Goal: Task Accomplishment & Management: Complete application form

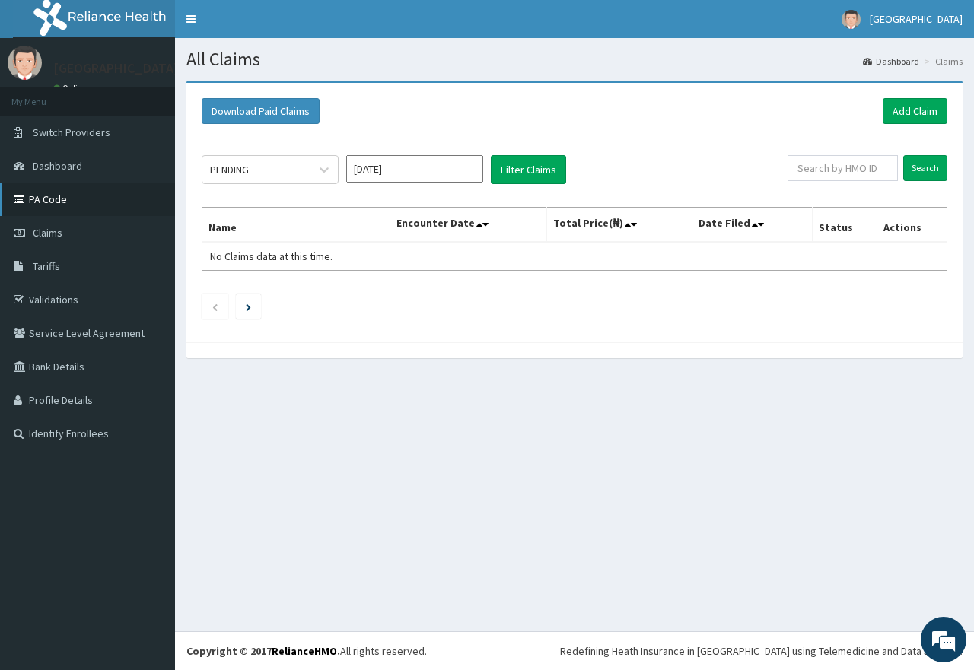
click at [41, 200] on link "PA Code" at bounding box center [87, 199] width 175 height 33
click at [904, 116] on link "Add Claim" at bounding box center [915, 111] width 65 height 26
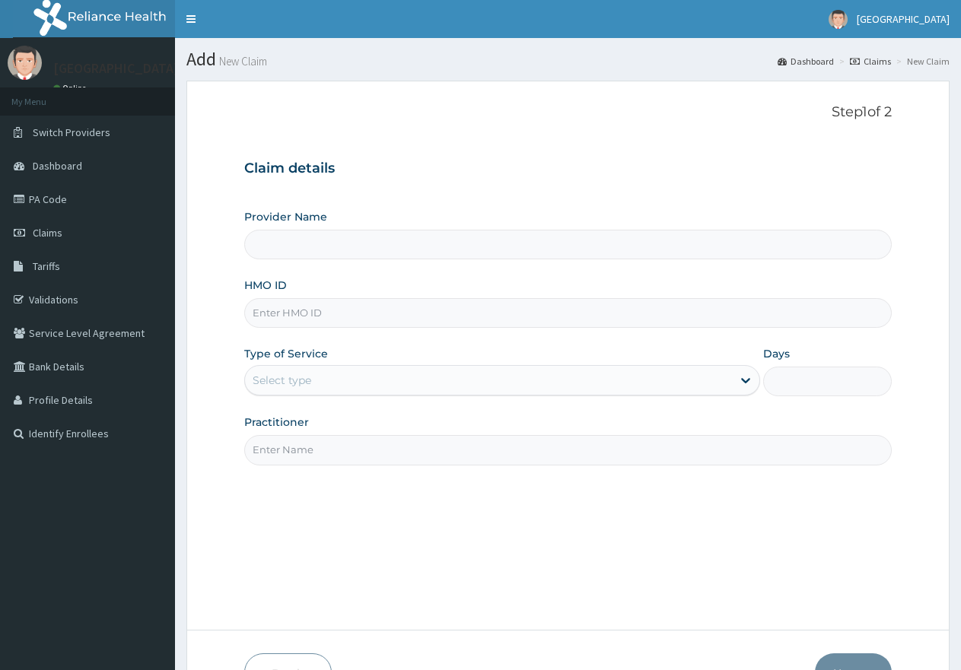
type input "MNI/10091/D"
type input "[GEOGRAPHIC_DATA]"
type input "MNI/10091/D"
click at [288, 378] on div "Select type" at bounding box center [282, 380] width 59 height 15
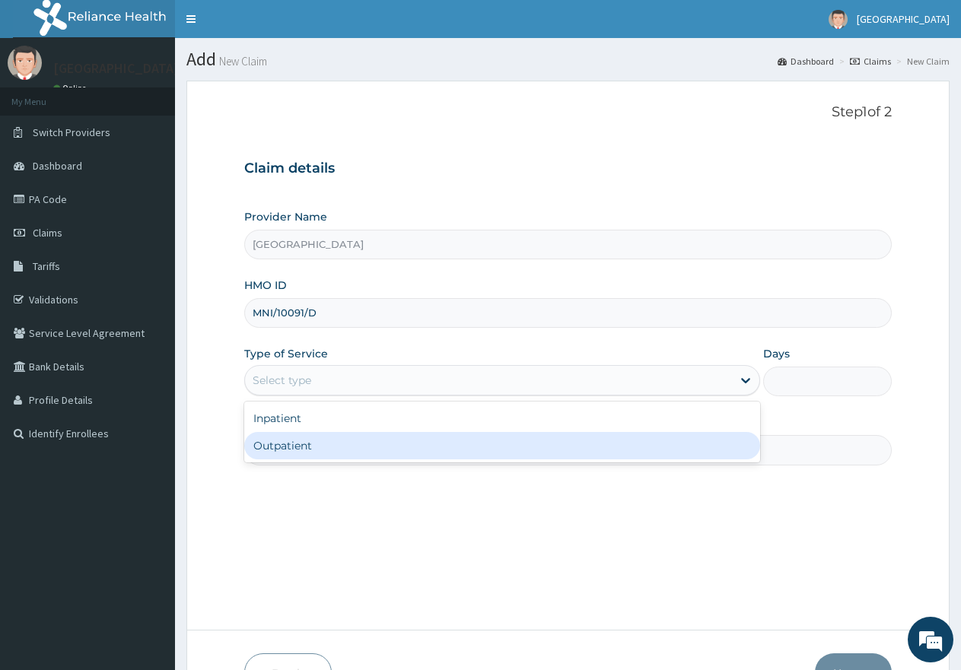
click at [320, 450] on div "Outpatient" at bounding box center [501, 445] width 515 height 27
type input "1"
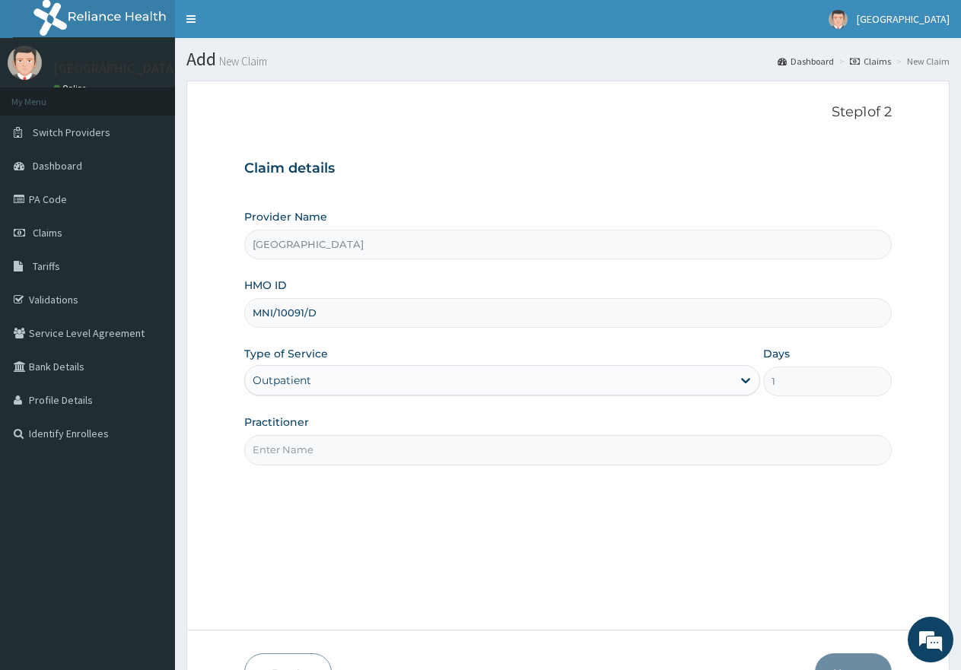
click at [322, 450] on input "Practitioner" at bounding box center [567, 450] width 647 height 30
type input "gp"
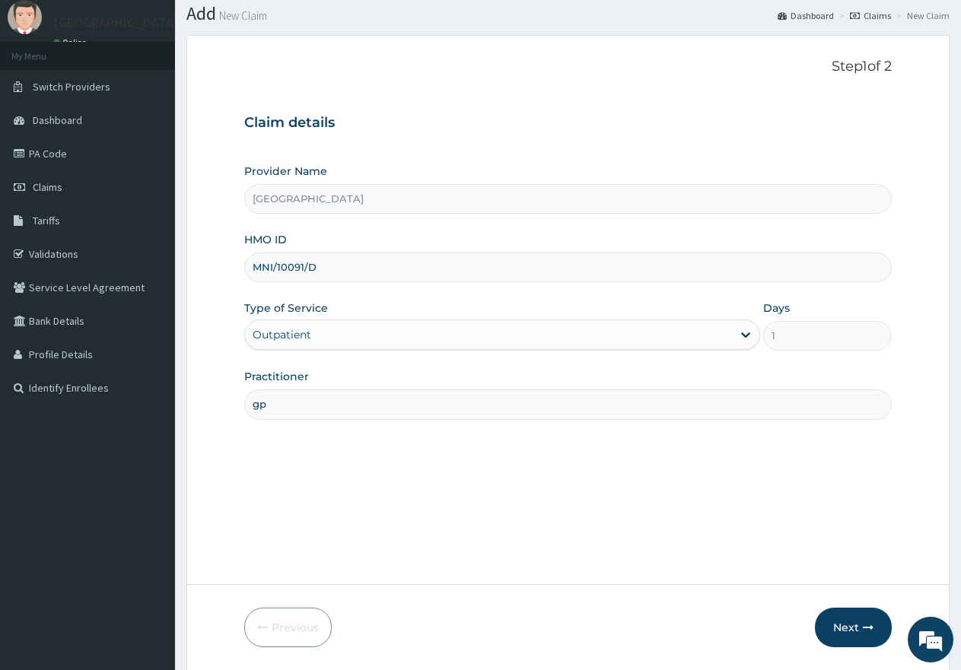
scroll to position [97, 0]
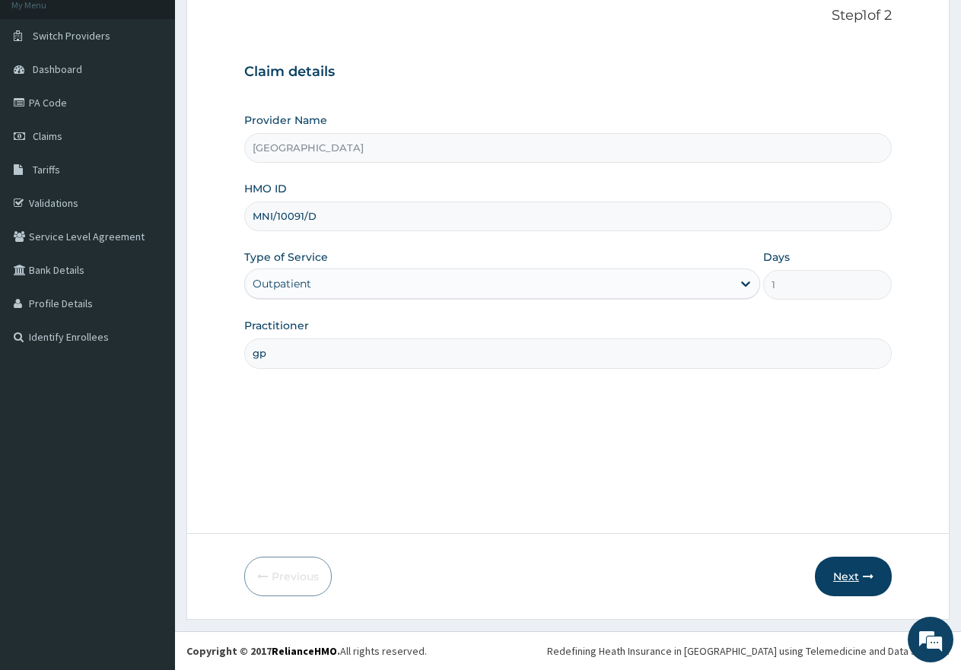
click at [842, 581] on button "Next" at bounding box center [853, 577] width 77 height 40
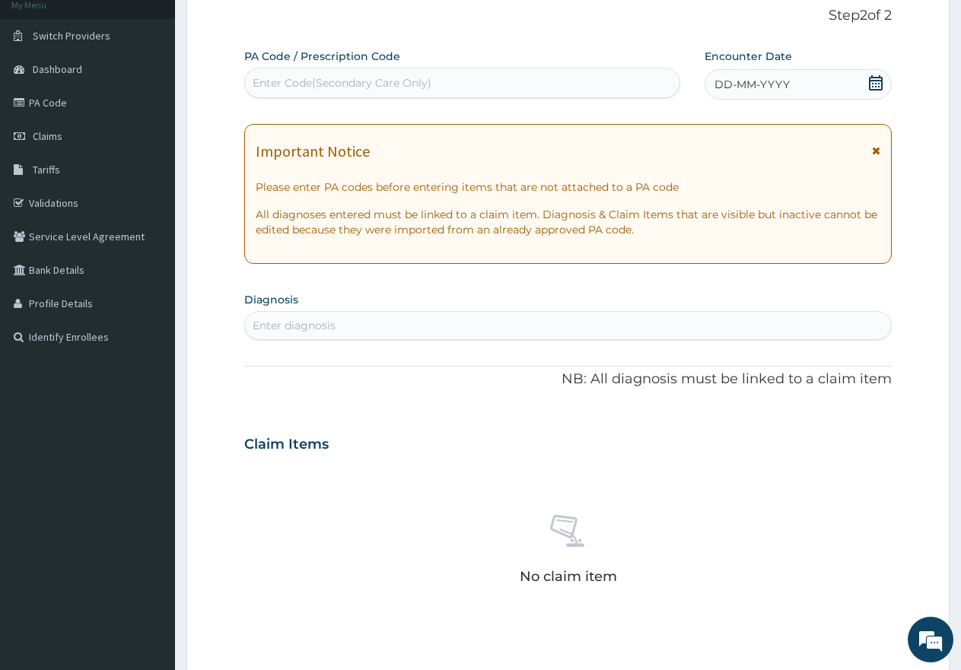
scroll to position [0, 0]
click at [383, 73] on div "Enter Code(Secondary Care Only)" at bounding box center [462, 83] width 434 height 24
paste input "PA/80D4FF"
type input "PA/80D4FF"
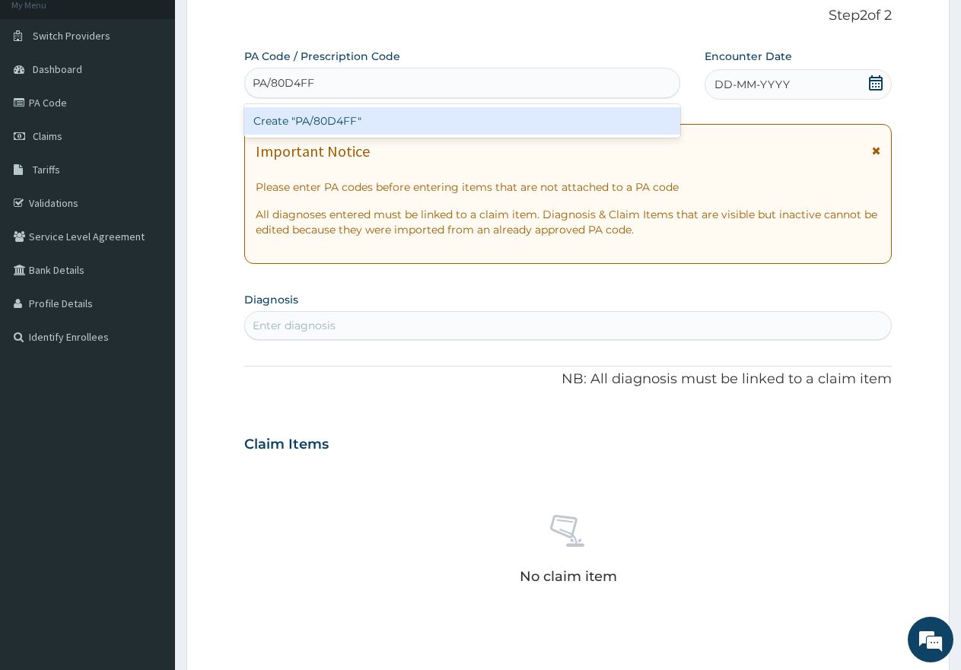
click at [363, 115] on div "Create "PA/80D4FF"" at bounding box center [462, 120] width 436 height 27
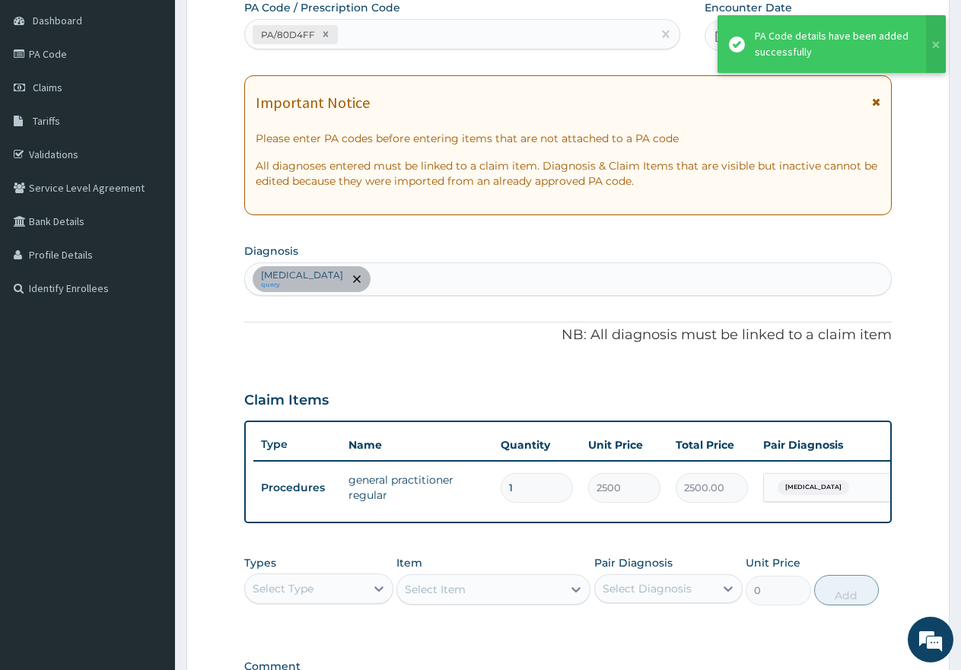
scroll to position [173, 0]
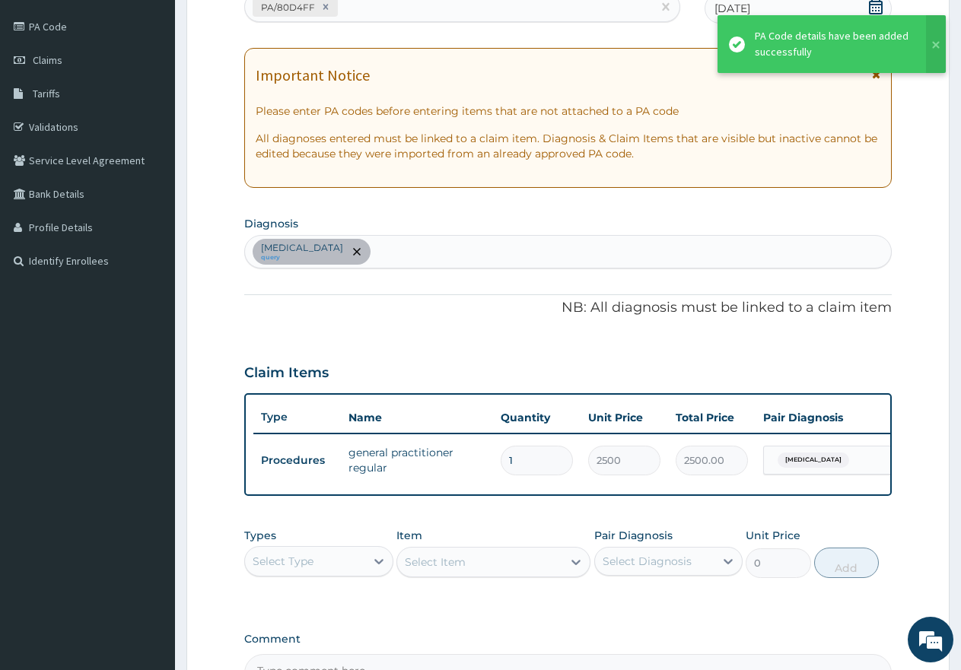
click at [427, 252] on div "Malaria query" at bounding box center [568, 252] width 646 height 32
type input "rti"
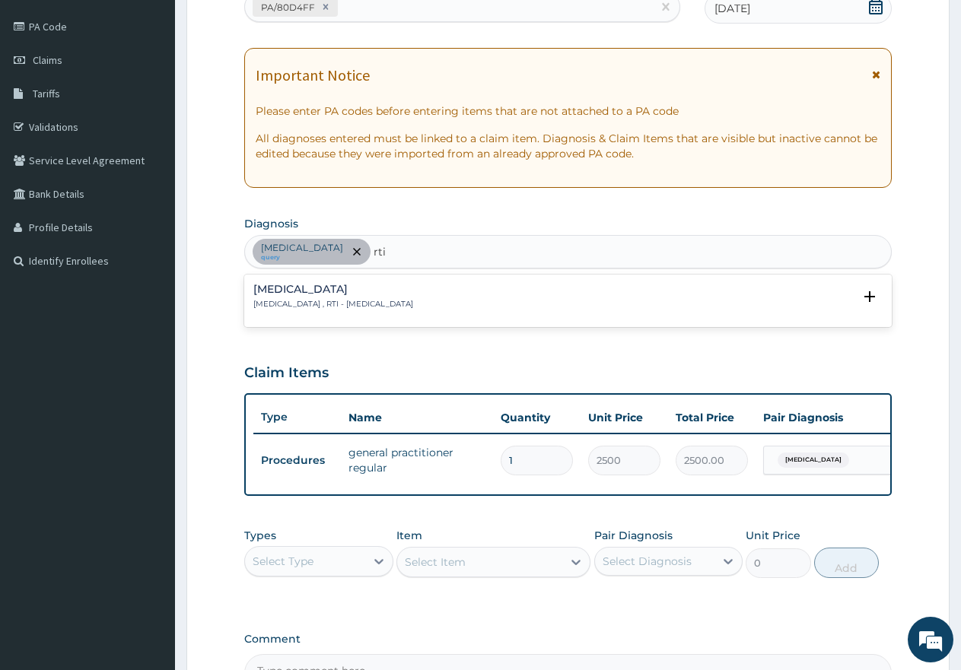
click at [349, 294] on h4 "Respiratory tract infection" at bounding box center [333, 289] width 160 height 11
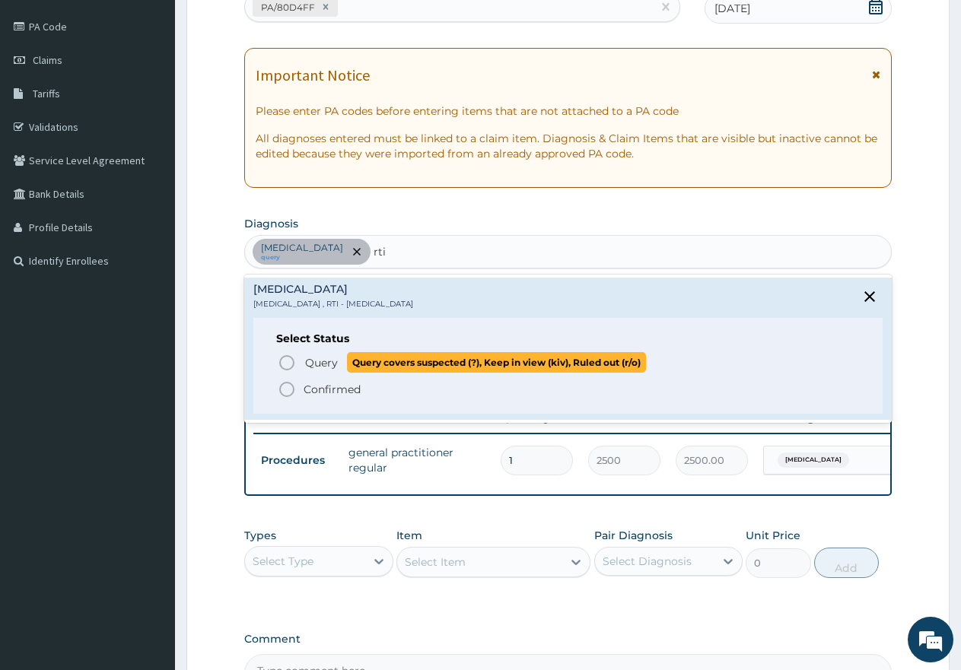
drag, startPoint x: 283, startPoint y: 367, endPoint x: 336, endPoint y: 356, distance: 53.7
click at [284, 367] on icon "status option query" at bounding box center [287, 363] width 18 height 18
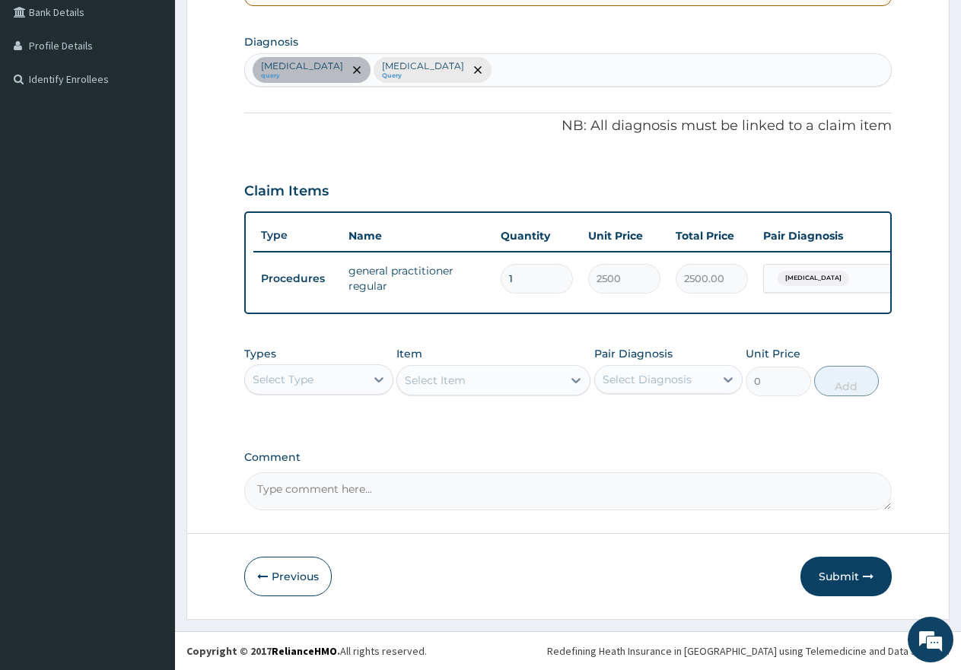
scroll to position [367, 0]
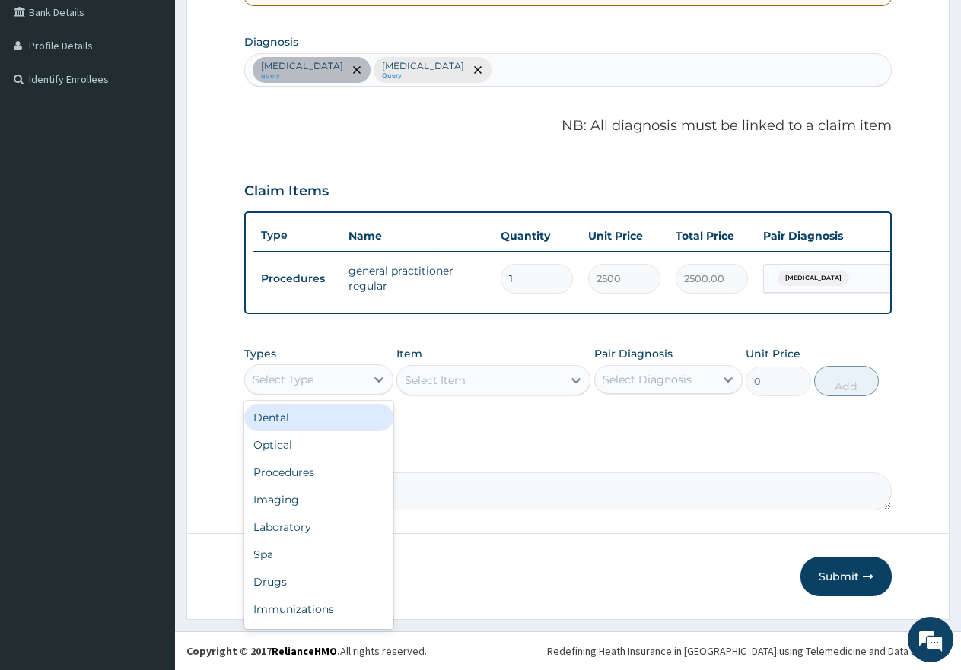
click at [332, 382] on div "Select Type" at bounding box center [305, 379] width 120 height 24
click at [307, 471] on div "Procedures" at bounding box center [318, 472] width 149 height 27
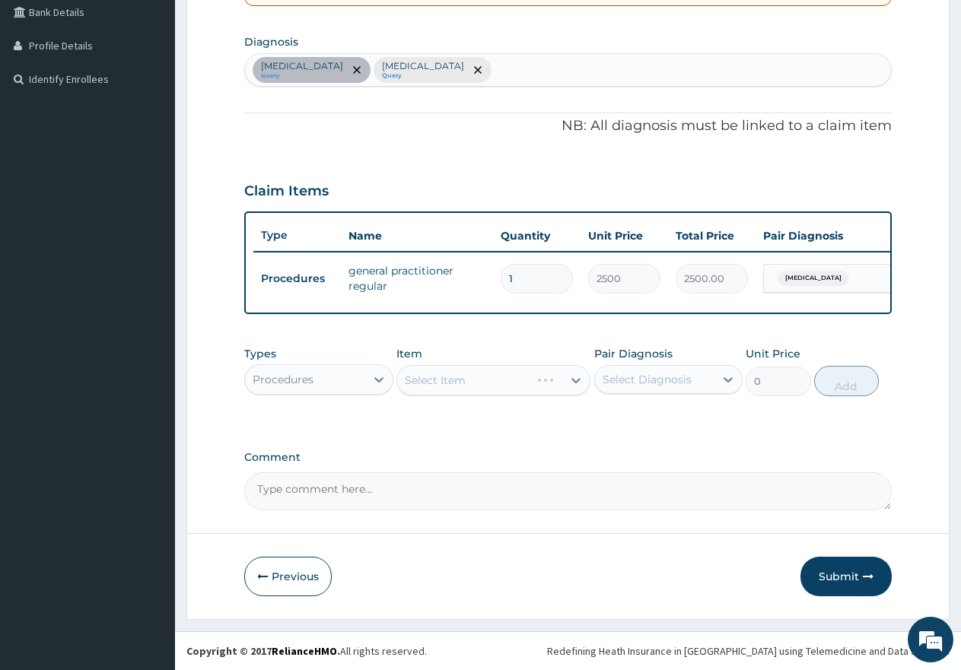
click at [469, 377] on div "Select Item" at bounding box center [493, 380] width 194 height 30
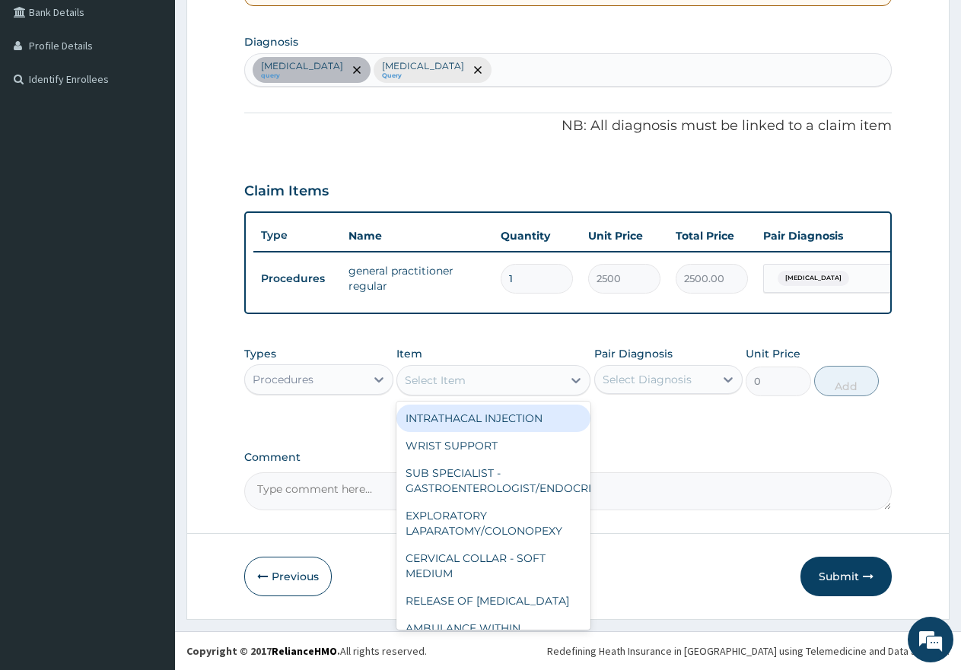
click at [468, 383] on div "Select Item" at bounding box center [479, 380] width 165 height 24
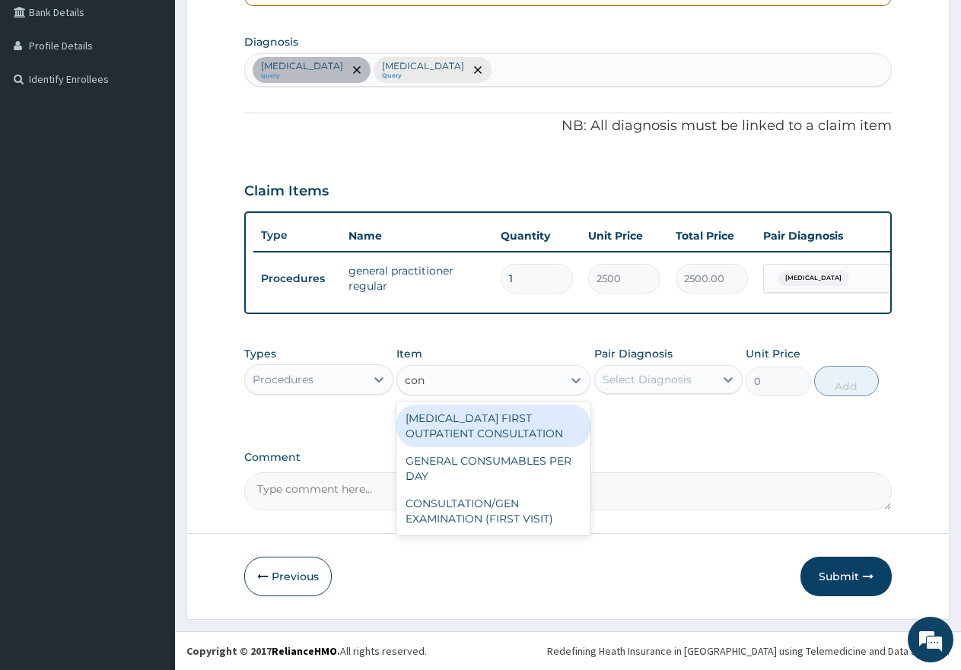
type input "cons"
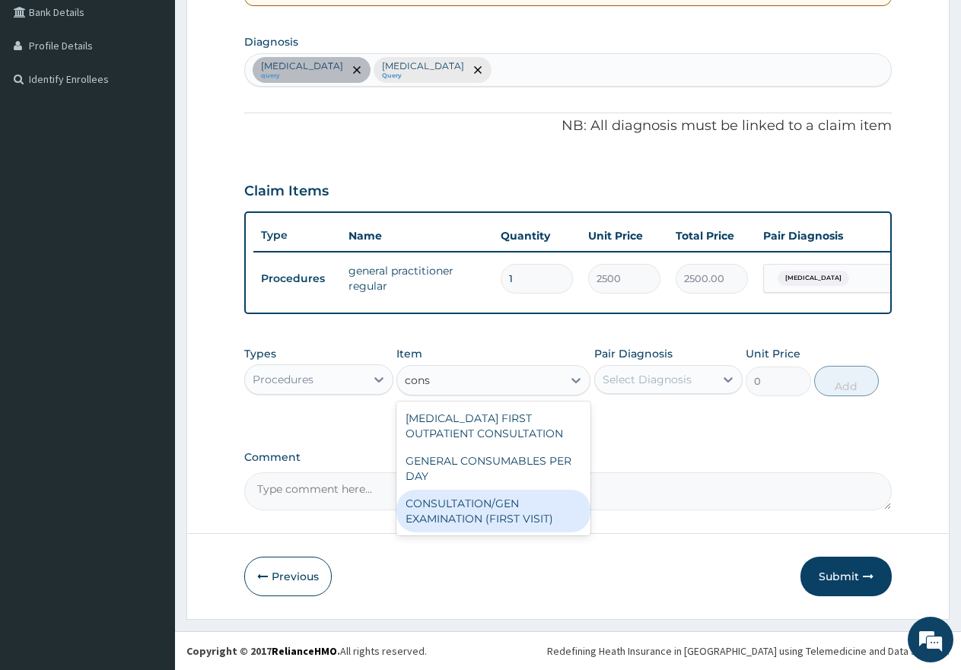
click at [510, 509] on div "CONSULTATION/GEN EXAMINATION (FIRST VISIT)" at bounding box center [493, 511] width 194 height 43
type input "5000"
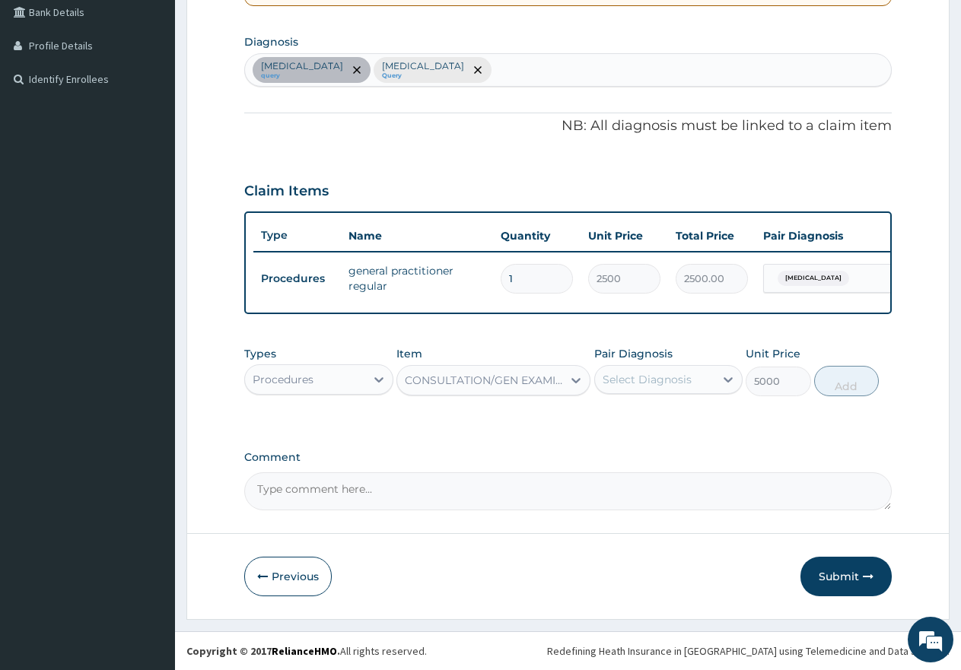
click at [663, 383] on div "Select Diagnosis" at bounding box center [647, 379] width 89 height 15
click at [607, 418] on input "checkbox" at bounding box center [608, 417] width 10 height 10
checkbox input "true"
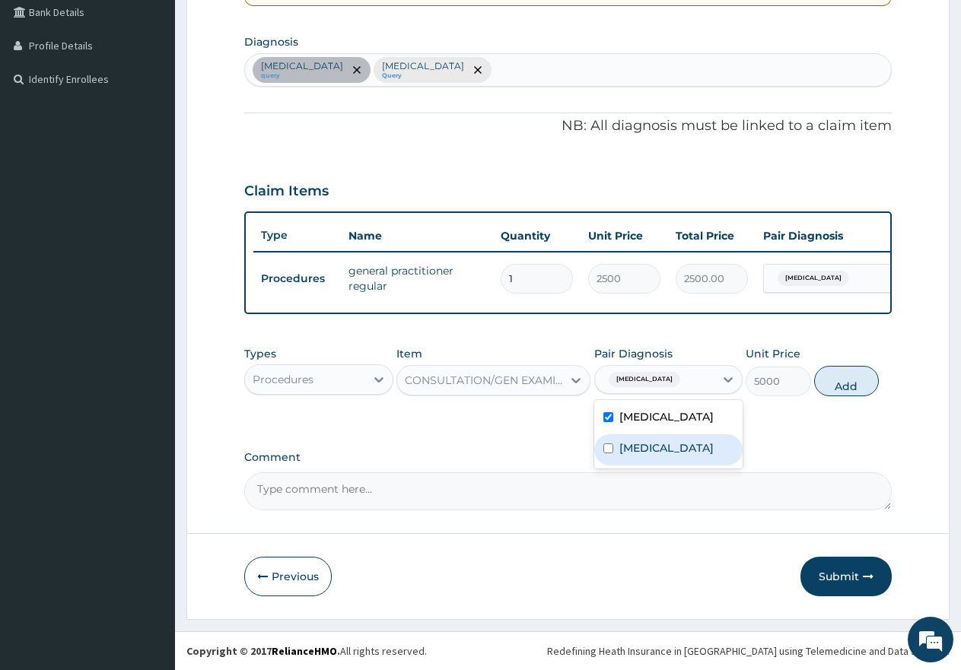
click at [609, 453] on input "checkbox" at bounding box center [608, 449] width 10 height 10
checkbox input "true"
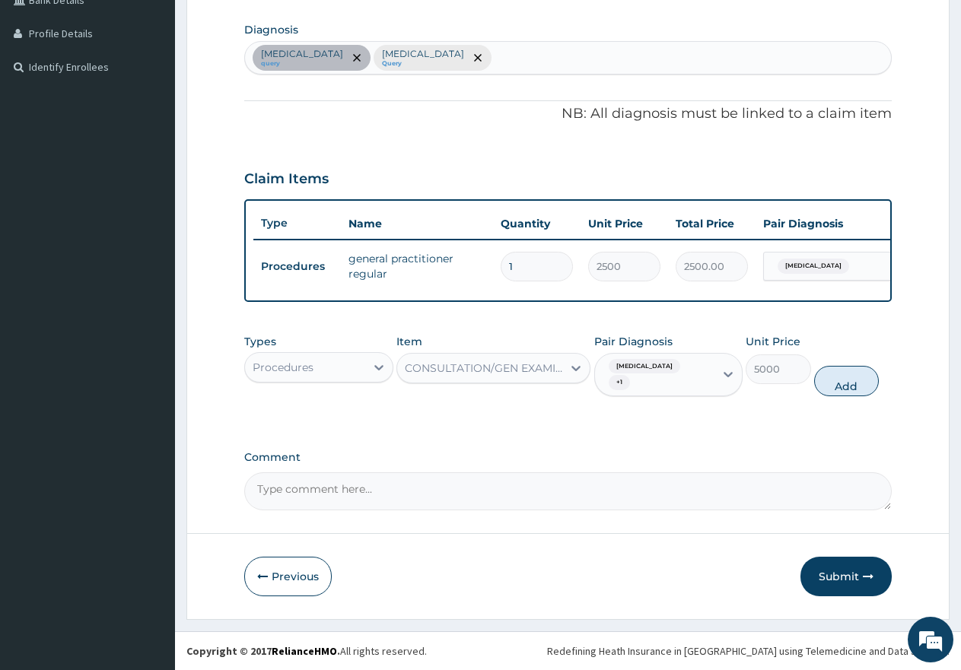
click at [838, 390] on button "Add" at bounding box center [846, 381] width 65 height 30
type input "0"
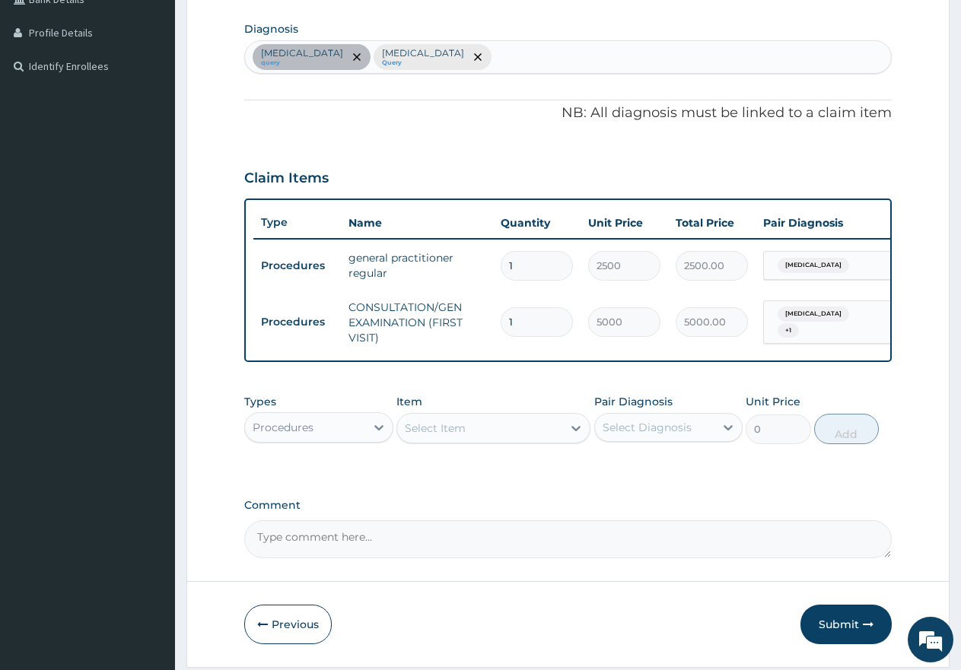
scroll to position [0, 116]
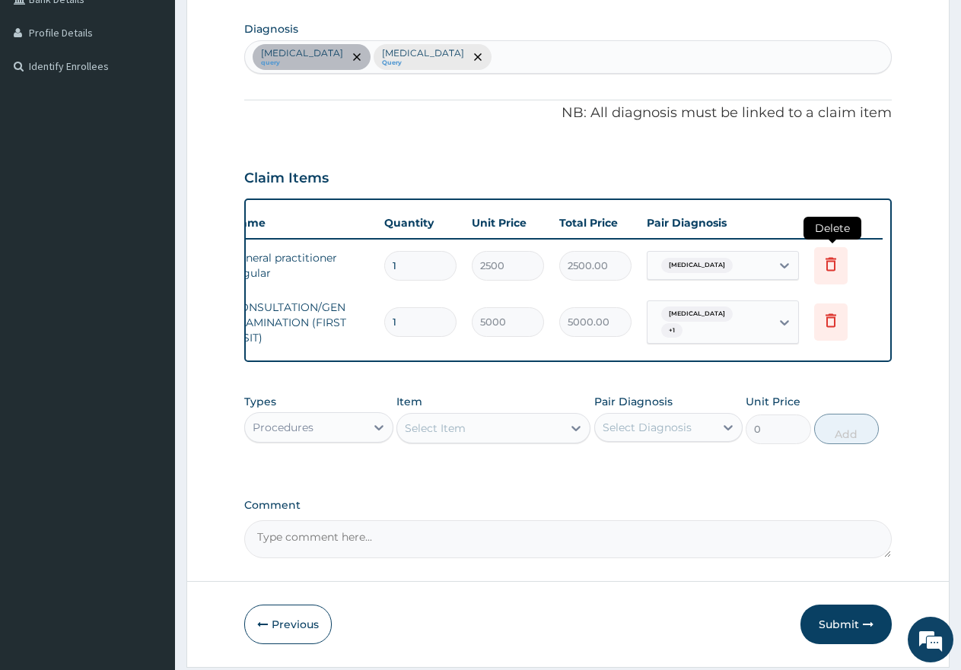
click at [832, 273] on icon at bounding box center [830, 265] width 33 height 37
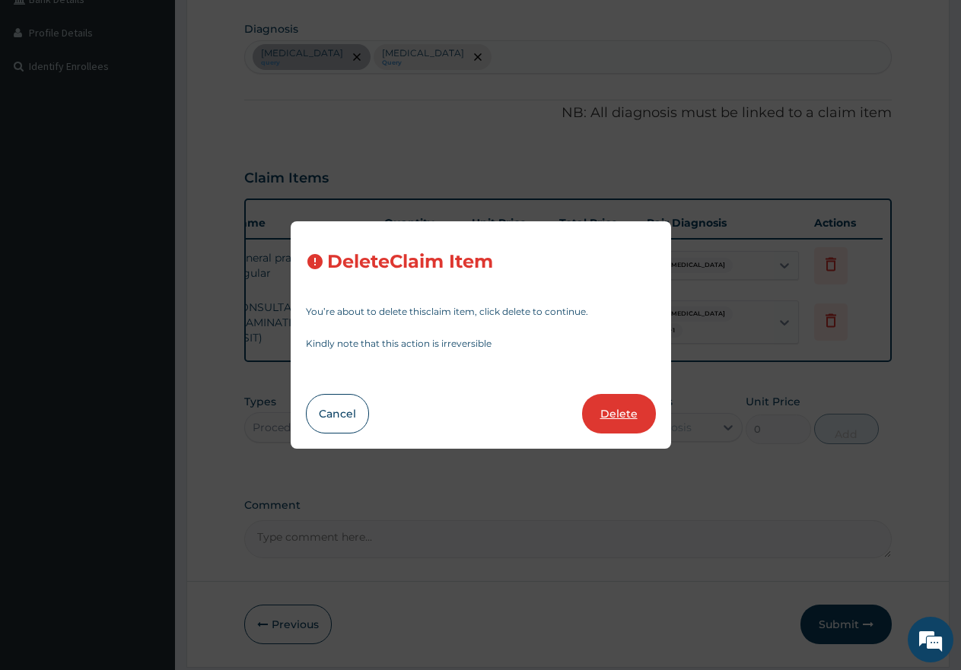
click at [621, 412] on button "Delete" at bounding box center [619, 414] width 74 height 40
type input "5000"
type input "5000.00"
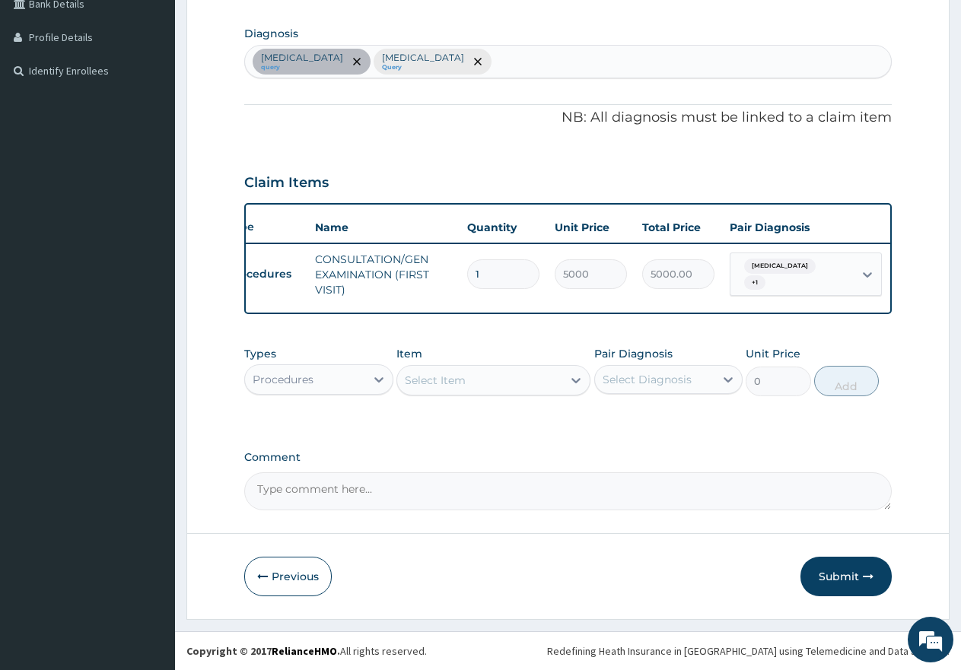
scroll to position [0, 0]
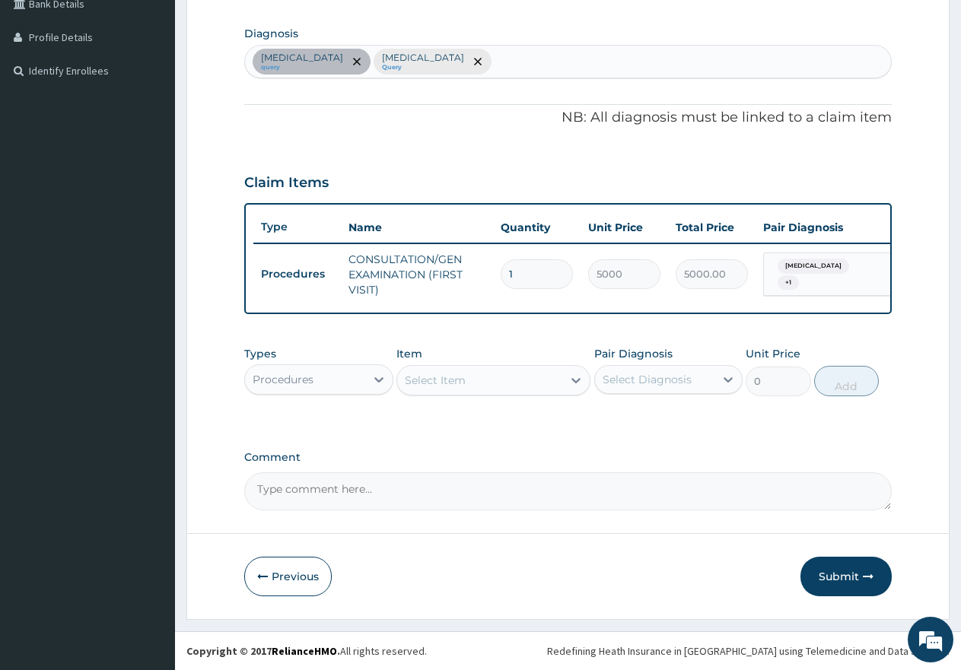
click at [324, 384] on div "Procedures" at bounding box center [305, 379] width 120 height 24
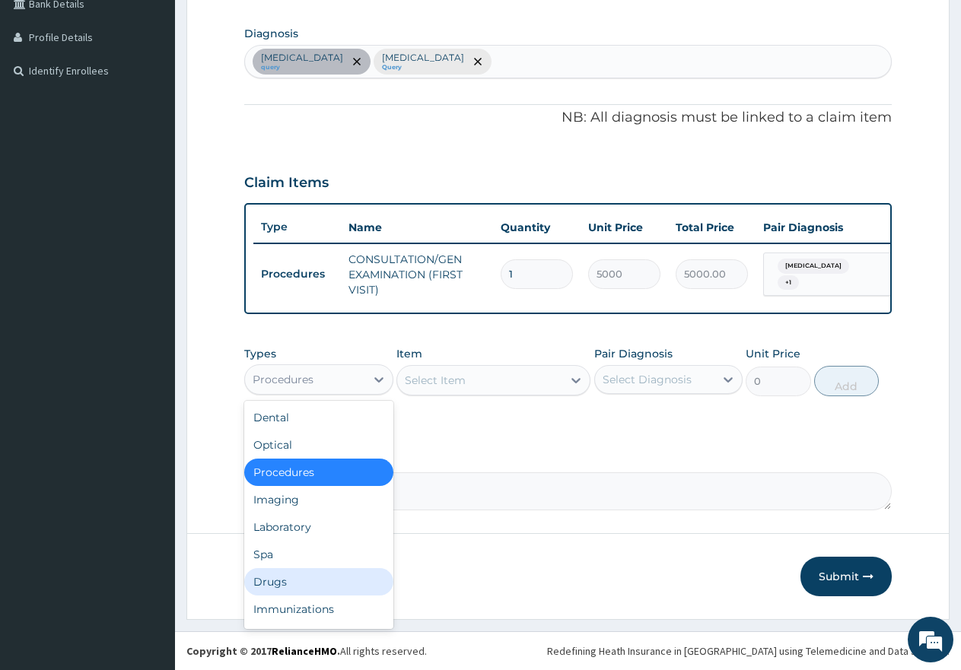
click at [267, 587] on div "Drugs" at bounding box center [318, 581] width 149 height 27
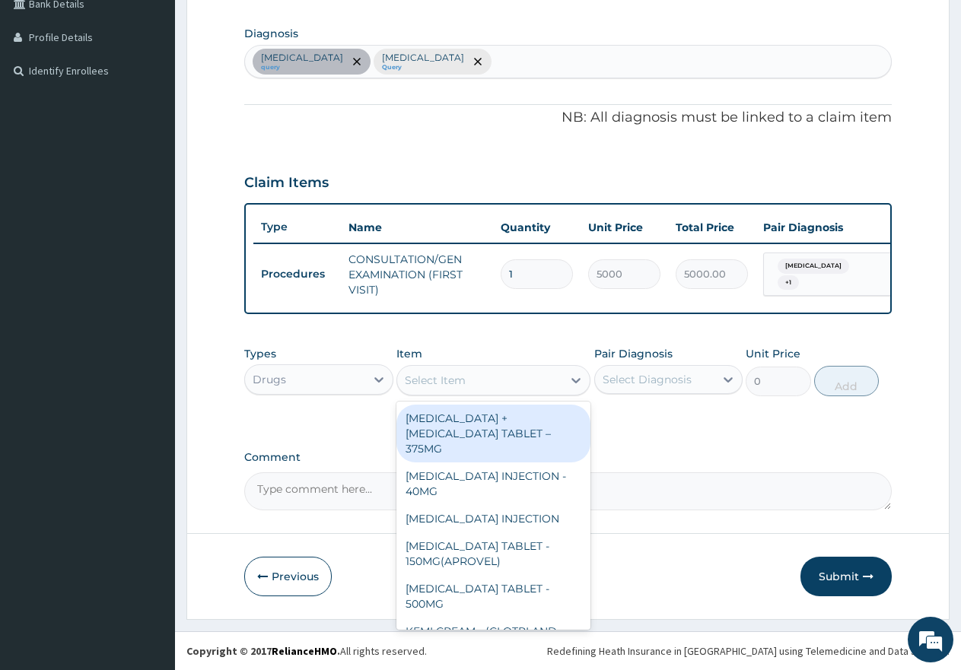
click at [472, 386] on div "Select Item" at bounding box center [479, 380] width 165 height 24
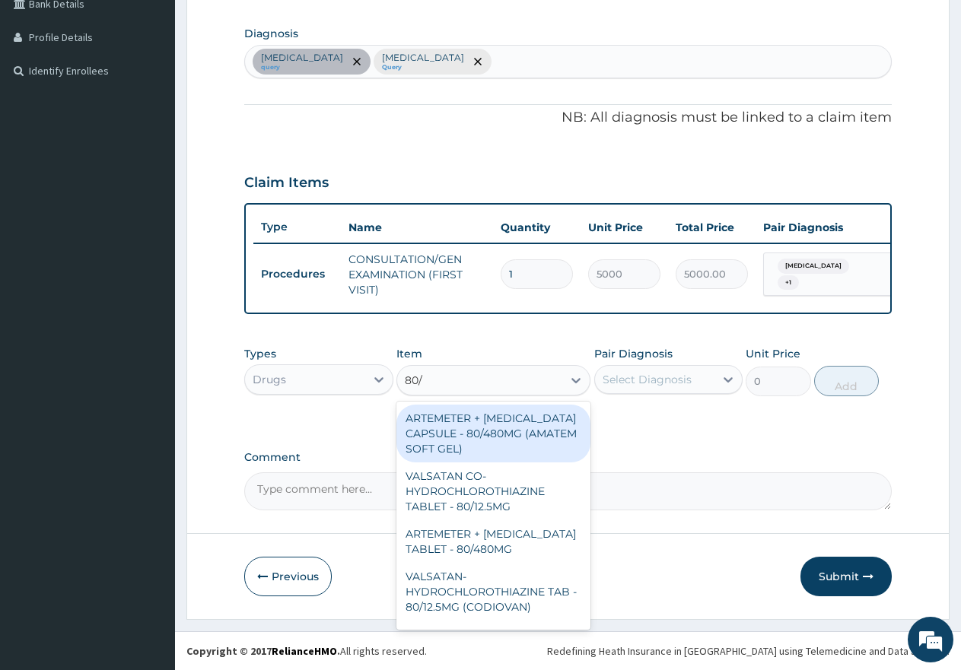
type input "80/4"
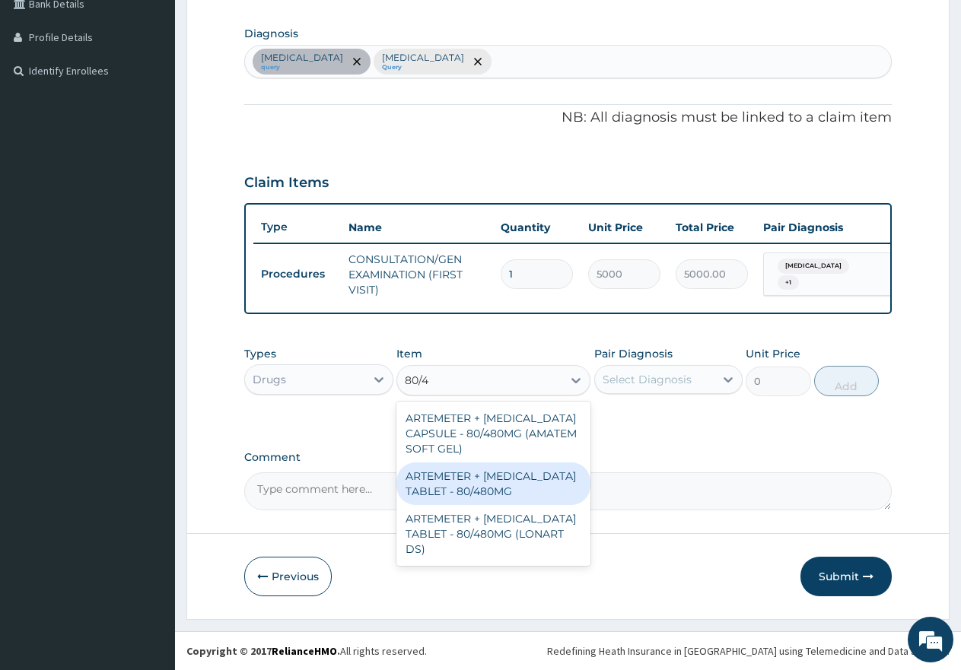
drag, startPoint x: 437, startPoint y: 493, endPoint x: 542, endPoint y: 460, distance: 110.7
click at [442, 491] on div "ARTEMETER + LUMEFANTRINE TABLET - 80/480MG" at bounding box center [493, 484] width 194 height 43
type input "650"
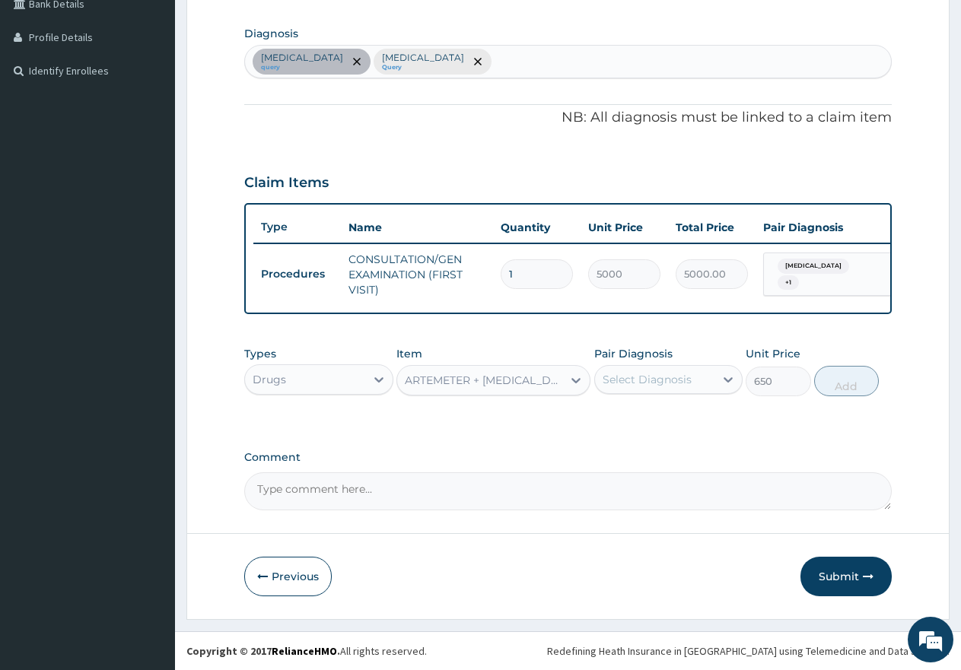
click at [643, 387] on div "Select Diagnosis" at bounding box center [647, 379] width 89 height 15
click at [616, 423] on div "Malaria" at bounding box center [668, 418] width 149 height 31
checkbox input "true"
click at [847, 396] on button "Add" at bounding box center [846, 381] width 65 height 30
type input "0"
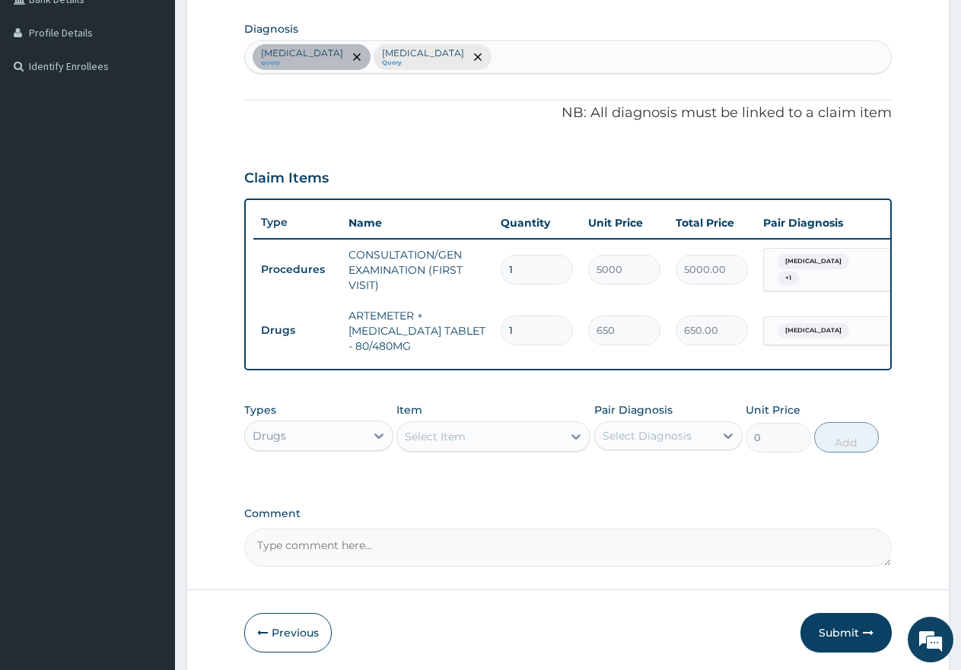
type input "0.00"
type input "6"
type input "3900.00"
type input "6"
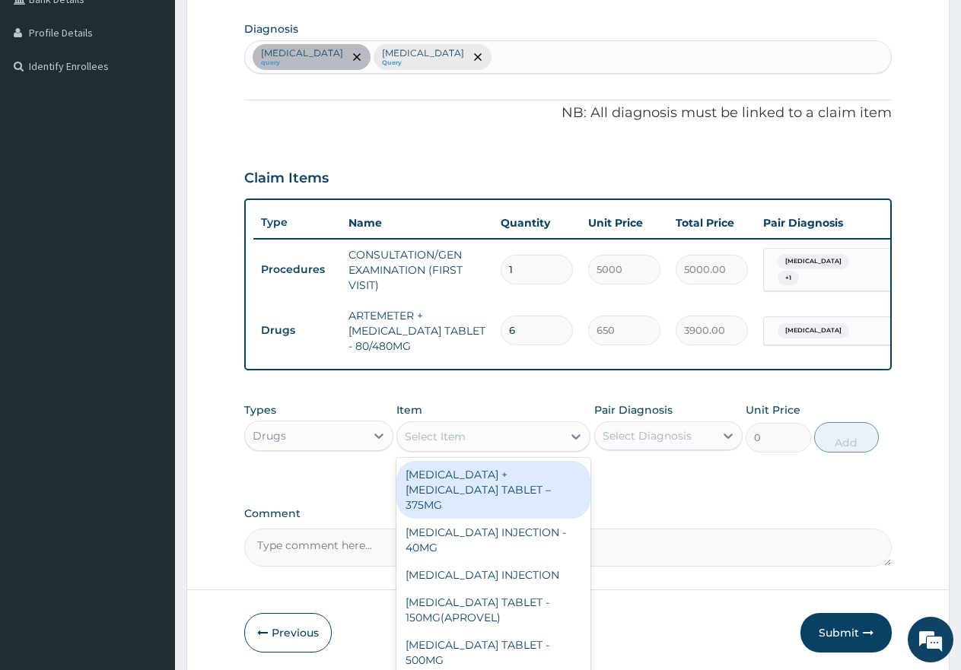
click at [521, 449] on div "Select Item" at bounding box center [479, 437] width 165 height 24
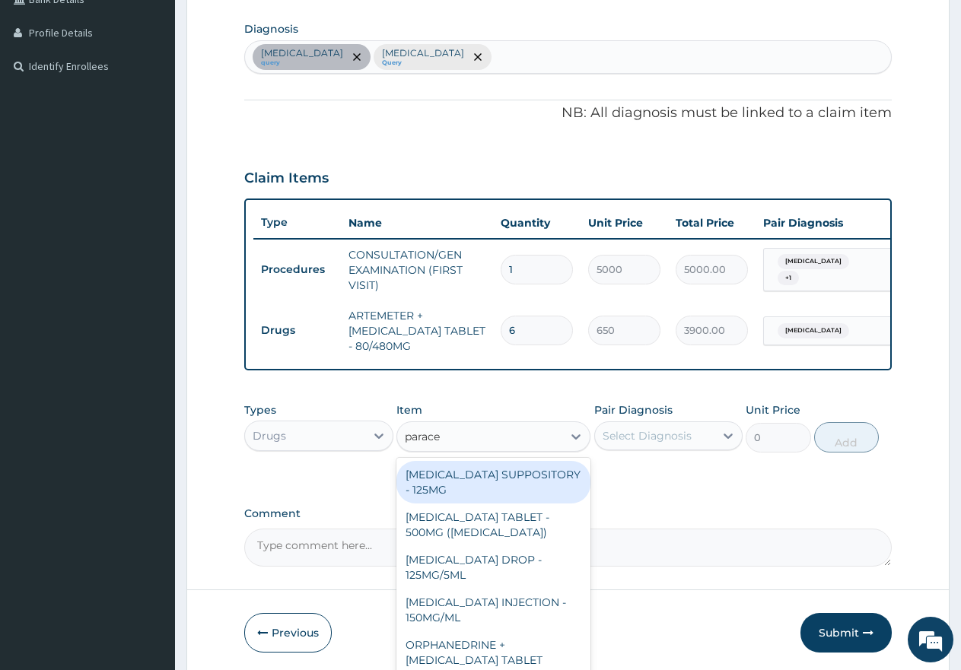
type input "paracet"
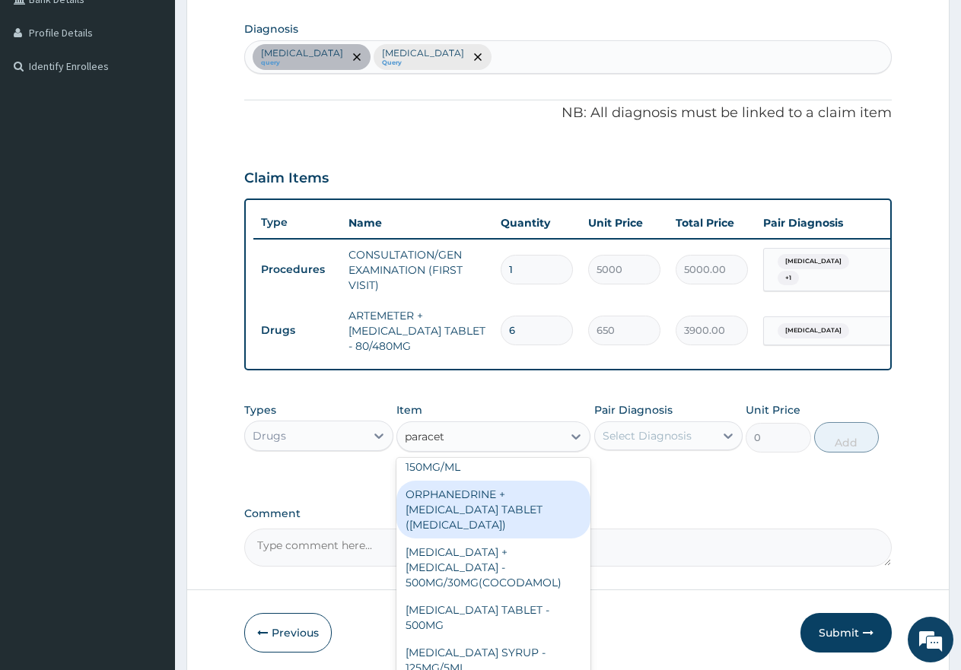
scroll to position [152, 0]
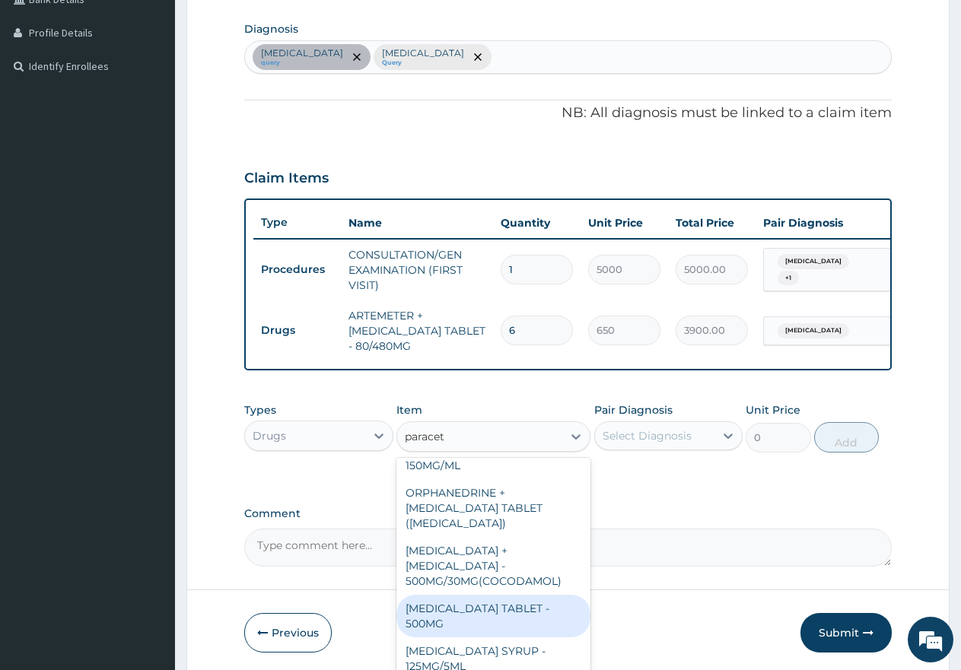
drag, startPoint x: 449, startPoint y: 609, endPoint x: 469, endPoint y: 596, distance: 24.1
click at [450, 610] on div "PARACETAMOL TABLET - 500MG" at bounding box center [493, 616] width 194 height 43
type input "60"
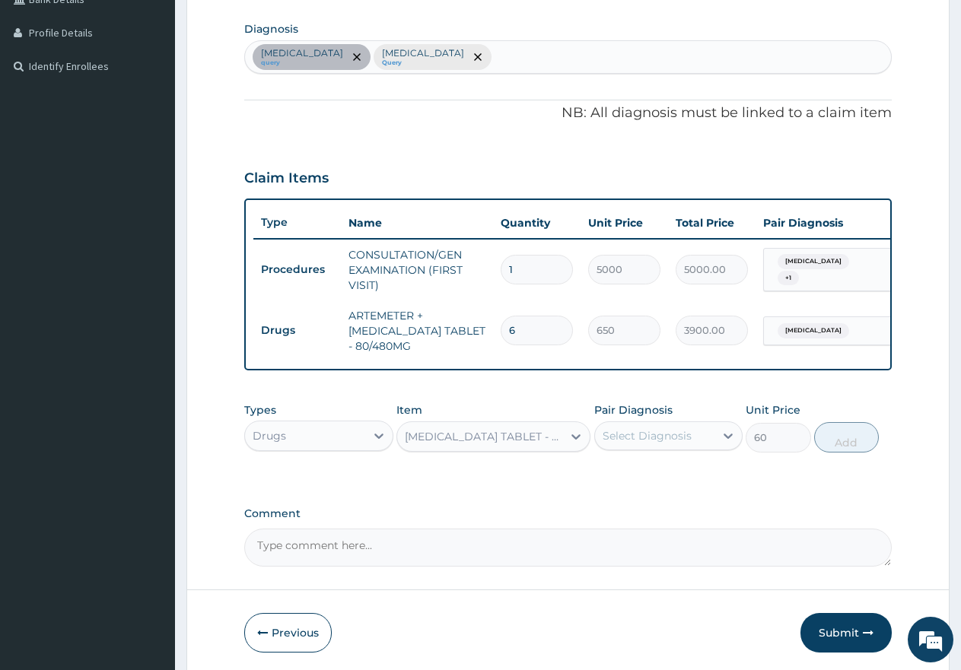
click at [658, 444] on div "Select Diagnosis" at bounding box center [647, 435] width 89 height 15
click at [600, 479] on div "Malaria" at bounding box center [668, 475] width 149 height 31
checkbox input "true"
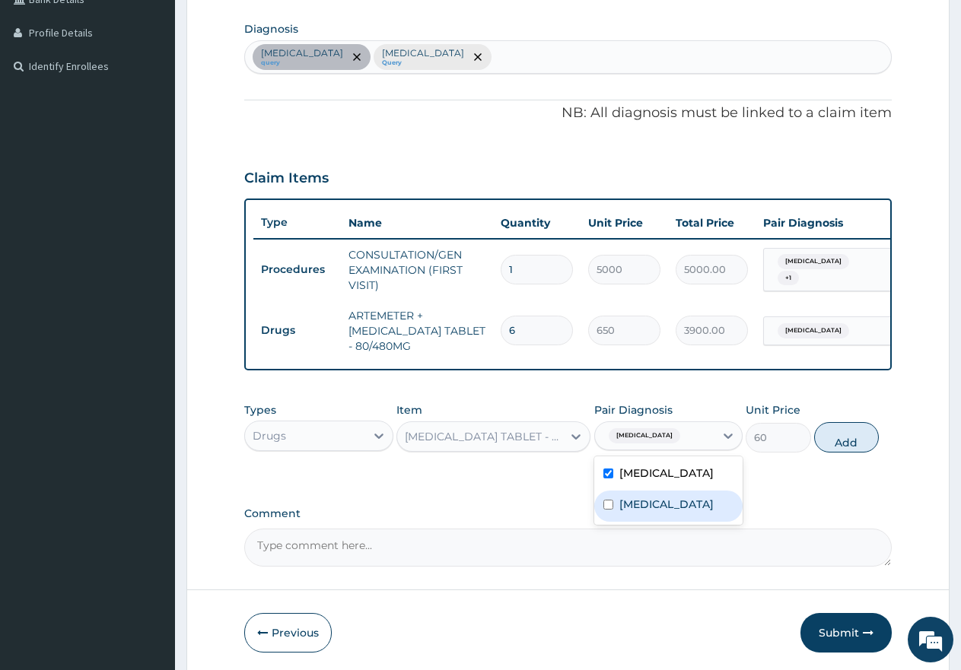
drag, startPoint x: 606, startPoint y: 526, endPoint x: 620, endPoint y: 521, distance: 15.2
click at [607, 510] on input "checkbox" at bounding box center [608, 505] width 10 height 10
checkbox input "true"
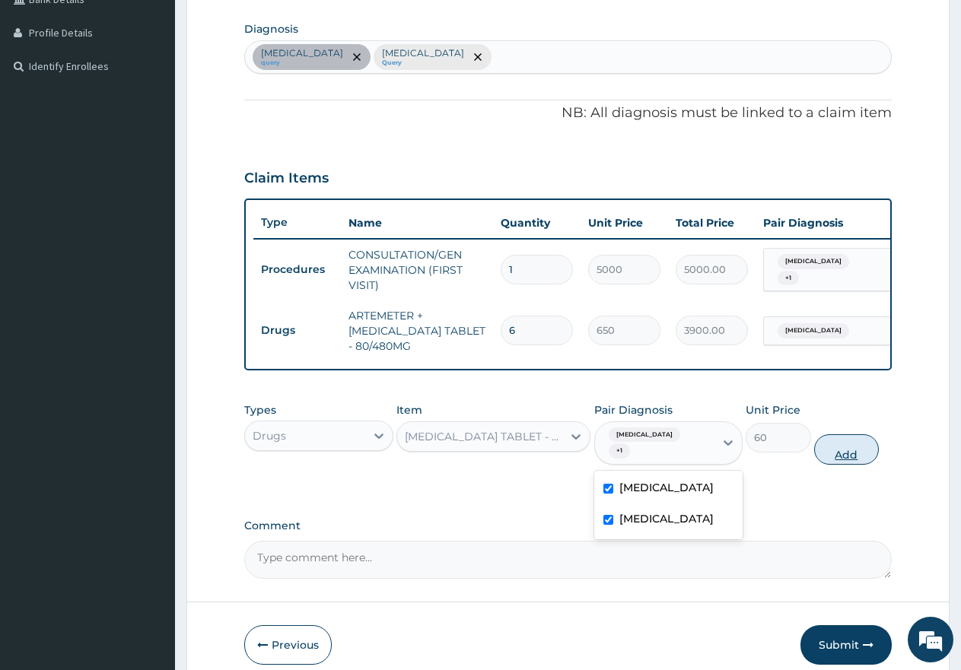
click at [862, 456] on button "Add" at bounding box center [846, 449] width 65 height 30
type input "0"
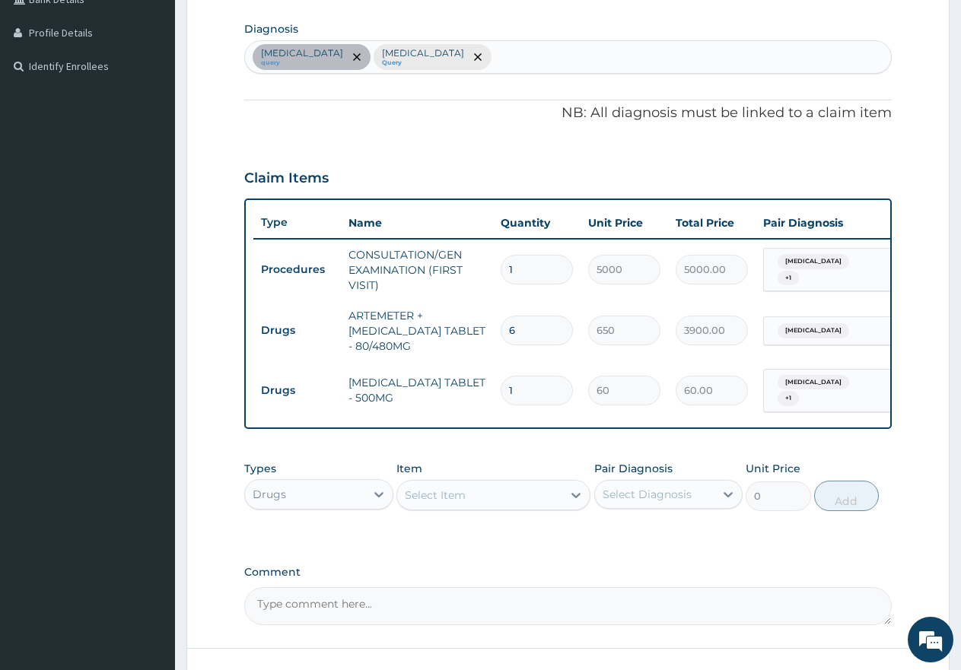
type input "0.00"
type input "9"
type input "540.00"
type input "9"
click at [484, 507] on div "Select Item" at bounding box center [479, 495] width 165 height 24
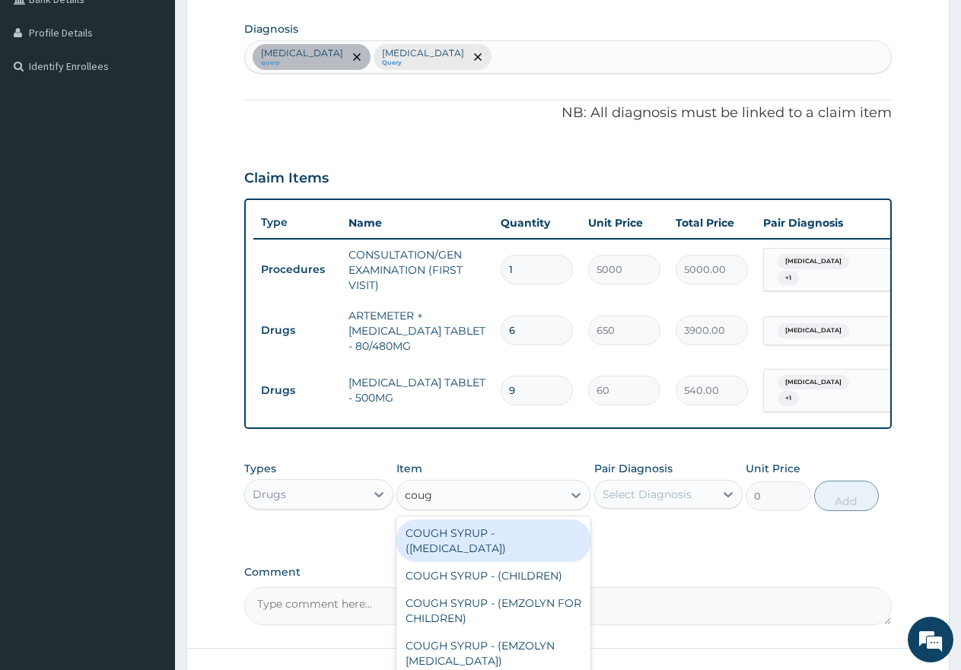
type input "cough"
click at [477, 548] on div "COUGH SYRUP - (EXPECTORANT)" at bounding box center [493, 541] width 194 height 43
type input "2000"
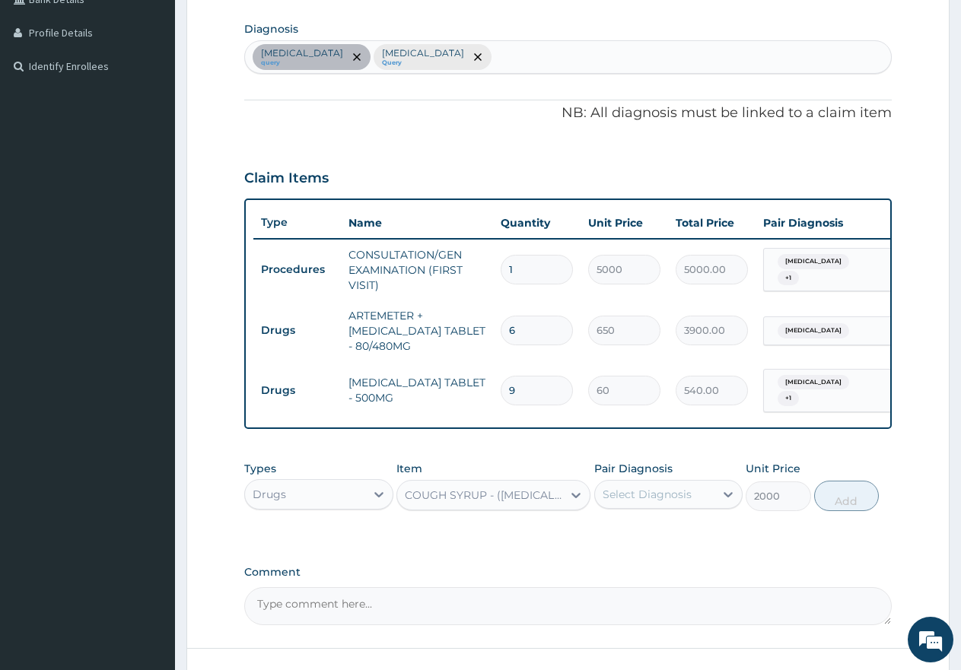
click at [641, 501] on div "Select Diagnosis" at bounding box center [647, 494] width 89 height 15
click at [608, 538] on input "checkbox" at bounding box center [608, 533] width 10 height 10
checkbox input "true"
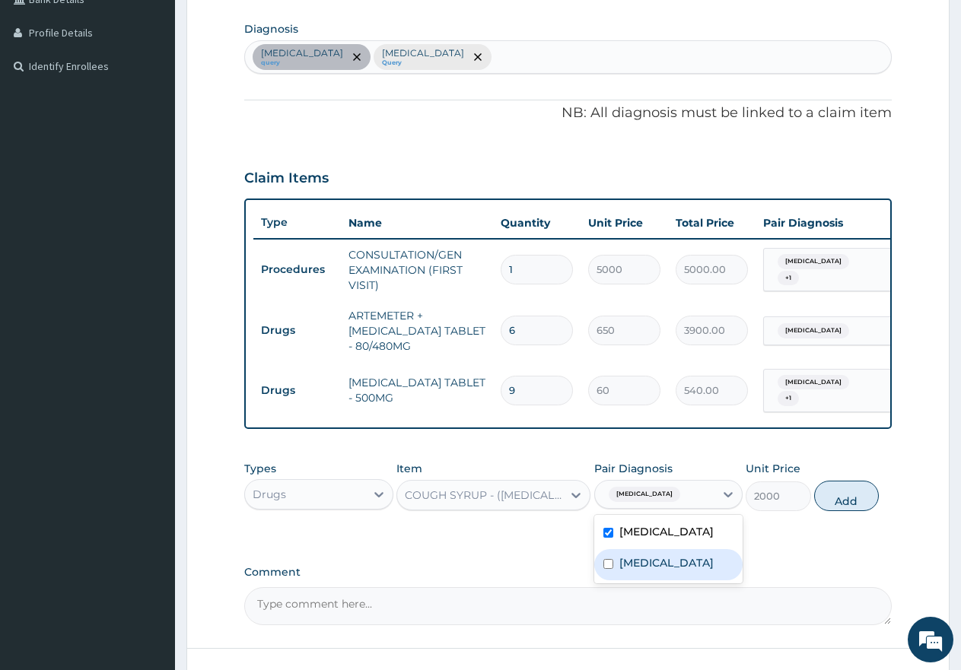
click at [607, 569] on input "checkbox" at bounding box center [608, 564] width 10 height 10
checkbox input "true"
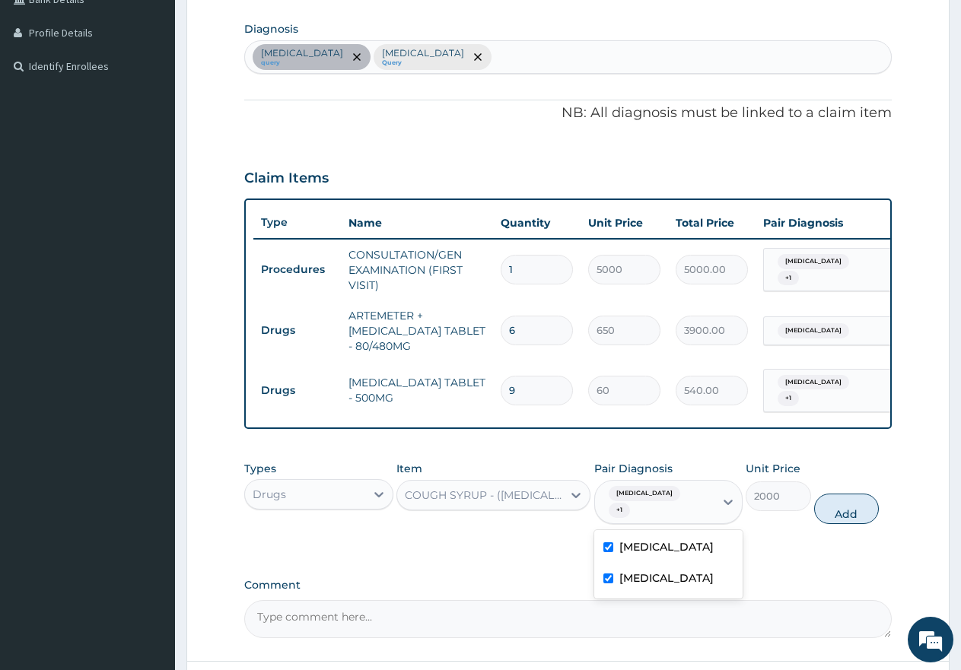
click at [609, 542] on input "checkbox" at bounding box center [608, 547] width 10 height 10
checkbox input "false"
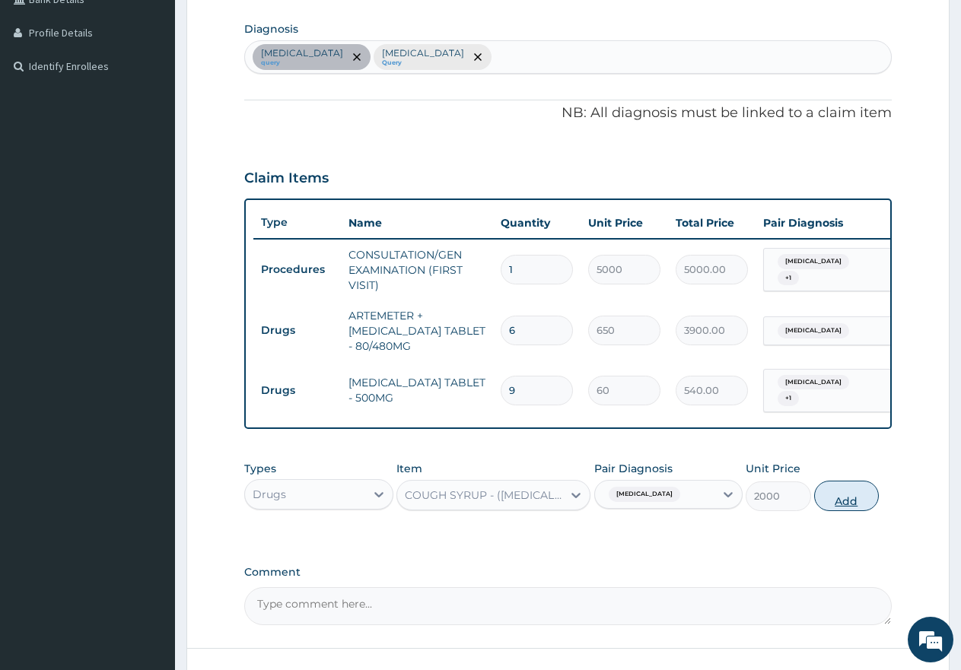
click at [841, 511] on button "Add" at bounding box center [846, 496] width 65 height 30
type input "0"
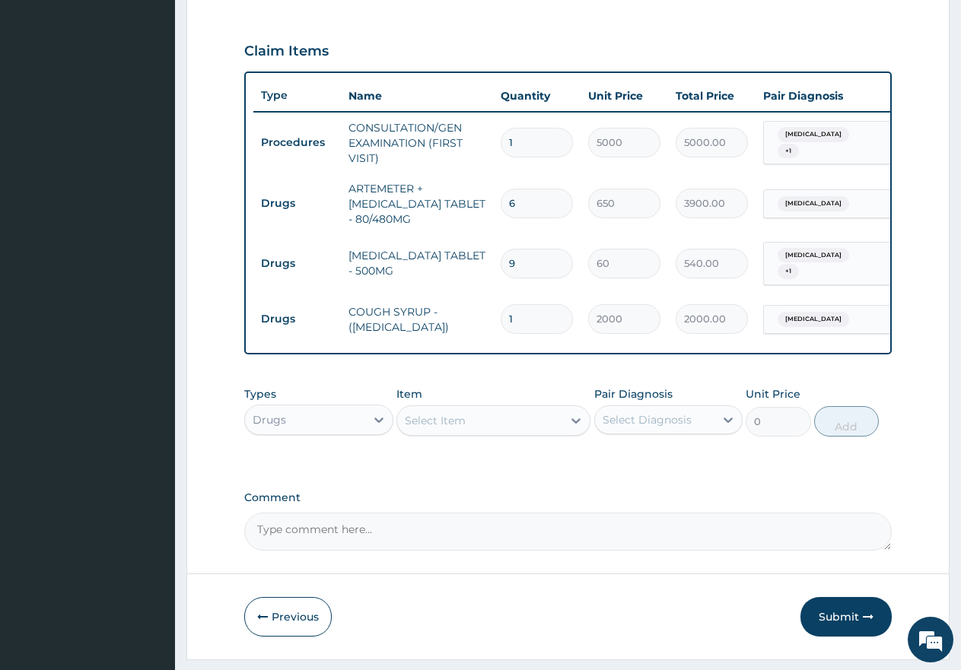
scroll to position [520, 0]
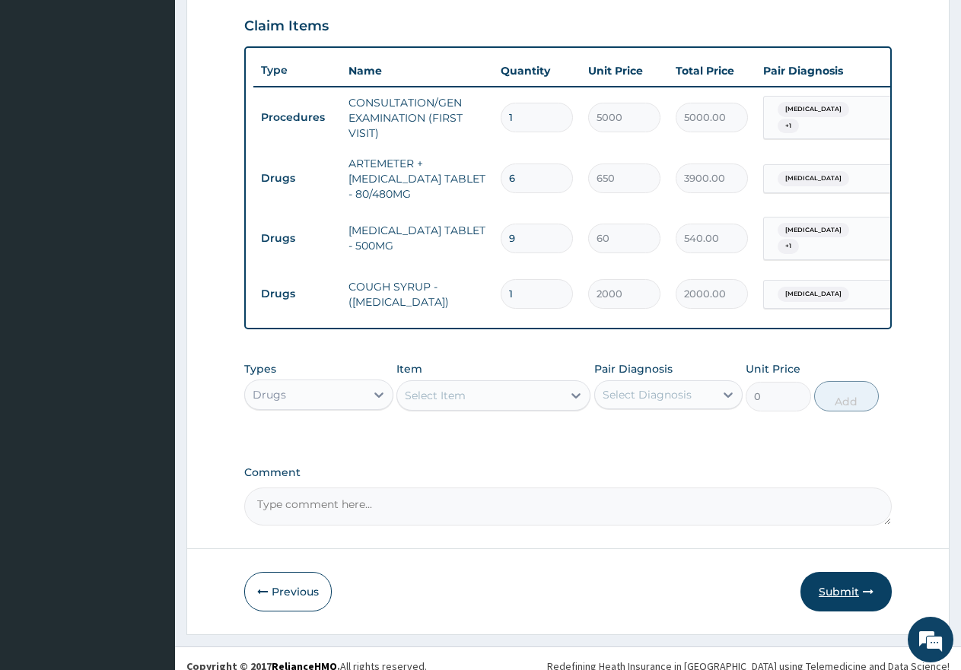
click at [832, 606] on button "Submit" at bounding box center [845, 592] width 91 height 40
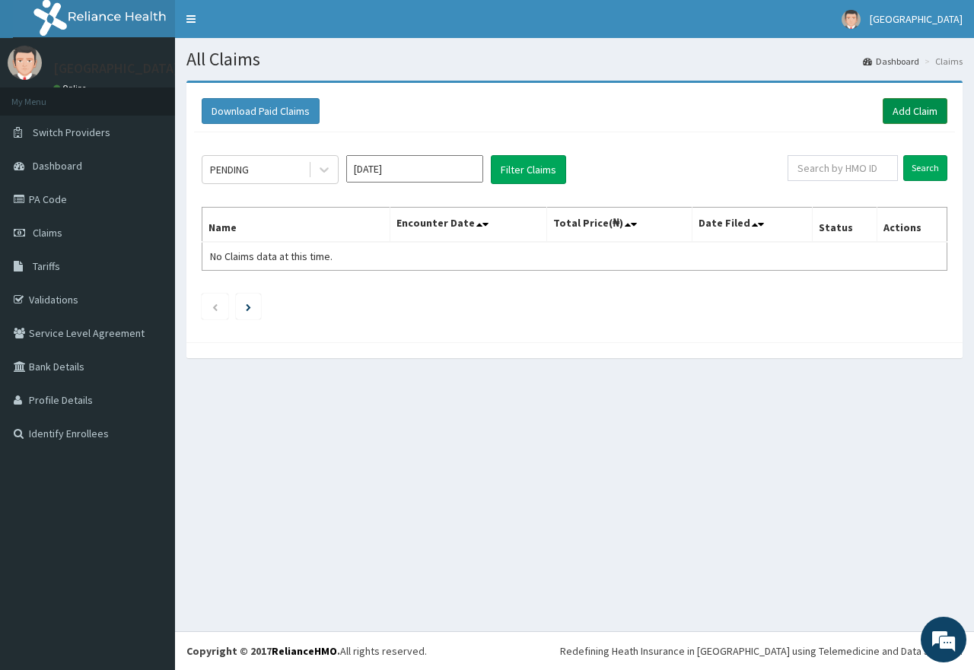
click at [920, 110] on link "Add Claim" at bounding box center [915, 111] width 65 height 26
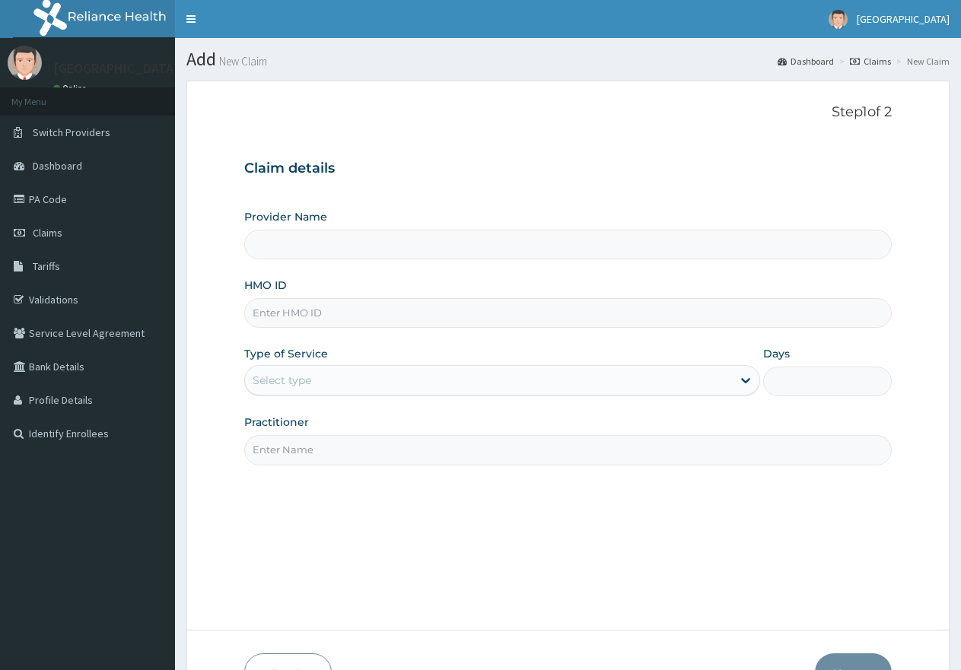
click at [321, 310] on input "HMO ID" at bounding box center [567, 313] width 647 height 30
paste input "NOA/10031/E"
type input "NOA/10031/E"
type input "[GEOGRAPHIC_DATA]"
type input "NOA/10031/E"
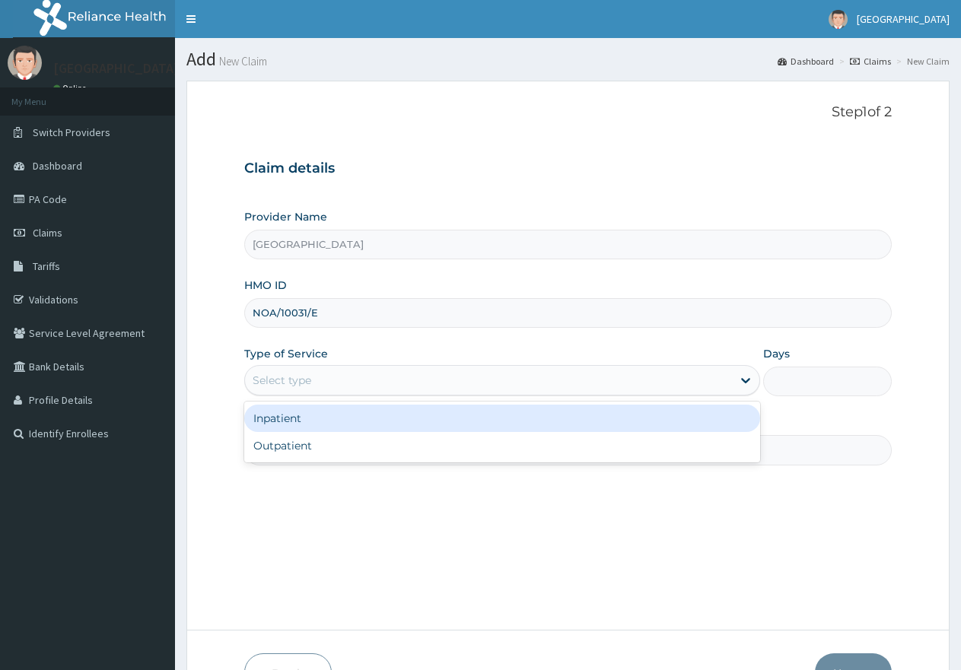
click at [286, 381] on div "Select type" at bounding box center [282, 380] width 59 height 15
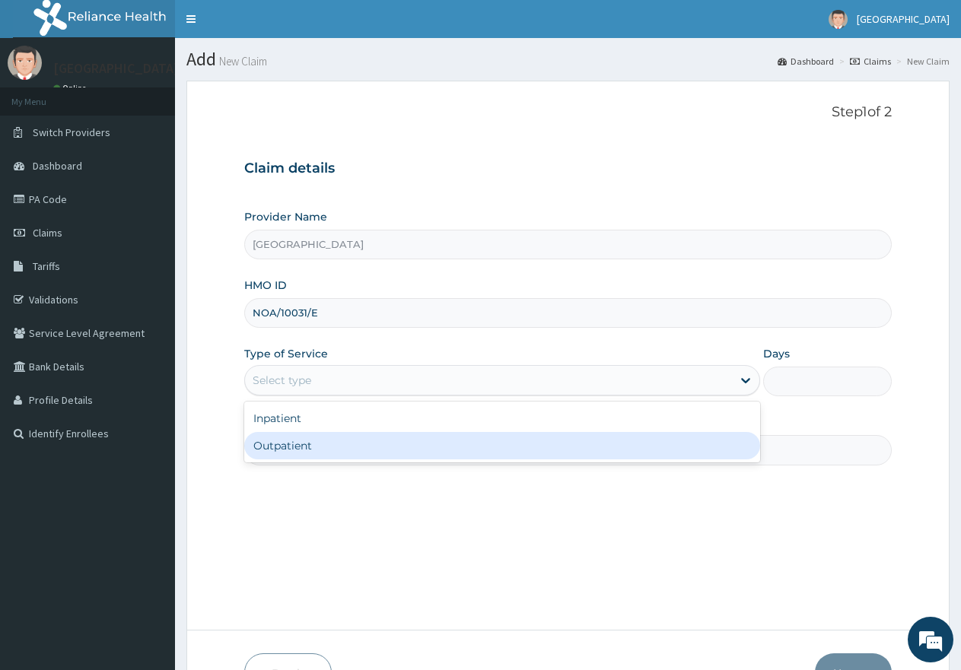
click at [283, 451] on div "Outpatient" at bounding box center [501, 445] width 515 height 27
type input "1"
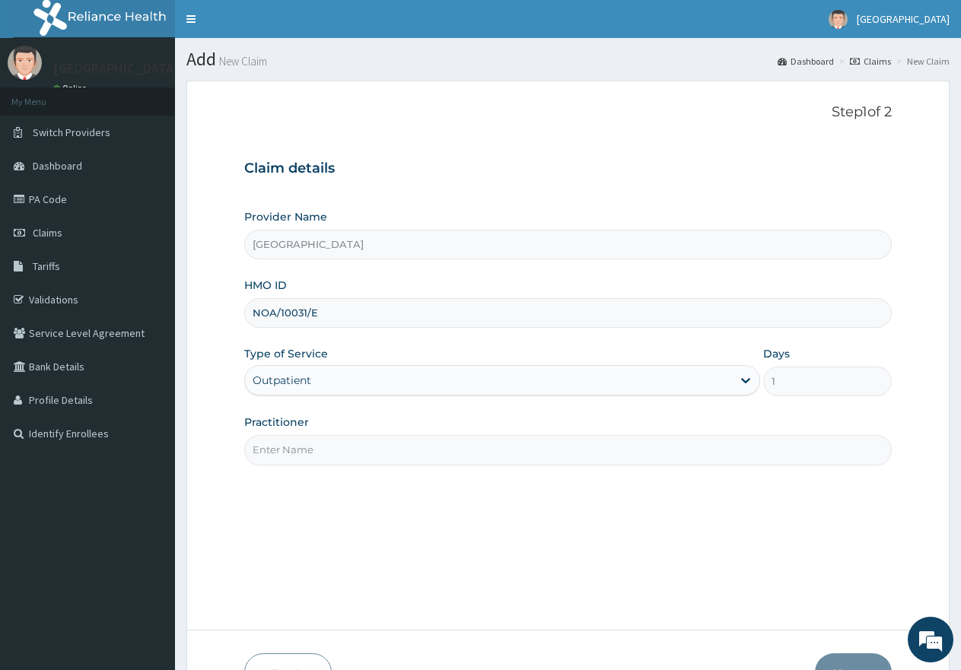
click at [301, 445] on input "Practitioner" at bounding box center [567, 450] width 647 height 30
type input "gp"
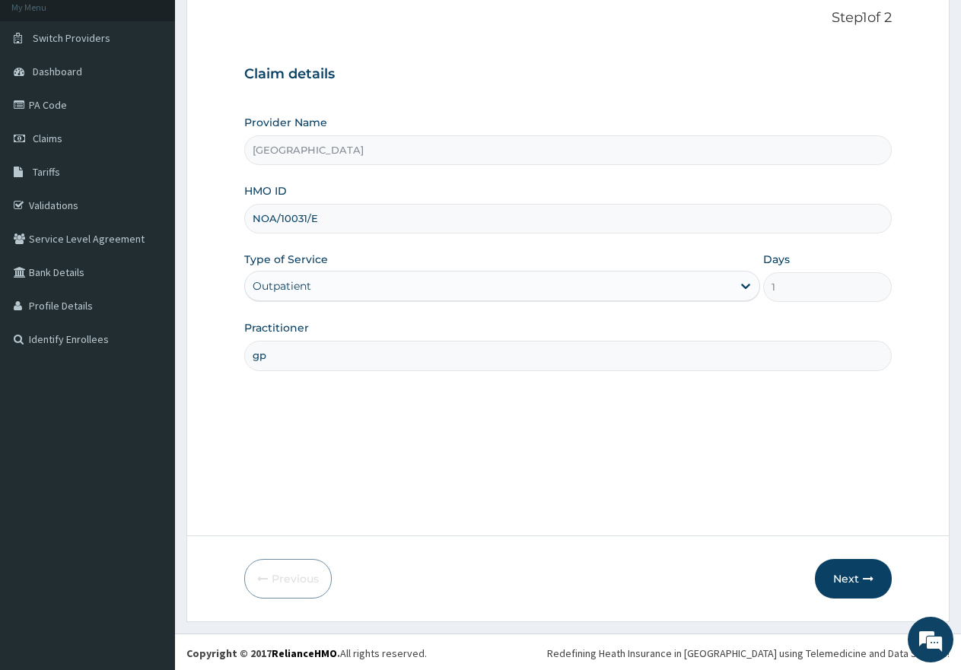
scroll to position [97, 0]
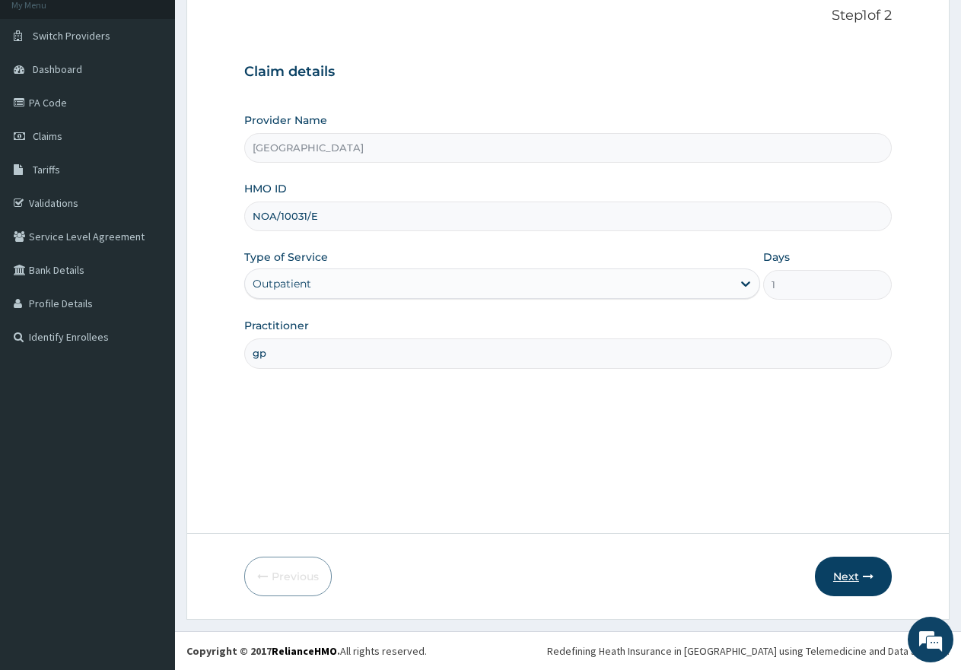
click at [838, 577] on button "Next" at bounding box center [853, 577] width 77 height 40
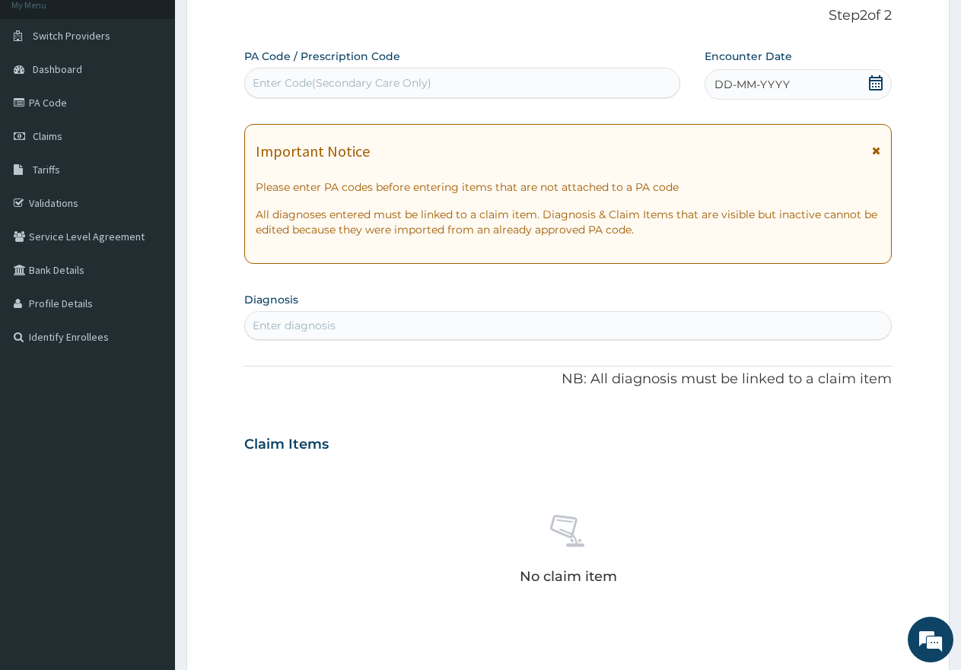
scroll to position [0, 0]
click at [379, 78] on div "Enter Code(Secondary Care Only)" at bounding box center [342, 82] width 179 height 15
paste input "PA/72841F"
type input "PA/72841F"
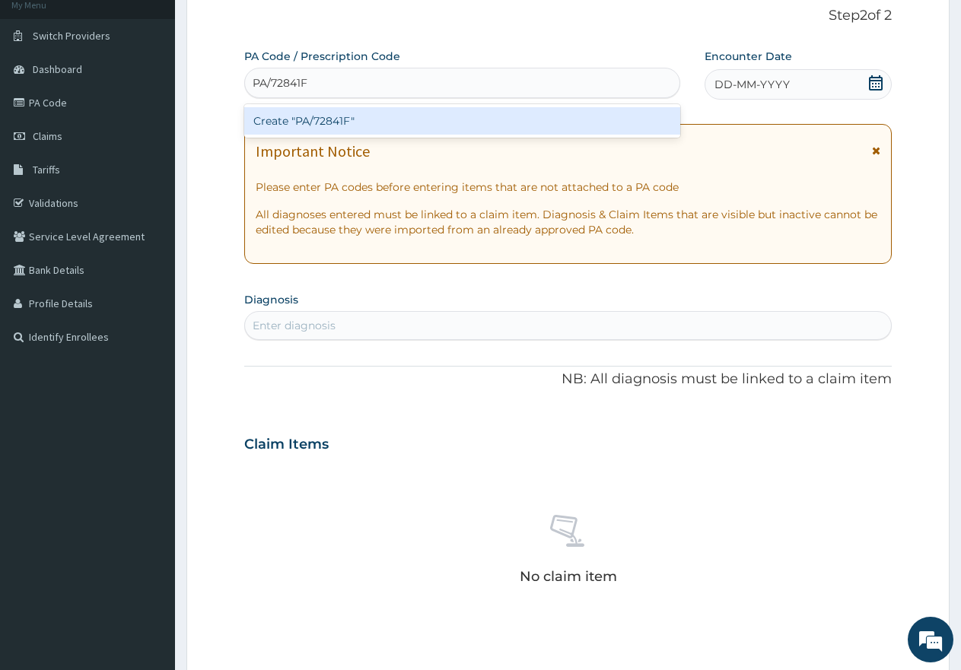
click at [364, 119] on div "Create "PA/72841F"" at bounding box center [462, 120] width 436 height 27
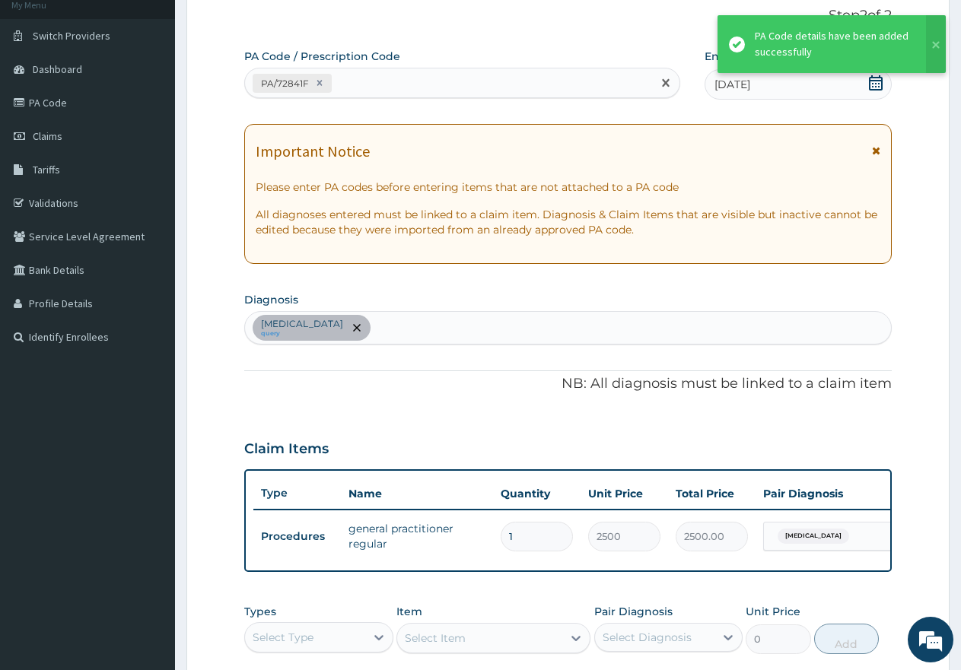
click at [372, 77] on div "PA/72841F" at bounding box center [448, 83] width 407 height 25
paste input "PA/146B44"
type input "PA/146B44"
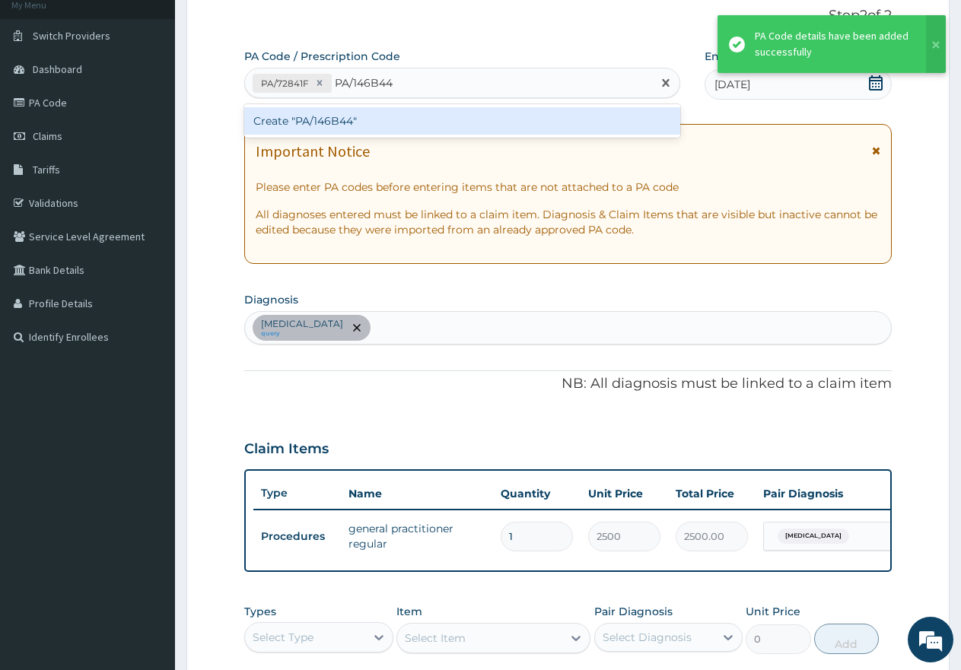
click at [301, 122] on div "Create "PA/146B44"" at bounding box center [462, 120] width 436 height 27
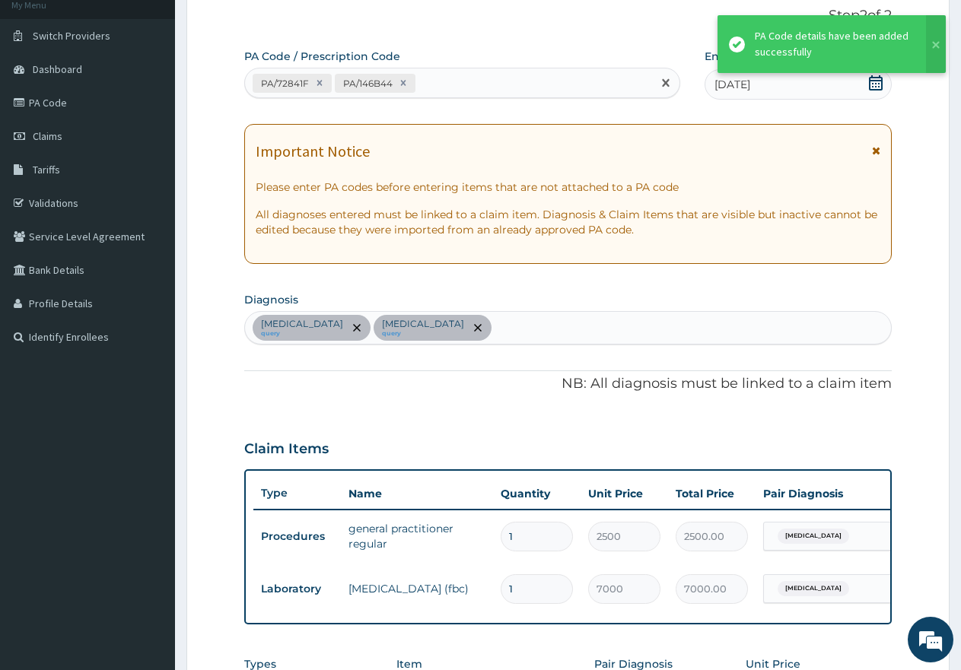
click at [470, 82] on div "PA/72841F PA/146B44" at bounding box center [448, 83] width 407 height 25
paste input "PA/A35405"
type input "PA/A35405"
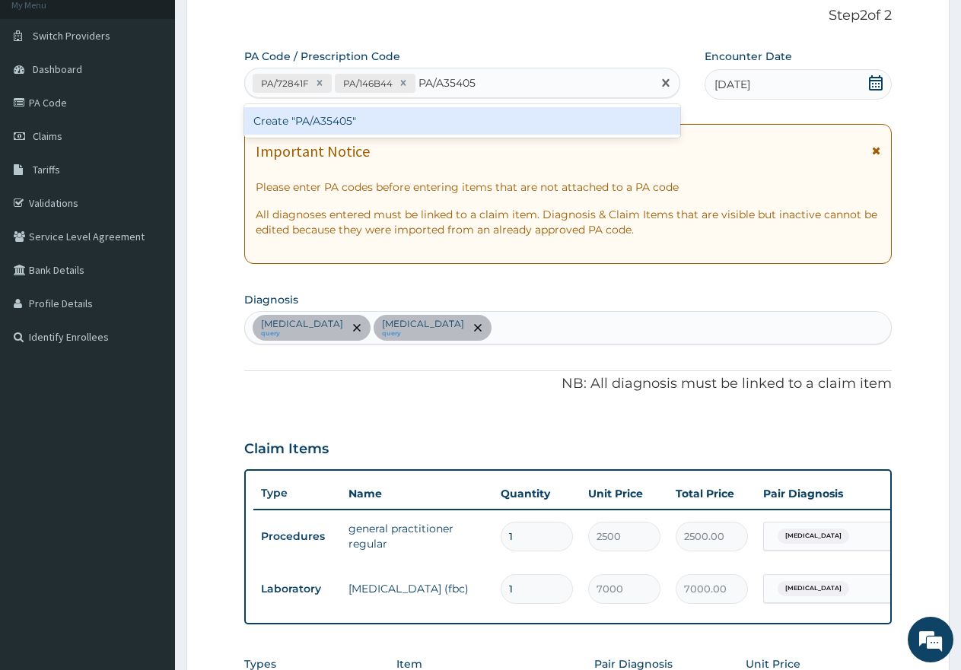
click at [404, 118] on div "Create "PA/A35405"" at bounding box center [462, 120] width 436 height 27
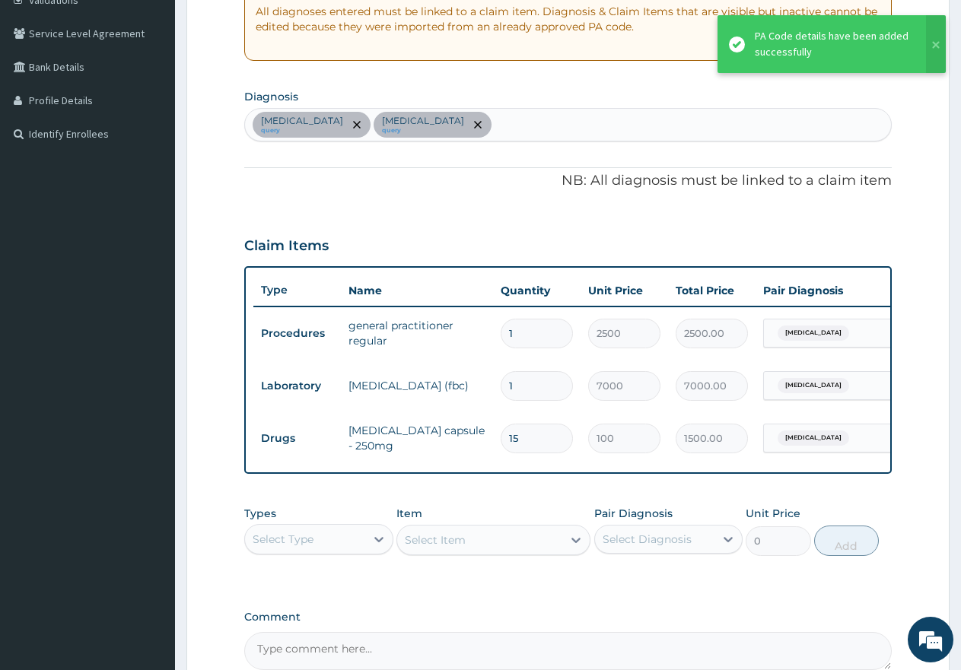
scroll to position [325, 0]
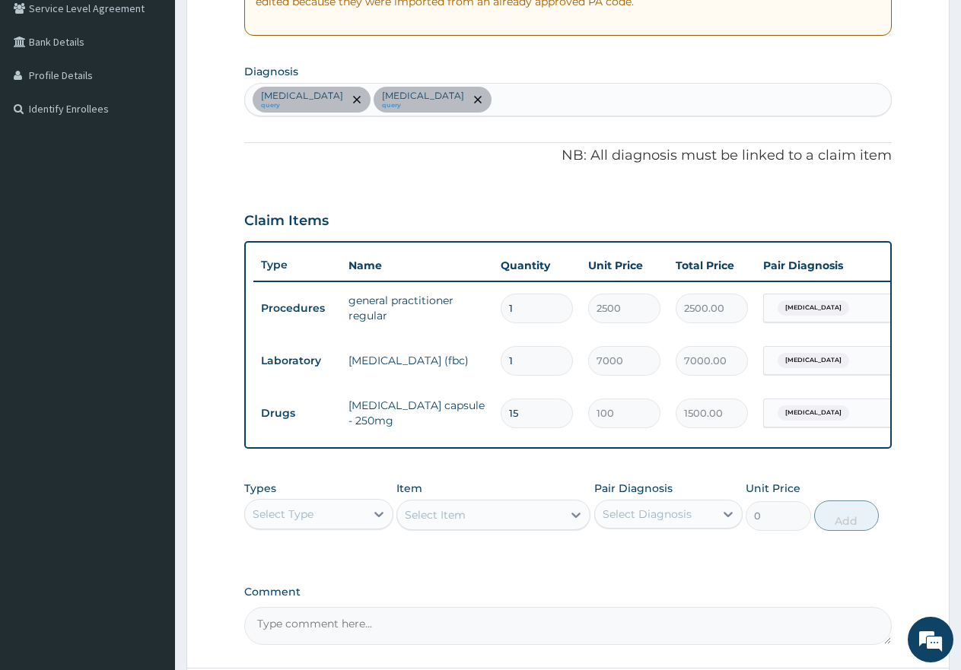
click at [306, 527] on div "Select Type" at bounding box center [305, 514] width 120 height 24
click at [299, 621] on div "Procedures" at bounding box center [318, 606] width 149 height 27
click at [461, 523] on div "Select Item" at bounding box center [435, 514] width 61 height 15
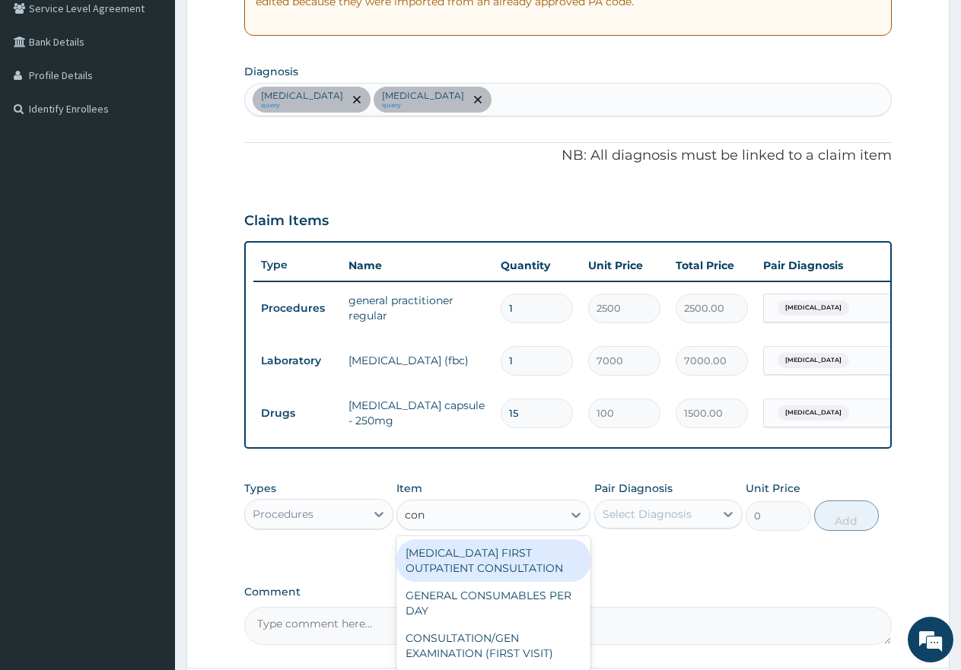
type input "cons"
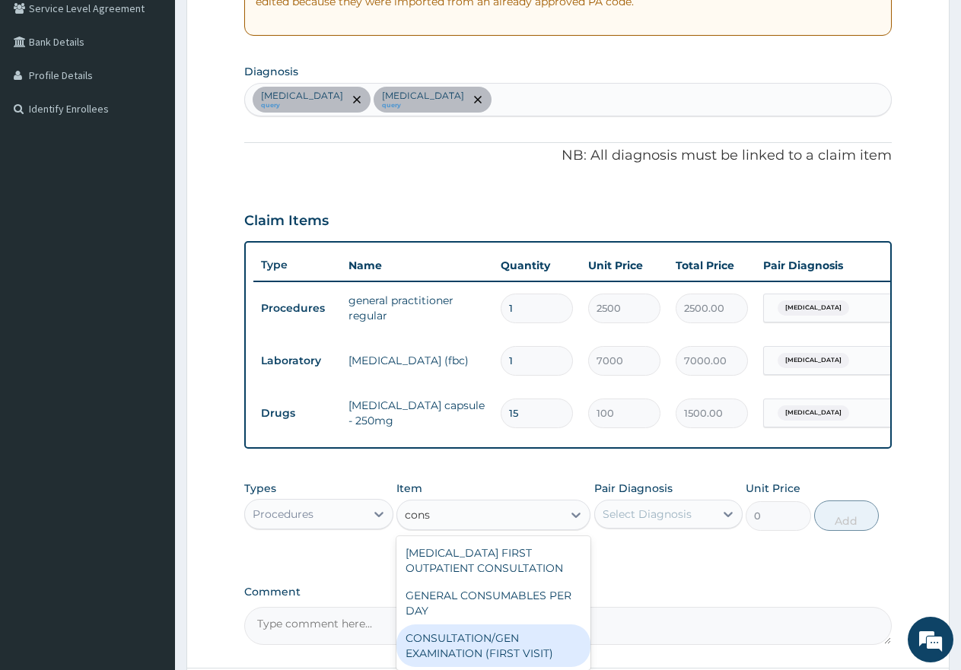
click at [469, 659] on div "CONSULTATION/GEN EXAMINATION (FIRST VISIT)" at bounding box center [493, 646] width 194 height 43
type input "5000"
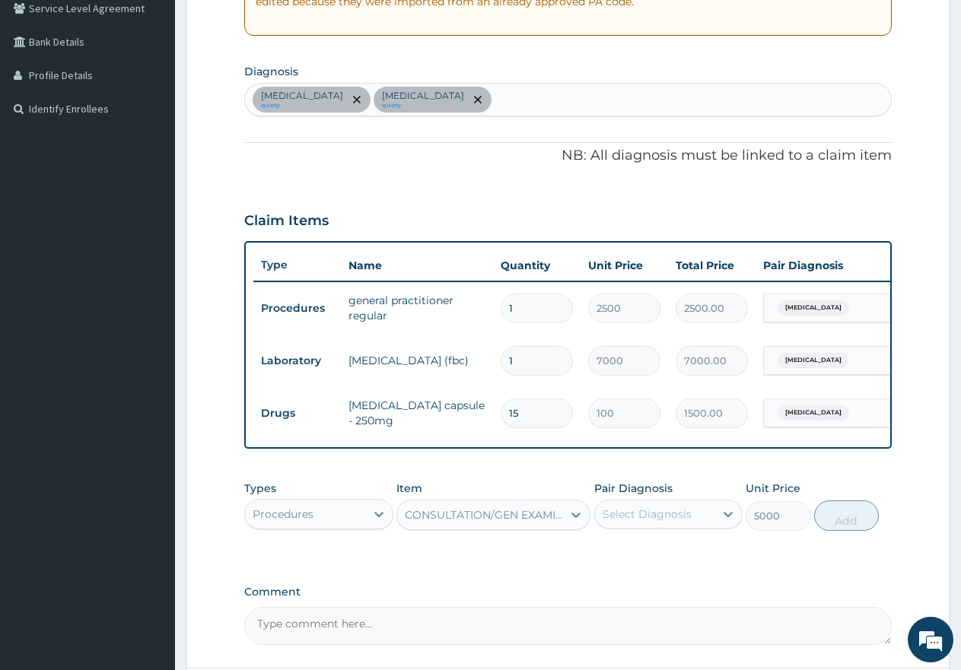
click at [628, 522] on div "Select Diagnosis" at bounding box center [647, 514] width 89 height 15
click at [600, 560] on div "Malaria" at bounding box center [668, 553] width 149 height 31
checkbox input "true"
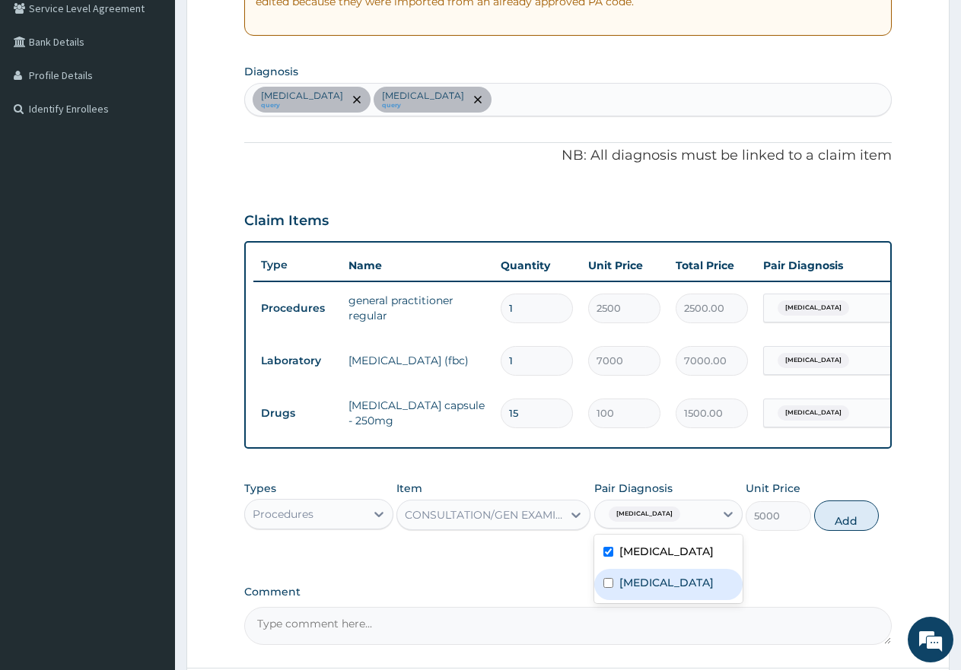
click at [611, 588] on input "checkbox" at bounding box center [608, 583] width 10 height 10
checkbox input "true"
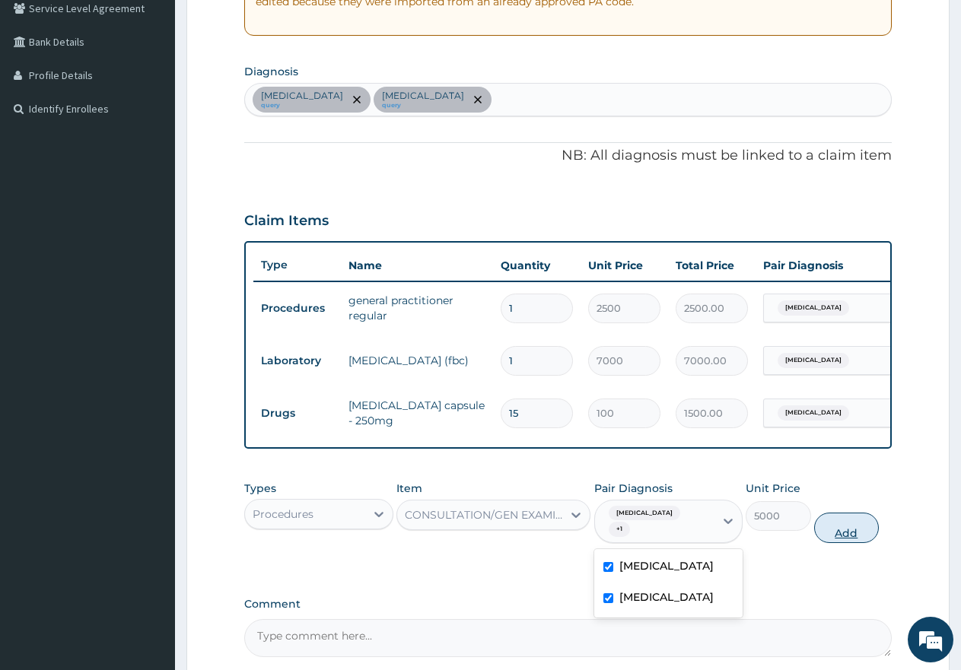
click at [848, 530] on button "Add" at bounding box center [846, 528] width 65 height 30
type input "0"
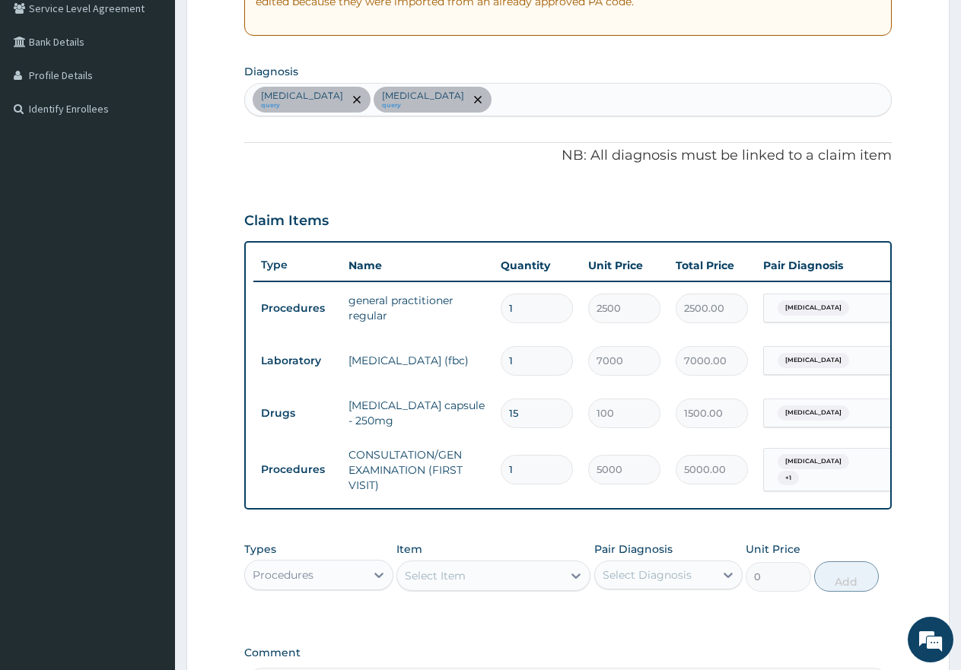
scroll to position [0, 116]
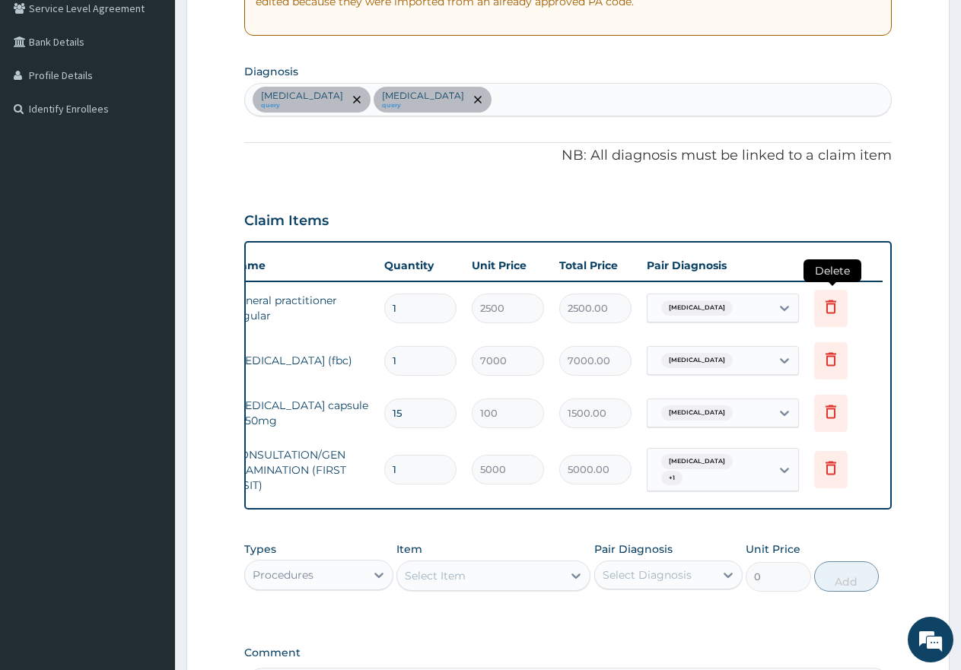
click at [829, 305] on icon at bounding box center [831, 306] width 18 height 18
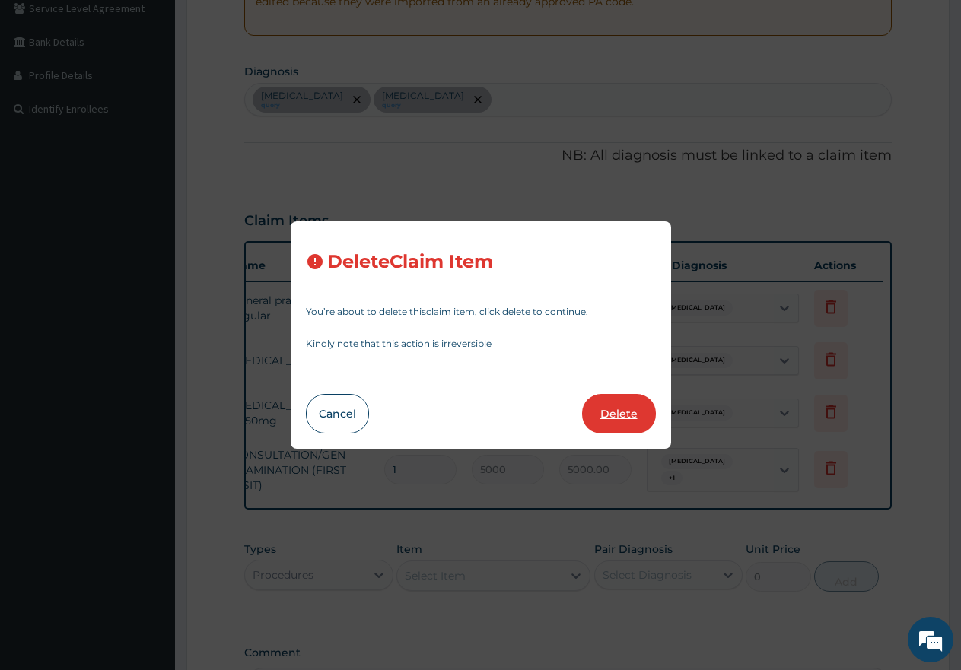
click at [631, 407] on button "Delete" at bounding box center [619, 414] width 74 height 40
type input "7000"
type input "7000.00"
type input "15"
type input "100"
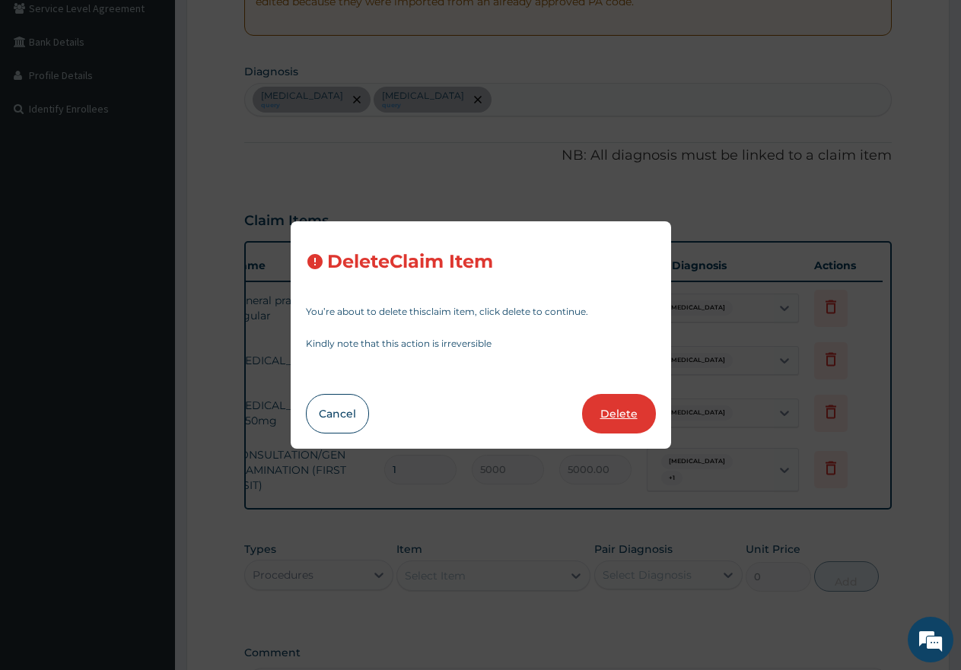
type input "1500.00"
type input "1"
type input "5000"
type input "5000.00"
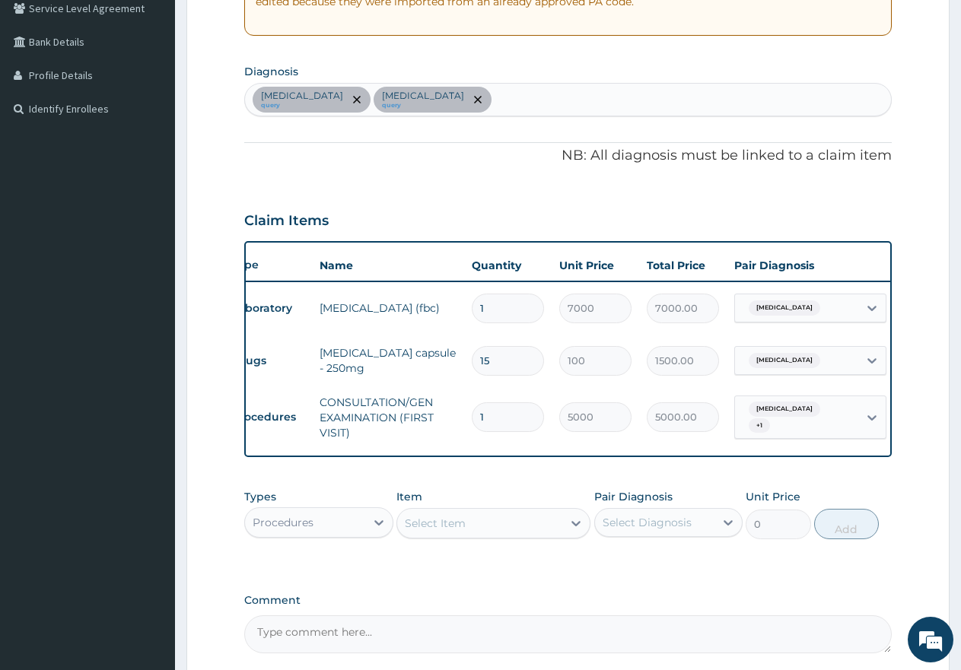
scroll to position [0, 23]
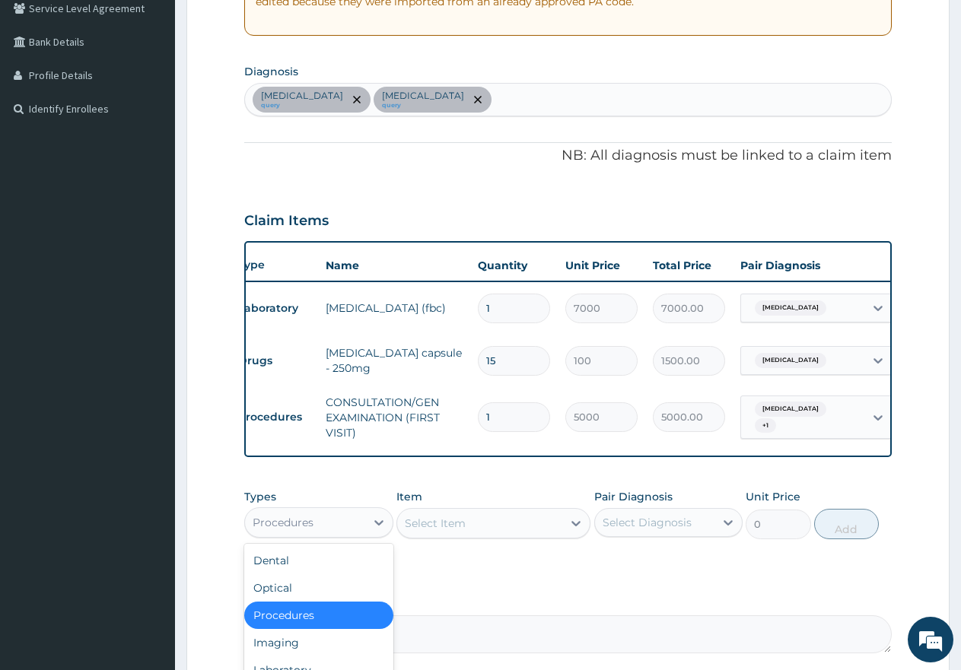
click at [329, 535] on div "Procedures" at bounding box center [305, 523] width 120 height 24
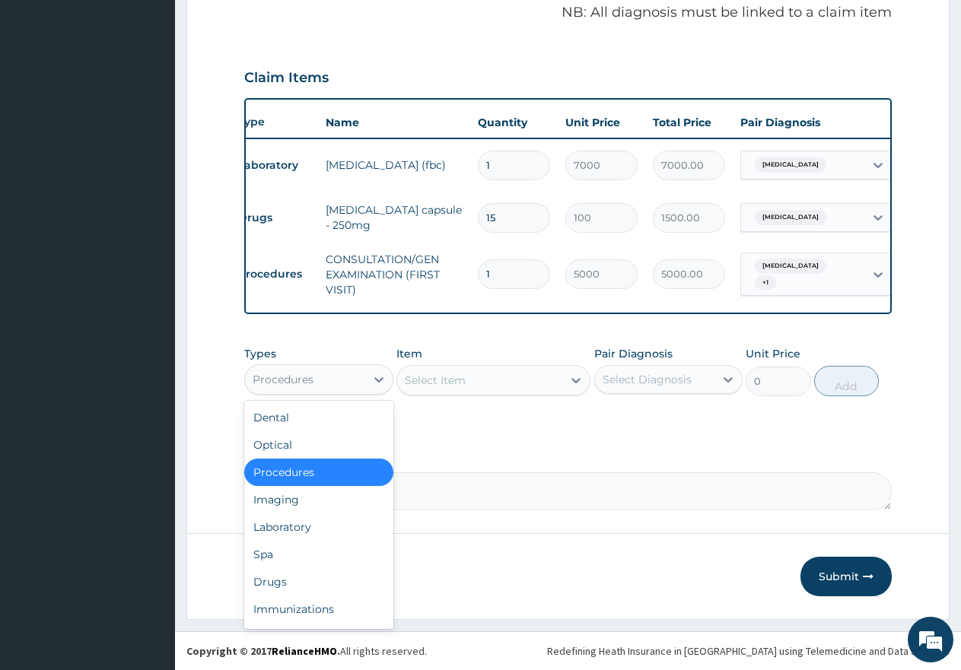
scroll to position [477, 0]
click at [314, 530] on div "Laboratory" at bounding box center [318, 527] width 149 height 27
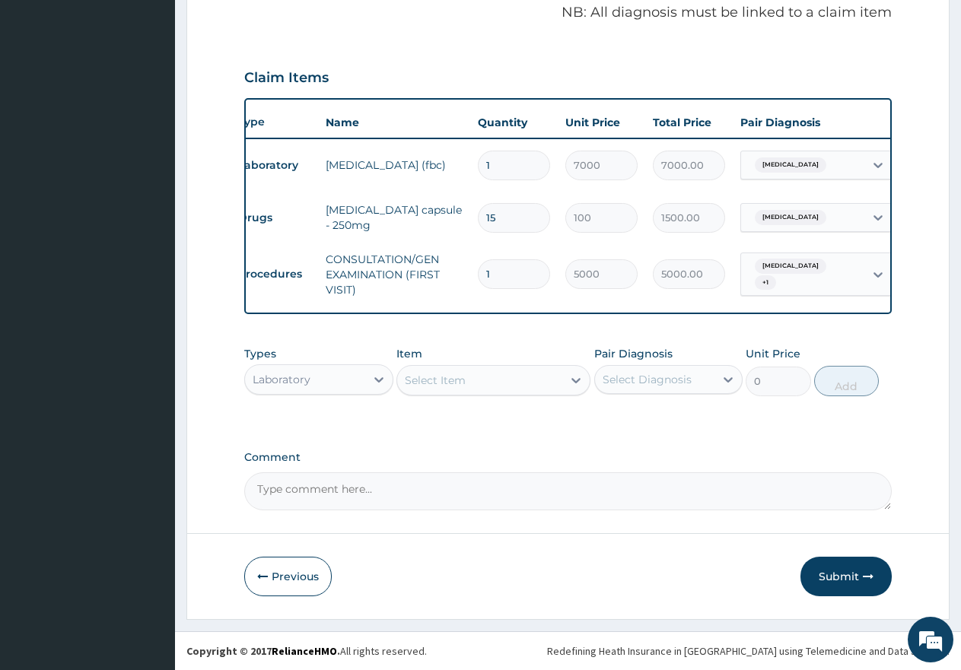
click at [481, 381] on div "Select Item" at bounding box center [479, 380] width 165 height 24
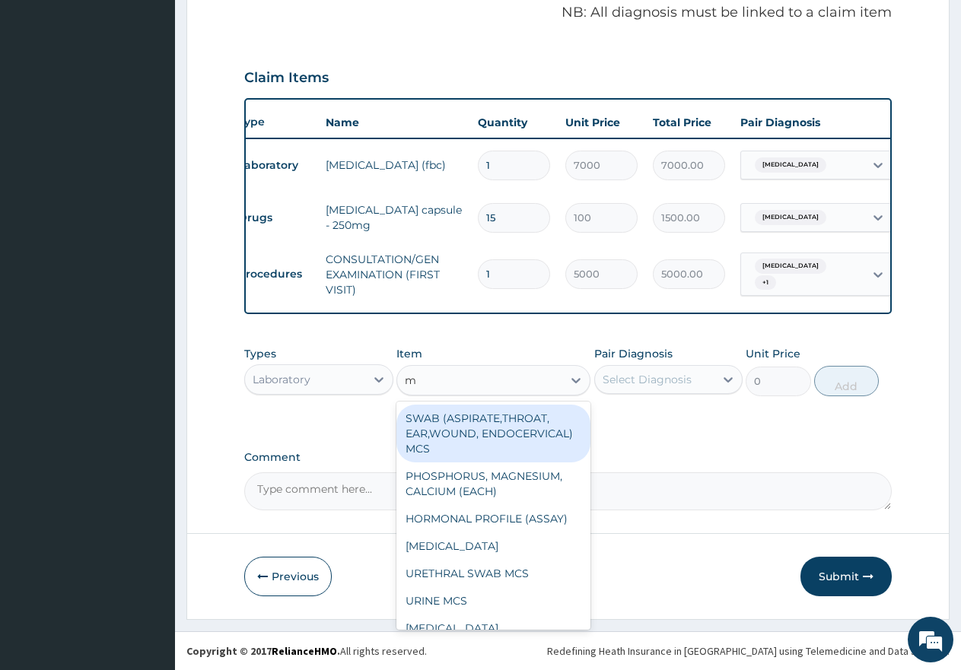
type input "mp"
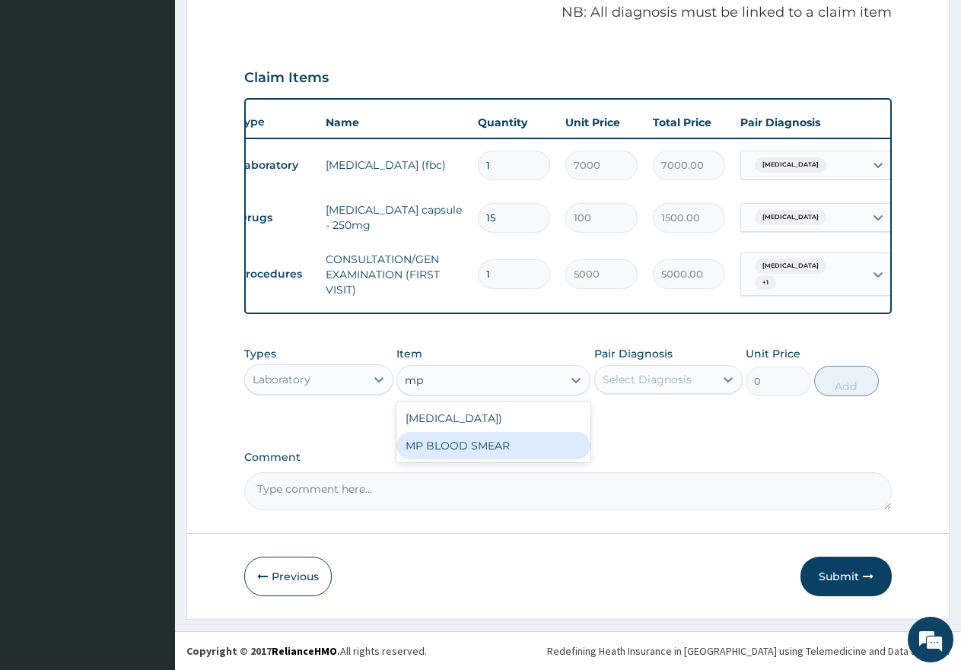
drag, startPoint x: 469, startPoint y: 463, endPoint x: 565, endPoint y: 425, distance: 102.4
click at [469, 460] on div "MP BLOOD SMEAR" at bounding box center [493, 445] width 194 height 27
type input "2500"
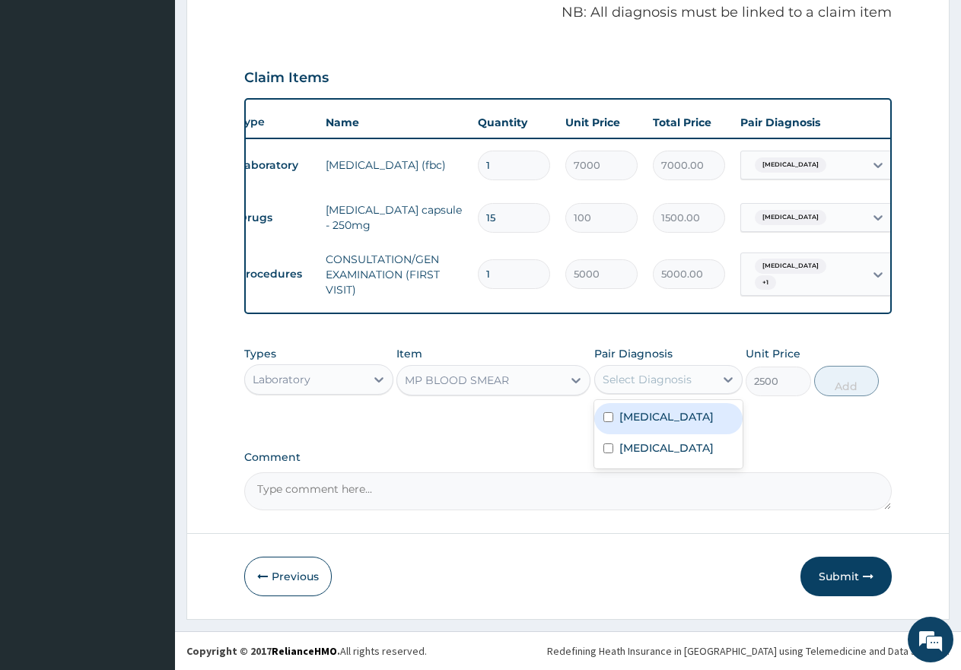
click at [616, 377] on div "Select Diagnosis" at bounding box center [647, 379] width 89 height 15
click at [605, 422] on input "checkbox" at bounding box center [608, 417] width 10 height 10
checkbox input "true"
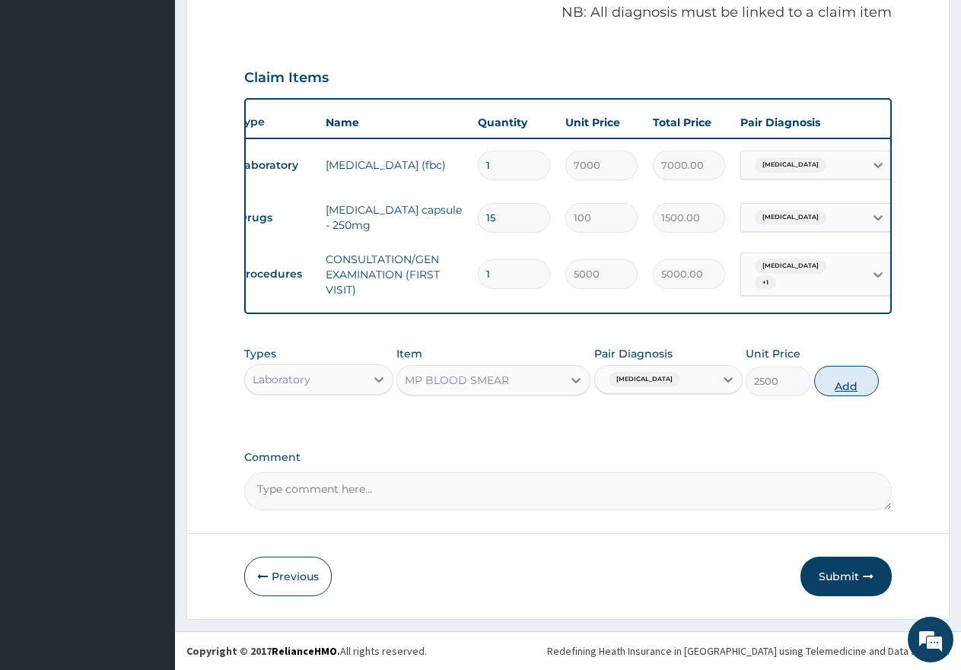
click at [842, 388] on button "Add" at bounding box center [846, 381] width 65 height 30
type input "0"
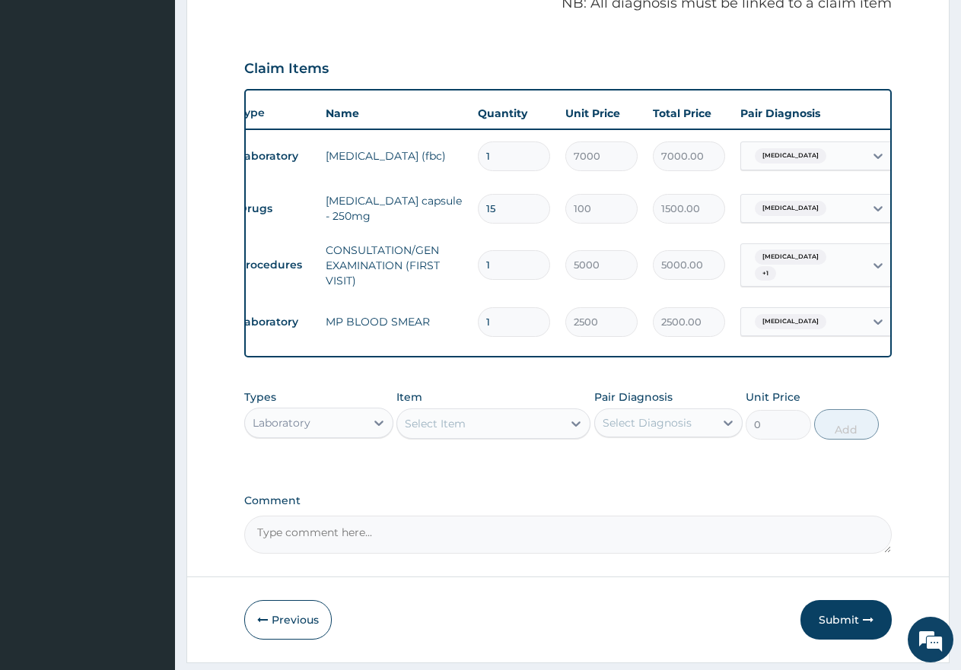
click at [358, 435] on div "Laboratory" at bounding box center [305, 423] width 120 height 24
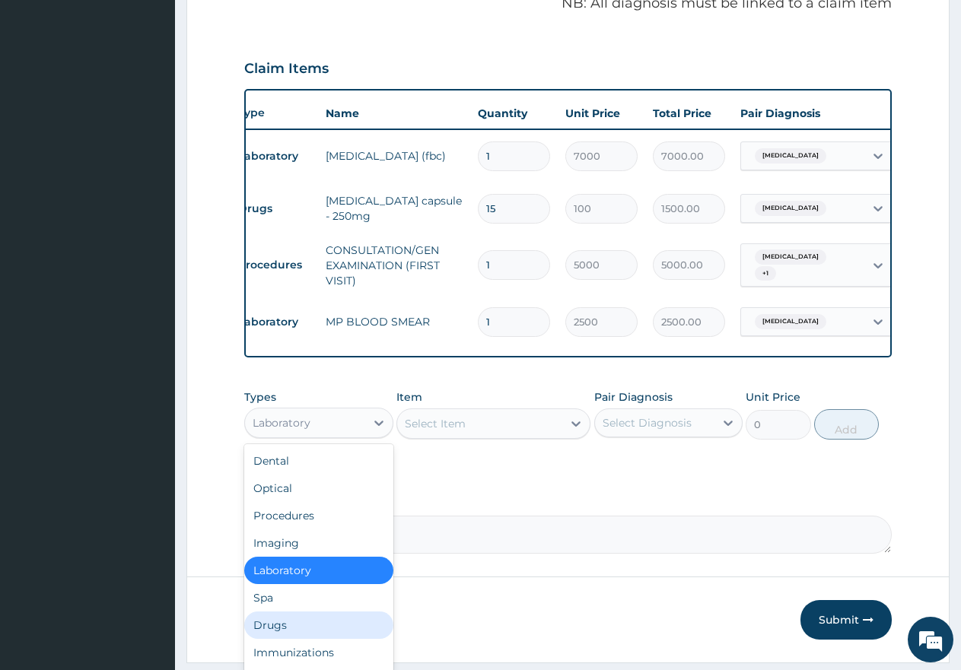
drag, startPoint x: 284, startPoint y: 635, endPoint x: 288, endPoint y: 625, distance: 10.6
click at [284, 635] on div "Drugs" at bounding box center [318, 625] width 149 height 27
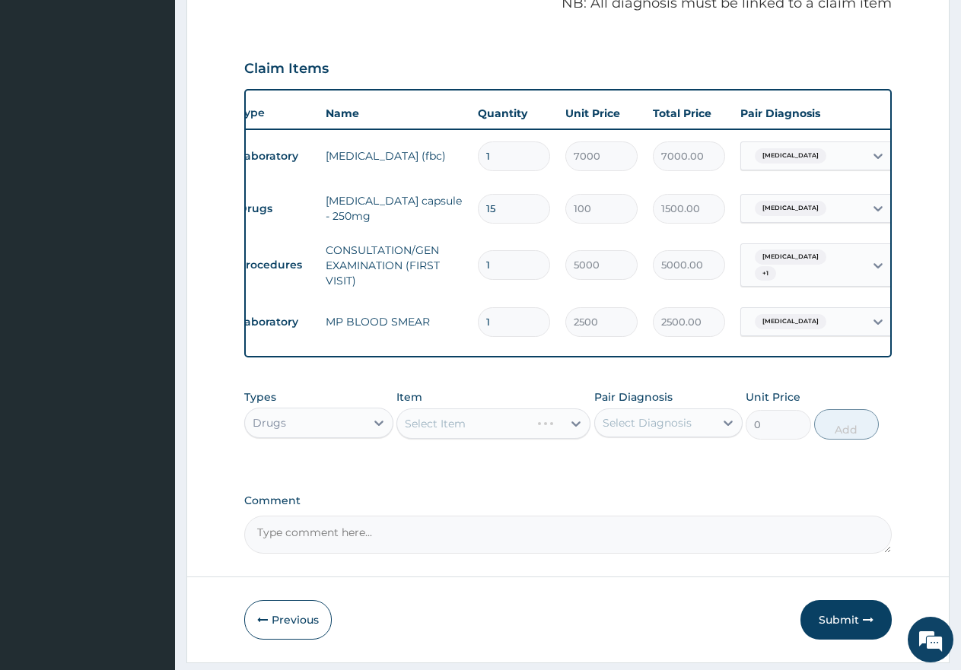
click at [428, 431] on div "Select Item" at bounding box center [435, 423] width 61 height 15
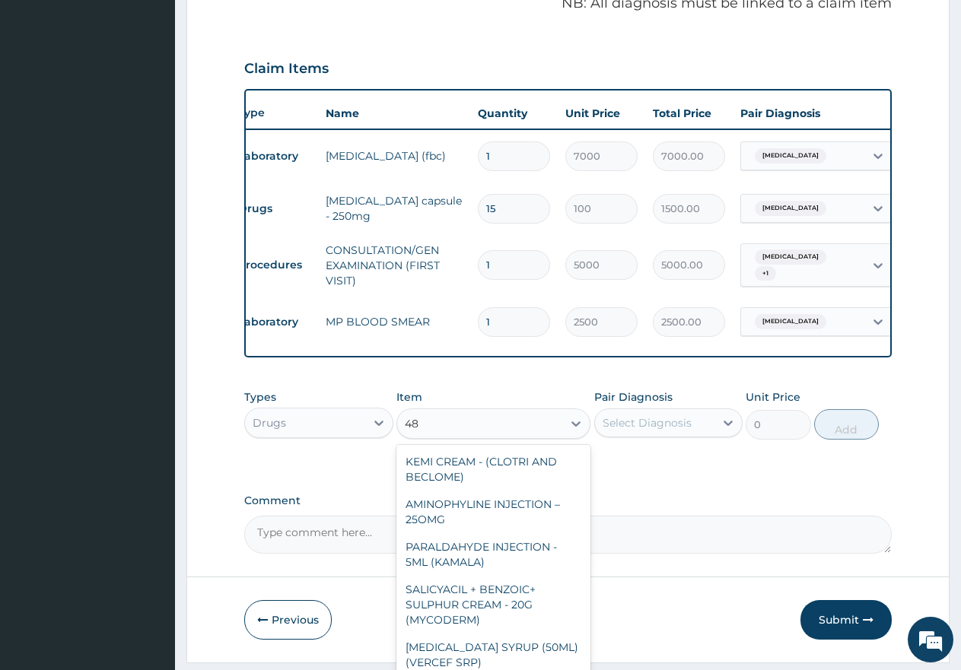
type input "4"
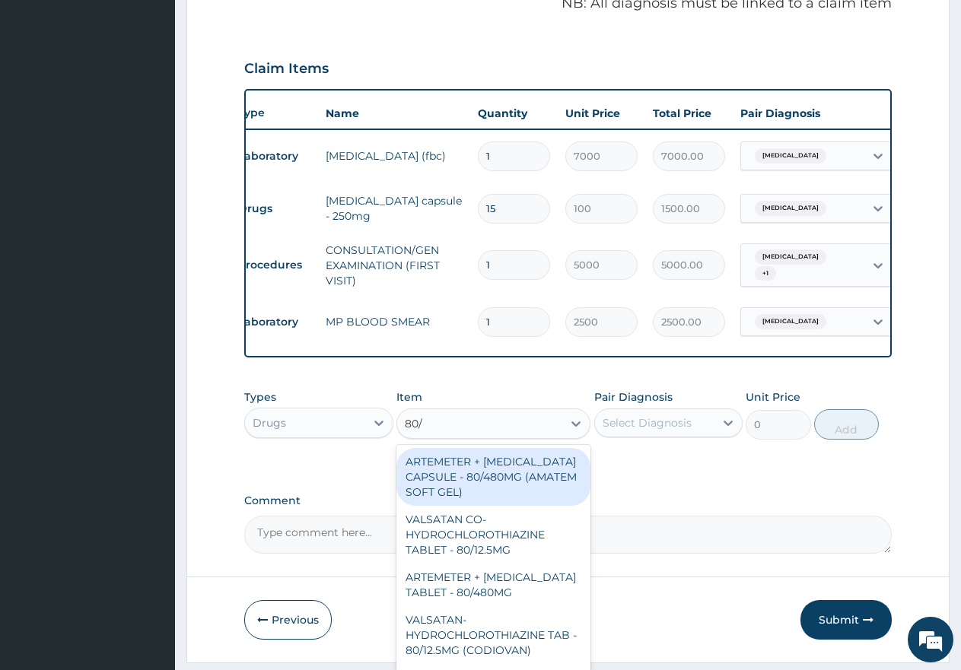
type input "80/4"
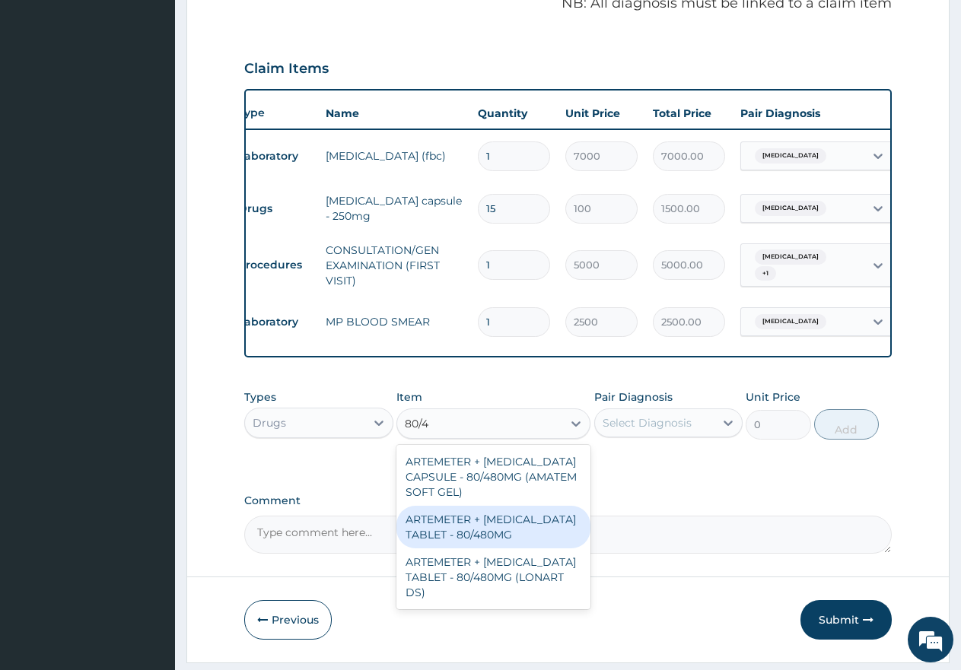
click at [485, 538] on div "ARTEMETER + LUMEFANTRINE TABLET - 80/480MG" at bounding box center [493, 527] width 194 height 43
type input "650"
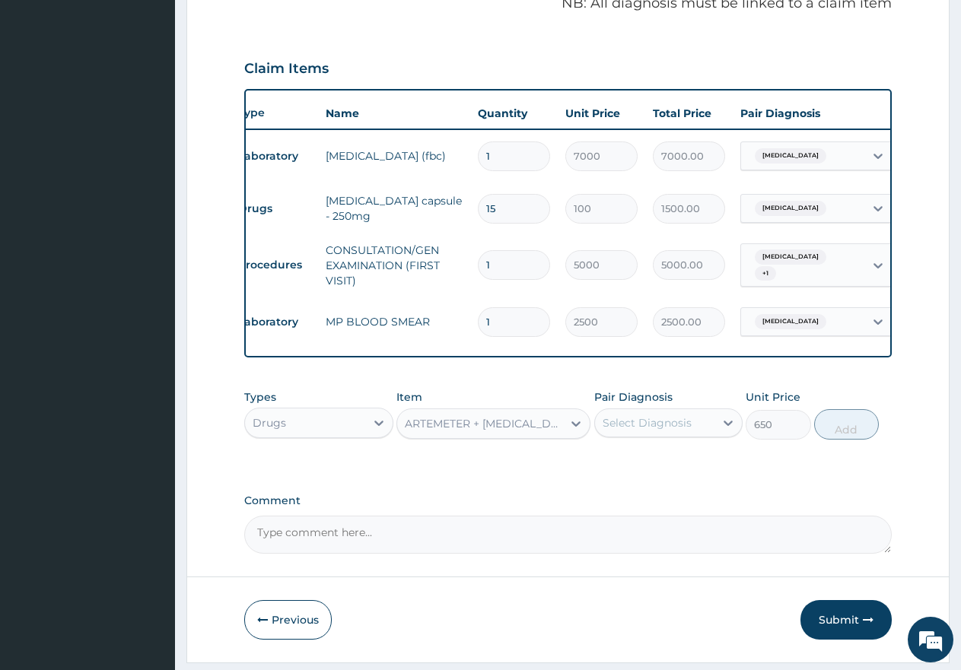
click at [626, 431] on div "Select Diagnosis" at bounding box center [647, 422] width 89 height 15
click at [610, 466] on input "checkbox" at bounding box center [608, 461] width 10 height 10
checkbox input "true"
click at [855, 440] on button "Add" at bounding box center [846, 424] width 65 height 30
type input "0"
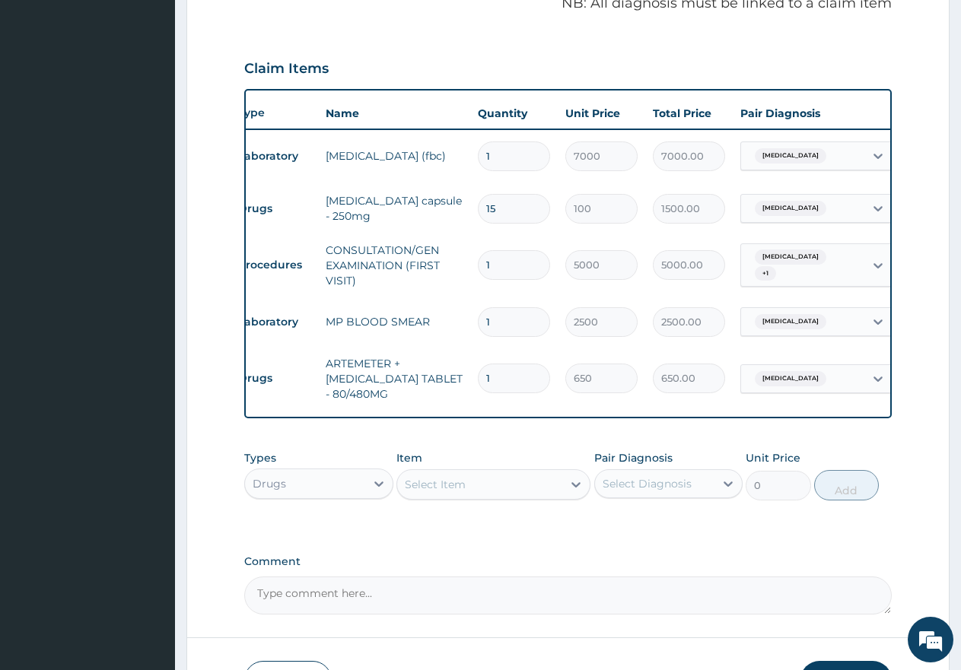
type input "0.00"
type input "6"
type input "3900.00"
type input "6"
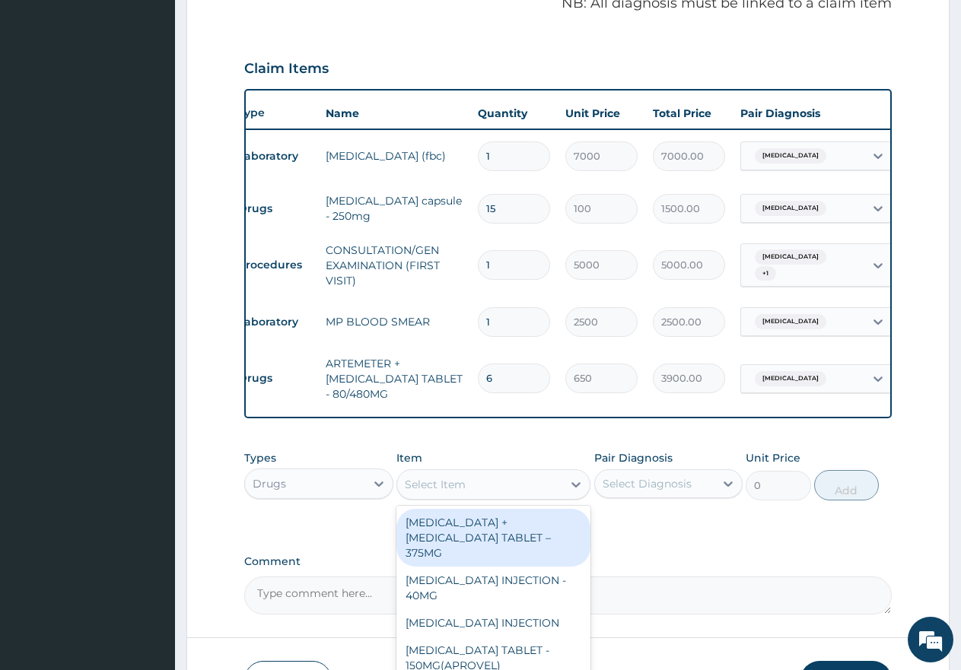
click at [495, 497] on div "Select Item" at bounding box center [479, 484] width 165 height 24
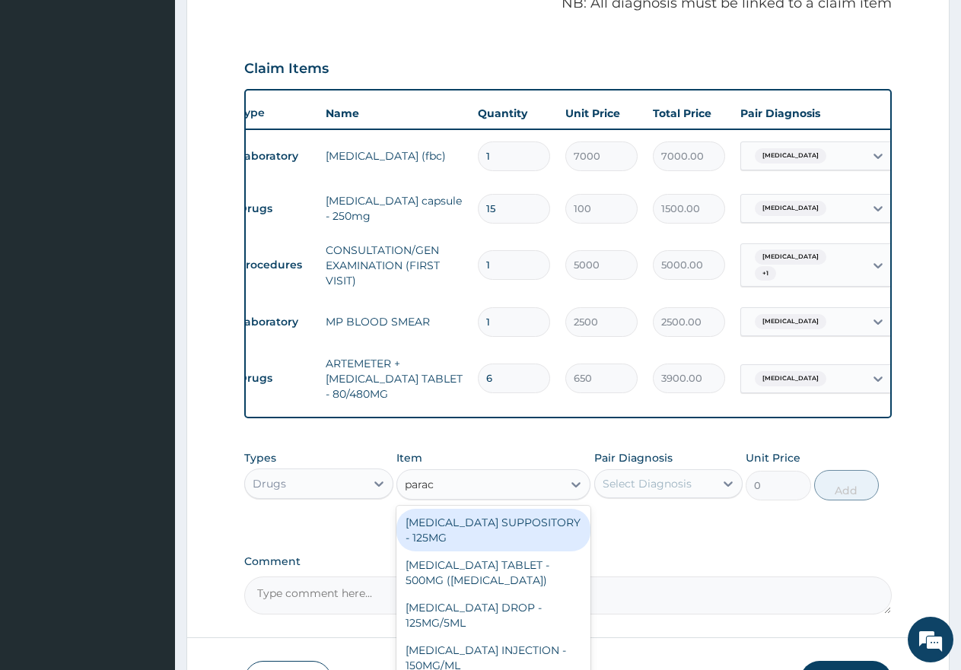
type input "parace"
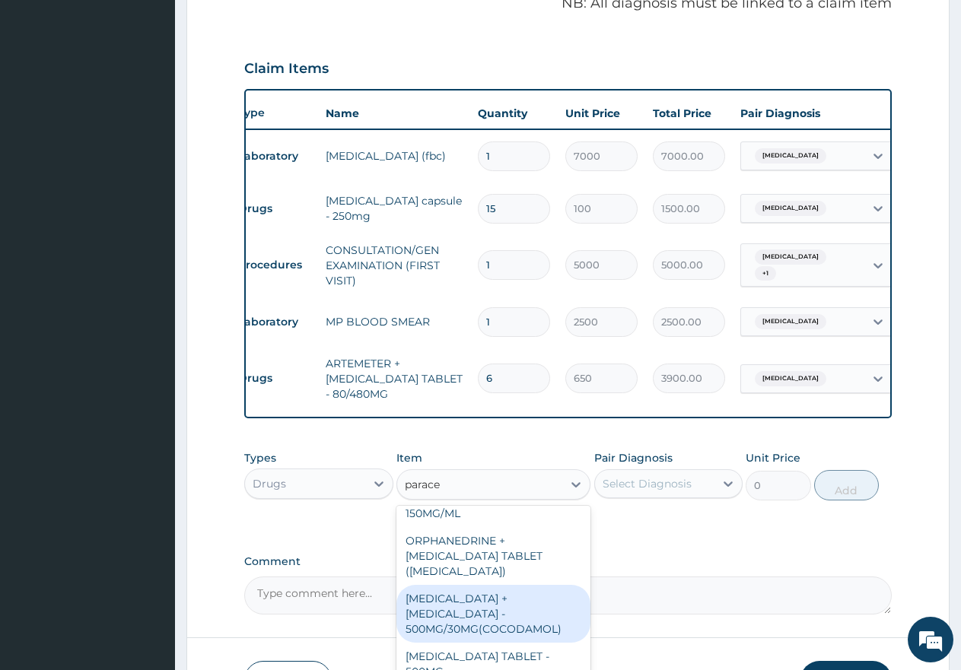
scroll to position [177, 0]
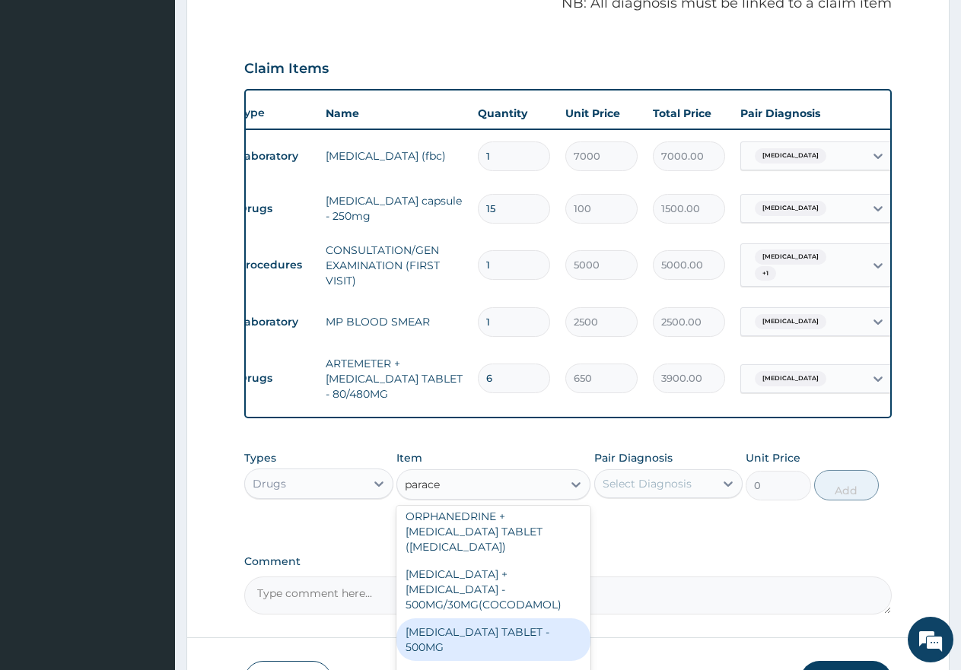
click at [489, 625] on div "[MEDICAL_DATA] TABLET - 500MG" at bounding box center [493, 640] width 194 height 43
type input "60"
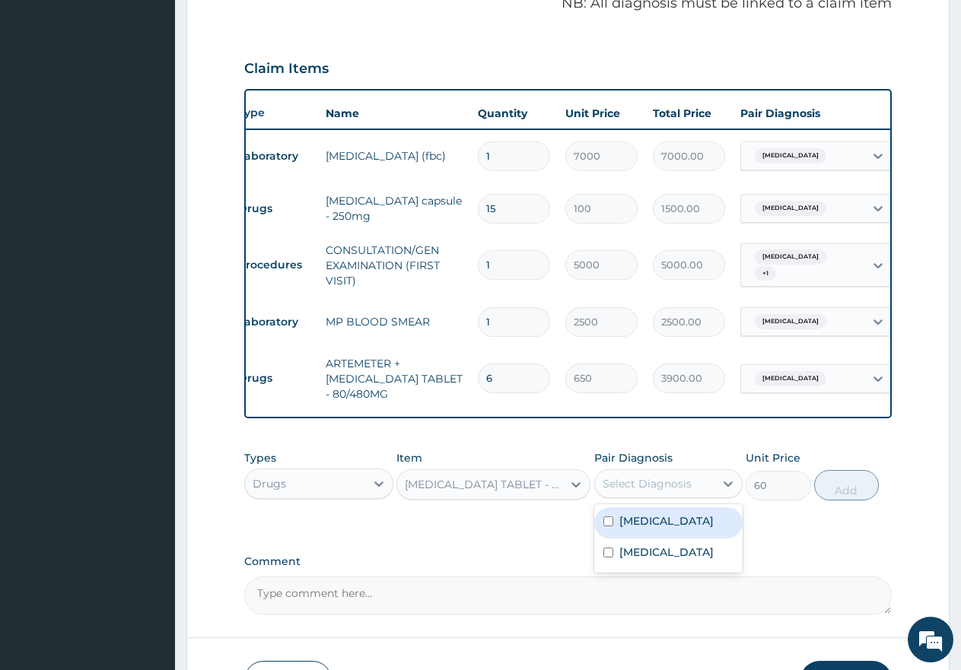
click at [625, 492] on div "Select Diagnosis" at bounding box center [647, 483] width 89 height 15
click at [609, 527] on input "checkbox" at bounding box center [608, 522] width 10 height 10
checkbox input "true"
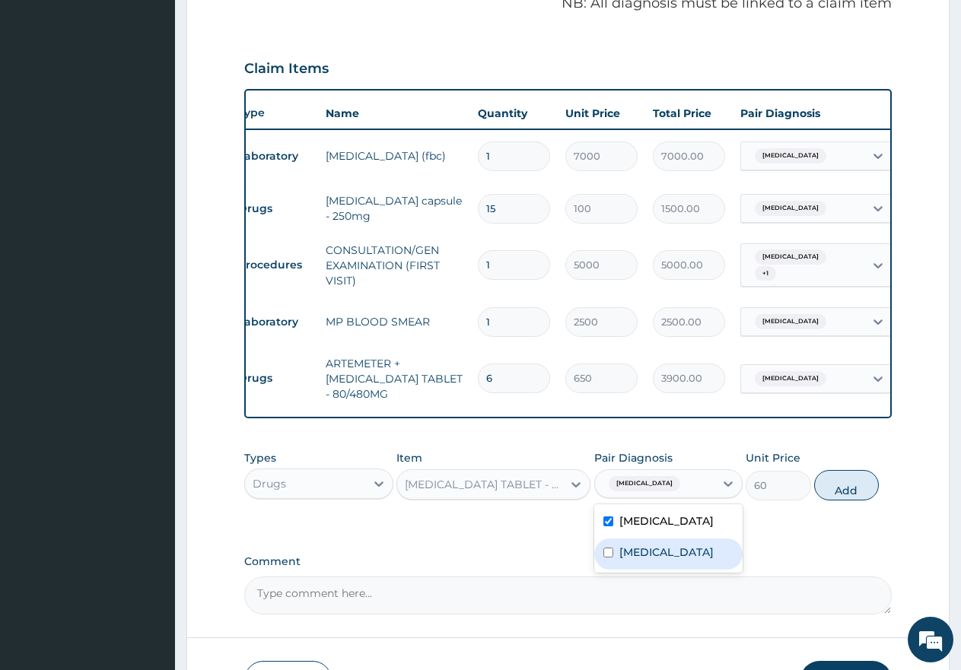
click at [612, 558] on input "checkbox" at bounding box center [608, 553] width 10 height 10
checkbox input "true"
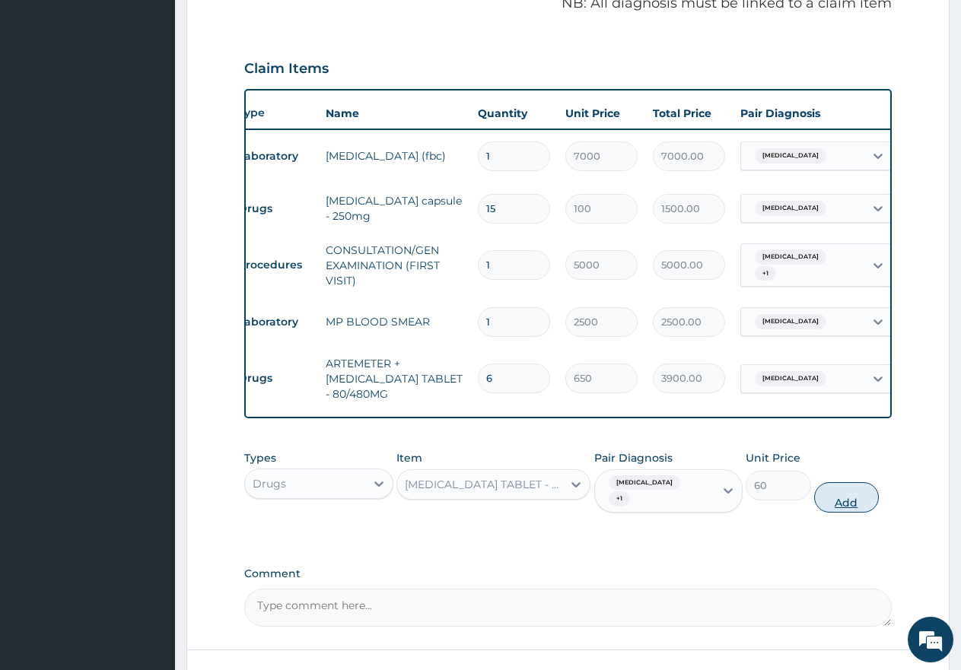
click at [832, 507] on button "Add" at bounding box center [846, 497] width 65 height 30
type input "0"
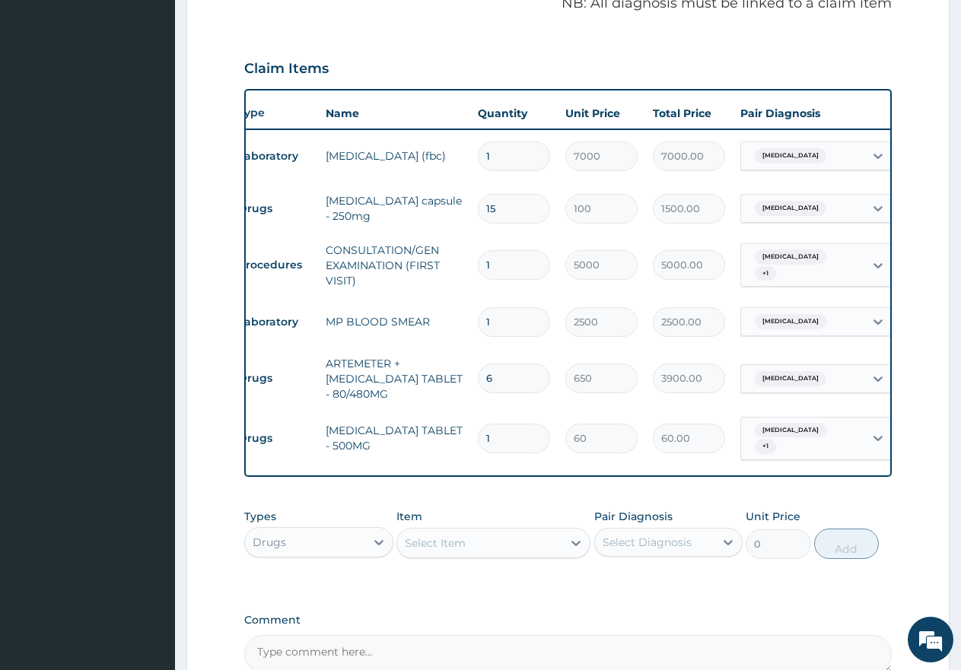
type input "0.00"
type input "9"
type input "540.00"
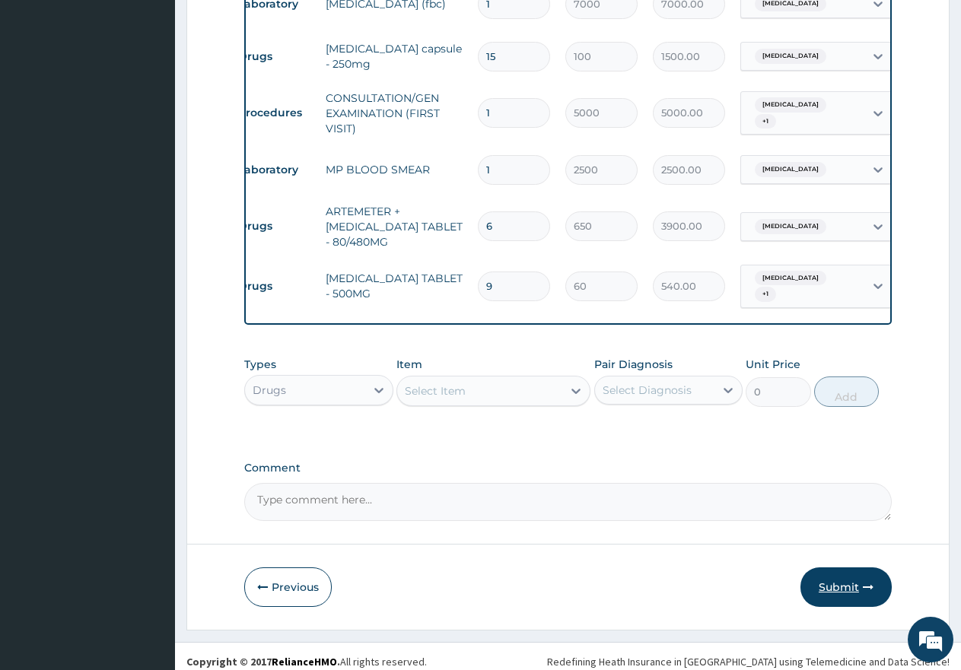
type input "9"
click at [841, 600] on button "Submit" at bounding box center [845, 588] width 91 height 40
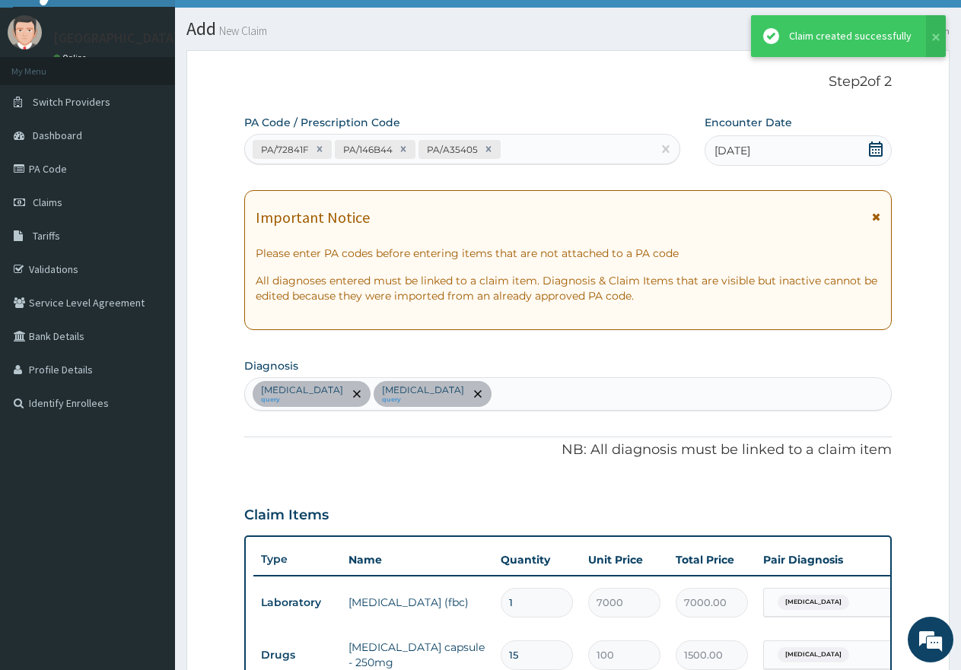
scroll to position [629, 0]
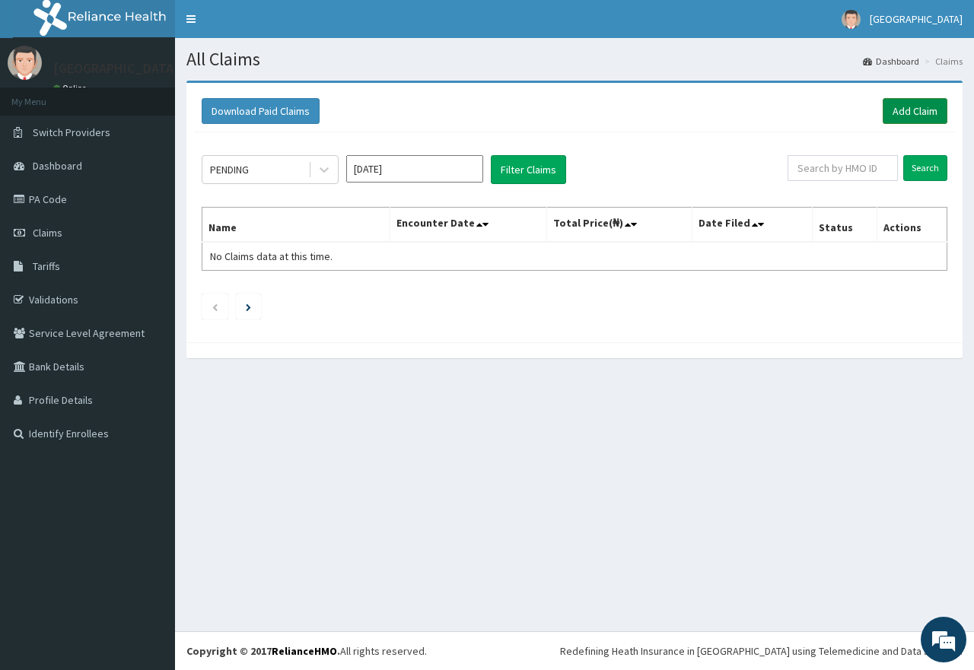
click at [895, 111] on link "Add Claim" at bounding box center [915, 111] width 65 height 26
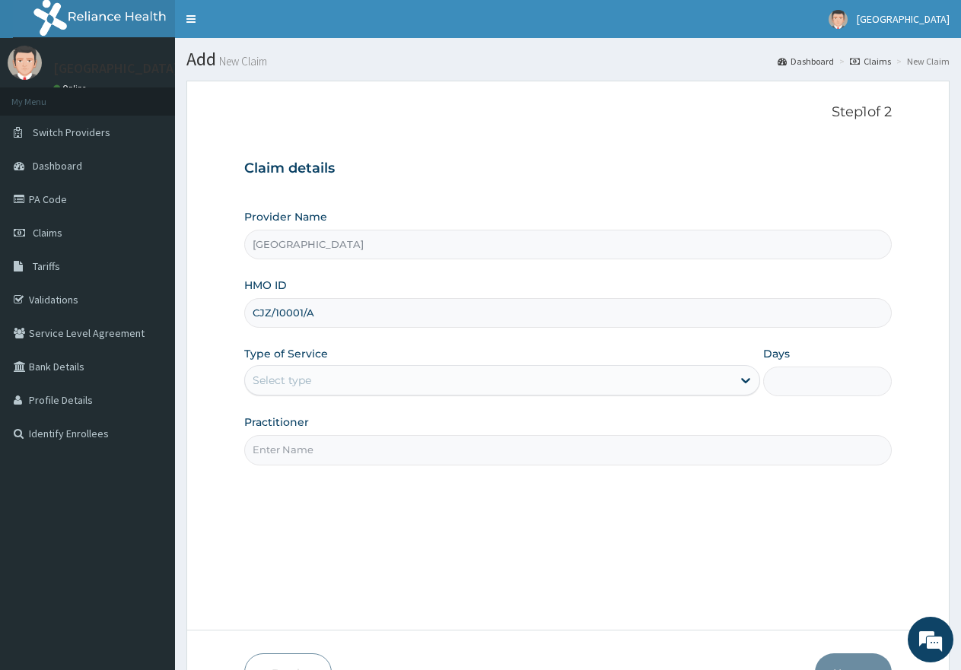
type input "CJZ/10001/A"
click at [343, 380] on div "Select type" at bounding box center [488, 380] width 486 height 24
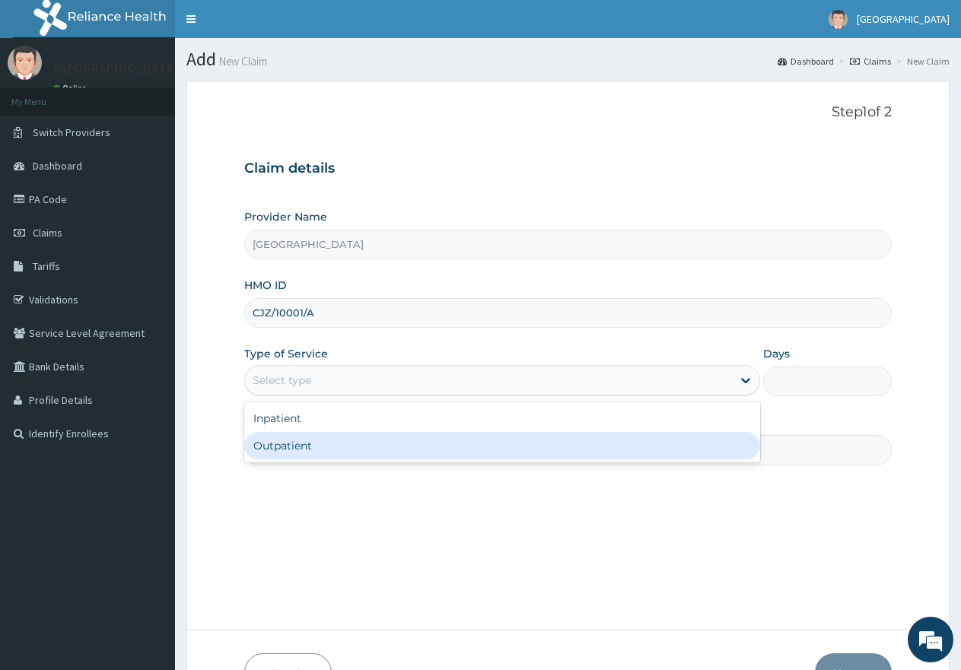
click at [348, 451] on div "Outpatient" at bounding box center [501, 445] width 515 height 27
type input "1"
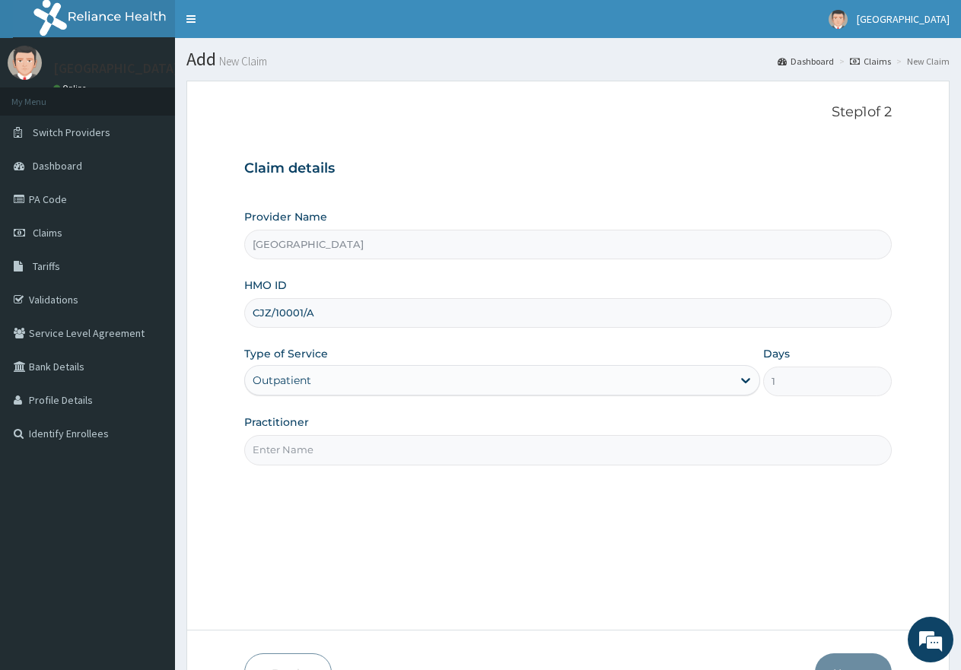
click at [348, 451] on input "Practitioner" at bounding box center [567, 450] width 647 height 30
type input "gp"
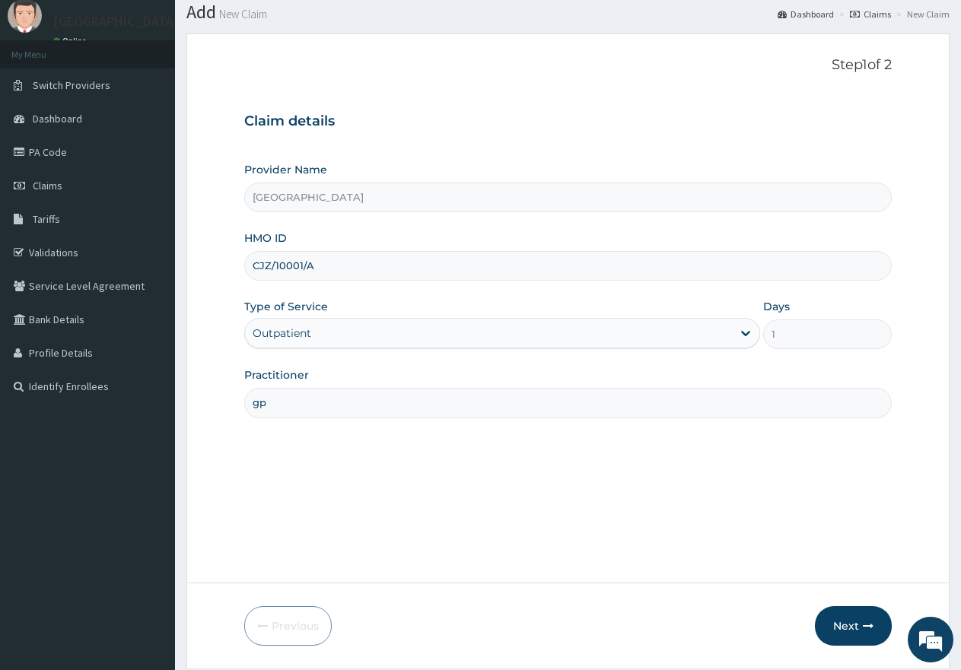
scroll to position [97, 0]
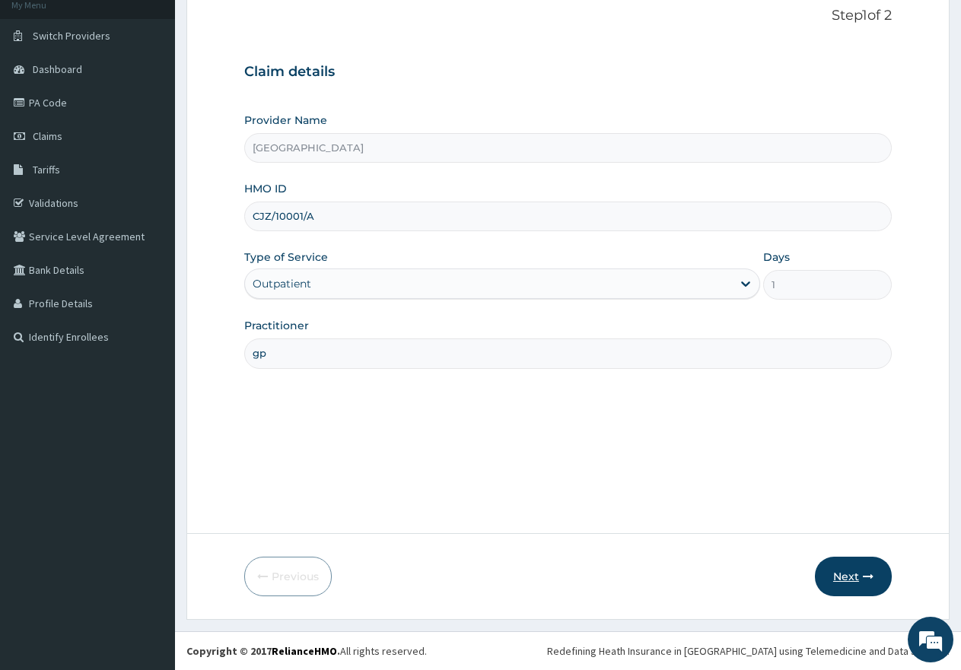
click at [830, 576] on button "Next" at bounding box center [853, 577] width 77 height 40
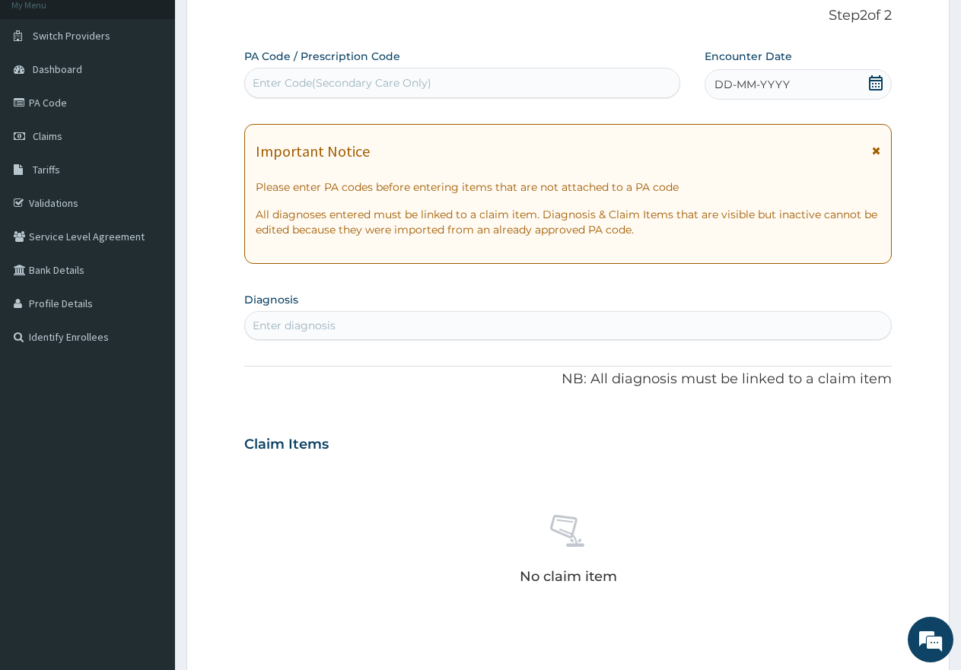
scroll to position [0, 0]
click at [411, 75] on div "Enter Code(Secondary Care Only)" at bounding box center [462, 83] width 434 height 24
paste input "PA/15BAE9"
type input "PA/15BAE9"
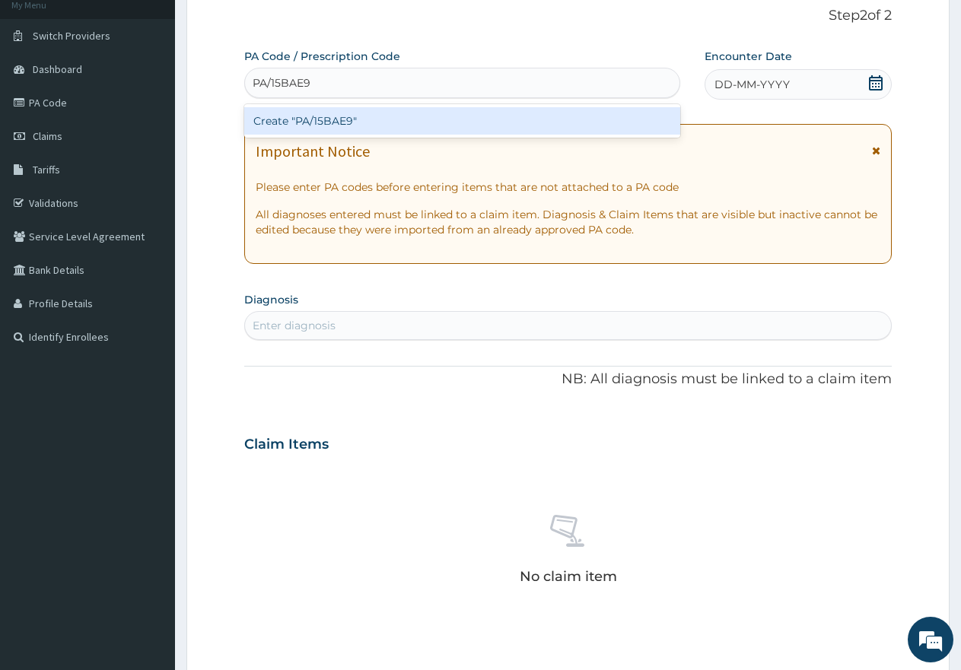
click at [384, 128] on div "Create "PA/15BAE9"" at bounding box center [462, 120] width 436 height 27
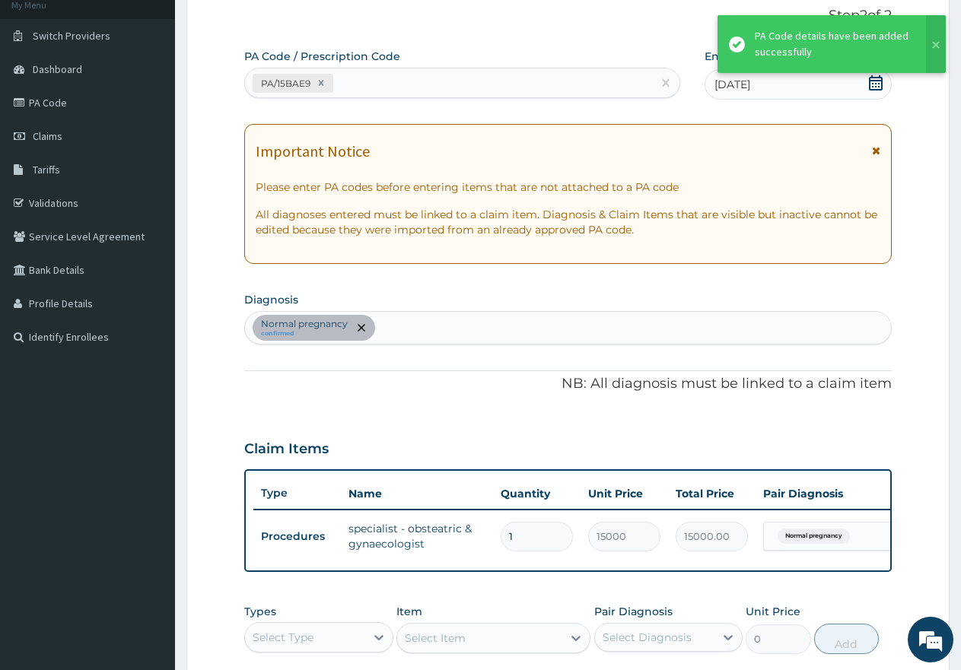
click at [387, 81] on div "PA/15BAE9" at bounding box center [448, 83] width 407 height 25
paste input "PA/4A47E0"
type input "PA/4A47E0"
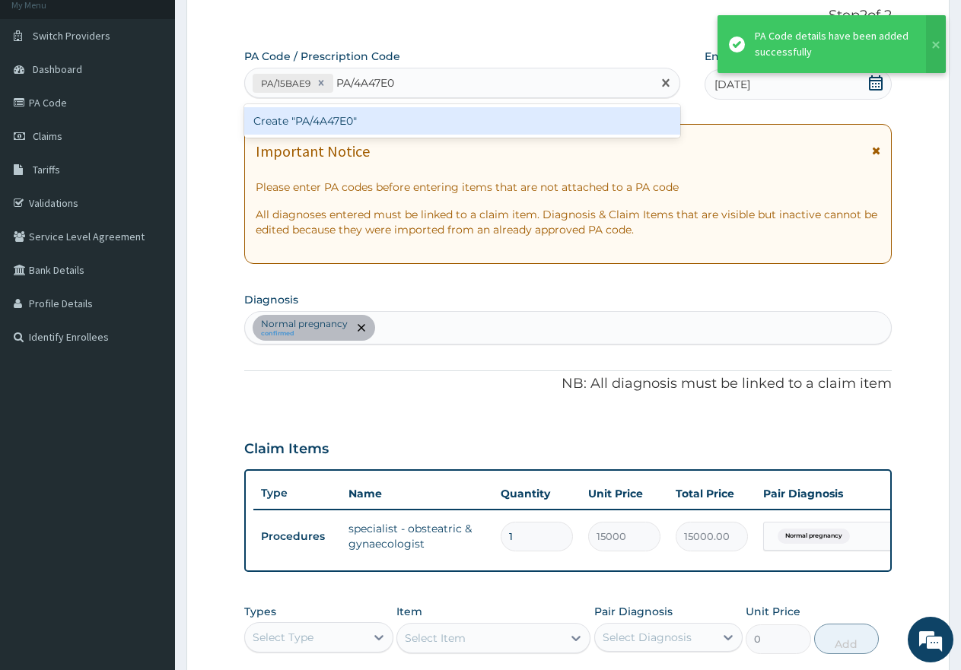
click at [354, 120] on div "Create "PA/4A47E0"" at bounding box center [462, 120] width 436 height 27
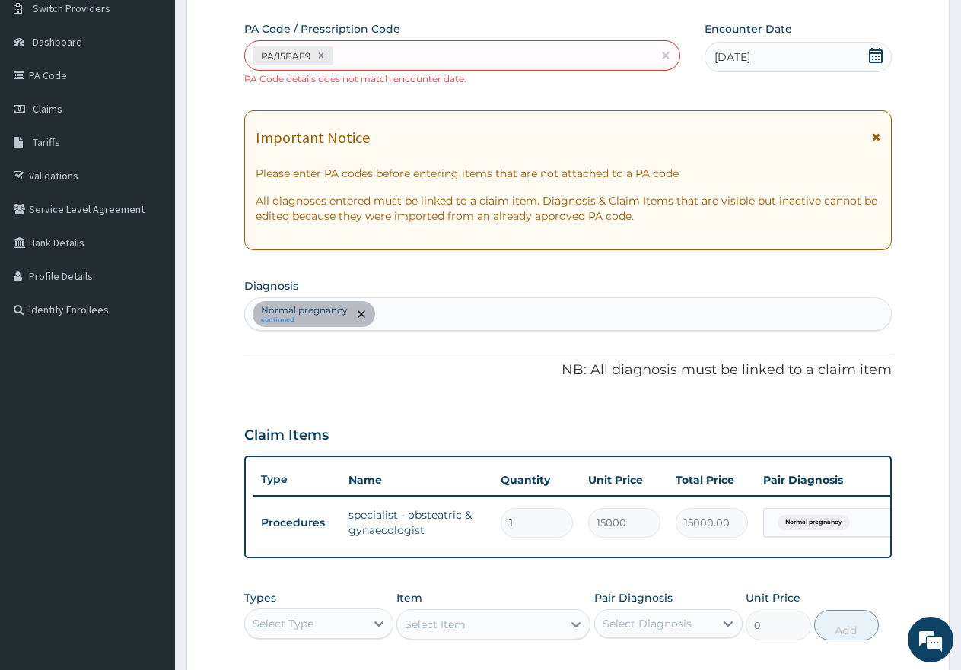
scroll to position [97, 0]
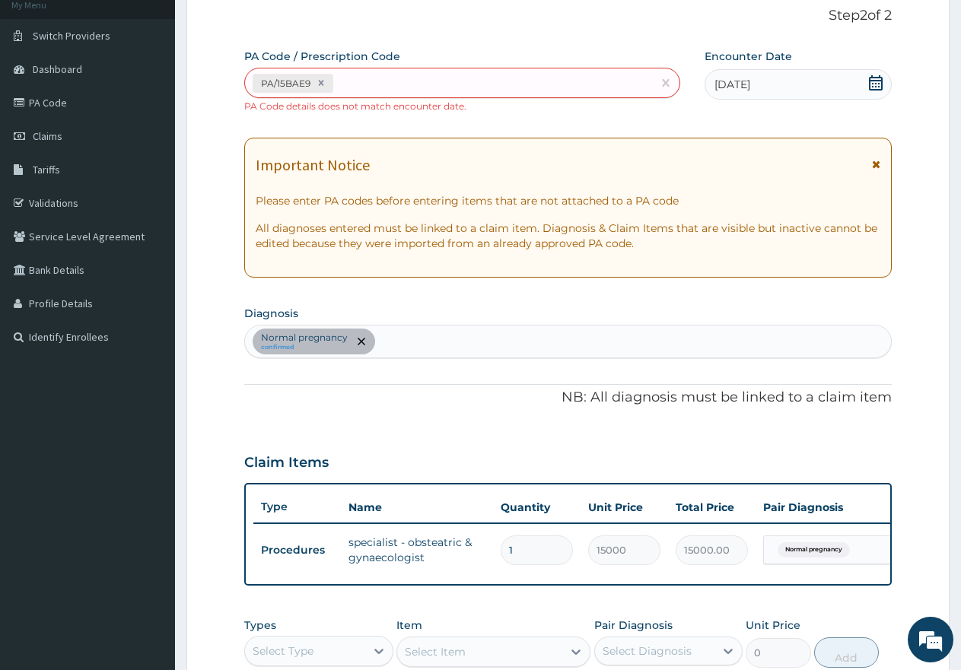
click at [427, 342] on div "Normal pregnancy confirmed" at bounding box center [568, 342] width 646 height 32
type input "mala"
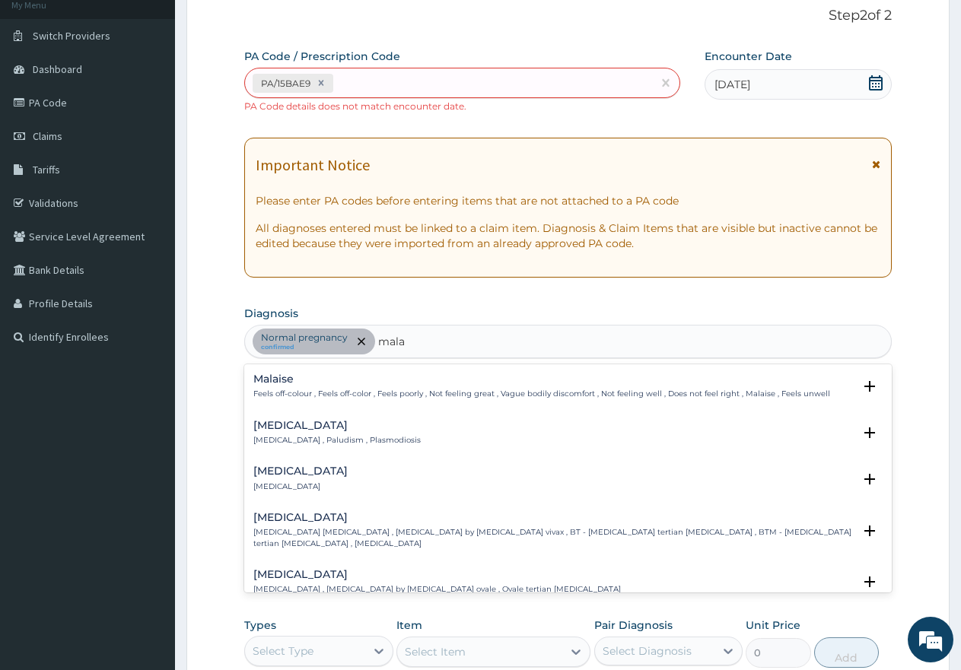
click at [272, 429] on h4 "Malaria" at bounding box center [336, 425] width 167 height 11
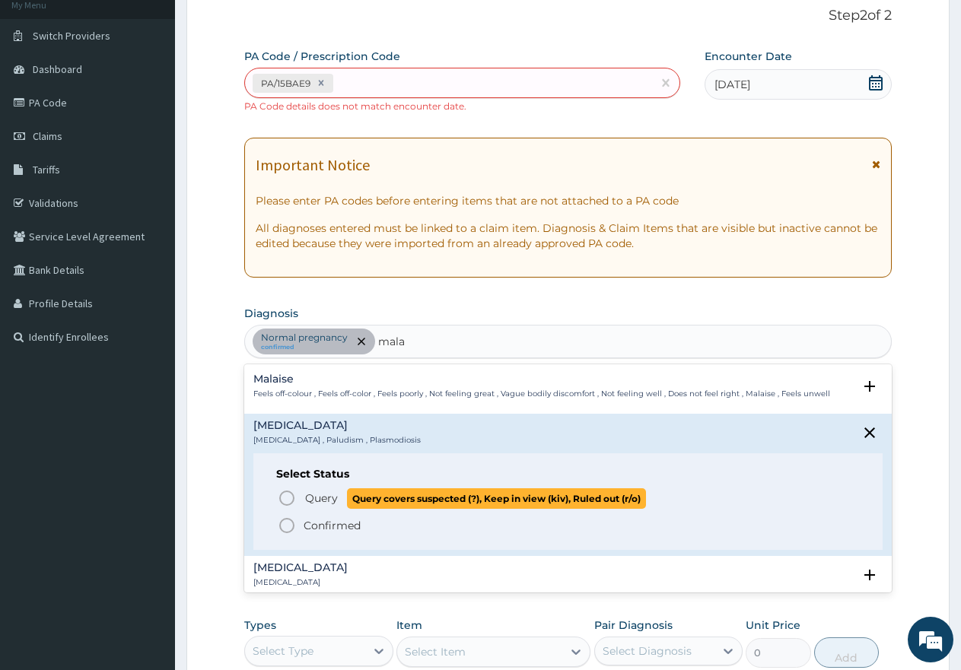
drag, startPoint x: 280, startPoint y: 497, endPoint x: 328, endPoint y: 479, distance: 51.3
click at [282, 496] on icon "status option query" at bounding box center [287, 498] width 18 height 18
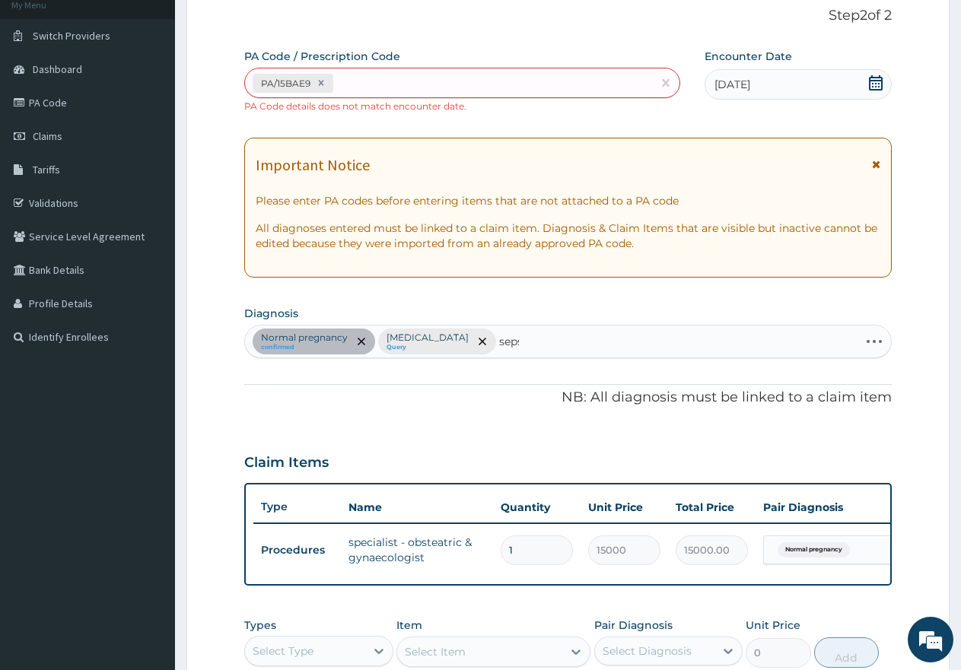
type input "sepsi"
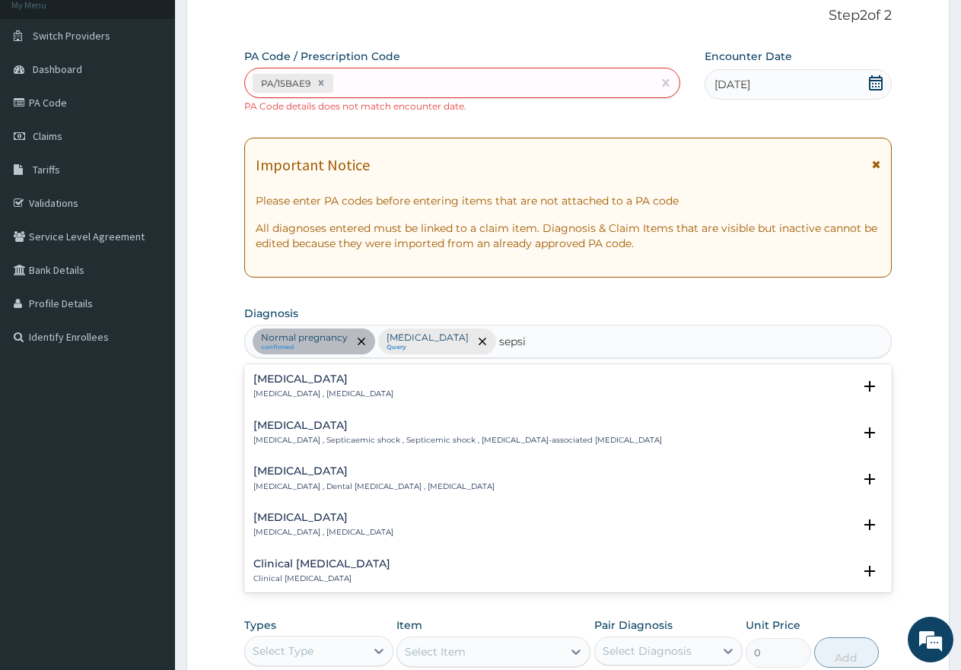
click at [267, 380] on h4 "Sepsis" at bounding box center [323, 379] width 140 height 11
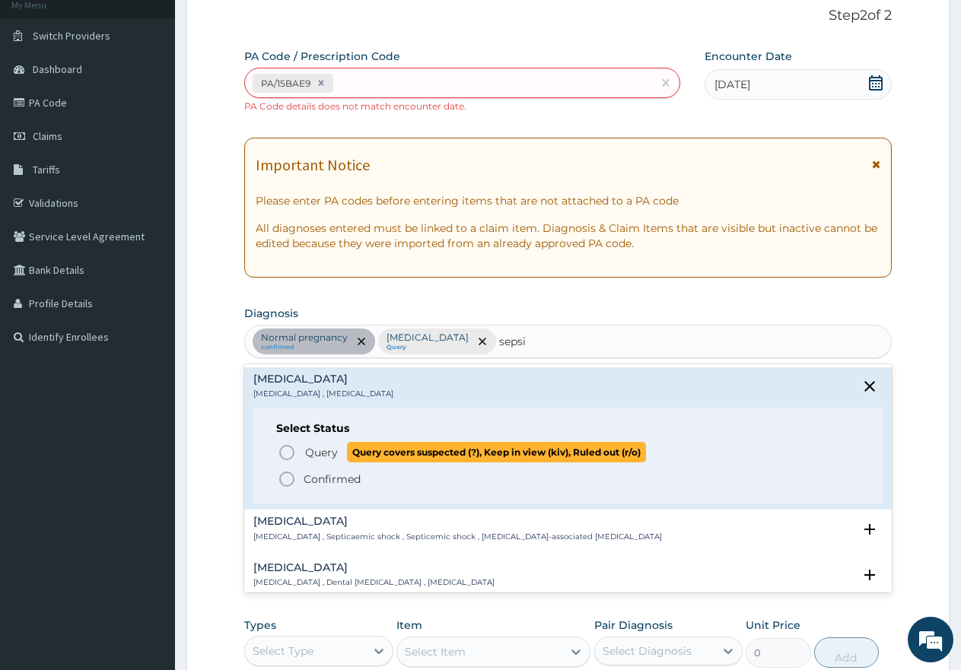
drag, startPoint x: 286, startPoint y: 453, endPoint x: 369, endPoint y: 447, distance: 83.2
click at [288, 453] on icon "status option query" at bounding box center [287, 453] width 18 height 18
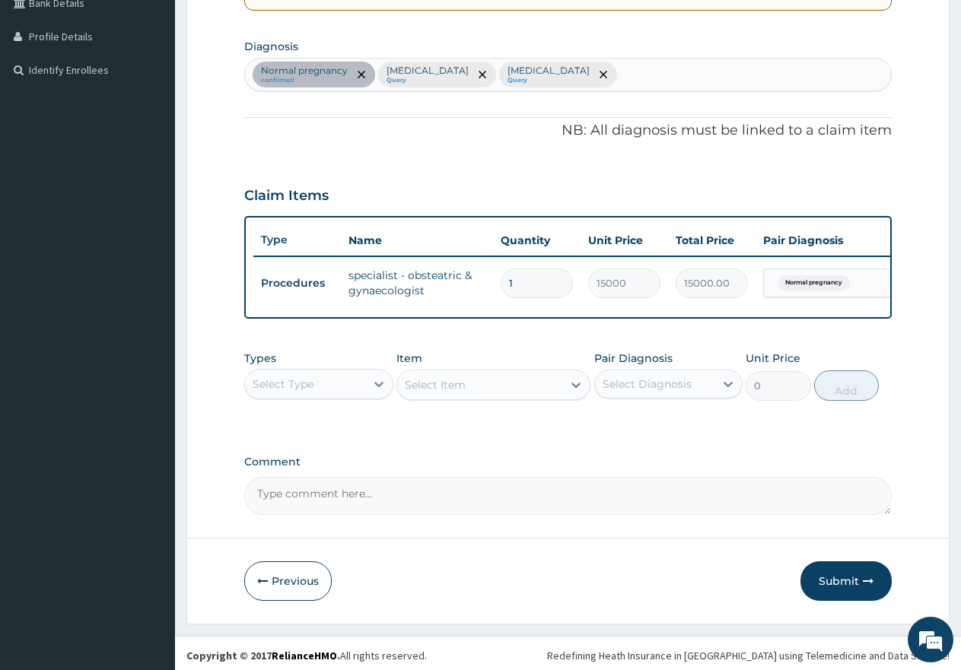
scroll to position [381, 0]
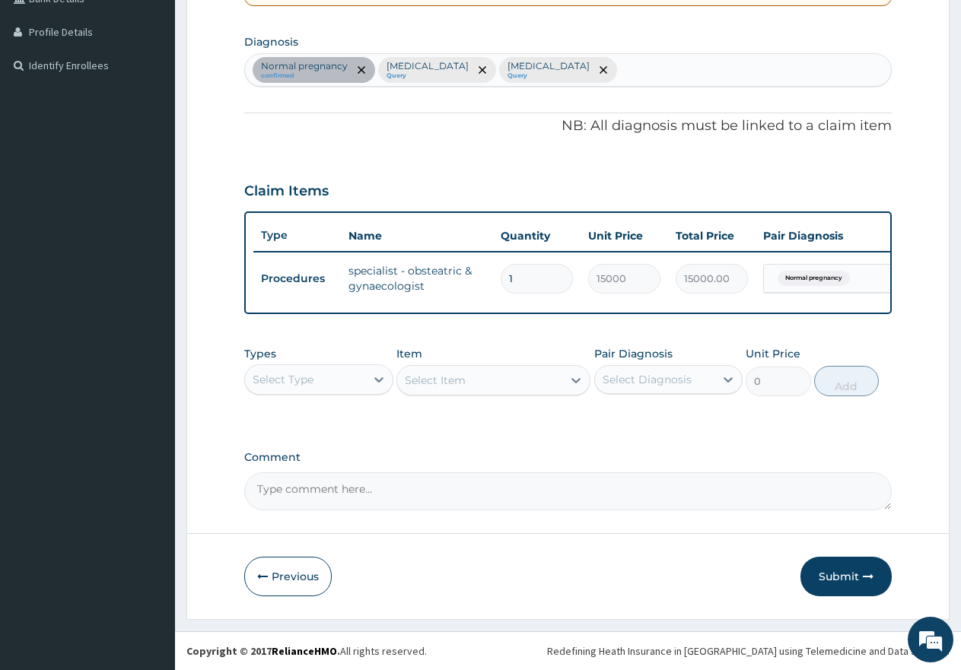
click at [334, 385] on div "Select Type" at bounding box center [305, 379] width 120 height 24
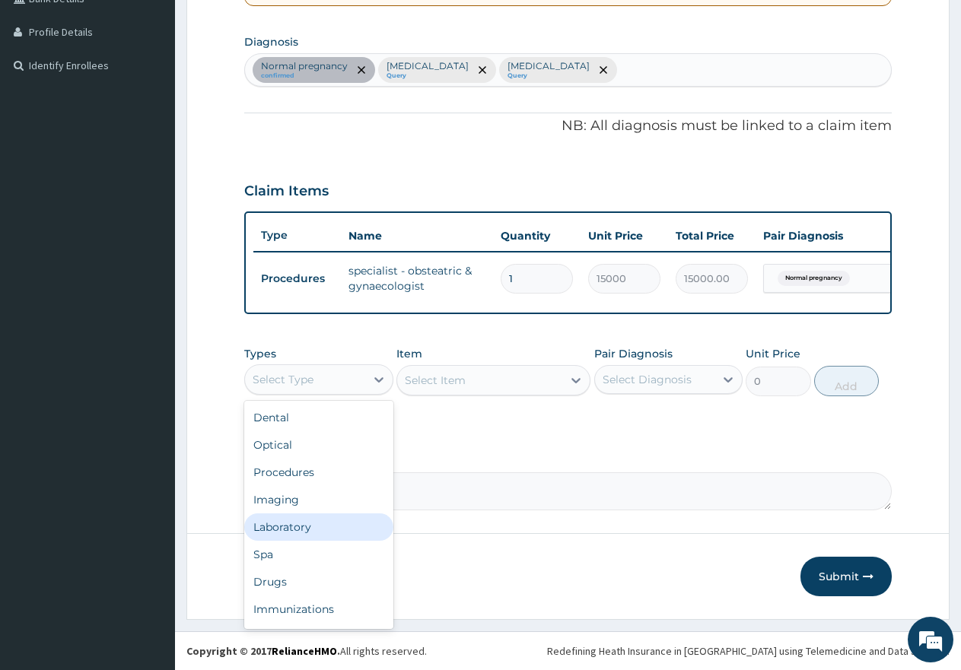
click at [278, 527] on div "Laboratory" at bounding box center [318, 527] width 149 height 27
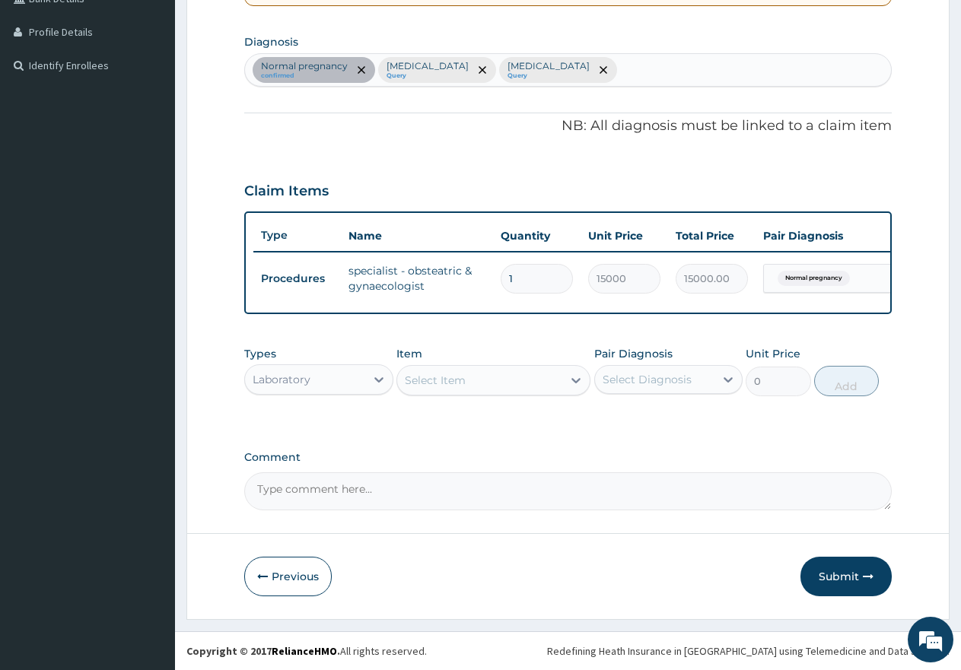
click at [407, 380] on div "Select Item" at bounding box center [435, 380] width 61 height 15
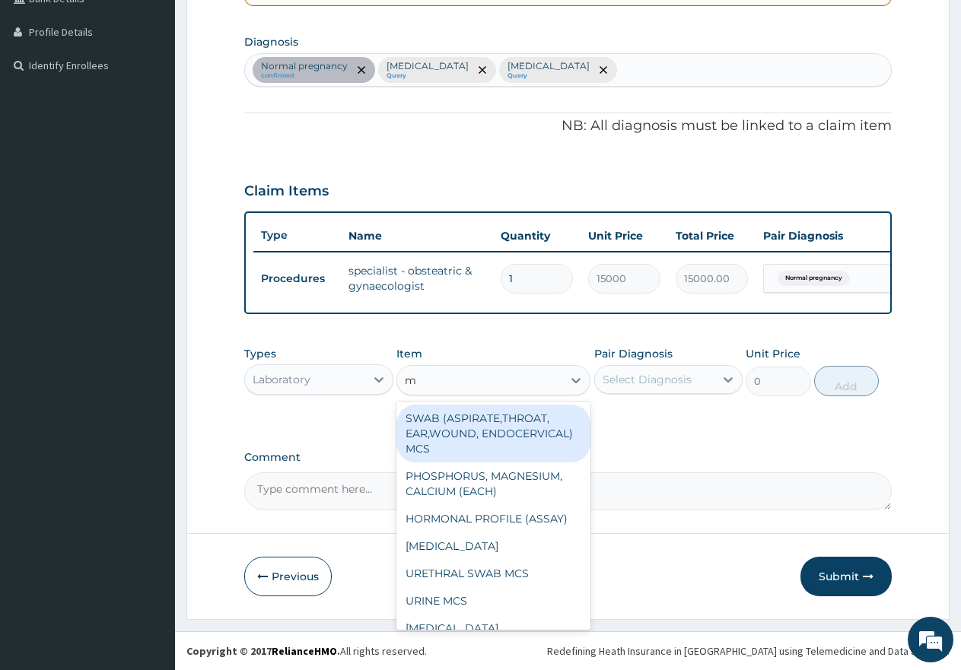
type input "mp"
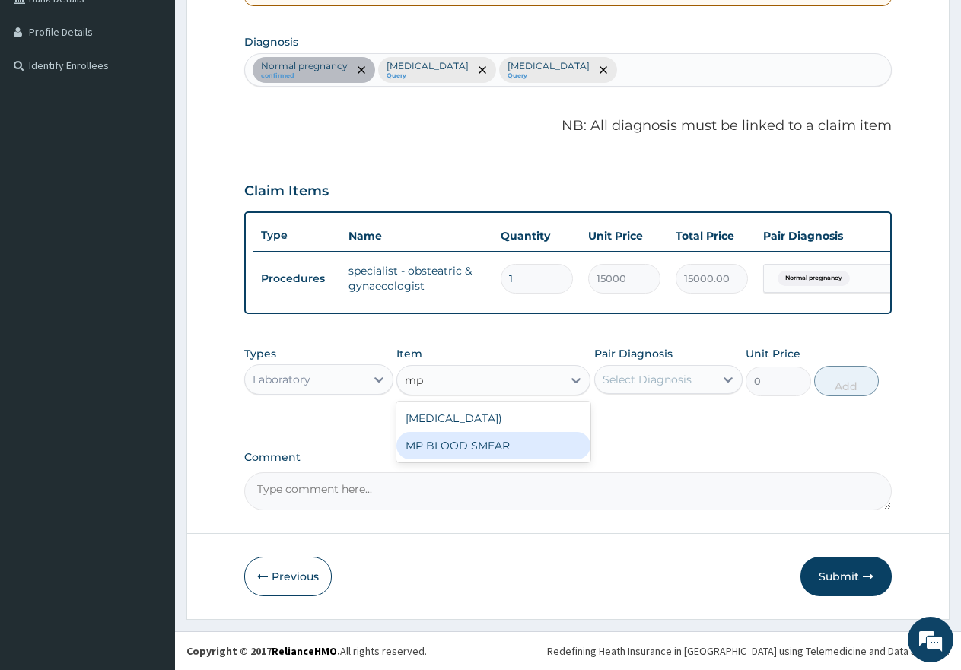
drag, startPoint x: 419, startPoint y: 463, endPoint x: 481, endPoint y: 460, distance: 61.7
click at [421, 460] on div "MP BLOOD SMEAR" at bounding box center [493, 445] width 194 height 27
type input "2500"
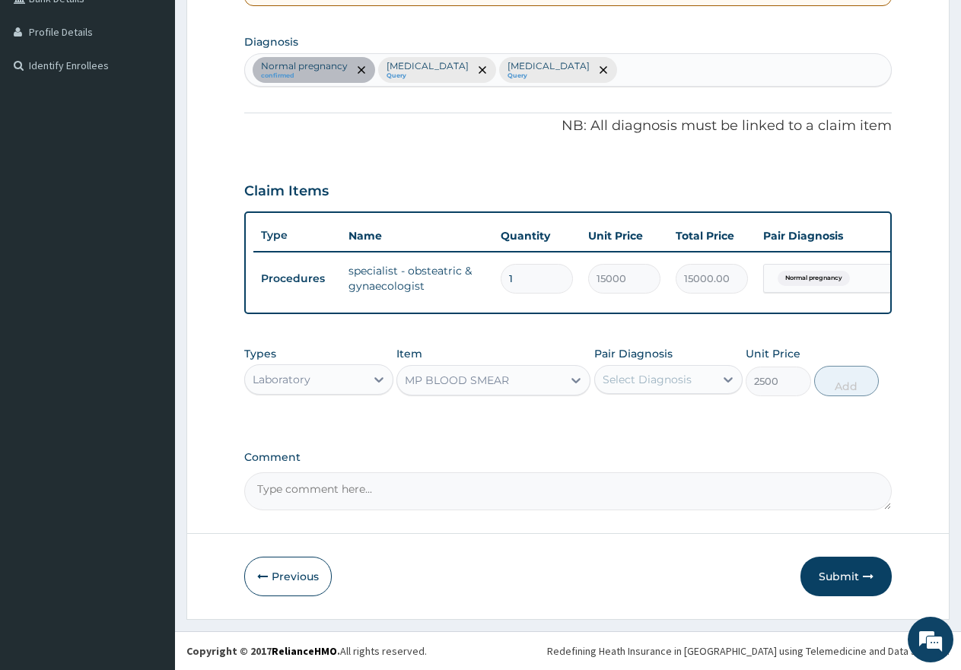
click at [622, 380] on div "Select Diagnosis" at bounding box center [647, 379] width 89 height 15
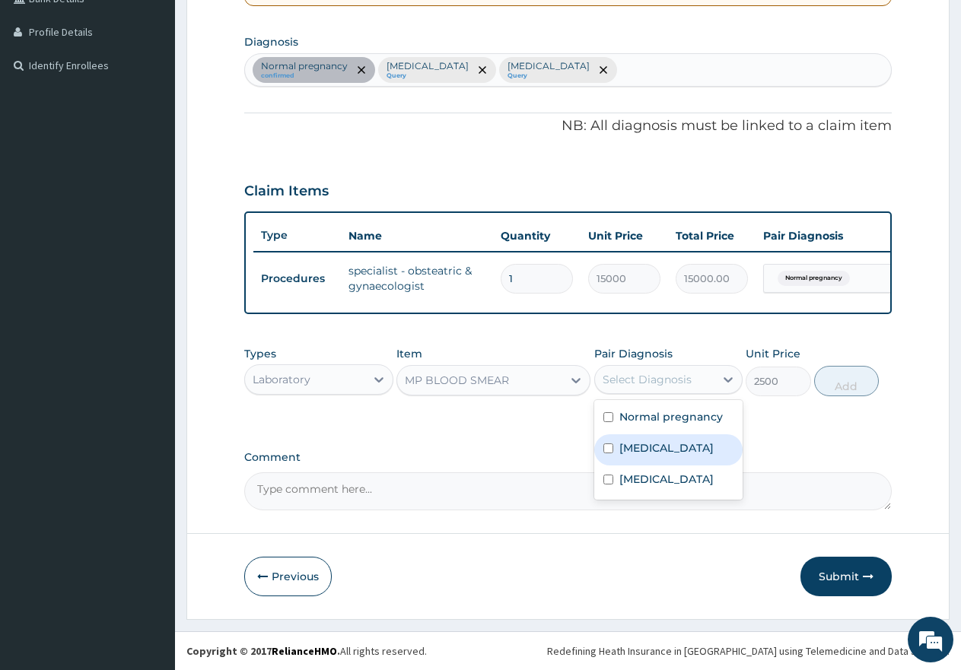
click at [608, 447] on input "checkbox" at bounding box center [608, 449] width 10 height 10
checkbox input "true"
click at [836, 385] on button "Add" at bounding box center [846, 381] width 65 height 30
type input "0"
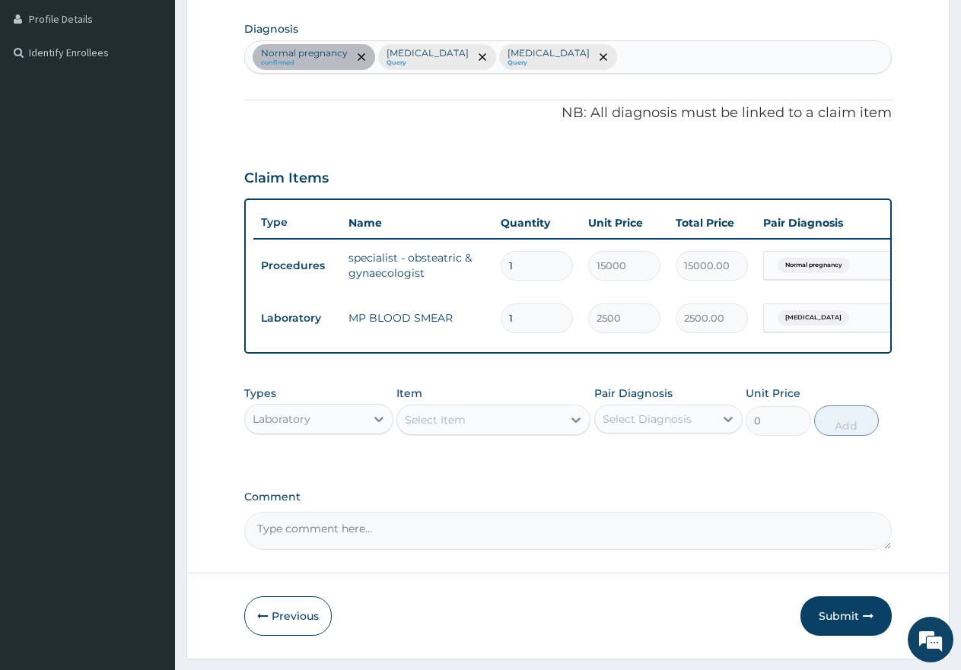
click at [323, 431] on div "Laboratory" at bounding box center [305, 419] width 120 height 24
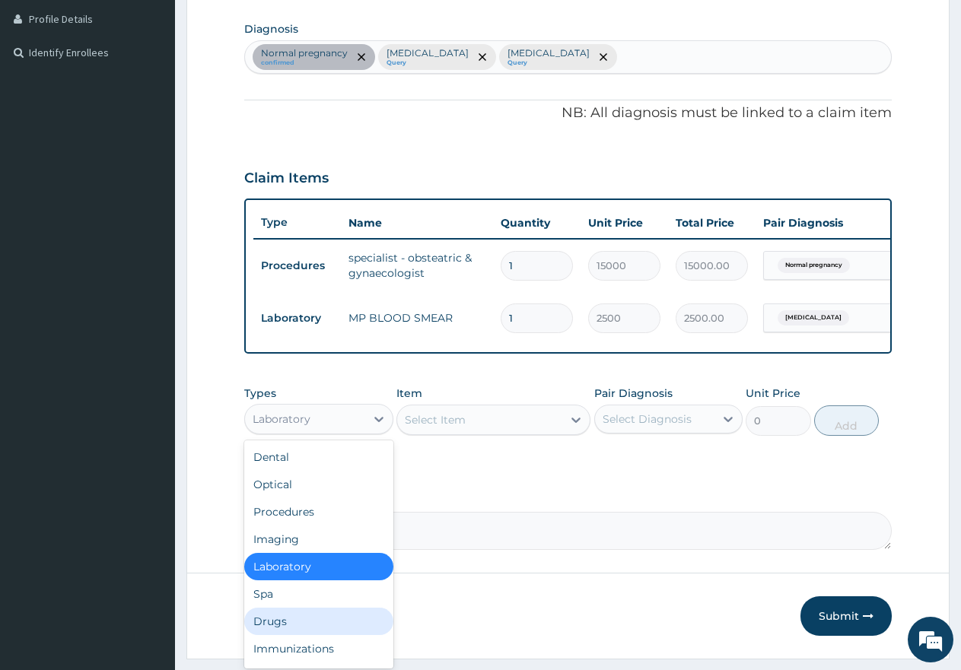
click at [272, 632] on div "Drugs" at bounding box center [318, 621] width 149 height 27
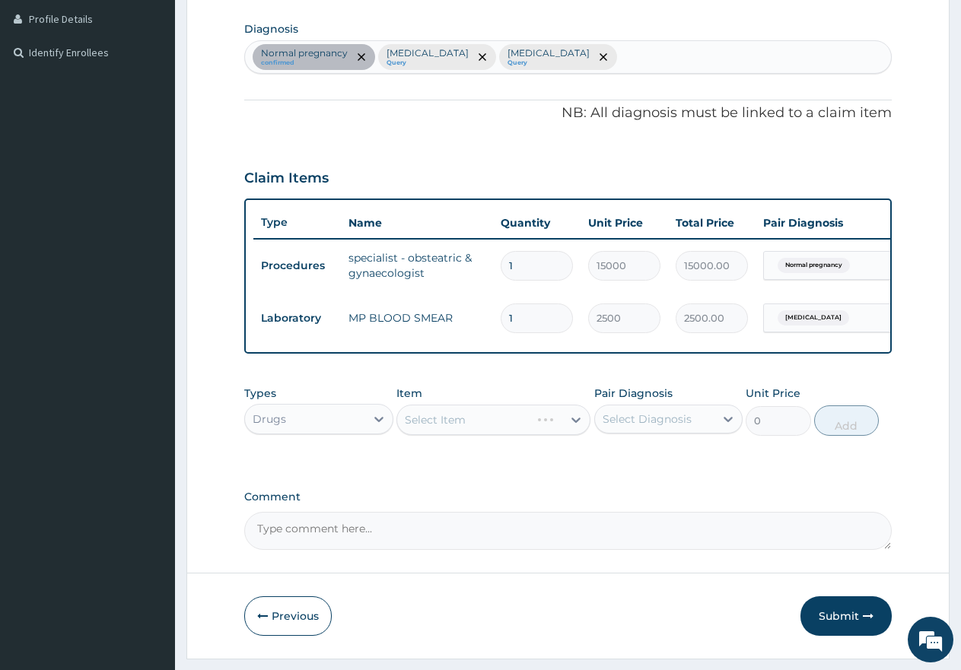
click at [467, 429] on div "Select Item" at bounding box center [493, 420] width 194 height 30
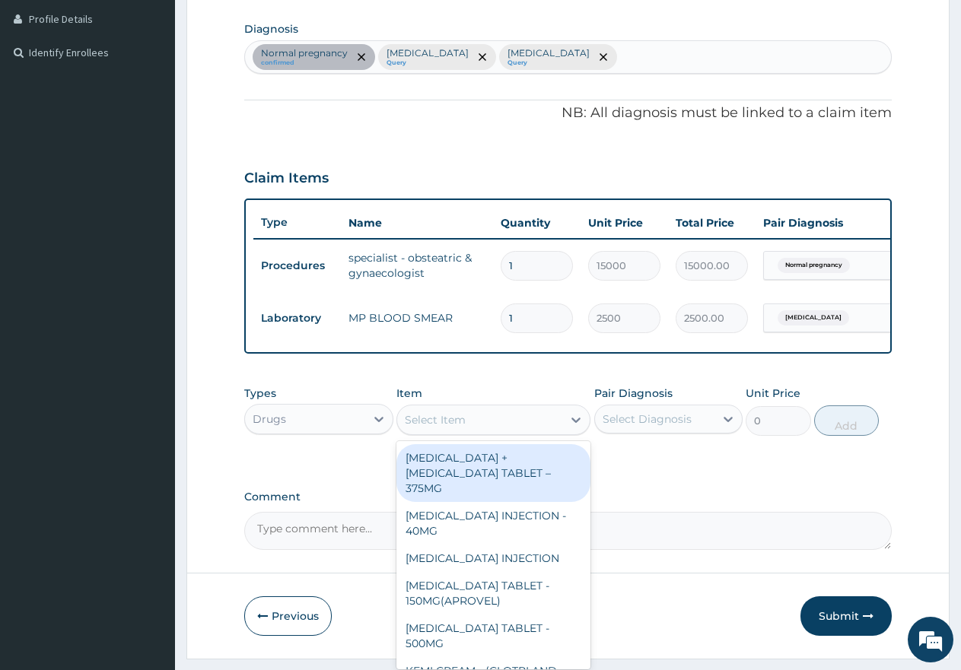
click at [458, 428] on div "Select Item" at bounding box center [435, 419] width 61 height 15
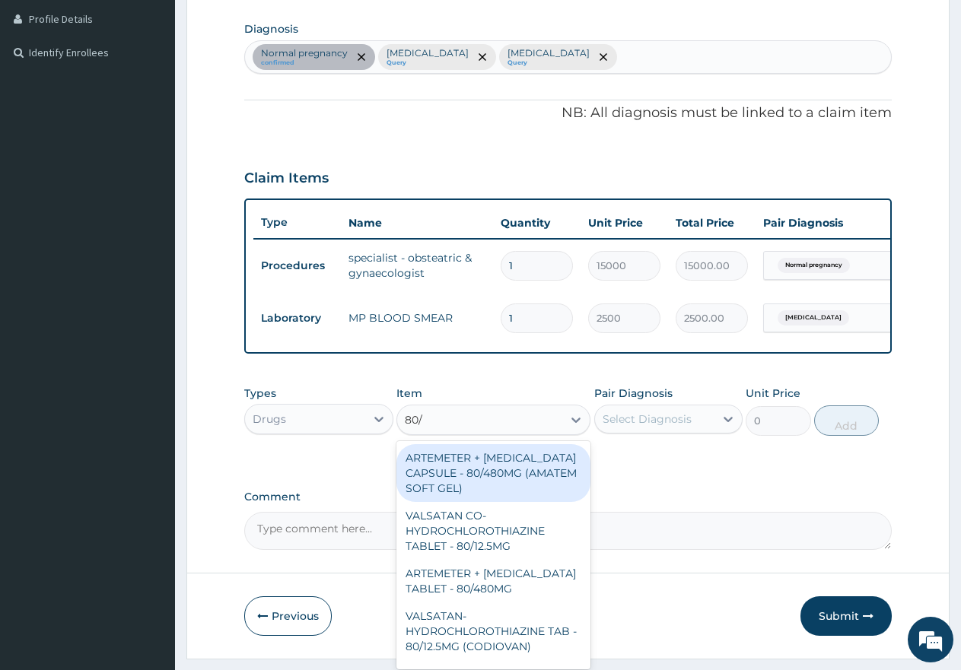
type input "80/4"
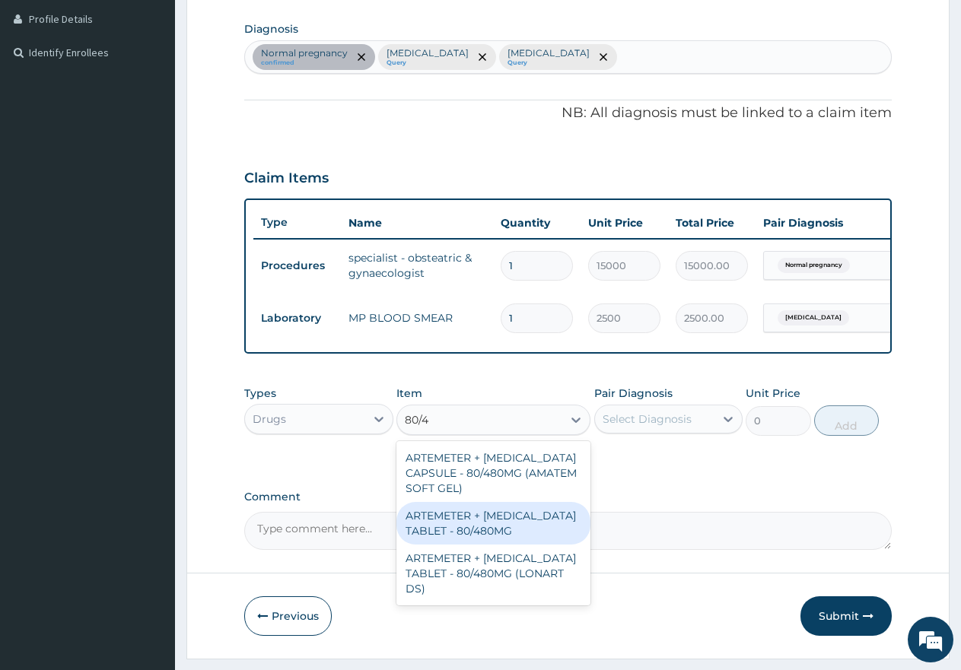
click at [499, 540] on div "ARTEMETER + LUMEFANTRINE TABLET - 80/480MG" at bounding box center [493, 523] width 194 height 43
type input "650"
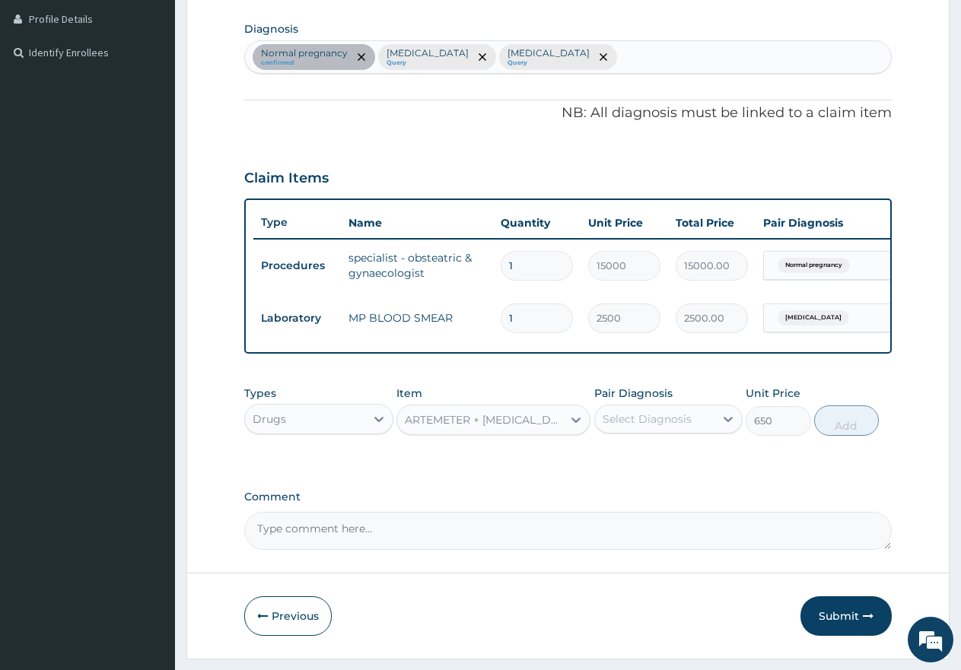
click at [599, 429] on div "Select Diagnosis" at bounding box center [655, 419] width 120 height 24
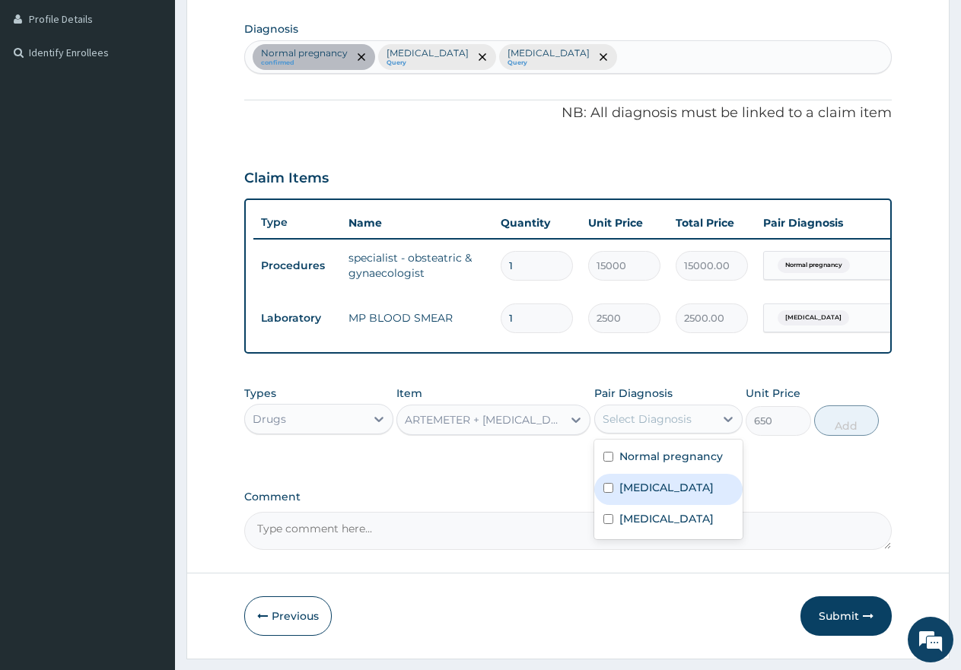
click at [602, 502] on div "[MEDICAL_DATA]" at bounding box center [668, 489] width 149 height 31
checkbox input "true"
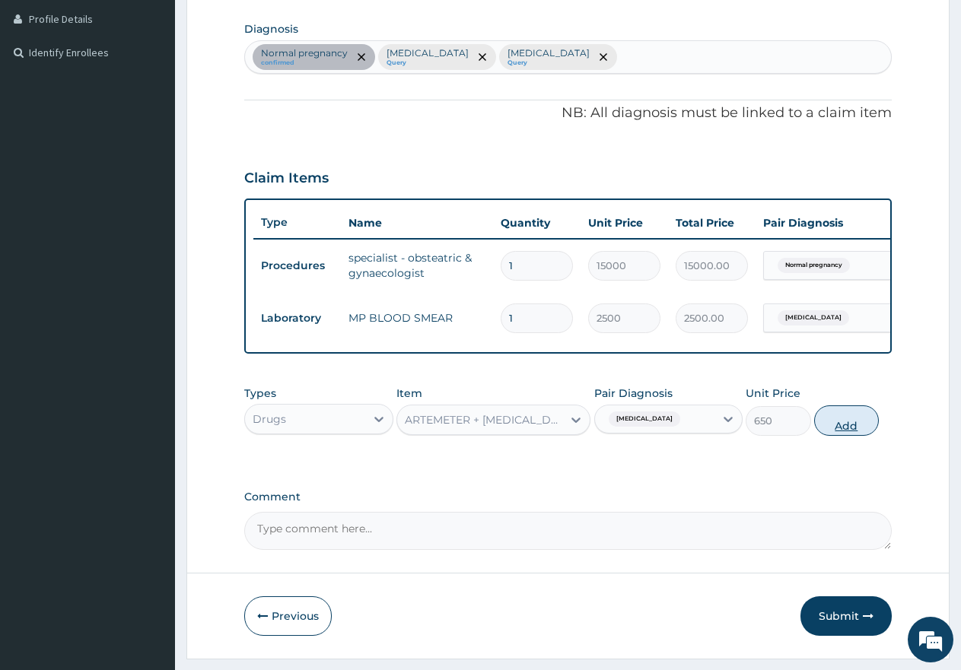
click at [849, 436] on button "Add" at bounding box center [846, 421] width 65 height 30
type input "0"
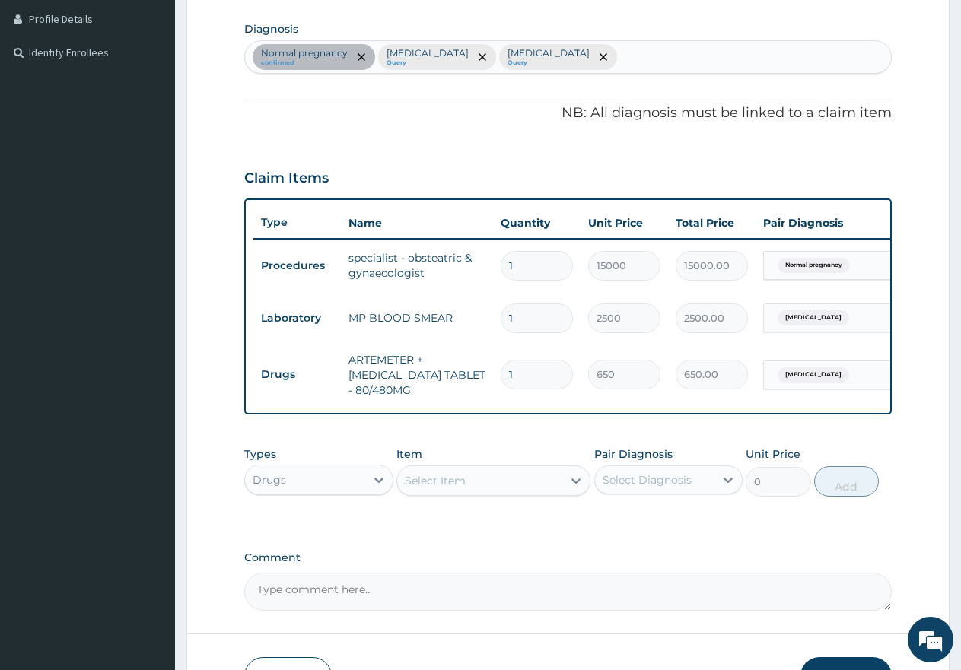
type input "0.00"
type input "6"
type input "3900.00"
type input "6"
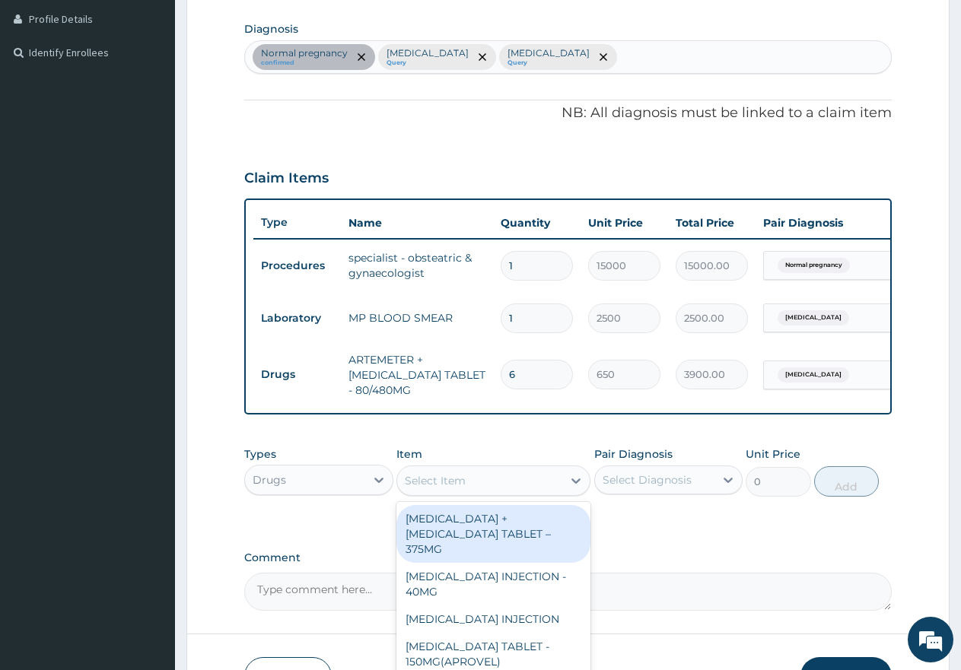
click at [510, 492] on div "Select Item" at bounding box center [479, 481] width 165 height 24
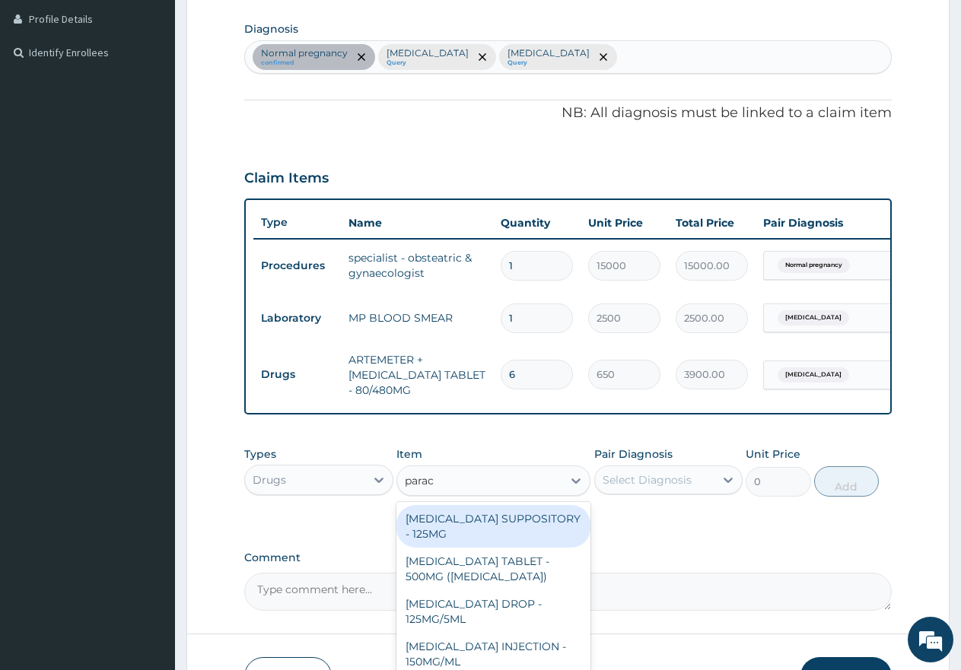
type input "parace"
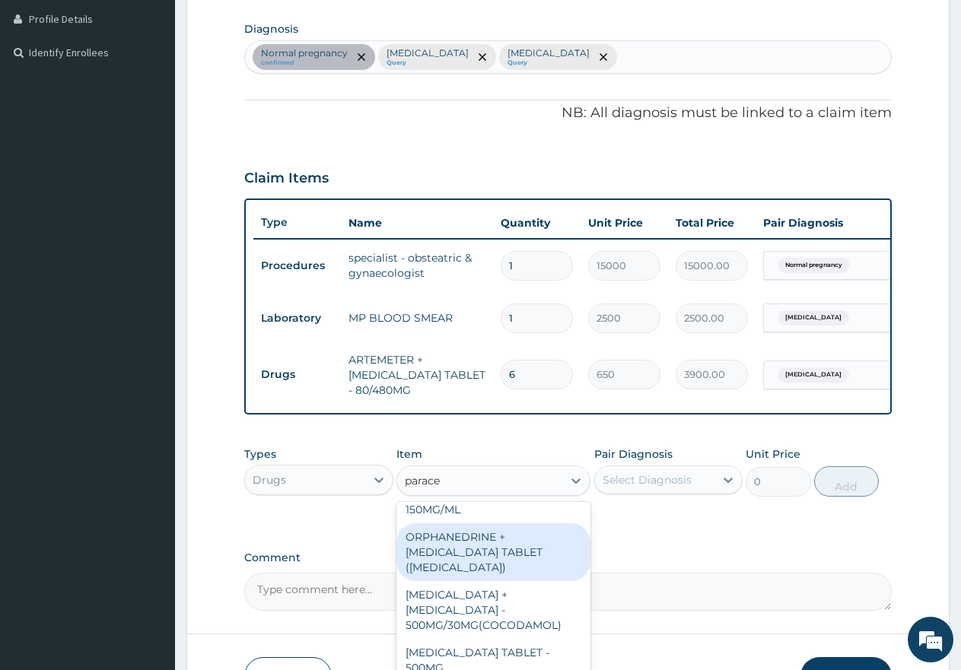
scroll to position [177, 0]
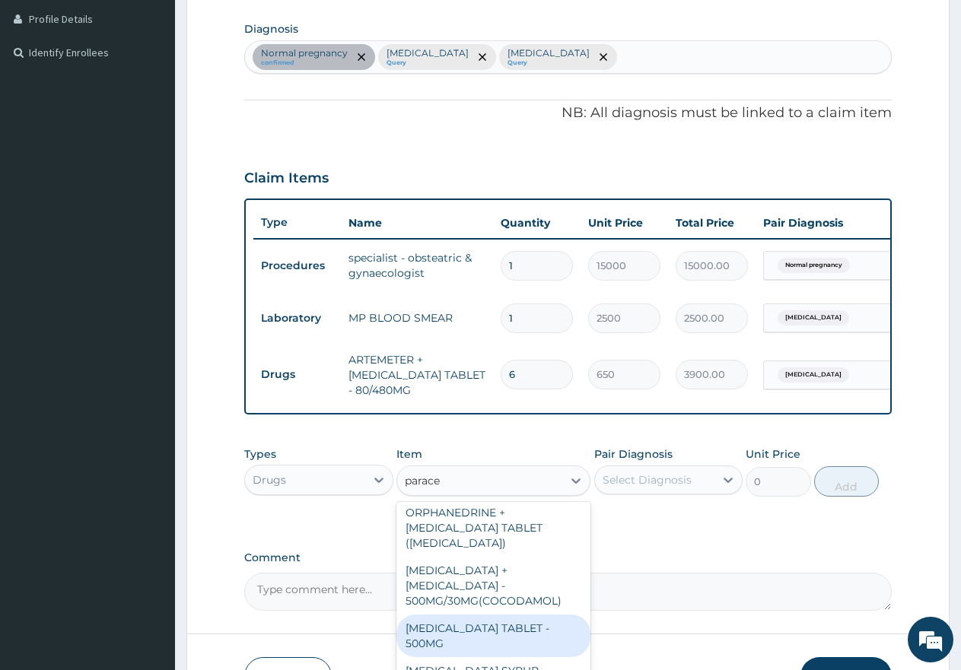
click at [470, 628] on div "[MEDICAL_DATA] TABLET - 500MG" at bounding box center [493, 636] width 194 height 43
type input "60"
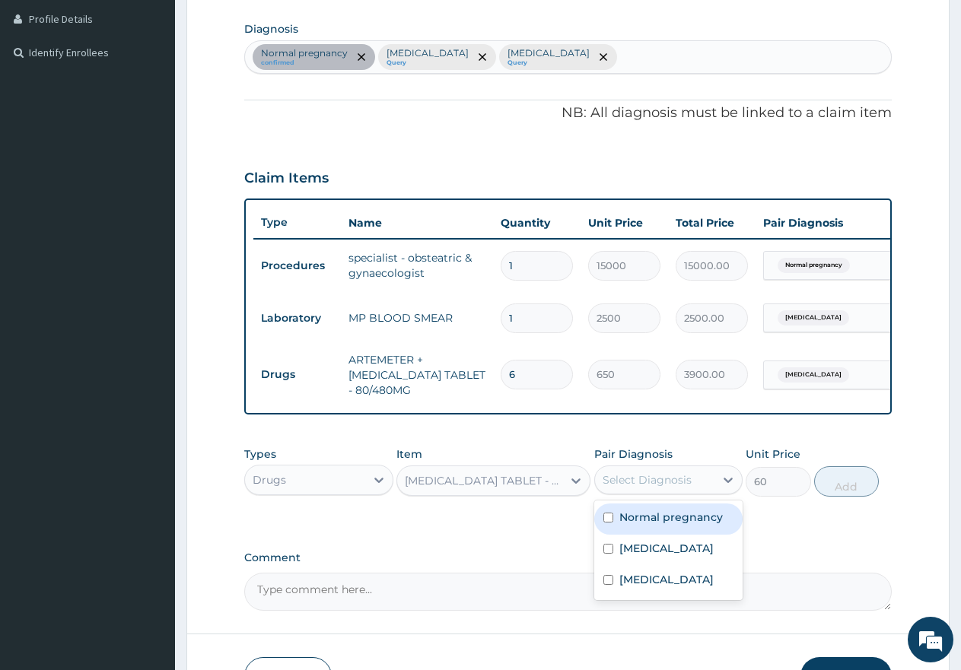
click at [641, 488] on div "Select Diagnosis" at bounding box center [647, 479] width 89 height 15
click at [603, 554] on input "checkbox" at bounding box center [608, 549] width 10 height 10
checkbox input "true"
click at [611, 523] on input "checkbox" at bounding box center [608, 518] width 10 height 10
checkbox input "true"
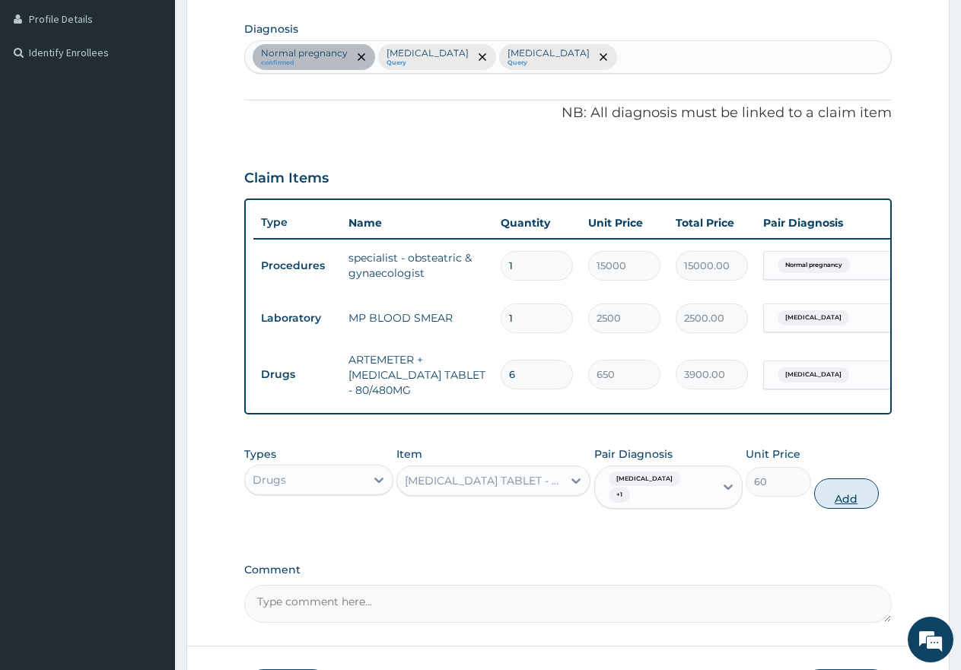
click at [861, 497] on button "Add" at bounding box center [846, 494] width 65 height 30
type input "0"
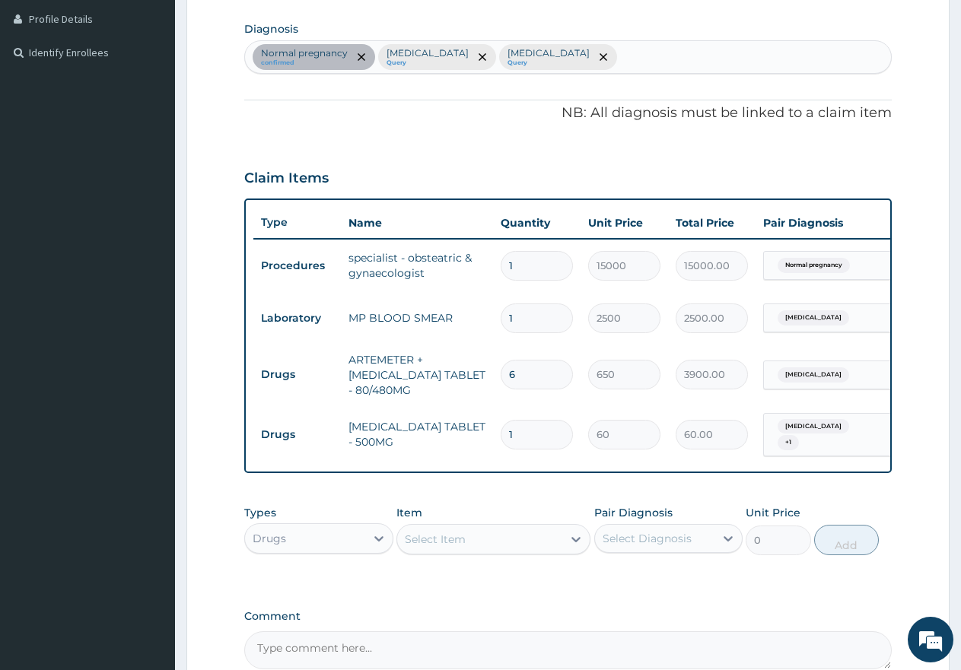
type input "18"
type input "1080.00"
type input "18"
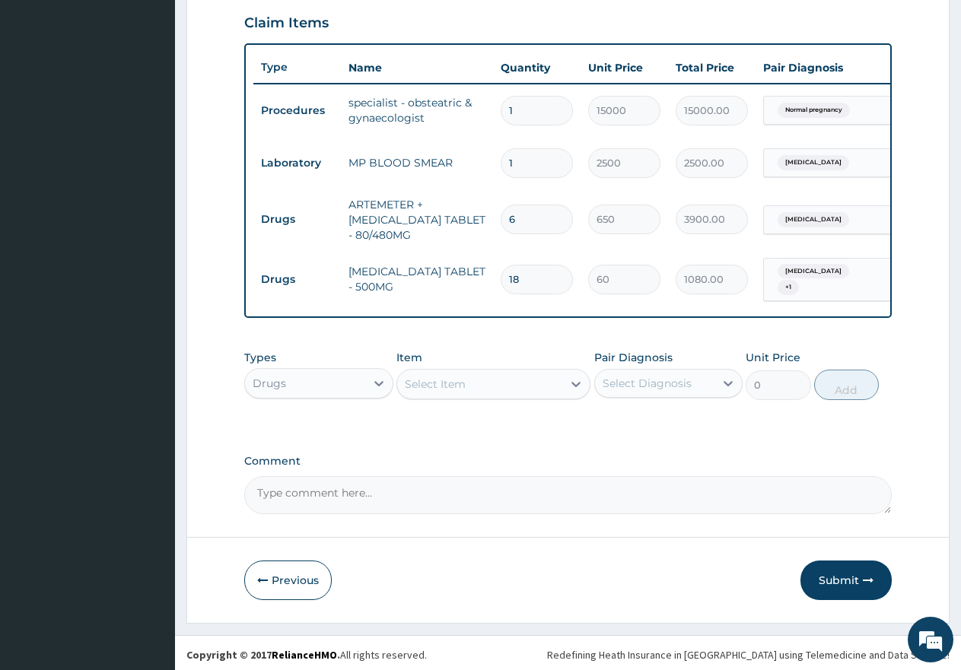
scroll to position [547, 0]
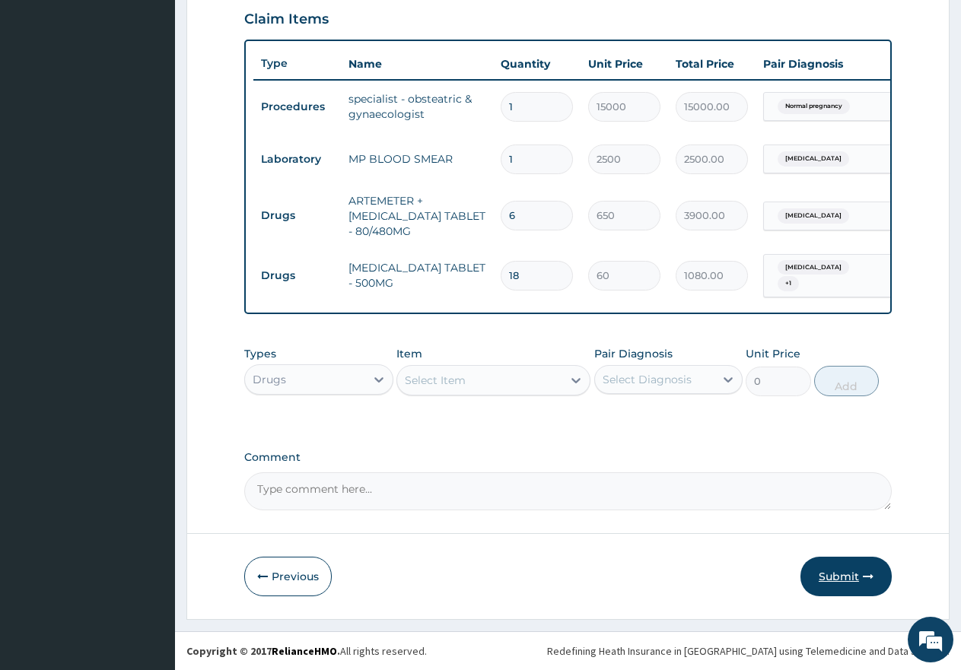
click at [823, 577] on button "Submit" at bounding box center [845, 577] width 91 height 40
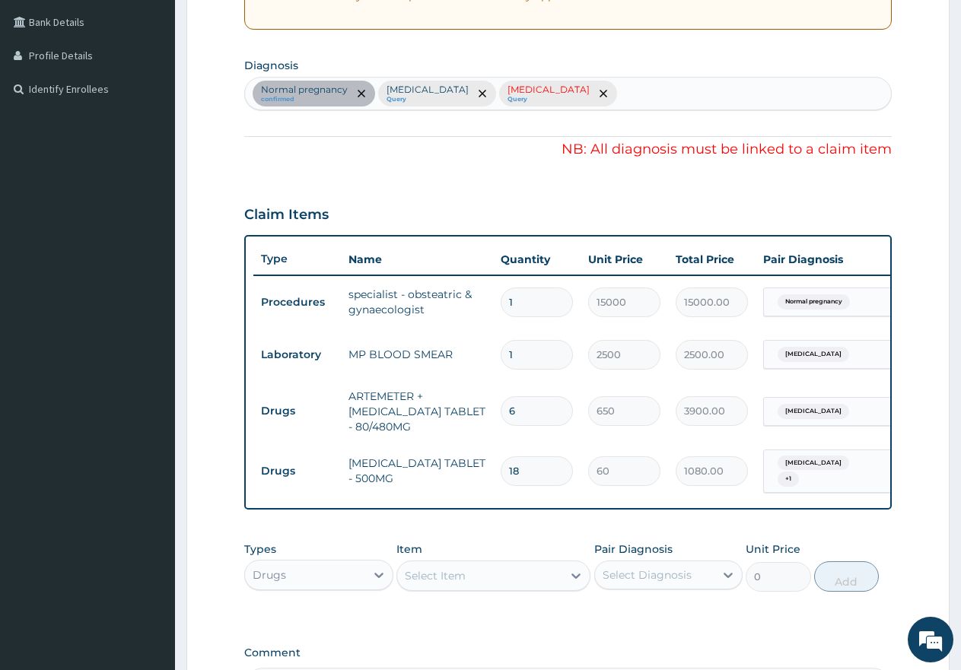
scroll to position [319, 0]
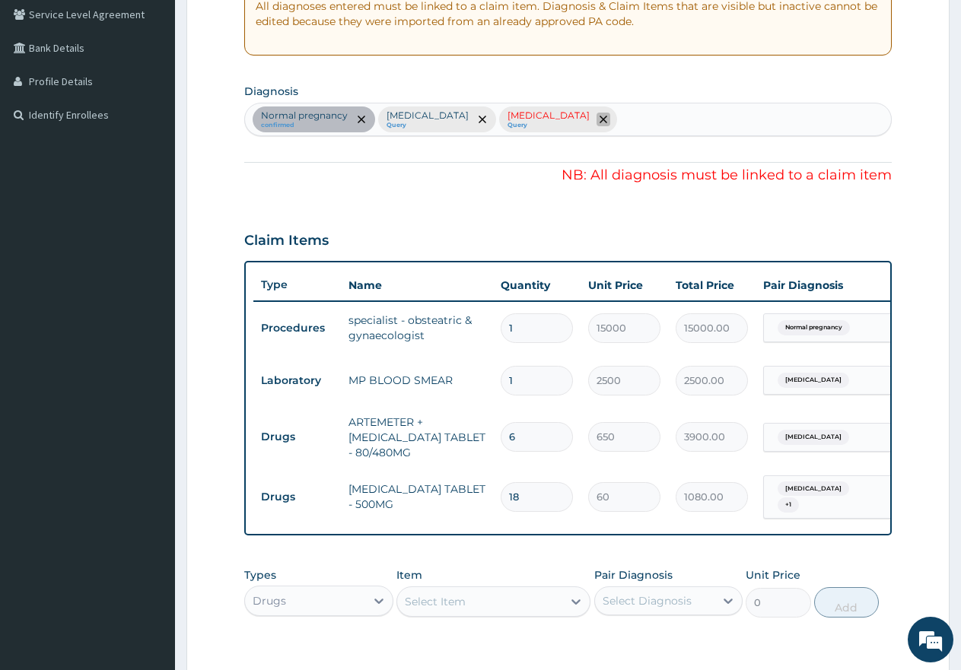
click at [600, 119] on icon "remove selection option" at bounding box center [604, 120] width 8 height 8
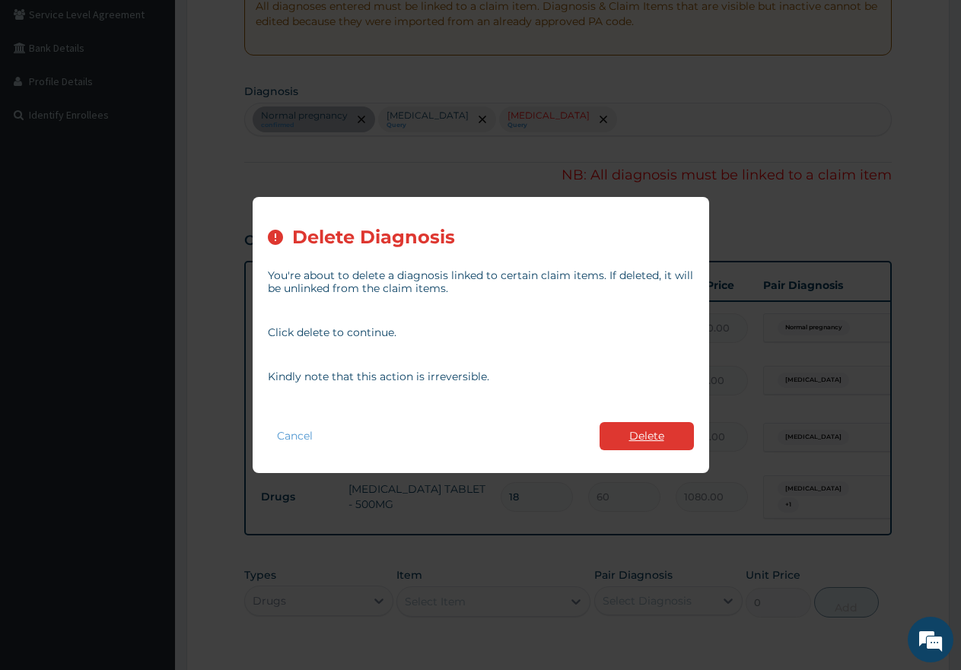
click at [637, 430] on button "Delete" at bounding box center [647, 436] width 94 height 28
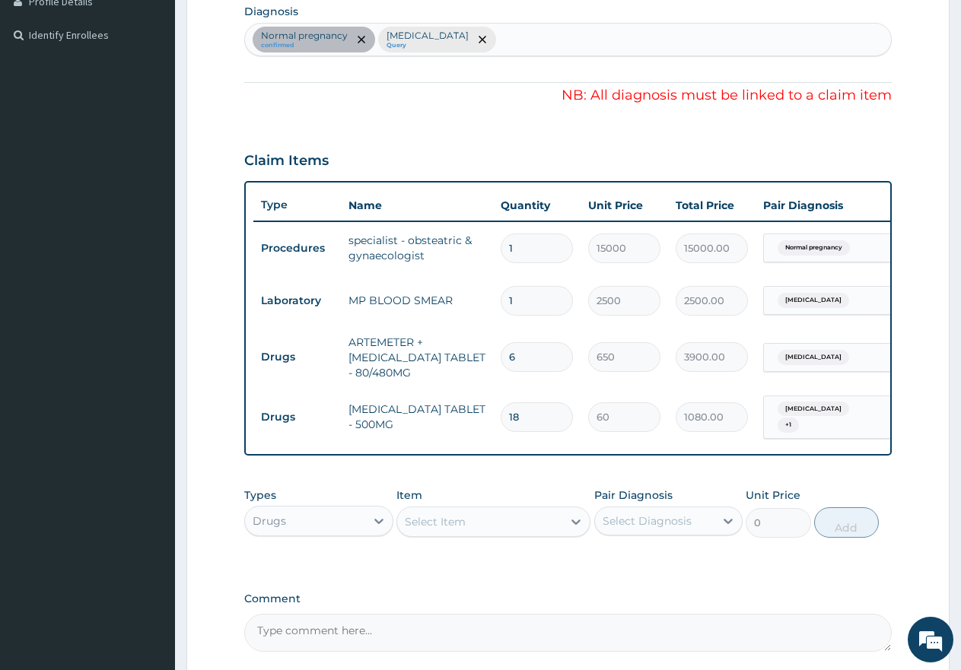
scroll to position [547, 0]
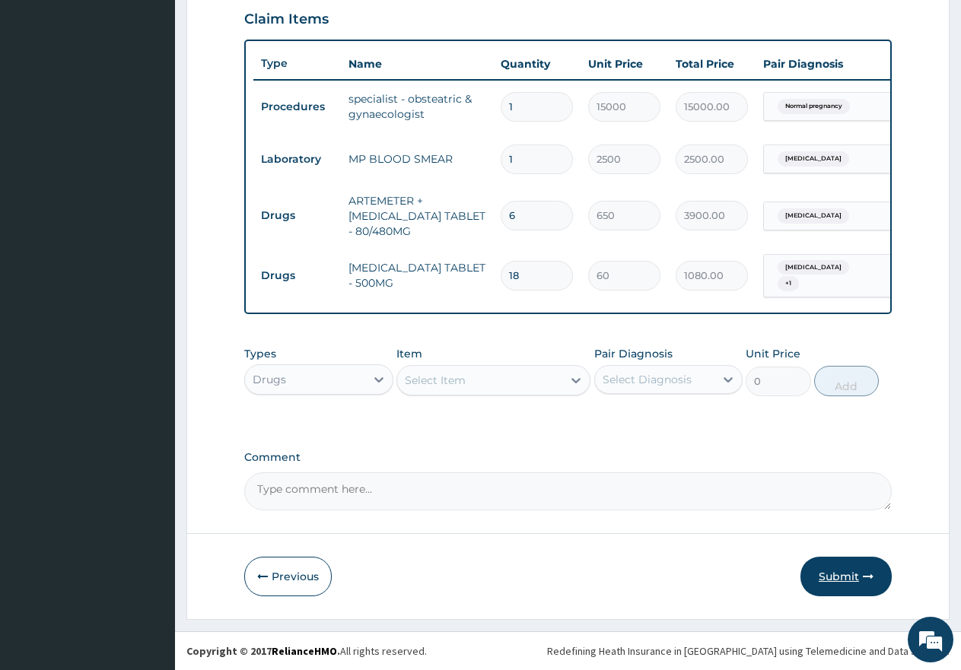
click at [836, 583] on button "Submit" at bounding box center [845, 577] width 91 height 40
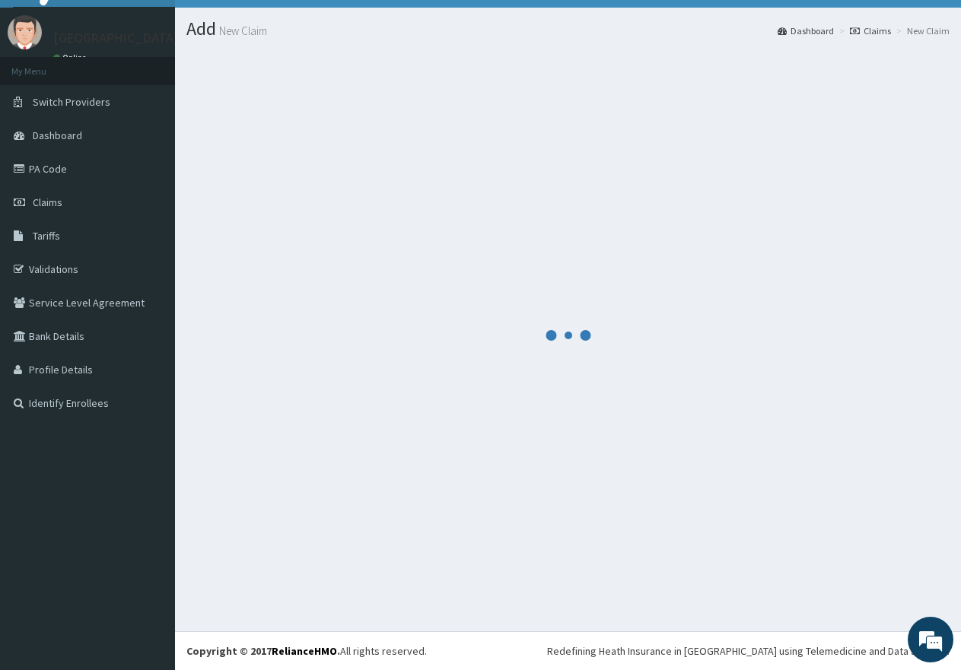
scroll to position [533, 0]
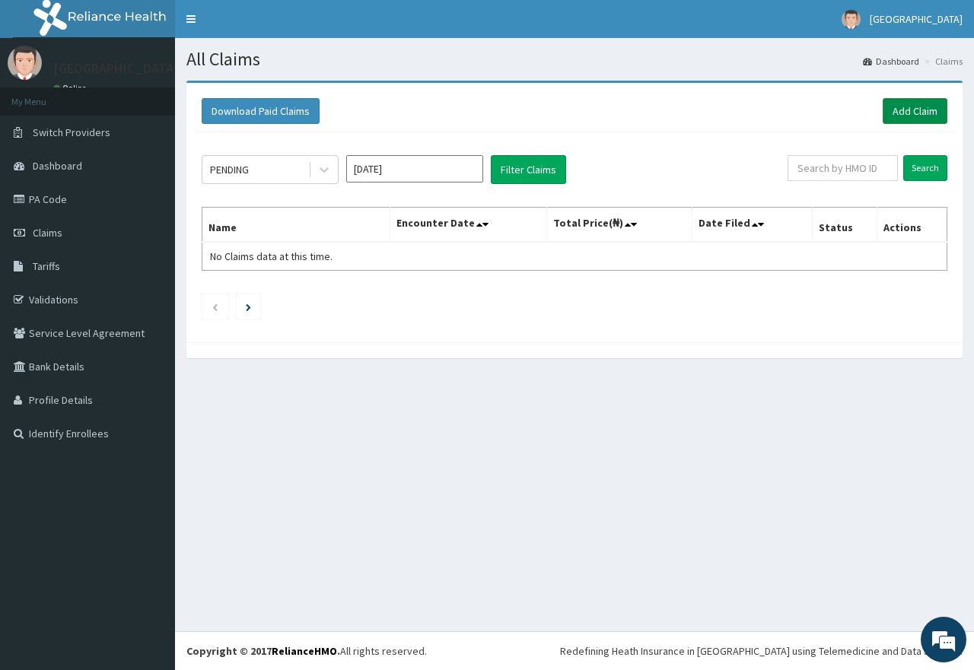
click at [917, 111] on link "Add Claim" at bounding box center [915, 111] width 65 height 26
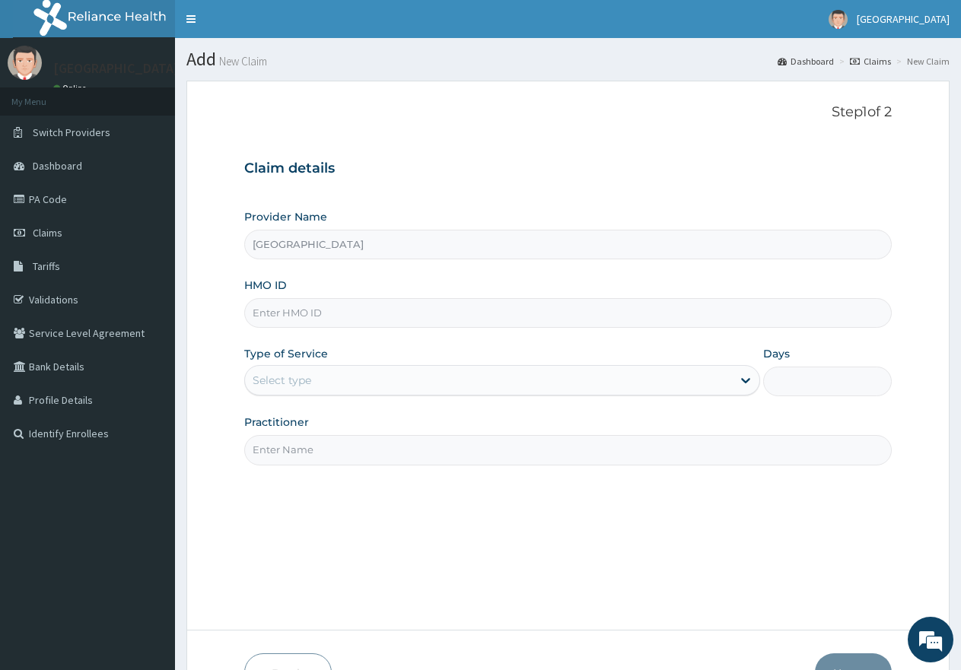
click at [364, 313] on input "HMO ID" at bounding box center [567, 313] width 647 height 30
paste input "SFA/10528/A"
type input "SFA/10528/A"
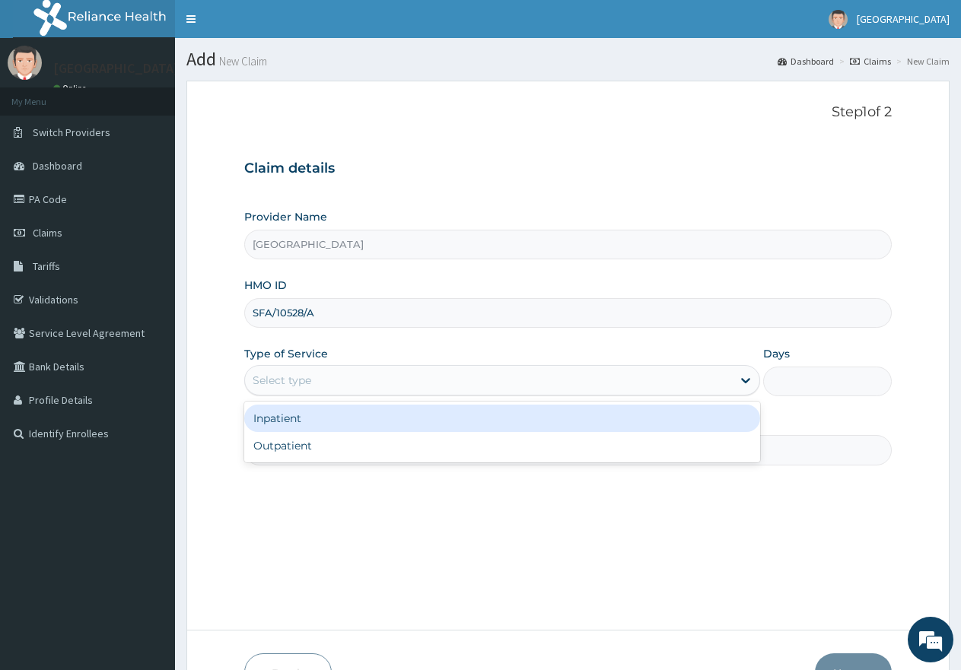
click at [308, 374] on div "Select type" at bounding box center [282, 380] width 59 height 15
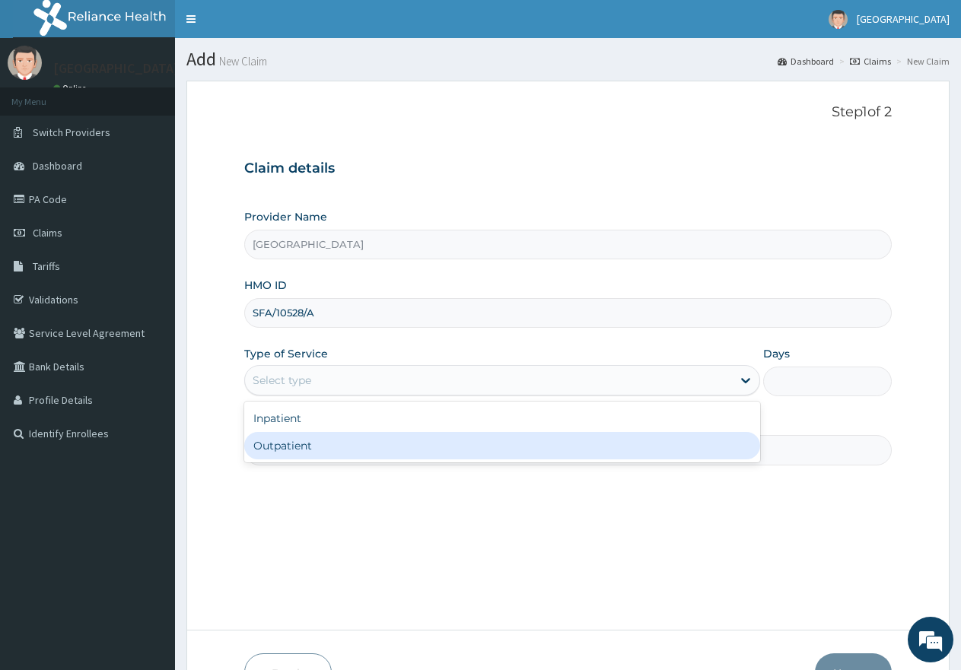
click at [328, 438] on div "Outpatient" at bounding box center [501, 445] width 515 height 27
type input "1"
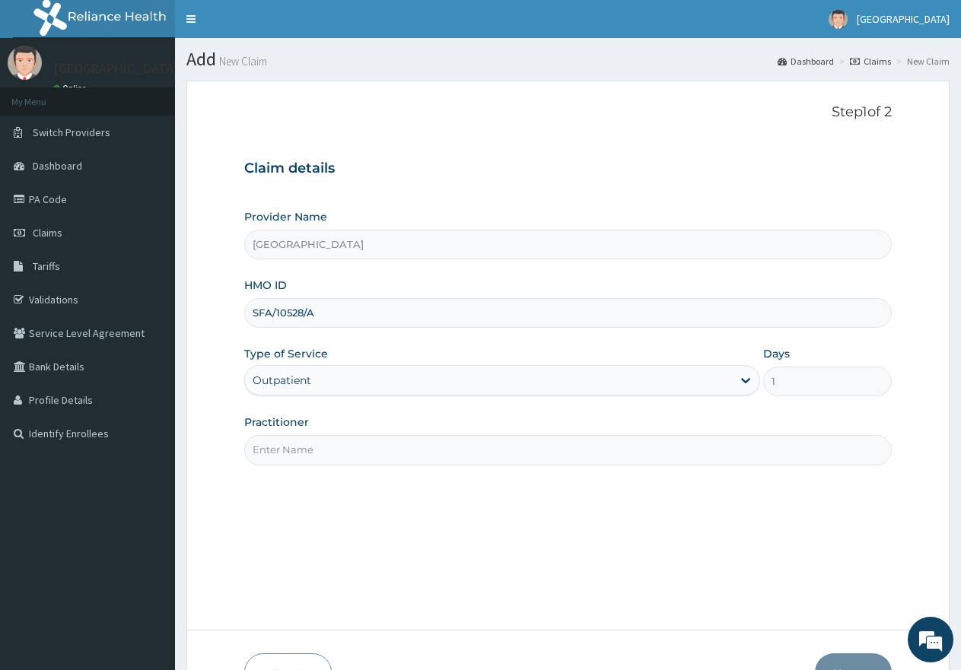
click at [325, 459] on input "Practitioner" at bounding box center [567, 450] width 647 height 30
type input "gp"
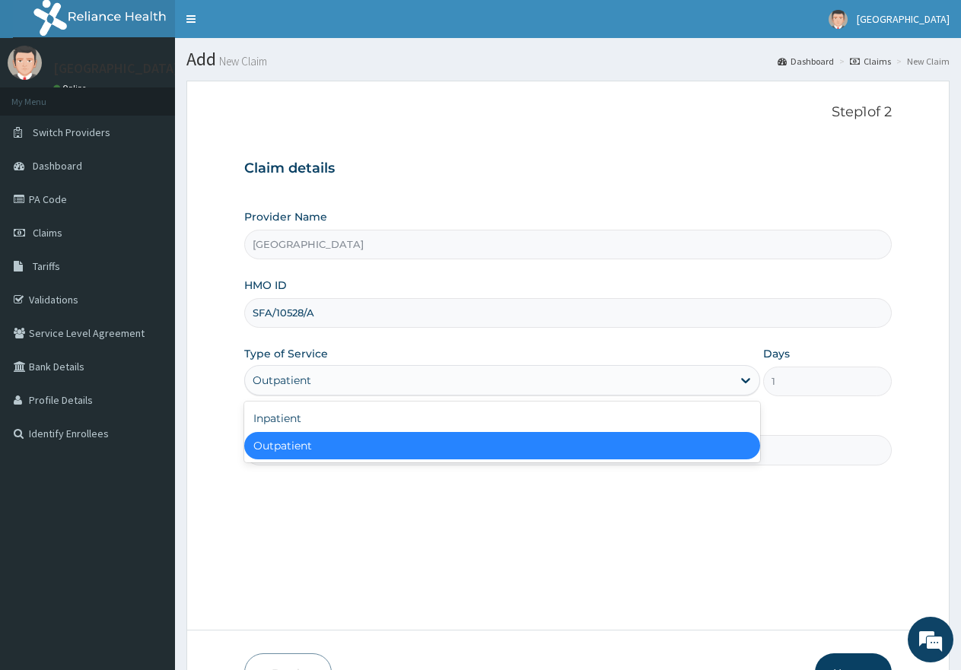
click at [372, 374] on div "Outpatient" at bounding box center [488, 380] width 486 height 24
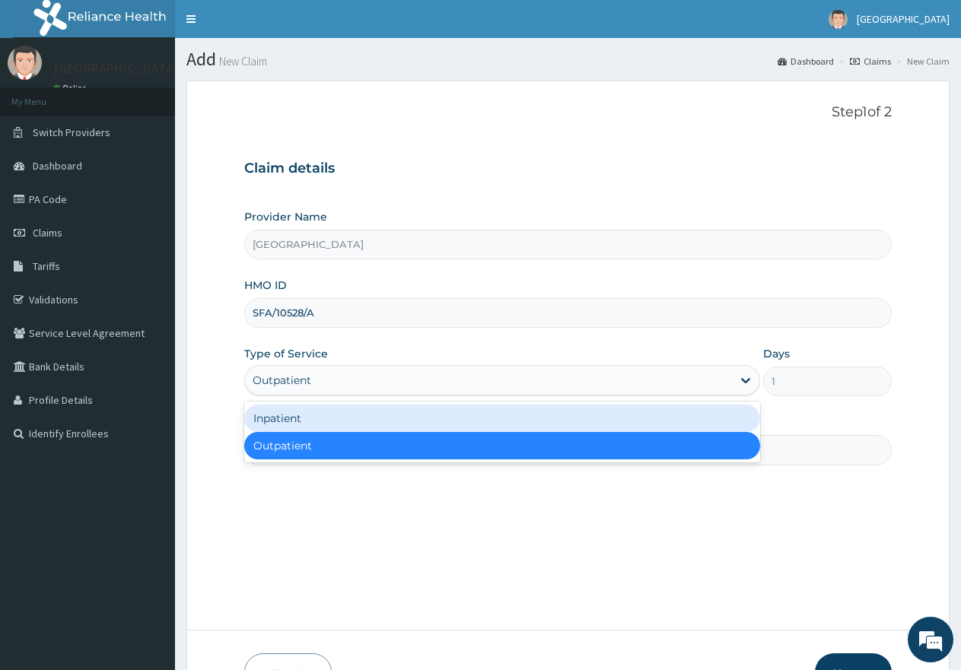
click at [342, 417] on div "Inpatient" at bounding box center [501, 418] width 515 height 27
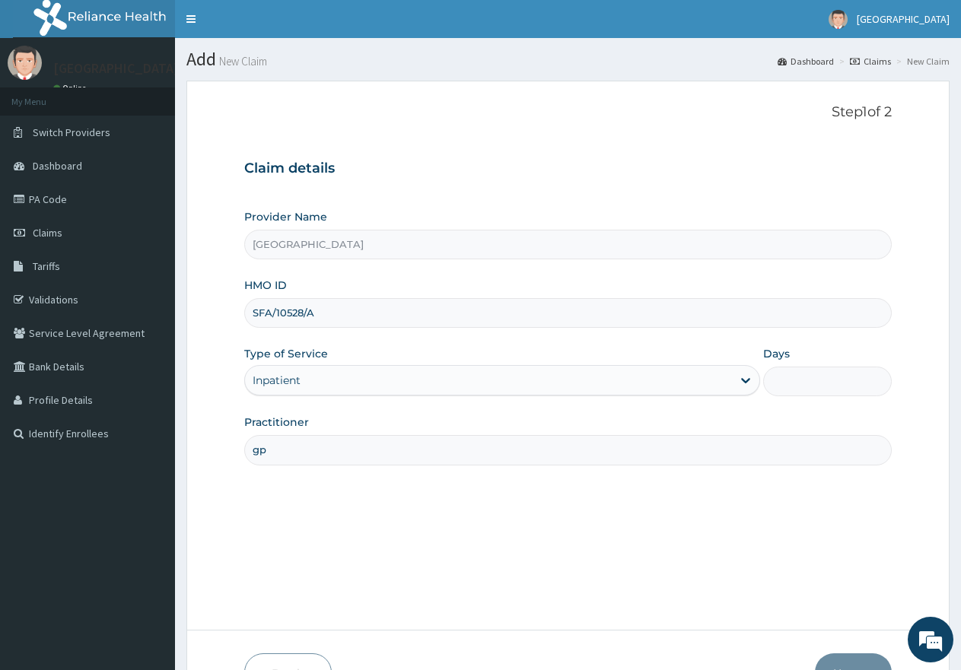
click at [338, 447] on input "gp" at bounding box center [567, 450] width 647 height 30
type input "g"
type input "GYNEA"
click at [818, 377] on input "Days" at bounding box center [827, 382] width 129 height 30
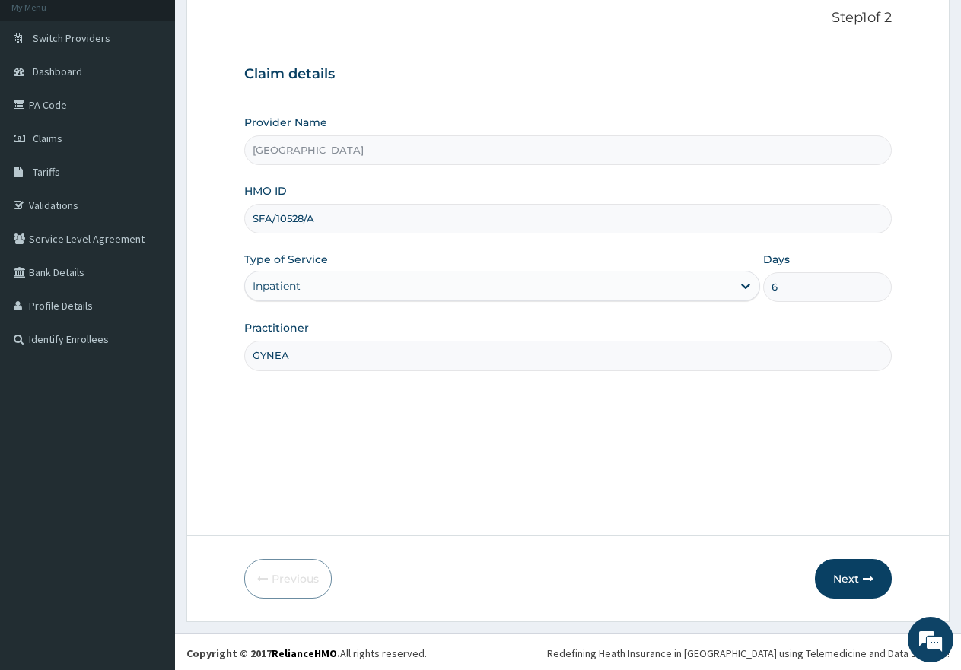
scroll to position [97, 0]
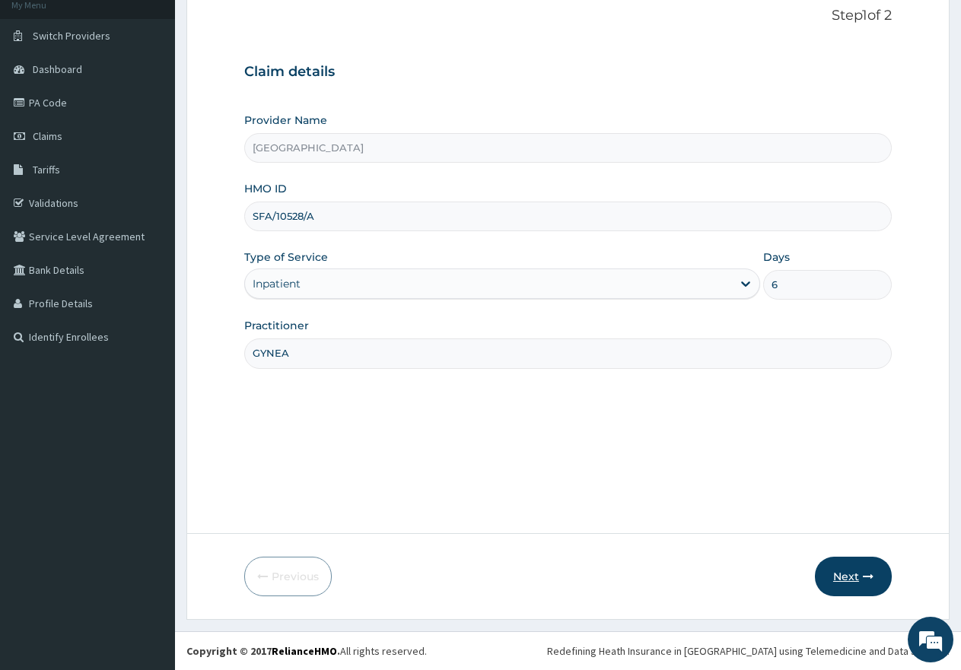
type input "6"
click at [841, 584] on button "Next" at bounding box center [853, 577] width 77 height 40
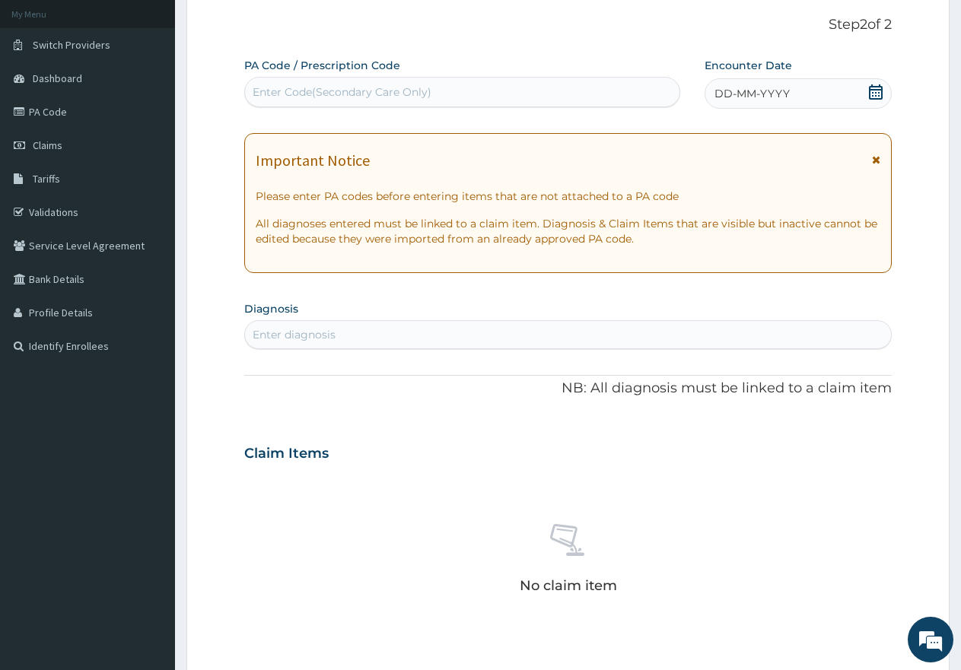
scroll to position [0, 0]
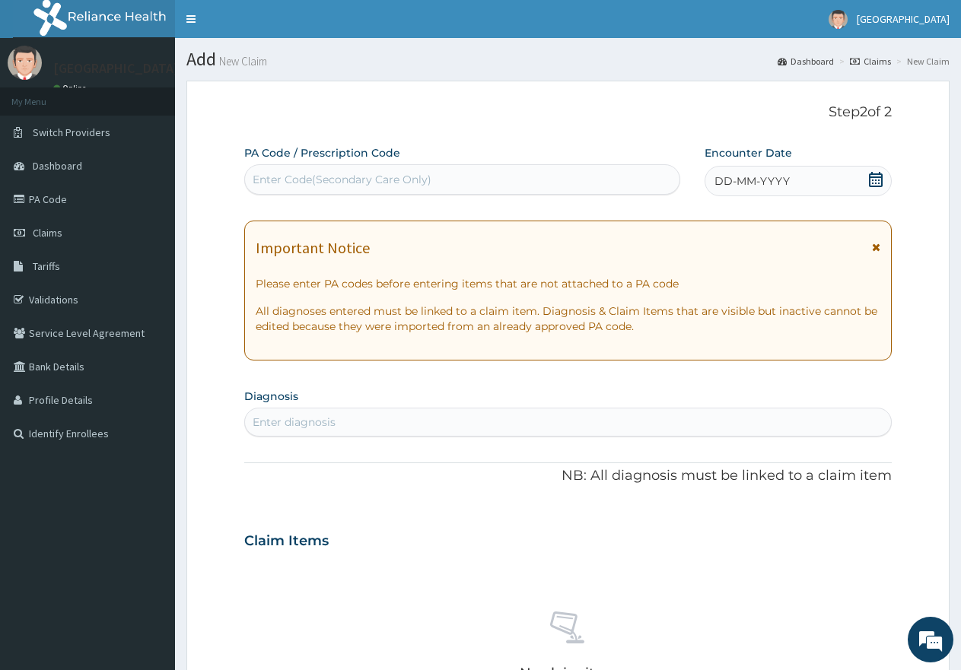
click at [471, 173] on div "Enter Code(Secondary Care Only)" at bounding box center [462, 179] width 434 height 24
paste input "PA/469E0D"
type input "PA/469E0D"
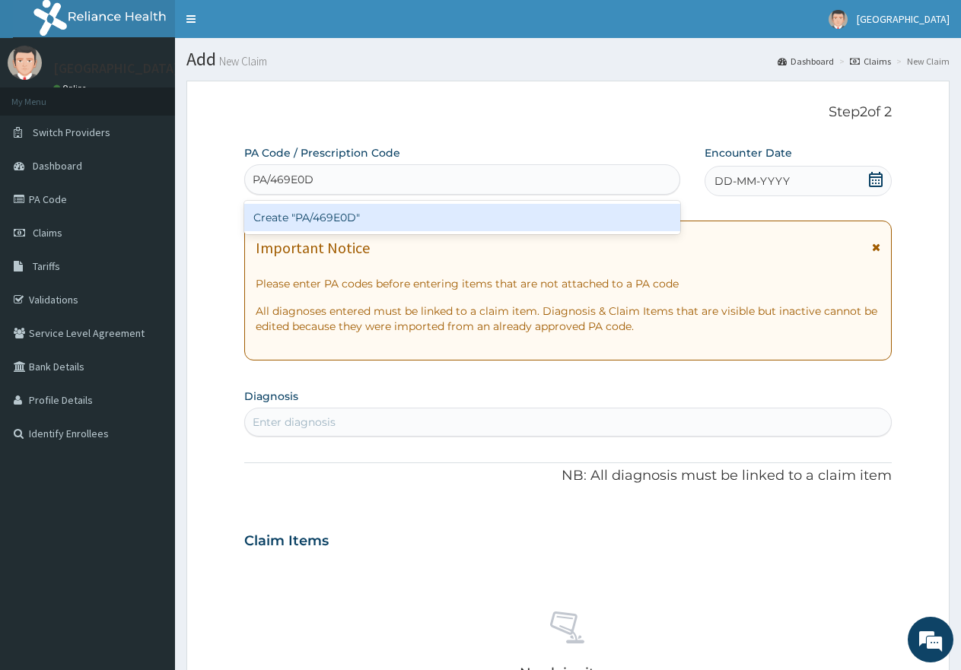
click at [418, 216] on div "Create "PA/469E0D"" at bounding box center [462, 217] width 436 height 27
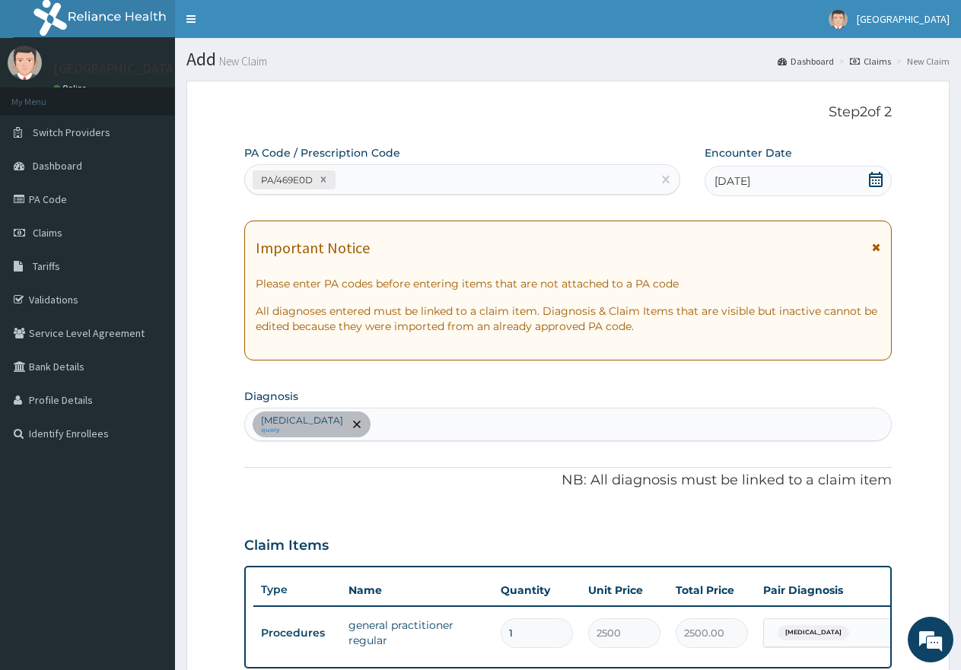
click at [384, 179] on div "PA/469E0D" at bounding box center [448, 179] width 407 height 25
paste input "PA/B429F5"
type input "PA/B429F5"
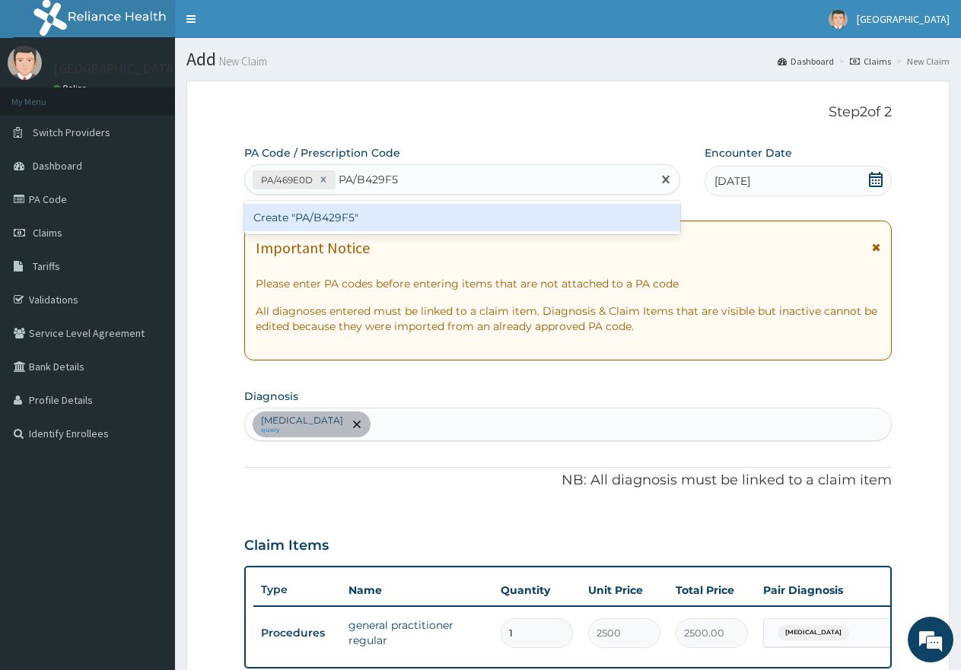
click at [339, 224] on div "Create "PA/B429F5"" at bounding box center [462, 217] width 436 height 27
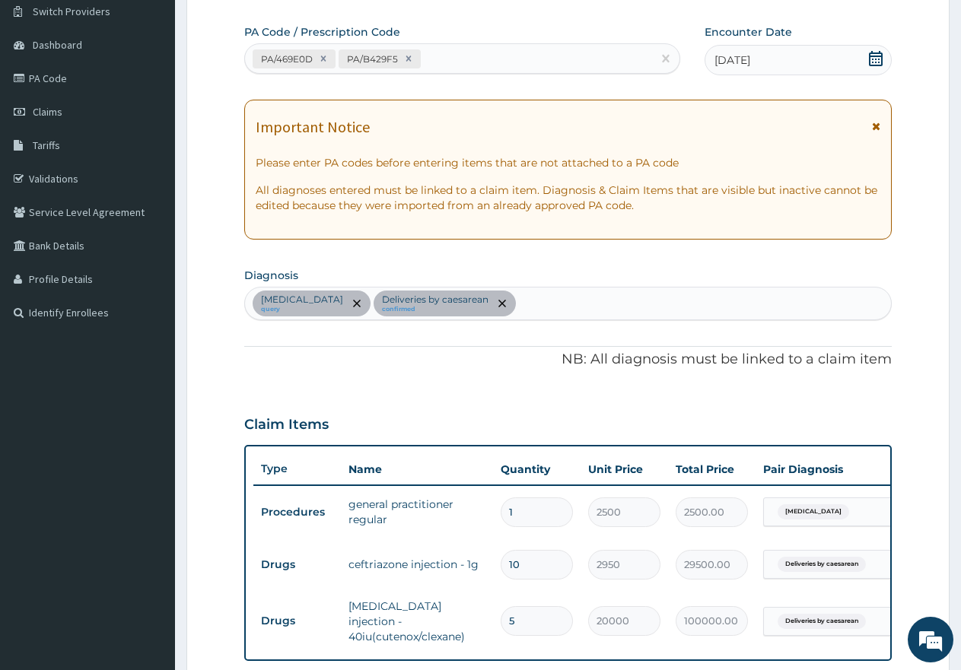
scroll to position [27, 0]
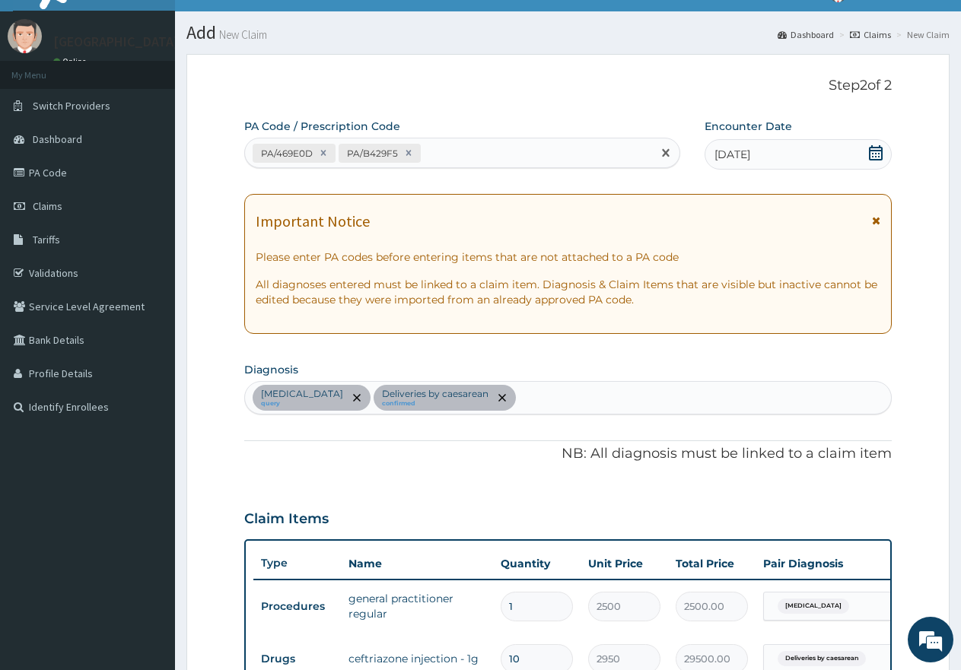
click at [460, 148] on div "PA/469E0D PA/B429F5" at bounding box center [448, 153] width 407 height 25
paste input "PA/457F24"
type input "PA/457F24"
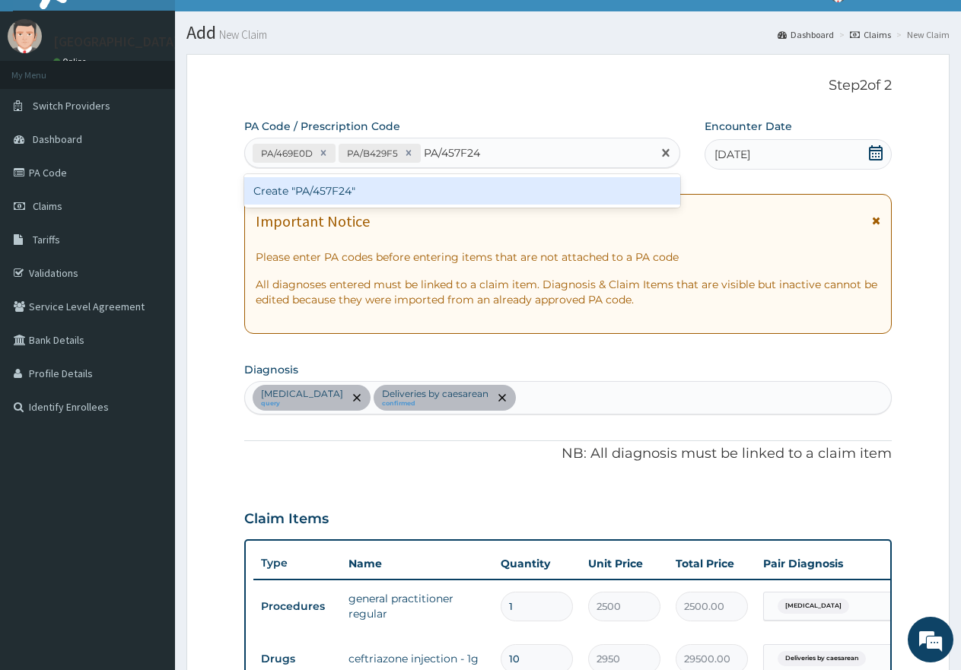
click at [313, 192] on div "Create "PA/457F24"" at bounding box center [462, 190] width 436 height 27
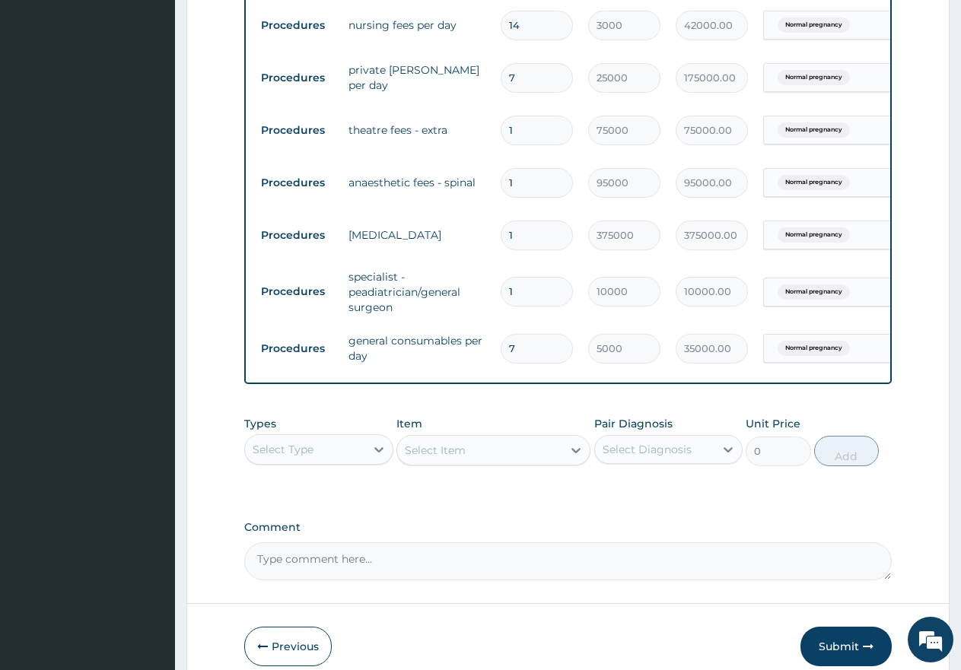
scroll to position [839, 0]
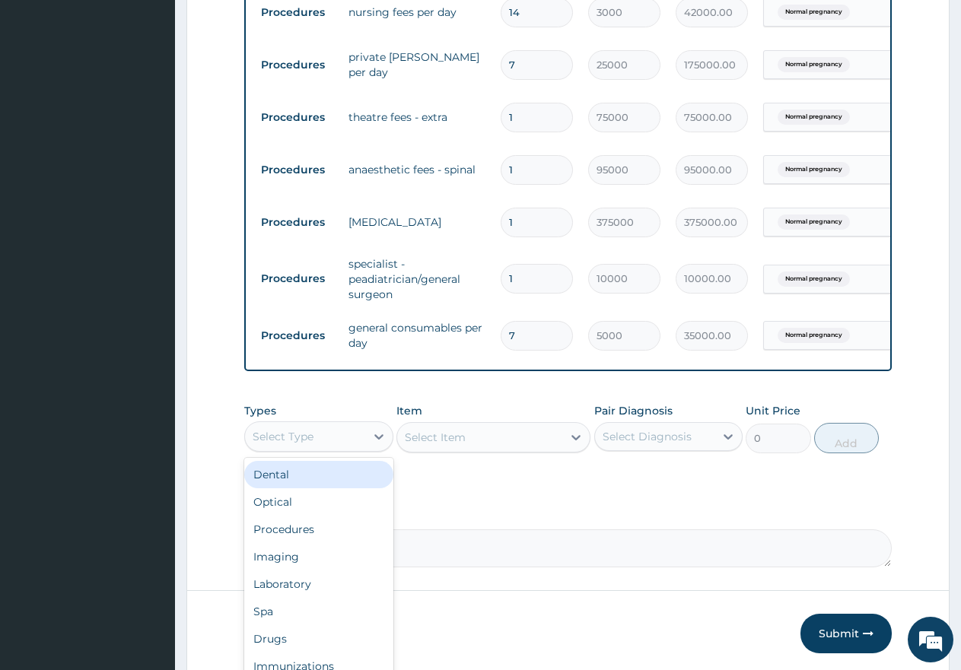
click at [323, 441] on div "Select Type" at bounding box center [305, 437] width 120 height 24
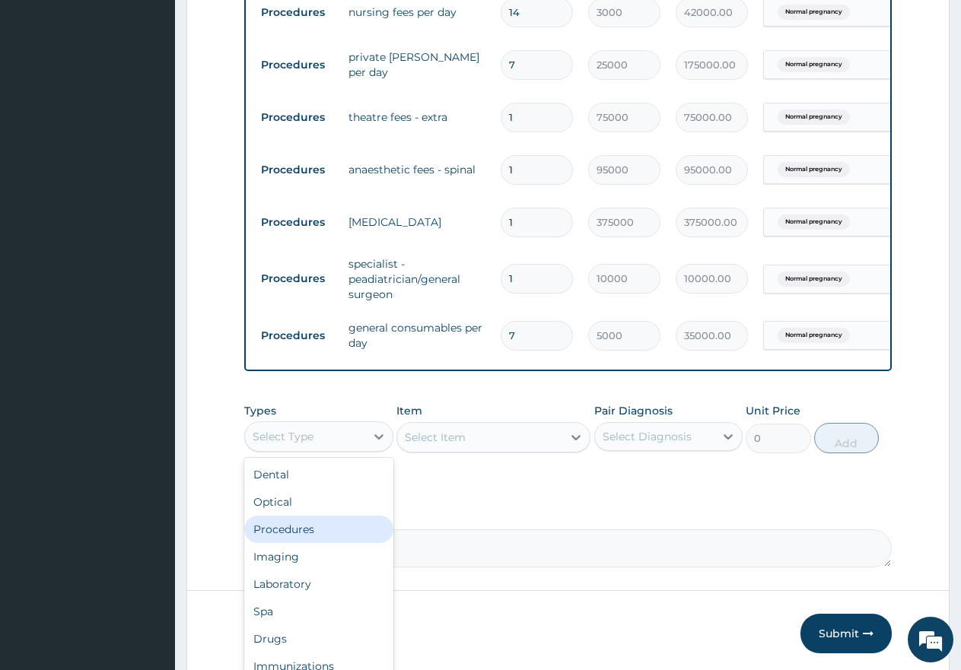
click at [289, 542] on div "Procedures" at bounding box center [318, 529] width 149 height 27
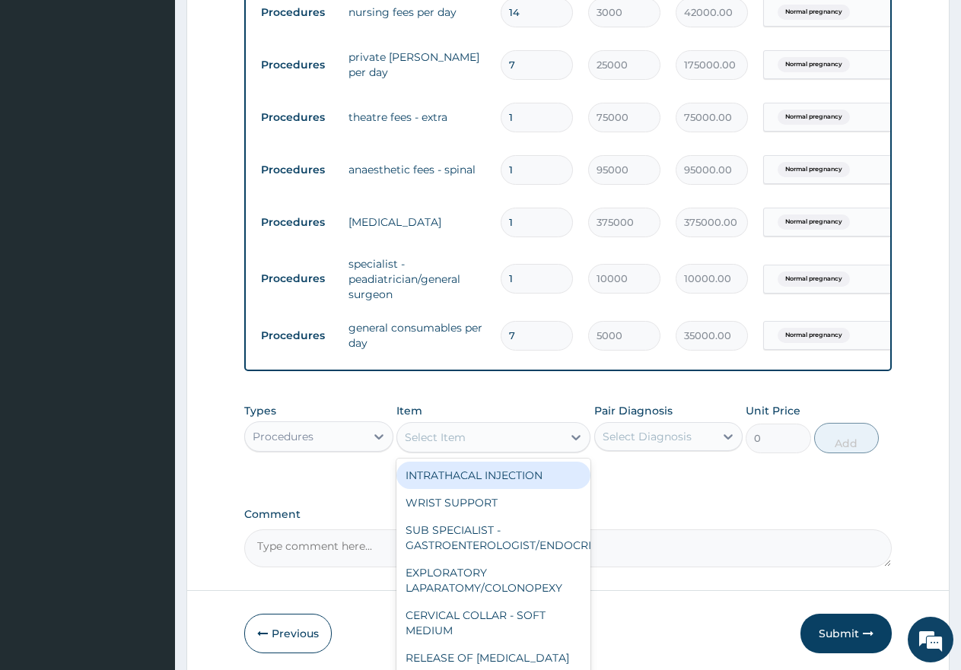
click at [445, 445] on div "Select Item" at bounding box center [435, 437] width 61 height 15
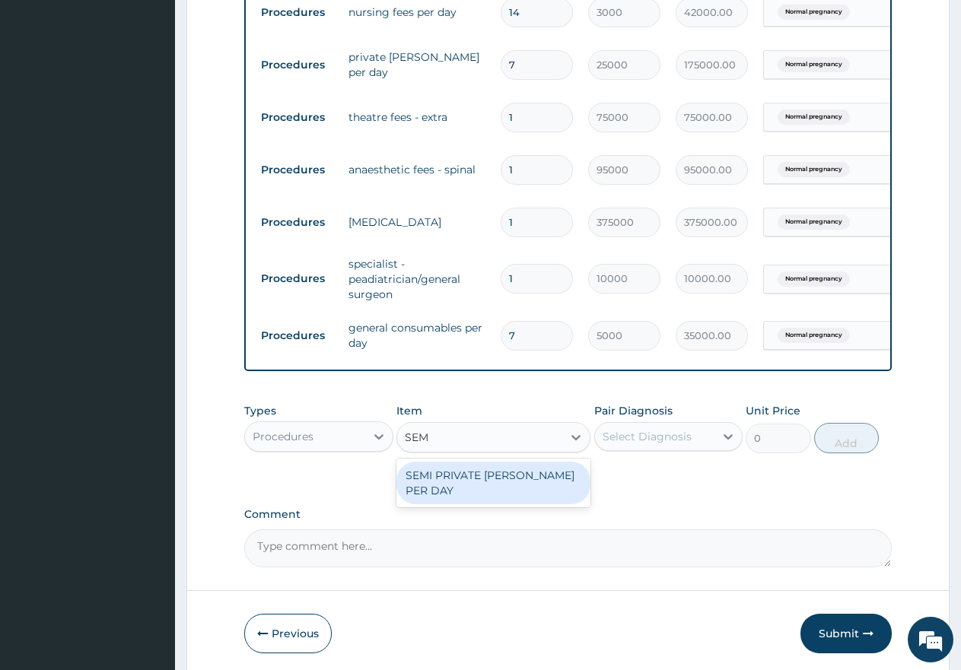
type input "SEMI"
click at [481, 487] on div "SEMI PRIVATE WARD PER DAY" at bounding box center [493, 483] width 194 height 43
type input "17500"
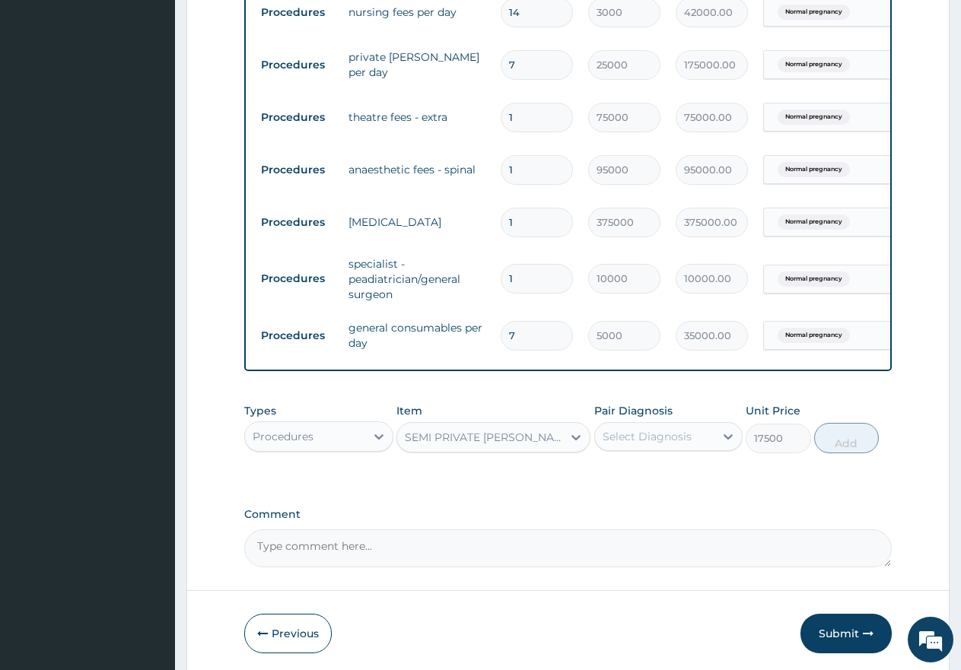
drag, startPoint x: 620, startPoint y: 442, endPoint x: 619, endPoint y: 454, distance: 12.3
click at [621, 442] on div "Select Diagnosis" at bounding box center [647, 436] width 89 height 15
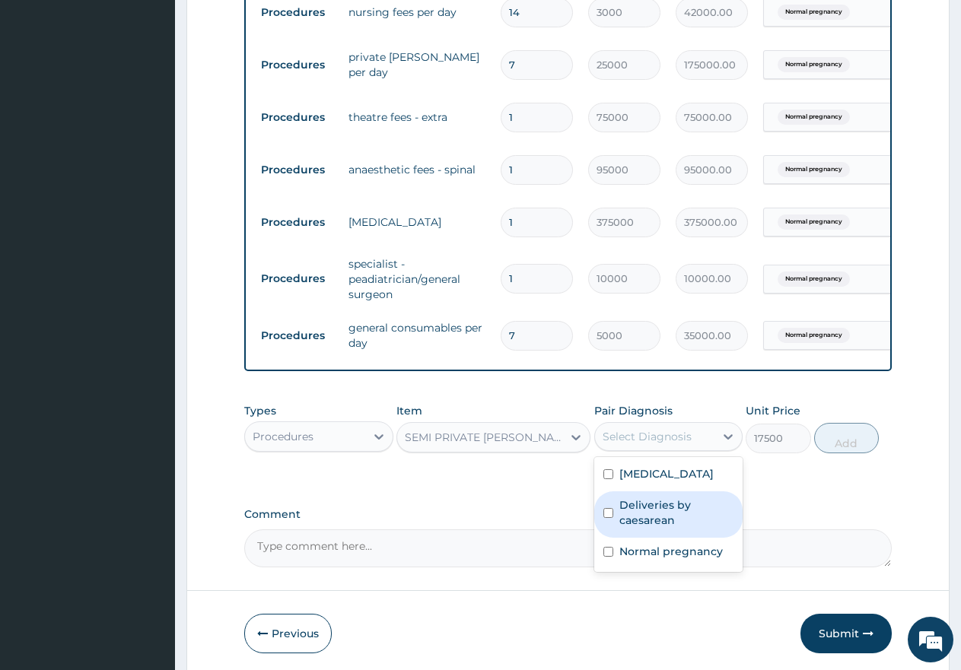
click at [612, 518] on input "checkbox" at bounding box center [608, 513] width 10 height 10
checkbox input "true"
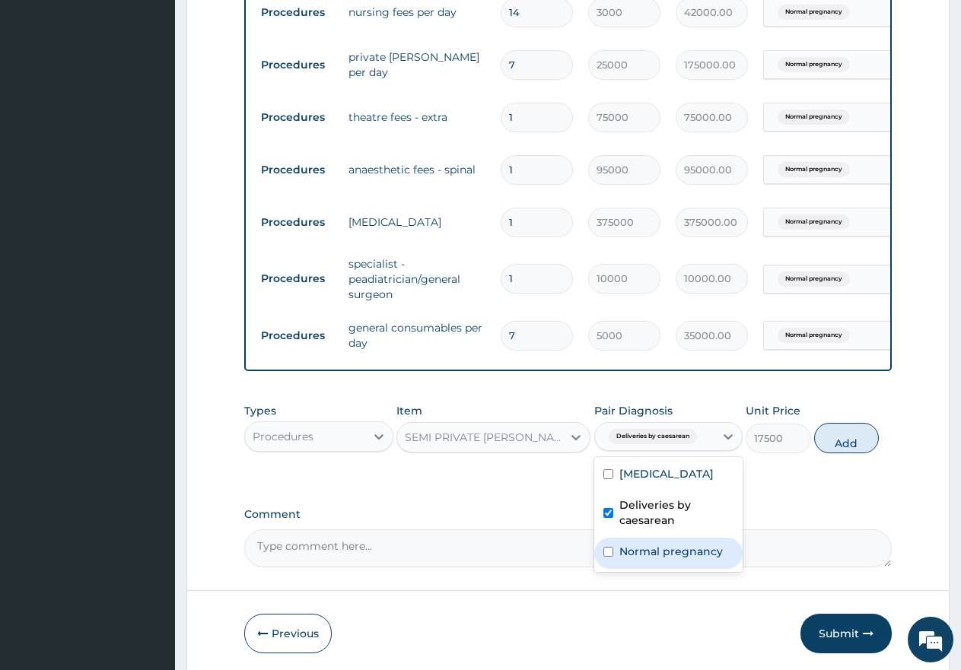
click at [608, 557] on input "checkbox" at bounding box center [608, 552] width 10 height 10
checkbox input "true"
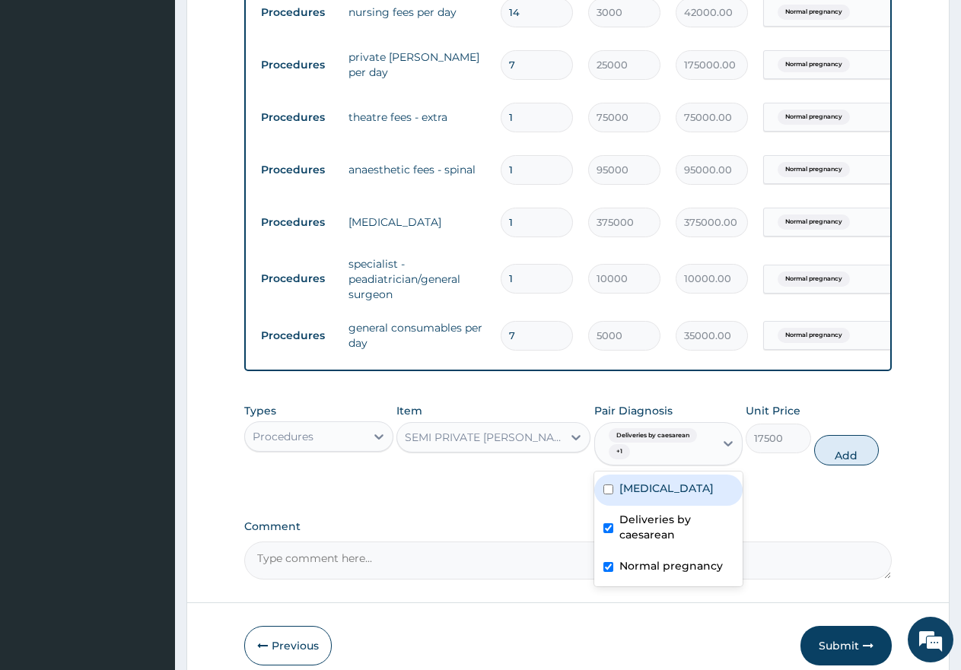
click at [610, 495] on input "checkbox" at bounding box center [608, 490] width 10 height 10
checkbox input "true"
click at [857, 466] on button "Add" at bounding box center [846, 450] width 65 height 30
type input "0"
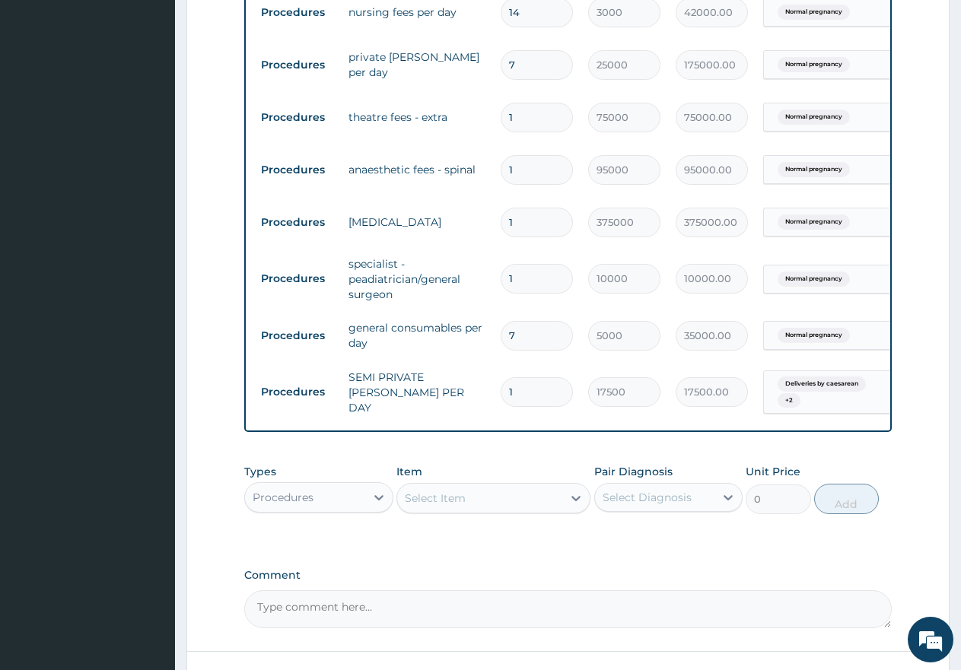
type input "0.00"
type input "6"
type input "105000.00"
type input "6"
click at [545, 332] on input "7" at bounding box center [537, 336] width 72 height 30
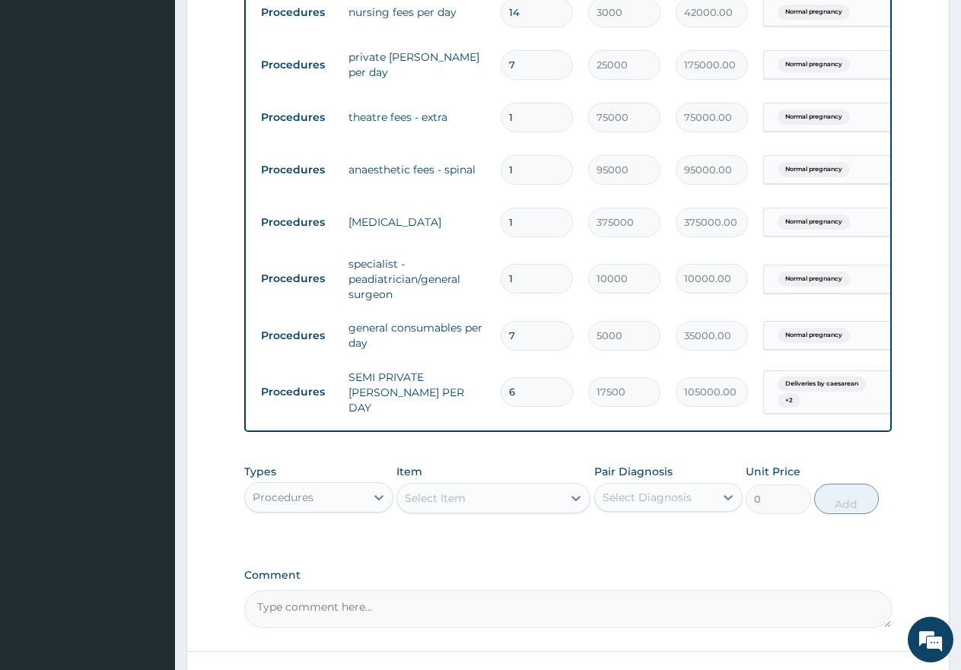
type input "0.00"
type input "6"
type input "30000.00"
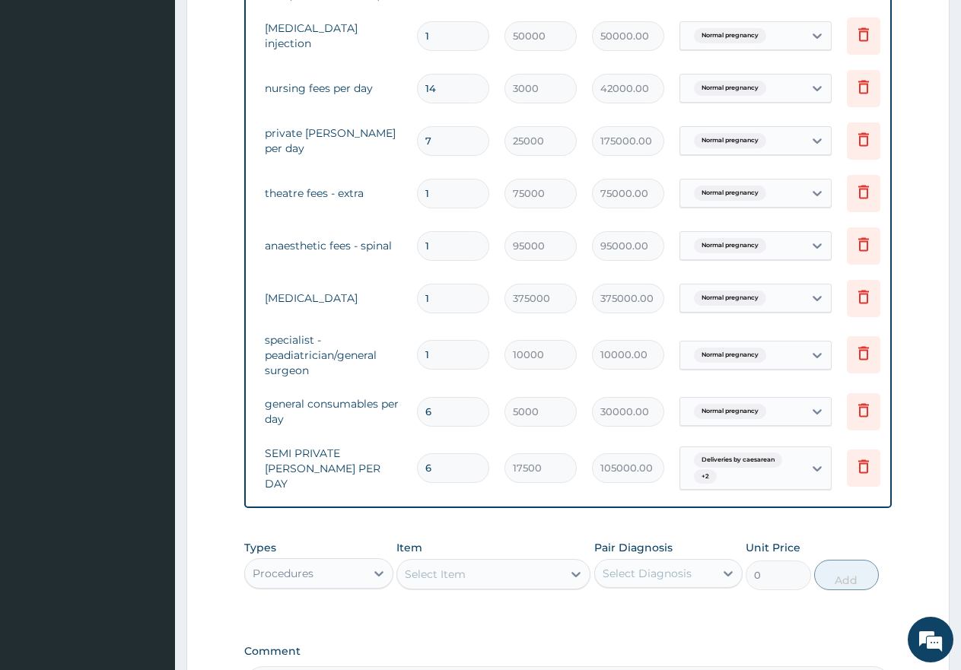
scroll to position [0, 116]
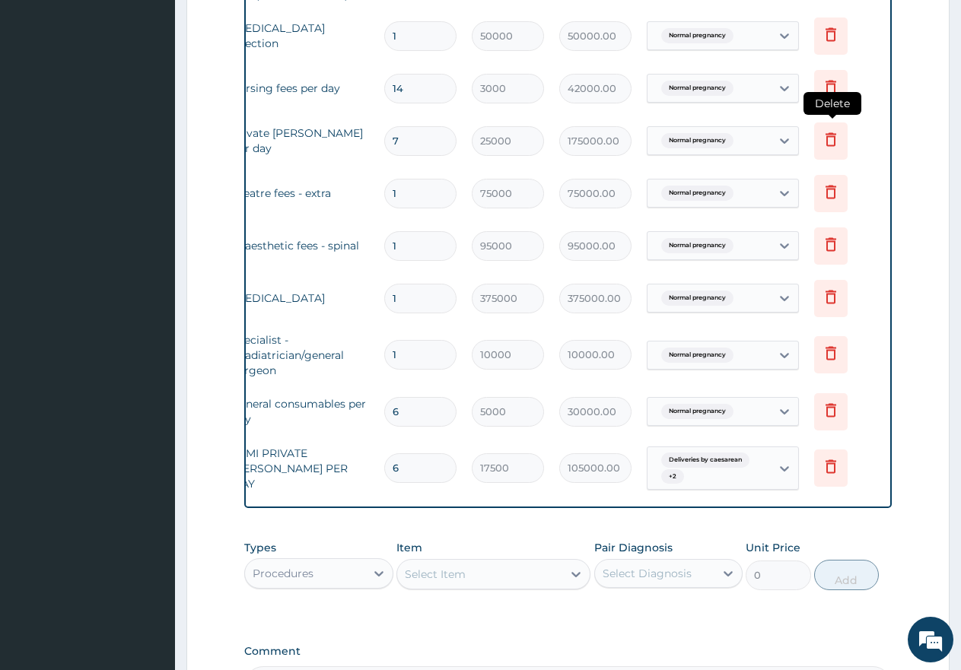
type input "6"
click at [827, 138] on icon at bounding box center [831, 139] width 11 height 14
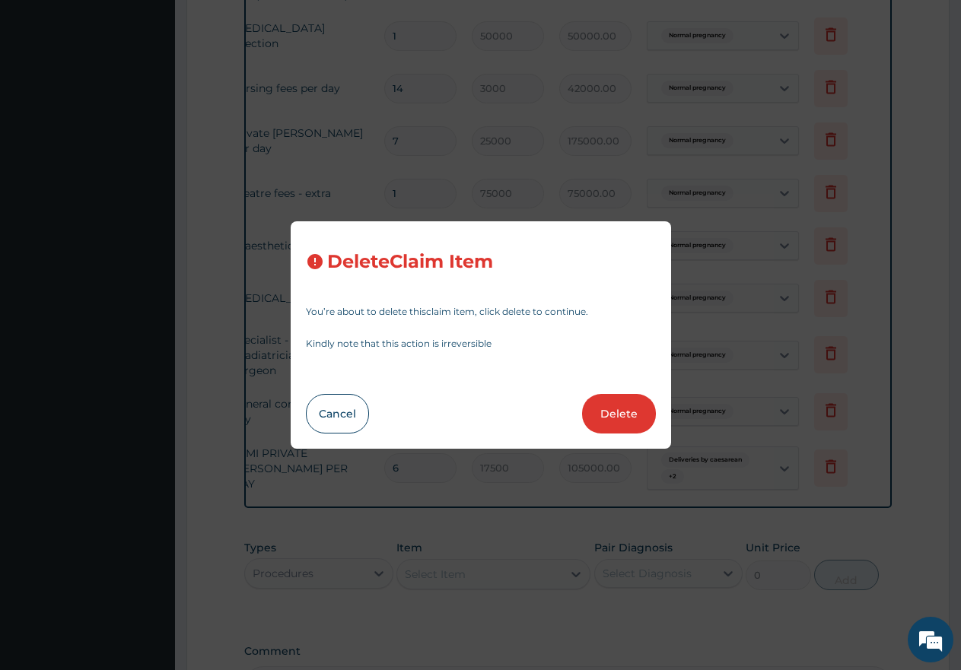
click at [615, 417] on button "Delete" at bounding box center [619, 414] width 74 height 40
type input "1"
type input "75000"
type input "75000.00"
type input "95000"
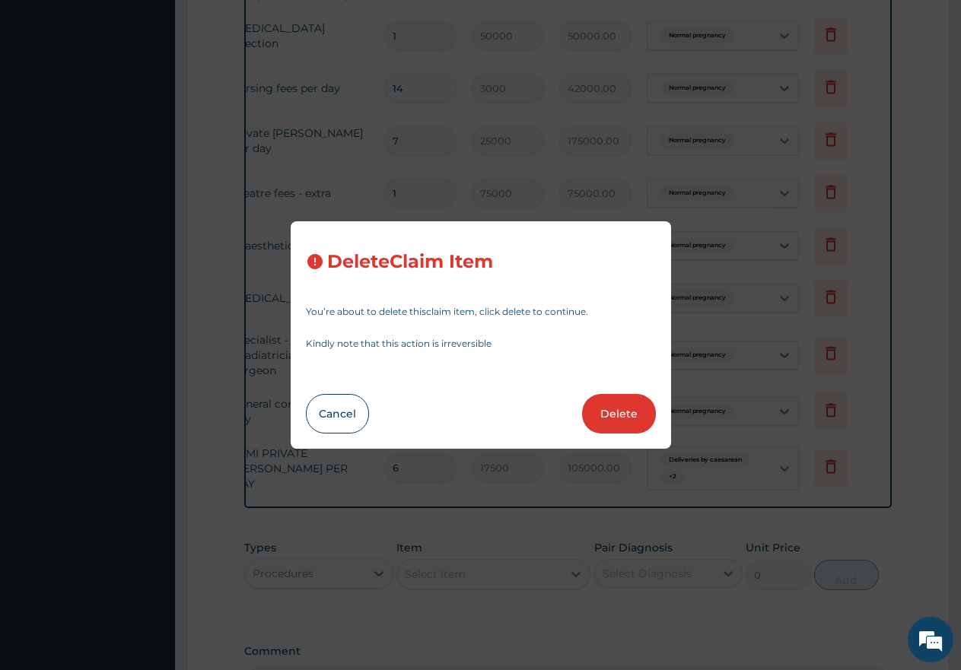
type input "95000.00"
type input "375000"
type input "375000.00"
type input "10000"
type input "10000.00"
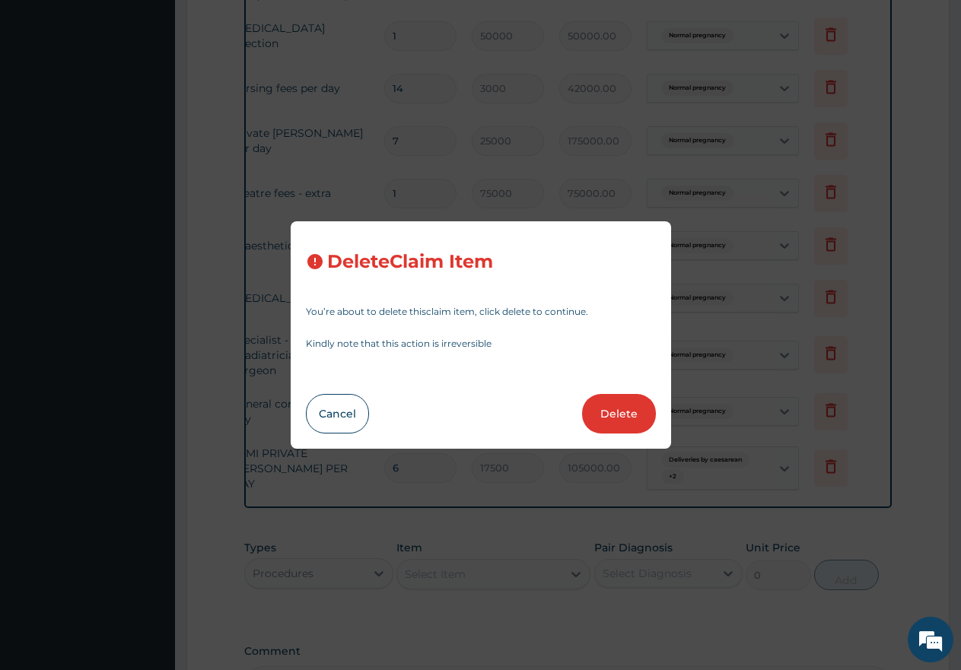
type input "6"
type input "5000"
type input "30000.00"
type input "17500"
type input "105000.00"
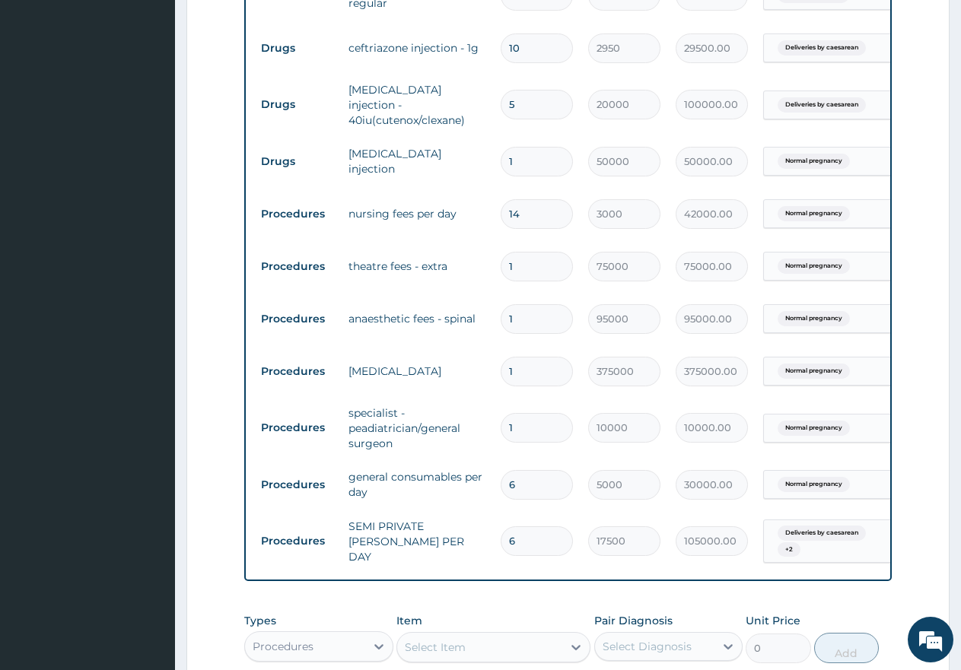
scroll to position [611, 0]
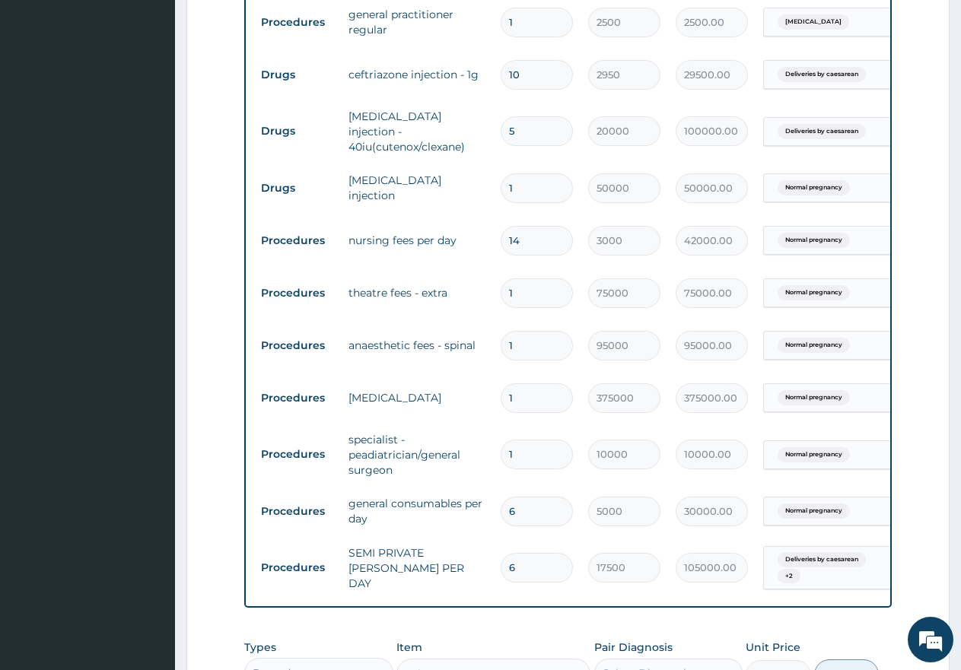
drag, startPoint x: 535, startPoint y: 242, endPoint x: 497, endPoint y: 235, distance: 38.7
click at [497, 235] on td "14" at bounding box center [536, 240] width 87 height 45
type input "6"
type input "18000.00"
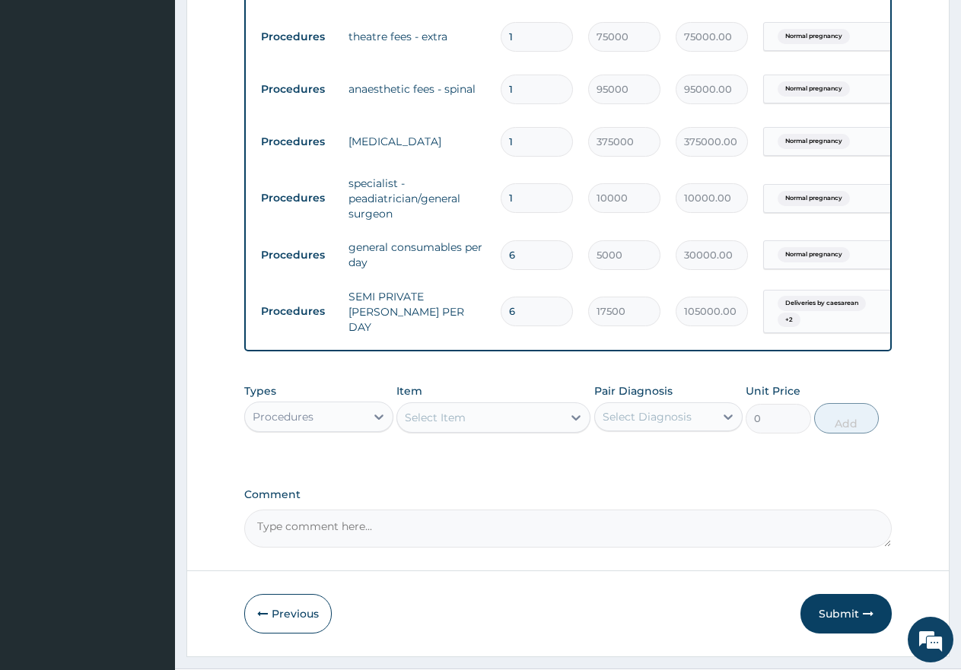
scroll to position [915, 0]
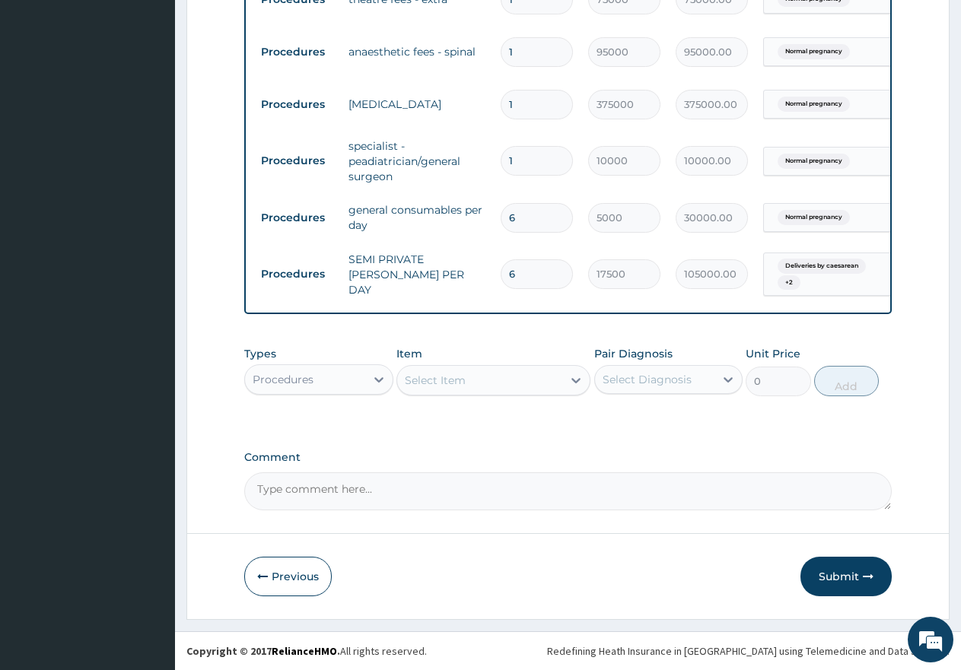
type input "6"
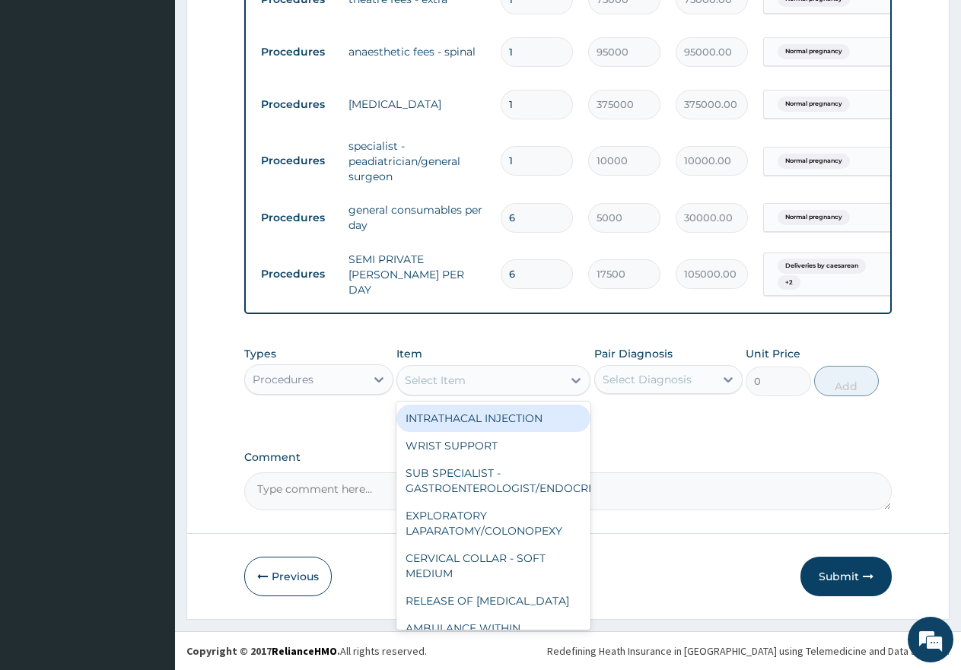
click at [441, 381] on div "Select Item" at bounding box center [435, 380] width 61 height 15
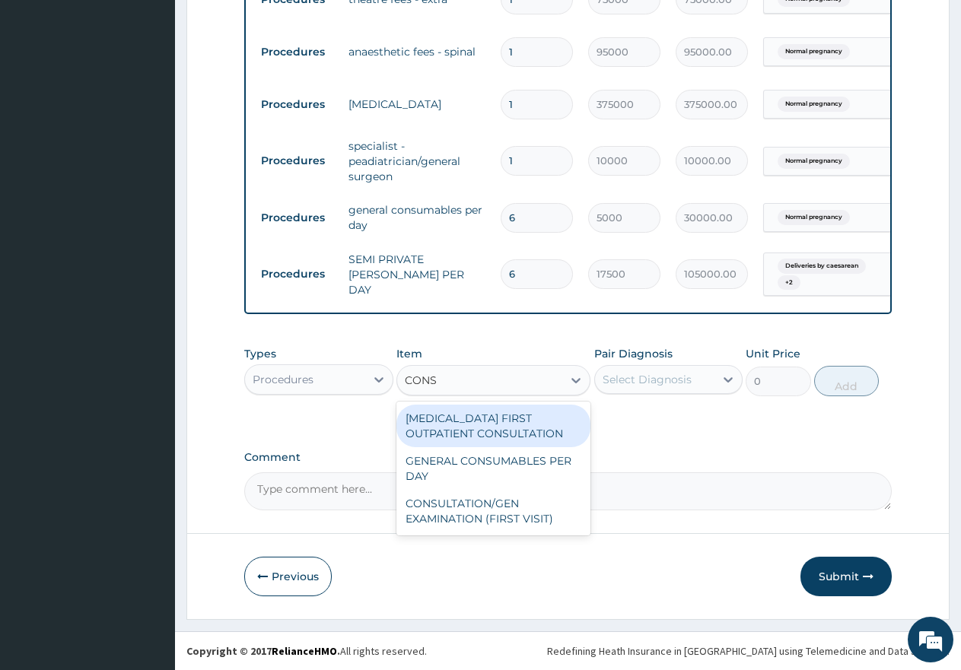
type input "CONSU"
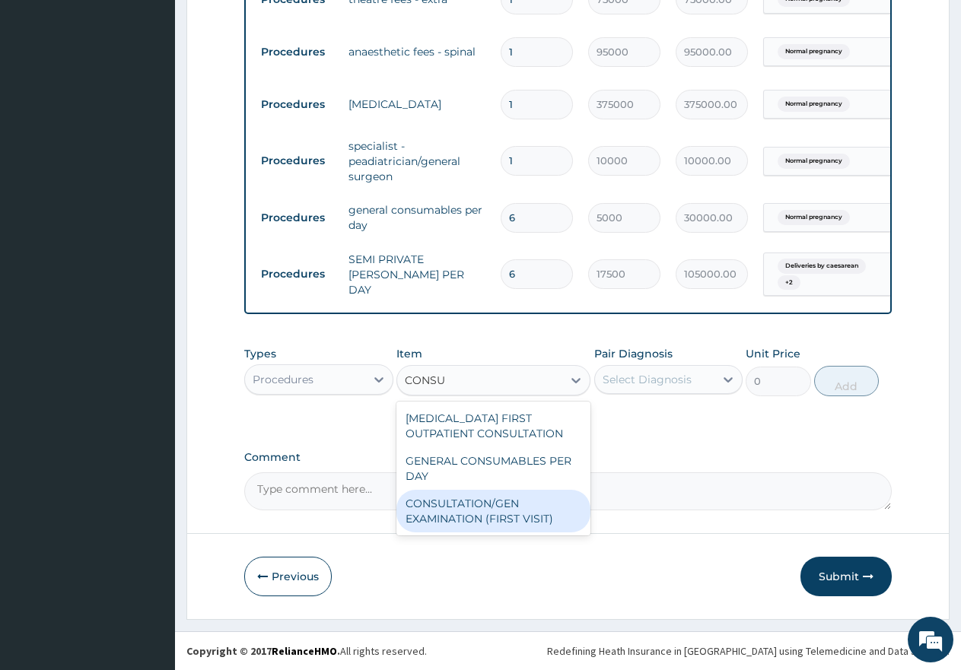
click at [502, 513] on div "CONSULTATION/GEN EXAMINATION (FIRST VISIT)" at bounding box center [493, 511] width 194 height 43
type input "5000"
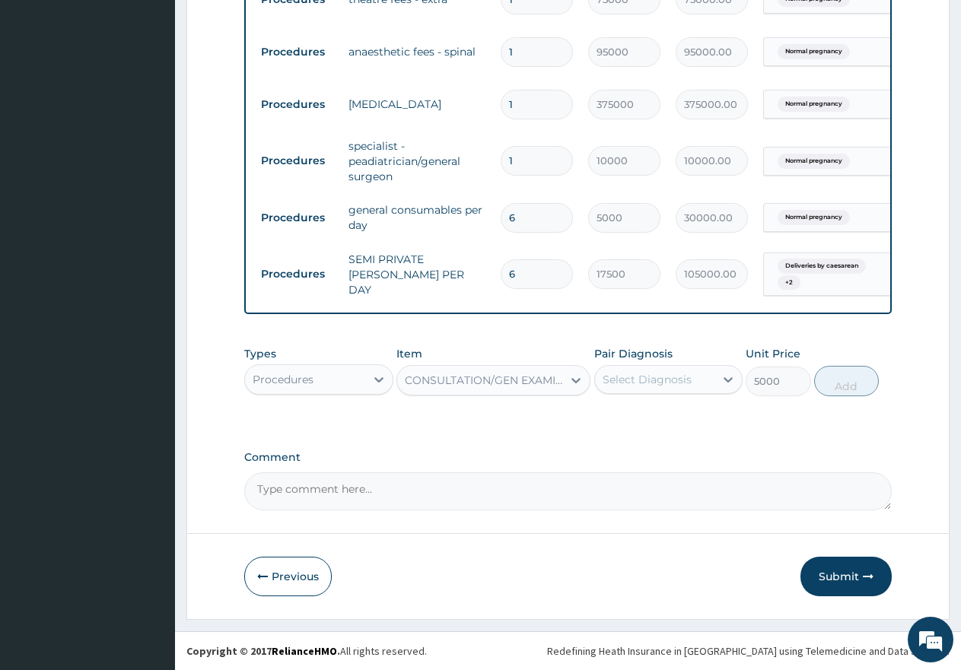
click at [630, 383] on div "Select Diagnosis" at bounding box center [647, 379] width 89 height 15
click at [609, 415] on input "checkbox" at bounding box center [608, 417] width 10 height 10
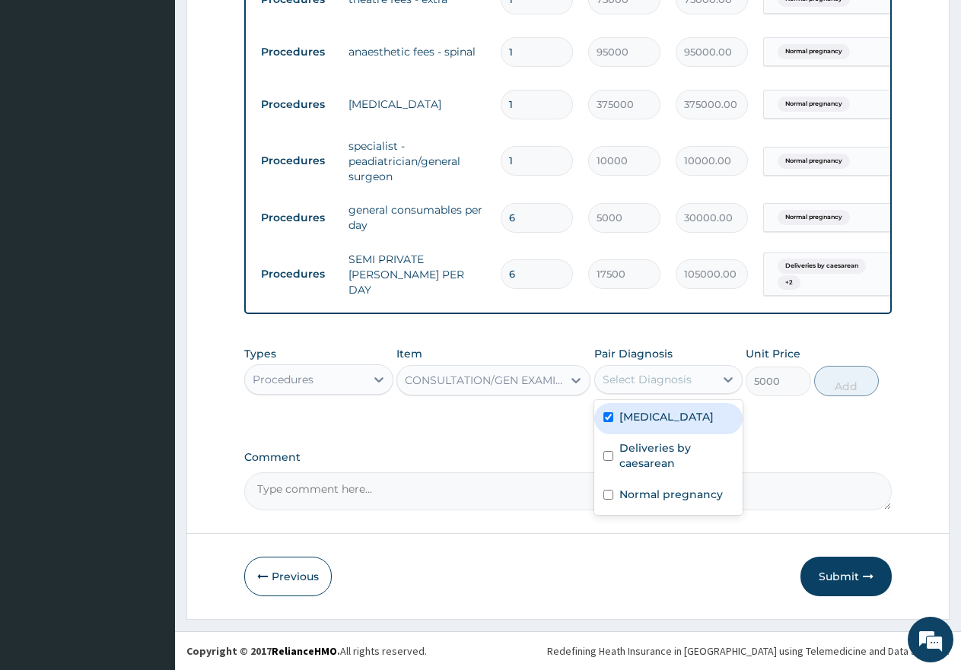
checkbox input "true"
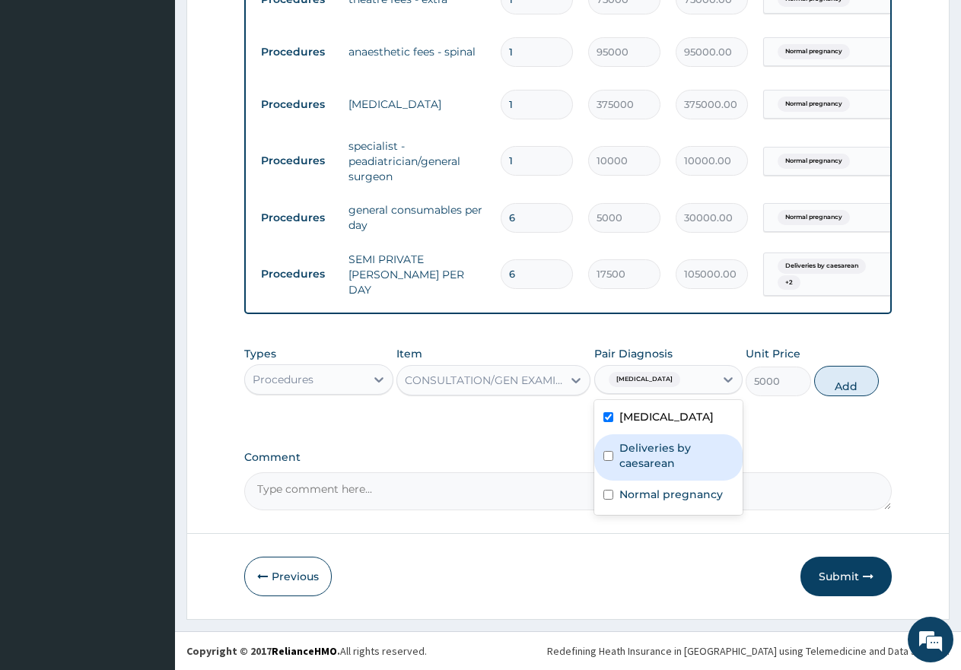
click at [609, 454] on input "checkbox" at bounding box center [608, 456] width 10 height 10
checkbox input "true"
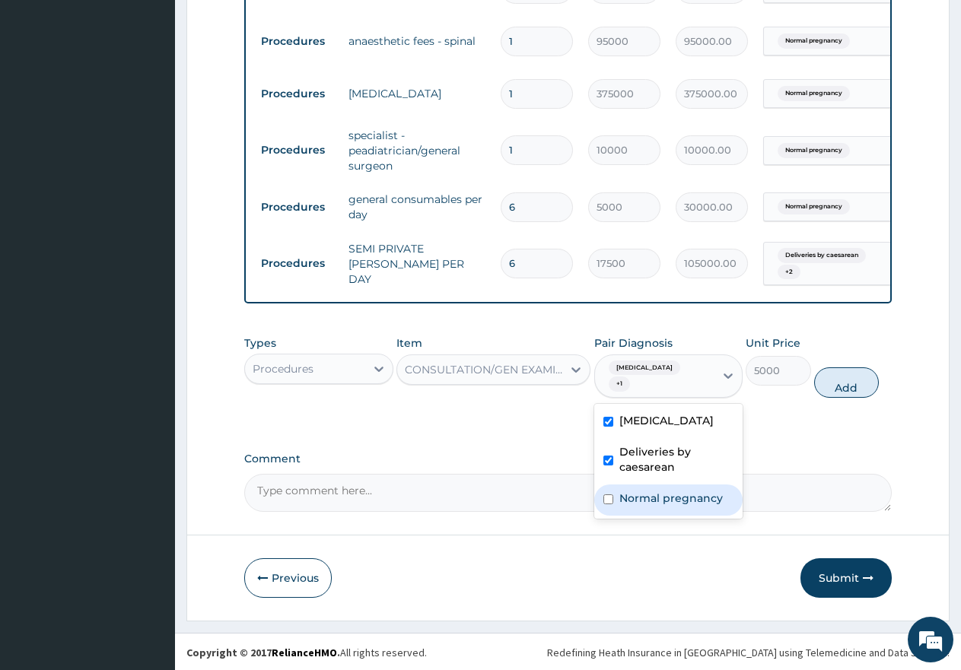
click at [609, 498] on input "checkbox" at bounding box center [608, 500] width 10 height 10
checkbox input "true"
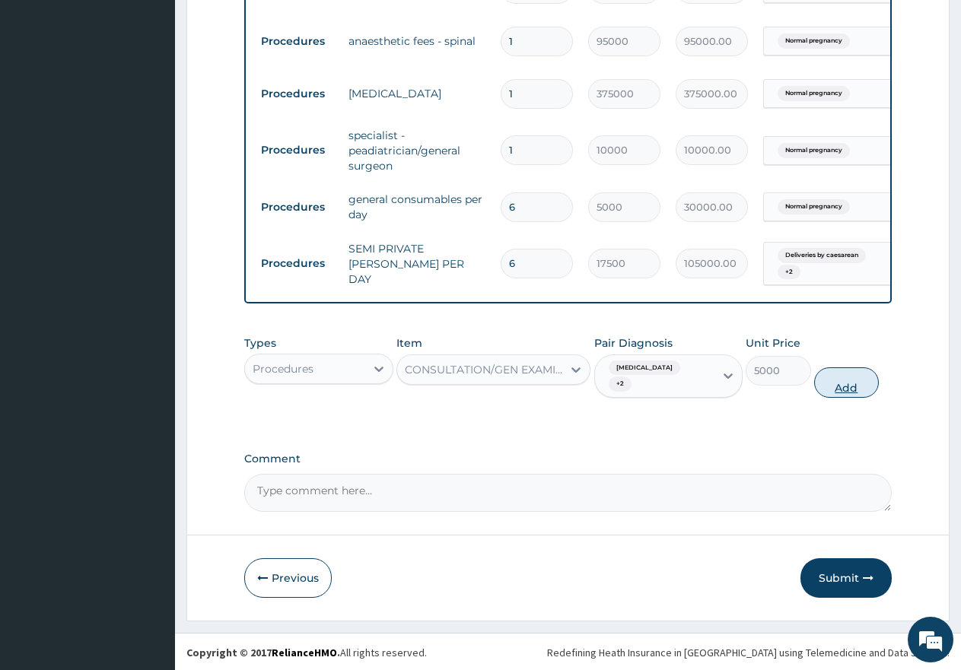
click at [837, 387] on button "Add" at bounding box center [846, 382] width 65 height 30
type input "0"
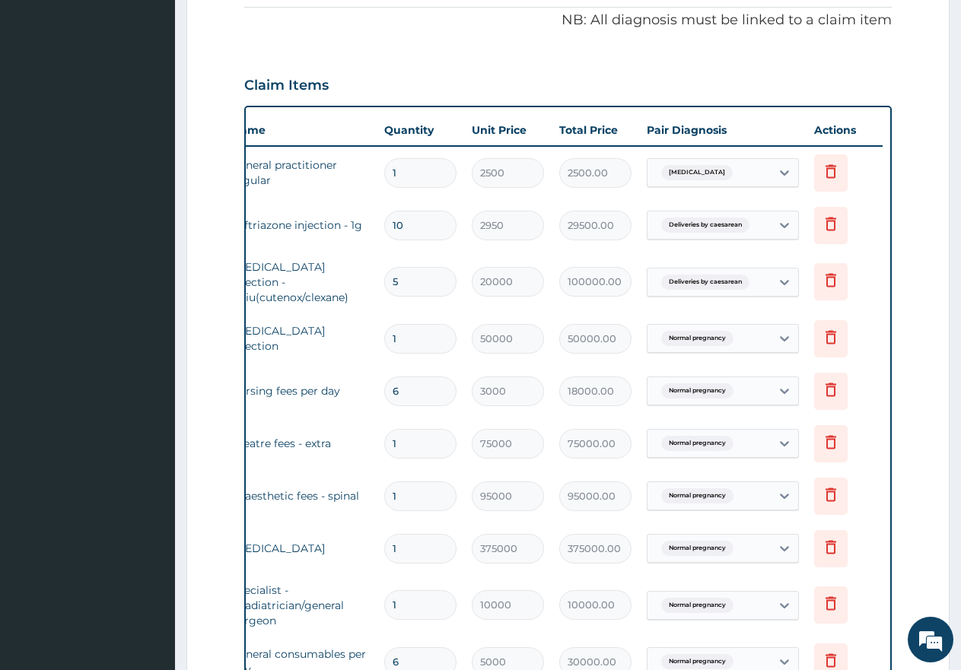
scroll to position [459, 0]
click at [831, 168] on icon at bounding box center [831, 173] width 11 height 14
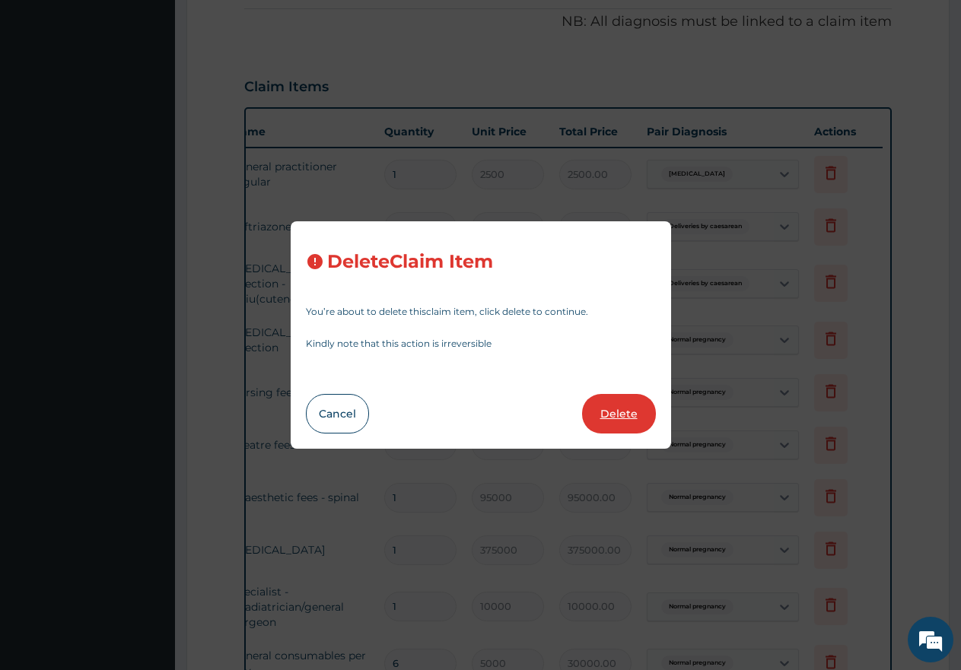
click at [610, 417] on button "Delete" at bounding box center [619, 414] width 74 height 40
type input "10"
type input "2950"
type input "29500.00"
type input "5"
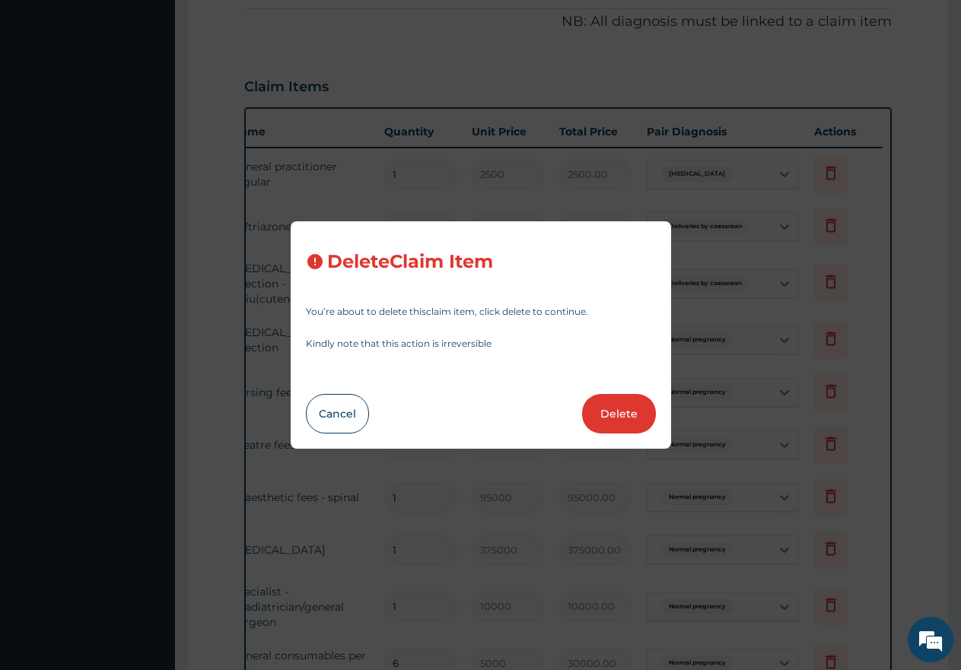
type input "20000"
type input "100000.00"
type input "1"
type input "50000"
type input "50000.00"
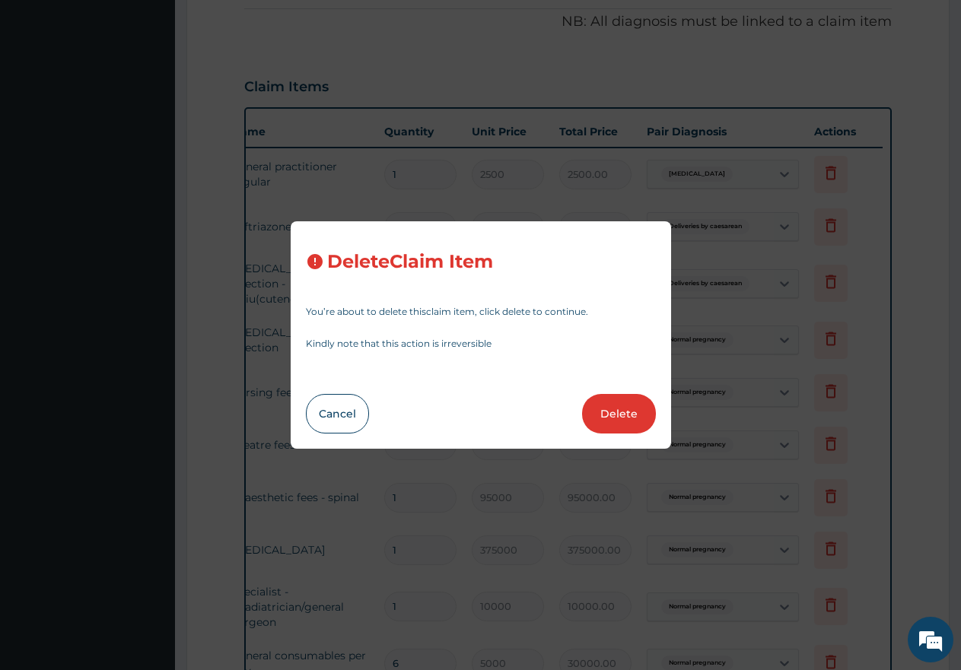
type input "6"
type input "3000"
type input "18000.00"
type input "1"
type input "75000"
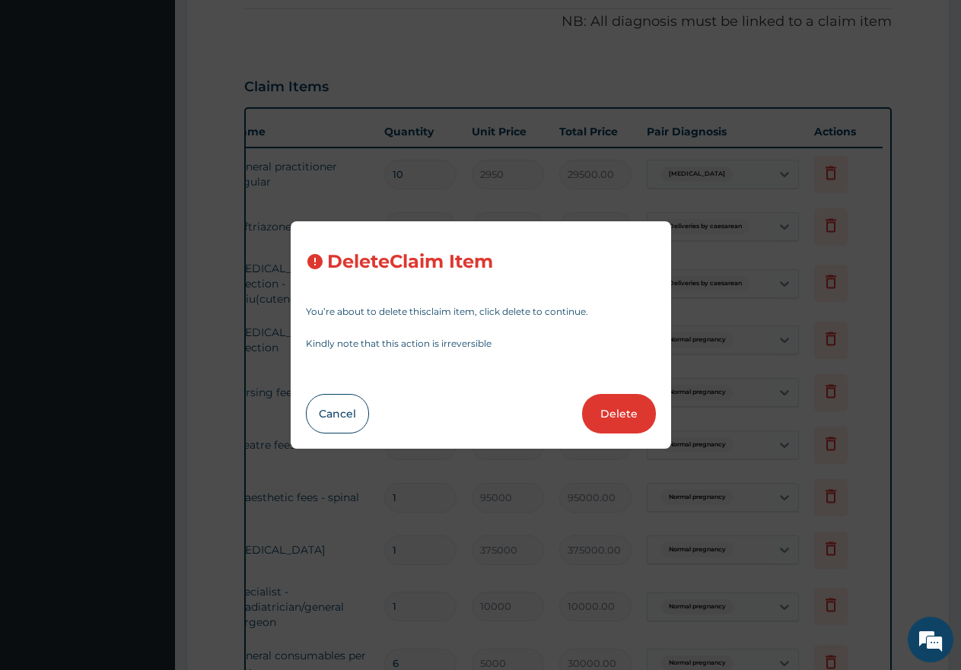
type input "75000.00"
type input "95000"
type input "95000.00"
type input "375000"
type input "375000.00"
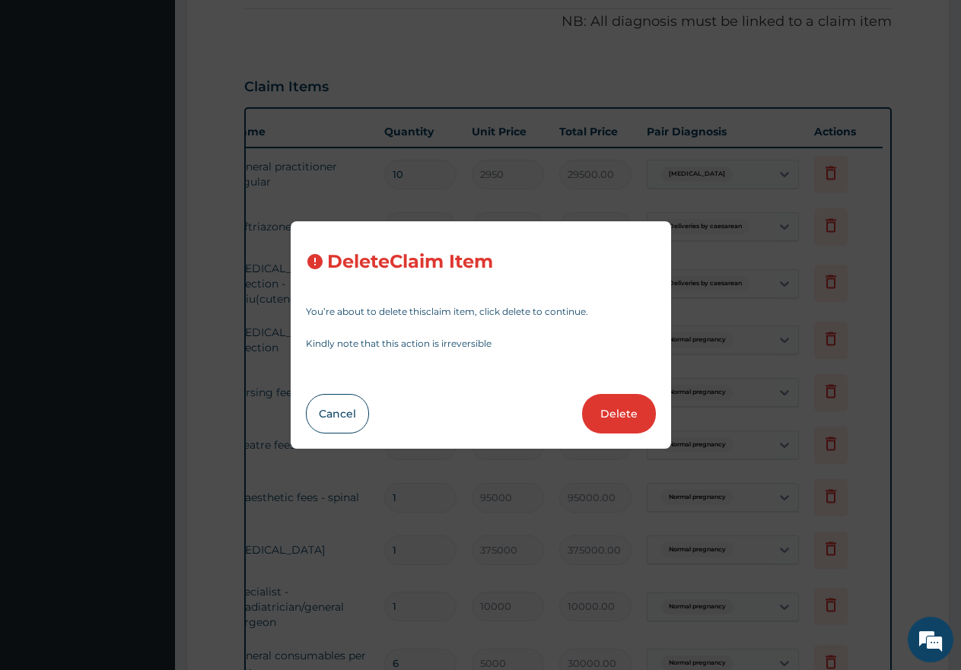
type input "10000"
type input "10000.00"
type input "6"
type input "5000"
type input "30000.00"
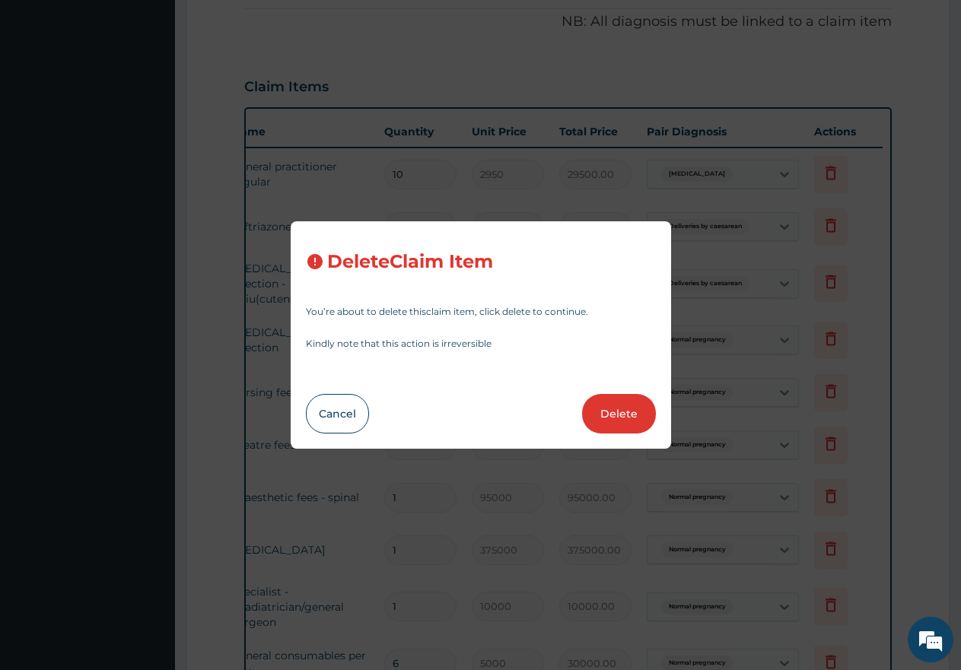
type input "17500"
type input "105000.00"
type input "1"
type input "5000"
type input "5000.00"
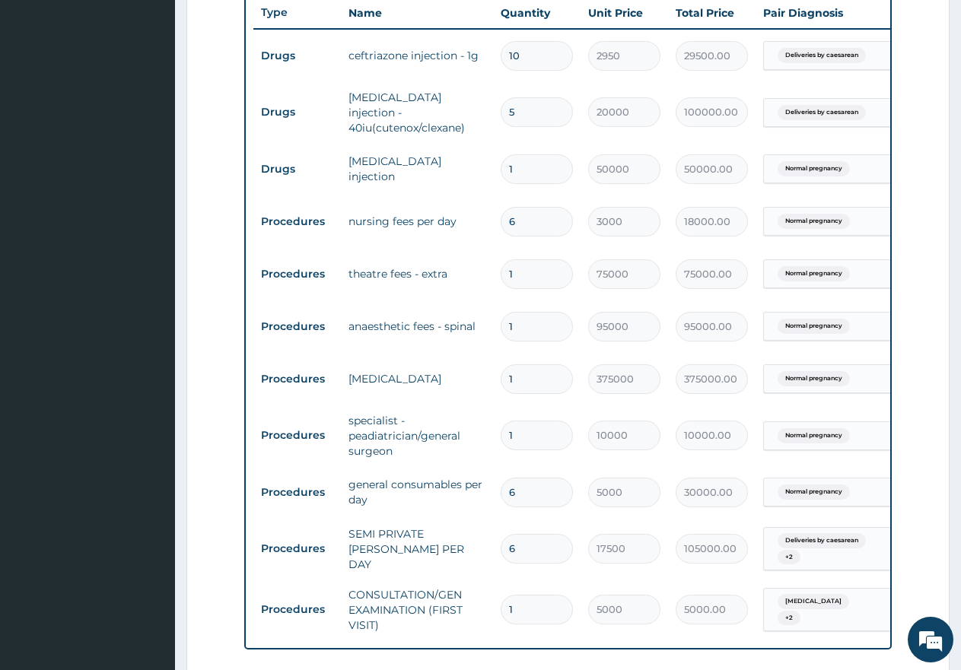
scroll to position [543, 0]
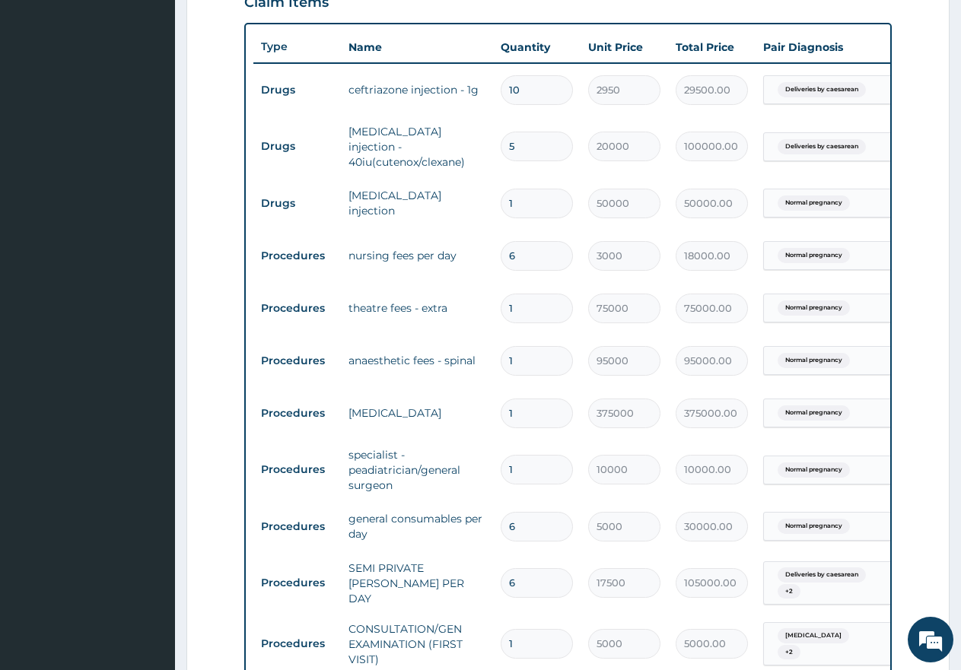
click at [525, 89] on input "10" at bounding box center [537, 90] width 72 height 30
type input "1"
type input "2950.00"
type input "11"
type input "32450.00"
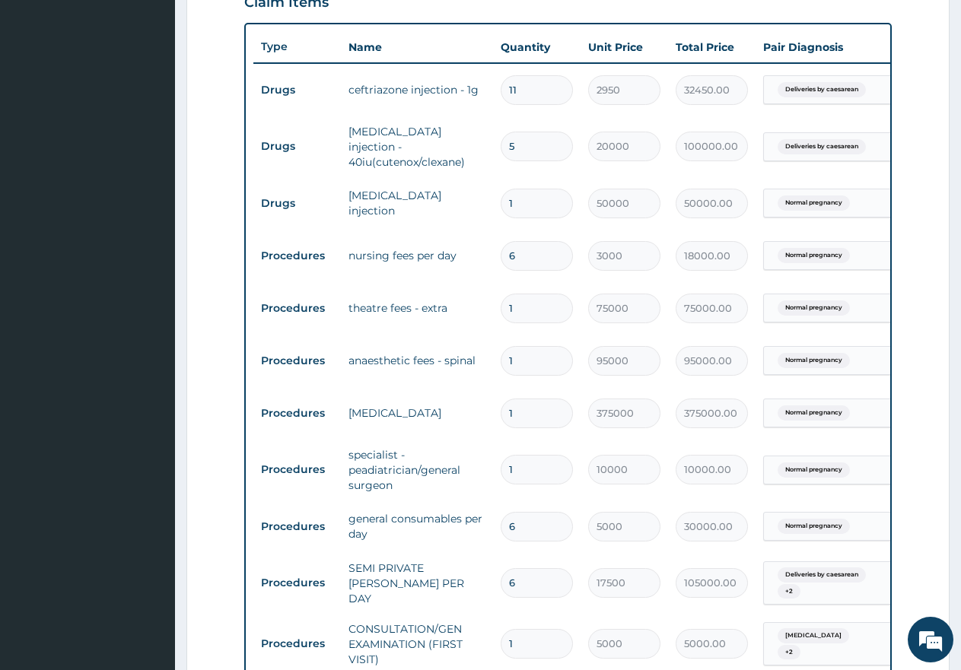
type input "11"
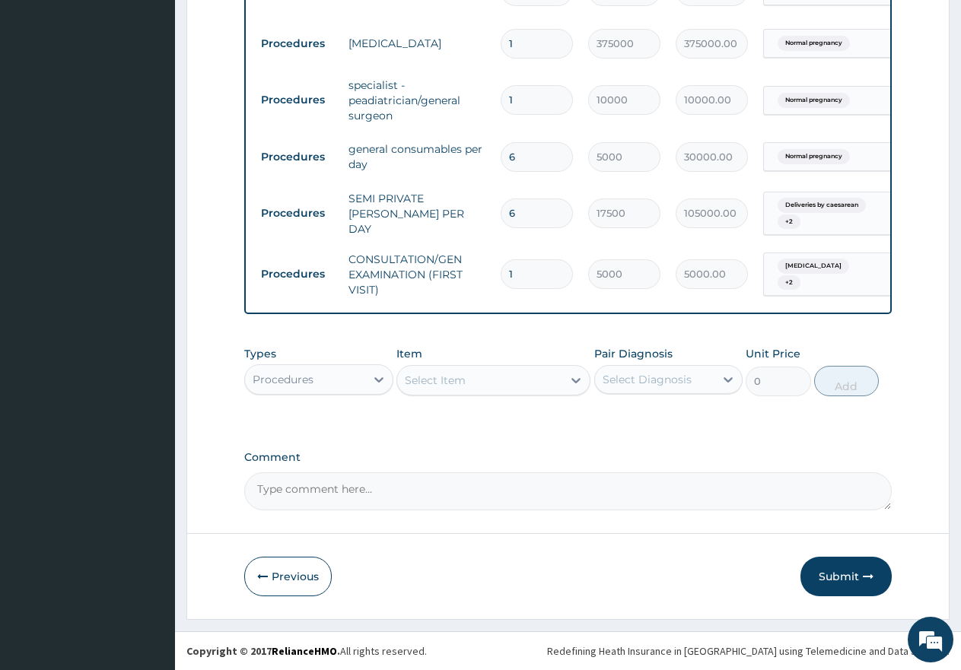
scroll to position [924, 0]
click at [338, 374] on div "Procedures" at bounding box center [305, 379] width 120 height 24
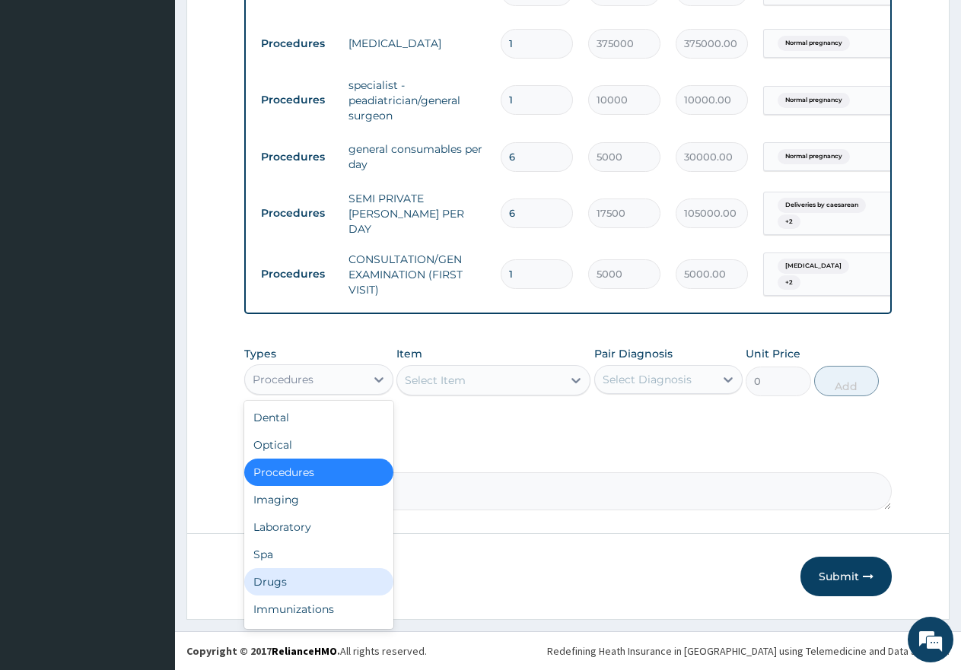
click at [278, 581] on div "Drugs" at bounding box center [318, 581] width 149 height 27
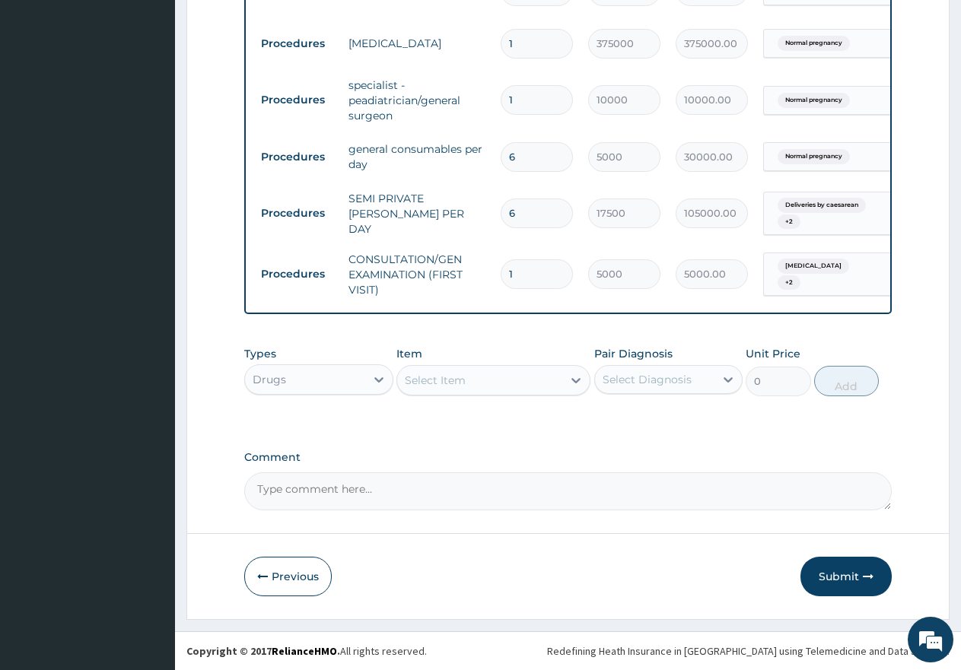
click at [486, 386] on div "Select Item" at bounding box center [479, 380] width 165 height 24
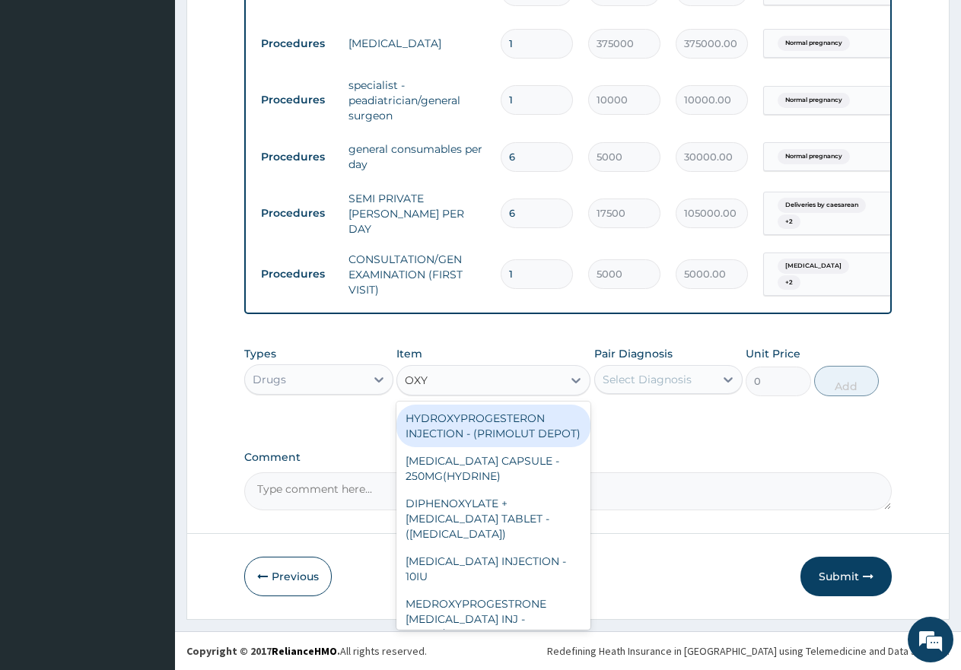
type input "OXYT"
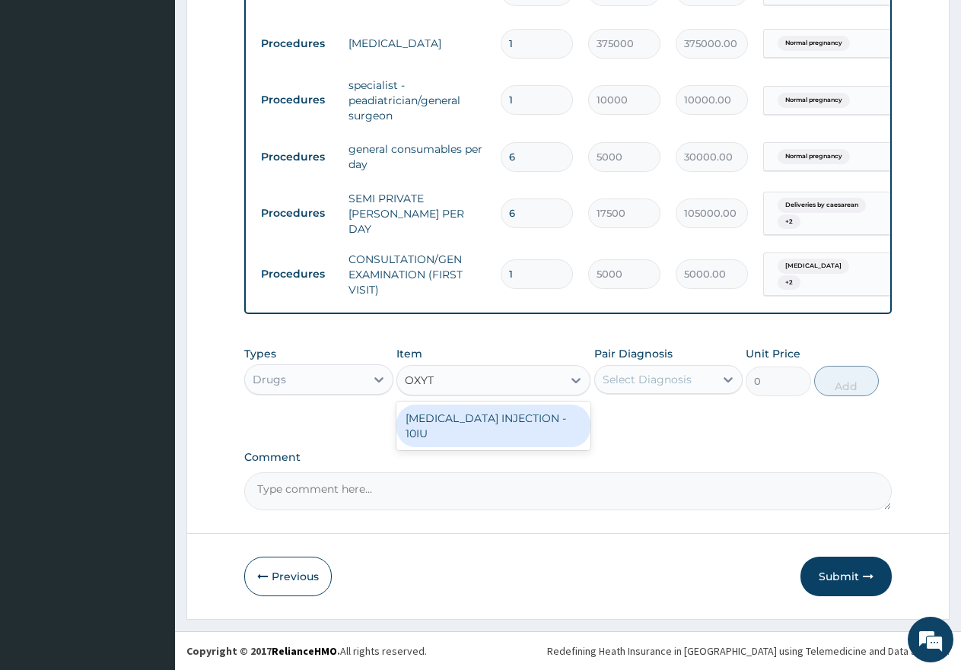
click at [451, 422] on div "[MEDICAL_DATA] INJECTION - 10IU" at bounding box center [493, 426] width 194 height 43
type input "1000"
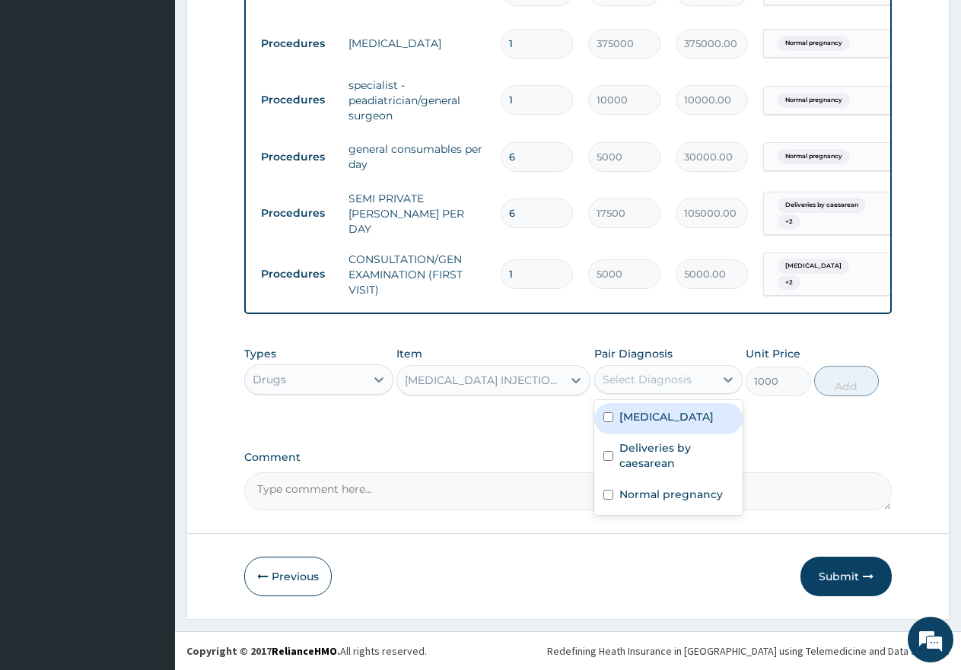
click at [626, 377] on div "Select Diagnosis" at bounding box center [647, 379] width 89 height 15
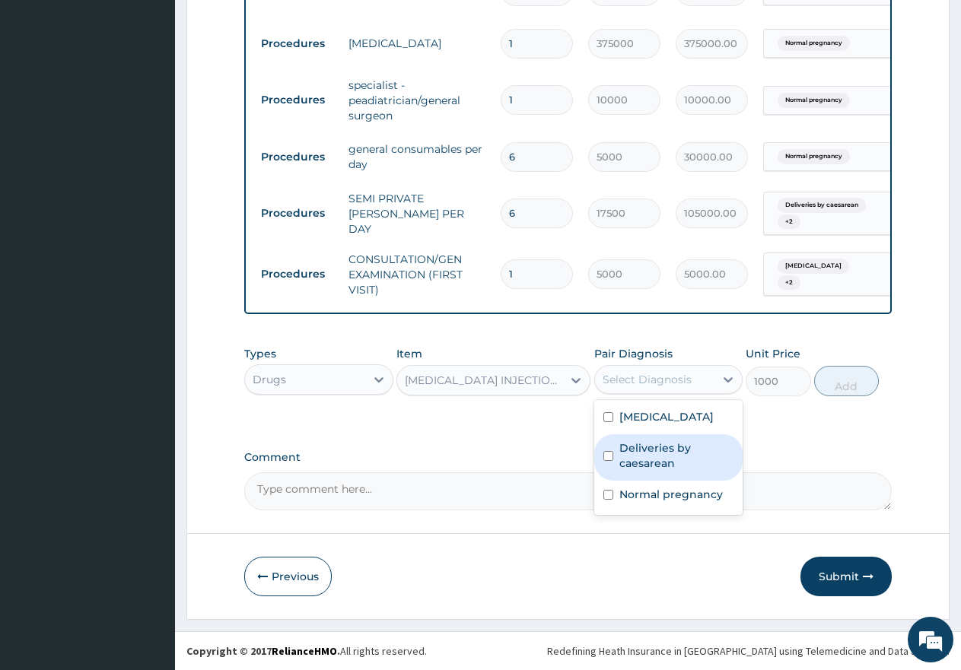
click at [603, 453] on input "checkbox" at bounding box center [608, 456] width 10 height 10
checkbox input "true"
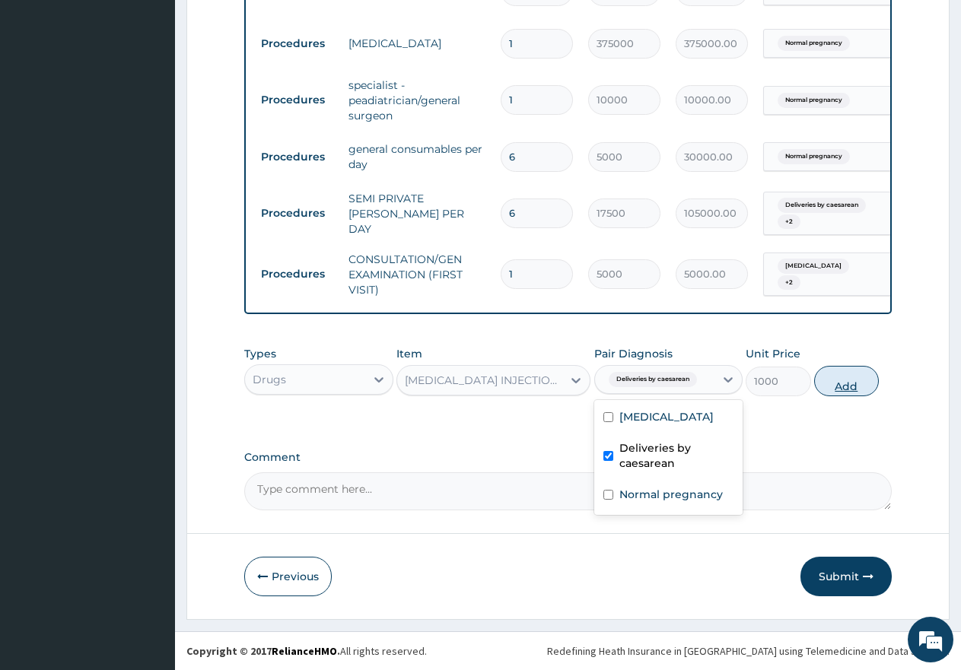
click at [844, 381] on button "Add" at bounding box center [846, 381] width 65 height 30
type input "0"
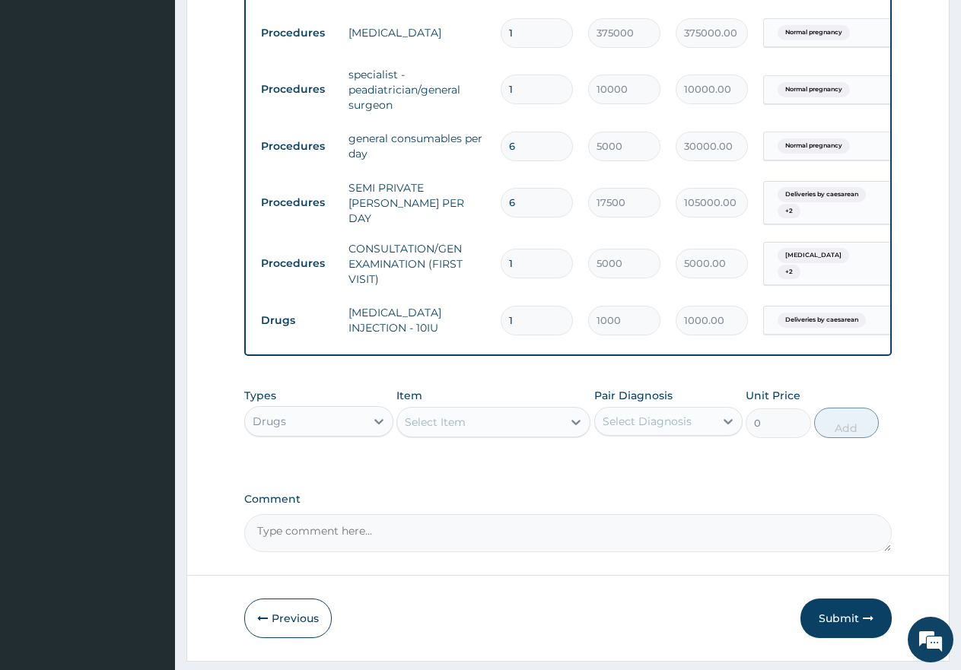
type input "0.00"
type input "8"
type input "8000.00"
type input "8"
click at [426, 430] on div "Select Item" at bounding box center [435, 422] width 61 height 15
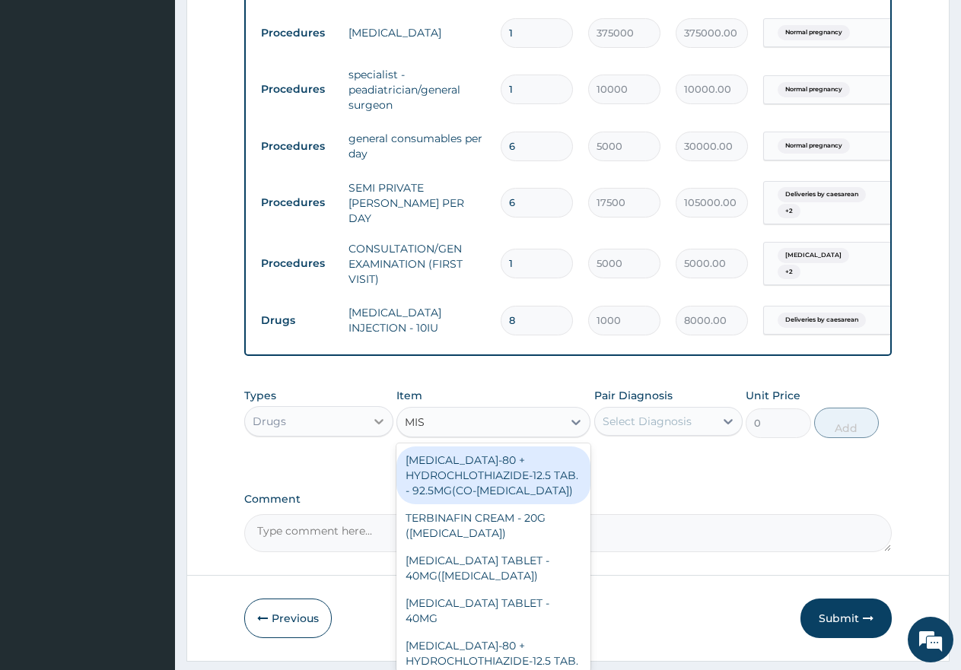
type input "MISO"
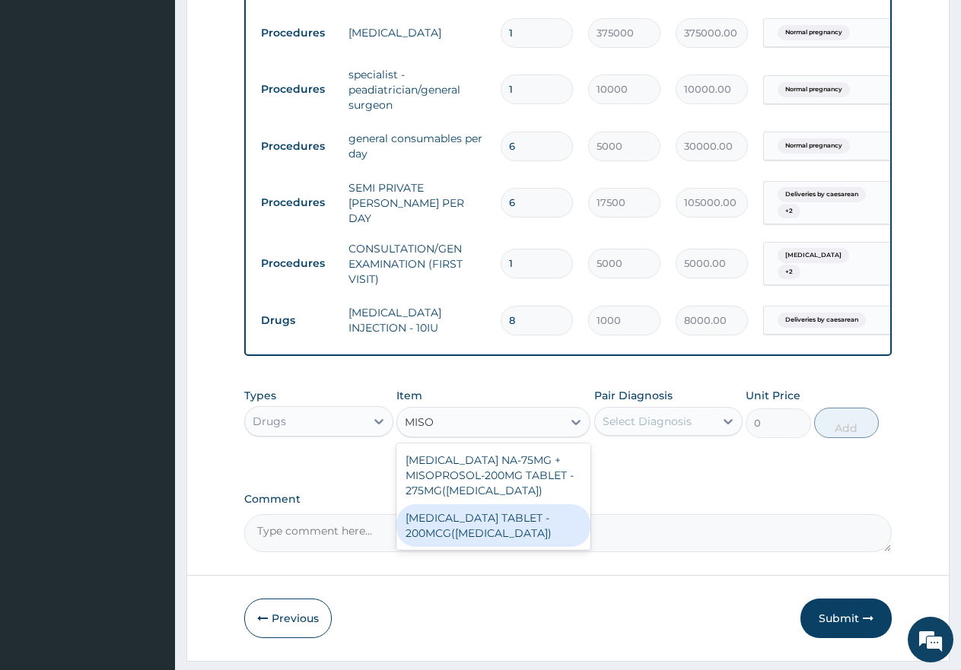
click at [479, 540] on div "MISOPROSTOL TABLET - 200MCG(CYTOTEC)" at bounding box center [493, 525] width 194 height 43
type input "2500"
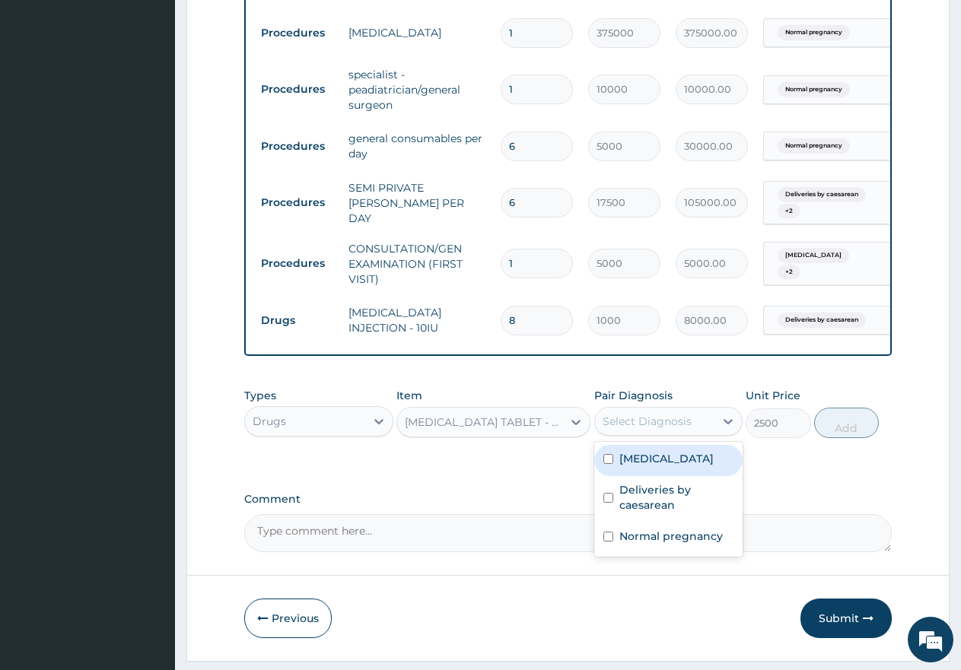
click at [609, 426] on div "Select Diagnosis" at bounding box center [647, 421] width 89 height 15
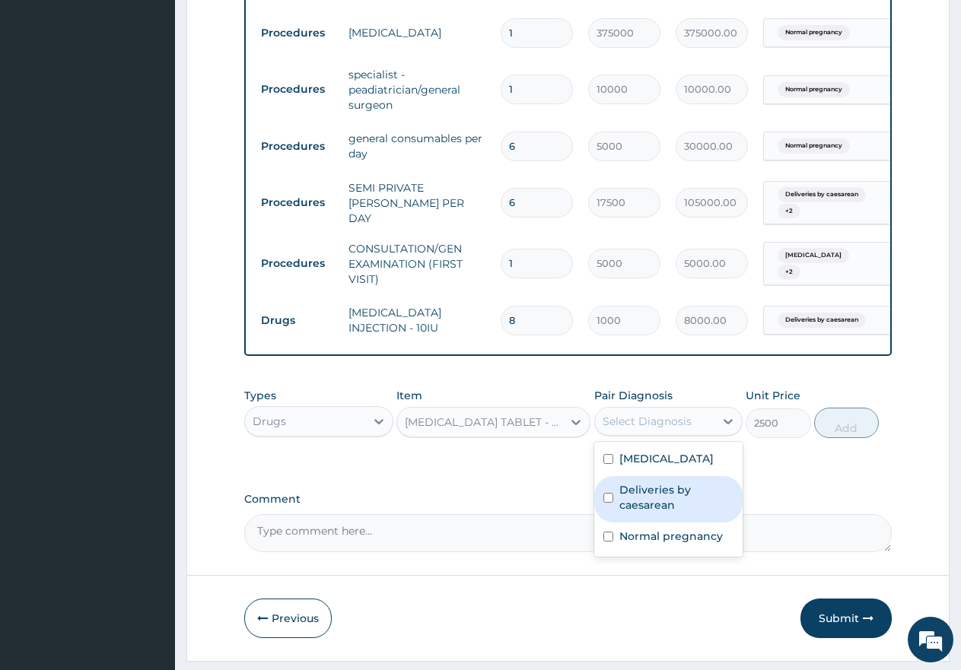
click at [606, 503] on input "checkbox" at bounding box center [608, 498] width 10 height 10
checkbox input "true"
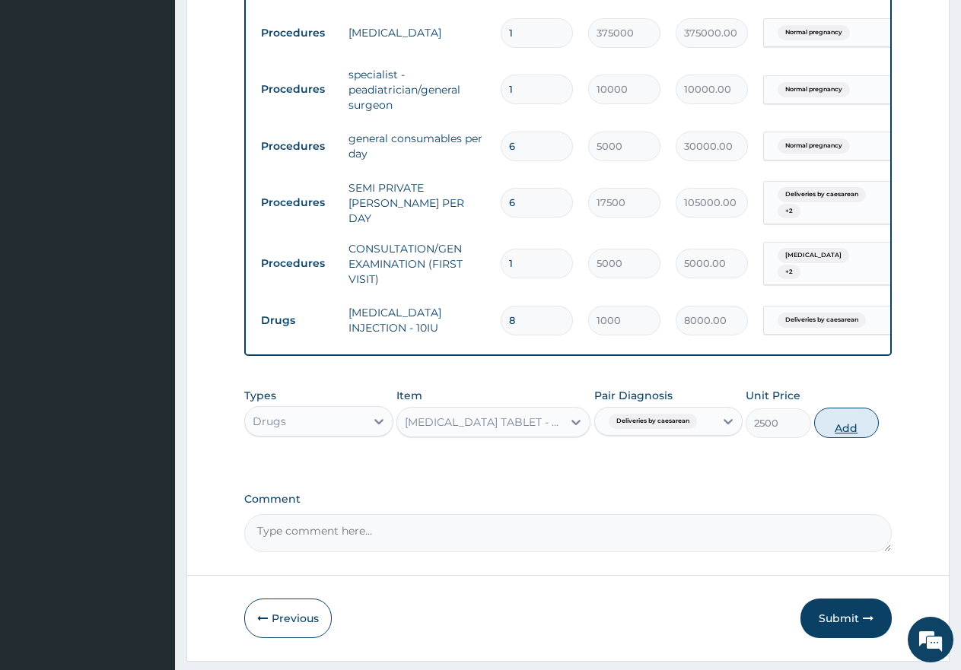
click at [850, 438] on button "Add" at bounding box center [846, 423] width 65 height 30
type input "0"
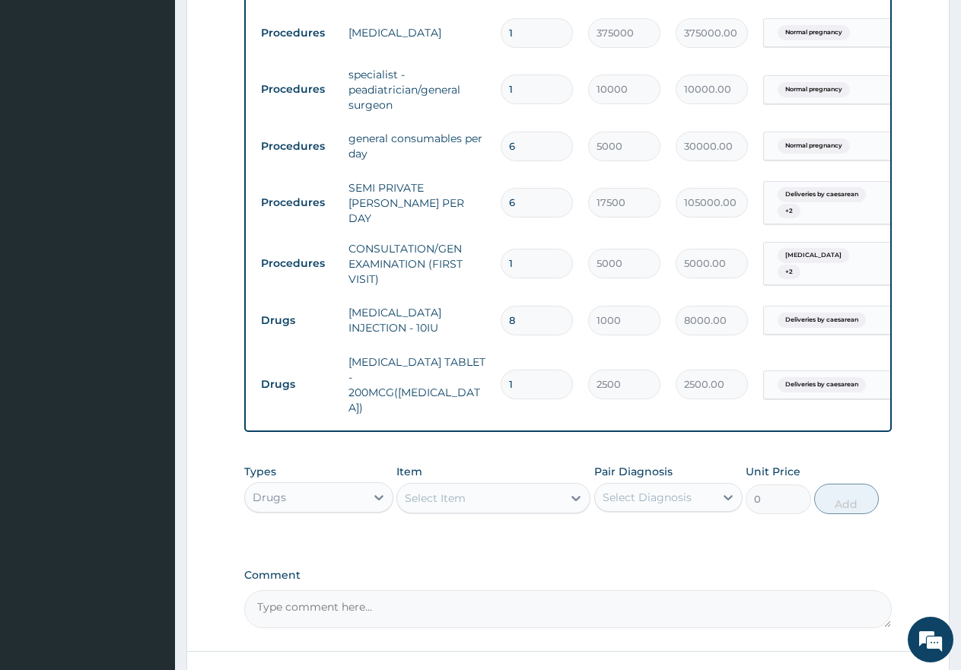
type input "0.00"
type input "8"
type input "20000.00"
type input "8"
click at [437, 491] on div "Select Item" at bounding box center [435, 498] width 61 height 15
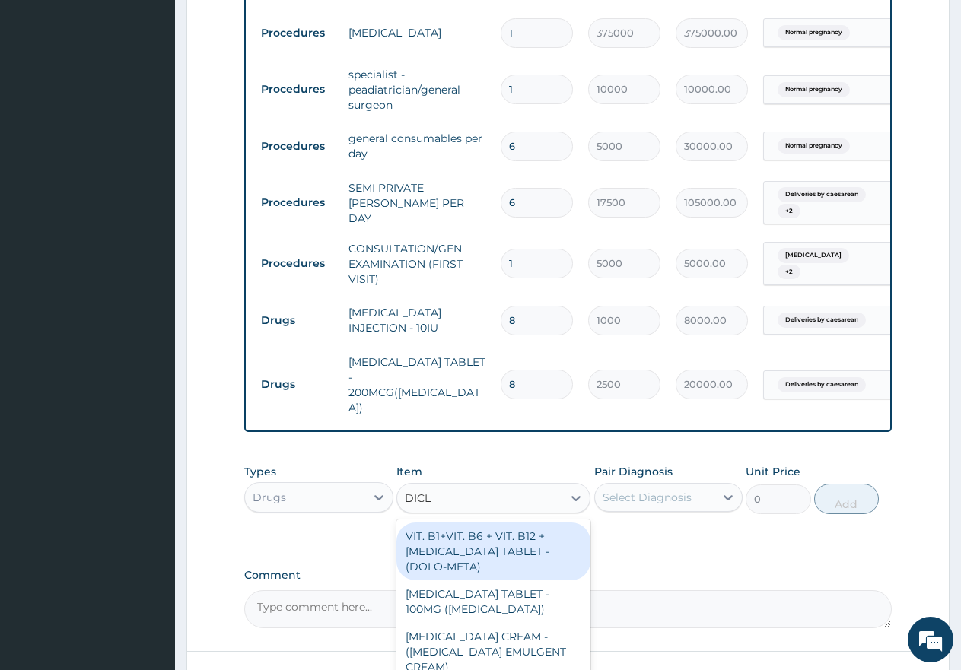
type input "DICLO"
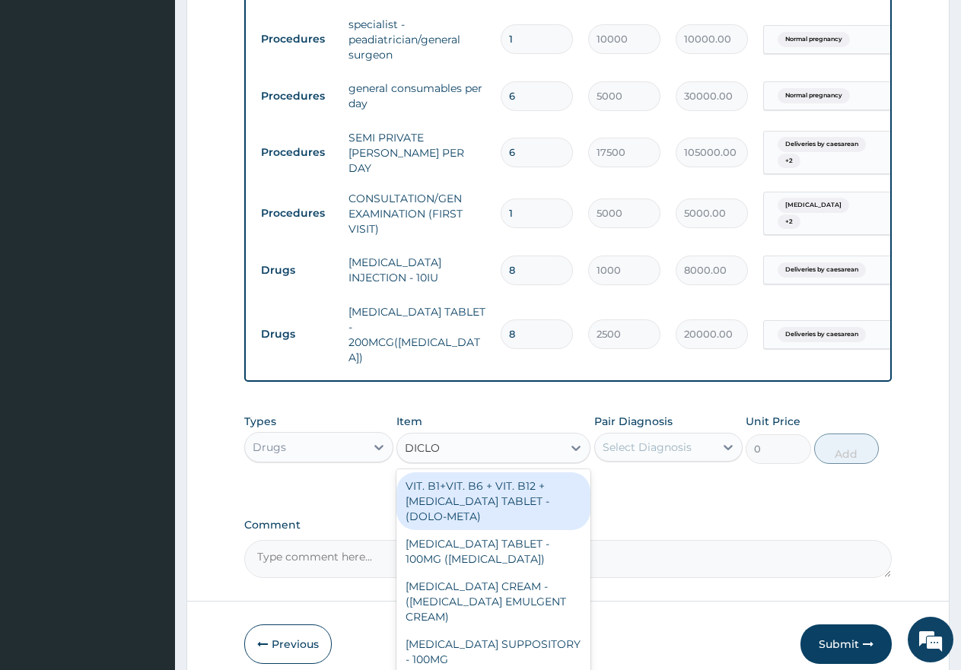
scroll to position [1029, 0]
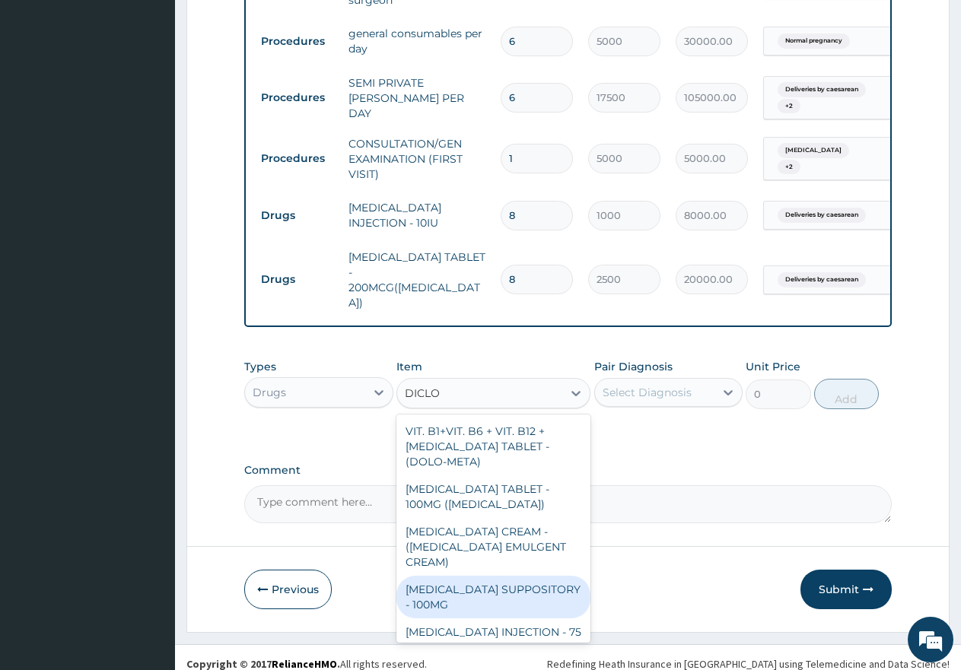
drag, startPoint x: 449, startPoint y: 577, endPoint x: 455, endPoint y: 567, distance: 11.6
click at [449, 576] on div "DICLOFENAC SUPPOSITORY - 100MG" at bounding box center [493, 597] width 194 height 43
type input "1150"
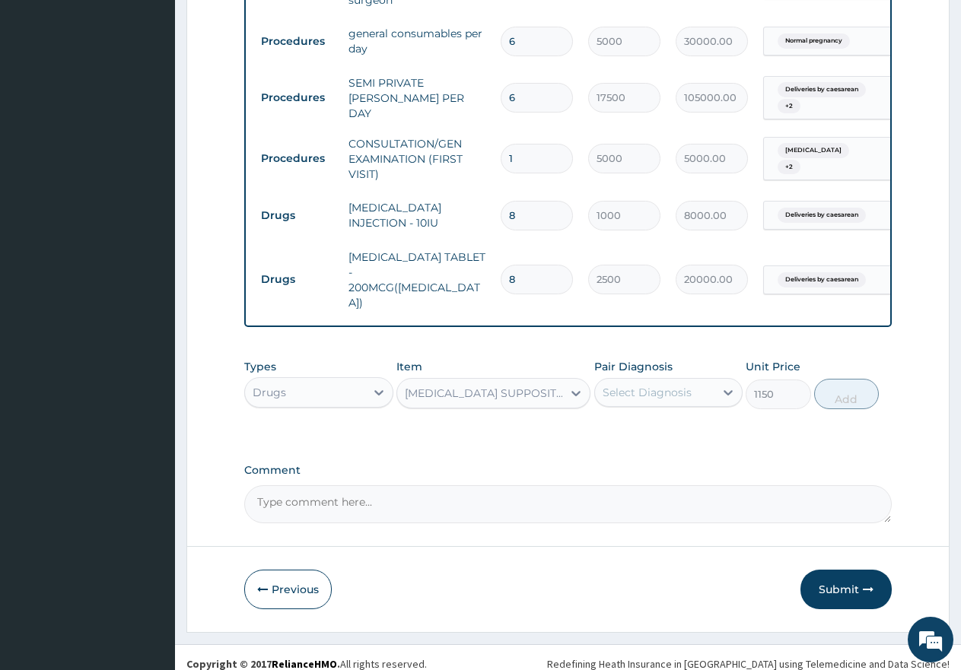
click at [644, 387] on div "Select Diagnosis" at bounding box center [647, 392] width 89 height 15
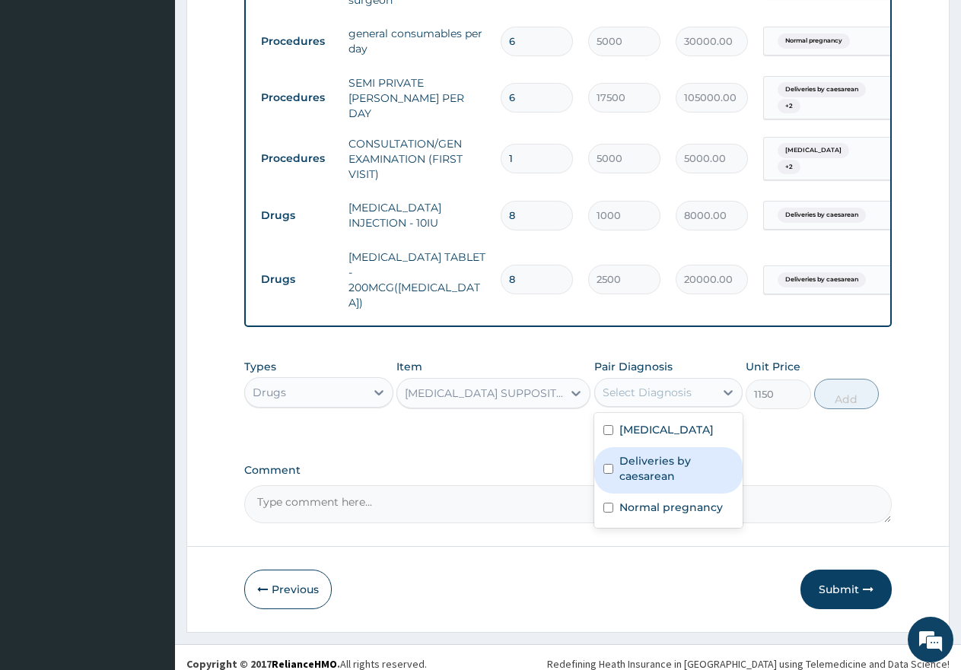
drag, startPoint x: 609, startPoint y: 455, endPoint x: 644, endPoint y: 455, distance: 35.0
click at [611, 464] on input "checkbox" at bounding box center [608, 469] width 10 height 10
checkbox input "true"
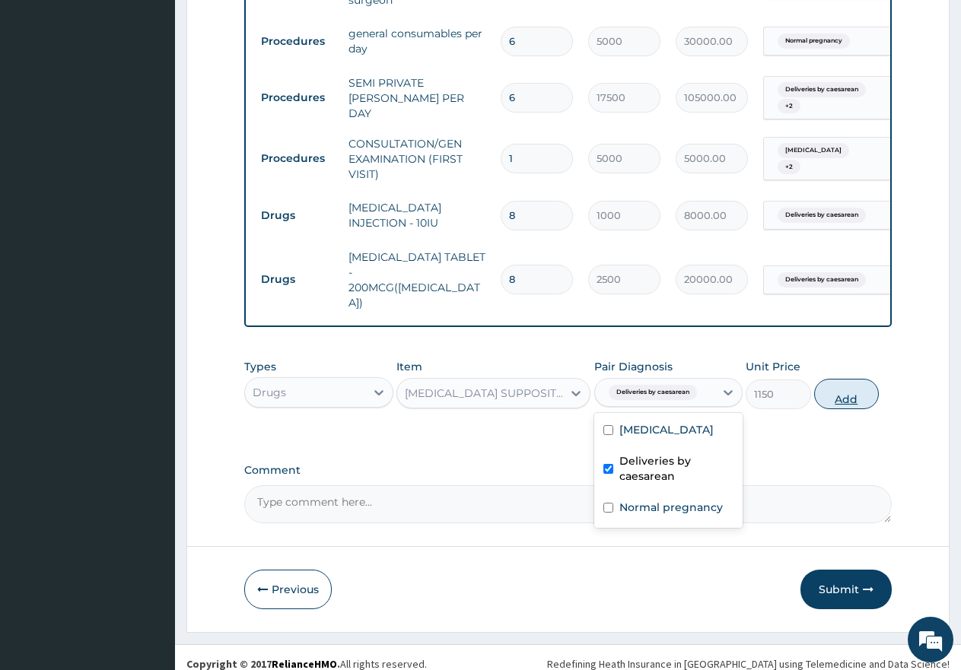
click at [838, 385] on button "Add" at bounding box center [846, 394] width 65 height 30
type input "0"
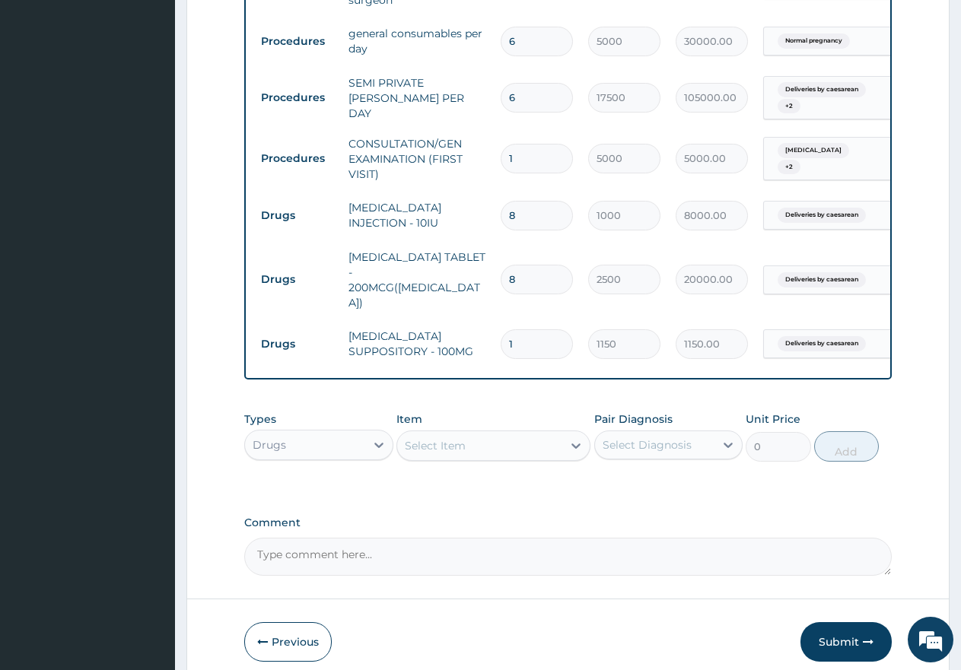
type input "11"
type input "12650.00"
type input "11"
click at [441, 438] on div "Select Item" at bounding box center [435, 445] width 61 height 15
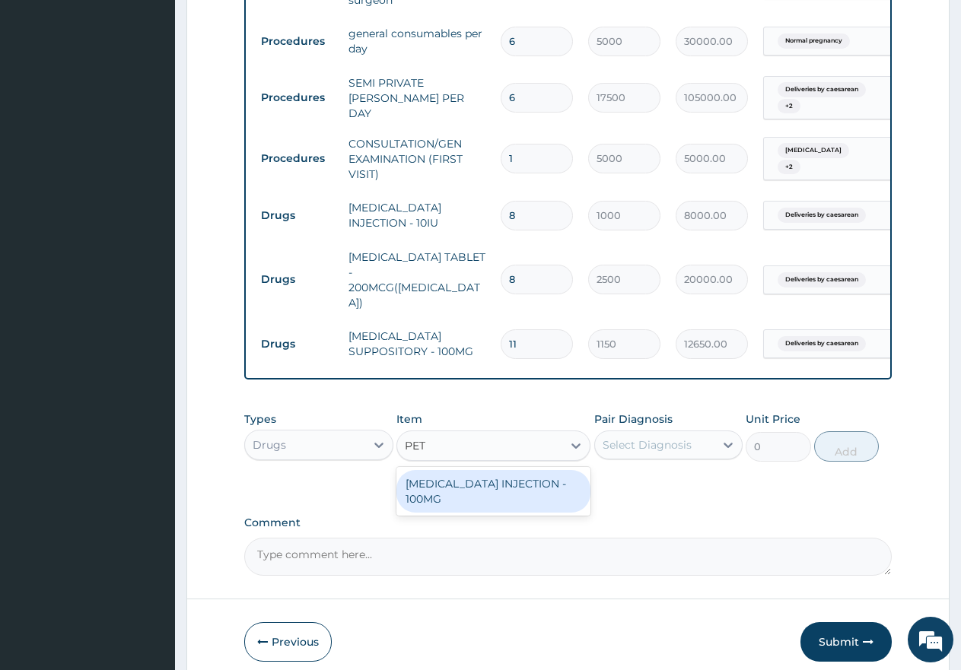
type input "PETH"
click at [501, 470] on div "[MEDICAL_DATA] INJECTION - 100MG" at bounding box center [493, 491] width 194 height 43
type input "14000"
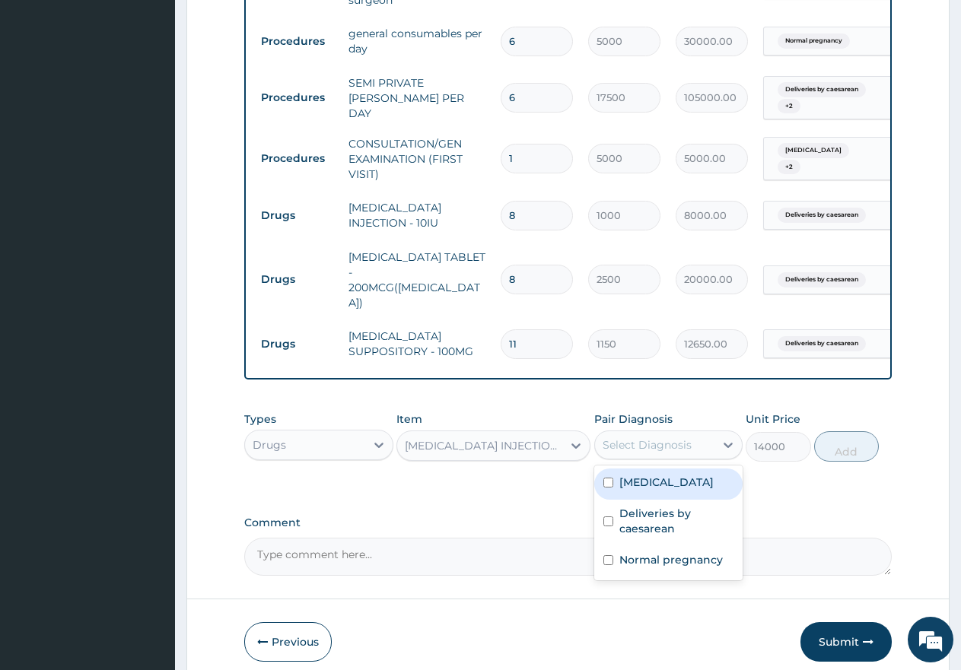
click at [628, 437] on div "Select Diagnosis" at bounding box center [647, 444] width 89 height 15
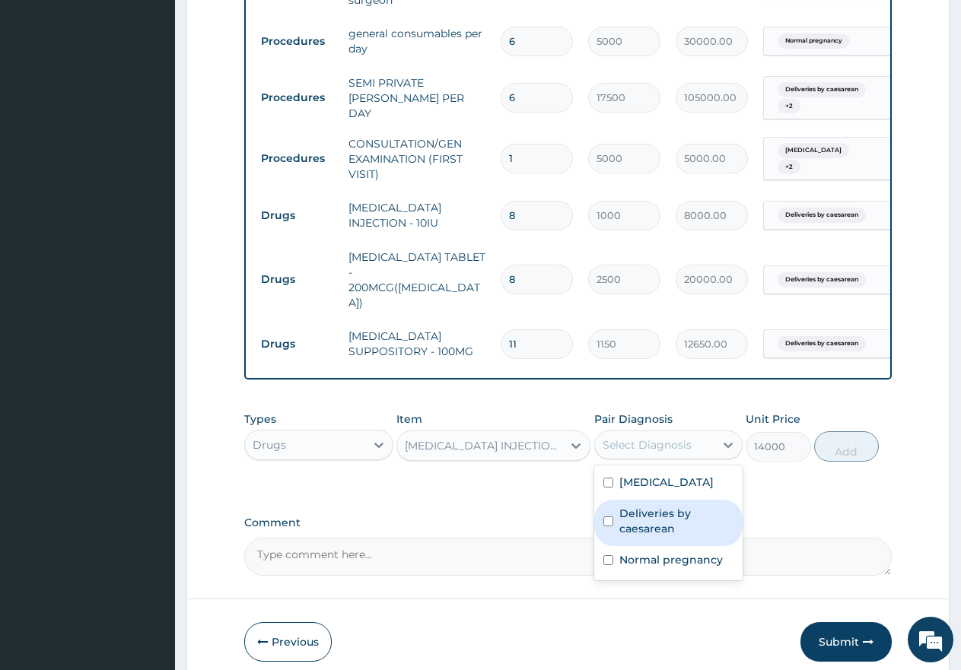
drag, startPoint x: 609, startPoint y: 506, endPoint x: 708, endPoint y: 500, distance: 99.1
click at [610, 517] on input "checkbox" at bounding box center [608, 522] width 10 height 10
checkbox input "true"
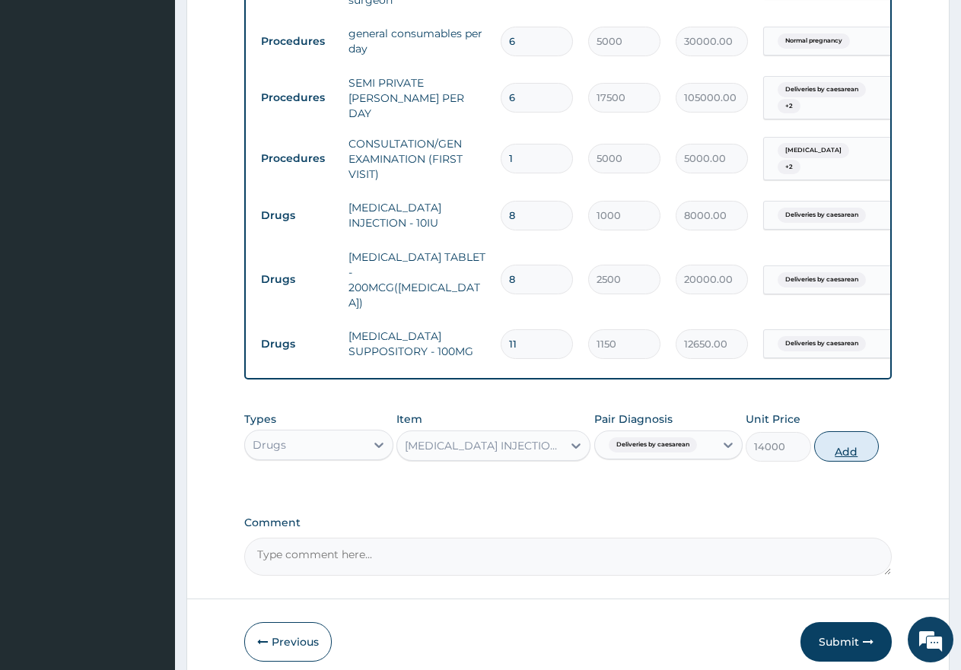
click at [849, 437] on button "Add" at bounding box center [846, 446] width 65 height 30
type input "0"
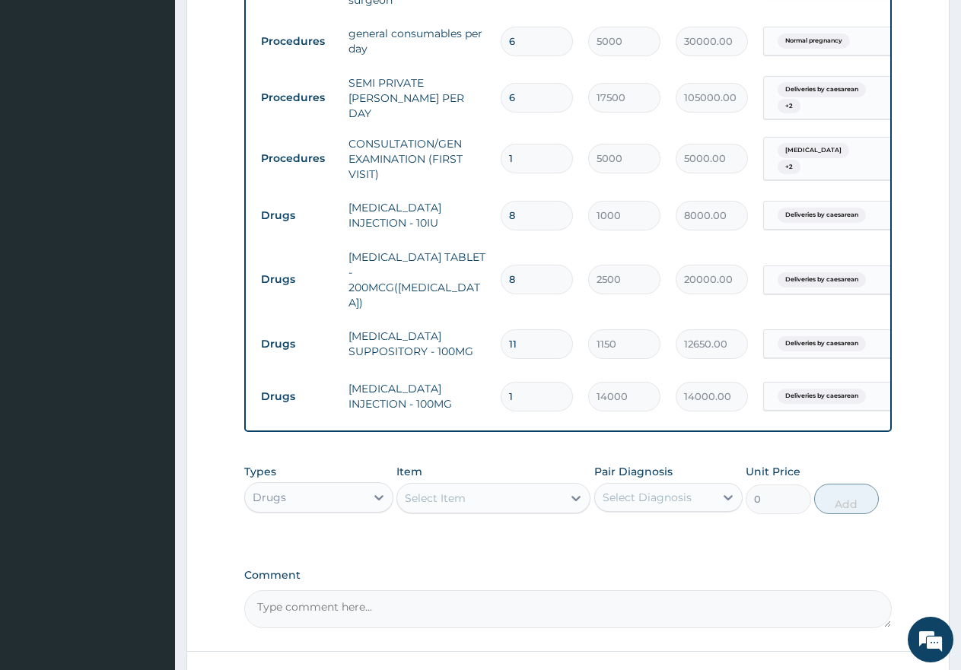
click at [478, 489] on div "Select Item" at bounding box center [479, 498] width 165 height 24
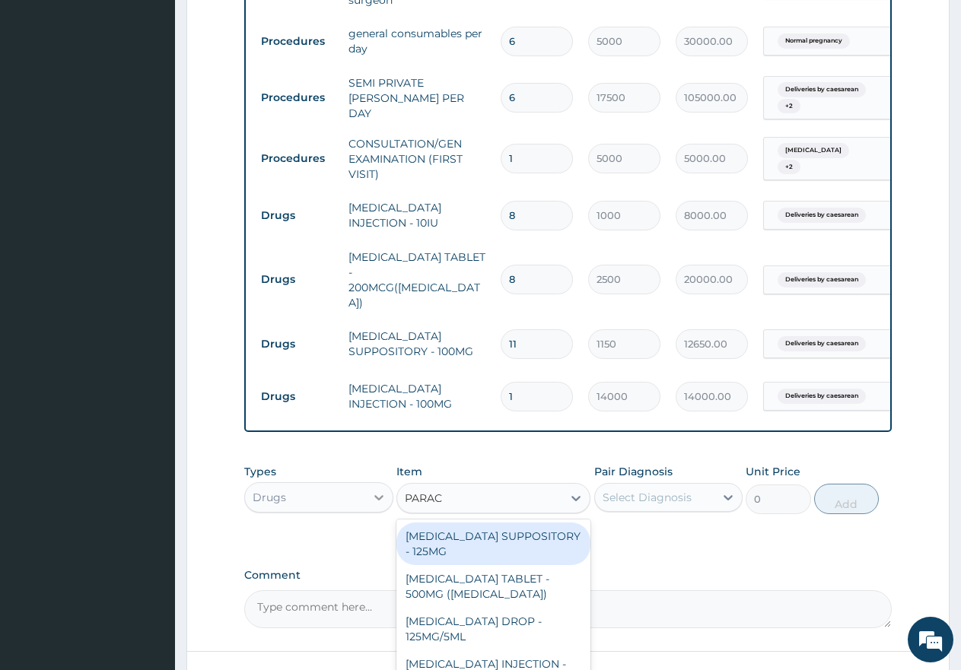
type input "PARACE"
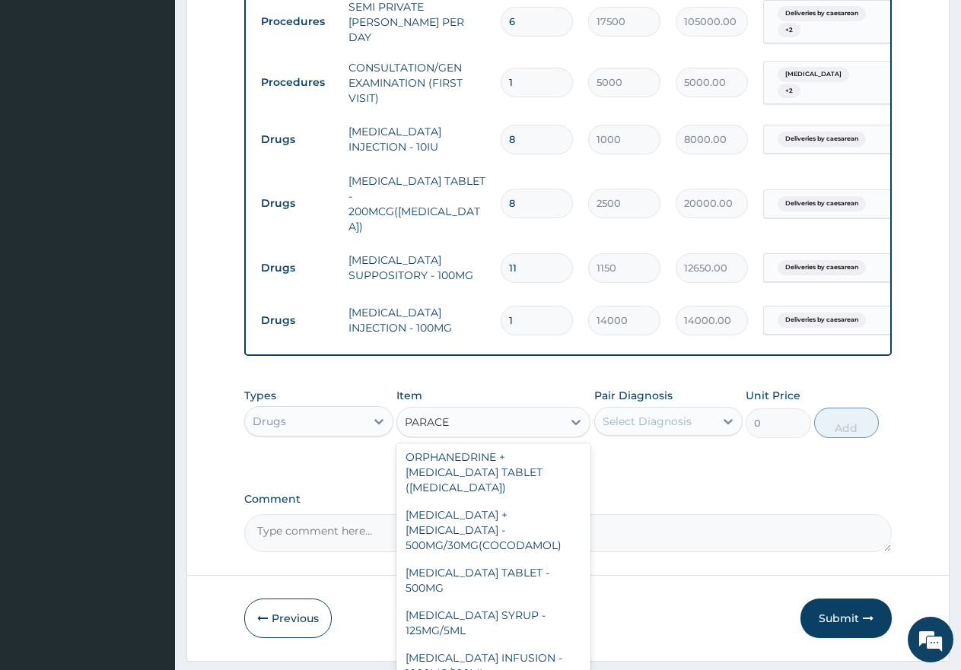
scroll to position [177, 0]
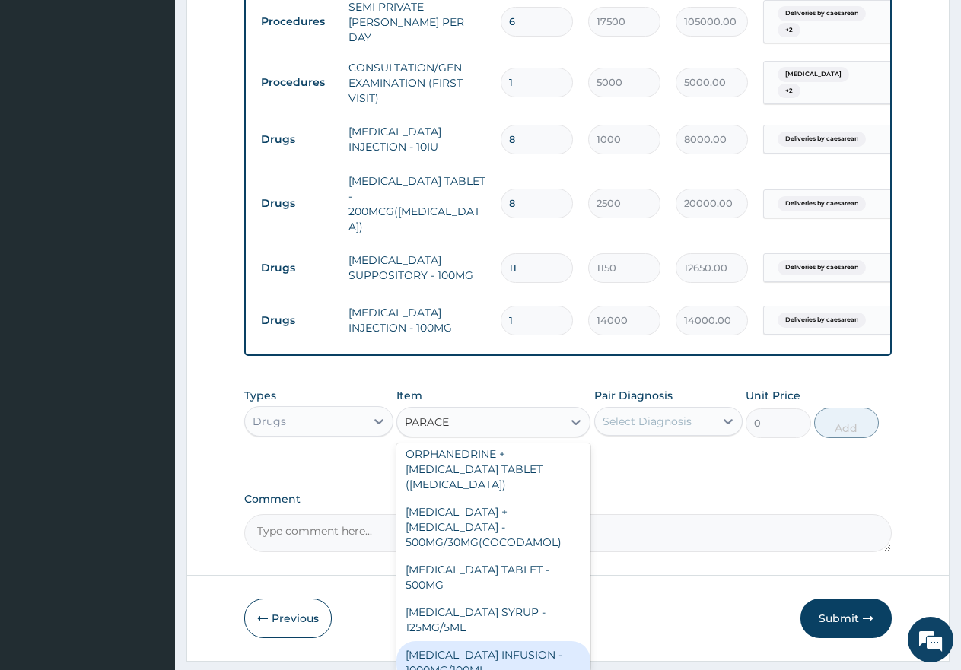
click at [488, 641] on div "[MEDICAL_DATA] INFUSION - 1000MG/100ML" at bounding box center [493, 662] width 194 height 43
type input "3250"
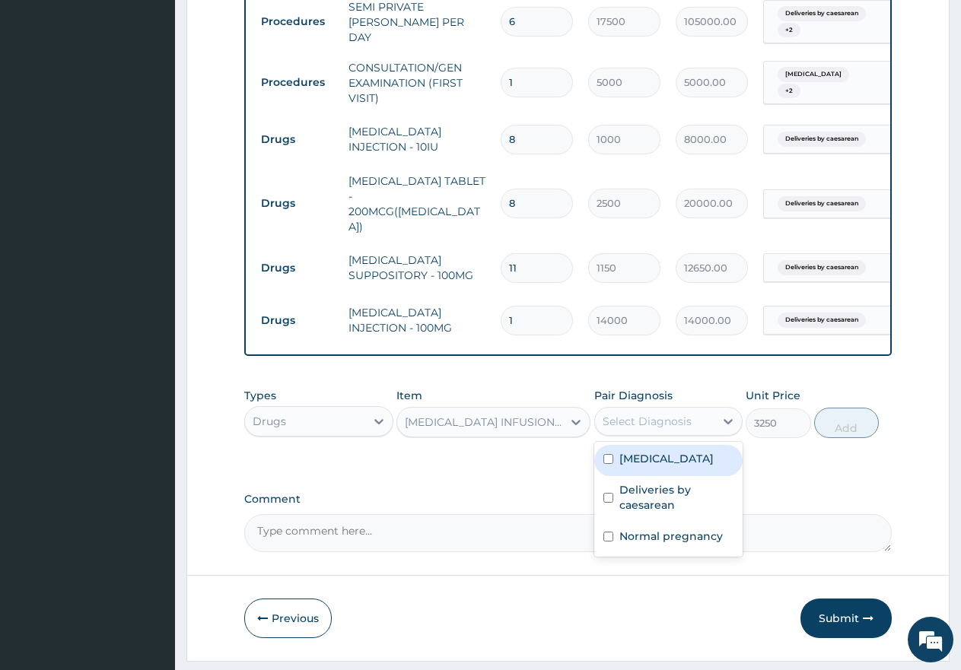
click at [639, 414] on div "Select Diagnosis" at bounding box center [647, 421] width 89 height 15
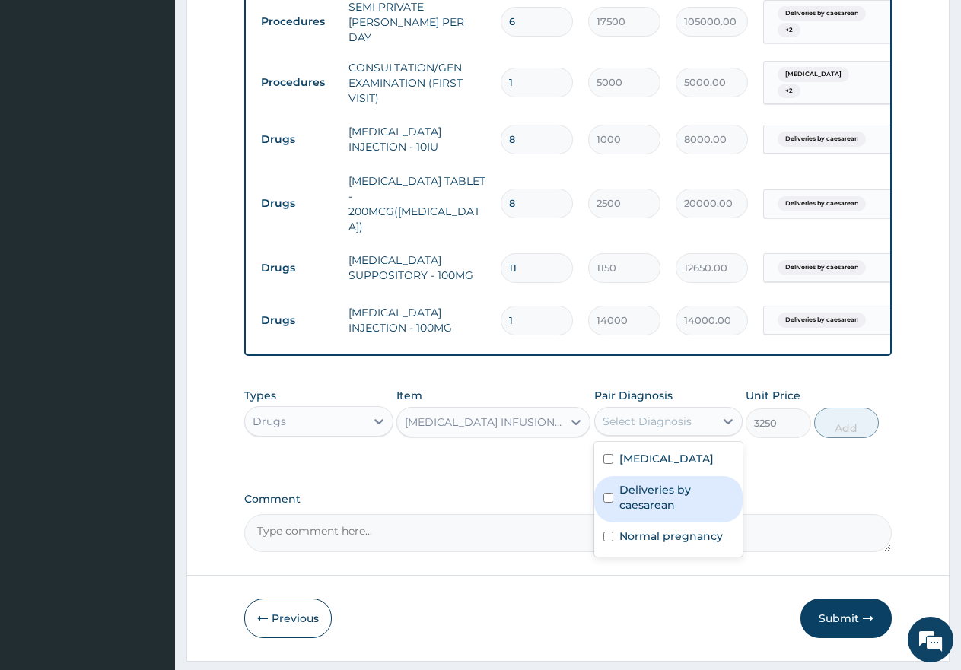
click at [616, 488] on div "Deliveries by caesarean" at bounding box center [668, 499] width 149 height 46
checkbox input "true"
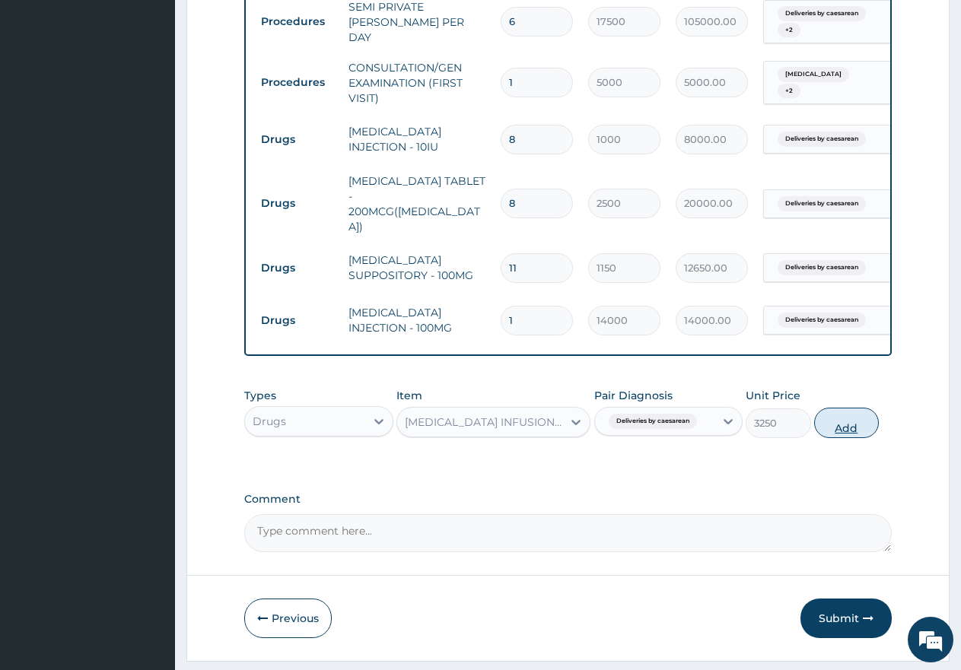
click at [857, 410] on button "Add" at bounding box center [846, 423] width 65 height 30
type input "0"
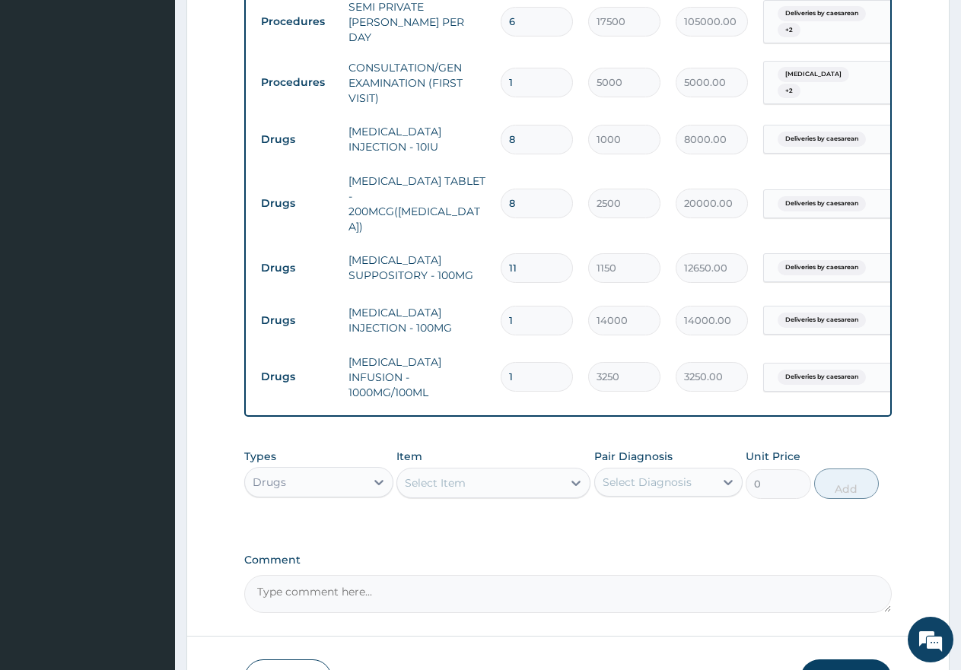
type input "0.00"
type input "4"
type input "13000.00"
type input "4"
click at [488, 472] on div "Select Item" at bounding box center [479, 483] width 165 height 24
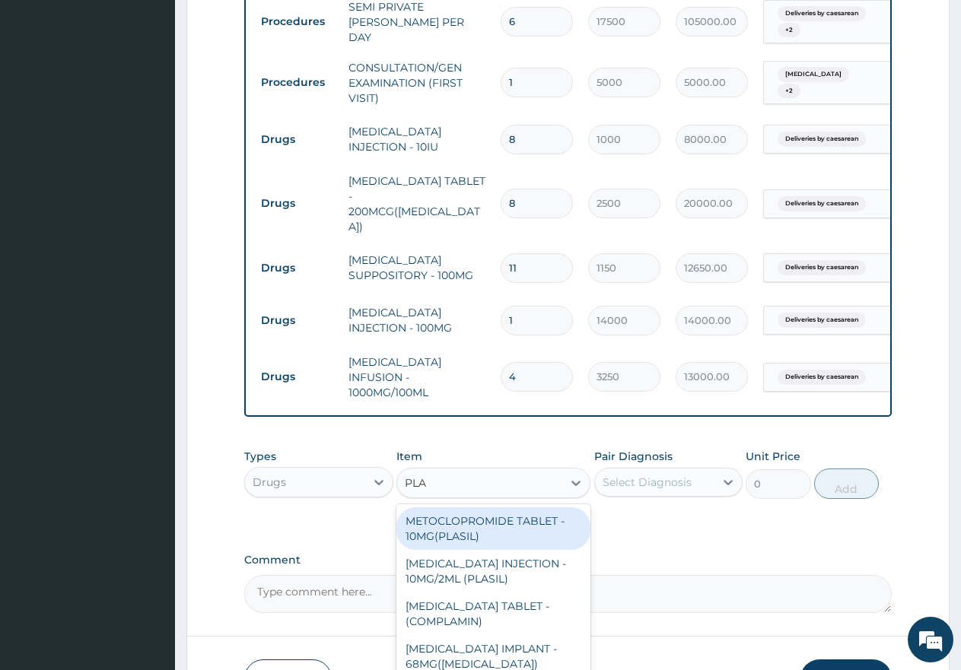
type input "PLAS"
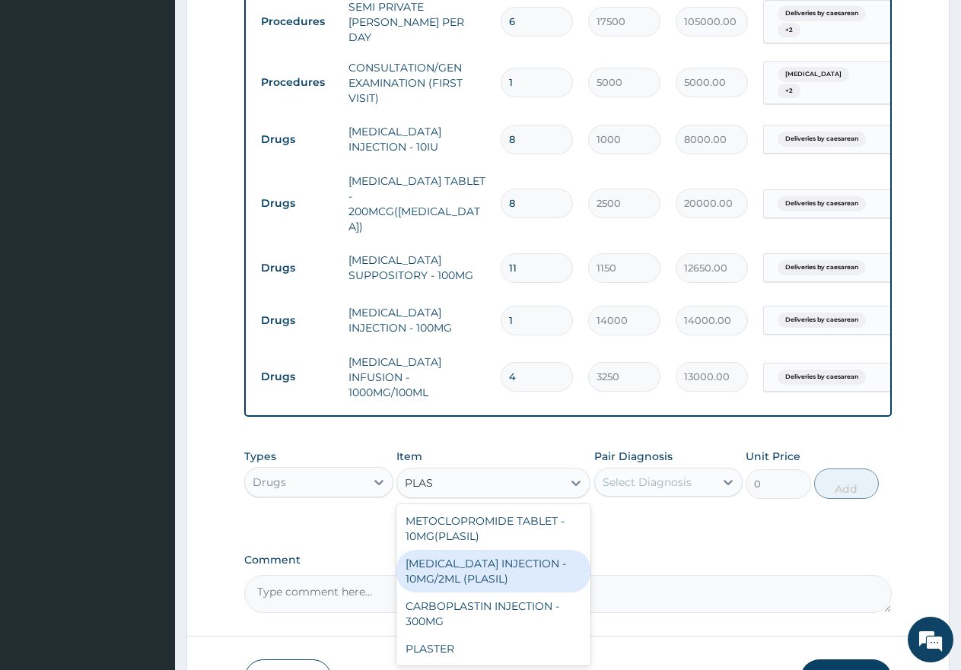
click at [540, 562] on div "[MEDICAL_DATA] INJECTION - 10MG/2ML (PLASIL)" at bounding box center [493, 571] width 194 height 43
type input "490"
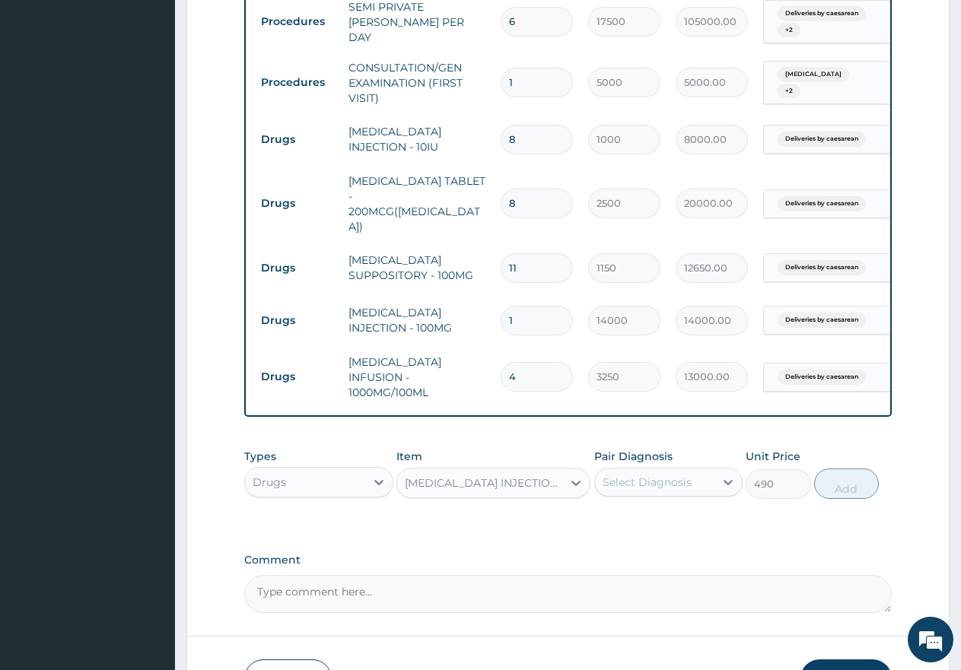
click at [624, 475] on div "Select Diagnosis" at bounding box center [647, 482] width 89 height 15
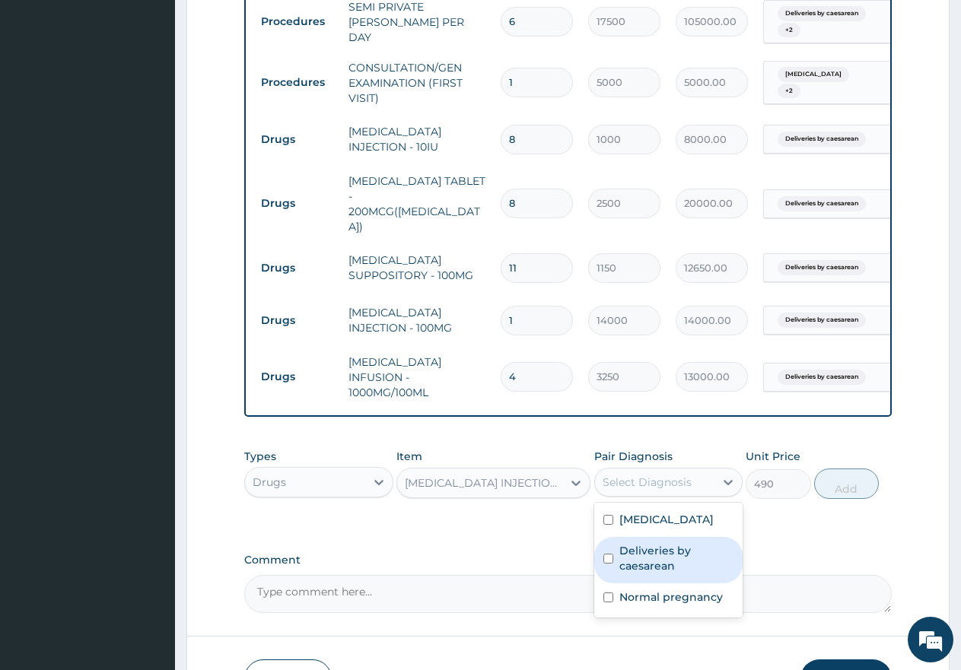
click at [600, 539] on div "Deliveries by caesarean" at bounding box center [668, 560] width 149 height 46
checkbox input "true"
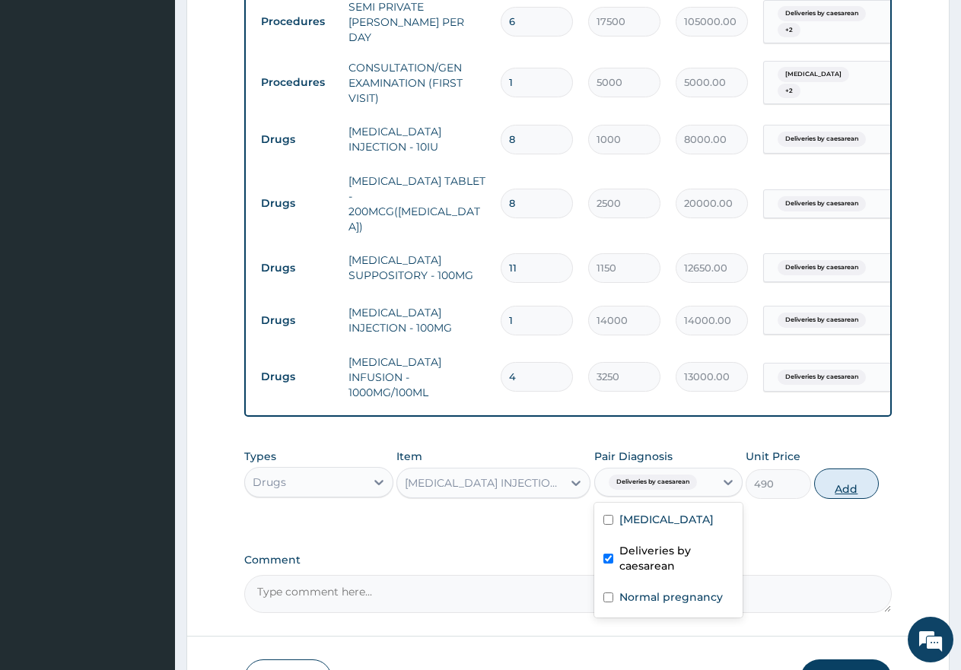
click at [854, 479] on button "Add" at bounding box center [846, 484] width 65 height 30
type input "0"
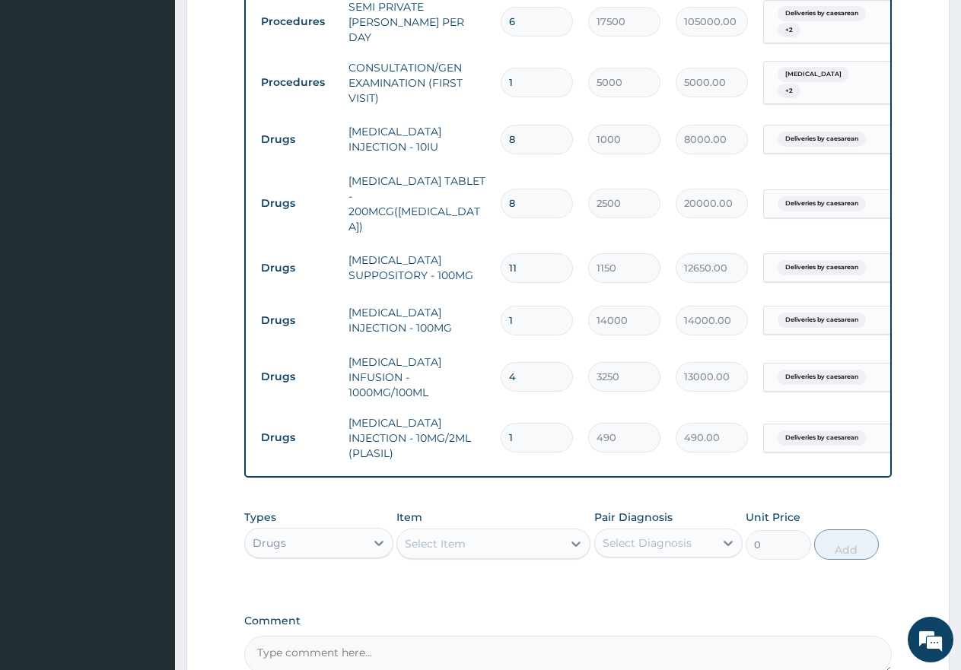
click at [453, 536] on div "Select Item" at bounding box center [435, 543] width 61 height 15
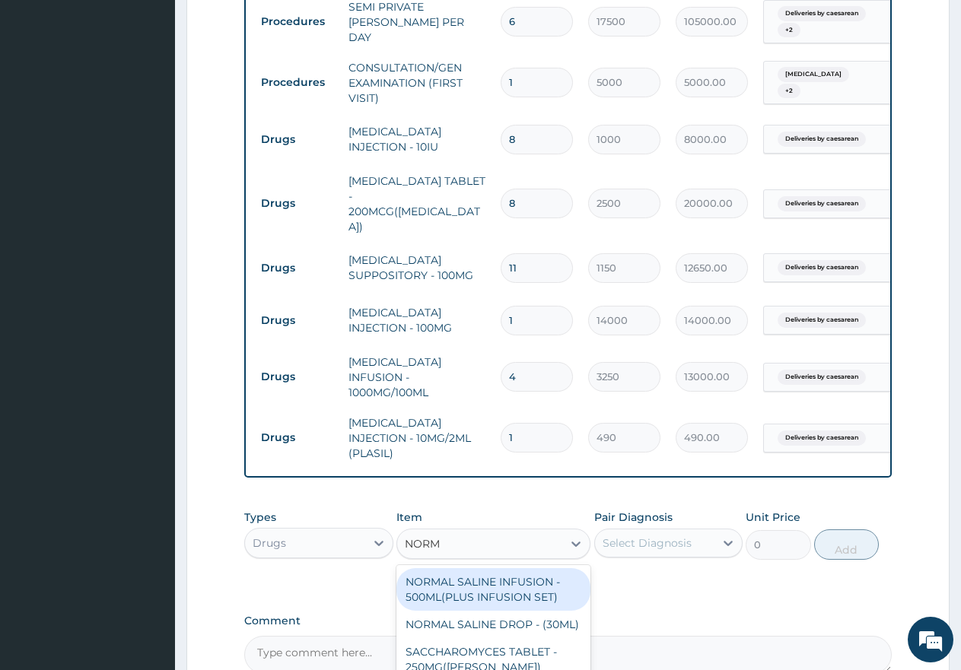
type input "NORMA"
click at [519, 579] on div "NORMAL SALINE INFUSION - 500ML(PLUS INFUSION SET)" at bounding box center [493, 589] width 194 height 43
type input "1950"
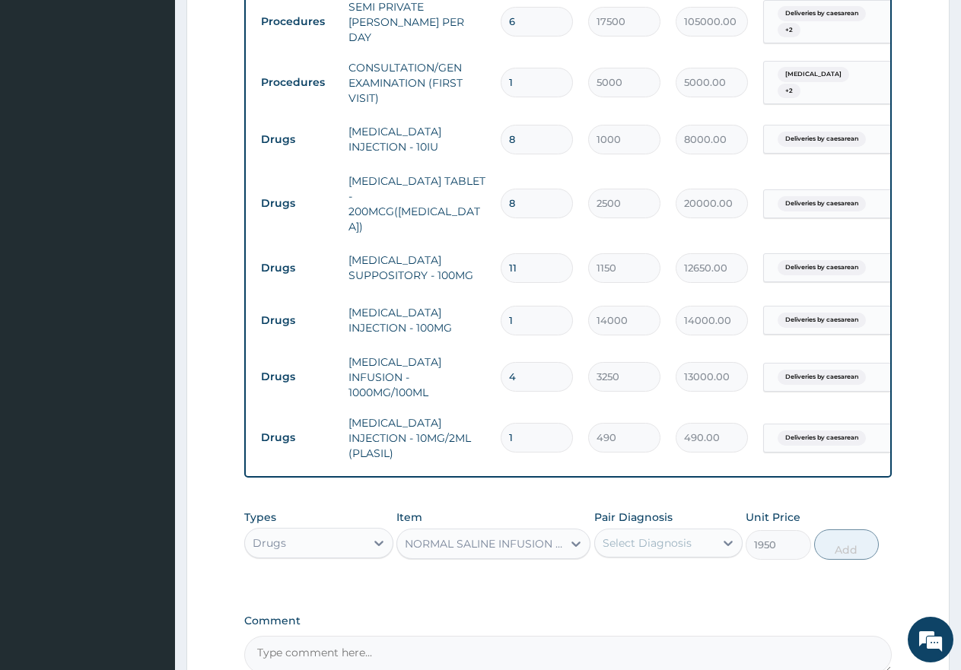
click at [641, 536] on div "Select Diagnosis" at bounding box center [647, 543] width 89 height 15
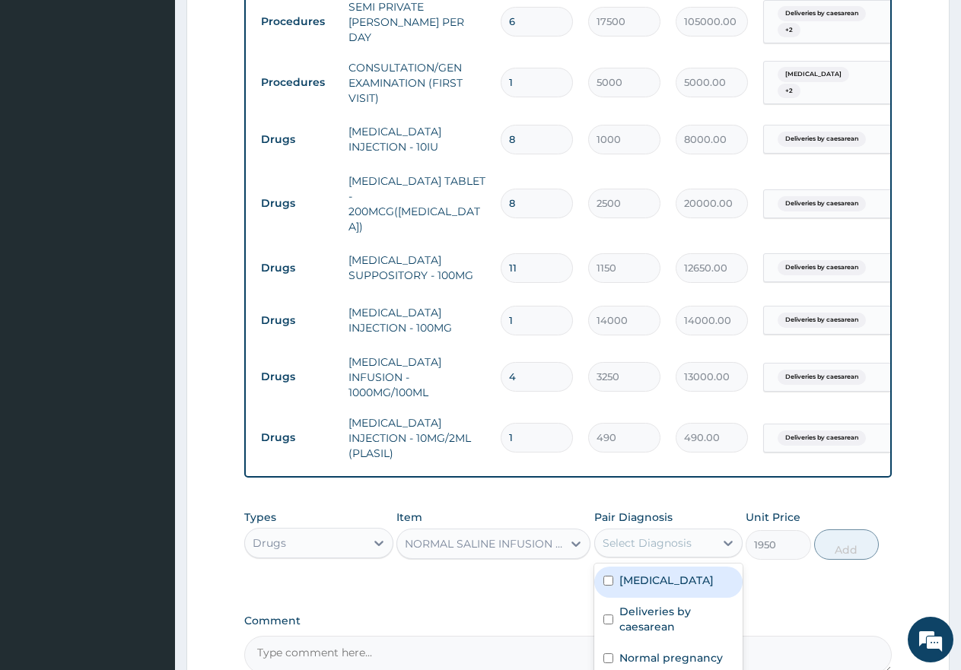
click at [610, 576] on input "checkbox" at bounding box center [608, 581] width 10 height 10
checkbox input "true"
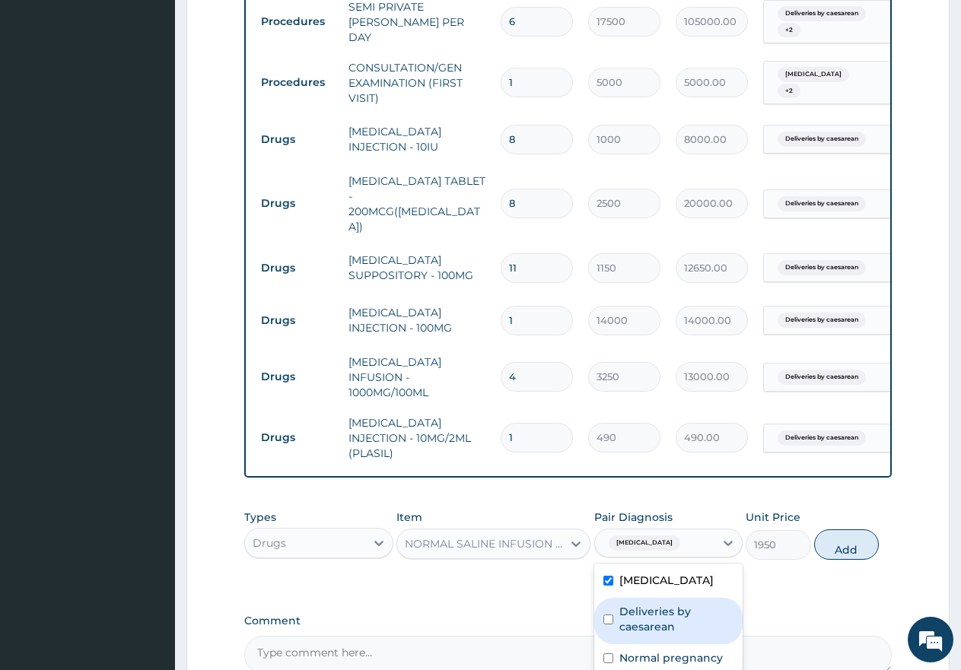
drag, startPoint x: 607, startPoint y: 599, endPoint x: 605, endPoint y: 614, distance: 15.4
click at [607, 600] on div "Deliveries by caesarean" at bounding box center [668, 621] width 149 height 46
checkbox input "true"
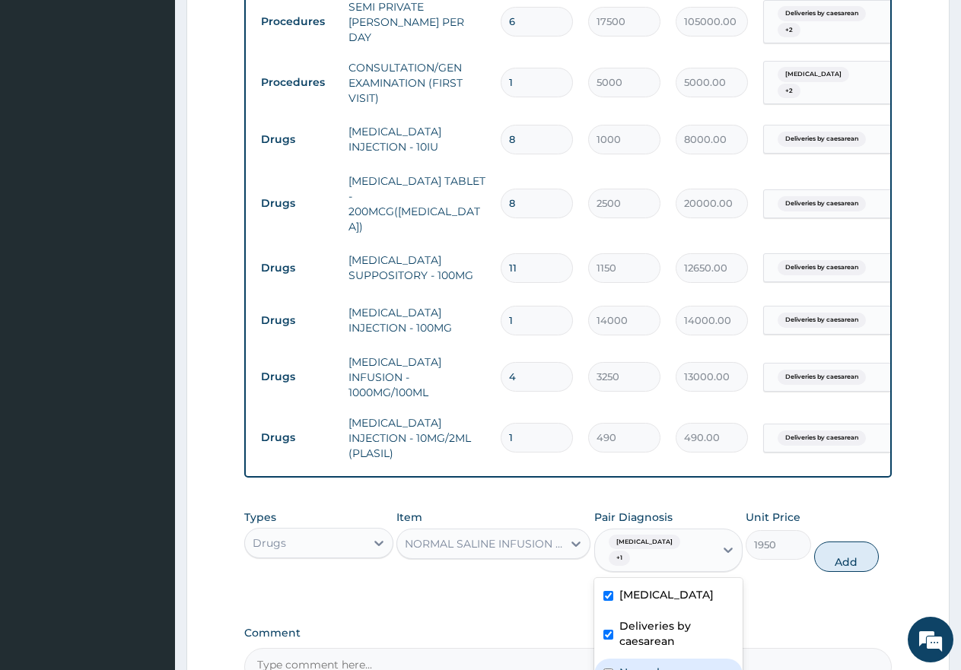
drag, startPoint x: 608, startPoint y: 644, endPoint x: 673, endPoint y: 630, distance: 66.3
click at [612, 669] on input "checkbox" at bounding box center [608, 674] width 10 height 10
checkbox input "true"
drag, startPoint x: 858, startPoint y: 538, endPoint x: 915, endPoint y: 646, distance: 122.2
click at [858, 542] on button "Add" at bounding box center [846, 557] width 65 height 30
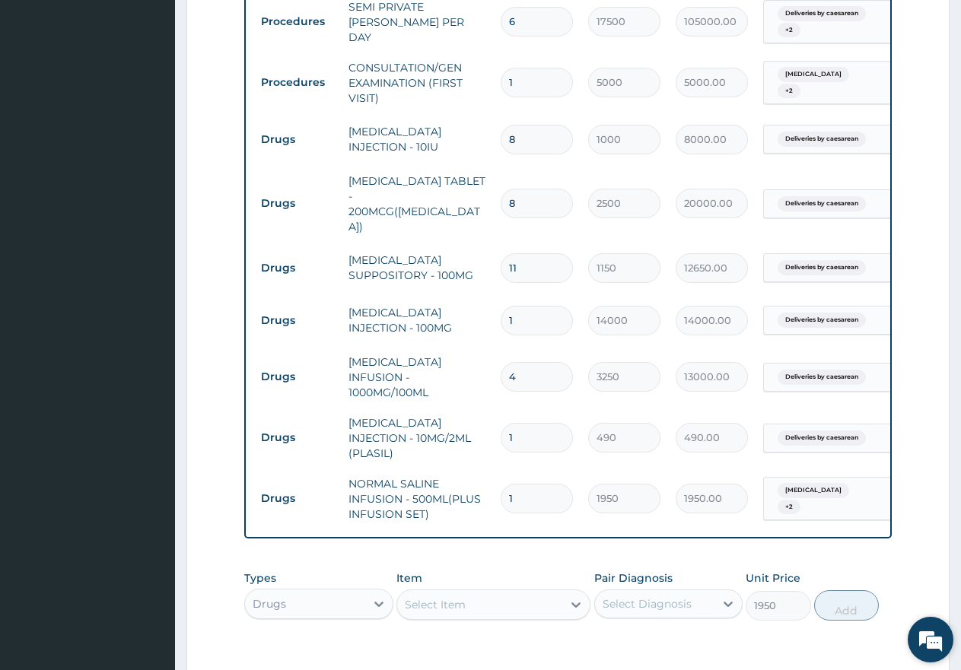
type input "0"
type input "13"
type input "25350.00"
type input "13"
click at [444, 597] on div "Select Item" at bounding box center [435, 604] width 61 height 15
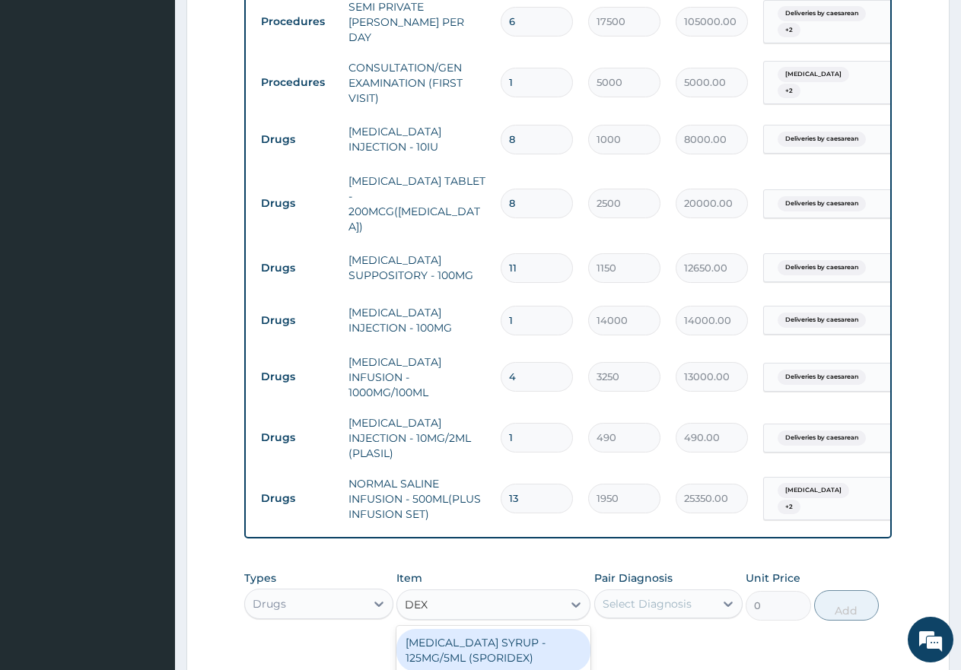
type input "DEXT"
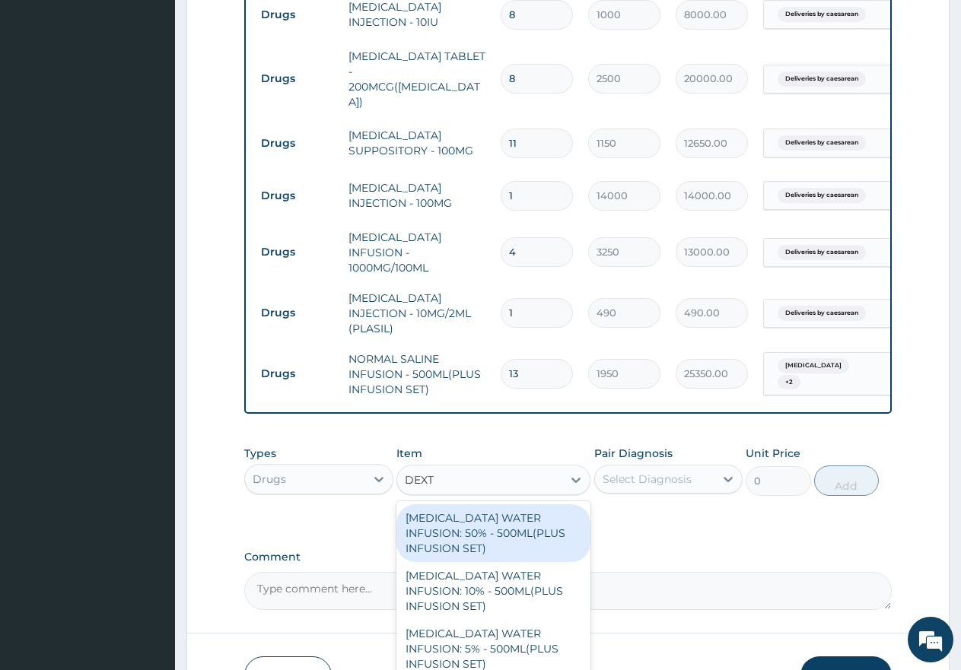
scroll to position [1257, 0]
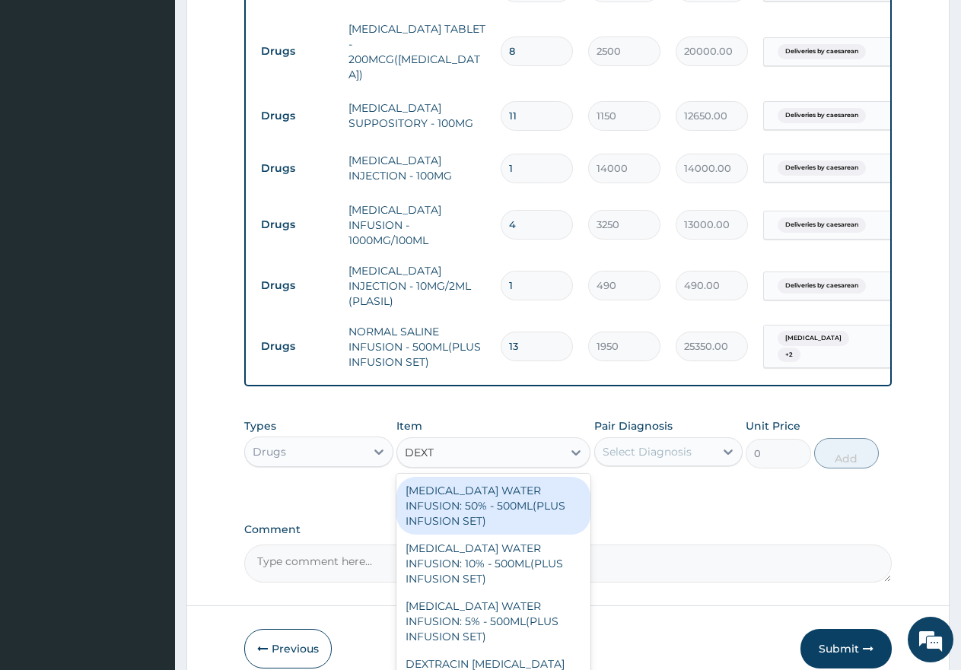
click at [501, 488] on div "DEXTROSE WATER INFUSION: 50% - 500ML(PLUS INFUSION SET)" at bounding box center [493, 506] width 194 height 58
type input "1950"
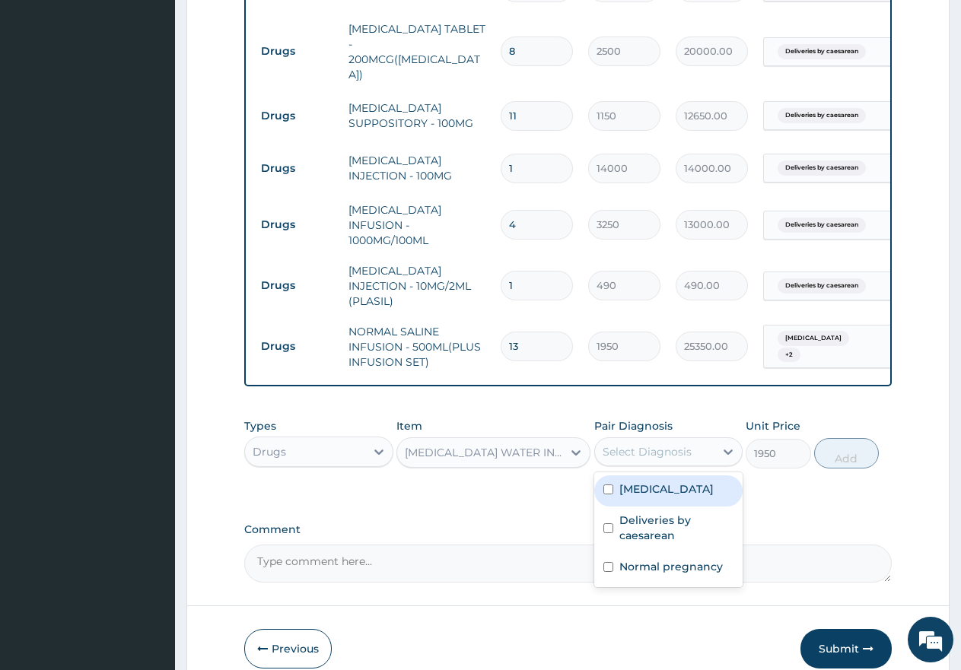
click at [657, 444] on div "Select Diagnosis" at bounding box center [647, 451] width 89 height 15
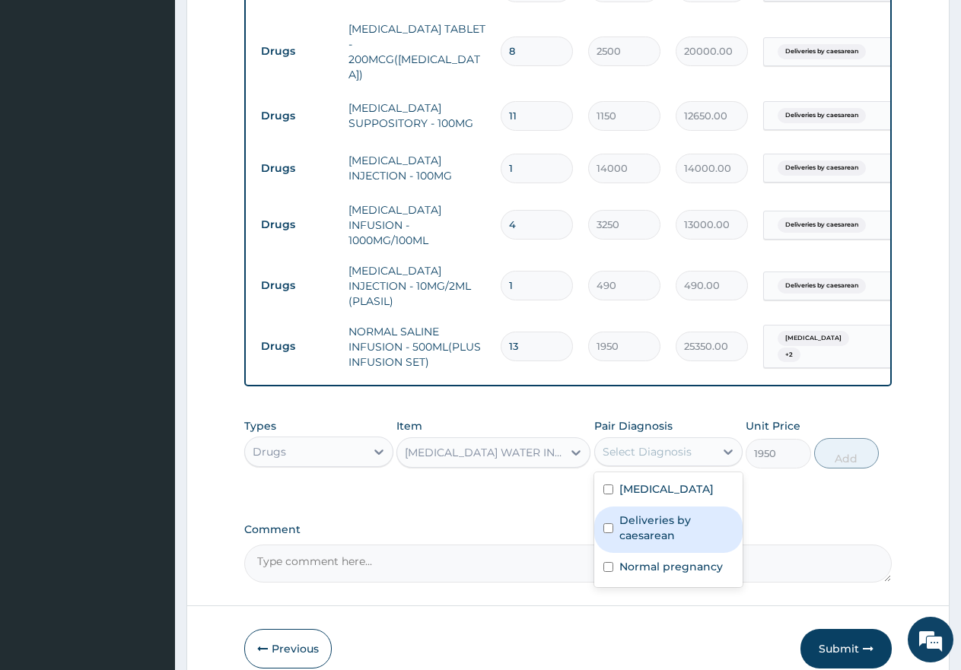
click at [606, 523] on input "checkbox" at bounding box center [608, 528] width 10 height 10
checkbox input "true"
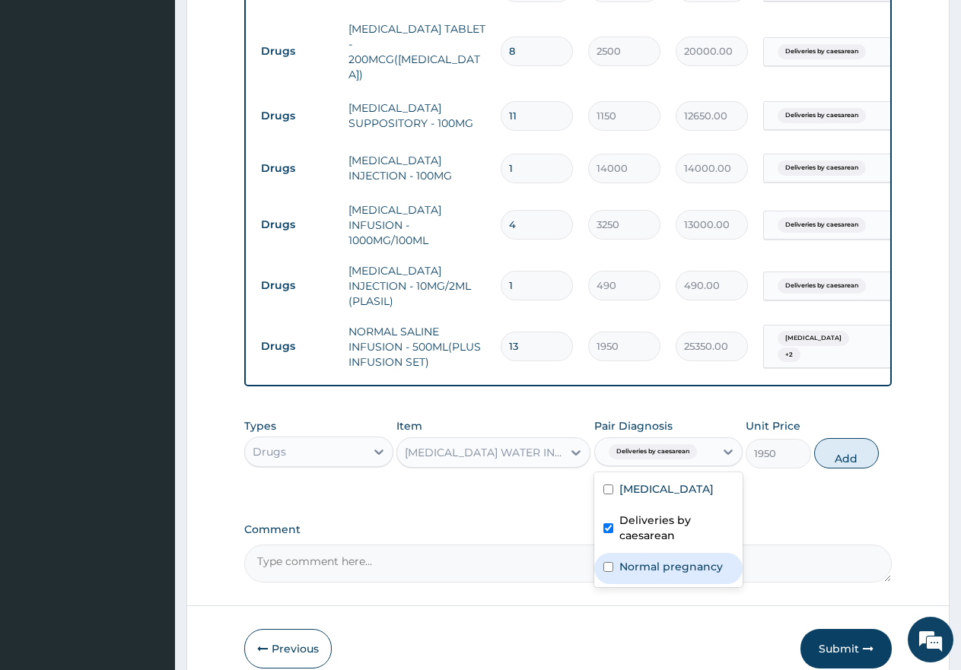
drag, startPoint x: 606, startPoint y: 552, endPoint x: 625, endPoint y: 498, distance: 57.3
click at [606, 562] on input "checkbox" at bounding box center [608, 567] width 10 height 10
checkbox input "true"
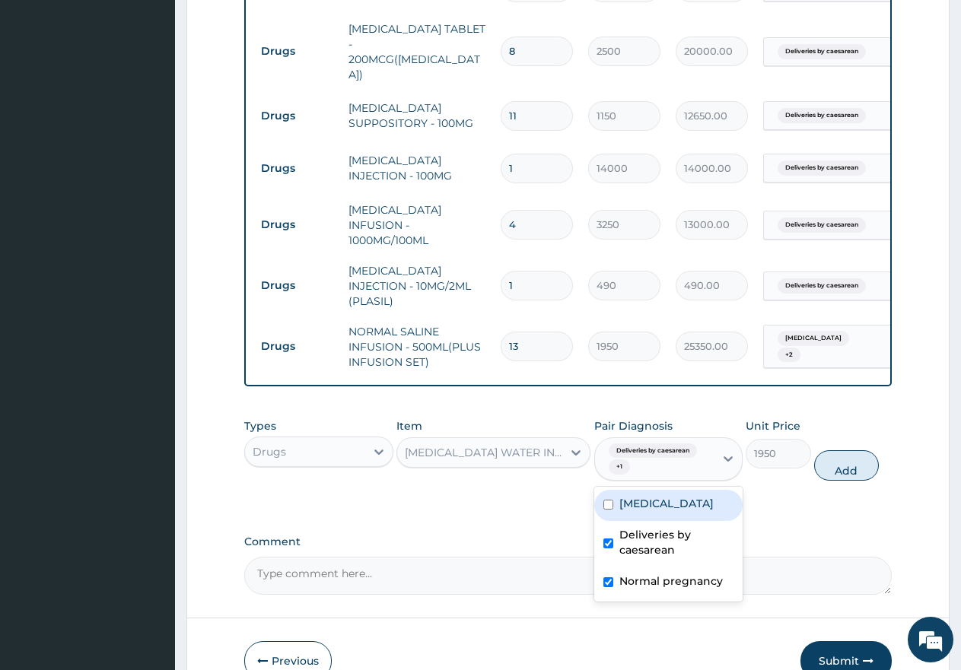
click at [609, 500] on input "checkbox" at bounding box center [608, 505] width 10 height 10
checkbox input "true"
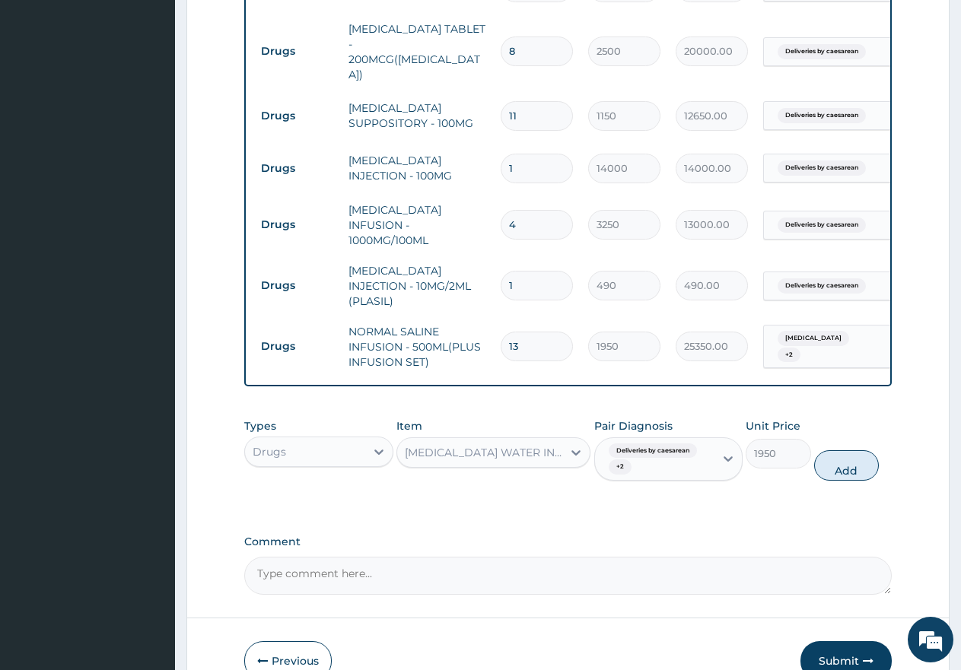
click at [835, 457] on button "Add" at bounding box center [846, 465] width 65 height 30
type input "0"
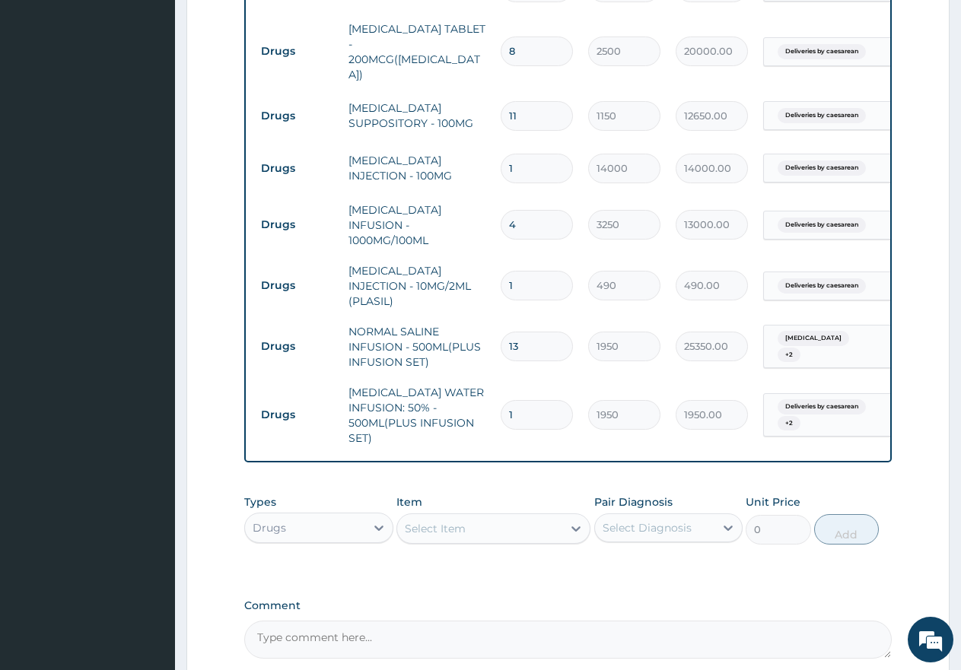
type input "12"
type input "23400.00"
type input "12"
click at [445, 521] on div "Select Item" at bounding box center [435, 528] width 61 height 15
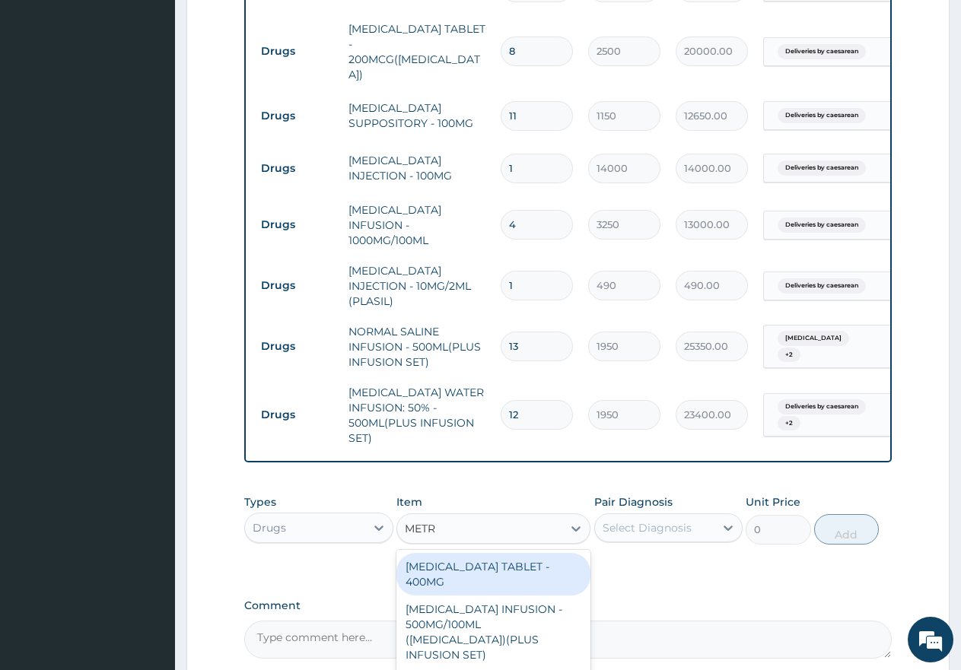
type input "METRO"
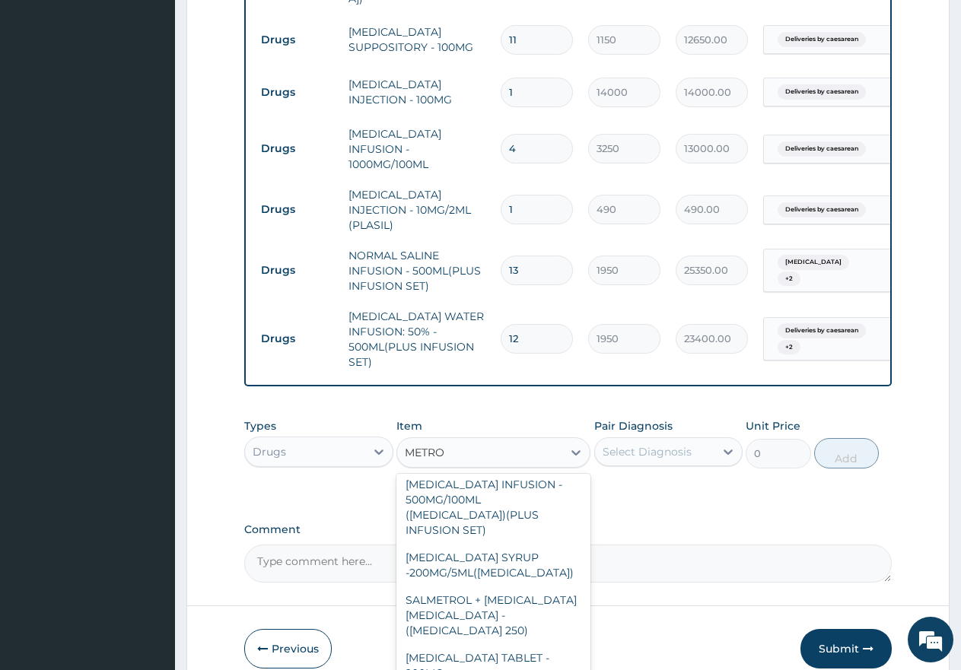
scroll to position [1392, 0]
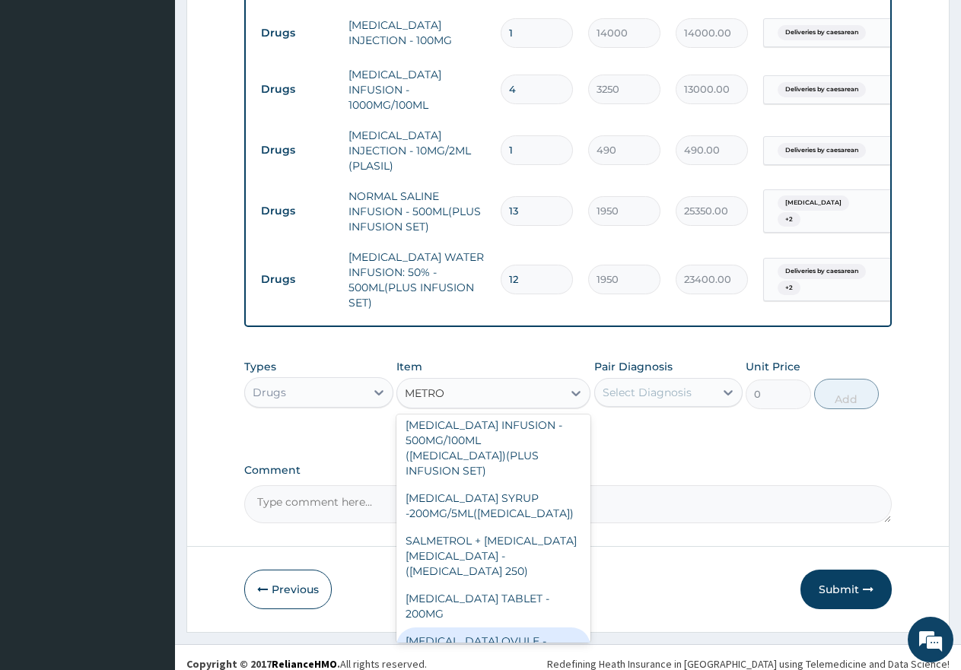
click at [479, 425] on div "METRONIDAZOLE INFUSION - 500MG/100ML (FLAGYL)(PLUS INFUSION SET)" at bounding box center [493, 448] width 194 height 73
type input "1650"
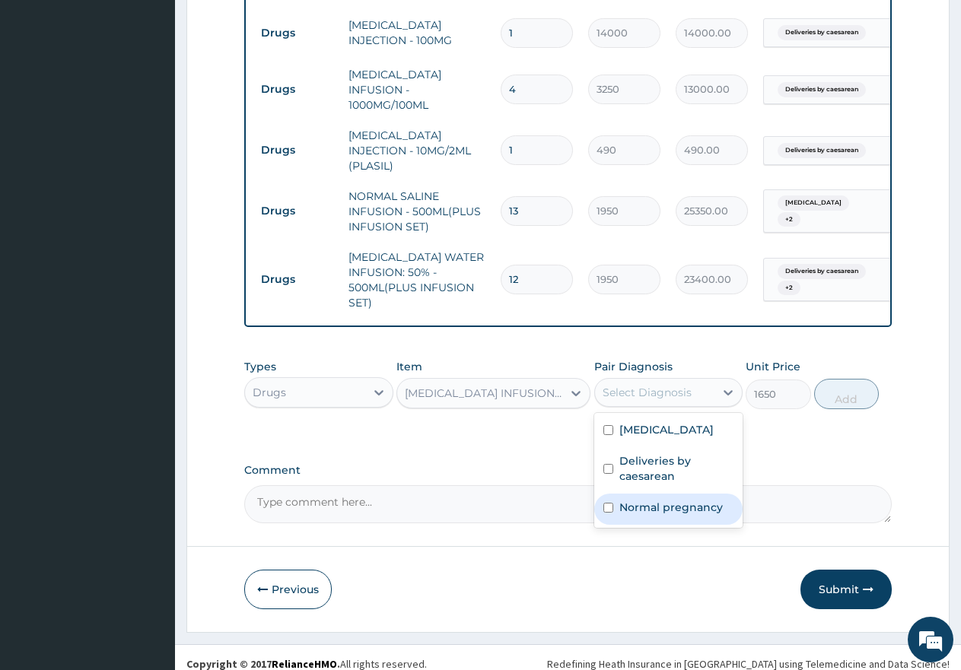
click at [656, 385] on div "Select Diagnosis" at bounding box center [647, 392] width 89 height 15
click at [608, 464] on input "checkbox" at bounding box center [608, 469] width 10 height 10
checkbox input "true"
click at [609, 503] on input "checkbox" at bounding box center [608, 508] width 10 height 10
checkbox input "true"
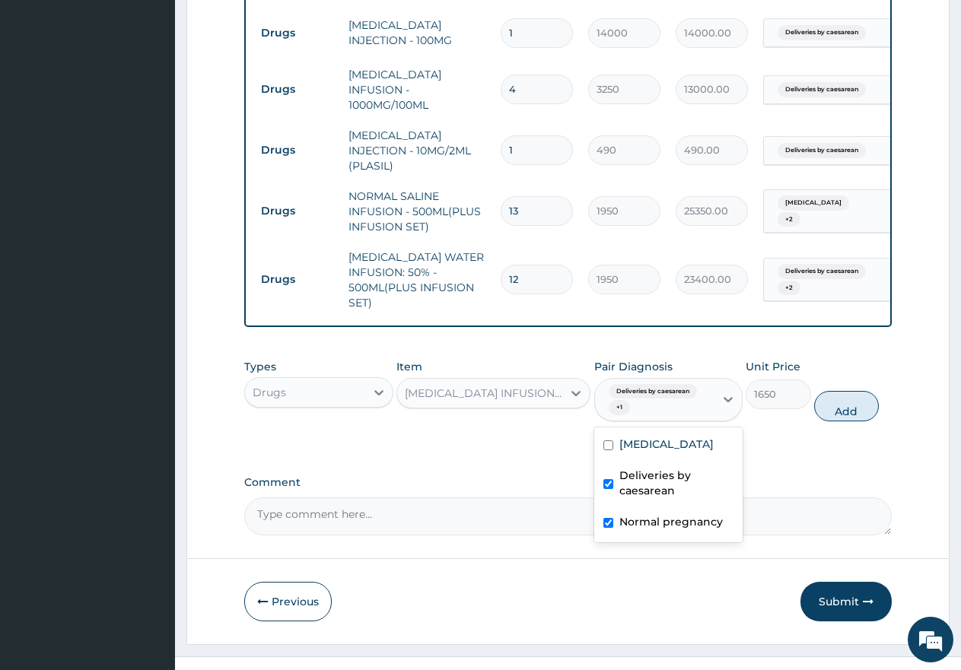
click at [607, 431] on div "[MEDICAL_DATA]" at bounding box center [668, 446] width 149 height 31
checkbox input "true"
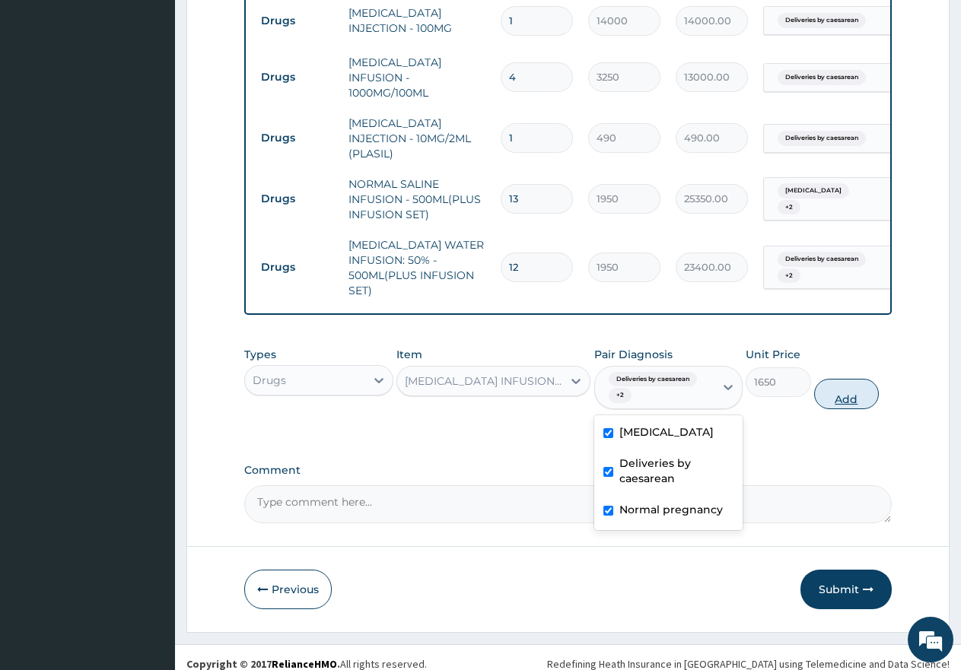
click at [843, 396] on button "Add" at bounding box center [846, 394] width 65 height 30
type input "0"
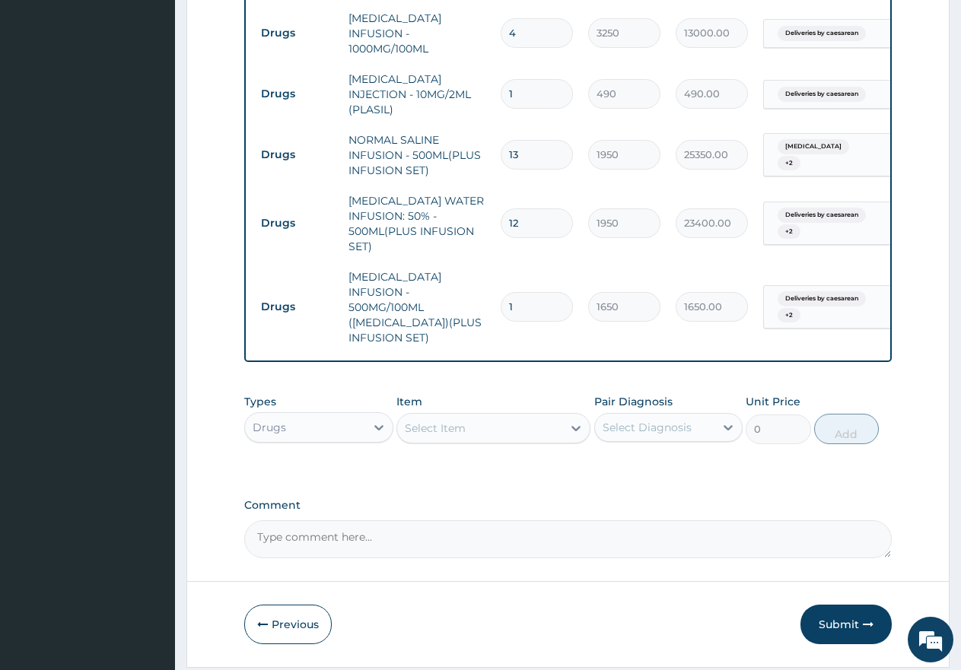
scroll to position [1468, 0]
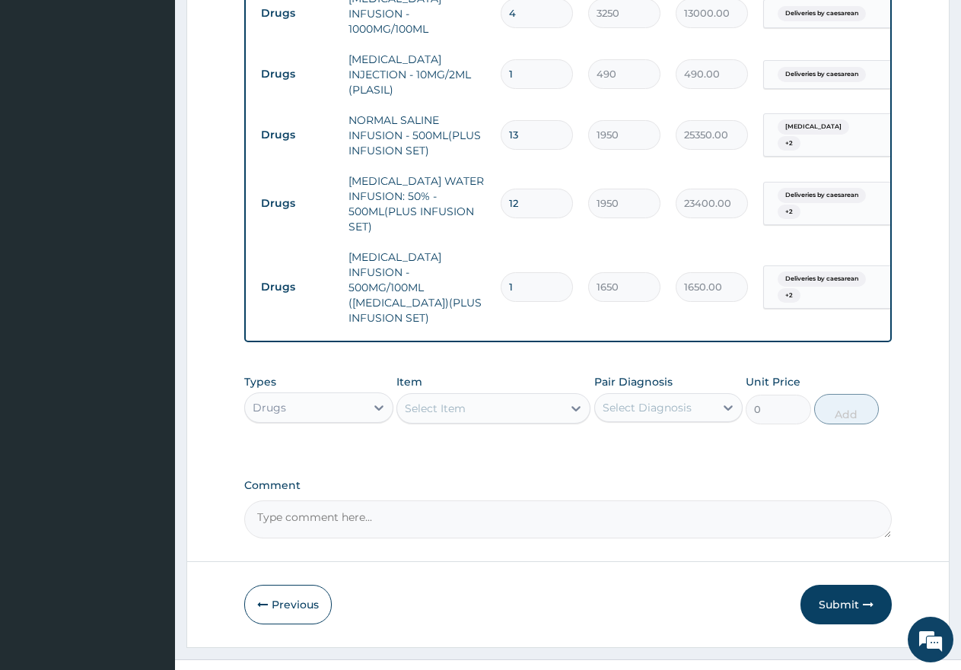
type input "15"
type input "24750.00"
type input "15"
click at [460, 401] on div "Select Item" at bounding box center [435, 408] width 61 height 15
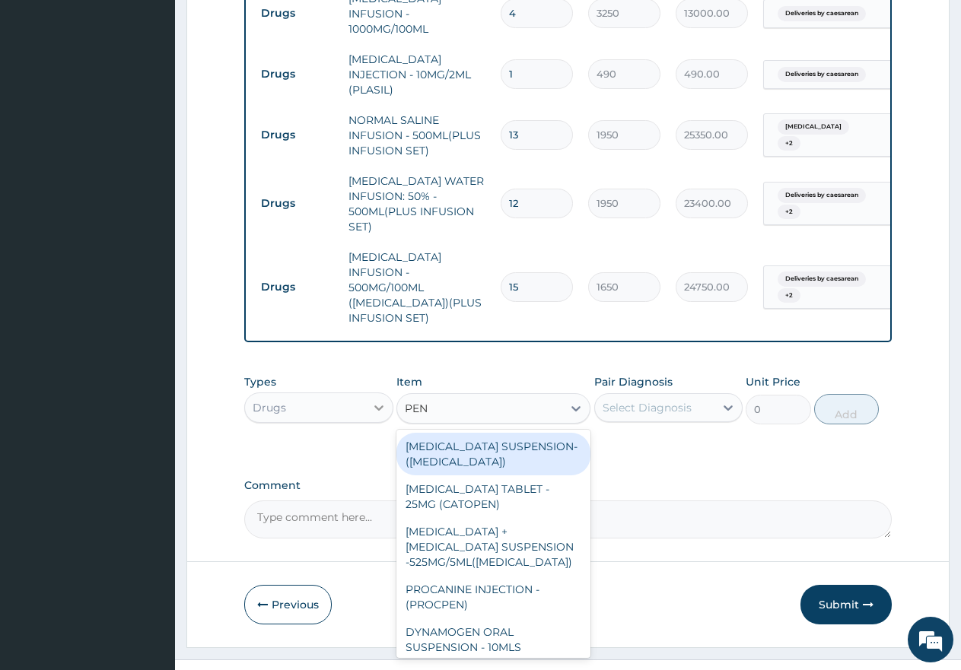
type input "PENT"
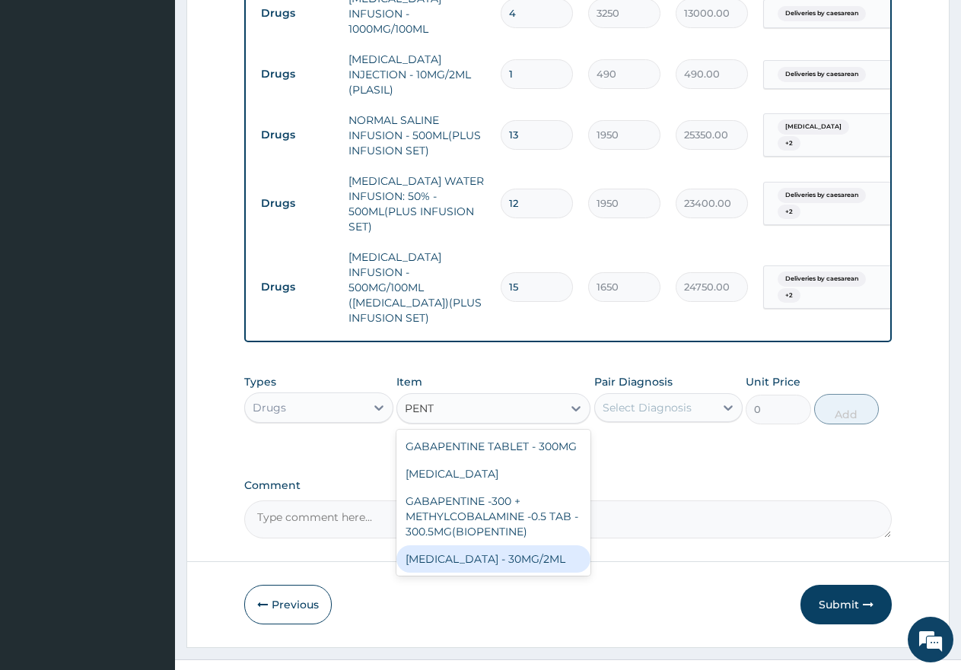
click at [482, 546] on div "PENTAZOCINE INJECTION - 30MG/2ML" at bounding box center [493, 559] width 194 height 27
type input "2500"
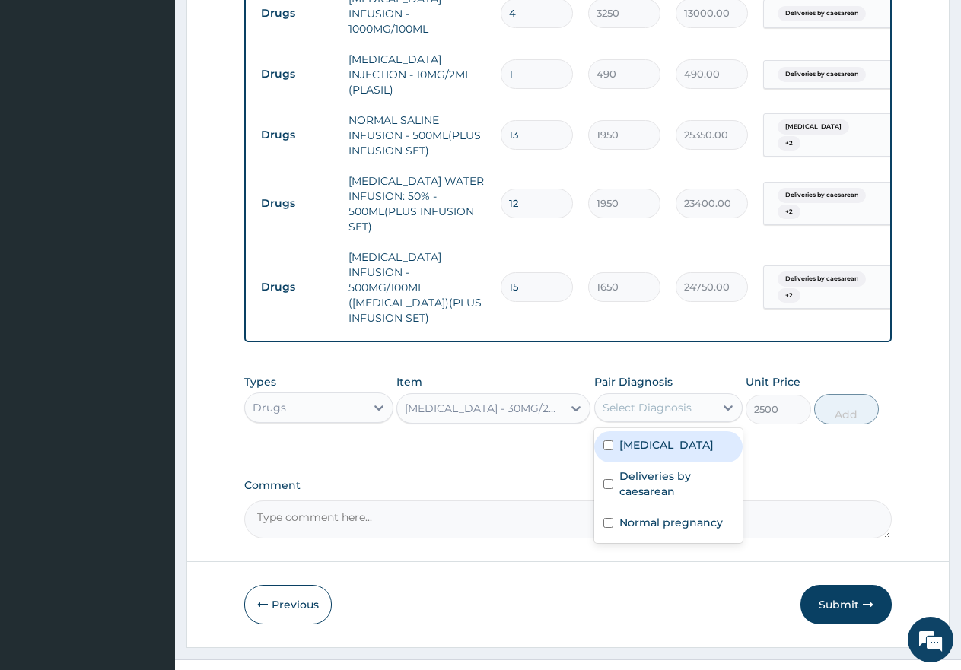
click at [662, 400] on div "Select Diagnosis" at bounding box center [647, 407] width 89 height 15
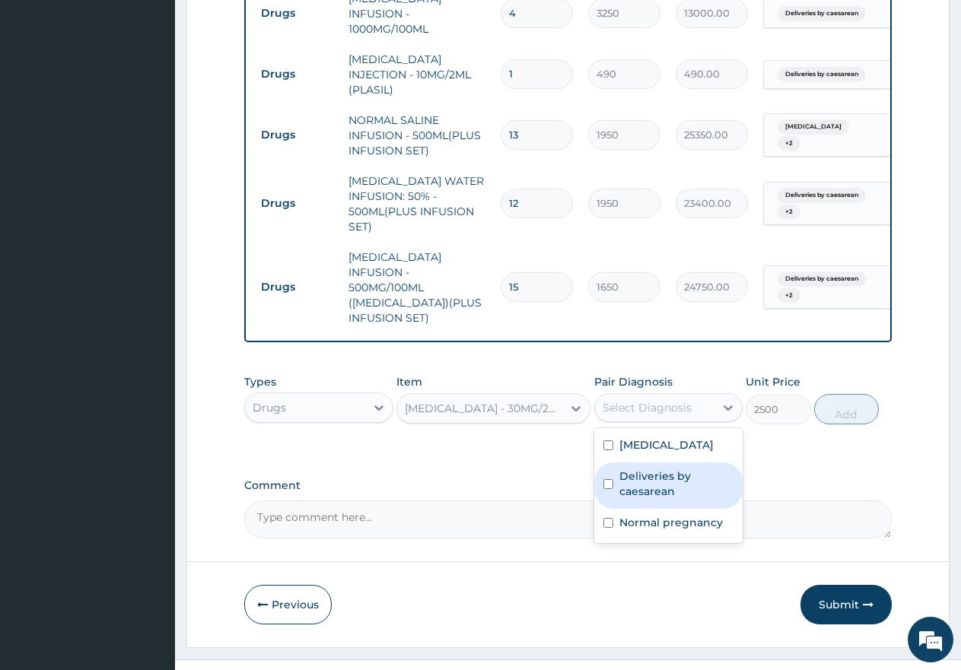
click at [605, 479] on input "checkbox" at bounding box center [608, 484] width 10 height 10
checkbox input "true"
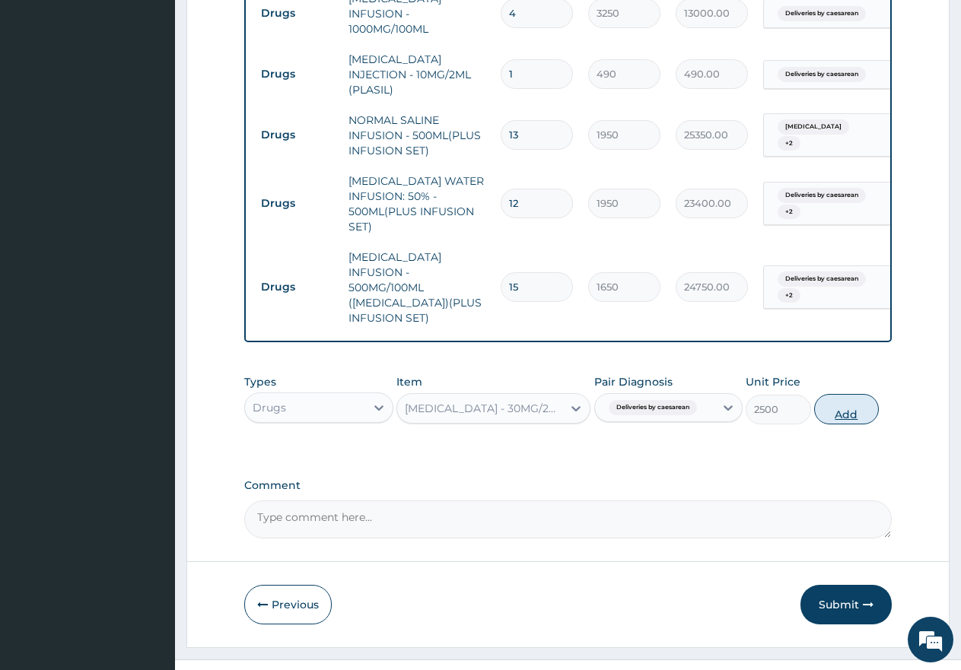
click at [861, 394] on button "Add" at bounding box center [846, 409] width 65 height 30
type input "0"
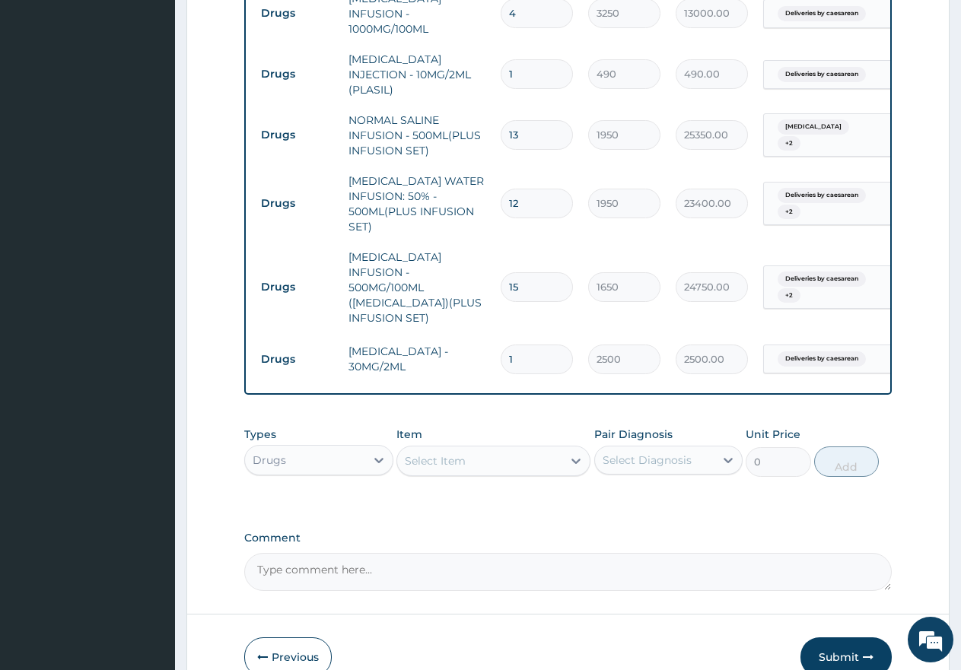
type input "0.00"
type input "6"
type input "15000.00"
type input "6"
click at [482, 449] on div "Select Item" at bounding box center [479, 461] width 165 height 24
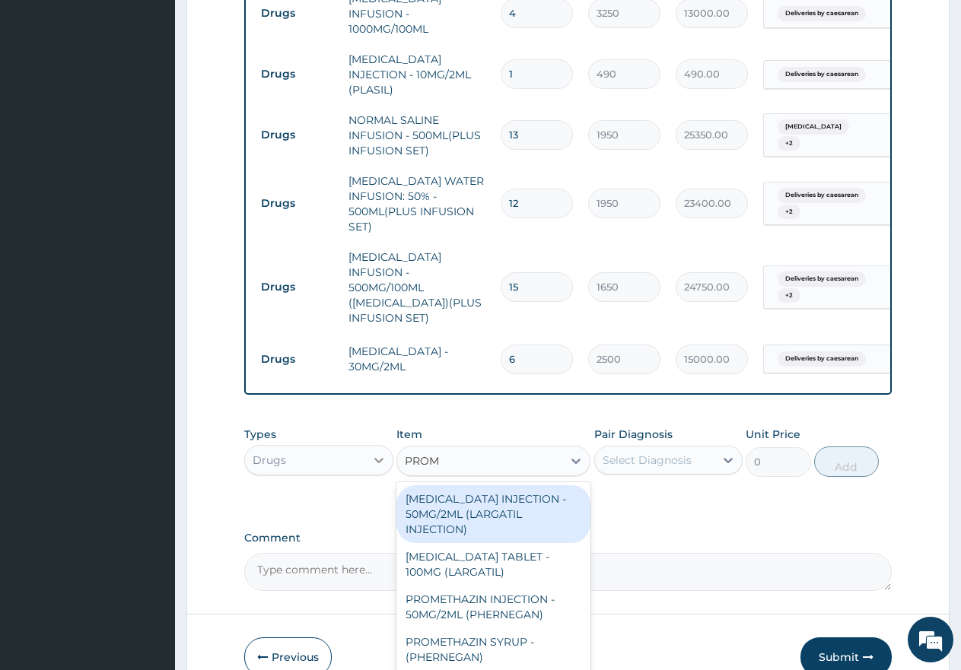
type input "PROME"
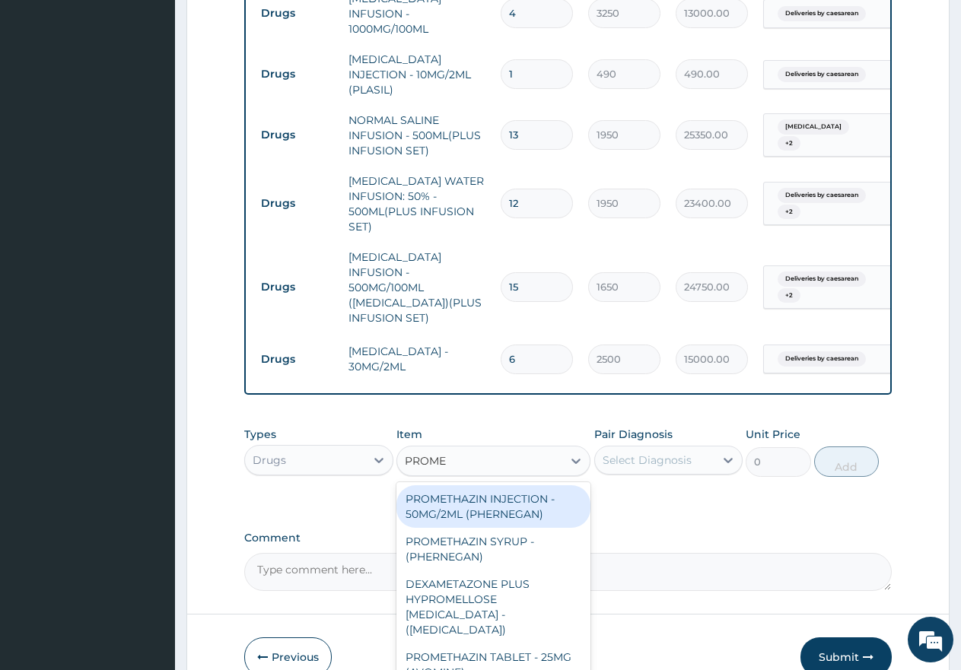
click at [504, 485] on div "PROMETHAZIN INJECTION - 50MG/2ML (PHERNEGAN)" at bounding box center [493, 506] width 194 height 43
type input "570"
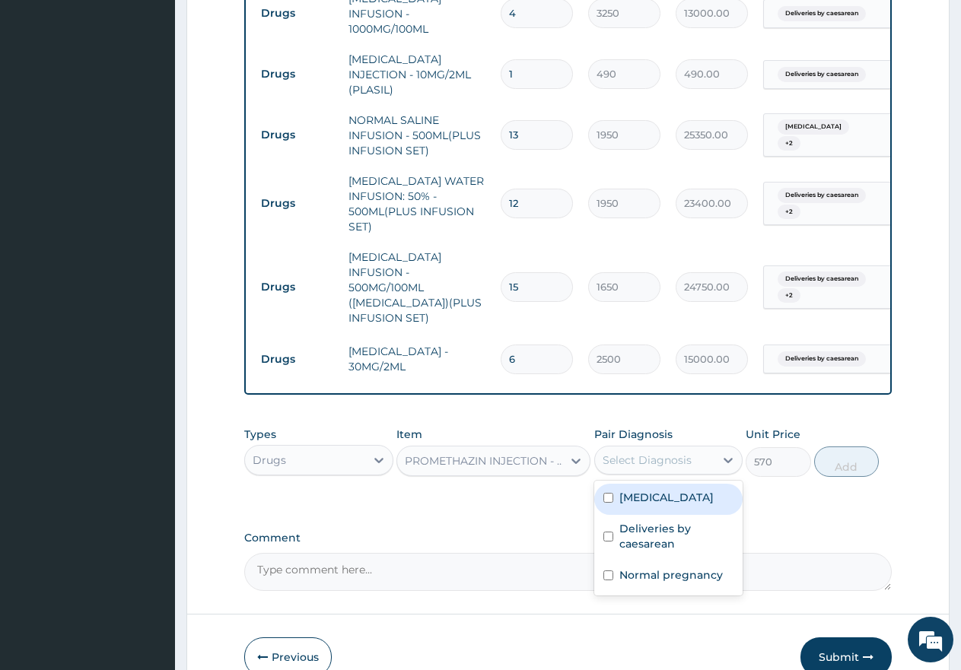
click at [626, 453] on div "Select Diagnosis" at bounding box center [647, 460] width 89 height 15
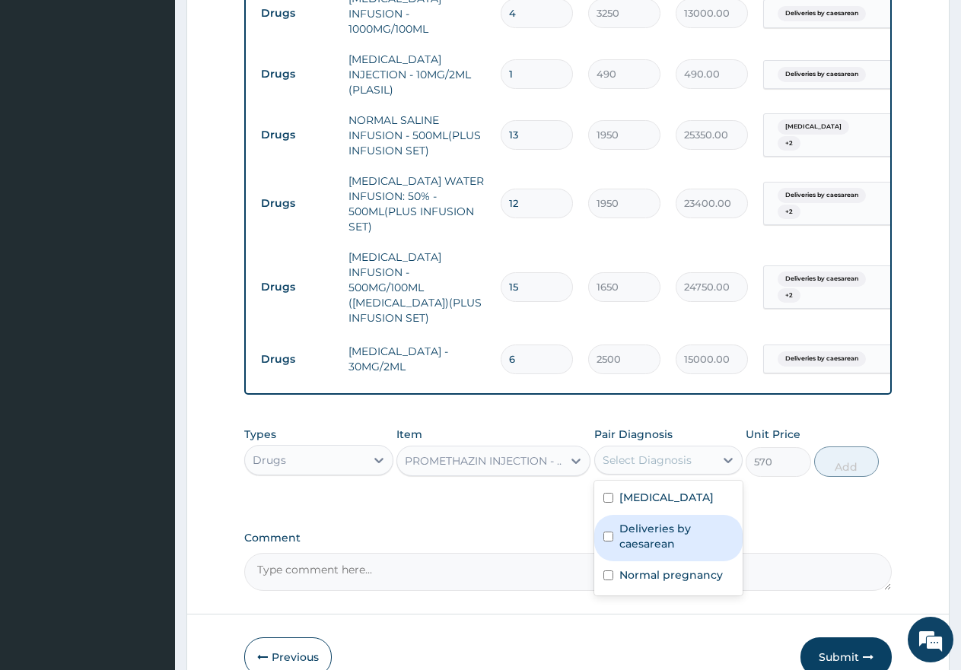
click at [605, 532] on input "checkbox" at bounding box center [608, 537] width 10 height 10
checkbox input "true"
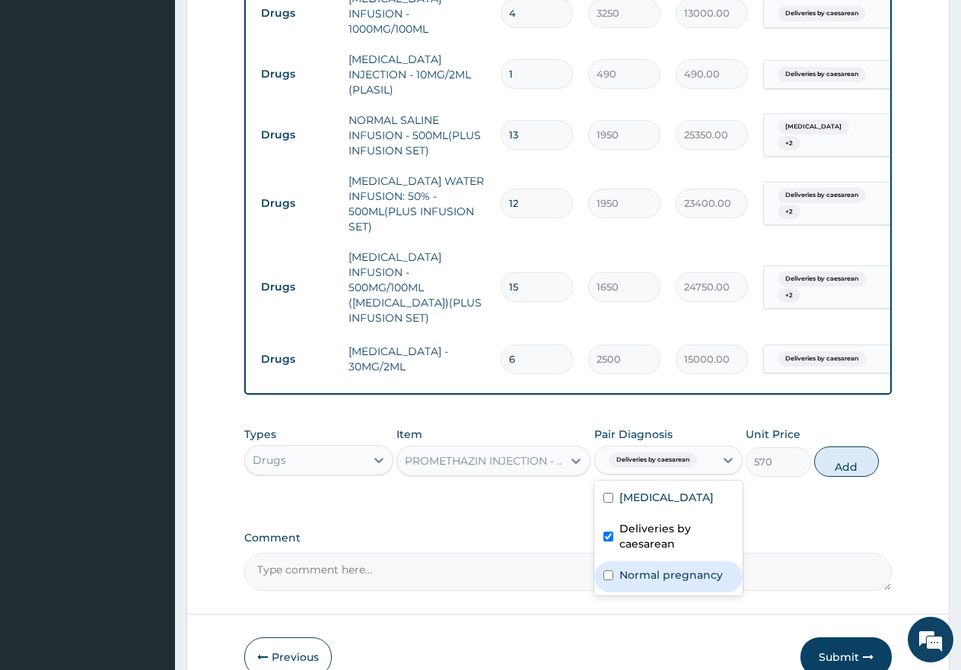
drag, startPoint x: 605, startPoint y: 539, endPoint x: 657, endPoint y: 539, distance: 51.7
click at [607, 562] on div "Normal pregnancy" at bounding box center [668, 577] width 149 height 31
checkbox input "true"
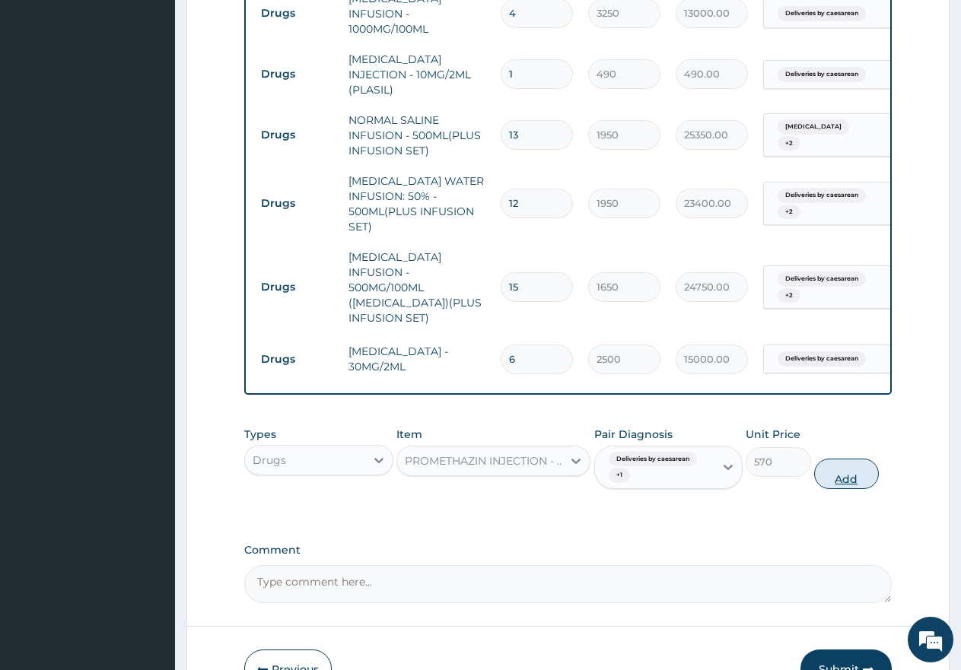
click at [851, 459] on button "Add" at bounding box center [846, 474] width 65 height 30
type input "0"
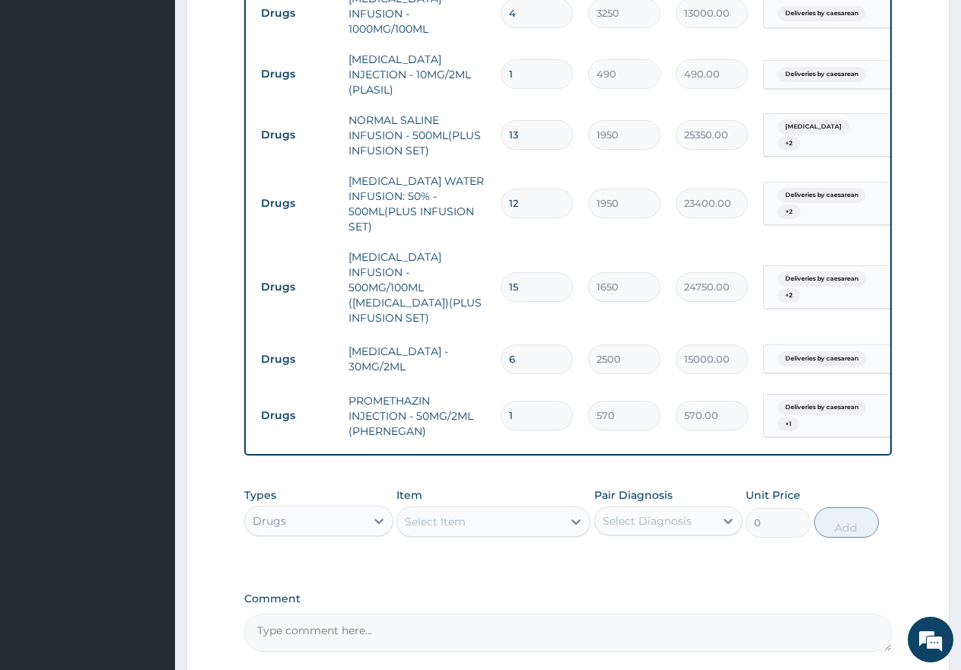
click at [429, 514] on div "Select Item" at bounding box center [435, 521] width 61 height 15
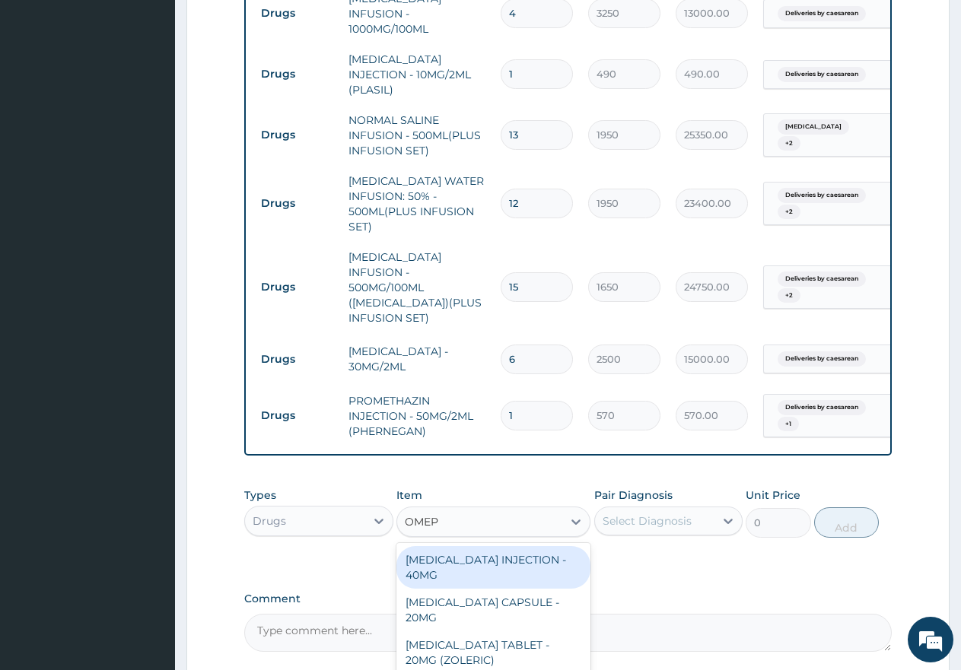
type input "OMEPR"
click at [482, 546] on div "[MEDICAL_DATA] INJECTION - 40MG" at bounding box center [493, 567] width 194 height 43
type input "2500"
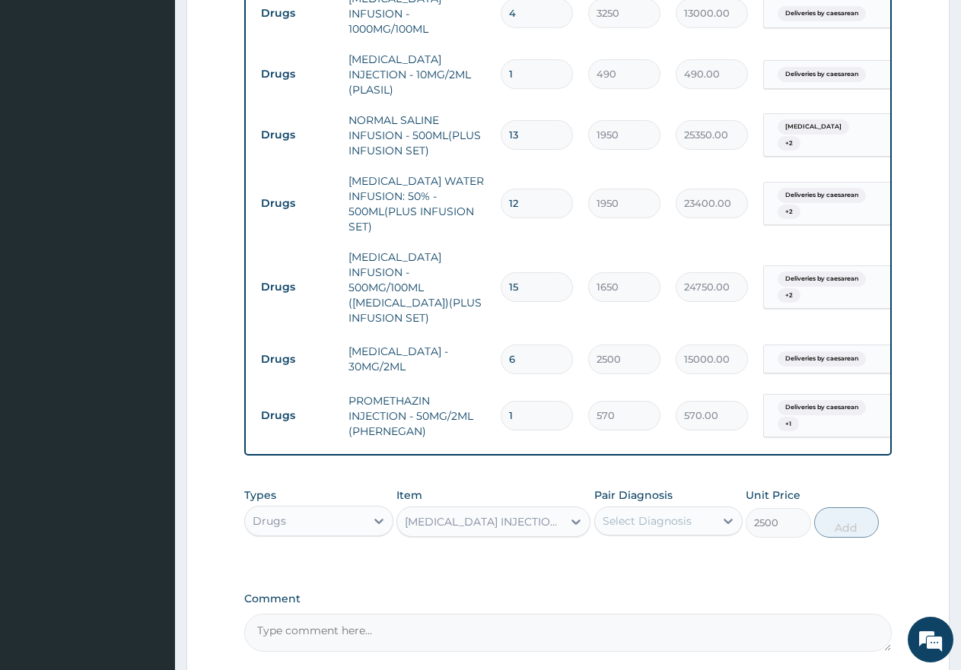
click at [633, 514] on div "Select Diagnosis" at bounding box center [647, 521] width 89 height 15
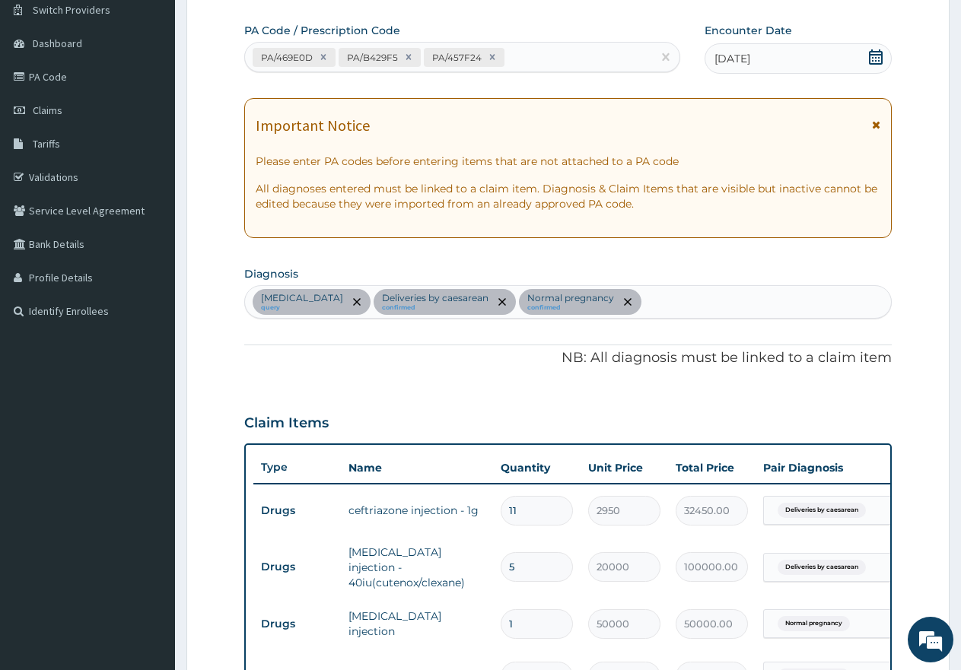
scroll to position [99, 0]
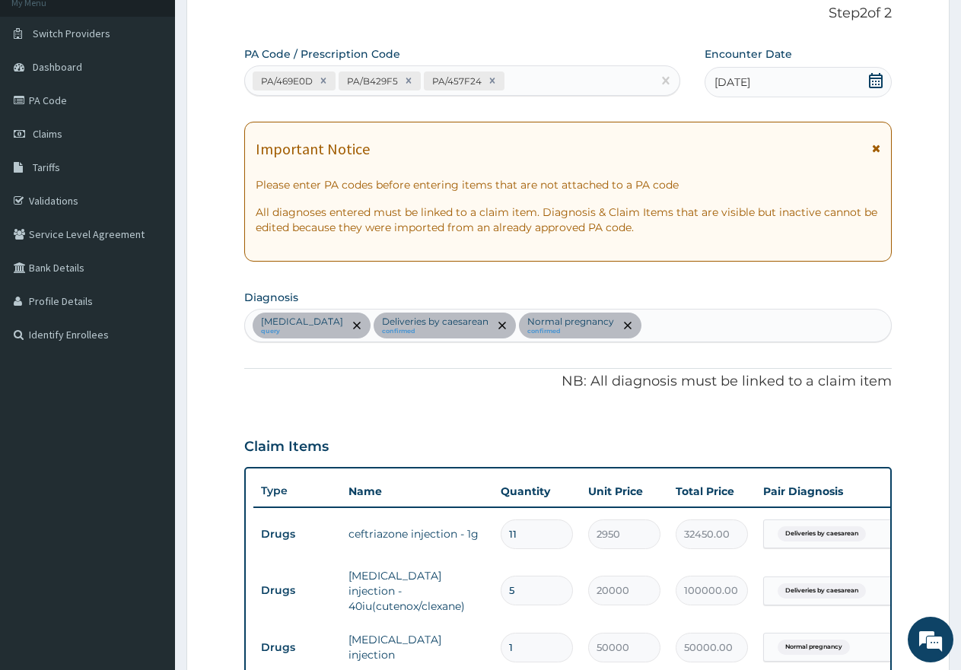
click at [616, 323] on div "Malaria query Deliveries by caesarean confirmed Normal pregnancy confirmed" at bounding box center [568, 326] width 646 height 32
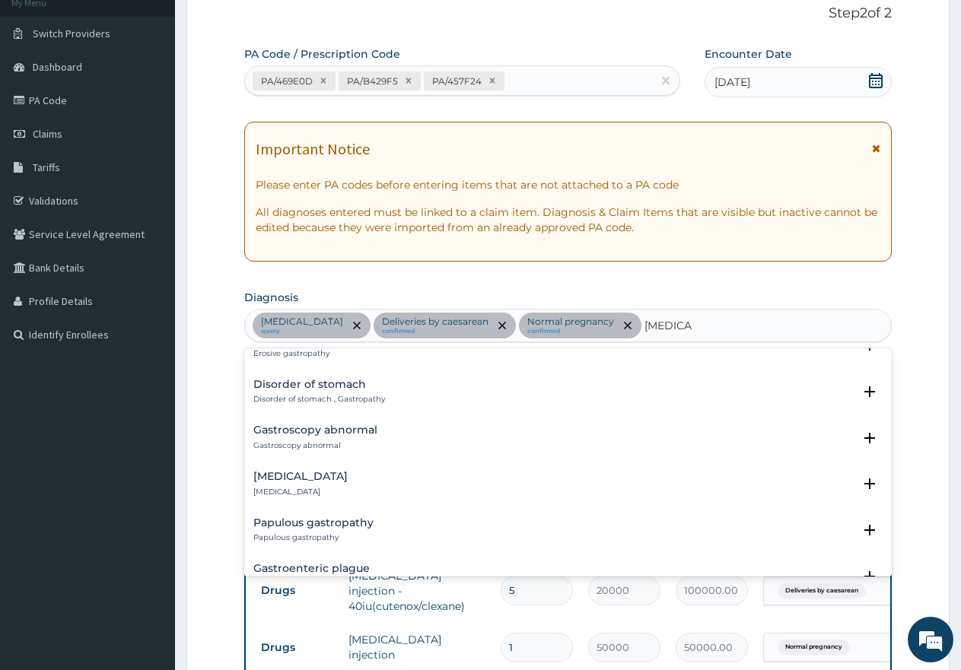
scroll to position [989, 0]
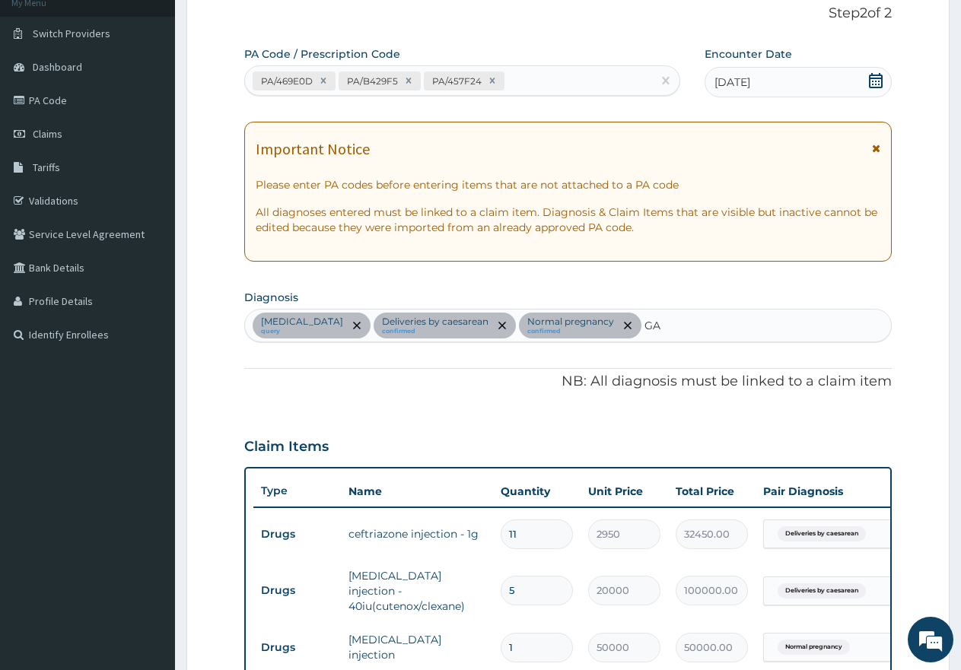
type input "G"
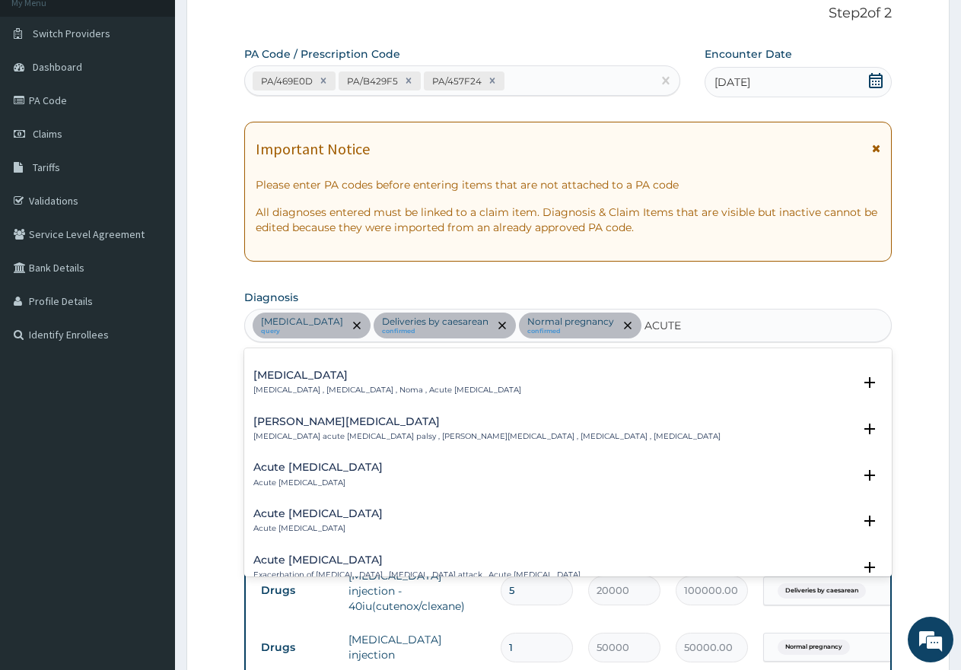
scroll to position [380, 0]
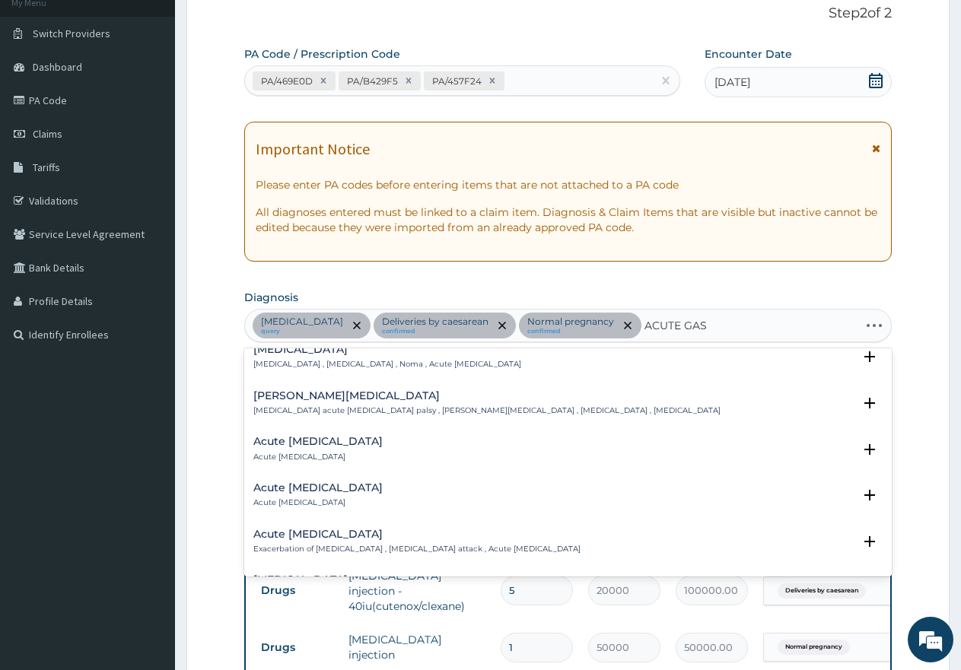
type input "ACUTE GAST"
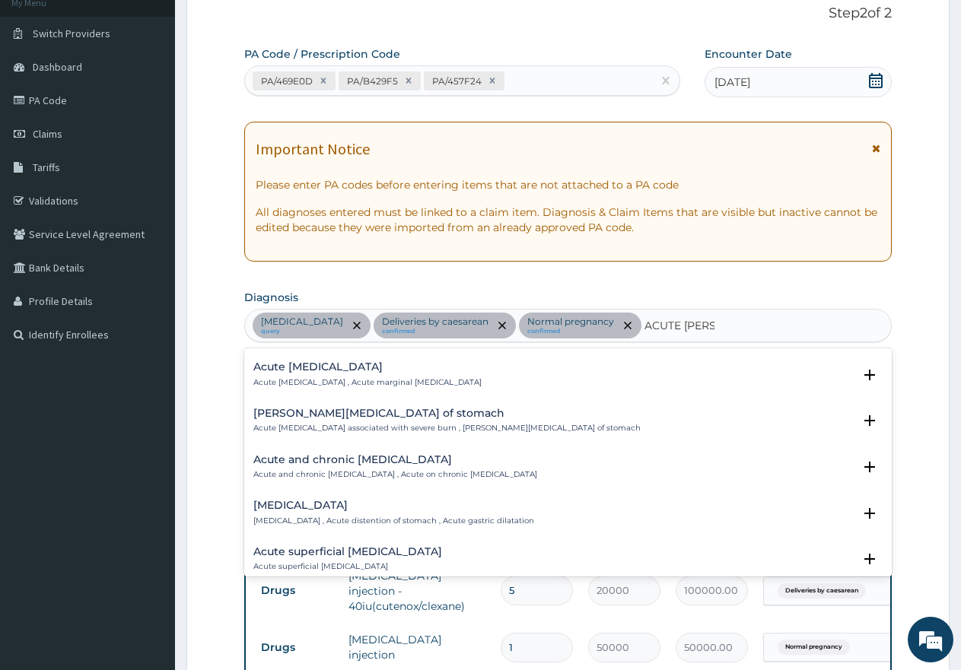
scroll to position [261, 0]
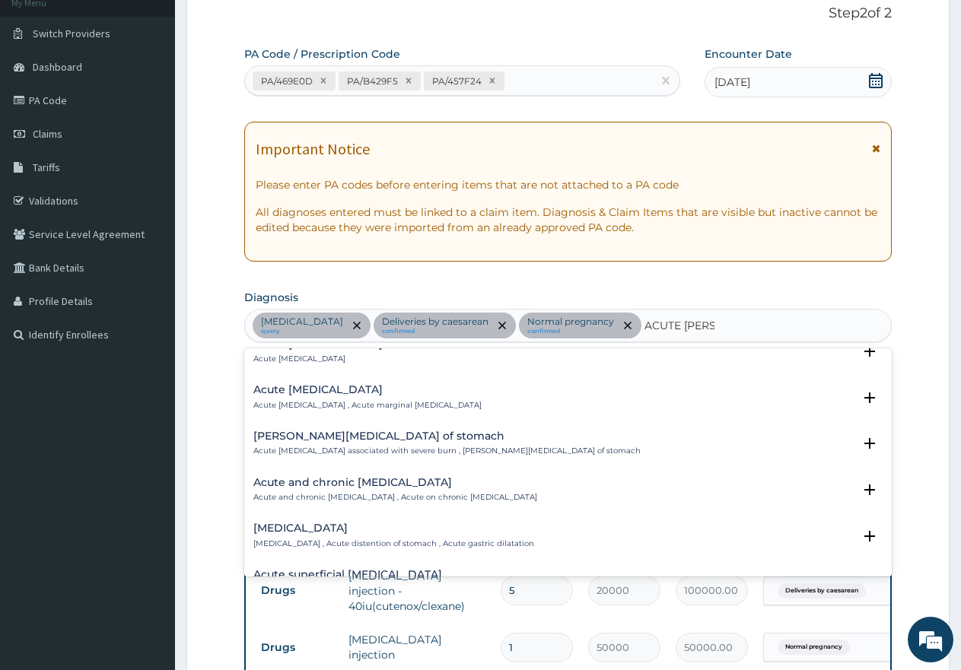
click at [364, 477] on h4 "Acute and chronic gastritis" at bounding box center [395, 482] width 284 height 11
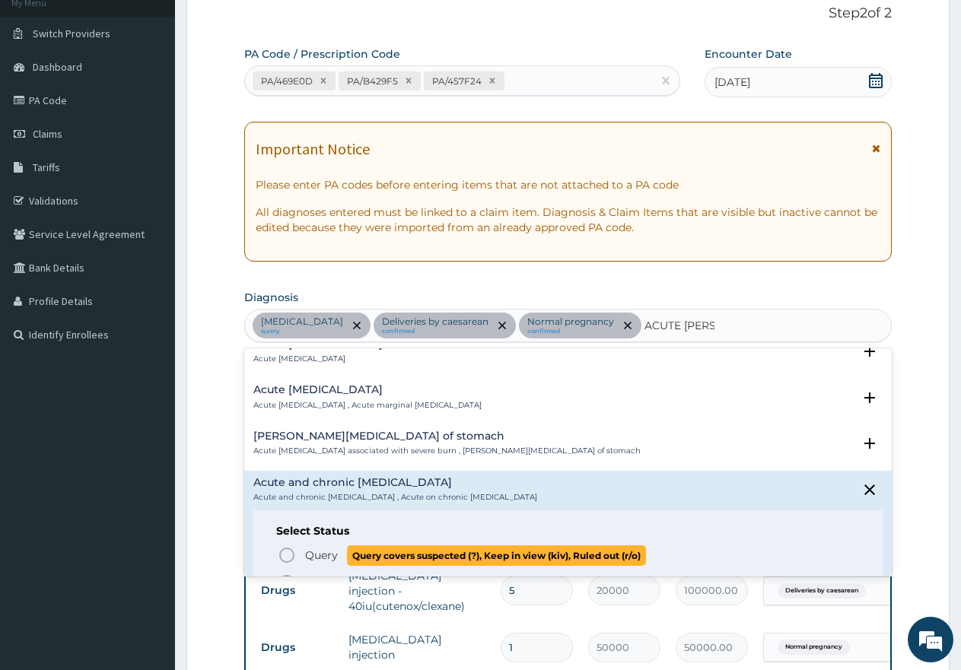
click at [288, 546] on icon "status option query" at bounding box center [287, 555] width 18 height 18
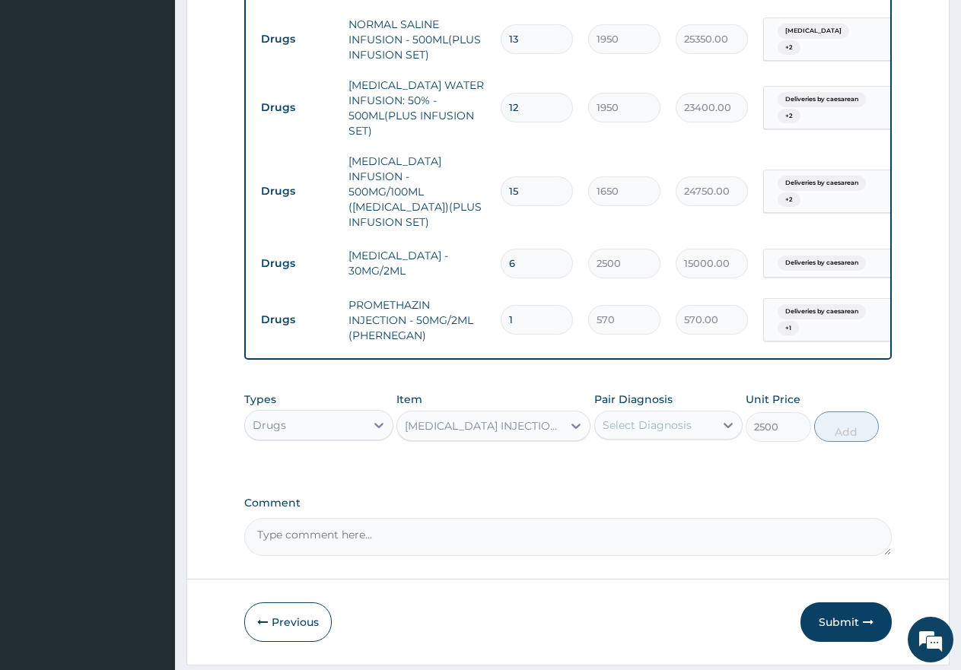
scroll to position [1582, 0]
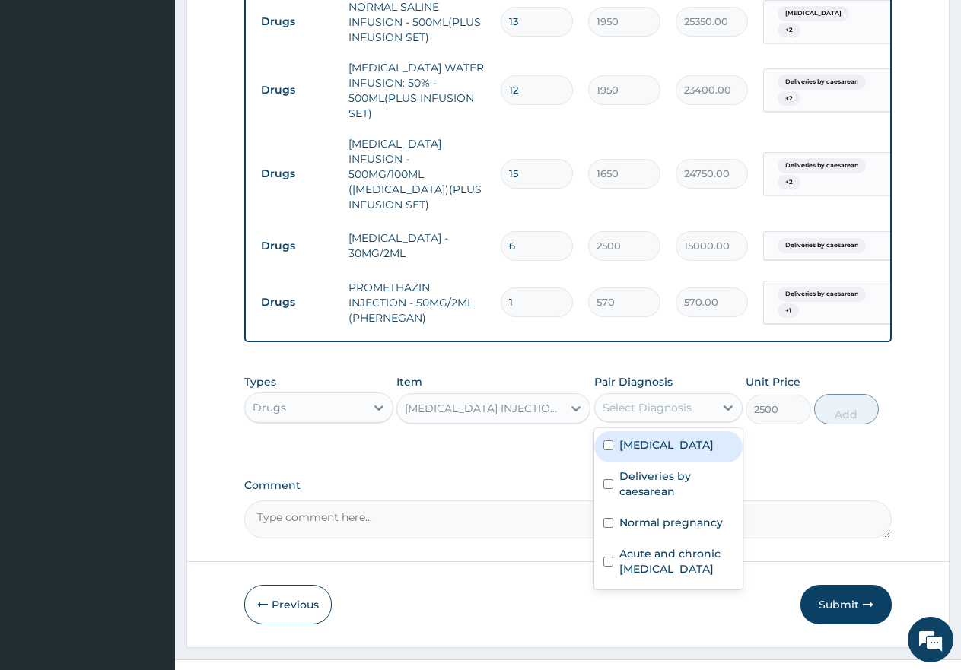
click at [641, 400] on div "Select Diagnosis" at bounding box center [647, 407] width 89 height 15
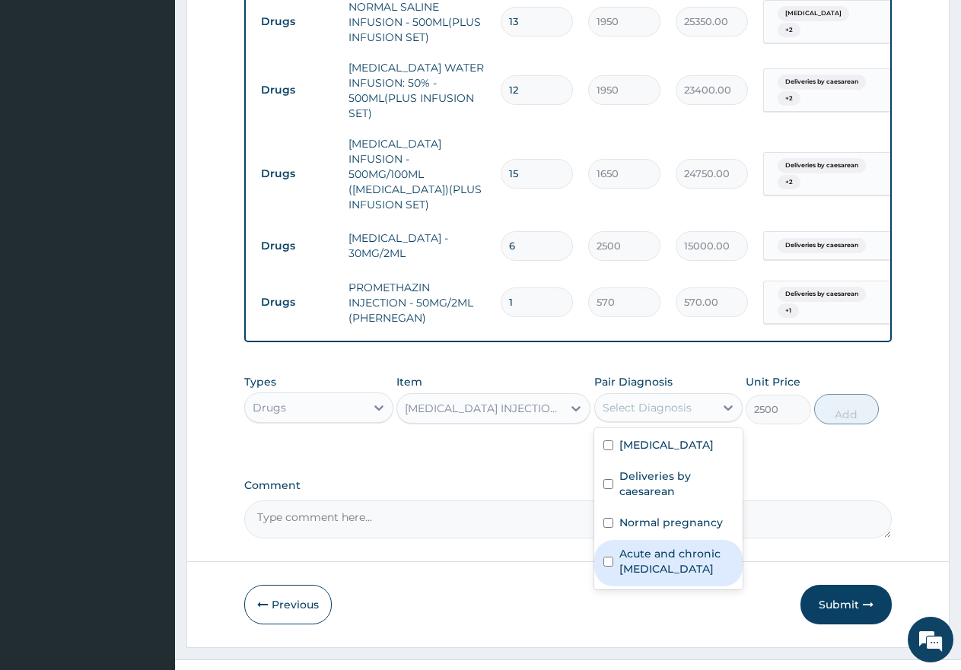
drag, startPoint x: 606, startPoint y: 537, endPoint x: 770, endPoint y: 485, distance: 171.8
click at [606, 557] on input "checkbox" at bounding box center [608, 562] width 10 height 10
checkbox input "true"
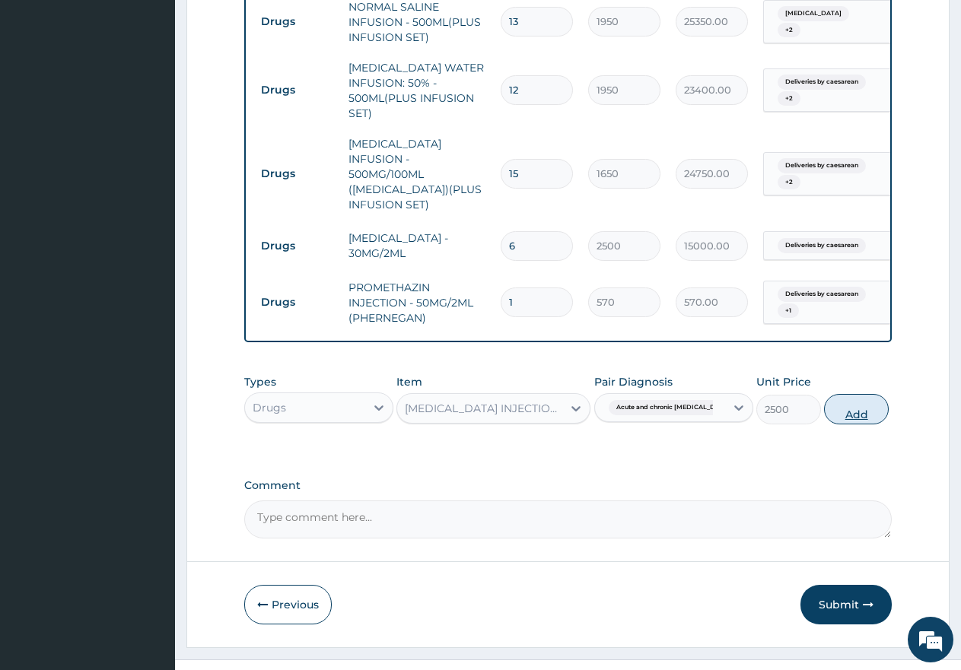
click at [846, 394] on button "Add" at bounding box center [856, 409] width 65 height 30
type input "0"
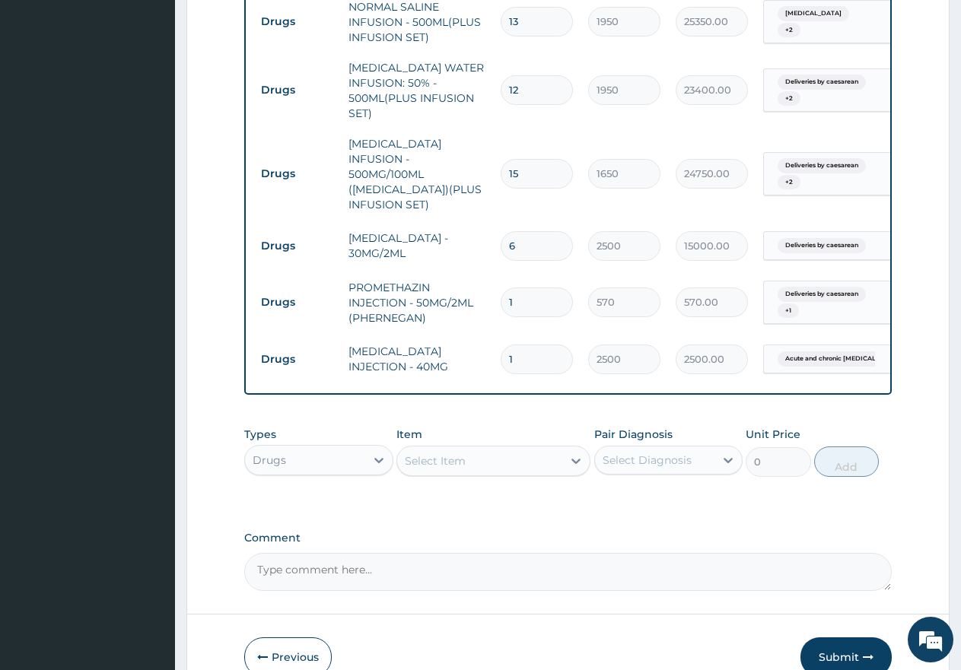
type input "0.00"
type input "6"
type input "15000.00"
type input "6"
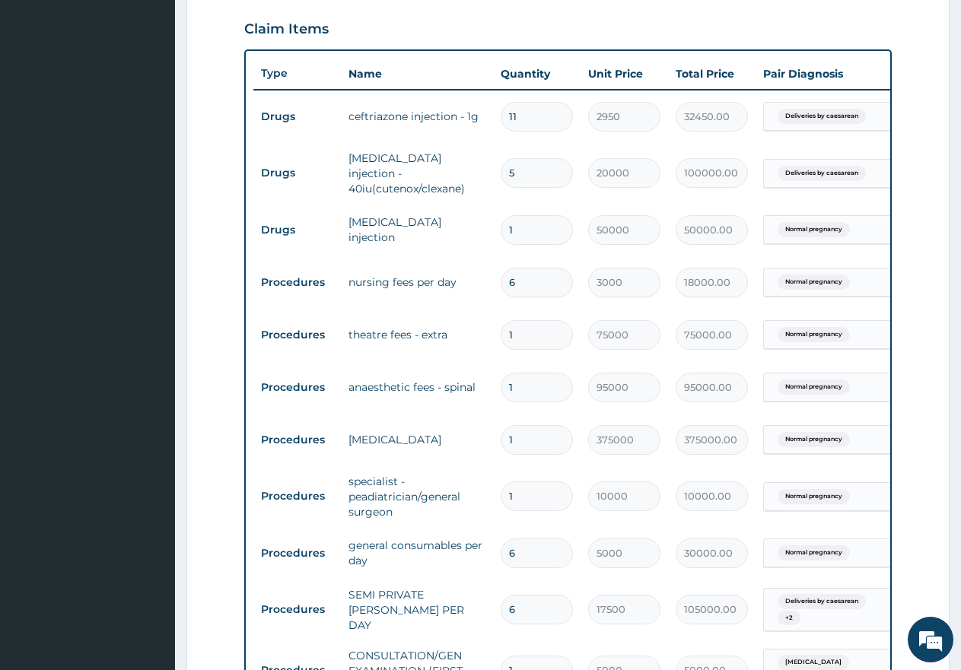
scroll to position [288, 0]
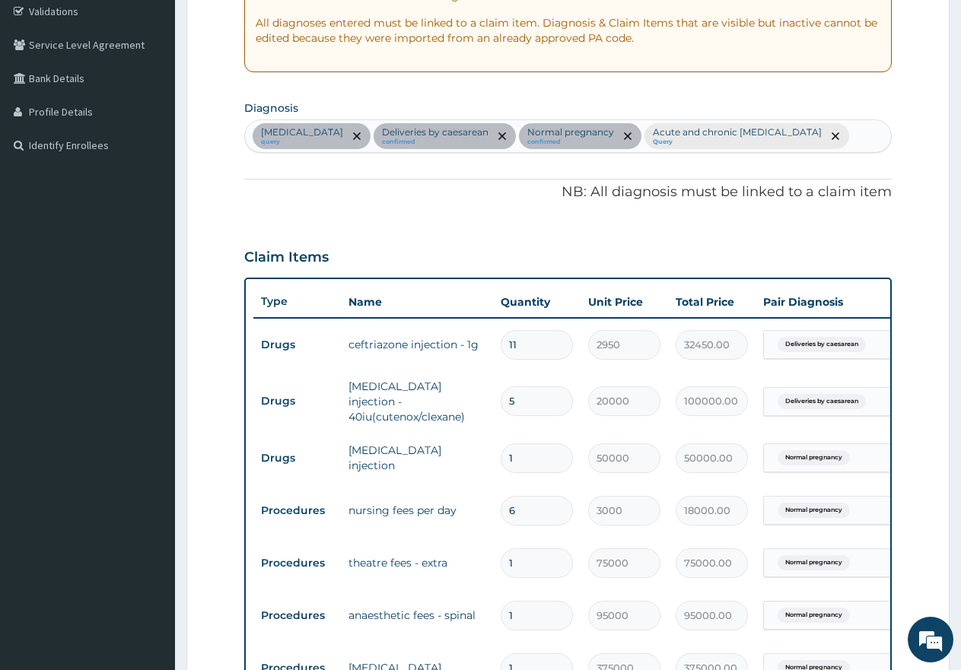
click at [798, 136] on div "Malaria query Deliveries by caesarean confirmed Normal pregnancy confirmed Acut…" at bounding box center [568, 136] width 646 height 32
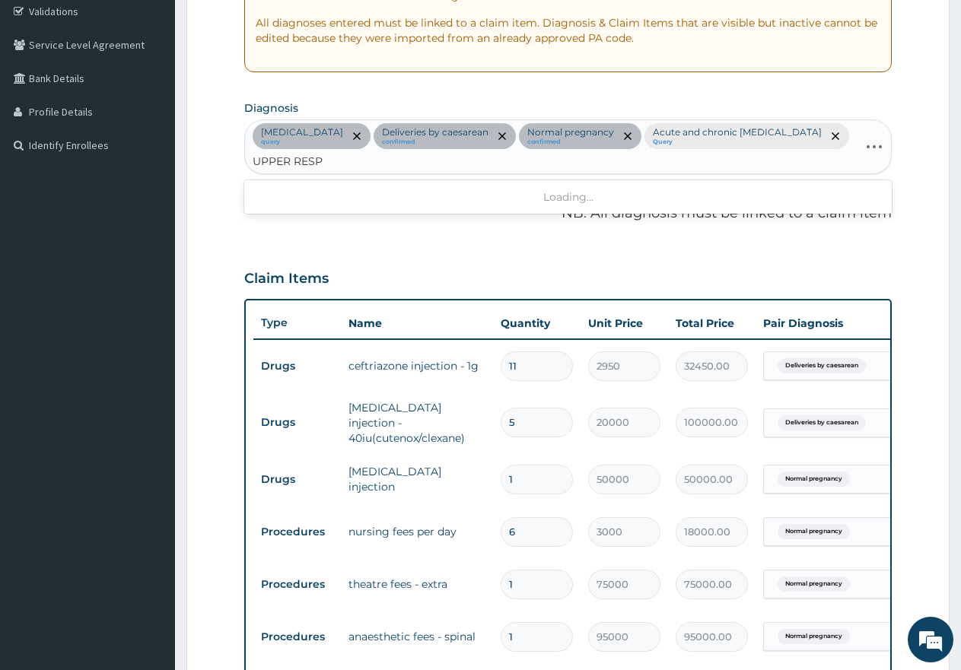
type input "UPPER RESPI"
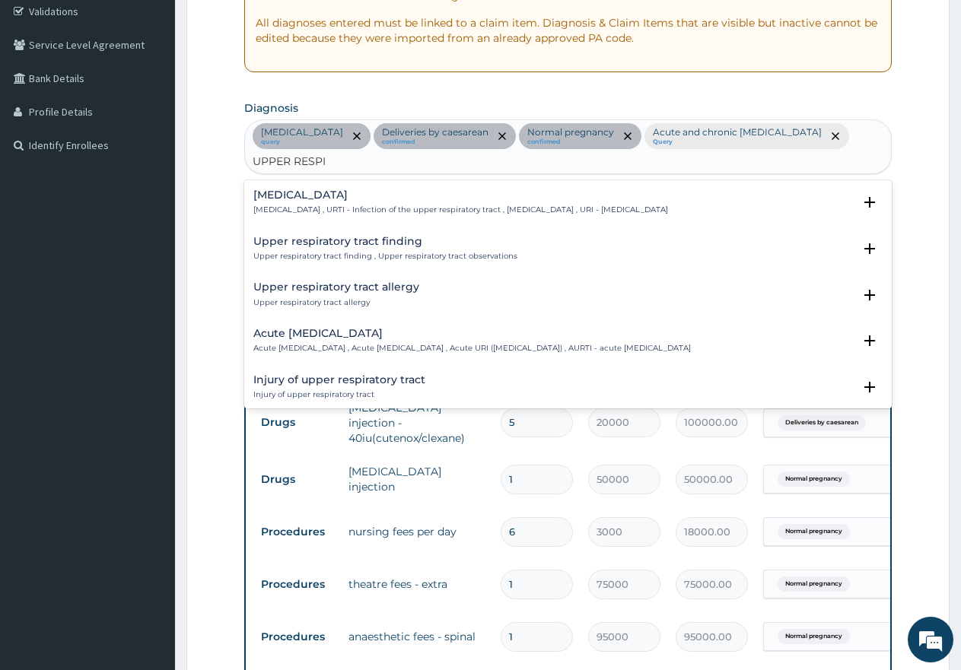
click at [365, 189] on h4 "Upper respiratory infection" at bounding box center [460, 194] width 415 height 11
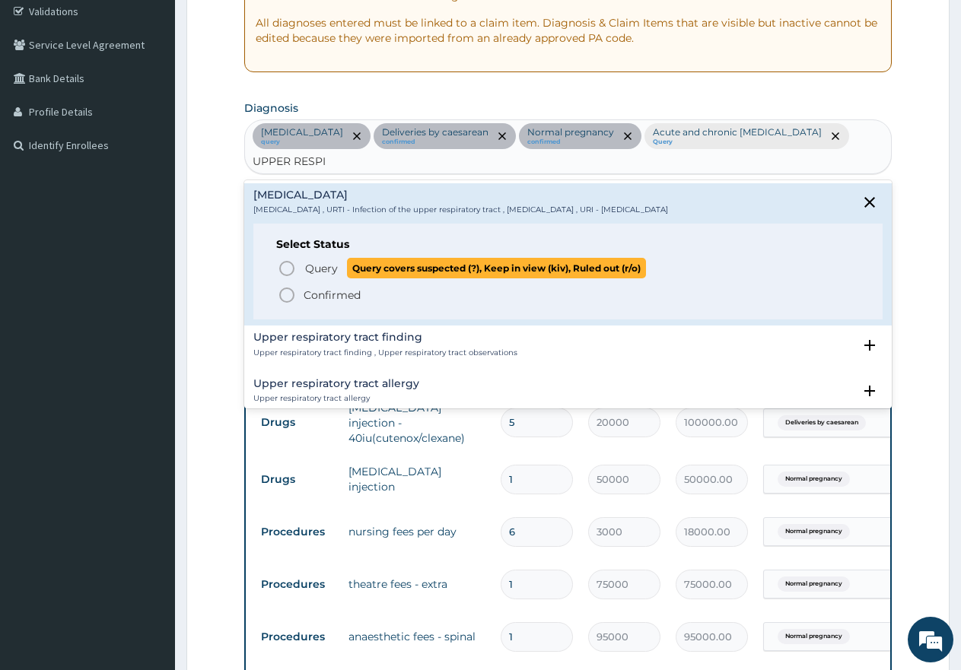
drag, startPoint x: 284, startPoint y: 244, endPoint x: 378, endPoint y: 311, distance: 115.7
click at [284, 259] on icon "status option query" at bounding box center [287, 268] width 18 height 18
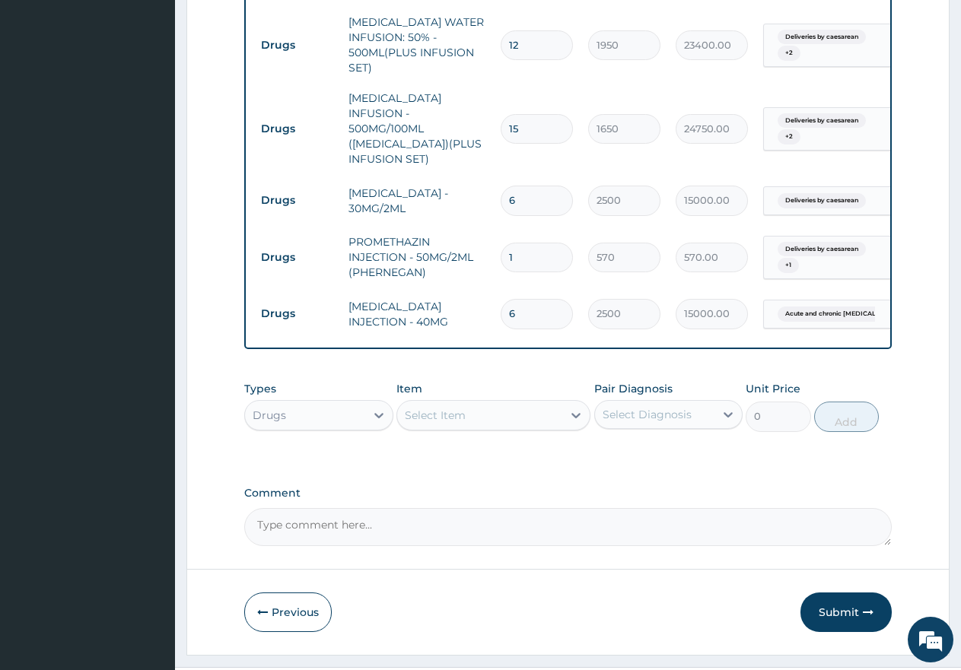
scroll to position [1663, 0]
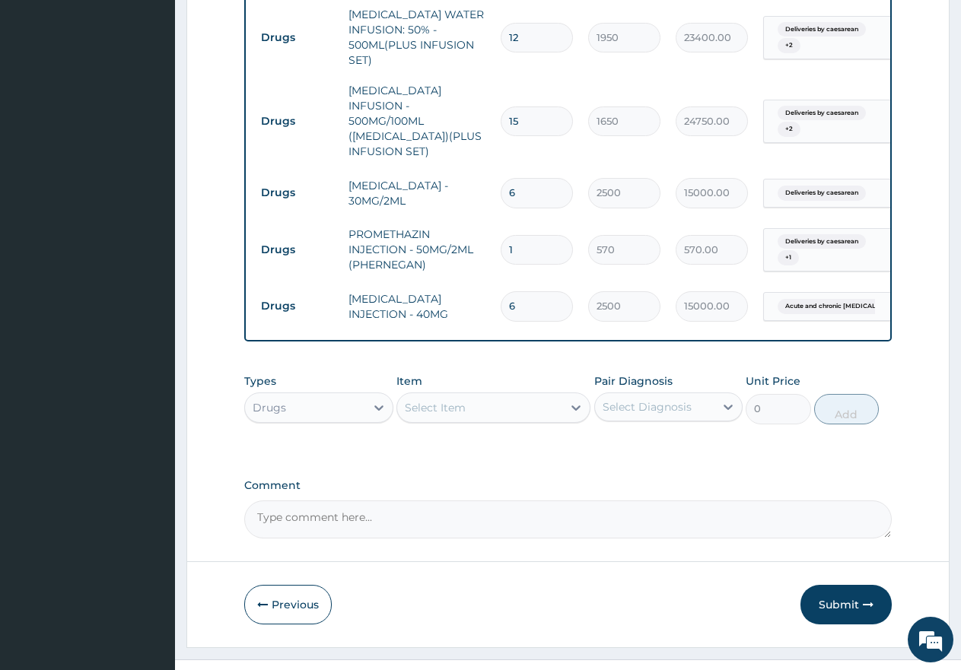
click at [445, 400] on div "Select Item" at bounding box center [435, 407] width 61 height 15
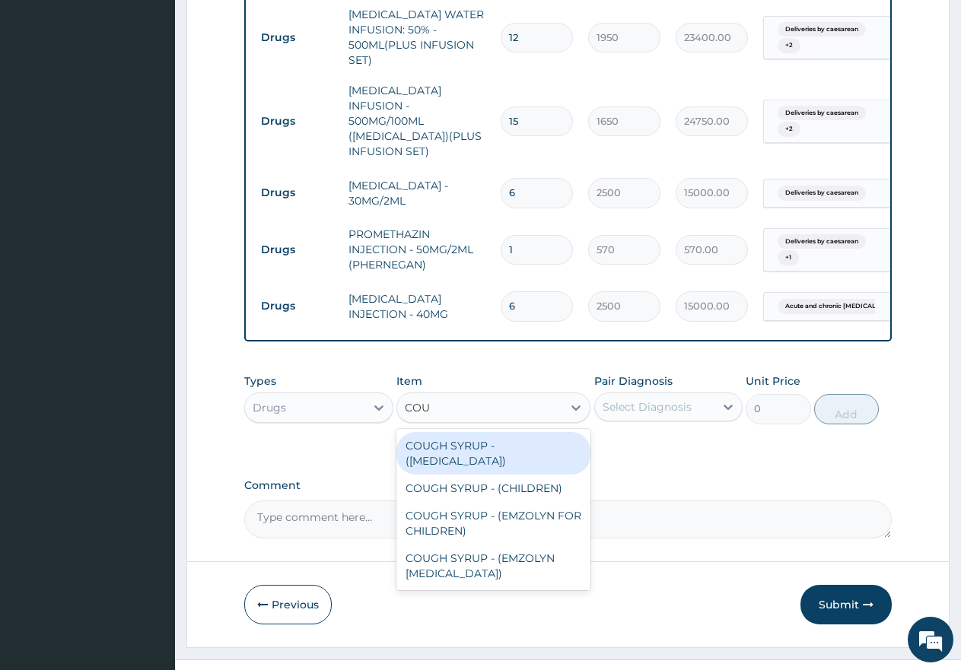
type input "COUG"
click at [447, 433] on div "COUGH SYRUP - ([MEDICAL_DATA])" at bounding box center [493, 453] width 194 height 43
type input "2000"
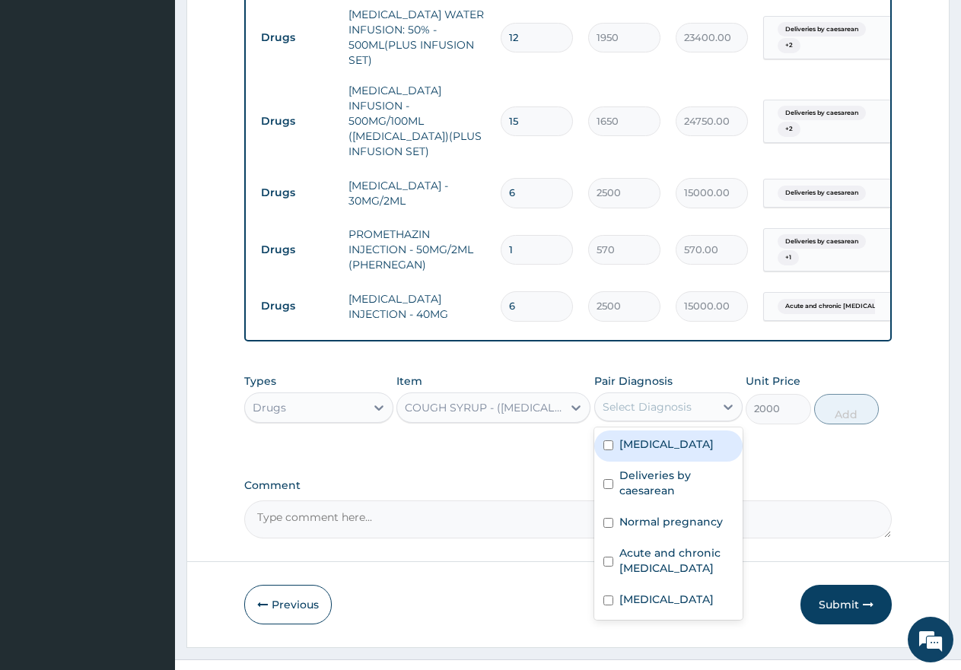
click at [655, 399] on div "Select Diagnosis" at bounding box center [647, 406] width 89 height 15
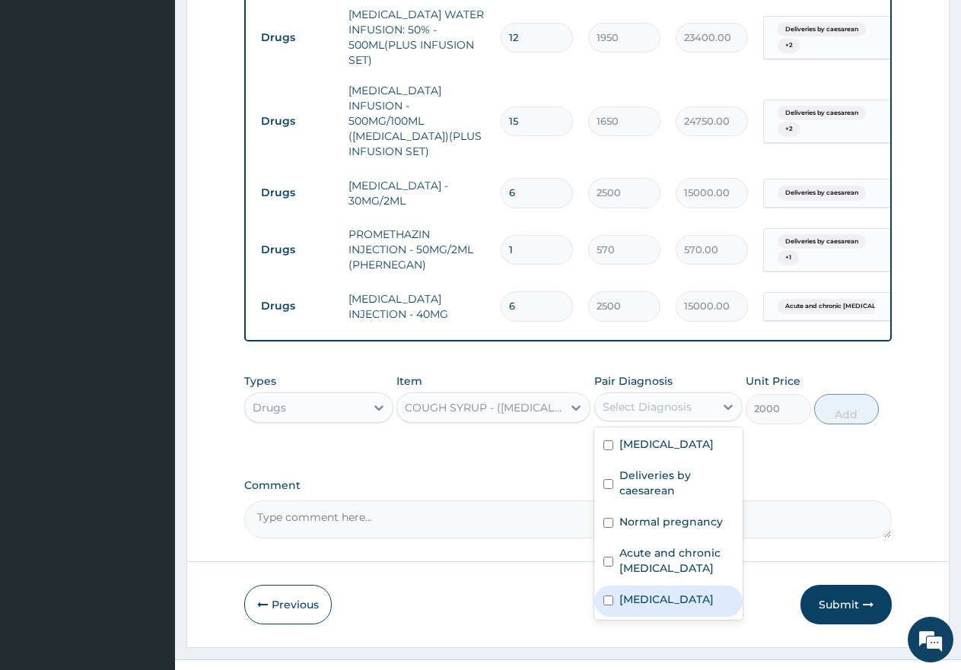
click at [605, 596] on input "checkbox" at bounding box center [608, 601] width 10 height 10
checkbox input "true"
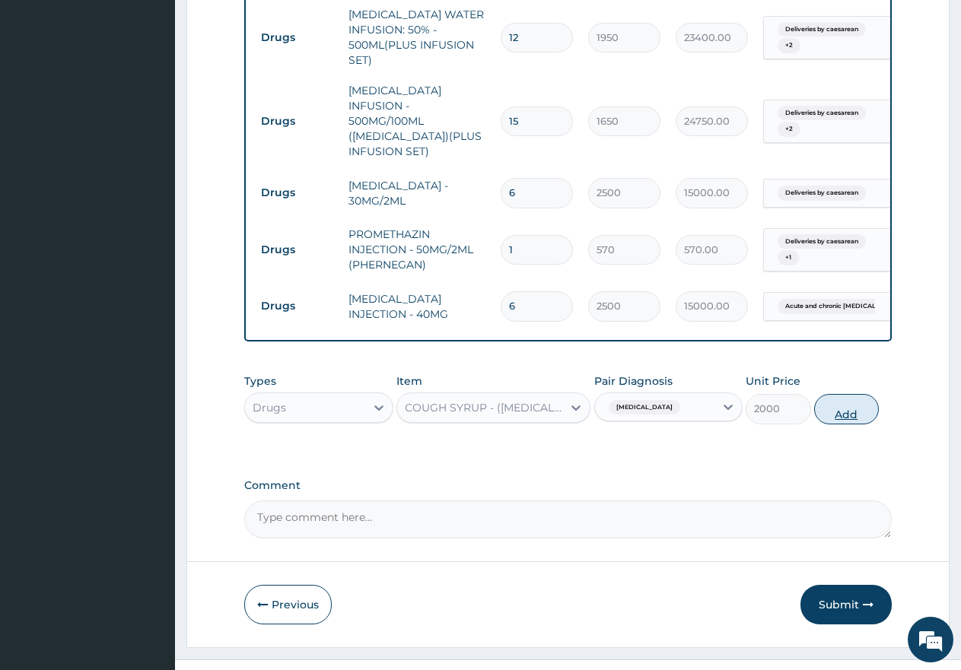
click at [842, 394] on button "Add" at bounding box center [846, 409] width 65 height 30
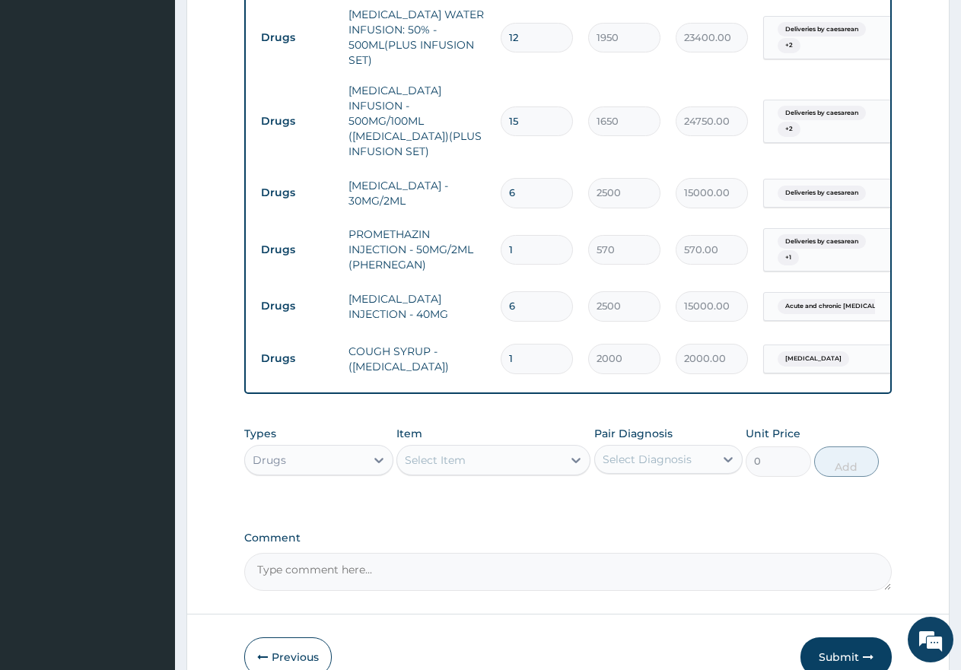
click at [500, 448] on div "Select Item" at bounding box center [479, 460] width 165 height 24
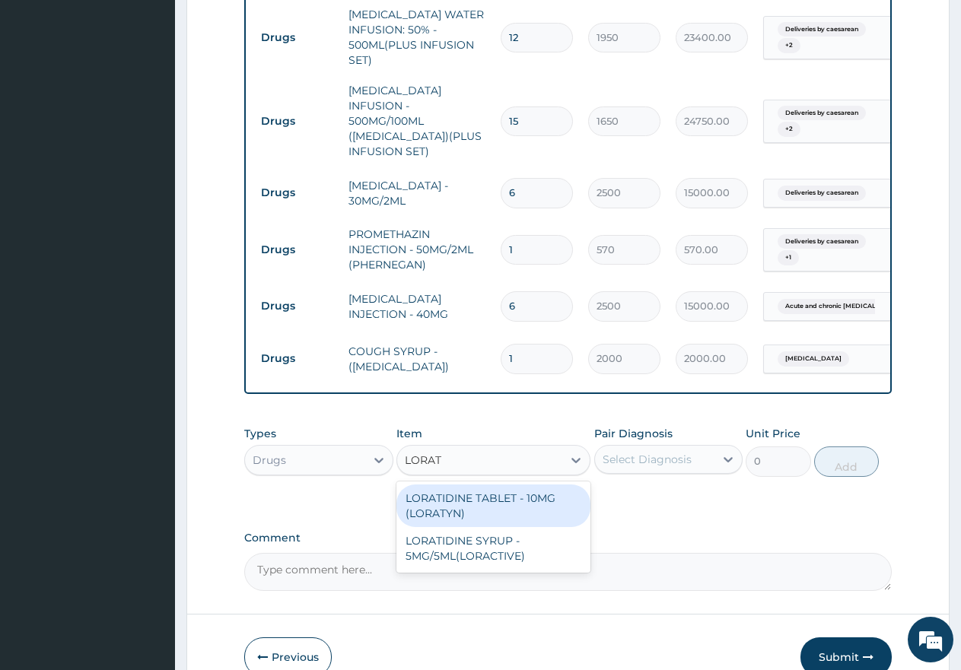
click at [472, 485] on div "LORATIDINE TABLET - 10MG (LORATYN)" at bounding box center [493, 506] width 194 height 43
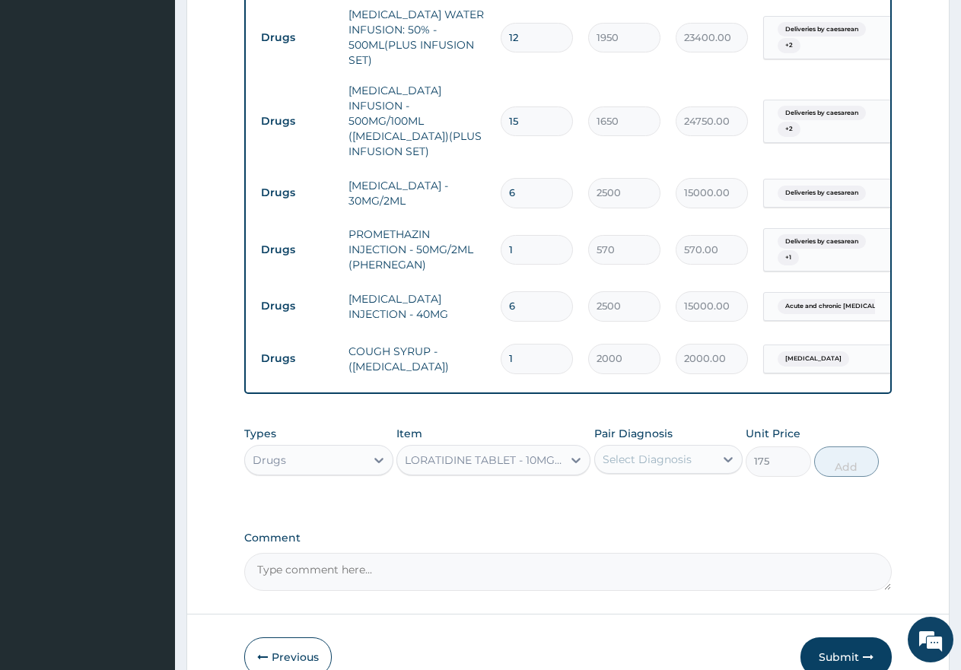
click at [659, 447] on div "Select Diagnosis" at bounding box center [655, 459] width 120 height 24
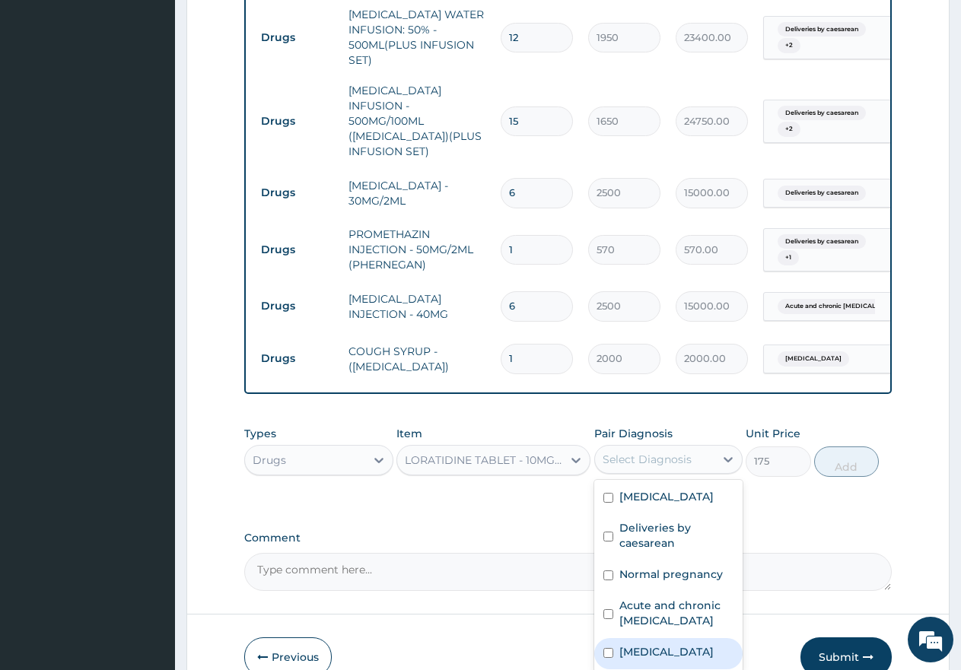
click at [611, 648] on input "checkbox" at bounding box center [608, 653] width 10 height 10
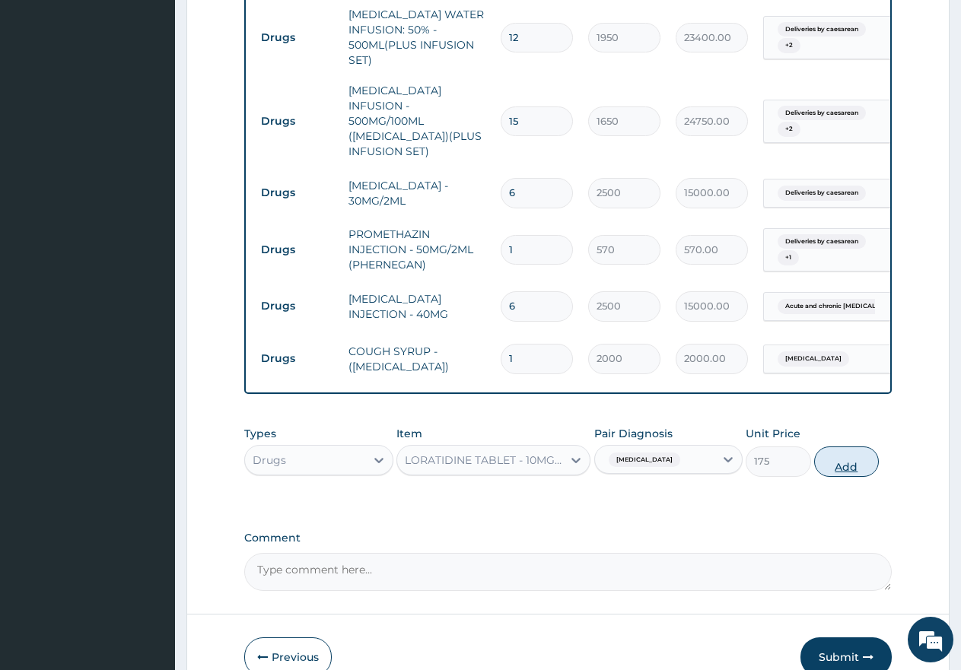
click at [839, 447] on button "Add" at bounding box center [846, 462] width 65 height 30
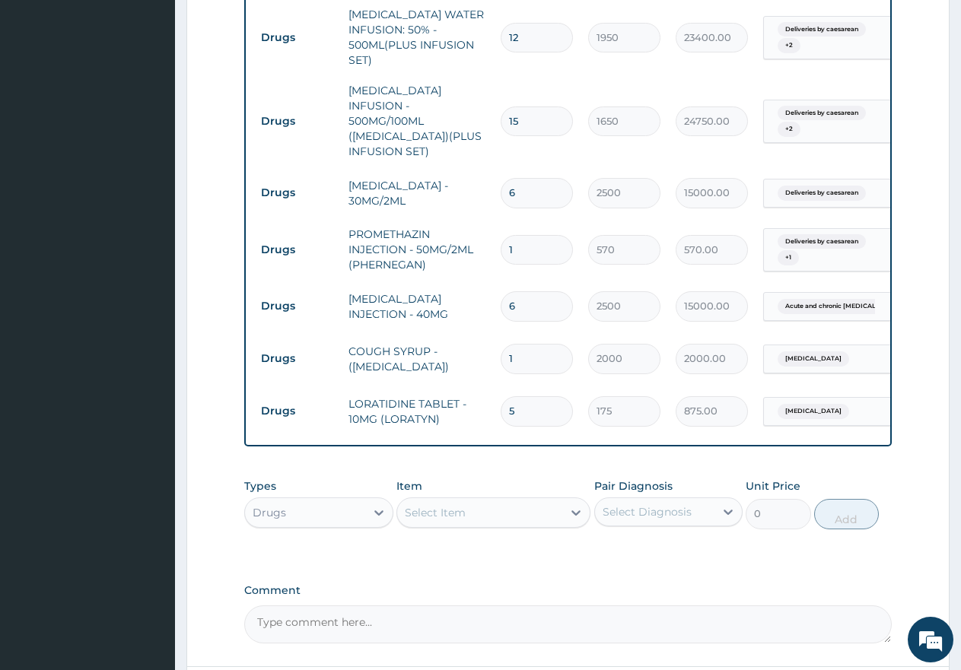
click at [495, 501] on div "Select Item" at bounding box center [479, 513] width 165 height 24
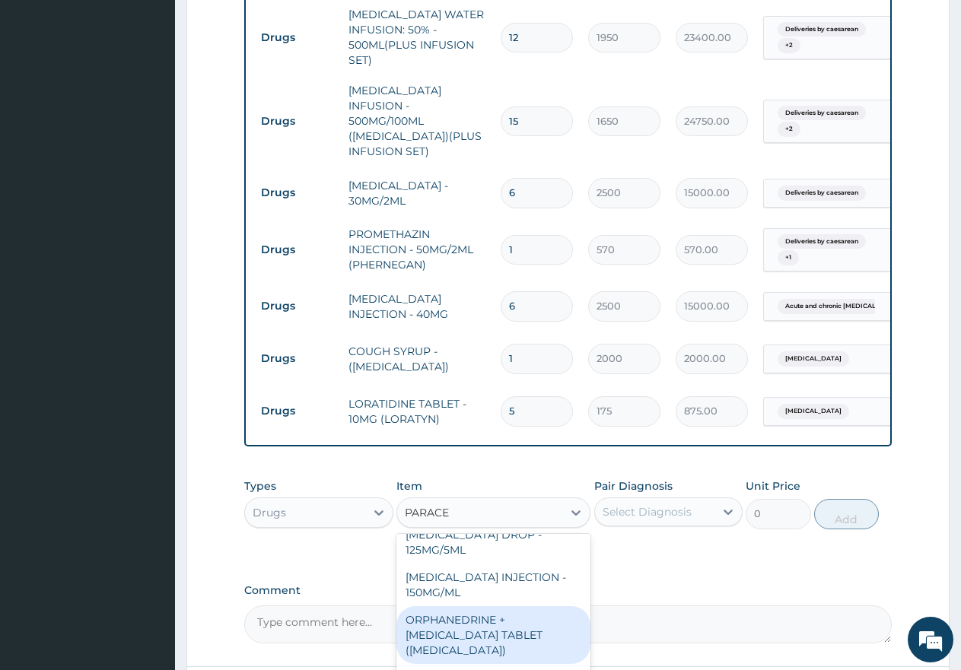
scroll to position [76, 0]
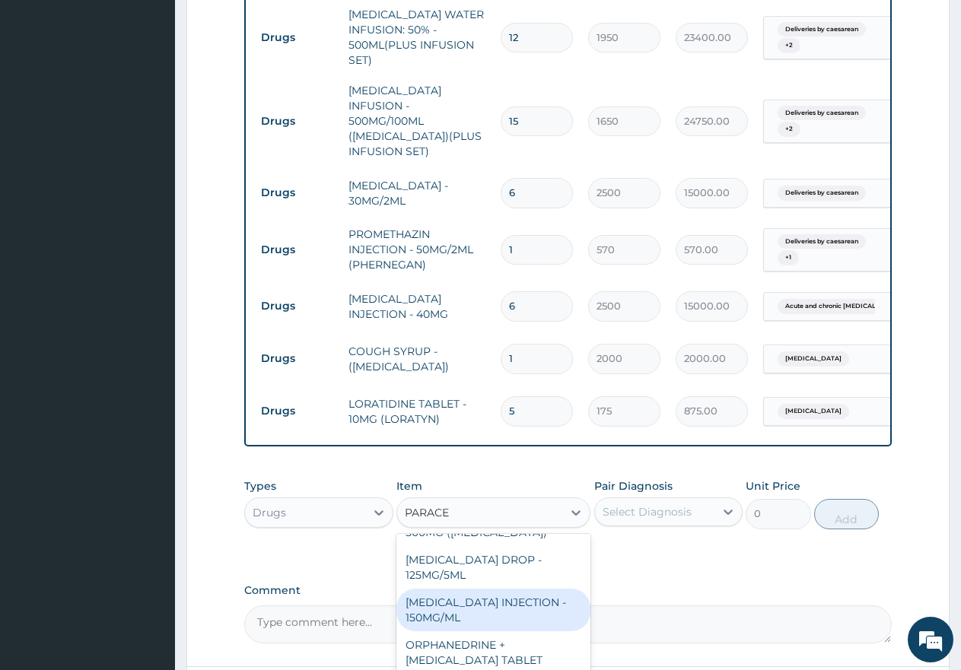
drag, startPoint x: 460, startPoint y: 574, endPoint x: 587, endPoint y: 543, distance: 131.6
click at [460, 589] on div "[MEDICAL_DATA] INJECTION - 150MG/ML" at bounding box center [493, 610] width 194 height 43
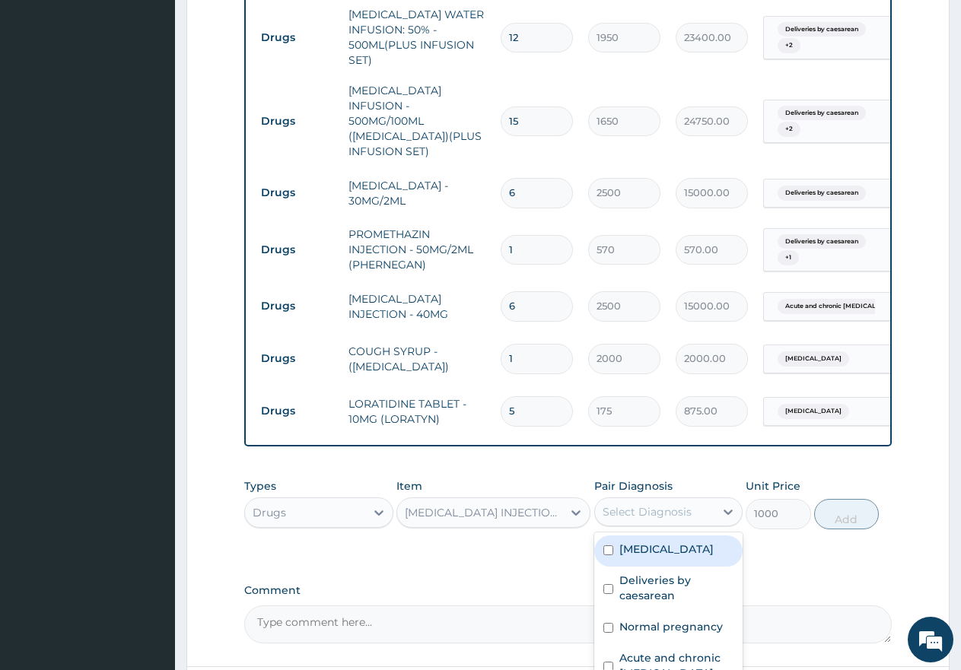
click at [643, 504] on div "Select Diagnosis" at bounding box center [647, 511] width 89 height 15
drag, startPoint x: 612, startPoint y: 523, endPoint x: 602, endPoint y: 544, distance: 23.5
click at [609, 546] on input "checkbox" at bounding box center [608, 551] width 10 height 10
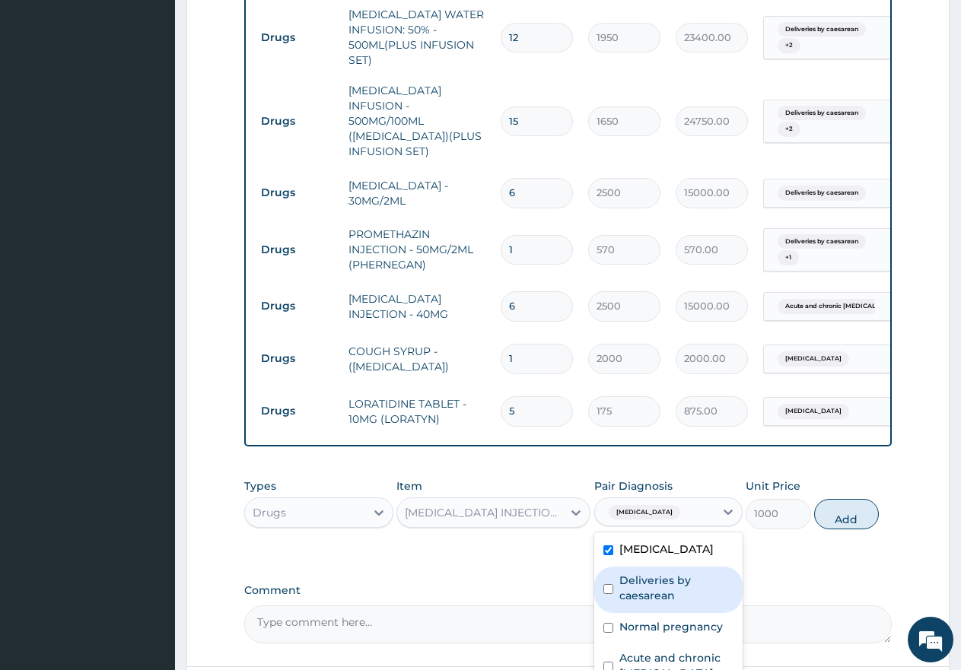
click at [606, 584] on input "checkbox" at bounding box center [608, 589] width 10 height 10
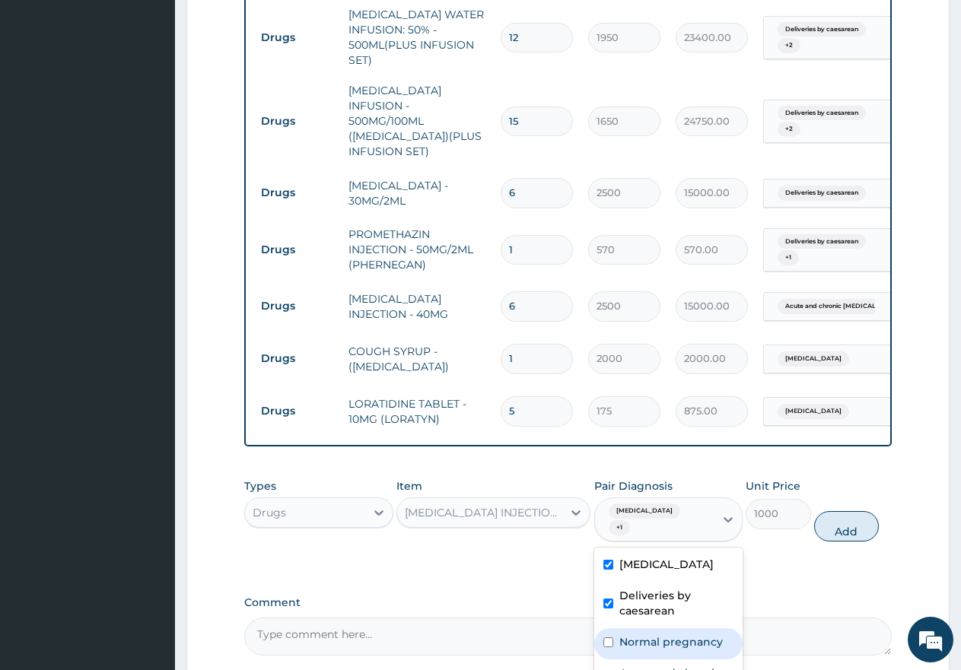
click at [606, 638] on input "checkbox" at bounding box center [608, 643] width 10 height 10
drag, startPoint x: 601, startPoint y: 635, endPoint x: 692, endPoint y: 633, distance: 90.6
click at [604, 660] on div "Acute and chronic gastritis" at bounding box center [668, 683] width 149 height 46
click at [842, 511] on button "Add" at bounding box center [846, 526] width 65 height 30
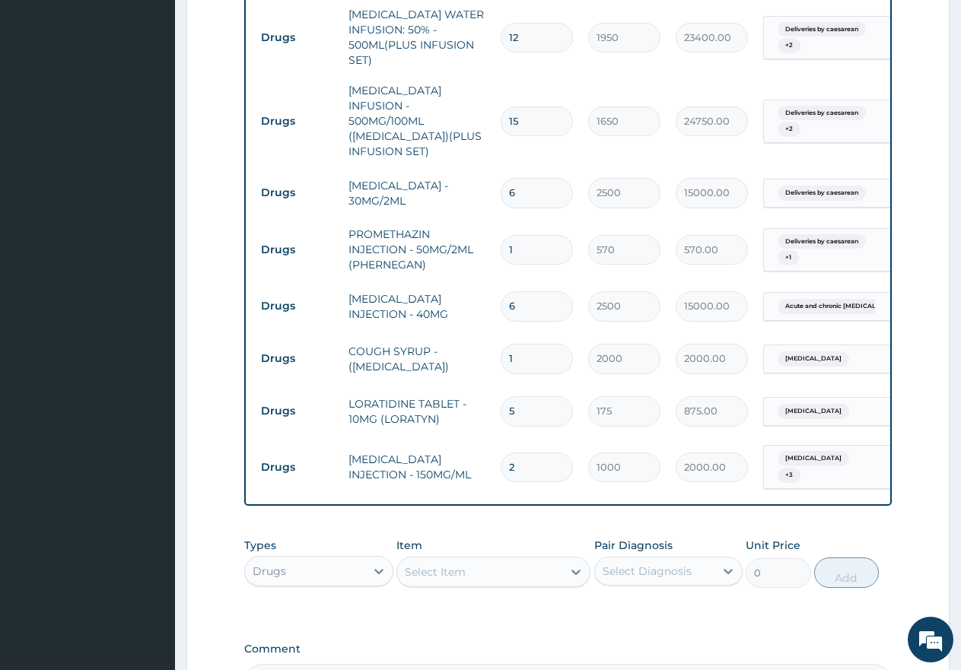
click at [442, 565] on div "Select Item" at bounding box center [435, 572] width 61 height 15
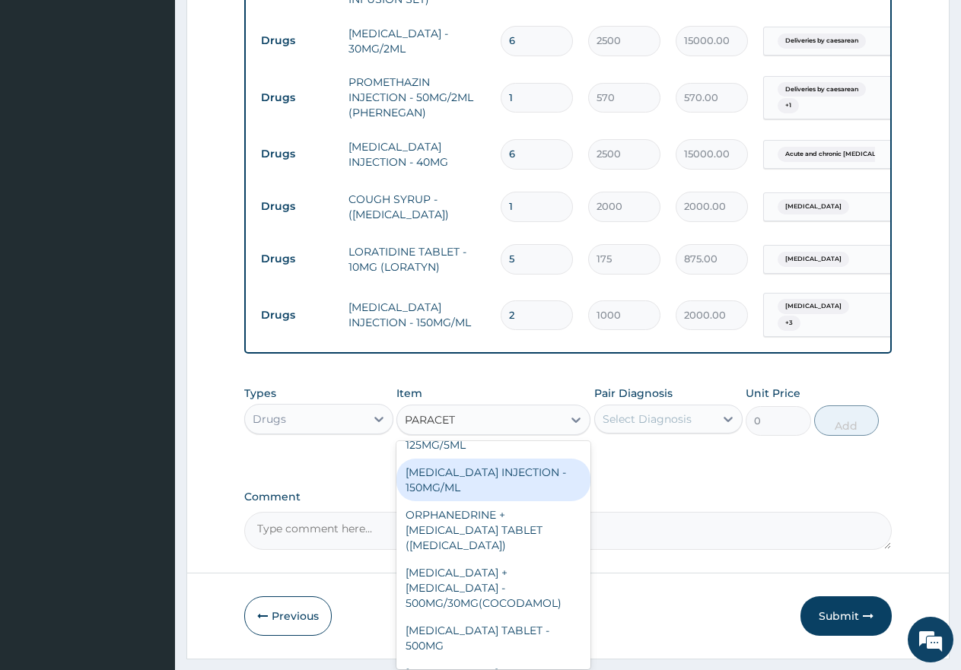
scroll to position [152, 0]
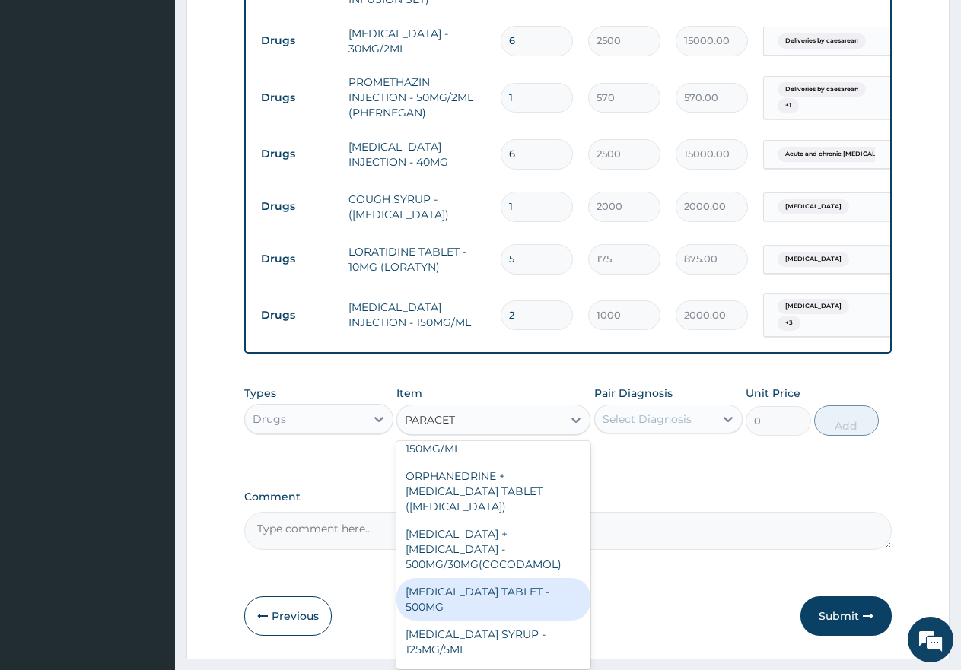
click at [482, 578] on div "[MEDICAL_DATA] TABLET - 500MG" at bounding box center [493, 599] width 194 height 43
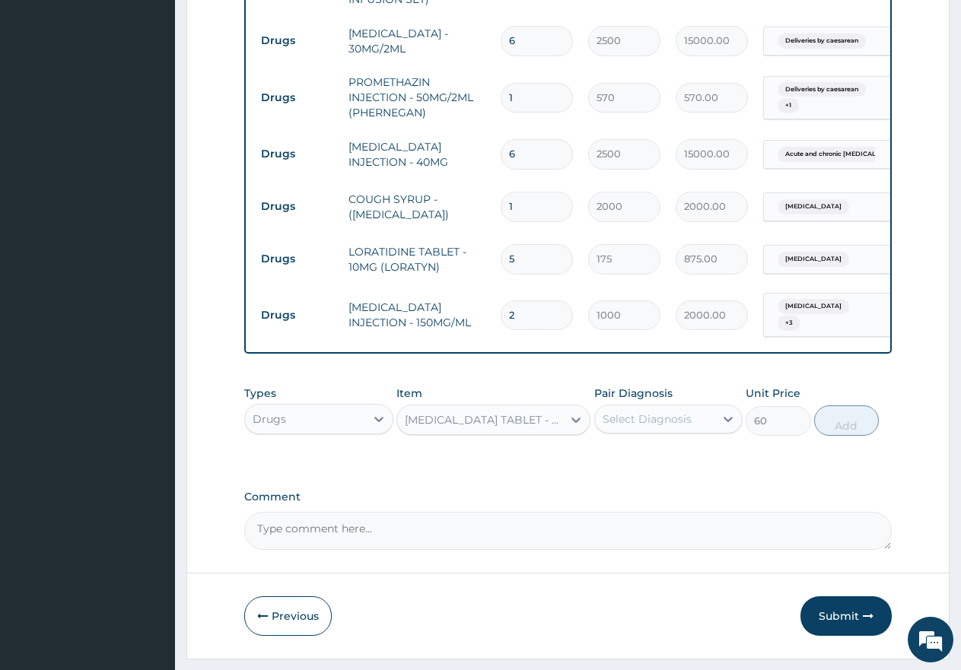
click at [641, 412] on div "Select Diagnosis" at bounding box center [647, 419] width 89 height 15
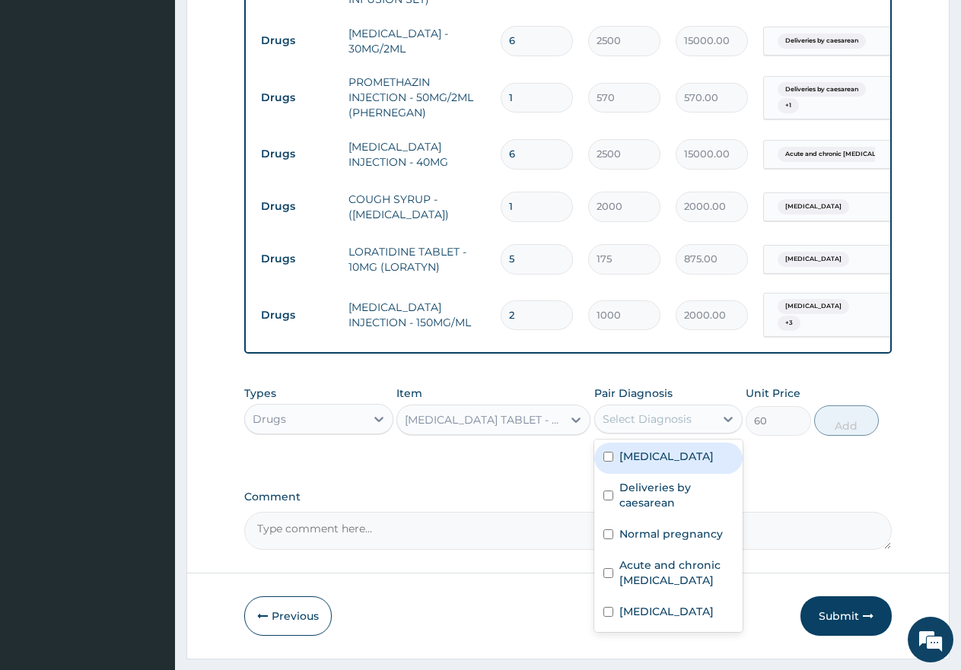
click at [610, 452] on input "checkbox" at bounding box center [608, 457] width 10 height 10
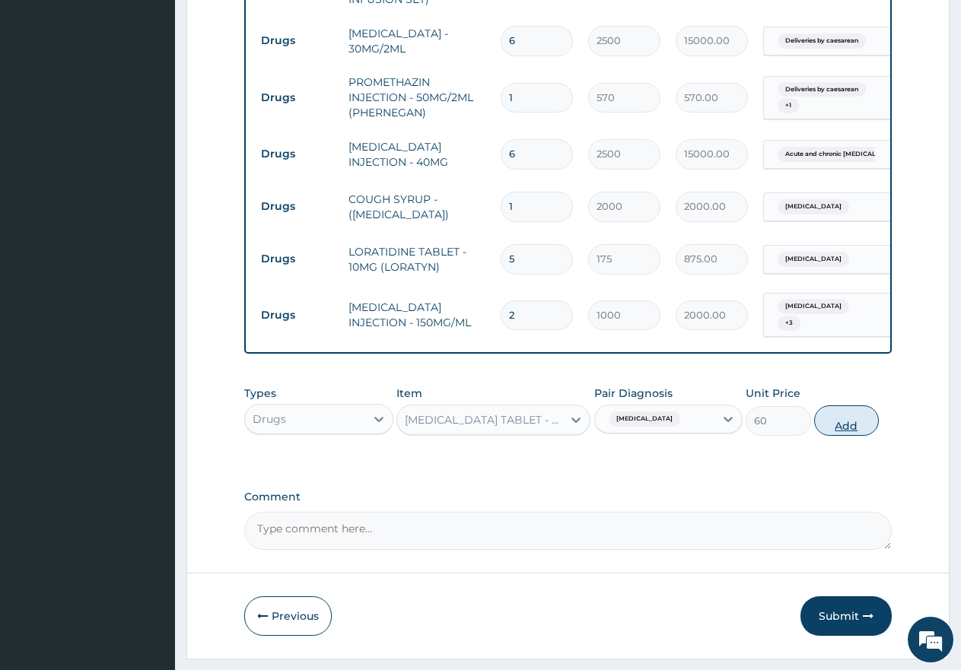
click at [827, 406] on button "Add" at bounding box center [846, 421] width 65 height 30
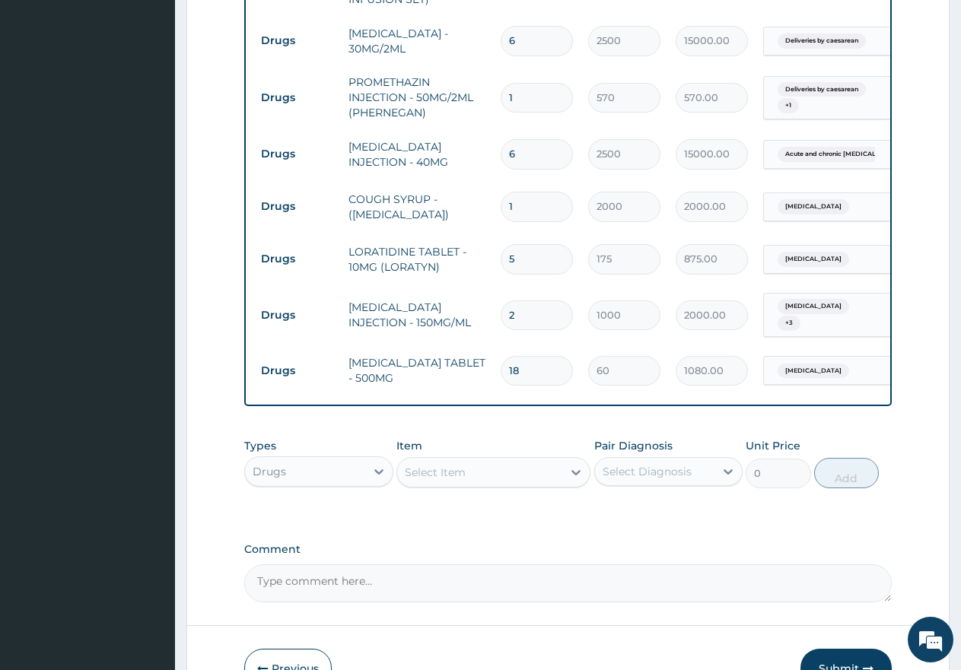
click at [466, 460] on div "Select Item" at bounding box center [479, 472] width 165 height 24
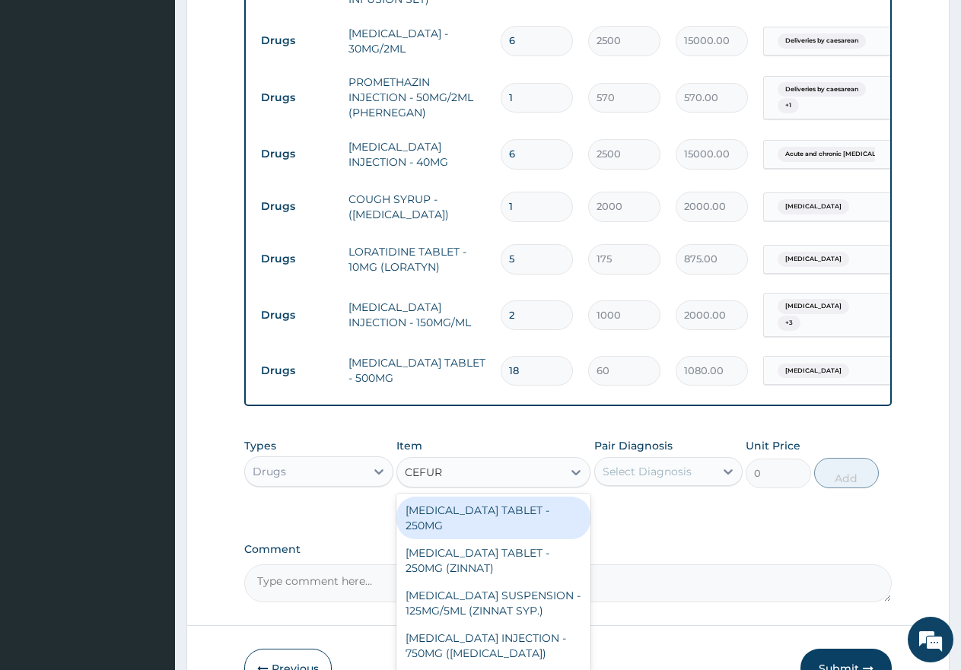
click at [469, 497] on div "[MEDICAL_DATA] TABLET - 250MG" at bounding box center [493, 518] width 194 height 43
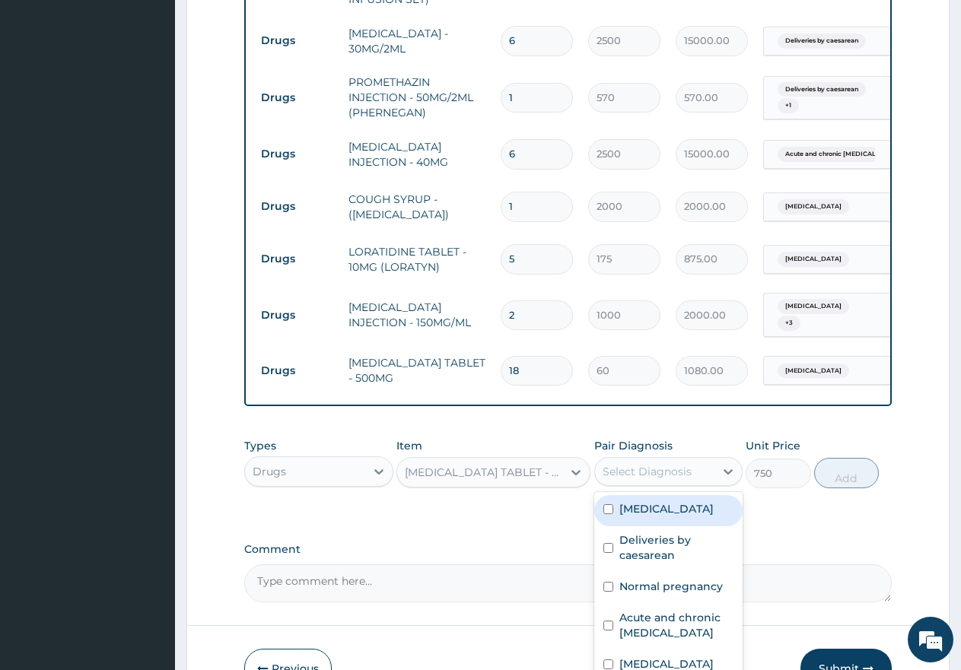
click at [676, 464] on div "Select Diagnosis" at bounding box center [647, 471] width 89 height 15
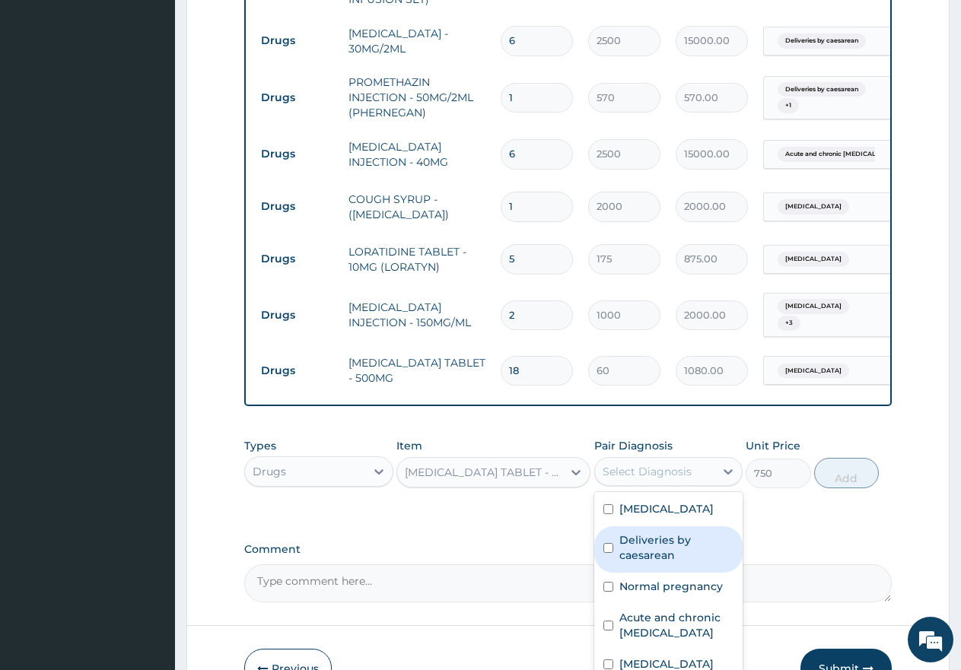
click at [611, 543] on input "checkbox" at bounding box center [608, 548] width 10 height 10
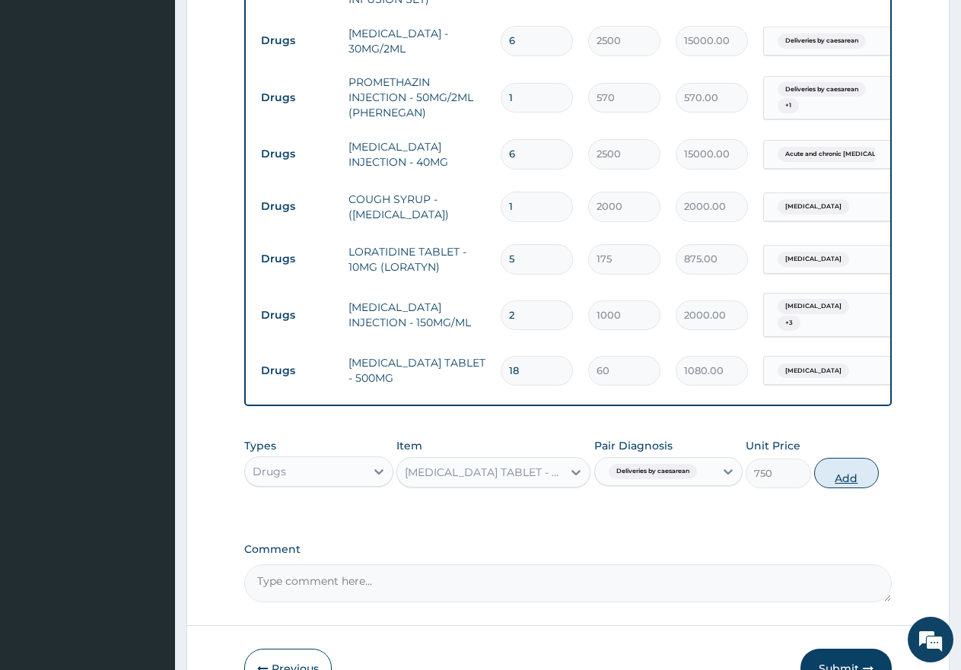
click at [857, 458] on button "Add" at bounding box center [846, 473] width 65 height 30
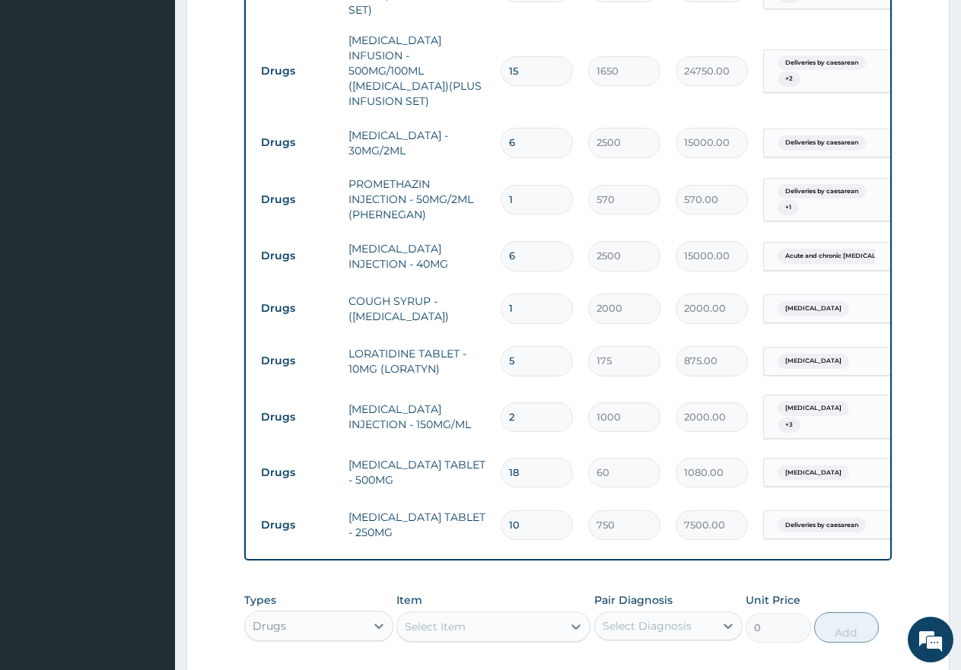
scroll to position [1739, 0]
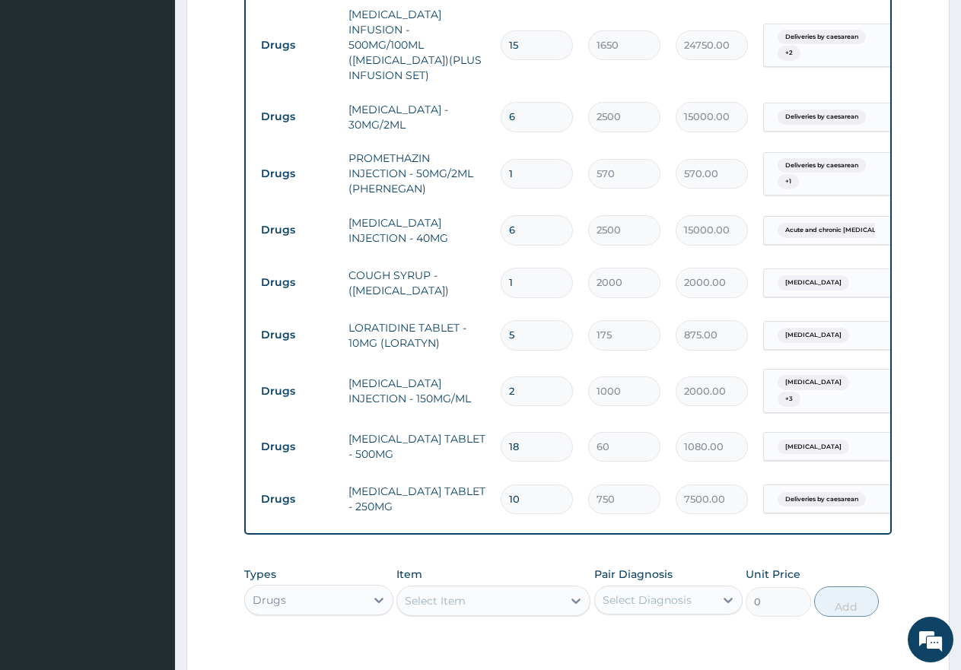
click at [463, 593] on div "Select Item" at bounding box center [435, 600] width 61 height 15
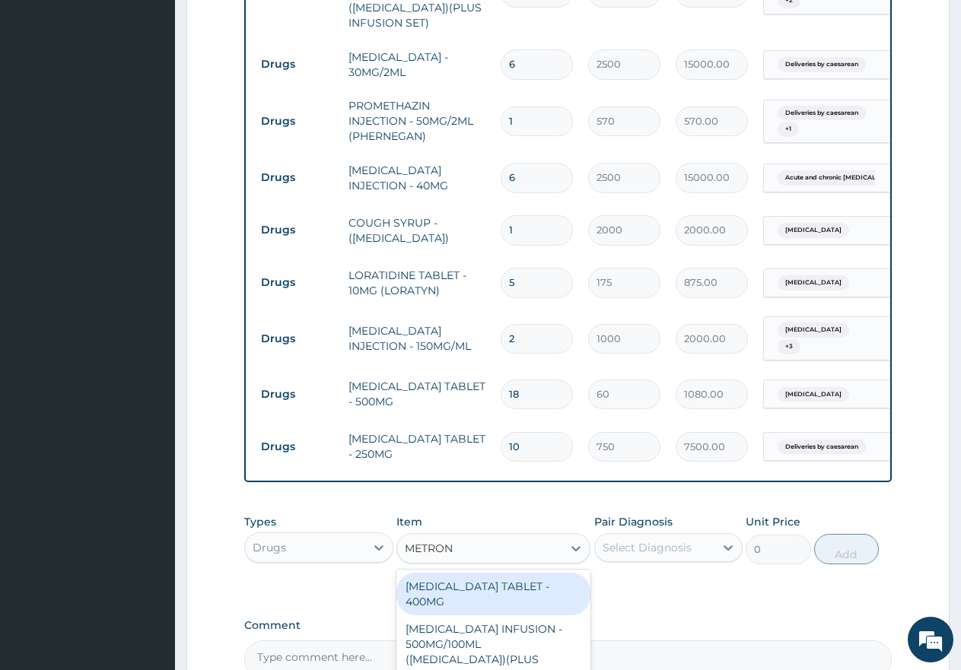
scroll to position [1892, 0]
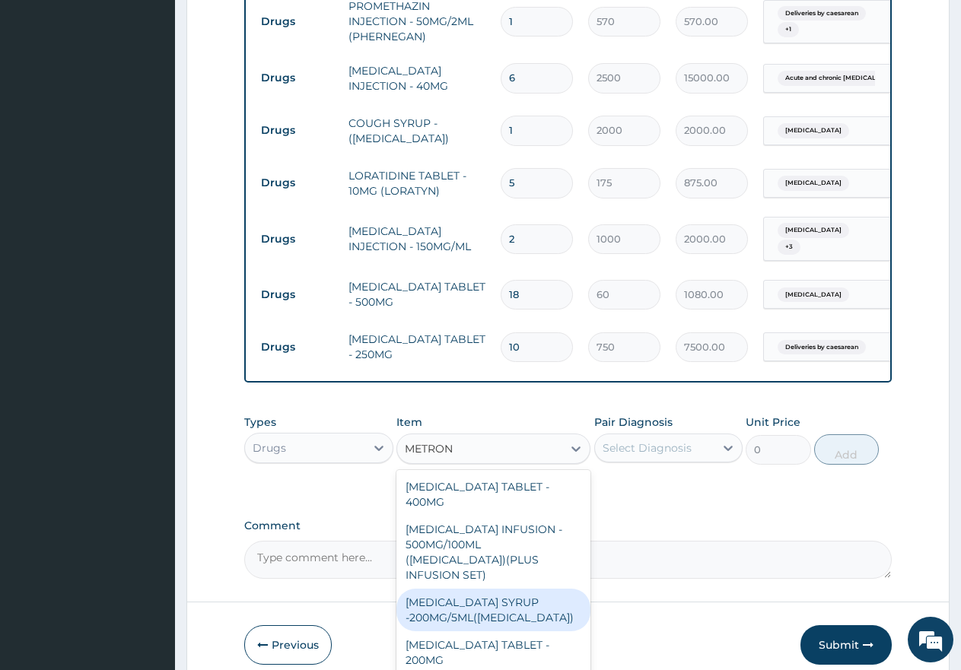
click at [485, 589] on div "[MEDICAL_DATA] SYRUP -200MG/5ML([MEDICAL_DATA])" at bounding box center [493, 610] width 194 height 43
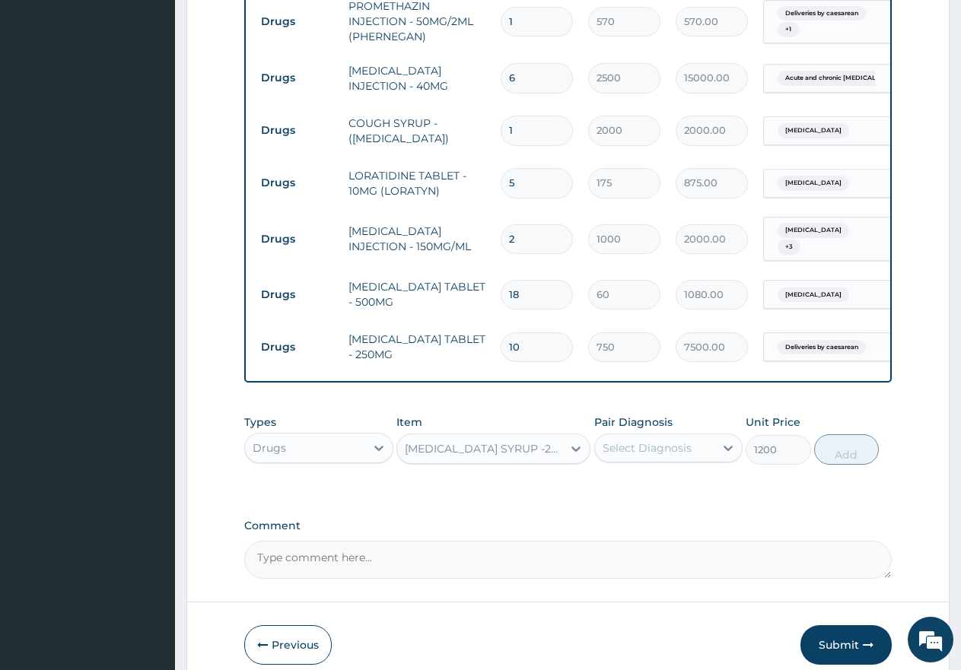
click at [517, 441] on div "[MEDICAL_DATA] SYRUP -200MG/5ML([MEDICAL_DATA])" at bounding box center [484, 448] width 159 height 15
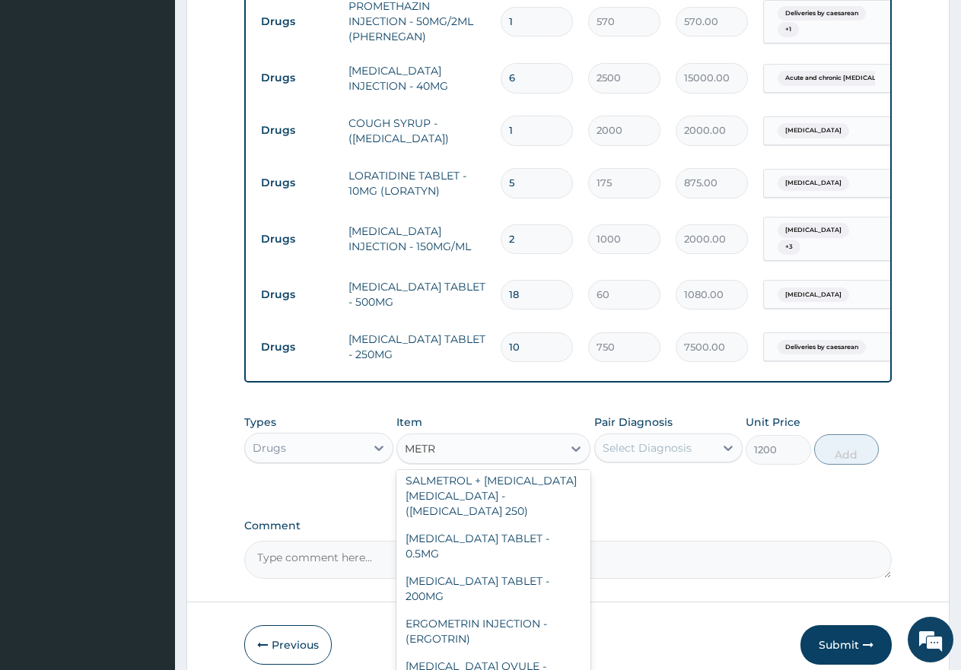
scroll to position [0, 0]
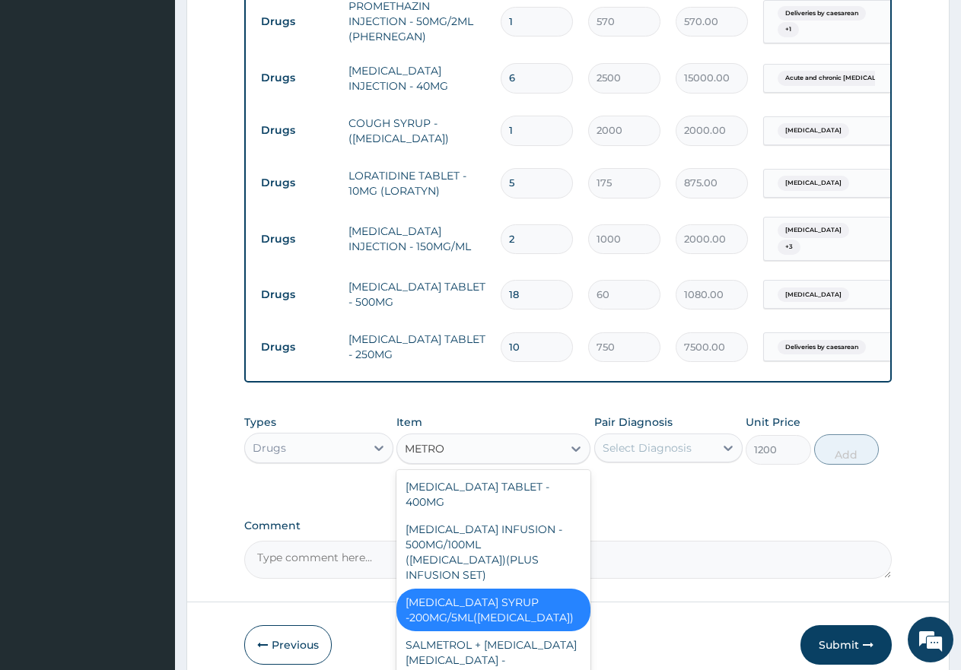
drag, startPoint x: 520, startPoint y: 605, endPoint x: 525, endPoint y: 594, distance: 11.9
click at [520, 602] on div "METRONIDAZOLE TABLET - 400MG METRONIDAZOLE INFUSION - 500MG/100ML (FLAGYL)(PLUS…" at bounding box center [493, 584] width 194 height 228
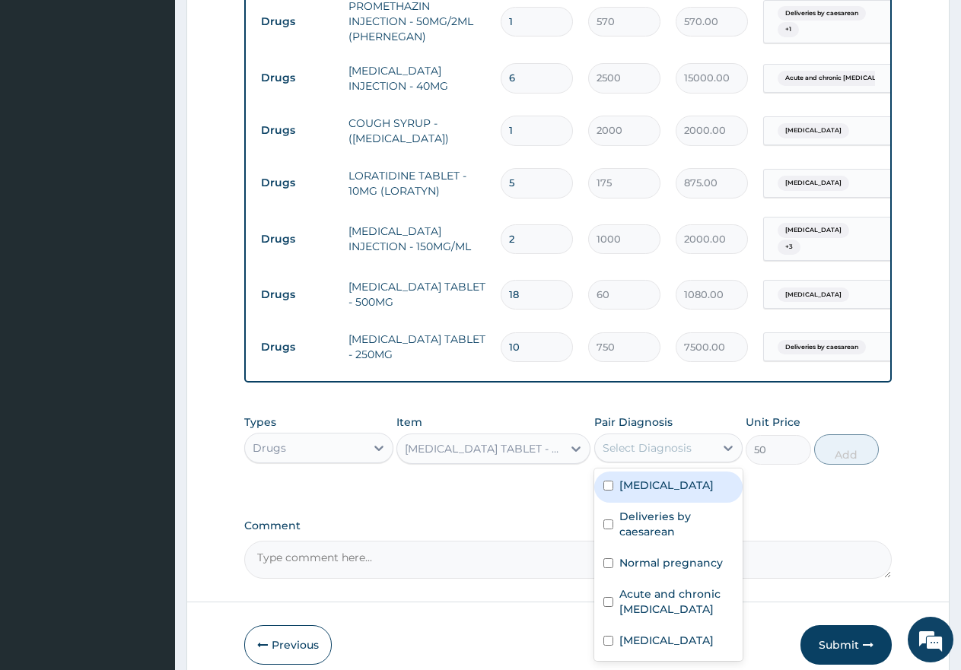
click at [630, 441] on div "Select Diagnosis" at bounding box center [647, 448] width 89 height 15
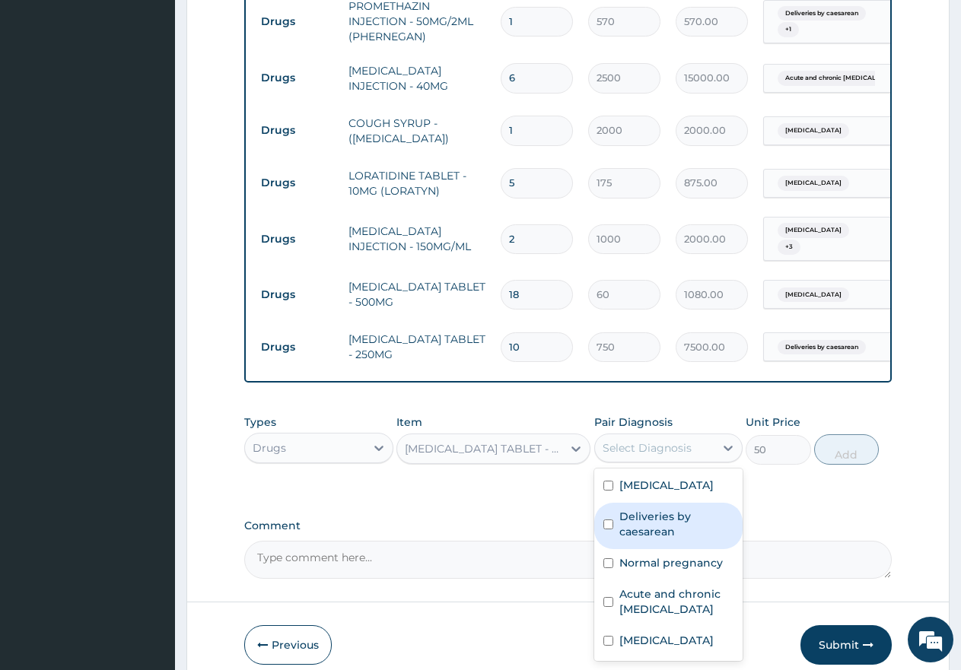
click at [616, 503] on div "Deliveries by caesarean" at bounding box center [668, 526] width 149 height 46
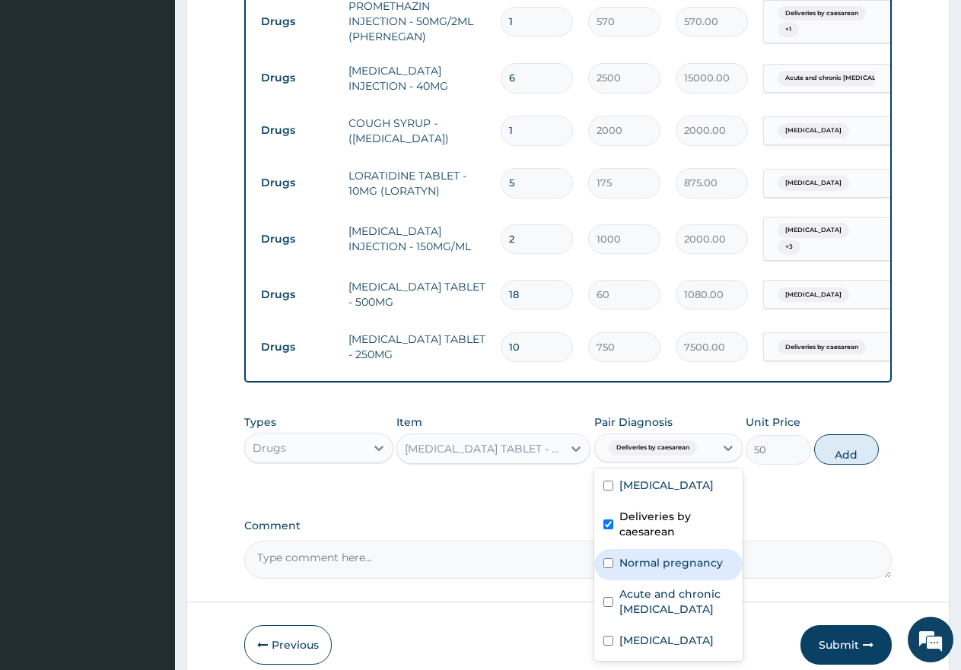
click at [607, 558] on input "checkbox" at bounding box center [608, 563] width 10 height 10
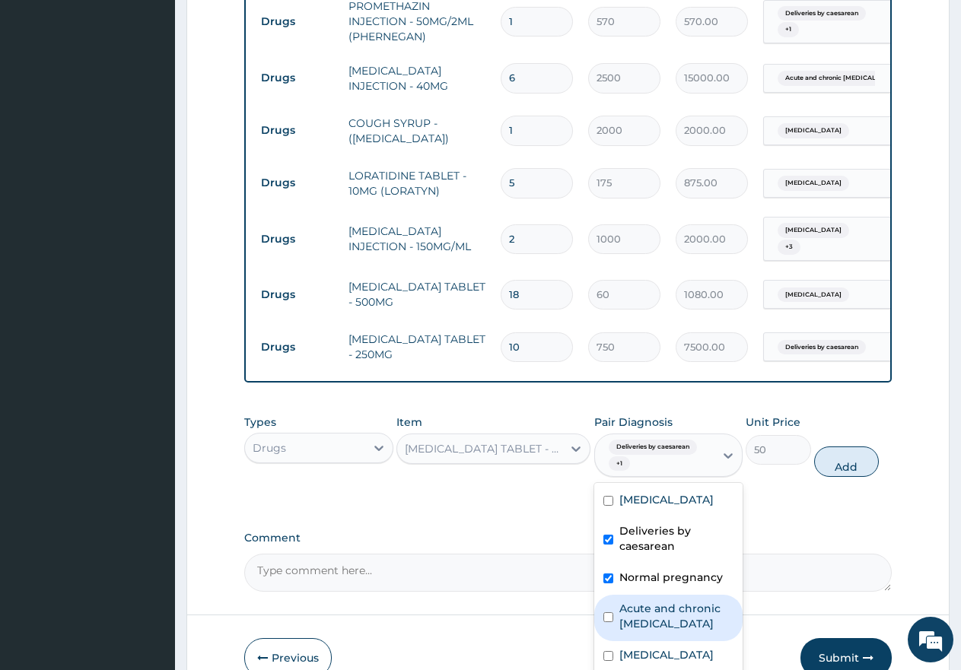
click at [606, 595] on div "Acute and chronic gastritis" at bounding box center [668, 618] width 149 height 46
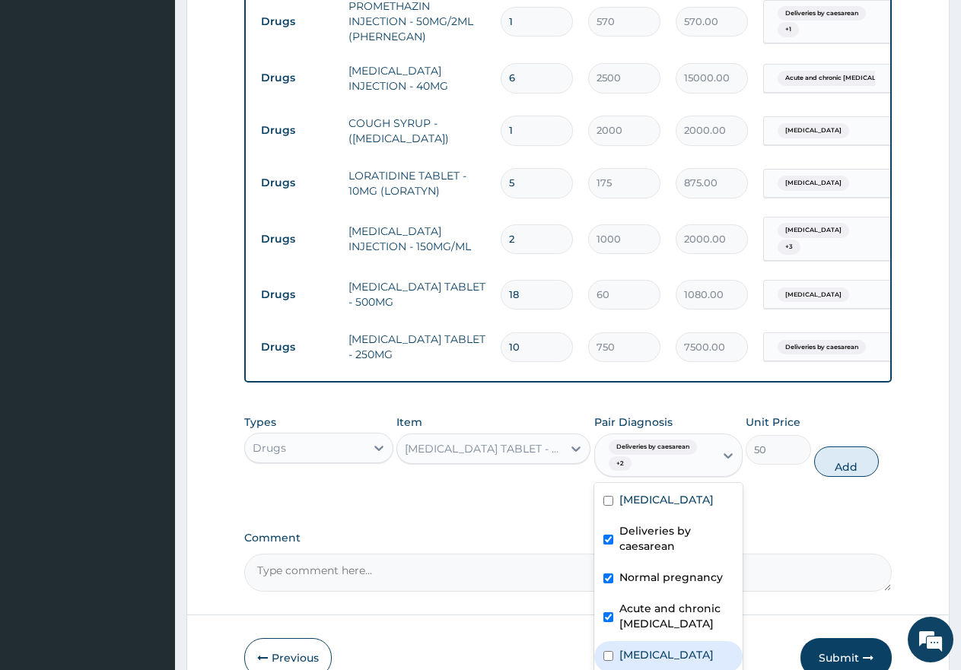
drag, startPoint x: 606, startPoint y: 632, endPoint x: 620, endPoint y: 610, distance: 25.7
click at [606, 651] on input "checkbox" at bounding box center [608, 656] width 10 height 10
click at [838, 447] on button "Add" at bounding box center [846, 462] width 65 height 30
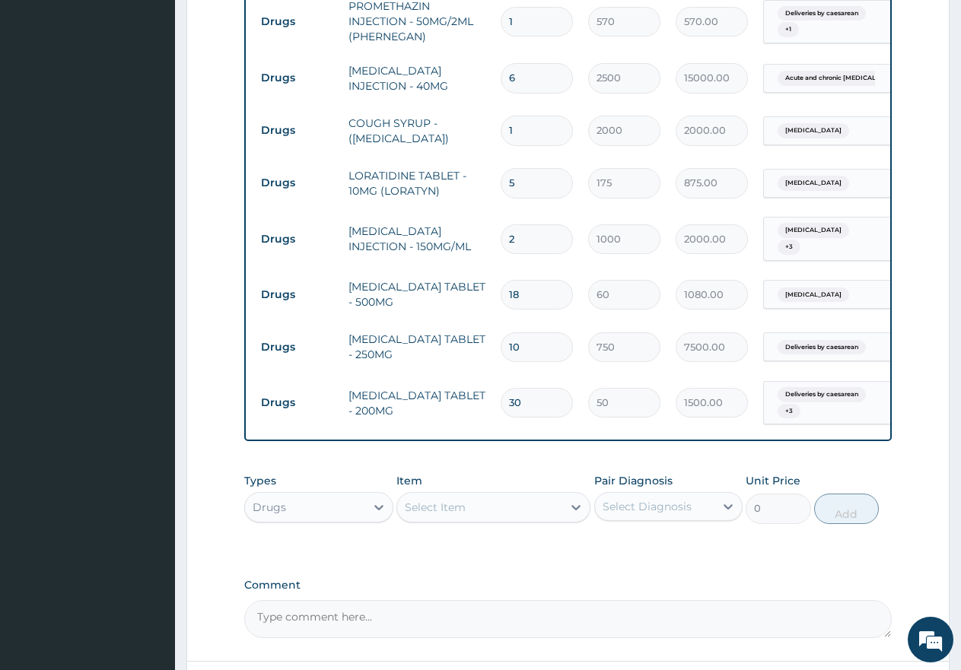
drag, startPoint x: 523, startPoint y: 246, endPoint x: 473, endPoint y: 236, distance: 50.4
click at [473, 269] on tr "Drugs PARACETAMOL TABLET - 500MG 18 60 1080.00 Malaria Delete" at bounding box center [626, 295] width 746 height 52
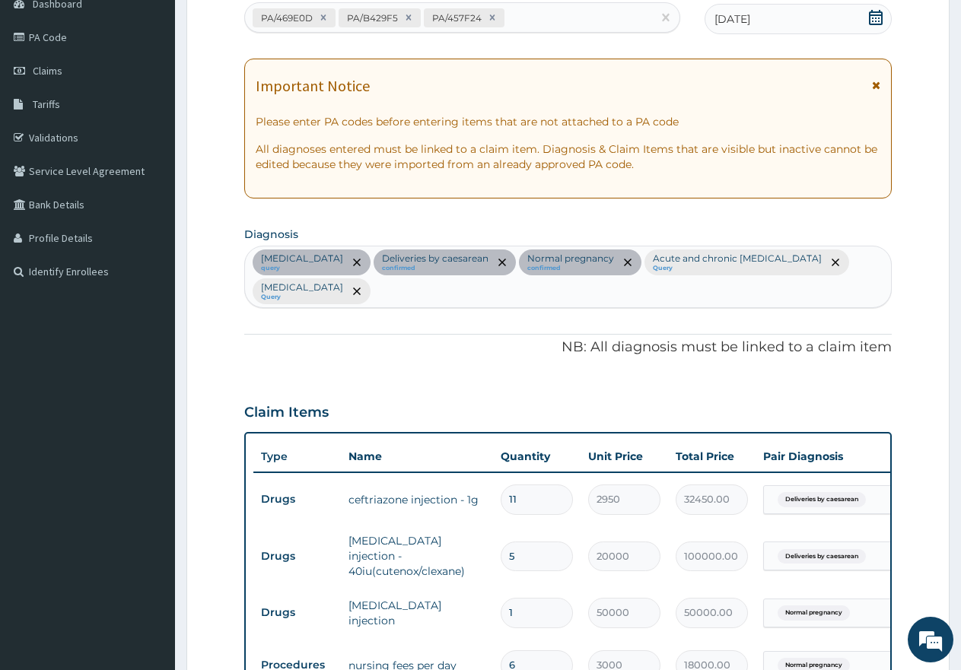
scroll to position [142, 0]
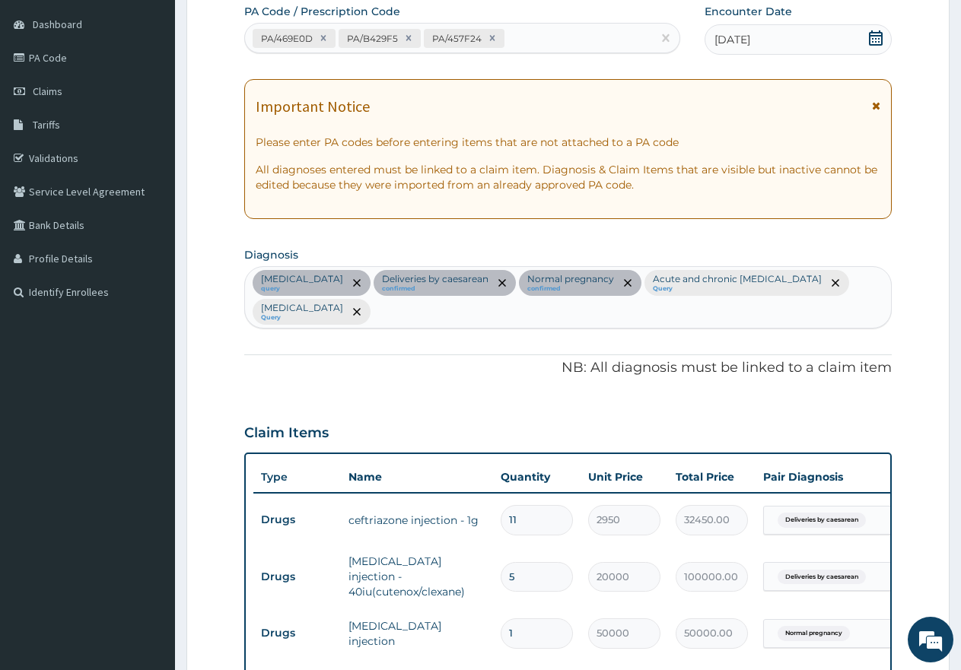
click at [451, 312] on div "Malaria query Deliveries by caesarean confirmed Normal pregnancy confirmed Acut…" at bounding box center [568, 297] width 646 height 61
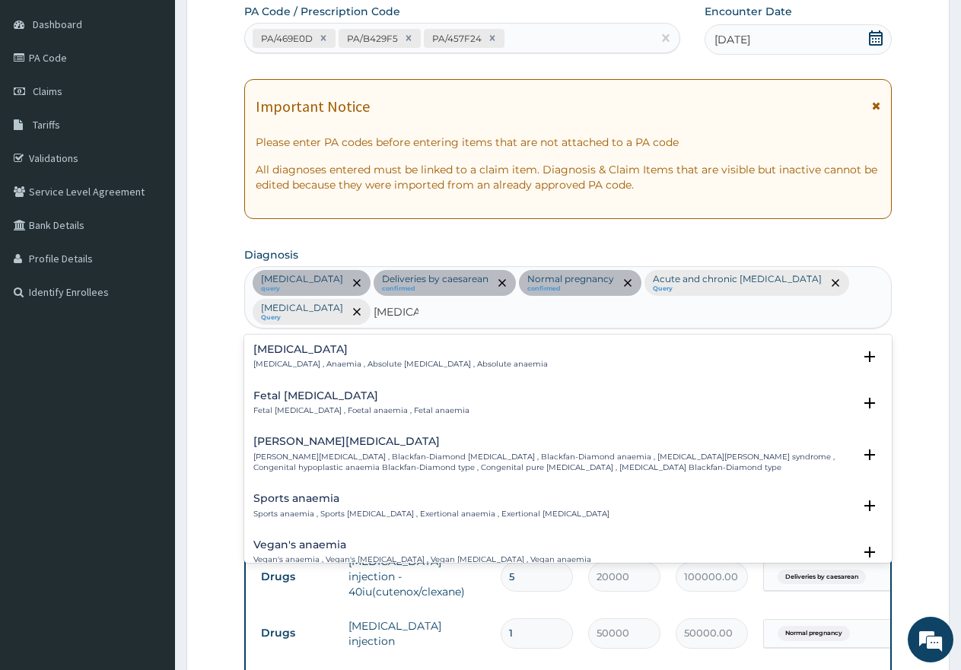
click at [297, 357] on div "Anemia Anemia , Anaemia , Absolute anemia , Absolute anaemia" at bounding box center [400, 357] width 294 height 27
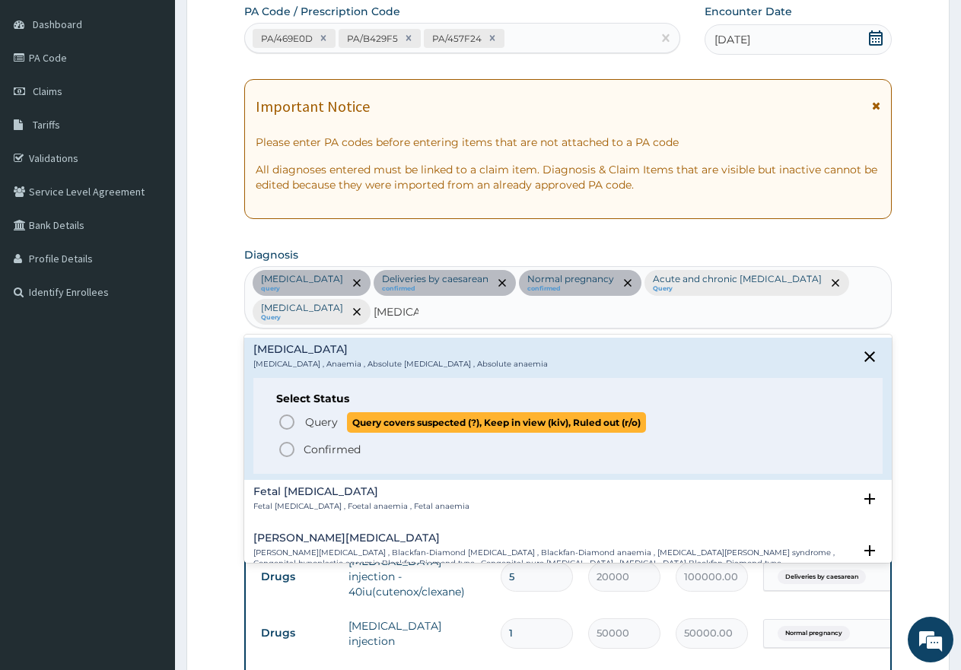
click at [283, 422] on icon "status option query" at bounding box center [287, 422] width 18 height 18
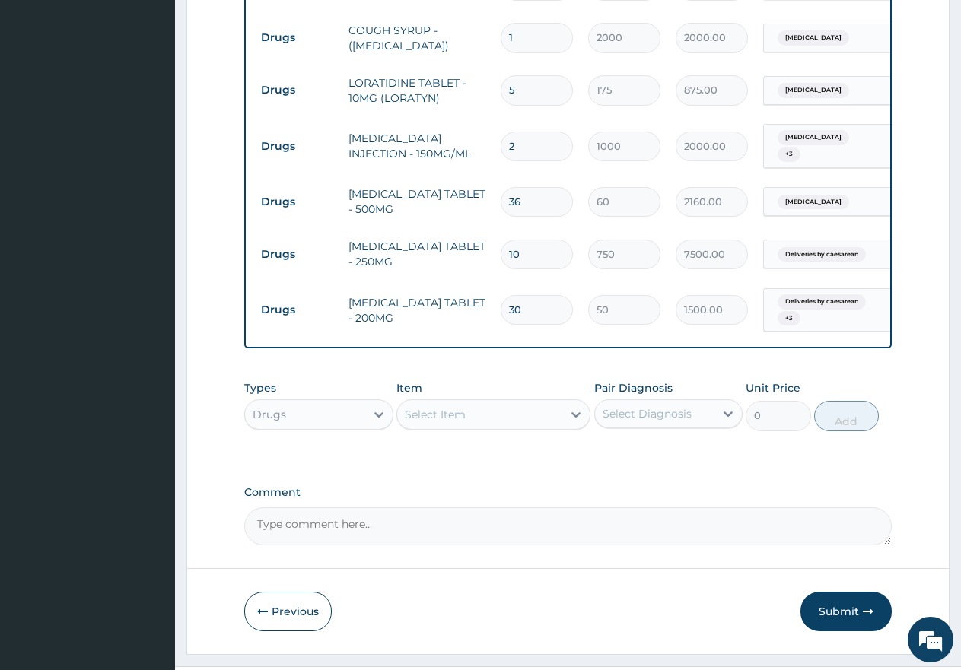
scroll to position [1985, 0]
click at [342, 402] on div "Drugs" at bounding box center [305, 414] width 120 height 24
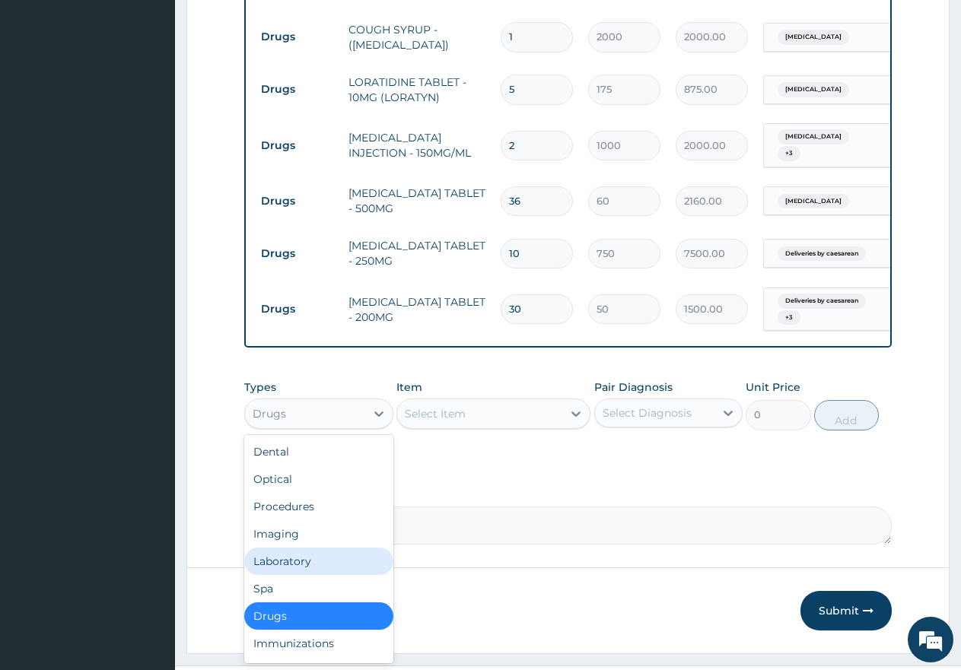
click at [288, 548] on div "Laboratory" at bounding box center [318, 561] width 149 height 27
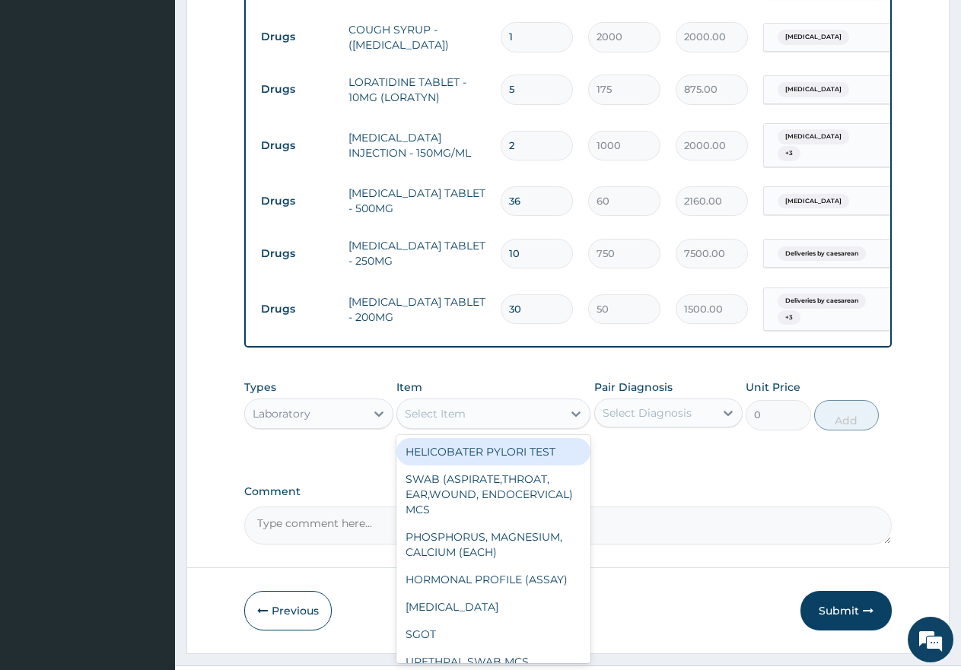
click at [470, 402] on div "Select Item" at bounding box center [479, 414] width 165 height 24
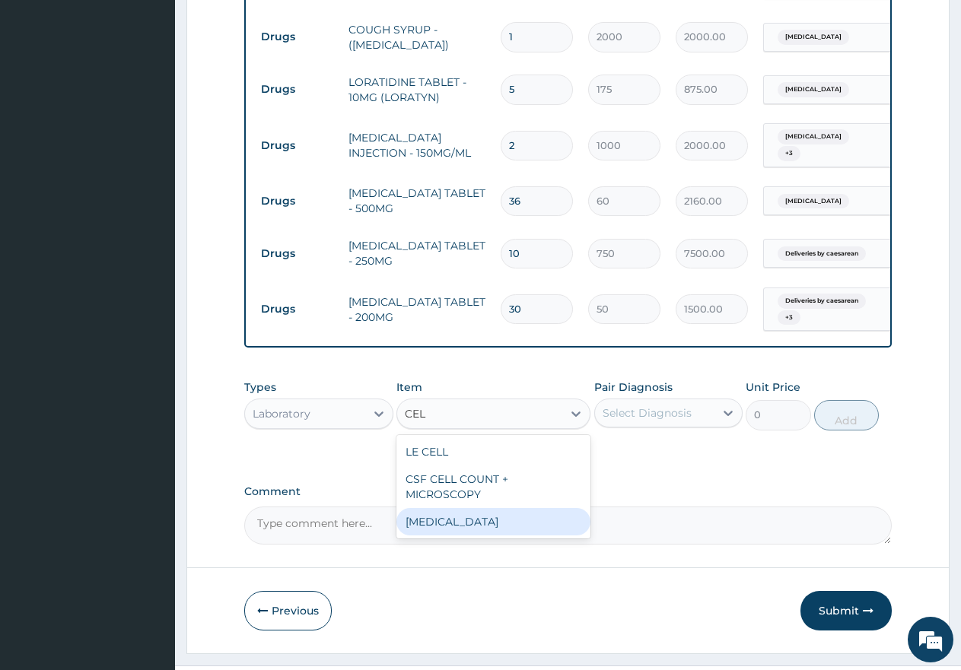
click at [476, 508] on div "PACKED CELL VOLUME" at bounding box center [493, 521] width 194 height 27
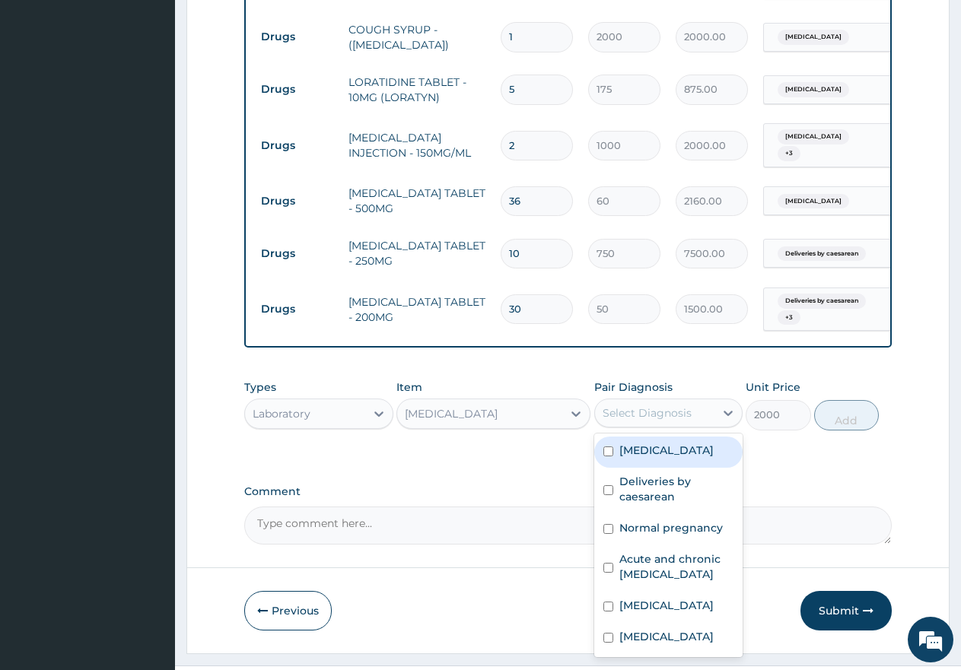
click at [646, 406] on div "Select Diagnosis" at bounding box center [647, 413] width 89 height 15
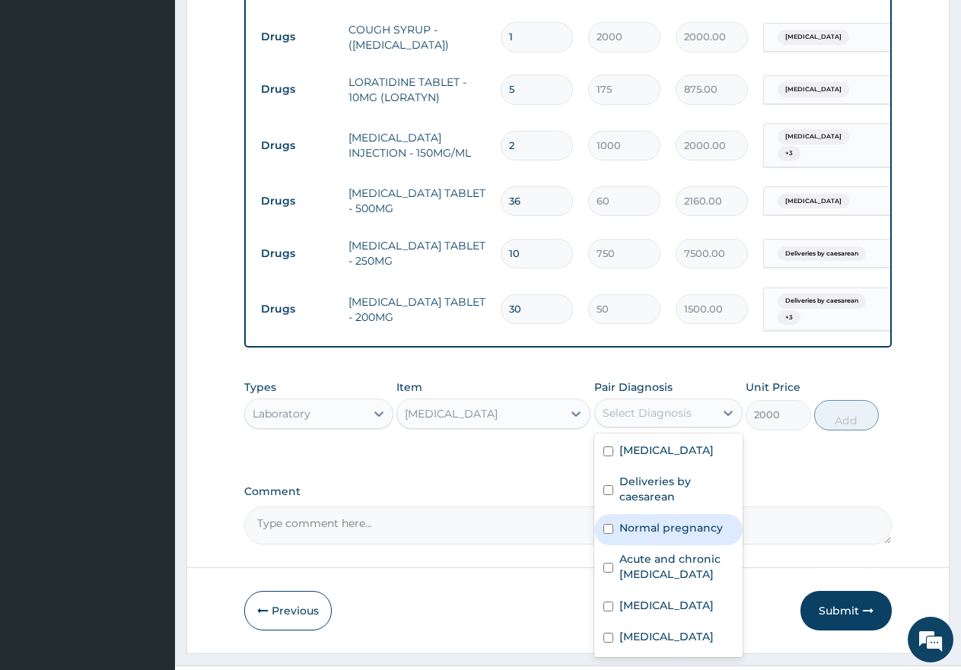
scroll to position [26, 0]
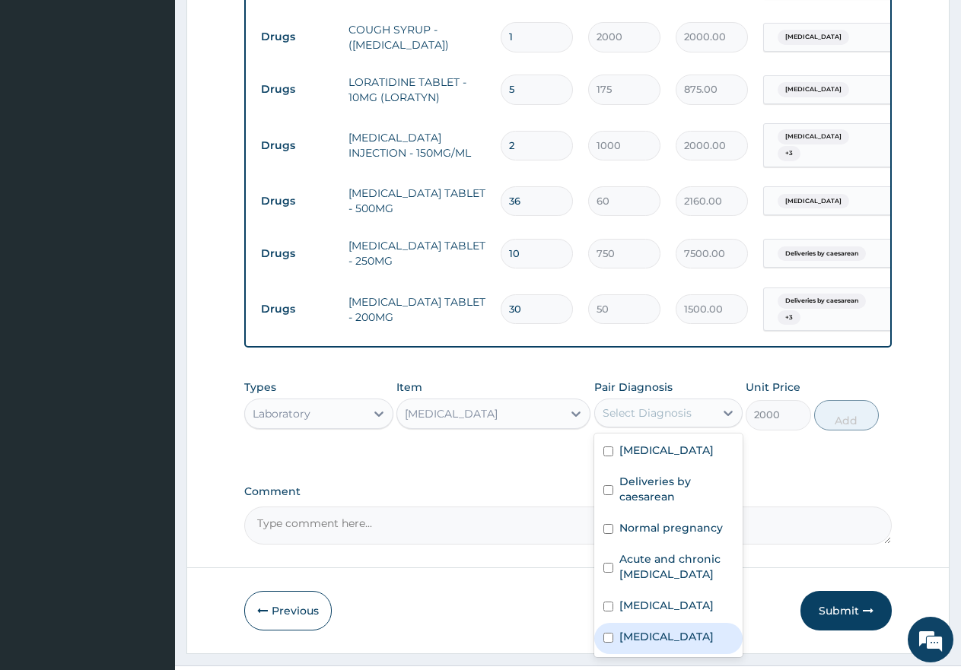
drag, startPoint x: 609, startPoint y: 612, endPoint x: 616, endPoint y: 600, distance: 13.3
click at [613, 623] on div "Anemia" at bounding box center [668, 638] width 149 height 31
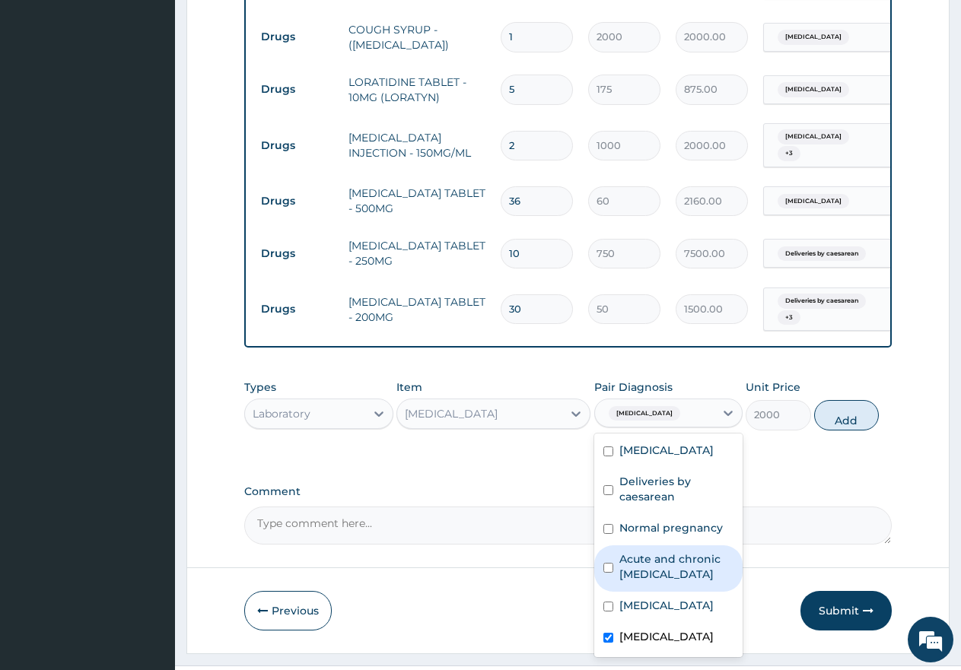
click at [856, 400] on button "Add" at bounding box center [846, 415] width 65 height 30
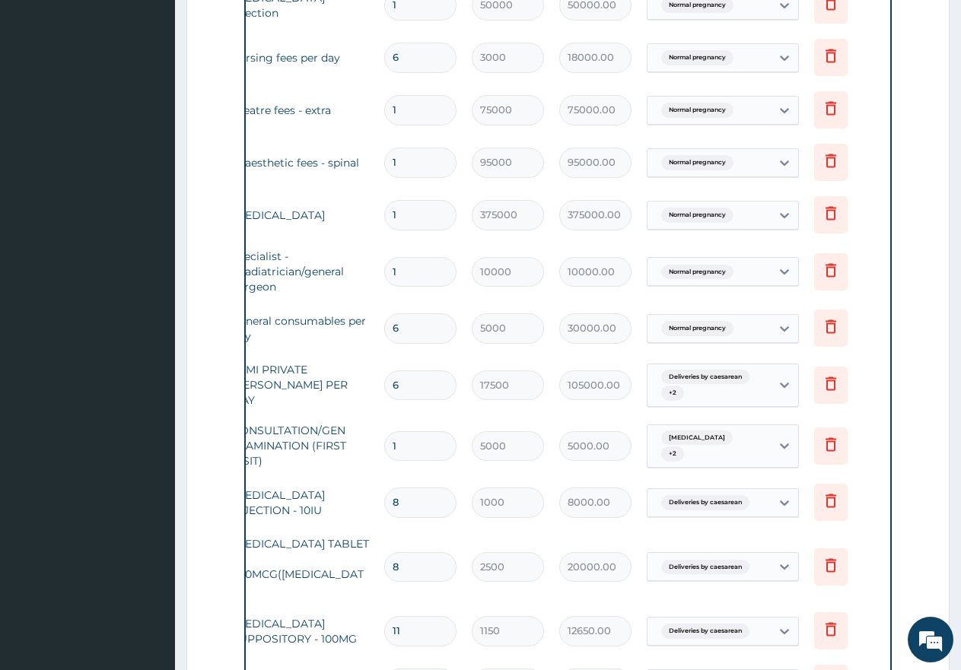
scroll to position [744, 0]
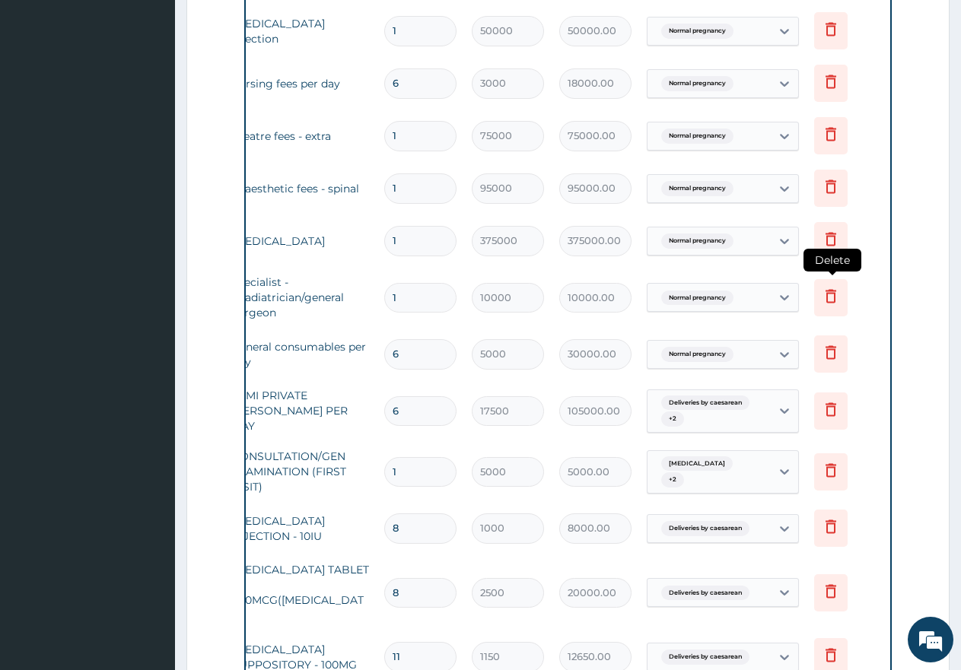
click at [830, 297] on icon at bounding box center [831, 296] width 18 height 18
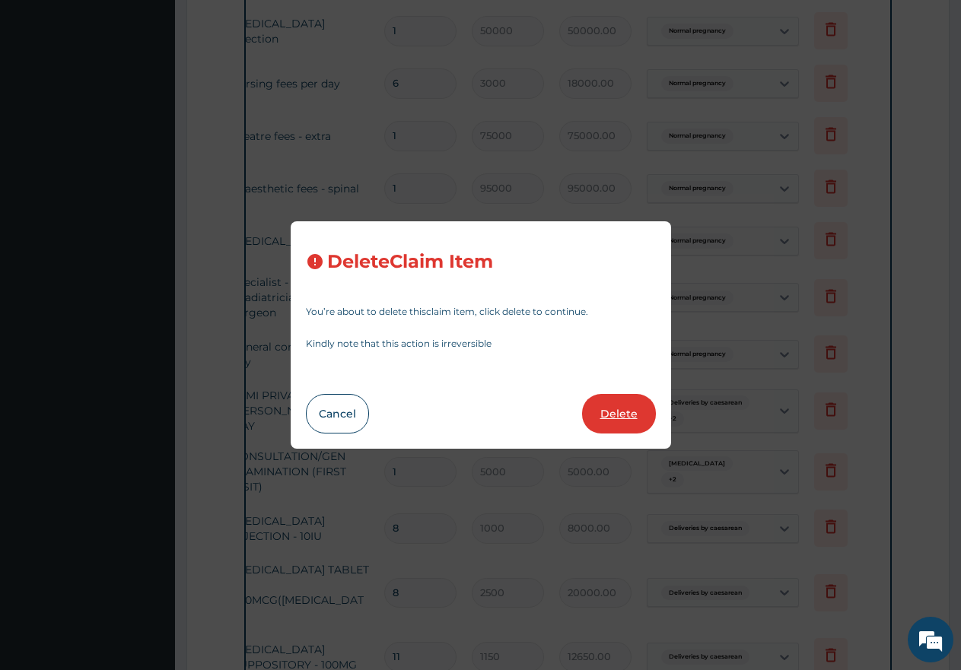
click at [625, 409] on button "Delete" at bounding box center [619, 414] width 74 height 40
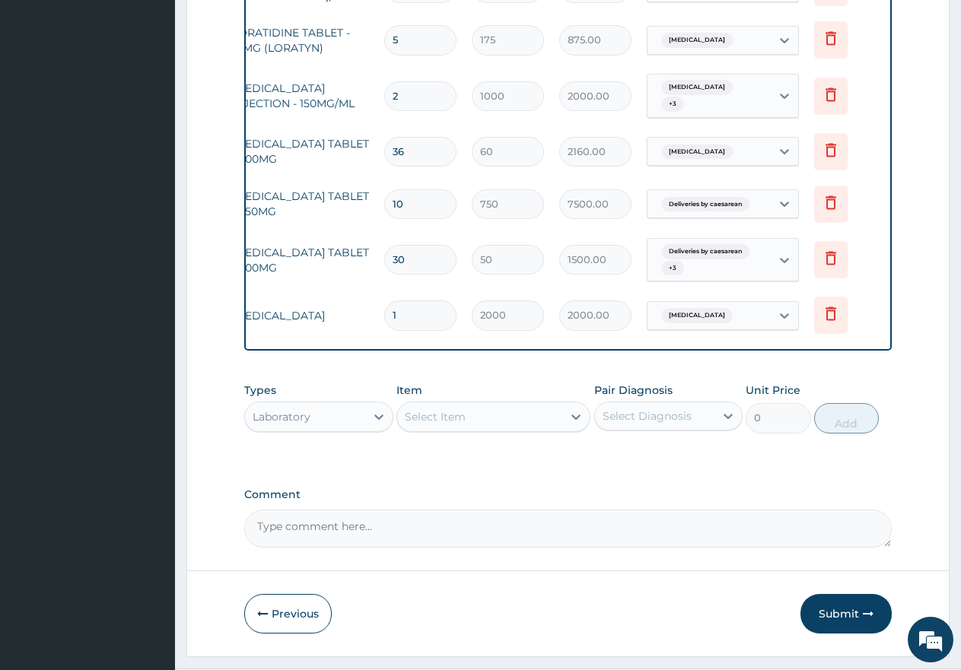
scroll to position [1977, 0]
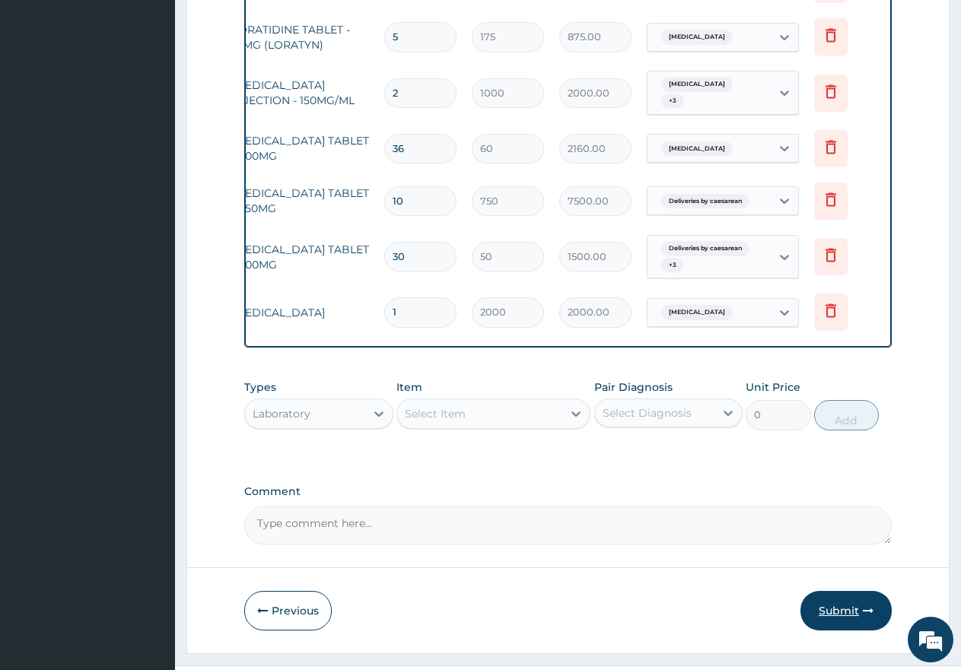
click at [838, 591] on button "Submit" at bounding box center [845, 611] width 91 height 40
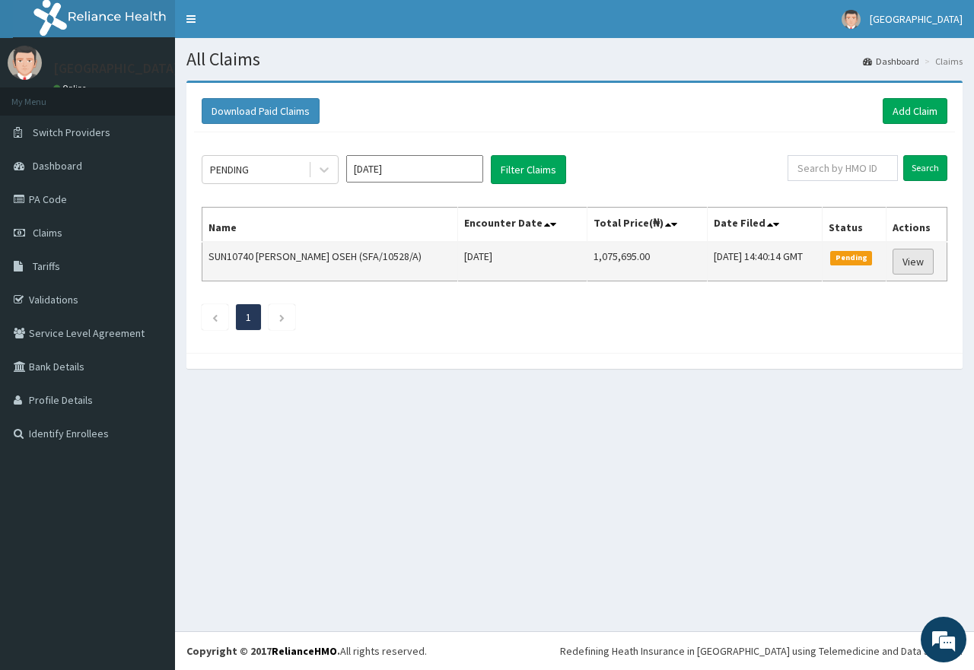
click at [905, 264] on link "View" at bounding box center [912, 262] width 41 height 26
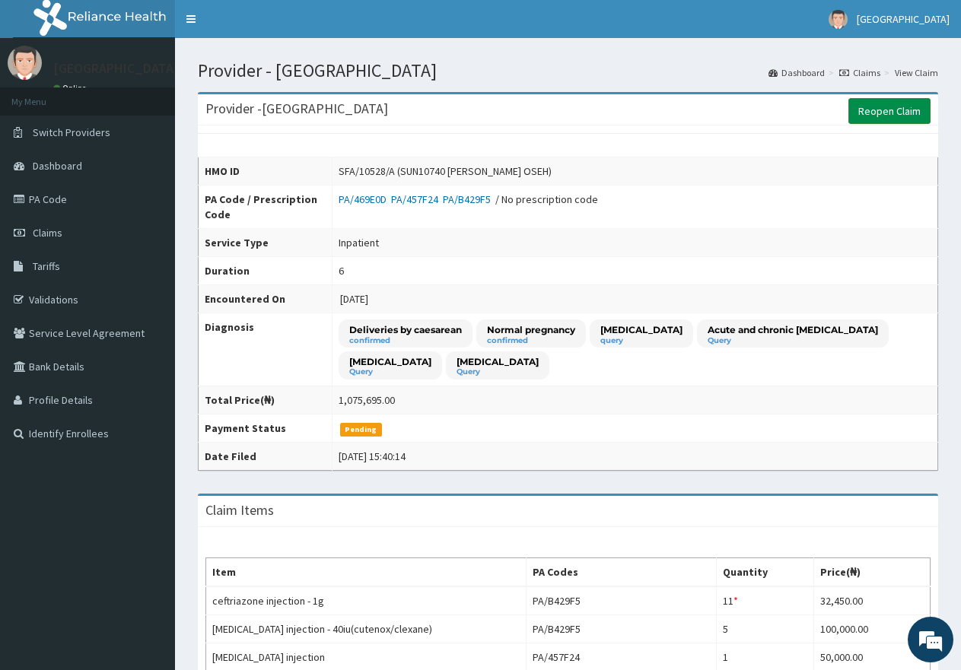
click at [906, 114] on link "Reopen Claim" at bounding box center [889, 111] width 82 height 26
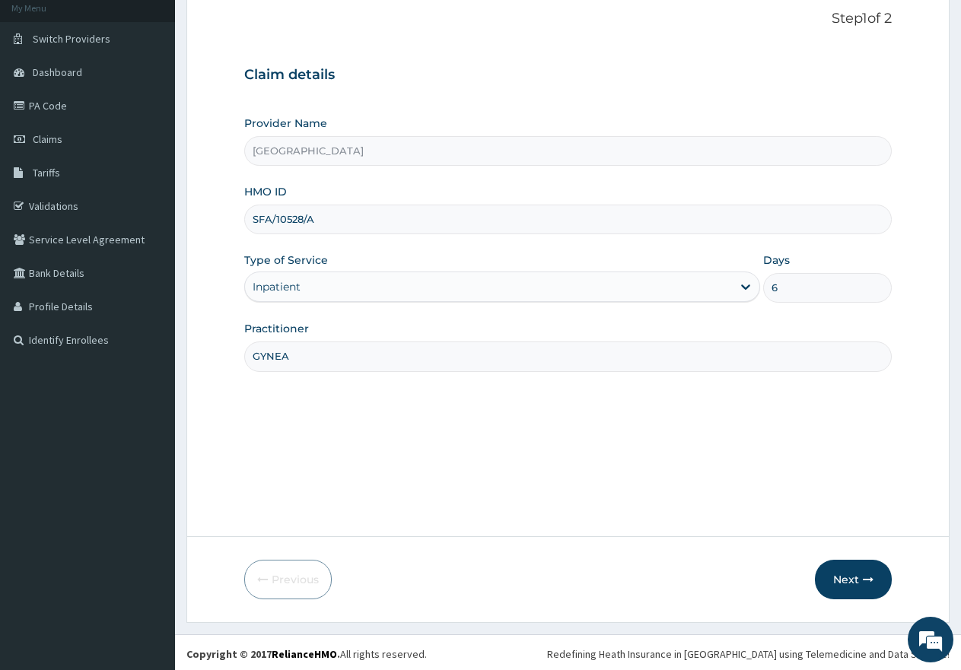
scroll to position [97, 0]
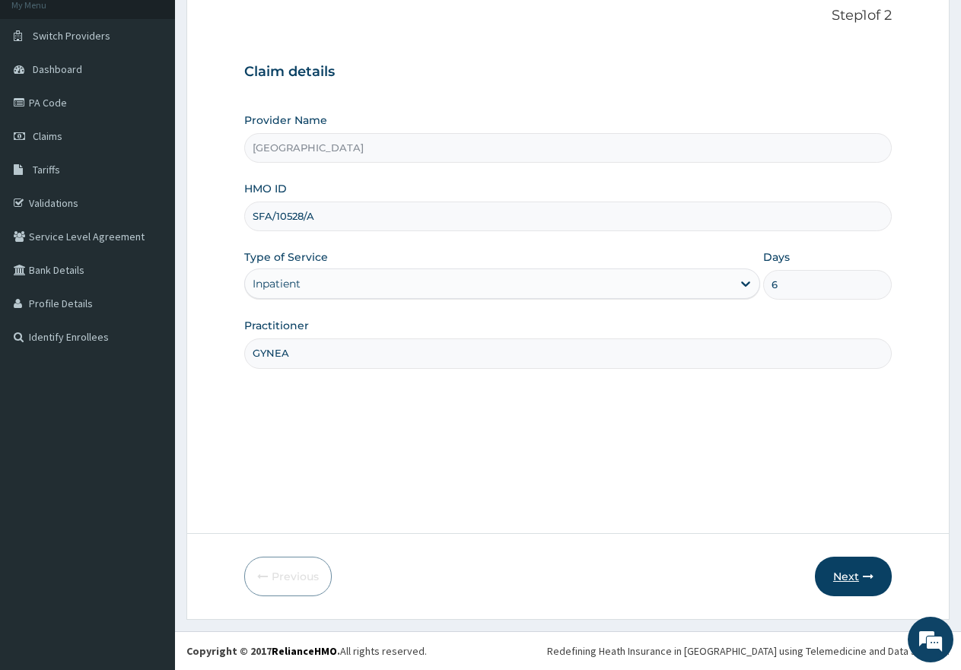
click at [847, 579] on button "Next" at bounding box center [853, 577] width 77 height 40
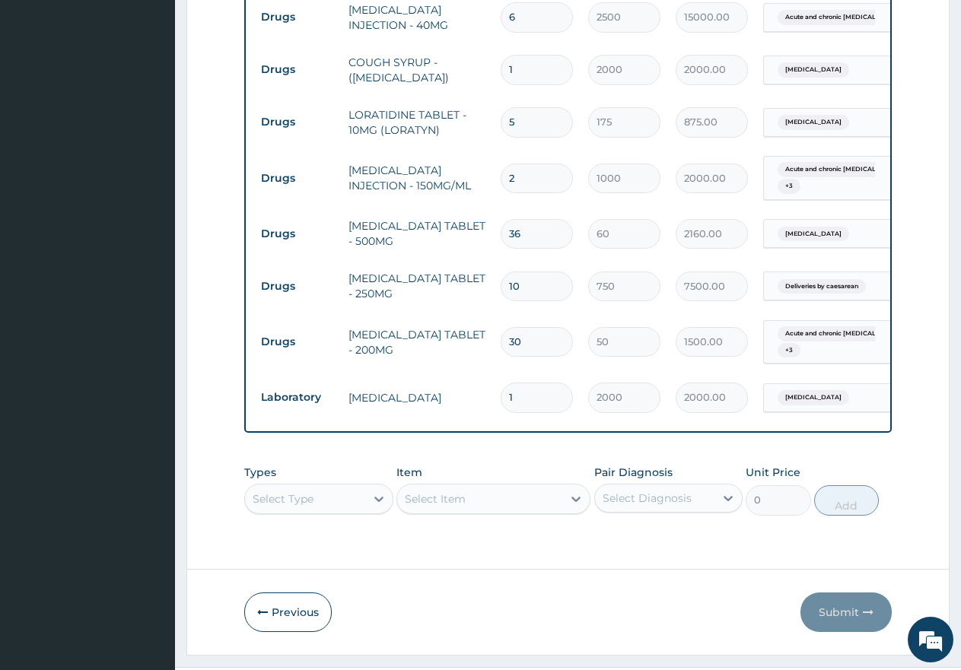
scroll to position [1899, 0]
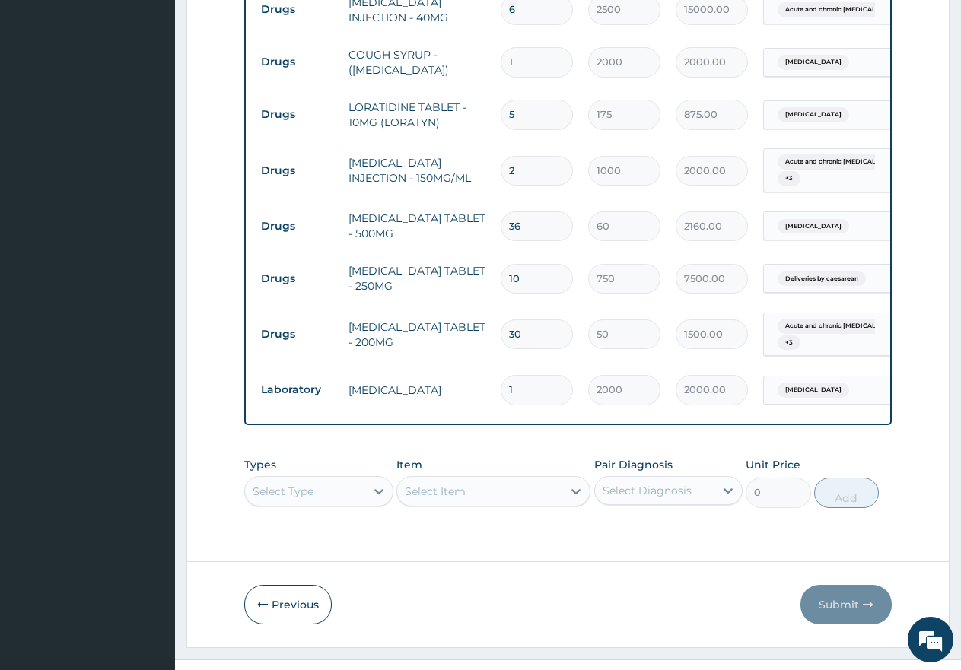
click at [334, 476] on div "Select Type" at bounding box center [318, 491] width 149 height 30
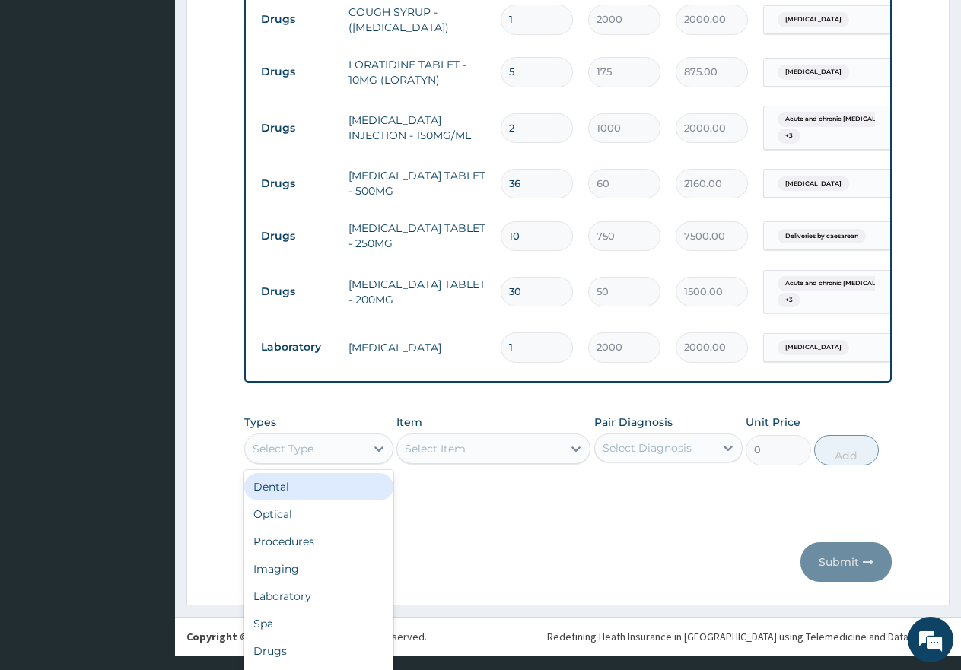
scroll to position [0, 0]
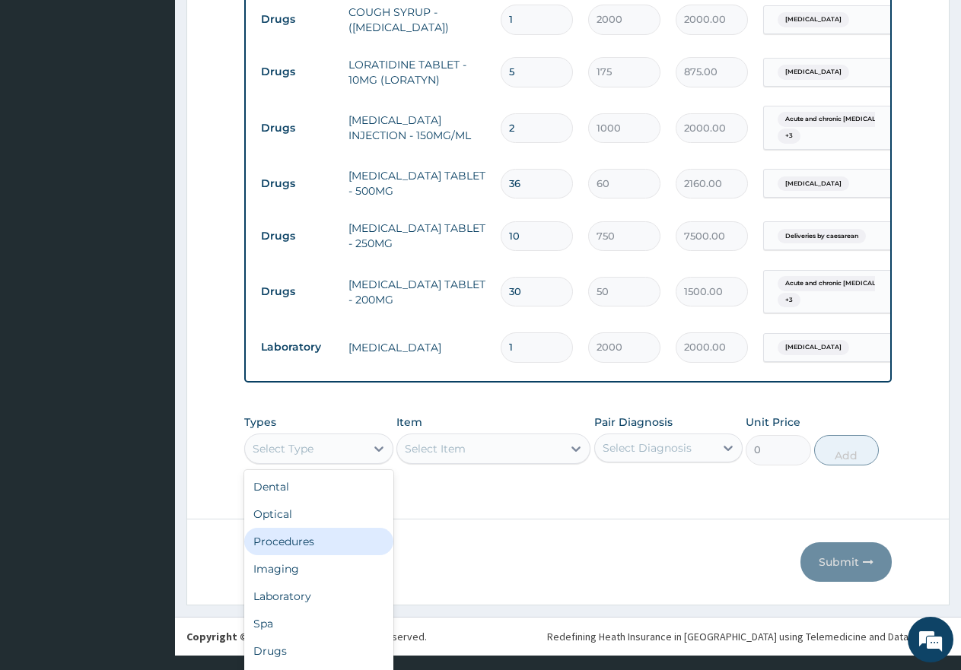
click at [317, 528] on div "Procedures" at bounding box center [318, 541] width 149 height 27
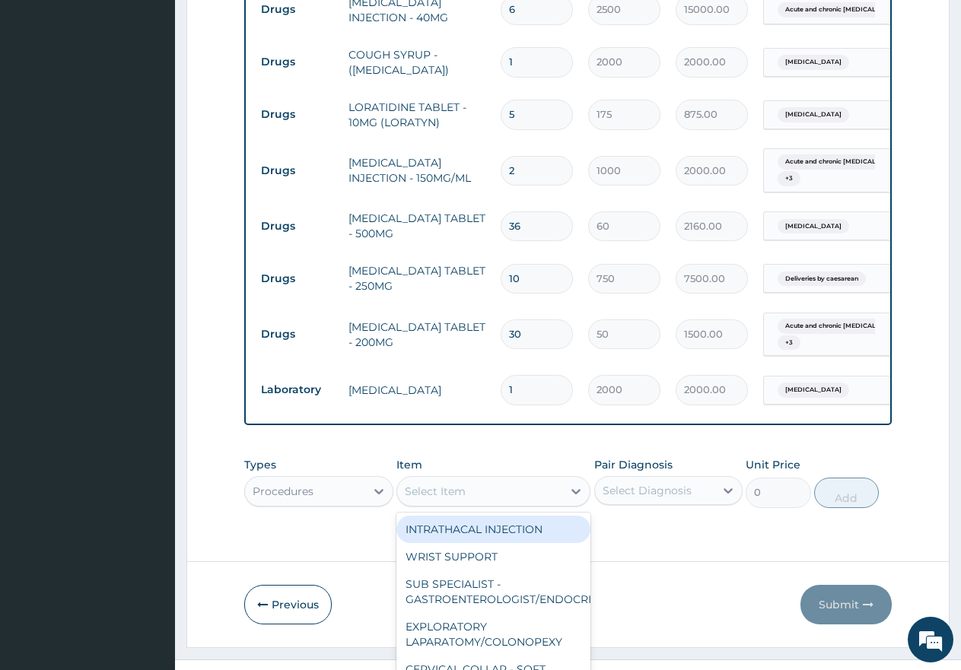
click at [476, 476] on div "option INTRATHACAL INJECTION focused, 1 of 166. 166 results available. Use Up a…" at bounding box center [493, 491] width 194 height 30
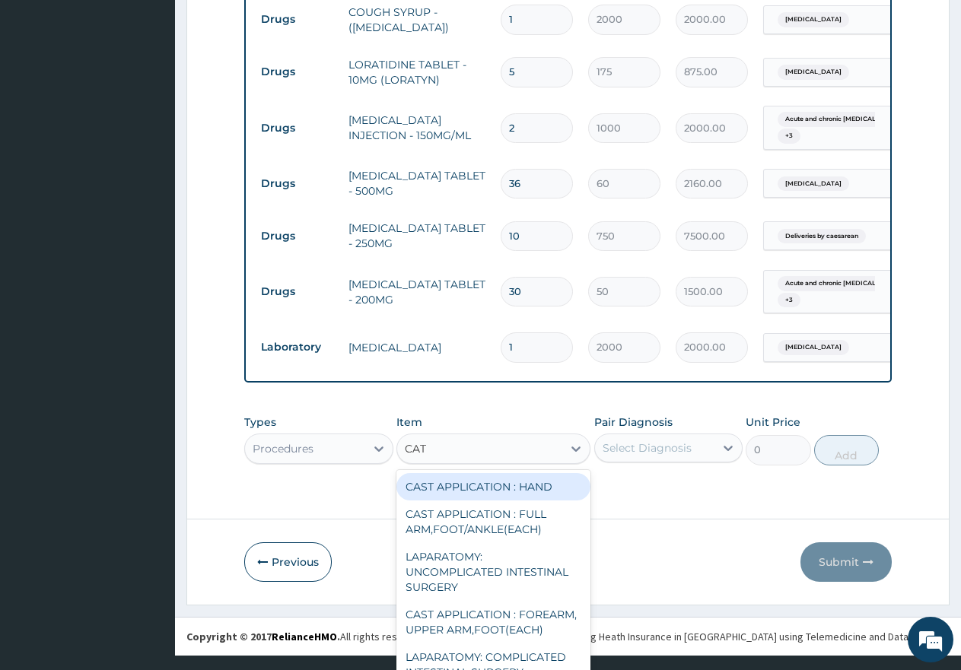
type input "CATH"
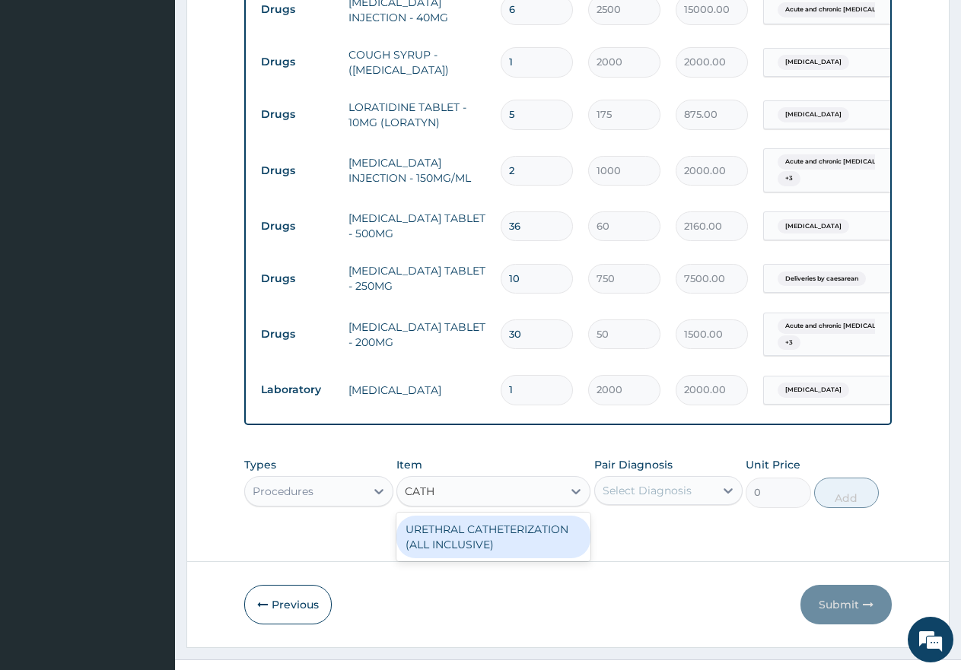
click at [466, 516] on div "URETHRAL CATHETERIZATION (ALL INCLUSIVE)" at bounding box center [493, 537] width 194 height 43
type input "15000"
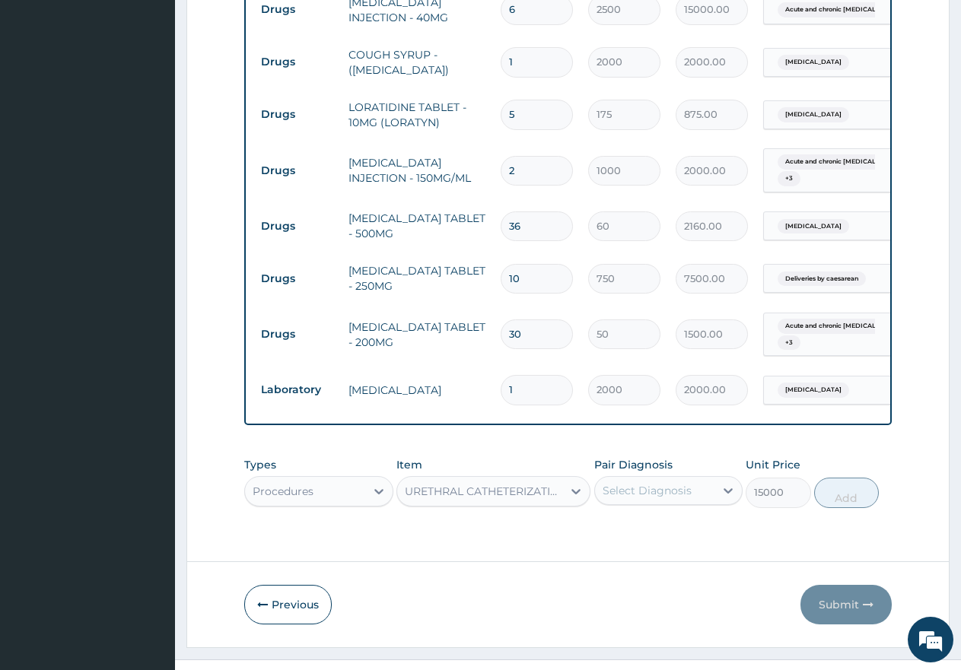
click at [667, 476] on div "Select Diagnosis" at bounding box center [668, 490] width 149 height 29
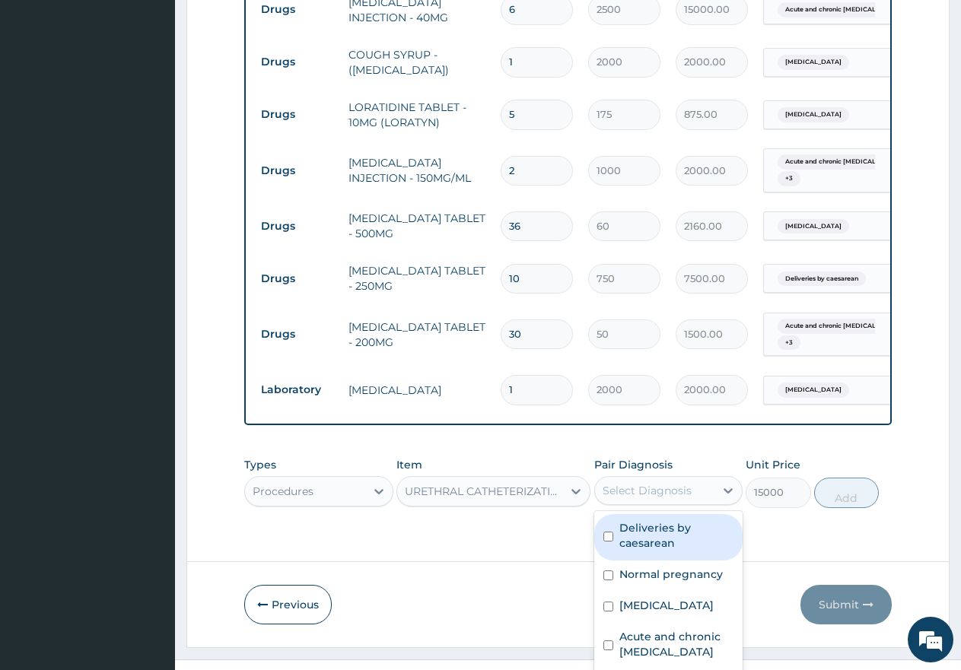
scroll to position [42, 0]
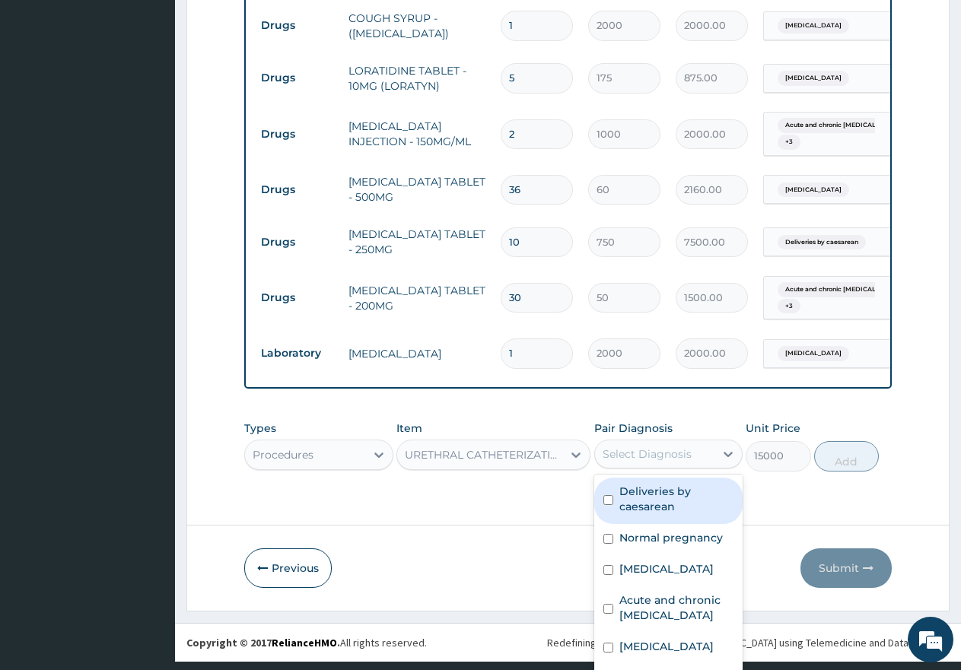
click at [603, 495] on input "checkbox" at bounding box center [608, 500] width 10 height 10
checkbox input "true"
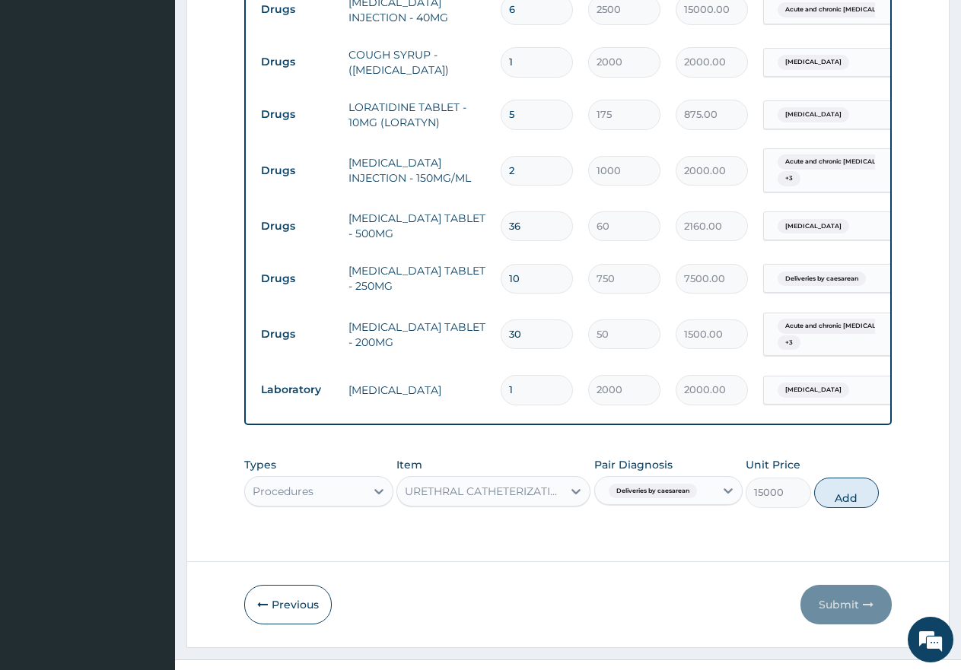
scroll to position [0, 0]
click at [840, 450] on div "Types Procedures Item URETHRAL CATHETERIZATION (ALL INCLUSIVE) Pair Diagnosis D…" at bounding box center [567, 482] width 647 height 65
click at [848, 478] on button "Add" at bounding box center [846, 493] width 65 height 30
type input "0"
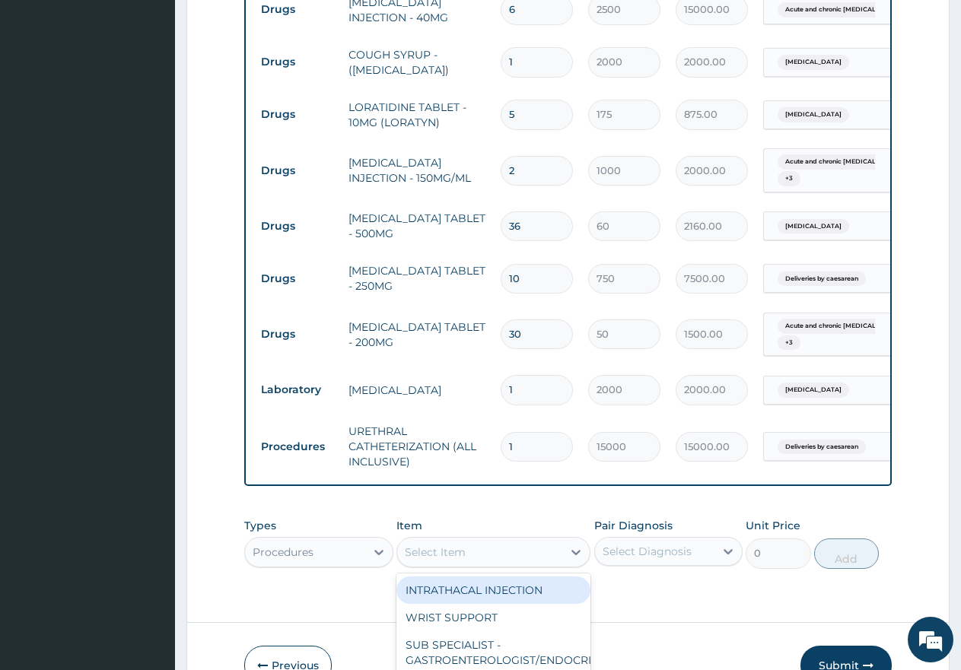
scroll to position [43, 0]
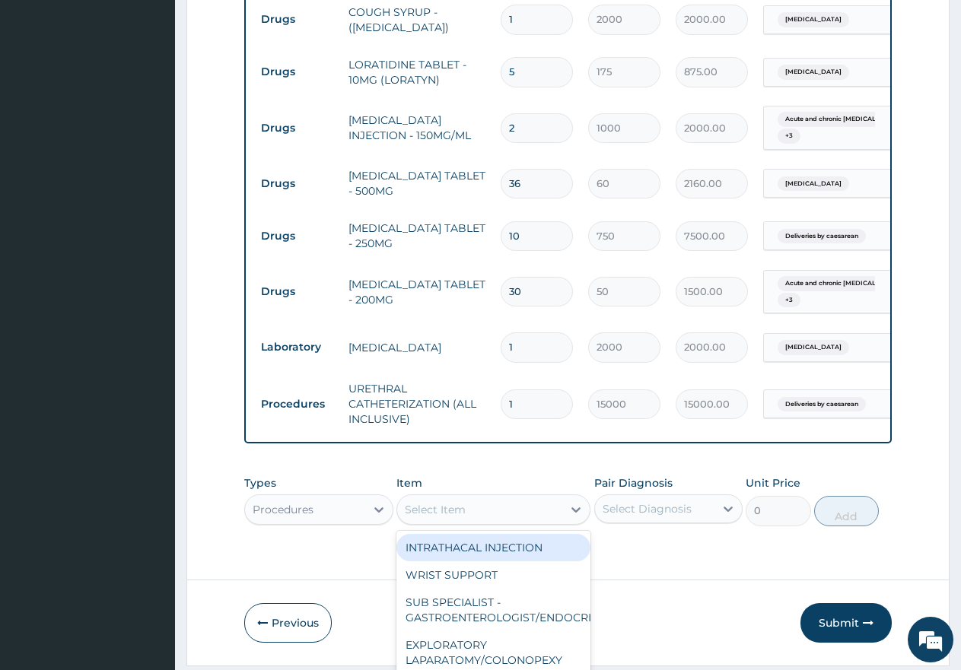
click at [446, 521] on div "option URETHRAL CATHETERIZATION (ALL INCLUSIVE), selected. option INTRATHACAL I…" at bounding box center [493, 510] width 194 height 30
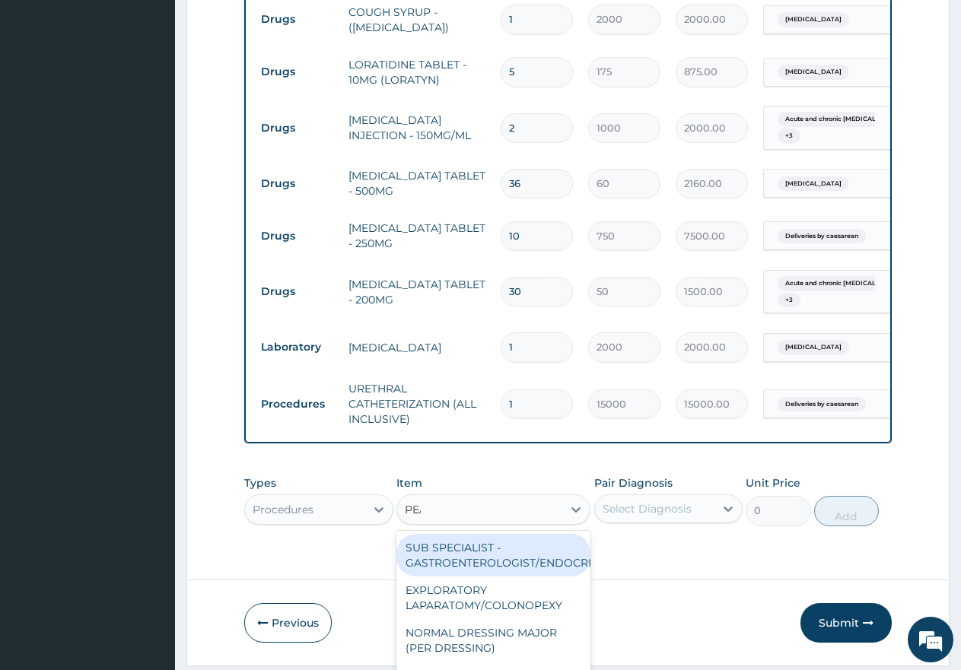
scroll to position [1942, 0]
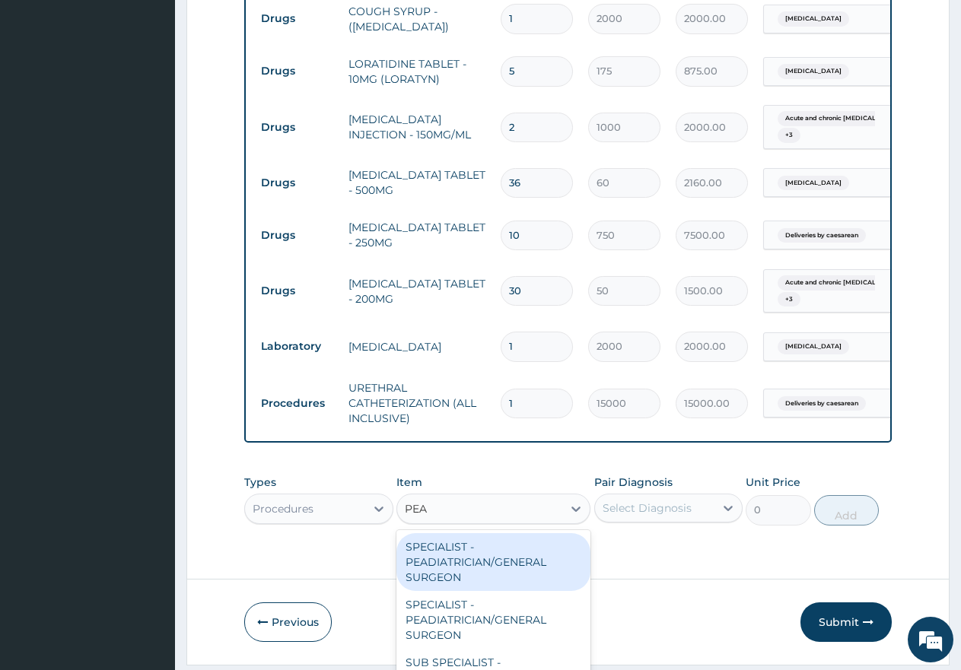
type input "PEAD"
click at [499, 533] on div "SPECIALIST - PEADIATRICIAN/GENERAL SURGEON" at bounding box center [493, 562] width 194 height 58
type input "10000"
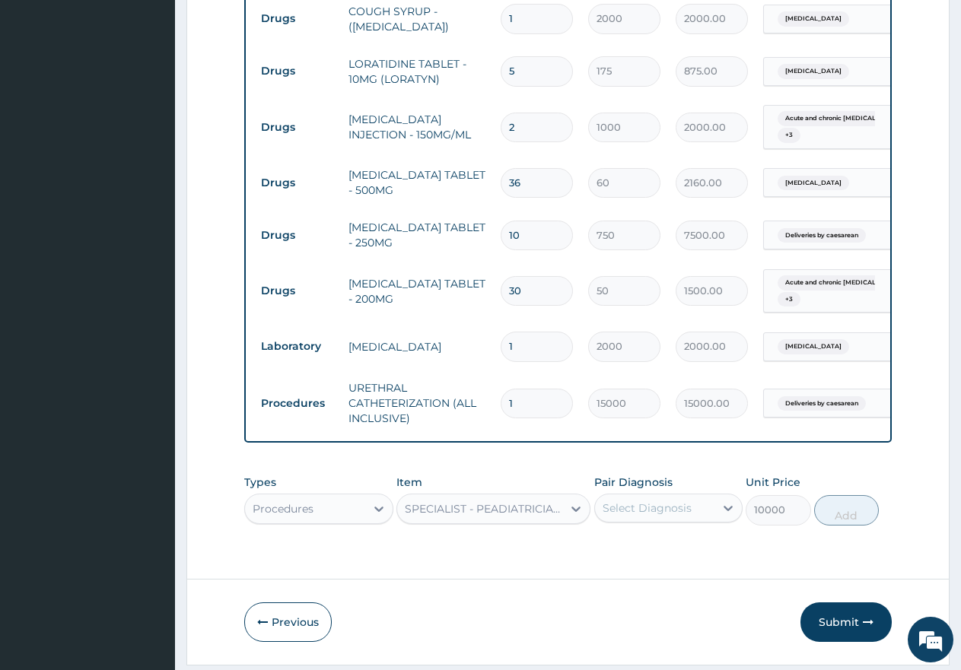
click at [644, 494] on div "Select Diagnosis" at bounding box center [668, 508] width 149 height 29
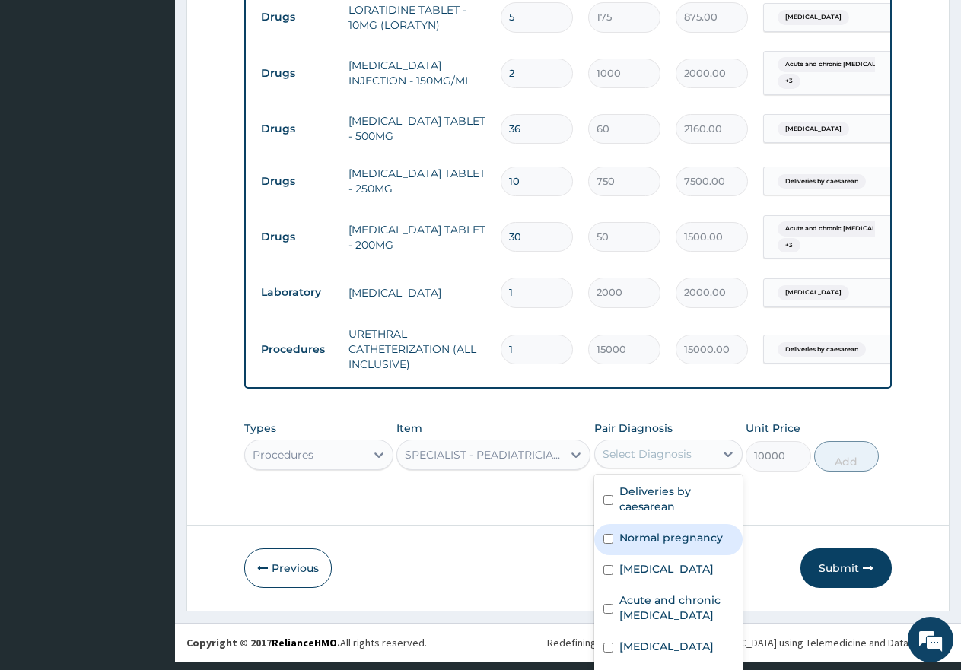
scroll to position [0, 0]
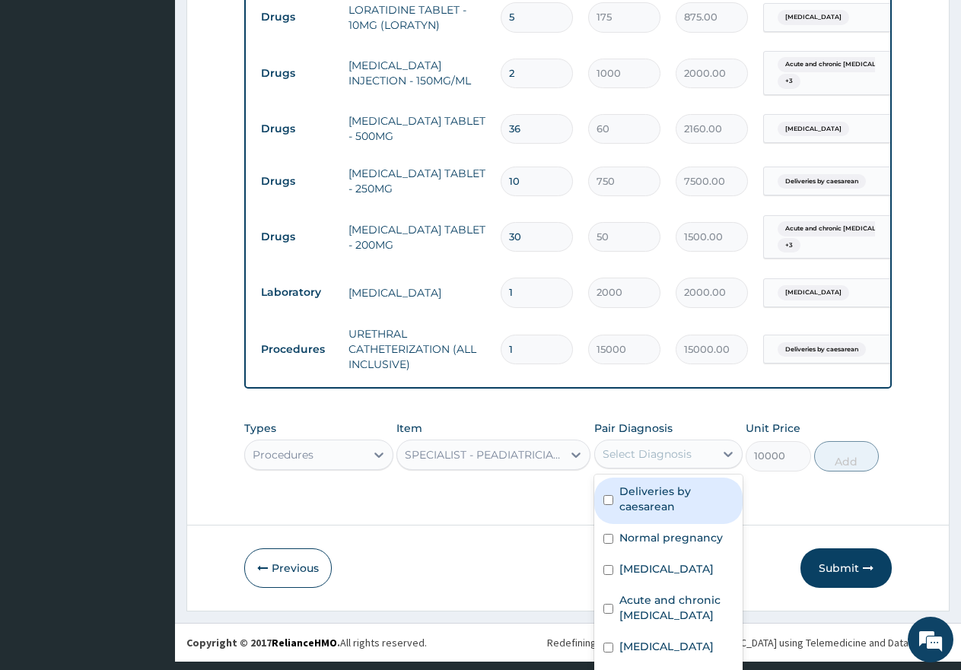
click at [603, 495] on input "checkbox" at bounding box center [608, 500] width 10 height 10
checkbox input "true"
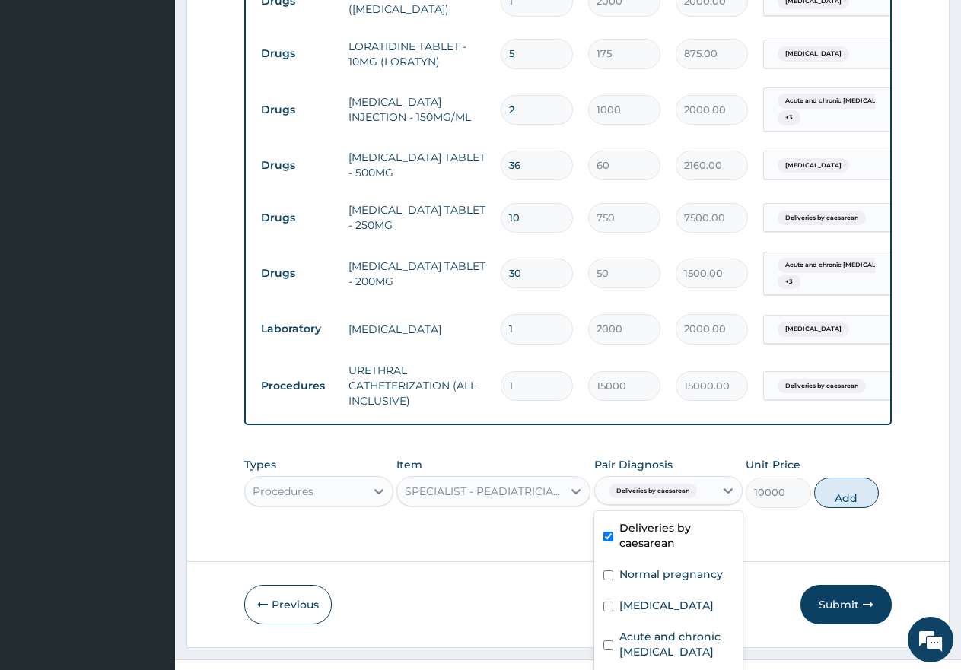
click at [835, 450] on div "Types Procedures Item SPECIALIST - PEADIATRICIAN/GENERAL SURGEON Pair Diagnosis…" at bounding box center [567, 482] width 647 height 65
click at [857, 478] on button "Add" at bounding box center [846, 493] width 65 height 30
type input "0"
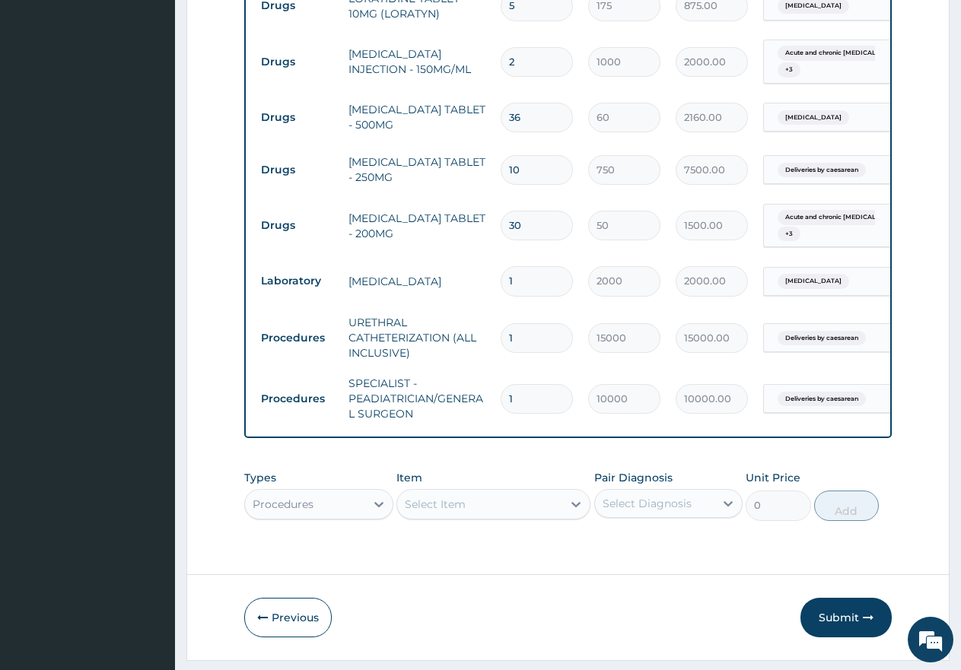
scroll to position [2021, 0]
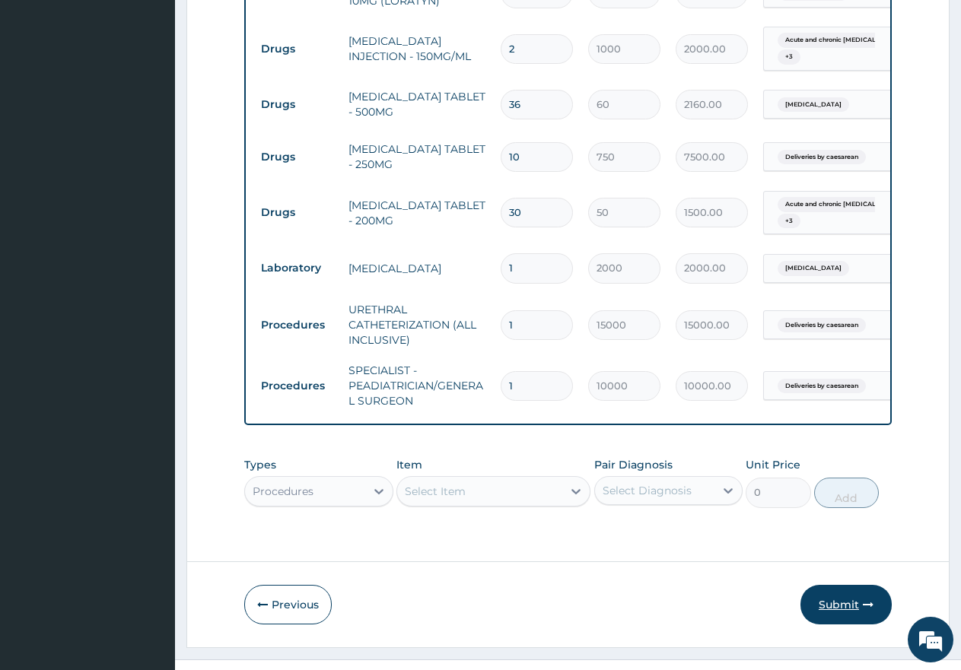
click at [844, 585] on button "Submit" at bounding box center [845, 605] width 91 height 40
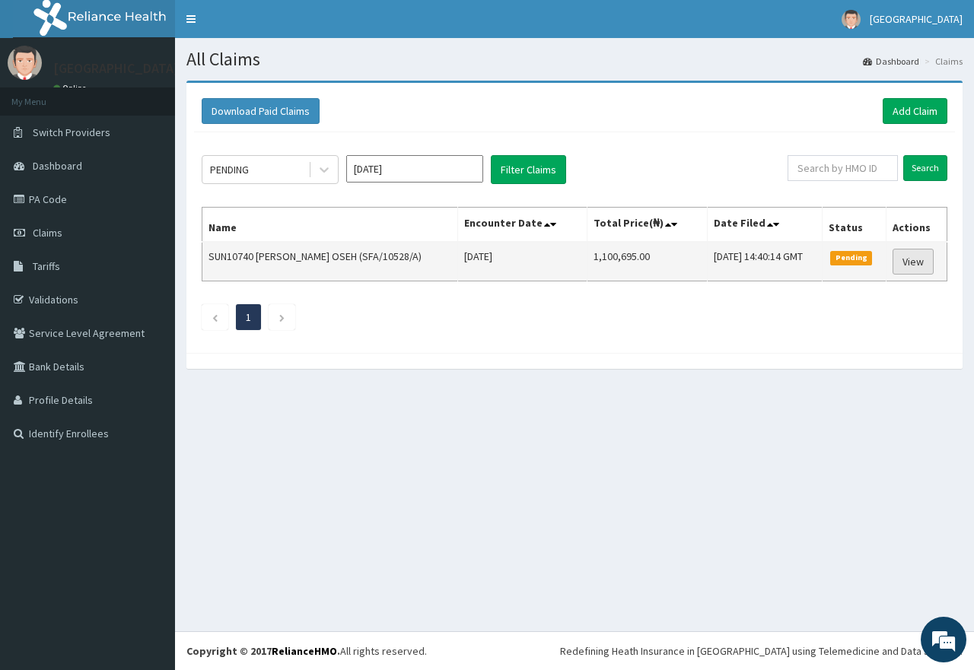
click at [912, 266] on link "View" at bounding box center [912, 262] width 41 height 26
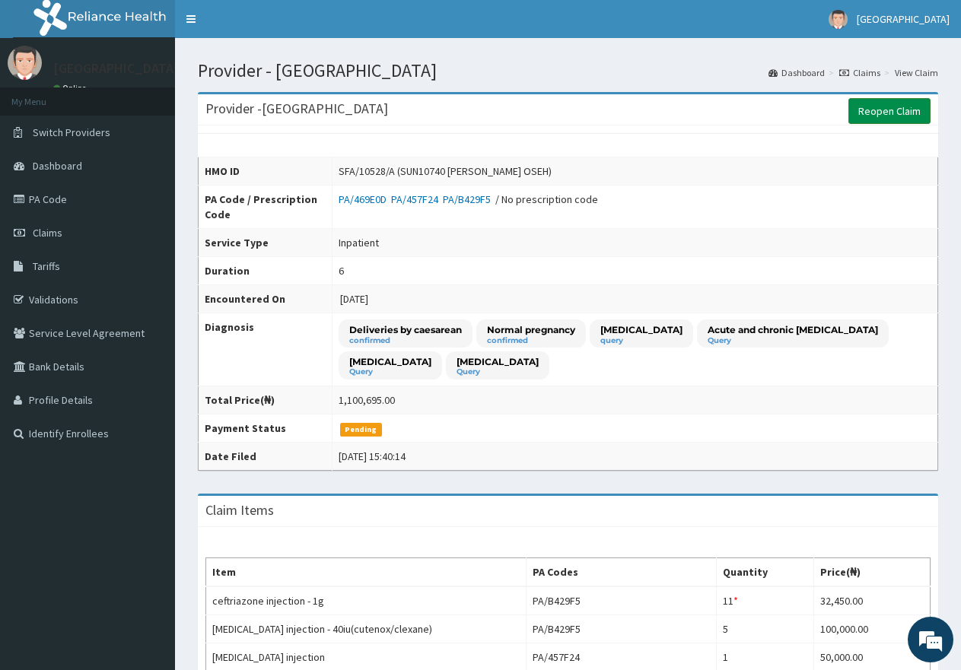
click at [889, 113] on link "Reopen Claim" at bounding box center [889, 111] width 82 height 26
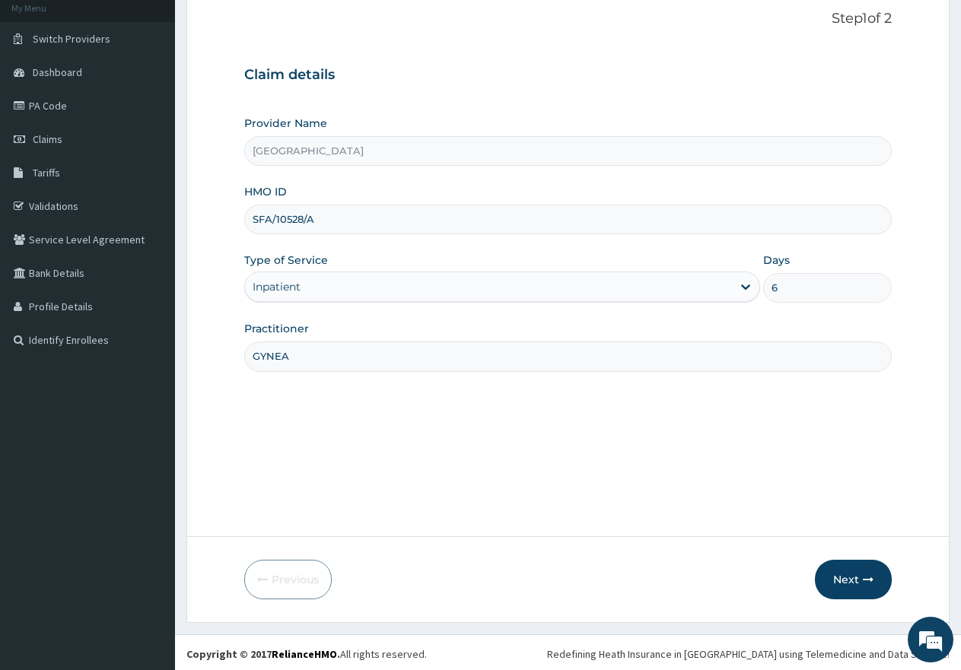
scroll to position [97, 0]
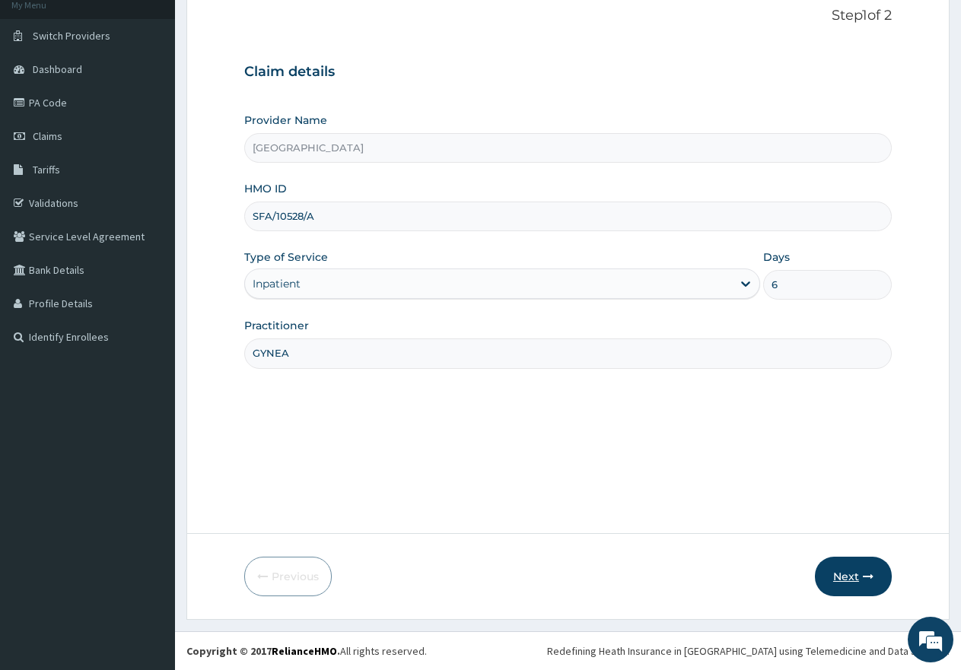
click at [844, 577] on button "Next" at bounding box center [853, 577] width 77 height 40
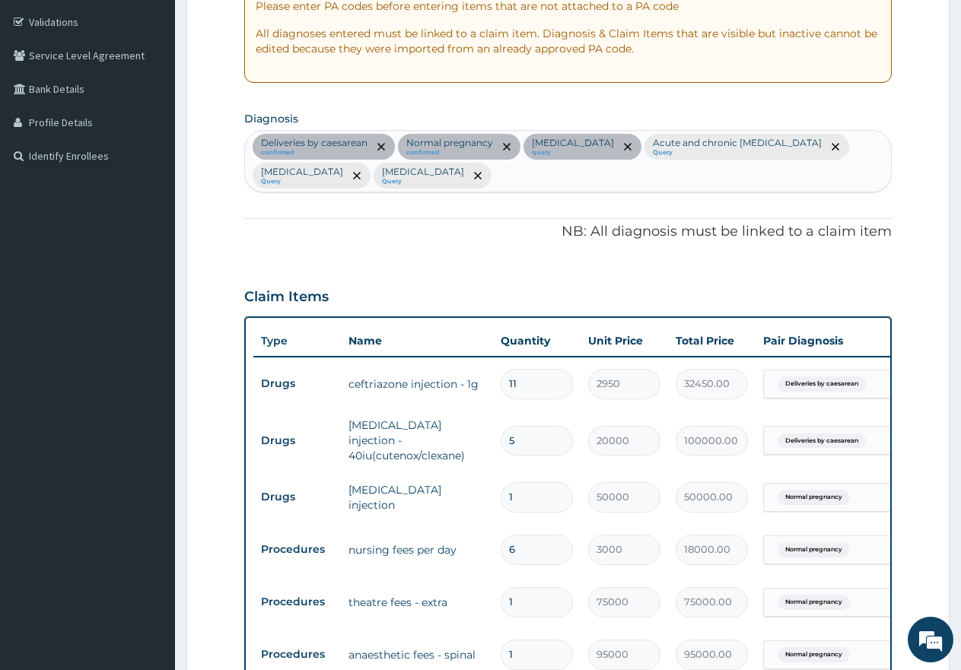
scroll to position [304, 0]
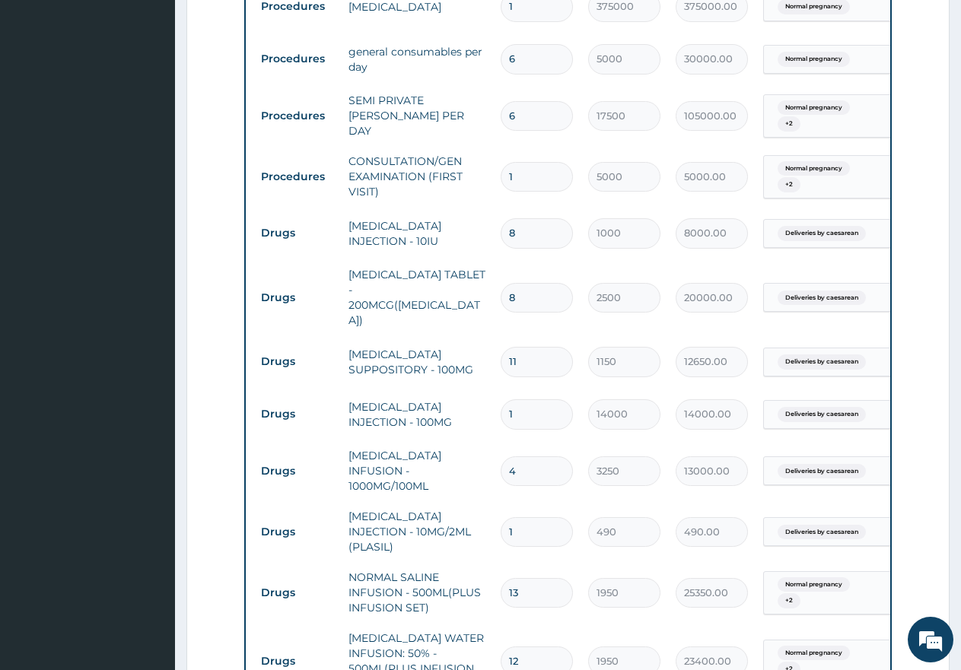
click at [874, 237] on div "PA Code / Prescription Code PA/469E0D PA/457F24 PA/B429F5 Encounter Date [DATE]…" at bounding box center [567, 373] width 647 height 2413
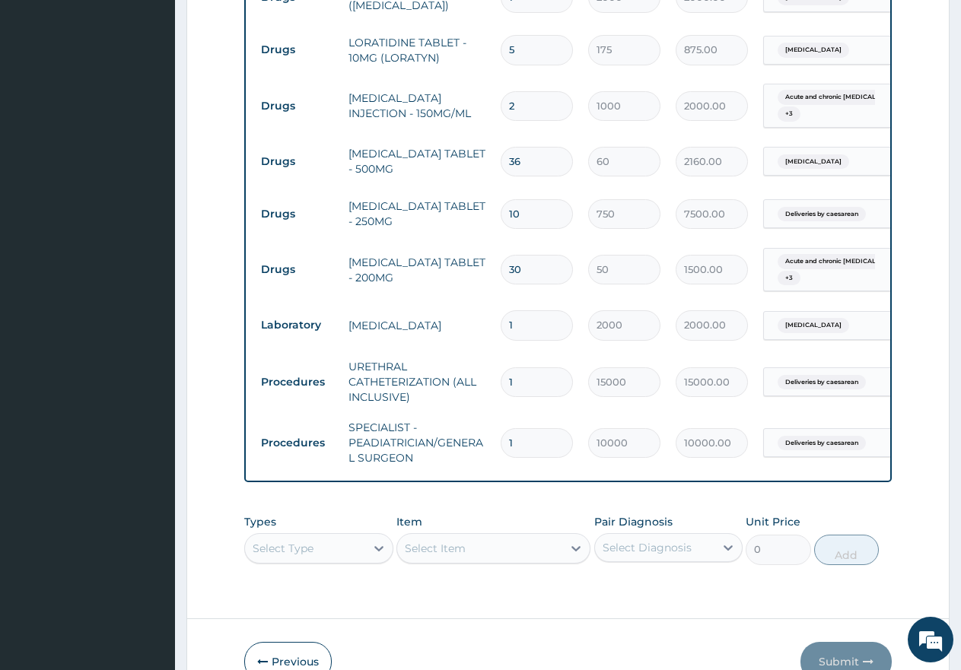
scroll to position [2021, 0]
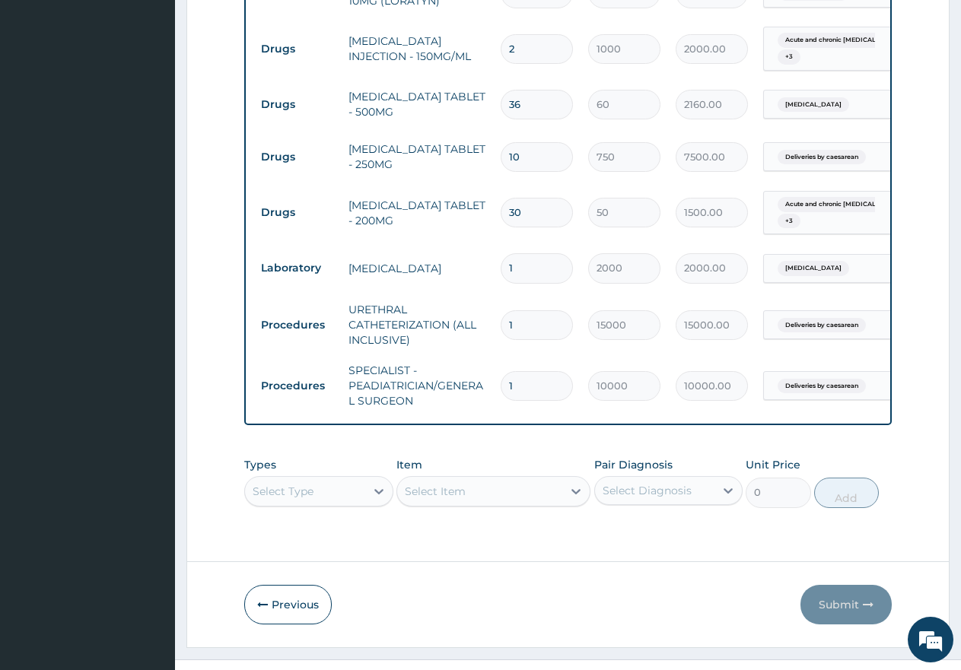
click at [542, 585] on div "Previous Submit" at bounding box center [567, 605] width 647 height 40
click at [496, 476] on div "Select Item" at bounding box center [493, 491] width 194 height 30
click at [320, 476] on div "Select Type" at bounding box center [318, 491] width 149 height 30
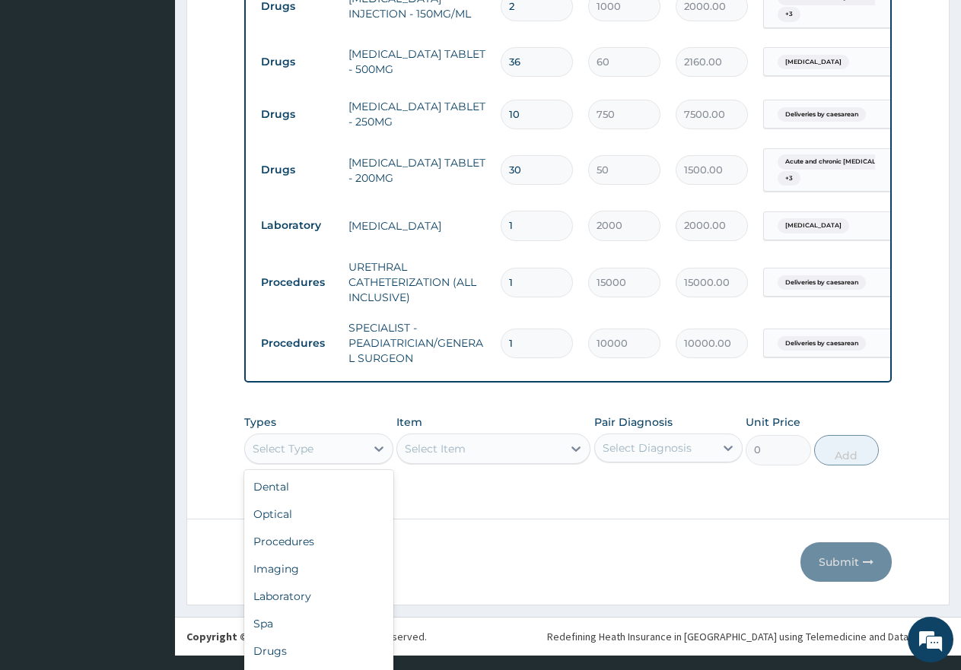
scroll to position [52, 0]
click at [304, 476] on div "Procedures" at bounding box center [318, 489] width 149 height 27
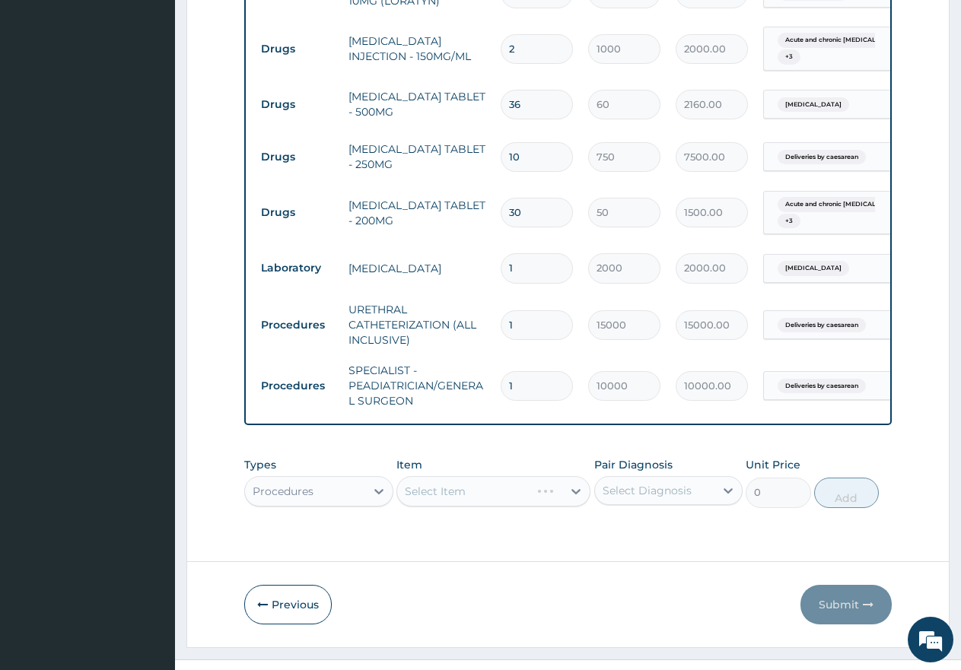
scroll to position [0, 0]
click at [475, 476] on div "Select Item" at bounding box center [493, 491] width 194 height 30
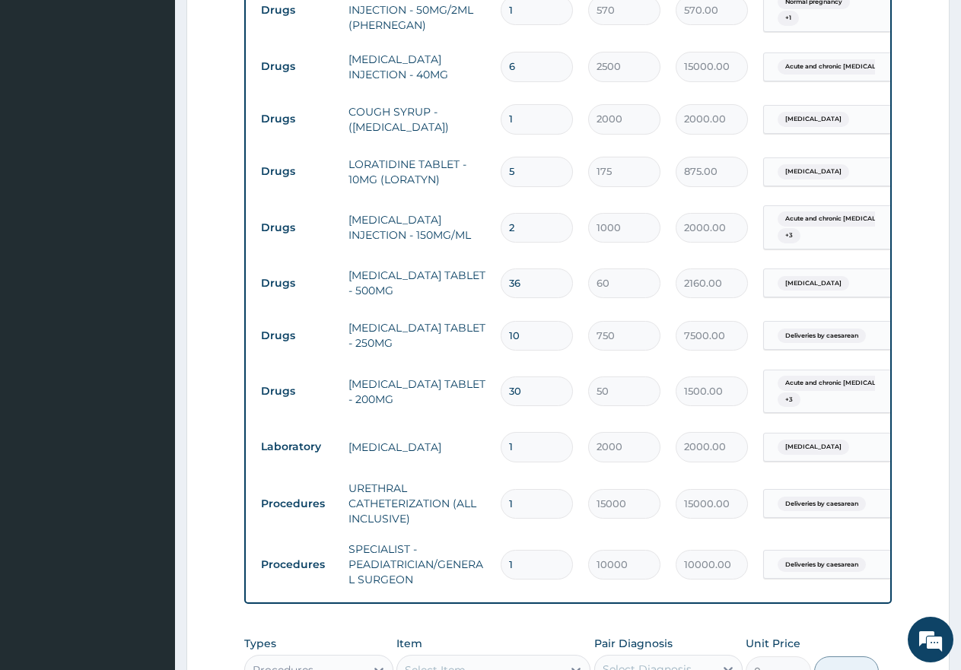
scroll to position [2021, 0]
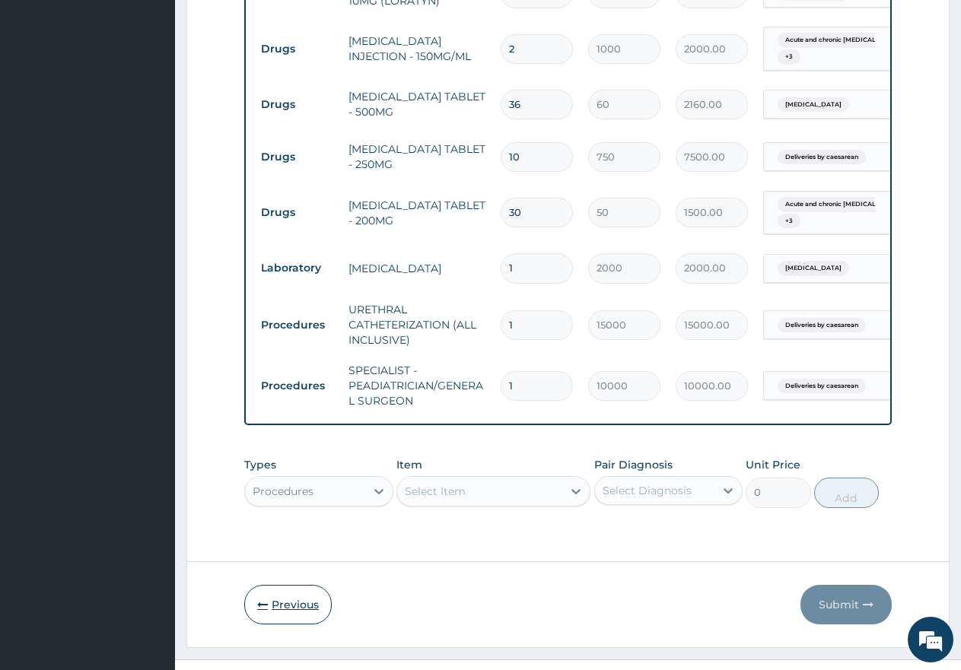
click at [278, 585] on button "Previous" at bounding box center [287, 605] width 87 height 40
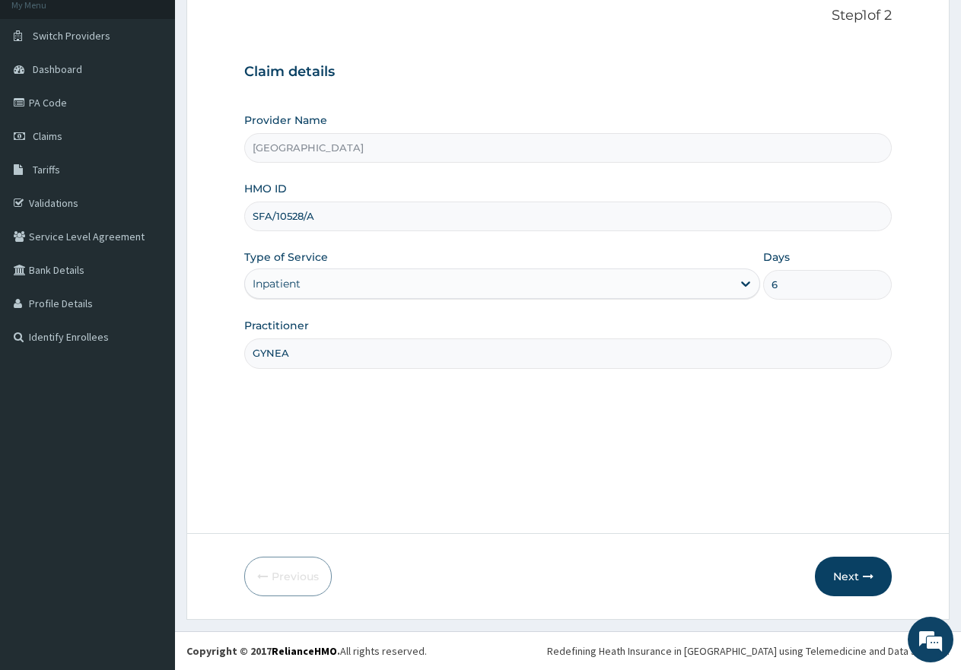
scroll to position [21, 0]
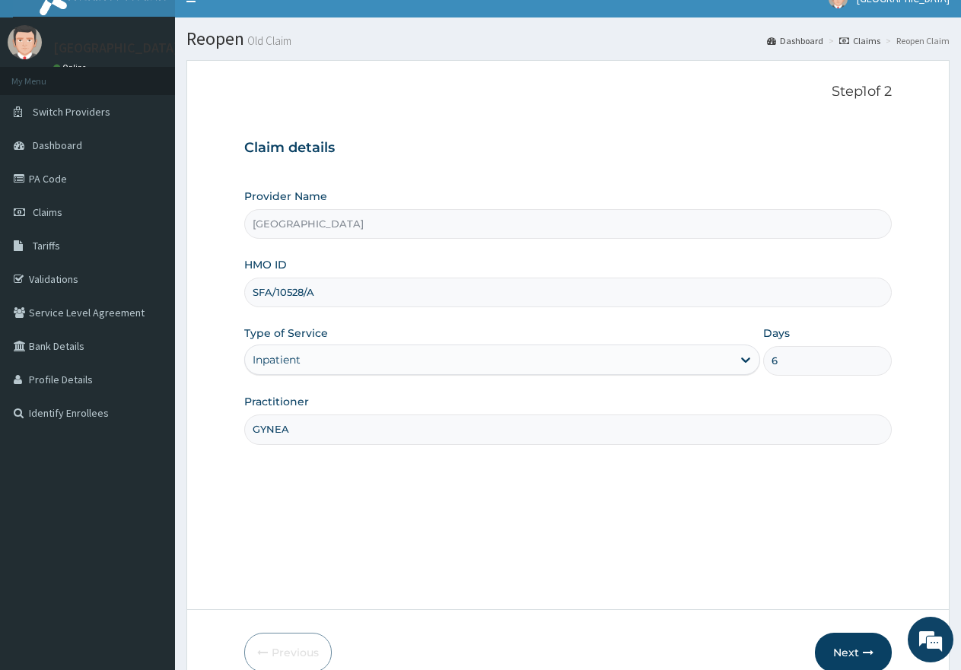
drag, startPoint x: 323, startPoint y: 294, endPoint x: 243, endPoint y: 294, distance: 79.1
click at [243, 294] on form "Step 1 of 2 Claim details Provider Name [GEOGRAPHIC_DATA] HMO ID SFA/10528/A Ty…" at bounding box center [567, 378] width 763 height 636
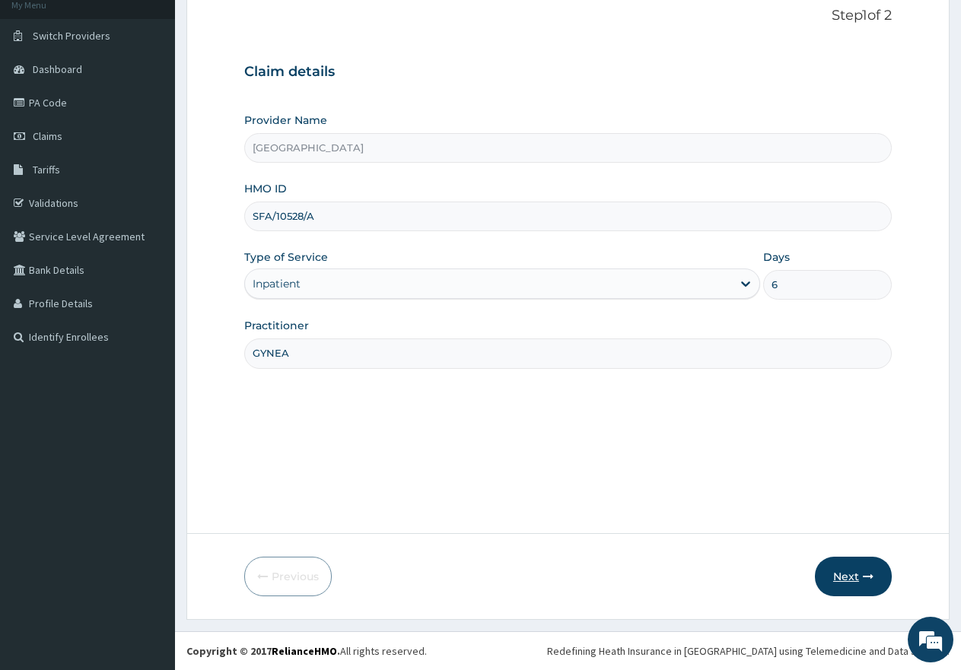
click at [849, 578] on button "Next" at bounding box center [853, 577] width 77 height 40
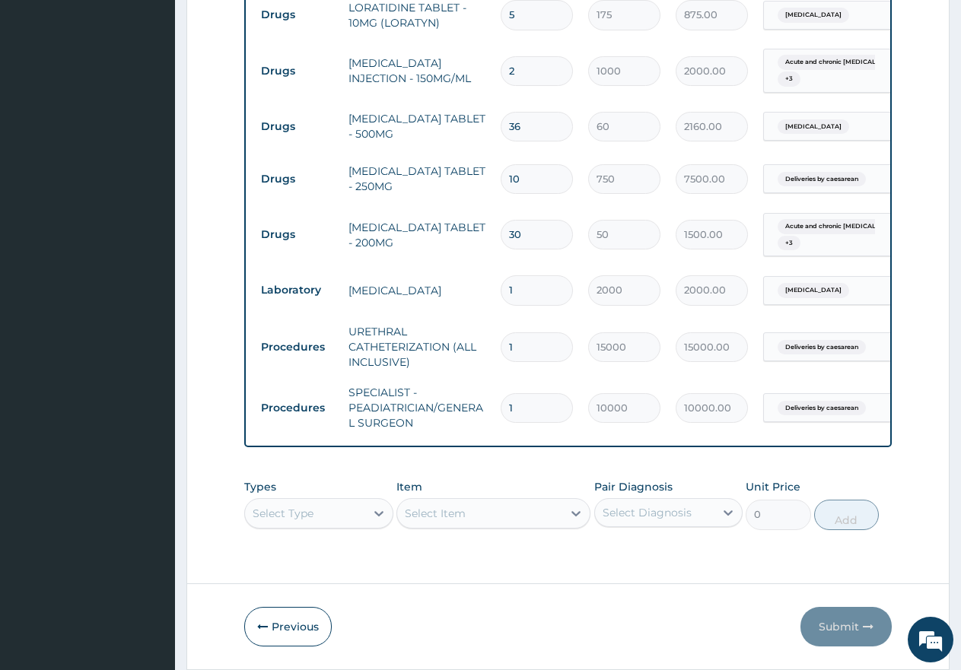
scroll to position [2021, 0]
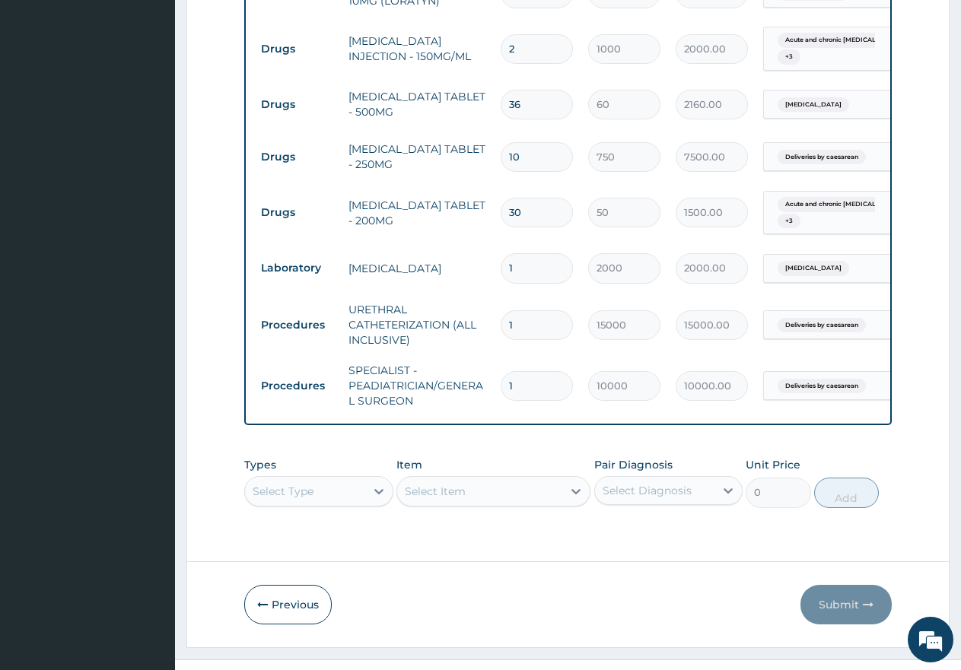
click at [331, 476] on div "Select Type" at bounding box center [318, 491] width 149 height 30
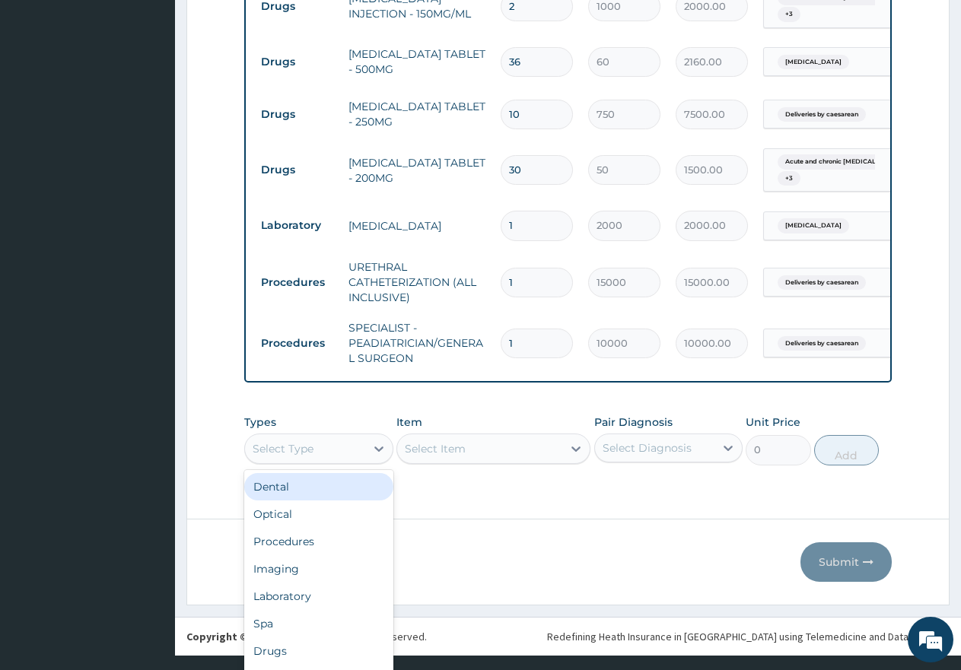
scroll to position [43, 0]
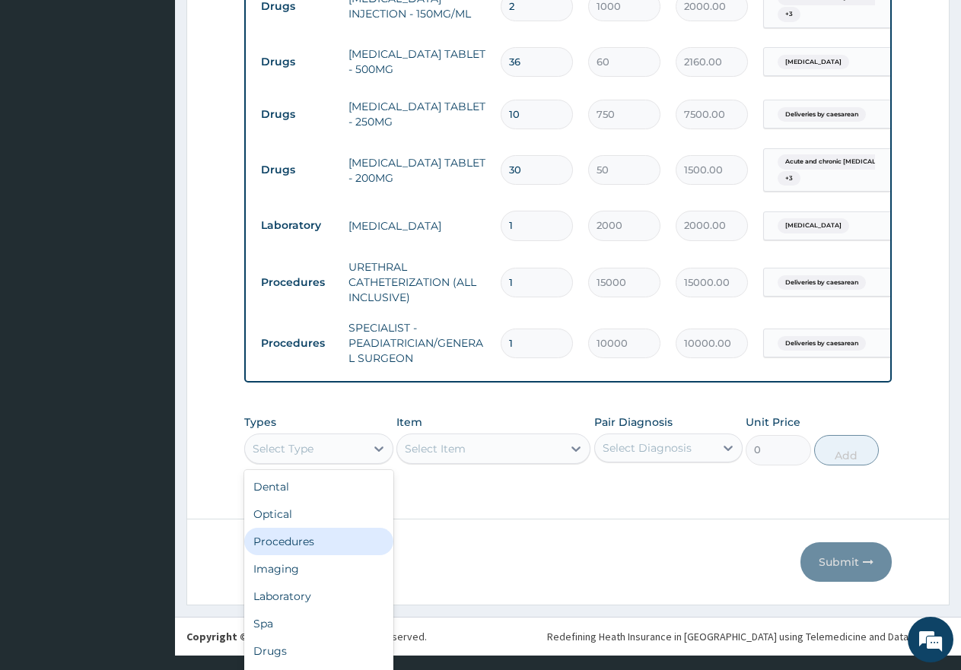
click at [301, 528] on div "Procedures" at bounding box center [318, 541] width 149 height 27
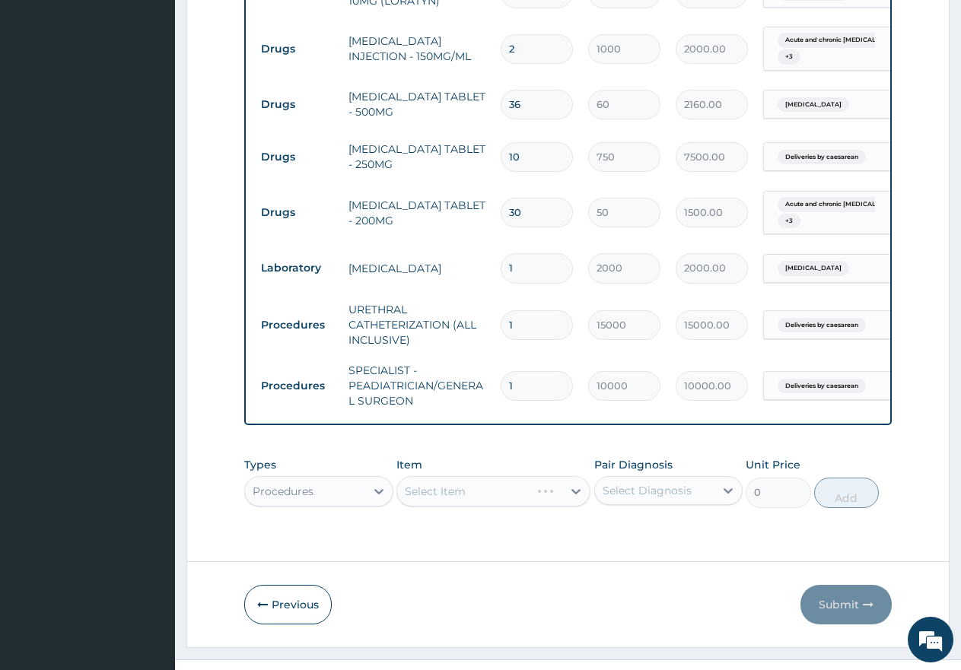
scroll to position [0, 0]
click at [468, 476] on div "Select Item" at bounding box center [493, 491] width 194 height 30
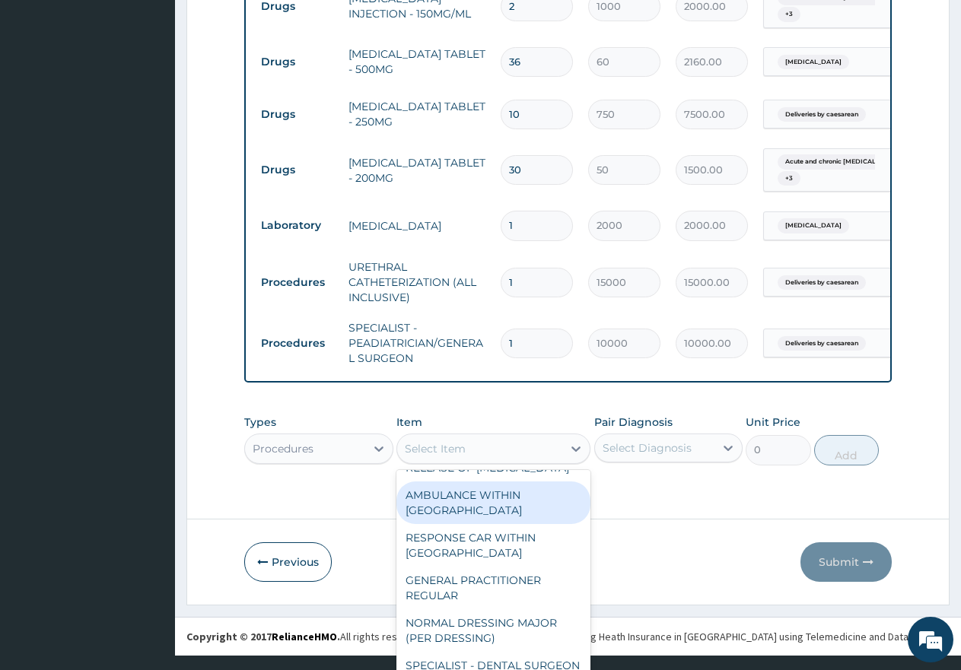
scroll to position [228, 0]
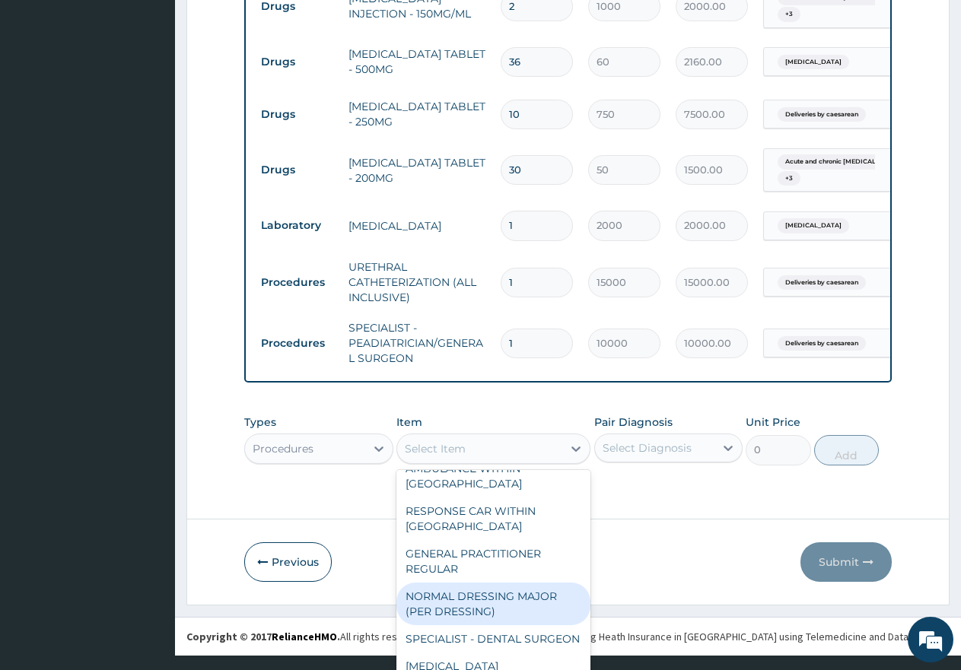
click at [501, 583] on div "NORMAL DRESSING MAJOR (PER DRESSING)" at bounding box center [493, 604] width 194 height 43
type input "7500"
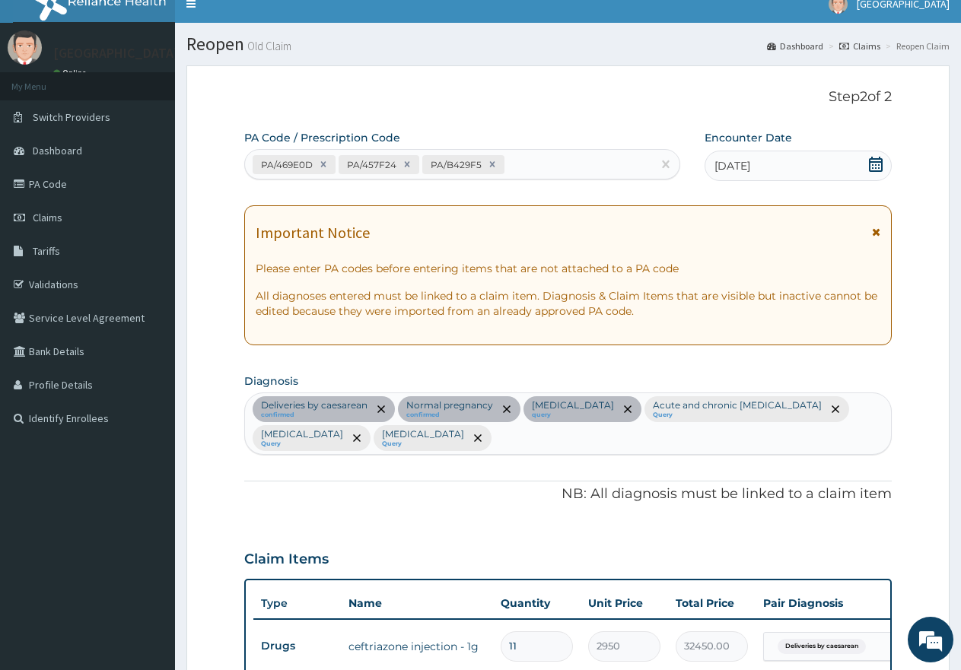
scroll to position [0, 0]
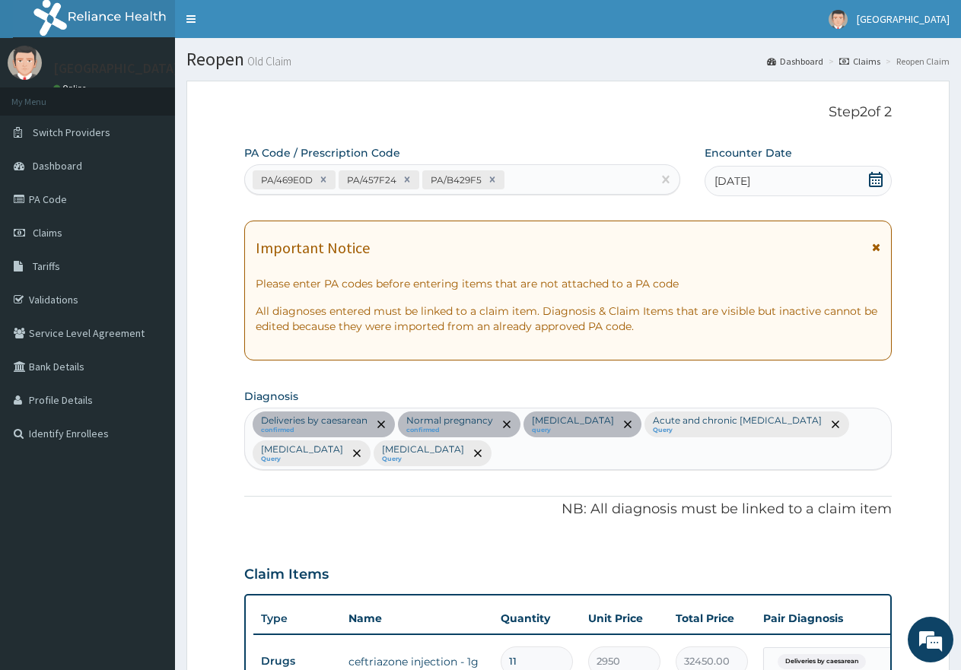
click at [810, 460] on div "Deliveries by [MEDICAL_DATA] confirmed Normal pregnancy confirmed [MEDICAL_DATA…" at bounding box center [568, 439] width 646 height 61
click at [47, 233] on span "Claims" at bounding box center [48, 233] width 30 height 14
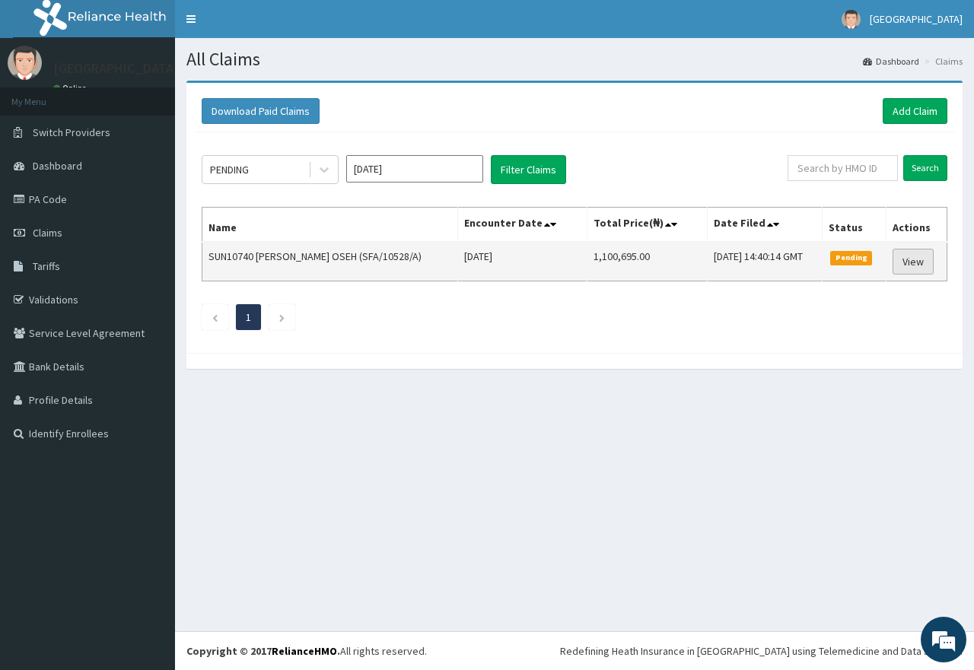
click at [911, 263] on link "View" at bounding box center [912, 262] width 41 height 26
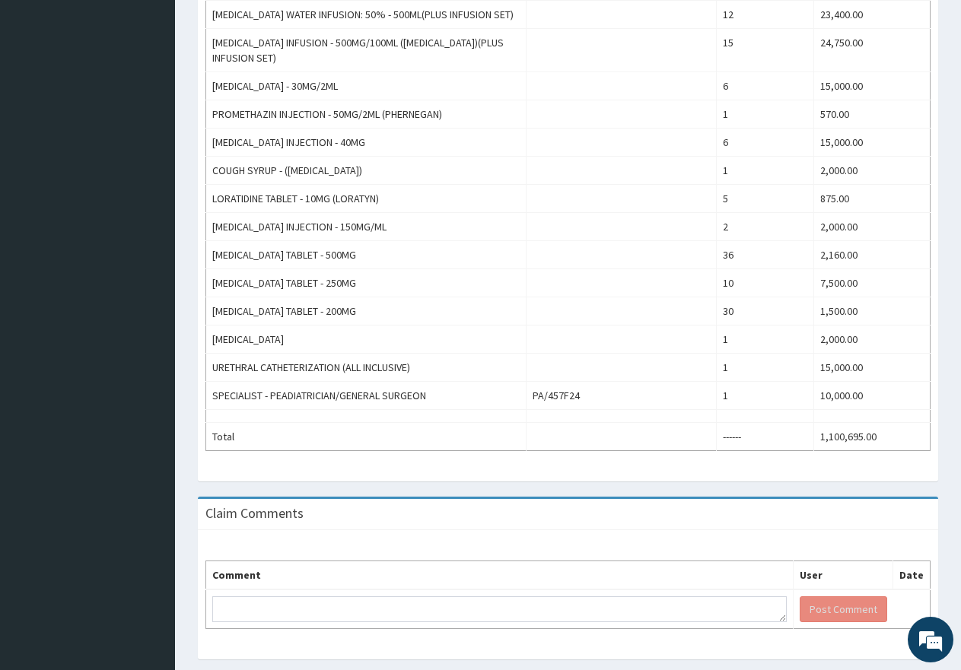
scroll to position [1109, 0]
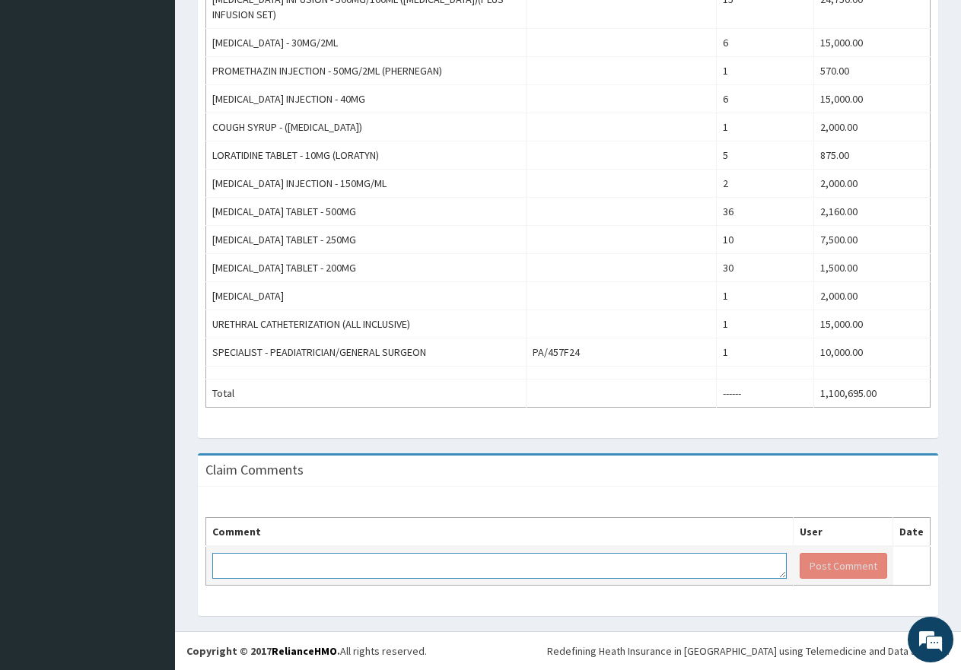
click at [426, 568] on textarea at bounding box center [499, 566] width 574 height 26
type textarea "K"
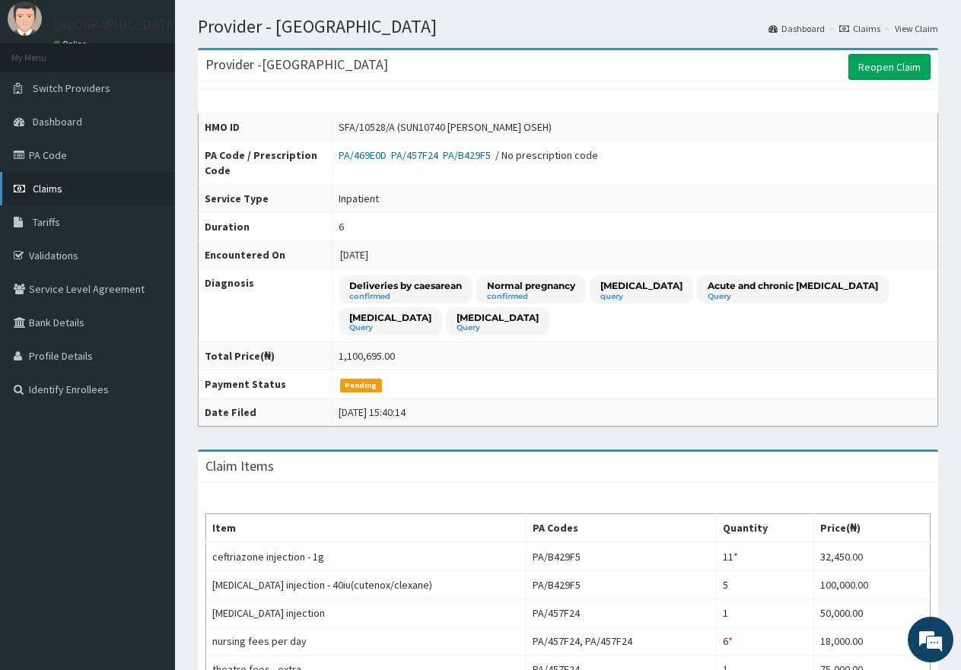
scroll to position [43, 0]
click at [42, 155] on link "PA Code" at bounding box center [87, 155] width 175 height 33
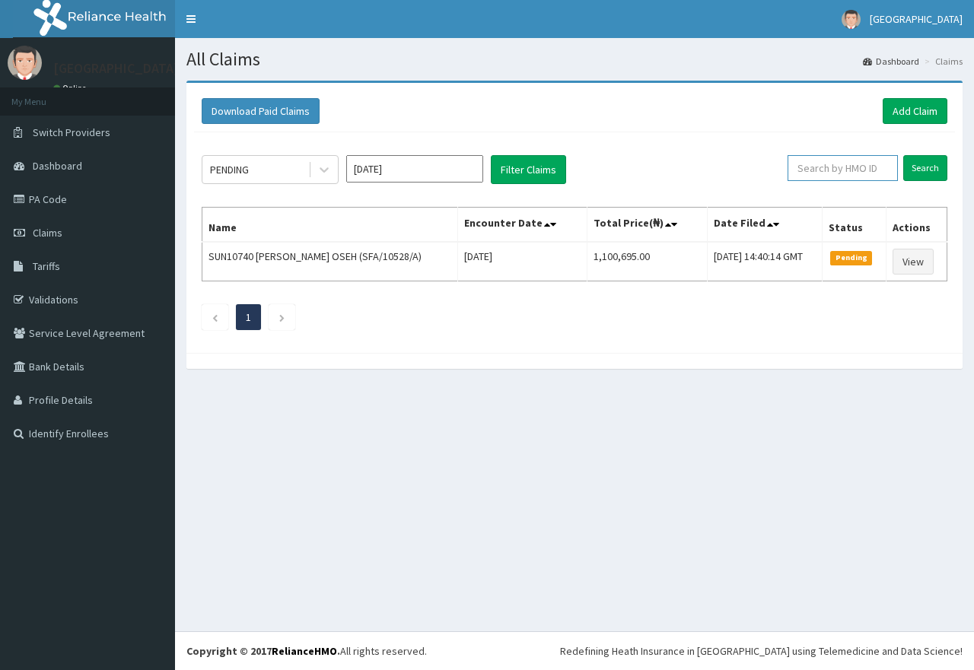
paste input "CJZ/10005/A"
type input "CJZ/10005/A"
click at [918, 166] on input "Search" at bounding box center [925, 168] width 44 height 26
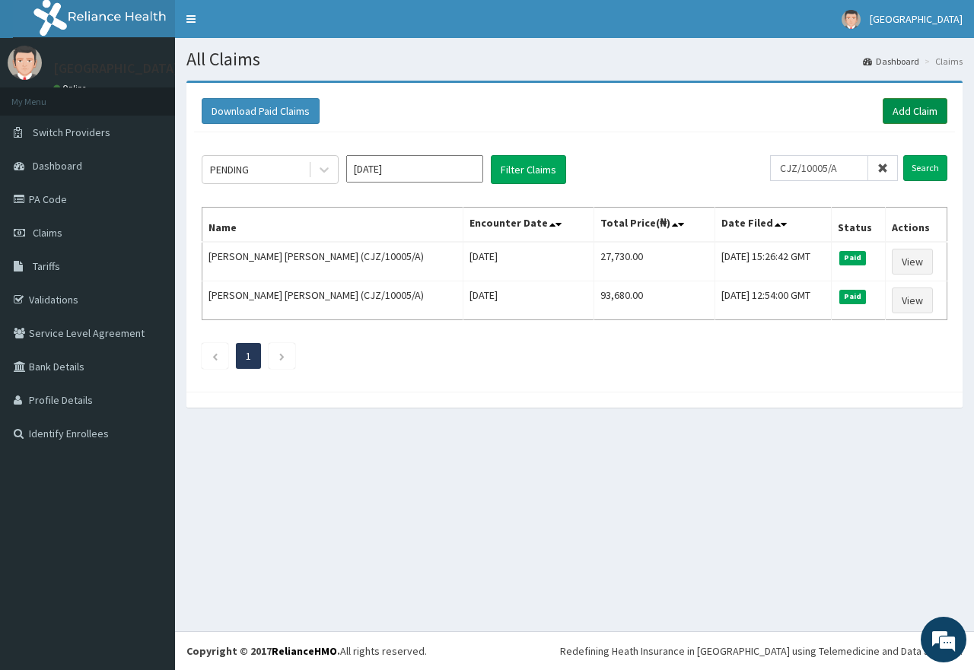
click at [928, 106] on link "Add Claim" at bounding box center [915, 111] width 65 height 26
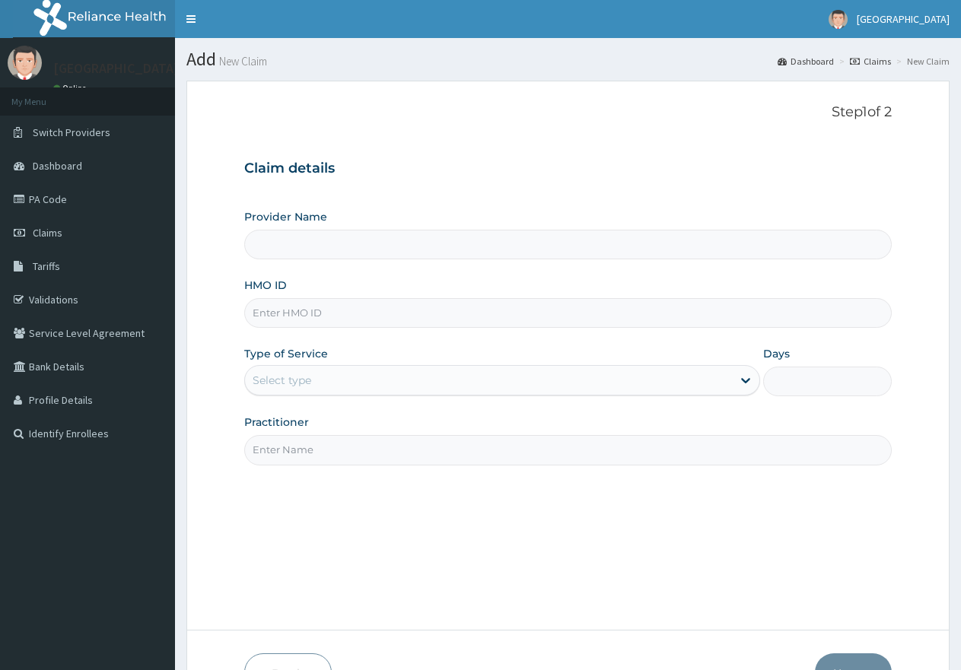
type input "CJZ/10005/A"
type input "[GEOGRAPHIC_DATA]"
type input "CJZ/10005/A"
click at [393, 387] on div "Select type" at bounding box center [488, 380] width 486 height 24
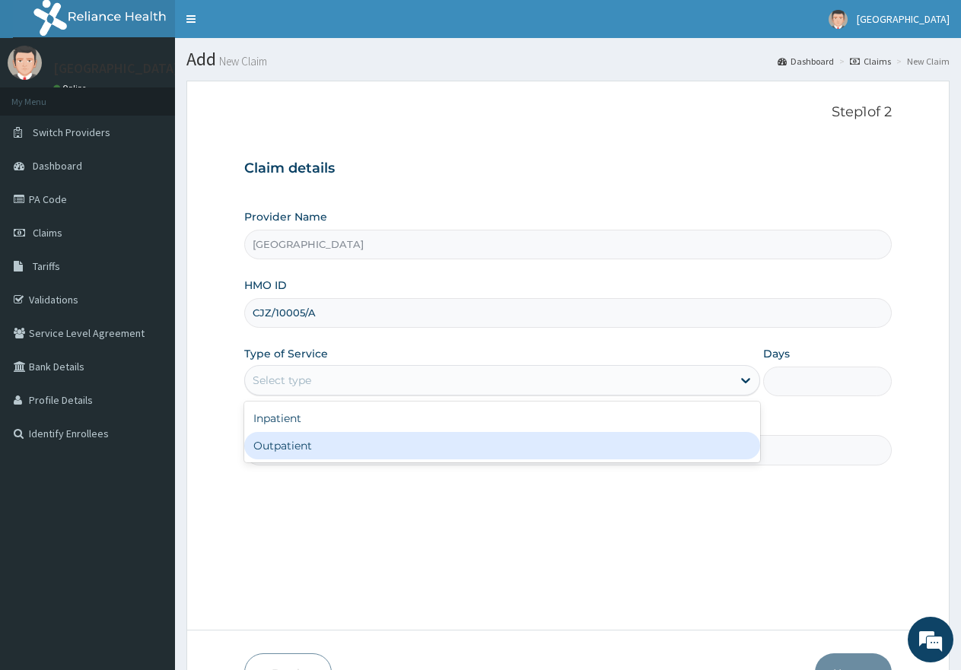
click at [362, 445] on div "Outpatient" at bounding box center [501, 445] width 515 height 27
type input "1"
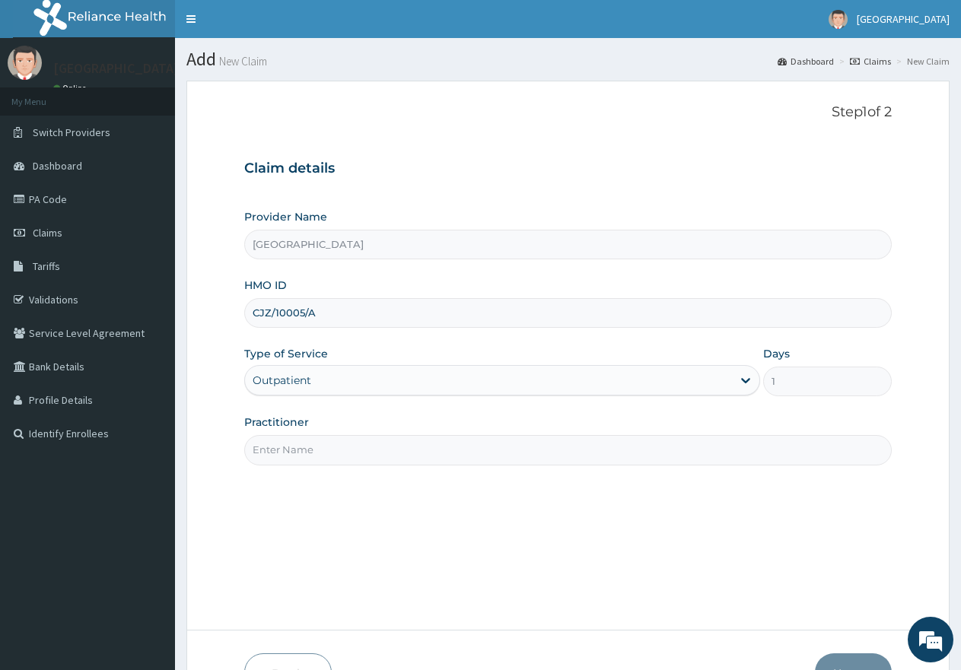
click at [362, 446] on input "Practitioner" at bounding box center [567, 450] width 647 height 30
type input "gp"
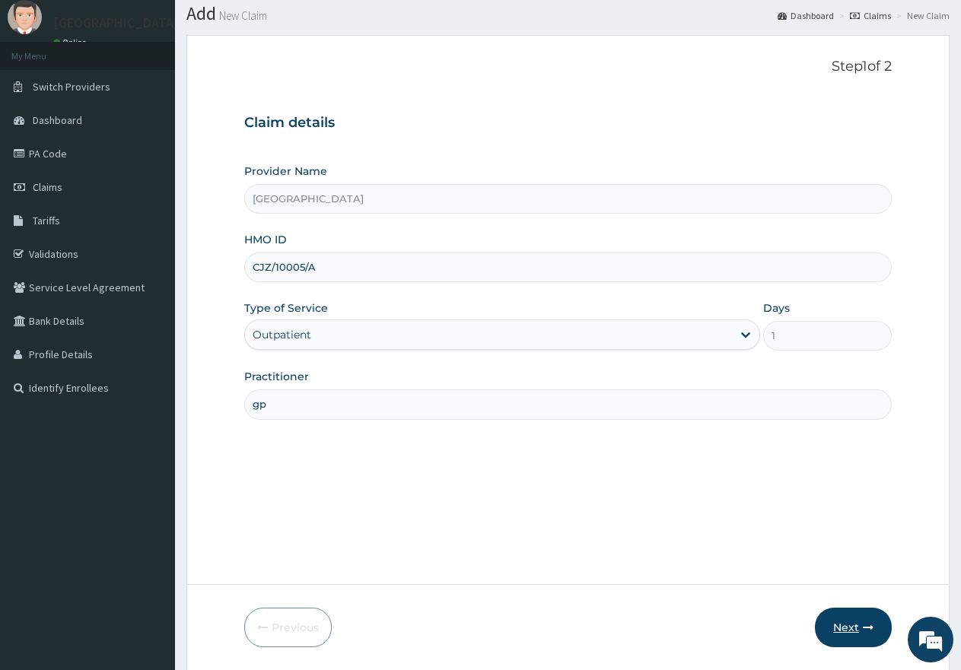
scroll to position [97, 0]
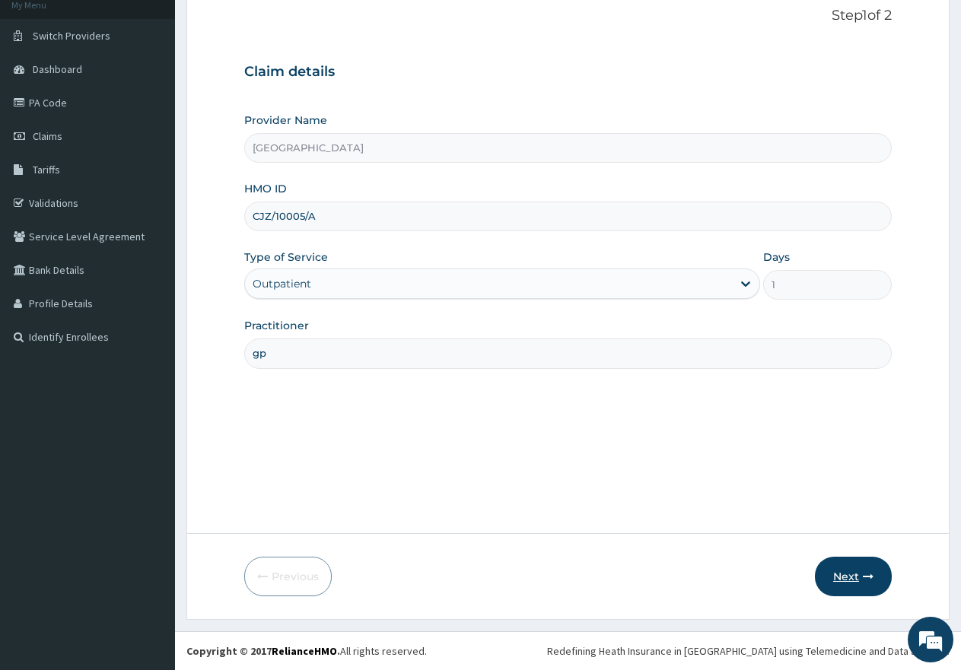
click at [852, 581] on button "Next" at bounding box center [853, 577] width 77 height 40
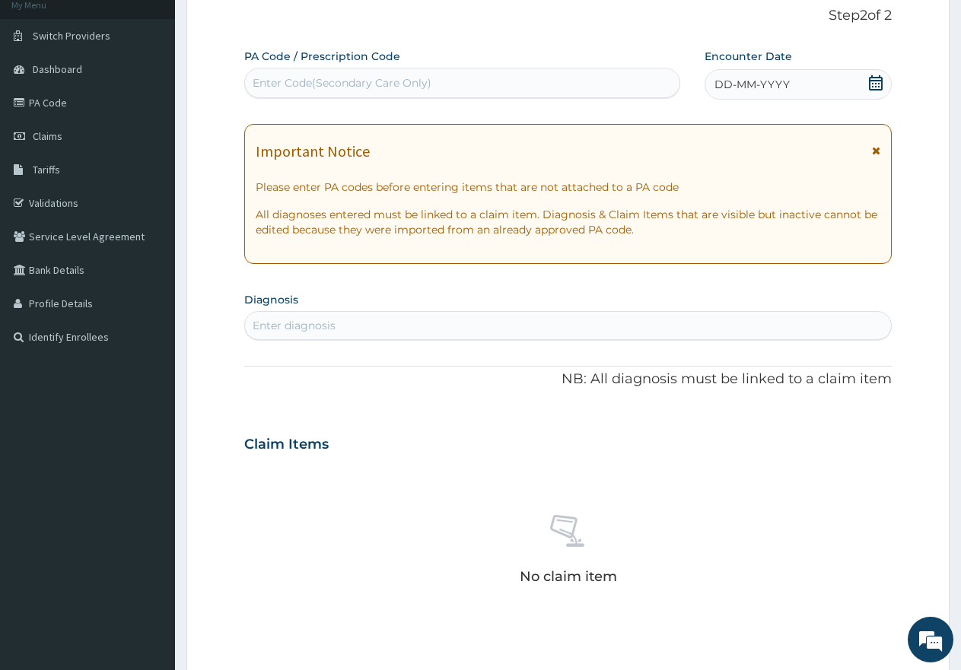
scroll to position [0, 0]
click at [437, 83] on div "Enter Code(Secondary Care Only)" at bounding box center [462, 83] width 434 height 24
paste input "PA/9E8CC3"
type input "PA/9E8CC3"
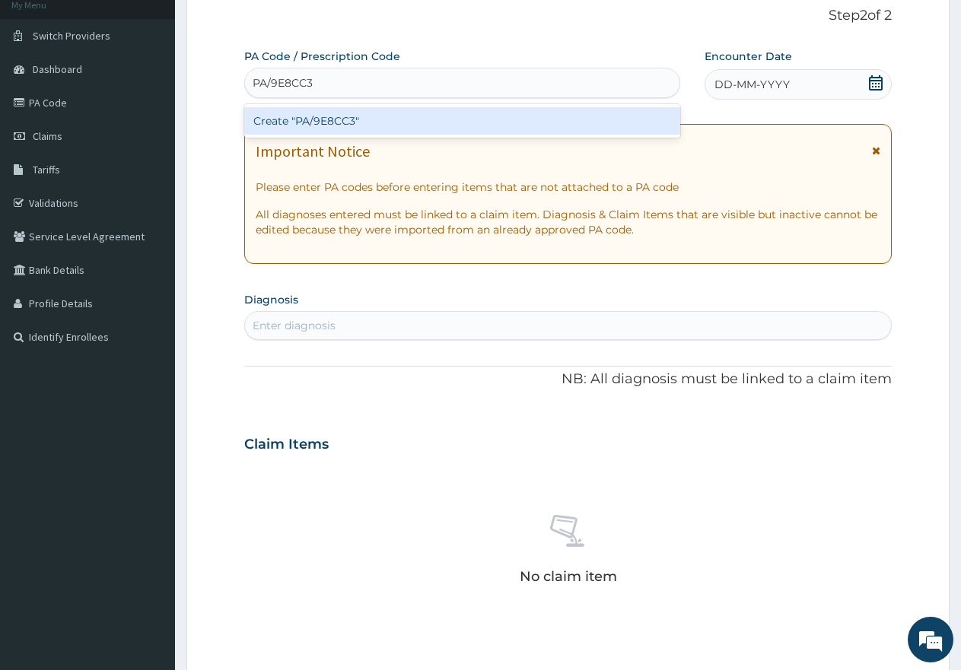
click at [373, 126] on div "Create "PA/9E8CC3"" at bounding box center [462, 120] width 436 height 27
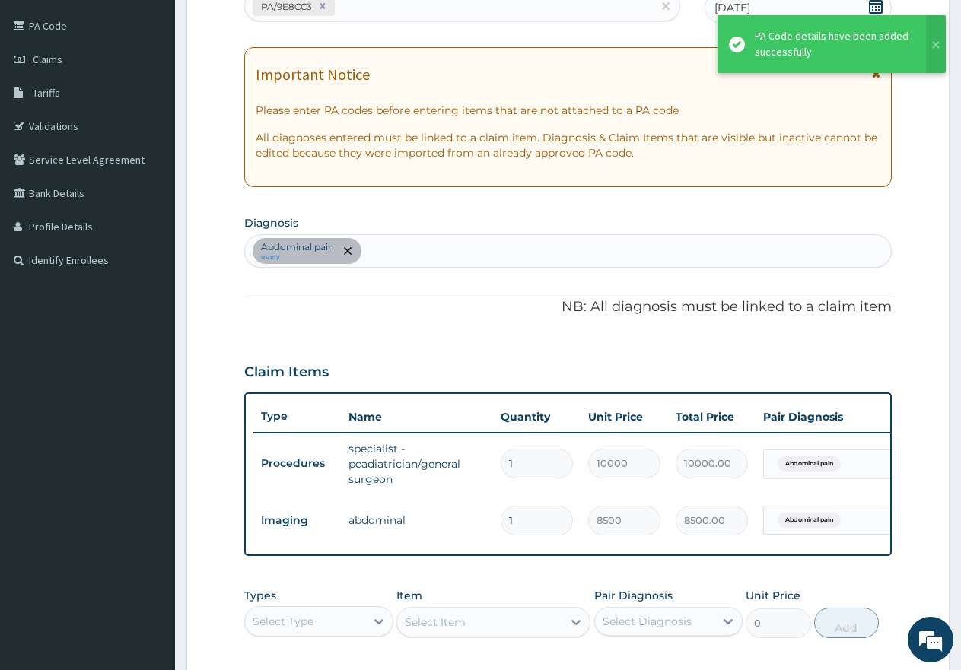
scroll to position [249, 0]
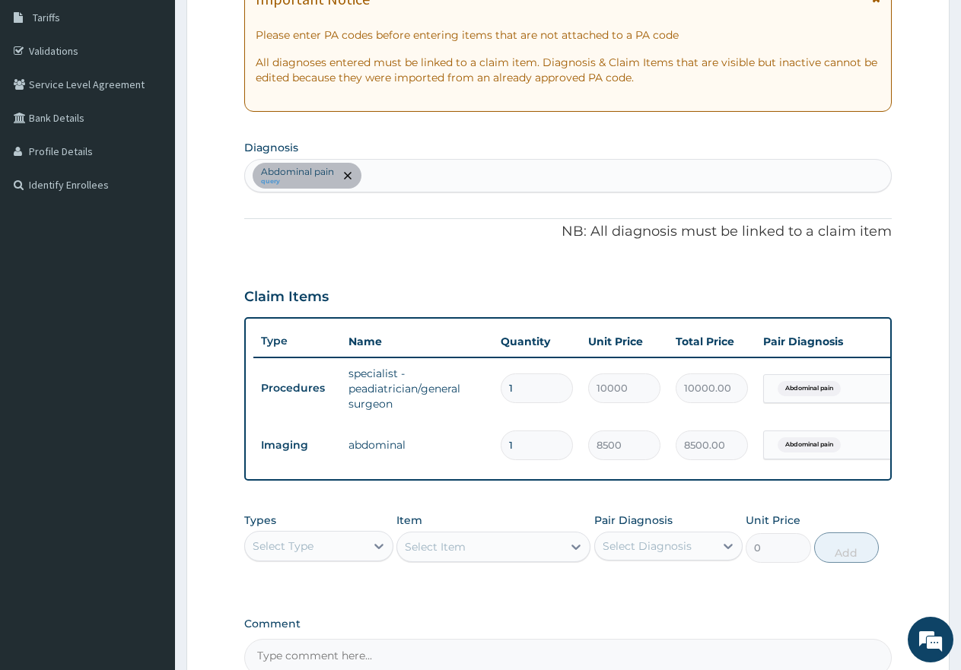
click at [412, 164] on div "Abdominal pain query" at bounding box center [568, 176] width 646 height 32
type input "mala"
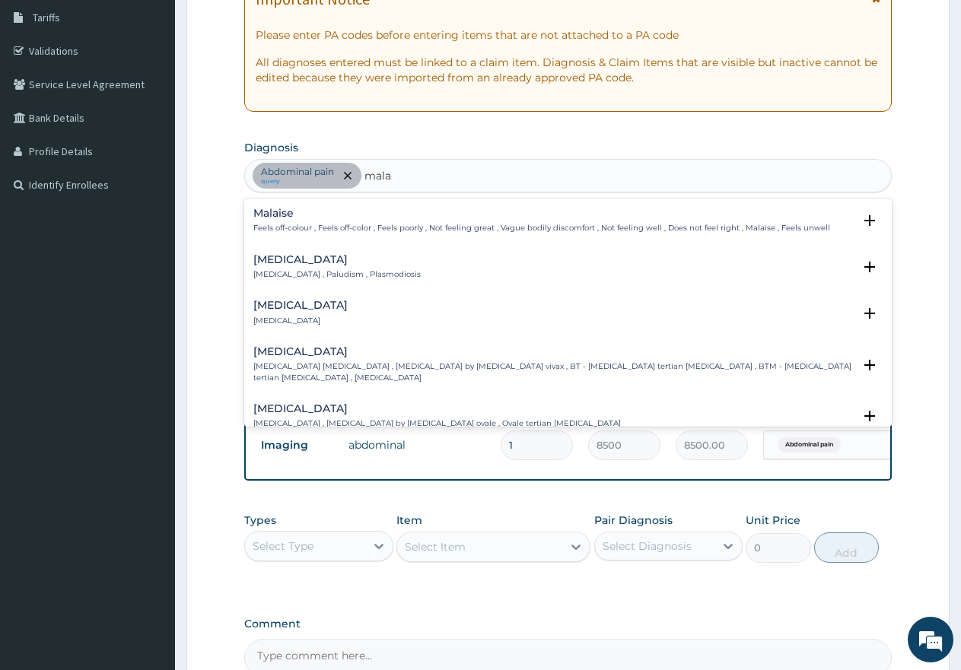
click at [270, 259] on h4 "Malaria" at bounding box center [336, 259] width 167 height 11
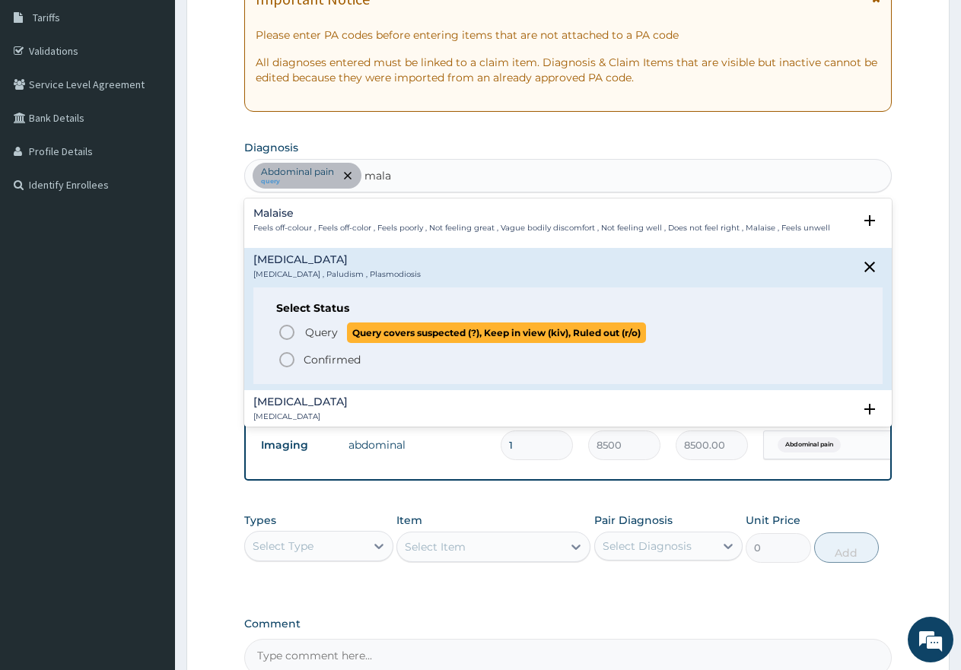
click at [282, 329] on circle "status option query" at bounding box center [287, 333] width 14 height 14
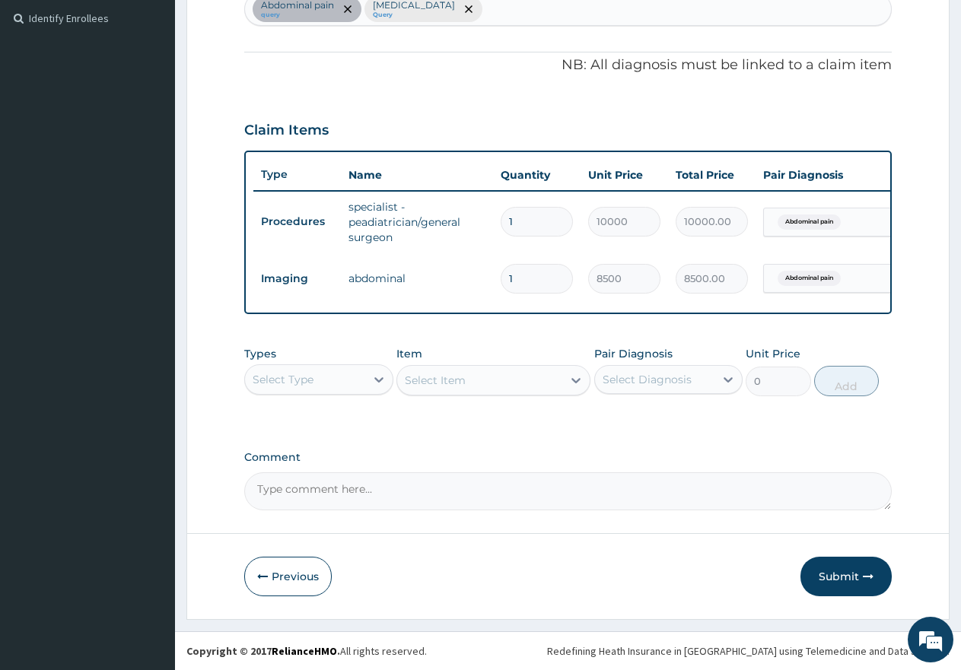
scroll to position [428, 0]
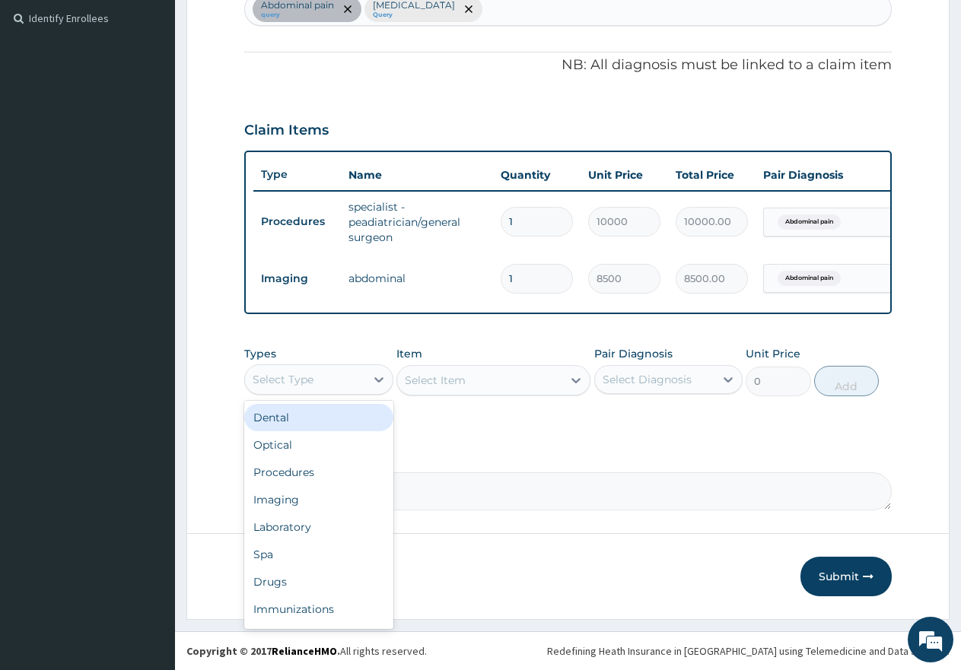
drag, startPoint x: 336, startPoint y: 381, endPoint x: 327, endPoint y: 381, distance: 8.4
click at [336, 380] on div "Select Type" at bounding box center [305, 379] width 120 height 24
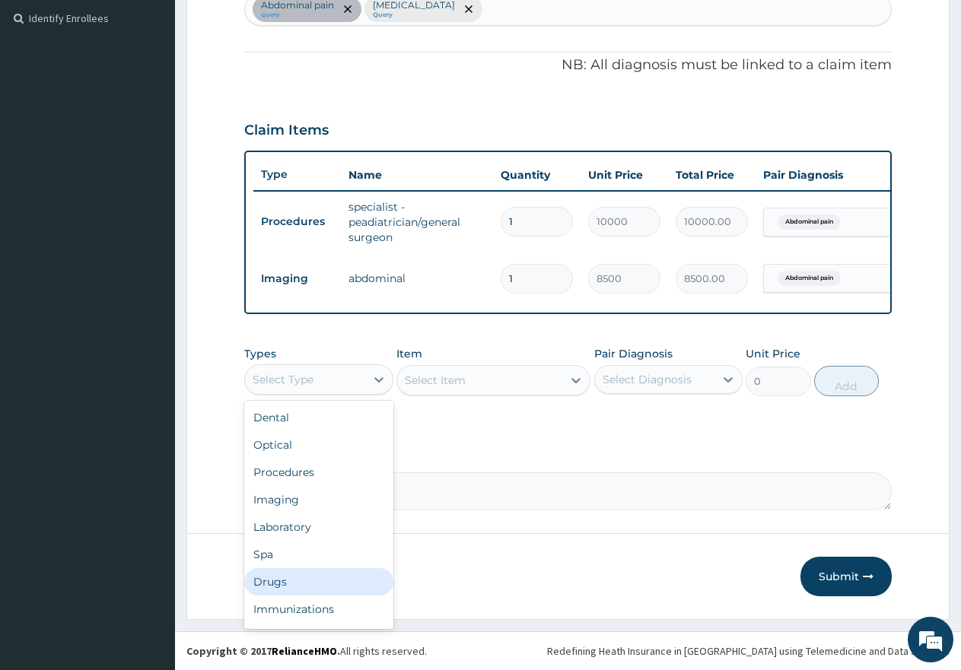
click at [271, 581] on div "Drugs" at bounding box center [318, 581] width 149 height 27
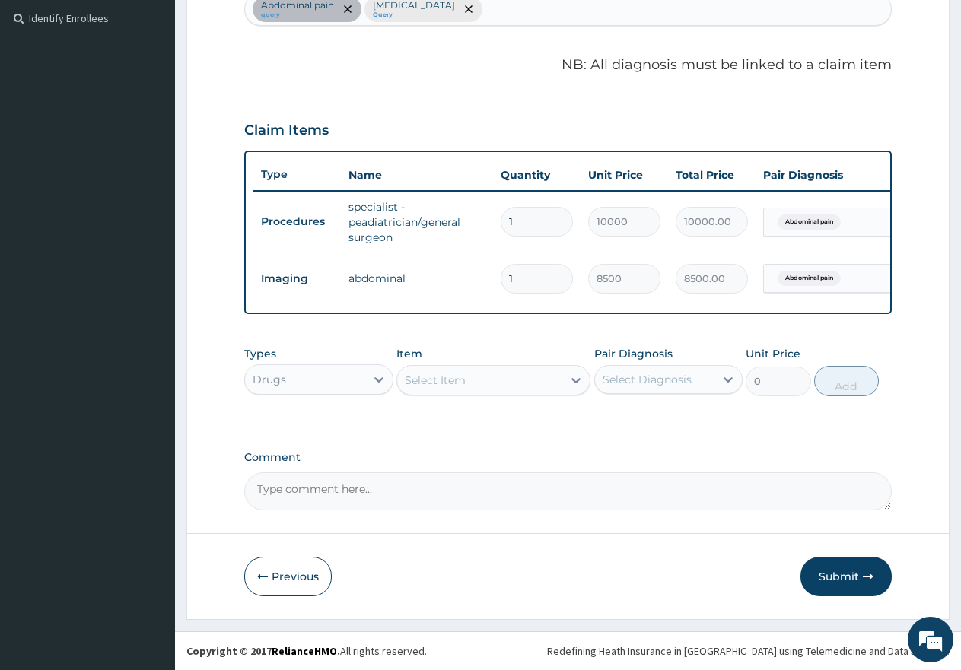
click at [483, 383] on div "Select Item" at bounding box center [479, 380] width 165 height 24
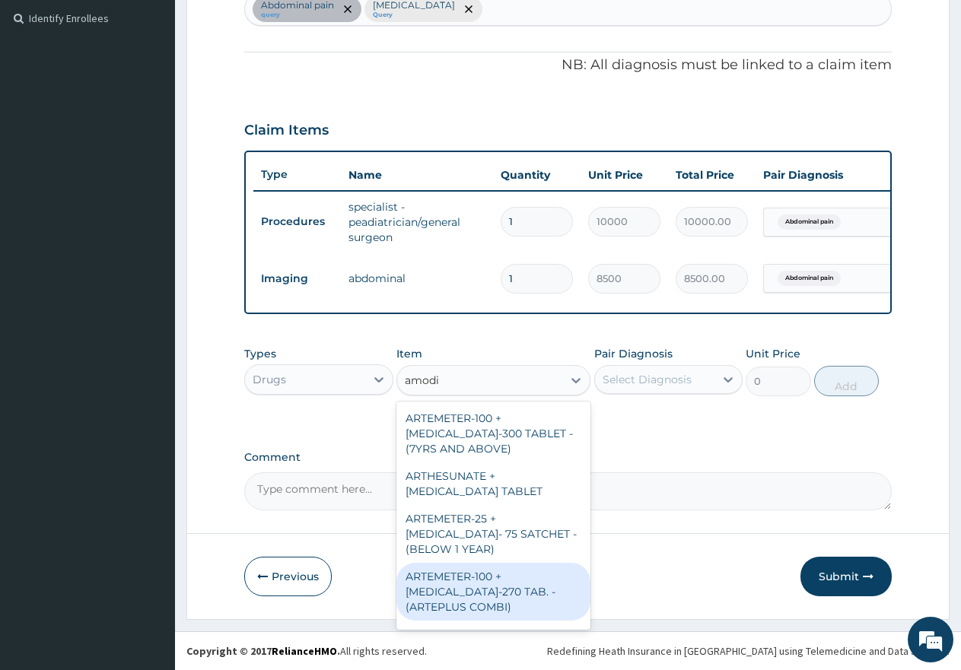
type input "amodi"
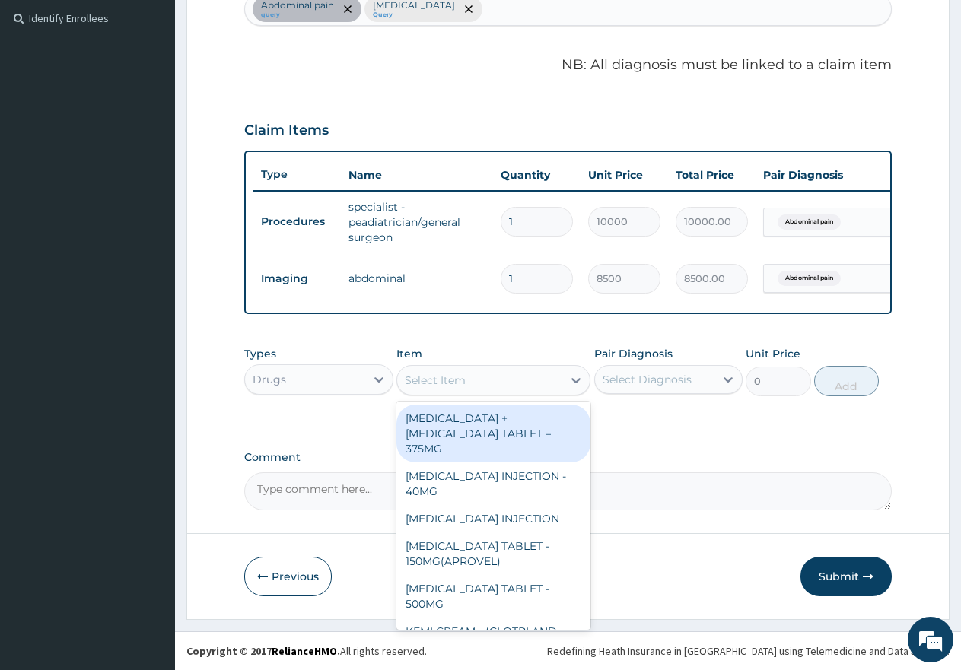
click at [483, 377] on div "Select Item" at bounding box center [479, 380] width 165 height 24
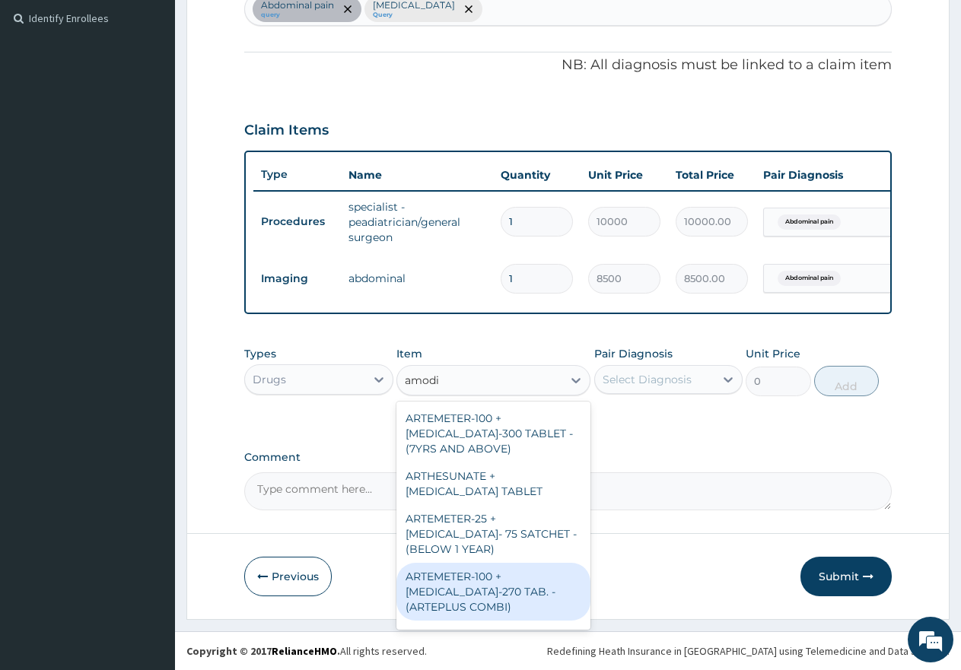
type input "amodi"
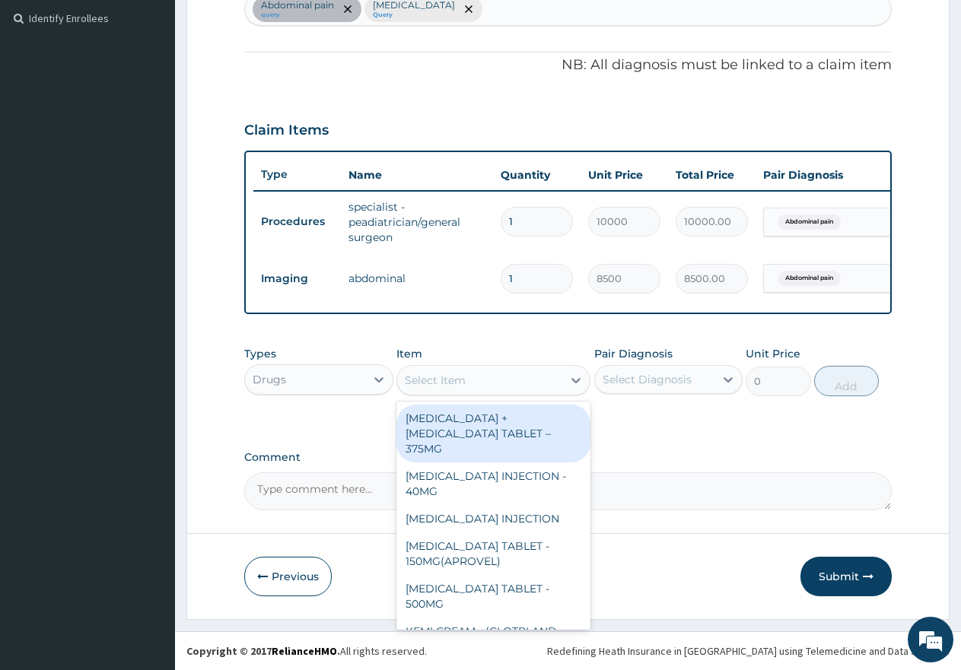
click at [469, 377] on div "Select Item" at bounding box center [479, 380] width 165 height 24
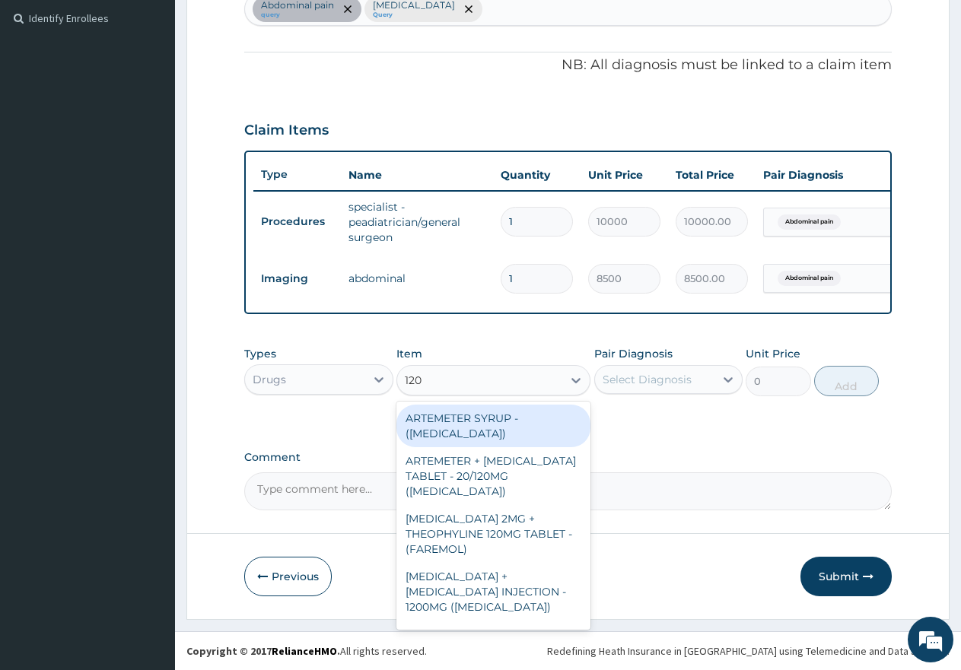
type input "120m"
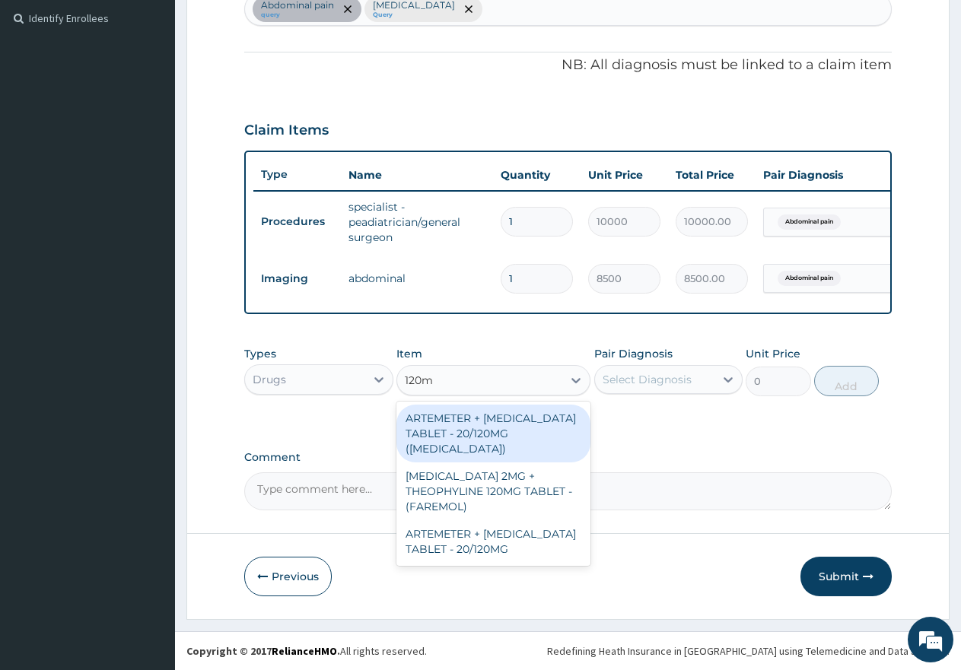
click at [517, 428] on div "ARTEMETER + LUMEFANTRINE TABLET - 20/120MG (COARTEM)" at bounding box center [493, 434] width 194 height 58
type input "375"
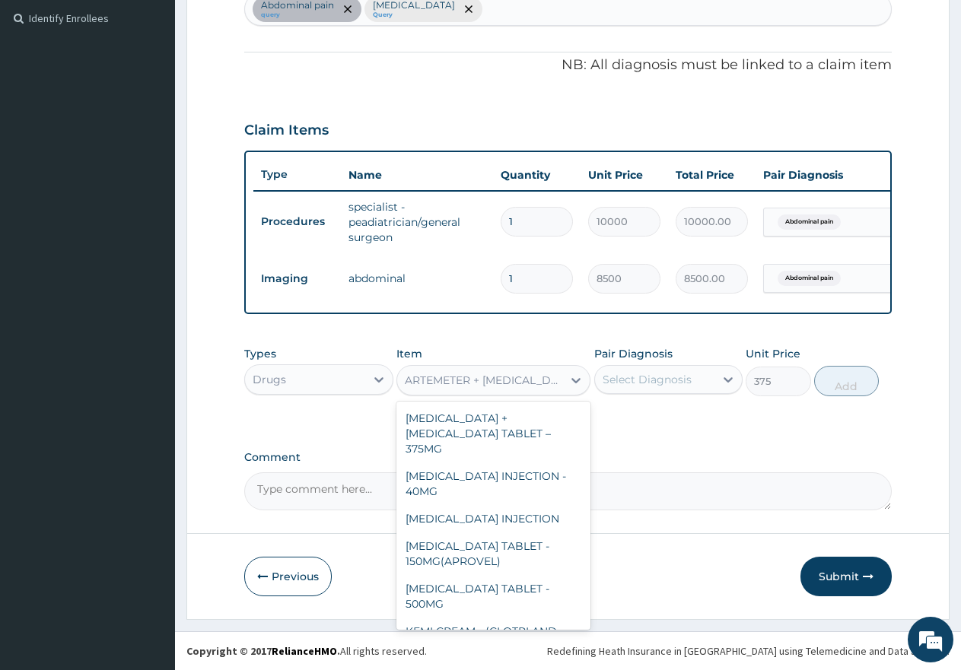
click at [501, 381] on div "ARTEMETER + LUMEFANTRINE TABLET - 20/120MG (COARTEM)" at bounding box center [484, 380] width 159 height 15
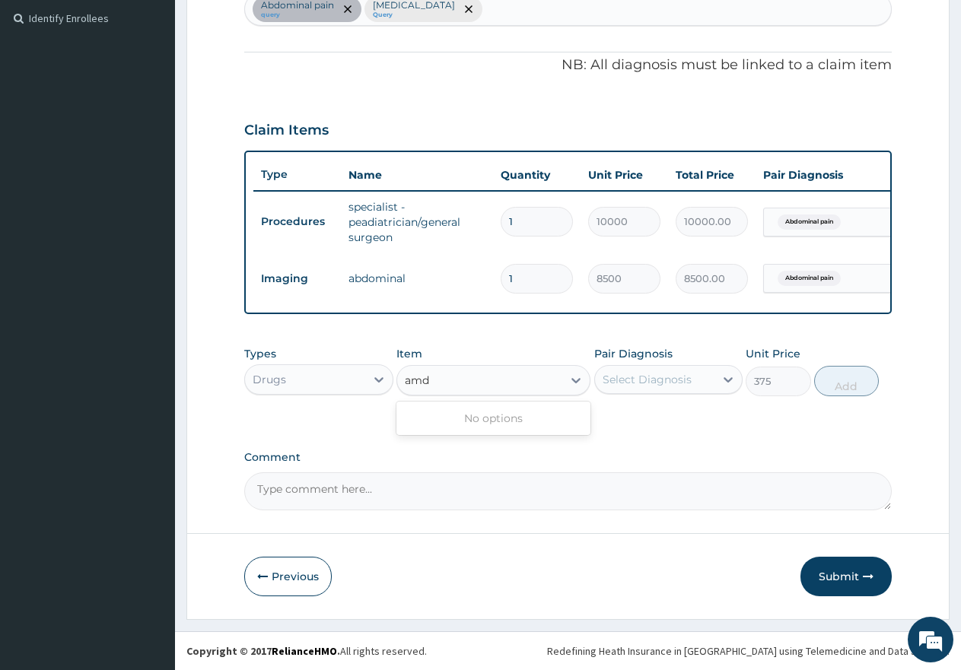
scroll to position [0, 0]
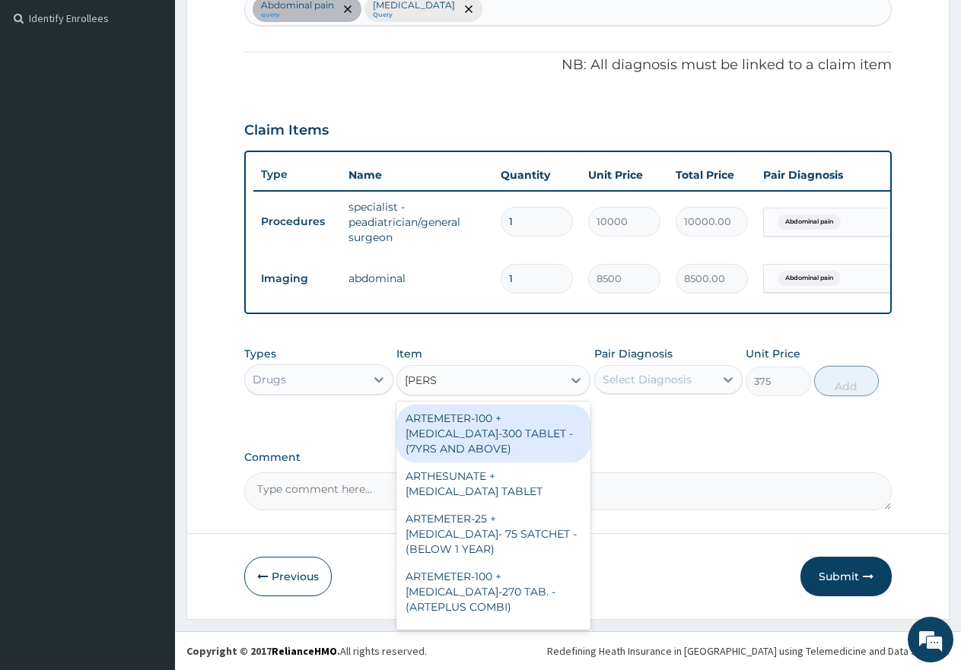
type input "amodi"
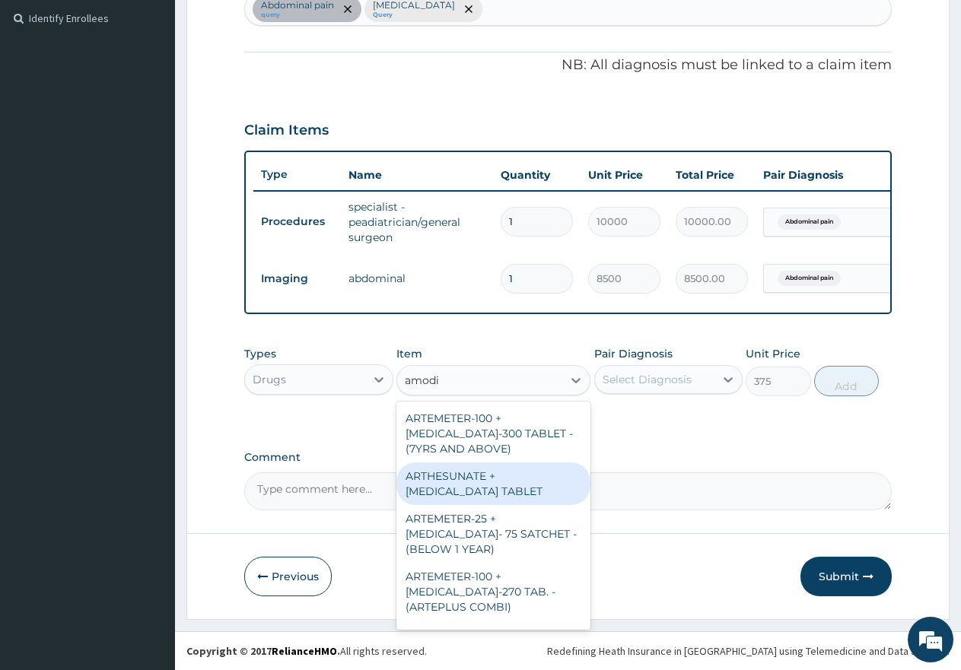
click at [467, 477] on div "ARTHESUNATE + AMODIAQUINE TABLET" at bounding box center [493, 484] width 194 height 43
type input "625"
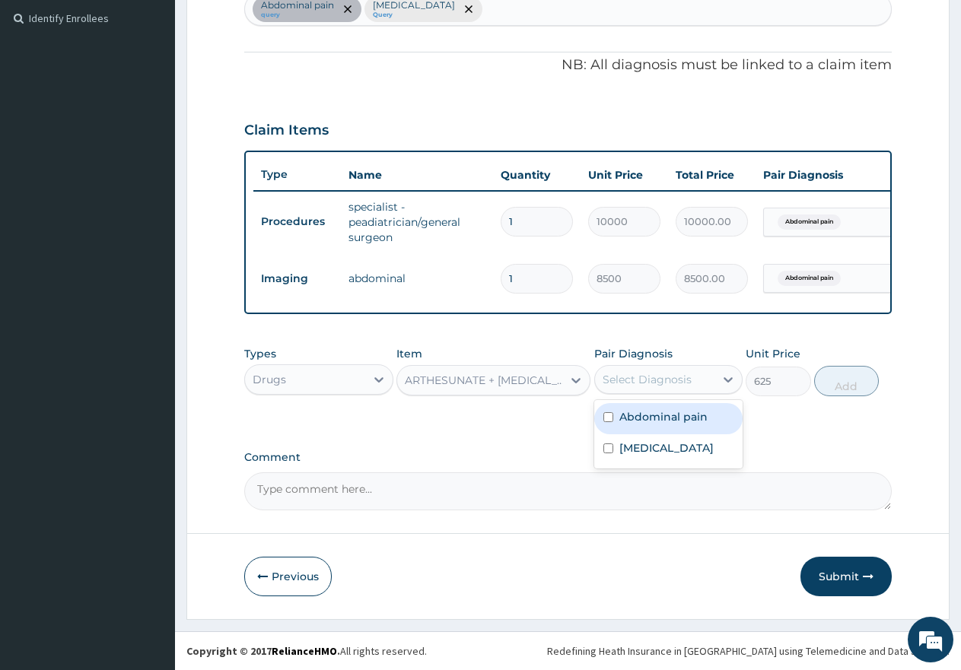
click at [674, 380] on div "Select Diagnosis" at bounding box center [647, 379] width 89 height 15
drag, startPoint x: 606, startPoint y: 447, endPoint x: 703, endPoint y: 430, distance: 99.0
click at [608, 447] on input "checkbox" at bounding box center [608, 449] width 10 height 10
checkbox input "true"
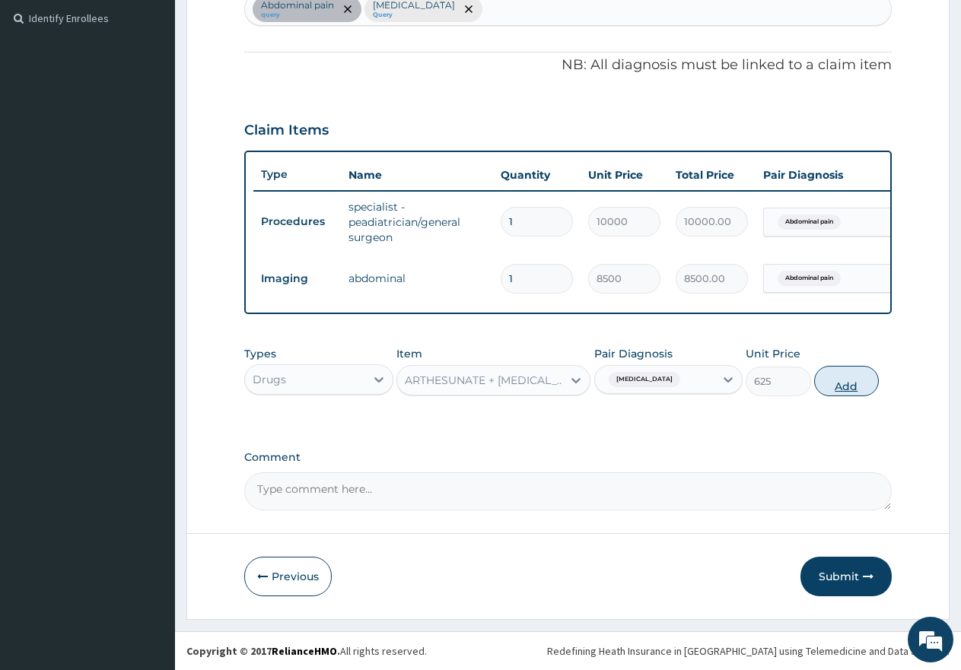
click at [838, 381] on button "Add" at bounding box center [846, 381] width 65 height 30
type input "0"
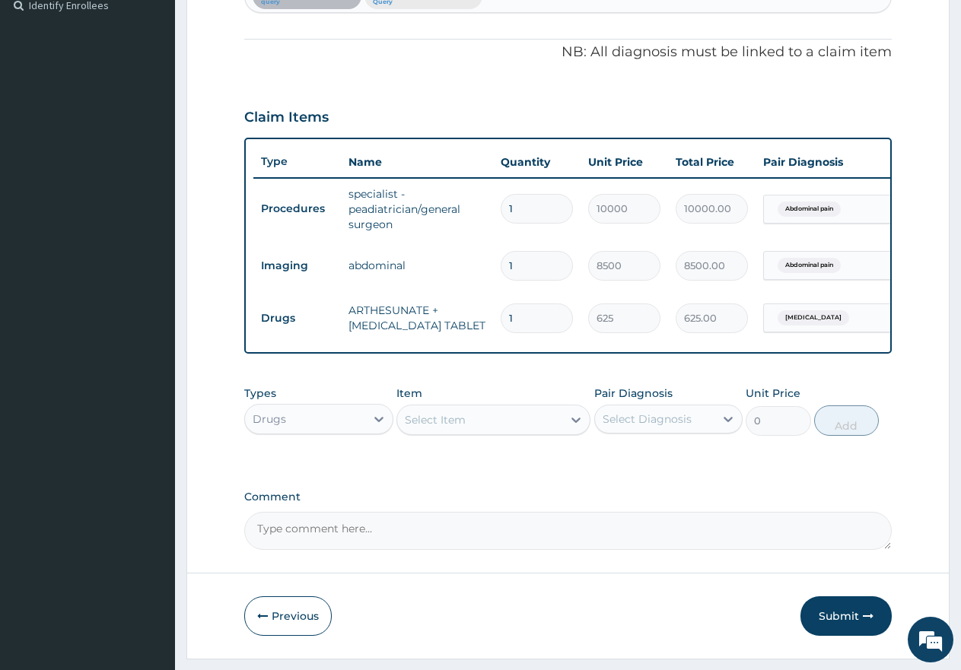
type input "0.00"
type input "6"
type input "3750.00"
type input "6"
click at [485, 432] on div "Select Item" at bounding box center [479, 420] width 165 height 24
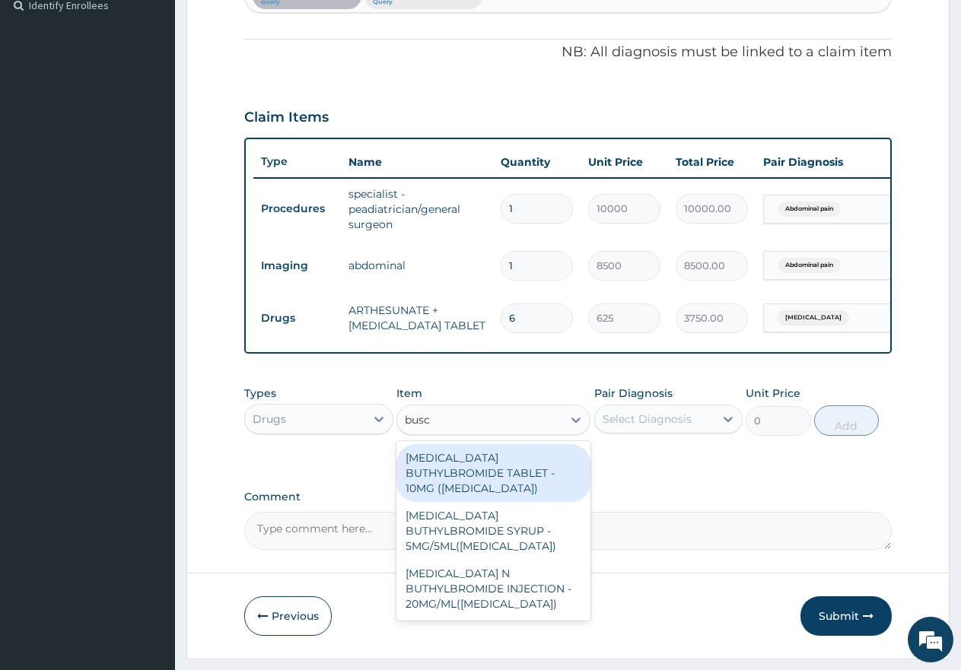
type input "busco"
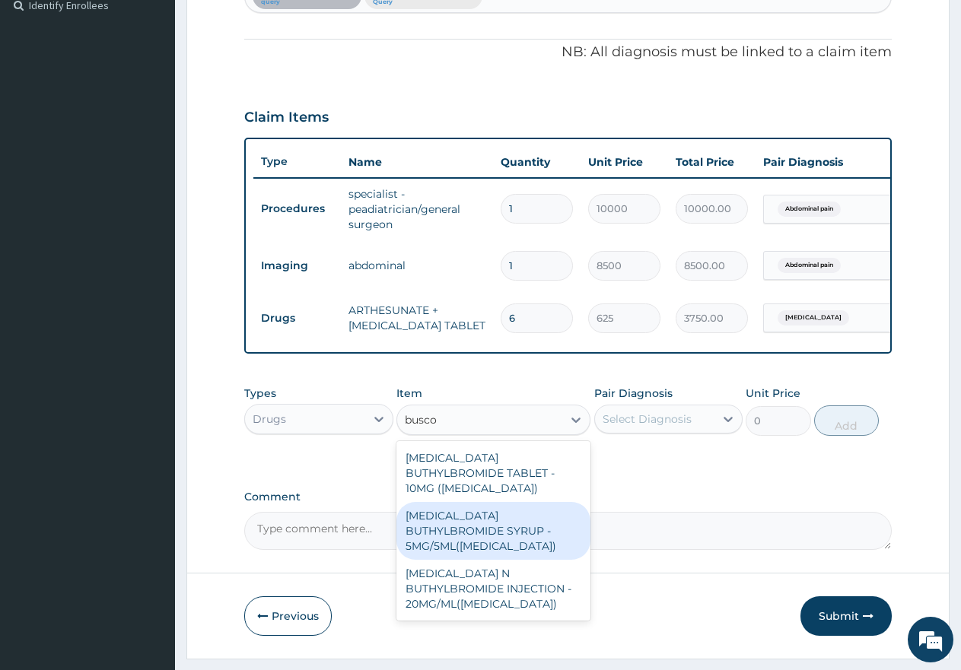
click at [463, 520] on div "[MEDICAL_DATA] BUTHYLBROMIDE SYRUP - 5MG/5ML([MEDICAL_DATA])" at bounding box center [493, 531] width 194 height 58
type input "800"
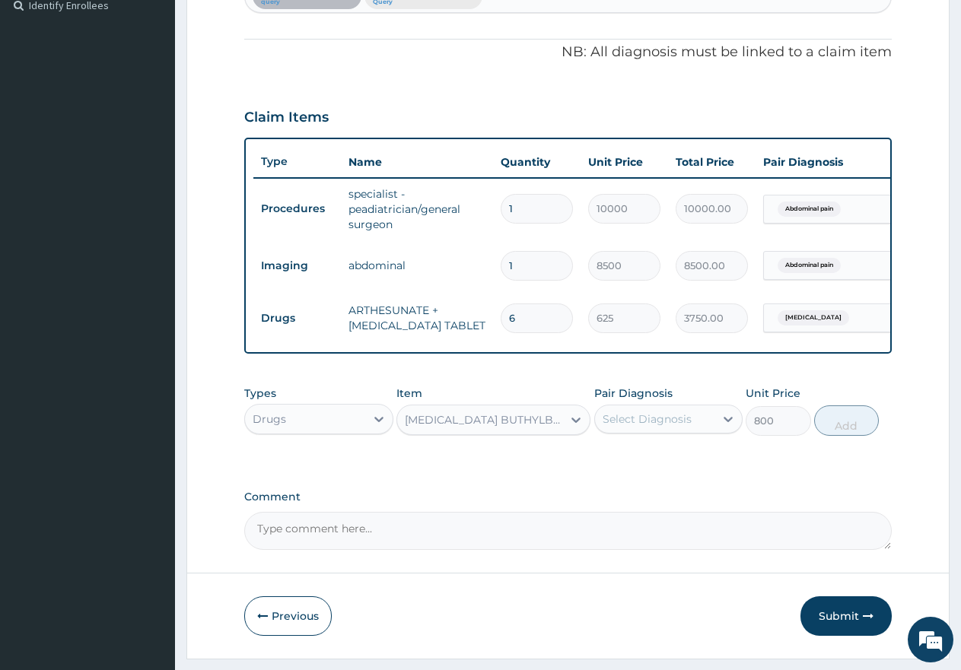
click at [634, 425] on div "Select Diagnosis" at bounding box center [647, 419] width 89 height 15
click at [611, 462] on input "checkbox" at bounding box center [608, 457] width 10 height 10
checkbox input "true"
click at [852, 436] on button "Add" at bounding box center [846, 421] width 65 height 30
type input "0"
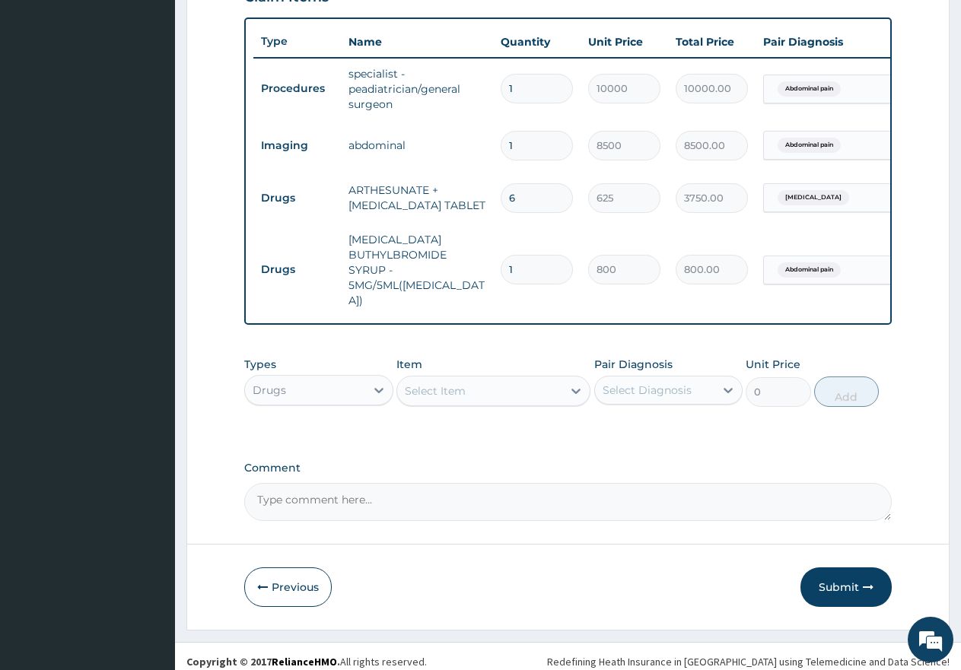
scroll to position [557, 0]
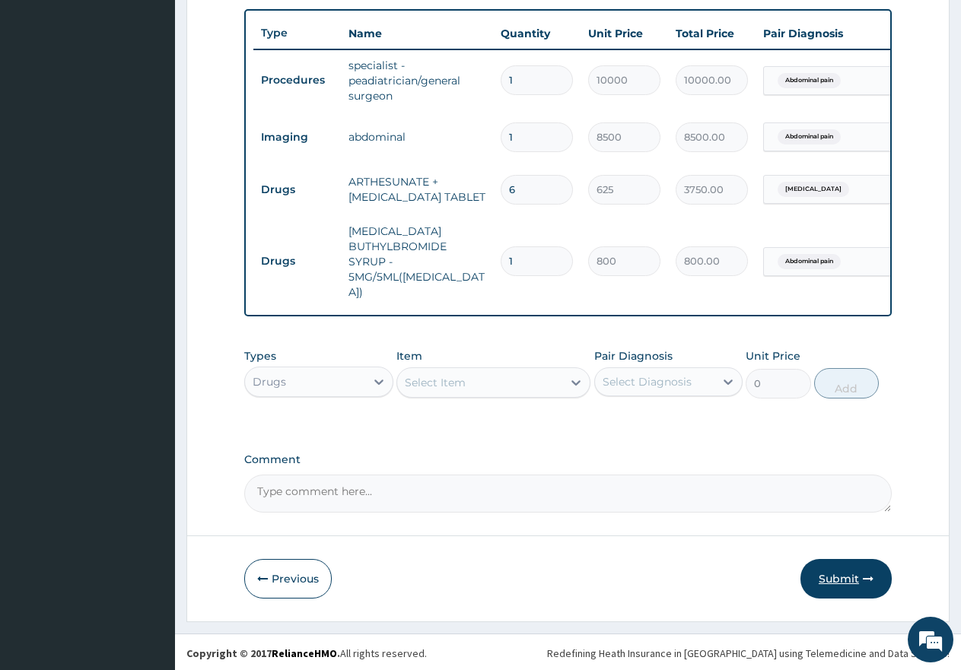
click at [857, 587] on button "Submit" at bounding box center [845, 579] width 91 height 40
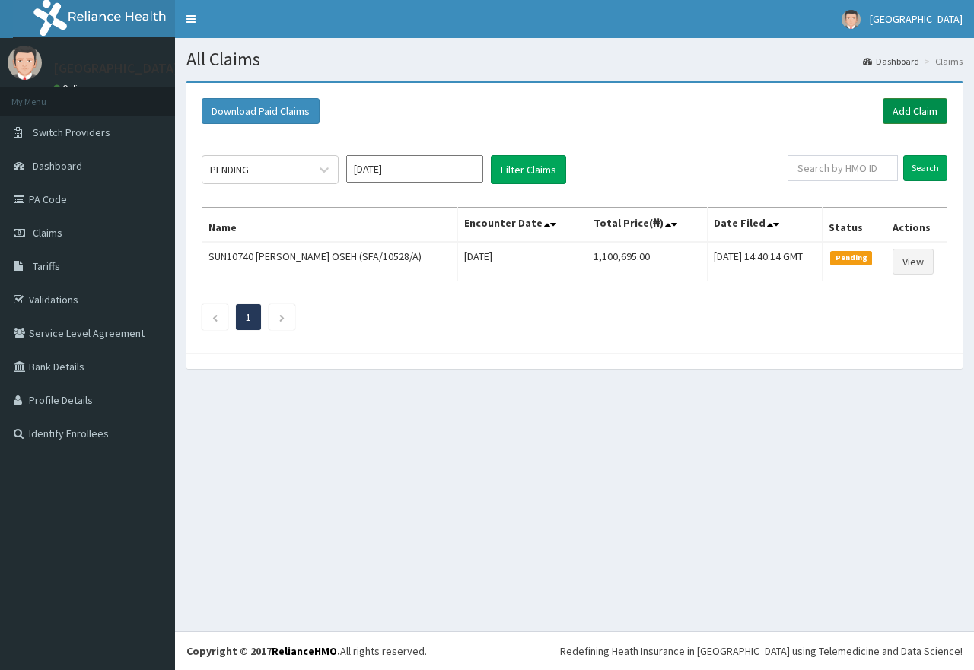
click at [924, 113] on link "Add Claim" at bounding box center [915, 111] width 65 height 26
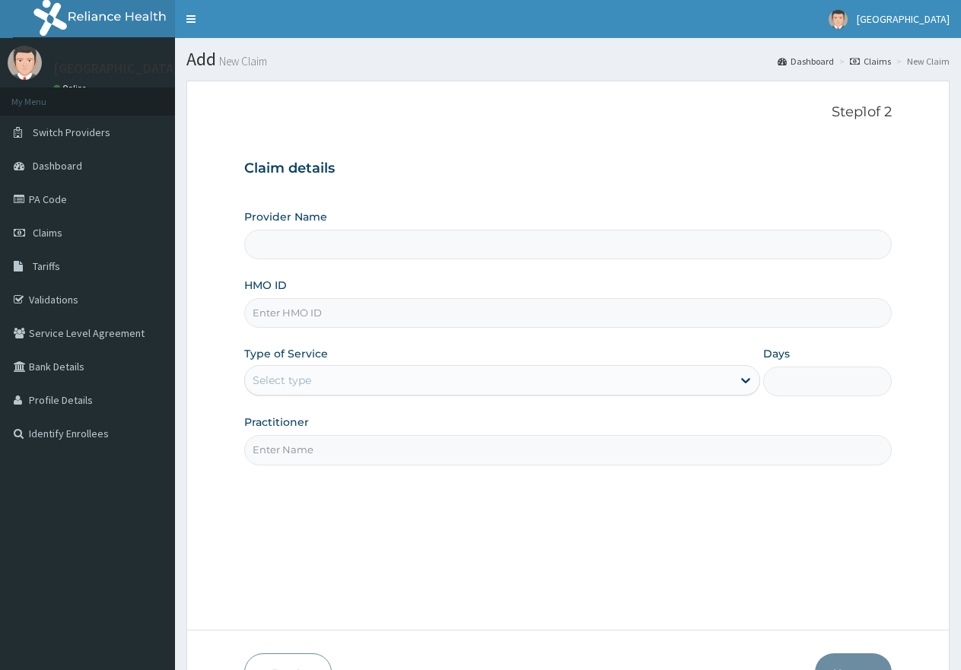
drag, startPoint x: 0, startPoint y: 0, endPoint x: 326, endPoint y: 313, distance: 452.6
click at [327, 313] on input "HMO ID" at bounding box center [567, 313] width 647 height 30
paste input "JNY/10020/A"
type input "JNY/10020/A"
type input "[GEOGRAPHIC_DATA]"
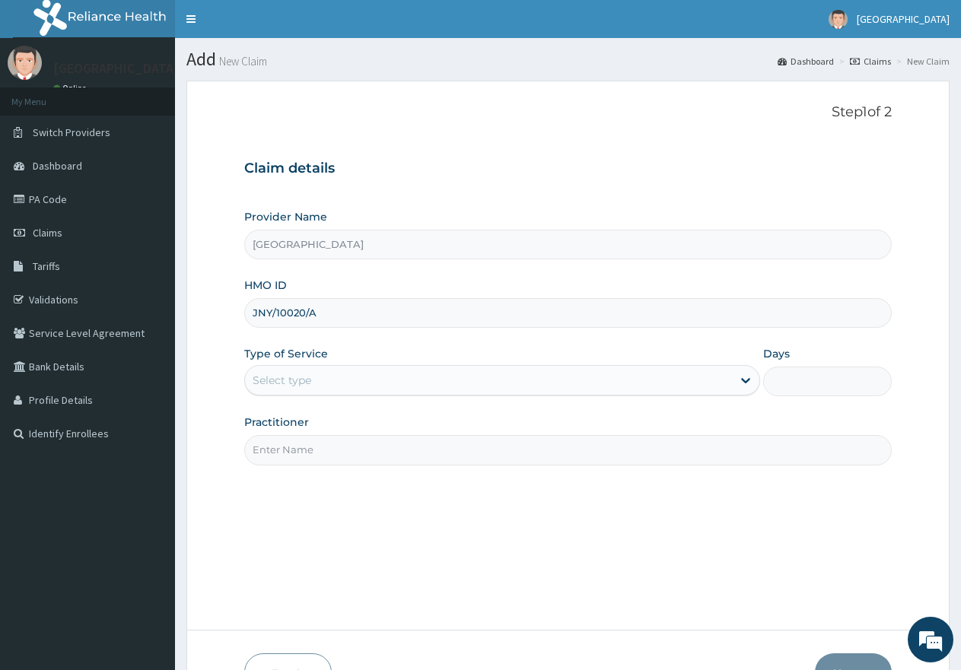
type input "JNY/10020/A"
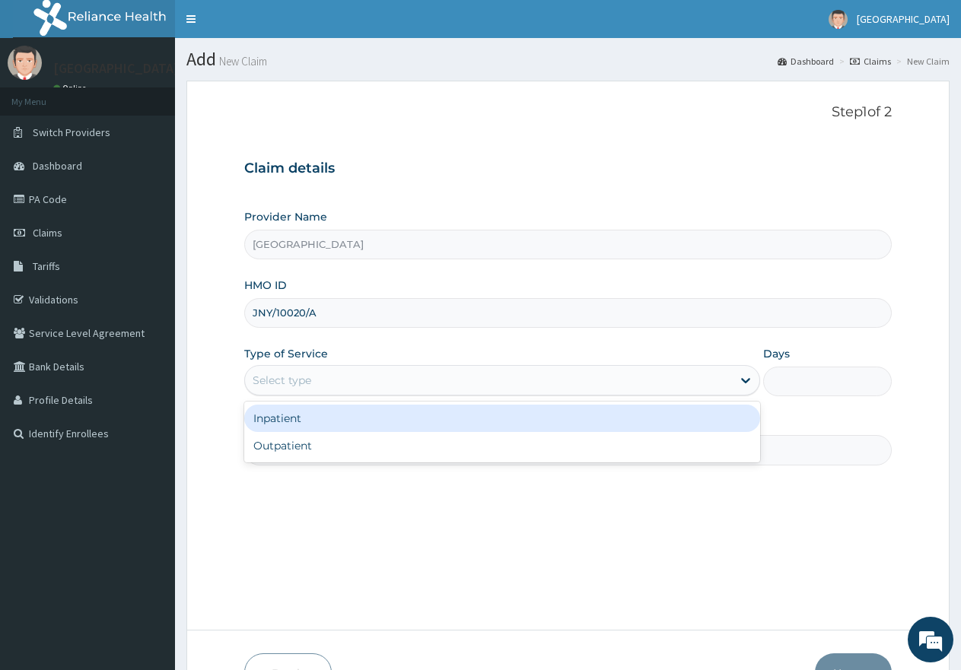
click at [269, 378] on div "Select type" at bounding box center [282, 380] width 59 height 15
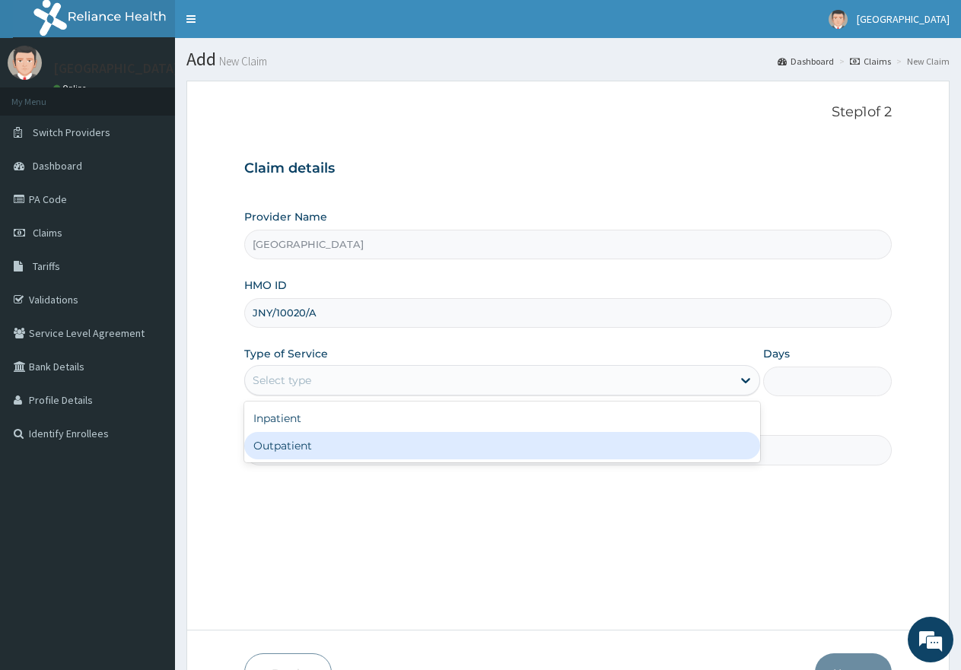
click at [301, 449] on div "Outpatient" at bounding box center [501, 445] width 515 height 27
type input "1"
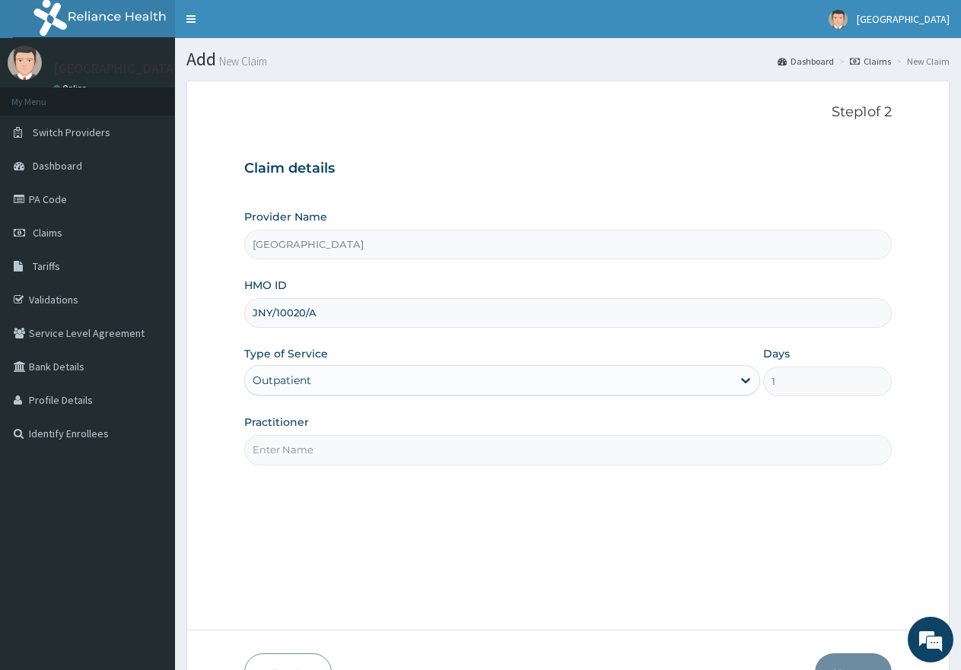
click at [423, 457] on input "Practitioner" at bounding box center [567, 450] width 647 height 30
type input "gp"
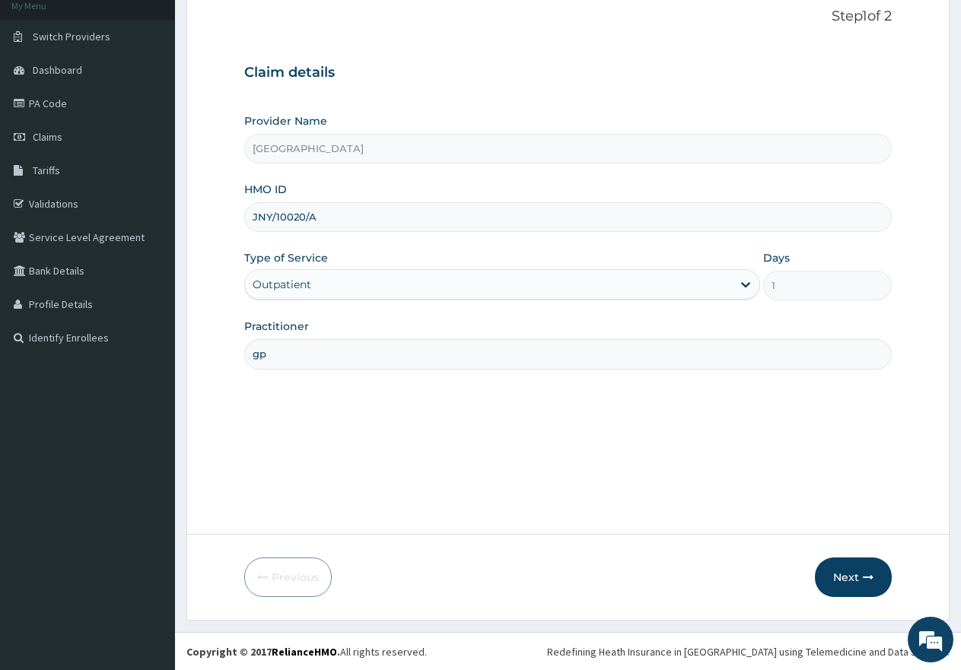
scroll to position [97, 0]
click at [852, 582] on button "Next" at bounding box center [853, 577] width 77 height 40
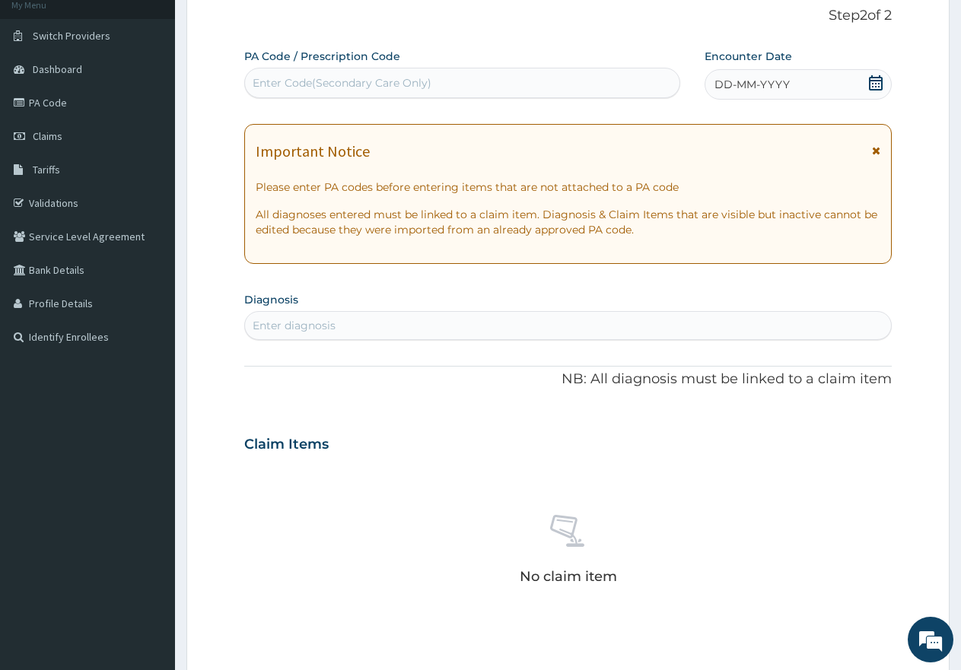
scroll to position [0, 0]
click at [438, 81] on div "Enter Code(Secondary Care Only)" at bounding box center [462, 83] width 434 height 24
paste input "PA/0FF60D"
type input "PA/0FF60D"
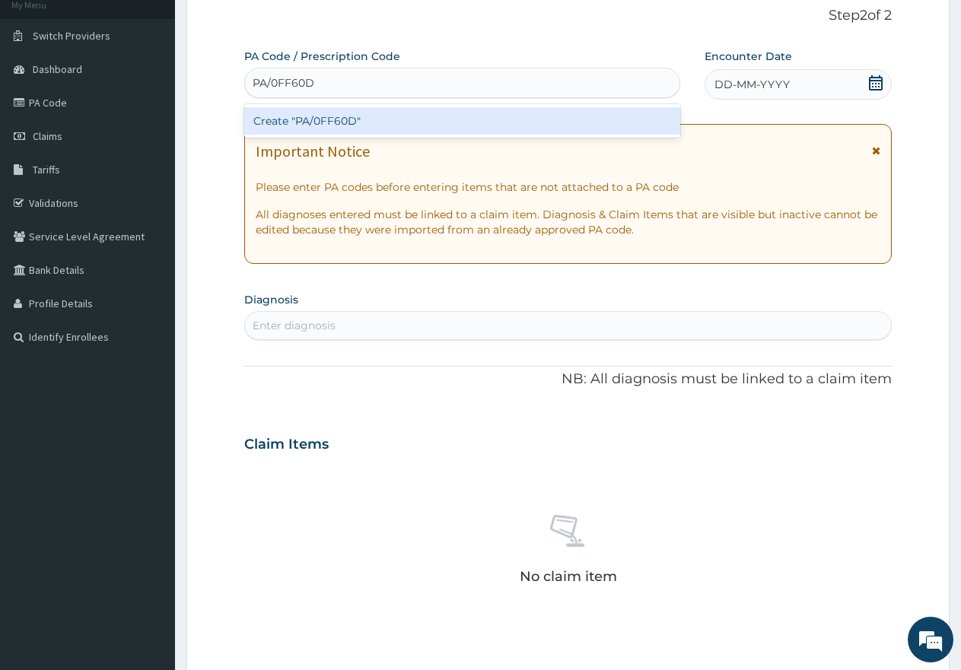
click at [399, 126] on div "Create "PA/0FF60D"" at bounding box center [462, 120] width 436 height 27
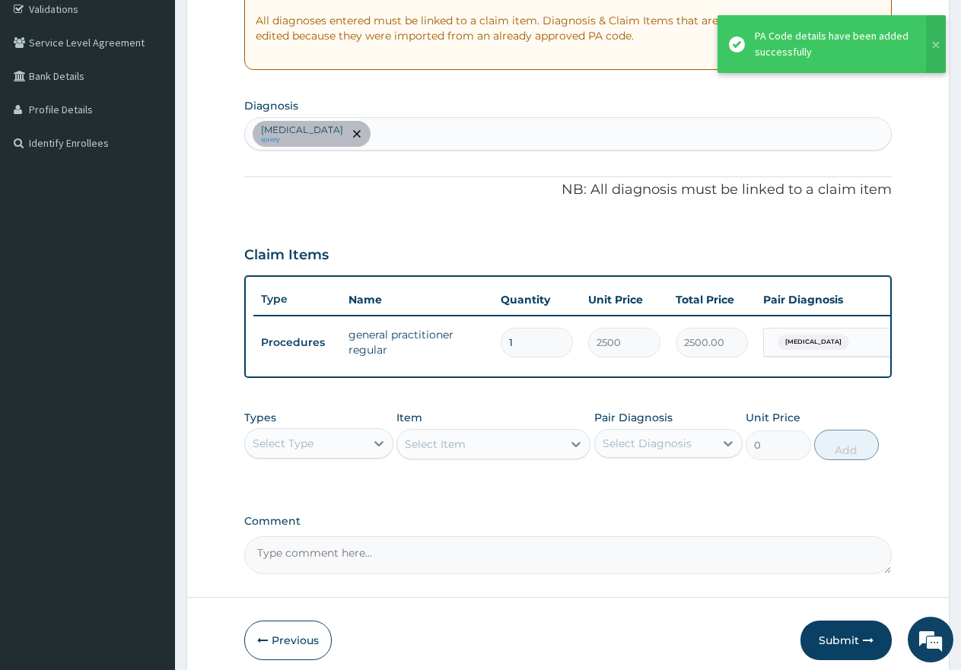
scroll to position [325, 0]
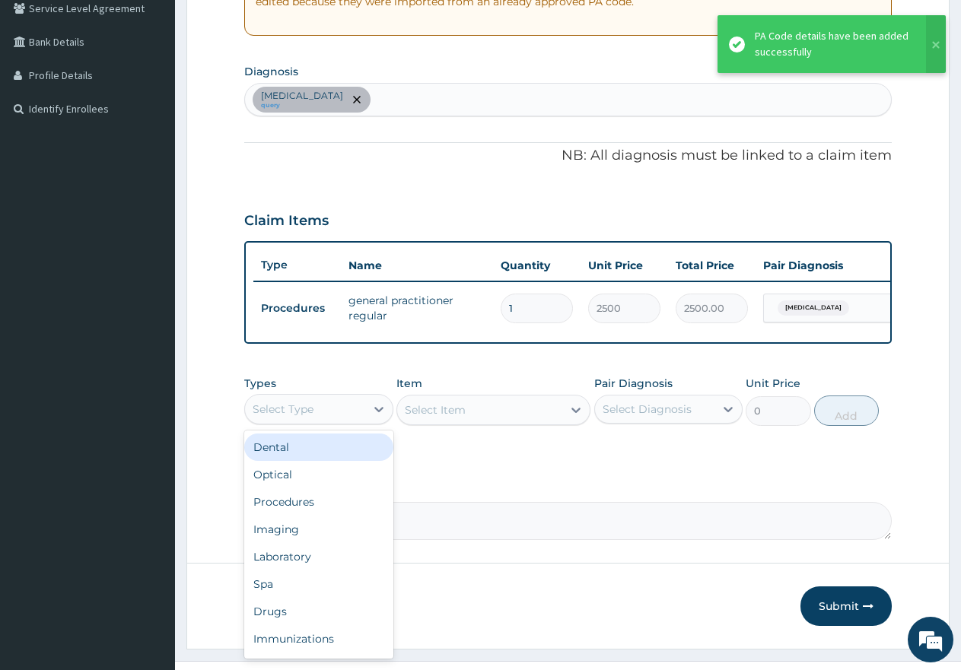
click at [341, 421] on div "Select Type" at bounding box center [305, 409] width 120 height 24
click at [307, 514] on div "Procedures" at bounding box center [318, 501] width 149 height 27
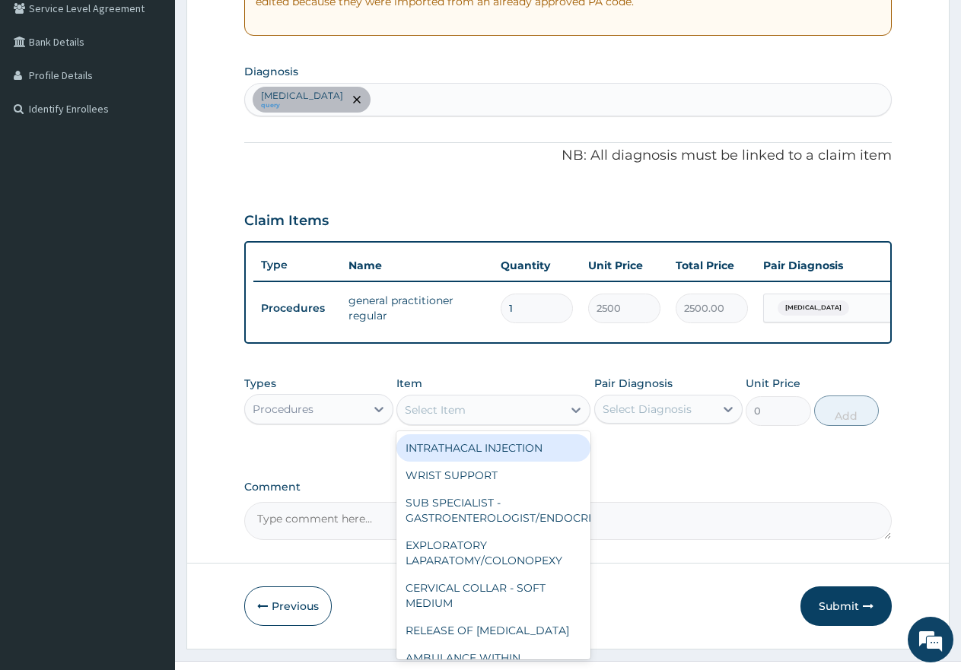
click at [427, 418] on div "Select Item" at bounding box center [435, 409] width 61 height 15
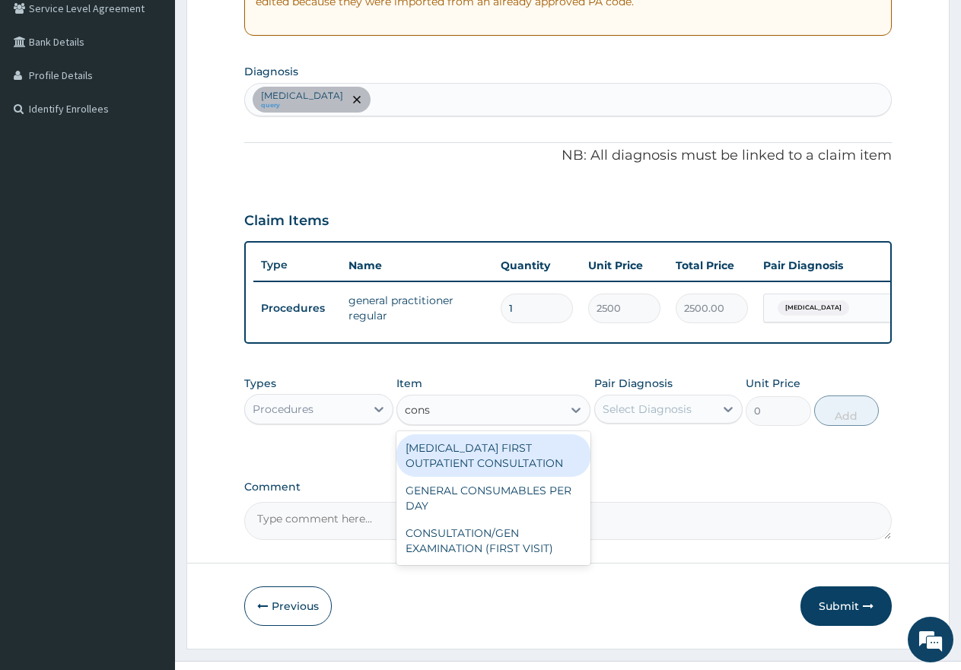
type input "consu"
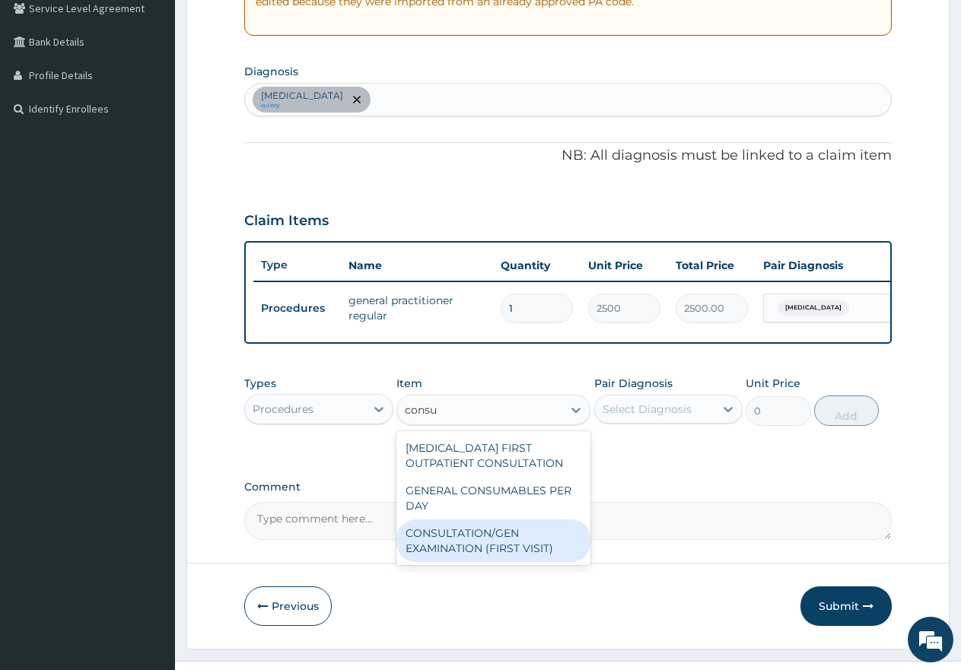
drag, startPoint x: 434, startPoint y: 545, endPoint x: 491, endPoint y: 536, distance: 57.7
click at [436, 546] on div "CONSULTATION/GEN EXAMINATION (FIRST VISIT)" at bounding box center [493, 541] width 194 height 43
type input "5000"
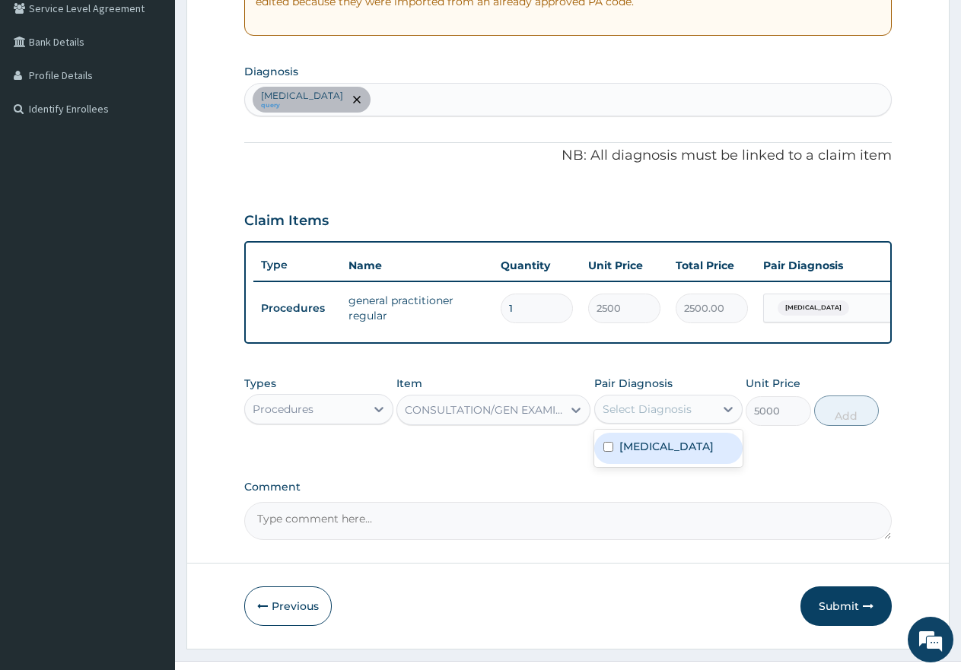
click at [660, 416] on div "Select Diagnosis" at bounding box center [647, 409] width 89 height 15
click at [600, 459] on div "[MEDICAL_DATA]" at bounding box center [668, 448] width 149 height 31
checkbox input "true"
click at [855, 426] on button "Add" at bounding box center [846, 411] width 65 height 30
type input "0"
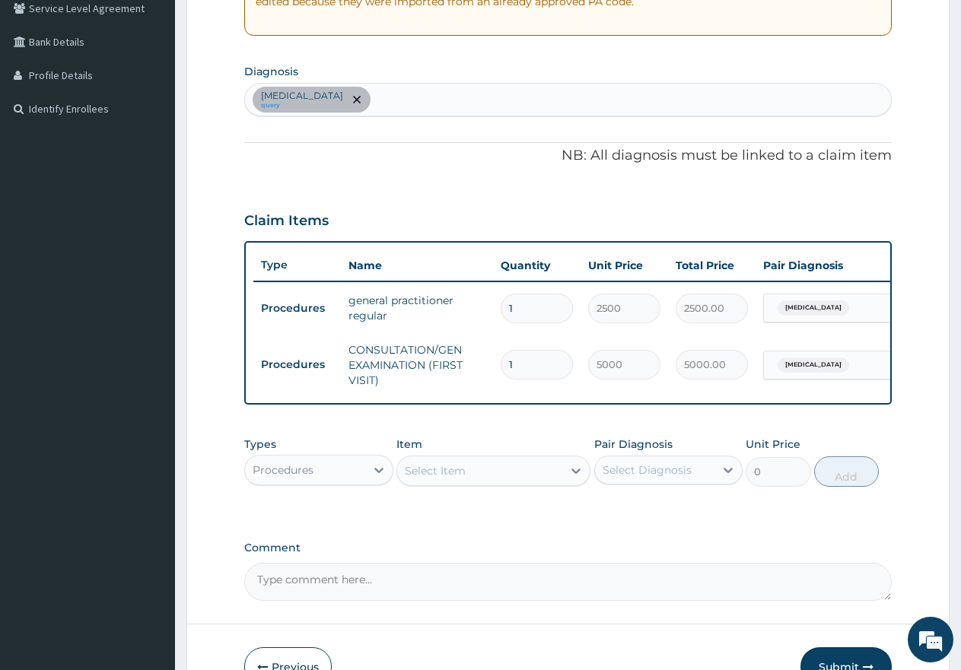
scroll to position [0, 116]
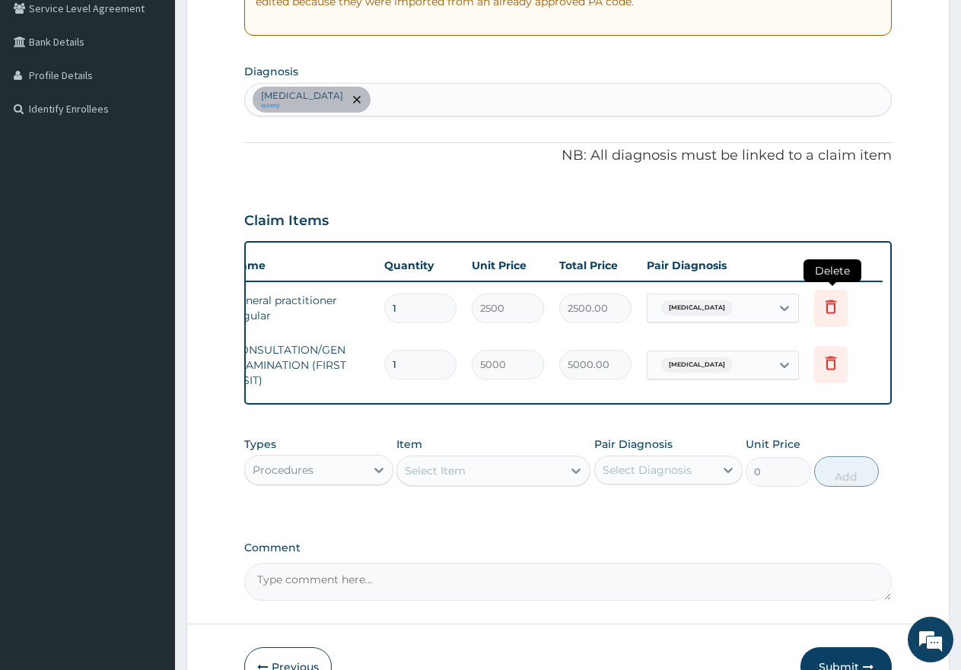
click at [835, 313] on icon at bounding box center [831, 306] width 18 height 18
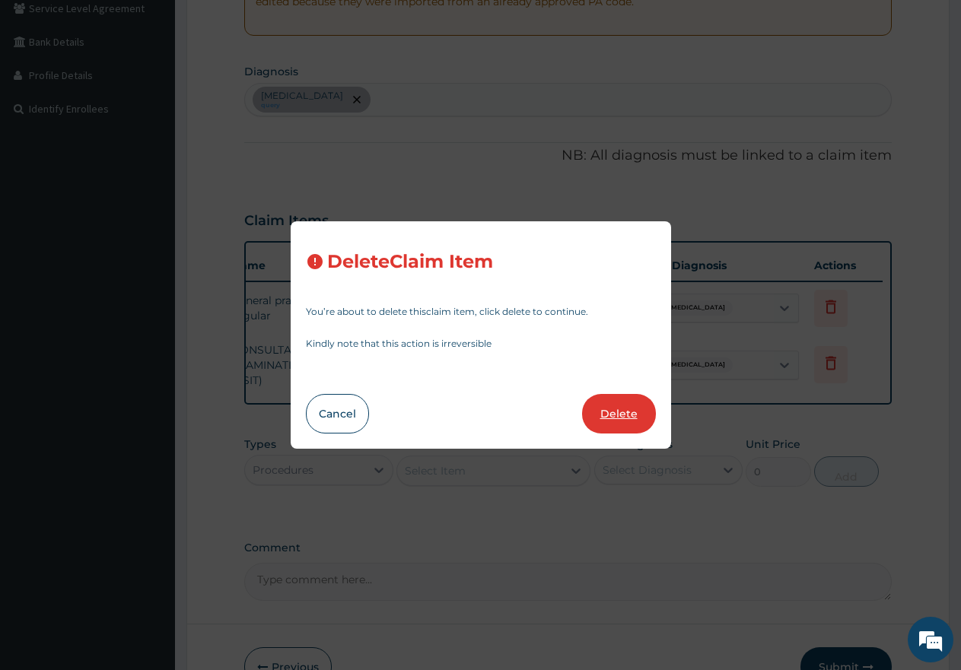
click at [628, 406] on button "Delete" at bounding box center [619, 414] width 74 height 40
type input "5000"
type input "5000.00"
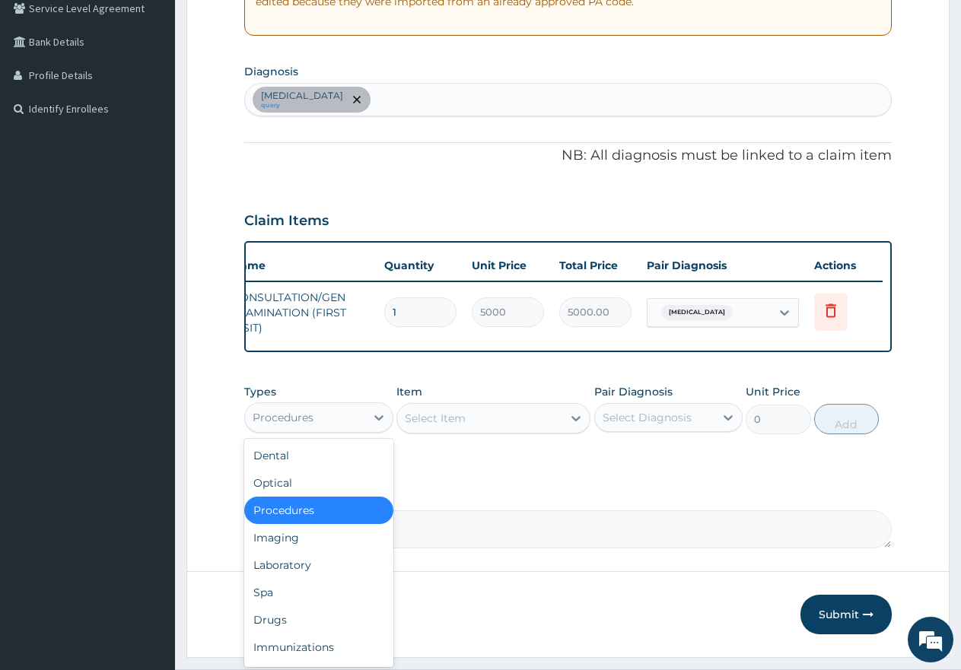
click at [329, 430] on div "Procedures" at bounding box center [305, 418] width 120 height 24
click at [302, 572] on div "Laboratory" at bounding box center [318, 565] width 149 height 27
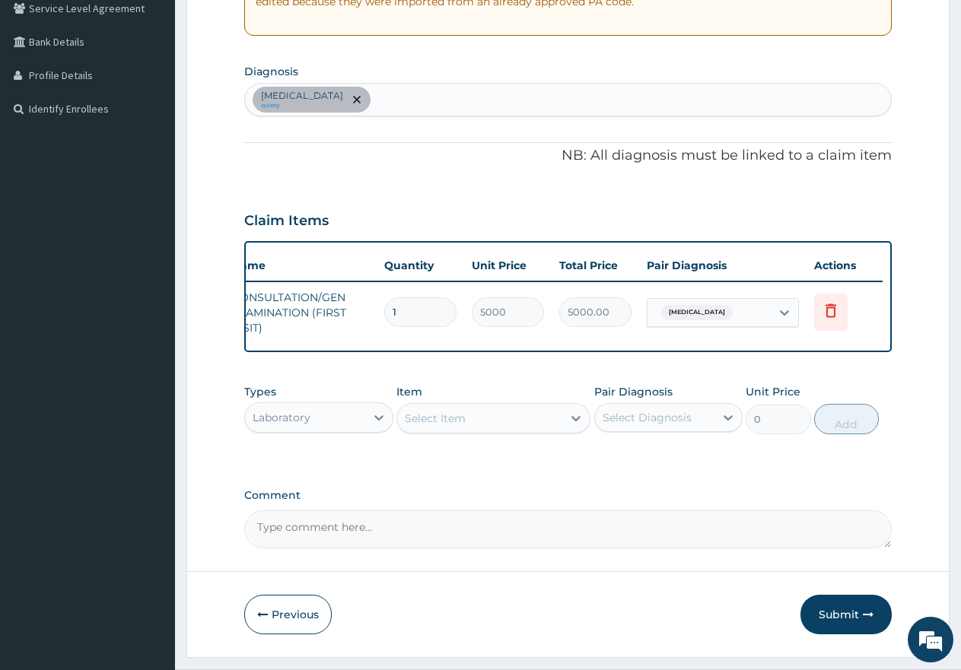
click at [443, 100] on div "Malaria query" at bounding box center [568, 100] width 646 height 32
type input "sepsi"
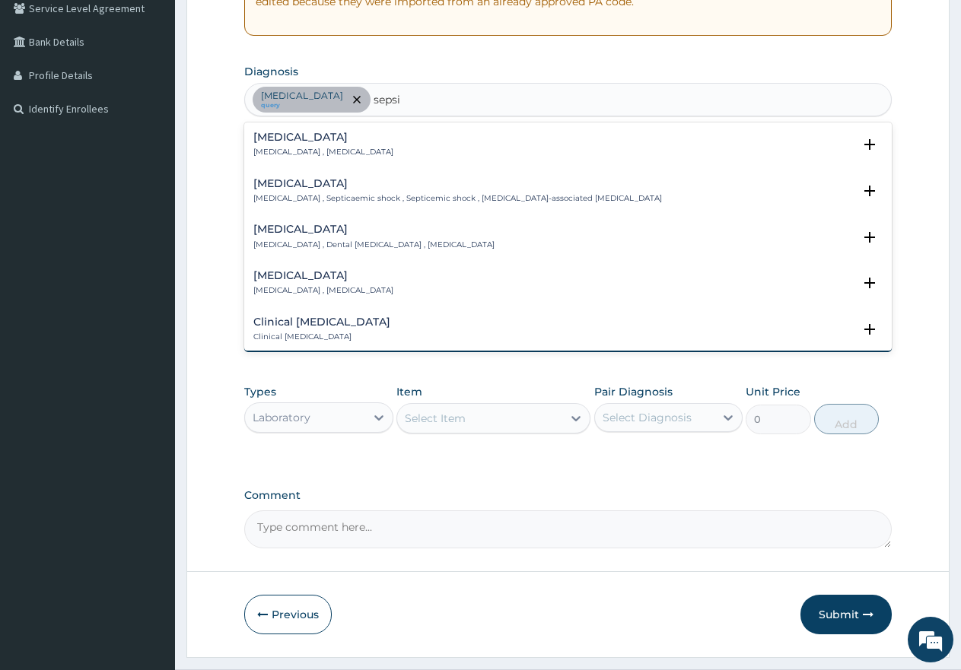
click at [297, 142] on h4 "Sepsis" at bounding box center [323, 137] width 140 height 11
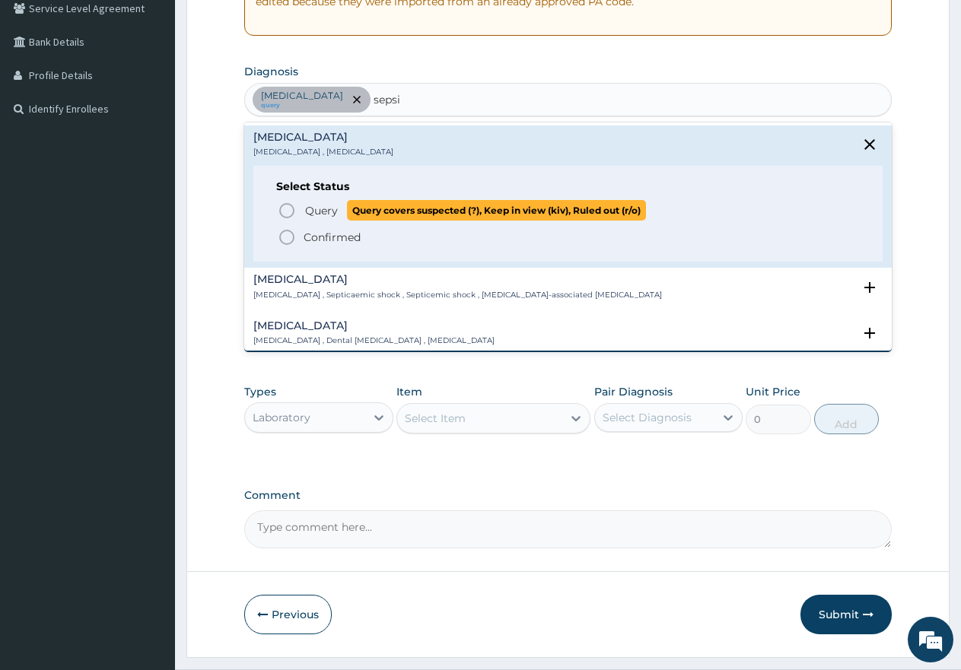
click at [285, 210] on icon "status option query" at bounding box center [287, 211] width 18 height 18
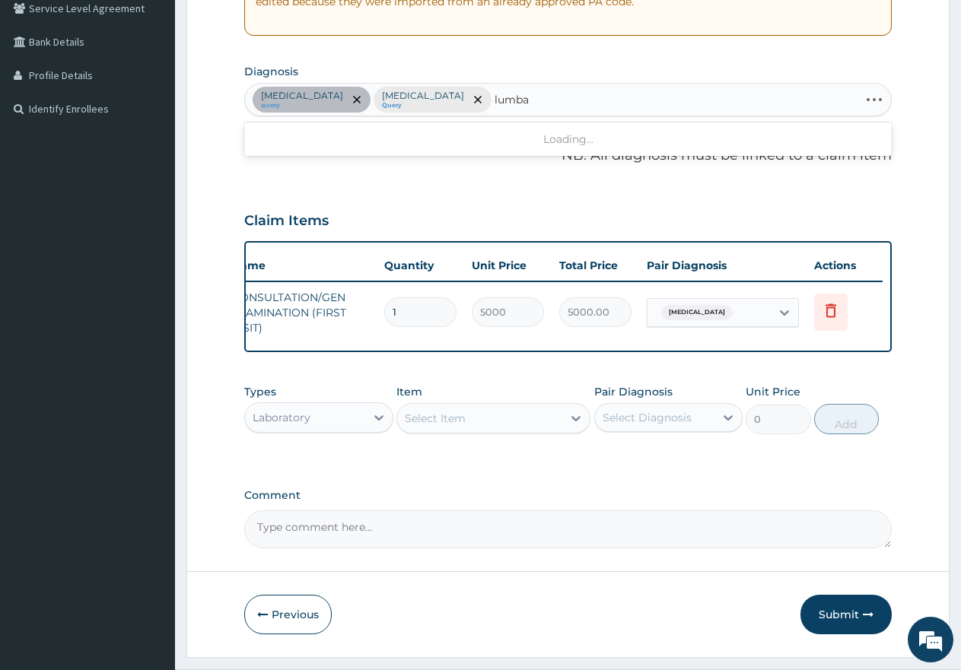
type input "lumbar"
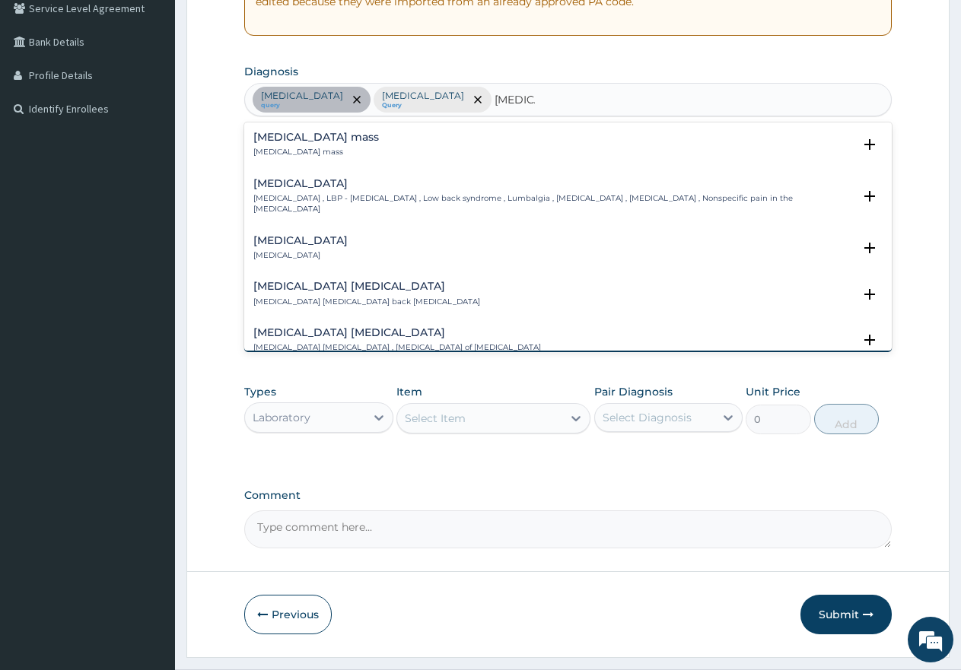
click at [308, 188] on h4 "Low back pain" at bounding box center [553, 183] width 600 height 11
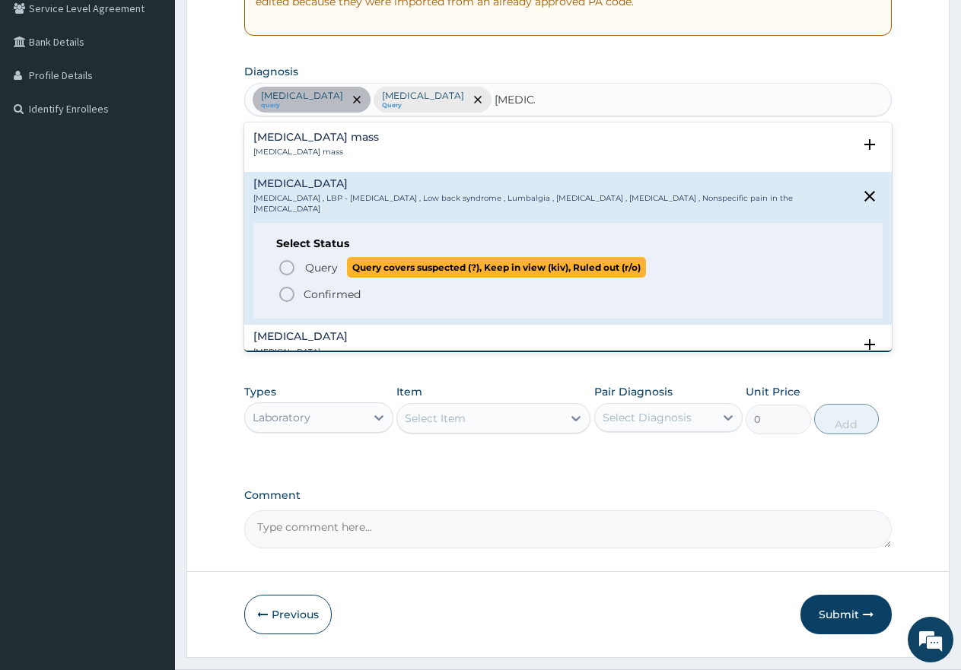
drag, startPoint x: 285, startPoint y: 256, endPoint x: 540, endPoint y: 345, distance: 270.5
click at [285, 259] on icon "status option query" at bounding box center [287, 268] width 18 height 18
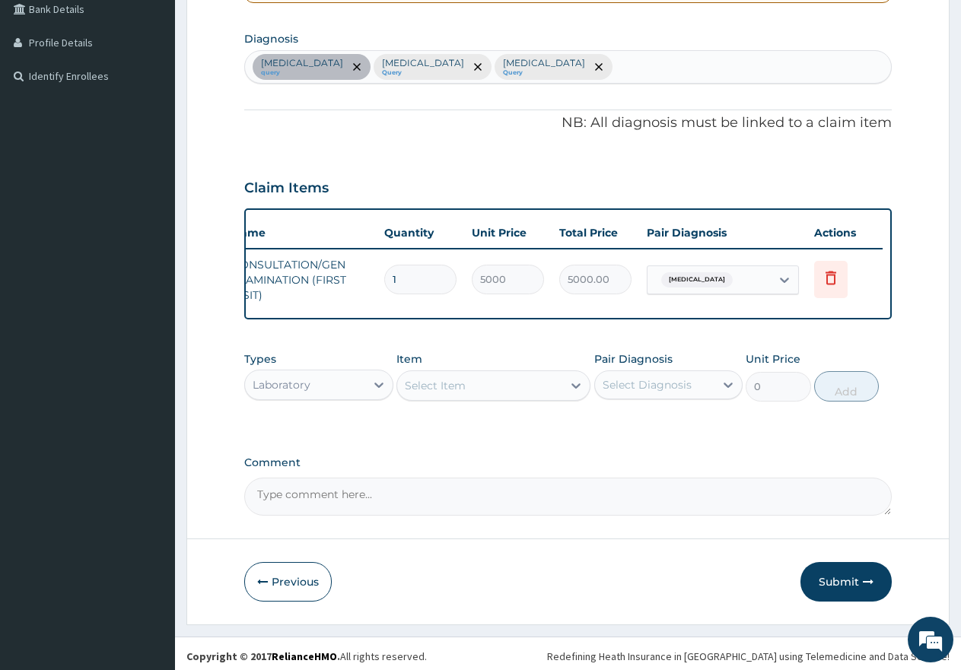
scroll to position [376, 0]
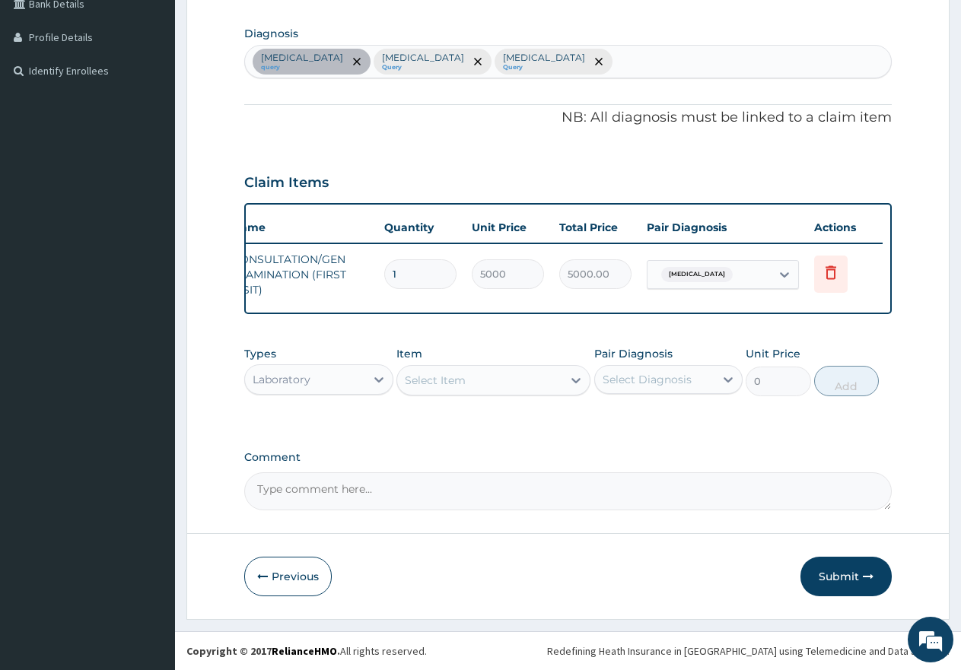
click at [464, 384] on div "Select Item" at bounding box center [435, 380] width 61 height 15
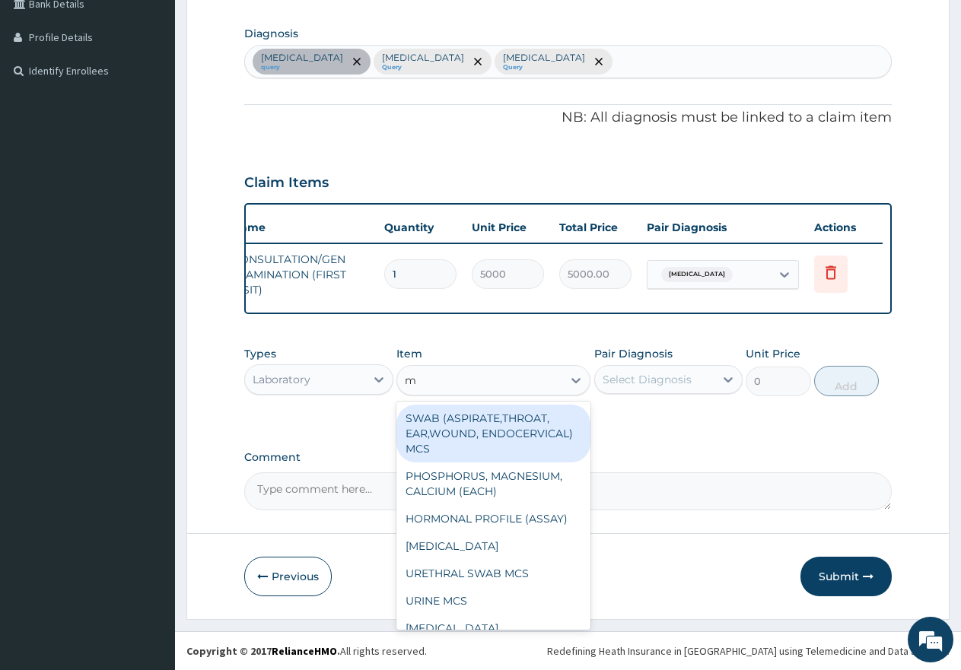
type input "mp"
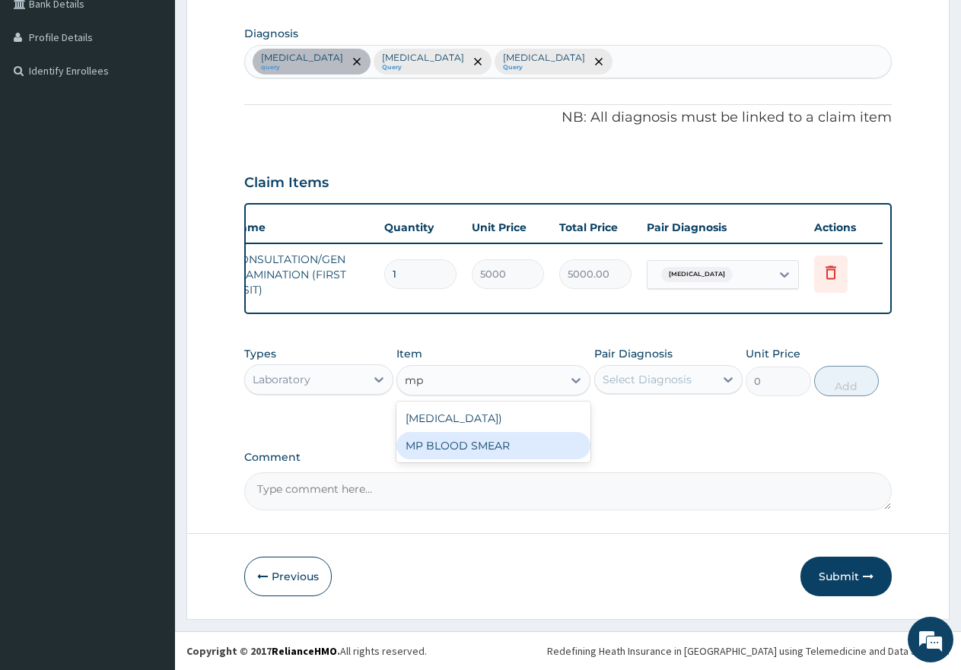
drag, startPoint x: 428, startPoint y: 457, endPoint x: 555, endPoint y: 447, distance: 126.6
click at [449, 457] on div "MP BLOOD SMEAR" at bounding box center [493, 445] width 194 height 27
type input "2500"
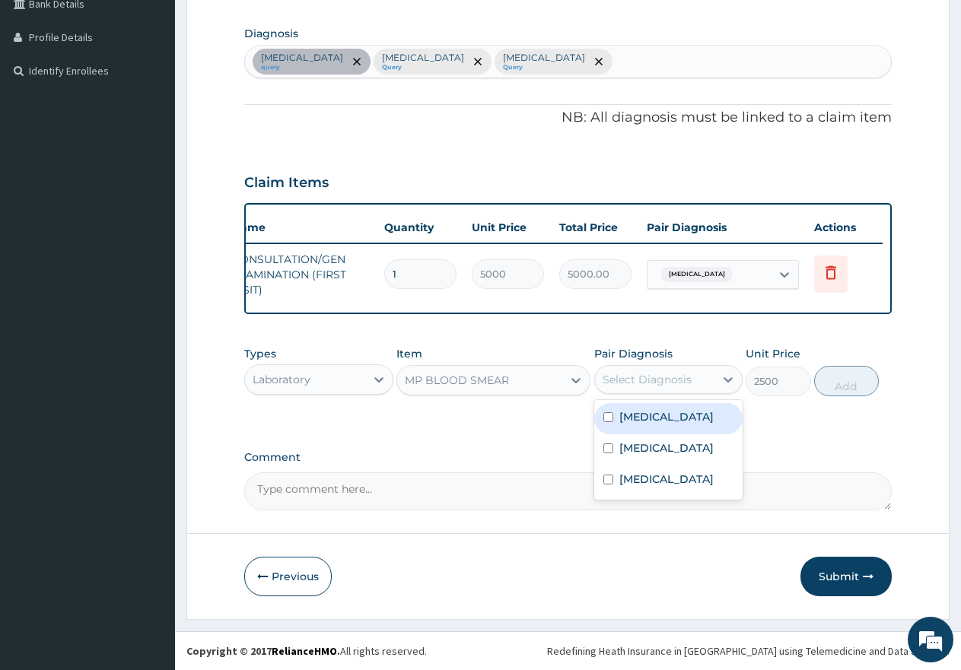
click at [652, 375] on div "Select Diagnosis" at bounding box center [647, 379] width 89 height 15
click at [609, 418] on input "checkbox" at bounding box center [608, 417] width 10 height 10
checkbox input "true"
click at [838, 382] on button "Add" at bounding box center [846, 381] width 65 height 30
type input "0"
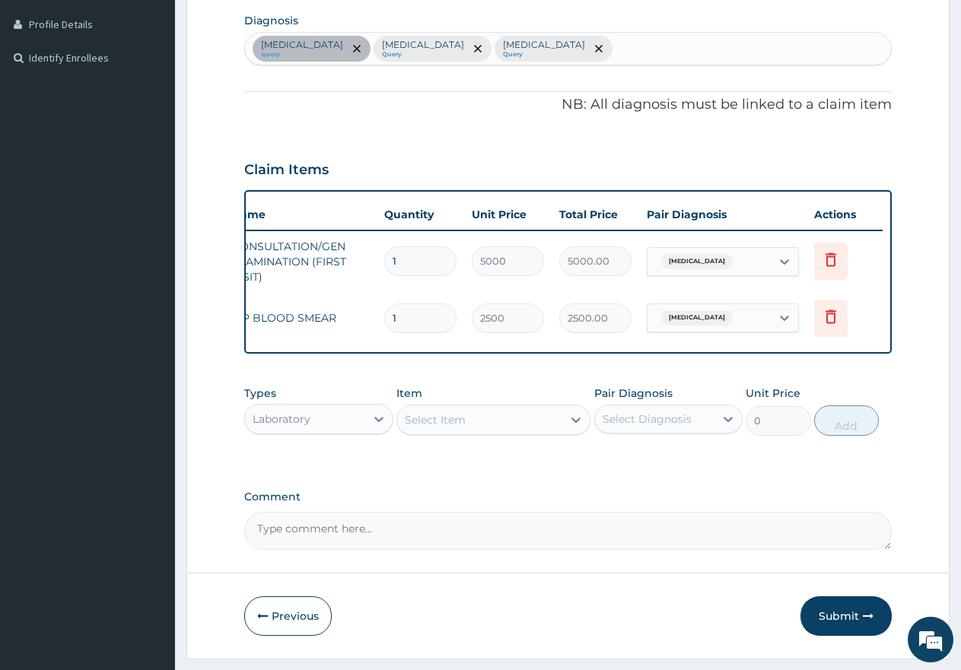
click at [524, 432] on div "Select Item" at bounding box center [479, 420] width 165 height 24
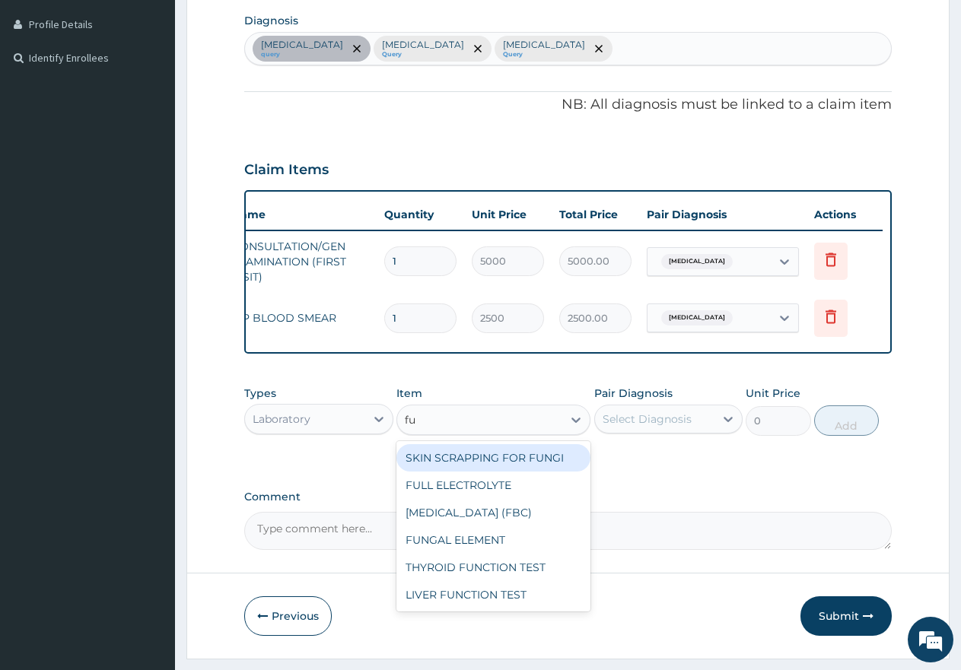
type input "ful"
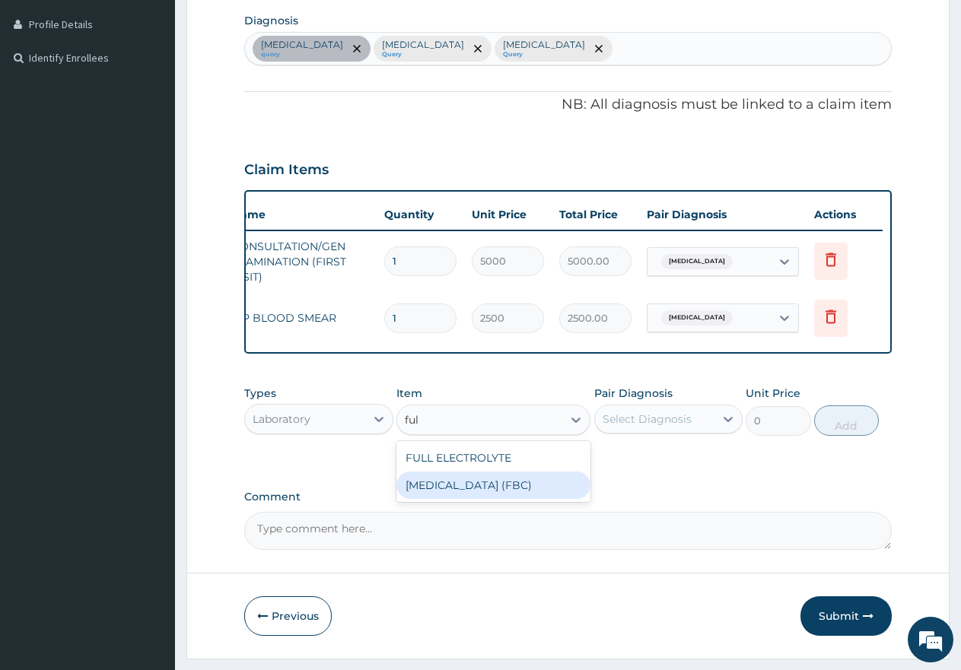
drag, startPoint x: 456, startPoint y: 500, endPoint x: 600, endPoint y: 478, distance: 146.2
click at [460, 499] on div "[MEDICAL_DATA] (FBC)" at bounding box center [493, 485] width 194 height 27
type input "7000"
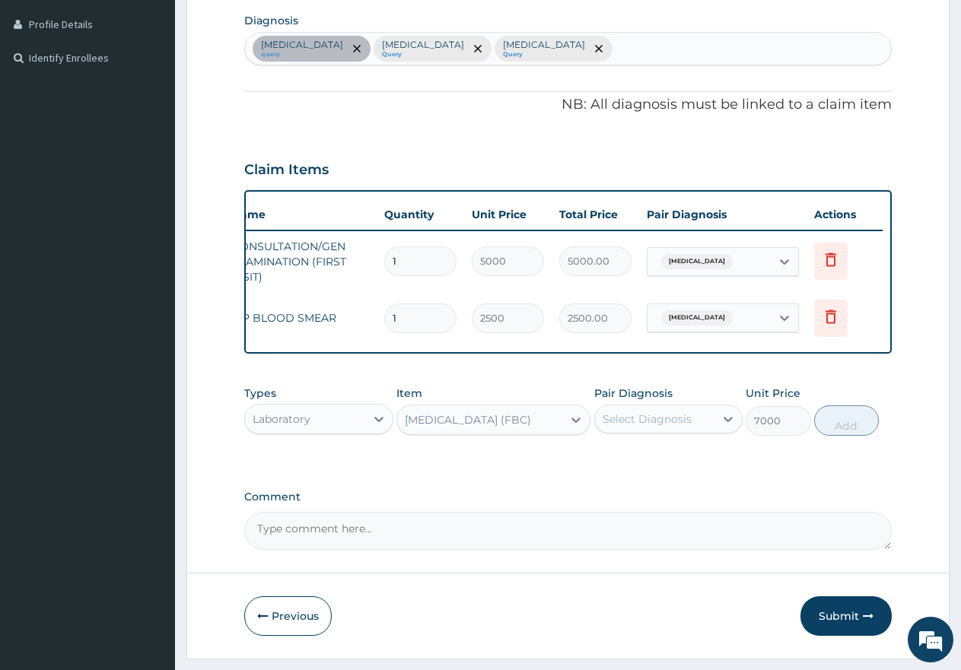
click at [639, 427] on div "Select Diagnosis" at bounding box center [647, 419] width 89 height 15
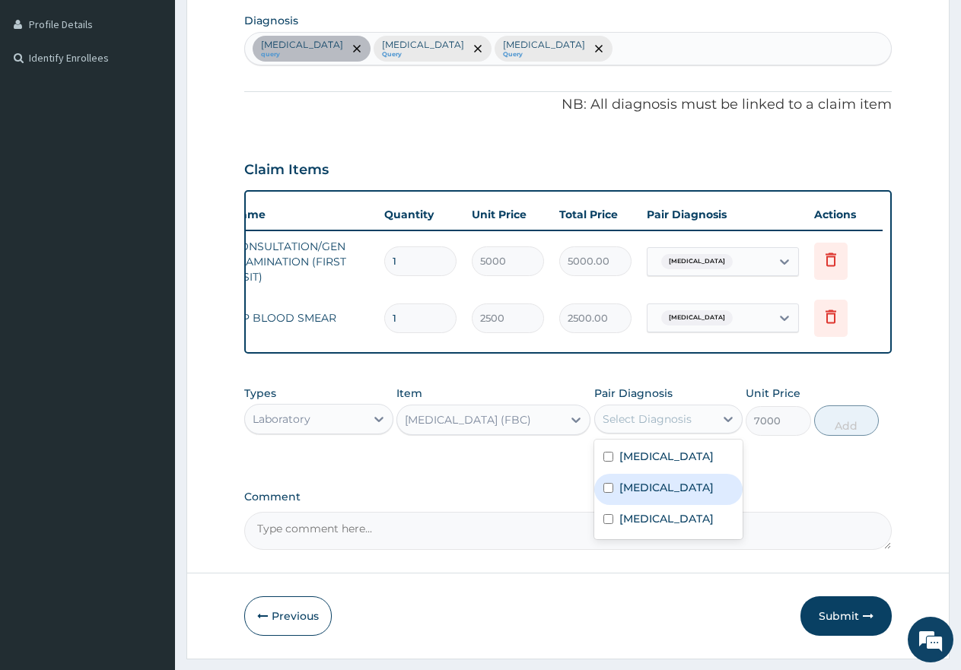
drag, startPoint x: 605, startPoint y: 498, endPoint x: 711, endPoint y: 505, distance: 106.0
click at [606, 493] on input "checkbox" at bounding box center [608, 488] width 10 height 10
checkbox input "true"
click at [854, 436] on button "Add" at bounding box center [846, 421] width 65 height 30
type input "0"
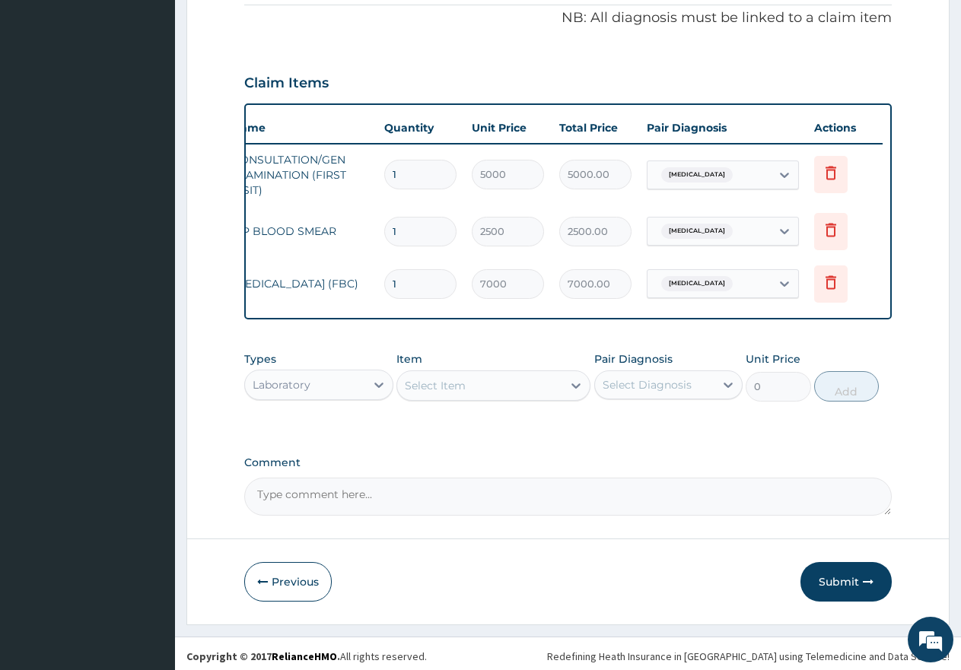
scroll to position [481, 0]
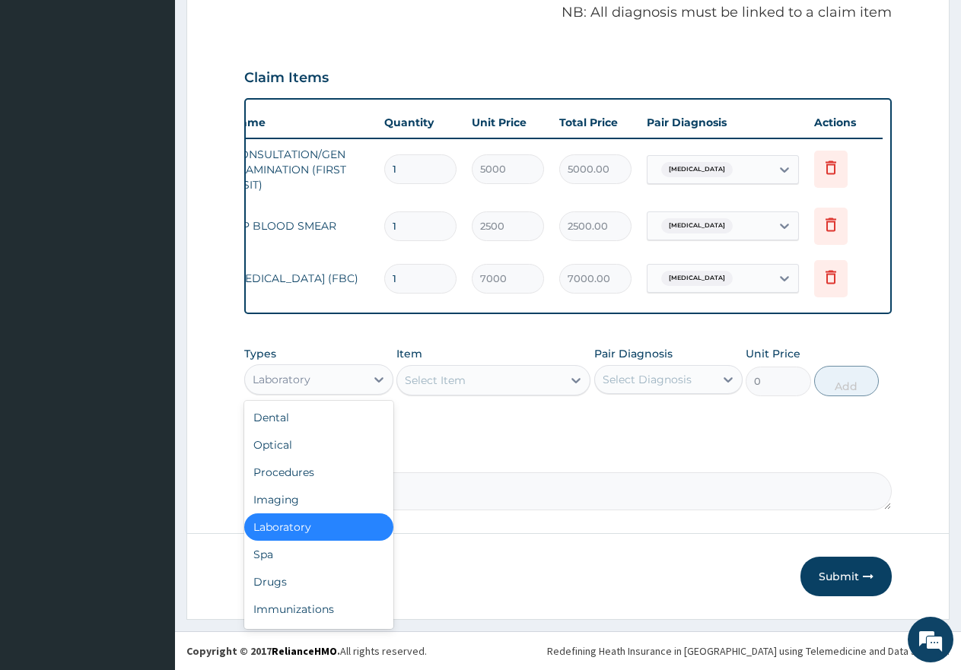
click at [326, 374] on div "Laboratory" at bounding box center [305, 379] width 120 height 24
click at [282, 581] on div "Drugs" at bounding box center [318, 581] width 149 height 27
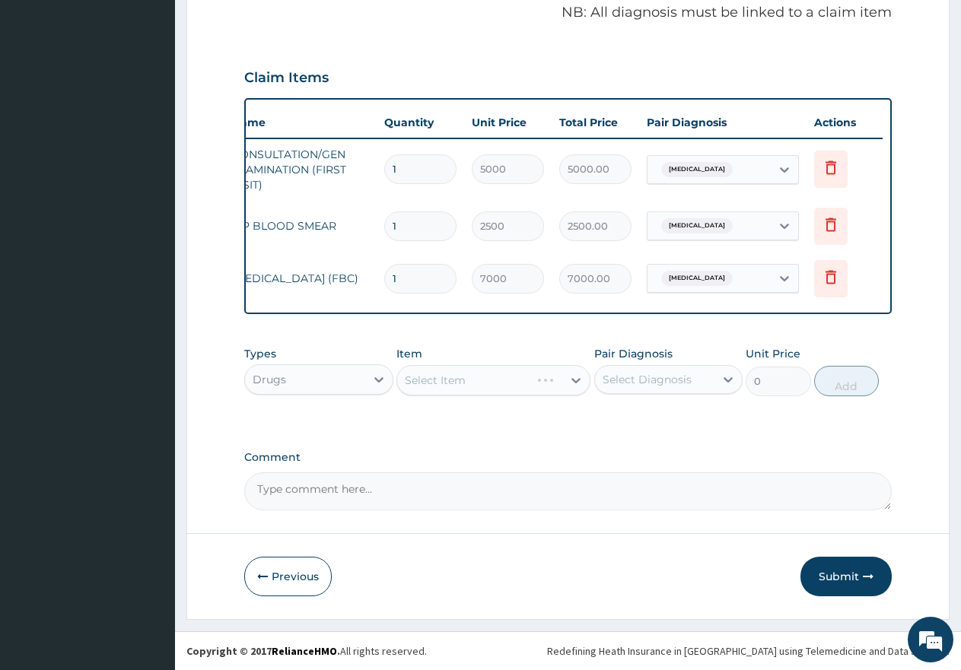
click at [456, 370] on div "Select Item" at bounding box center [493, 380] width 194 height 30
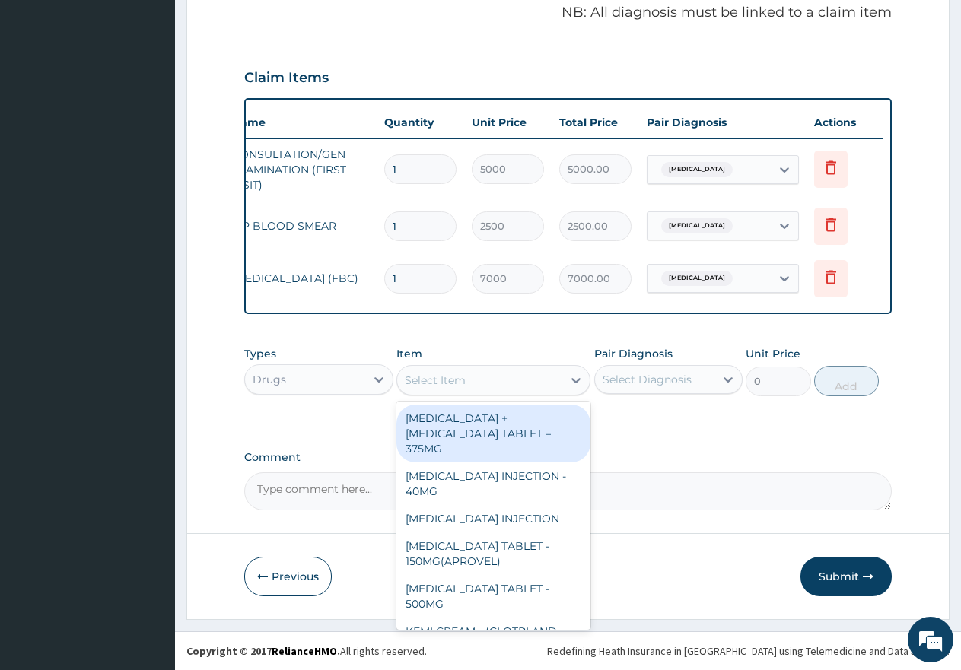
click at [488, 381] on div "Select Item" at bounding box center [479, 380] width 165 height 24
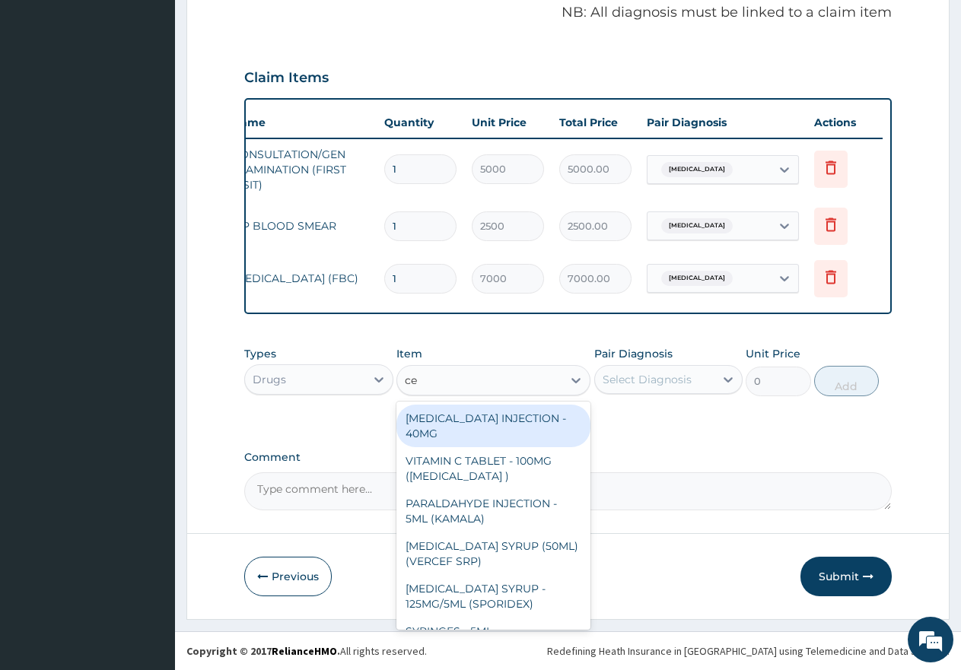
type input "cel"
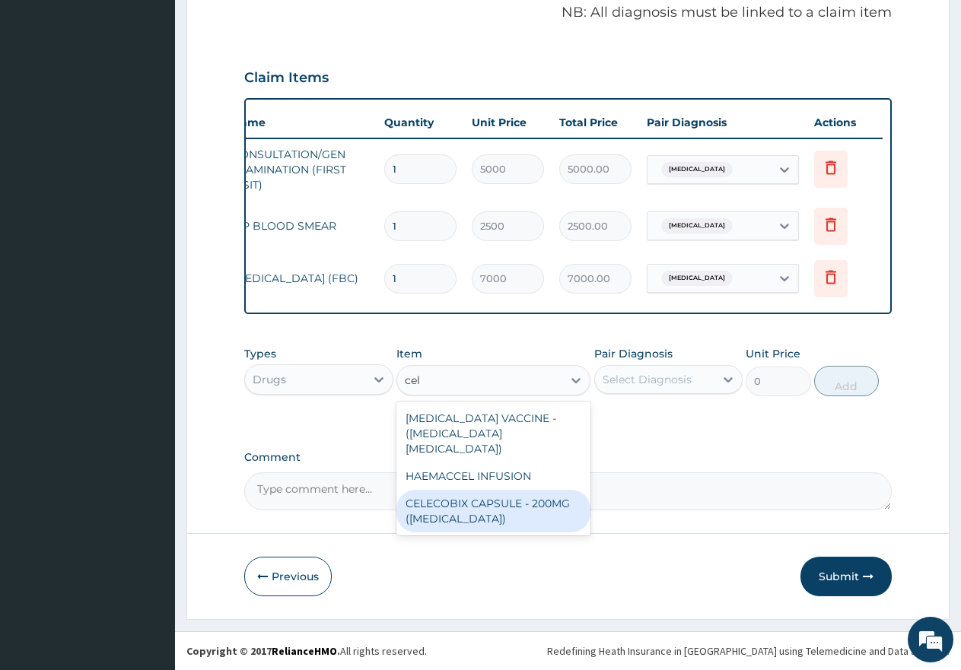
drag, startPoint x: 447, startPoint y: 491, endPoint x: 457, endPoint y: 488, distance: 10.2
click at [447, 490] on div "CELECOBIX CAPSULE - 200MG (CELEBREX)" at bounding box center [493, 511] width 194 height 43
type input "400"
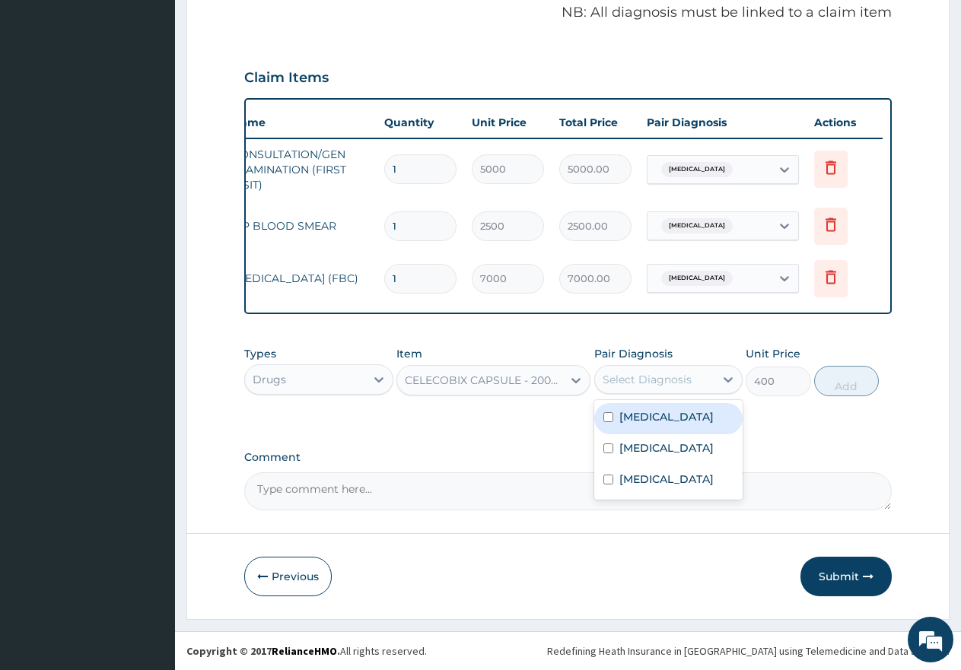
click at [669, 377] on div "Select Diagnosis" at bounding box center [647, 379] width 89 height 15
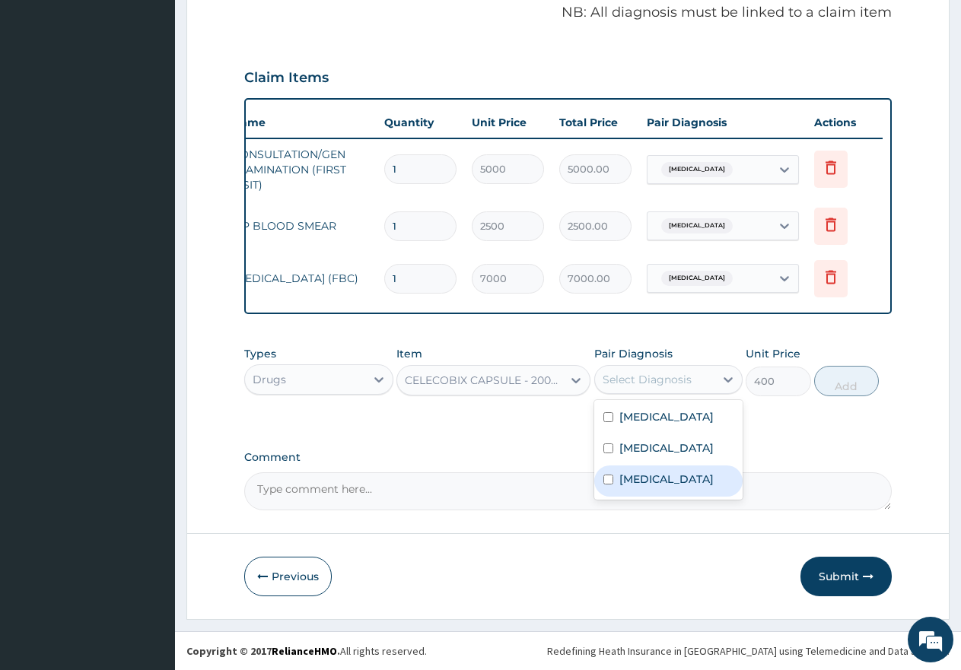
drag, startPoint x: 603, startPoint y: 480, endPoint x: 723, endPoint y: 455, distance: 122.8
click at [604, 480] on input "checkbox" at bounding box center [608, 480] width 10 height 10
checkbox input "true"
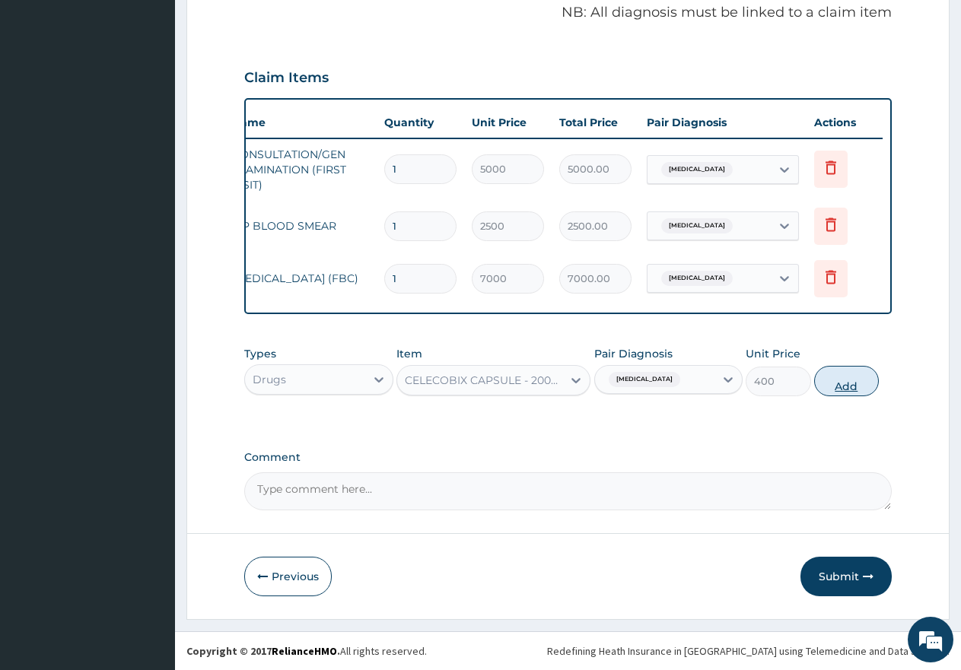
click at [848, 387] on button "Add" at bounding box center [846, 381] width 65 height 30
type input "0"
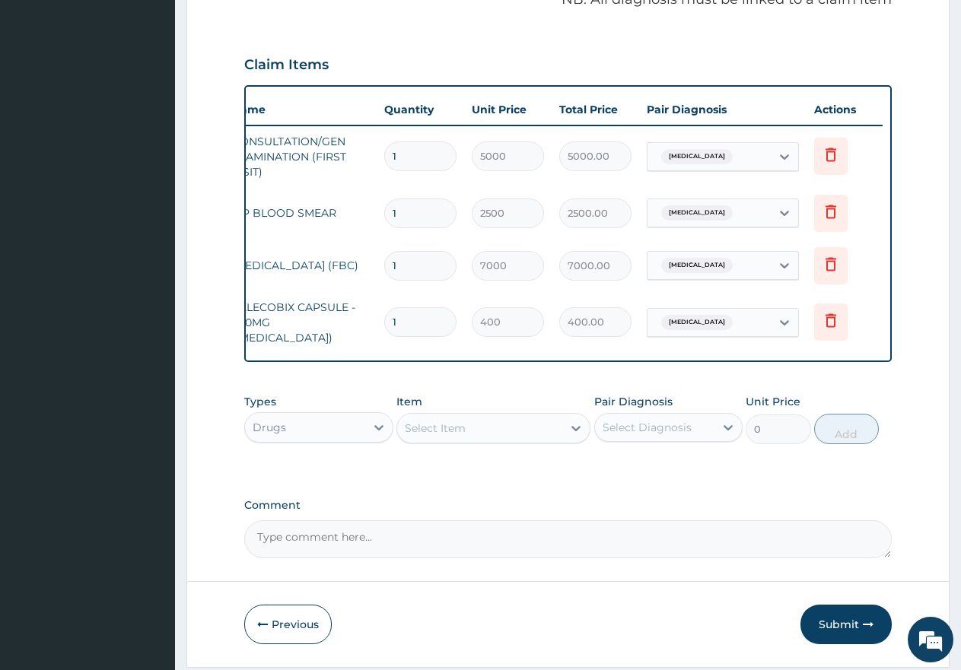
type input "0.00"
type input "7"
type input "2800.00"
type input "7"
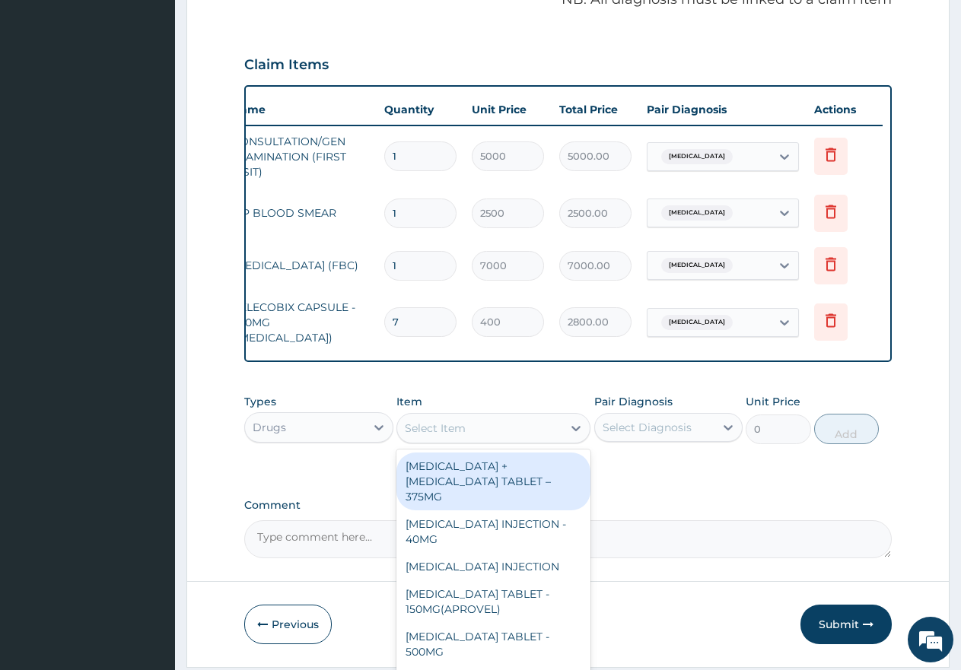
click at [499, 433] on div "Select Item" at bounding box center [479, 428] width 165 height 24
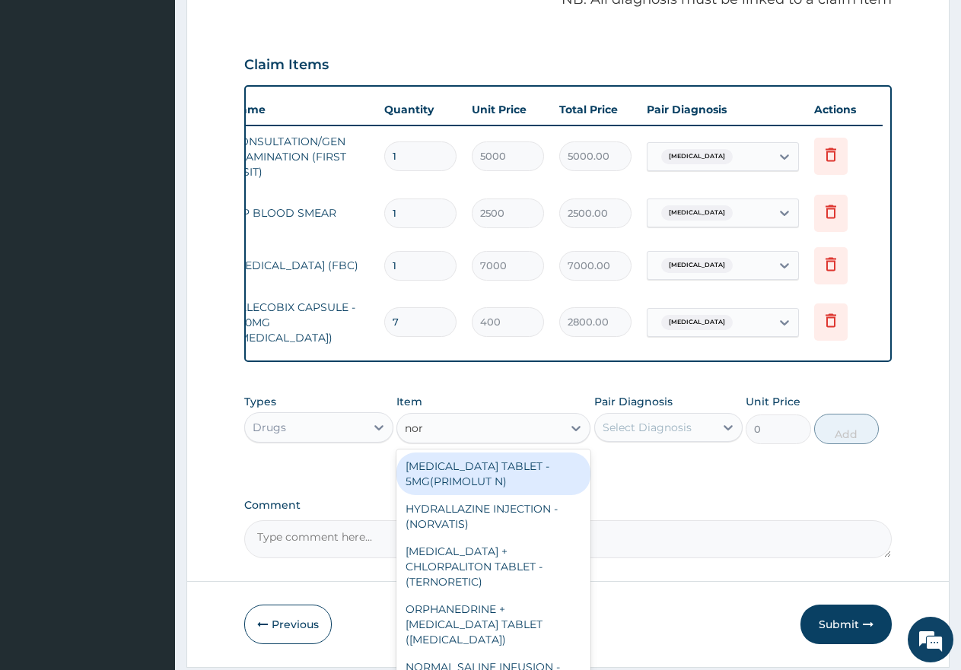
type input "norg"
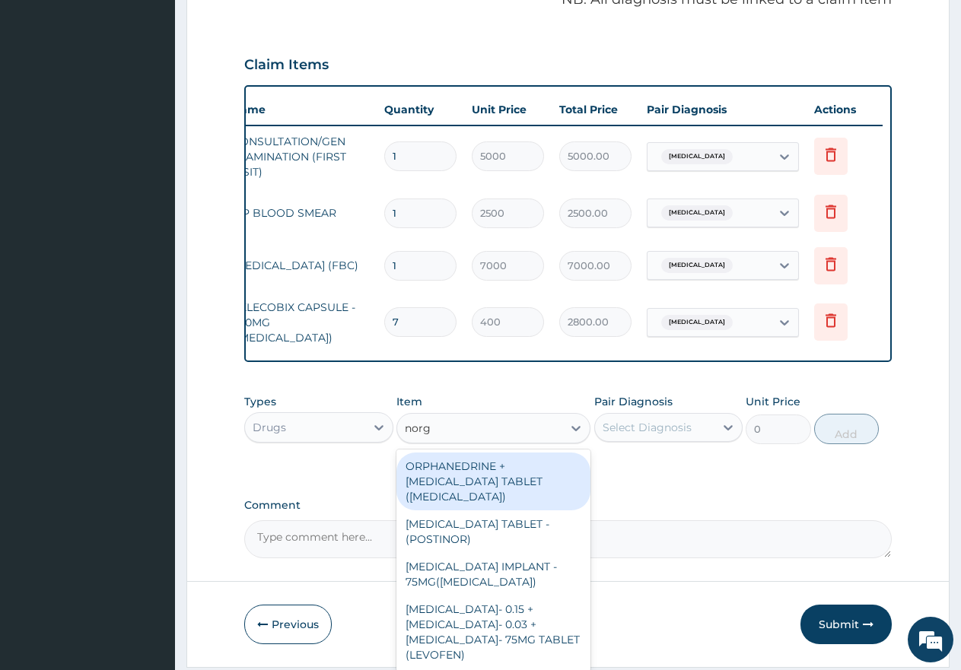
click at [454, 484] on div "ORPHANEDRINE + PARACETAMOL TABLET (NORGESIC)" at bounding box center [493, 482] width 194 height 58
type input "300"
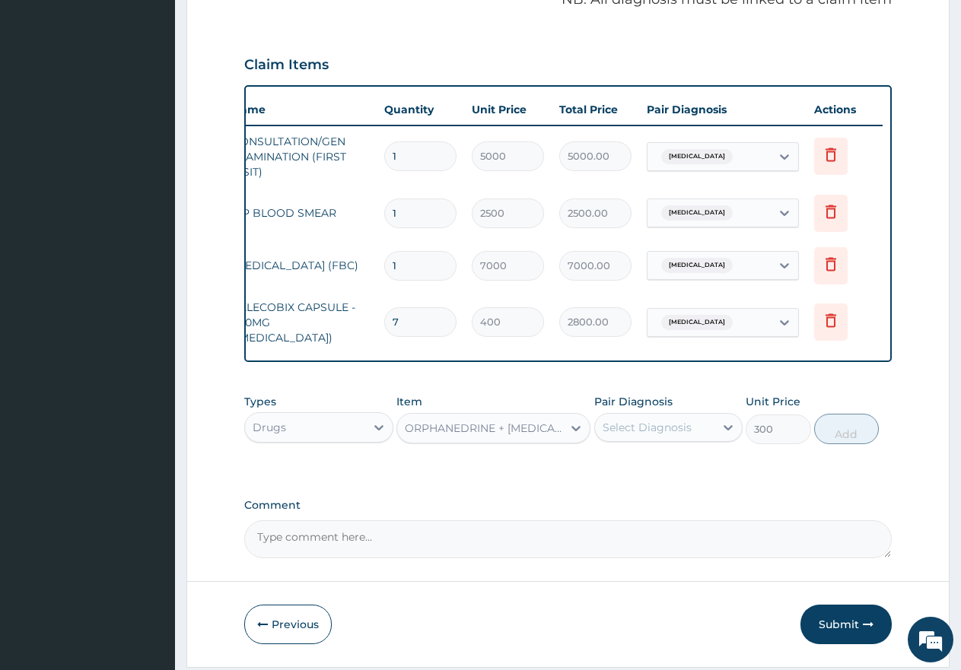
click at [650, 427] on div "Select Diagnosis" at bounding box center [647, 427] width 89 height 15
drag, startPoint x: 605, startPoint y: 530, endPoint x: 643, endPoint y: 526, distance: 38.2
click at [610, 530] on input "checkbox" at bounding box center [608, 528] width 10 height 10
checkbox input "true"
click at [837, 437] on button "Add" at bounding box center [846, 429] width 65 height 30
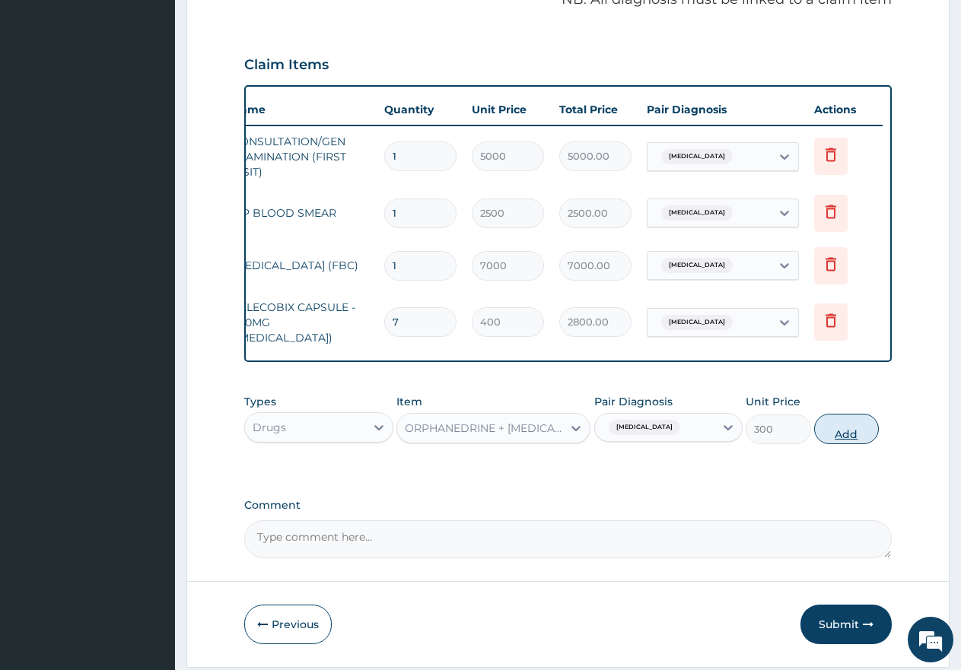
type input "0"
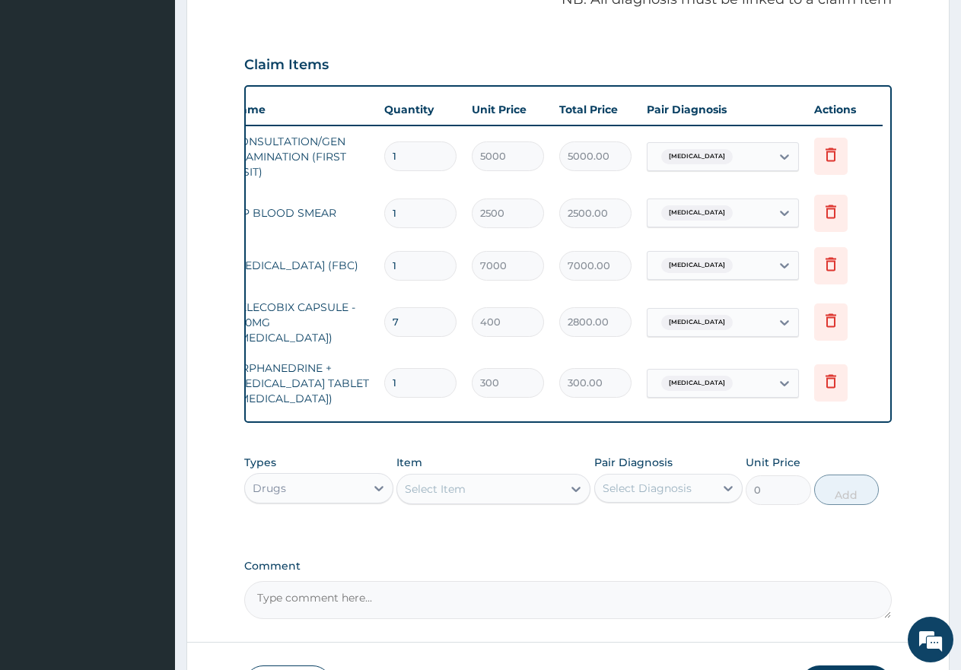
type input "12"
type input "3600.00"
type input "12"
click at [485, 485] on div "Select Item" at bounding box center [479, 489] width 165 height 24
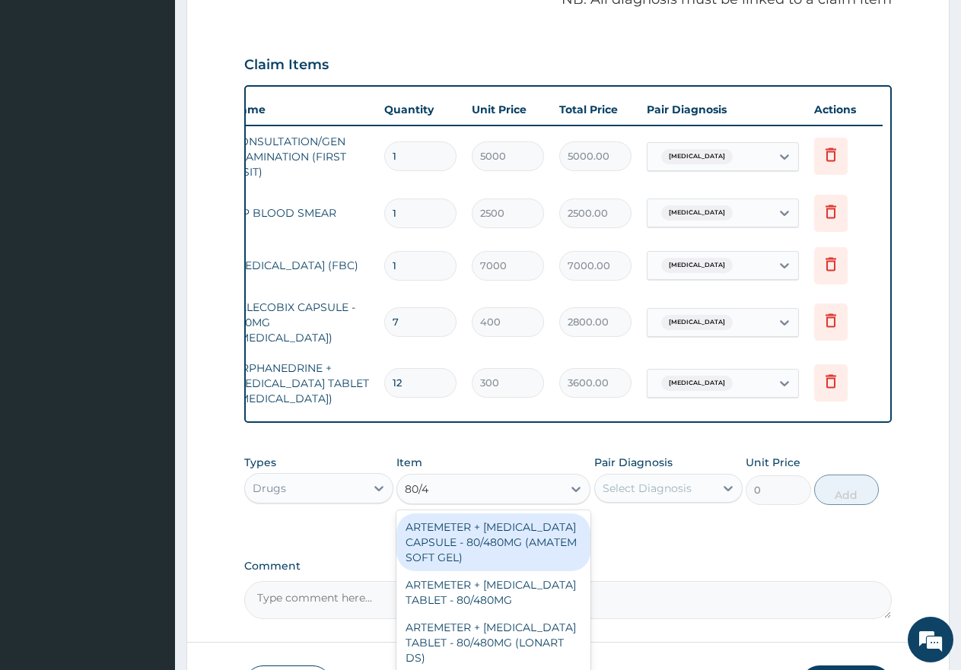
type input "80/48"
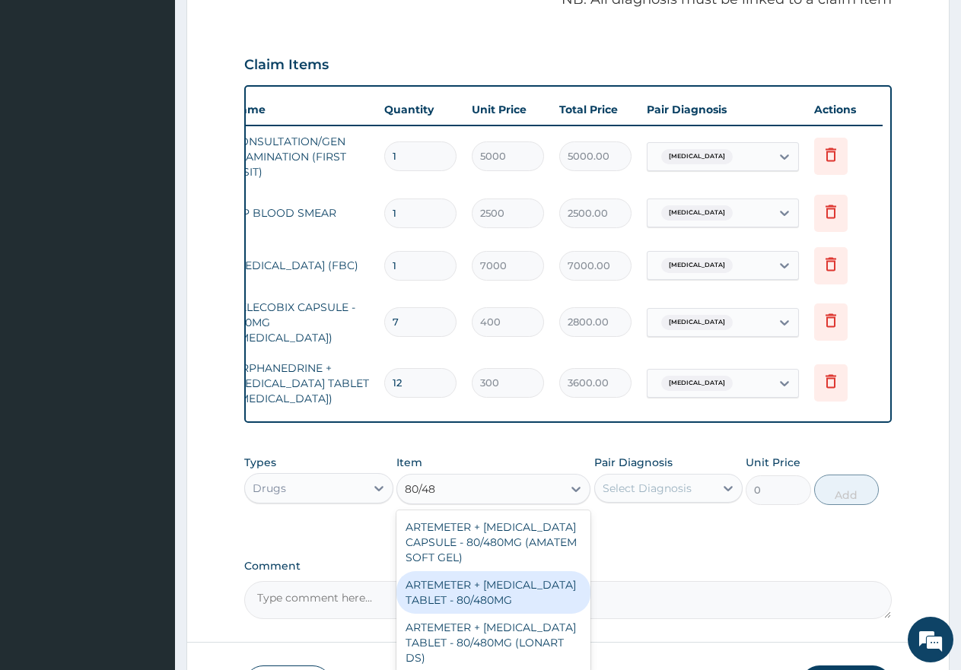
drag, startPoint x: 485, startPoint y: 597, endPoint x: 509, endPoint y: 580, distance: 29.4
click at [488, 597] on div "ARTEMETER + LUMEFANTRINE TABLET - 80/480MG" at bounding box center [493, 592] width 194 height 43
type input "650"
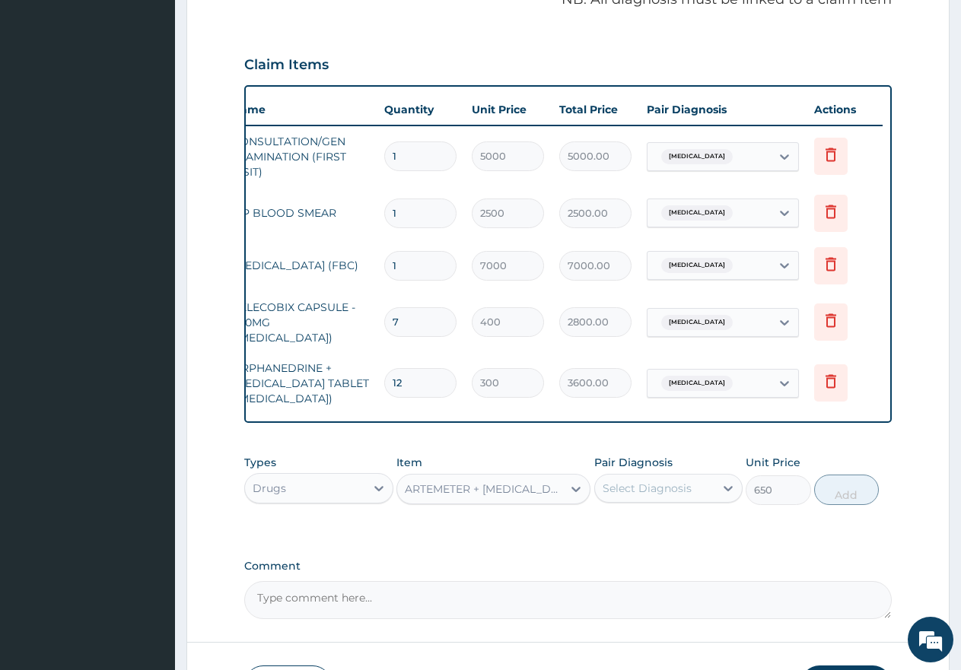
click at [658, 496] on div "Select Diagnosis" at bounding box center [647, 488] width 89 height 15
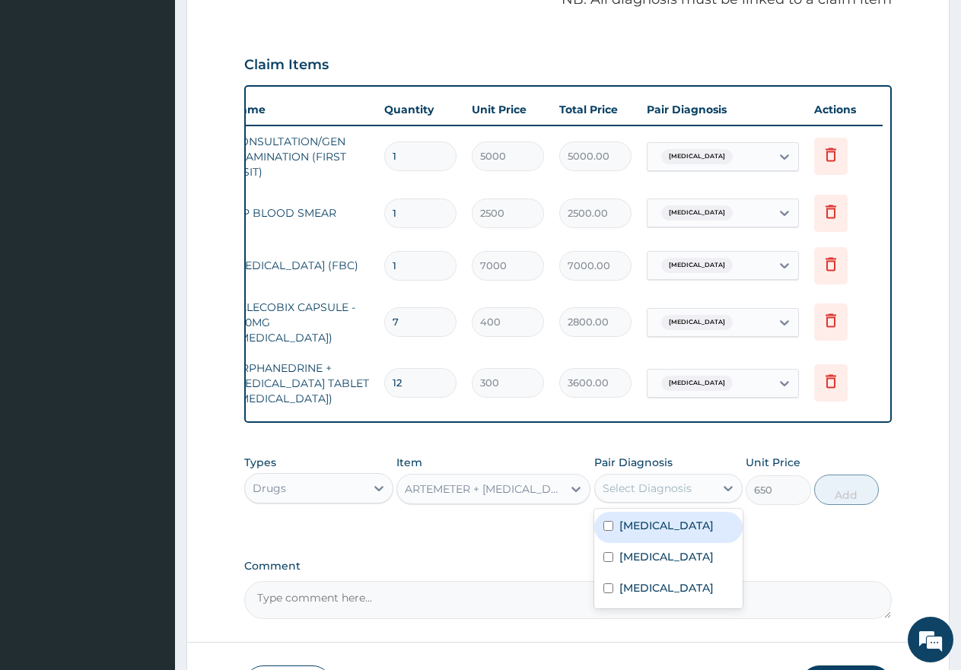
drag, startPoint x: 606, startPoint y: 530, endPoint x: 659, endPoint y: 529, distance: 52.5
click at [608, 530] on input "checkbox" at bounding box center [608, 526] width 10 height 10
checkbox input "true"
click at [839, 500] on button "Add" at bounding box center [846, 490] width 65 height 30
type input "0"
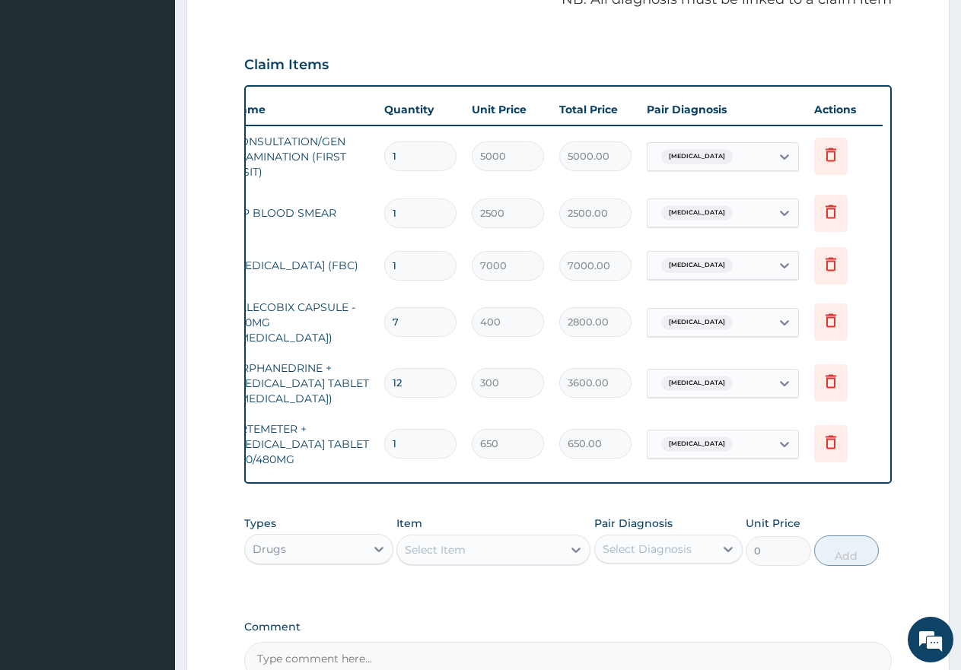
type input "0.00"
type input "6"
type input "3900.00"
type input "6"
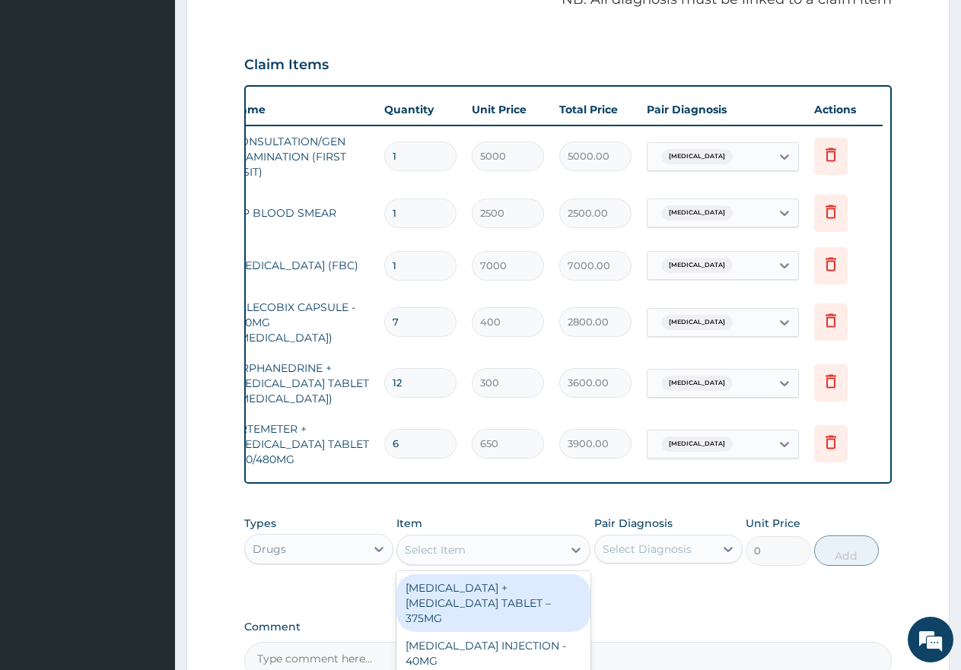
click at [431, 555] on div "Select Item" at bounding box center [435, 549] width 61 height 15
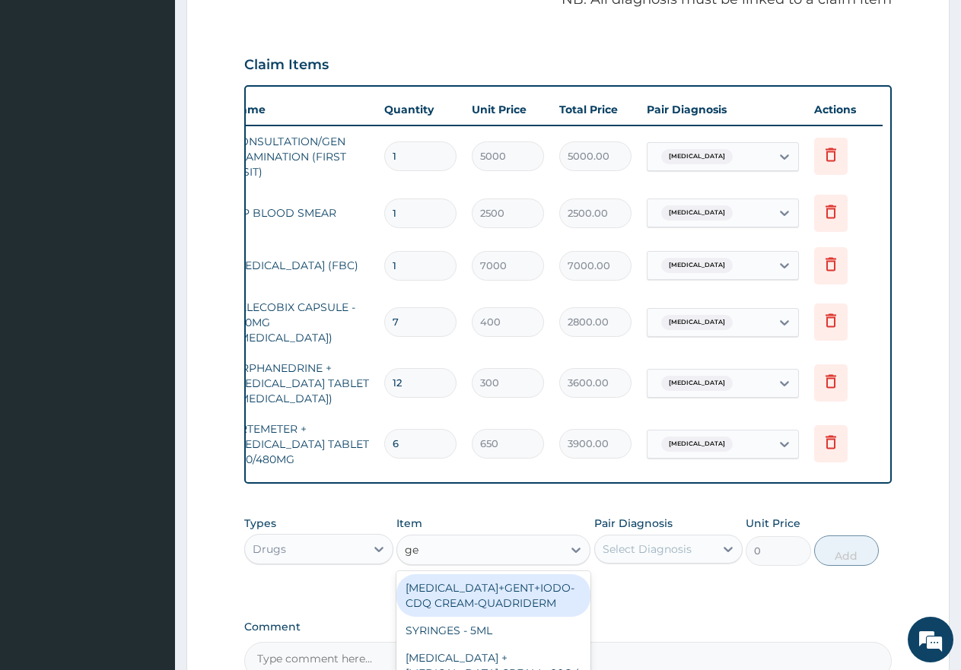
type input "gel"
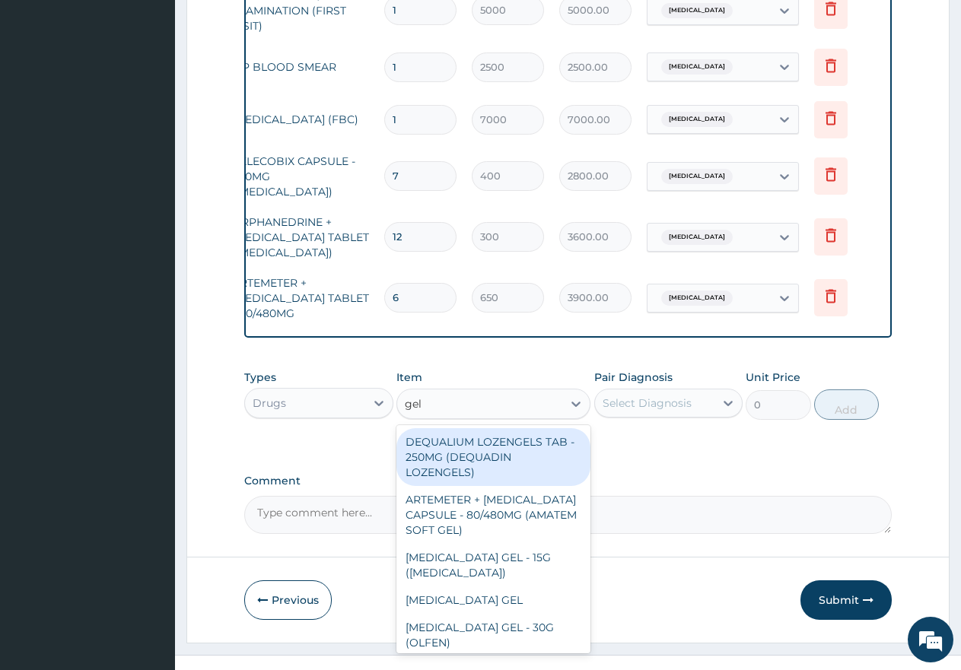
scroll to position [633, 0]
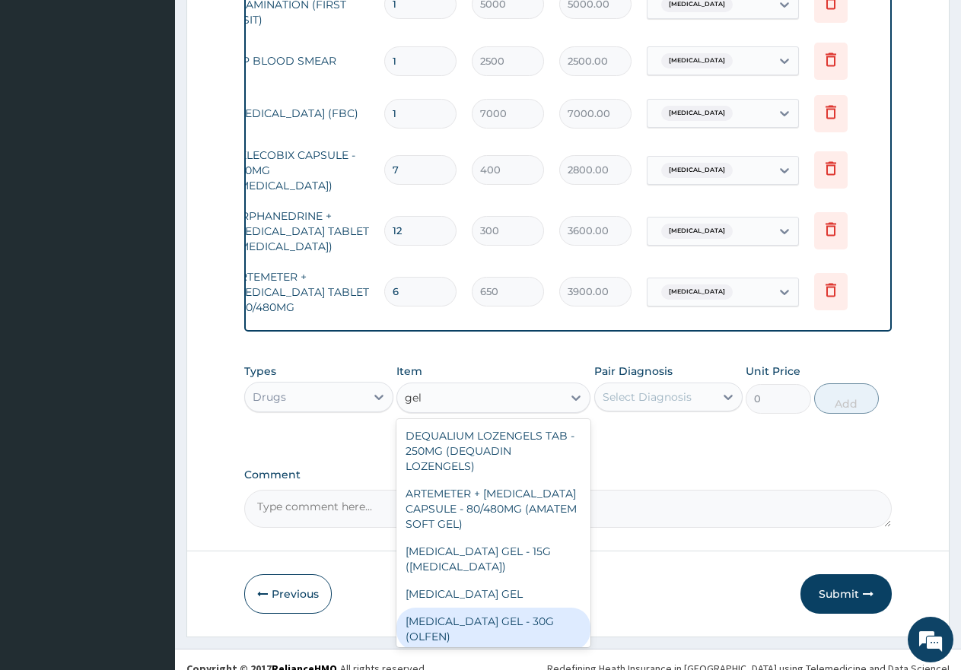
drag, startPoint x: 460, startPoint y: 632, endPoint x: 548, endPoint y: 544, distance: 124.3
click at [460, 629] on div "DICLOFENAC GEL - 30G (OLFEN)" at bounding box center [493, 629] width 194 height 43
type input "2000"
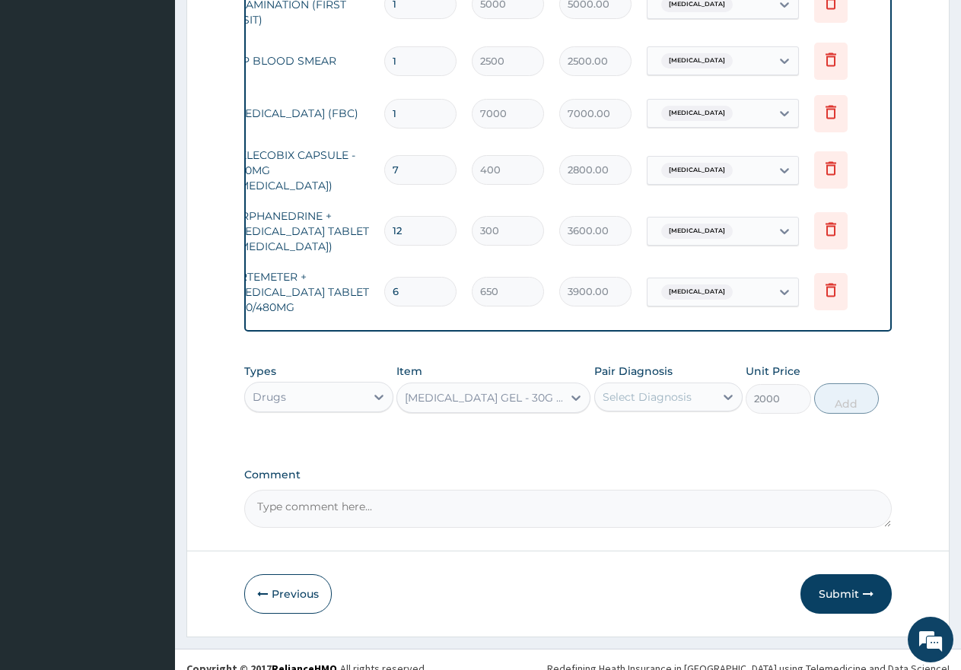
click at [652, 401] on div "Select Diagnosis" at bounding box center [647, 397] width 89 height 15
click at [609, 500] on input "checkbox" at bounding box center [608, 497] width 10 height 10
checkbox input "true"
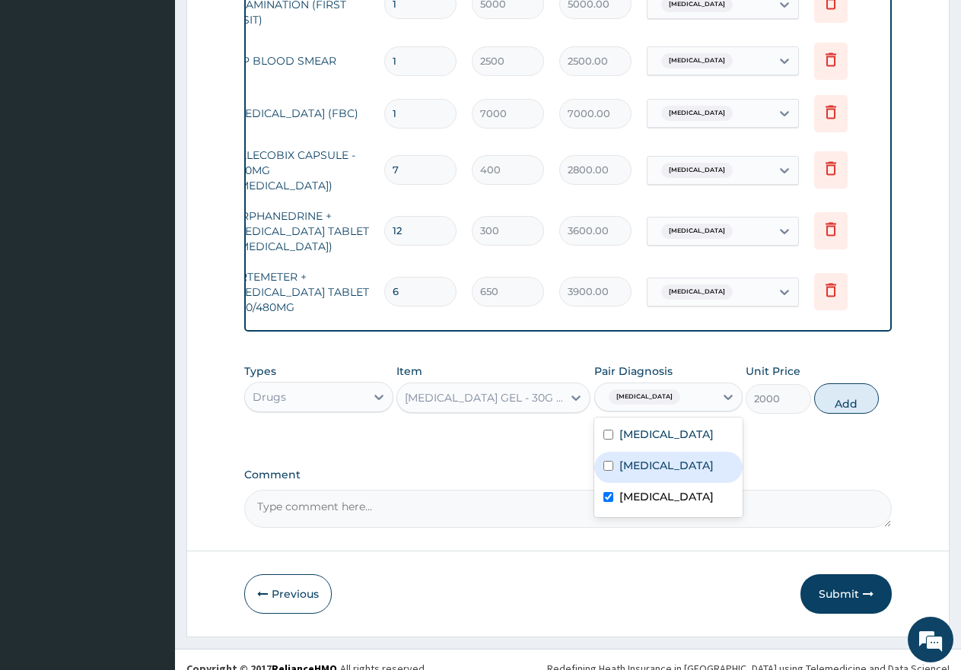
click at [845, 407] on button "Add" at bounding box center [846, 398] width 65 height 30
type input "0"
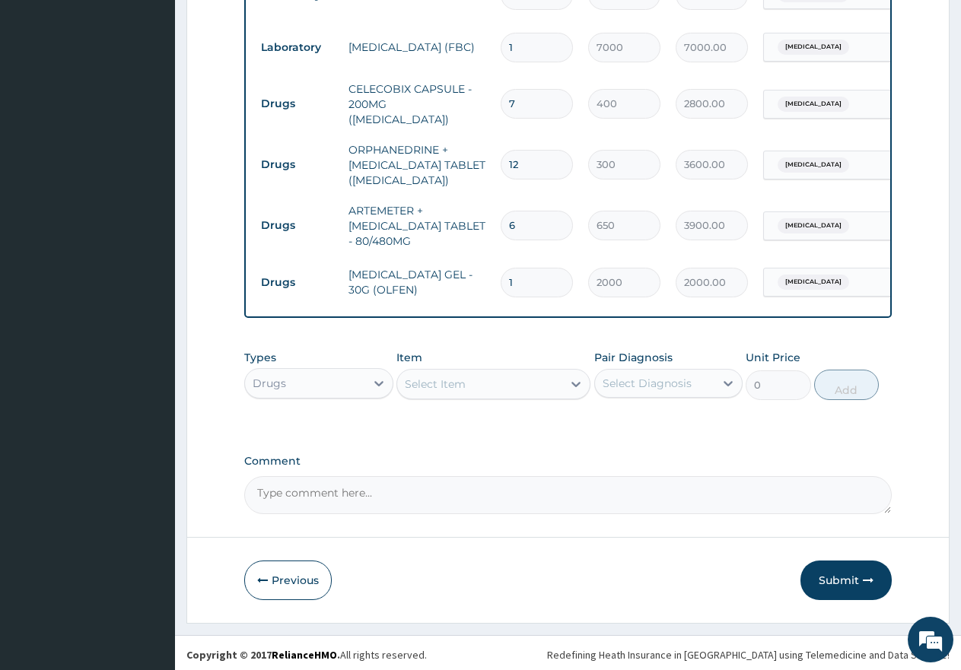
scroll to position [708, 0]
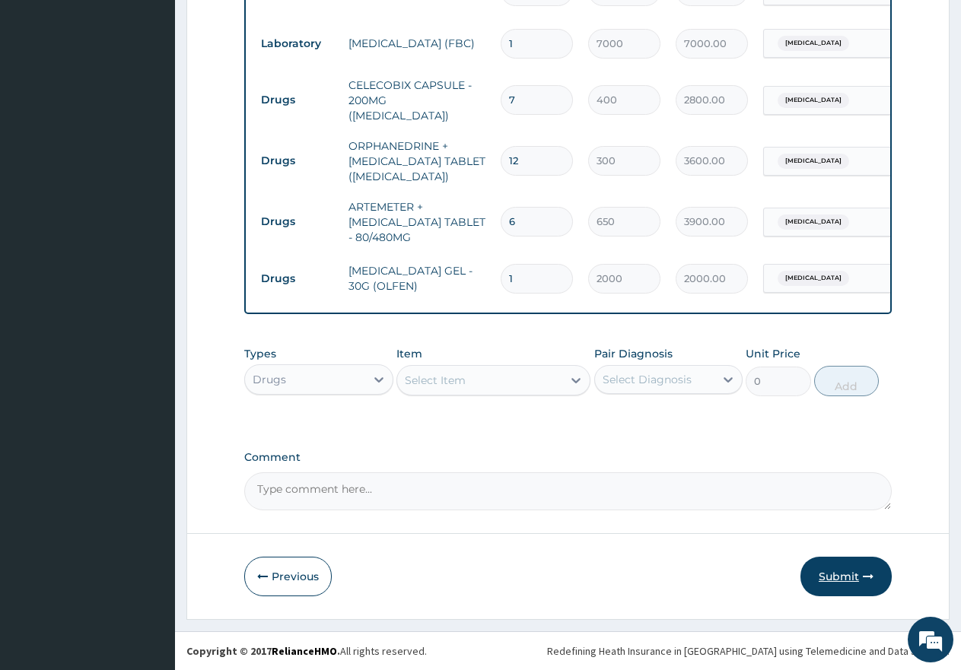
click at [823, 582] on button "Submit" at bounding box center [845, 577] width 91 height 40
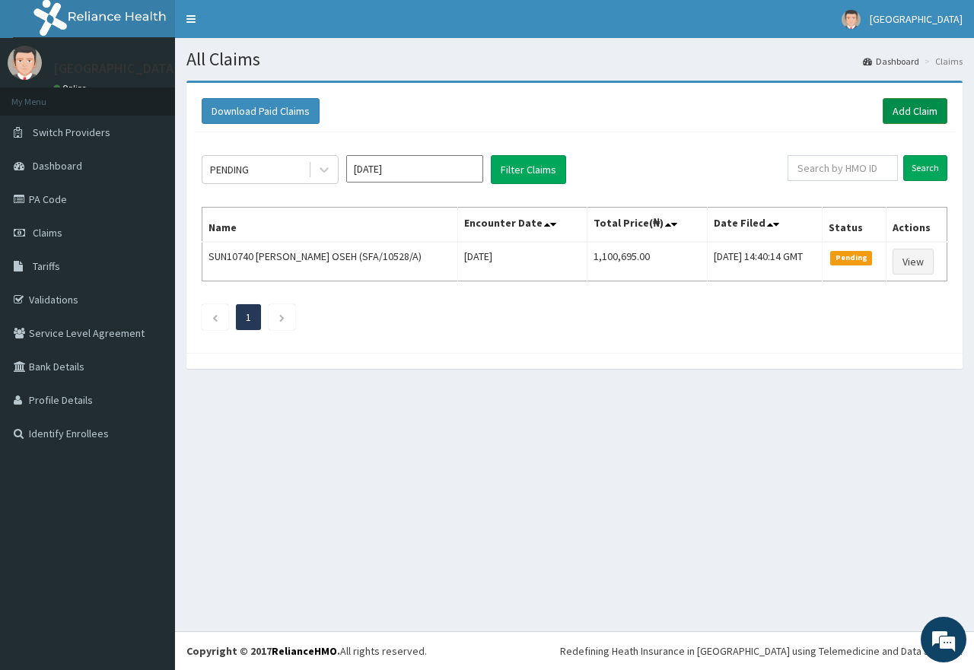
click at [915, 103] on link "Add Claim" at bounding box center [915, 111] width 65 height 26
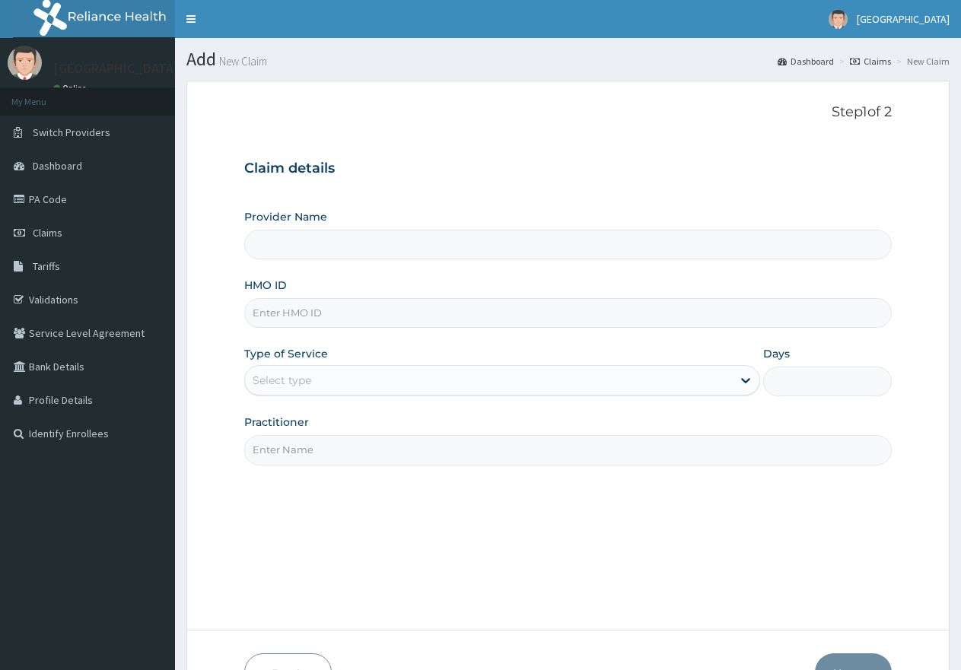
click at [386, 317] on input "HMO ID" at bounding box center [567, 313] width 647 height 30
paste input "EDE/10049/C"
type input "EDE/10049/C"
type input "[GEOGRAPHIC_DATA]"
type input "EDE/10049/C"
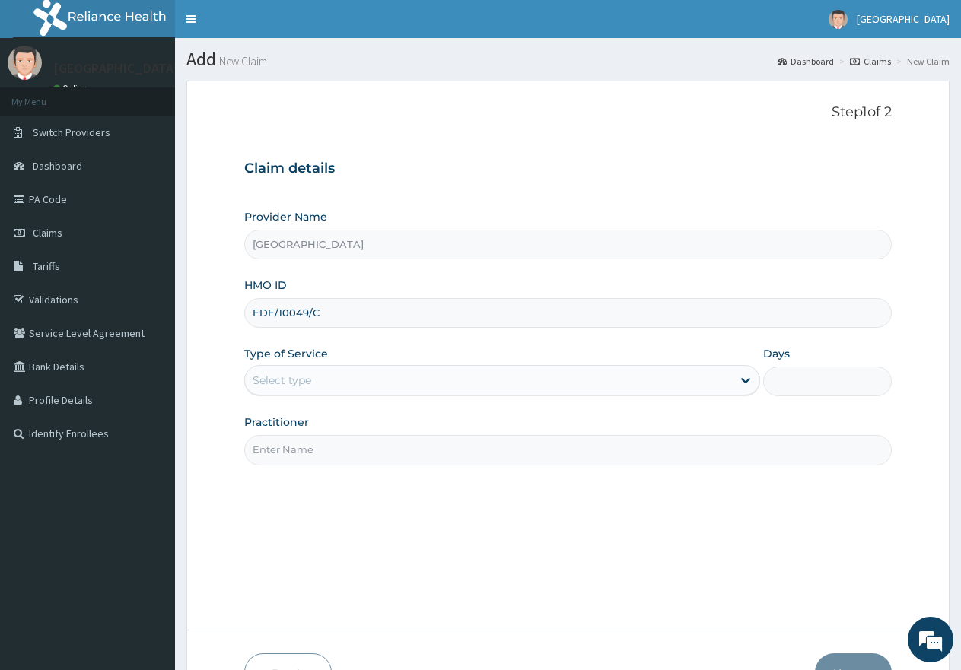
click at [283, 371] on div "Select type" at bounding box center [488, 380] width 486 height 24
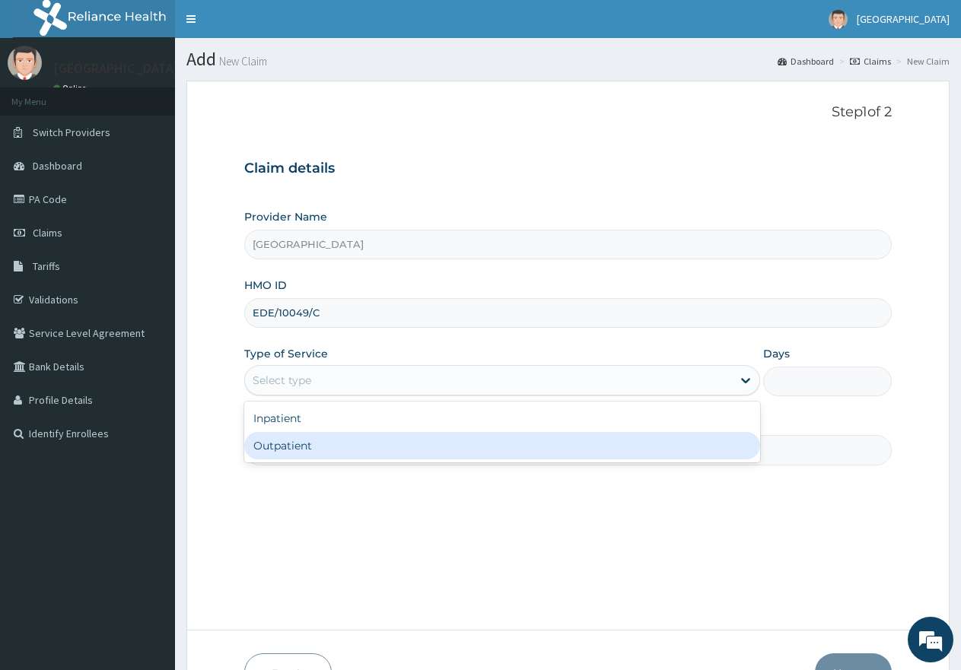
click at [274, 444] on div "Outpatient" at bounding box center [501, 445] width 515 height 27
type input "1"
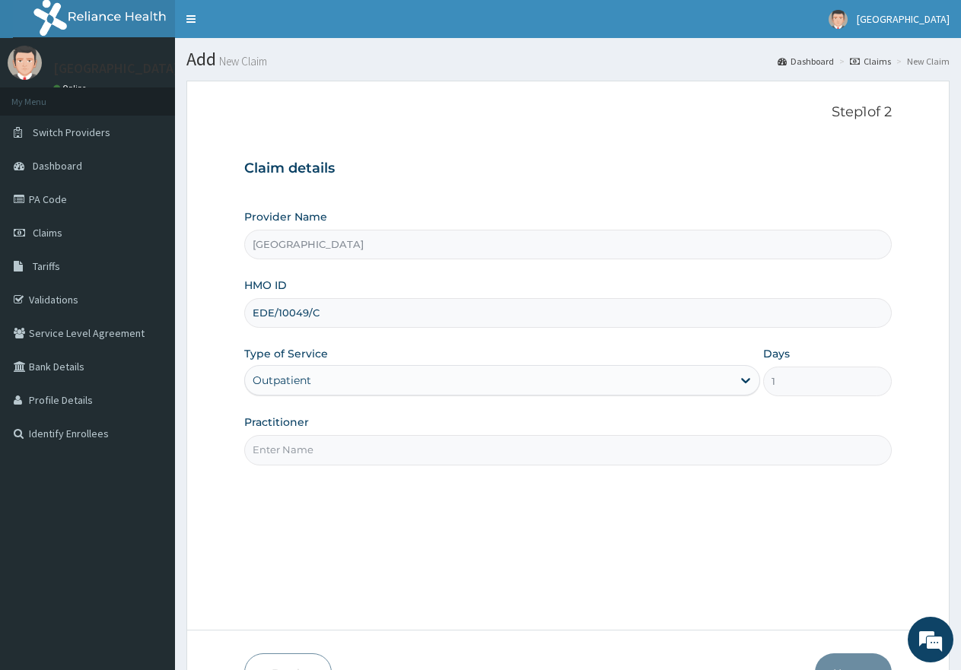
click at [301, 447] on input "Practitioner" at bounding box center [567, 450] width 647 height 30
type input "gp"
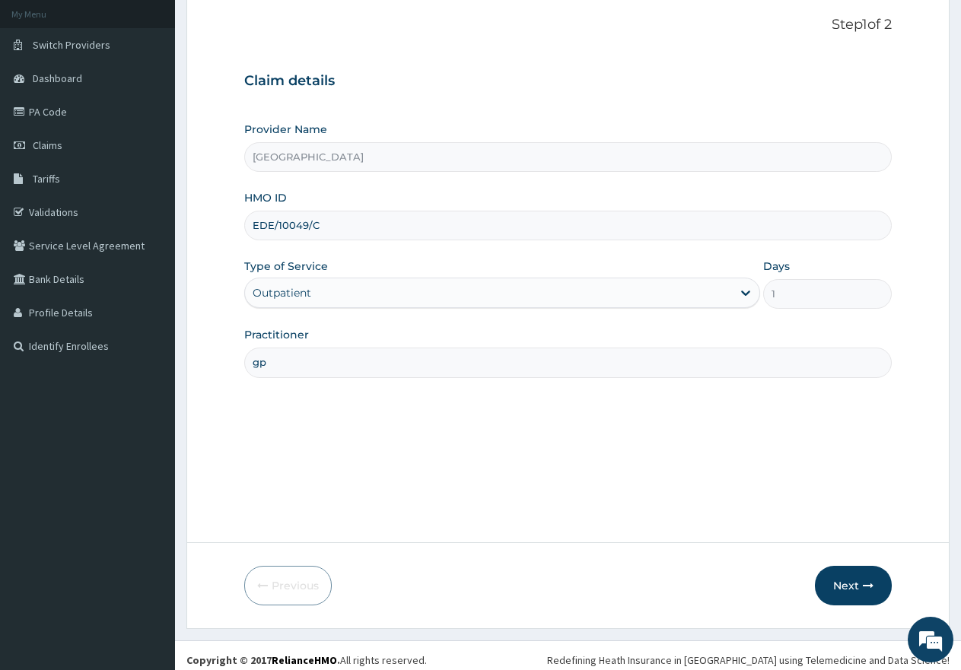
scroll to position [97, 0]
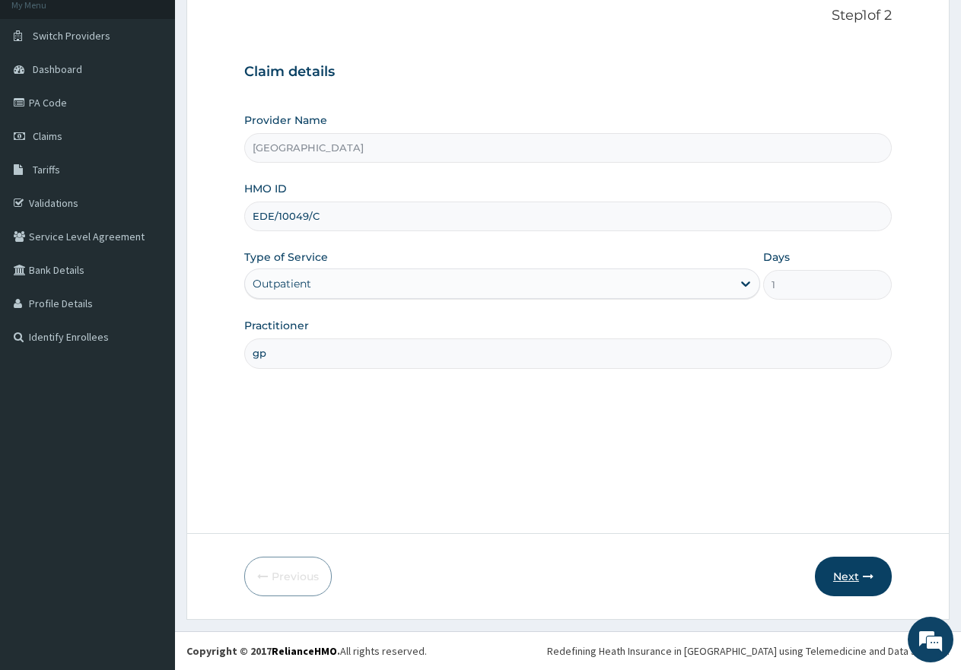
click at [855, 587] on button "Next" at bounding box center [853, 577] width 77 height 40
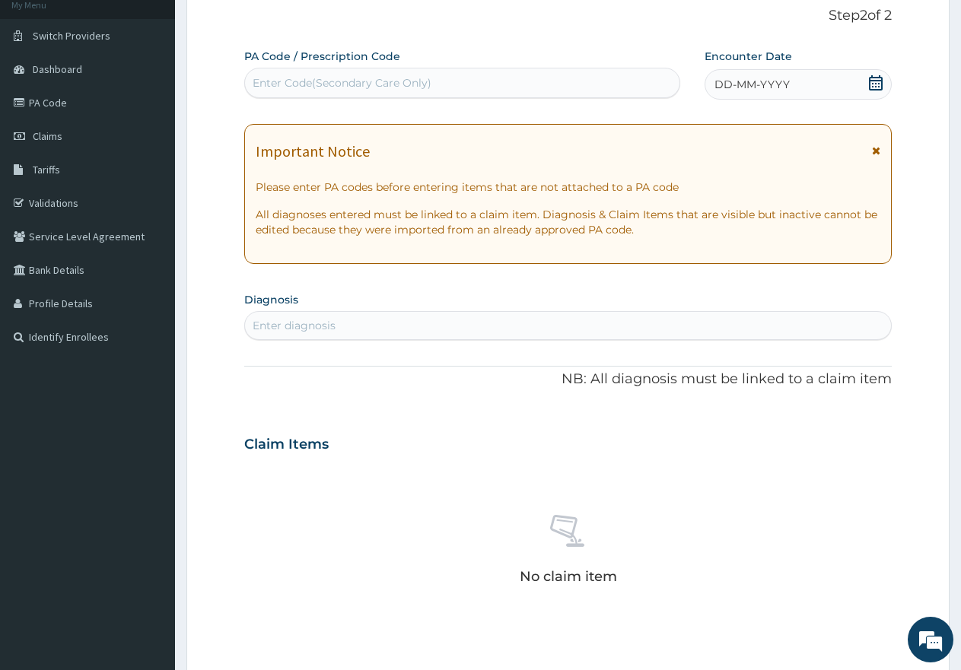
scroll to position [0, 0]
click at [875, 82] on icon at bounding box center [875, 82] width 15 height 15
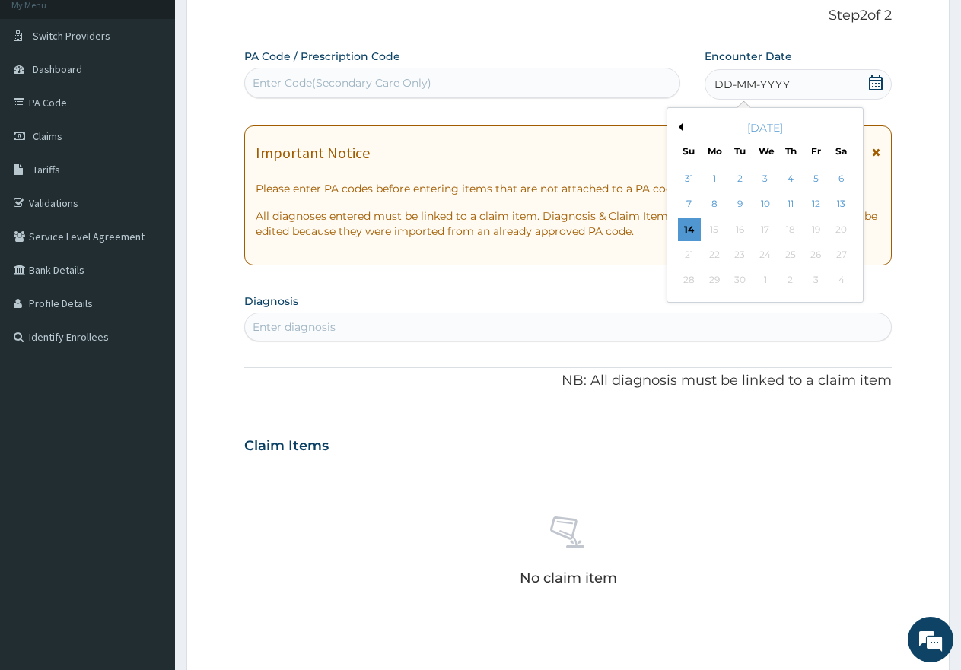
click at [679, 128] on button "Previous Month" at bounding box center [679, 127] width 8 height 8
click at [709, 231] on div "11" at bounding box center [714, 229] width 23 height 23
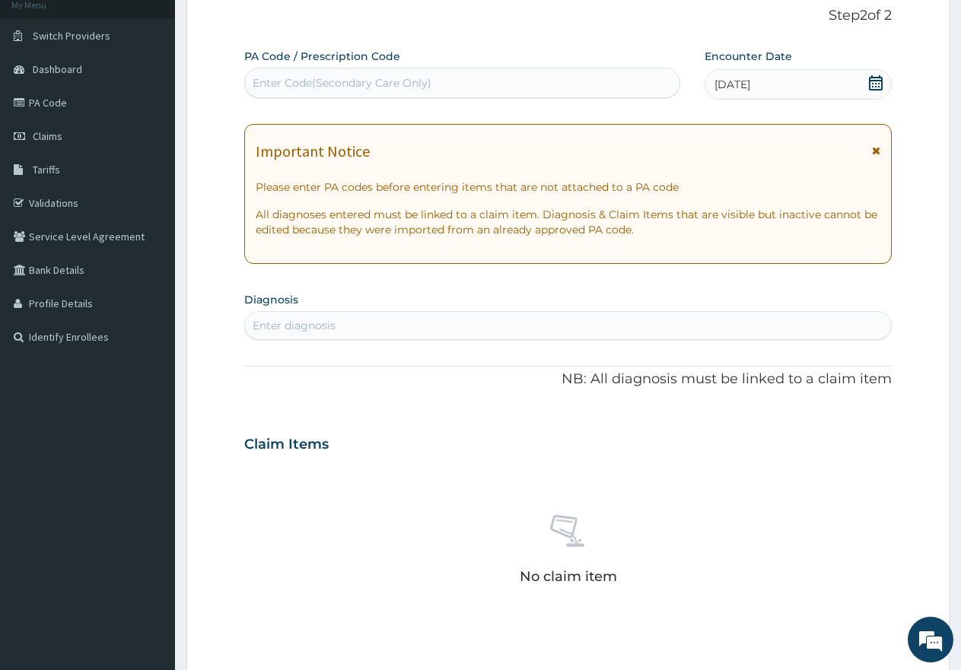
click at [564, 320] on div "Enter diagnosis" at bounding box center [568, 325] width 646 height 24
type input "mala"
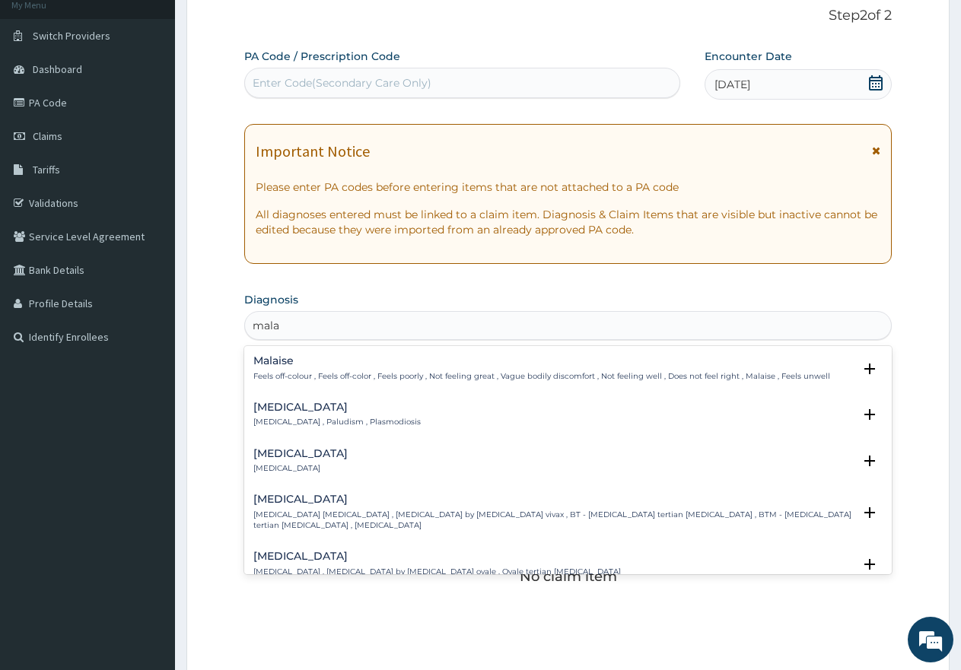
click at [268, 409] on h4 "[MEDICAL_DATA]" at bounding box center [336, 407] width 167 height 11
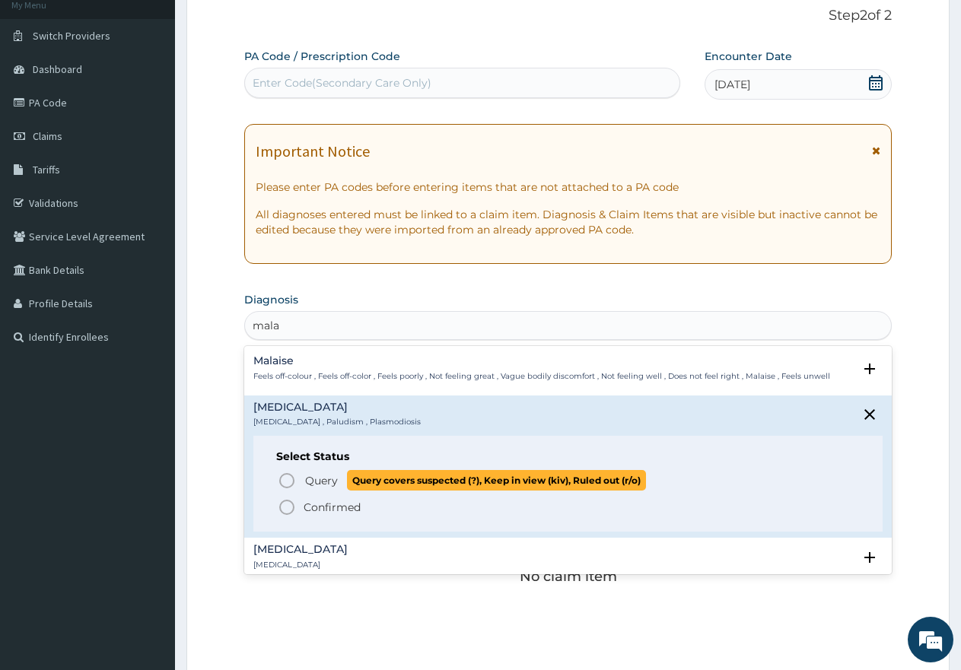
click at [286, 480] on icon "status option query" at bounding box center [287, 481] width 18 height 18
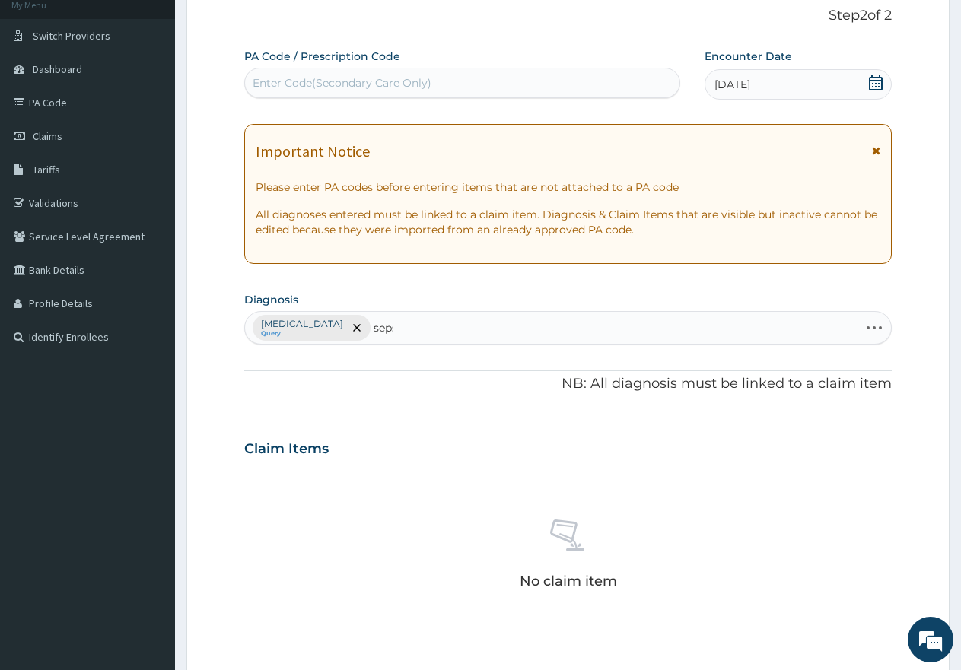
type input "sepsi"
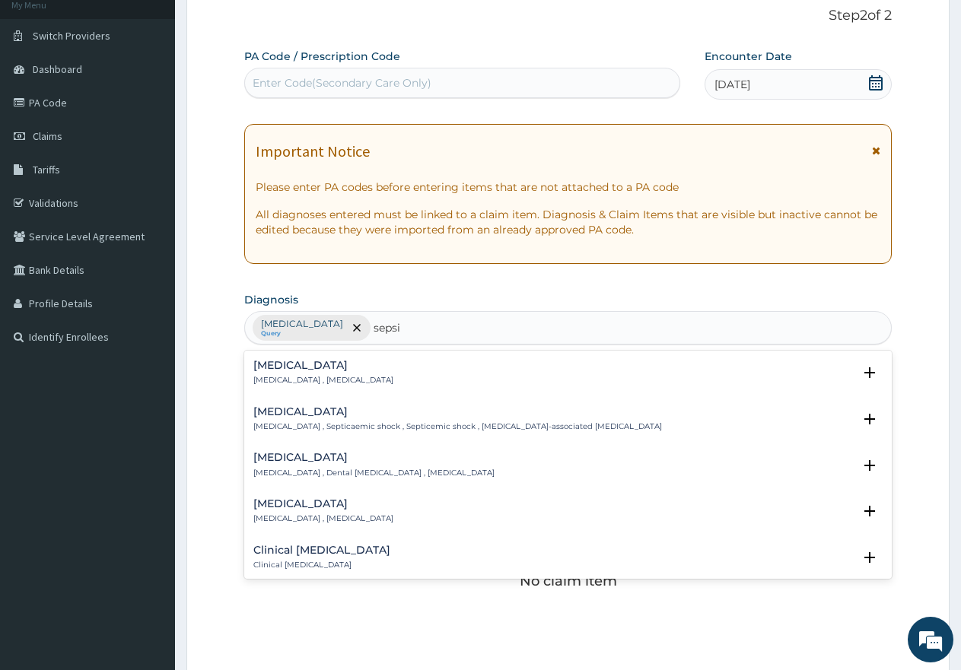
click at [284, 370] on h4 "[MEDICAL_DATA]" at bounding box center [323, 365] width 140 height 11
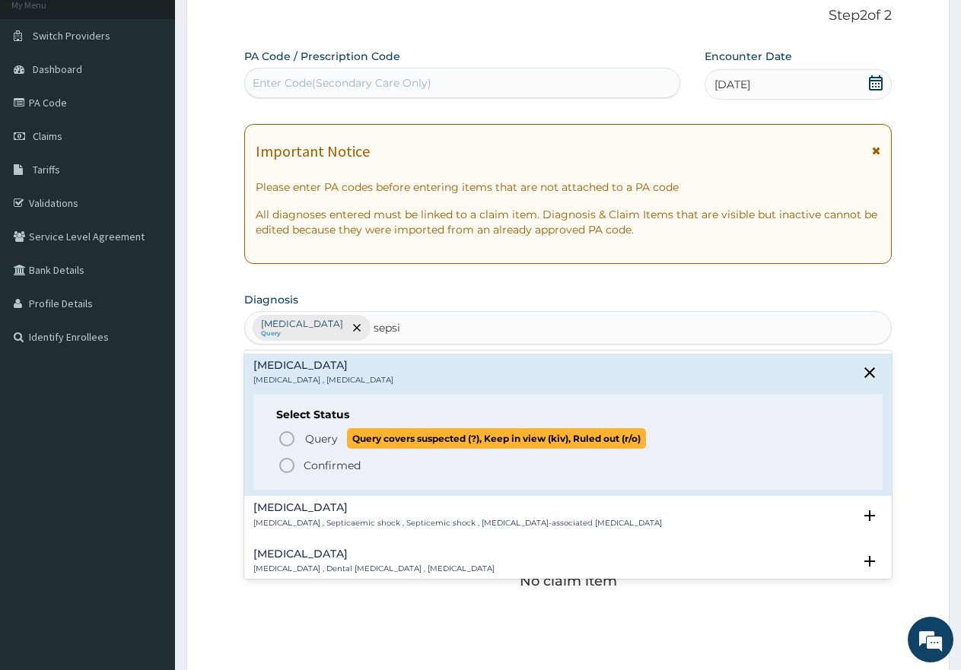
click at [289, 441] on icon "status option query" at bounding box center [287, 439] width 18 height 18
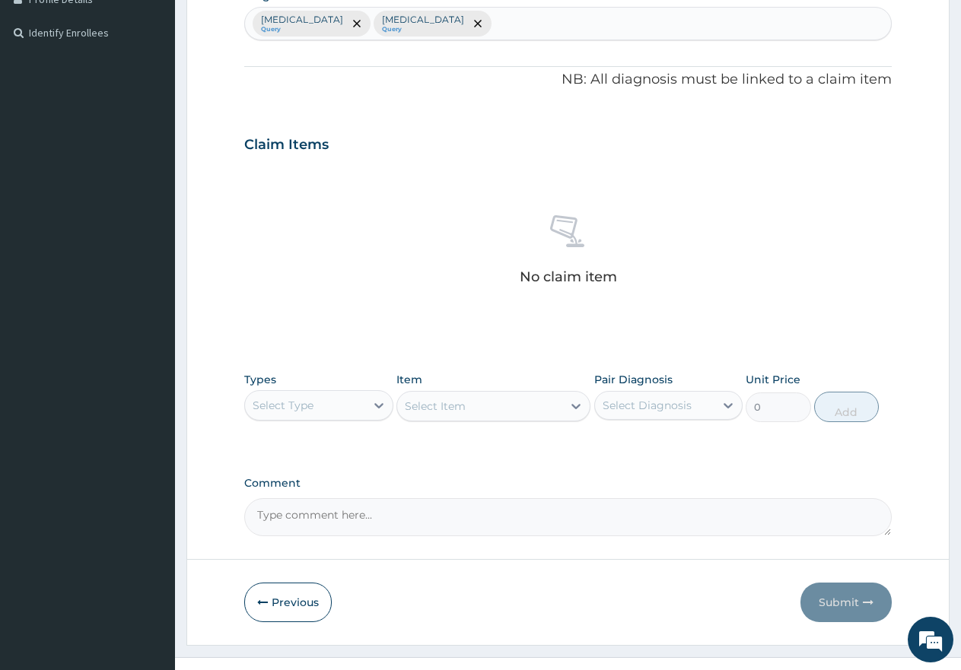
scroll to position [427, 0]
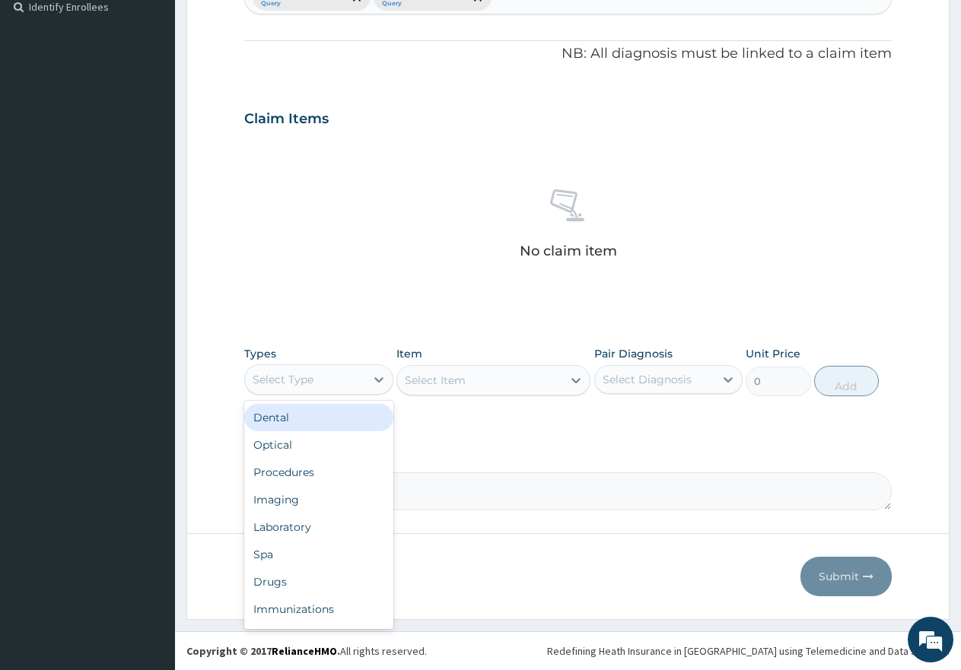
click at [315, 374] on div "Select Type" at bounding box center [305, 379] width 120 height 24
click at [293, 472] on div "Procedures" at bounding box center [318, 472] width 149 height 27
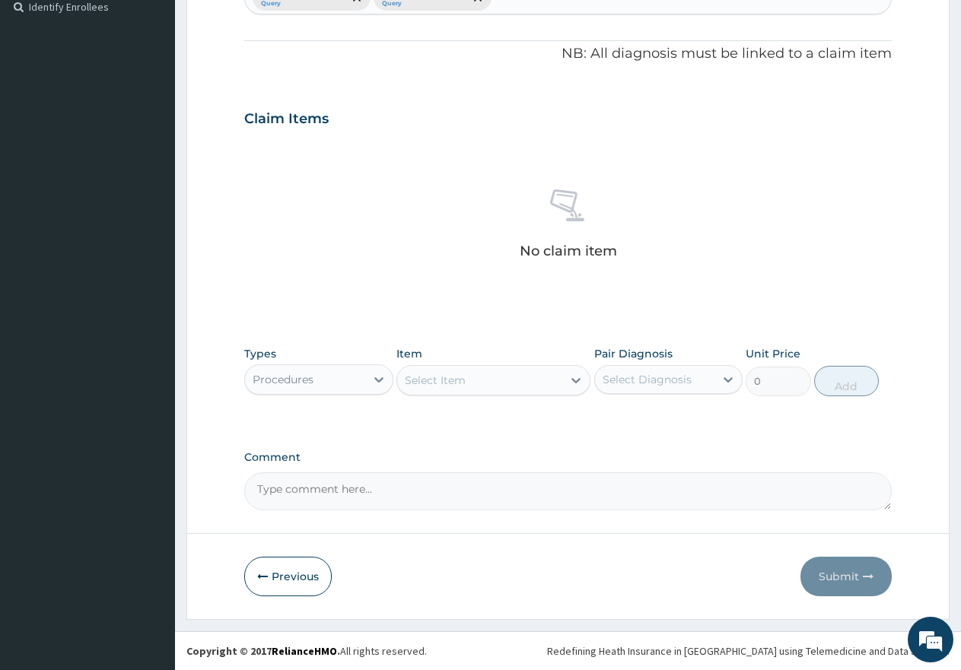
click at [529, 384] on div "Select Item" at bounding box center [479, 380] width 165 height 24
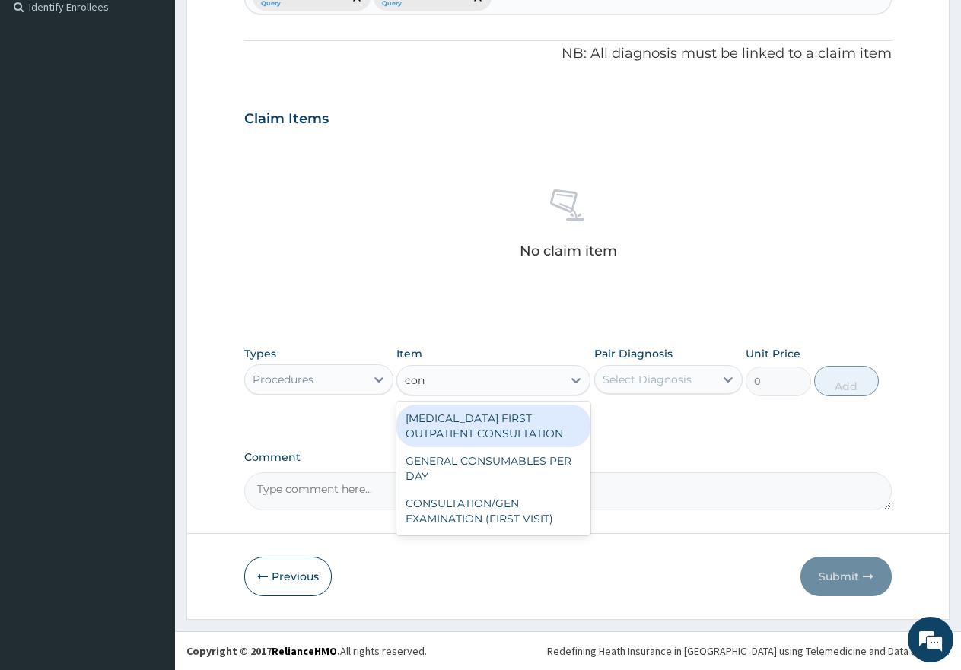
type input "cons"
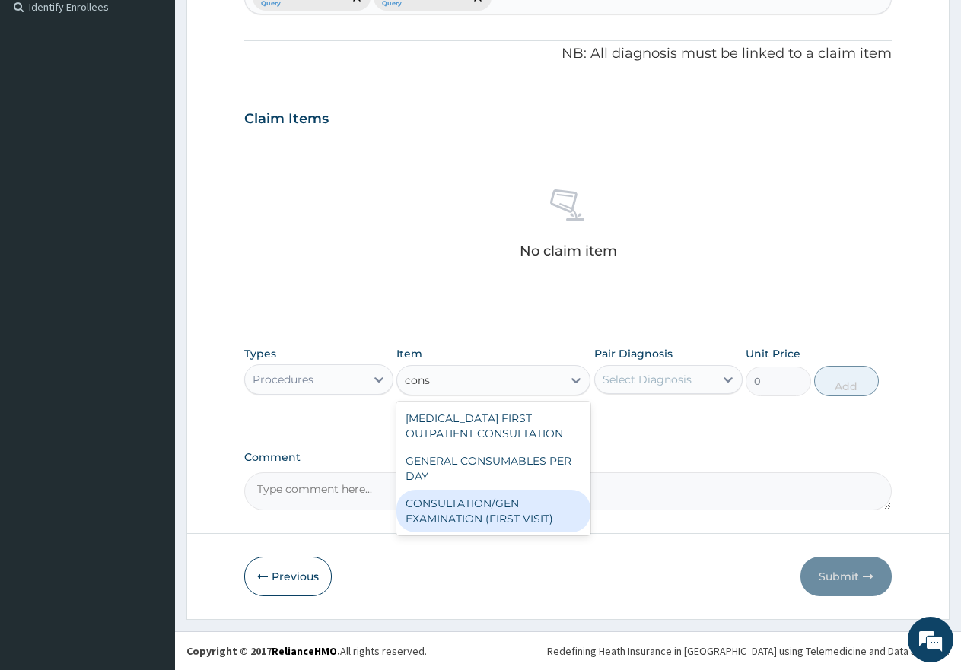
click at [486, 504] on div "CONSULTATION/GEN EXAMINATION (FIRST VISIT)" at bounding box center [493, 511] width 194 height 43
type input "5000"
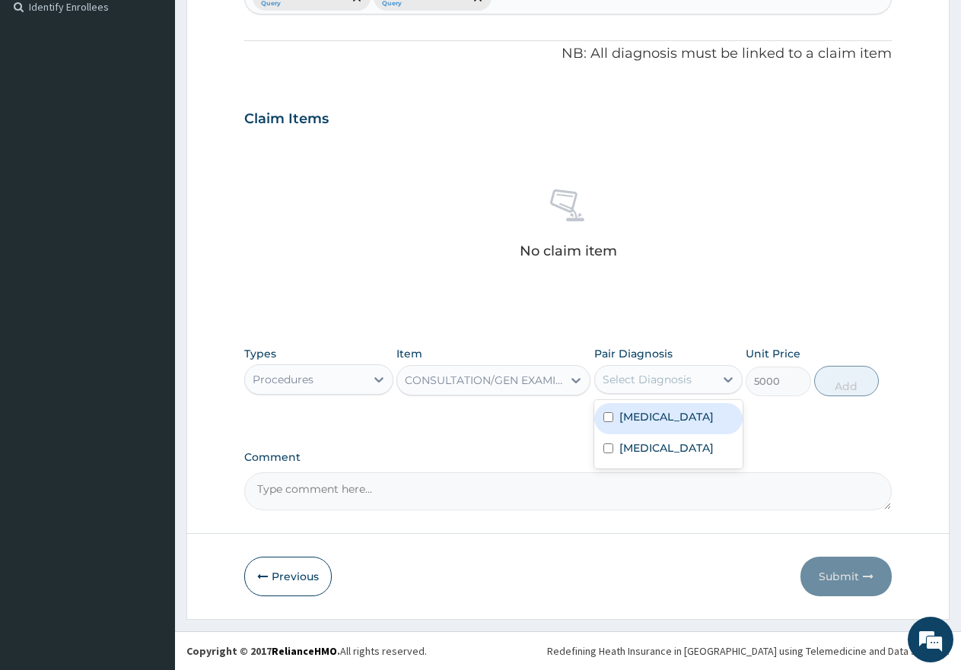
click at [685, 368] on div "Select Diagnosis" at bounding box center [655, 379] width 120 height 24
click at [607, 420] on input "checkbox" at bounding box center [608, 417] width 10 height 10
checkbox input "true"
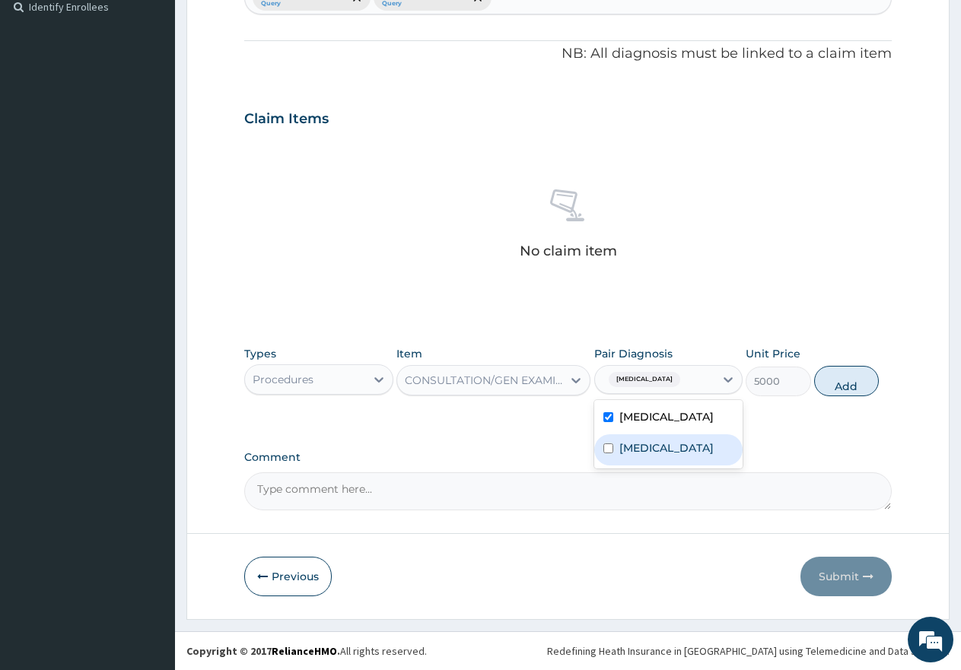
drag, startPoint x: 605, startPoint y: 450, endPoint x: 712, endPoint y: 437, distance: 108.0
click at [606, 450] on input "checkbox" at bounding box center [608, 449] width 10 height 10
checkbox input "true"
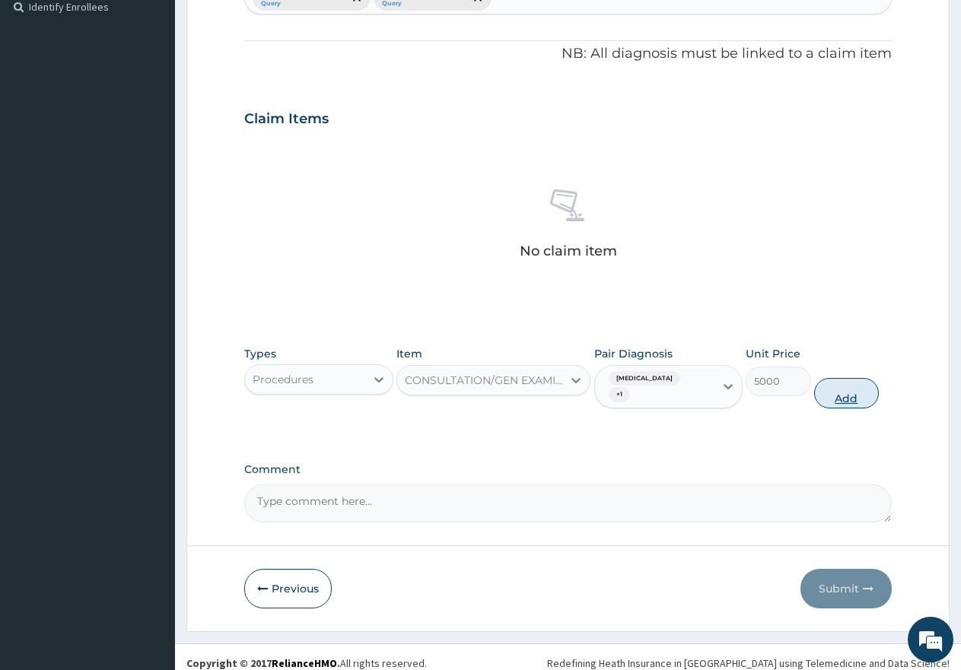
click at [856, 384] on button "Add" at bounding box center [846, 393] width 65 height 30
type input "0"
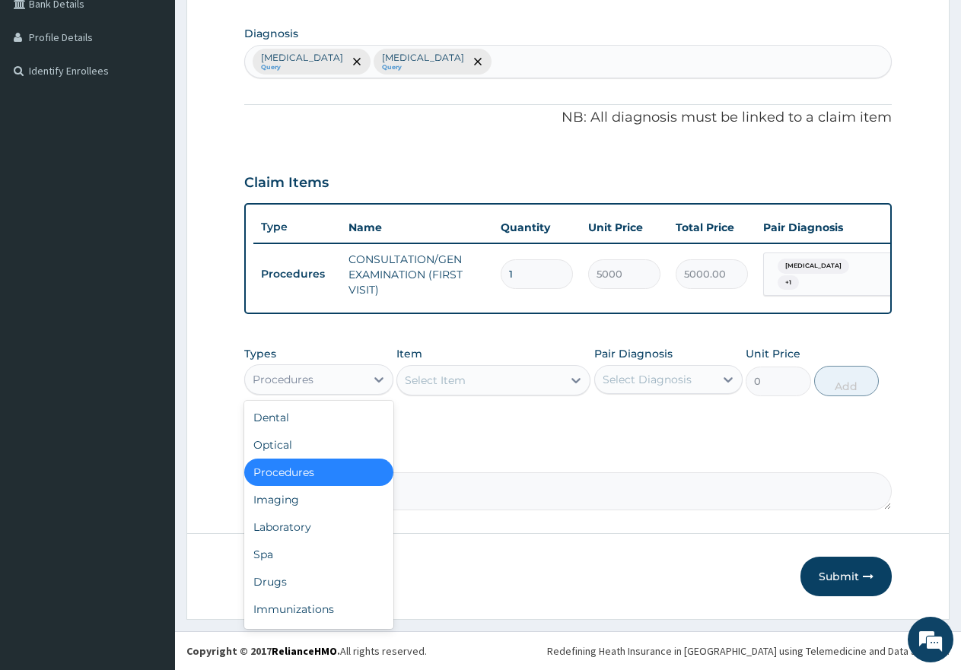
click at [337, 383] on div "Procedures" at bounding box center [305, 379] width 120 height 24
click at [294, 530] on div "Laboratory" at bounding box center [318, 527] width 149 height 27
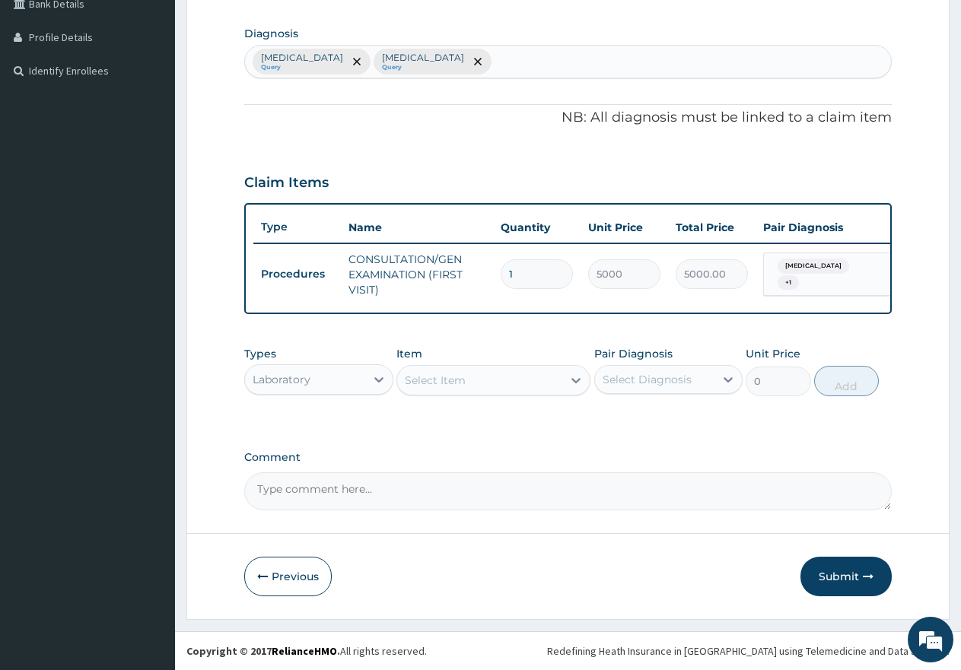
click at [508, 378] on div "Select Item" at bounding box center [479, 380] width 165 height 24
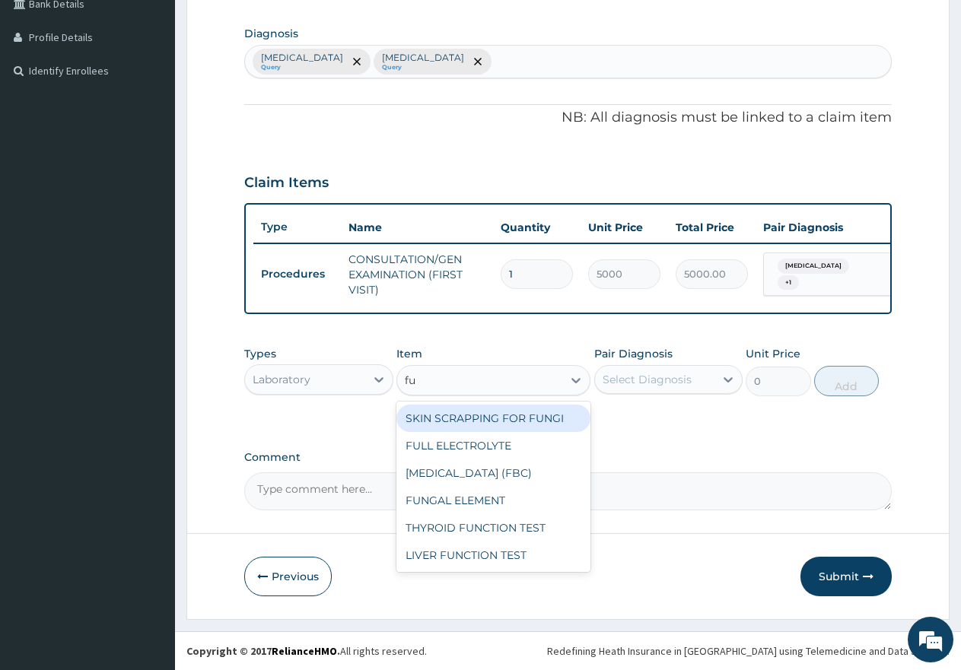
type input "ful"
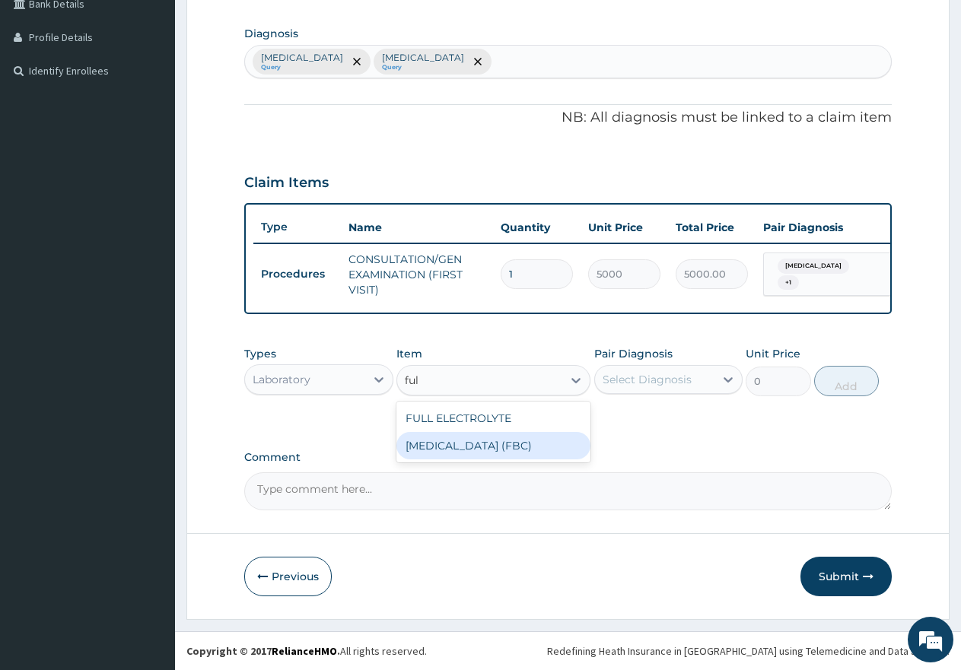
click at [470, 447] on div "[MEDICAL_DATA] (FBC)" at bounding box center [493, 445] width 194 height 27
type input "7000"
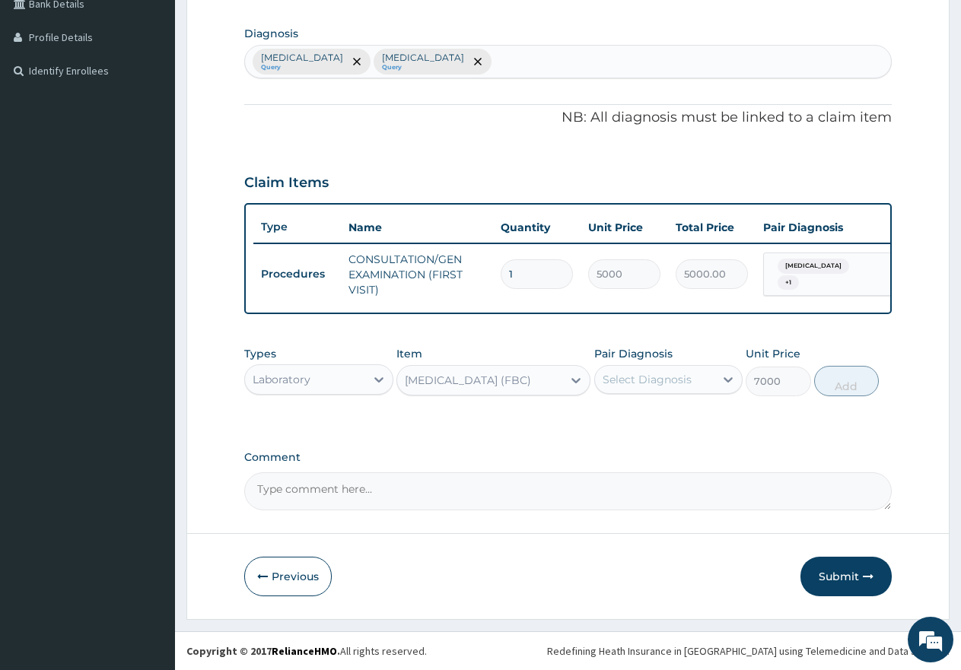
click at [632, 380] on div "Select Diagnosis" at bounding box center [647, 379] width 89 height 15
click at [604, 452] on input "checkbox" at bounding box center [608, 449] width 10 height 10
checkbox input "true"
drag, startPoint x: 835, startPoint y: 389, endPoint x: 807, endPoint y: 390, distance: 28.2
click at [836, 388] on button "Add" at bounding box center [846, 381] width 65 height 30
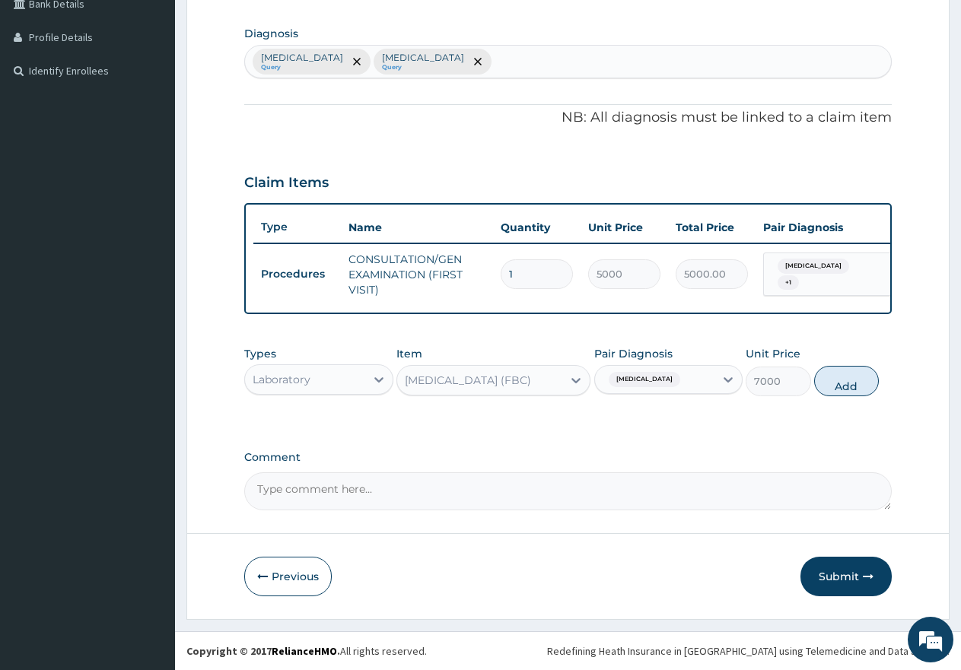
type input "0"
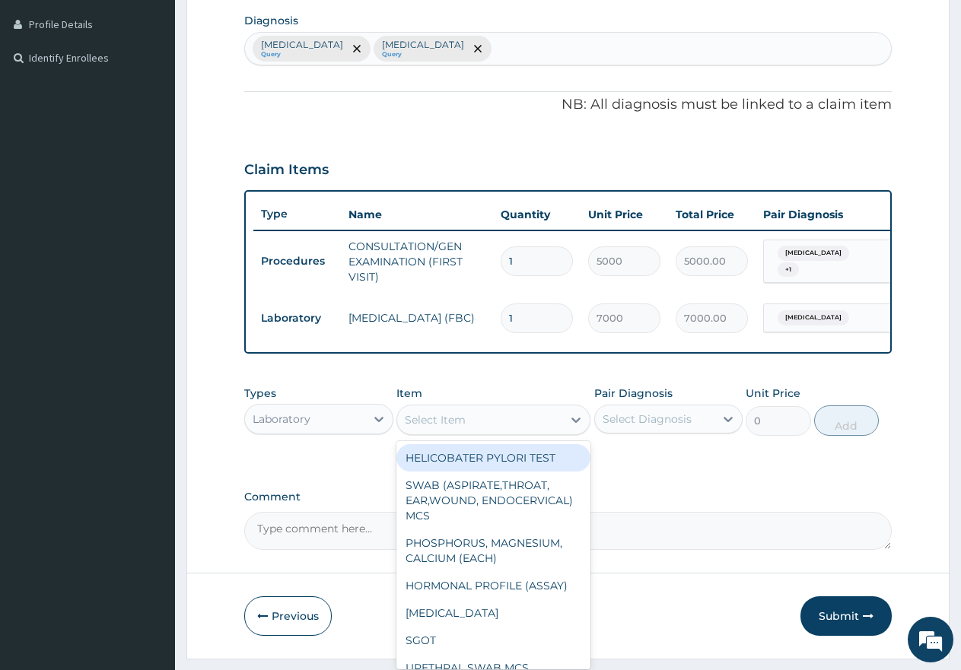
click at [499, 432] on div "Select Item" at bounding box center [479, 420] width 165 height 24
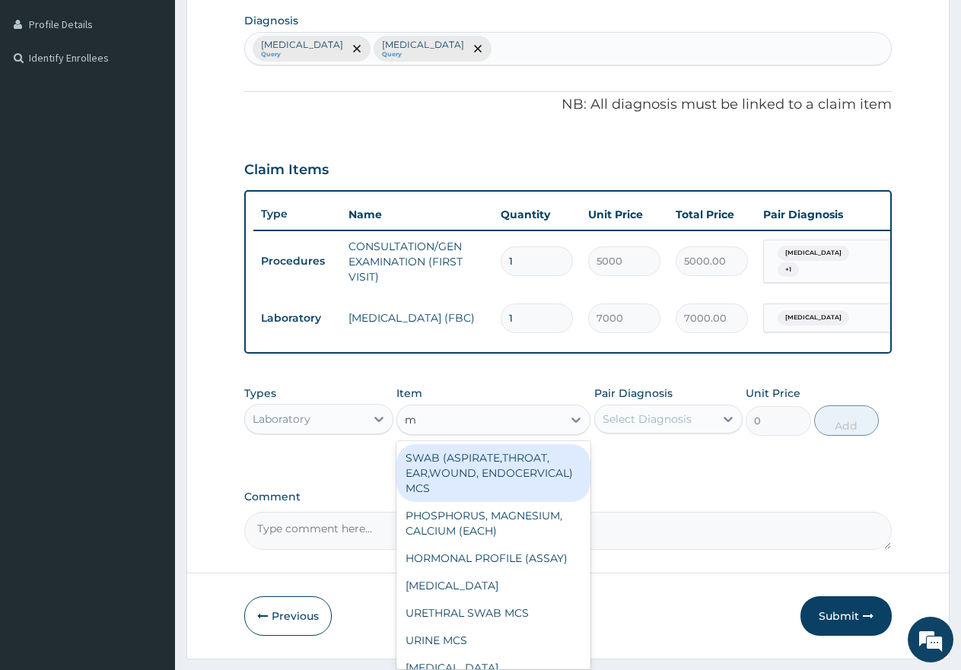
type input "mp"
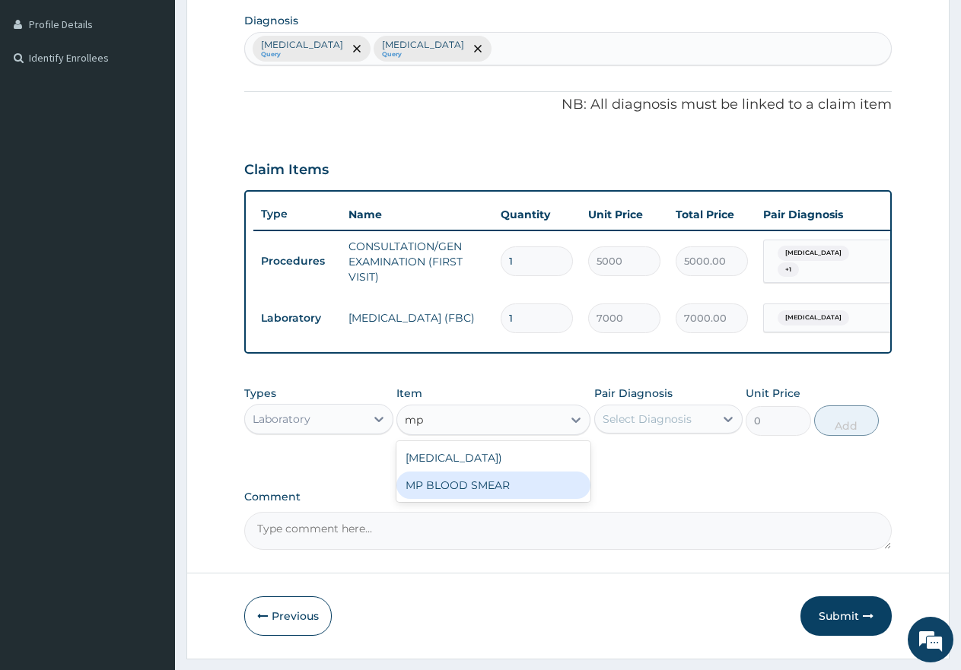
click at [460, 499] on div "MP BLOOD SMEAR" at bounding box center [493, 485] width 194 height 27
type input "2500"
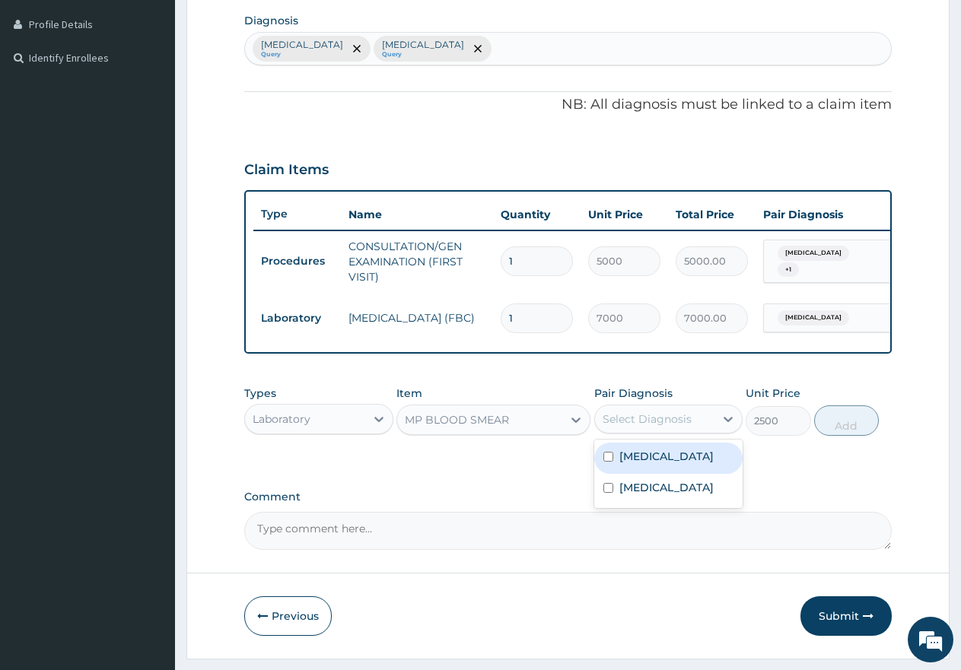
click at [625, 427] on div "Select Diagnosis" at bounding box center [647, 419] width 89 height 15
click at [609, 462] on input "checkbox" at bounding box center [608, 457] width 10 height 10
checkbox input "true"
click at [848, 436] on button "Add" at bounding box center [846, 421] width 65 height 30
type input "0"
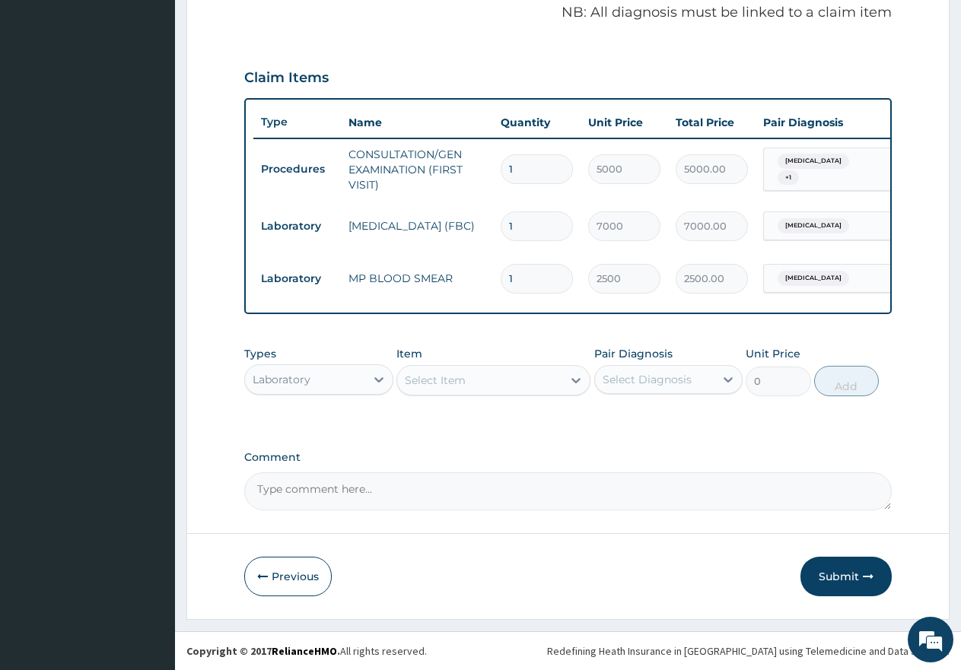
scroll to position [481, 0]
click at [848, 581] on button "Submit" at bounding box center [845, 577] width 91 height 40
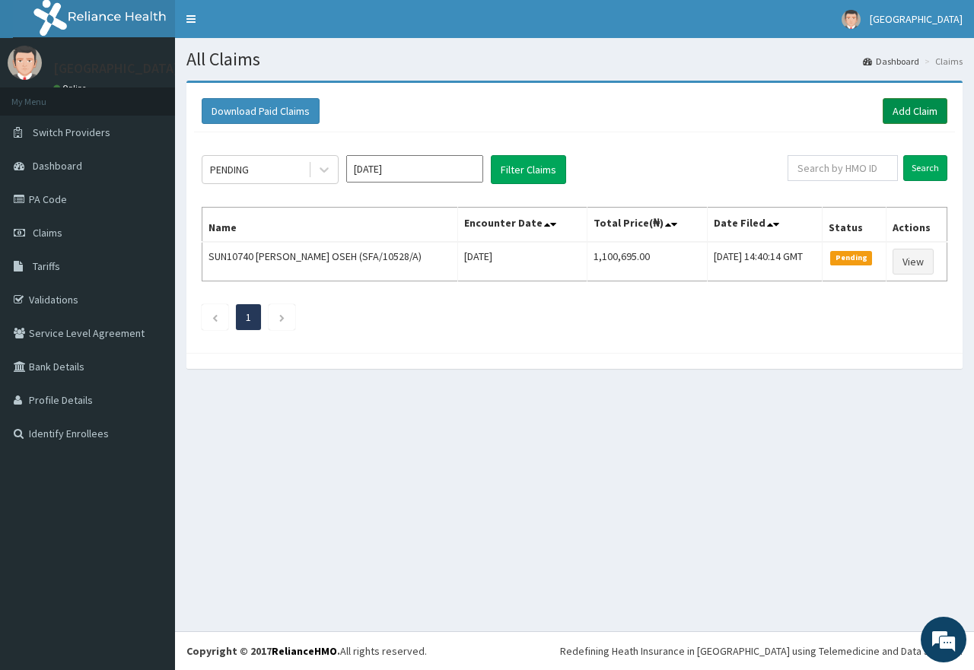
click at [922, 114] on link "Add Claim" at bounding box center [915, 111] width 65 height 26
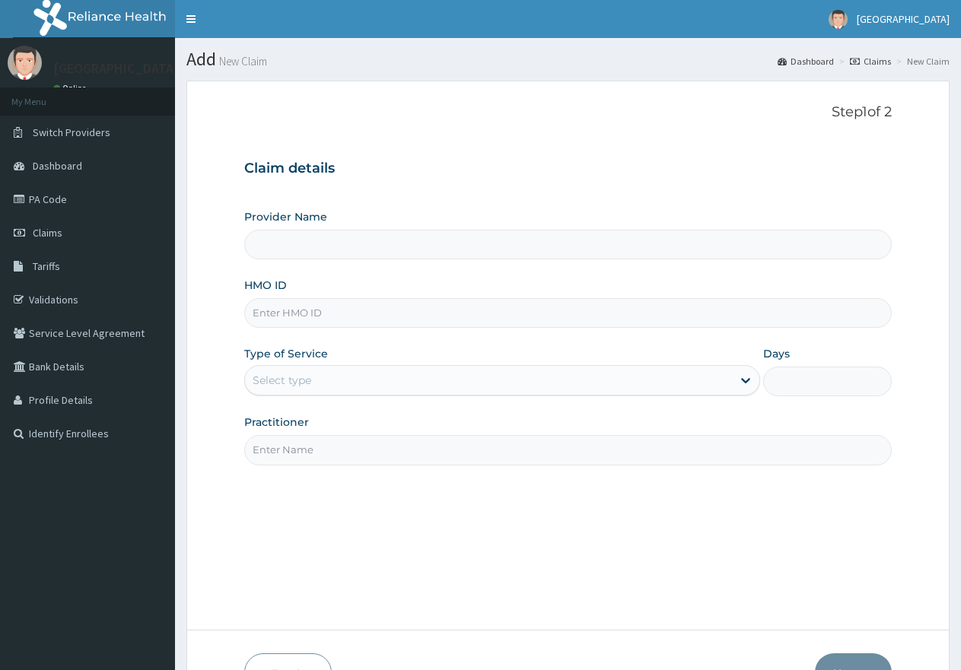
click at [362, 315] on input "HMO ID" at bounding box center [567, 313] width 647 height 30
type input "[GEOGRAPHIC_DATA]"
paste input "ERM/10146/B"
type input "ERM/10146/B"
click at [302, 378] on div "Select type" at bounding box center [282, 380] width 59 height 15
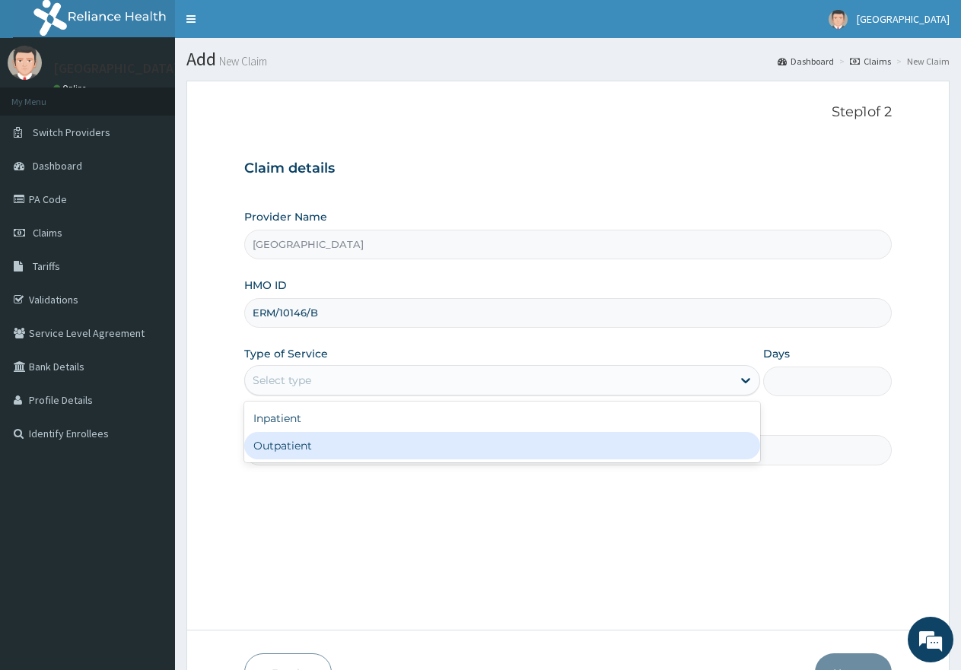
click at [279, 446] on div "Outpatient" at bounding box center [501, 445] width 515 height 27
type input "1"
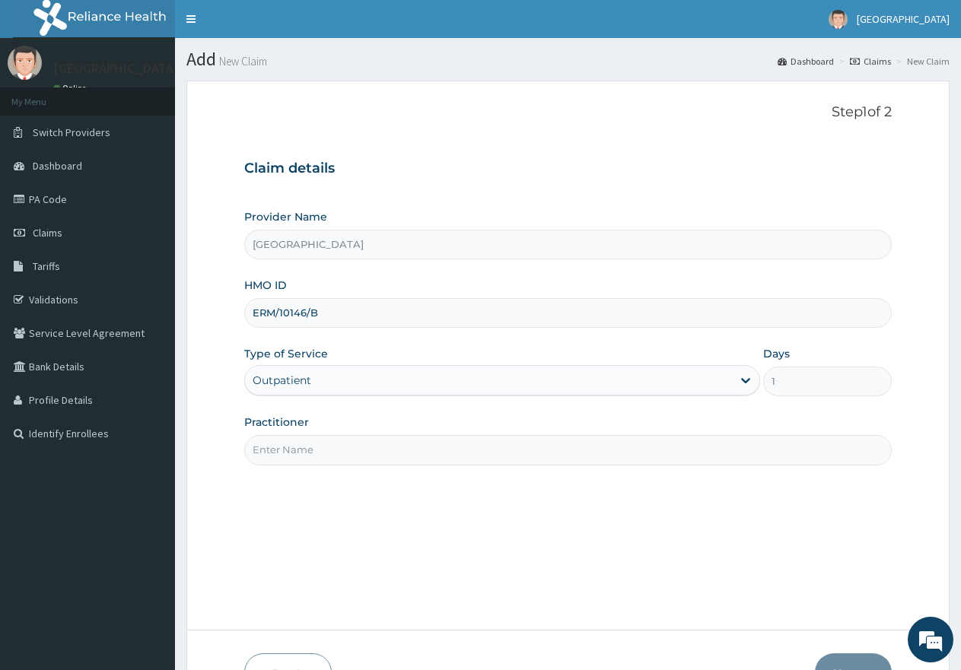
click at [296, 450] on input "Practitioner" at bounding box center [567, 450] width 647 height 30
type input "gp"
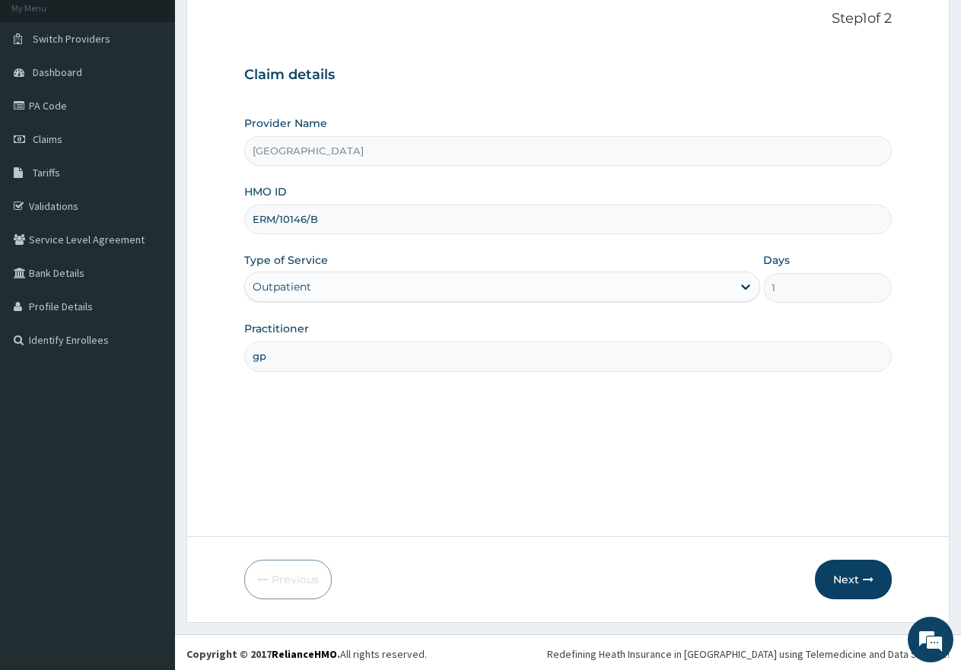
scroll to position [97, 0]
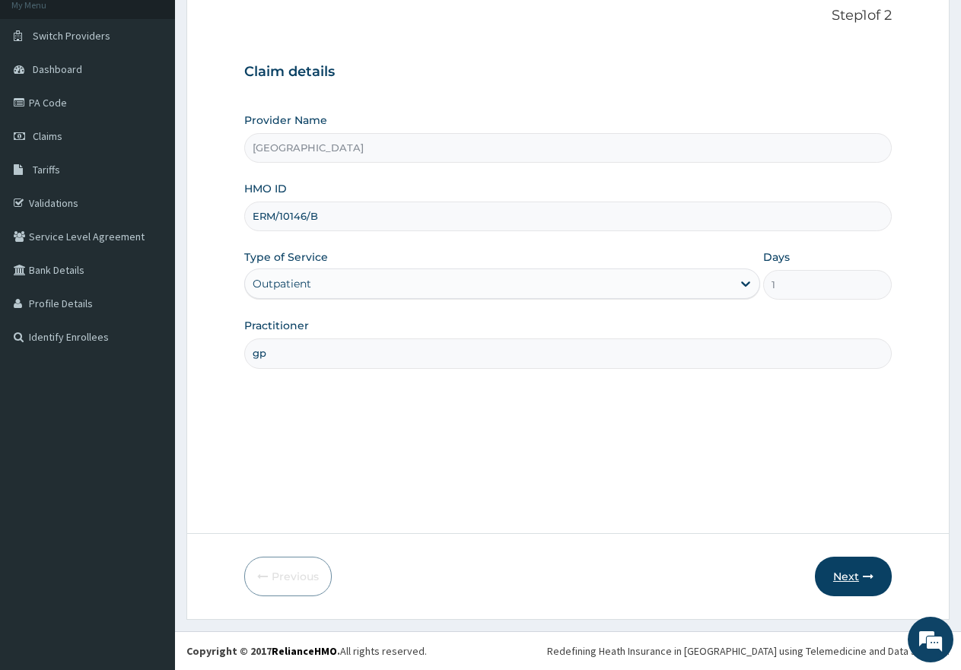
click at [845, 583] on button "Next" at bounding box center [853, 577] width 77 height 40
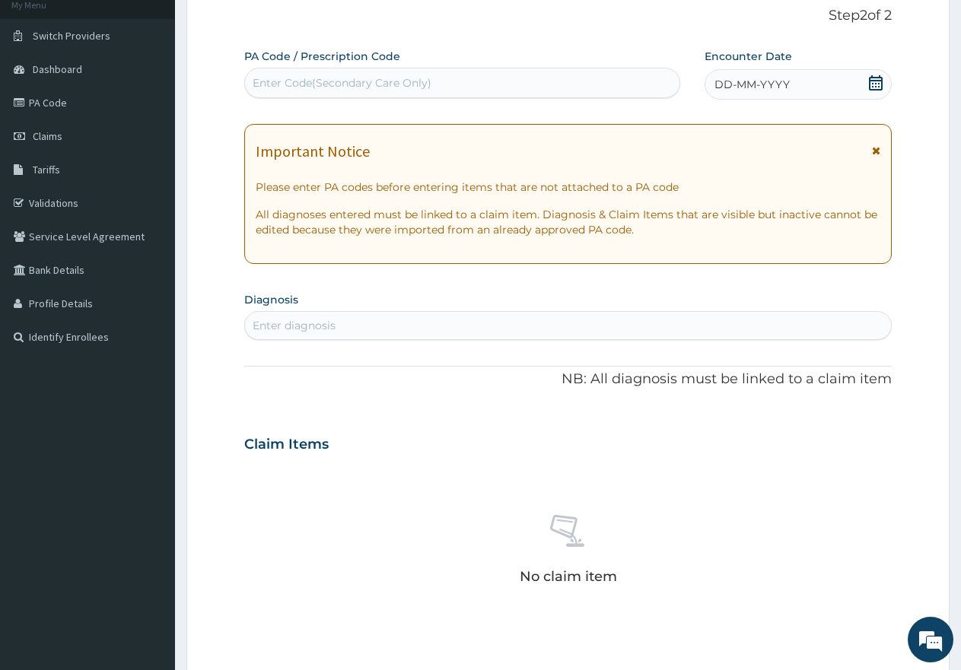
scroll to position [0, 0]
click at [519, 79] on div "Enter Code(Secondary Care Only)" at bounding box center [462, 83] width 434 height 24
paste input "PA/8C841F"
type input "PA/8C841F"
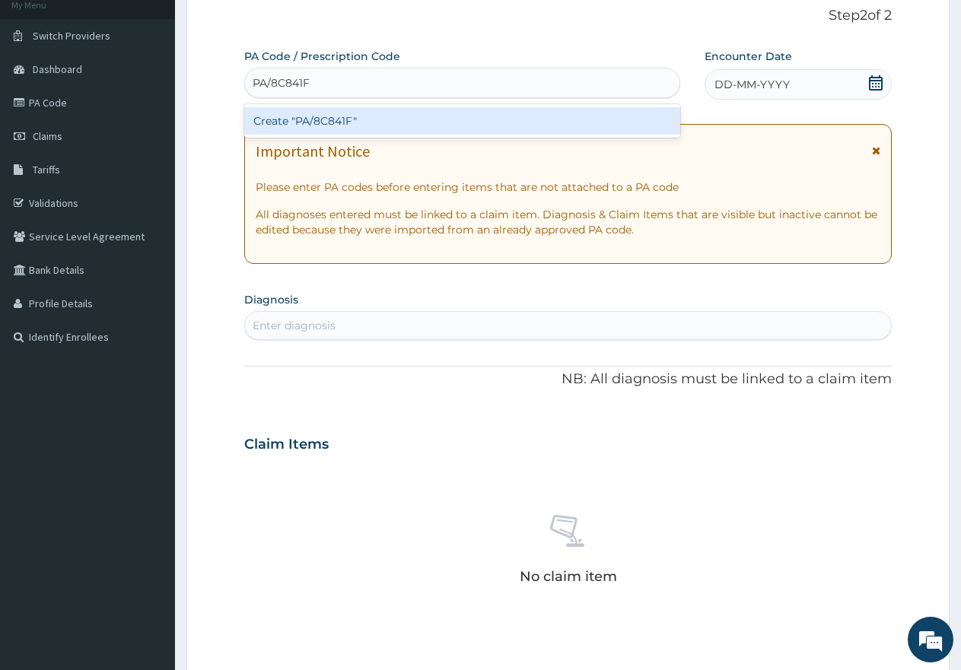
click at [452, 118] on div "Create "PA/8C841F"" at bounding box center [462, 120] width 436 height 27
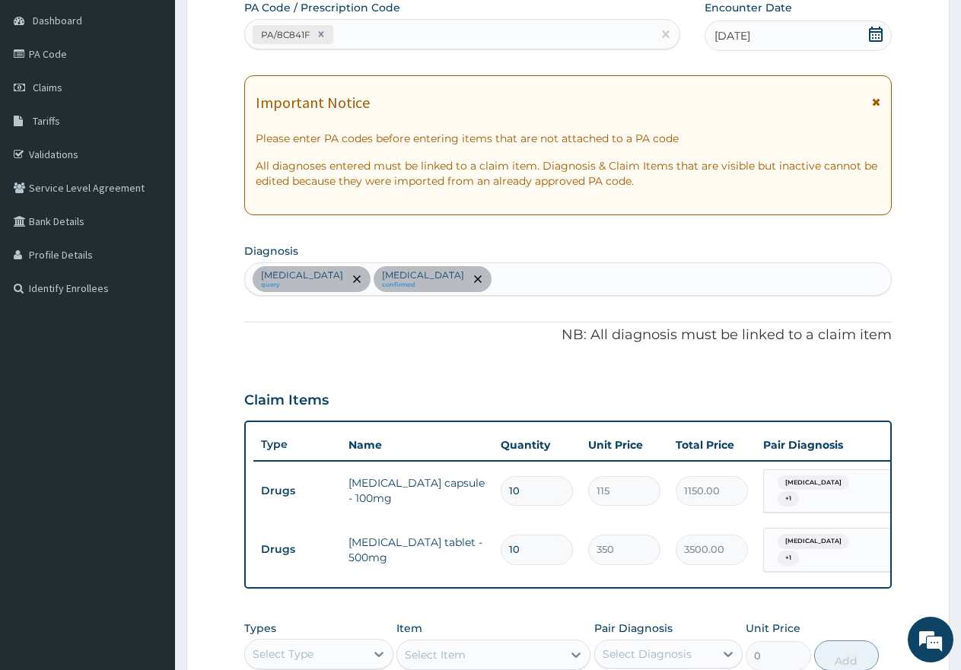
scroll to position [173, 0]
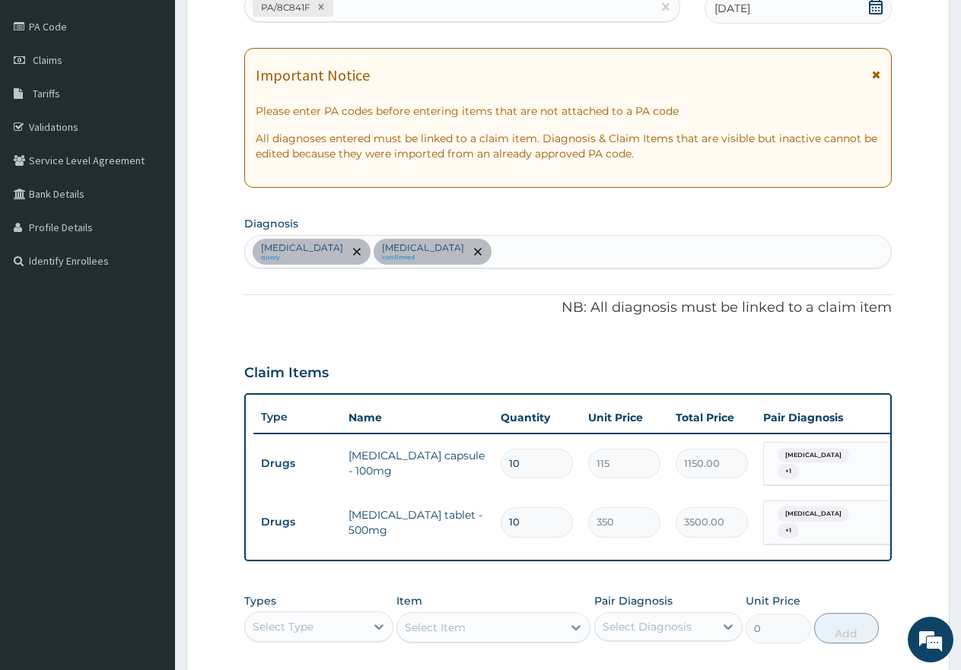
click at [530, 250] on div "Upper respiratory infection query Malaria confirmed" at bounding box center [568, 252] width 646 height 32
type input "uti"
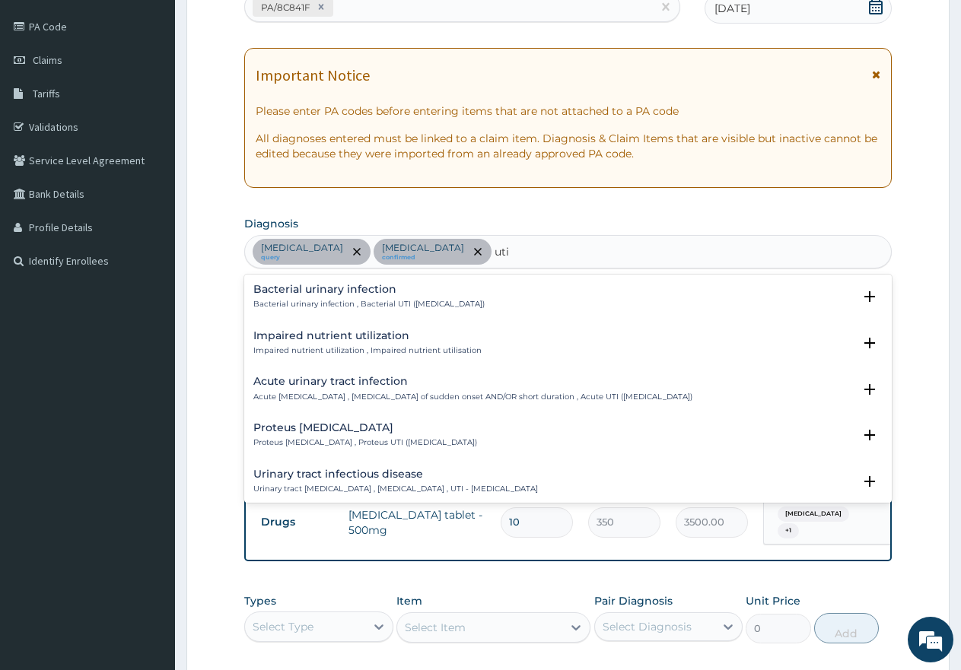
click at [369, 384] on h4 "Acute urinary tract infection" at bounding box center [472, 381] width 439 height 11
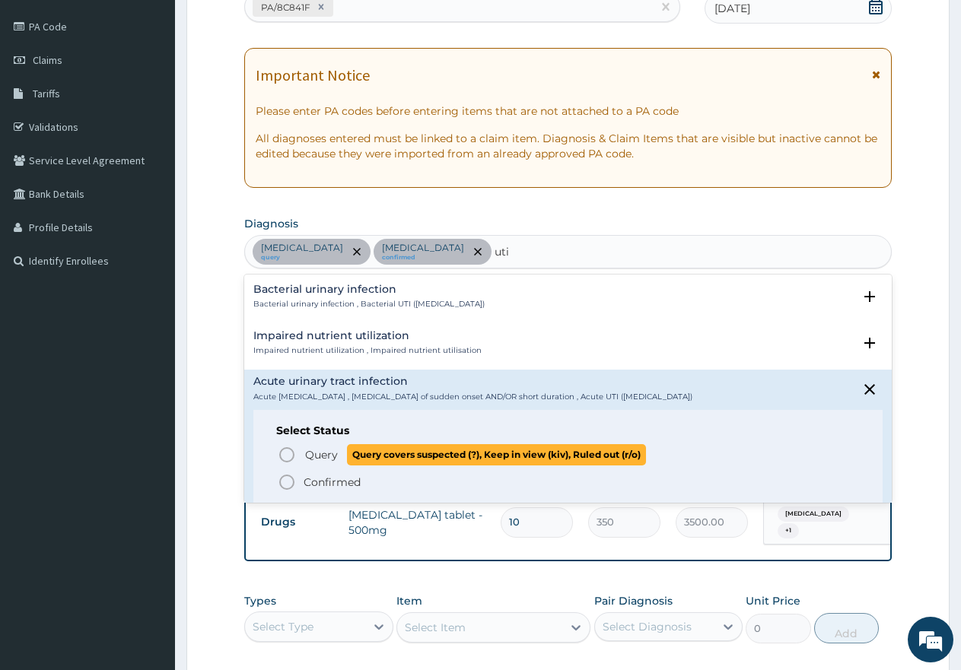
click at [287, 454] on icon "status option query" at bounding box center [287, 455] width 18 height 18
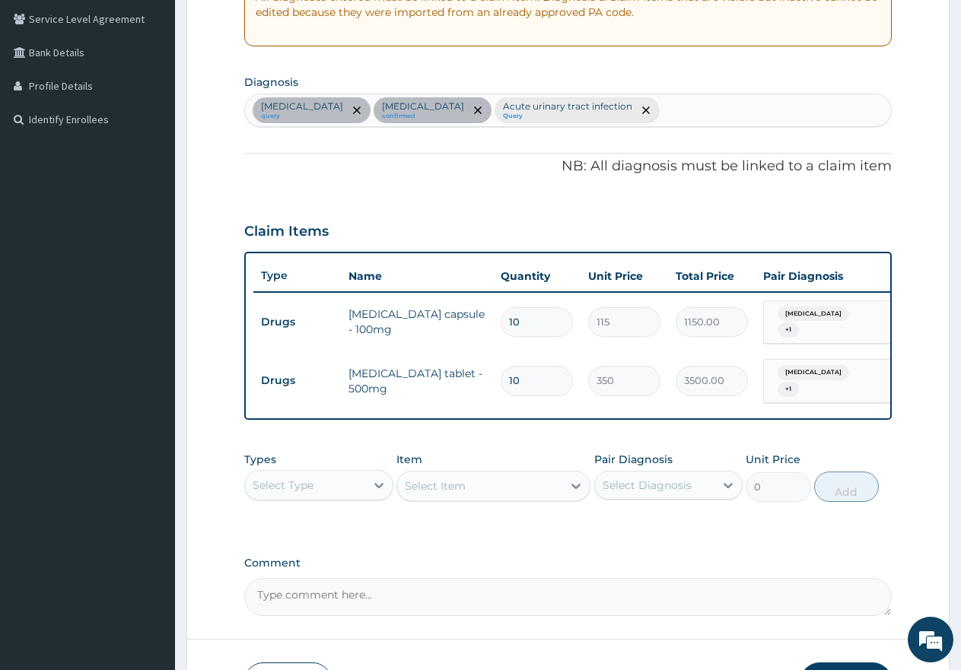
scroll to position [325, 0]
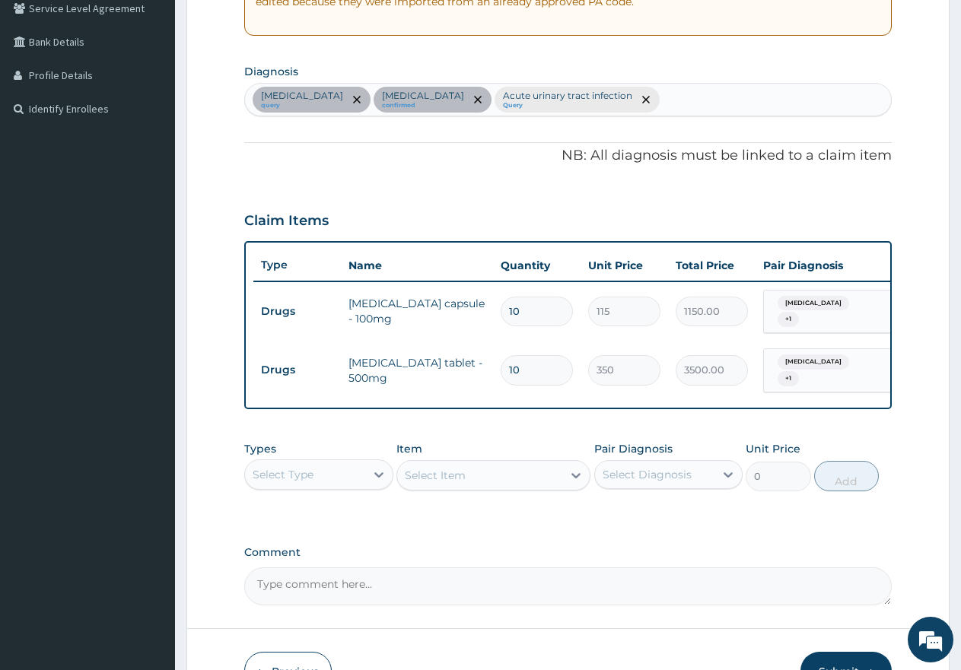
click at [329, 484] on div "Select Type" at bounding box center [305, 475] width 120 height 24
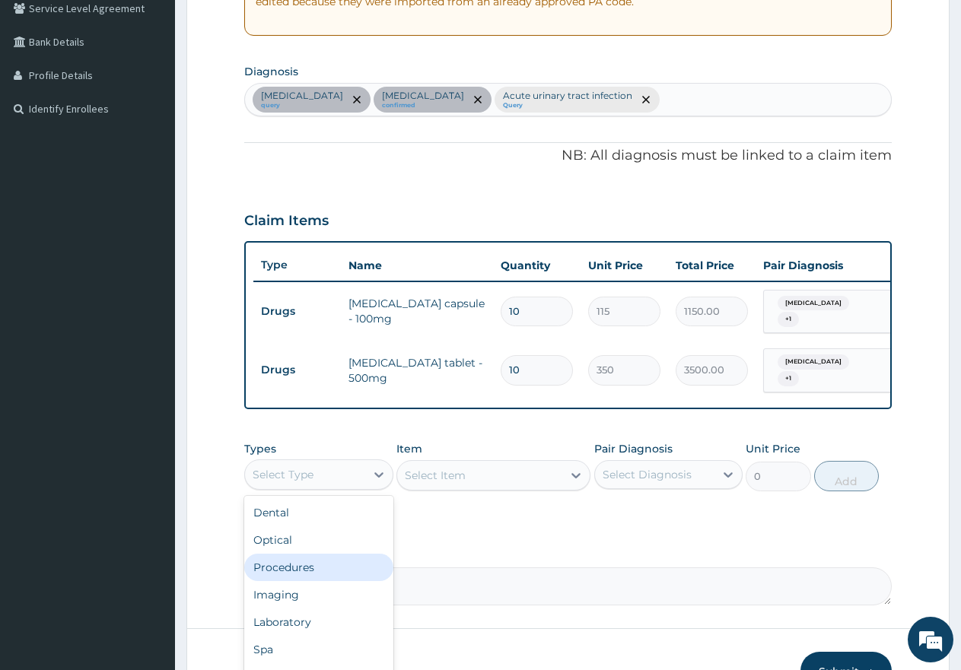
click at [291, 574] on div "Procedures" at bounding box center [318, 567] width 149 height 27
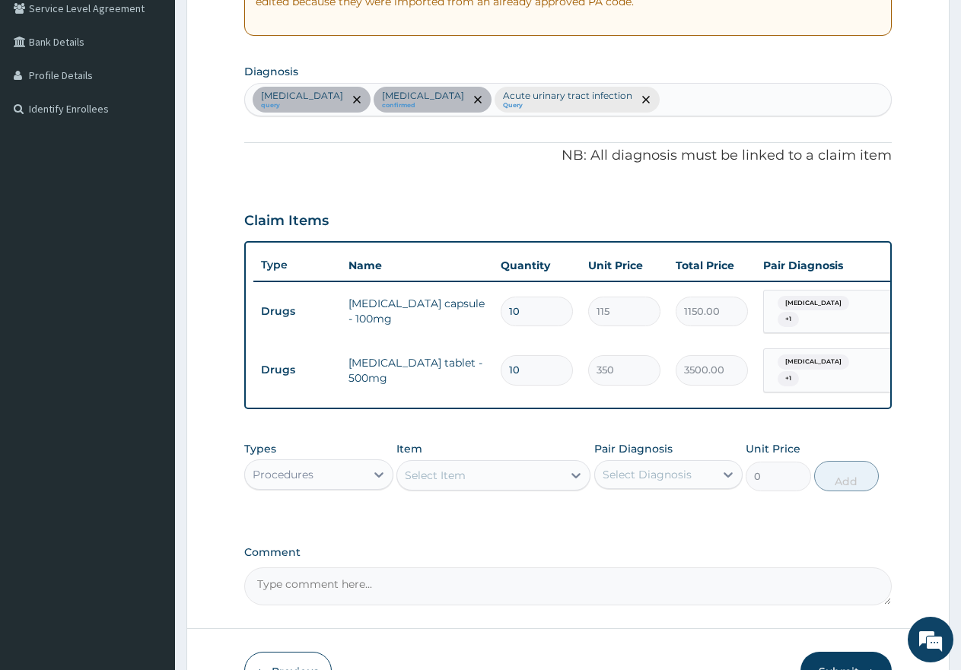
click at [527, 485] on div "Select Item" at bounding box center [479, 475] width 165 height 24
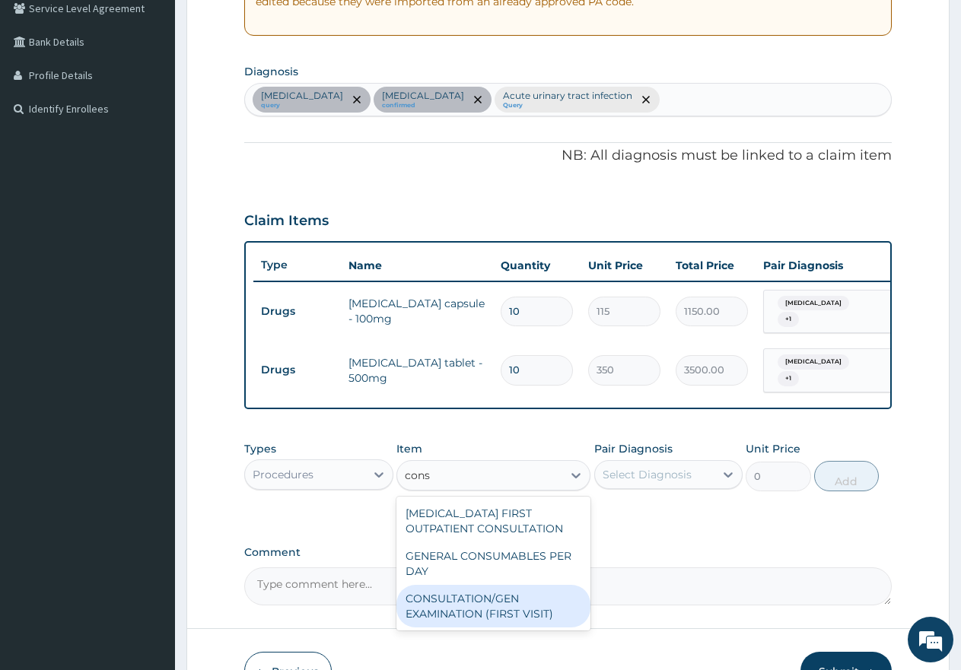
type input "cons"
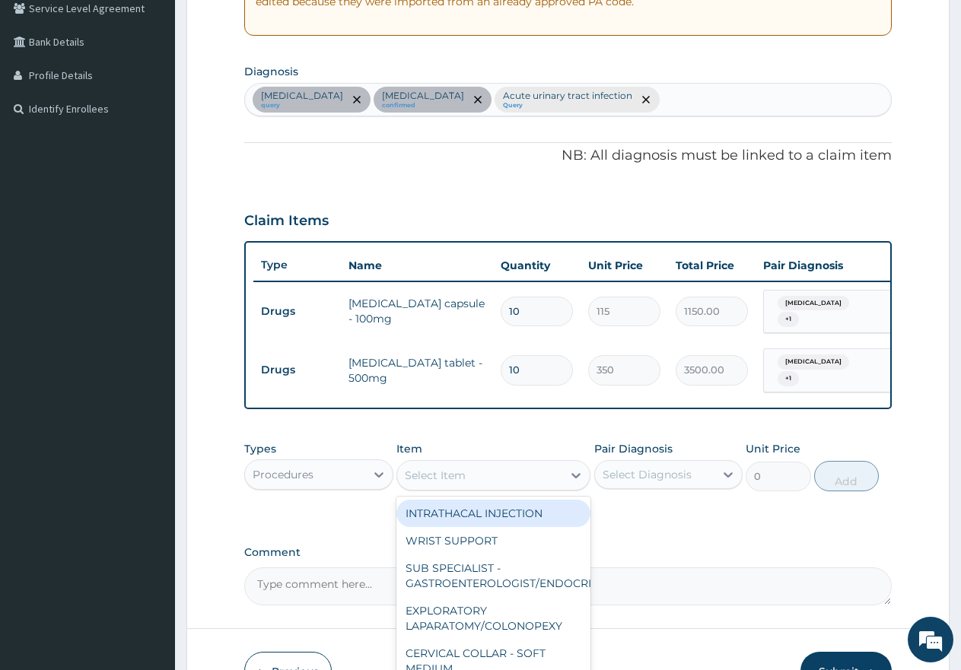
click at [436, 479] on div "Select Item" at bounding box center [435, 475] width 61 height 15
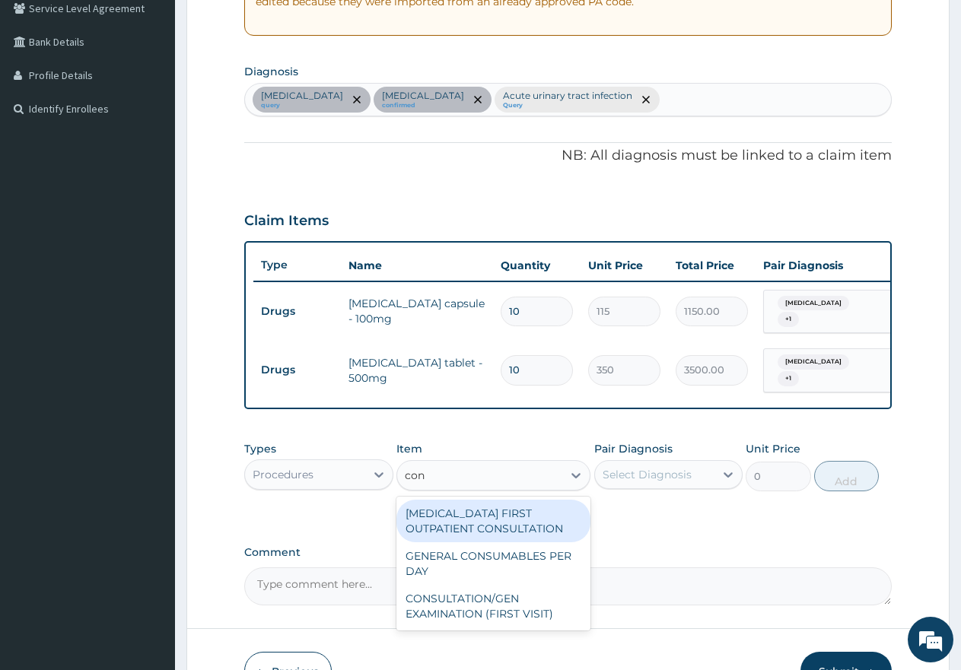
type input "cons"
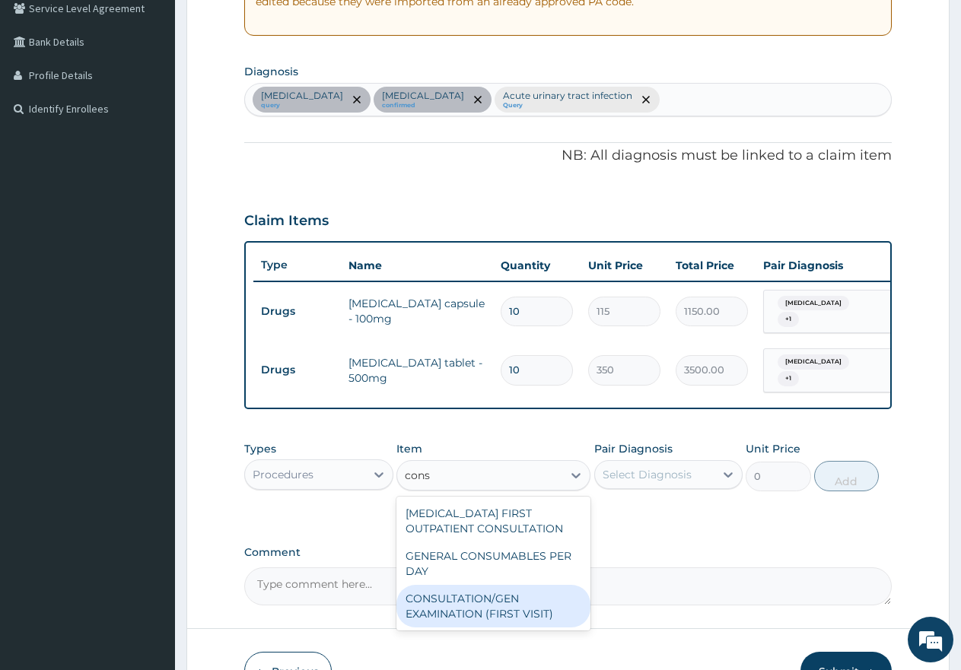
drag, startPoint x: 493, startPoint y: 610, endPoint x: 504, endPoint y: 602, distance: 13.5
click at [492, 609] on div "CONSULTATION/GEN EXAMINATION (FIRST VISIT)" at bounding box center [493, 606] width 194 height 43
type input "5000"
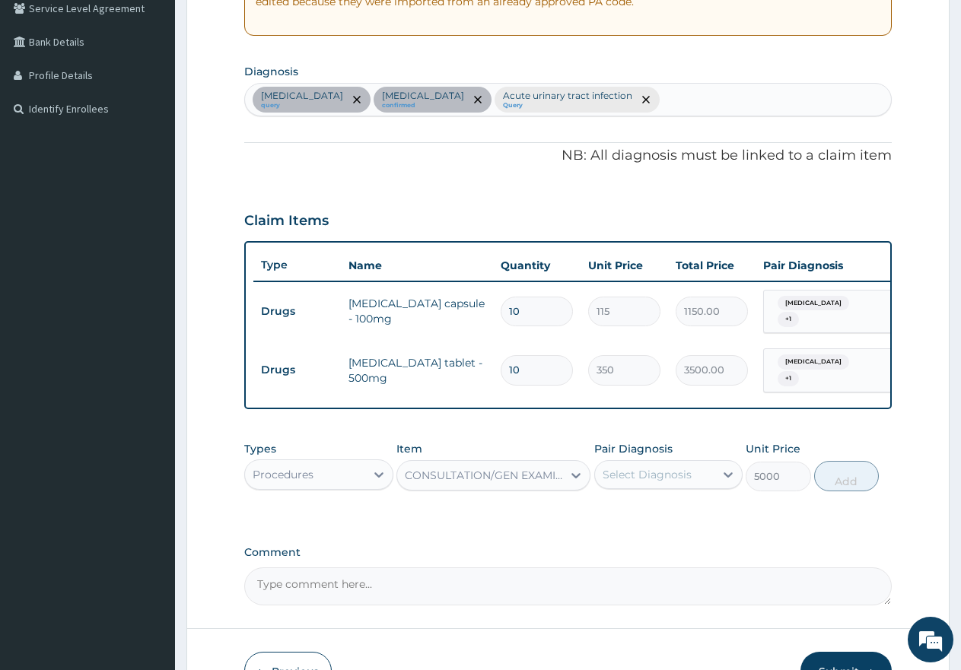
click at [654, 482] on div "Select Diagnosis" at bounding box center [647, 474] width 89 height 15
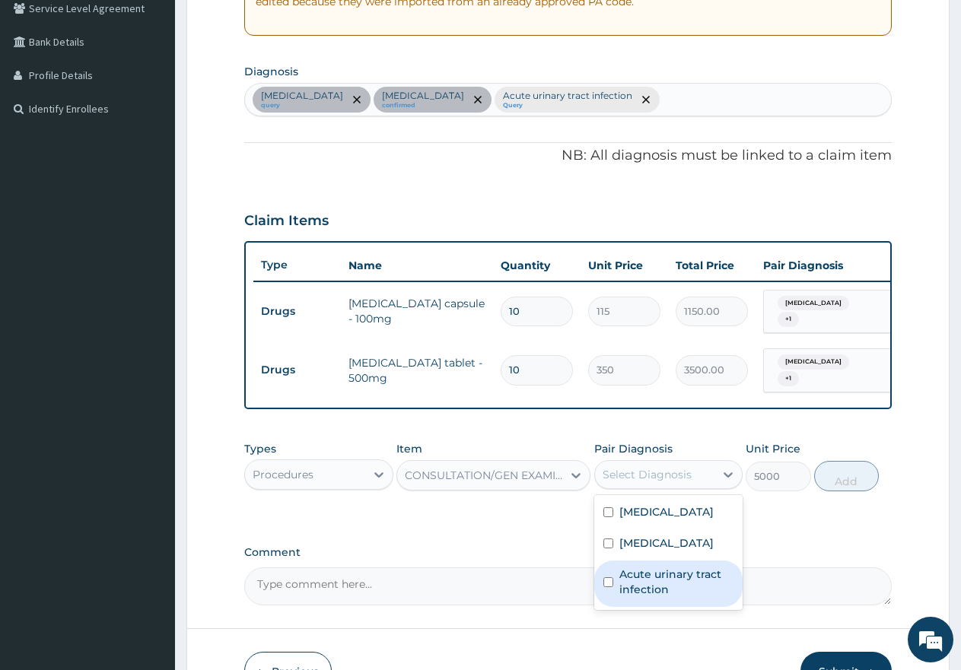
click at [602, 603] on div "Acute urinary tract infection" at bounding box center [668, 584] width 149 height 46
checkbox input "true"
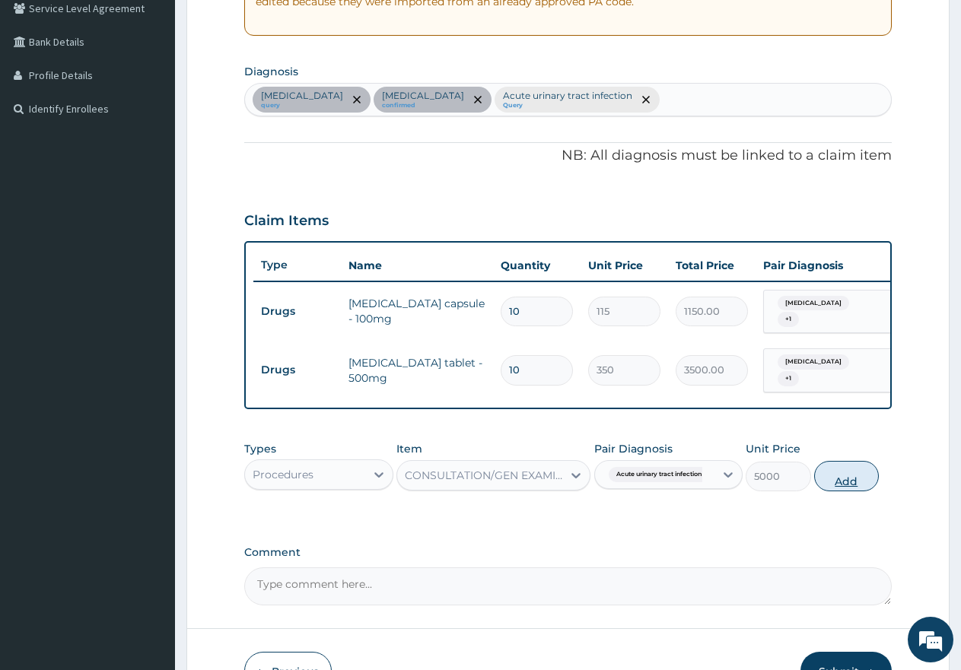
click at [850, 487] on button "Add" at bounding box center [846, 476] width 65 height 30
type input "0"
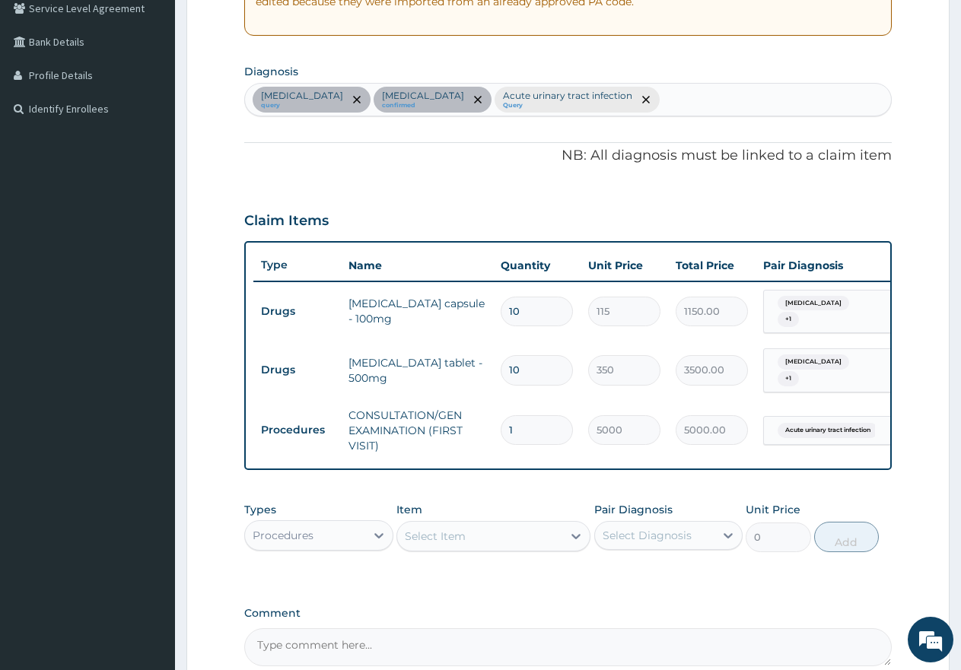
click at [346, 541] on div "Procedures" at bounding box center [305, 535] width 120 height 24
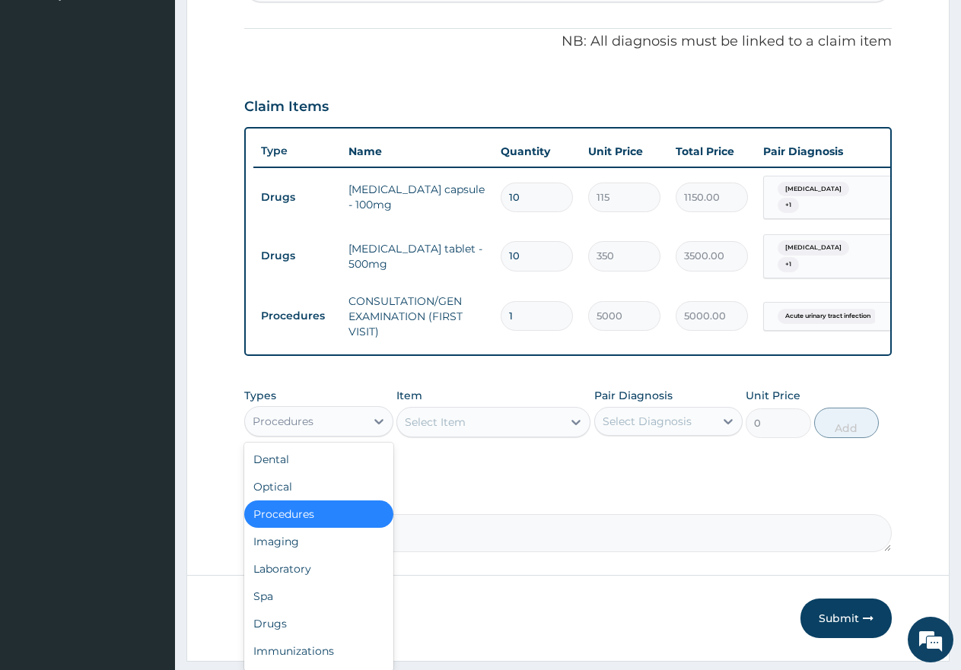
scroll to position [477, 0]
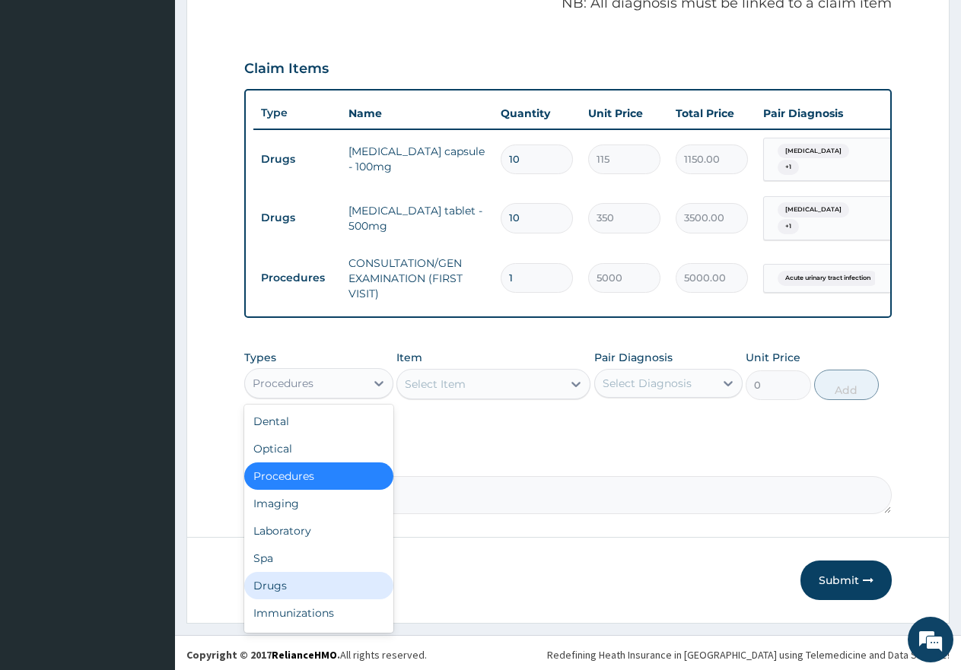
click at [291, 591] on div "Drugs" at bounding box center [318, 585] width 149 height 27
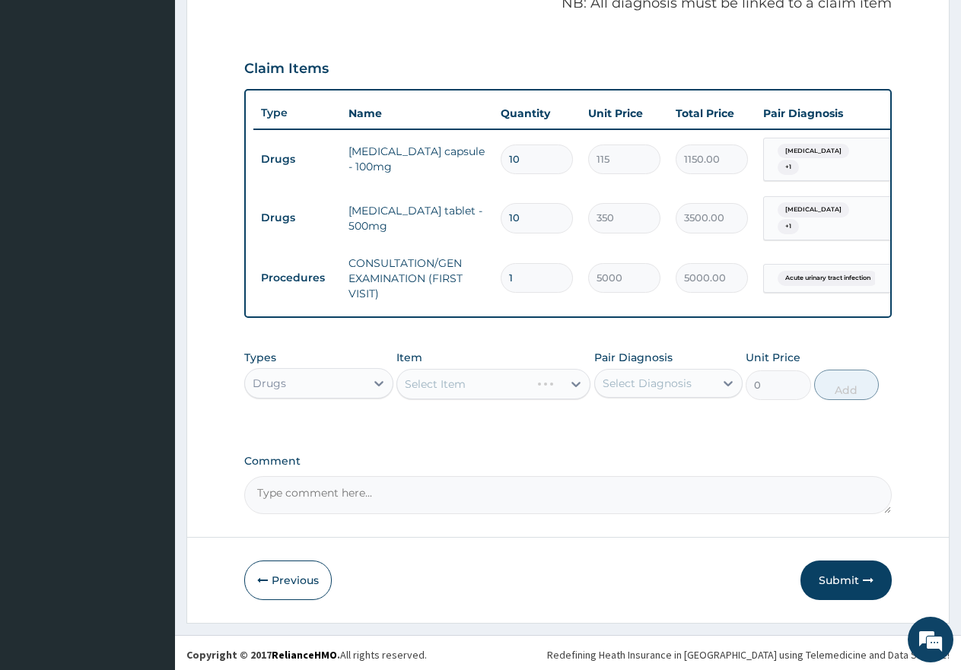
click at [463, 389] on div "Select Item" at bounding box center [493, 384] width 194 height 30
click at [458, 395] on div "Select Item" at bounding box center [493, 384] width 194 height 30
click at [458, 392] on div "Select Item" at bounding box center [435, 384] width 61 height 15
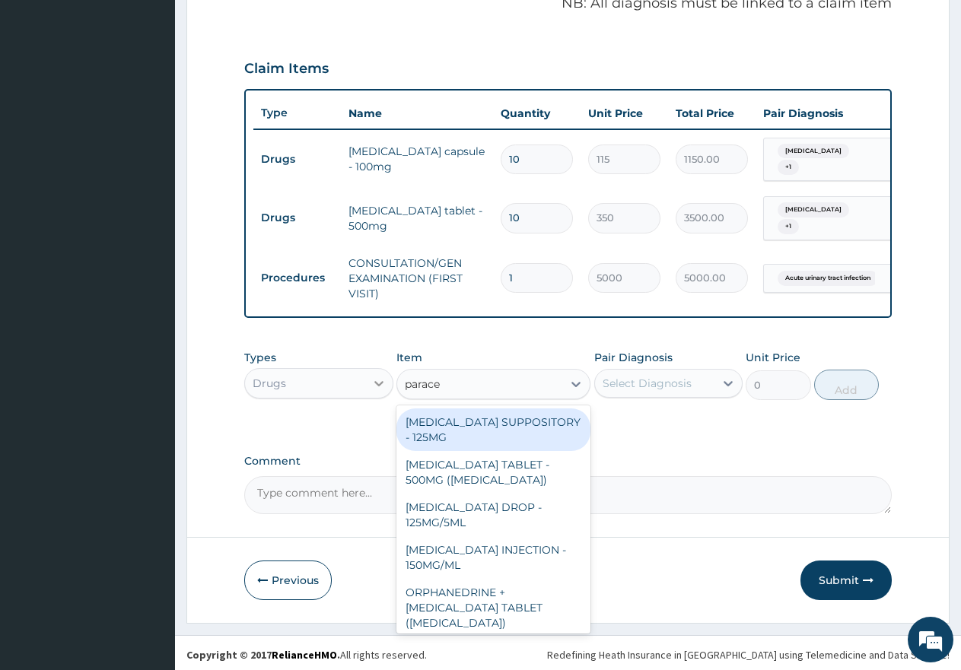
type input "paracet"
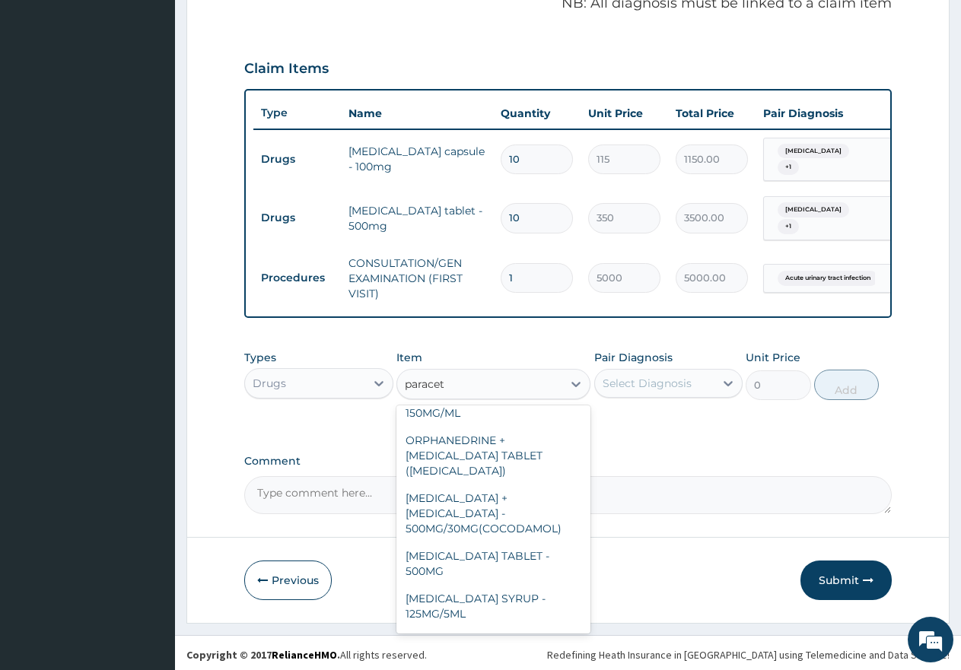
scroll to position [177, 0]
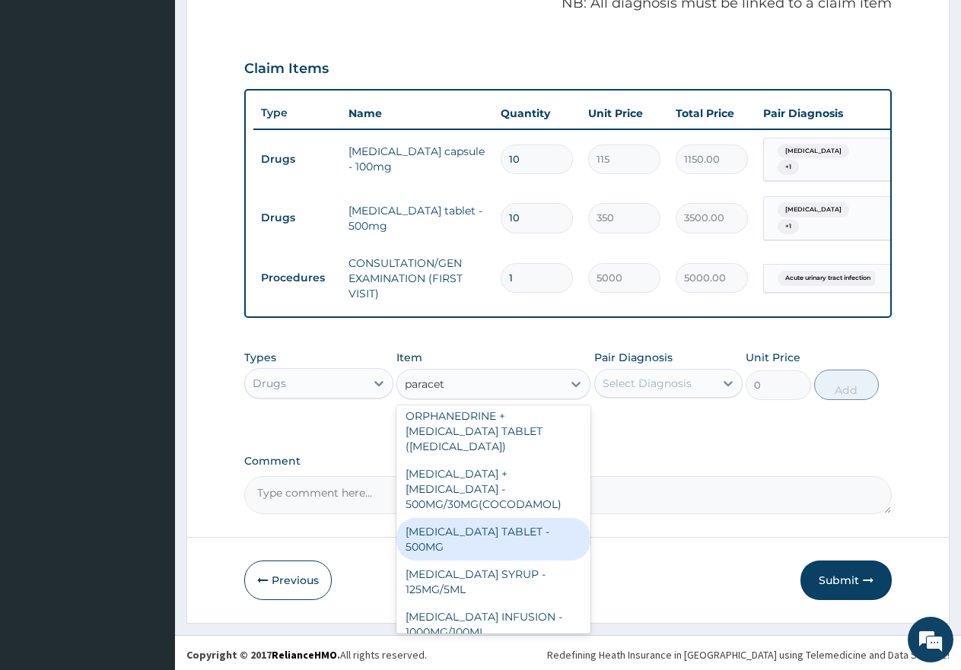
click at [485, 523] on div "[MEDICAL_DATA] TABLET - 500MG" at bounding box center [493, 539] width 194 height 43
type input "60"
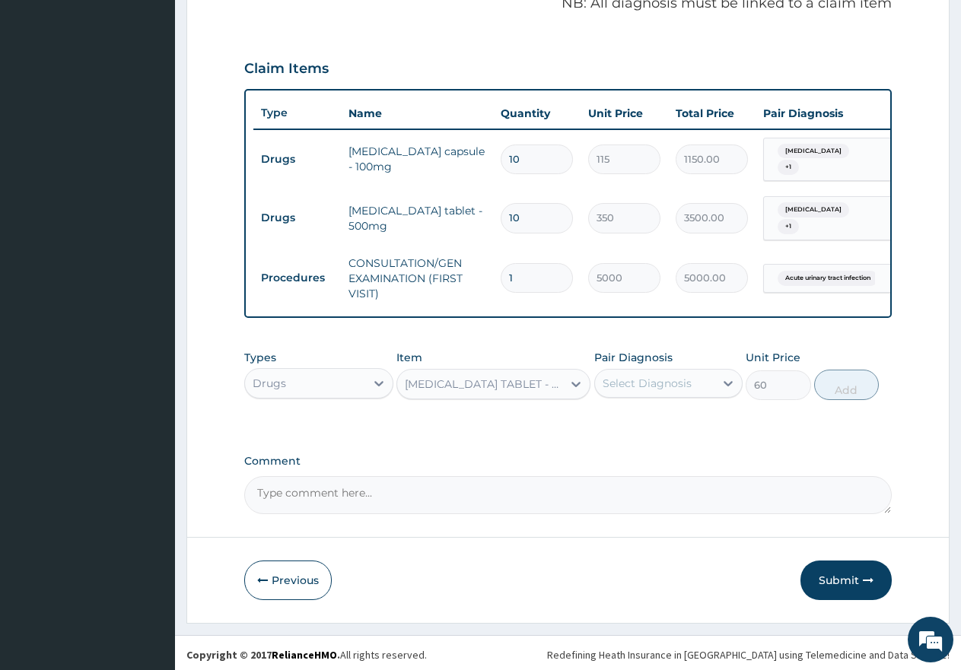
click at [625, 384] on div "Select Diagnosis" at bounding box center [647, 383] width 89 height 15
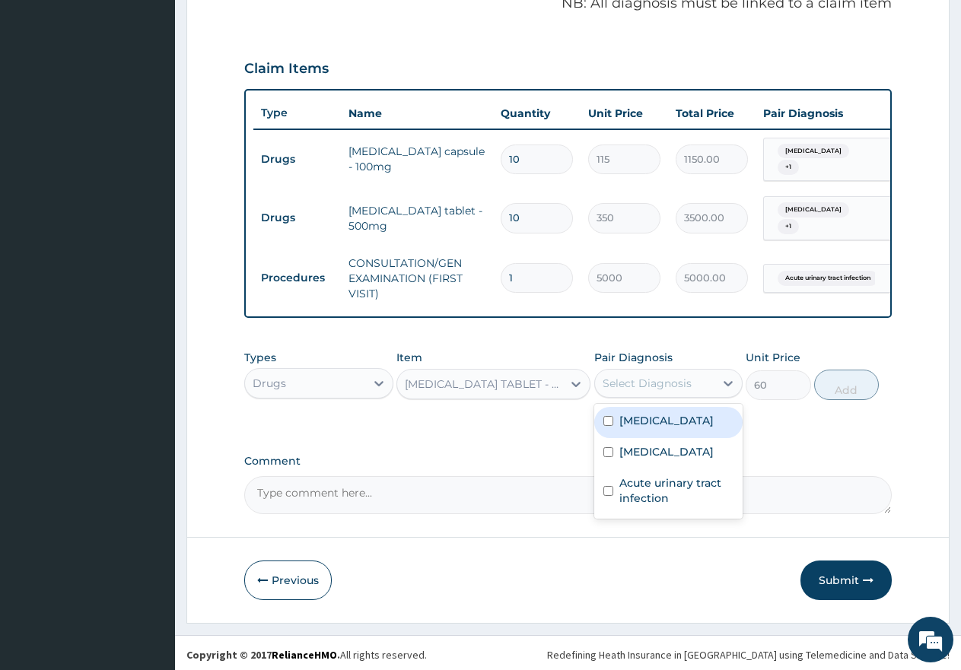
drag, startPoint x: 609, startPoint y: 434, endPoint x: 602, endPoint y: 475, distance: 41.8
click at [609, 426] on input "checkbox" at bounding box center [608, 421] width 10 height 10
checkbox input "true"
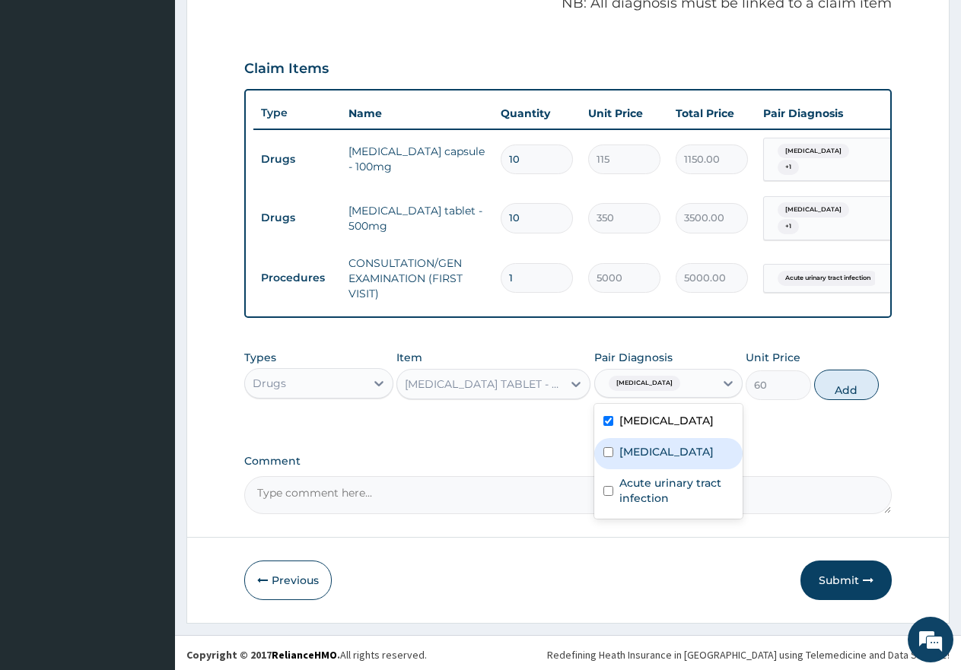
click at [603, 469] on div "[MEDICAL_DATA]" at bounding box center [668, 453] width 149 height 31
checkbox input "true"
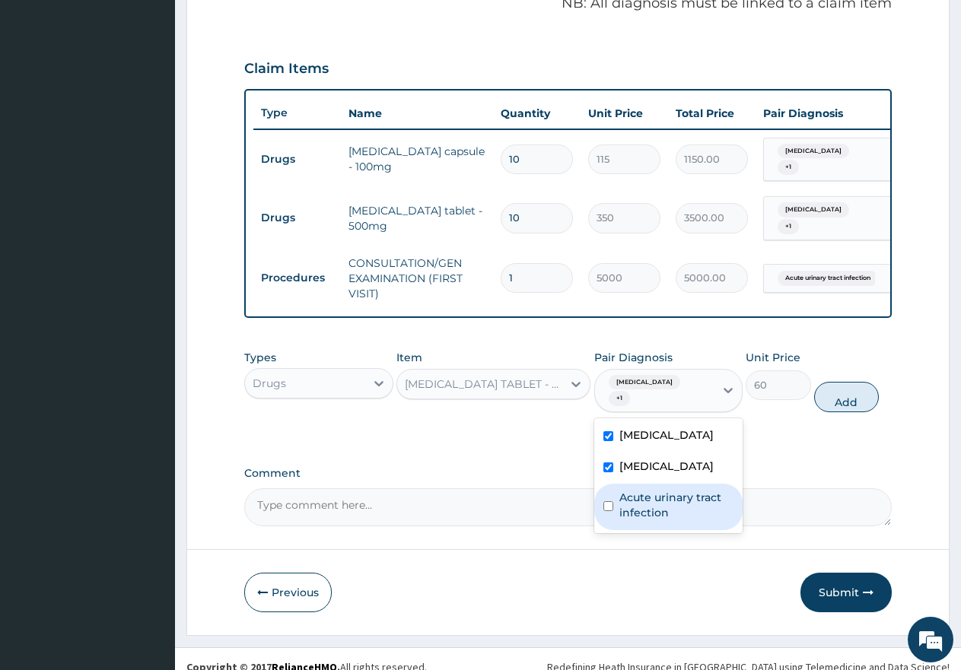
click at [612, 517] on div "Acute urinary tract infection" at bounding box center [668, 507] width 149 height 46
checkbox input "true"
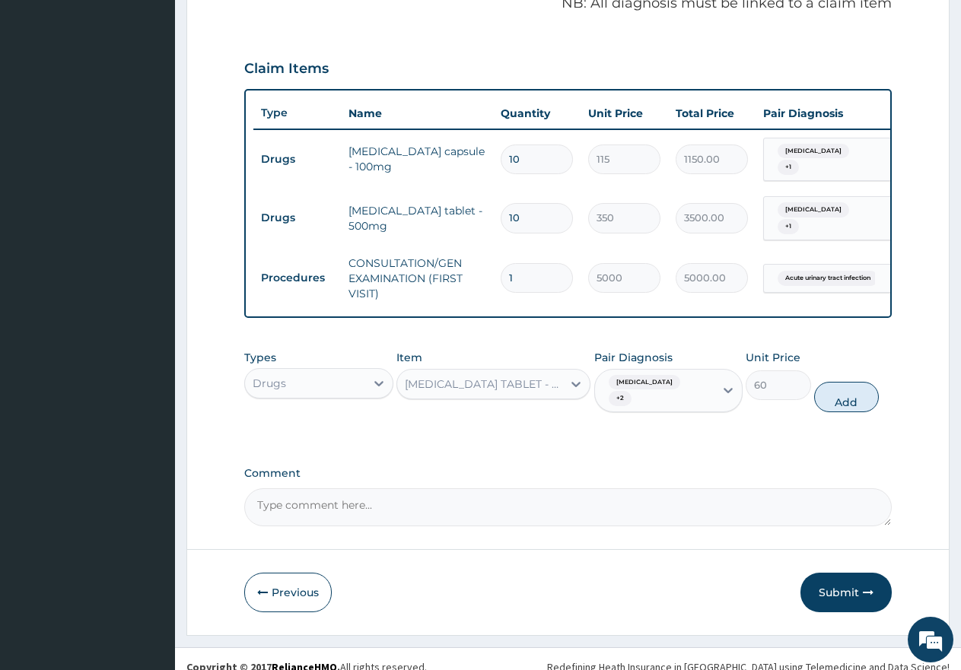
click at [839, 406] on button "Add" at bounding box center [846, 397] width 65 height 30
type input "0"
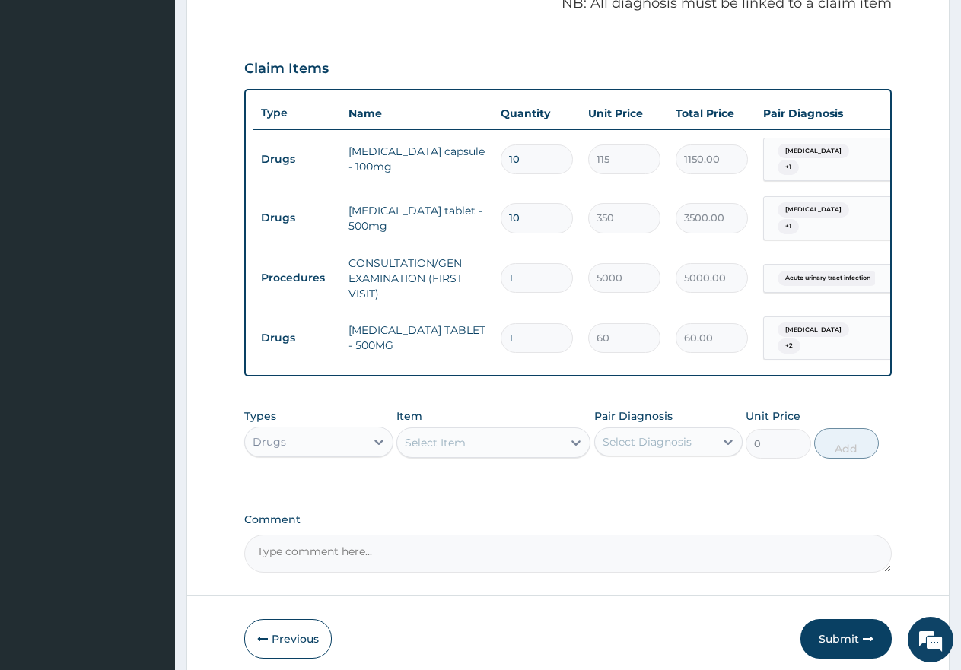
type input "18"
type input "1080.00"
type input "18"
click at [467, 447] on div "Select Item" at bounding box center [479, 443] width 165 height 24
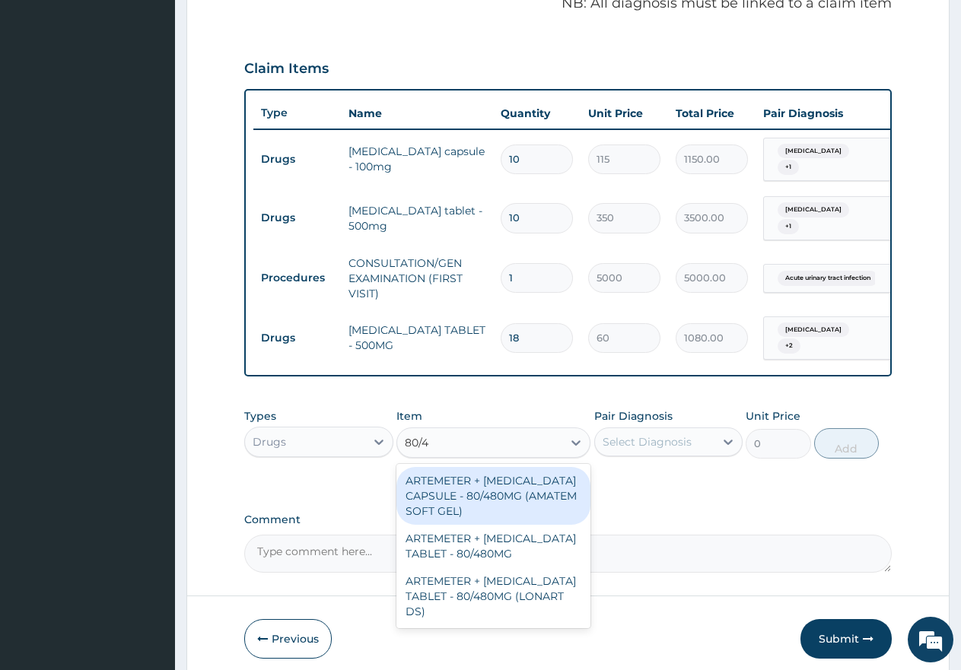
type input "80/48"
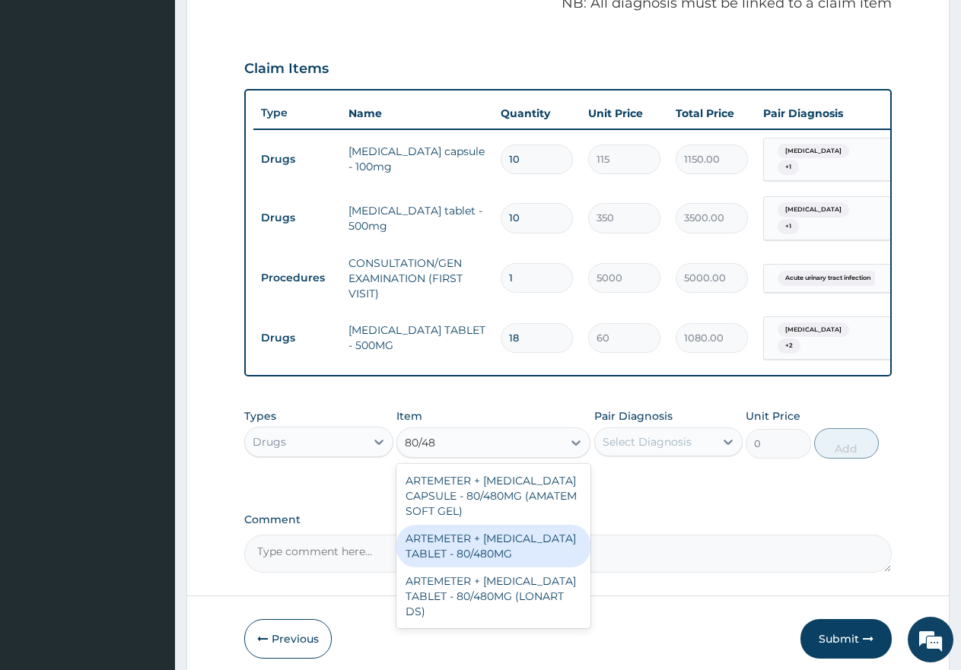
drag, startPoint x: 464, startPoint y: 547, endPoint x: 503, endPoint y: 535, distance: 40.7
click at [466, 547] on div "ARTEMETER + [MEDICAL_DATA] TABLET - 80/480MG" at bounding box center [493, 546] width 194 height 43
type input "650"
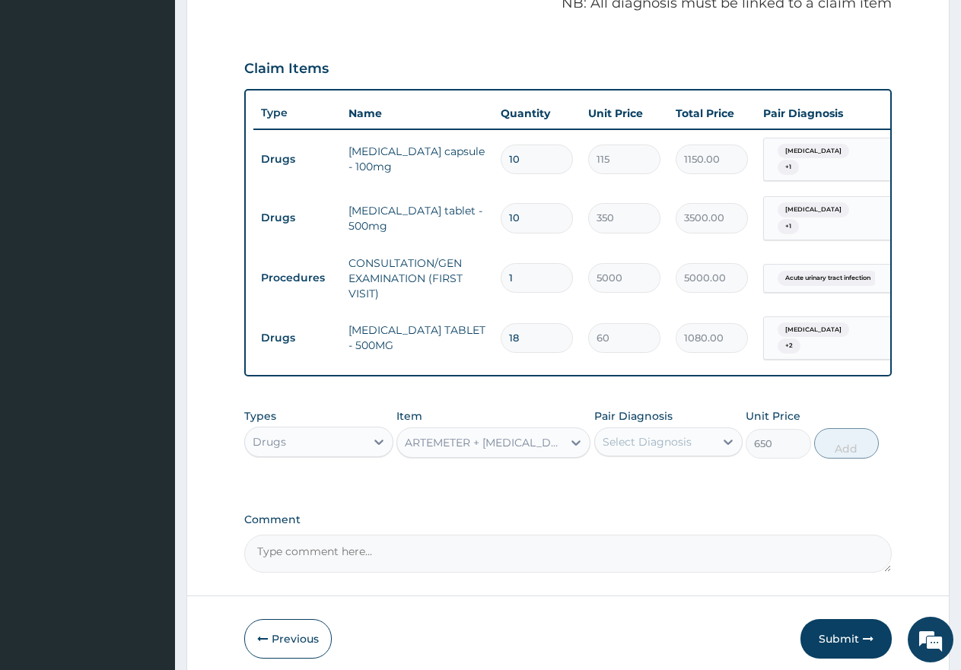
click at [675, 446] on div "Select Diagnosis" at bounding box center [647, 441] width 89 height 15
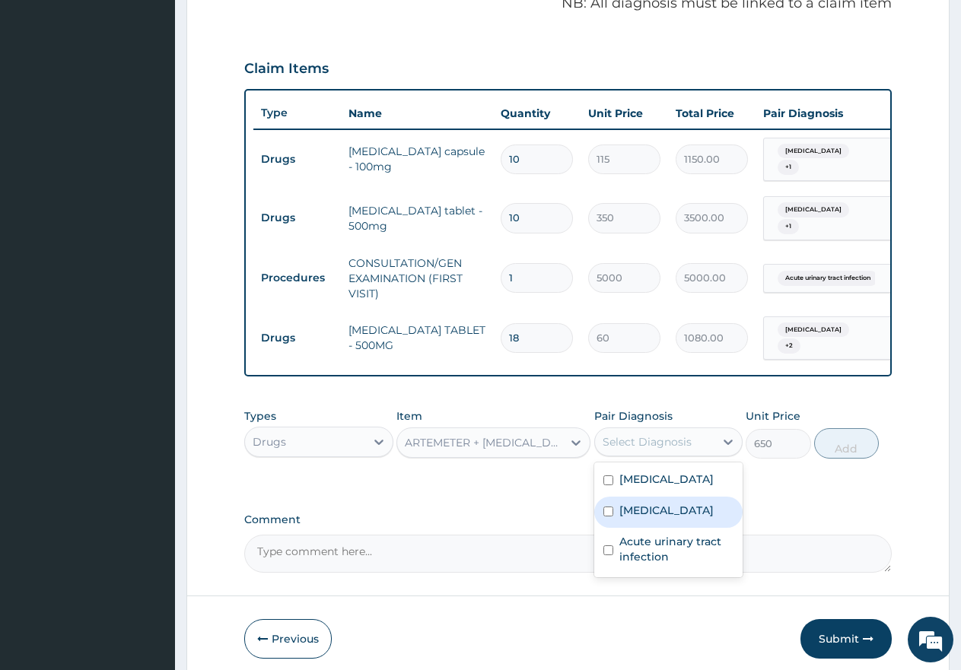
drag, startPoint x: 603, startPoint y: 532, endPoint x: 721, endPoint y: 530, distance: 117.9
click at [604, 517] on input "checkbox" at bounding box center [608, 512] width 10 height 10
checkbox input "true"
click at [868, 459] on button "Add" at bounding box center [846, 443] width 65 height 30
type input "0"
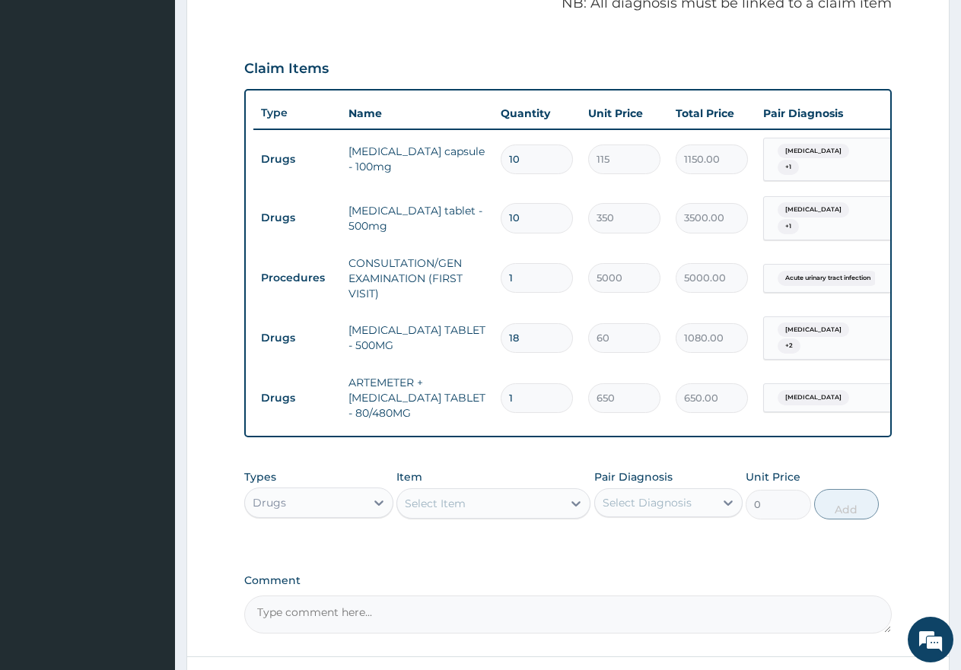
type input "0.00"
type input "6"
type input "3900.00"
type input "6"
click at [508, 512] on div "Select Item" at bounding box center [479, 504] width 165 height 24
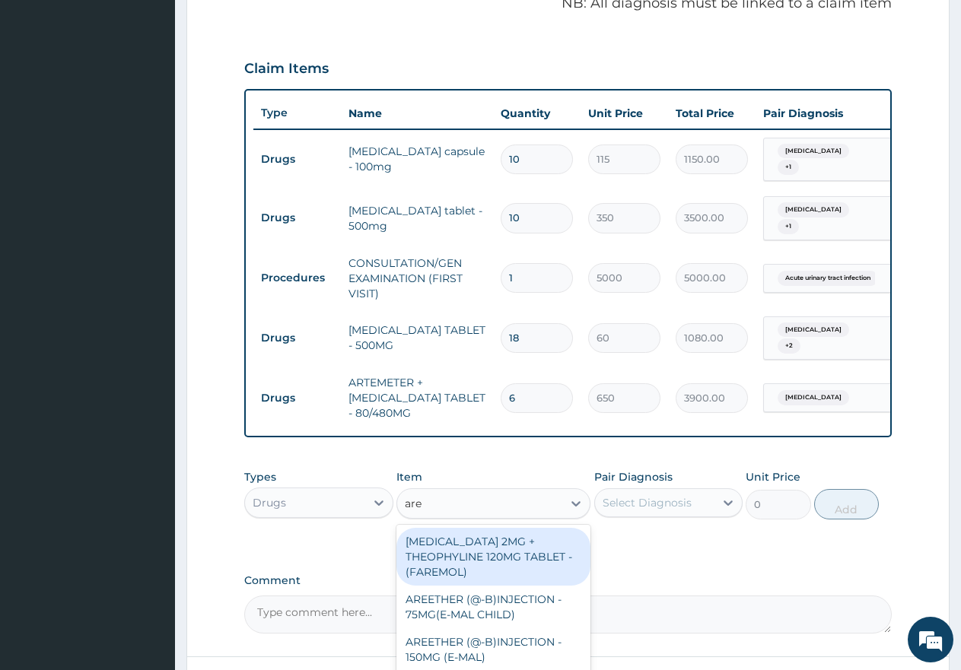
type input "aree"
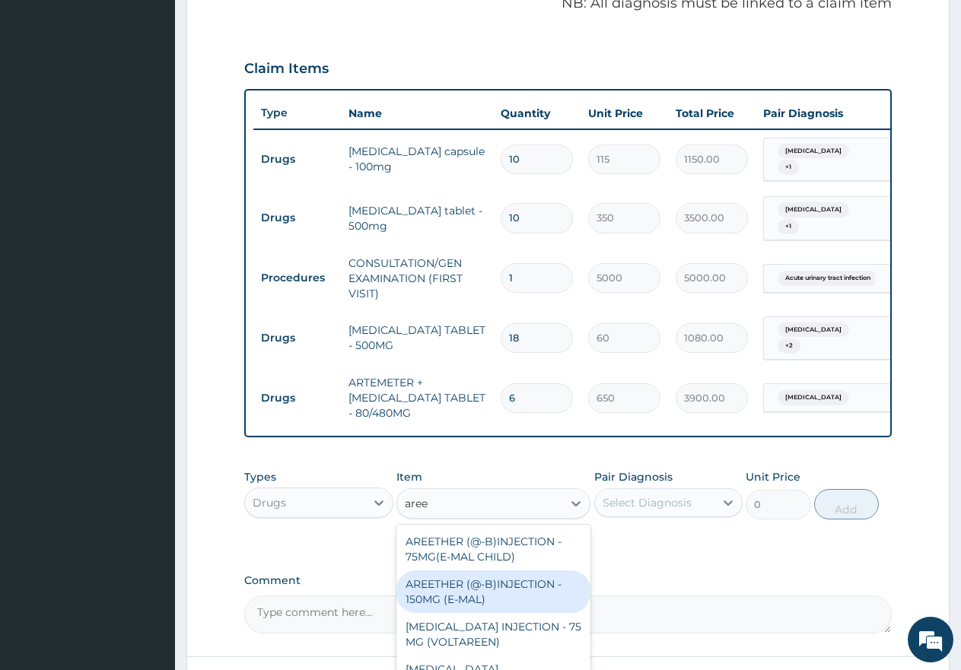
drag, startPoint x: 451, startPoint y: 595, endPoint x: 630, endPoint y: 577, distance: 179.7
click at [452, 596] on div "AREETHER (@-B)INJECTION - 150MG (E-MAL)" at bounding box center [493, 592] width 194 height 43
type input "3000"
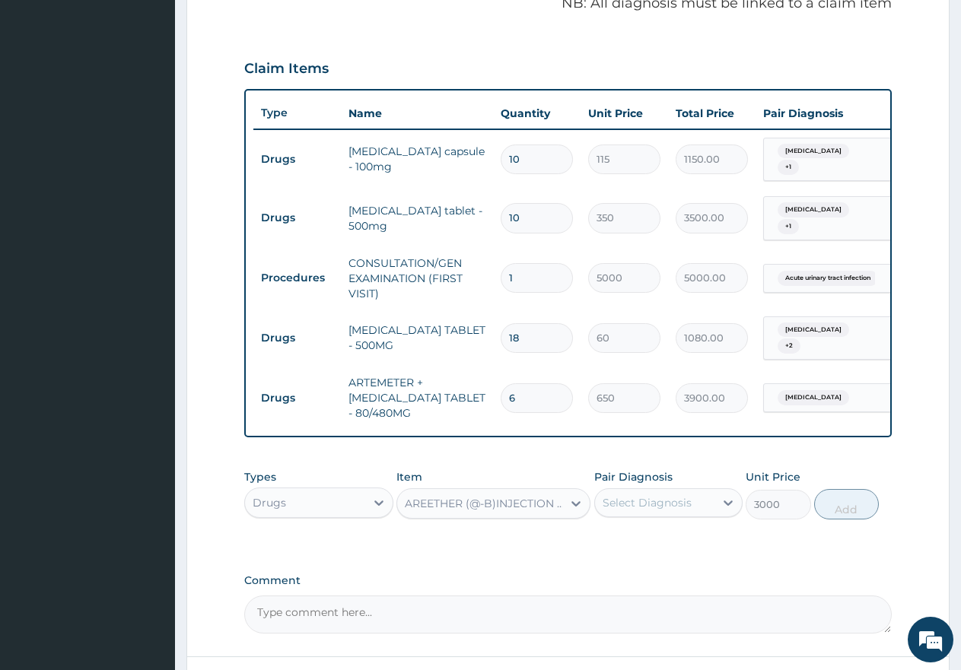
click at [687, 507] on div "Select Diagnosis" at bounding box center [647, 502] width 89 height 15
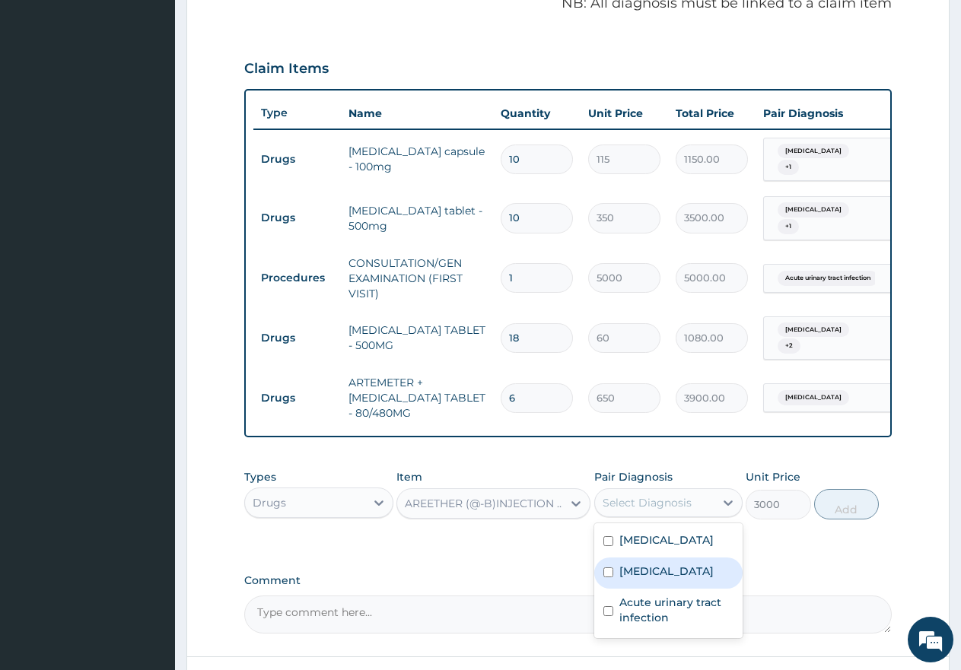
click at [601, 589] on div "Malaria" at bounding box center [668, 573] width 149 height 31
checkbox input "true"
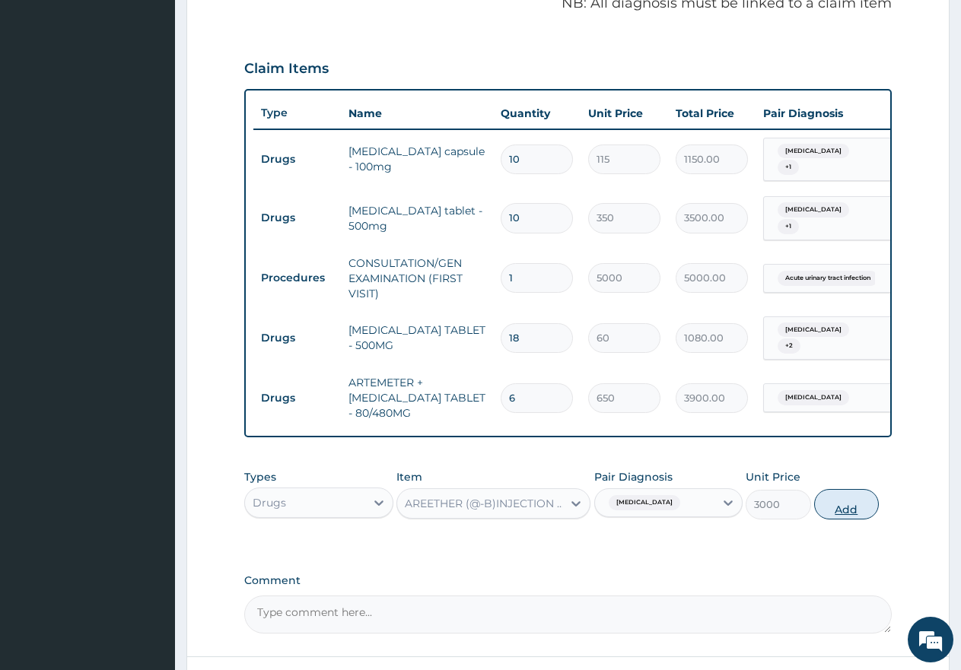
click at [864, 513] on button "Add" at bounding box center [846, 504] width 65 height 30
type input "0"
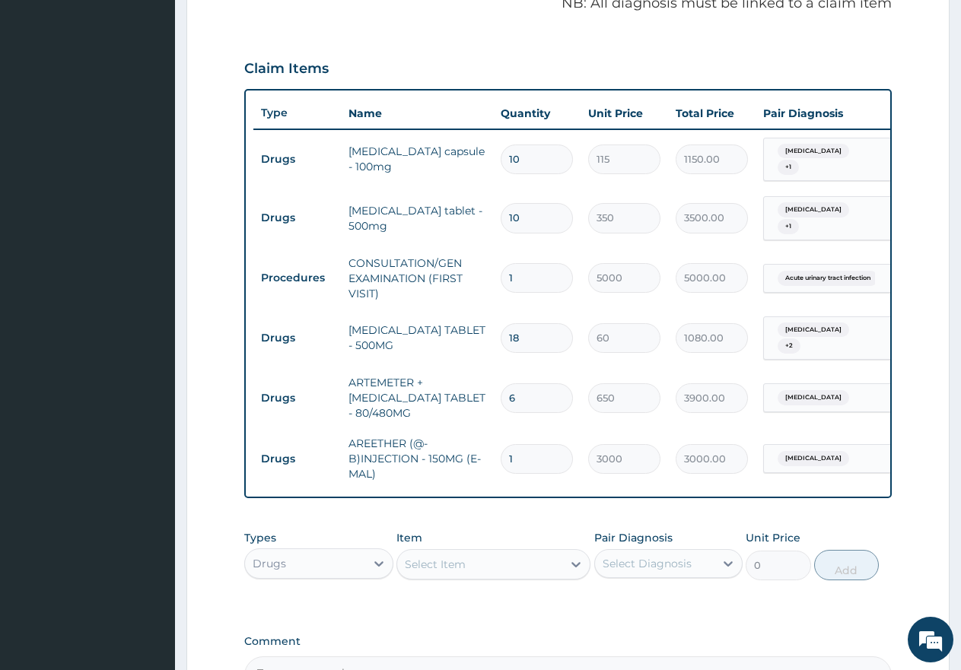
type input "0.00"
type input "3"
type input "9000.00"
type input "3"
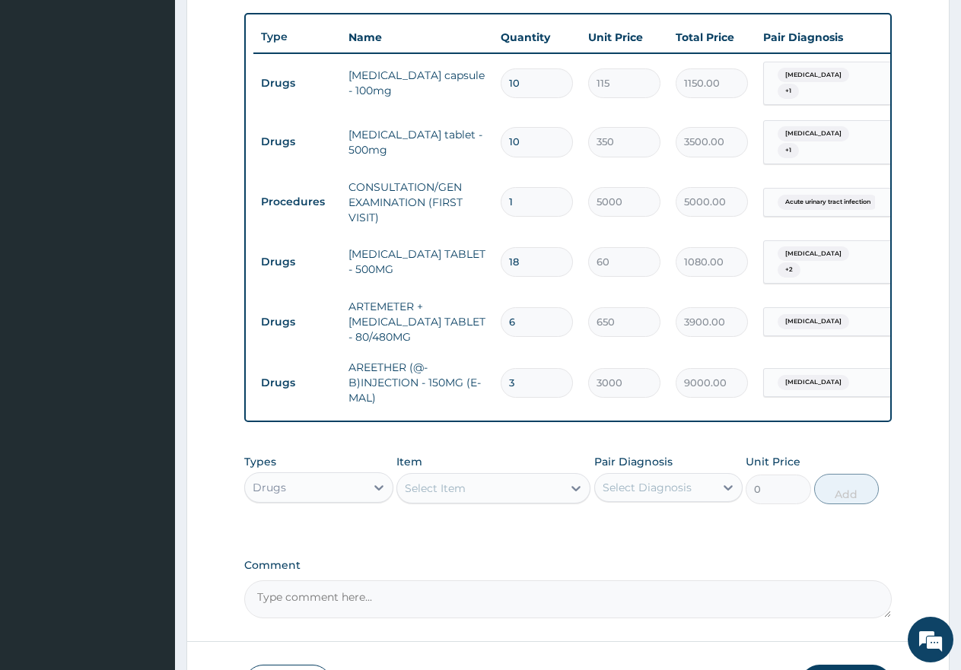
click at [332, 500] on div "Drugs" at bounding box center [305, 488] width 120 height 24
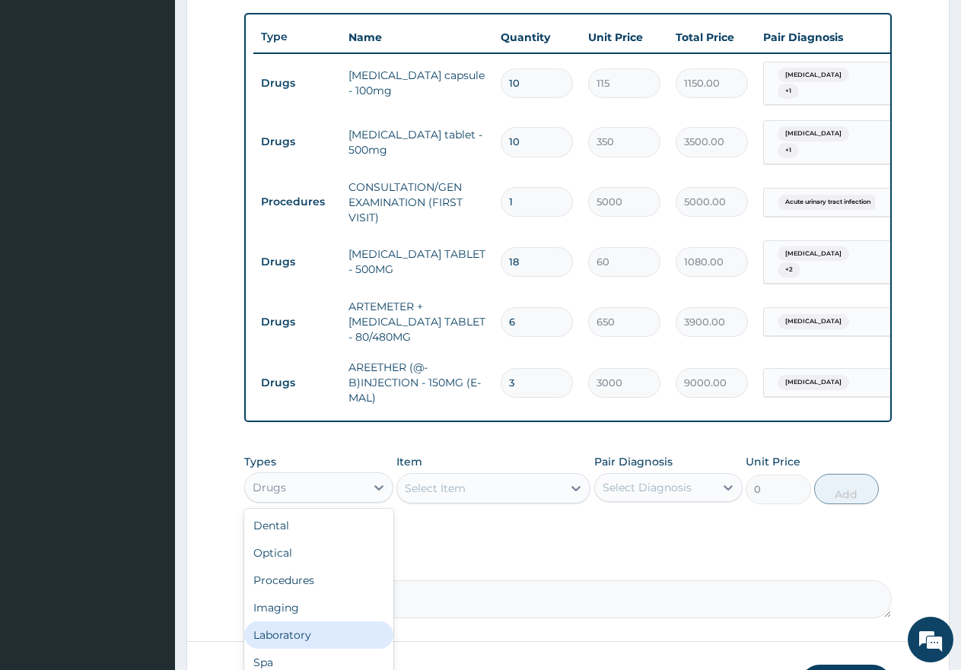
click at [298, 638] on div "Laboratory" at bounding box center [318, 635] width 149 height 27
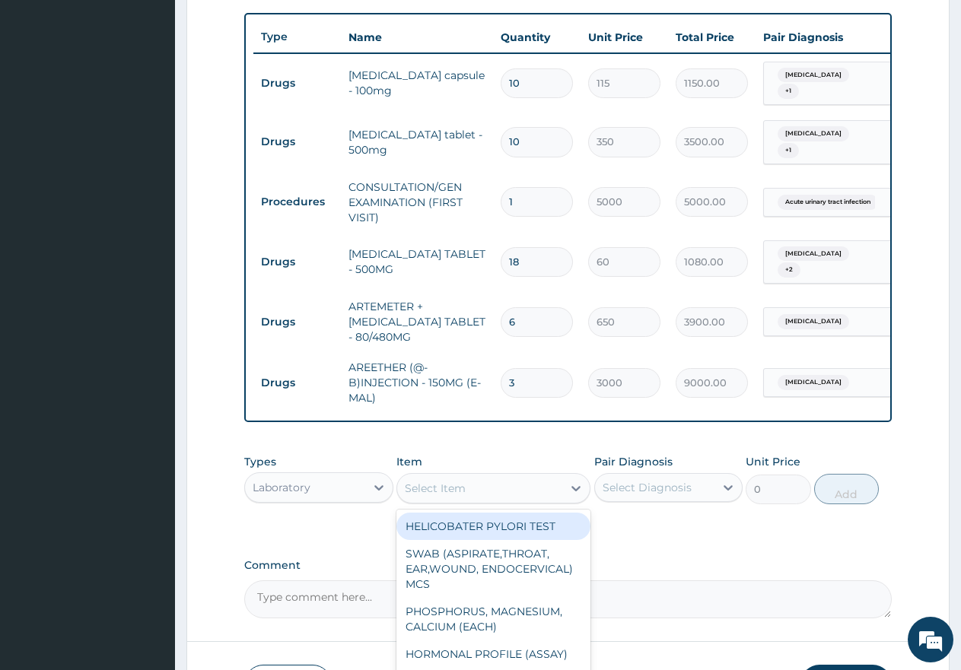
click at [479, 492] on div "Select Item" at bounding box center [479, 488] width 165 height 24
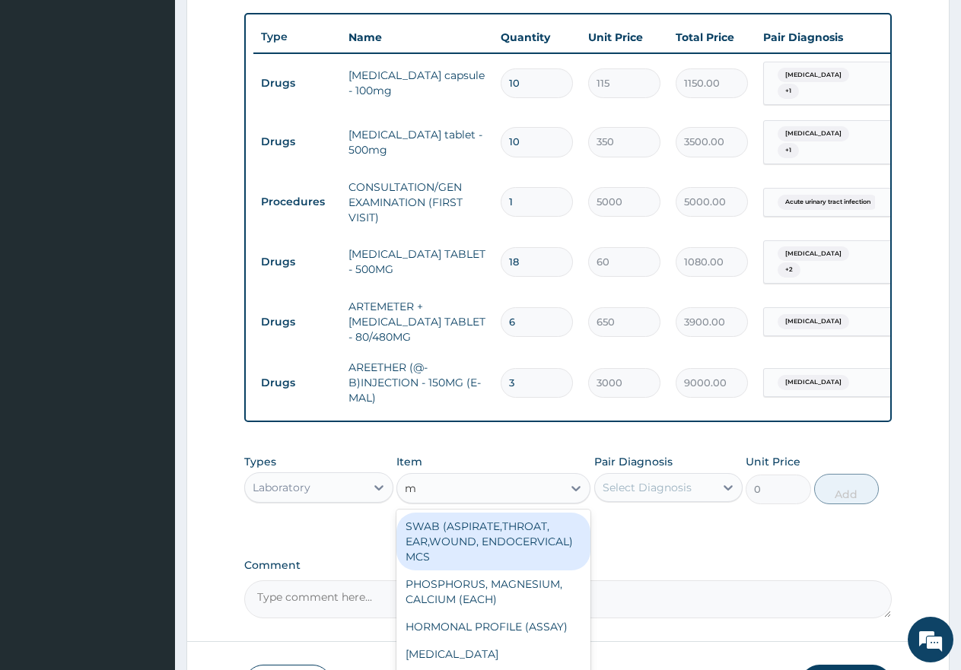
type input "mp"
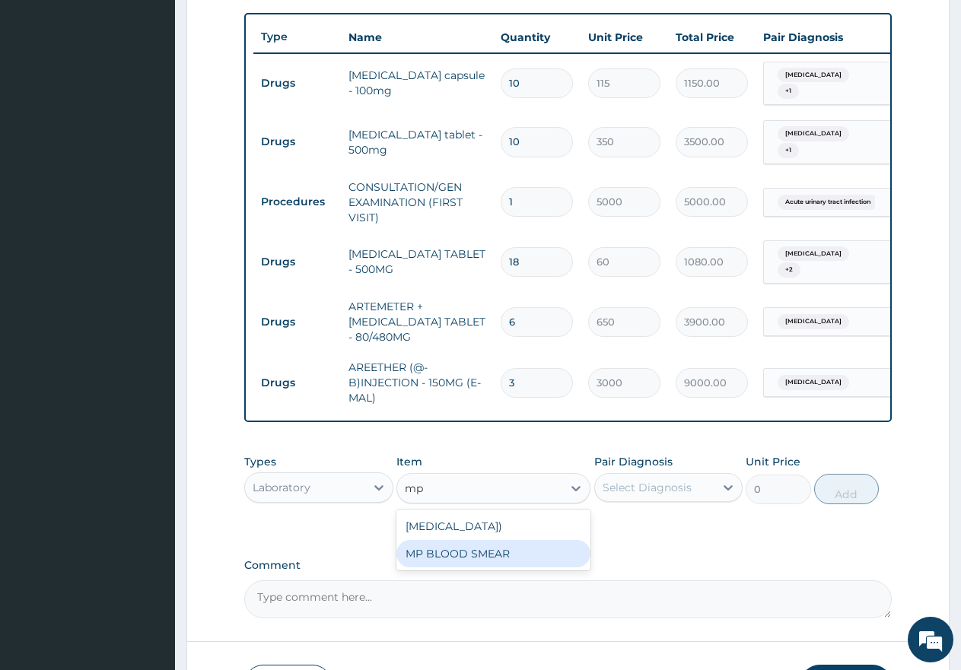
drag, startPoint x: 483, startPoint y: 577, endPoint x: 520, endPoint y: 564, distance: 39.0
click at [485, 568] on div "MP BLOOD SMEAR" at bounding box center [493, 553] width 194 height 27
type input "2500"
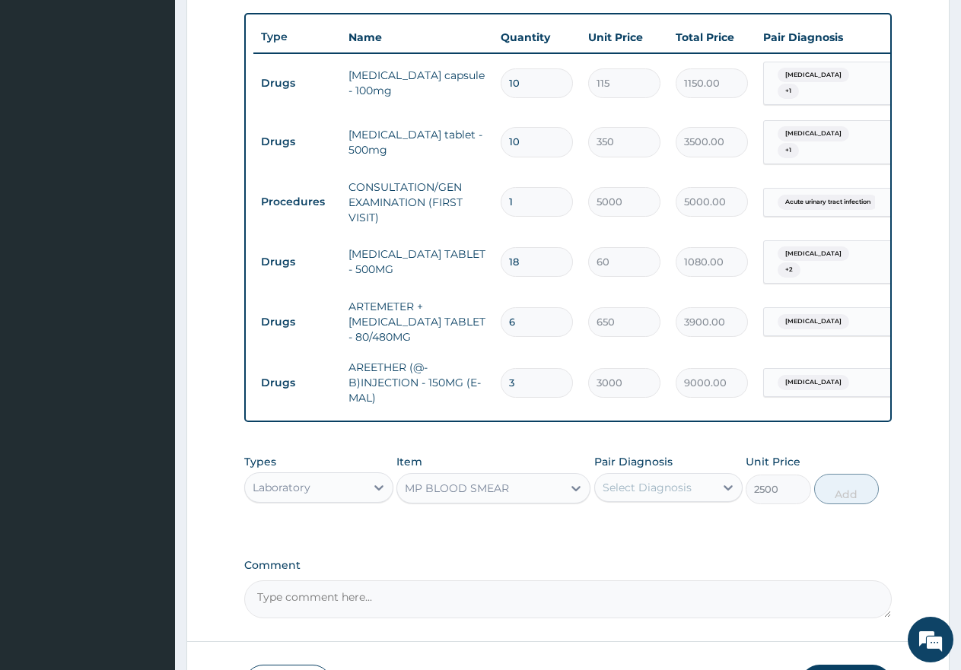
click at [655, 495] on div "Select Diagnosis" at bounding box center [647, 487] width 89 height 15
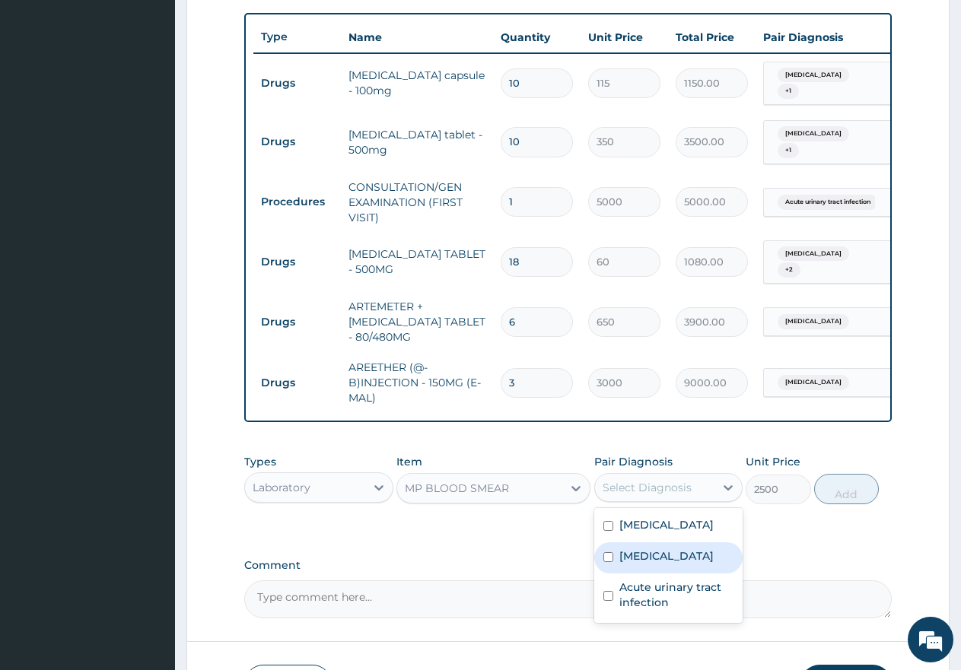
click at [609, 562] on input "checkbox" at bounding box center [608, 557] width 10 height 10
checkbox input "true"
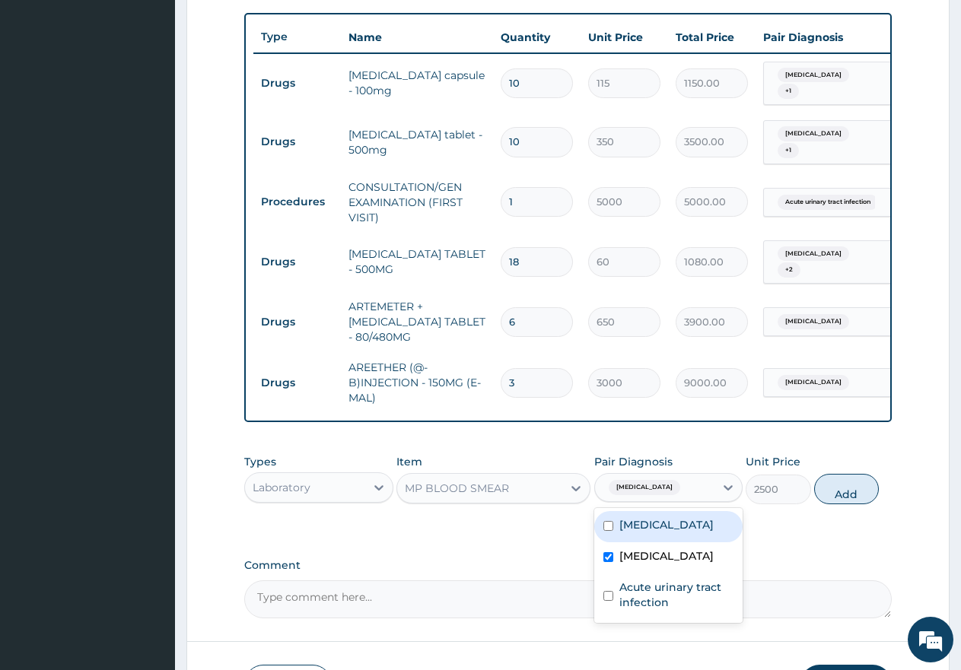
click at [846, 497] on button "Add" at bounding box center [846, 489] width 65 height 30
type input "0"
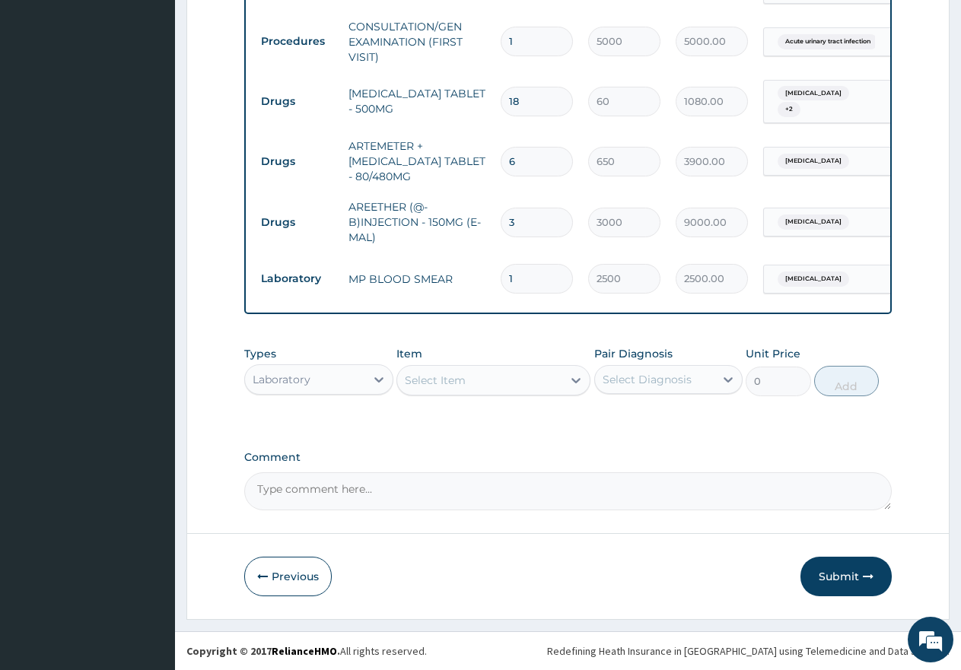
drag, startPoint x: 820, startPoint y: 566, endPoint x: 820, endPoint y: 576, distance: 9.9
click at [821, 566] on button "Submit" at bounding box center [845, 577] width 91 height 40
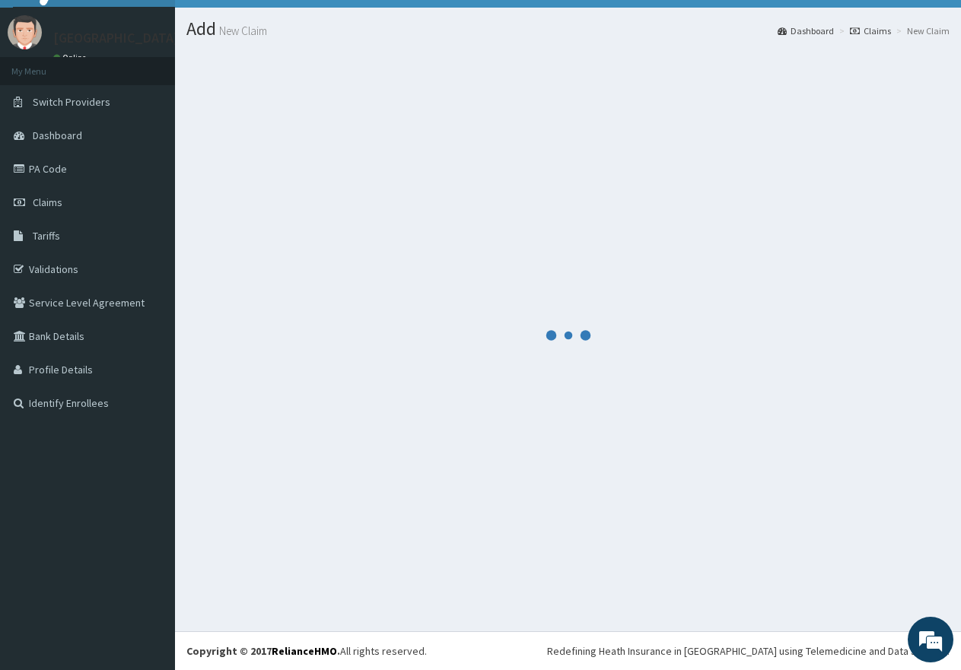
scroll to position [721, 0]
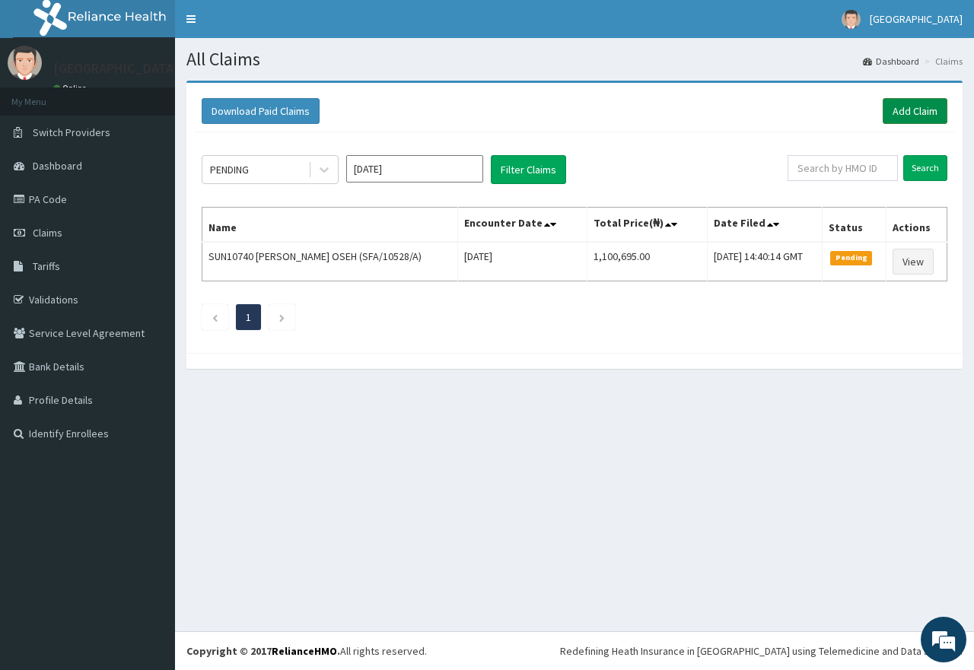
click at [929, 112] on link "Add Claim" at bounding box center [915, 111] width 65 height 26
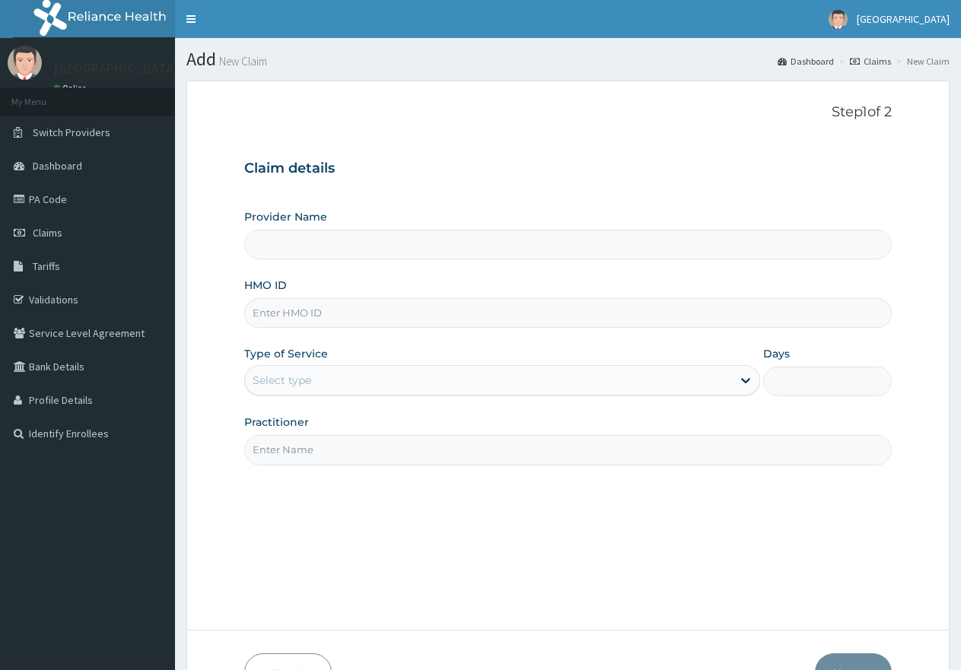
click at [399, 320] on input "HMO ID" at bounding box center [567, 313] width 647 height 30
paste input "AOM/10075/A"
type input "AOM/10075/A"
click at [356, 379] on div "Select type" at bounding box center [488, 380] width 486 height 24
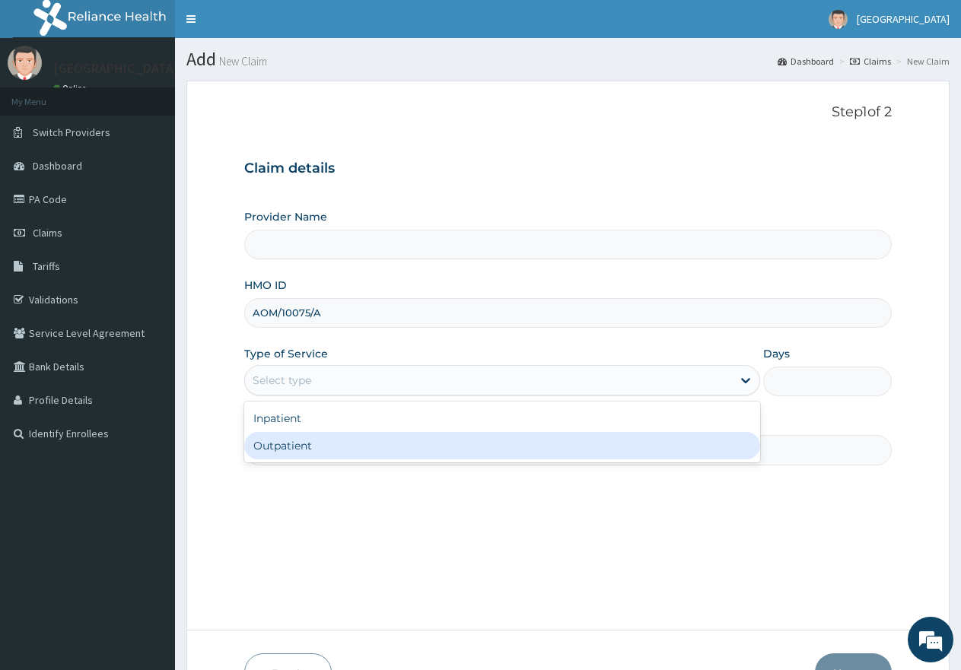
click at [342, 453] on div "Outpatient" at bounding box center [501, 445] width 515 height 27
type input "1"
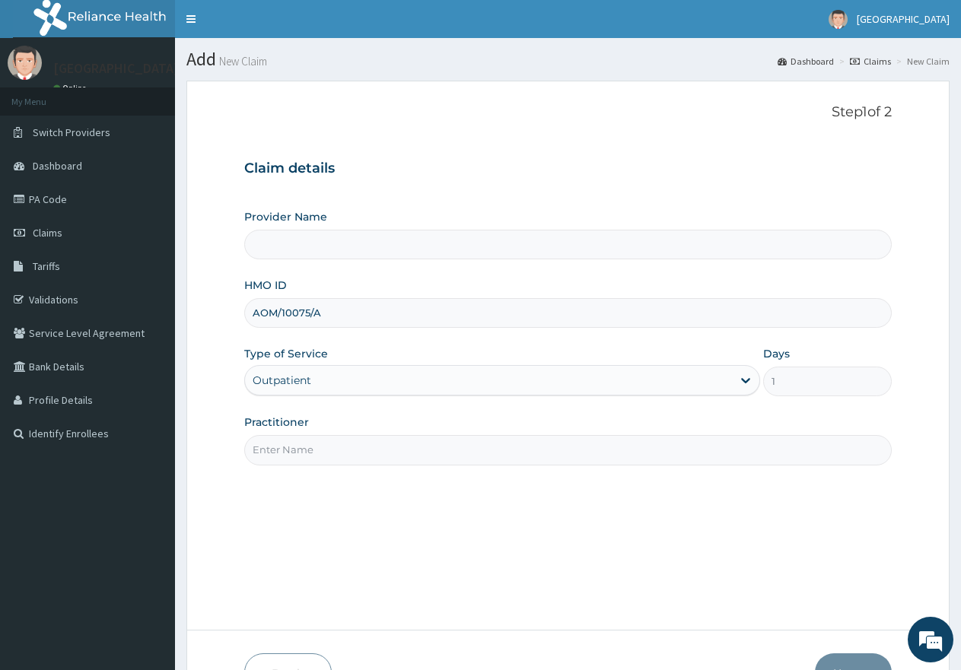
type input "[GEOGRAPHIC_DATA]"
click at [344, 453] on input "Practitioner" at bounding box center [567, 450] width 647 height 30
type input "gp"
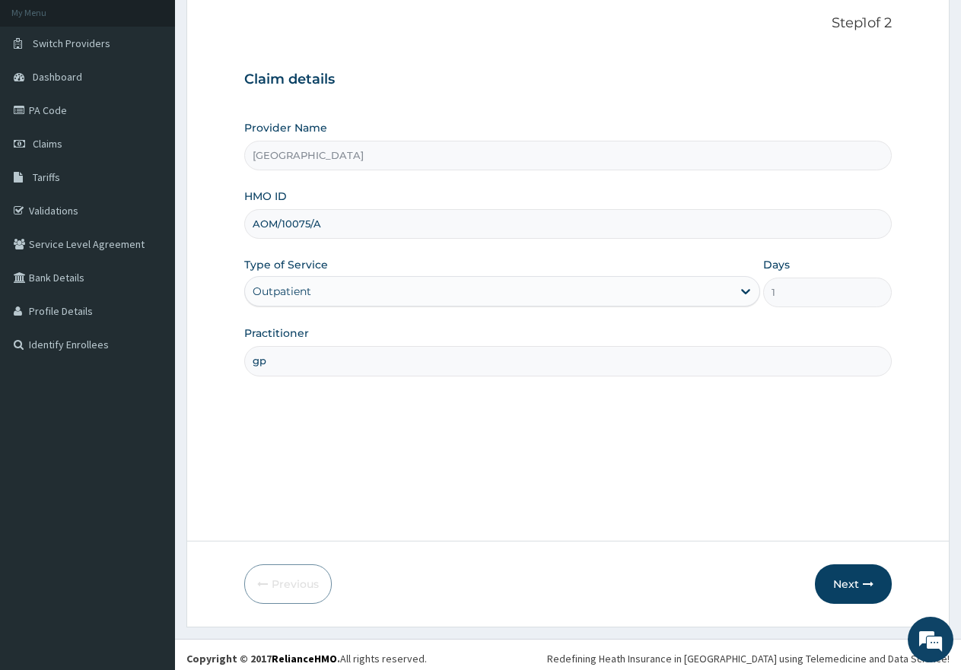
scroll to position [97, 0]
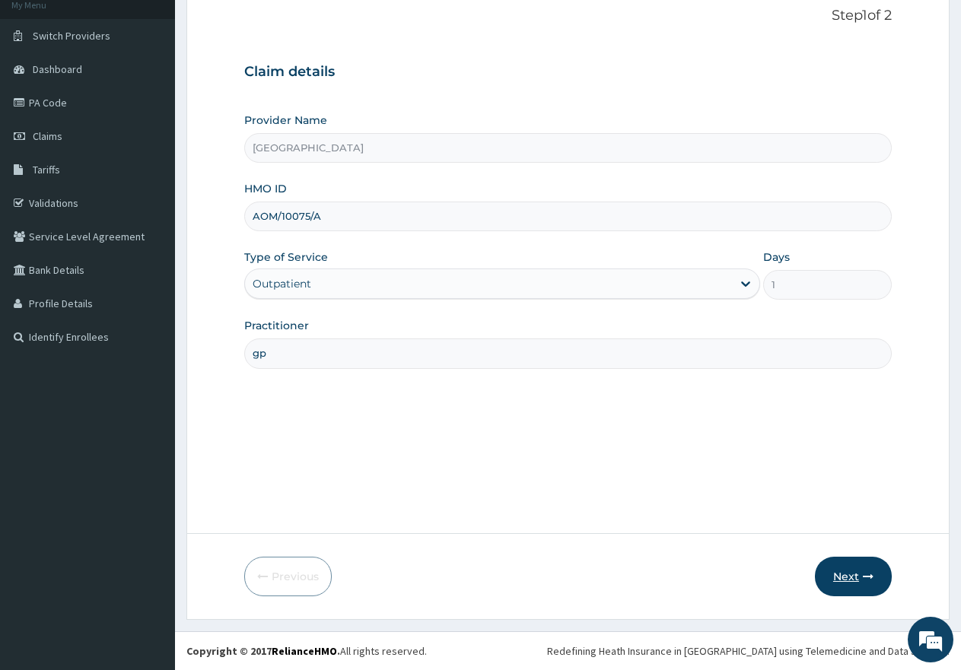
click at [844, 574] on button "Next" at bounding box center [853, 577] width 77 height 40
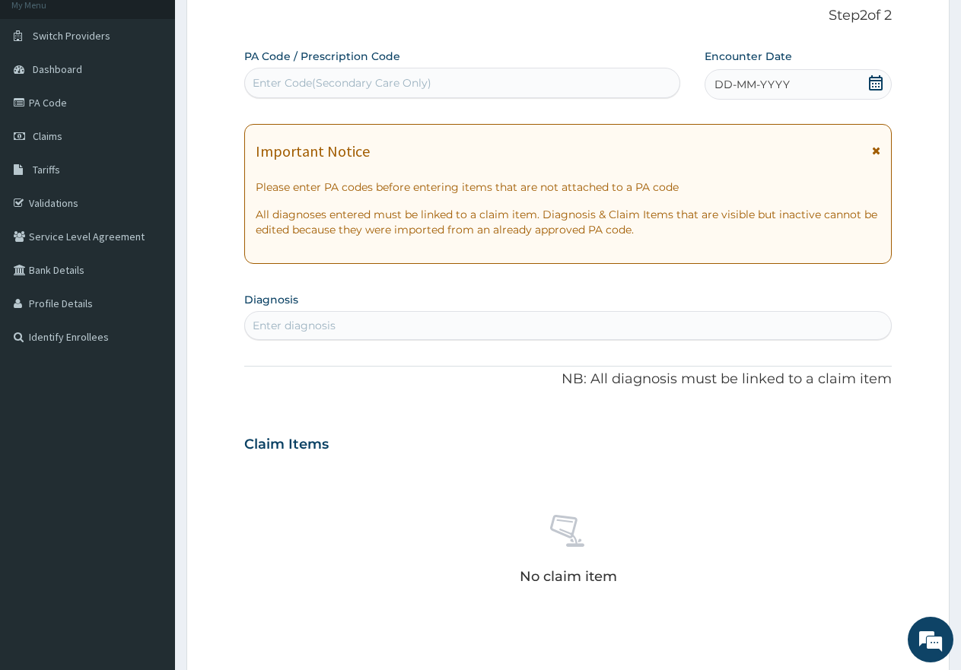
scroll to position [0, 0]
click at [415, 78] on div "Enter Code(Secondary Care Only)" at bounding box center [342, 82] width 179 height 15
paste input "PA/01D184"
type input "PA/01D184"
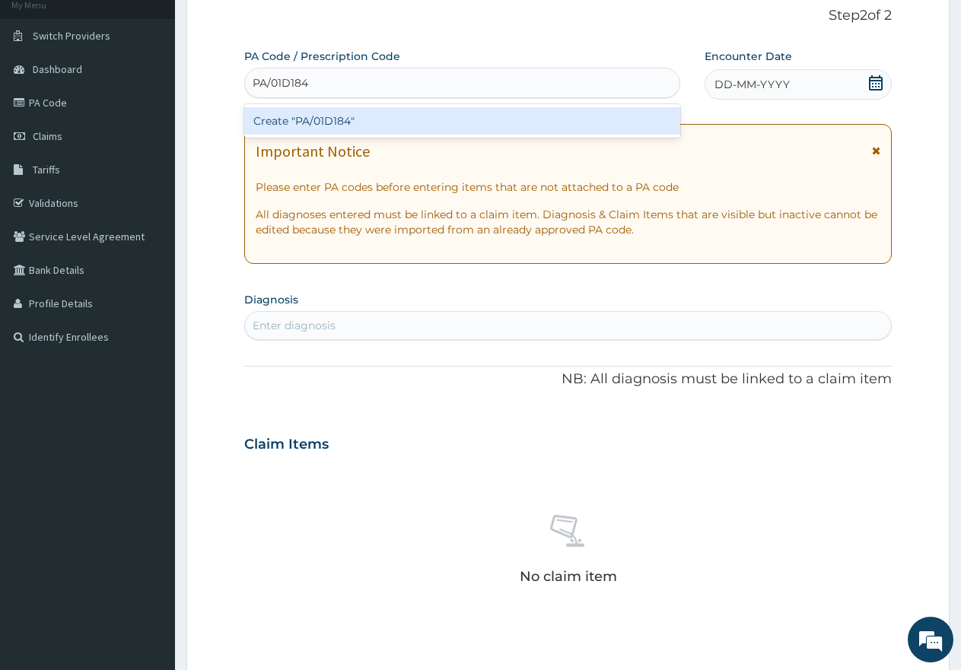
click at [369, 120] on div "Create "PA/01D184"" at bounding box center [462, 120] width 436 height 27
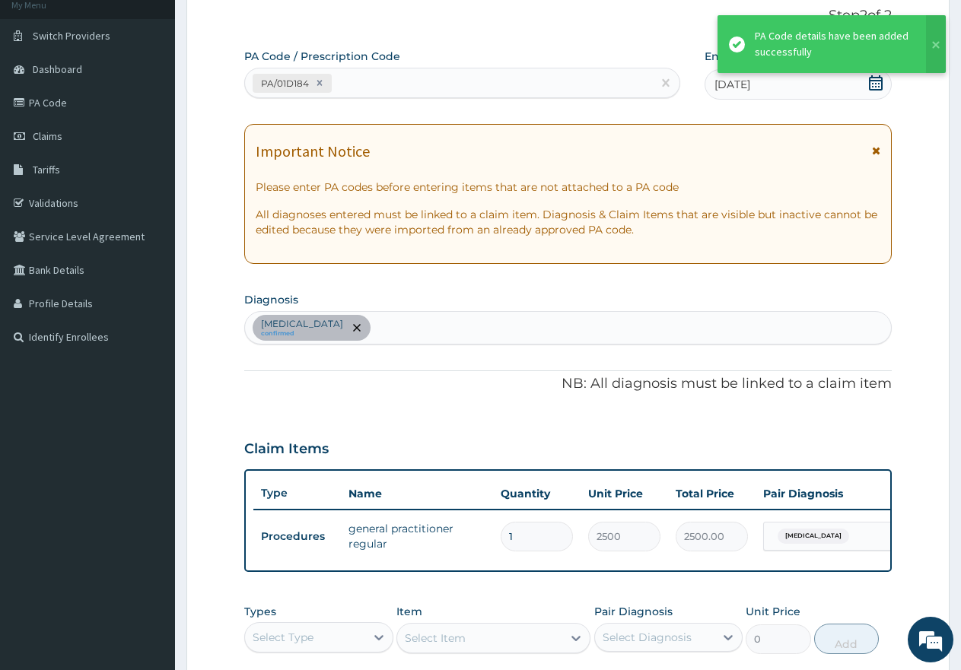
click at [459, 81] on div "PA/01D184" at bounding box center [448, 83] width 407 height 25
paste input "PA/EEA29F"
type input "PA/EEA29F"
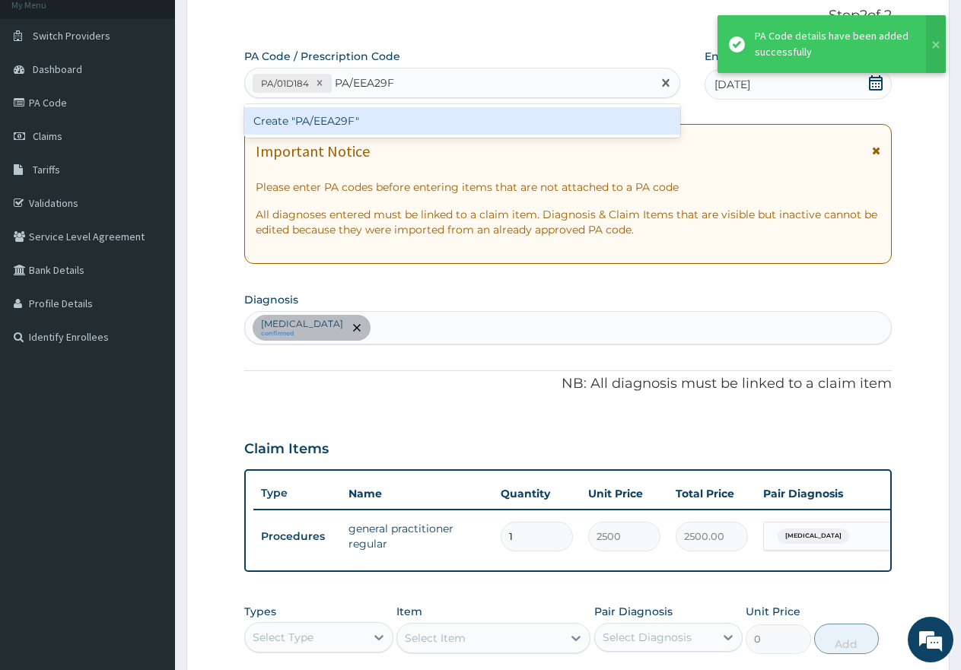
click at [420, 118] on div "Create "PA/EEA29F"" at bounding box center [462, 120] width 436 height 27
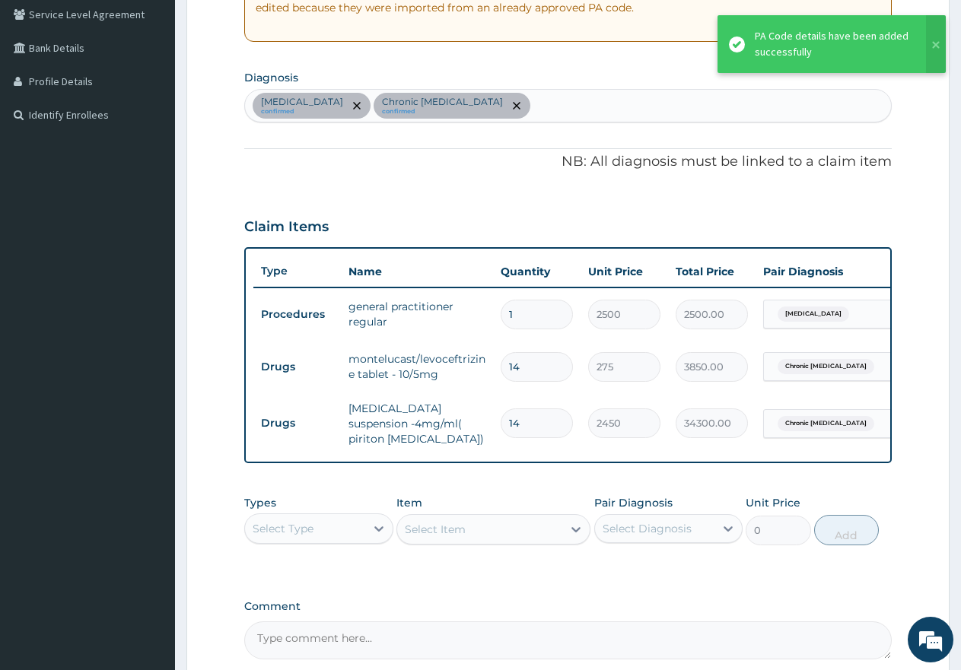
scroll to position [325, 0]
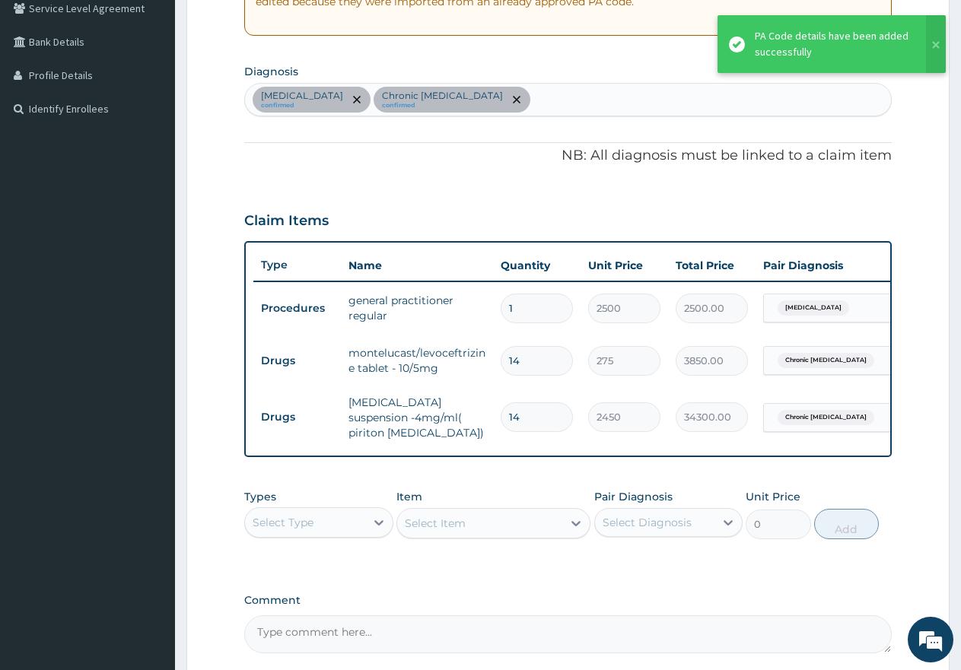
click at [326, 535] on div "Select Type" at bounding box center [305, 523] width 120 height 24
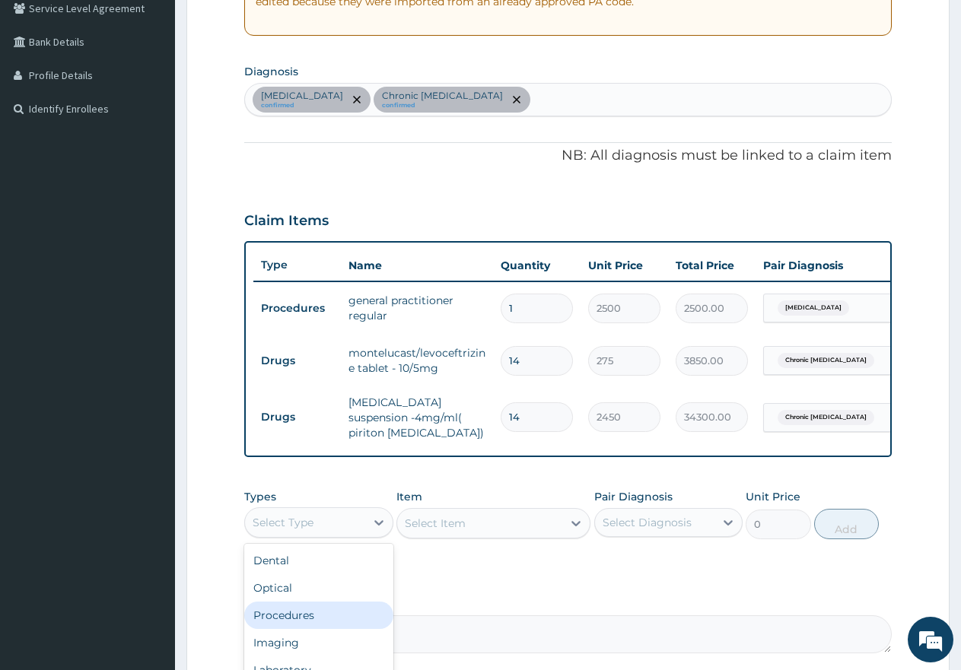
click at [311, 623] on div "Procedures" at bounding box center [318, 615] width 149 height 27
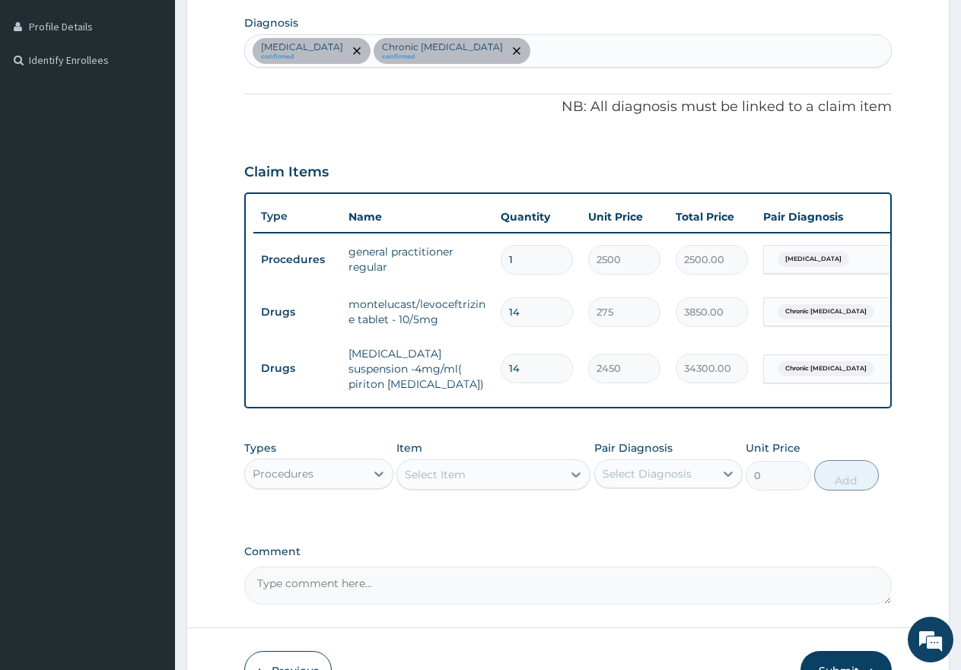
scroll to position [401, 0]
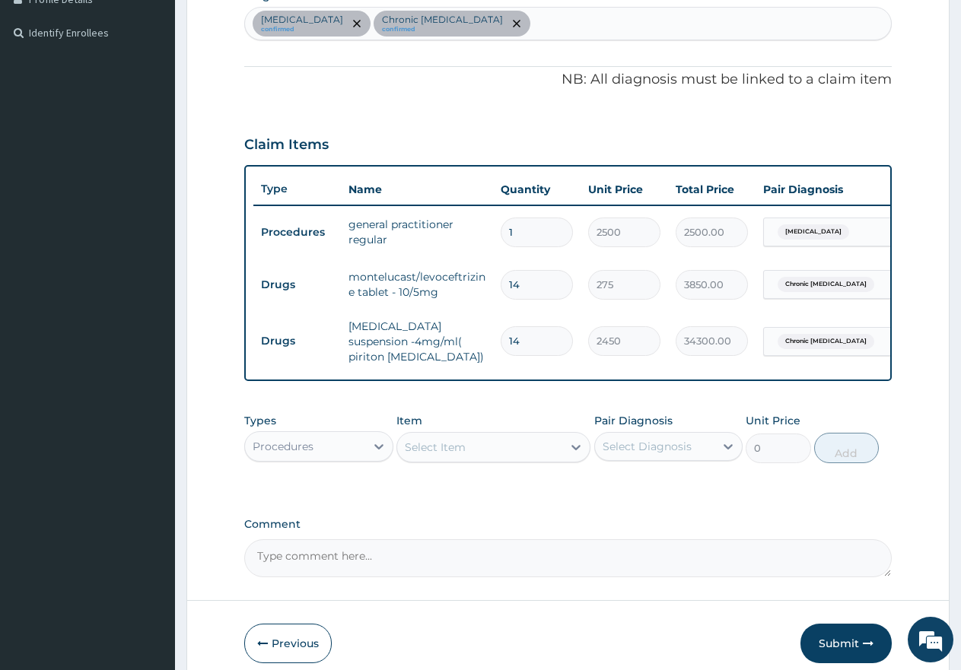
click at [482, 457] on div "Select Item" at bounding box center [479, 447] width 165 height 24
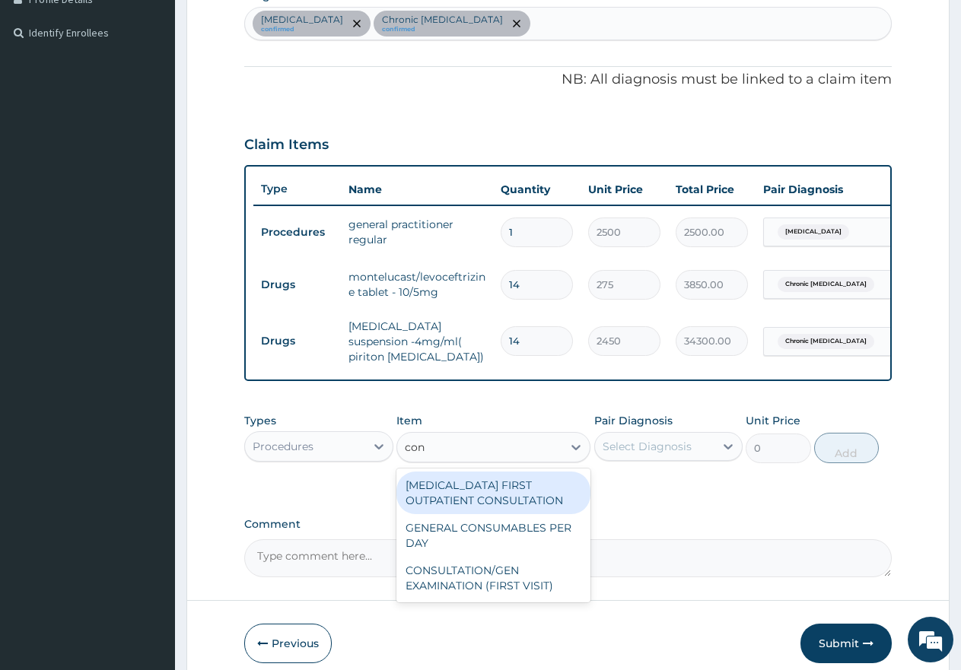
type input "cons"
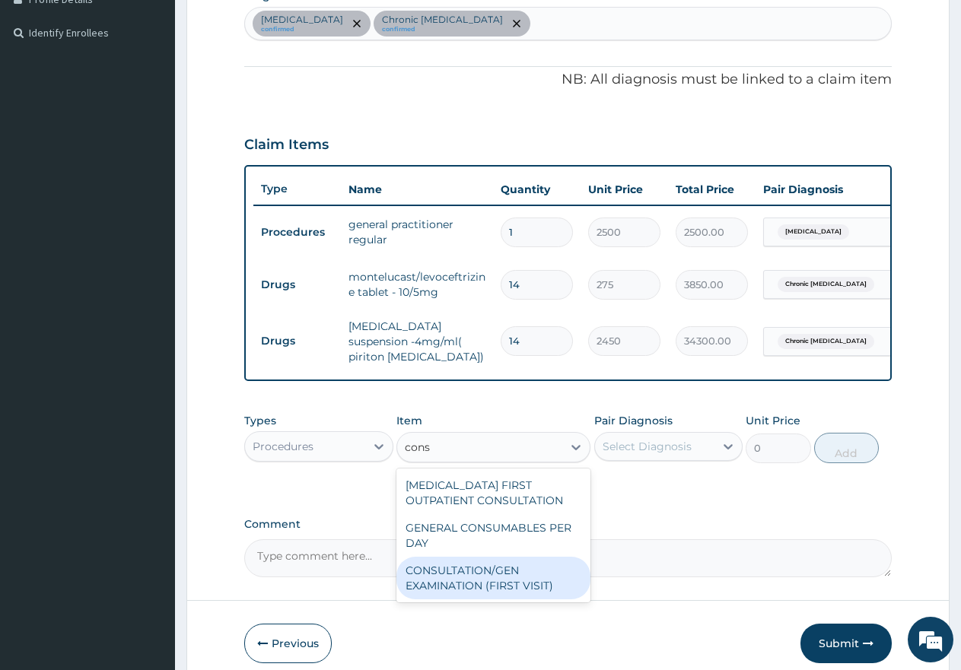
drag, startPoint x: 474, startPoint y: 597, endPoint x: 484, endPoint y: 581, distance: 19.4
click at [476, 597] on div "CONSULTATION/GEN EXAMINATION (FIRST VISIT)" at bounding box center [493, 578] width 194 height 43
type input "5000"
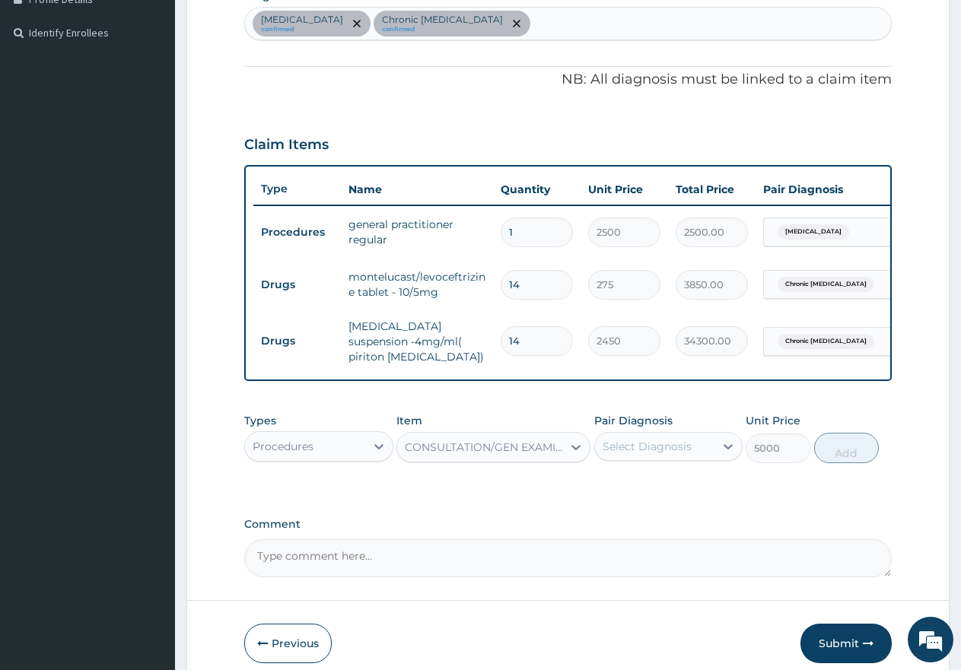
click at [613, 453] on div "Select Diagnosis" at bounding box center [647, 446] width 89 height 15
click at [601, 498] on div "Malaria" at bounding box center [668, 485] width 149 height 31
checkbox input "true"
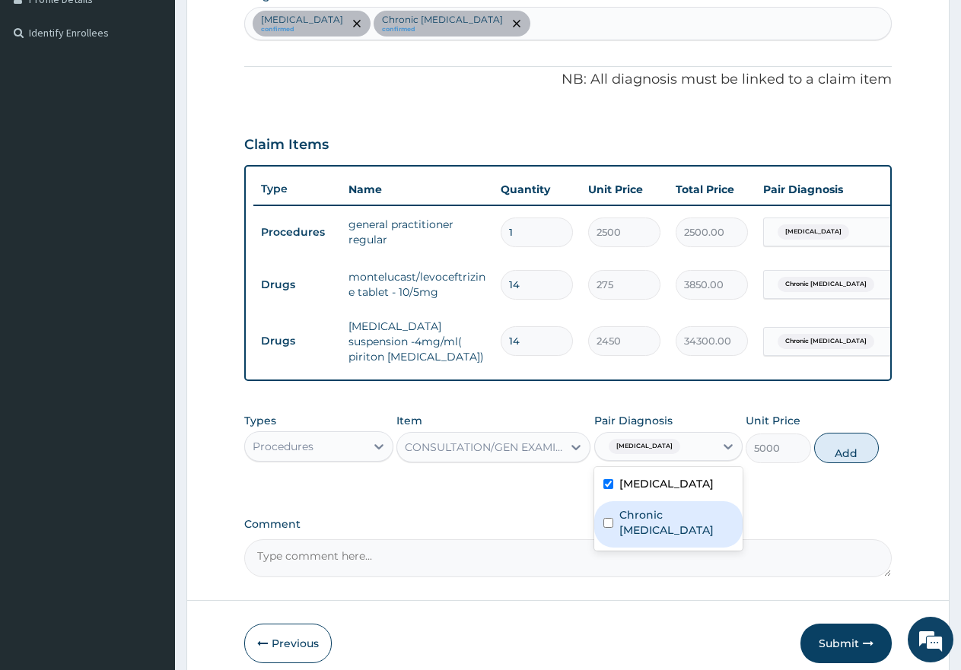
click at [611, 536] on div "Chronic urticaria" at bounding box center [668, 524] width 149 height 46
checkbox input "true"
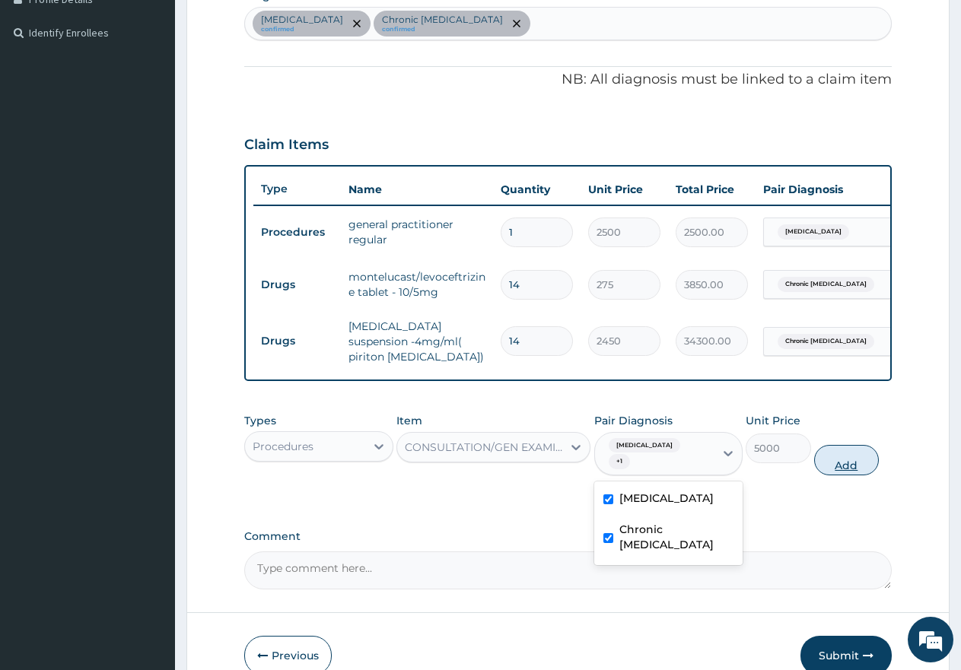
click at [847, 471] on button "Add" at bounding box center [846, 460] width 65 height 30
type input "0"
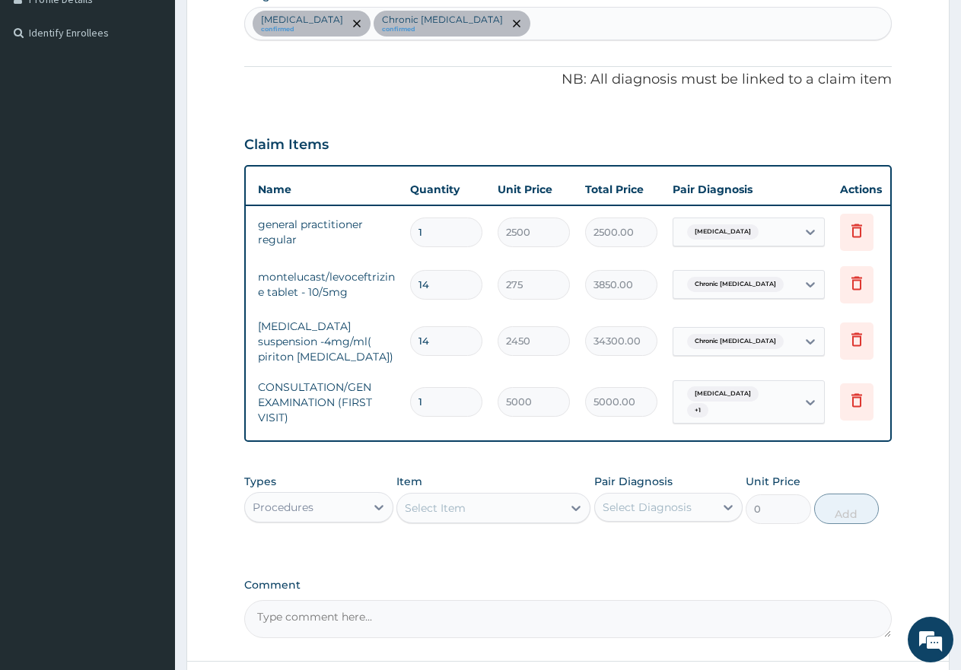
scroll to position [0, 116]
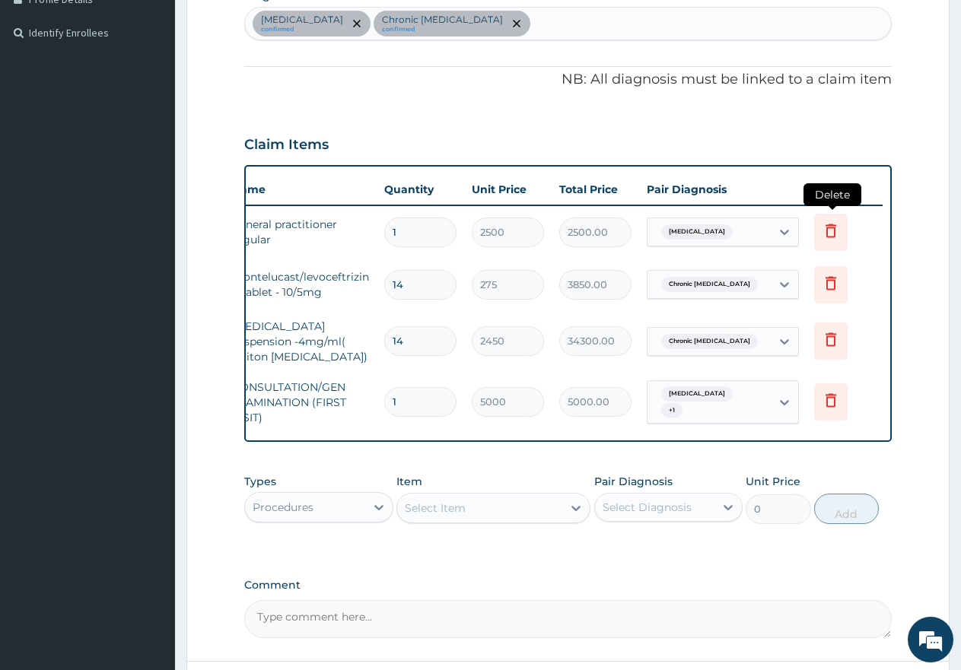
click at [835, 229] on icon at bounding box center [831, 231] width 11 height 14
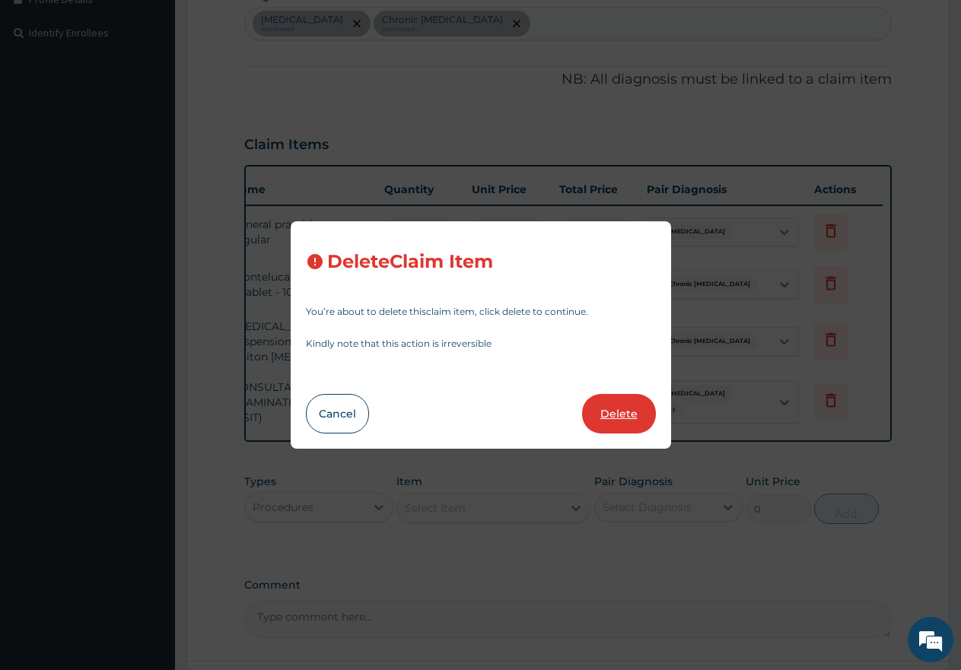
click at [622, 409] on button "Delete" at bounding box center [619, 414] width 74 height 40
type input "14"
type input "275"
type input "3850.00"
type input "2450"
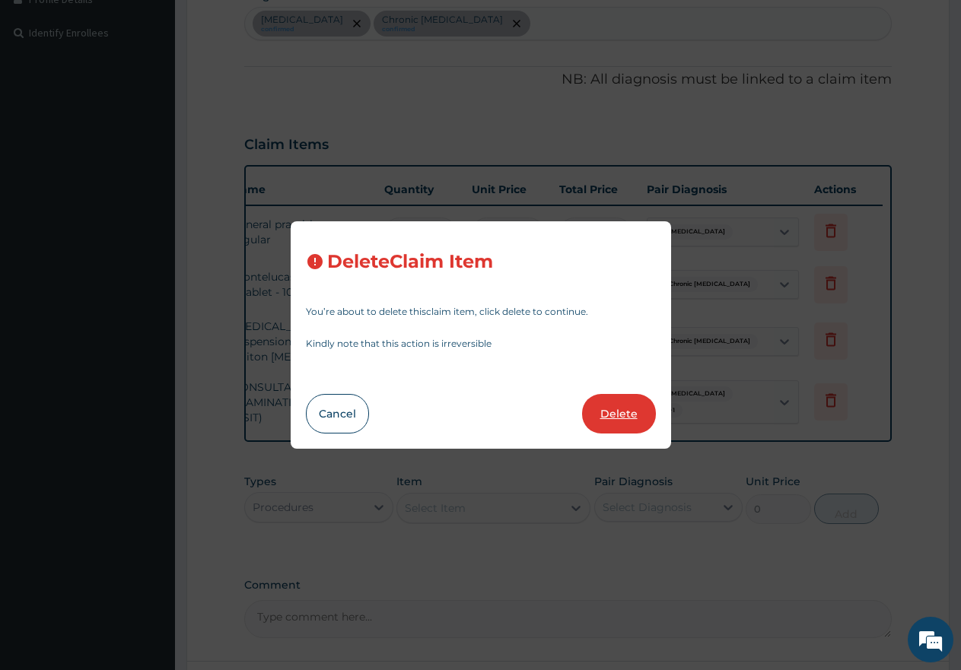
type input "34300.00"
type input "1"
type input "5000"
type input "5000.00"
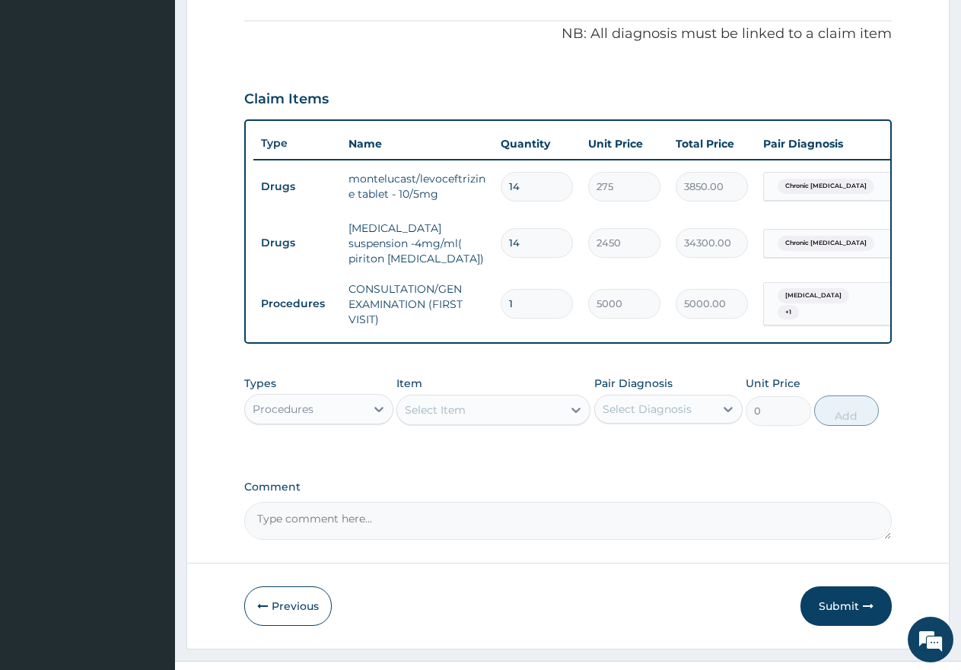
scroll to position [489, 0]
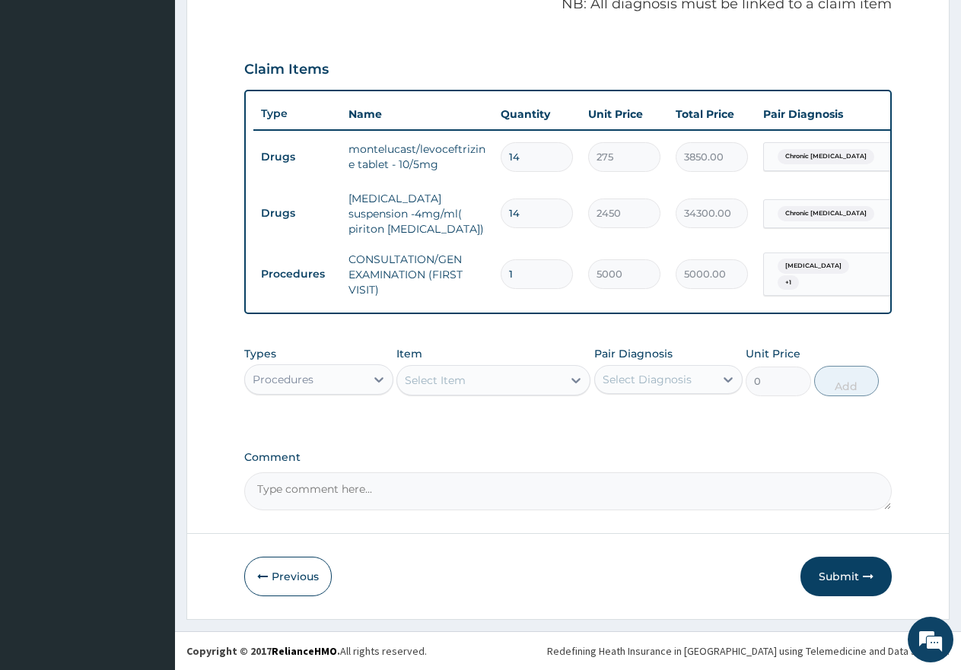
drag, startPoint x: 853, startPoint y: 579, endPoint x: 845, endPoint y: 576, distance: 8.2
click at [854, 579] on button "Submit" at bounding box center [845, 577] width 91 height 40
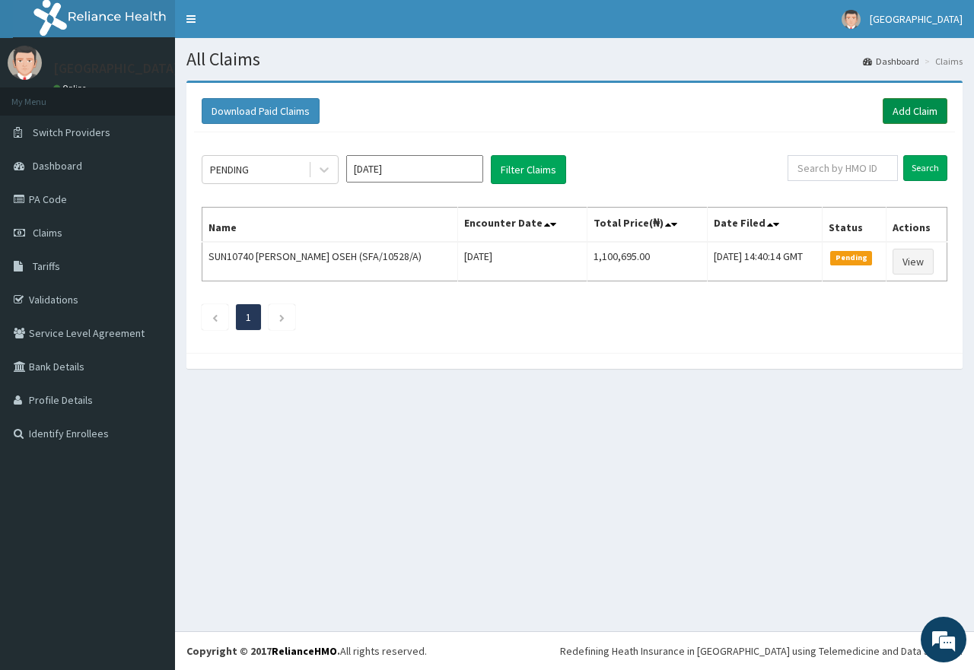
click at [932, 113] on link "Add Claim" at bounding box center [915, 111] width 65 height 26
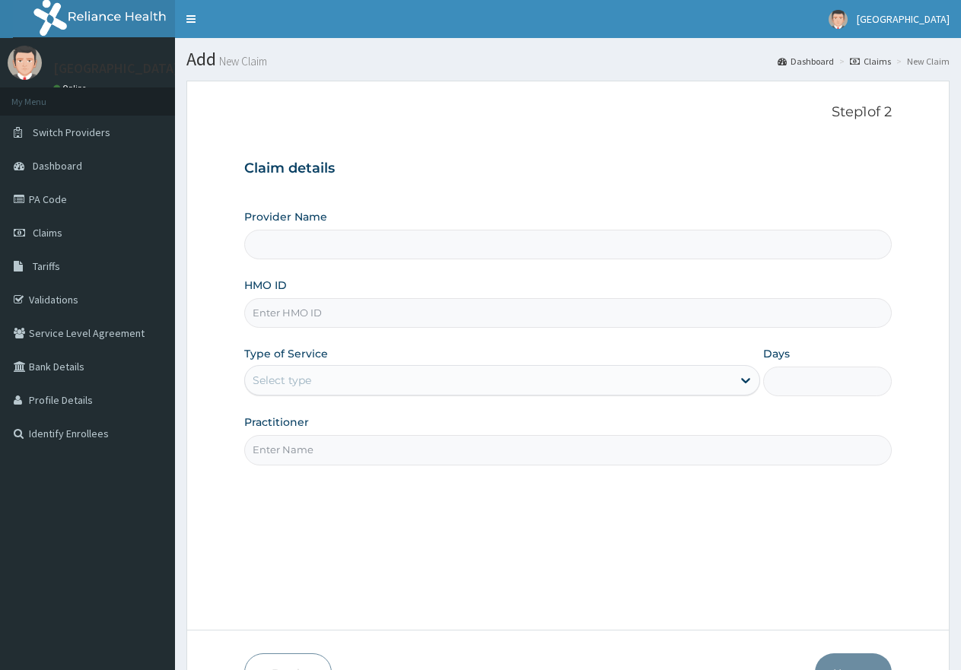
click at [381, 312] on input "HMO ID" at bounding box center [567, 313] width 647 height 30
paste input "TMT/10167/D"
type input "TMT/10167/D"
type input "[GEOGRAPHIC_DATA]"
type input "TMT/10167/D"
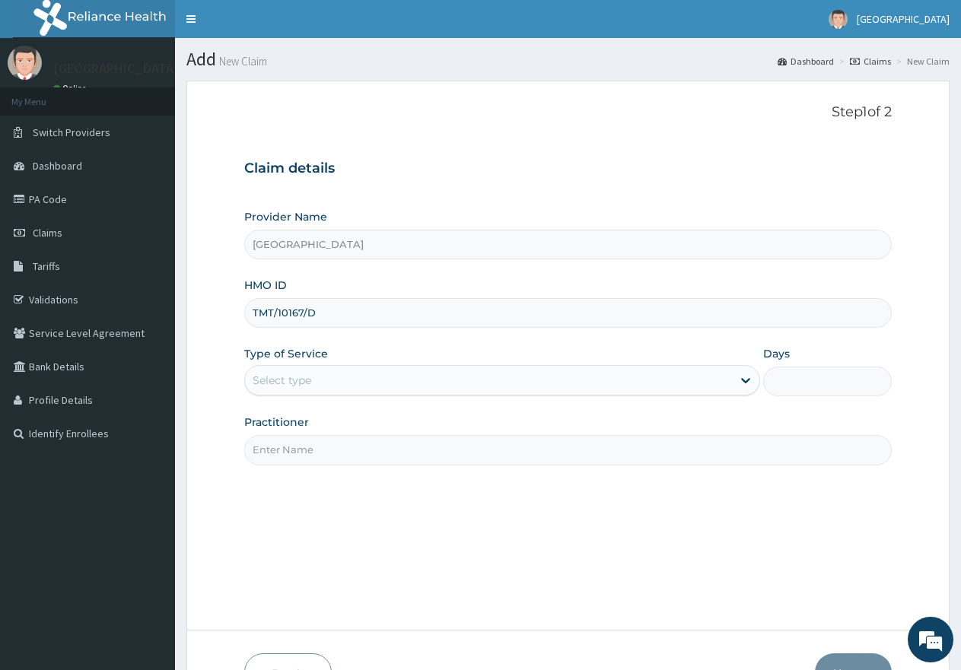
click at [311, 379] on div "Select type" at bounding box center [282, 380] width 59 height 15
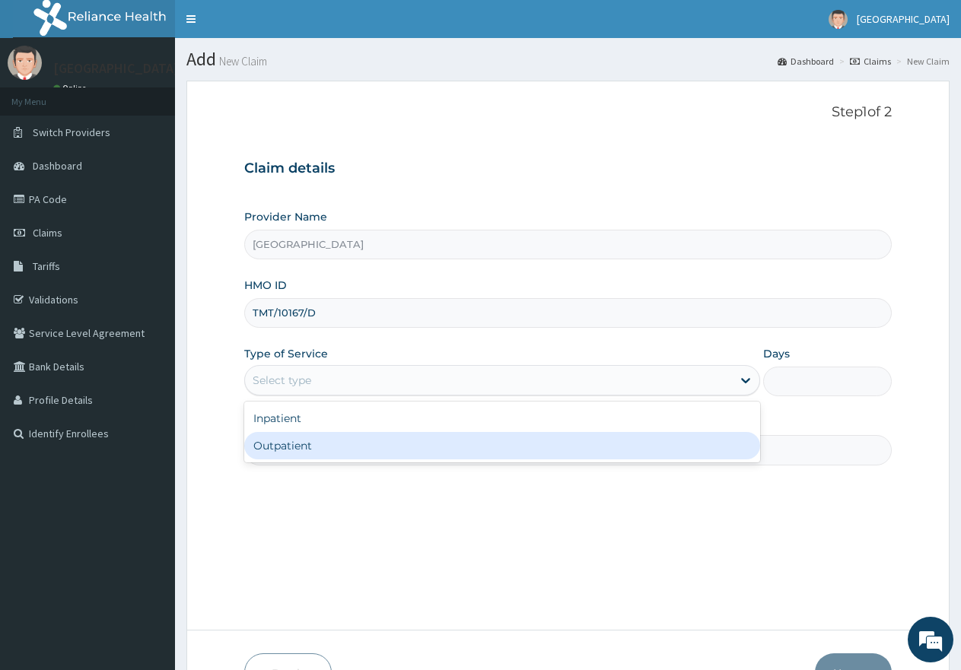
click at [306, 451] on div "Outpatient" at bounding box center [501, 445] width 515 height 27
type input "1"
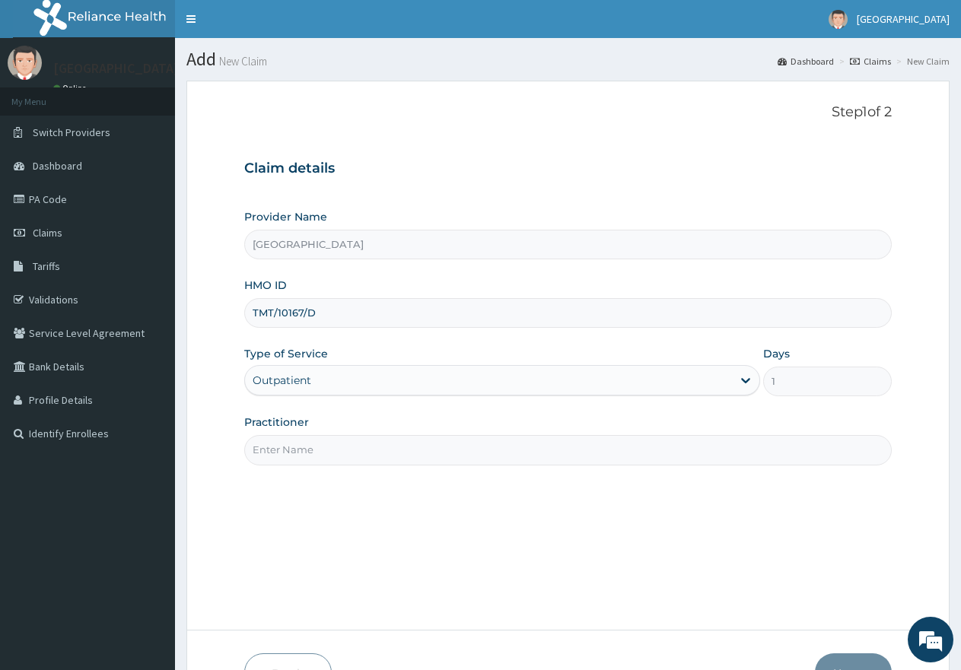
click at [320, 452] on input "Practitioner" at bounding box center [567, 450] width 647 height 30
type input "gp"
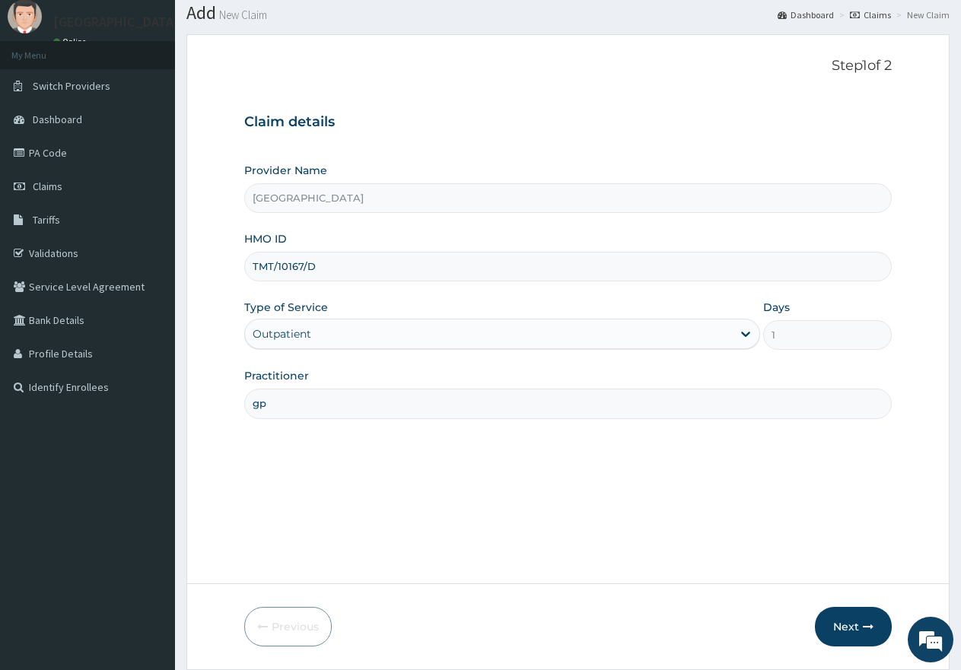
scroll to position [97, 0]
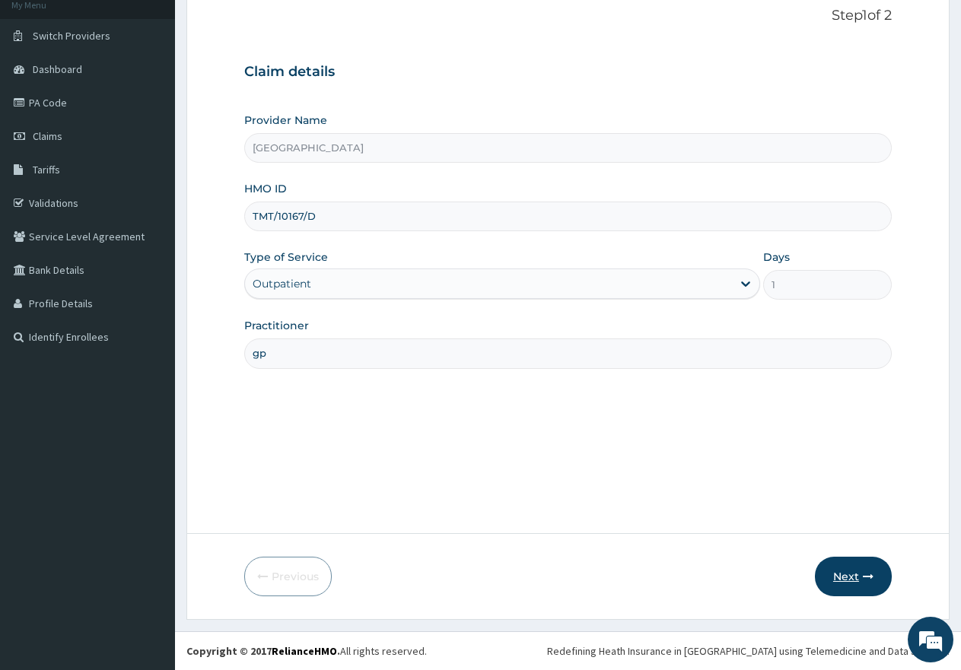
click at [831, 580] on button "Next" at bounding box center [853, 577] width 77 height 40
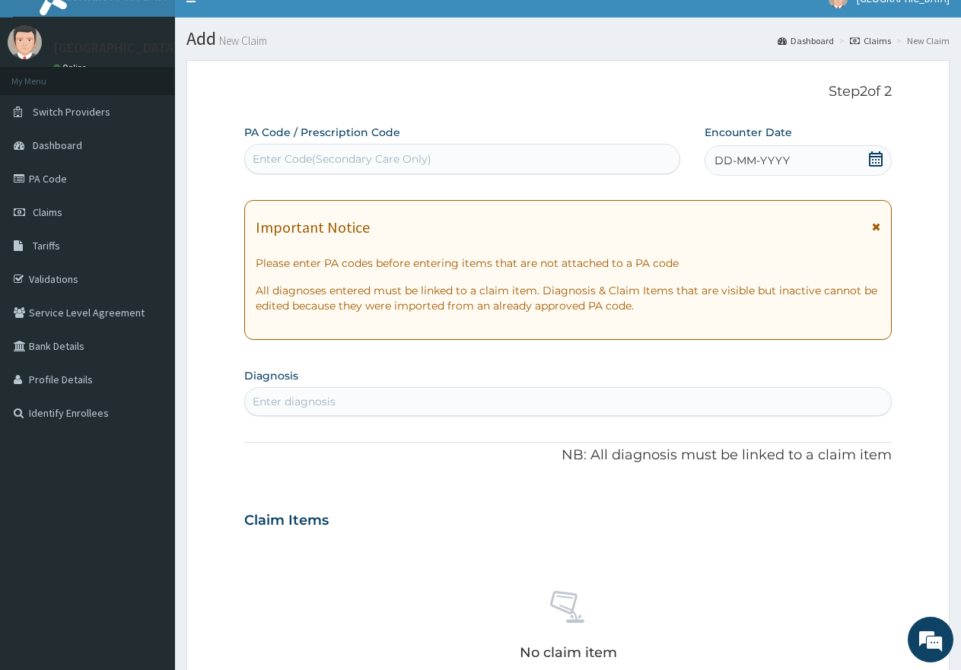
scroll to position [0, 0]
click at [873, 157] on icon at bounding box center [875, 158] width 15 height 15
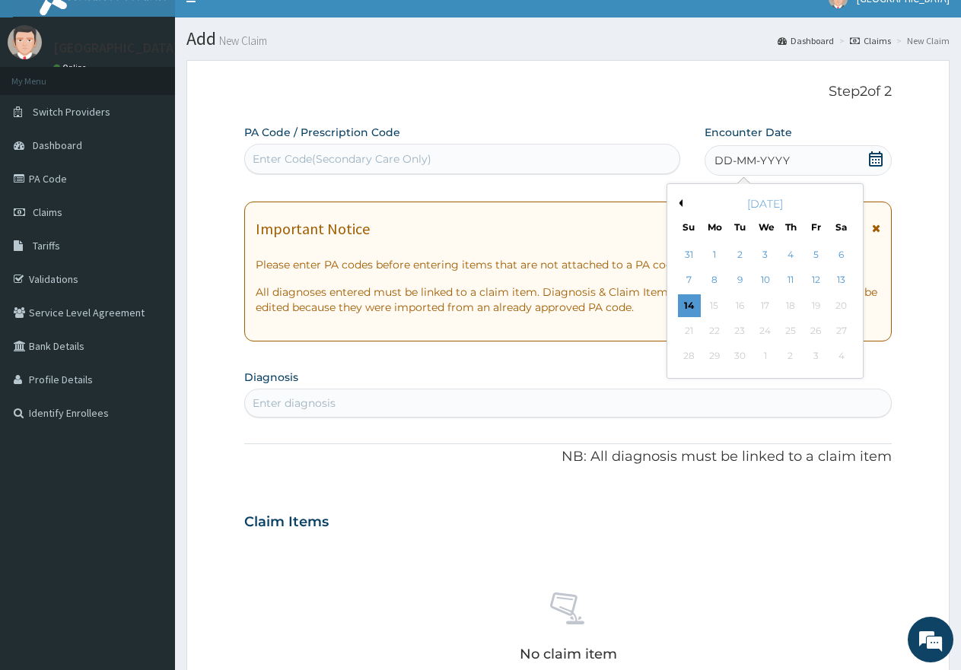
click at [679, 203] on button "Previous Month" at bounding box center [679, 203] width 8 height 8
click at [767, 330] on div "20" at bounding box center [765, 331] width 23 height 23
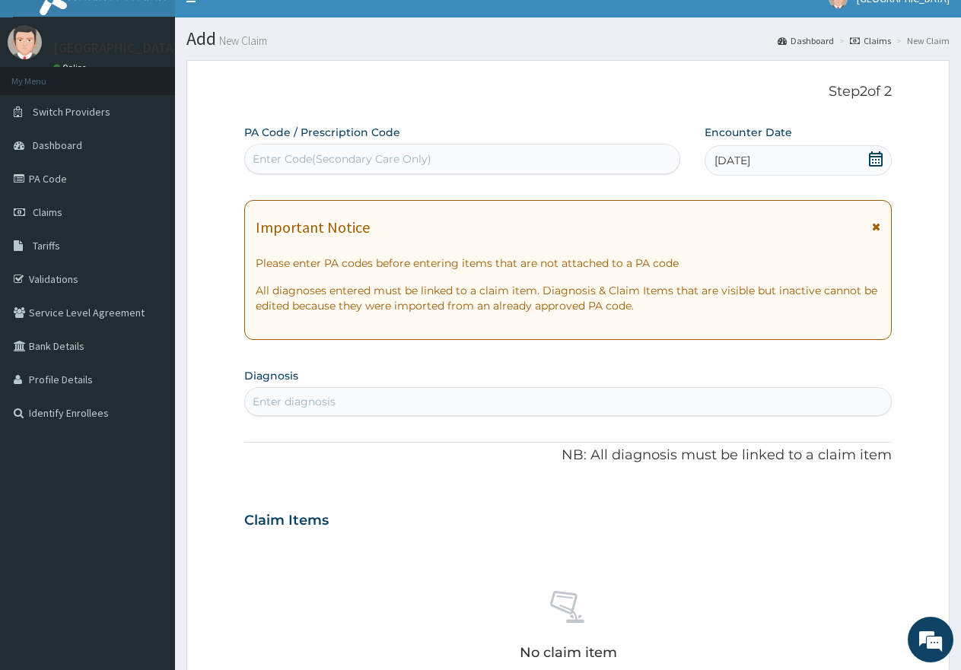
click at [415, 402] on div "Enter diagnosis" at bounding box center [568, 402] width 646 height 24
type input "asthma"
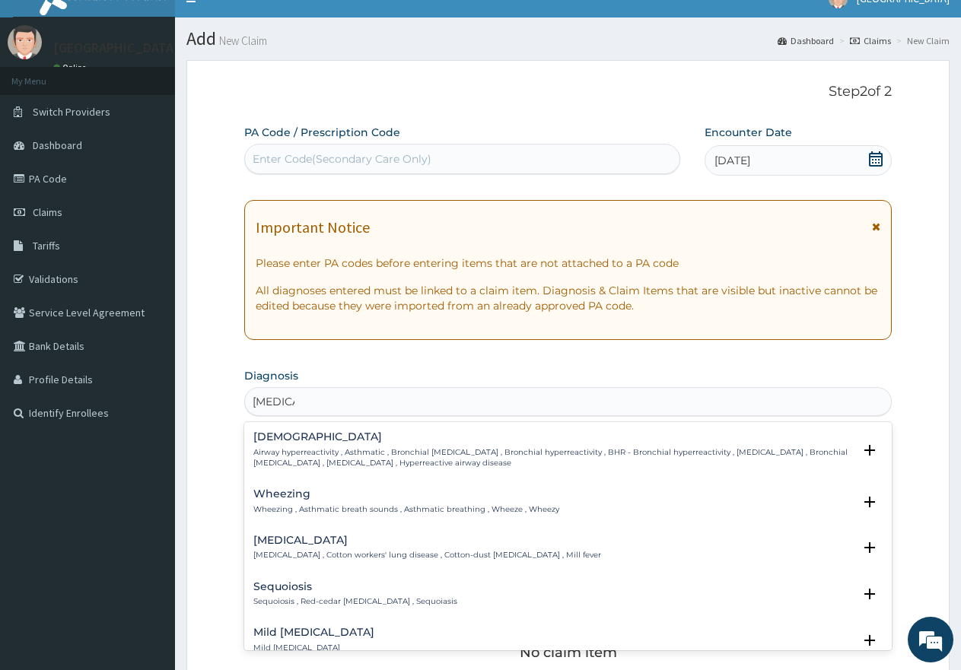
click at [452, 462] on p "Airway hyperreactivity , Asthmatic , Bronchial asthma , Bronchial hyperreactivi…" at bounding box center [553, 458] width 600 height 22
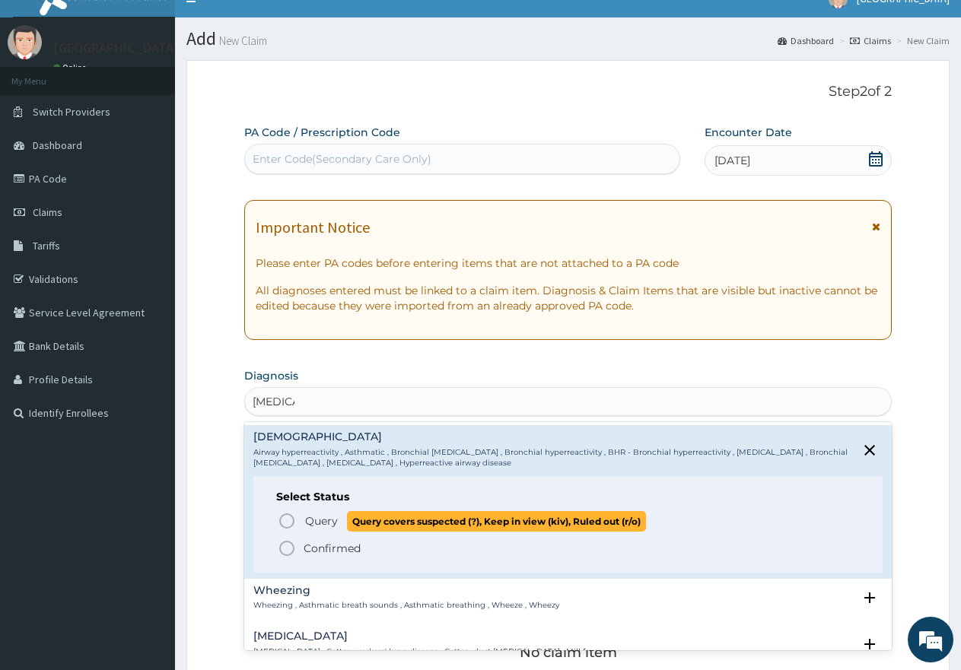
drag, startPoint x: 291, startPoint y: 523, endPoint x: 329, endPoint y: 513, distance: 39.5
click at [293, 523] on icon "status option query" at bounding box center [287, 521] width 18 height 18
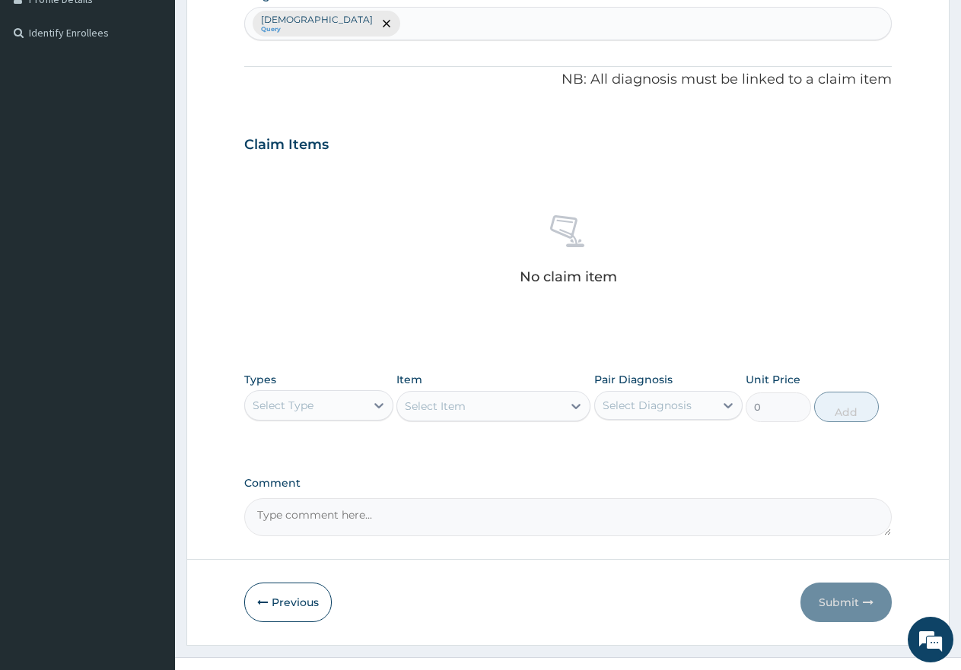
scroll to position [427, 0]
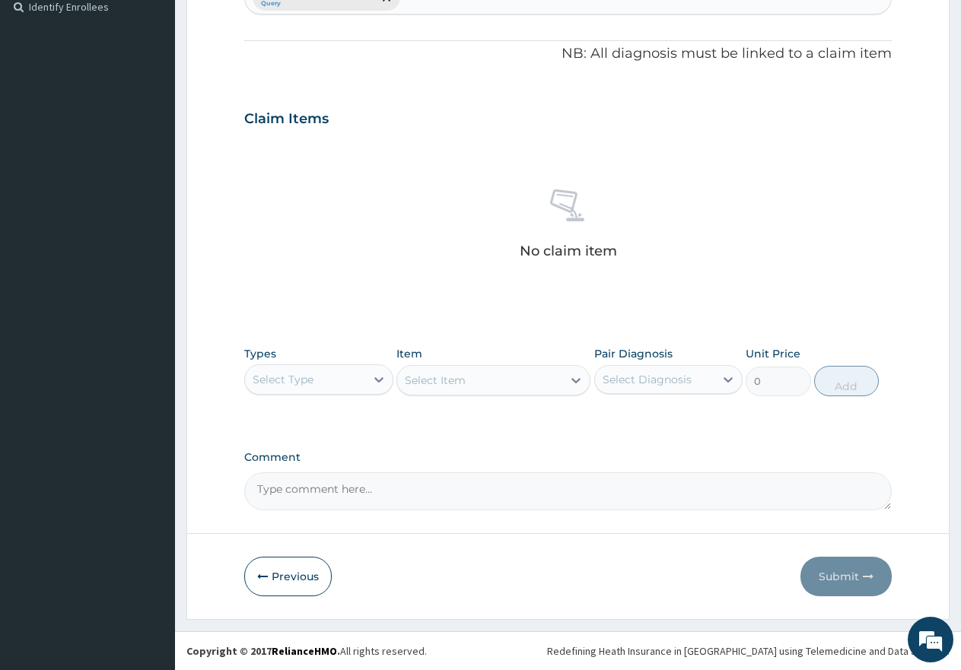
click at [323, 386] on div "Select Type" at bounding box center [305, 379] width 120 height 24
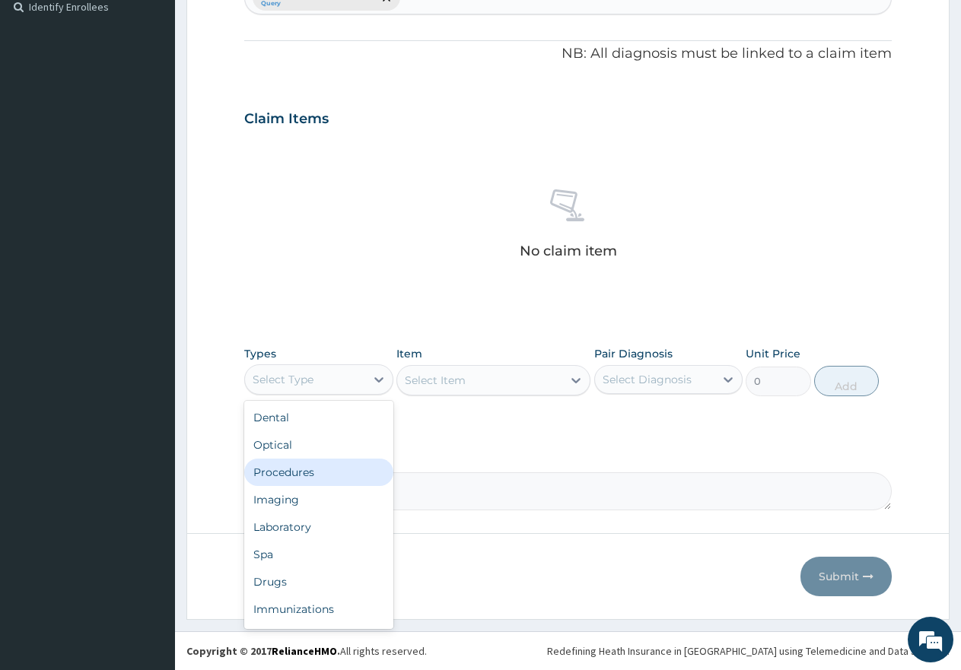
click at [335, 468] on div "Procedures" at bounding box center [318, 472] width 149 height 27
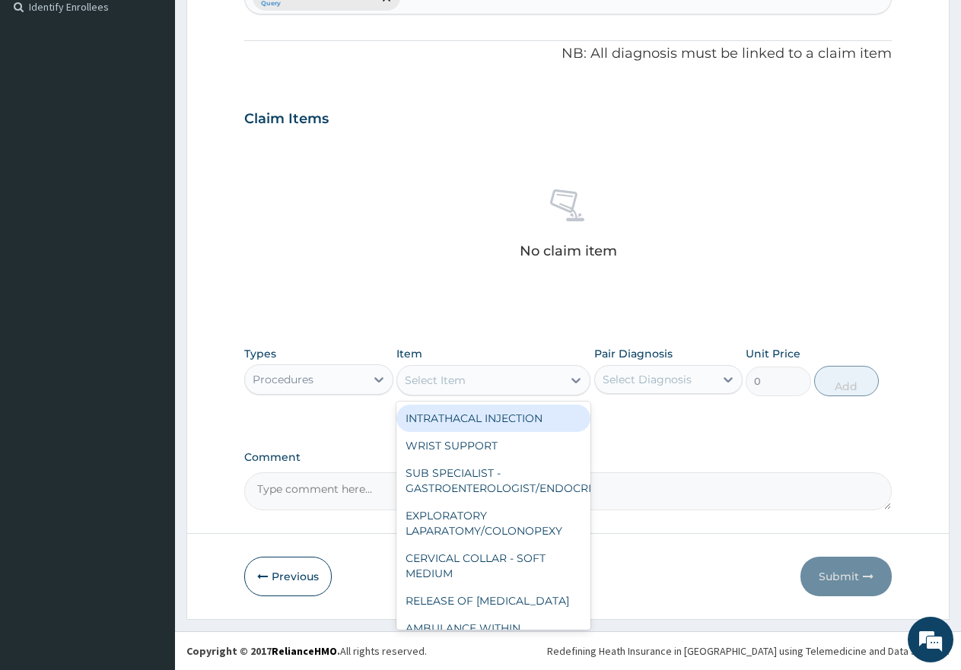
click at [512, 372] on div "Select Item" at bounding box center [479, 380] width 165 height 24
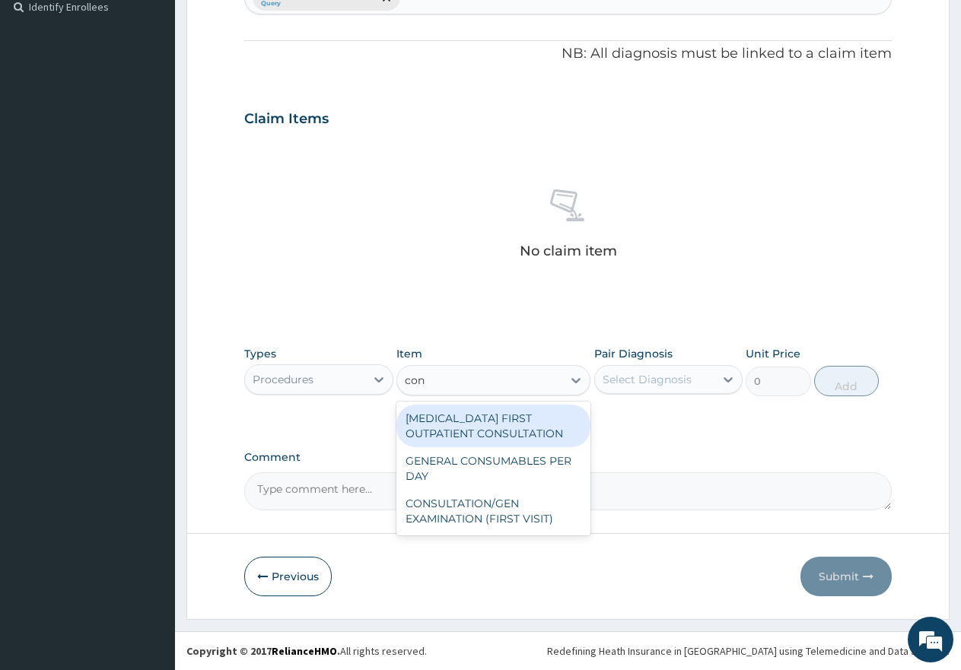
type input "cons"
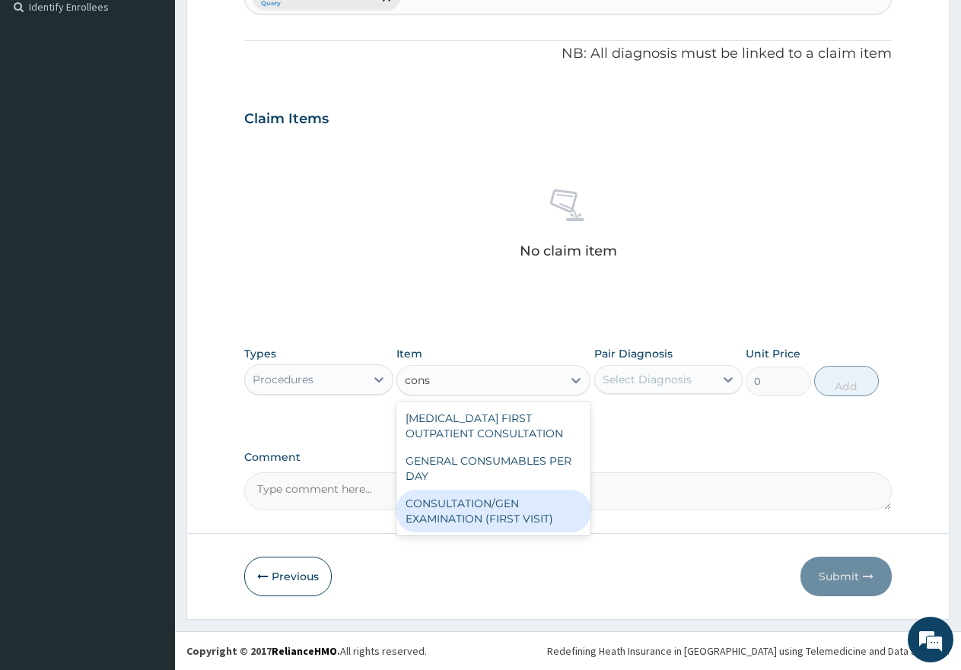
click at [499, 501] on div "CONSULTATION/GEN EXAMINATION (FIRST VISIT)" at bounding box center [493, 511] width 194 height 43
type input "5000"
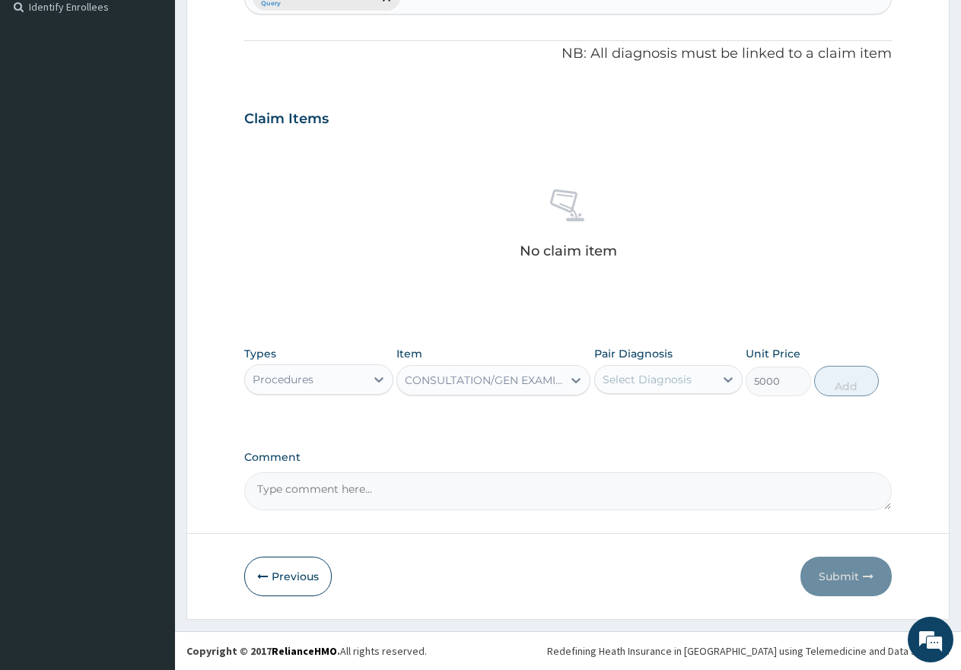
click at [664, 374] on div "Select Diagnosis" at bounding box center [647, 379] width 89 height 15
click at [602, 415] on div "Asthma" at bounding box center [668, 418] width 149 height 31
checkbox input "true"
click at [854, 388] on button "Add" at bounding box center [846, 381] width 65 height 30
type input "0"
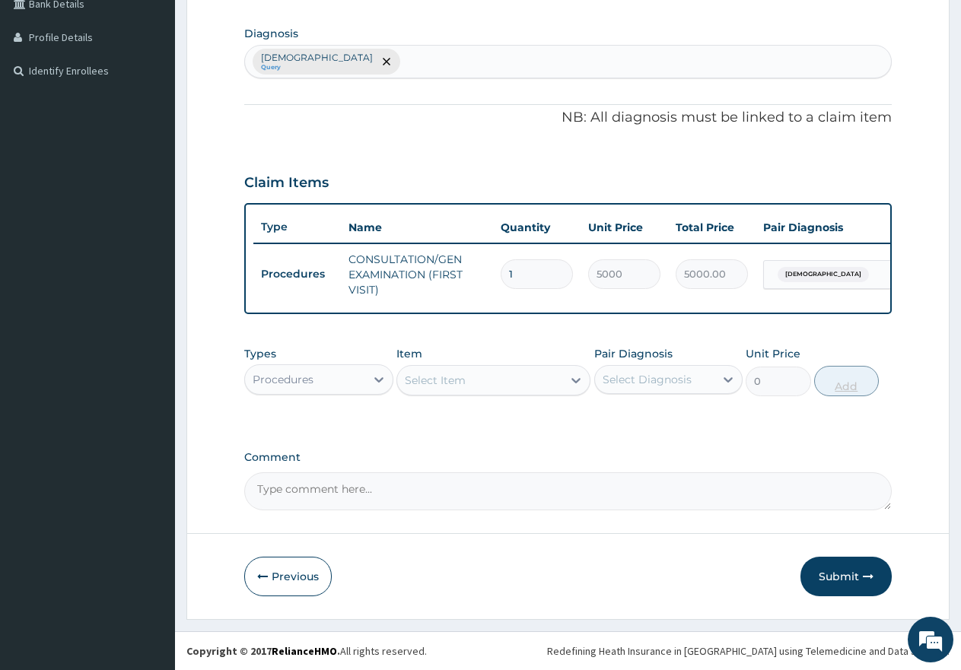
scroll to position [376, 0]
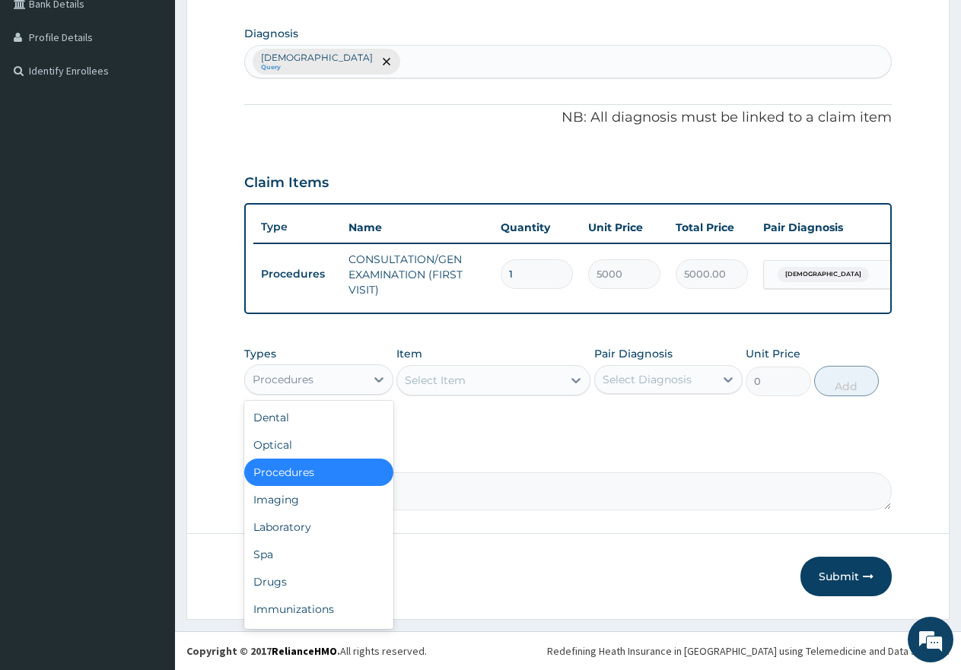
click at [346, 381] on div "Procedures" at bounding box center [305, 379] width 120 height 24
drag, startPoint x: 269, startPoint y: 584, endPoint x: 295, endPoint y: 570, distance: 29.9
click at [272, 584] on div "Drugs" at bounding box center [318, 581] width 149 height 27
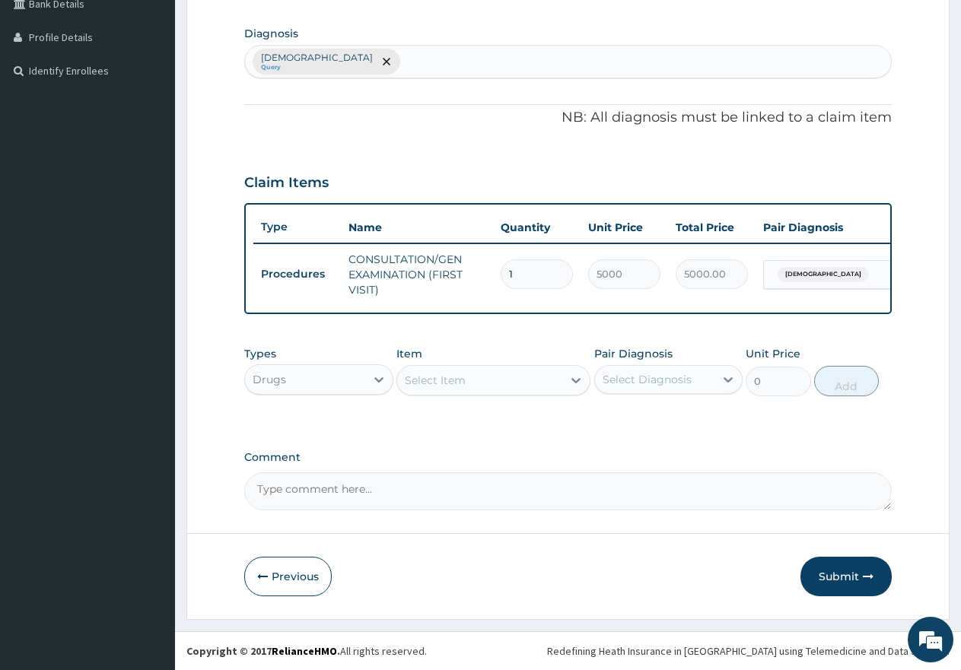
click at [465, 374] on div "Select Item" at bounding box center [435, 380] width 61 height 15
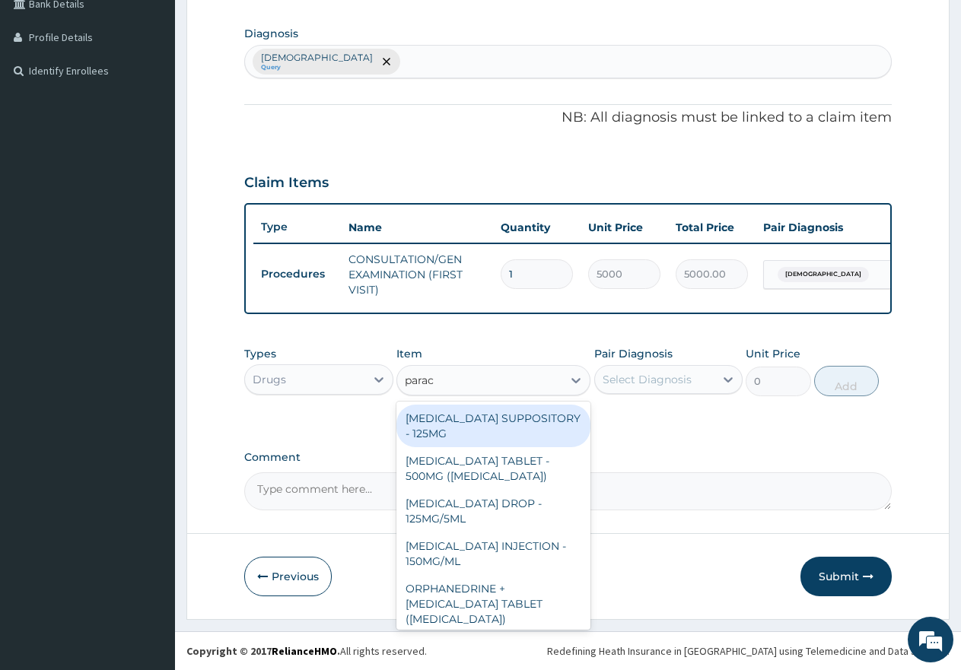
type input "parace"
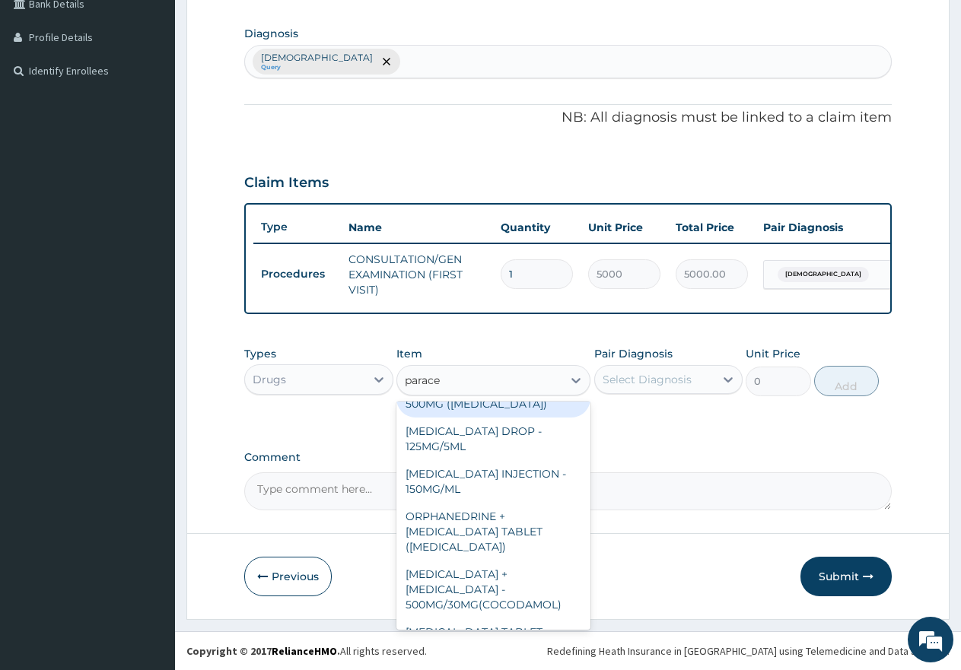
scroll to position [177, 0]
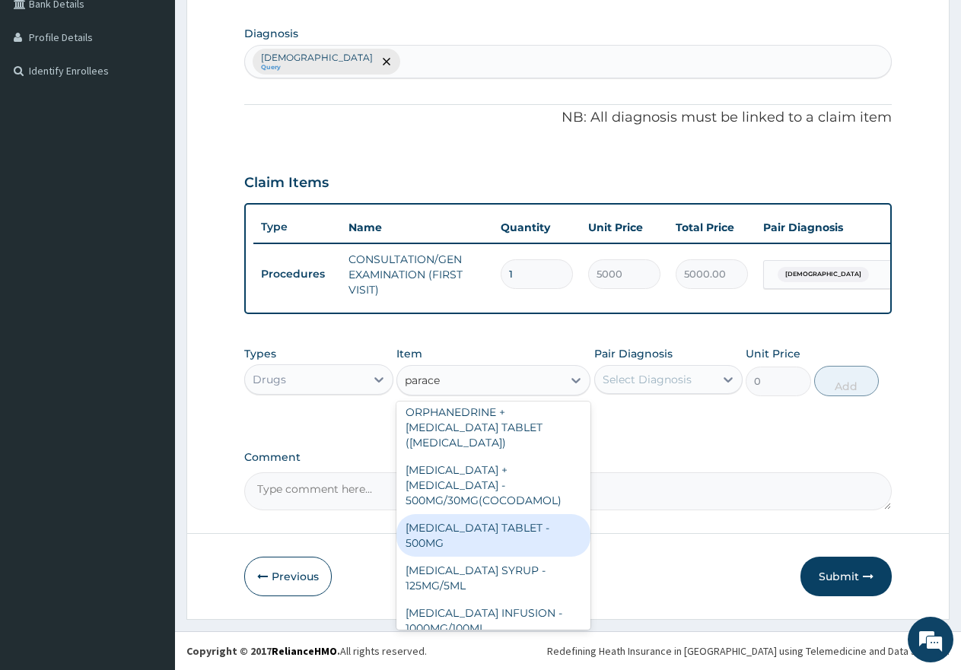
click at [419, 516] on div "[MEDICAL_DATA] TABLET - 500MG" at bounding box center [493, 535] width 194 height 43
type input "60"
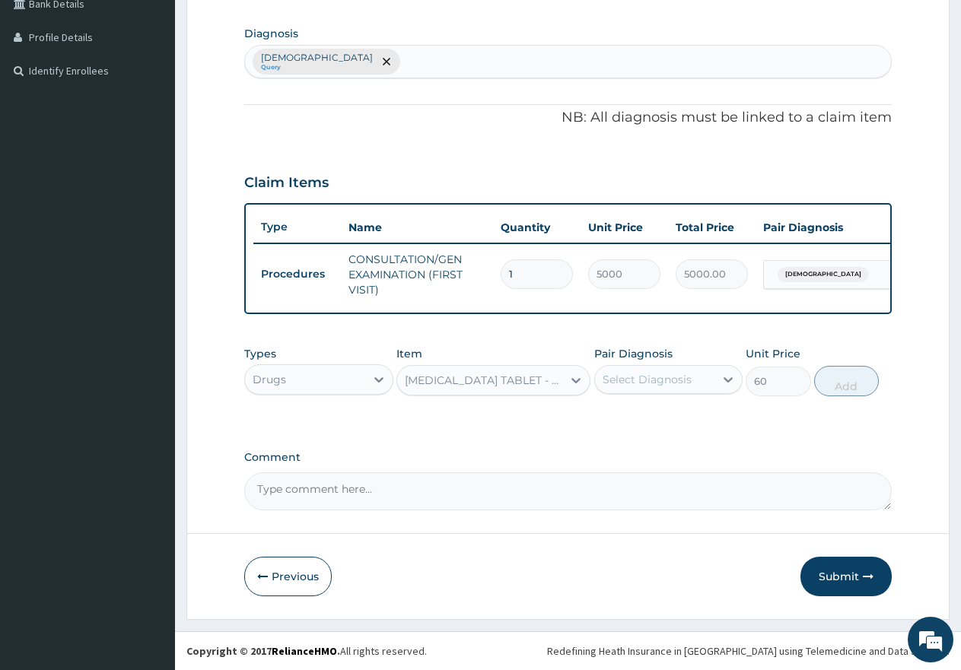
click at [653, 379] on div "Select Diagnosis" at bounding box center [647, 379] width 89 height 15
click at [611, 417] on input "checkbox" at bounding box center [608, 417] width 10 height 10
checkbox input "true"
click at [851, 383] on button "Add" at bounding box center [846, 381] width 65 height 30
type input "0"
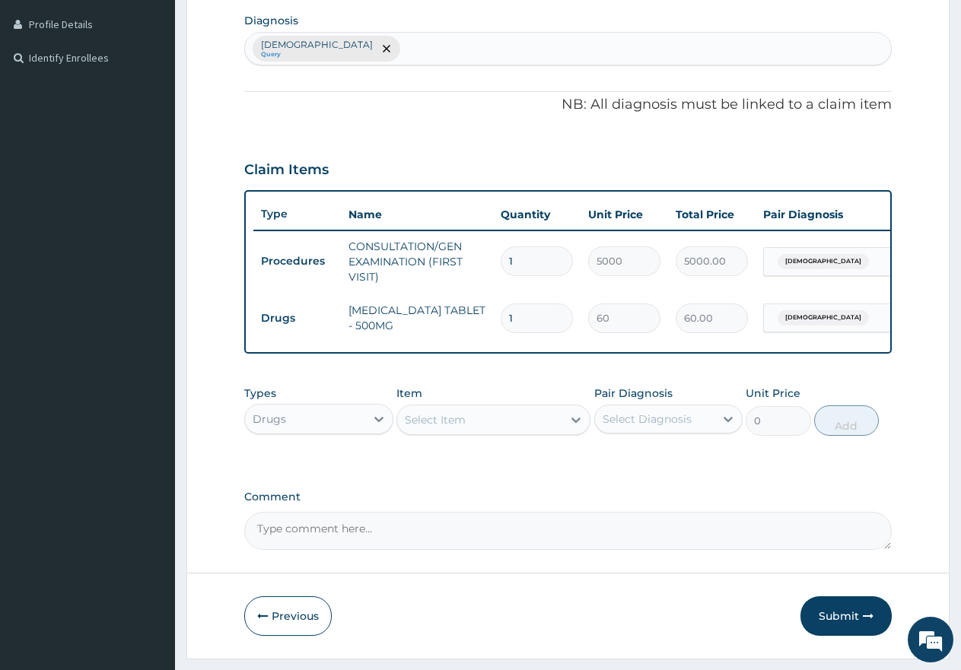
type input "12"
type input "720.00"
type input "12"
click at [482, 431] on div "Select Item" at bounding box center [479, 420] width 165 height 24
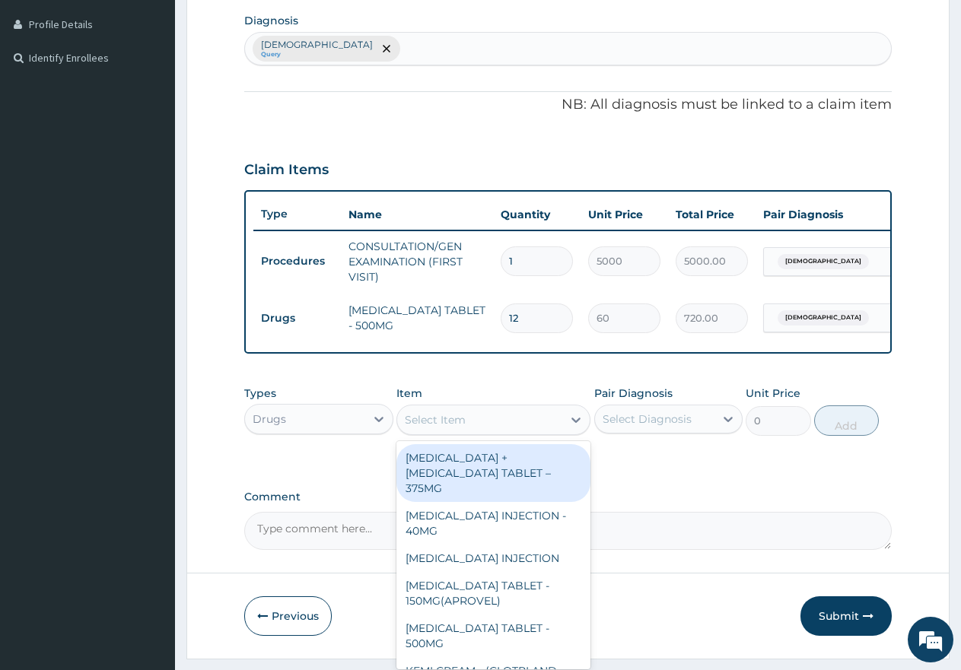
type input "b"
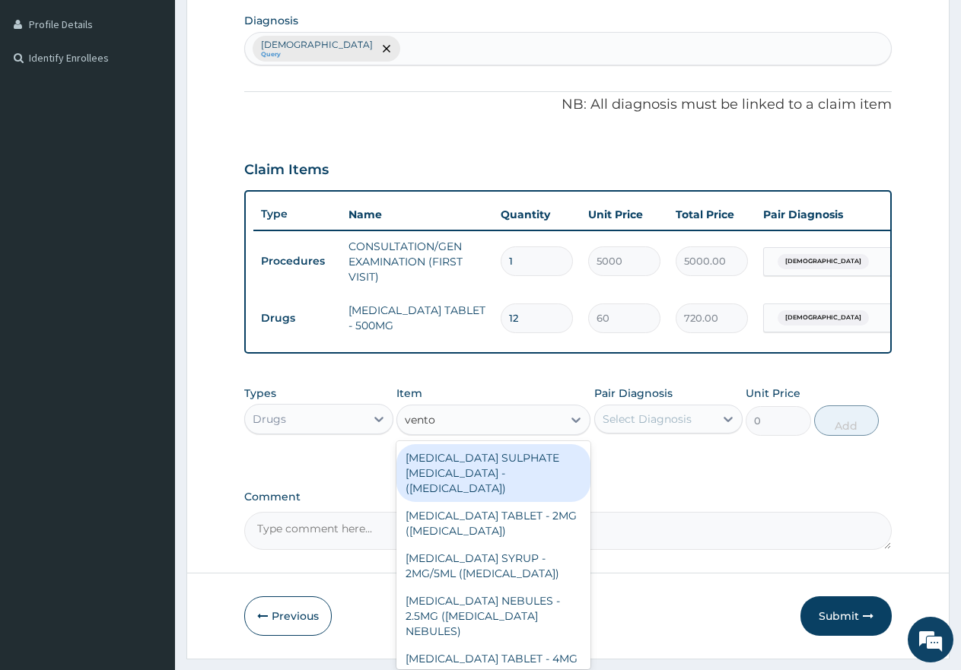
type input "ventol"
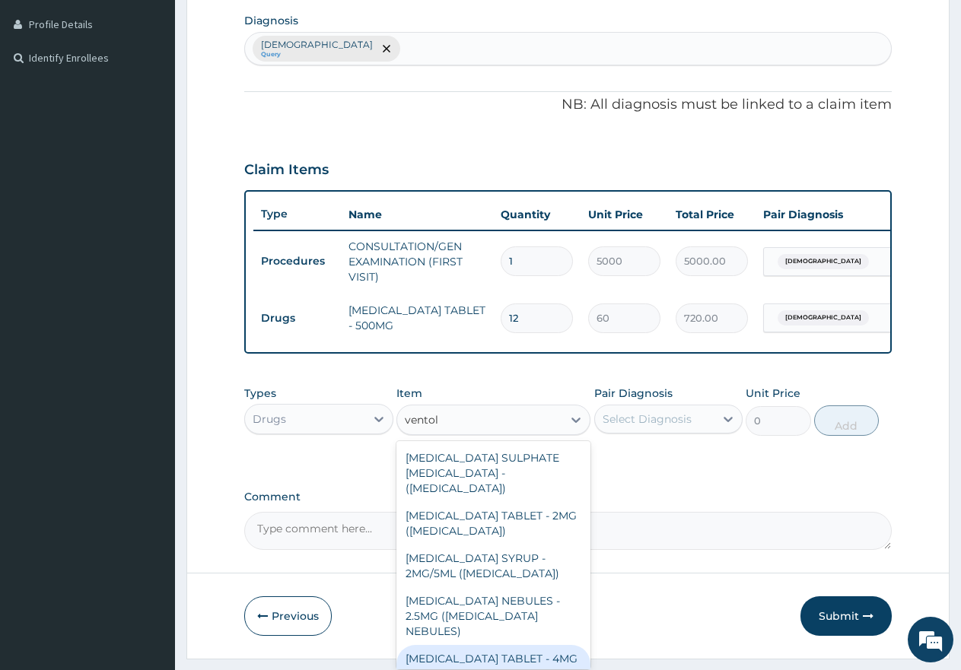
drag, startPoint x: 464, startPoint y: 646, endPoint x: 489, endPoint y: 613, distance: 41.2
click at [466, 645] on div "[MEDICAL_DATA] TABLET - 4MG ([MEDICAL_DATA])" at bounding box center [493, 666] width 194 height 43
type input "100"
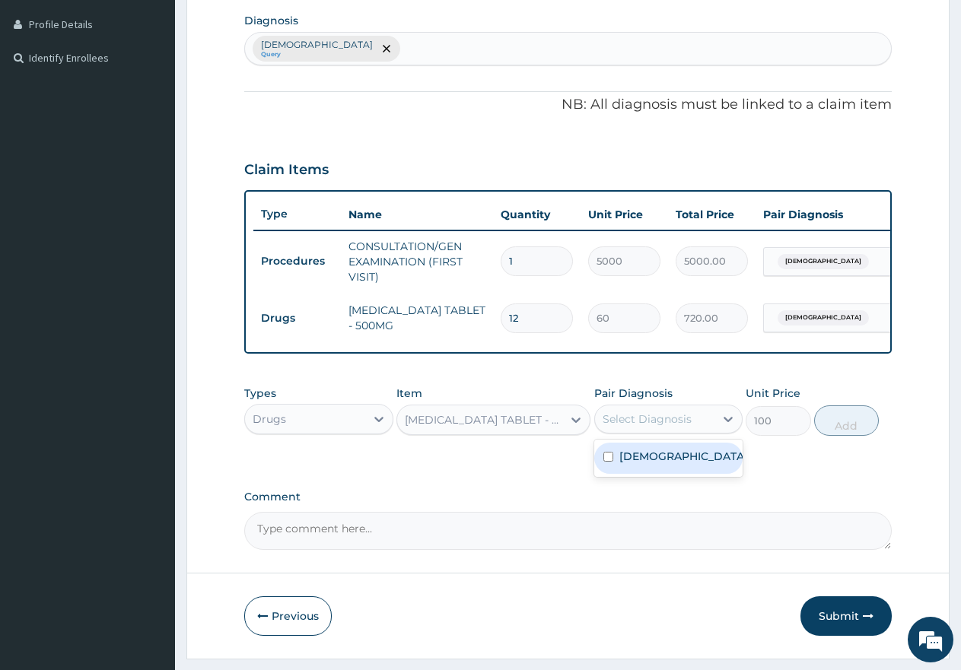
click at [657, 427] on div "Select Diagnosis" at bounding box center [647, 419] width 89 height 15
click at [607, 462] on input "checkbox" at bounding box center [608, 457] width 10 height 10
checkbox input "true"
click at [844, 436] on button "Add" at bounding box center [846, 421] width 65 height 30
type input "0"
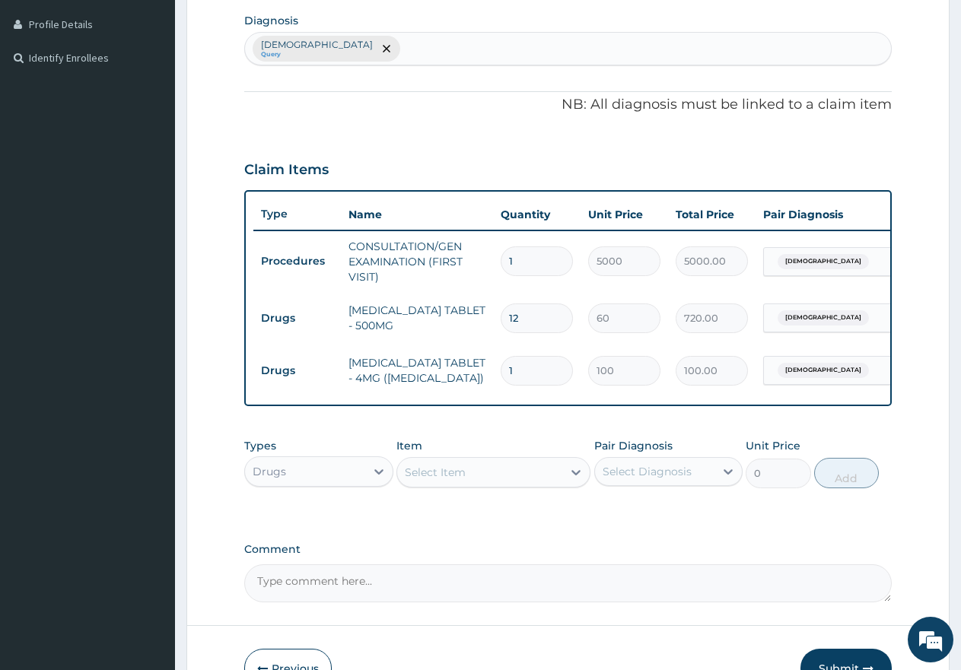
type input "0.00"
type input "2"
type input "200.00"
type input "20"
type input "2000.00"
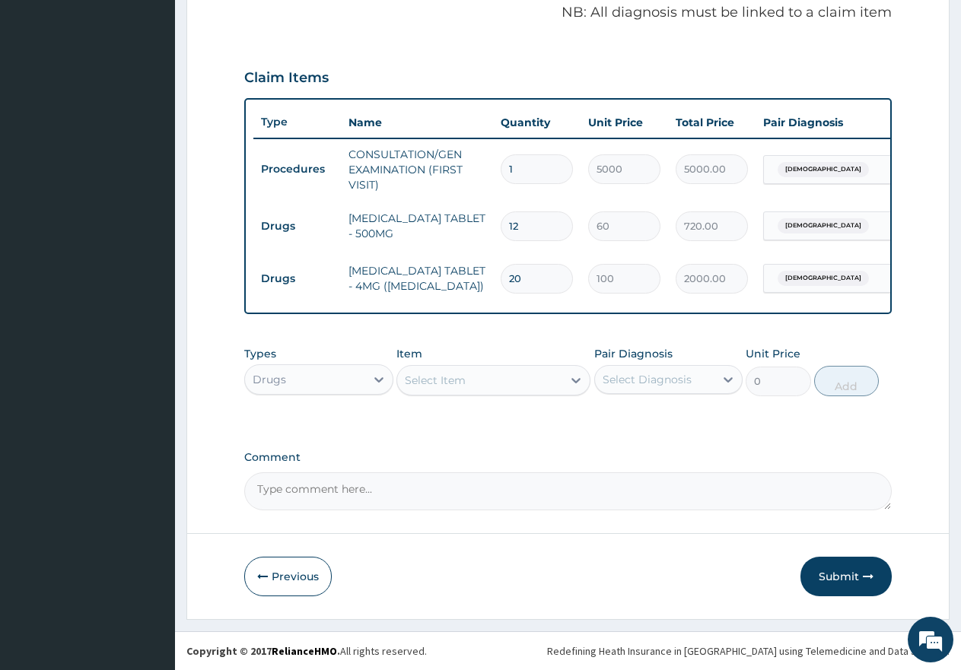
scroll to position [481, 0]
type input "20"
click at [838, 575] on button "Submit" at bounding box center [845, 577] width 91 height 40
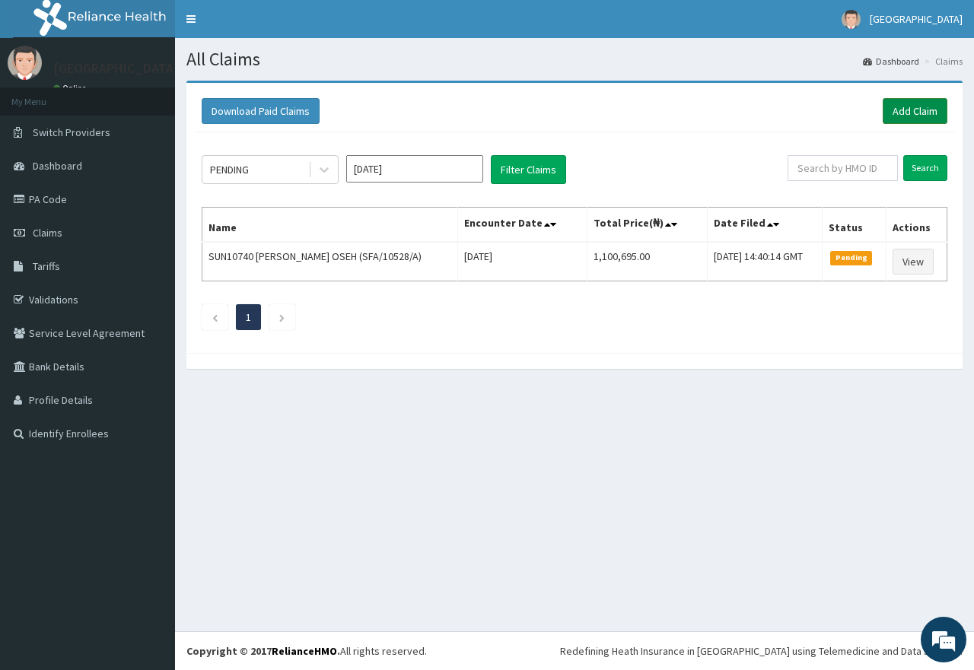
click at [912, 110] on link "Add Claim" at bounding box center [915, 111] width 65 height 26
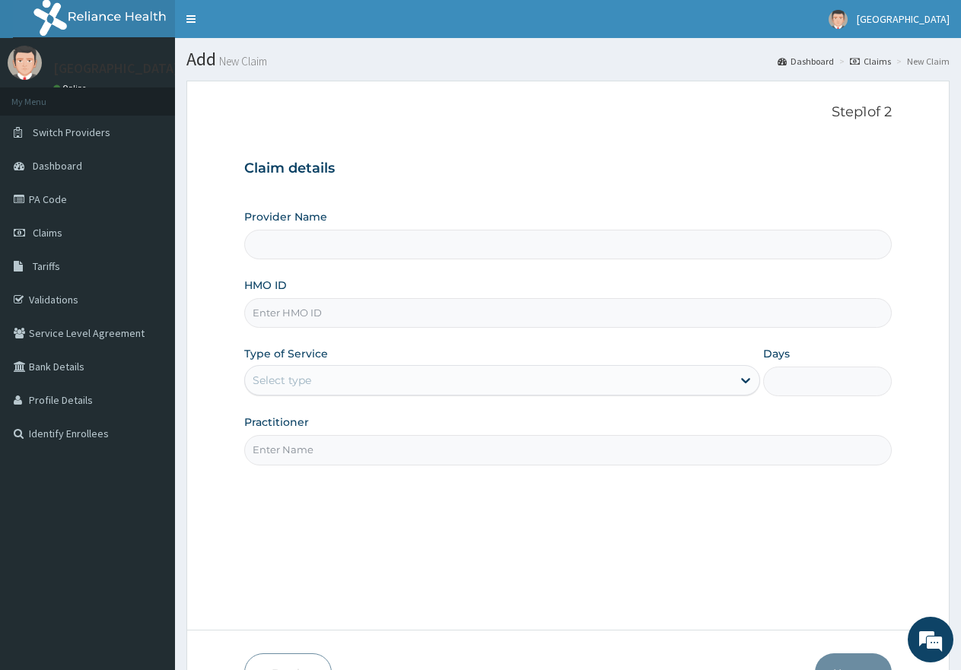
click at [417, 316] on input "HMO ID" at bounding box center [567, 313] width 647 height 30
type input "[GEOGRAPHIC_DATA]"
paste input "ENP/10250/B"
type input "ENP/10250/B"
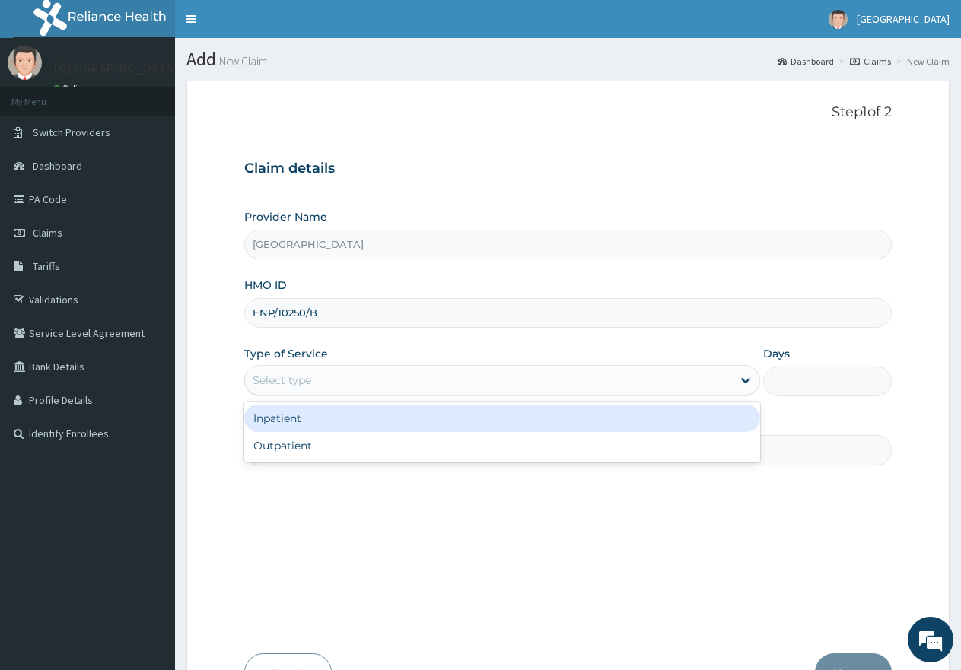
click at [386, 379] on div "Select type" at bounding box center [488, 380] width 486 height 24
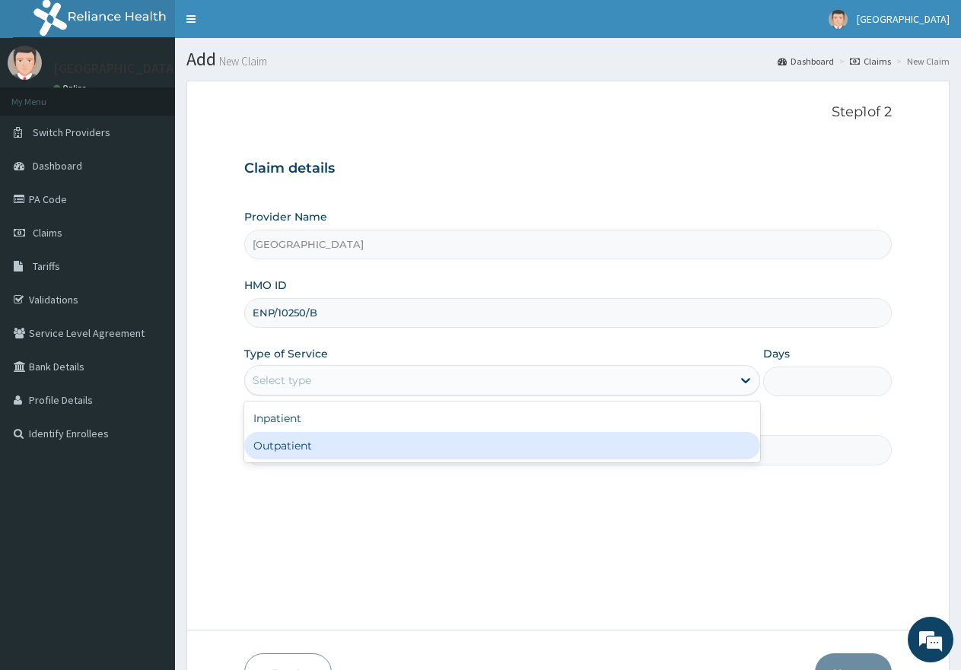
click at [367, 444] on div "Outpatient" at bounding box center [501, 445] width 515 height 27
type input "1"
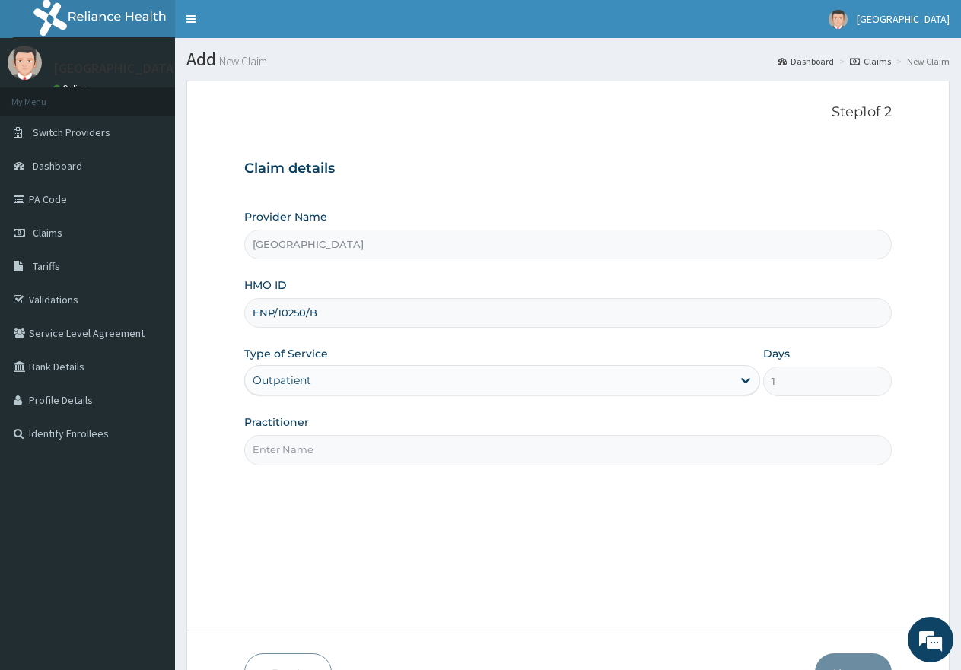
click at [367, 444] on input "Practitioner" at bounding box center [567, 450] width 647 height 30
type input "gp"
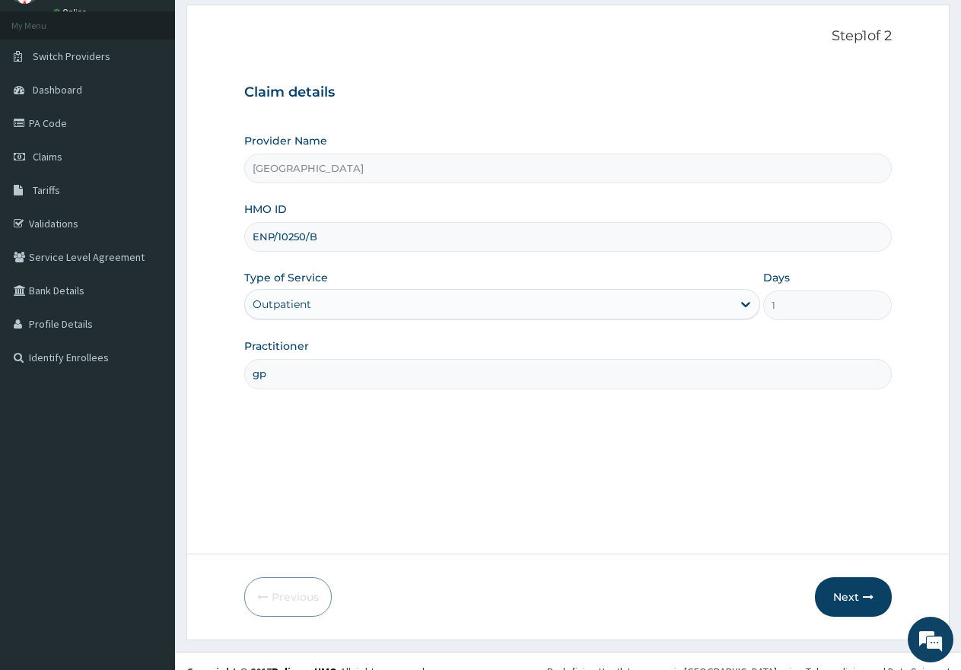
scroll to position [97, 0]
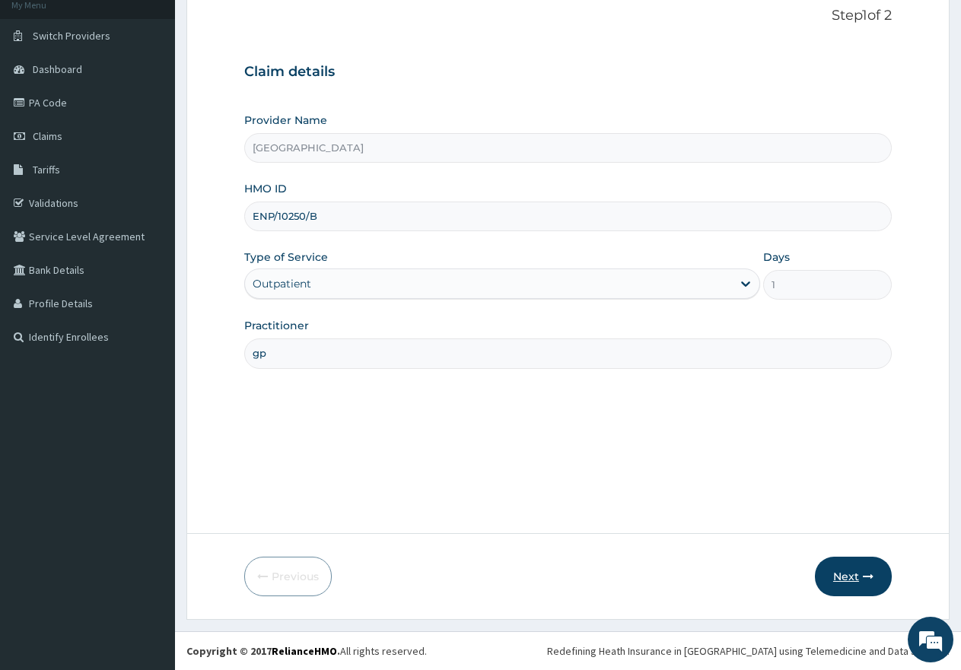
click at [837, 573] on button "Next" at bounding box center [853, 577] width 77 height 40
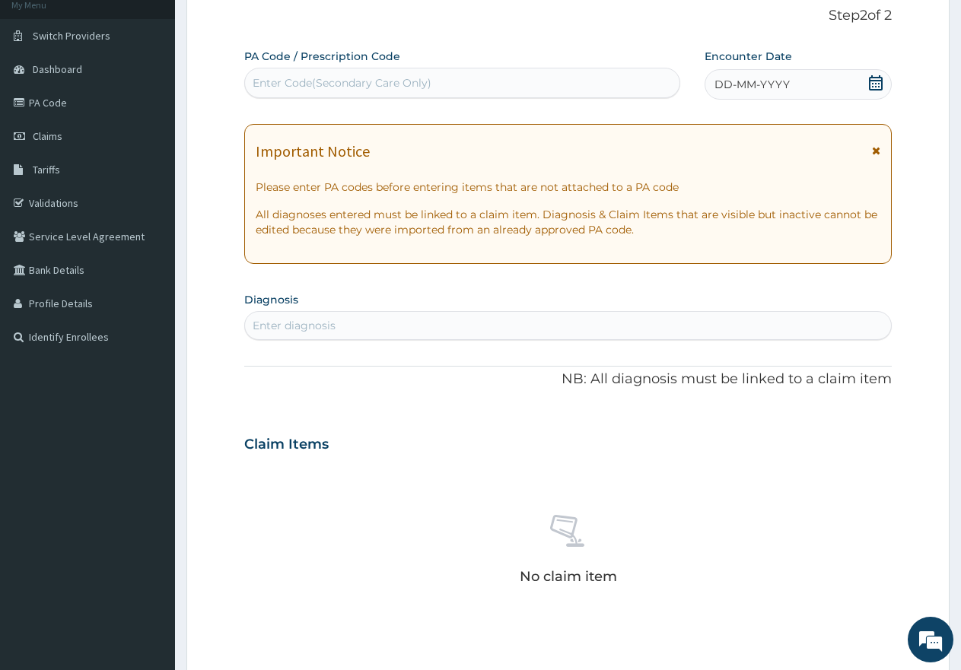
scroll to position [0, 0]
click at [438, 81] on div "Enter Code(Secondary Care Only)" at bounding box center [462, 83] width 434 height 24
paste input "PA/BBCB94"
type input "PA/BBCB94"
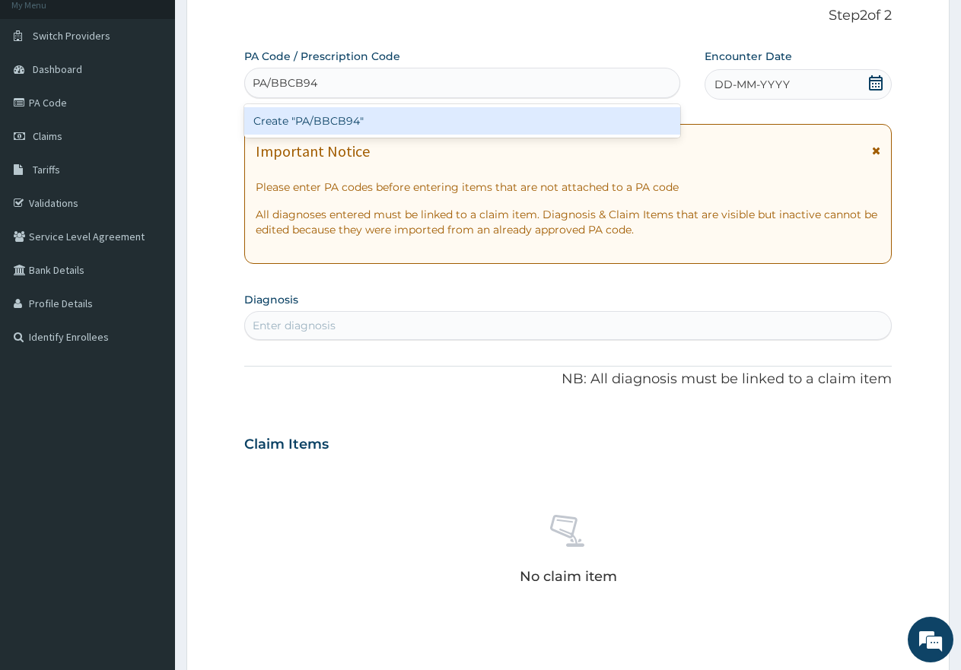
click at [406, 122] on div "Create "PA/BBCB94"" at bounding box center [462, 120] width 436 height 27
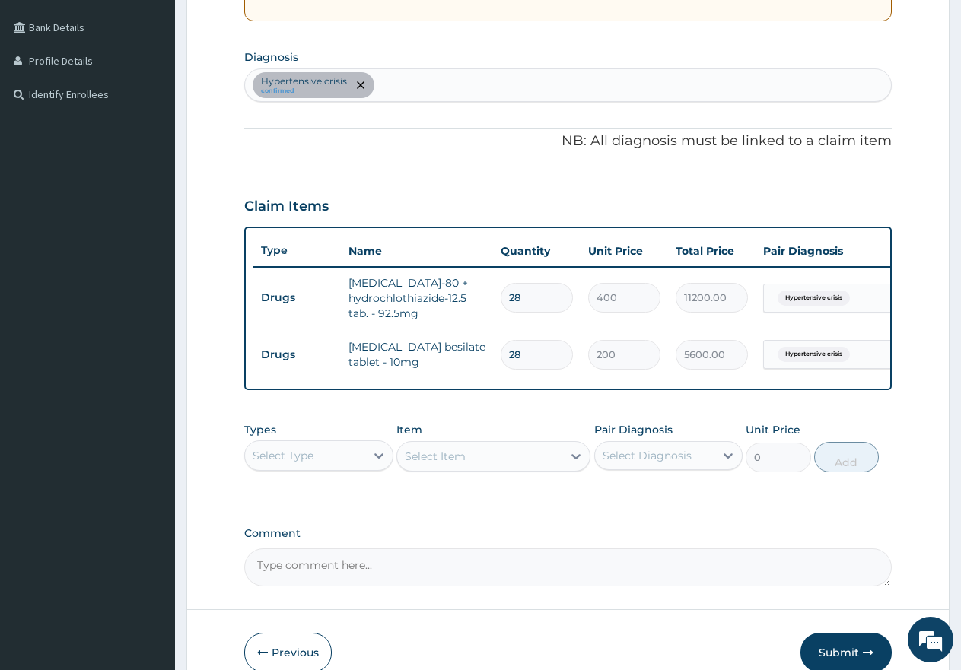
scroll to position [249, 0]
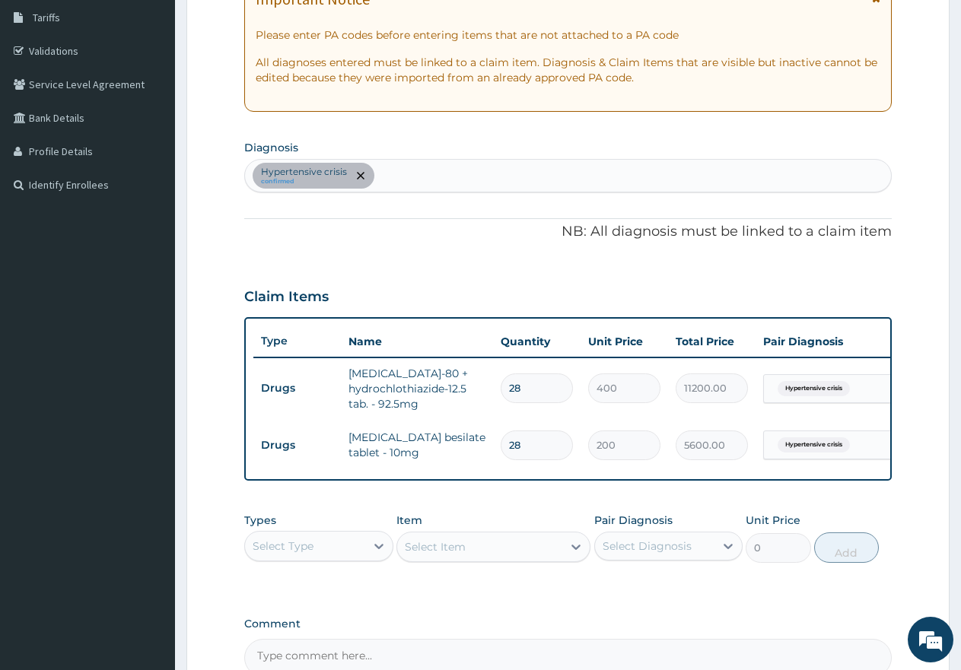
click at [401, 174] on div "Hypertensive crisis confirmed" at bounding box center [568, 176] width 646 height 32
type input "[MEDICAL_DATA]"
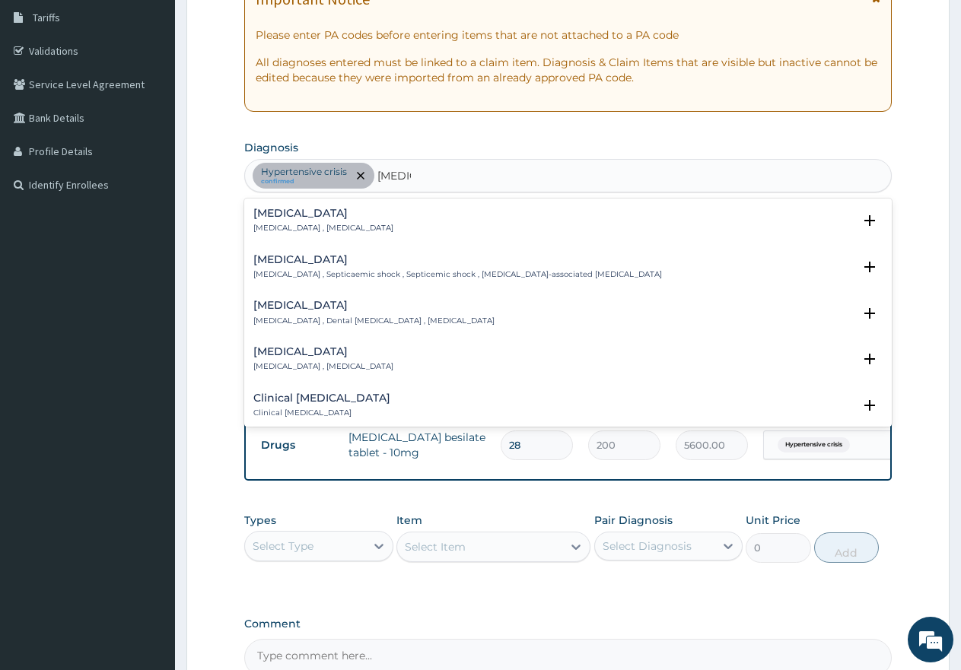
click at [291, 224] on p "[MEDICAL_DATA] , [MEDICAL_DATA]" at bounding box center [323, 228] width 140 height 11
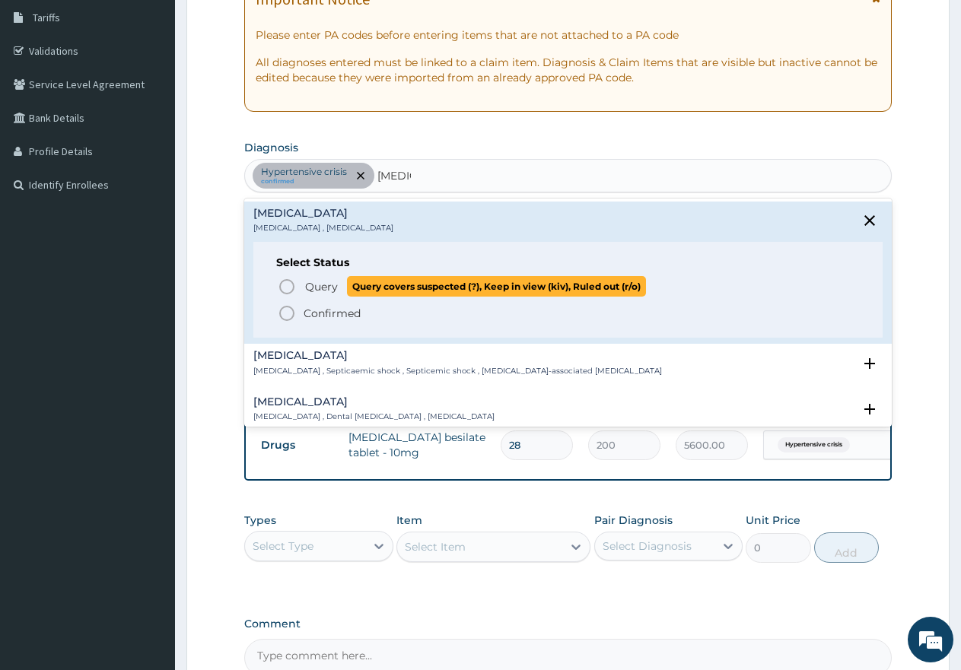
click at [279, 283] on icon "status option query" at bounding box center [287, 287] width 18 height 18
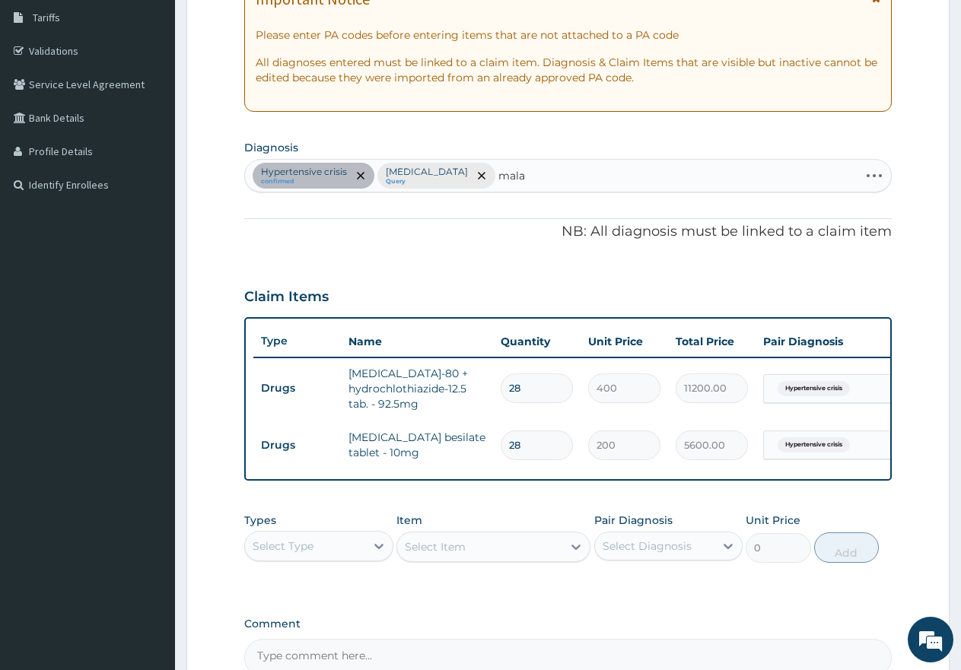
type input "malar"
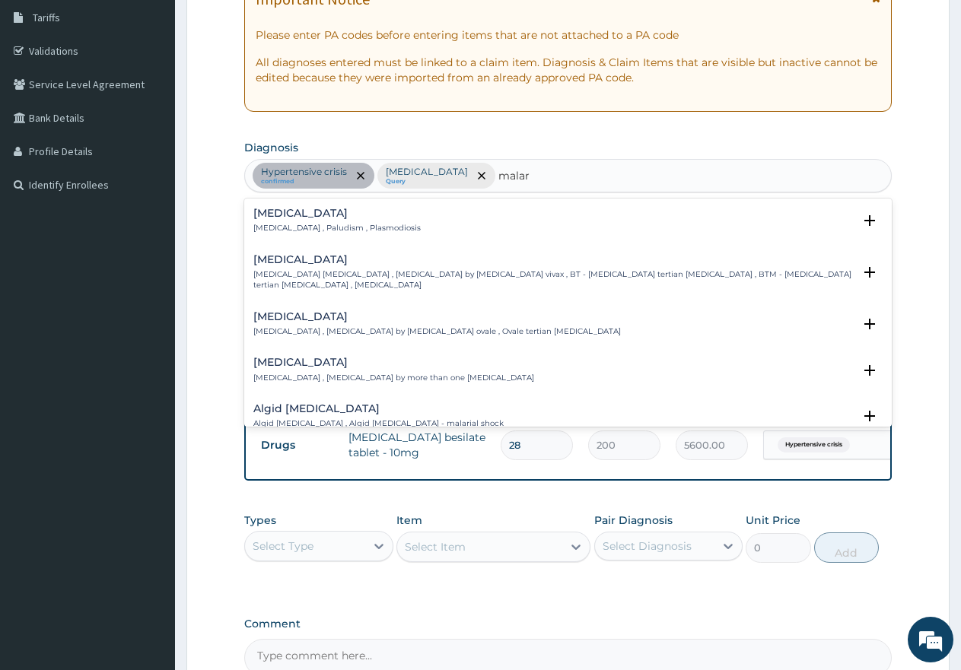
click at [279, 220] on div "[MEDICAL_DATA] [MEDICAL_DATA] , Paludism , Plasmodiosis" at bounding box center [336, 221] width 167 height 27
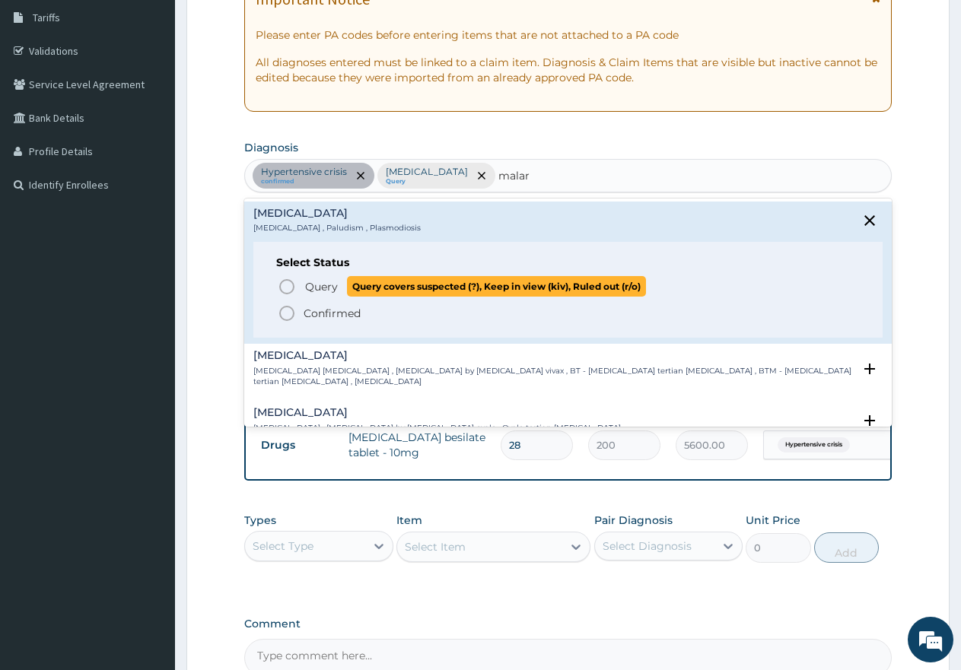
click at [288, 282] on icon "status option query" at bounding box center [287, 287] width 18 height 18
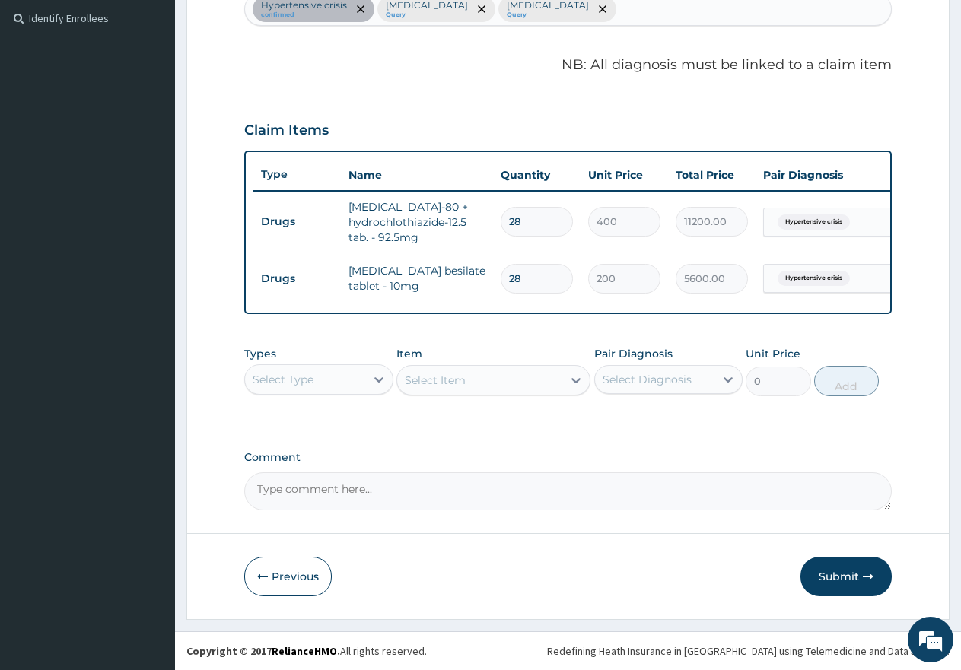
scroll to position [428, 0]
click at [328, 382] on div "Select Type" at bounding box center [305, 379] width 120 height 24
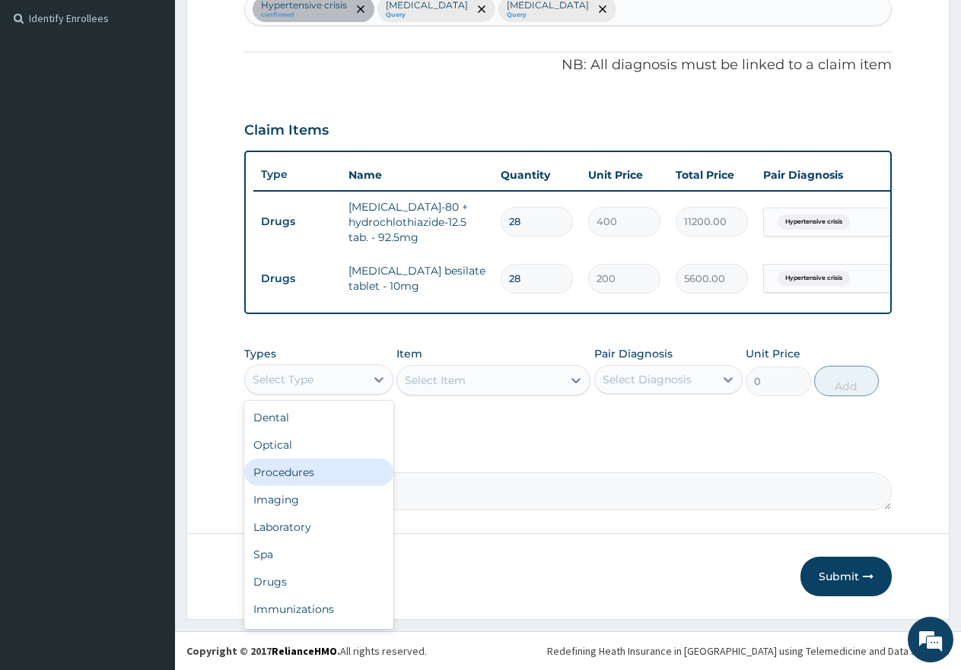
click at [313, 469] on div "Procedures" at bounding box center [318, 472] width 149 height 27
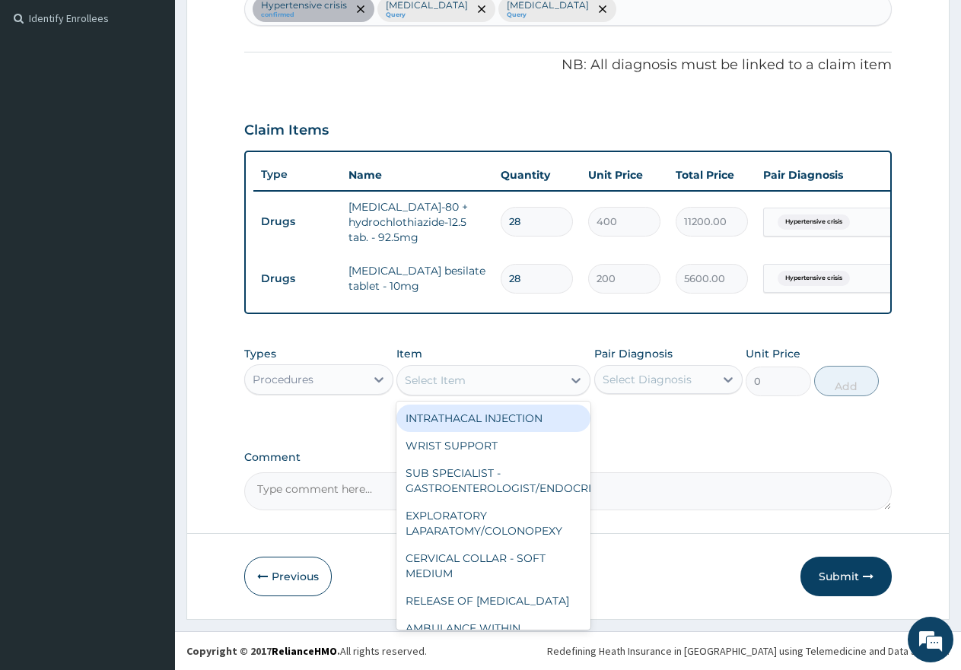
click at [483, 385] on div "Select Item" at bounding box center [479, 380] width 165 height 24
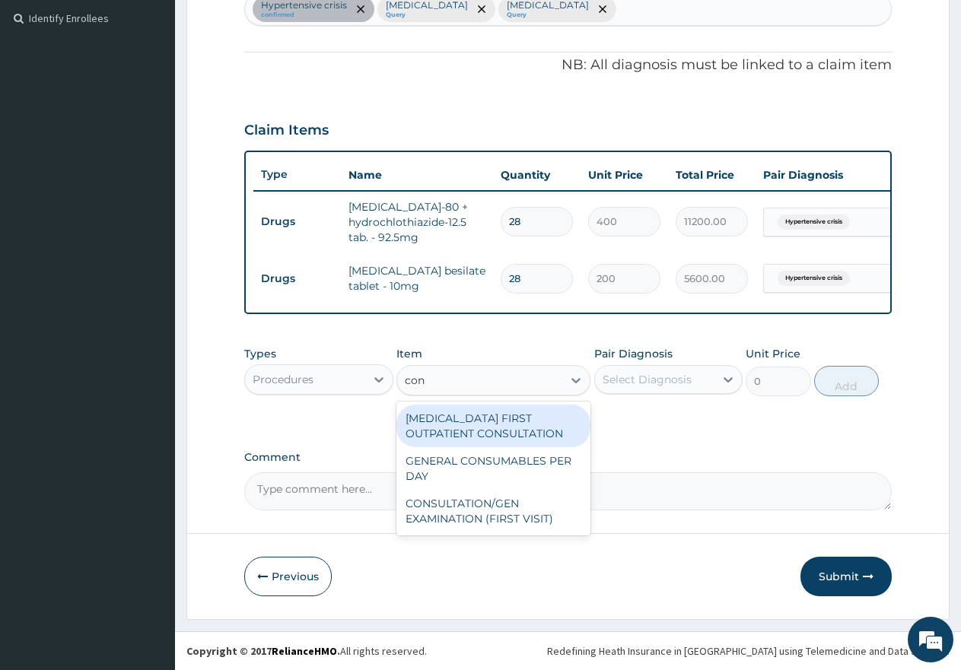
type input "cons"
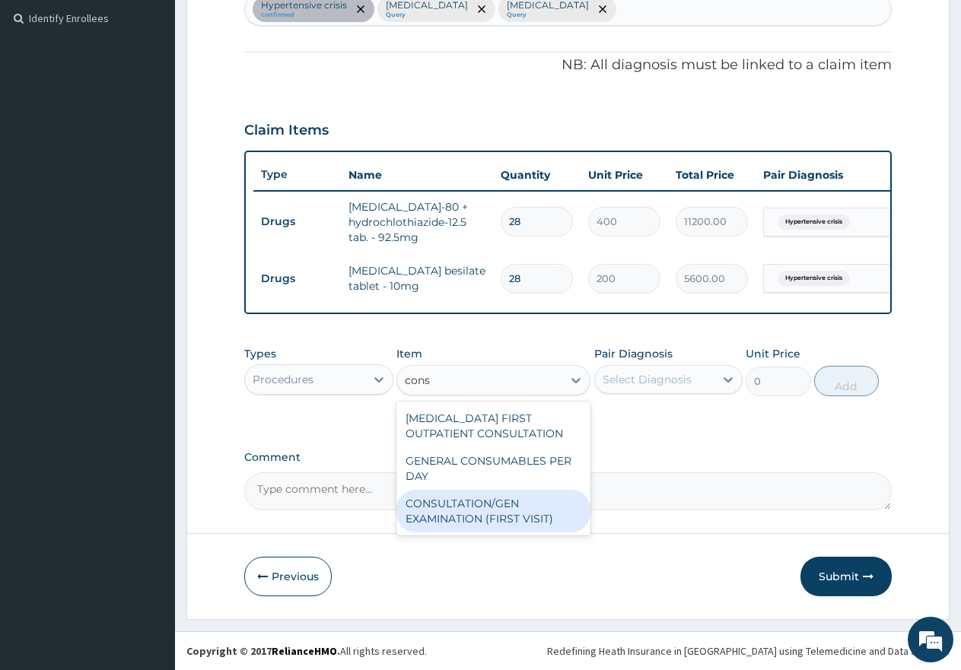
drag, startPoint x: 450, startPoint y: 515, endPoint x: 570, endPoint y: 473, distance: 126.6
click at [453, 514] on div "CONSULTATION/GEN EXAMINATION (FIRST VISIT)" at bounding box center [493, 511] width 194 height 43
type input "5000"
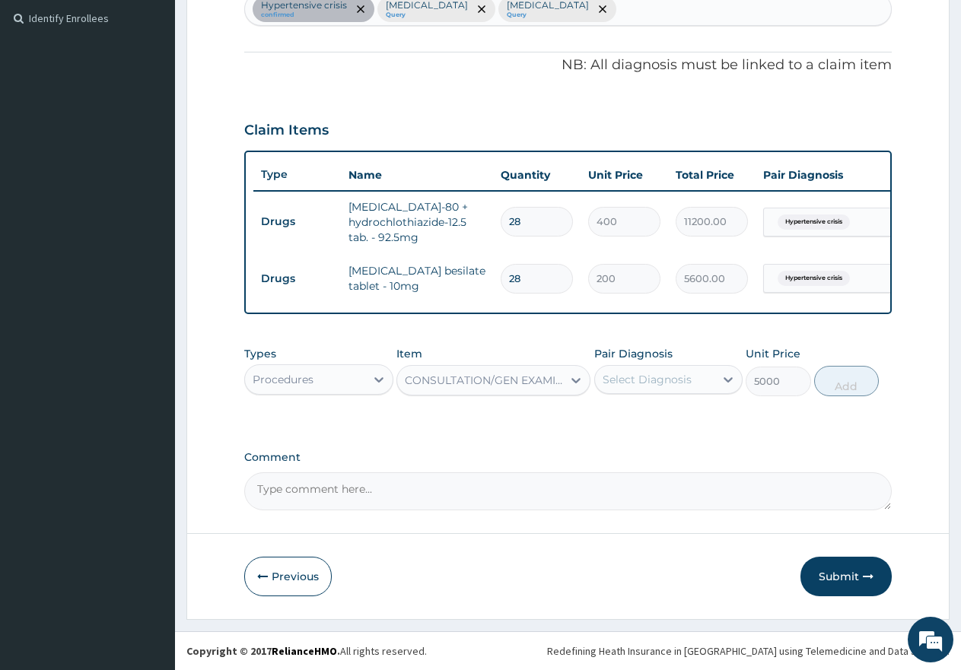
click at [643, 383] on div "Select Diagnosis" at bounding box center [647, 379] width 89 height 15
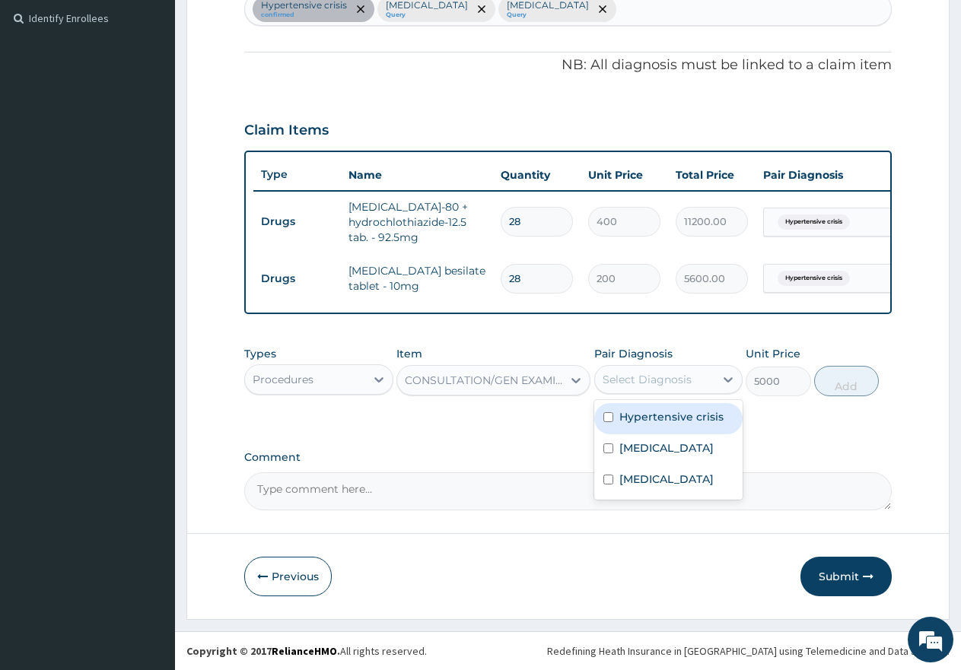
click at [612, 417] on input "checkbox" at bounding box center [608, 417] width 10 height 10
checkbox input "true"
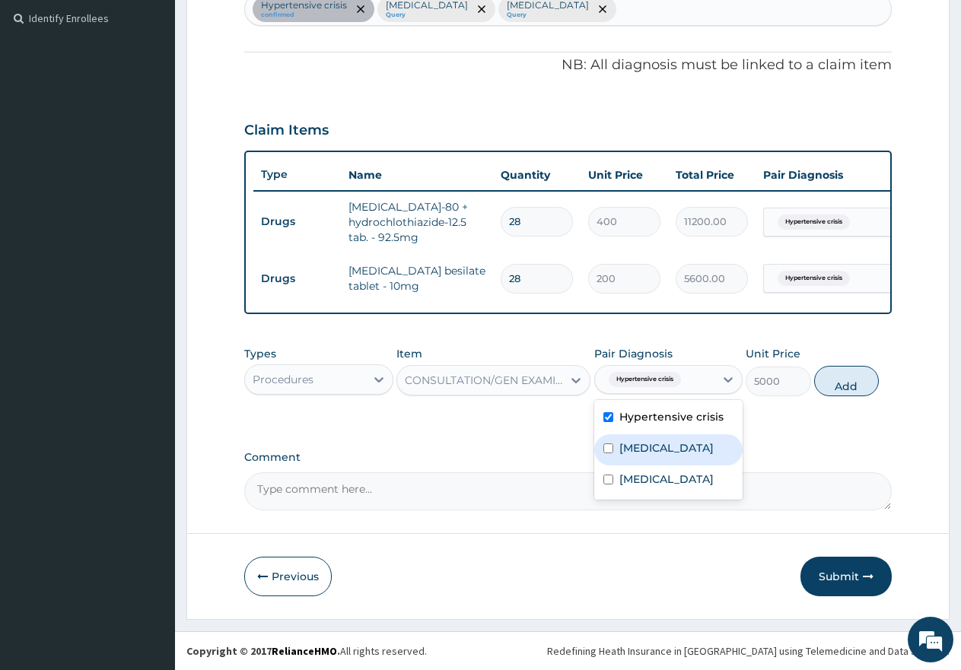
drag, startPoint x: 607, startPoint y: 451, endPoint x: 606, endPoint y: 459, distance: 7.6
click at [608, 451] on input "checkbox" at bounding box center [608, 449] width 10 height 10
checkbox input "true"
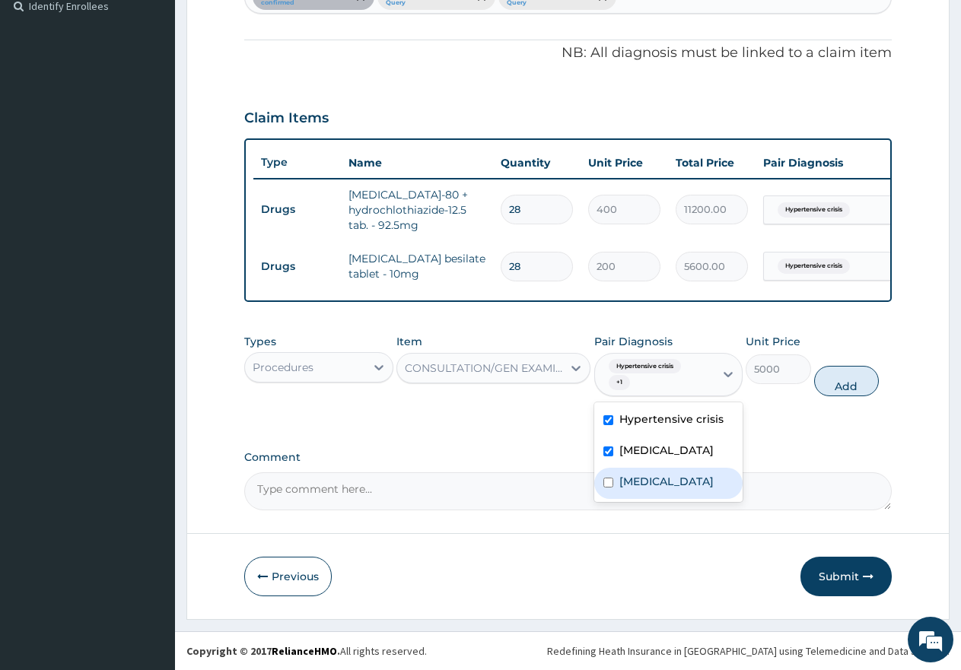
drag, startPoint x: 612, startPoint y: 495, endPoint x: 669, endPoint y: 485, distance: 57.2
click at [614, 495] on div "[MEDICAL_DATA]" at bounding box center [668, 483] width 149 height 31
checkbox input "true"
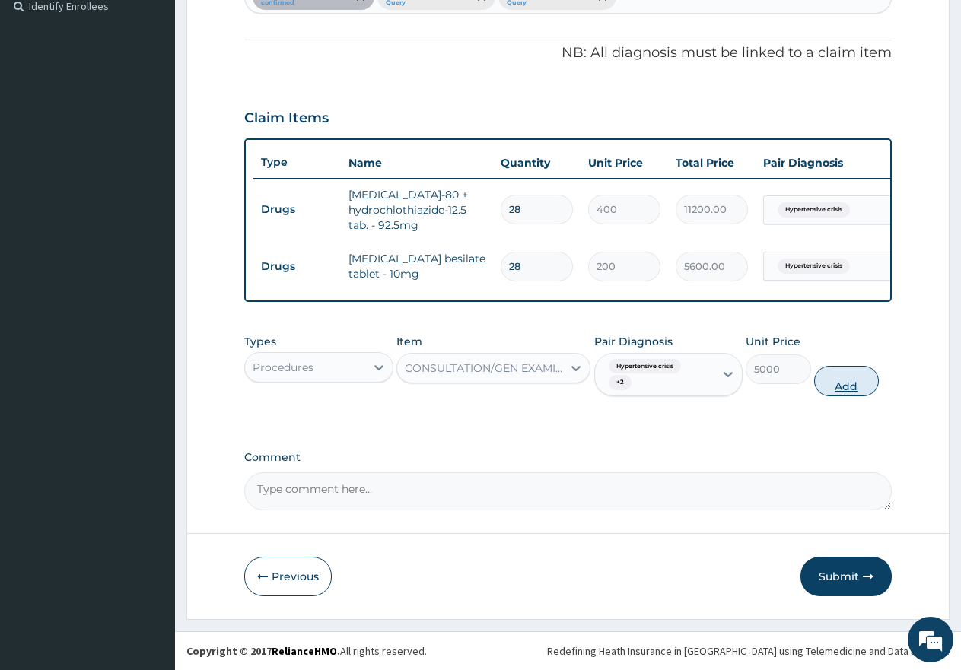
click at [847, 394] on button "Add" at bounding box center [846, 381] width 65 height 30
type input "0"
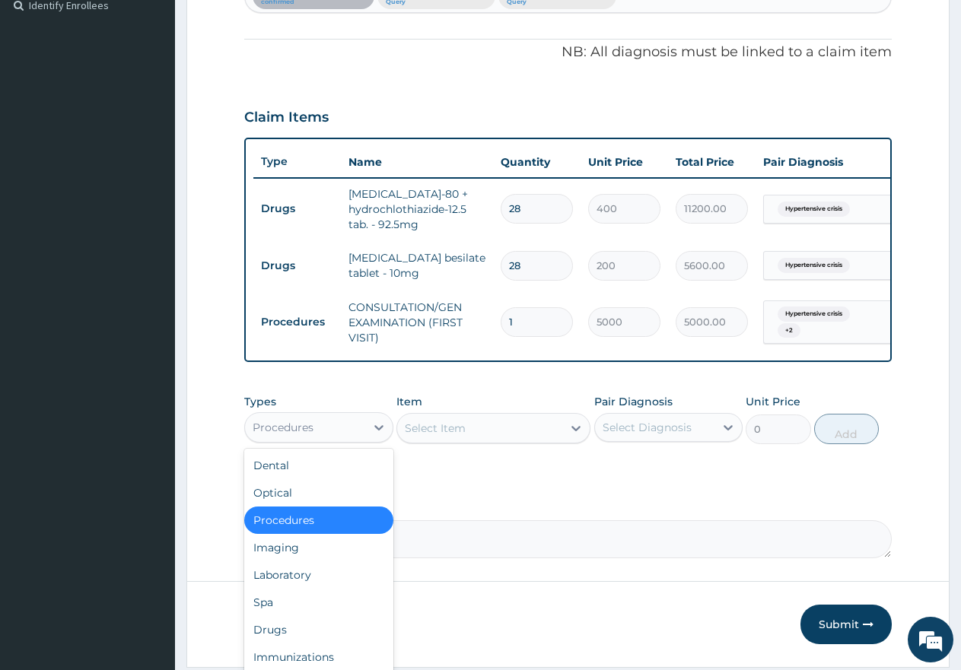
click at [334, 434] on div "Procedures" at bounding box center [305, 427] width 120 height 24
click at [292, 584] on div "Laboratory" at bounding box center [318, 575] width 149 height 27
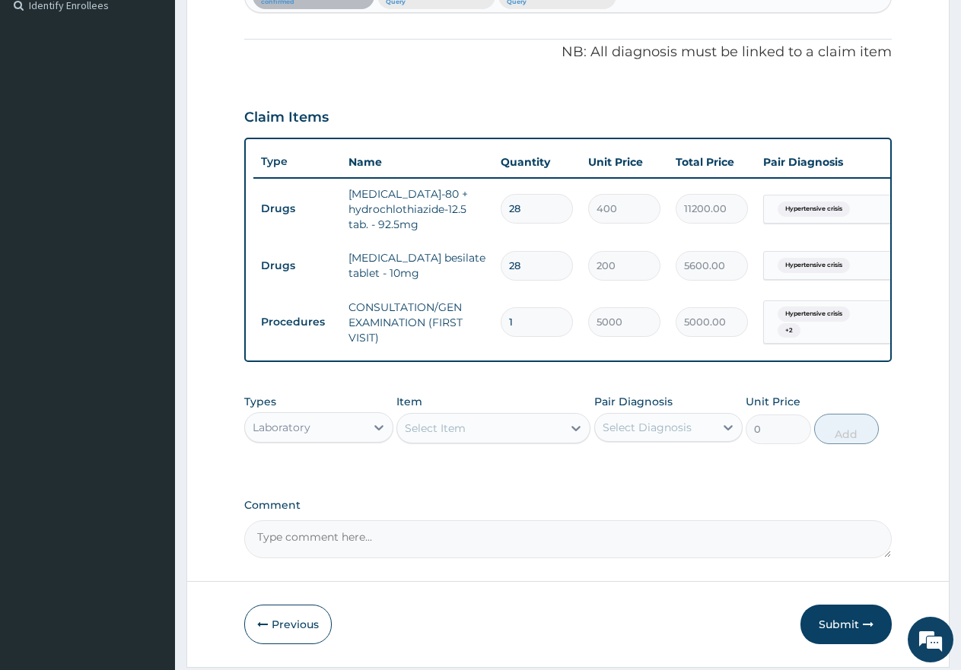
click at [476, 437] on div "Select Item" at bounding box center [479, 428] width 165 height 24
type input "full"
click at [498, 504] on div "[MEDICAL_DATA] (FBC)" at bounding box center [493, 493] width 194 height 27
type input "7000"
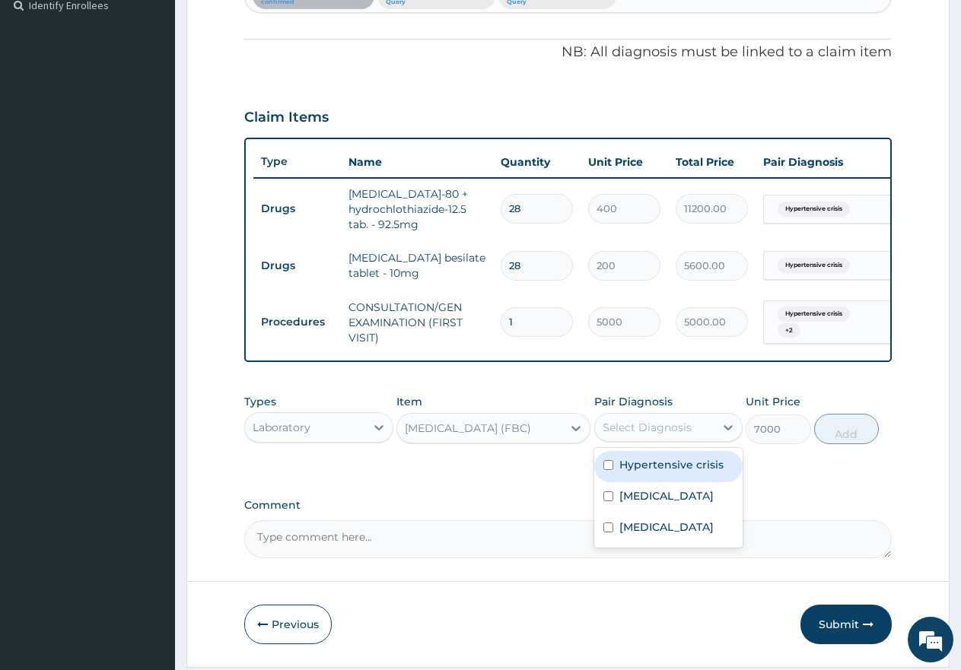
click at [657, 435] on div "Select Diagnosis" at bounding box center [647, 427] width 89 height 15
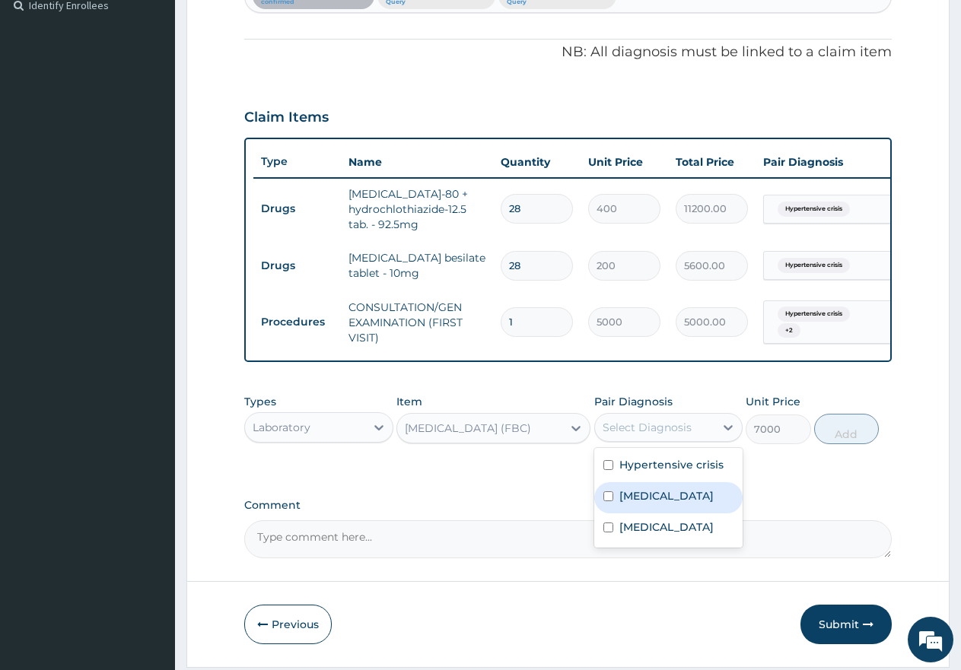
click at [606, 501] on input "checkbox" at bounding box center [608, 497] width 10 height 10
checkbox input "true"
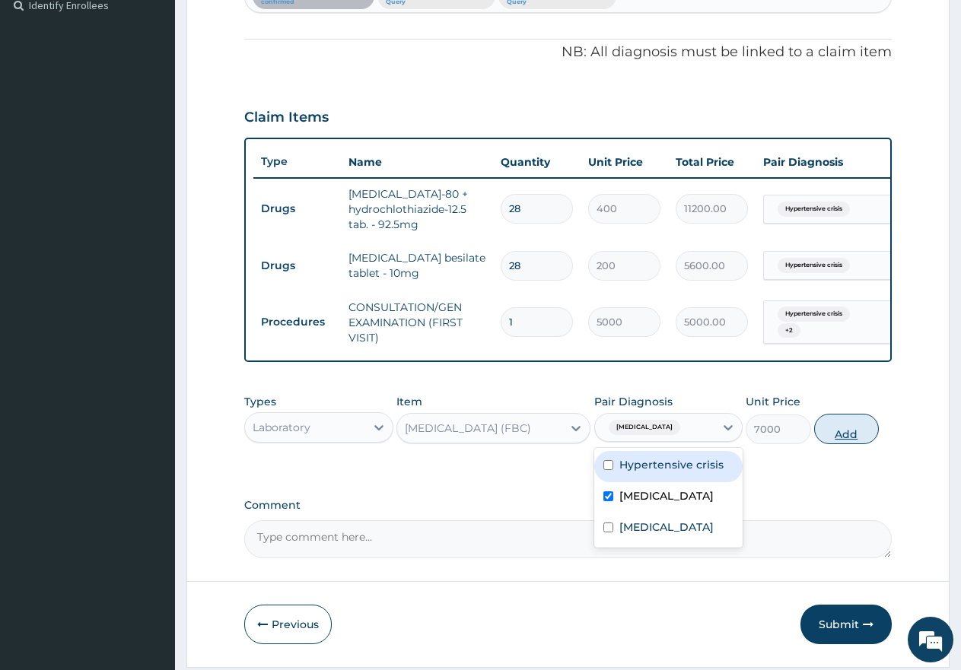
click at [851, 444] on button "Add" at bounding box center [846, 429] width 65 height 30
type input "0"
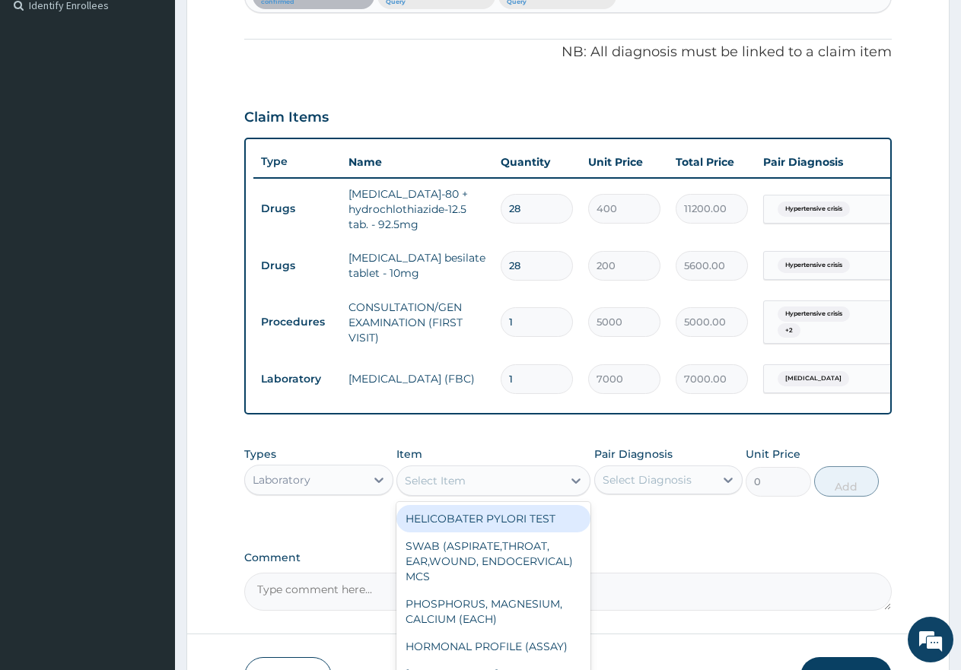
click at [493, 492] on div "Select Item" at bounding box center [479, 481] width 165 height 24
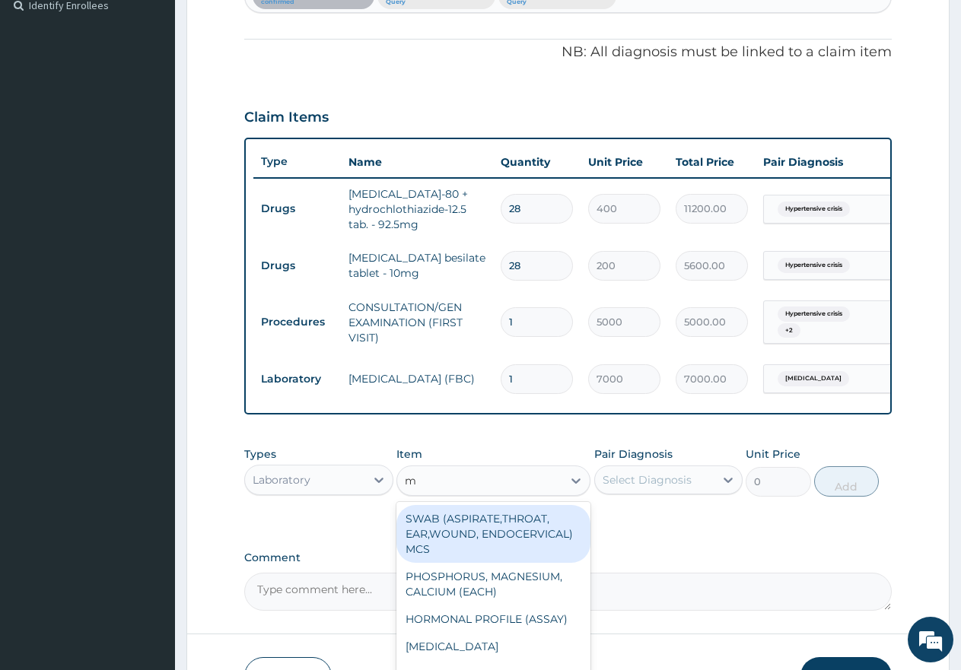
type input "mp"
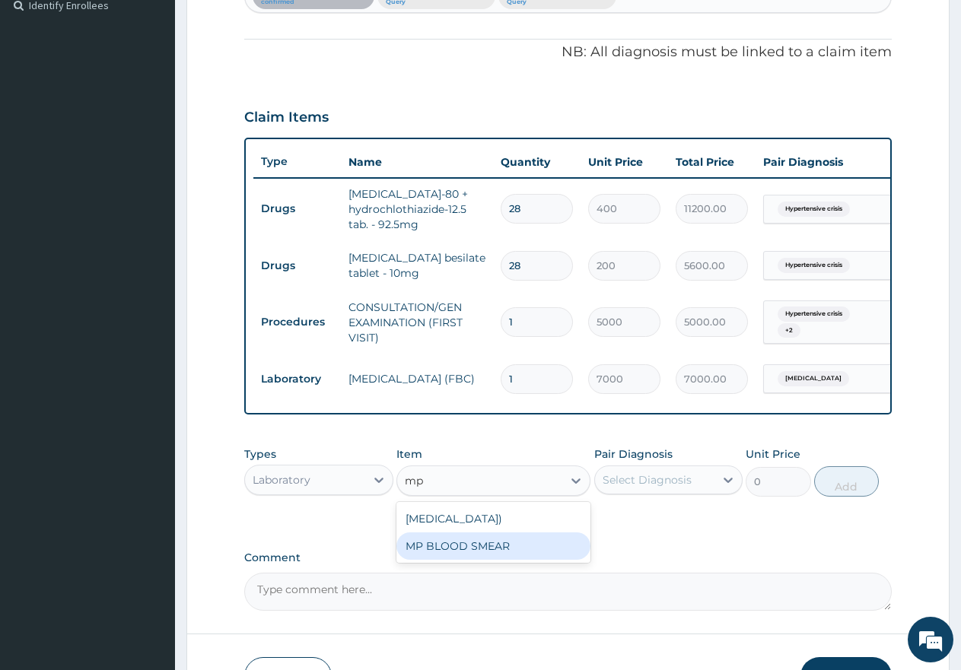
drag, startPoint x: 474, startPoint y: 580, endPoint x: 526, endPoint y: 555, distance: 57.5
click at [475, 560] on div "MP BLOOD SMEAR" at bounding box center [493, 546] width 194 height 27
type input "2500"
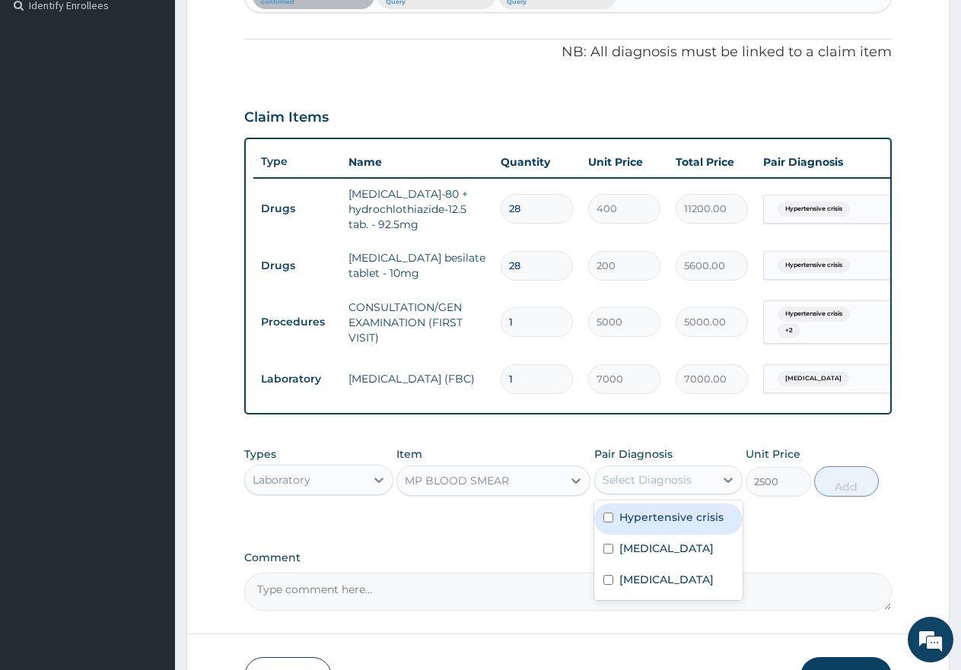
click at [644, 486] on div "Select Diagnosis" at bounding box center [647, 479] width 89 height 15
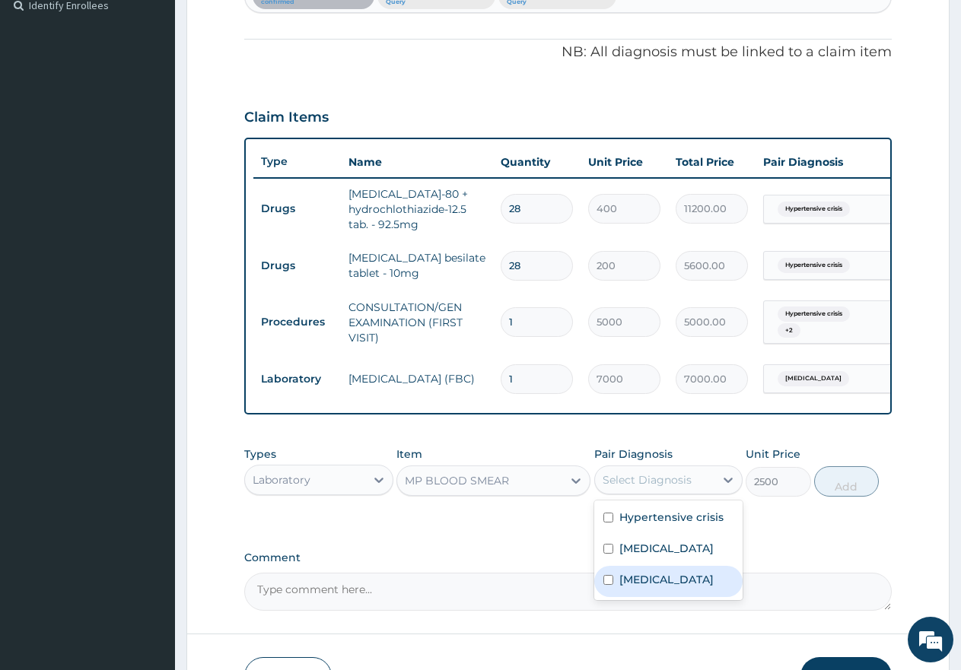
click at [606, 587] on div "[MEDICAL_DATA]" at bounding box center [668, 581] width 149 height 31
checkbox input "true"
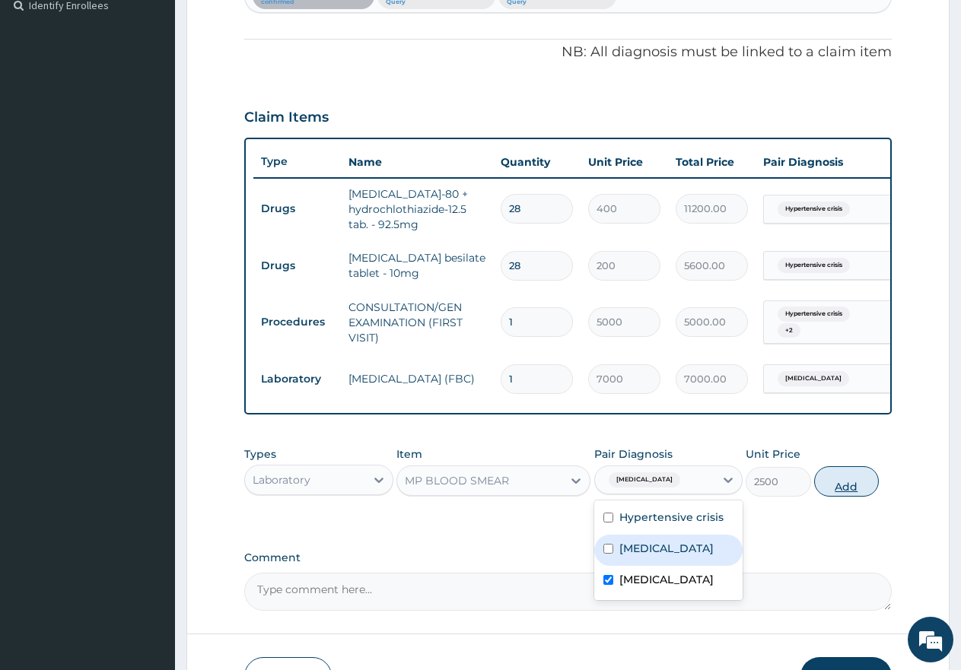
click at [850, 497] on button "Add" at bounding box center [846, 481] width 65 height 30
type input "0"
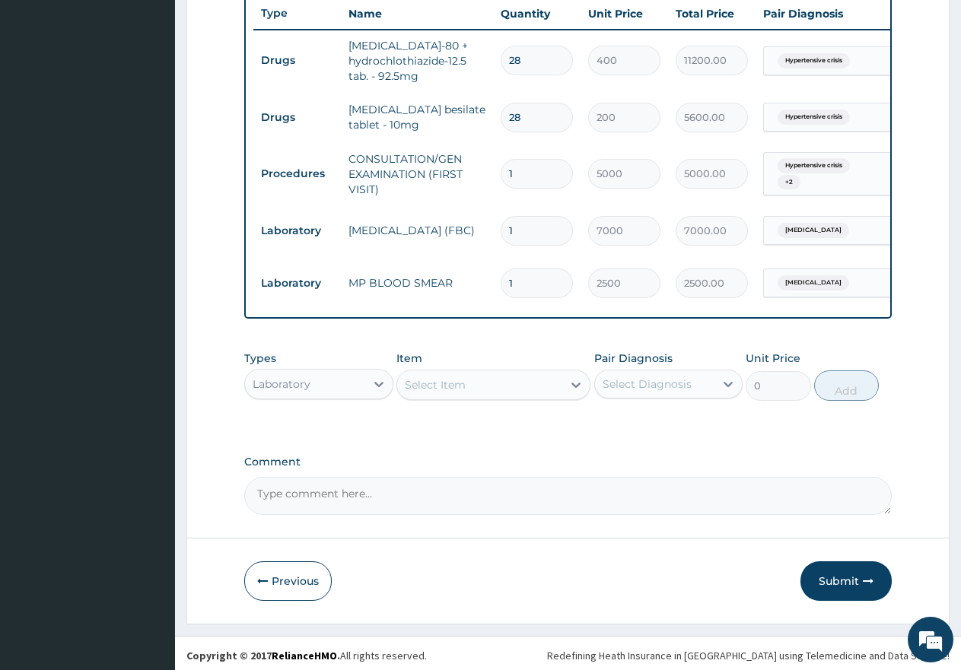
scroll to position [581, 0]
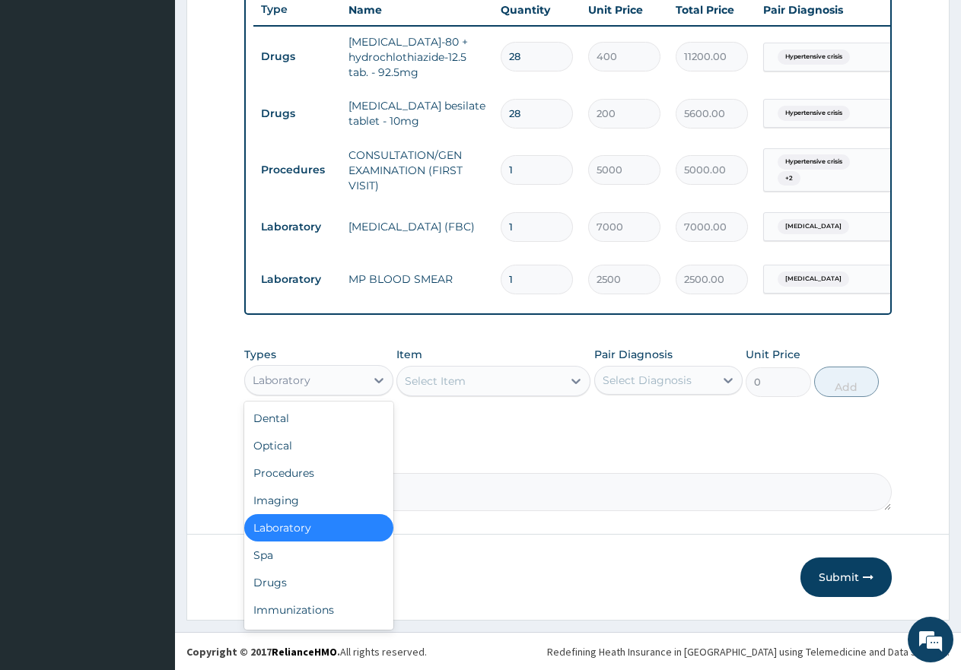
click at [320, 387] on div "Laboratory" at bounding box center [305, 380] width 120 height 24
click at [297, 586] on div "Drugs" at bounding box center [318, 582] width 149 height 27
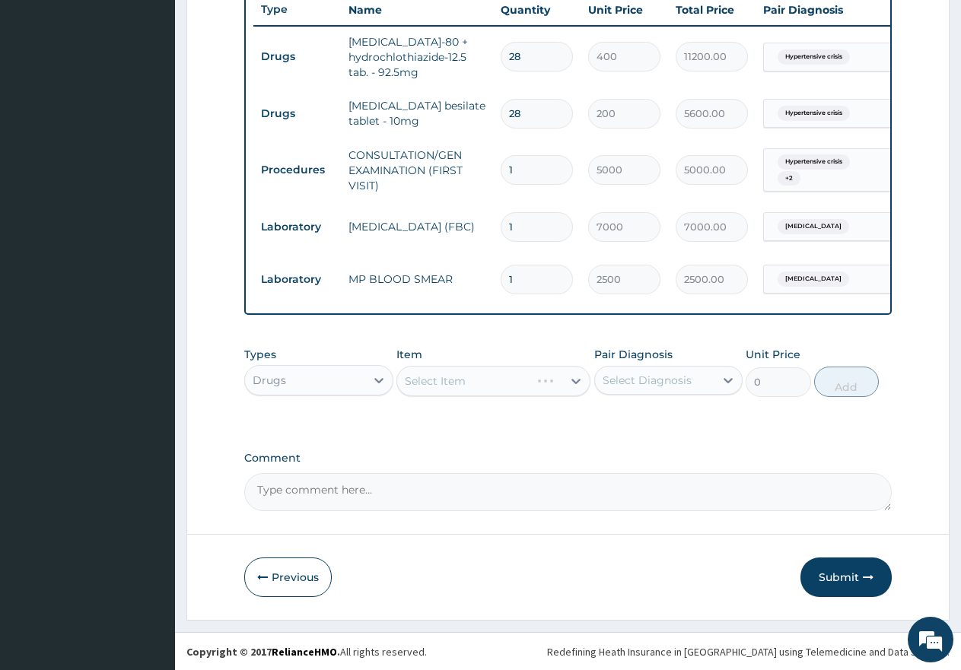
click at [488, 396] on div "Select Item" at bounding box center [493, 381] width 194 height 30
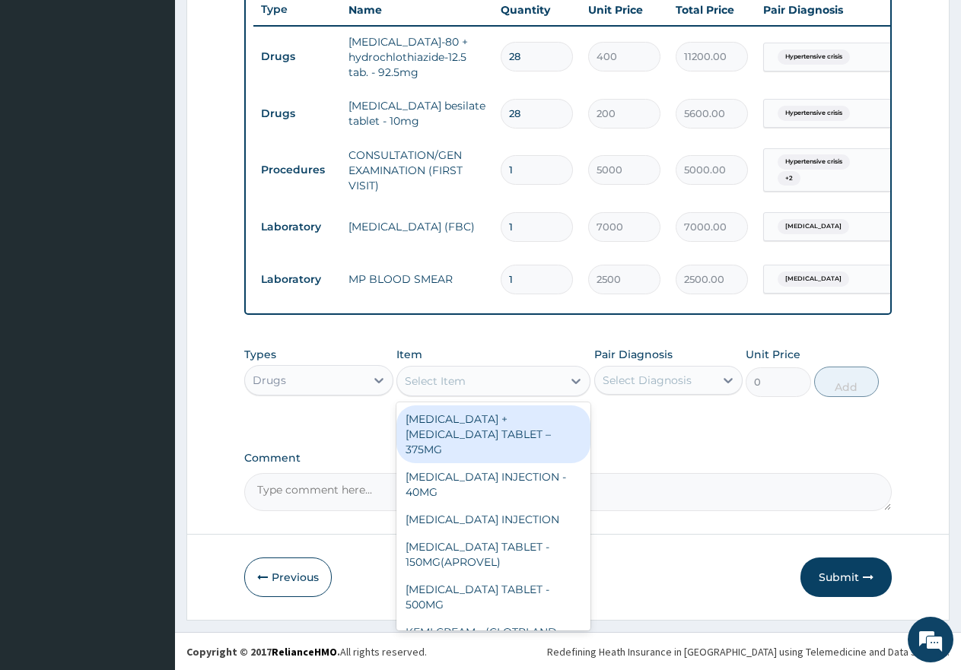
click at [488, 393] on div "Select Item" at bounding box center [479, 381] width 165 height 24
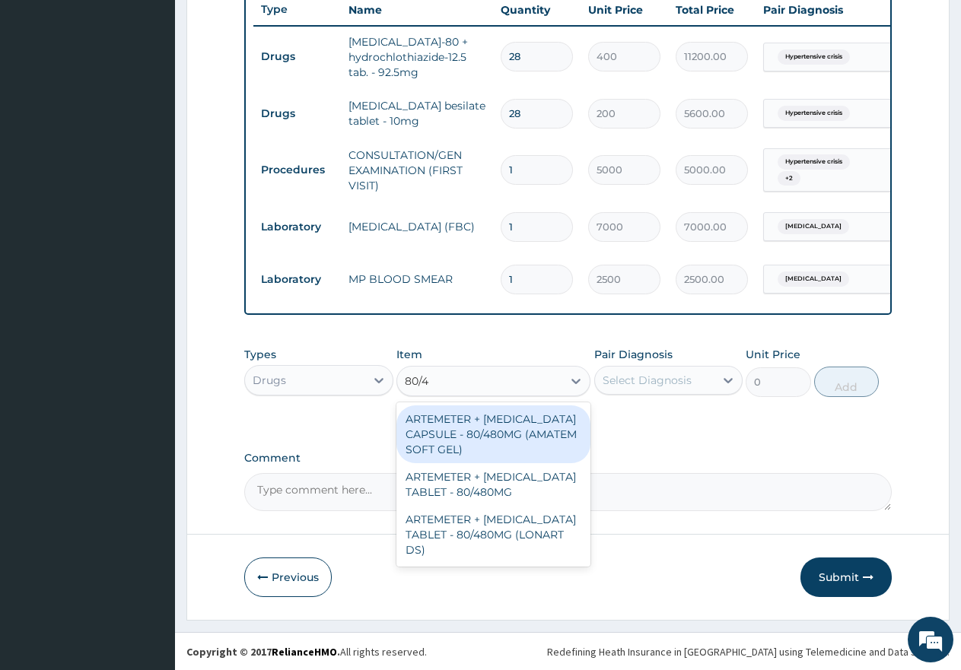
type input "80/48"
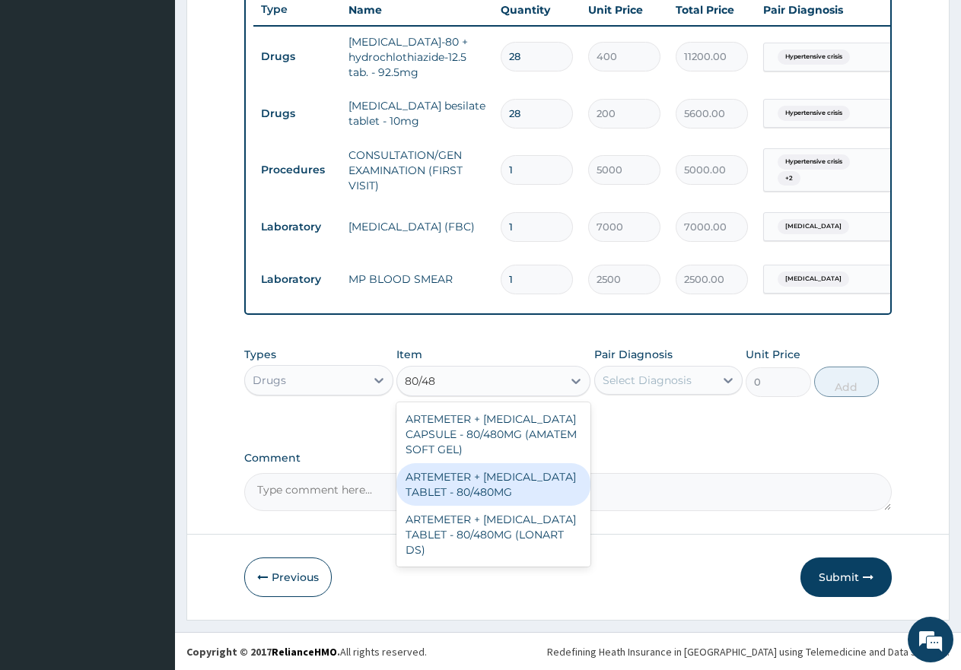
click at [492, 495] on div "ARTEMETER + [MEDICAL_DATA] TABLET - 80/480MG" at bounding box center [493, 484] width 194 height 43
type input "650"
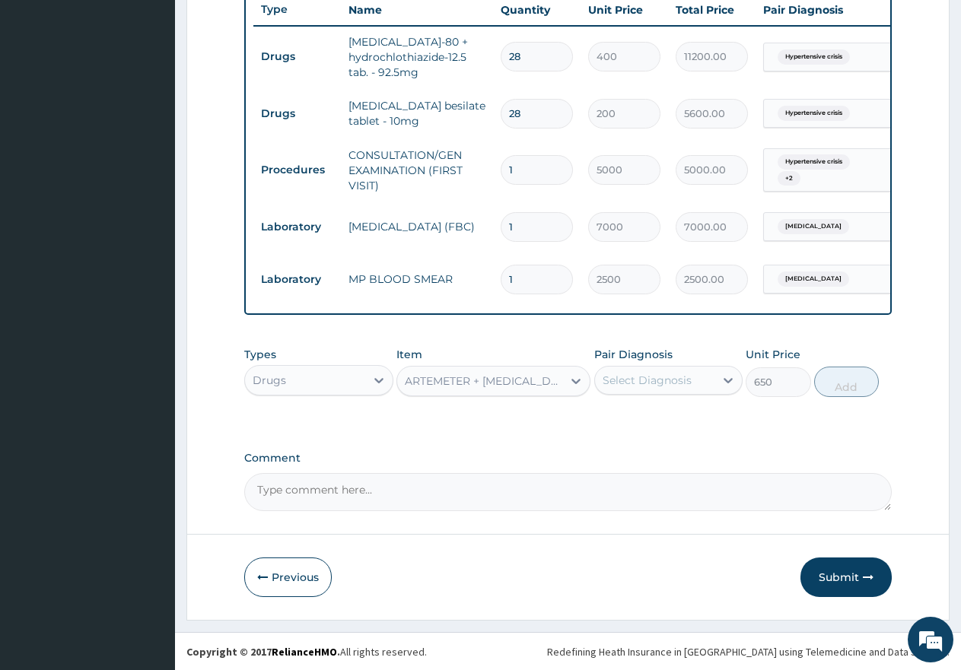
click at [621, 388] on div "Select Diagnosis" at bounding box center [647, 380] width 89 height 15
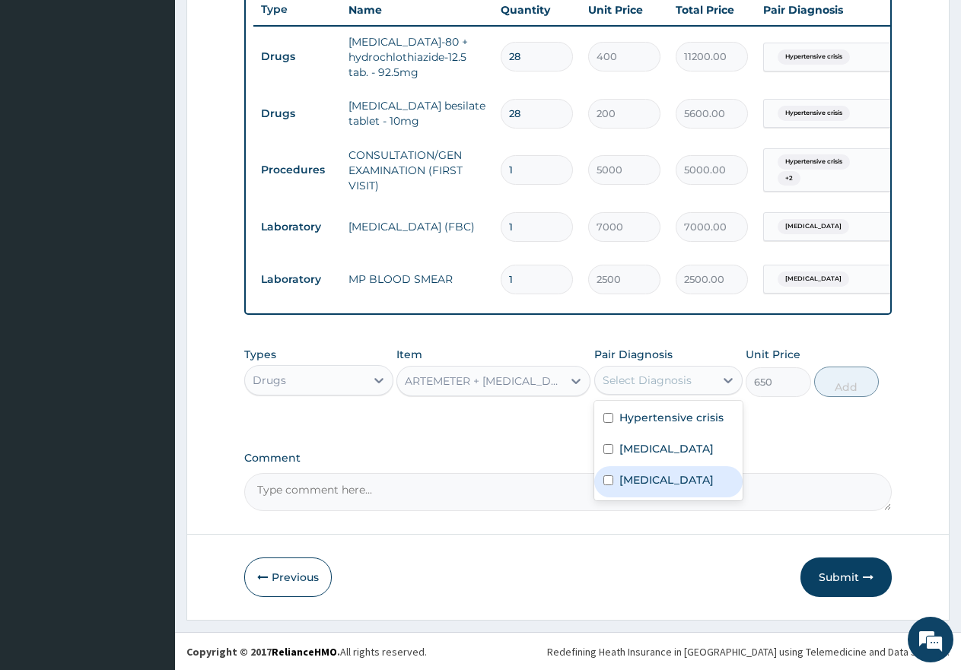
click at [602, 490] on div "[MEDICAL_DATA]" at bounding box center [668, 481] width 149 height 31
checkbox input "true"
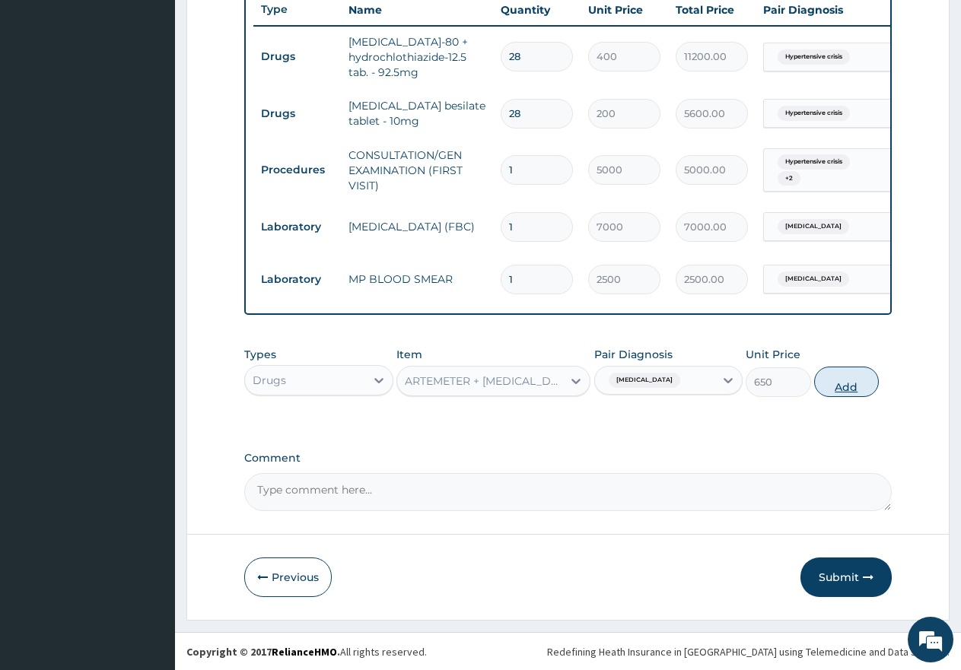
click at [846, 397] on button "Add" at bounding box center [846, 382] width 65 height 30
type input "0"
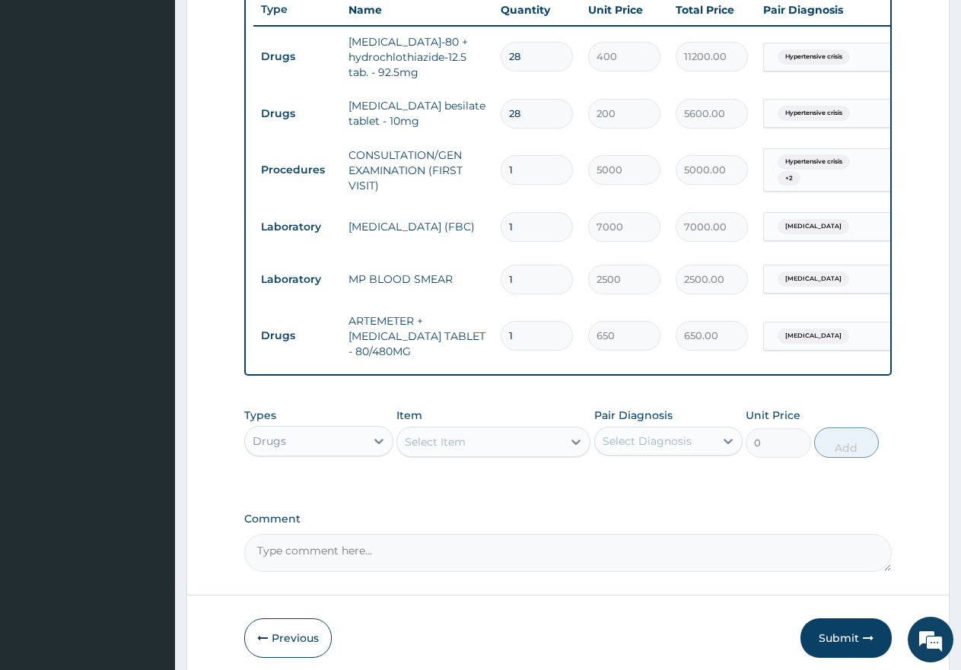
type input "0.00"
type input "6"
type input "3900.00"
type input "6"
click at [504, 454] on div "Select Item" at bounding box center [479, 442] width 165 height 24
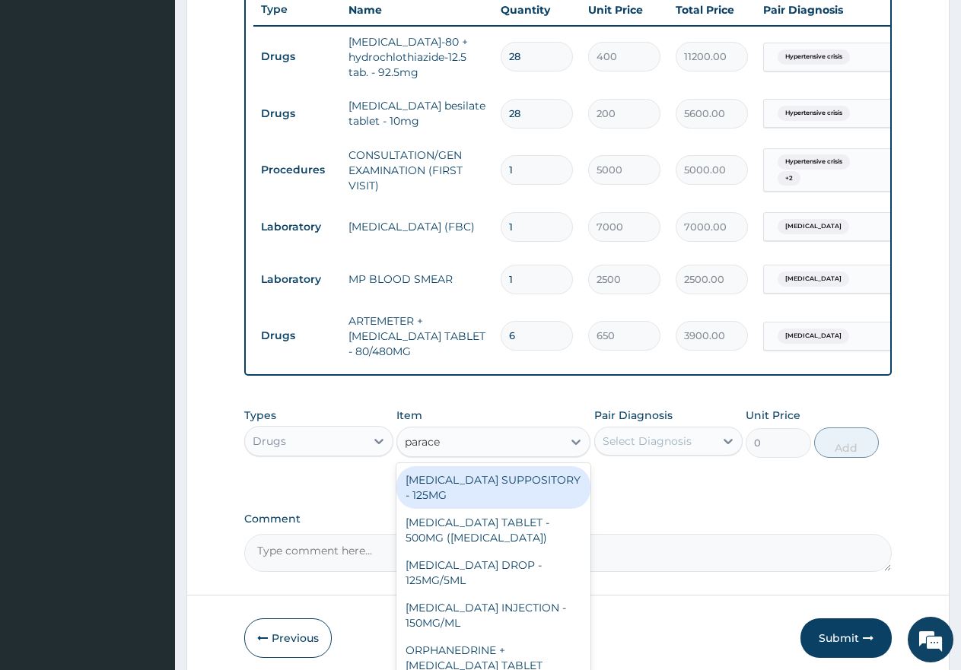
type input "paracet"
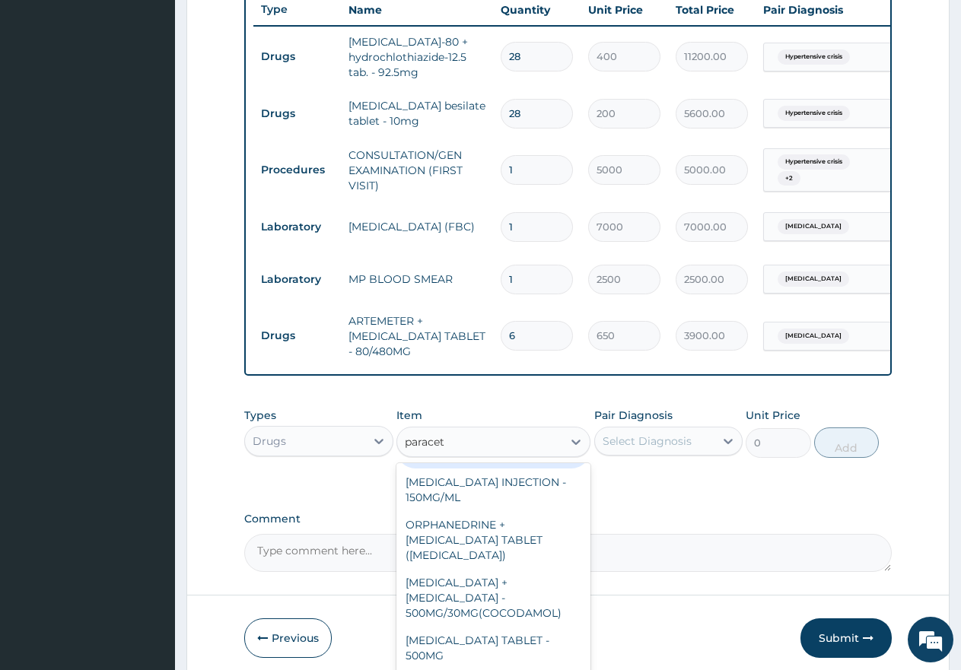
scroll to position [152, 0]
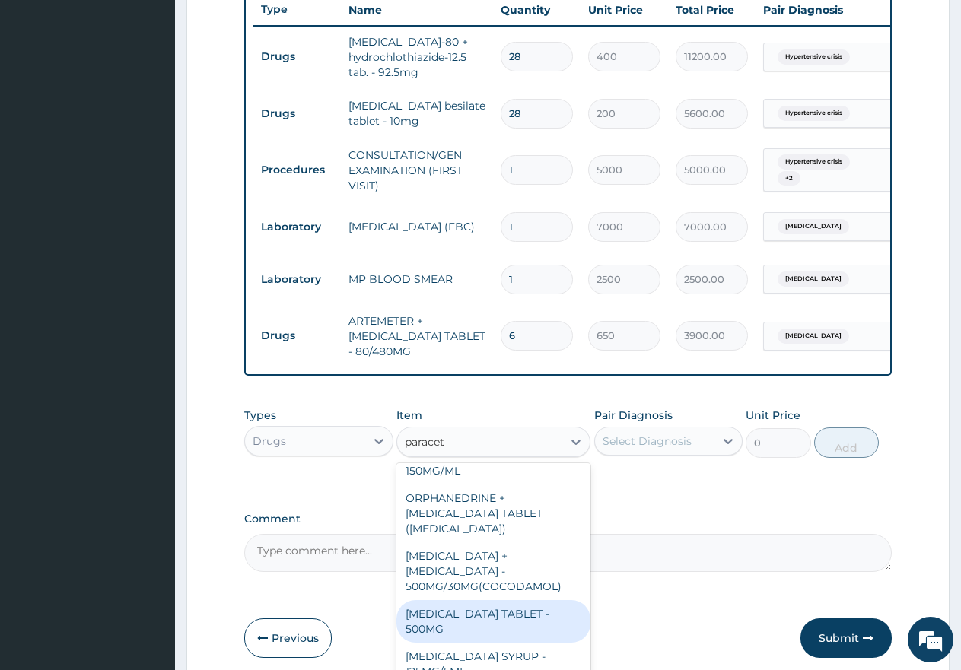
click at [448, 610] on div "[MEDICAL_DATA] TABLET - 500MG" at bounding box center [493, 621] width 194 height 43
type input "60"
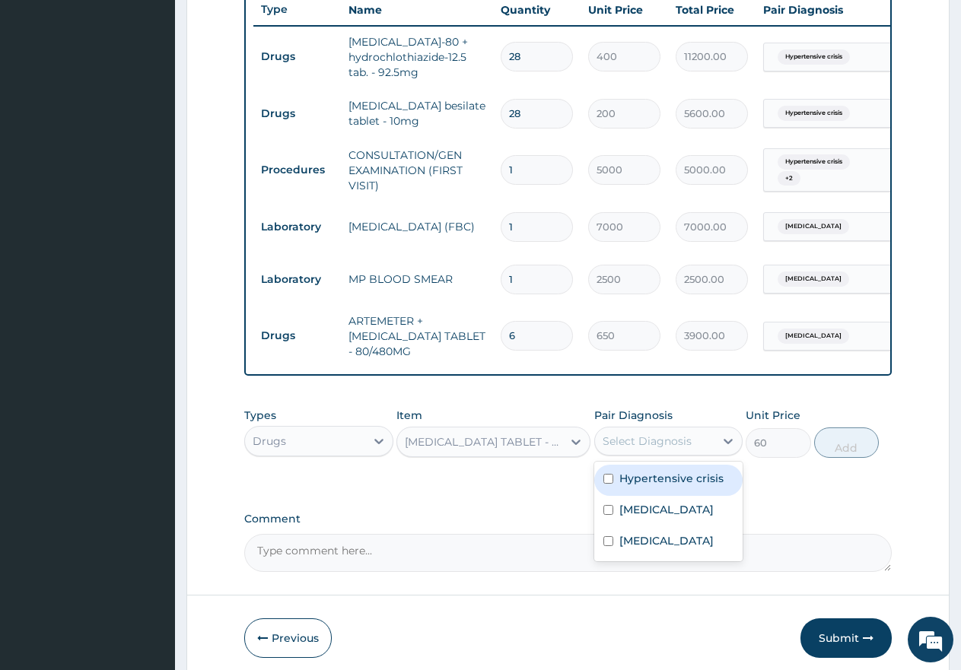
click at [639, 449] on div "Select Diagnosis" at bounding box center [647, 441] width 89 height 15
click at [606, 515] on input "checkbox" at bounding box center [608, 510] width 10 height 10
checkbox input "true"
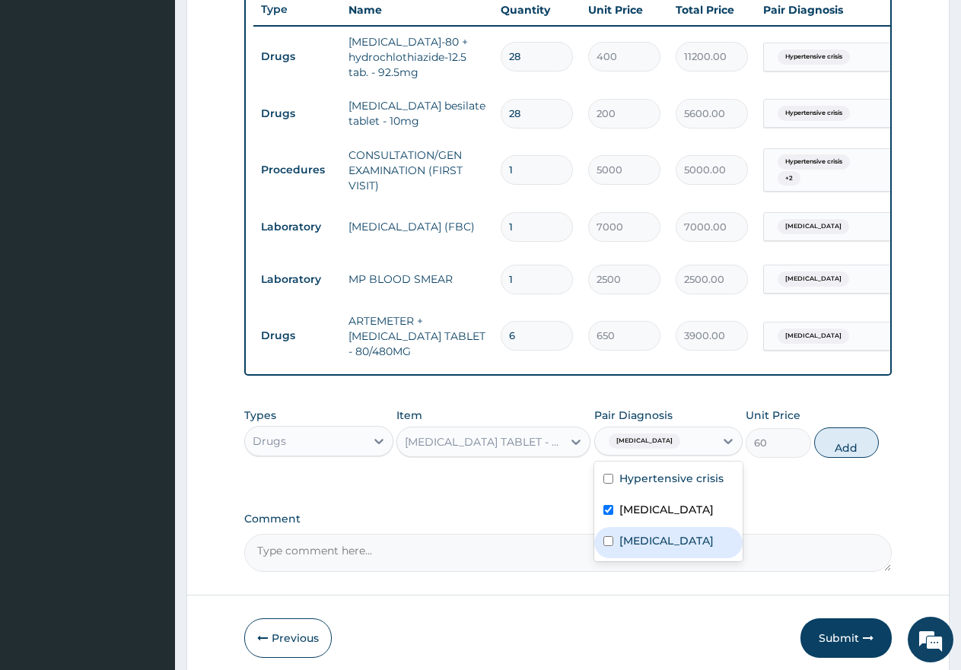
click at [603, 544] on div "[MEDICAL_DATA]" at bounding box center [668, 542] width 149 height 31
checkbox input "true"
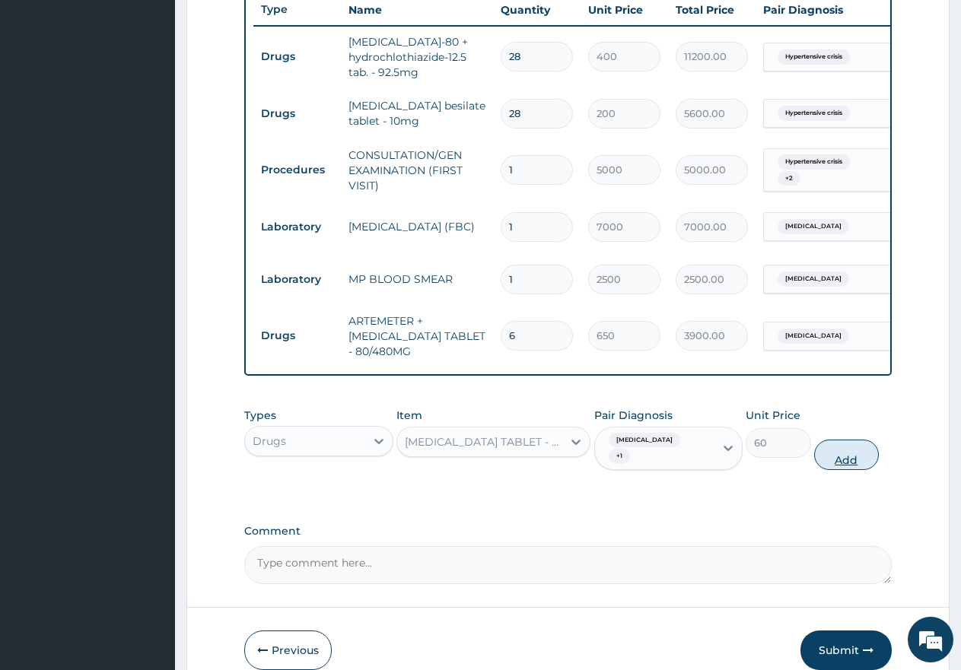
click at [841, 469] on button "Add" at bounding box center [846, 455] width 65 height 30
type input "0"
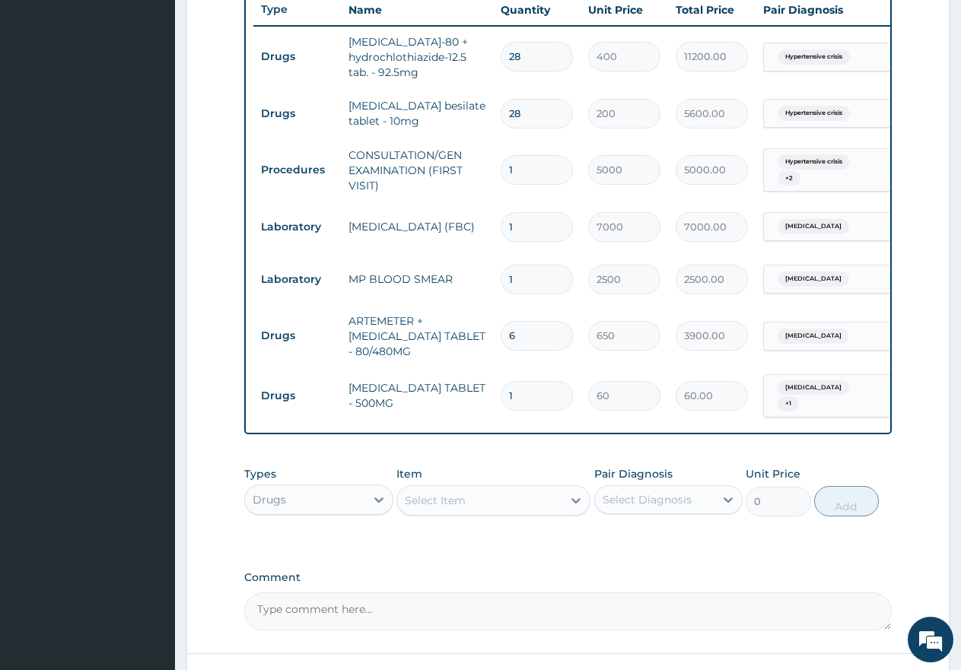
type input "18"
type input "1080.00"
type input "18"
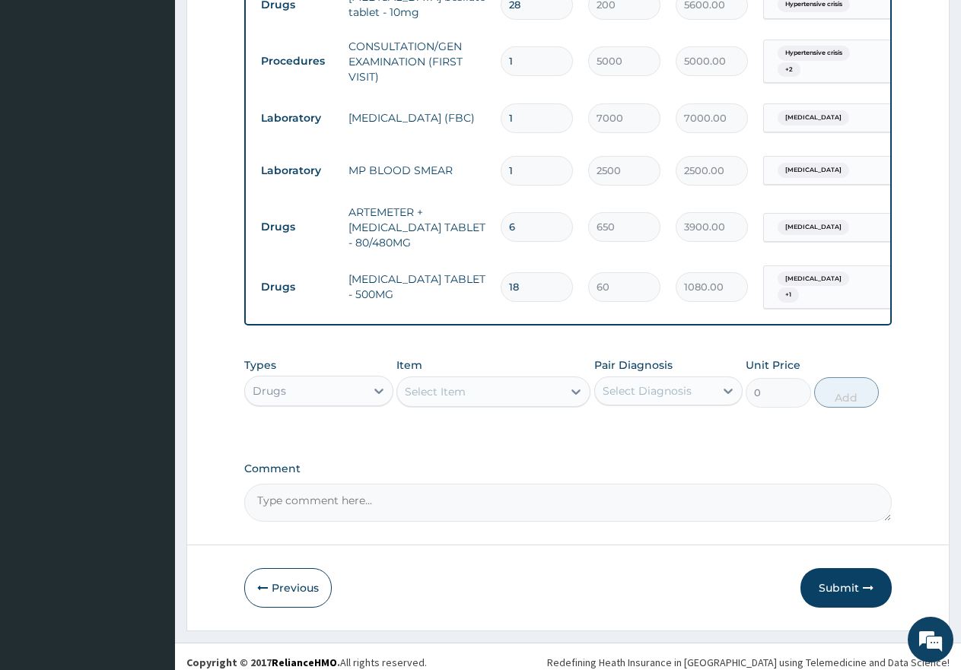
scroll to position [708, 0]
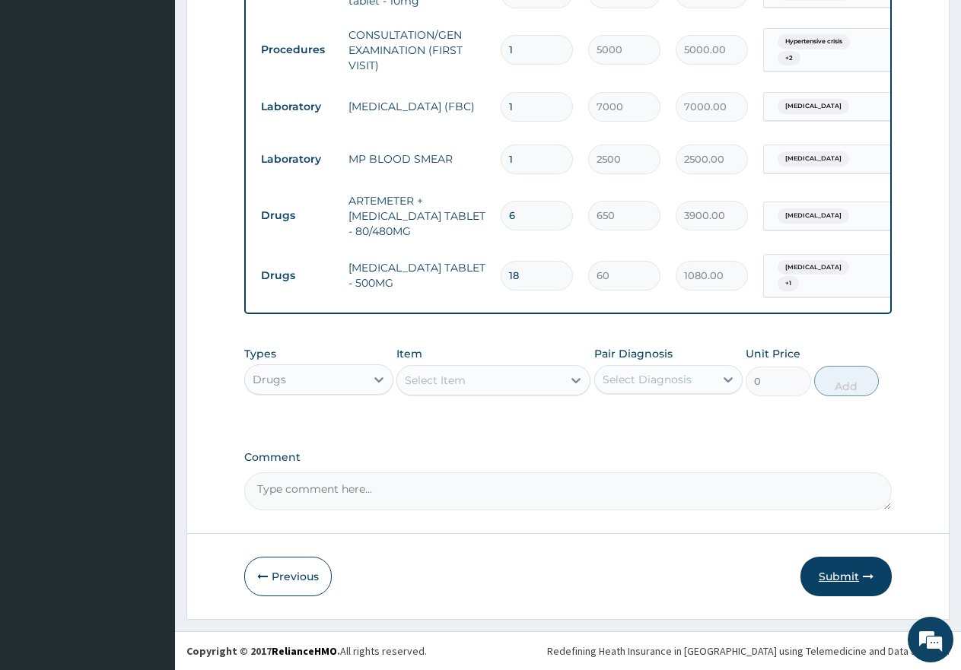
click at [821, 576] on button "Submit" at bounding box center [845, 577] width 91 height 40
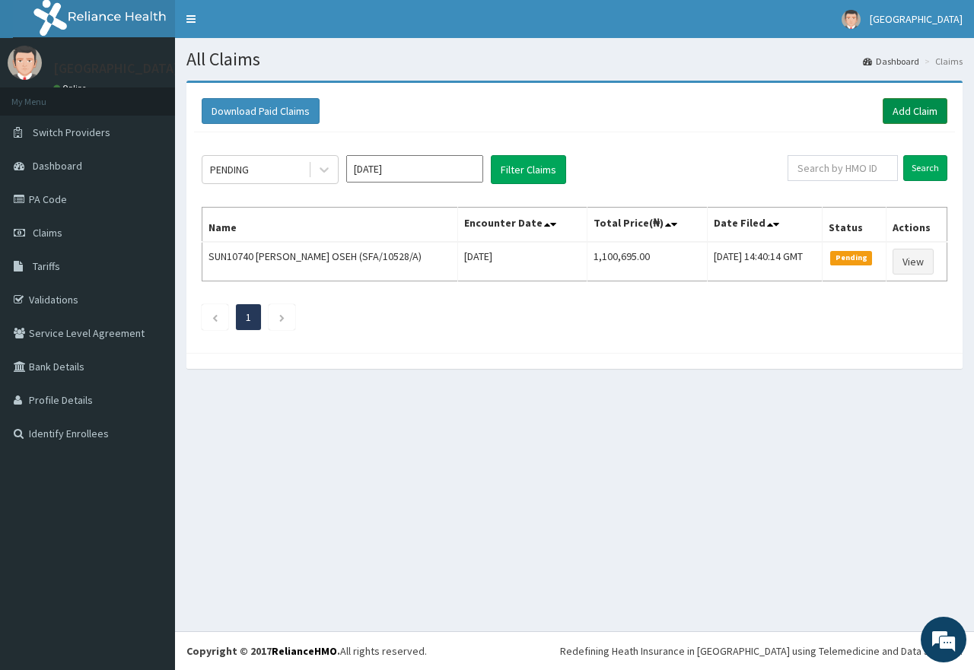
click at [927, 107] on link "Add Claim" at bounding box center [915, 111] width 65 height 26
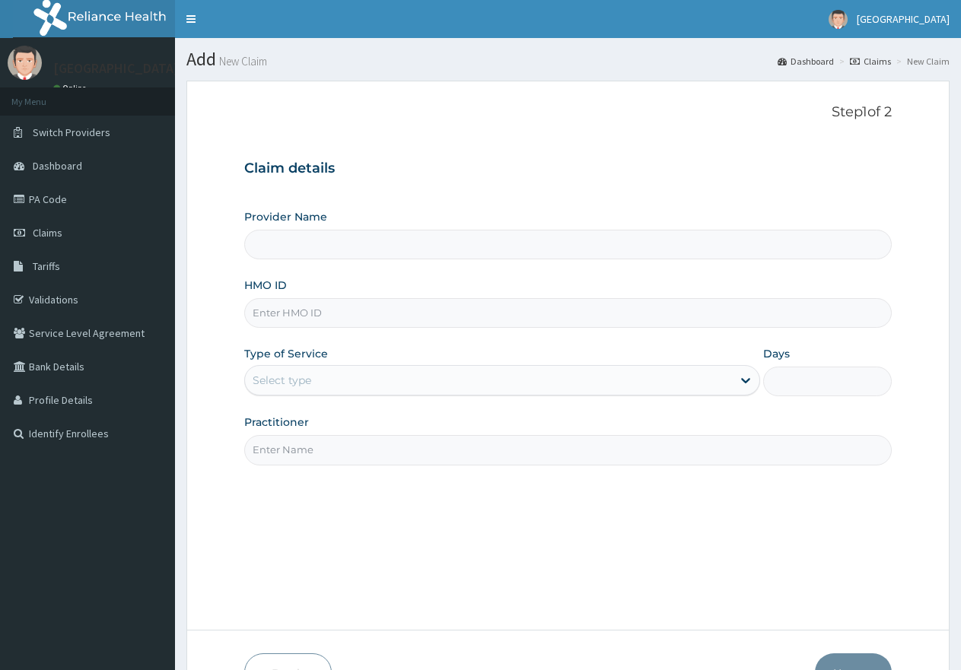
type input "[GEOGRAPHIC_DATA]"
click at [345, 307] on input "HMO ID" at bounding box center [567, 313] width 647 height 30
paste input "SFA/11970/A"
type input "SFA/11970/A"
click at [372, 374] on div "Select type" at bounding box center [488, 380] width 486 height 24
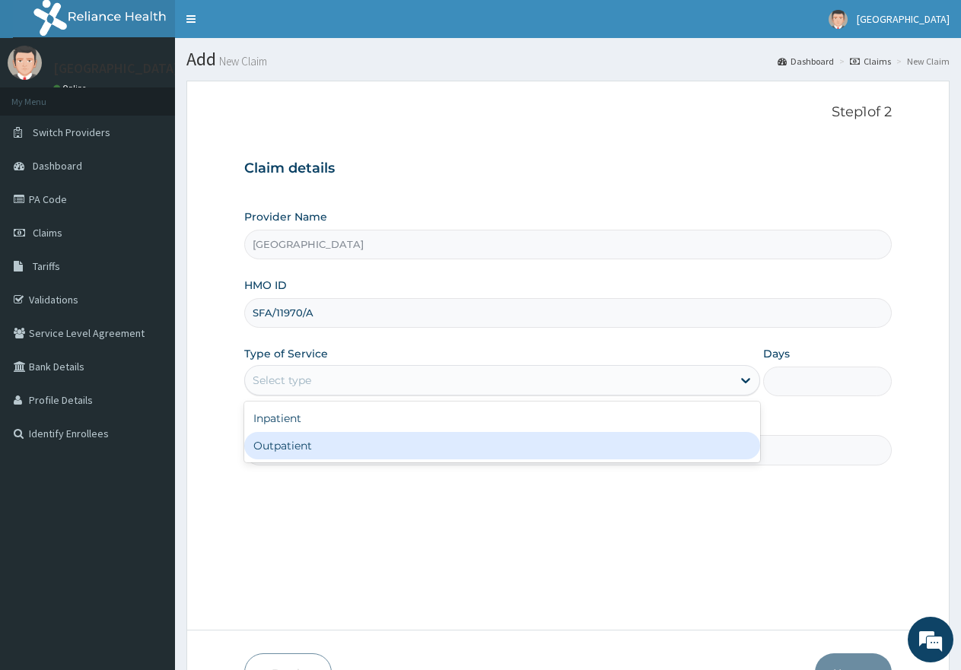
click at [352, 447] on div "Outpatient" at bounding box center [501, 445] width 515 height 27
type input "1"
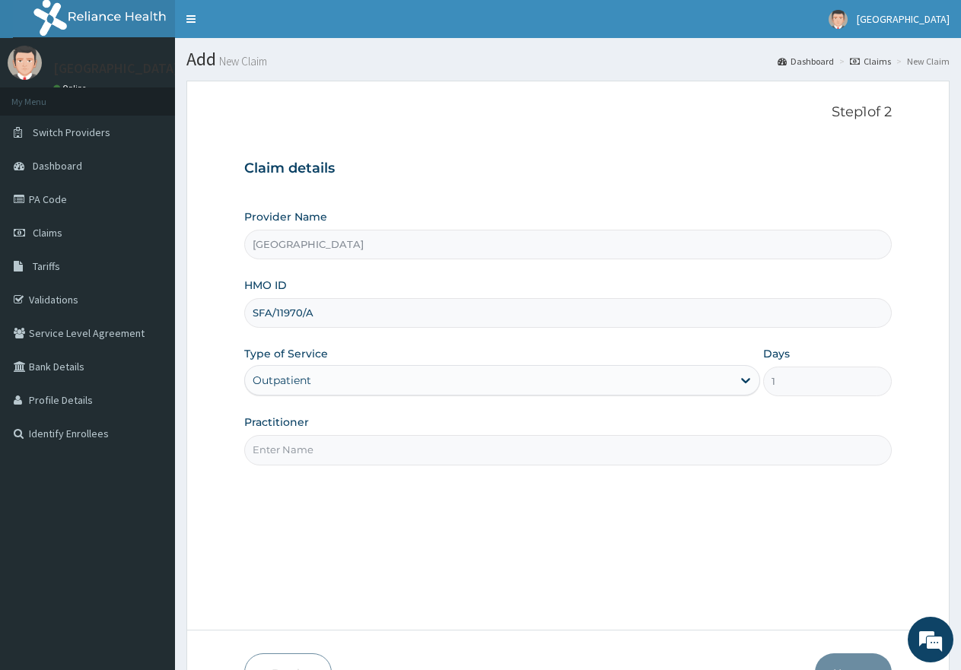
click at [353, 448] on input "Practitioner" at bounding box center [567, 450] width 647 height 30
type input "gp"
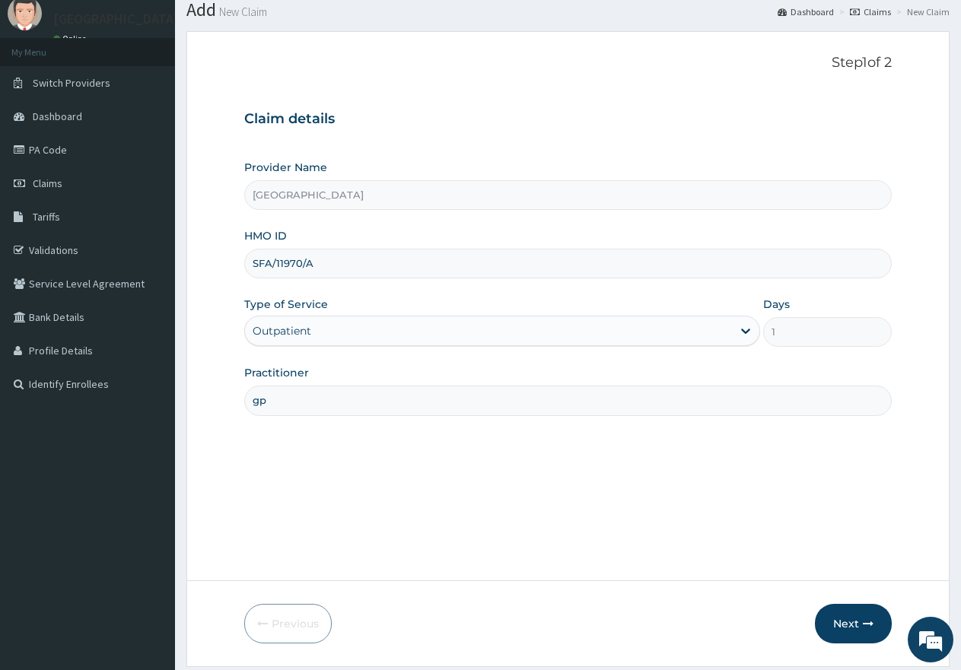
scroll to position [76, 0]
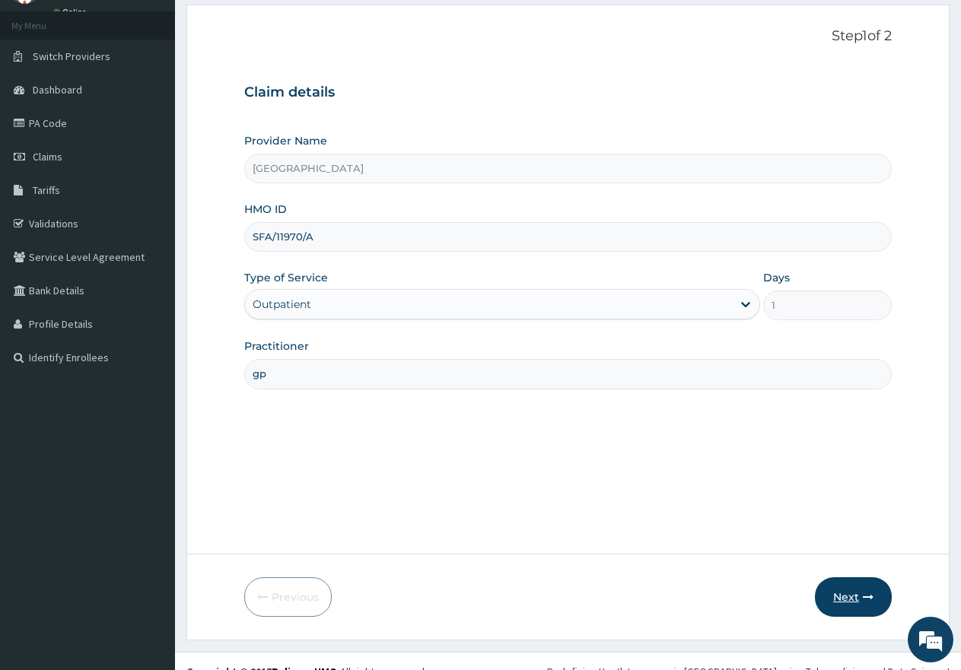
click at [863, 600] on icon "button" at bounding box center [868, 597] width 11 height 11
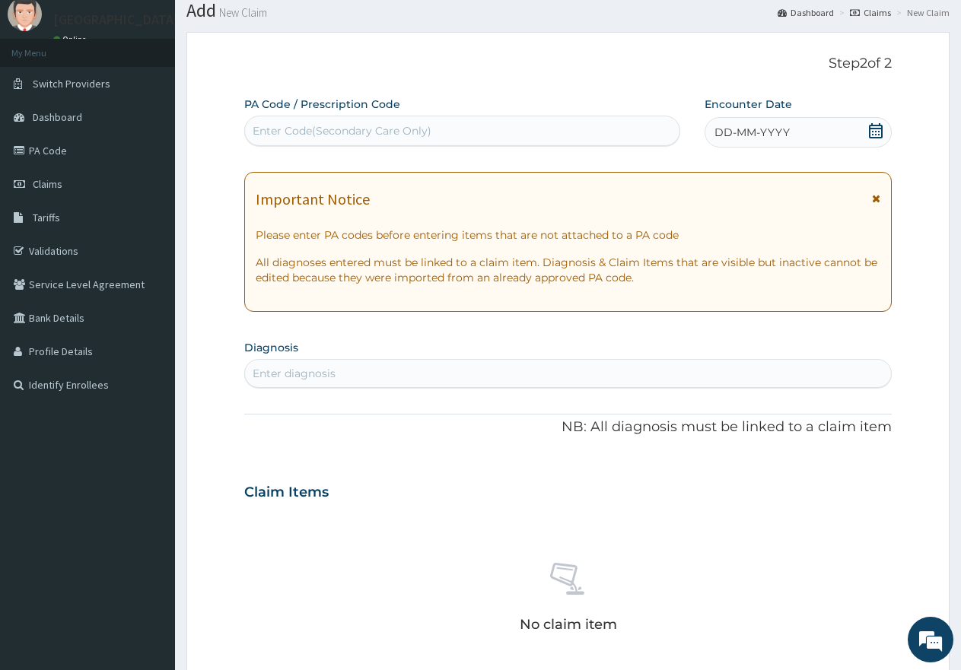
scroll to position [0, 0]
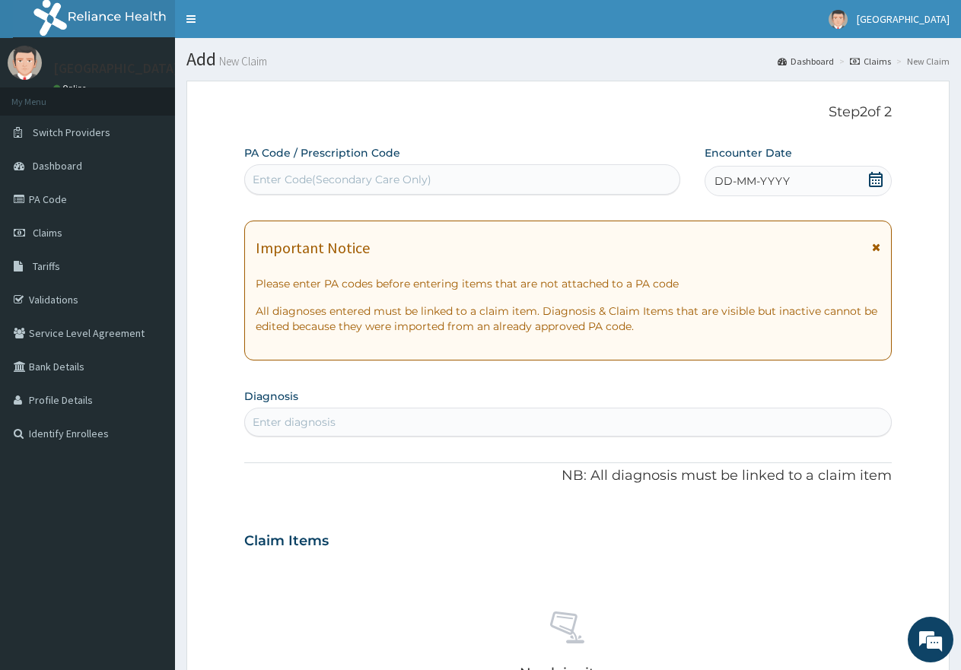
click at [409, 170] on div "Enter Code(Secondary Care Only)" at bounding box center [462, 179] width 434 height 24
paste input "PA/60FF0E"
type input "PA/60FF0E"
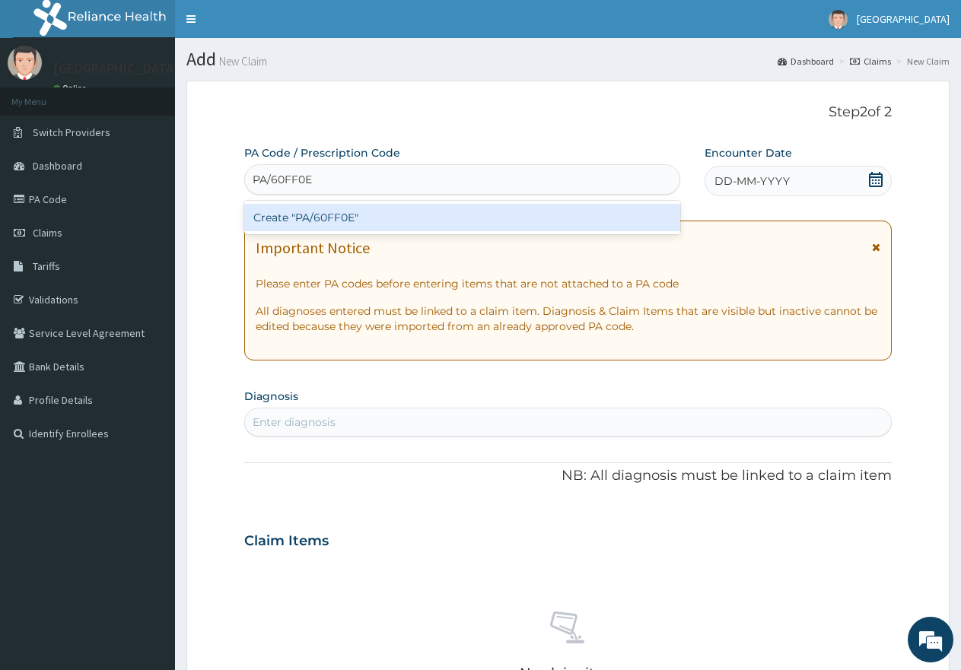
drag, startPoint x: 336, startPoint y: 219, endPoint x: 409, endPoint y: 71, distance: 165.4
click at [342, 215] on div "Create "PA/60FF0E"" at bounding box center [462, 217] width 436 height 27
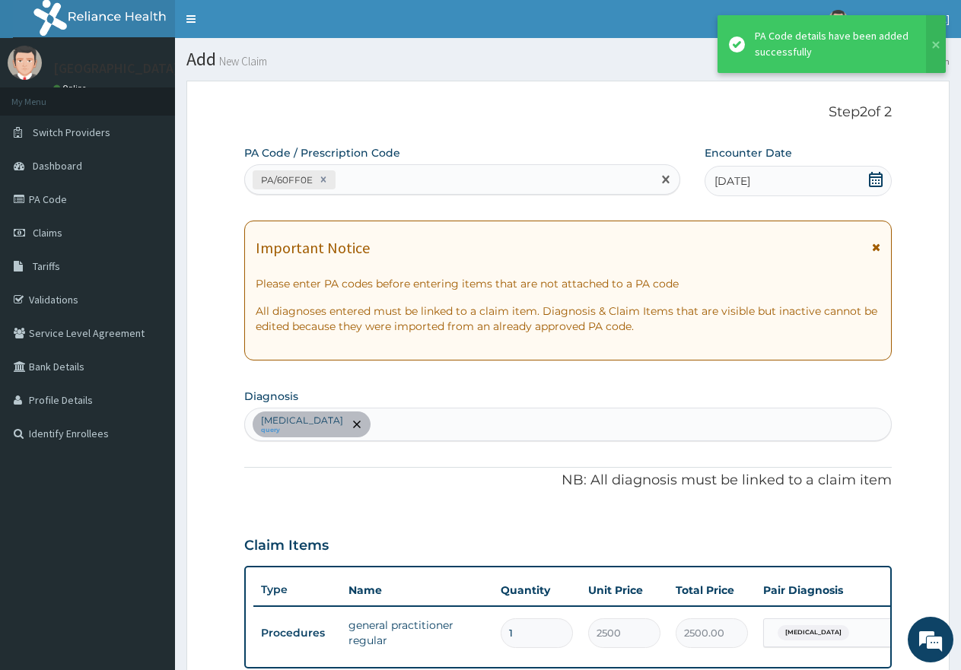
click at [415, 171] on div "PA/60FF0E" at bounding box center [448, 179] width 407 height 25
paste input "PA/8A4626"
type input "PA/8A4626"
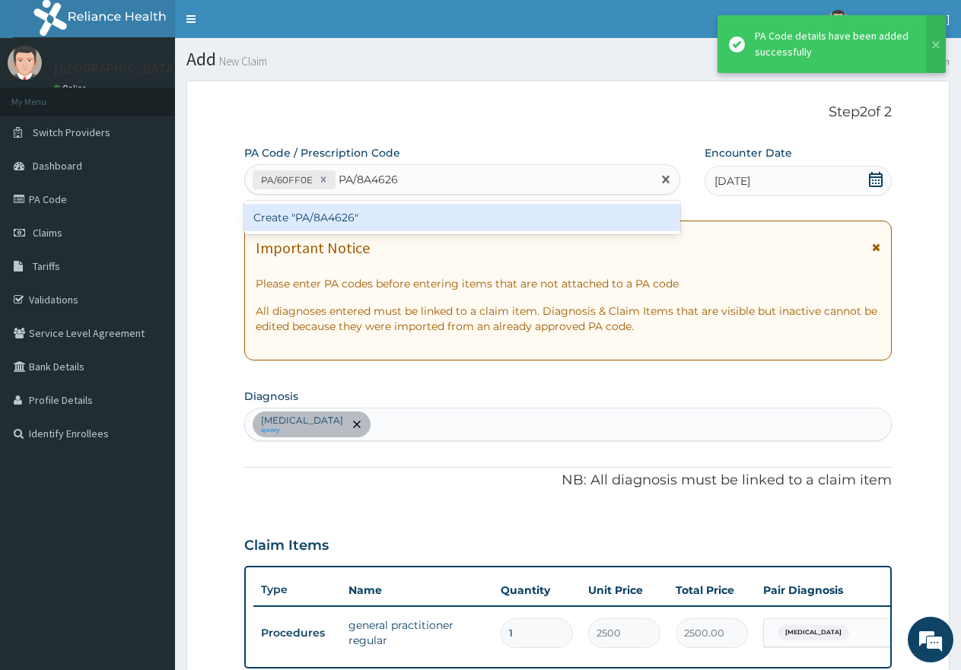
click at [380, 221] on div "Create "PA/8A4626"" at bounding box center [462, 217] width 436 height 27
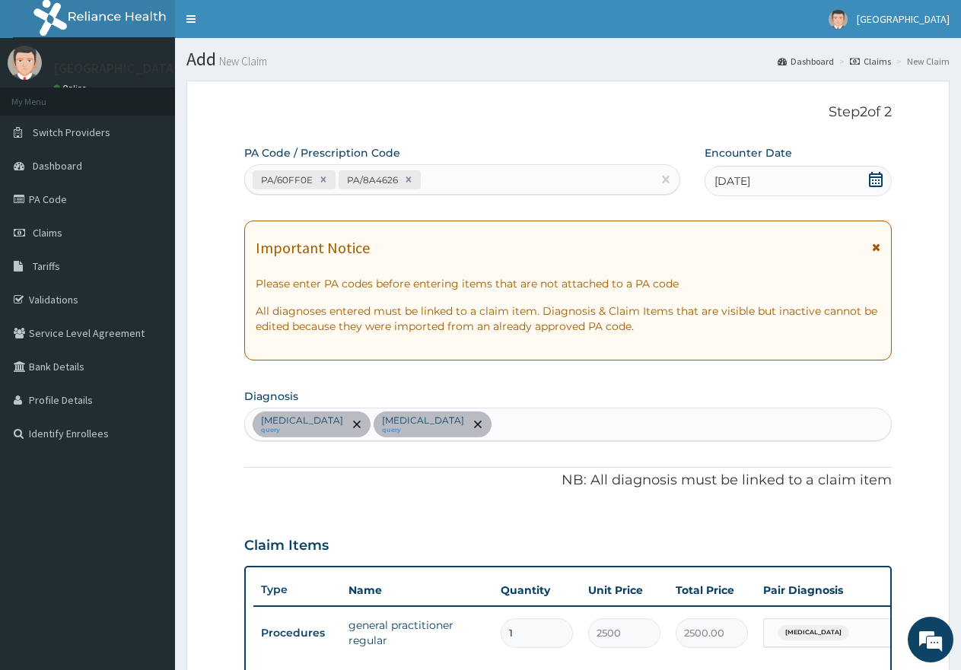
scroll to position [350, 0]
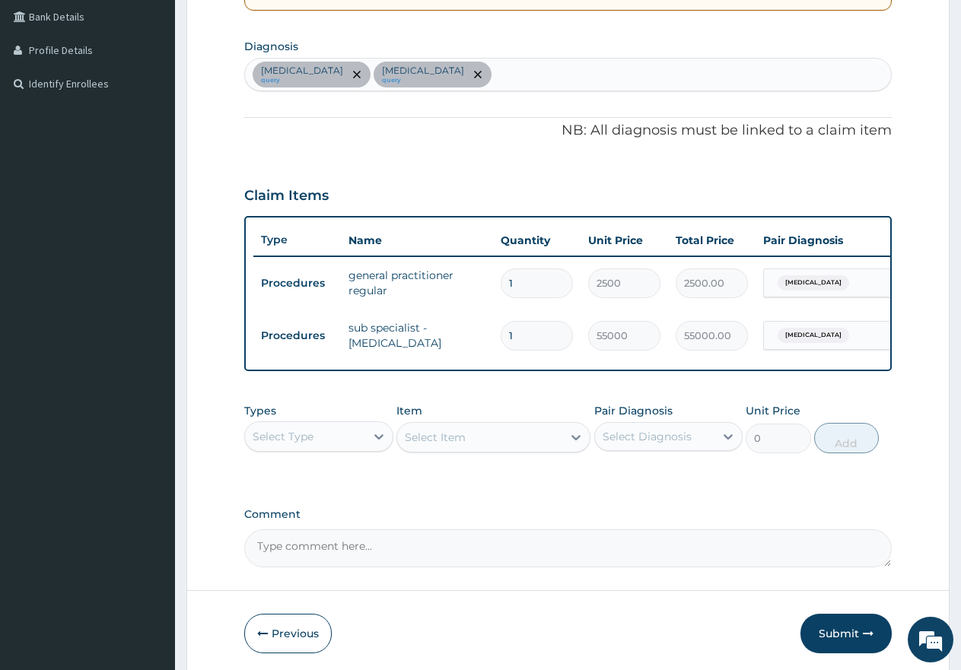
click at [471, 72] on div "[MEDICAL_DATA] query [MEDICAL_DATA] query" at bounding box center [568, 75] width 646 height 32
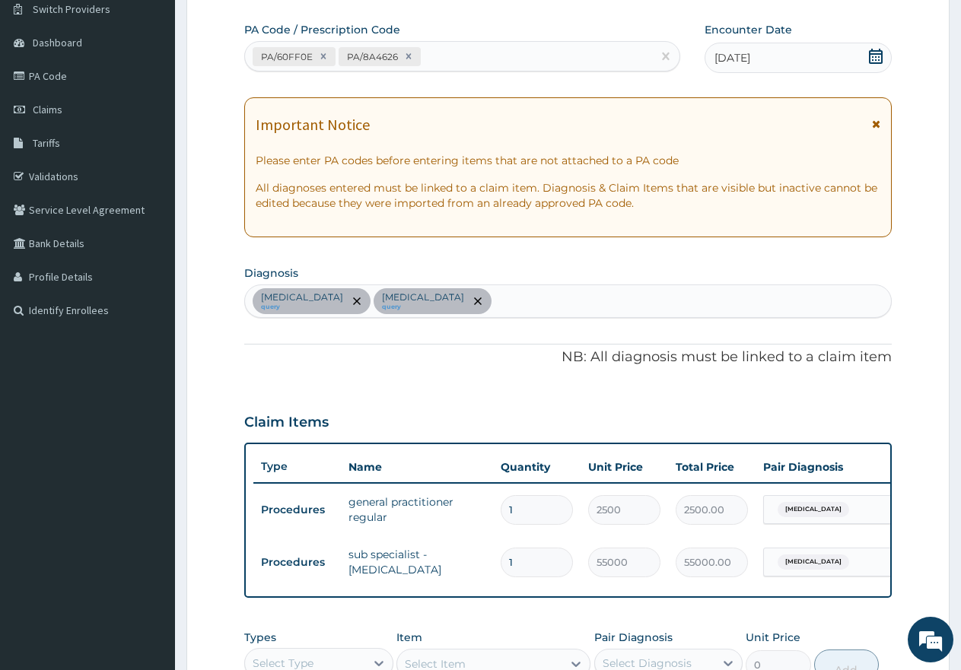
scroll to position [122, 0]
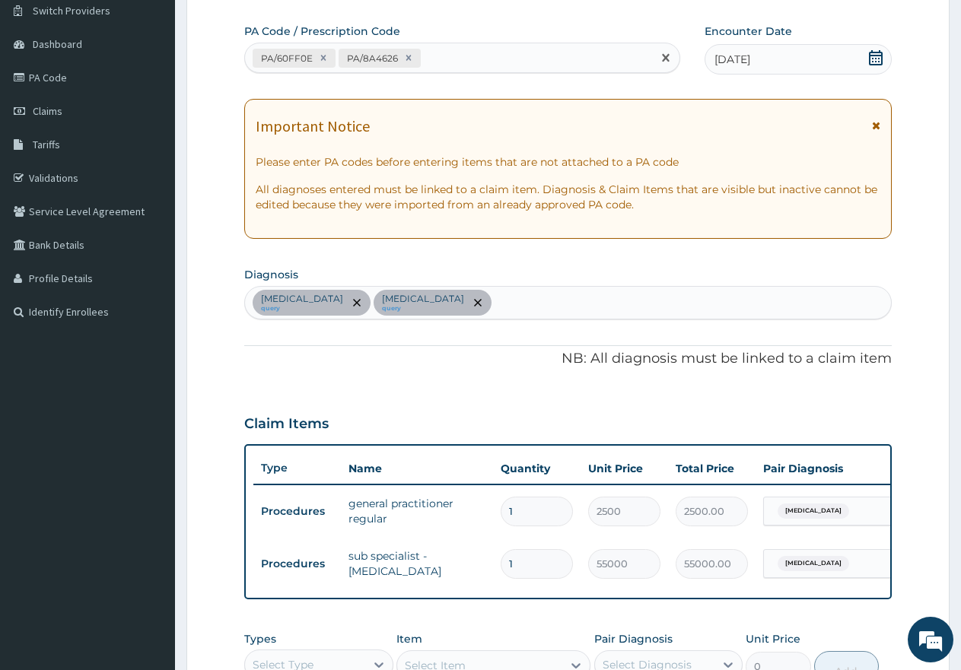
click at [454, 55] on div "PA/60FF0E PA/8A4626" at bounding box center [448, 58] width 407 height 25
paste input "PA/161337"
type input "PA/161337"
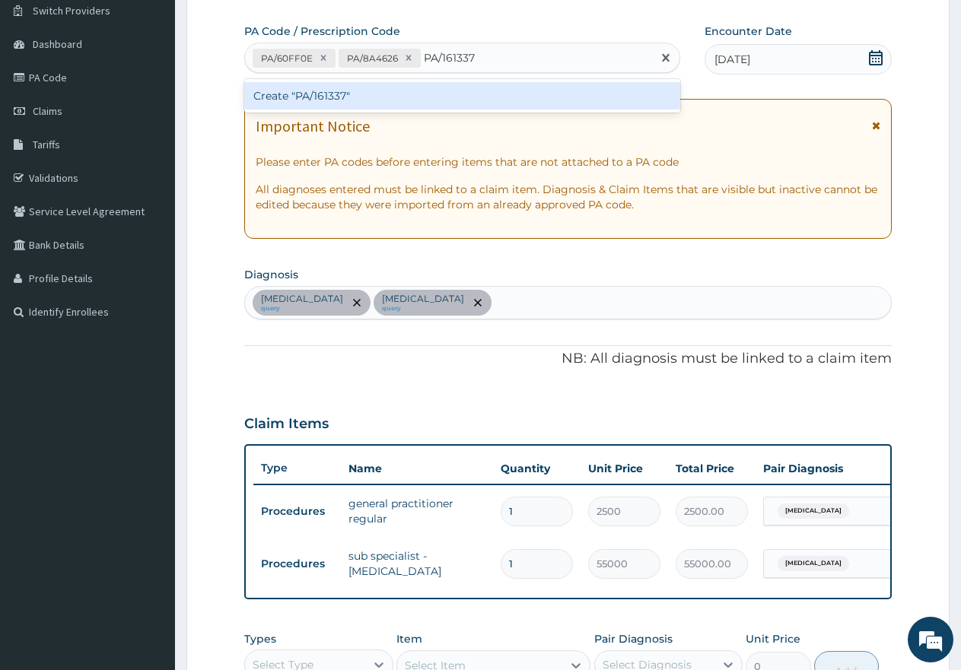
click at [352, 100] on div "Create "PA/161337"" at bounding box center [462, 95] width 436 height 27
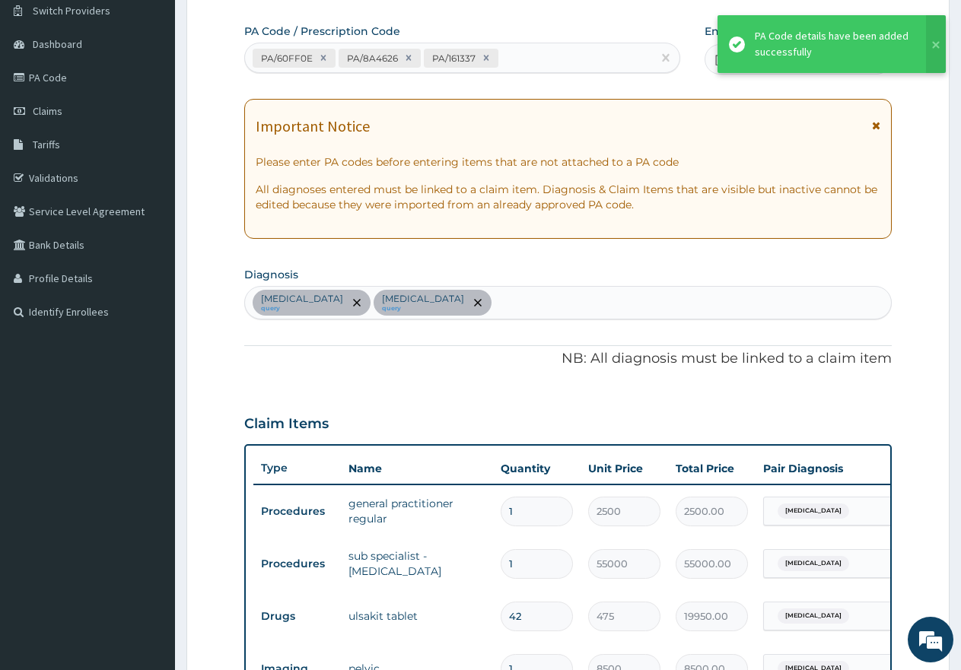
scroll to position [560, 0]
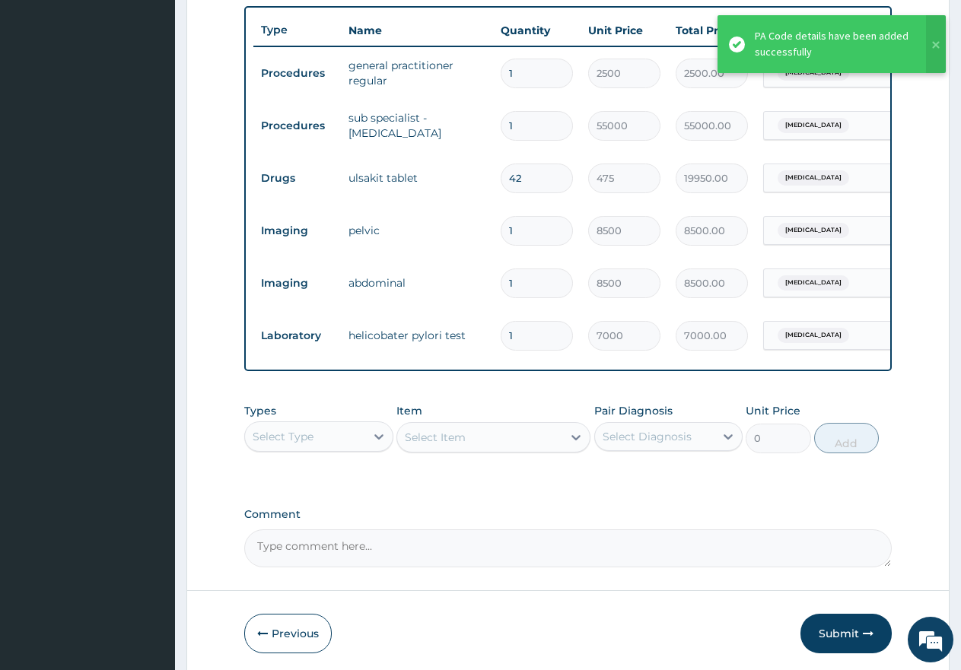
click at [309, 444] on div "Select Type" at bounding box center [283, 436] width 61 height 15
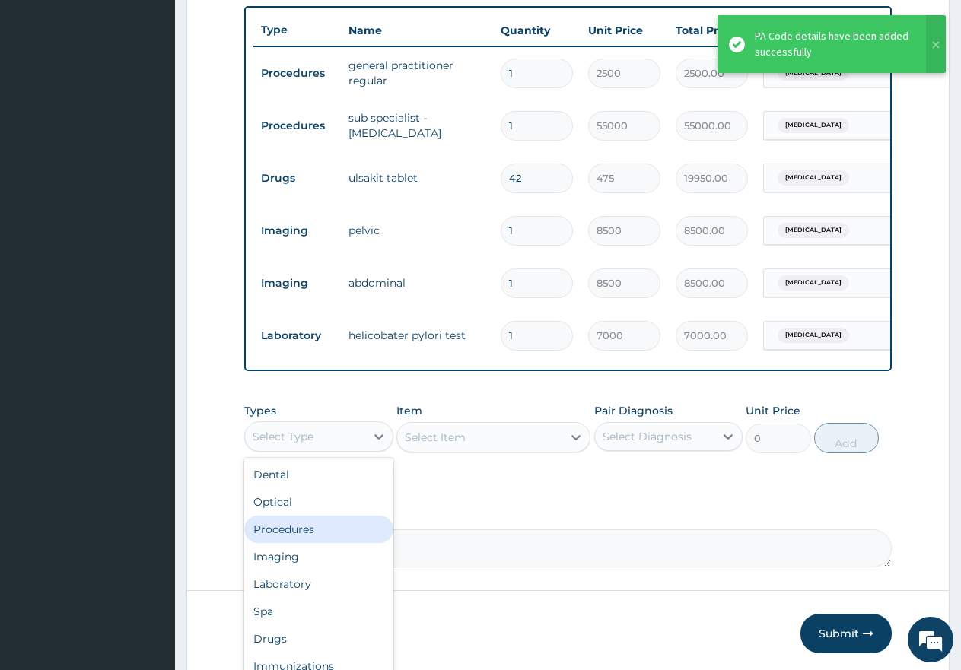
drag, startPoint x: 288, startPoint y: 545, endPoint x: 314, endPoint y: 535, distance: 28.4
click at [288, 543] on div "Procedures" at bounding box center [318, 529] width 149 height 27
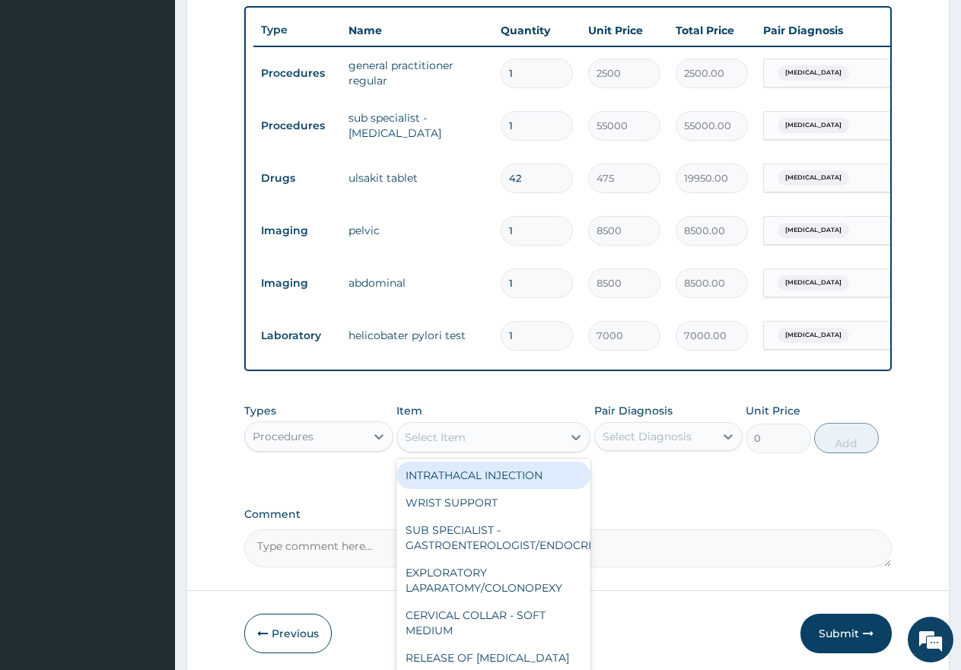
click at [522, 447] on div "Select Item" at bounding box center [479, 437] width 165 height 24
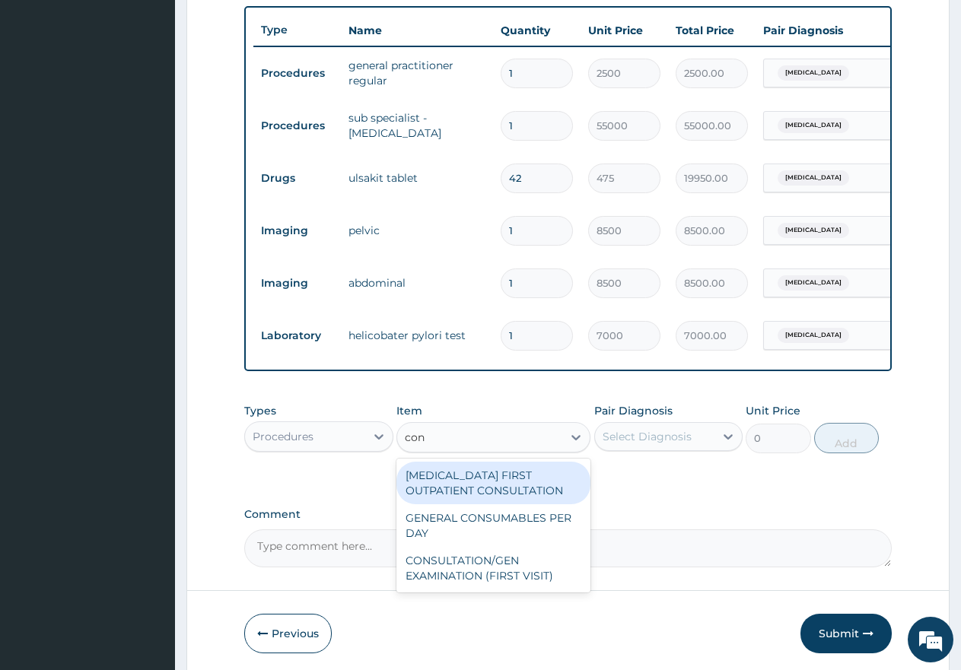
type input "cons"
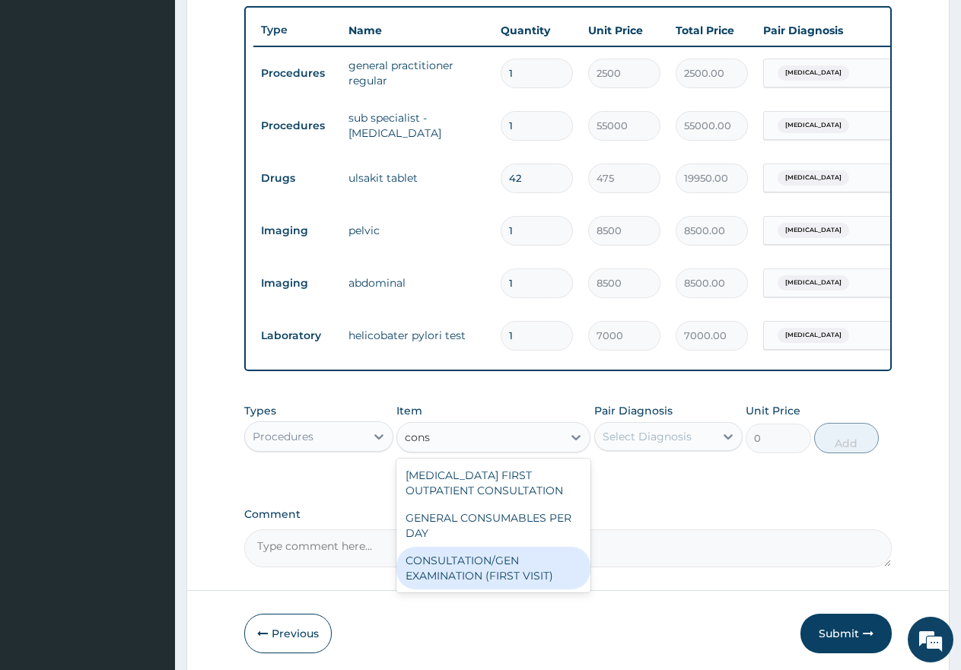
click at [454, 578] on div "CONSULTATION/GEN EXAMINATION (FIRST VISIT)" at bounding box center [493, 568] width 194 height 43
type input "5000"
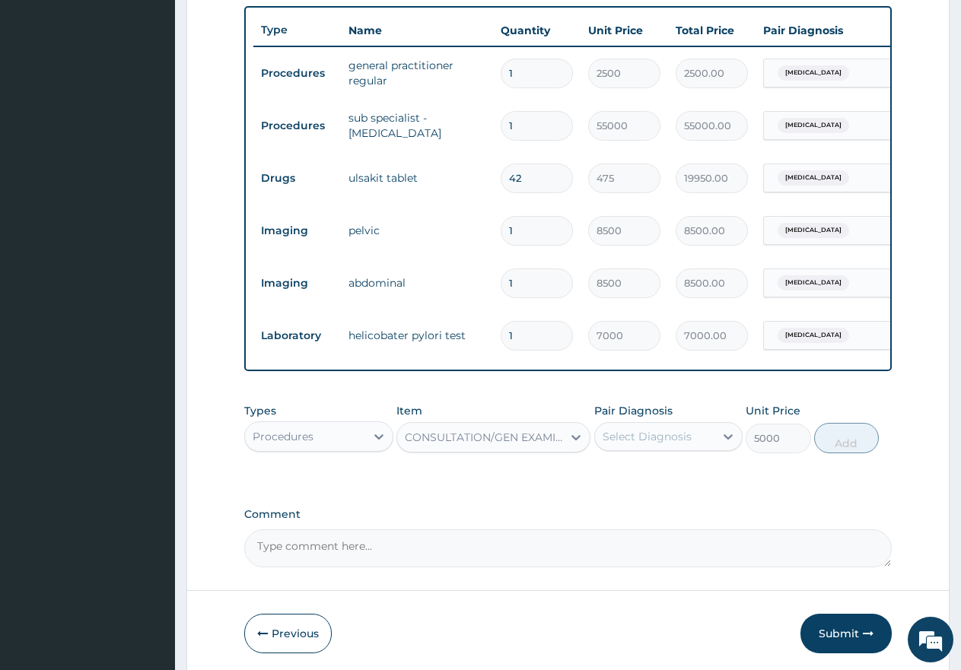
click at [643, 444] on div "Select Diagnosis" at bounding box center [647, 436] width 89 height 15
drag, startPoint x: 612, startPoint y: 483, endPoint x: 600, endPoint y: 503, distance: 23.2
click at [608, 479] on input "checkbox" at bounding box center [608, 474] width 10 height 10
checkbox input "true"
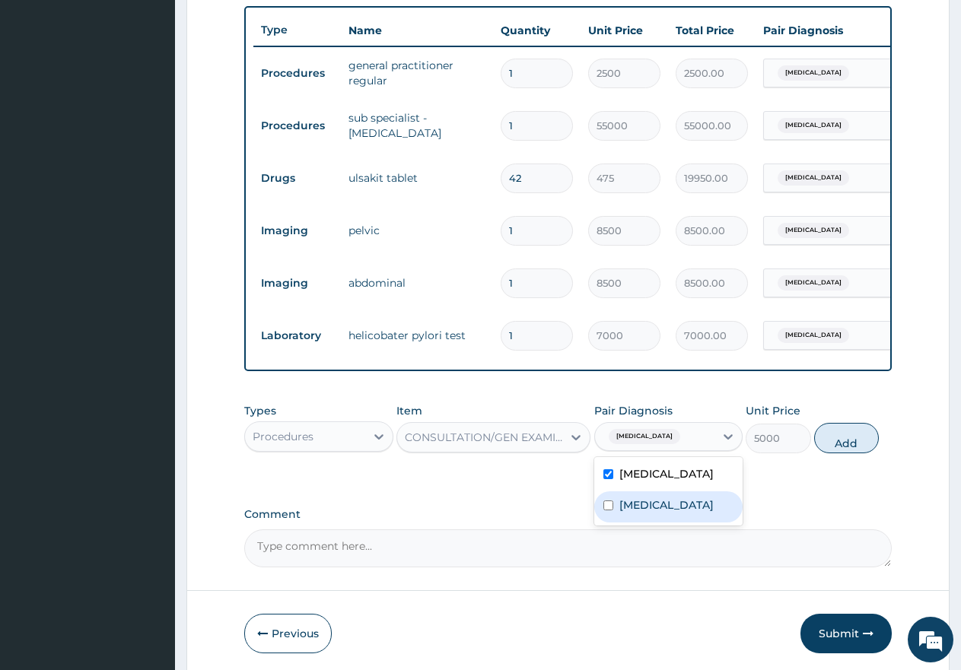
click at [608, 511] on input "checkbox" at bounding box center [608, 506] width 10 height 10
checkbox input "true"
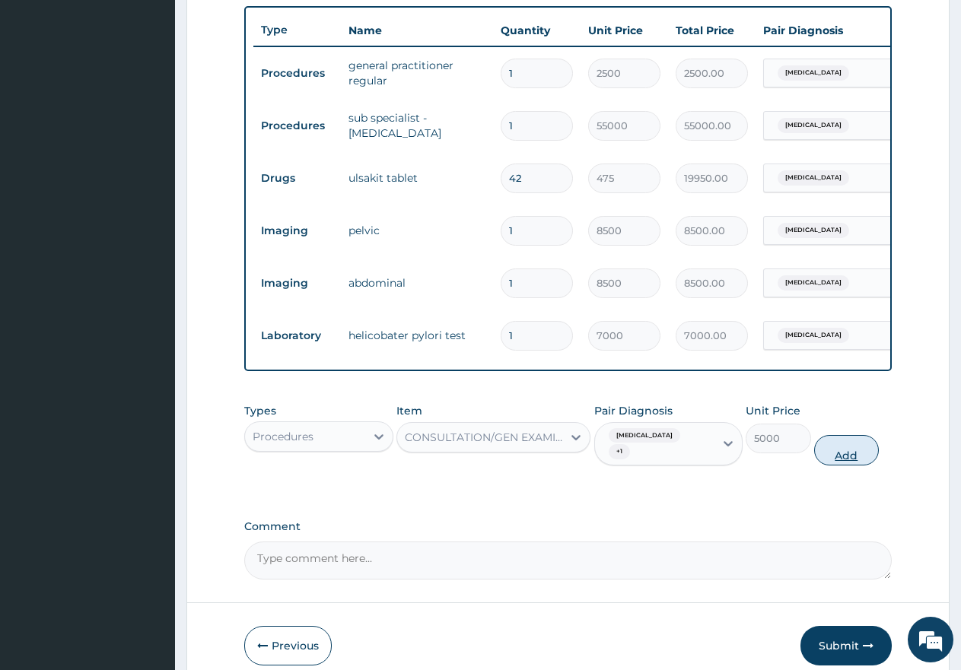
click at [848, 459] on button "Add" at bounding box center [846, 450] width 65 height 30
type input "0"
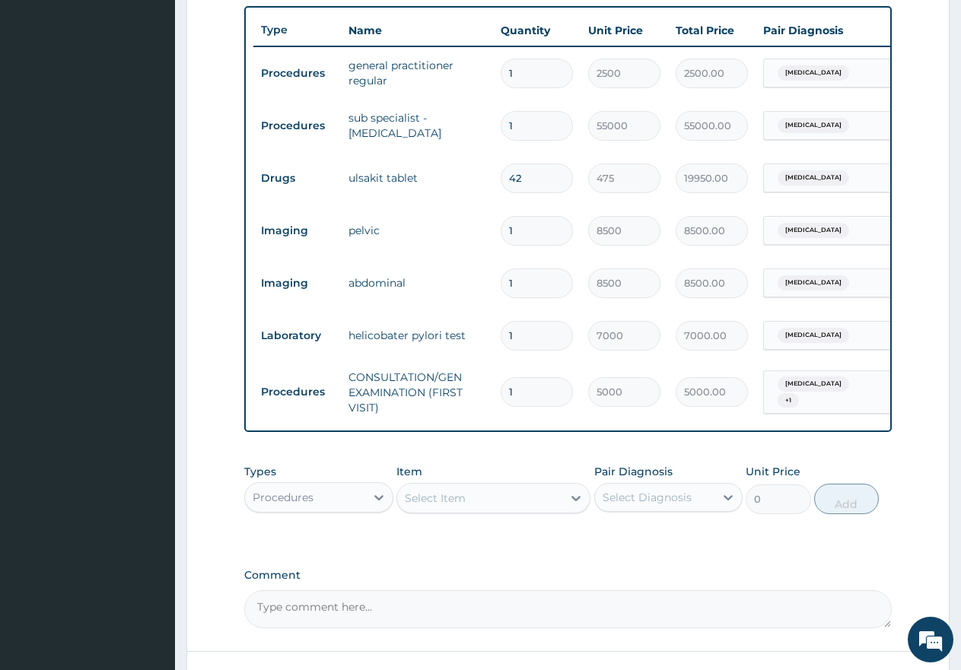
scroll to position [0, 116]
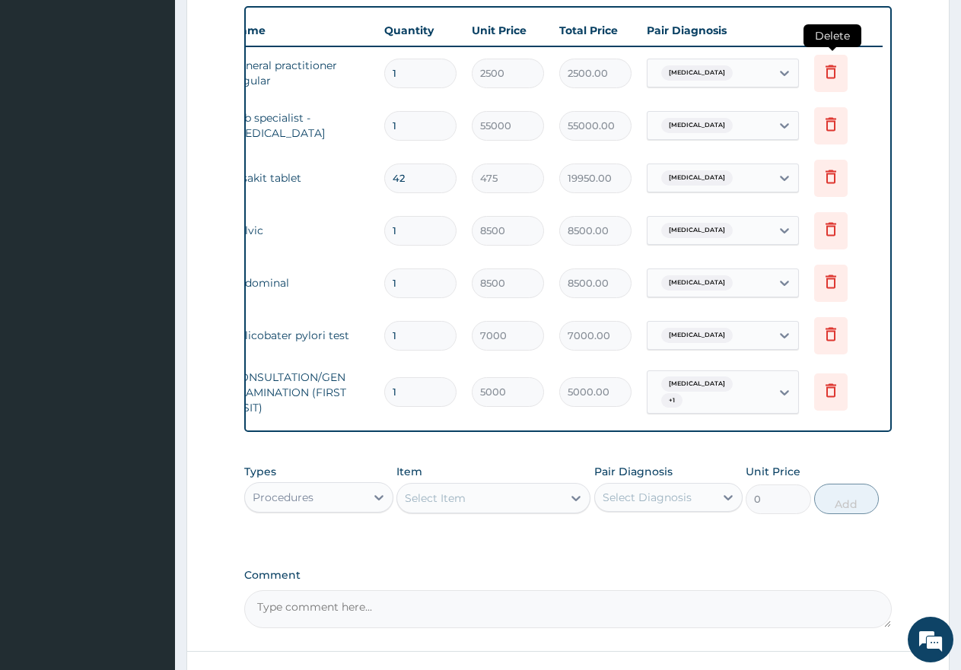
click at [832, 69] on icon at bounding box center [831, 72] width 11 height 14
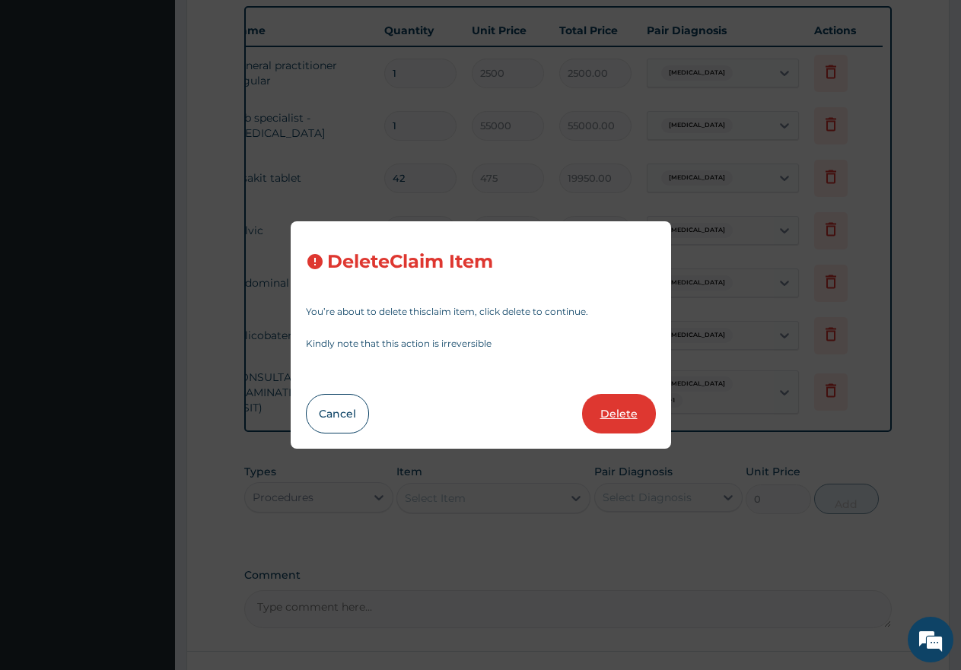
click at [603, 410] on button "Delete" at bounding box center [619, 414] width 74 height 40
type input "55000"
type input "55000.00"
type input "42"
type input "475"
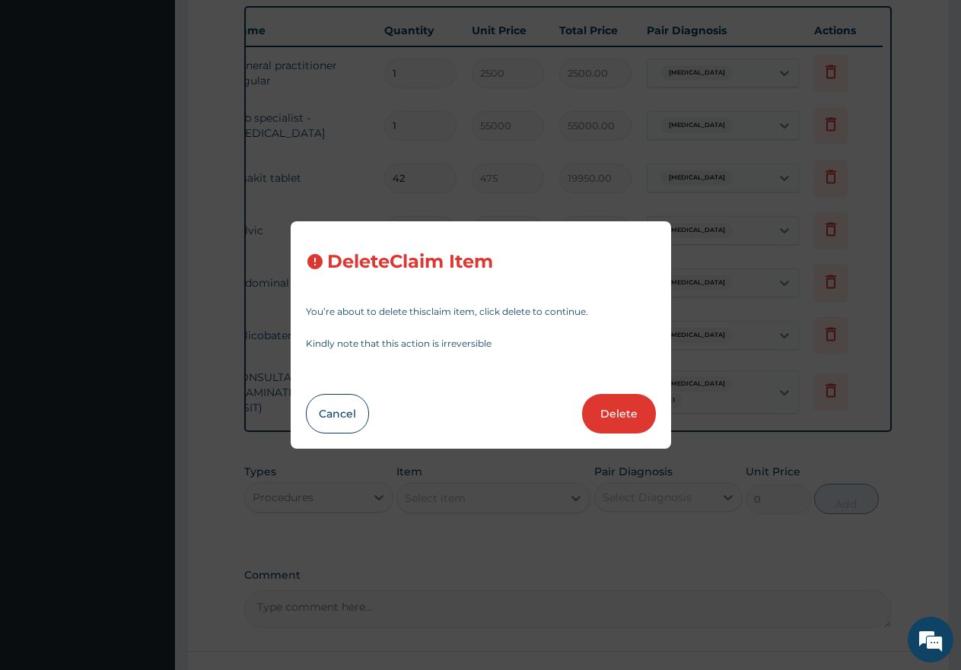
type input "19950.00"
type input "1"
type input "8500"
type input "8500.00"
type input "7000"
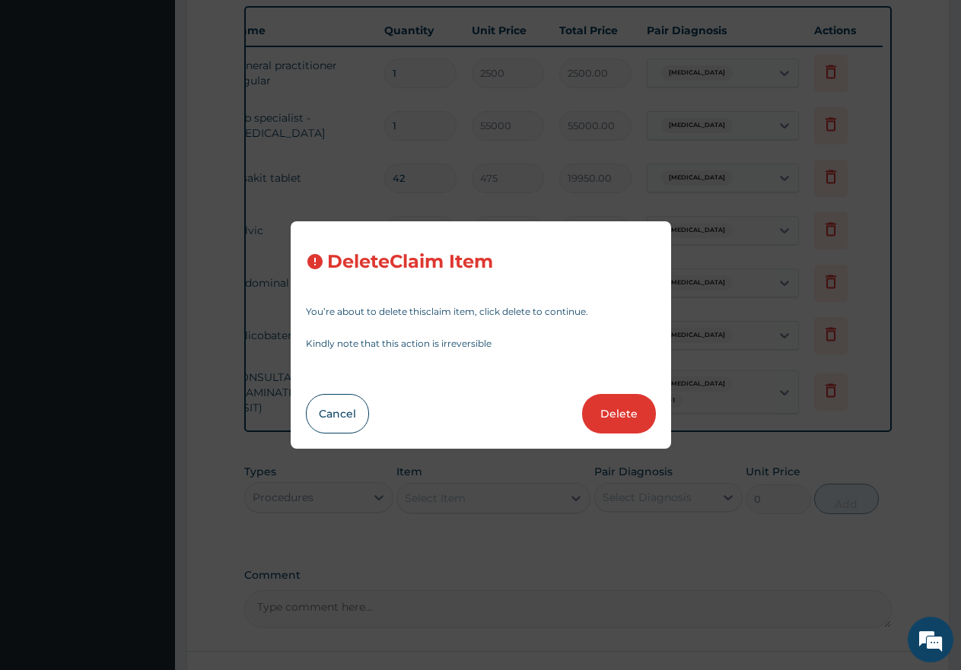
type input "7000.00"
type input "5000"
type input "5000.00"
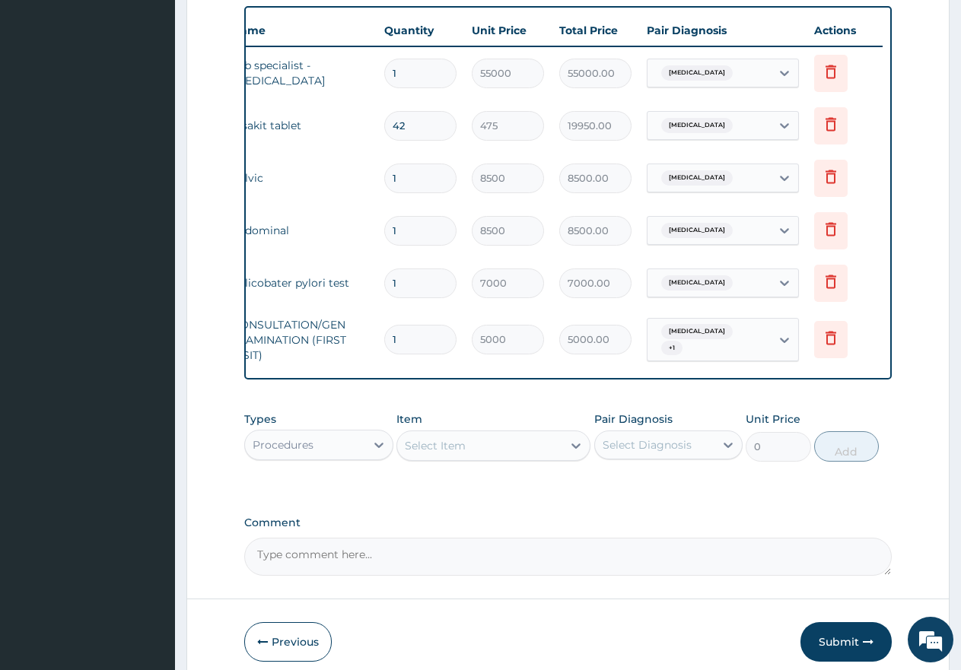
scroll to position [0, 0]
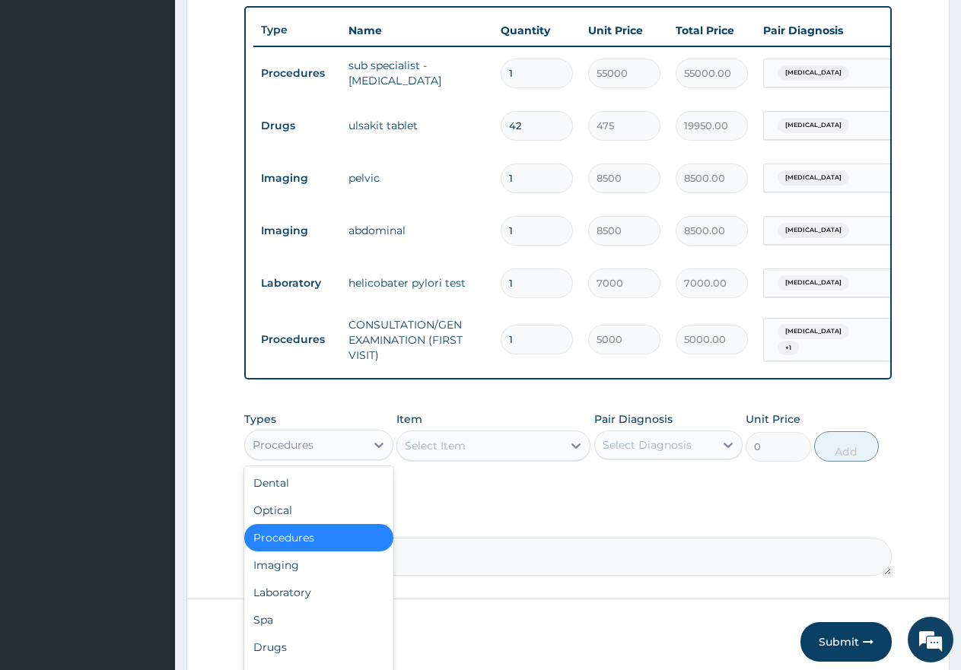
click at [343, 457] on div "Procedures" at bounding box center [305, 445] width 120 height 24
drag, startPoint x: 285, startPoint y: 656, endPoint x: 297, endPoint y: 638, distance: 21.8
click at [285, 657] on div "Drugs" at bounding box center [318, 647] width 149 height 27
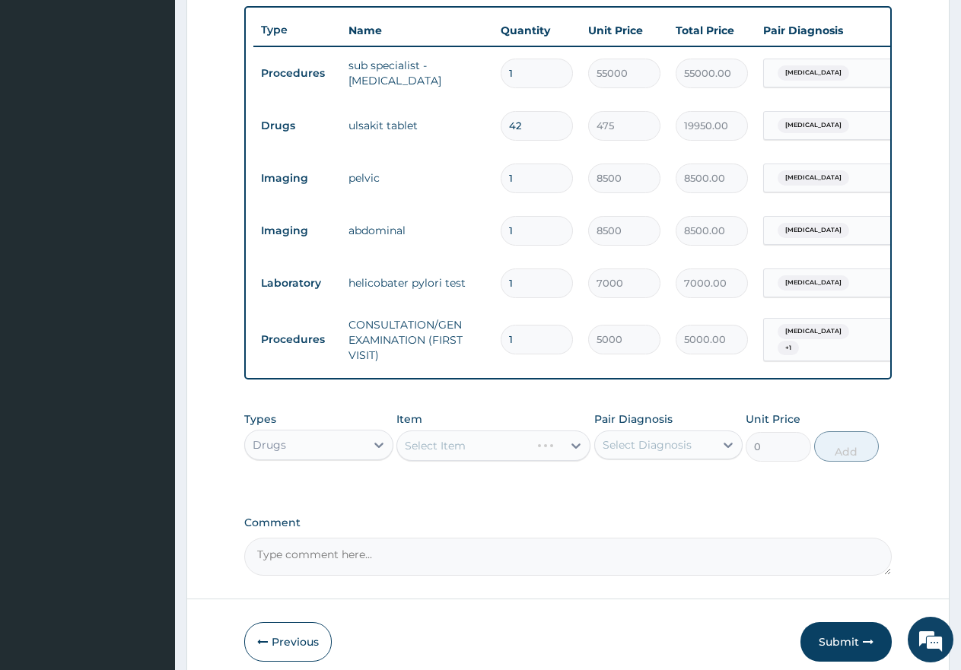
click at [485, 457] on div "Select Item" at bounding box center [493, 446] width 194 height 30
click at [486, 456] on div "Select Item" at bounding box center [493, 446] width 194 height 30
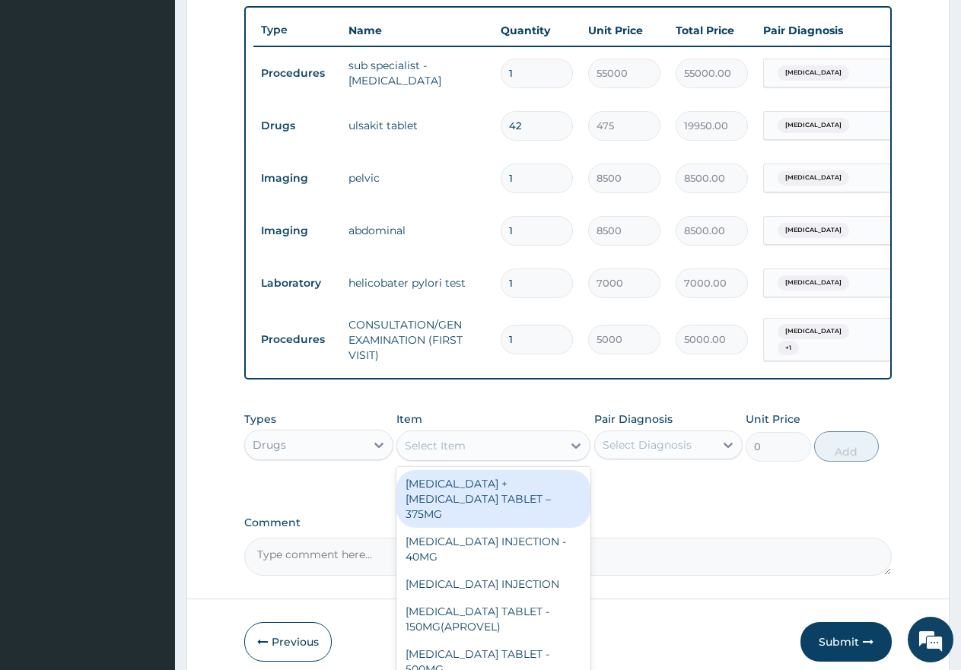
click at [475, 456] on div "Select Item" at bounding box center [479, 446] width 165 height 24
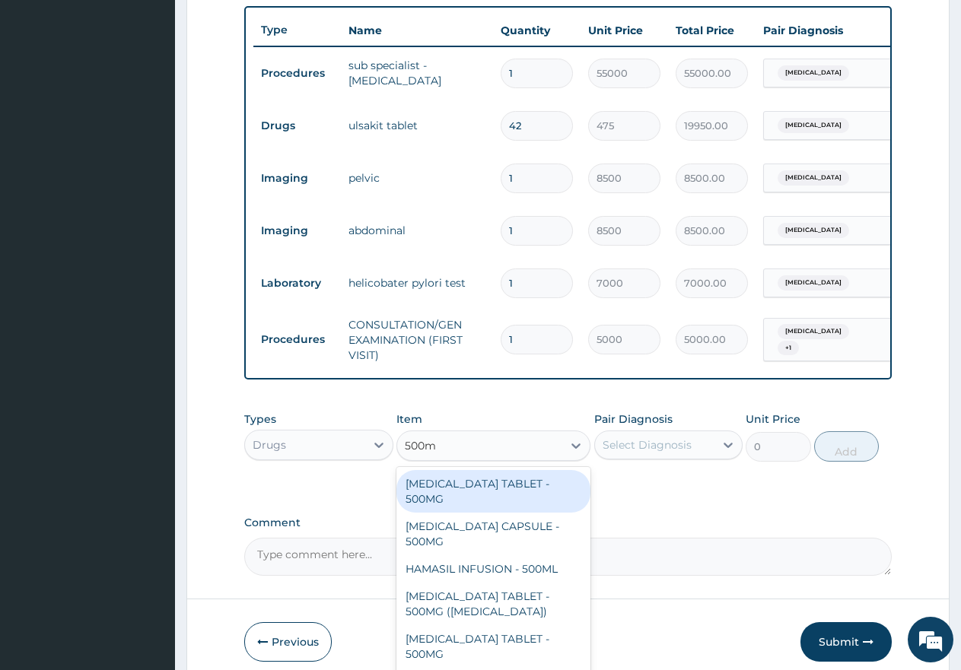
type input "500mg"
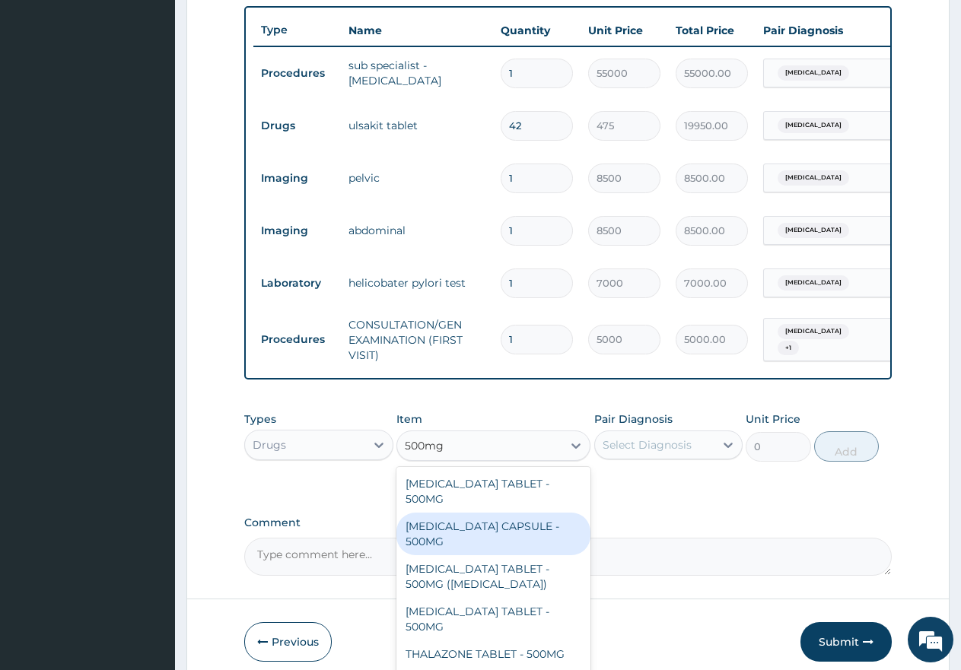
click at [460, 540] on div "AMOXICILLIN CAPSULE - 500MG" at bounding box center [493, 534] width 194 height 43
type input "200"
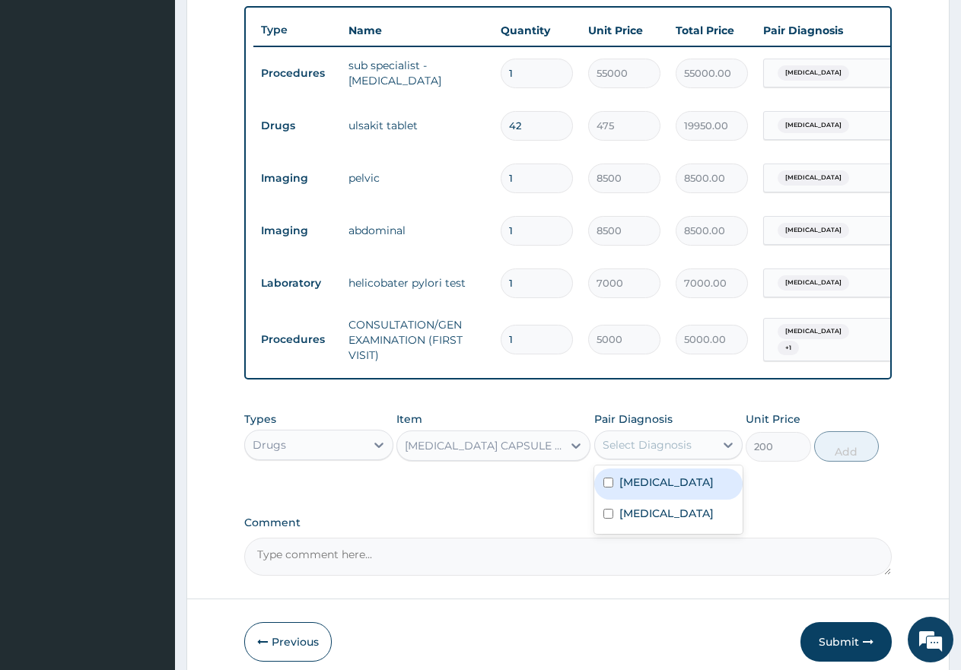
click at [619, 453] on div "Select Diagnosis" at bounding box center [647, 444] width 89 height 15
click at [606, 519] on input "checkbox" at bounding box center [608, 514] width 10 height 10
checkbox input "true"
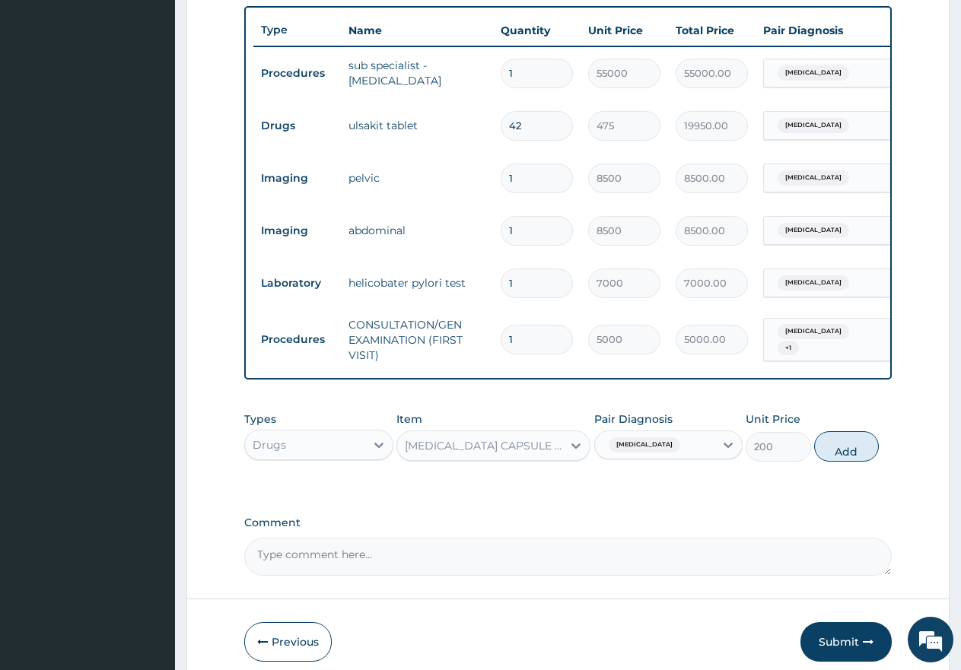
click at [846, 462] on button "Add" at bounding box center [846, 446] width 65 height 30
type input "0"
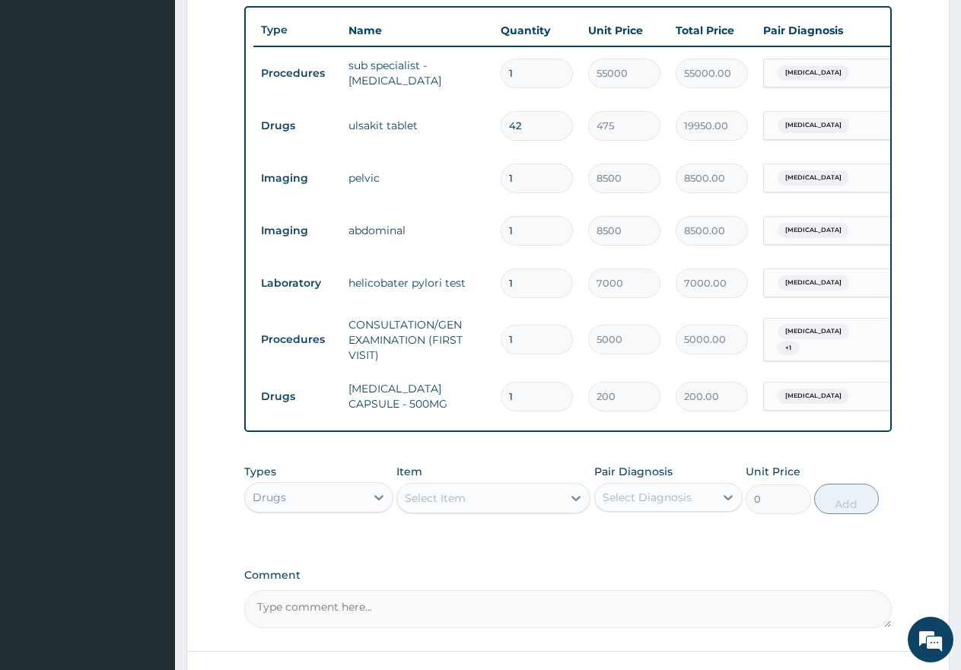
type input "0.00"
type input "2"
type input "400.00"
type input "28"
type input "5600.00"
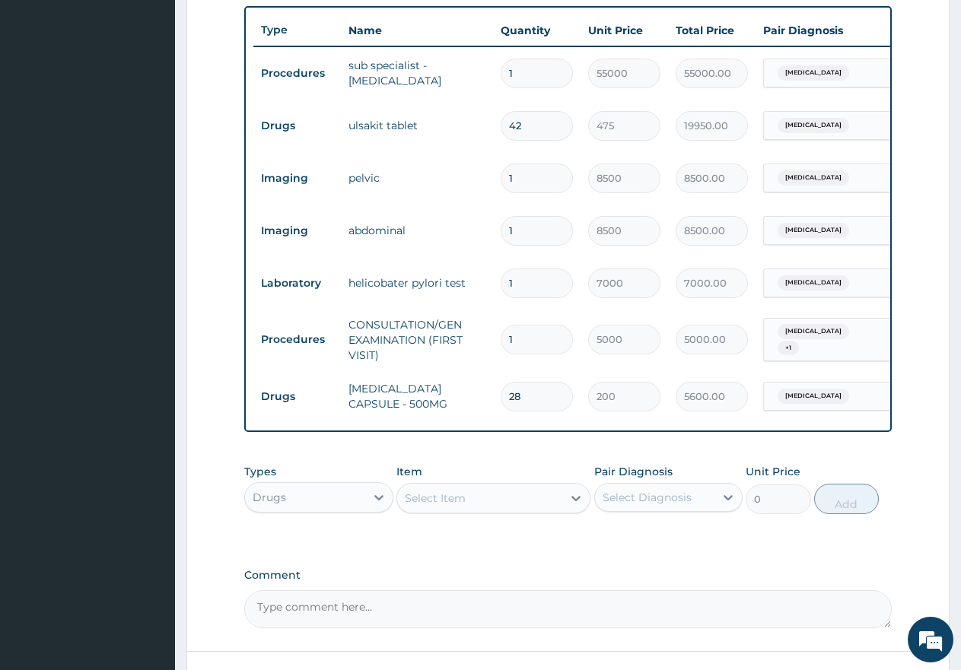
type input "28"
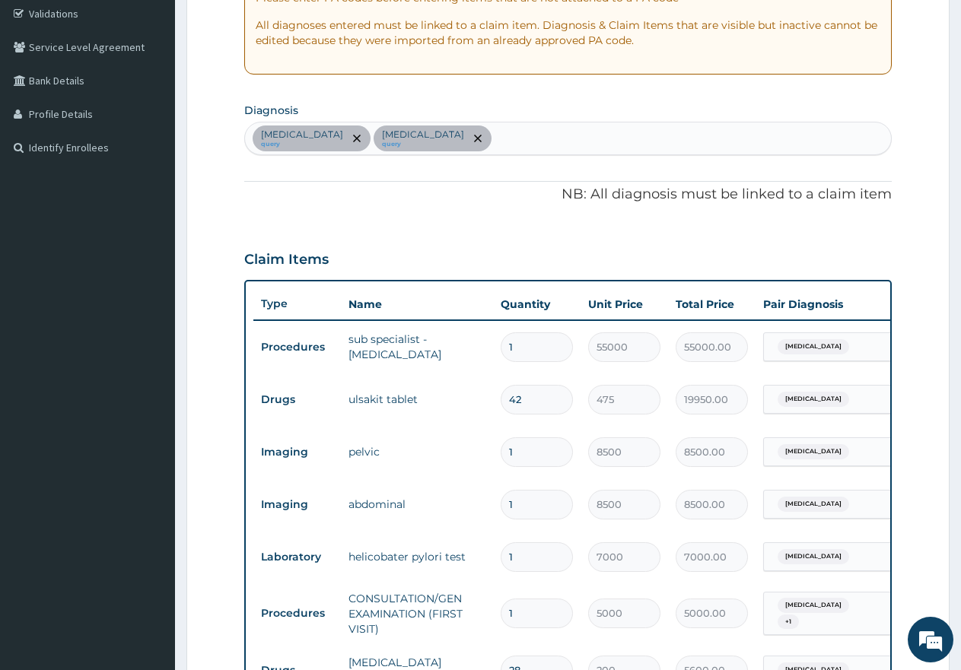
scroll to position [256, 0]
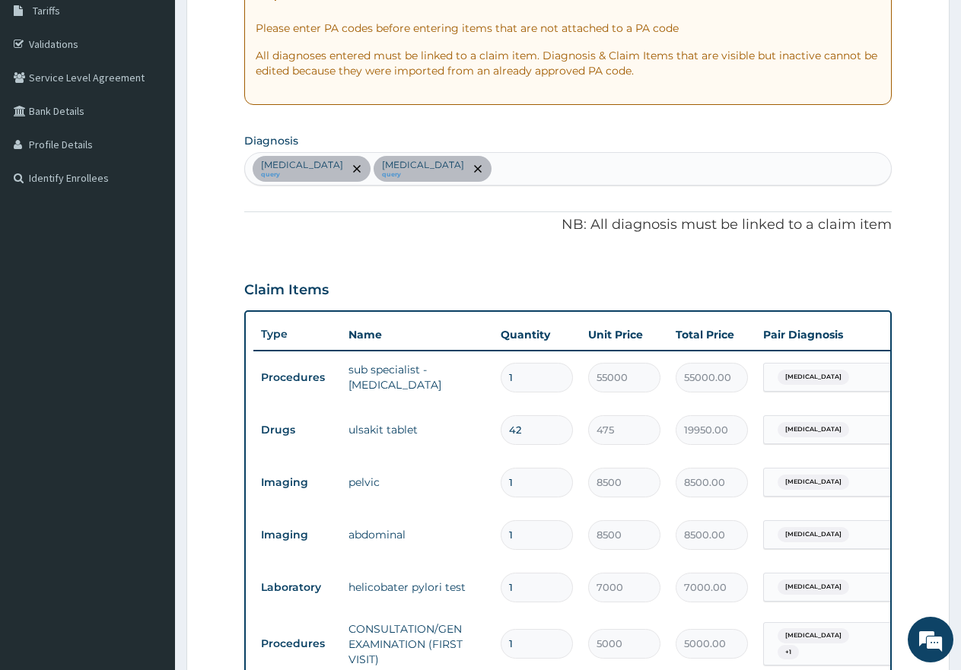
click at [523, 167] on div "Malaria query Acute gastritis query" at bounding box center [568, 169] width 646 height 32
type input "sepsi"
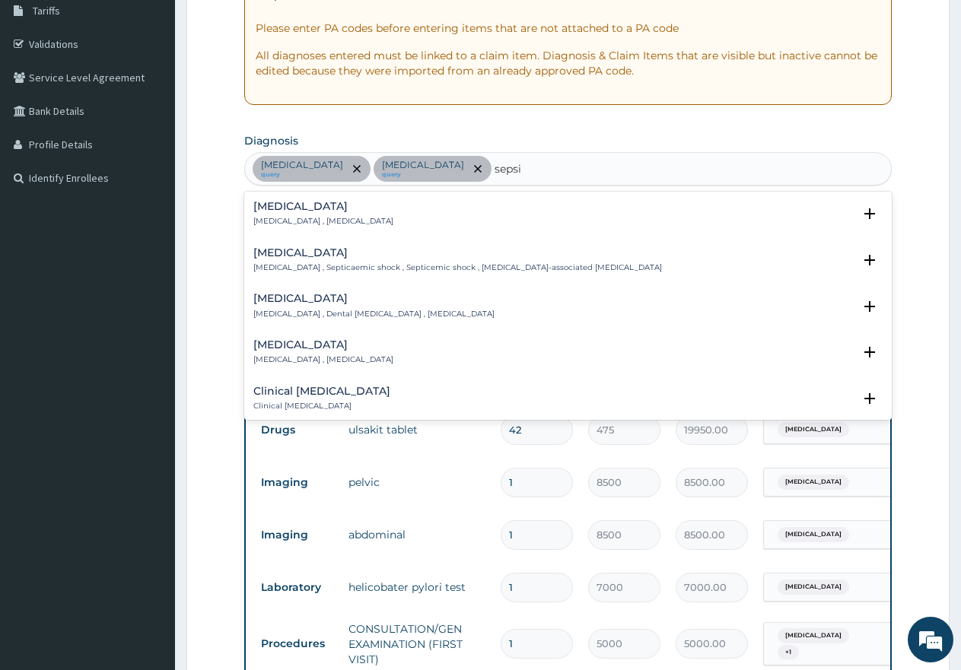
click at [275, 207] on h4 "[MEDICAL_DATA]" at bounding box center [323, 206] width 140 height 11
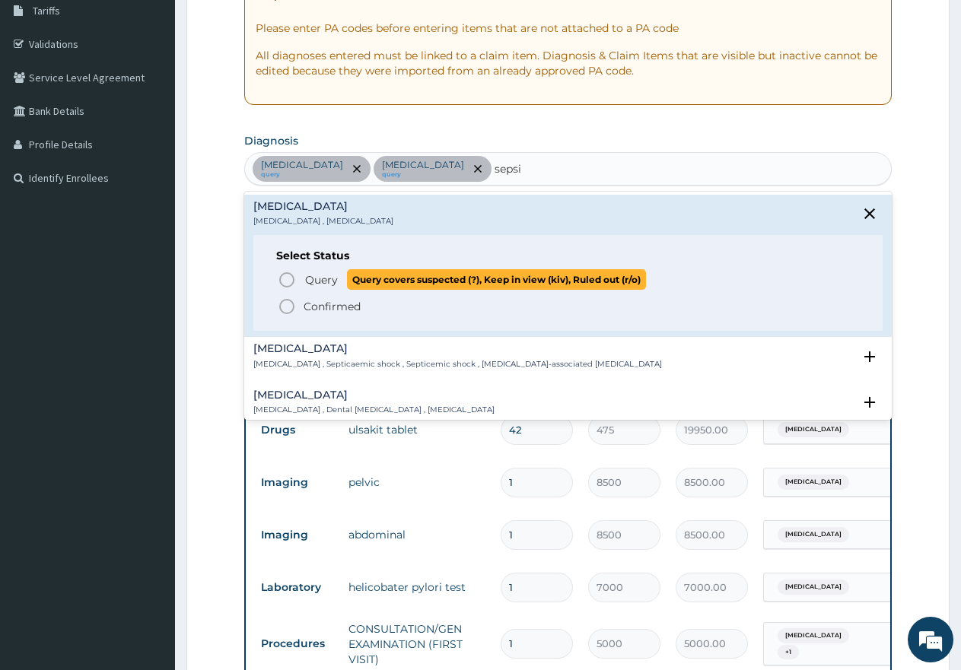
click at [285, 281] on icon "status option query" at bounding box center [287, 280] width 18 height 18
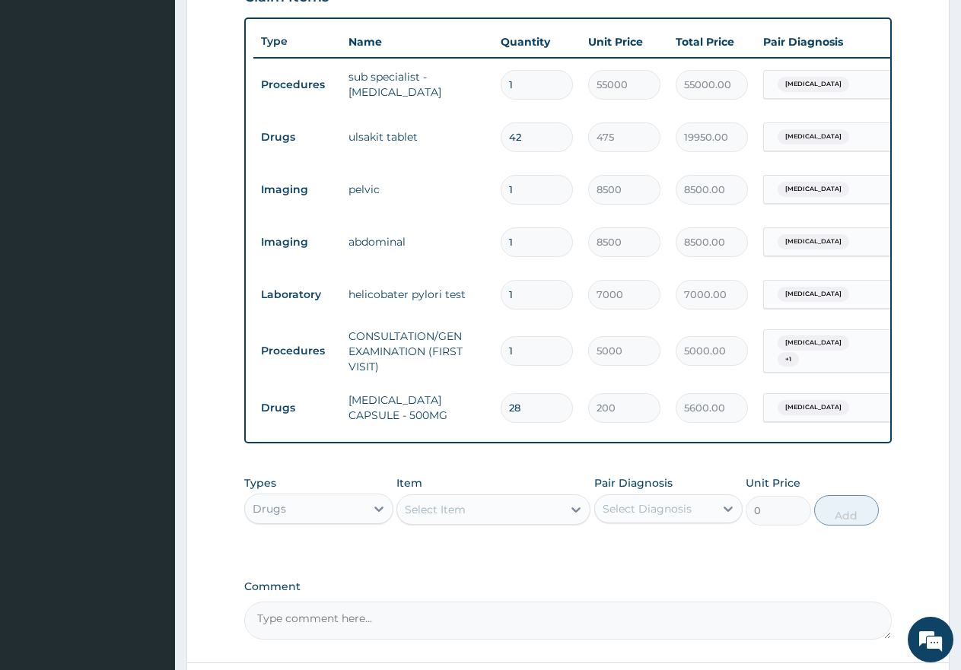
scroll to position [636, 0]
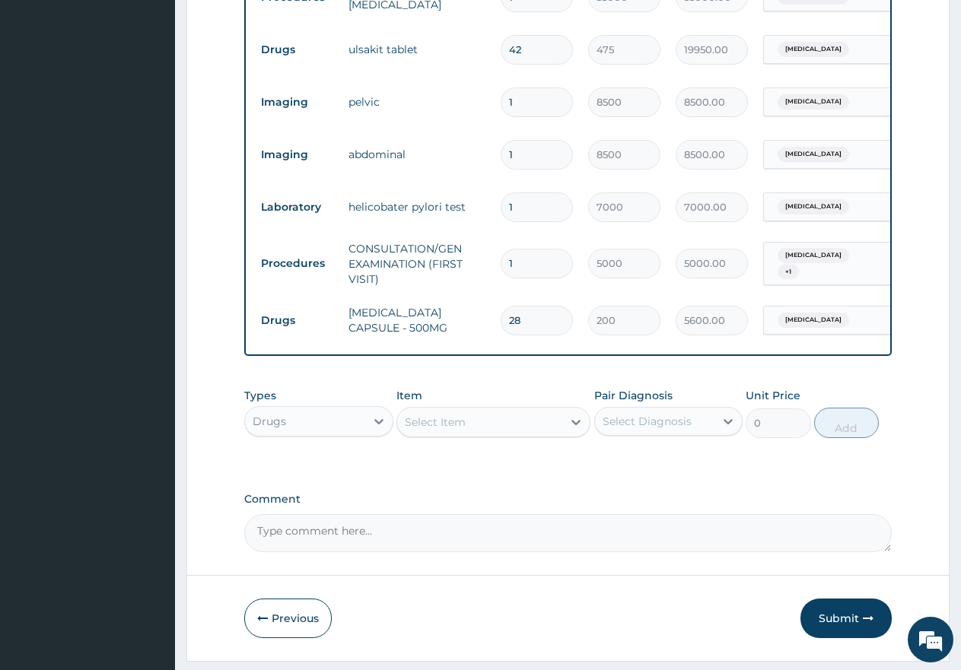
click at [504, 434] on div "Select Item" at bounding box center [479, 422] width 165 height 24
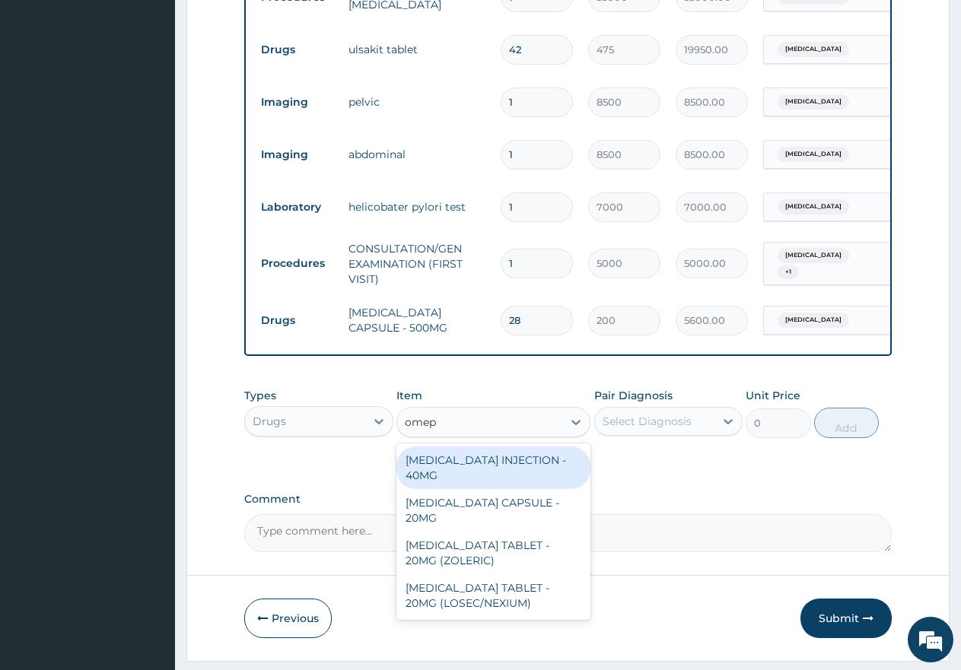
type input "omepr"
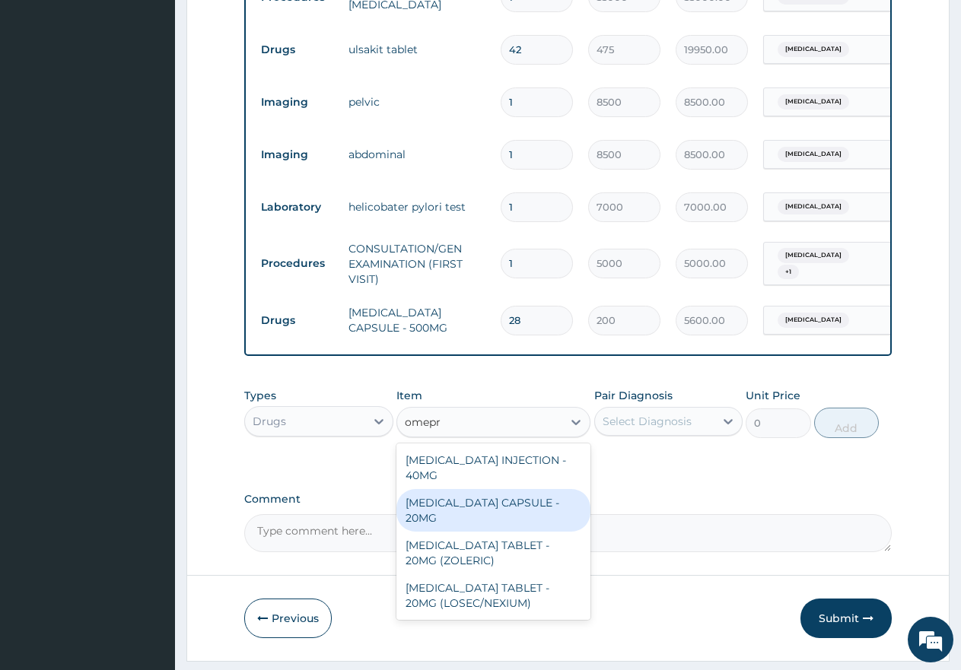
drag, startPoint x: 459, startPoint y: 514, endPoint x: 498, endPoint y: 498, distance: 42.7
click at [461, 514] on div "OMEPRAZOLE CAPSULE - 20MG" at bounding box center [493, 510] width 194 height 43
type input "250"
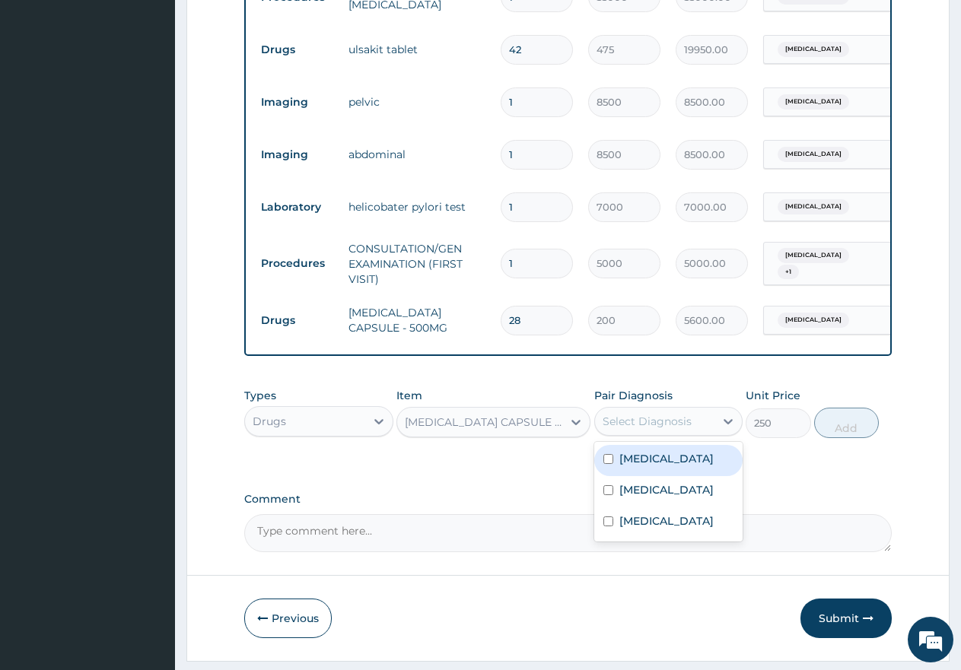
click at [653, 429] on div "Select Diagnosis" at bounding box center [647, 421] width 89 height 15
click at [609, 495] on input "checkbox" at bounding box center [608, 490] width 10 height 10
checkbox input "true"
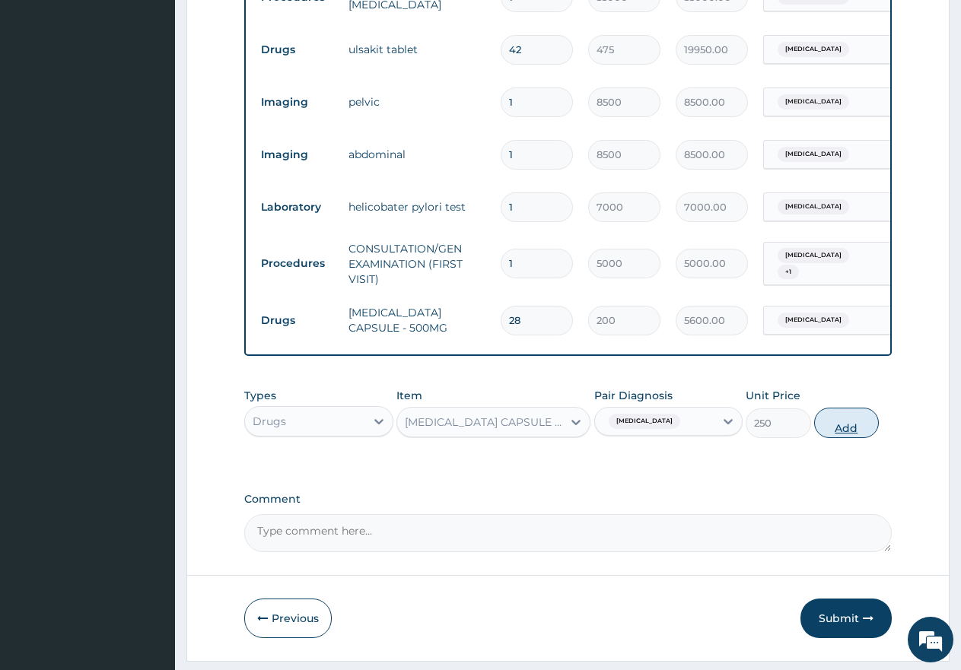
click at [847, 438] on button "Add" at bounding box center [846, 423] width 65 height 30
type input "0"
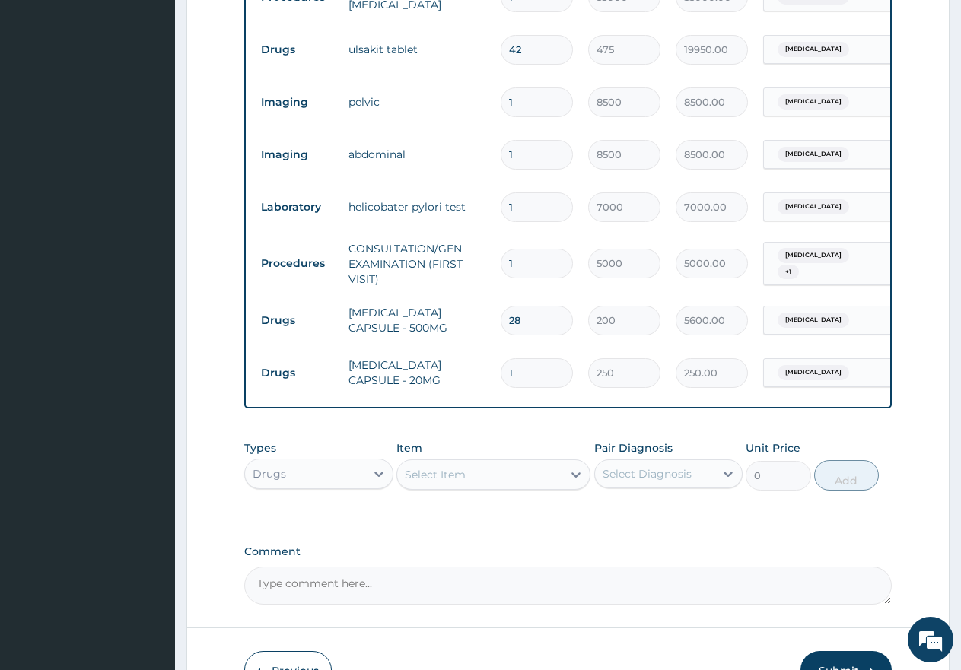
type input "14"
type input "3500.00"
type input "14"
click at [470, 481] on div "Select Item" at bounding box center [479, 475] width 165 height 24
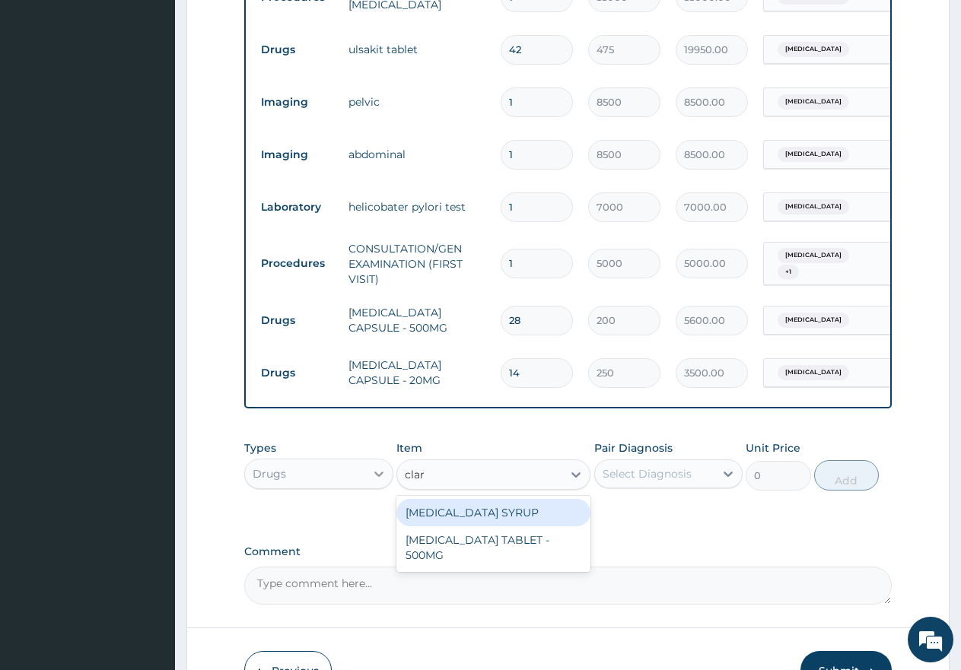
type input "clari"
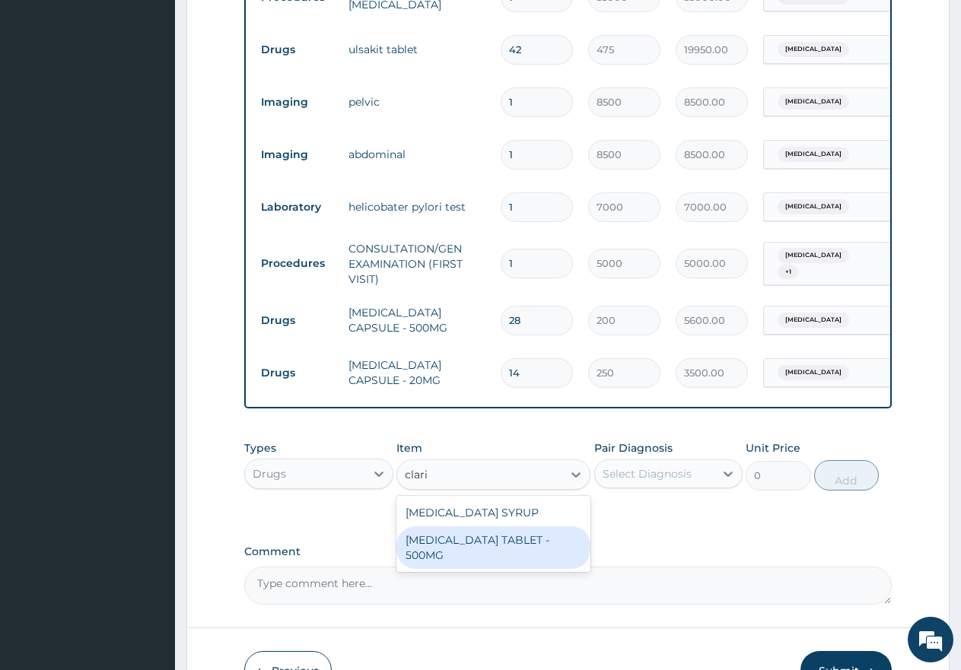
drag, startPoint x: 495, startPoint y: 552, endPoint x: 527, endPoint y: 542, distance: 33.5
click at [497, 551] on div "CLARITHROMYCIN TABLET - 500MG" at bounding box center [493, 548] width 194 height 43
type input "700"
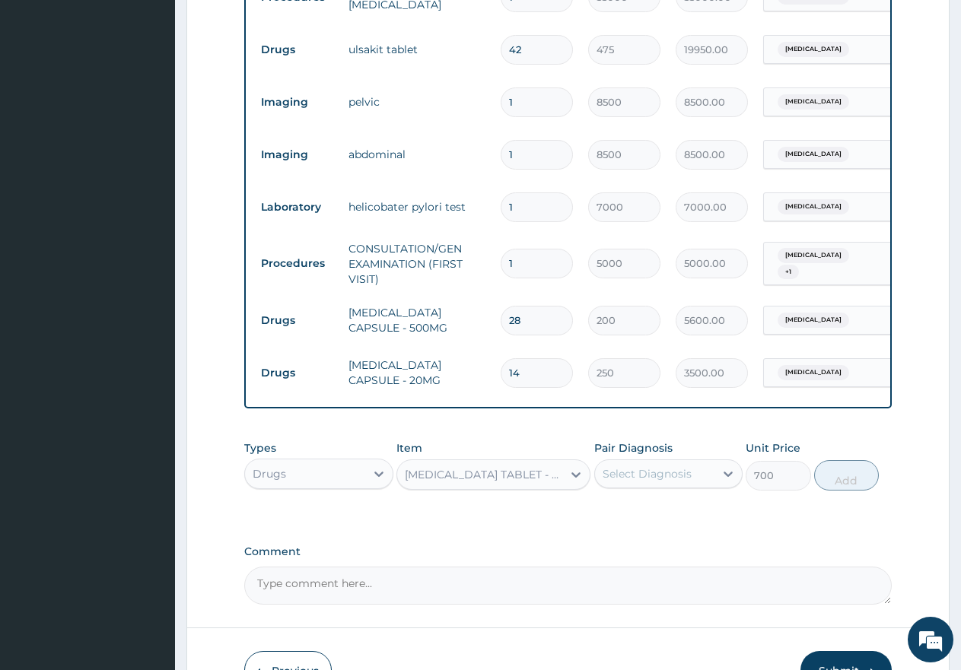
click at [647, 482] on div "Select Diagnosis" at bounding box center [647, 473] width 89 height 15
click at [611, 548] on input "checkbox" at bounding box center [608, 543] width 10 height 10
checkbox input "true"
click at [838, 491] on button "Add" at bounding box center [846, 475] width 65 height 30
type input "0"
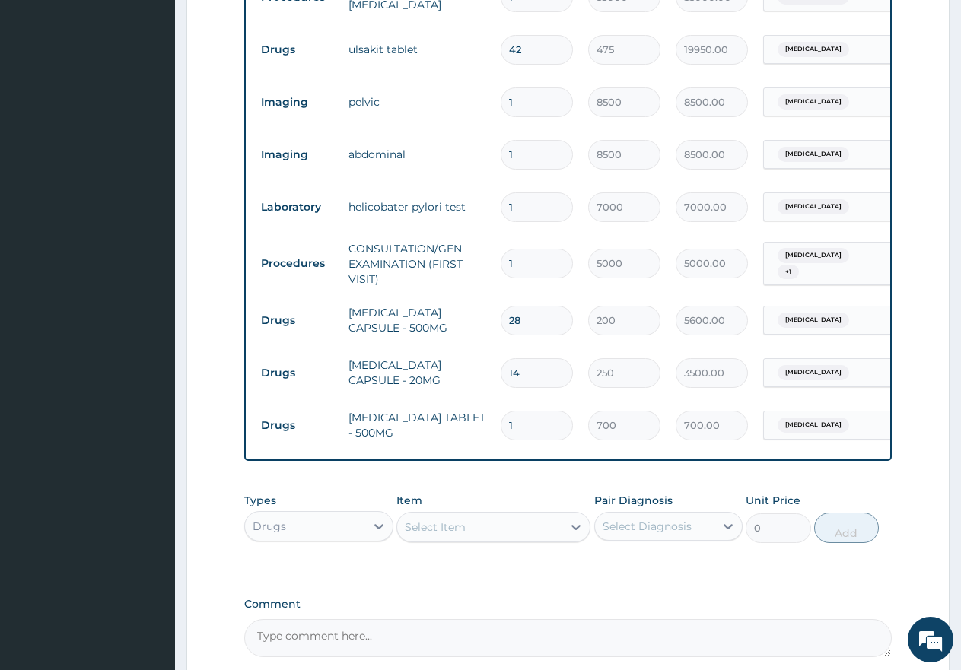
type input "14"
type input "9800.00"
type input "14"
click at [446, 535] on div "Select Item" at bounding box center [435, 527] width 61 height 15
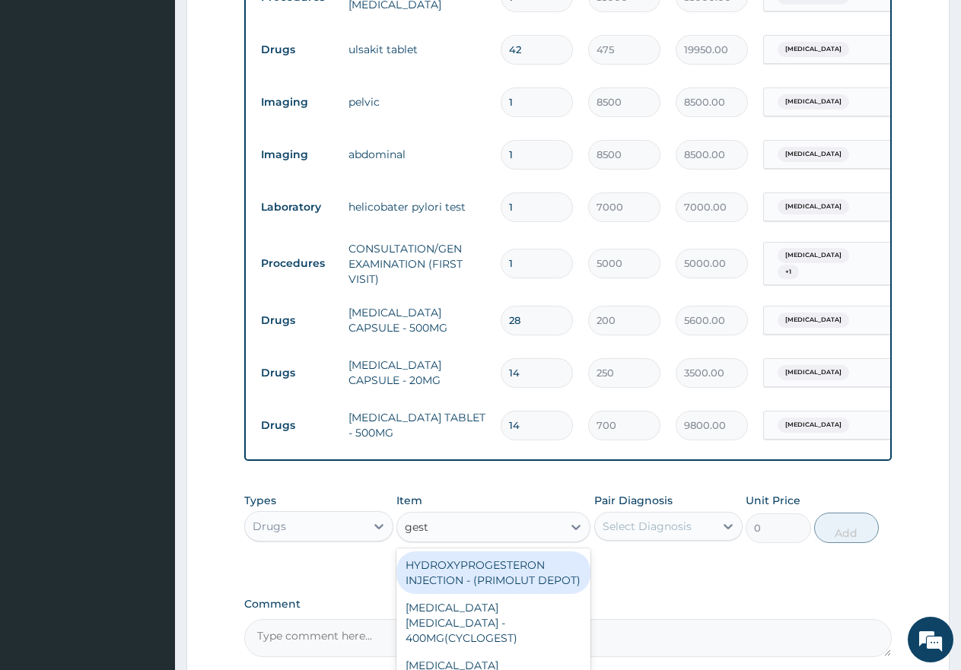
type input "gesti"
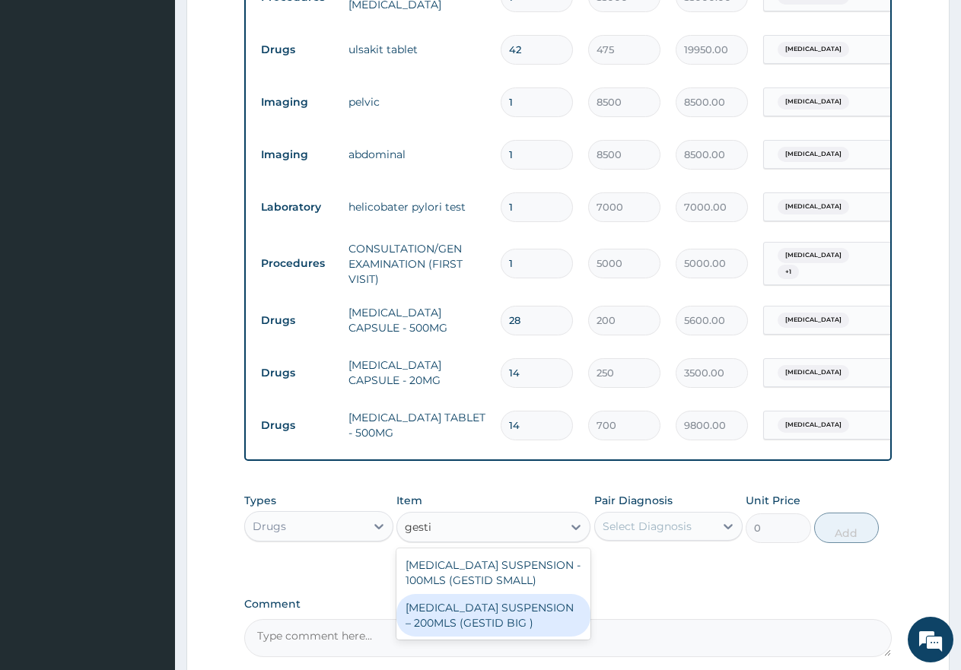
drag, startPoint x: 449, startPoint y: 625, endPoint x: 479, endPoint y: 619, distance: 31.2
click at [451, 625] on div "[MEDICAL_DATA] SUSPENSION – 200MLS (GESTID BIG )" at bounding box center [493, 615] width 194 height 43
type input "3000"
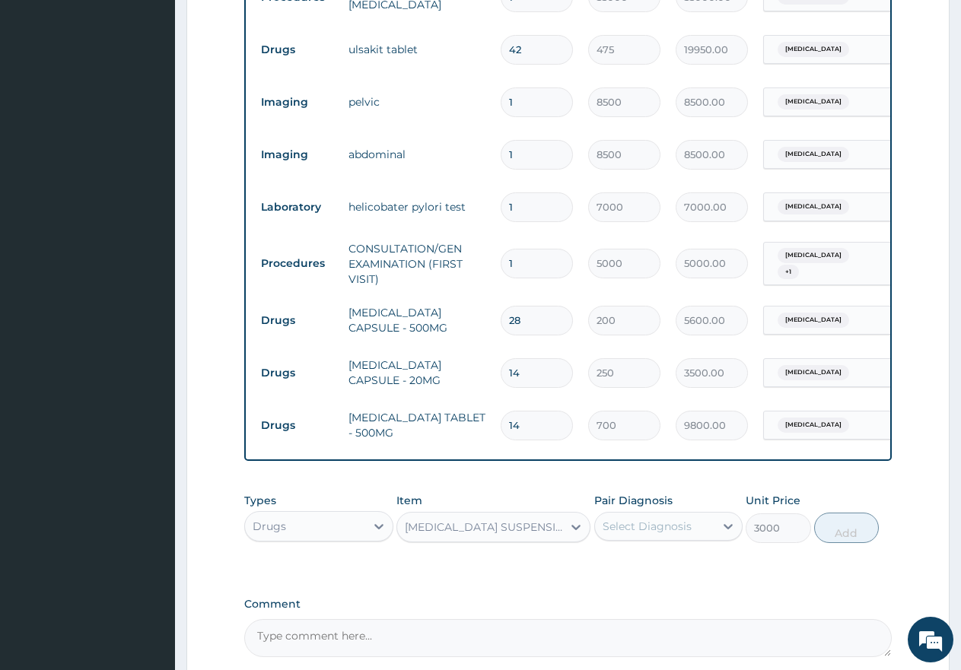
click at [633, 534] on div "Select Diagnosis" at bounding box center [647, 526] width 89 height 15
click at [610, 600] on input "checkbox" at bounding box center [608, 595] width 10 height 10
checkbox input "true"
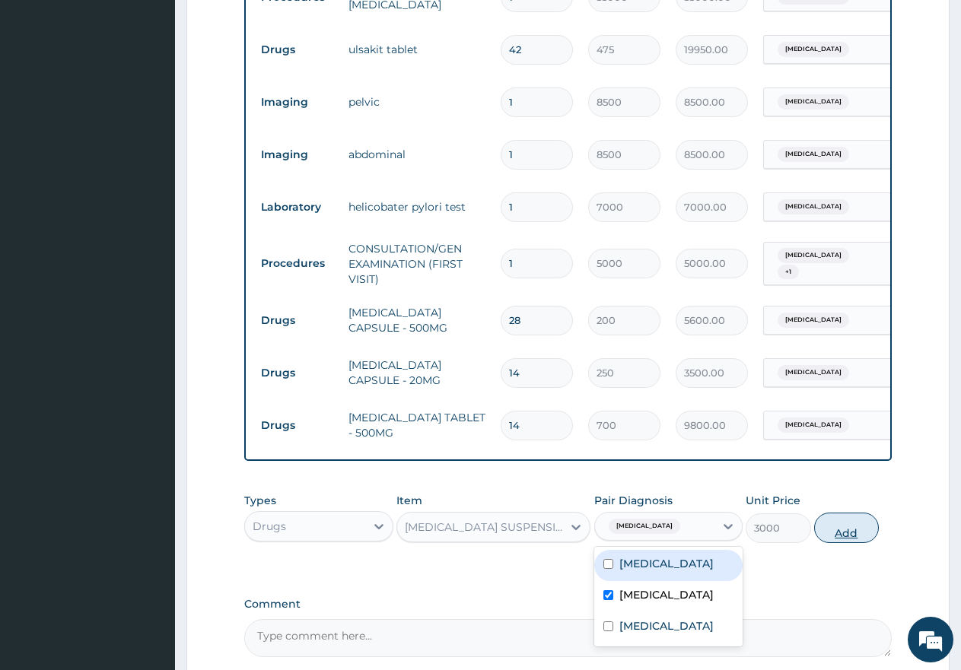
click at [845, 543] on button "Add" at bounding box center [846, 528] width 65 height 30
type input "0"
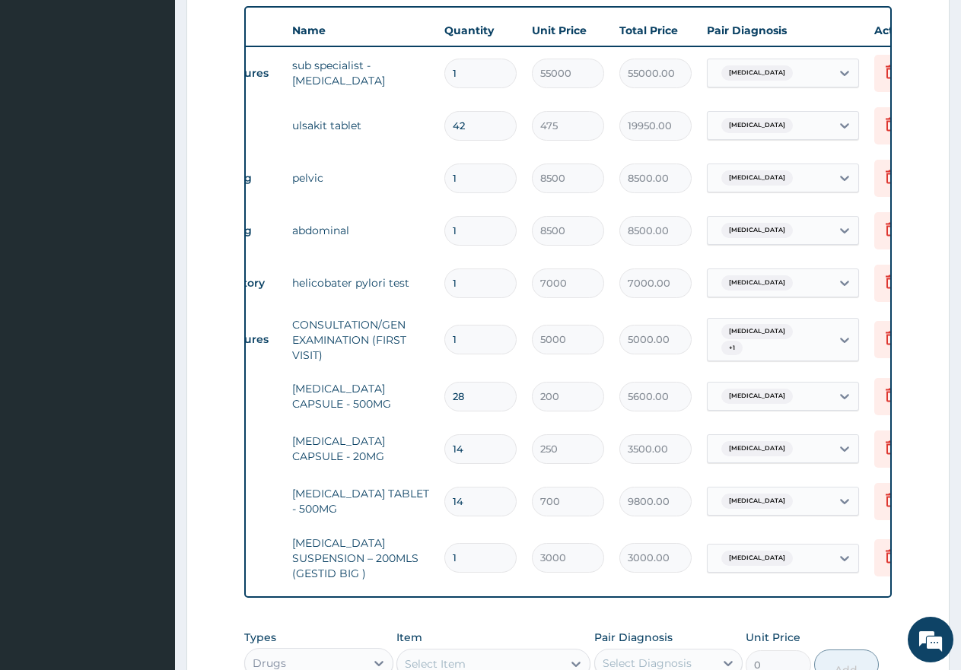
scroll to position [0, 116]
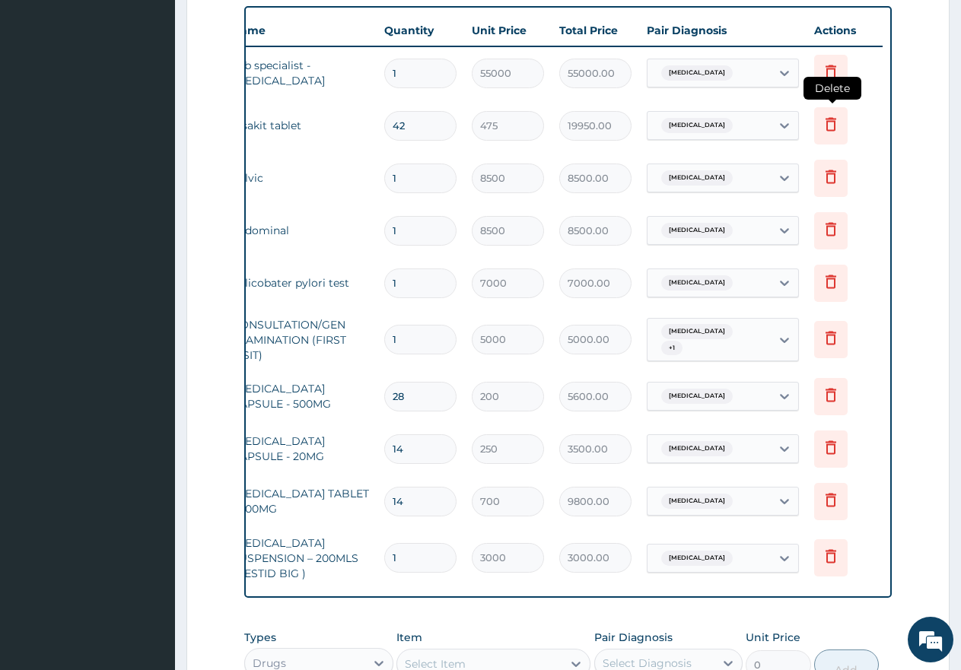
click at [833, 125] on icon at bounding box center [831, 124] width 18 height 18
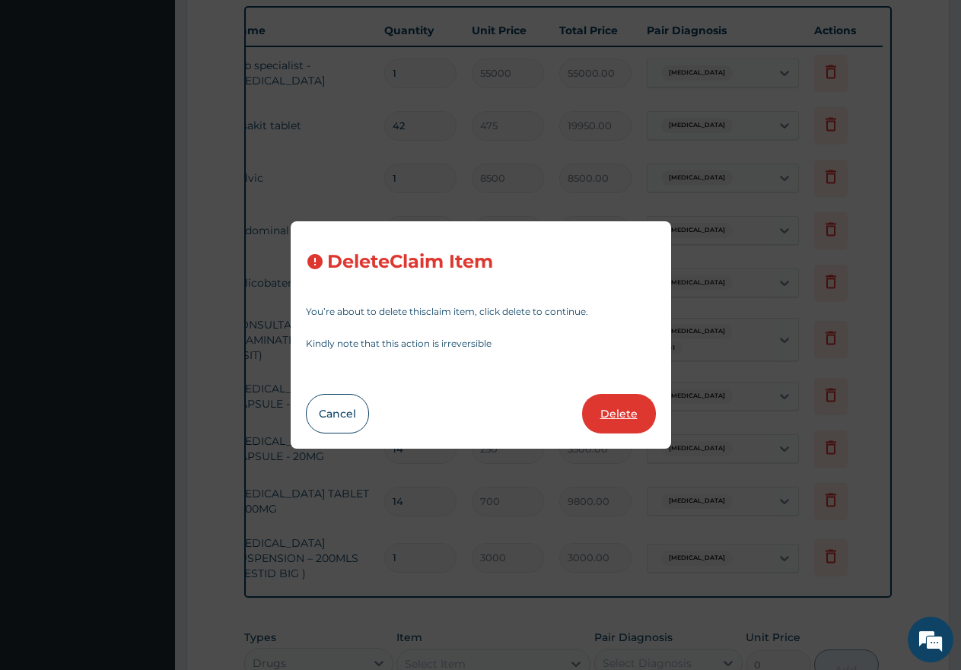
click at [610, 415] on button "Delete" at bounding box center [619, 414] width 74 height 40
type input "1"
type input "8500"
type input "8500.00"
type input "7000"
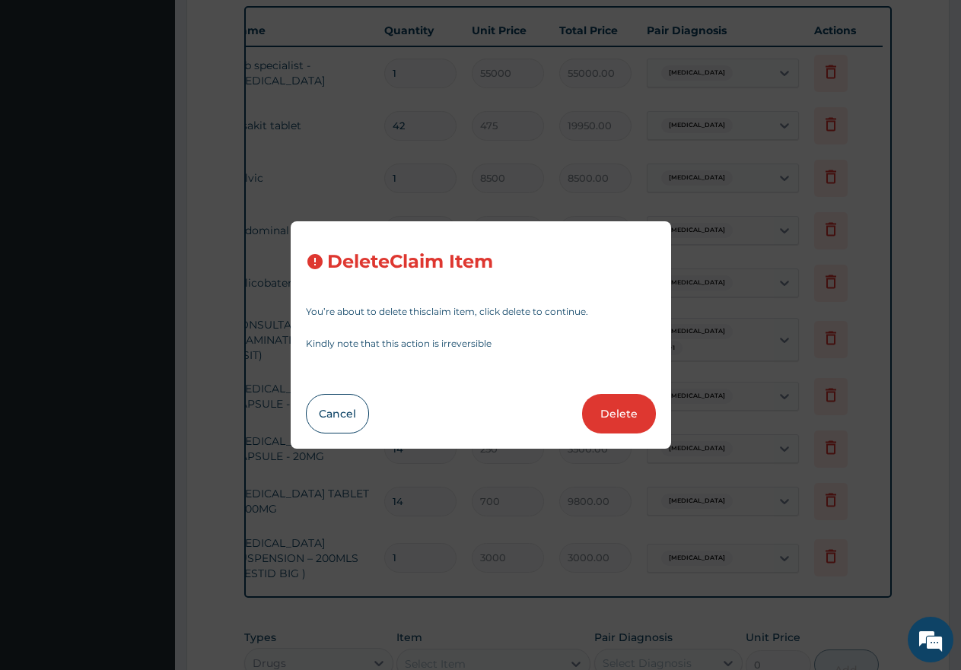
type input "7000.00"
type input "5000"
type input "5000.00"
type input "28"
type input "200"
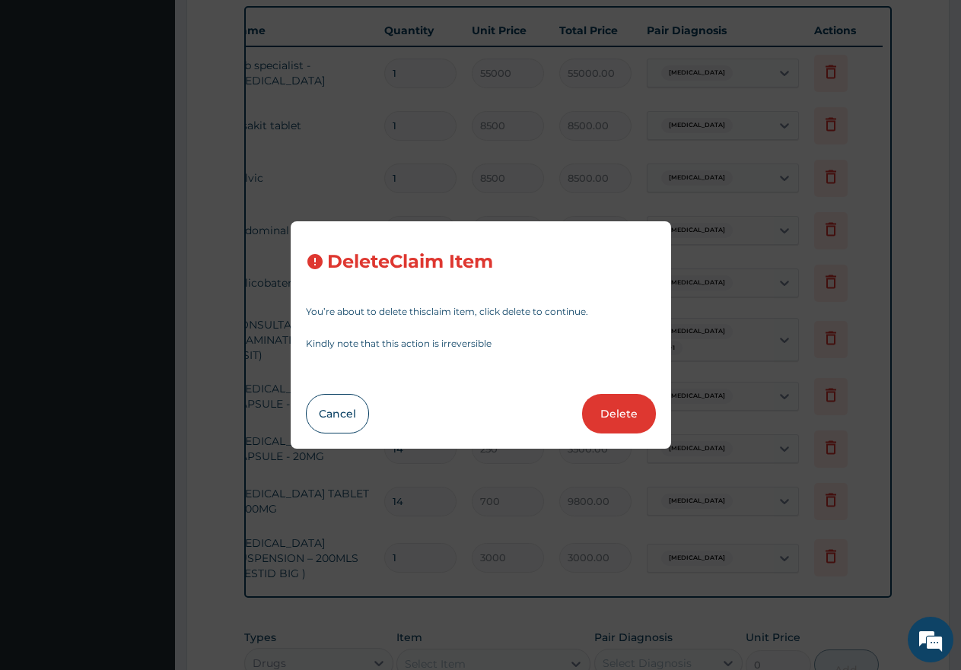
type input "5600.00"
type input "14"
type input "250"
type input "3500.00"
type input "700"
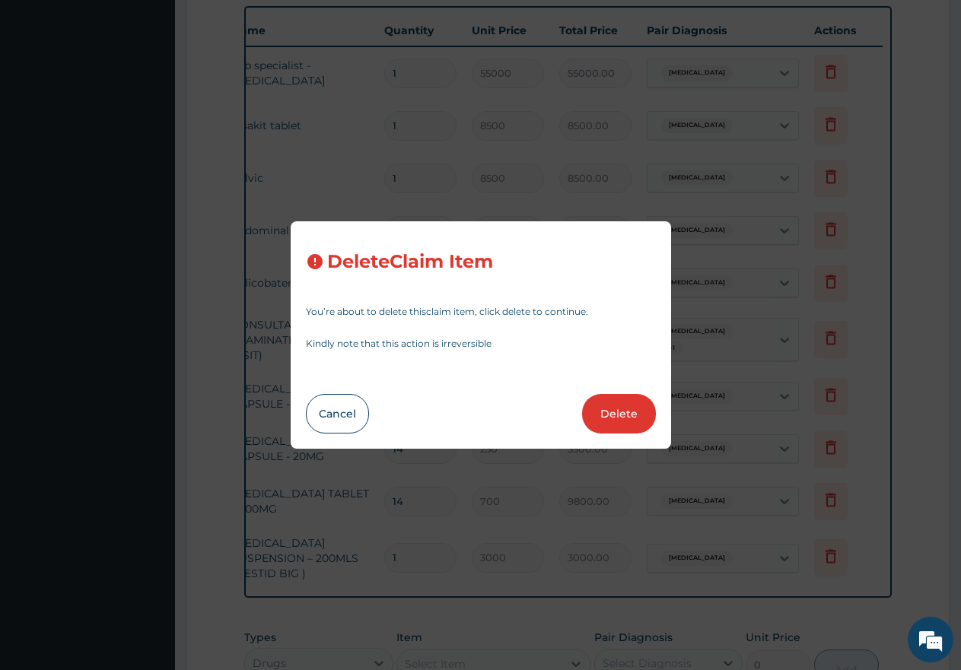
type input "9800.00"
type input "1"
type input "3000"
type input "3000.00"
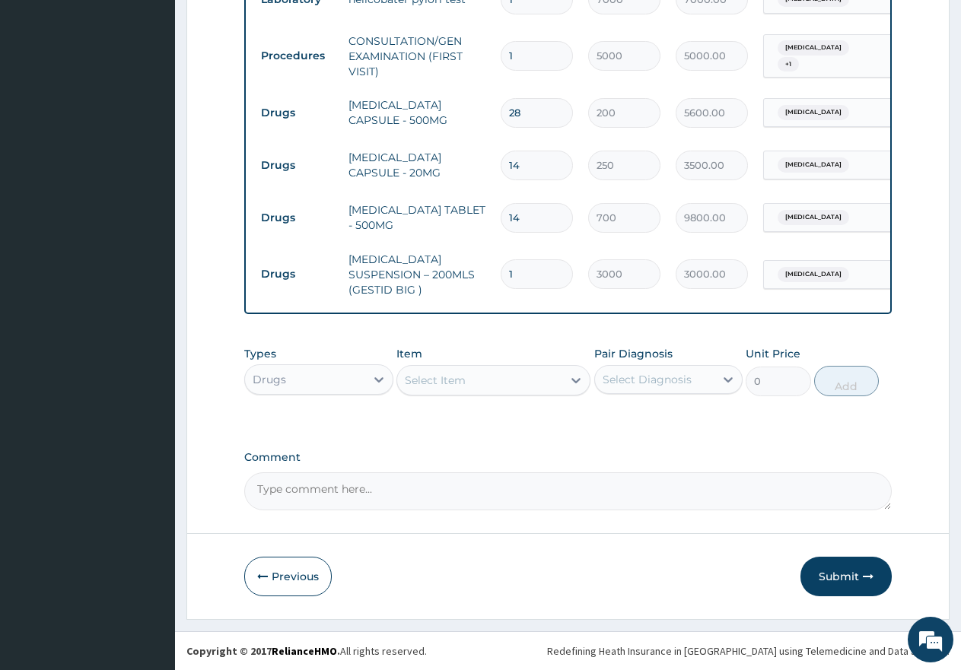
scroll to position [796, 0]
click at [834, 572] on button "Submit" at bounding box center [845, 577] width 91 height 40
click at [833, 578] on button "Submit" at bounding box center [845, 577] width 91 height 40
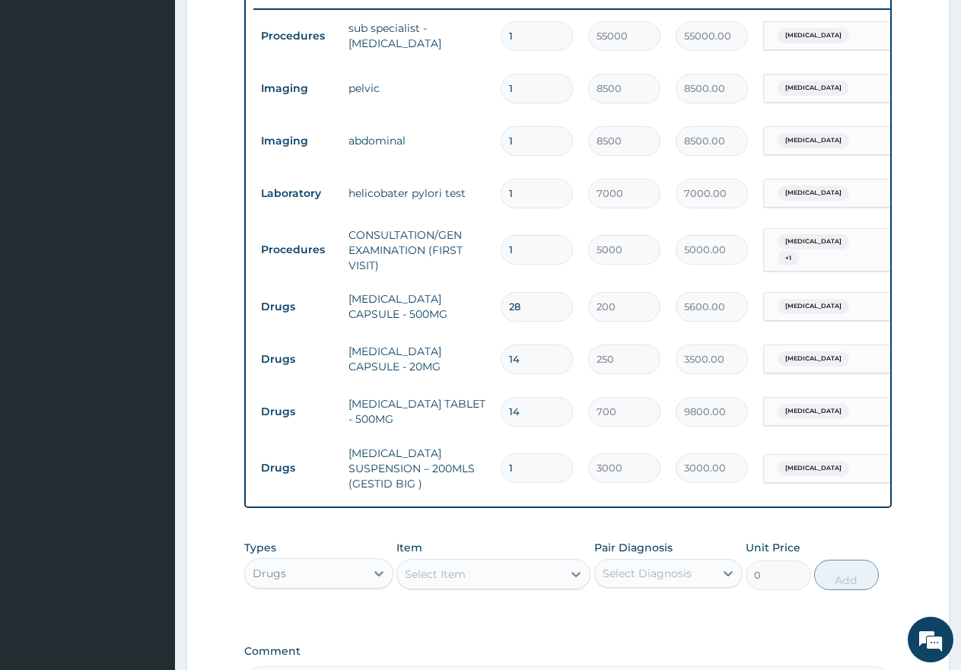
scroll to position [644, 0]
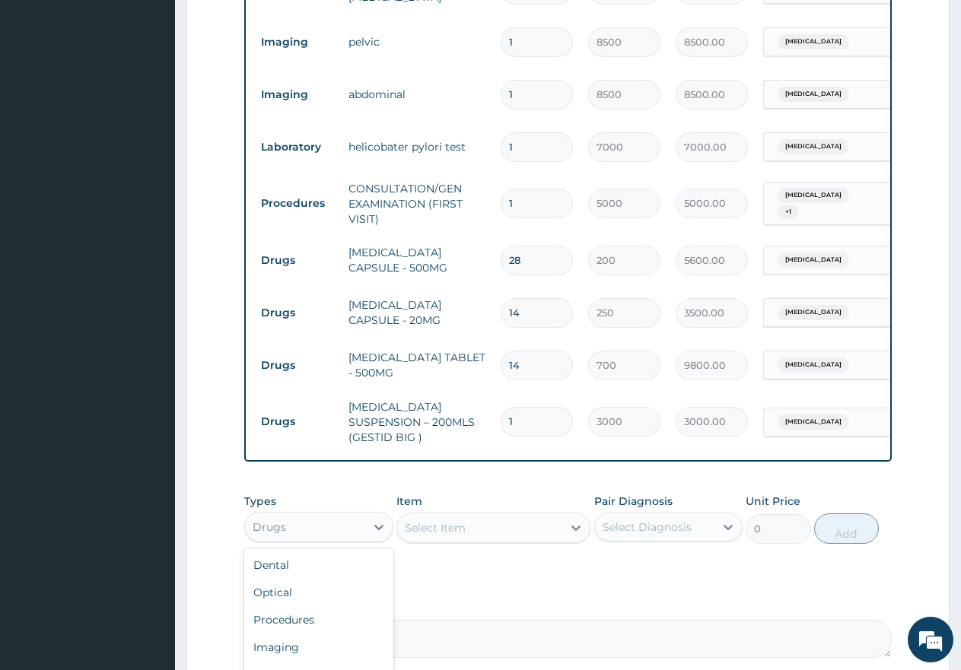
click at [301, 523] on div "Drugs" at bounding box center [305, 527] width 120 height 24
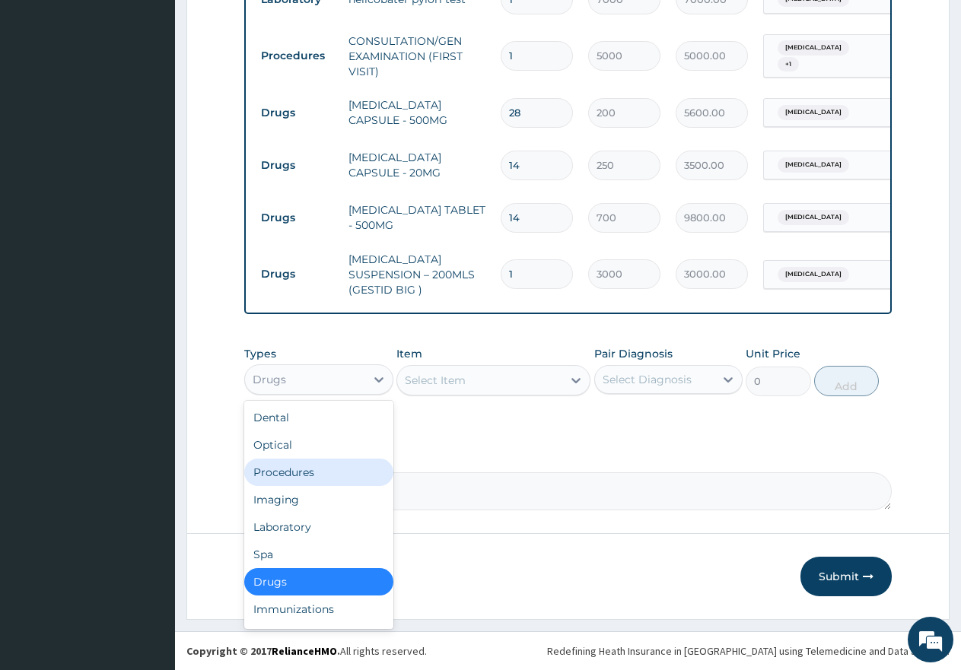
scroll to position [796, 0]
click at [323, 526] on div "Laboratory" at bounding box center [318, 527] width 149 height 27
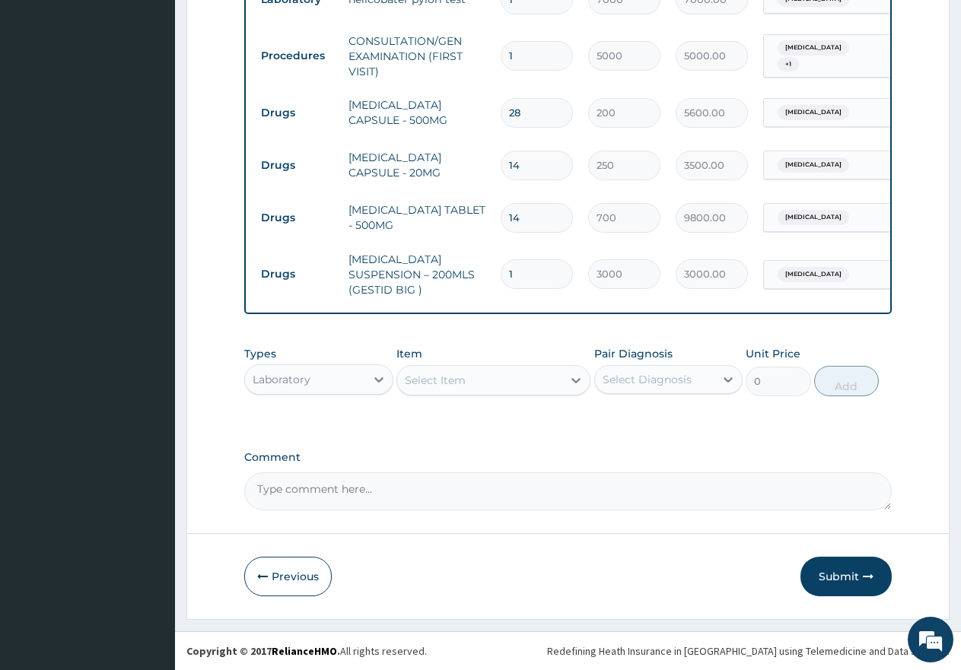
click at [513, 375] on div "Select Item" at bounding box center [479, 380] width 165 height 24
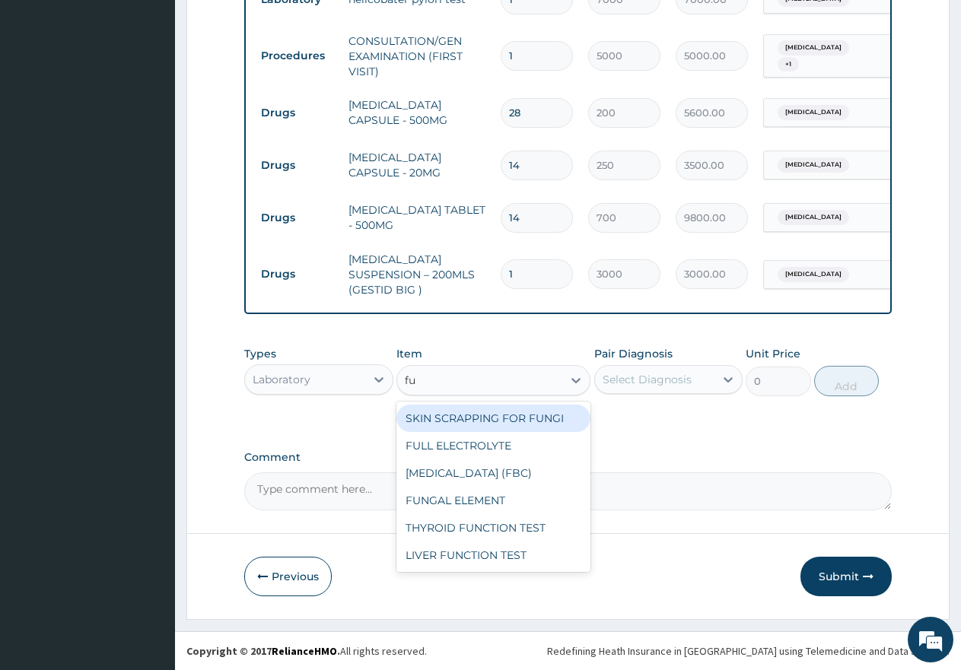
type input "ful"
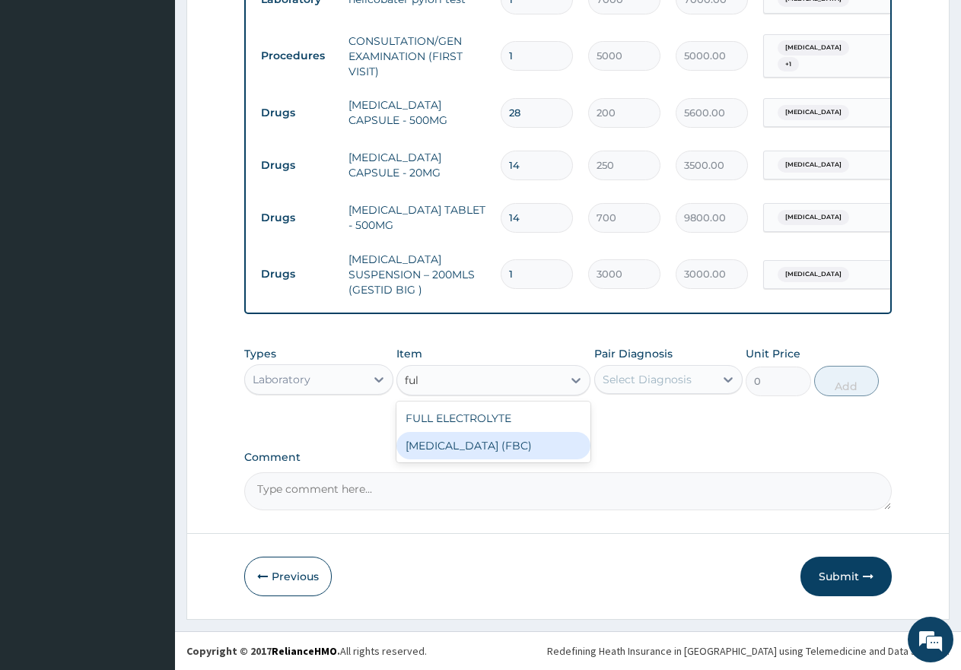
drag, startPoint x: 474, startPoint y: 450, endPoint x: 547, endPoint y: 396, distance: 90.4
click at [479, 446] on div "FULL BLOOD COUNT (FBC)" at bounding box center [493, 445] width 194 height 27
type input "7000"
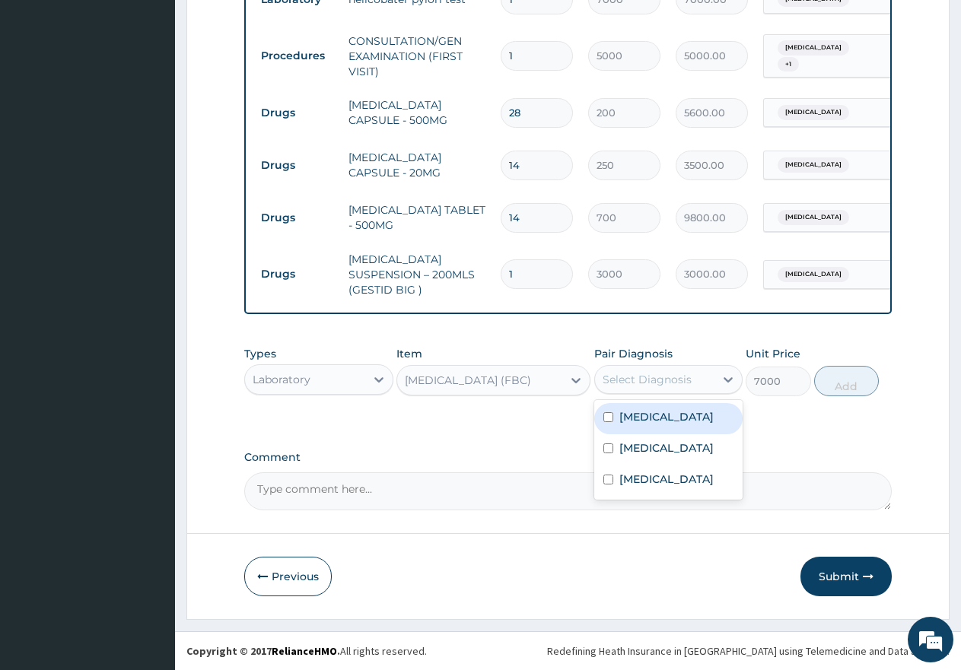
click at [609, 374] on div "Select Diagnosis" at bounding box center [647, 379] width 89 height 15
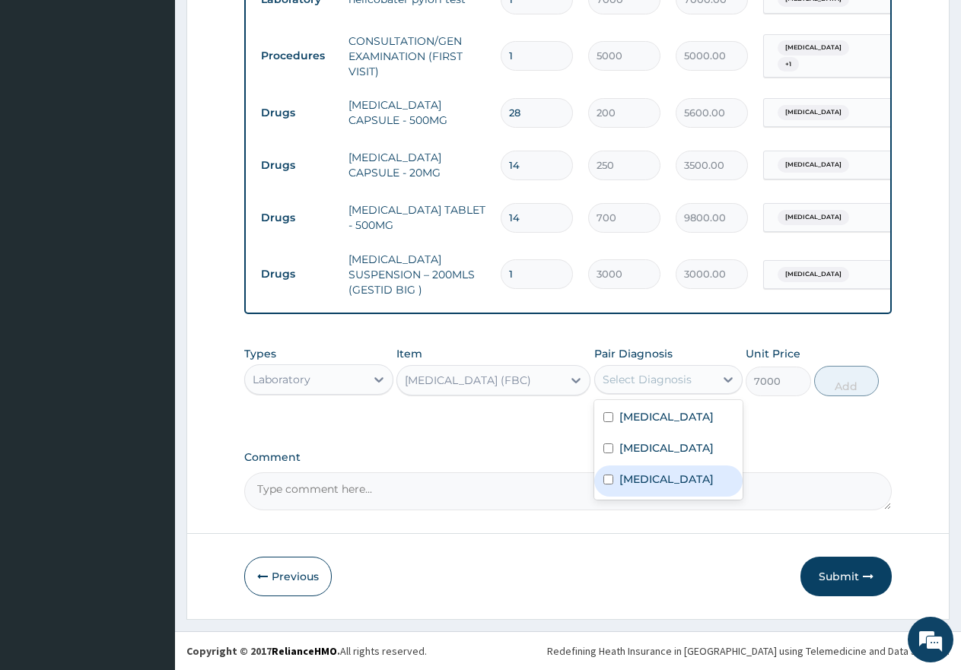
drag, startPoint x: 609, startPoint y: 482, endPoint x: 712, endPoint y: 457, distance: 106.5
click at [609, 481] on input "checkbox" at bounding box center [608, 480] width 10 height 10
checkbox input "true"
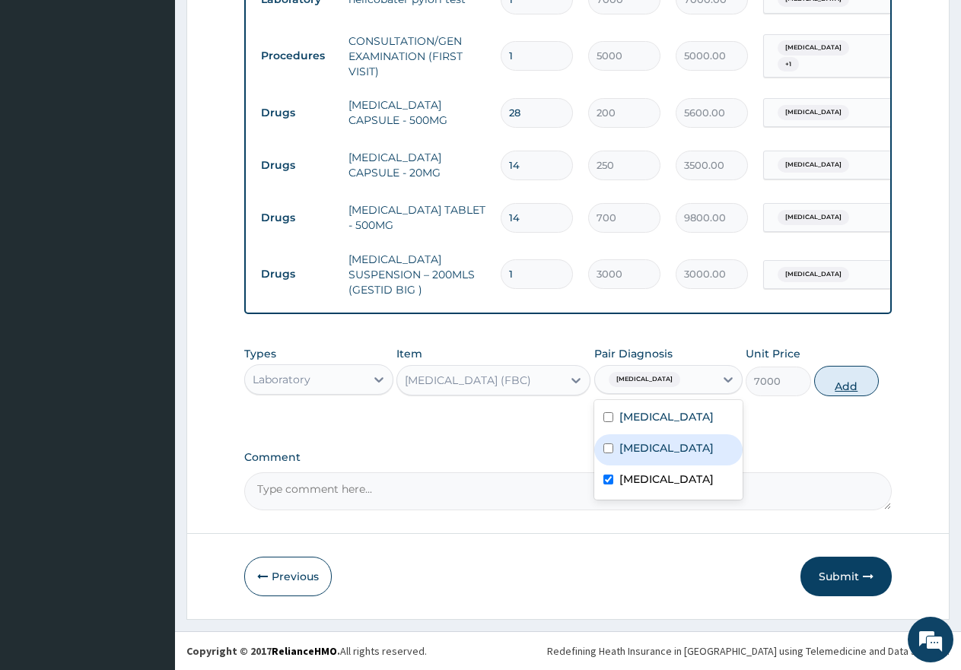
click at [844, 386] on button "Add" at bounding box center [846, 381] width 65 height 30
type input "0"
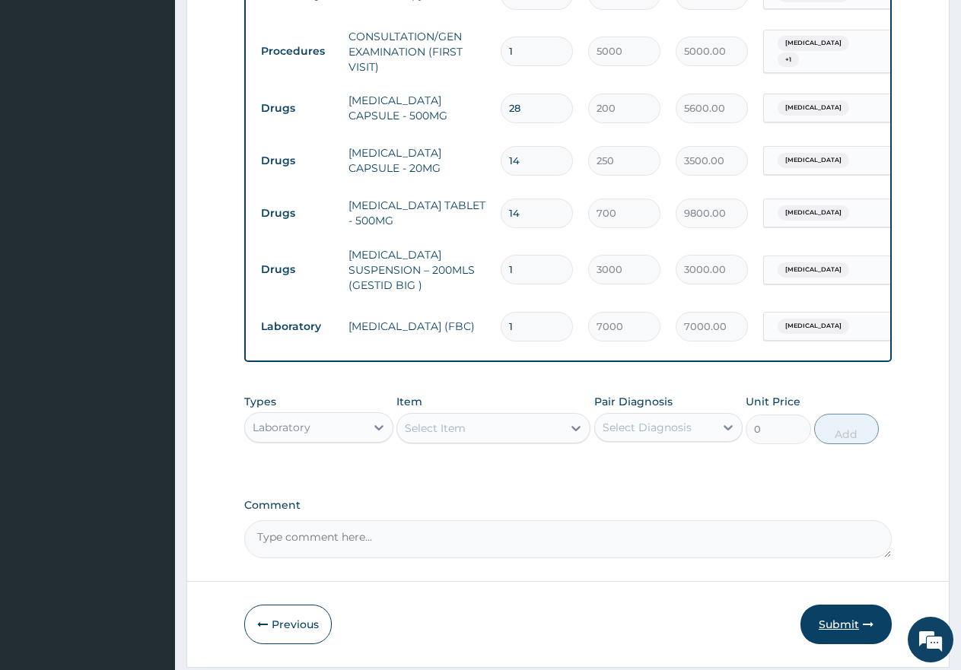
click at [835, 620] on button "Submit" at bounding box center [845, 625] width 91 height 40
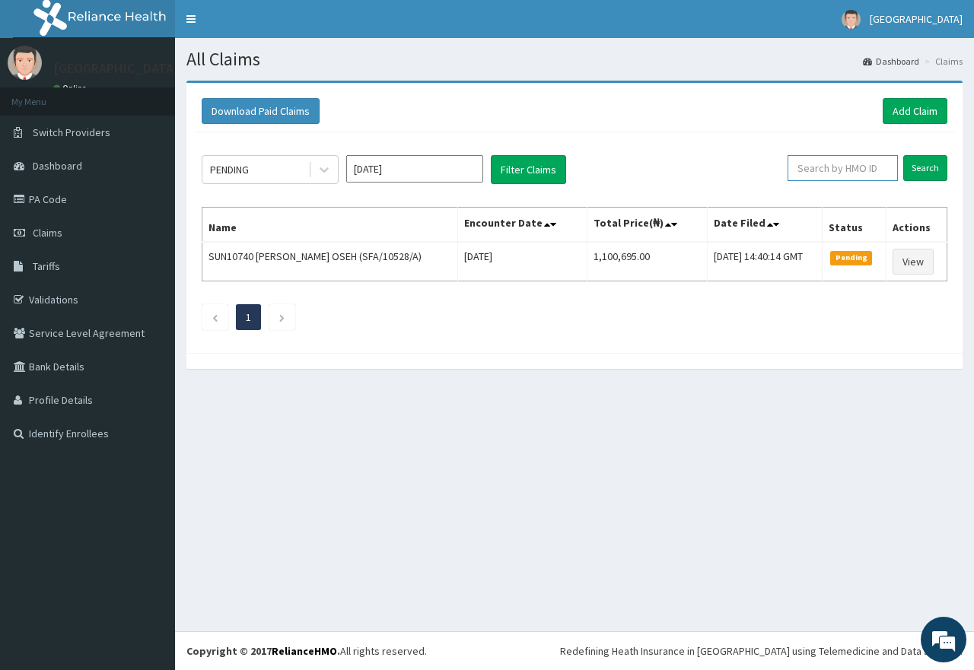
click at [862, 167] on input "text" at bounding box center [842, 168] width 110 height 26
paste input "EDE/10043/F"
type input "EDE/10043/F"
click at [924, 169] on input "Search" at bounding box center [925, 168] width 44 height 26
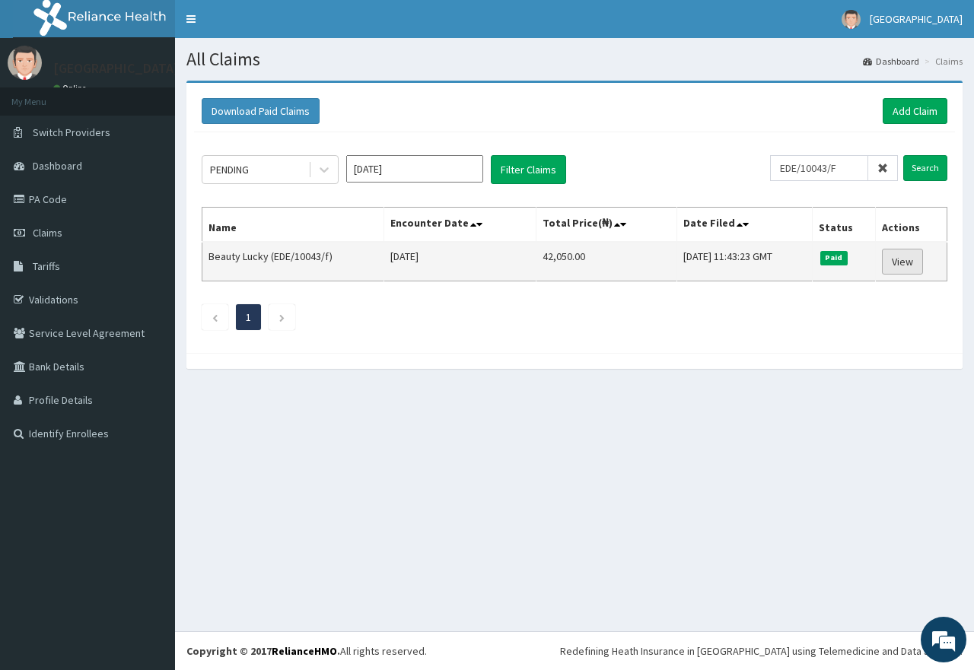
click at [902, 264] on link "View" at bounding box center [902, 262] width 41 height 26
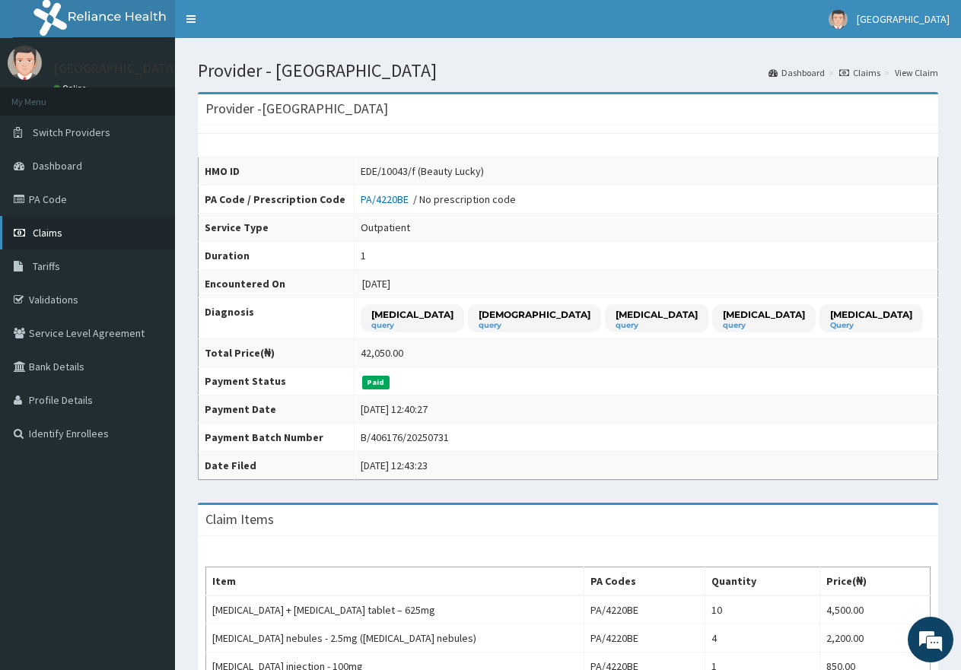
click at [43, 234] on span "Claims" at bounding box center [48, 233] width 30 height 14
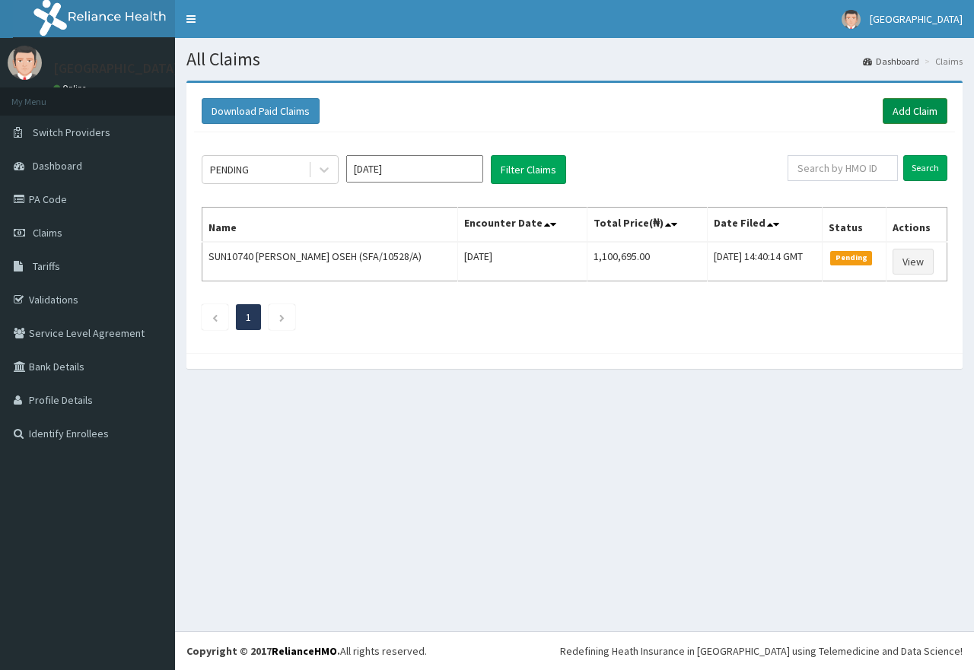
click at [908, 108] on link "Add Claim" at bounding box center [915, 111] width 65 height 26
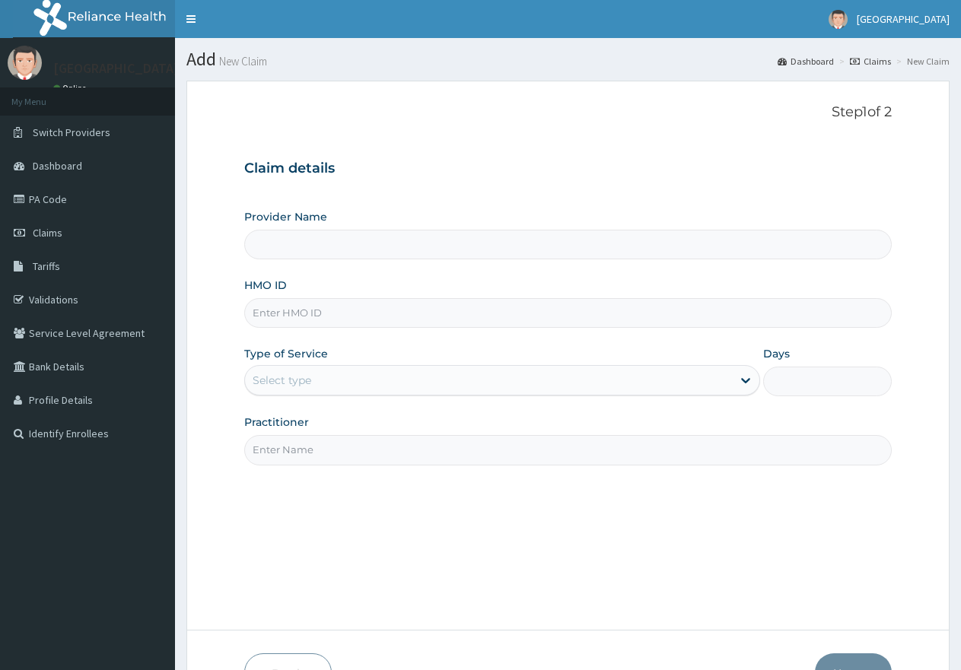
paste input "EDE/10043/F"
type input "EDE/10043/F"
type input "[GEOGRAPHIC_DATA]"
type input "EDE/10043/F"
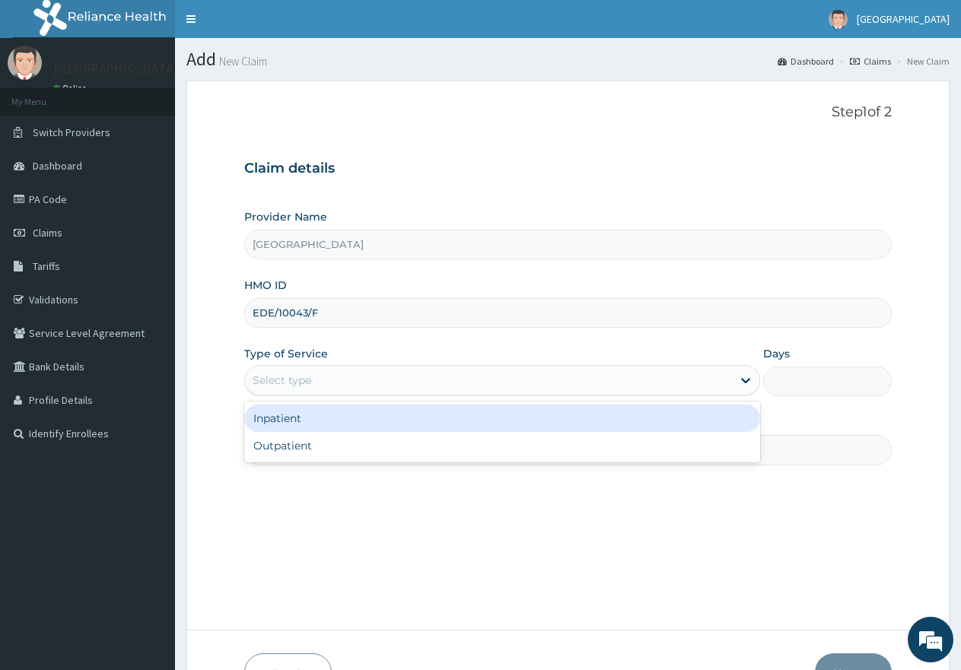
click at [342, 387] on div "Select type" at bounding box center [488, 380] width 486 height 24
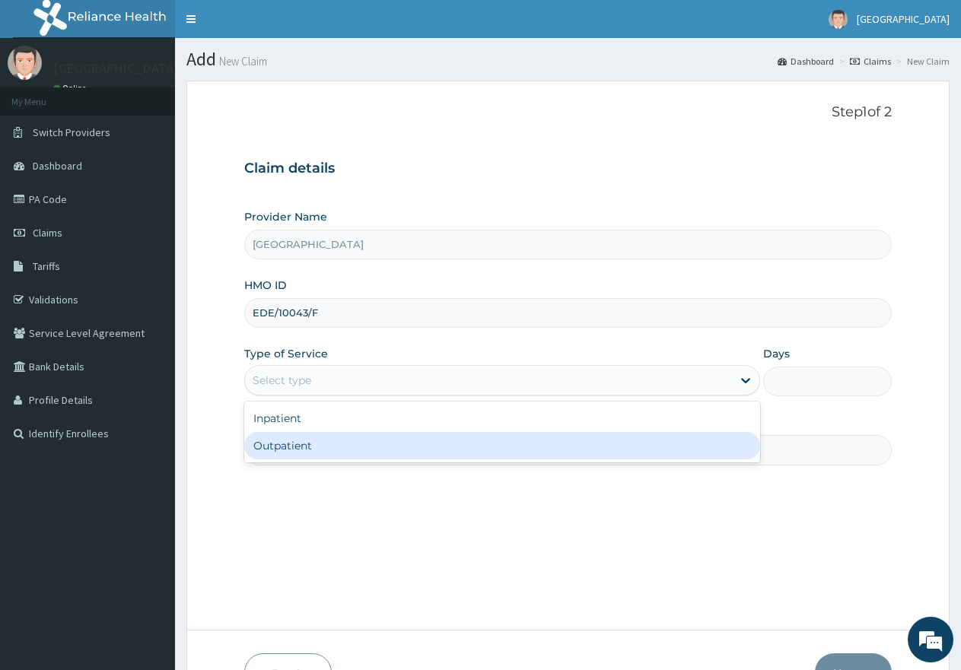
click at [323, 445] on div "Outpatient" at bounding box center [501, 445] width 515 height 27
type input "1"
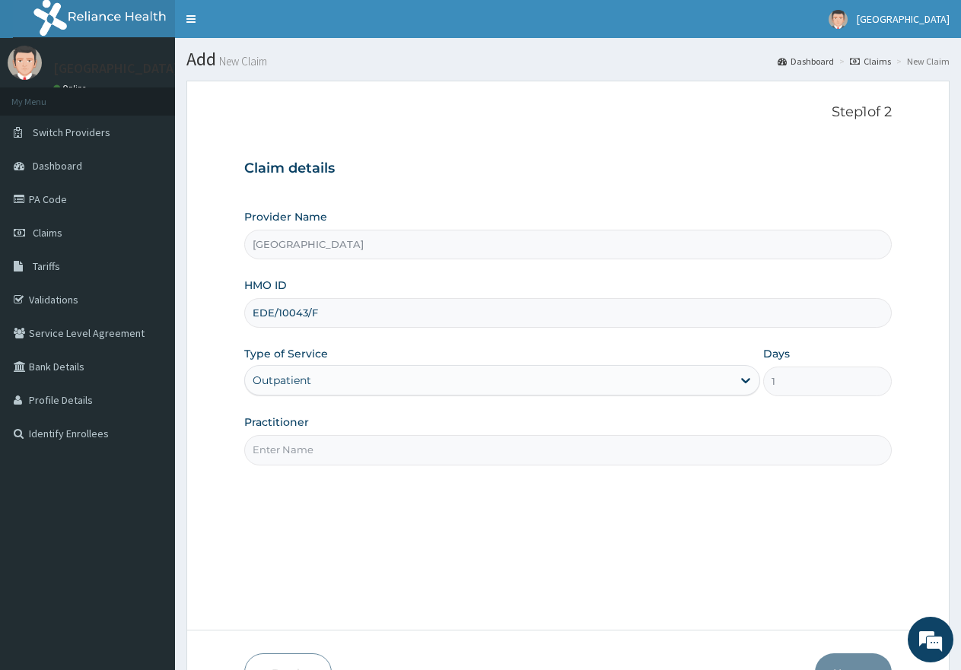
click at [323, 446] on input "Practitioner" at bounding box center [567, 450] width 647 height 30
type input "gp"
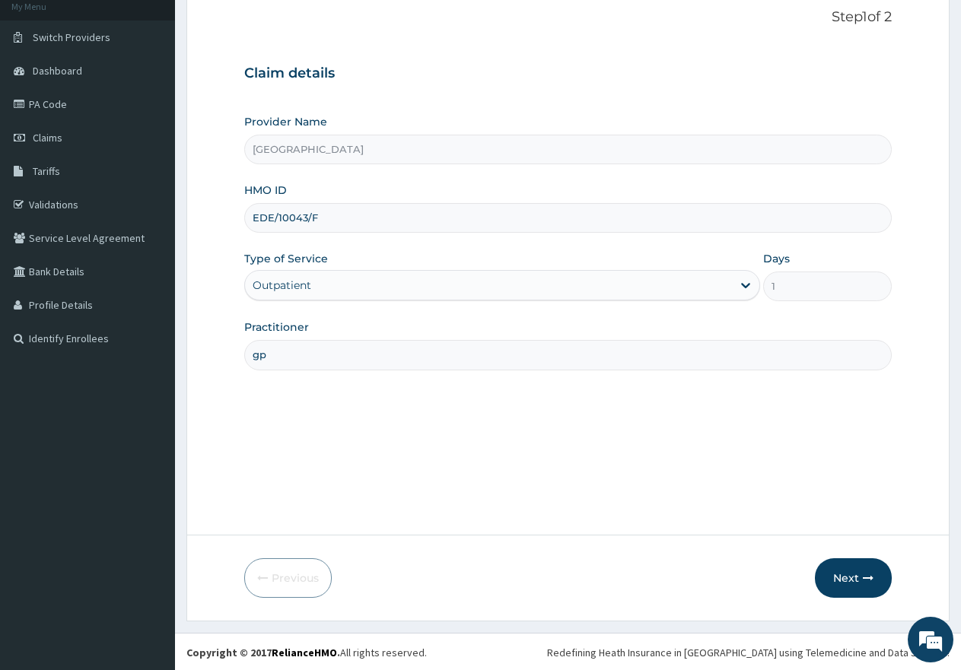
scroll to position [97, 0]
click at [851, 577] on button "Next" at bounding box center [853, 577] width 77 height 40
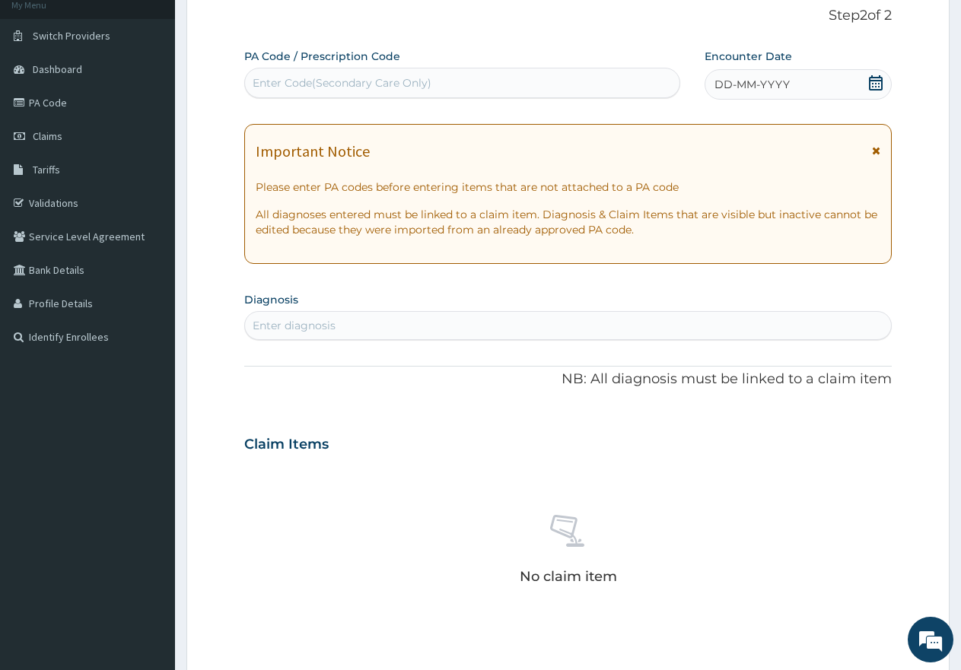
scroll to position [0, 0]
click at [384, 78] on div "Enter Code(Secondary Care Only)" at bounding box center [342, 82] width 179 height 15
paste input "PA/46F13C"
type input "PA/46F13C"
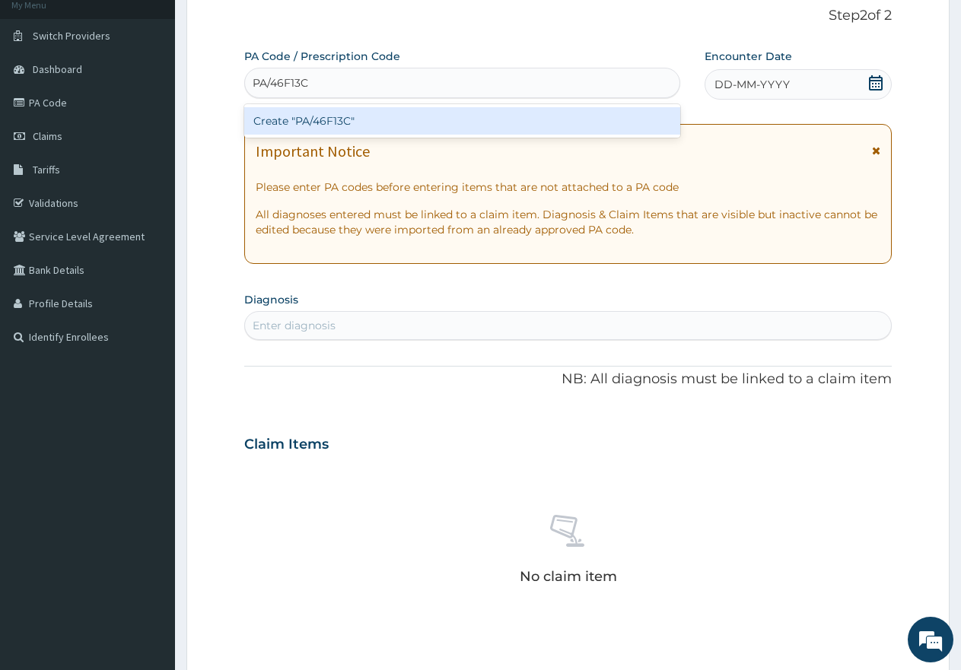
click at [394, 128] on div "Create "PA/46F13C"" at bounding box center [462, 120] width 436 height 27
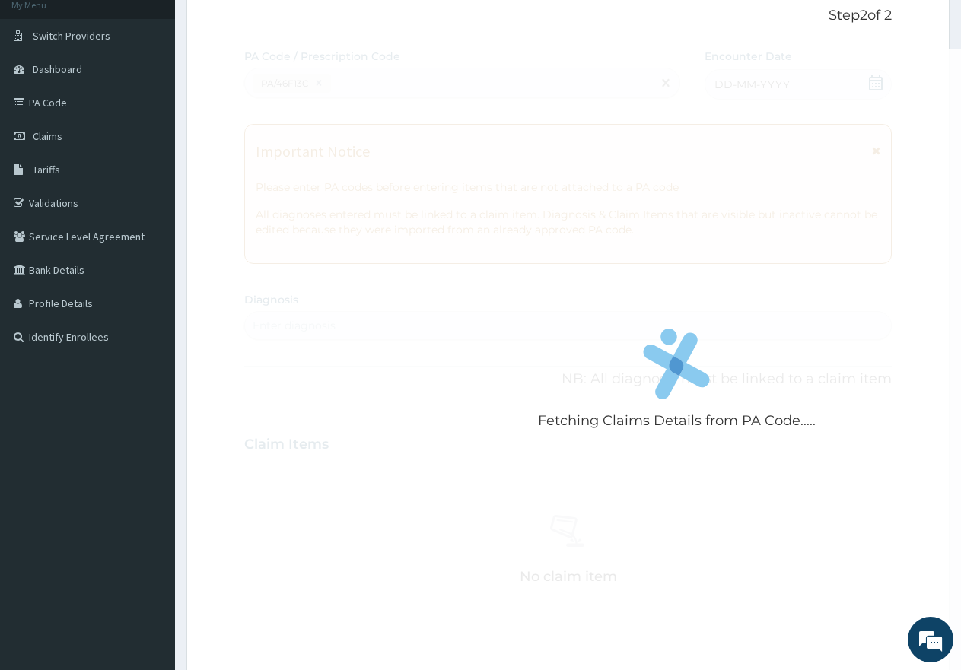
scroll to position [672, 0]
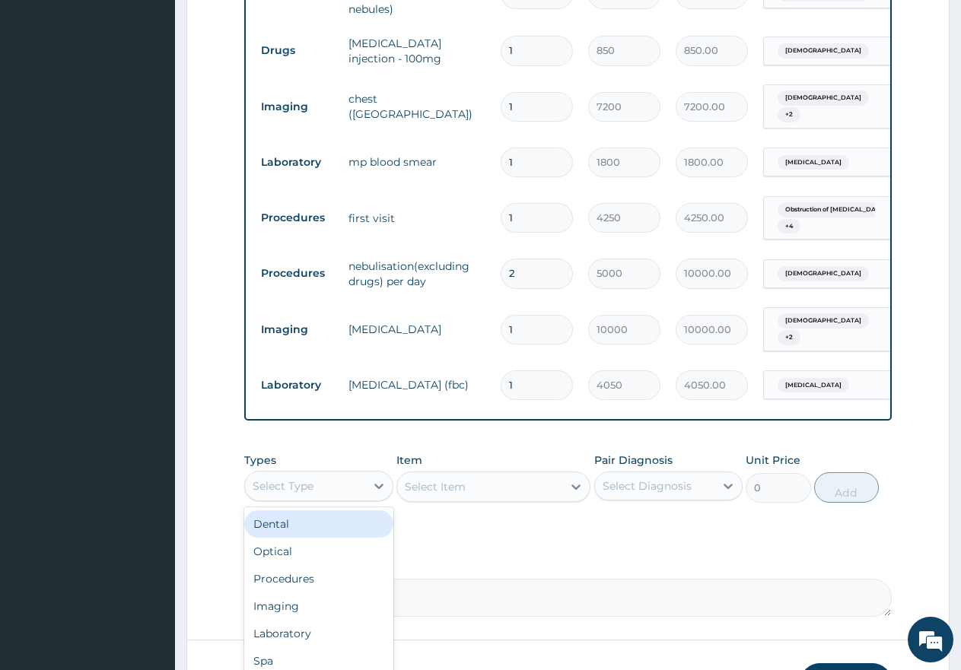
click at [321, 474] on div "Select Type" at bounding box center [305, 486] width 120 height 24
drag, startPoint x: 286, startPoint y: 652, endPoint x: 288, endPoint y: 644, distance: 8.7
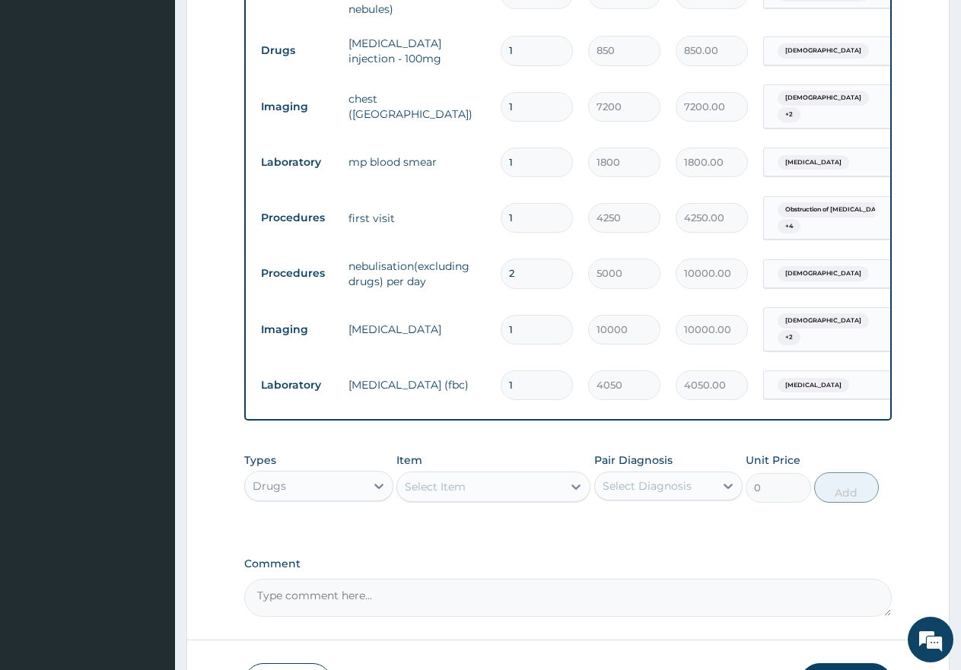
click at [457, 479] on div "Select Item" at bounding box center [435, 486] width 61 height 15
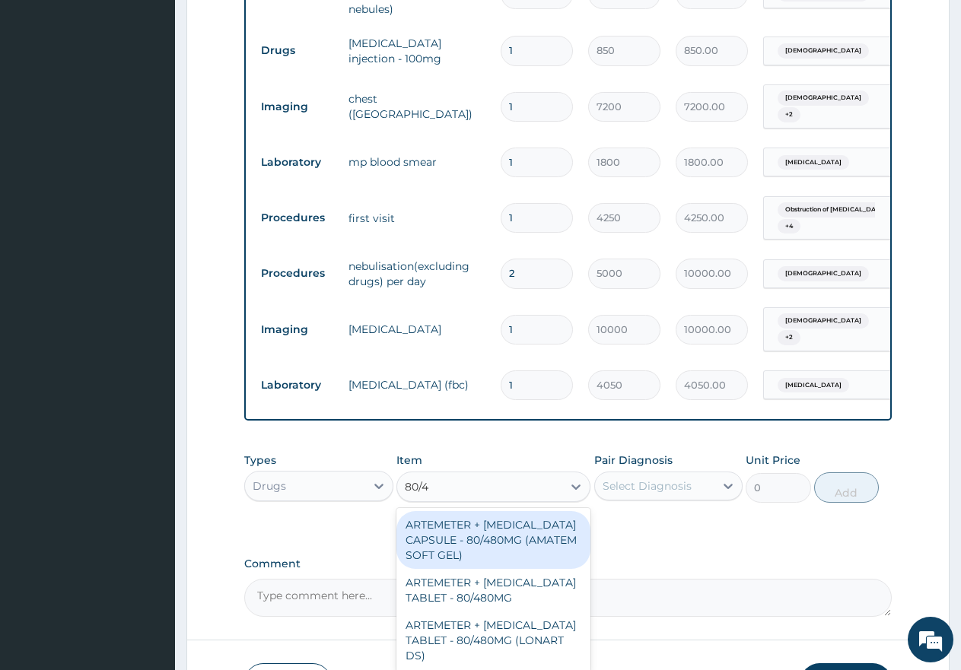
type input "80/48"
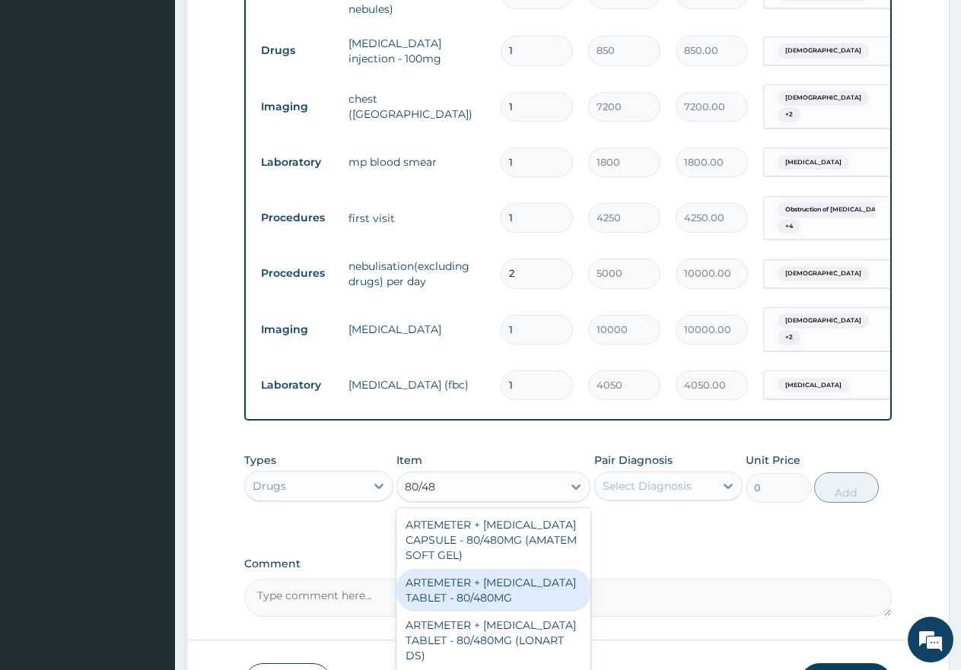
drag, startPoint x: 451, startPoint y: 544, endPoint x: 412, endPoint y: 520, distance: 46.1
click at [451, 569] on div "ARTEMETER + LUMEFANTRINE TABLET - 80/480MG" at bounding box center [493, 590] width 194 height 43
type input "650"
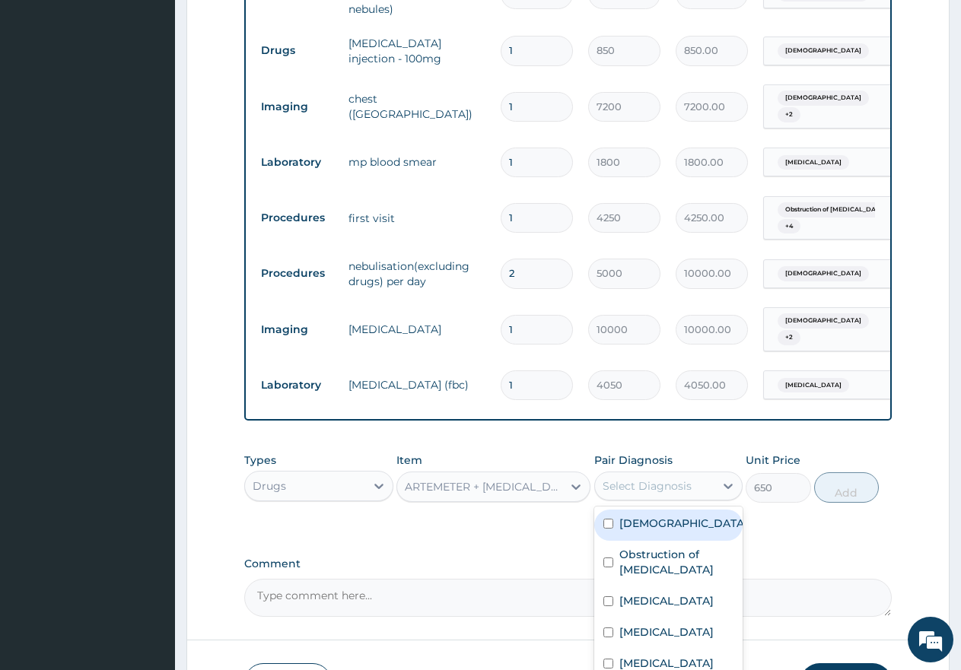
click at [665, 479] on div "Select Diagnosis" at bounding box center [647, 486] width 89 height 15
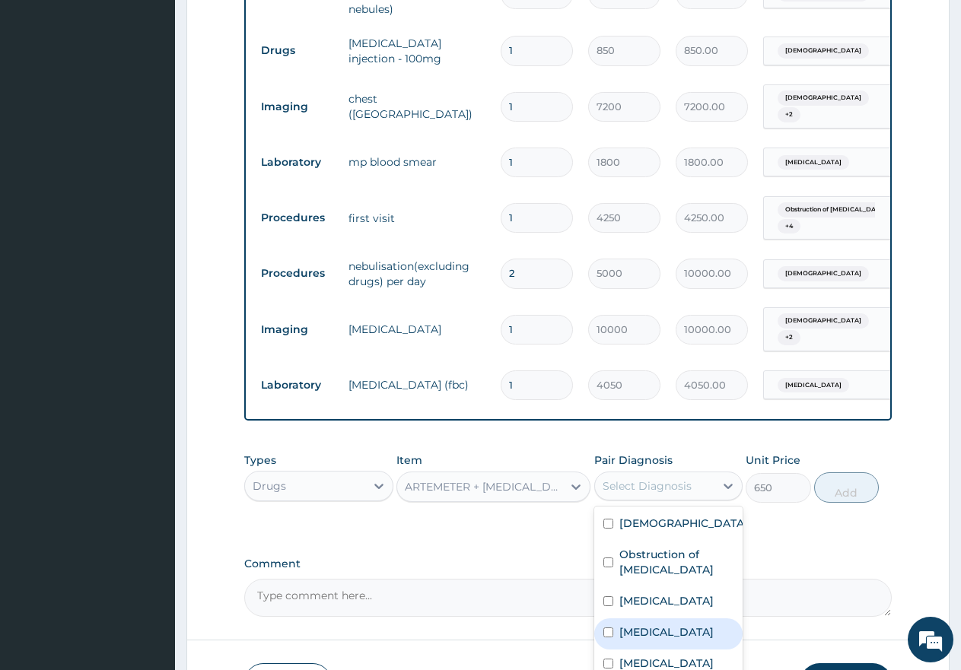
click at [607, 628] on input "checkbox" at bounding box center [608, 633] width 10 height 10
checkbox input "true"
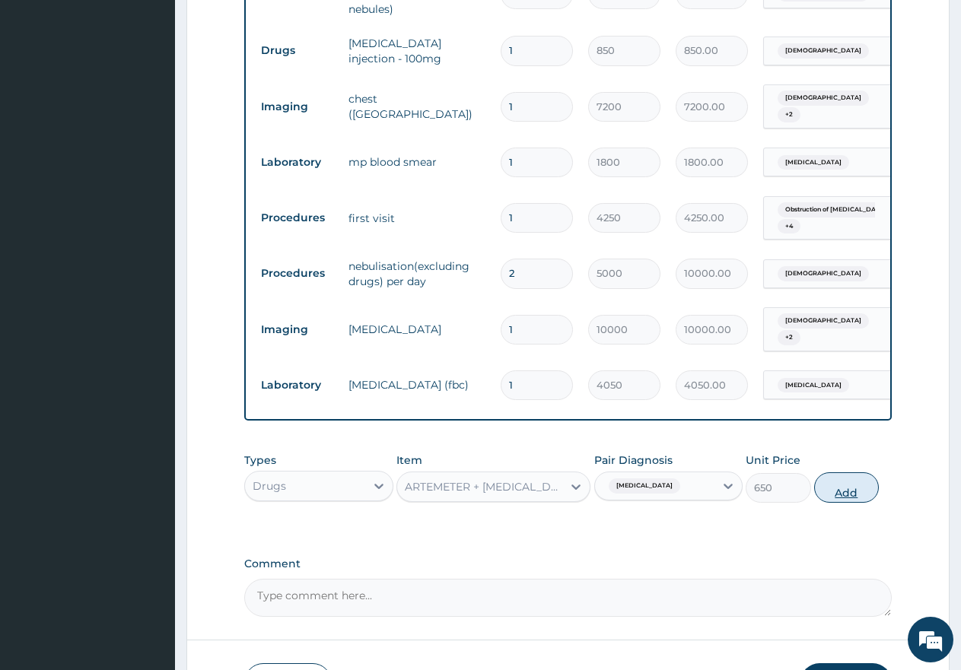
click at [839, 472] on button "Add" at bounding box center [846, 487] width 65 height 30
type input "0"
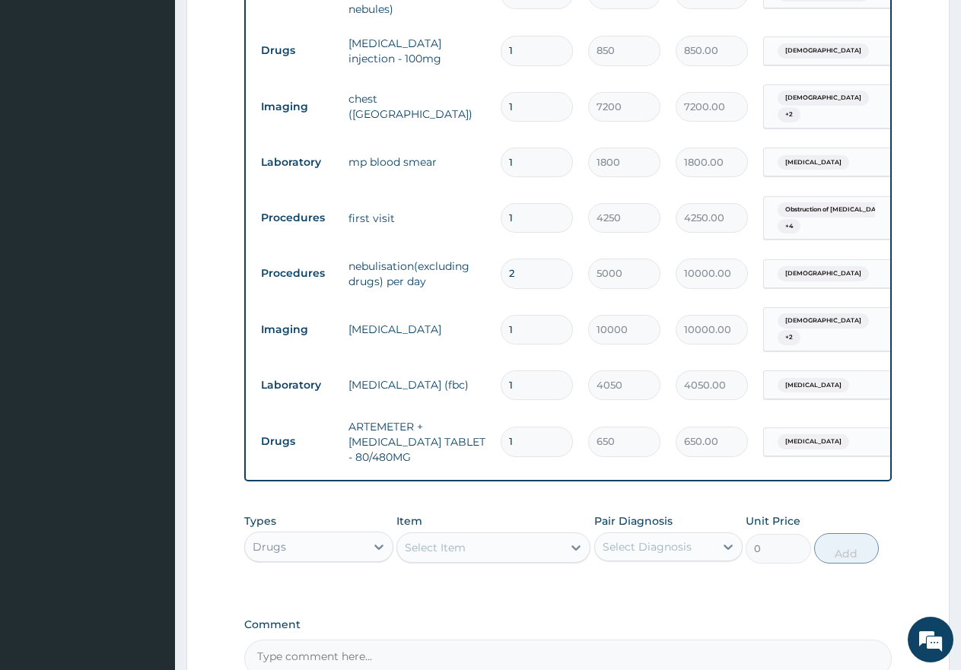
type input "0.00"
type input "6"
type input "3900.00"
type input "6"
click at [460, 540] on div "Select Item" at bounding box center [435, 547] width 61 height 15
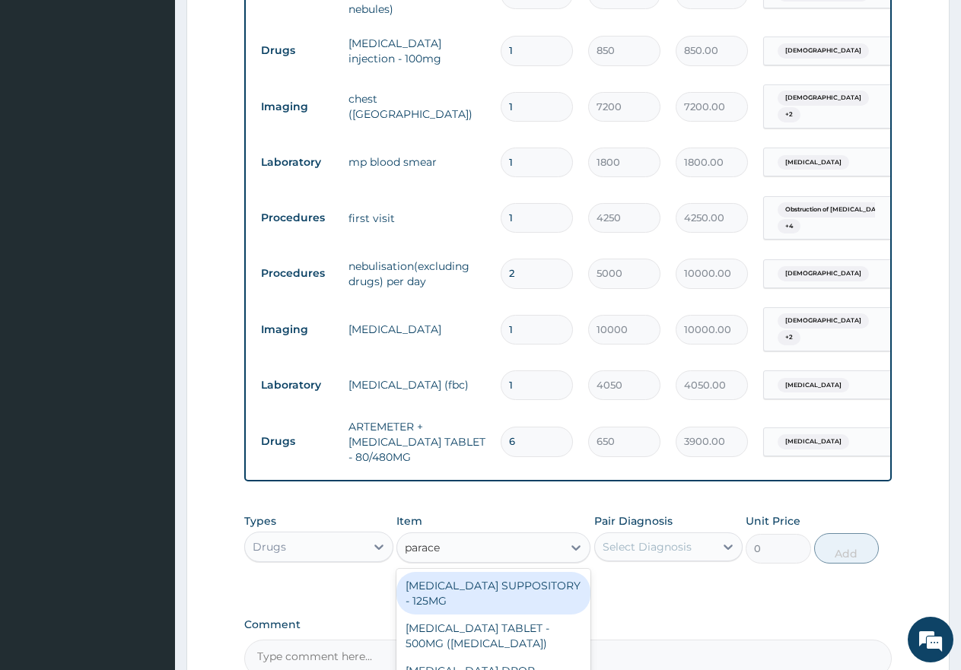
type input "paracet"
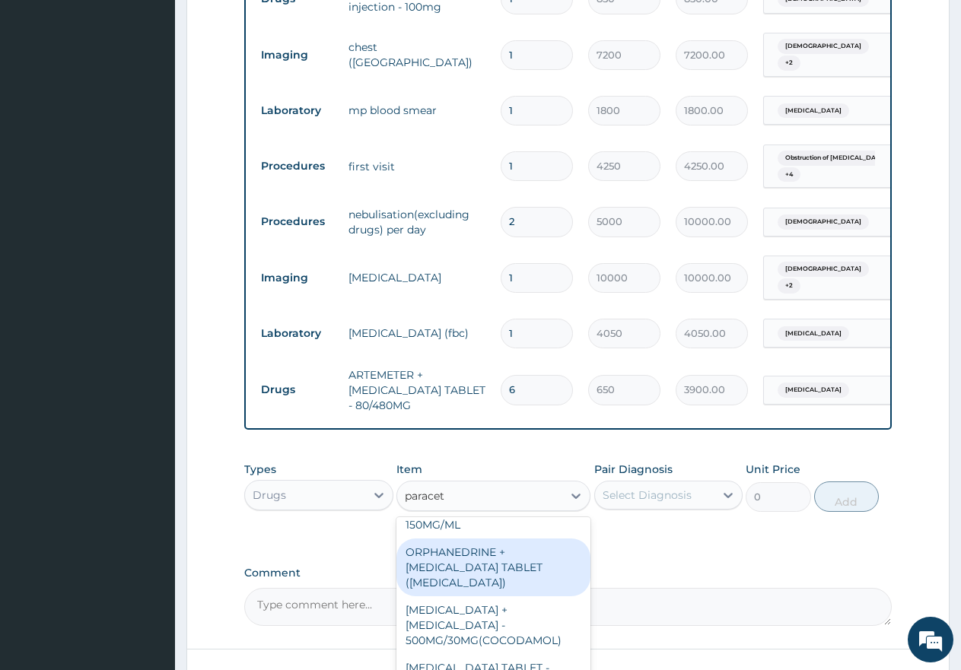
scroll to position [802, 0]
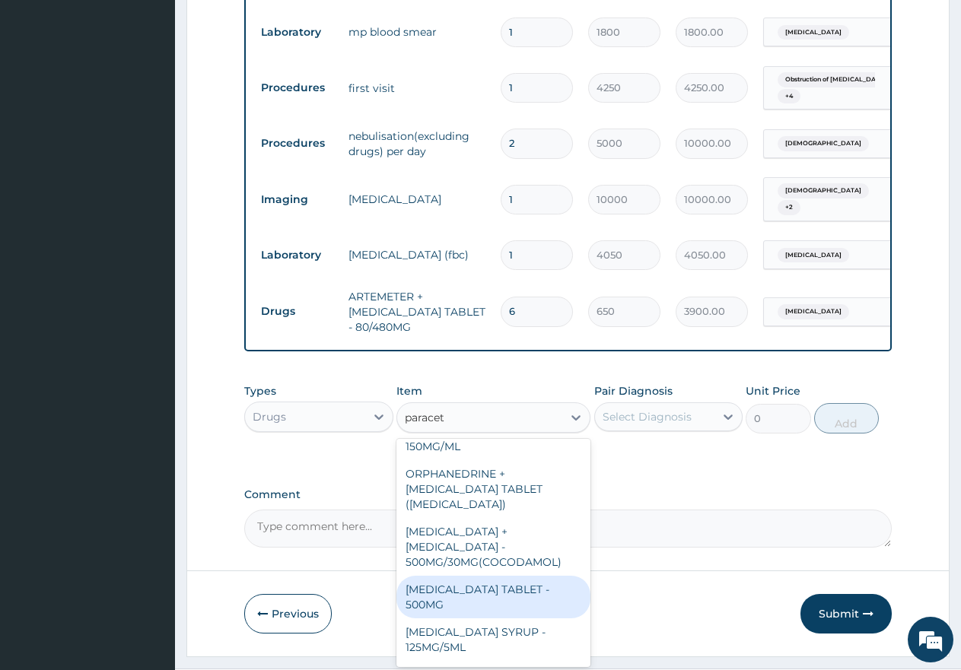
click at [455, 576] on div "PARACETAMOL TABLET - 500MG" at bounding box center [493, 597] width 194 height 43
type input "60"
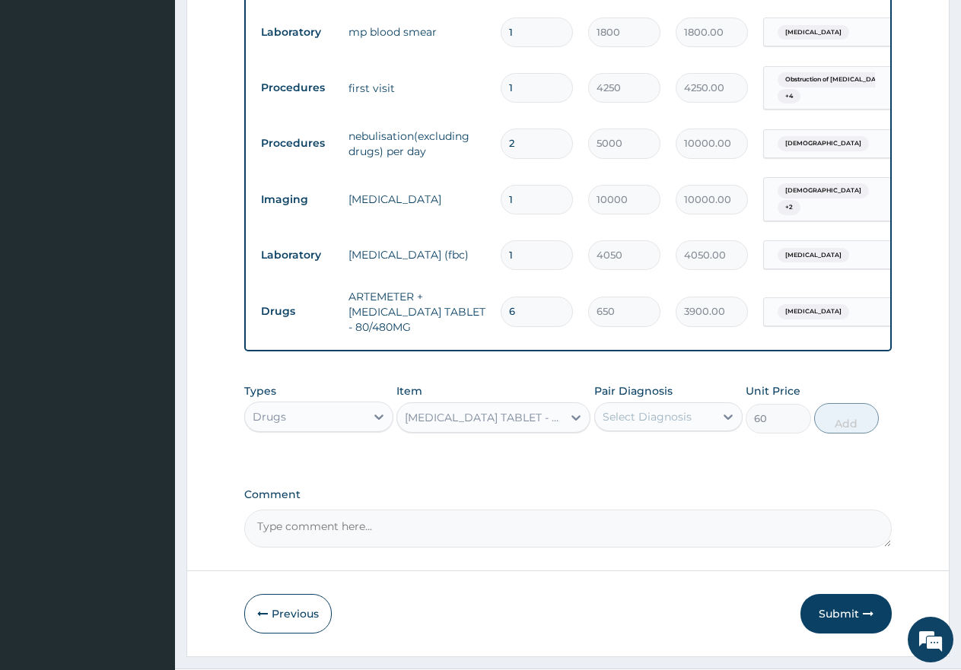
click at [647, 409] on div "Select Diagnosis" at bounding box center [647, 416] width 89 height 15
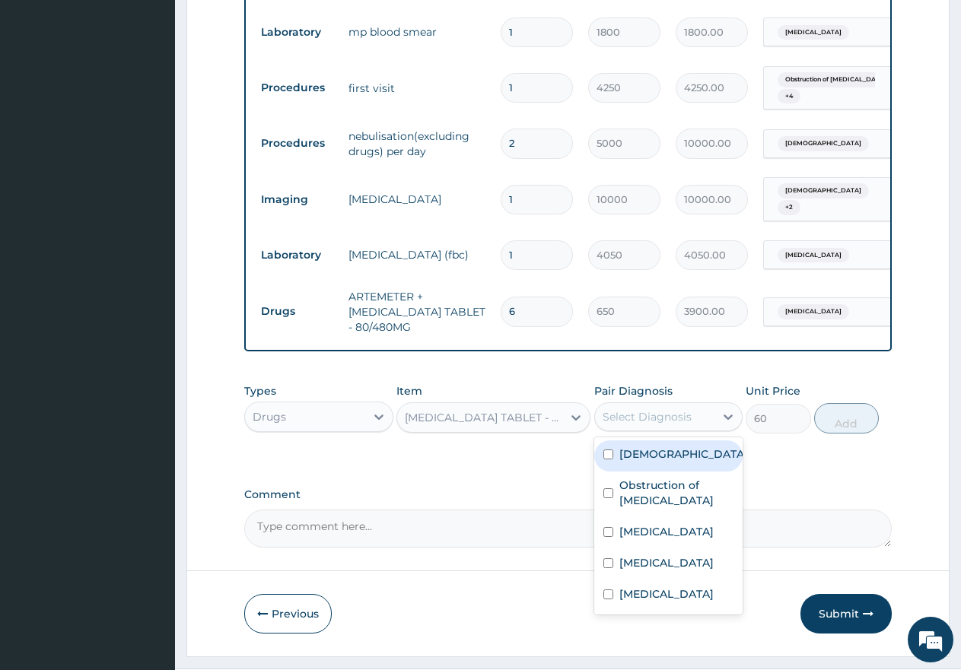
click at [609, 450] on input "checkbox" at bounding box center [608, 455] width 10 height 10
checkbox input "true"
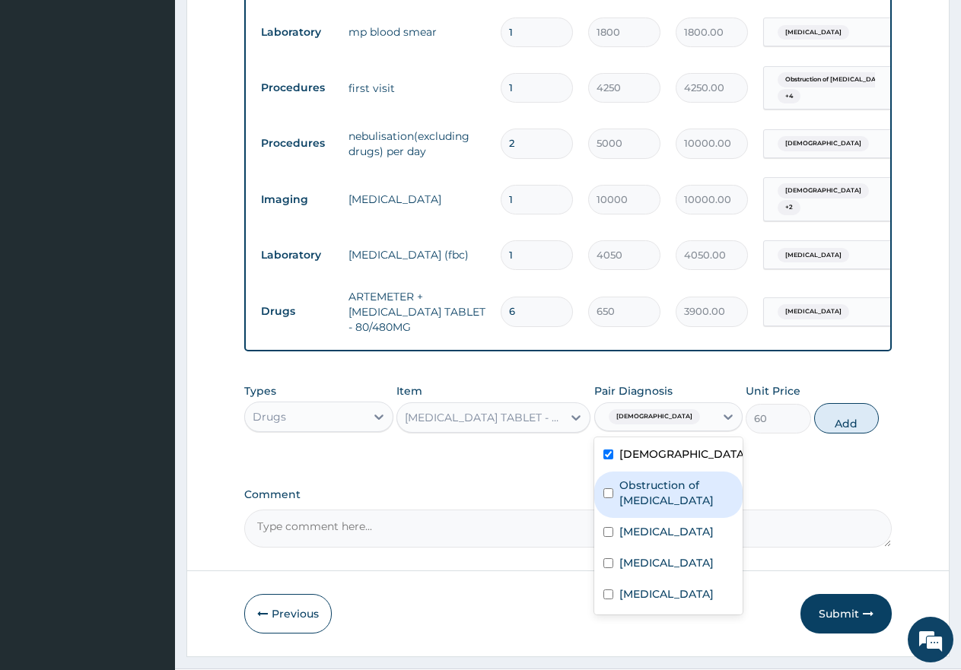
click at [609, 472] on div "Obstruction of [MEDICAL_DATA]" at bounding box center [668, 495] width 149 height 46
checkbox input "true"
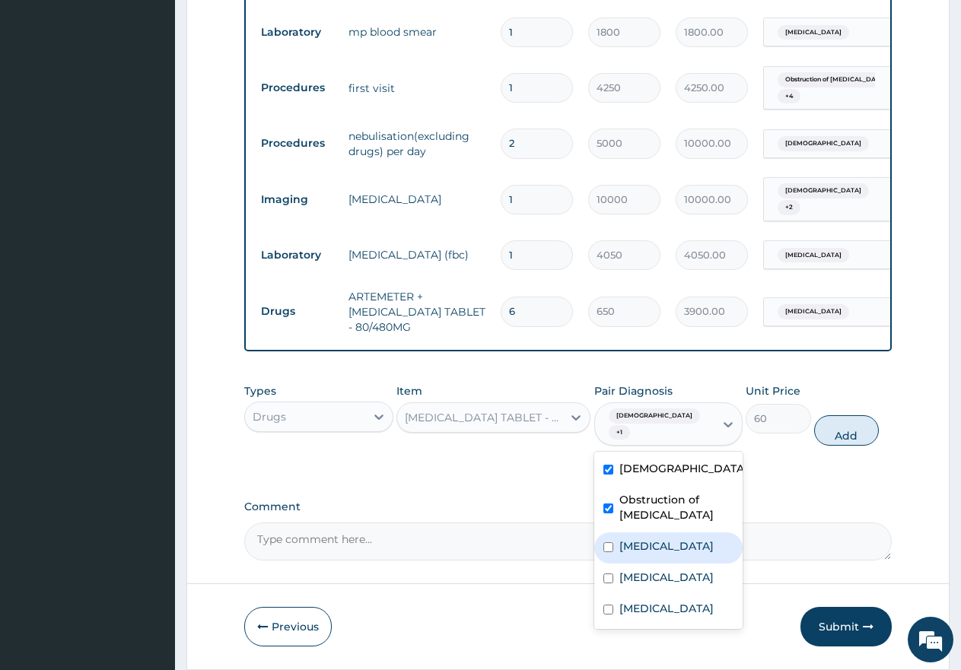
click at [611, 533] on div "[MEDICAL_DATA]" at bounding box center [668, 548] width 149 height 31
checkbox input "true"
drag, startPoint x: 607, startPoint y: 528, endPoint x: 599, endPoint y: 560, distance: 33.0
click at [607, 574] on input "checkbox" at bounding box center [608, 579] width 10 height 10
checkbox input "true"
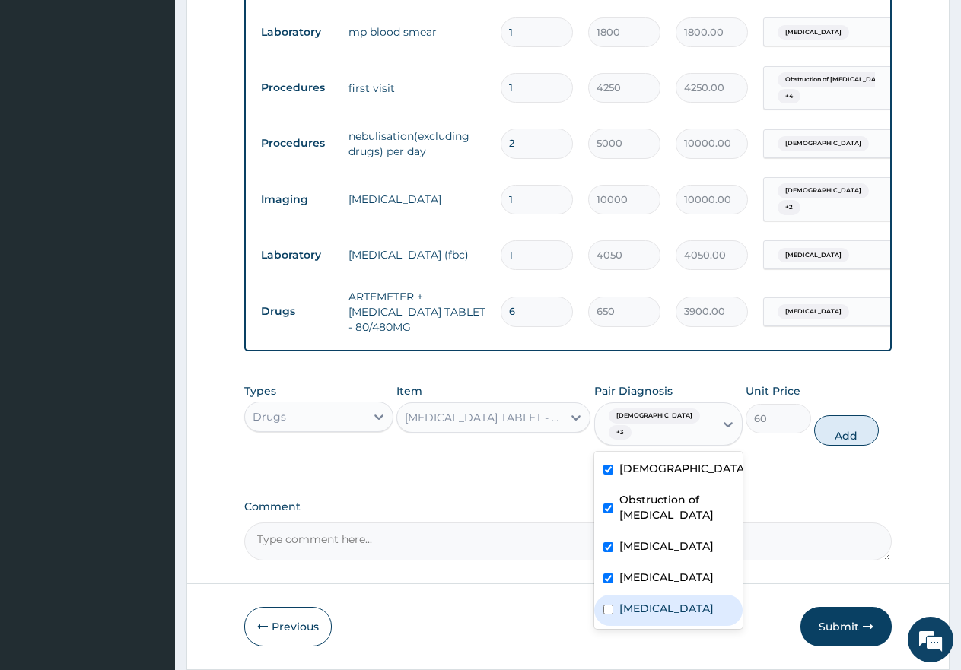
click at [617, 595] on div "Sepsis" at bounding box center [668, 610] width 149 height 31
checkbox input "true"
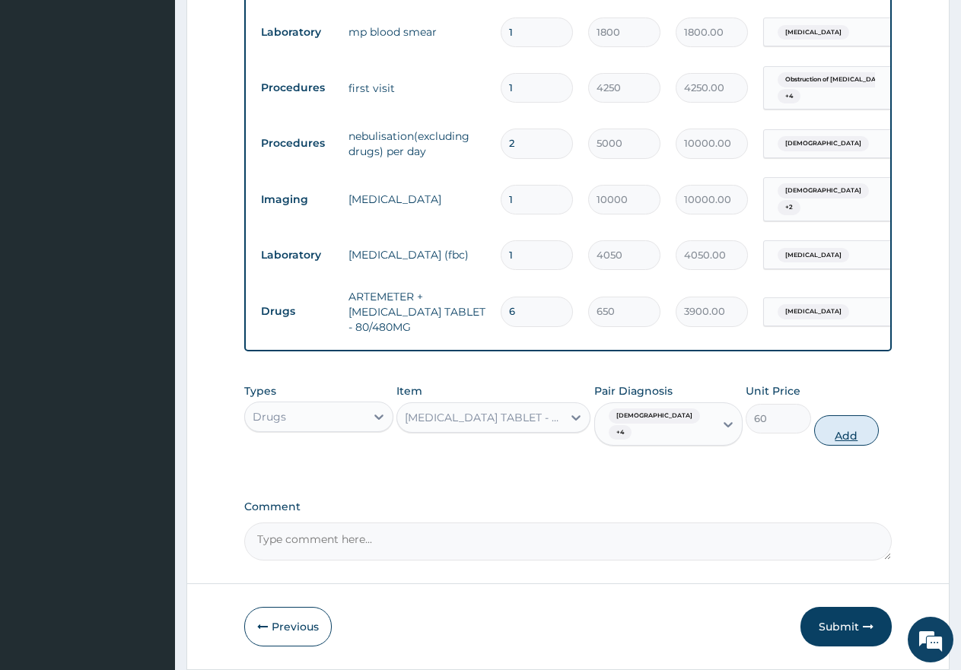
click at [848, 415] on button "Add" at bounding box center [846, 430] width 65 height 30
type input "0"
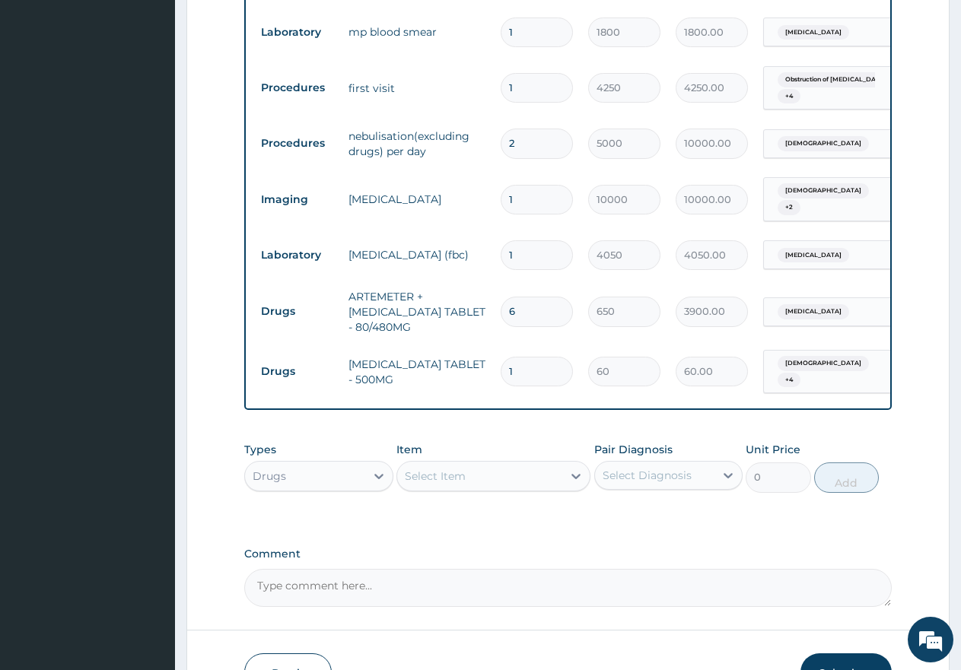
type input "18"
type input "1080.00"
type input "18"
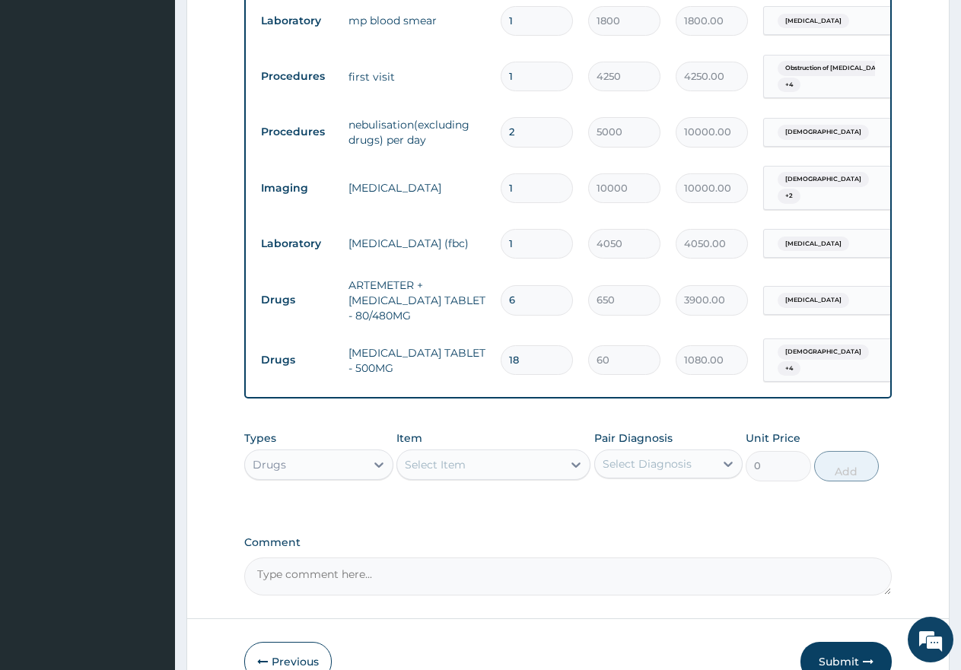
scroll to position [854, 0]
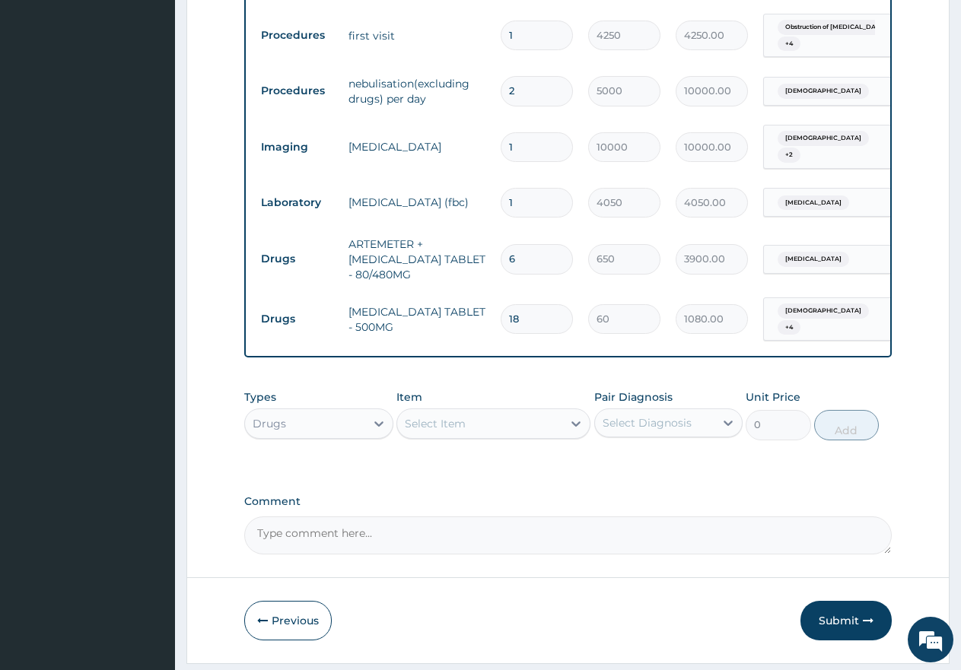
click at [468, 412] on div "Select Item" at bounding box center [479, 424] width 165 height 24
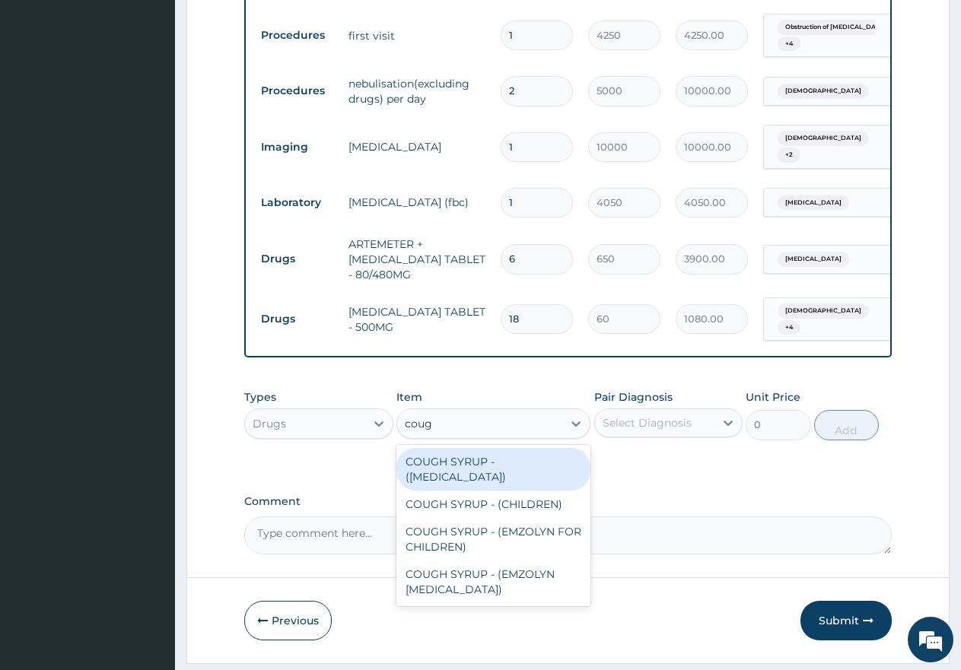
type input "cough"
click at [472, 448] on div "COUGH SYRUP - ([MEDICAL_DATA])" at bounding box center [493, 469] width 194 height 43
type input "2000"
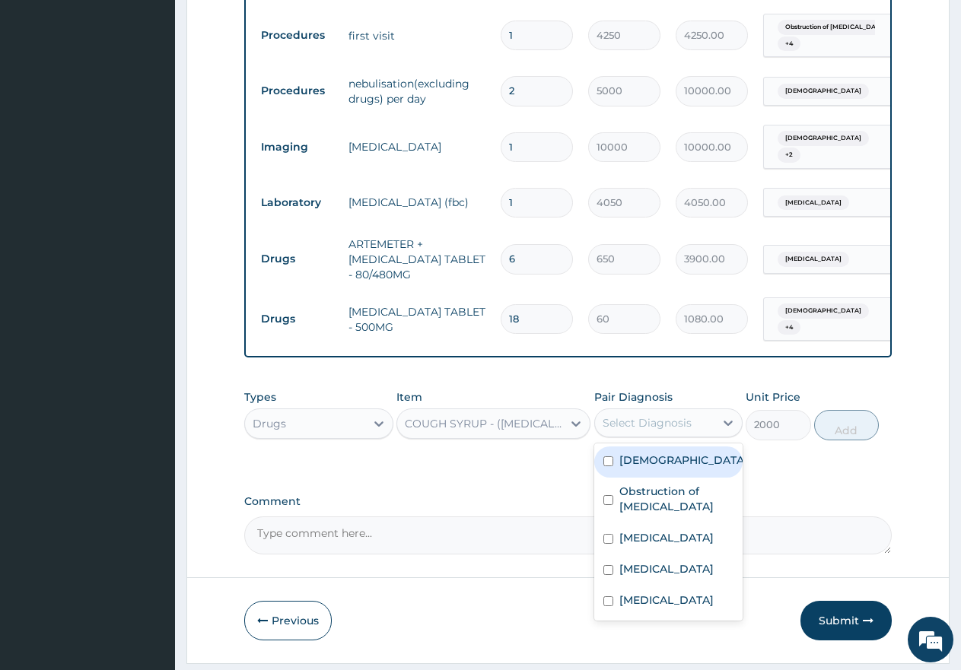
click at [653, 415] on div "Select Diagnosis" at bounding box center [647, 422] width 89 height 15
click at [605, 447] on div "Asthma" at bounding box center [668, 462] width 149 height 31
checkbox input "true"
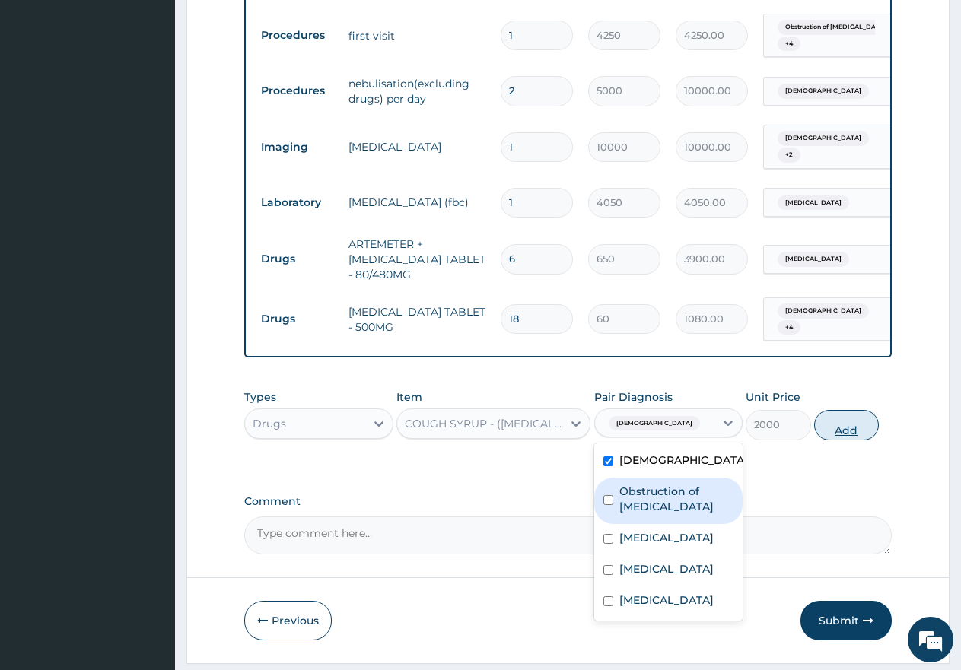
click at [848, 410] on button "Add" at bounding box center [846, 425] width 65 height 30
type input "0"
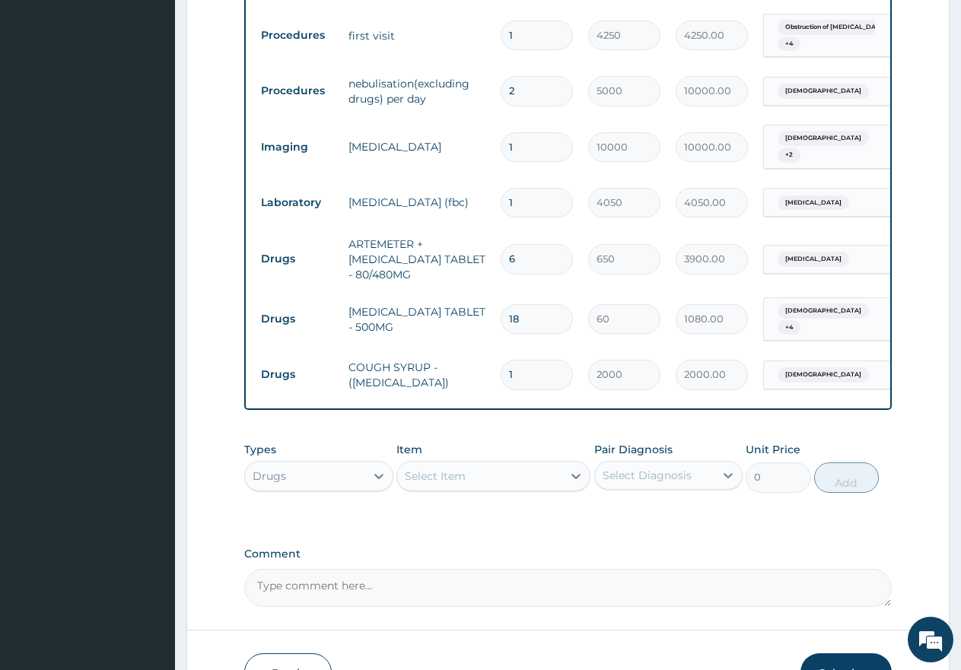
click at [438, 469] on div "Select Item" at bounding box center [435, 476] width 61 height 15
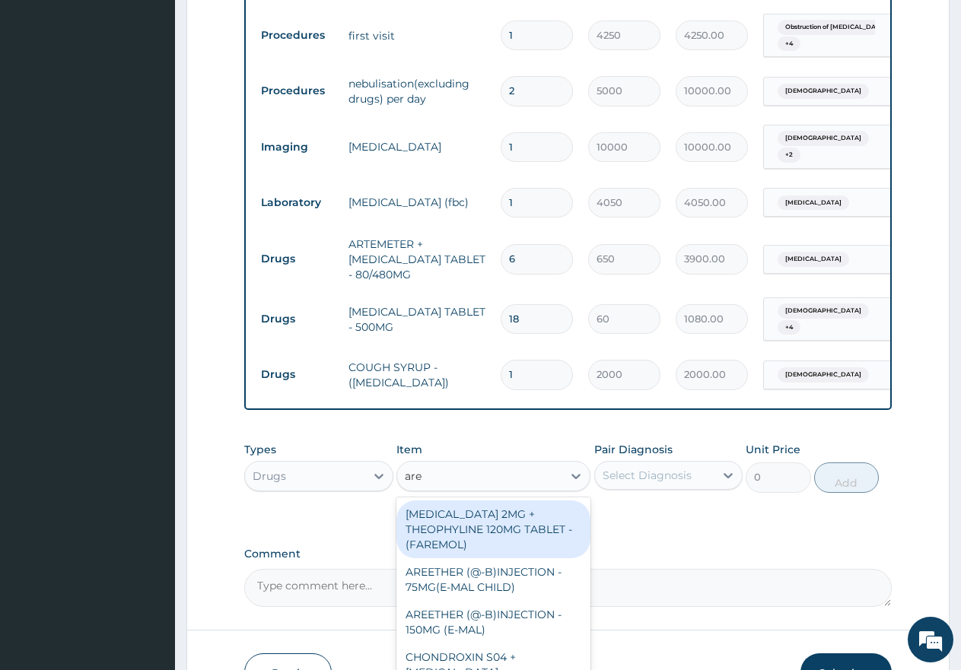
type input "aree"
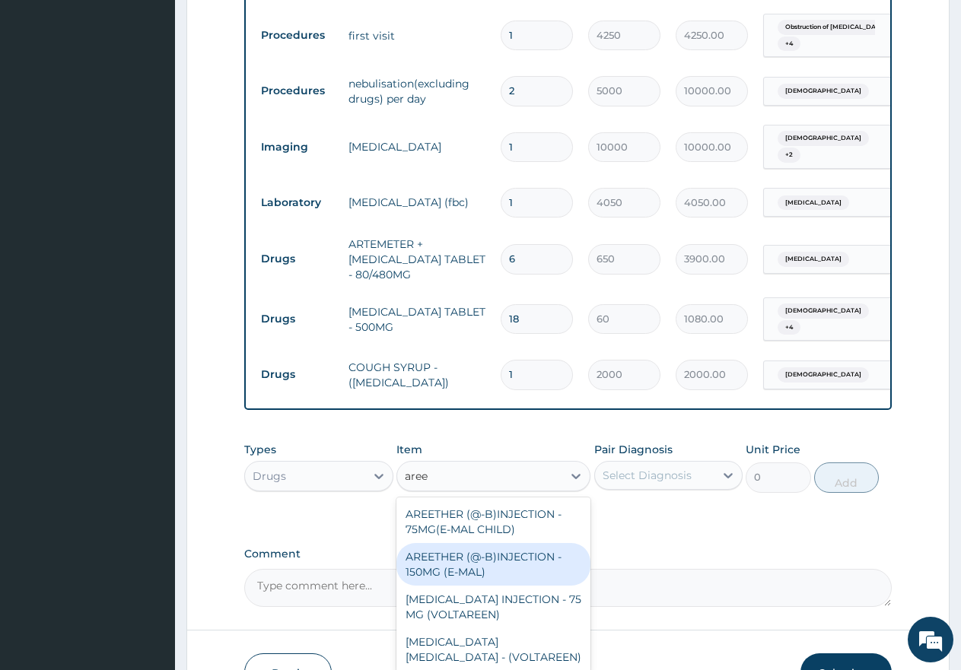
click at [485, 543] on div "AREETHER (@-B)INJECTION - 150MG (E-MAL)" at bounding box center [493, 564] width 194 height 43
type input "3000"
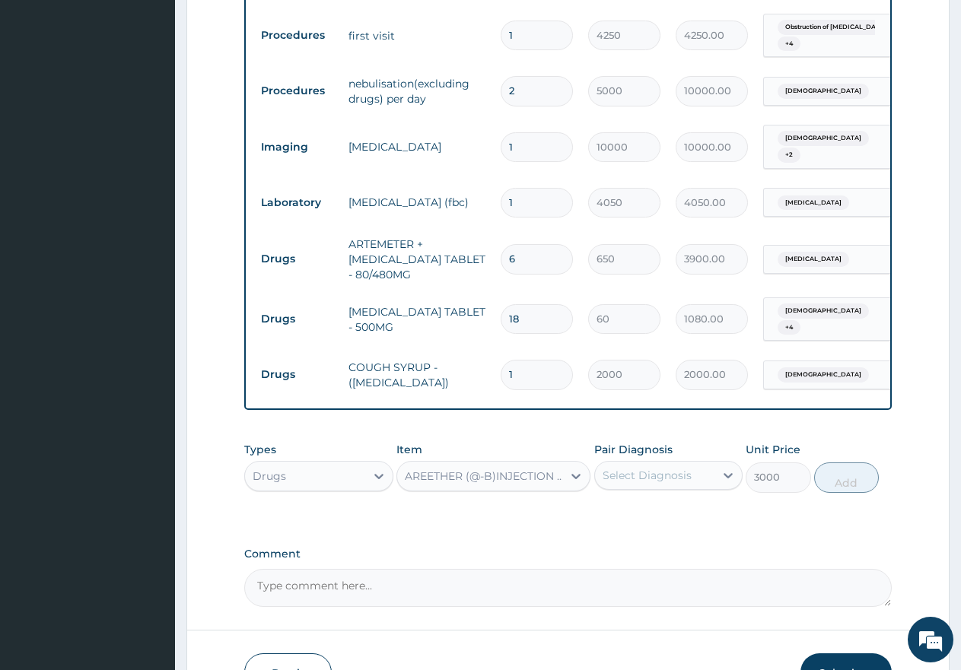
click at [652, 468] on div "Select Diagnosis" at bounding box center [647, 475] width 89 height 15
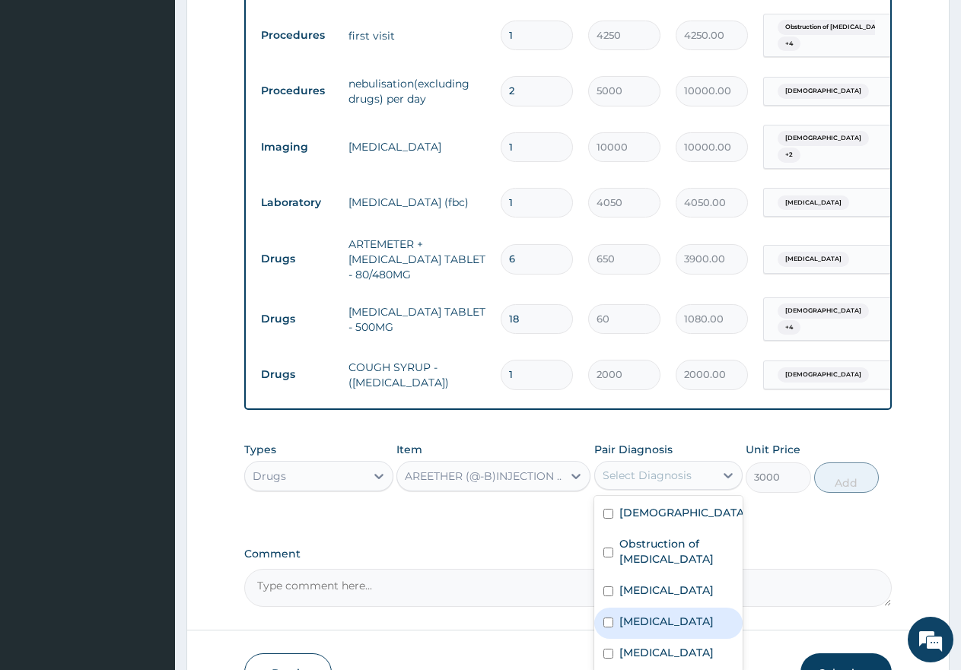
click at [606, 618] on input "checkbox" at bounding box center [608, 623] width 10 height 10
checkbox input "true"
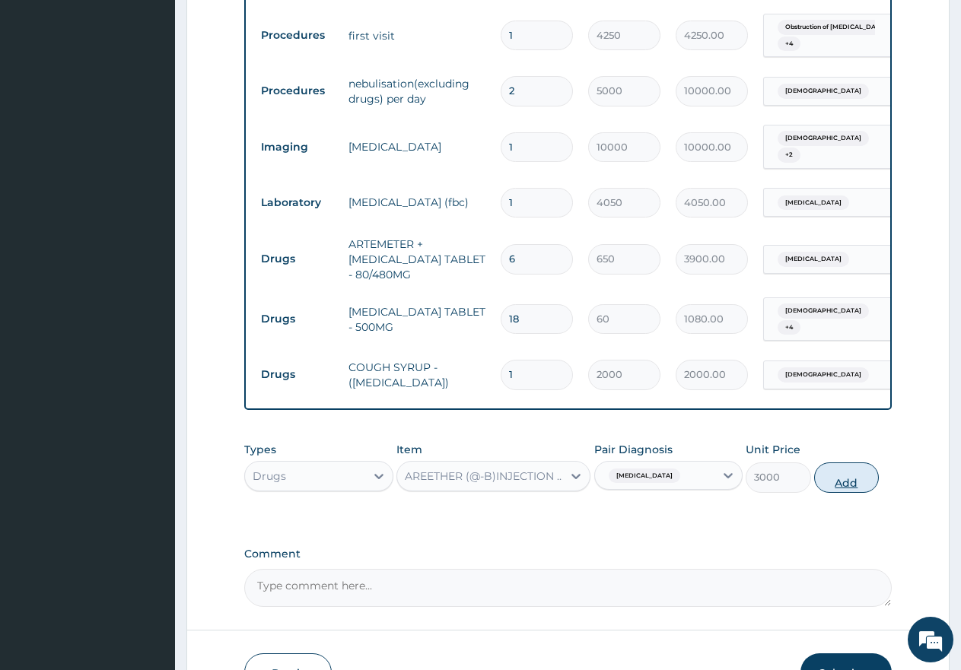
click at [847, 463] on button "Add" at bounding box center [846, 478] width 65 height 30
type input "0"
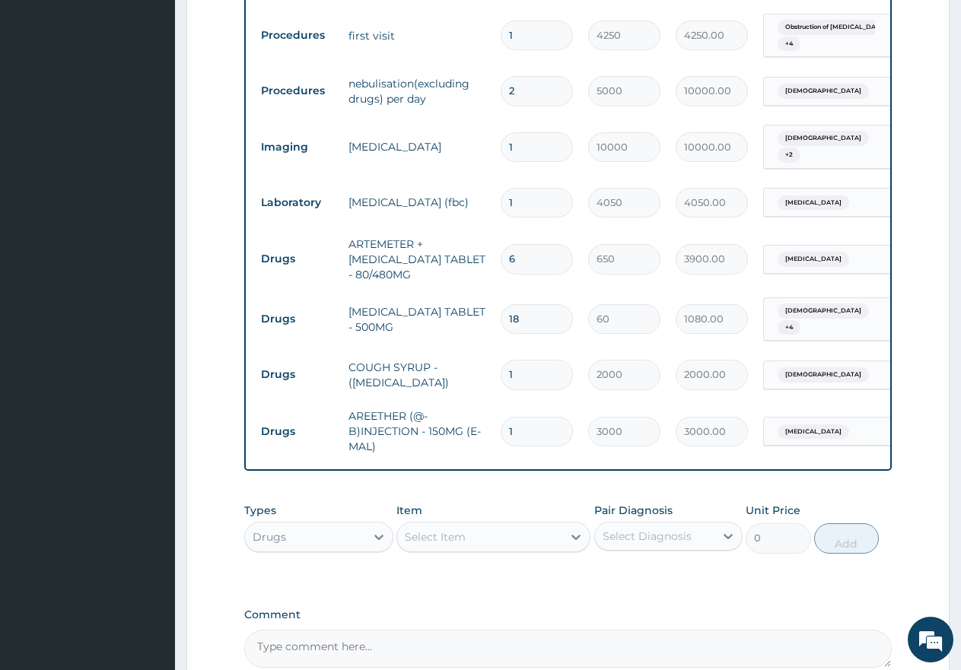
type input "0.00"
type input "3"
type input "9000.00"
type input "3"
click at [495, 525] on div "Select Item" at bounding box center [479, 537] width 165 height 24
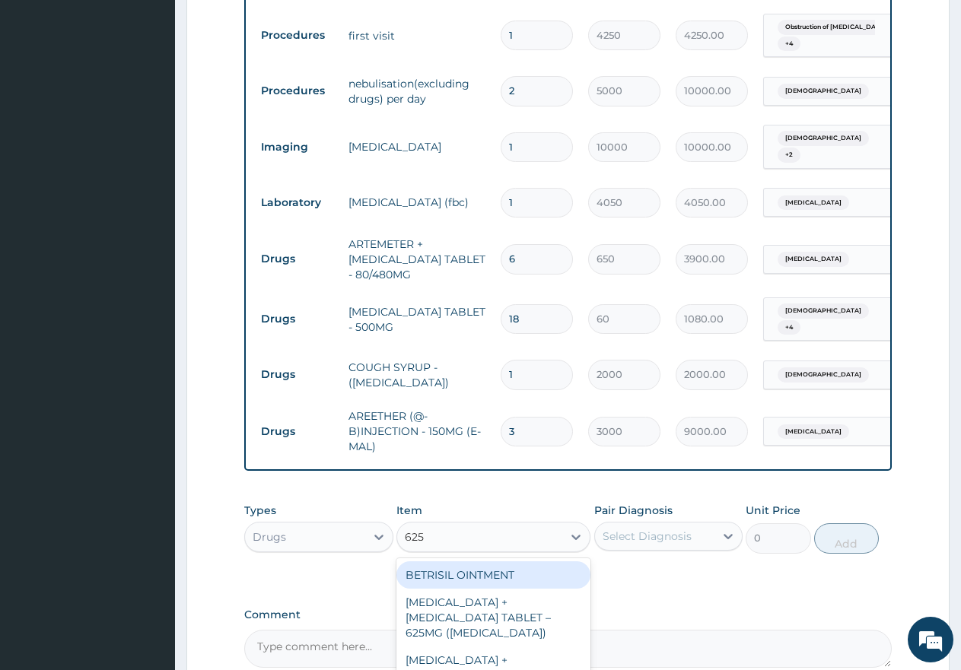
type input "625m"
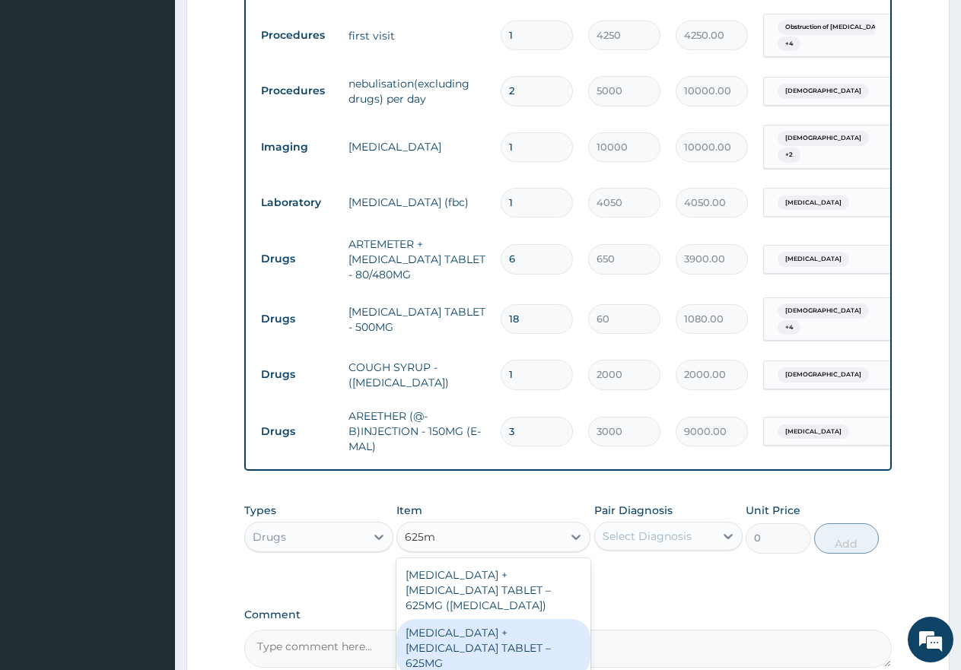
drag, startPoint x: 479, startPoint y: 603, endPoint x: 517, endPoint y: 574, distance: 48.4
click at [485, 619] on div "[MEDICAL_DATA] + [MEDICAL_DATA] TABLET – 625MG" at bounding box center [493, 648] width 194 height 58
type input "750"
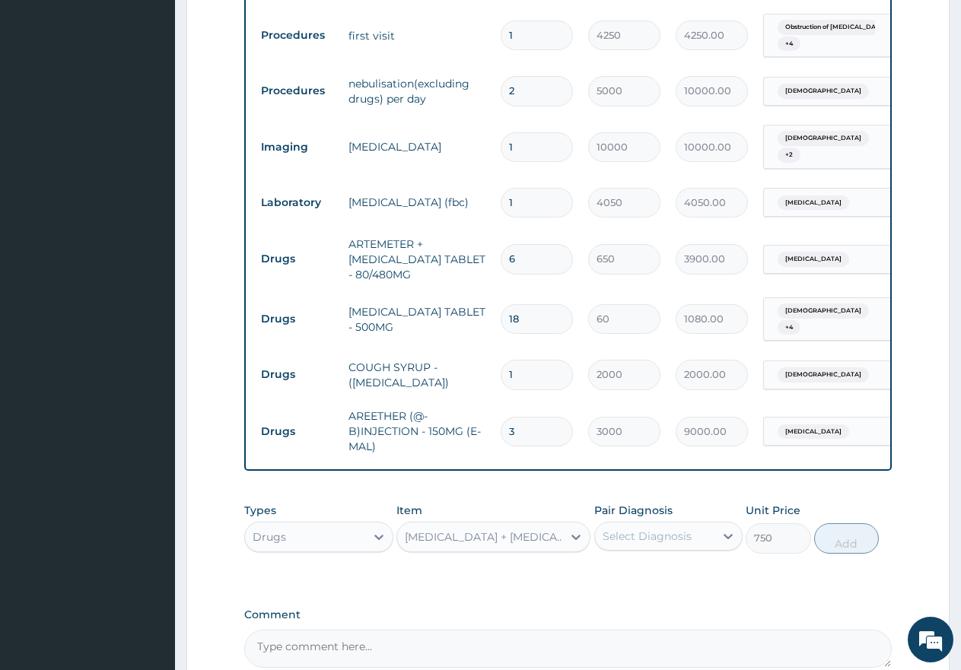
click at [657, 529] on div "Select Diagnosis" at bounding box center [647, 536] width 89 height 15
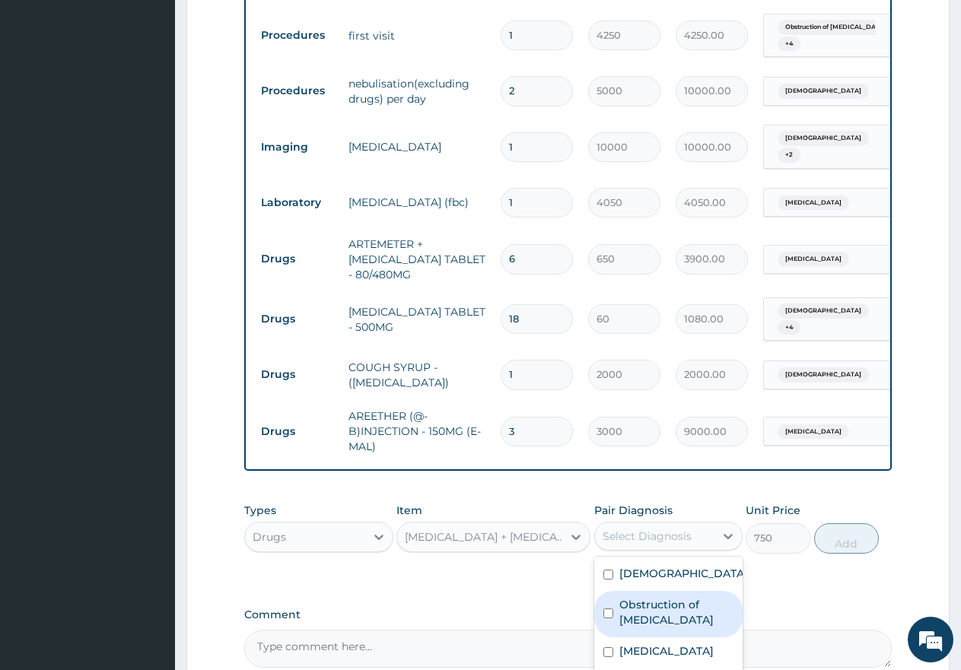
click at [616, 591] on div "Obstruction of bronchus" at bounding box center [668, 614] width 149 height 46
checkbox input "true"
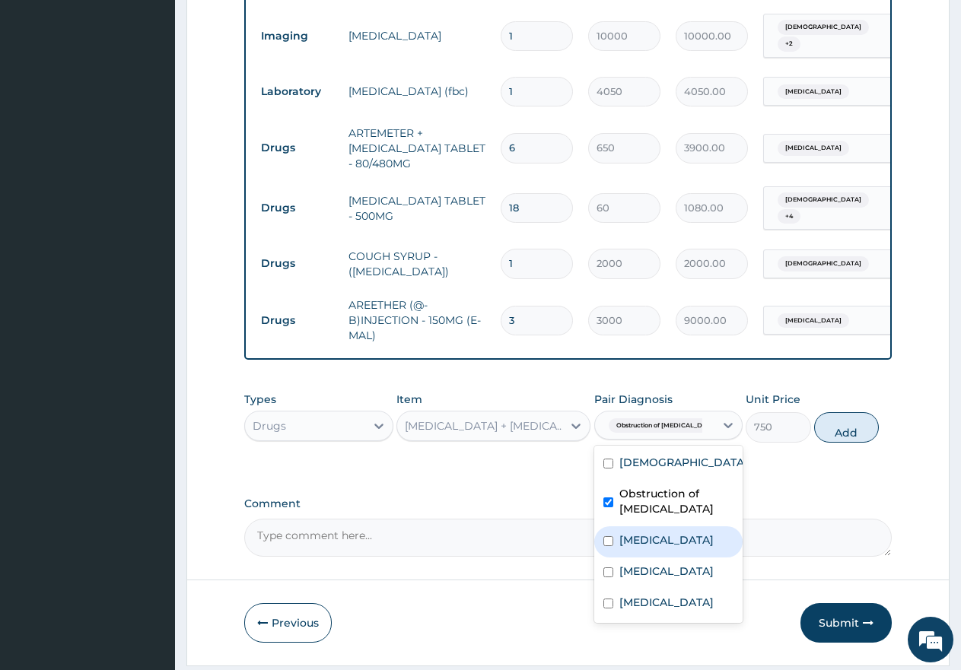
scroll to position [968, 0]
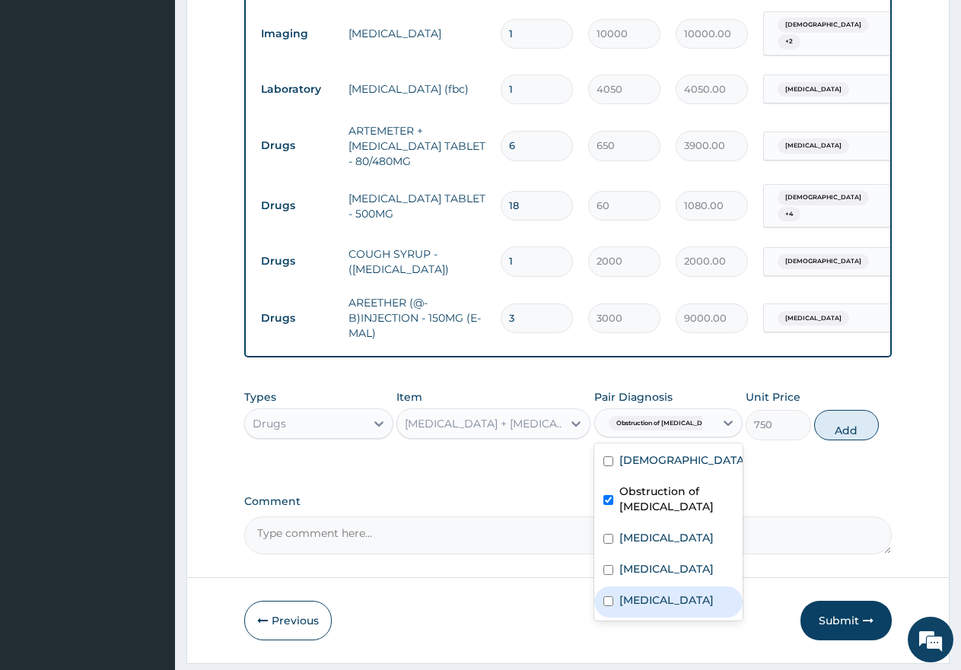
click at [609, 597] on input "checkbox" at bounding box center [608, 602] width 10 height 10
checkbox input "true"
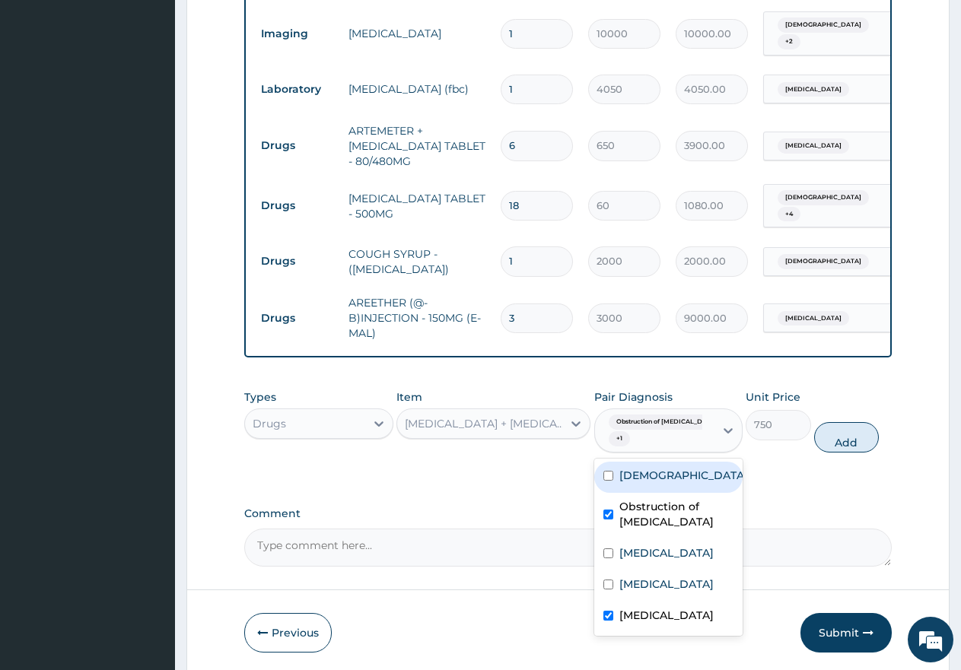
click at [613, 462] on div "Asthma" at bounding box center [668, 477] width 149 height 31
checkbox input "true"
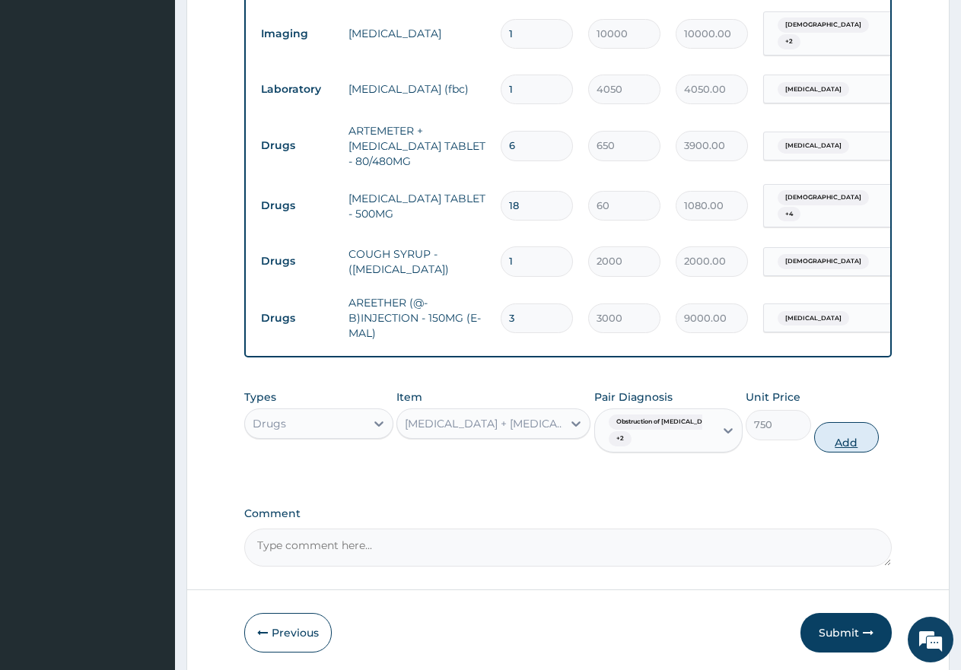
click at [850, 422] on button "Add" at bounding box center [846, 437] width 65 height 30
type input "0"
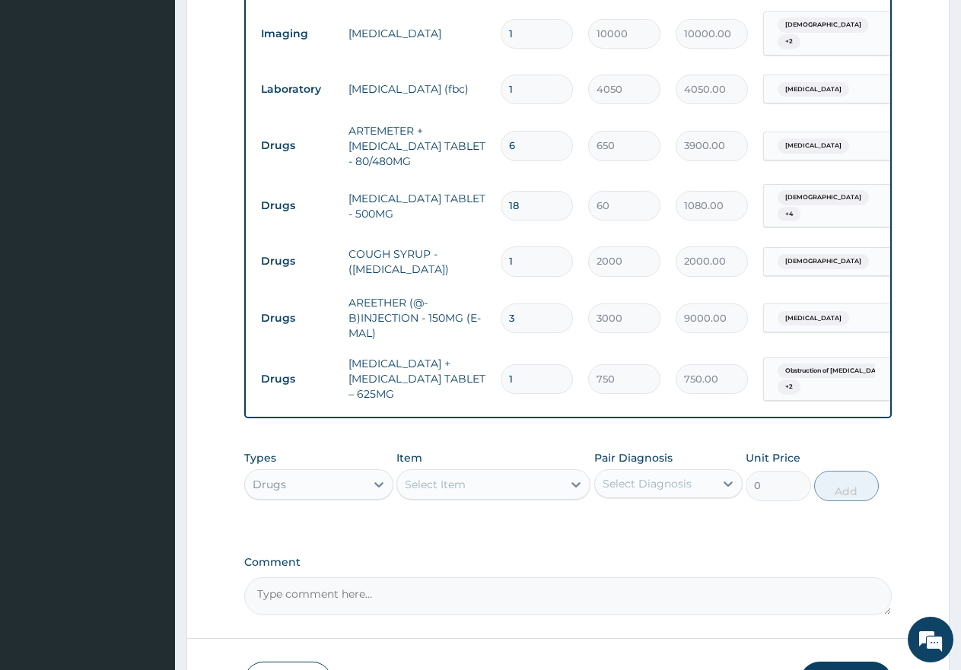
type input "10"
type input "7500.00"
type input "10"
click at [348, 472] on div "Drugs" at bounding box center [305, 484] width 120 height 24
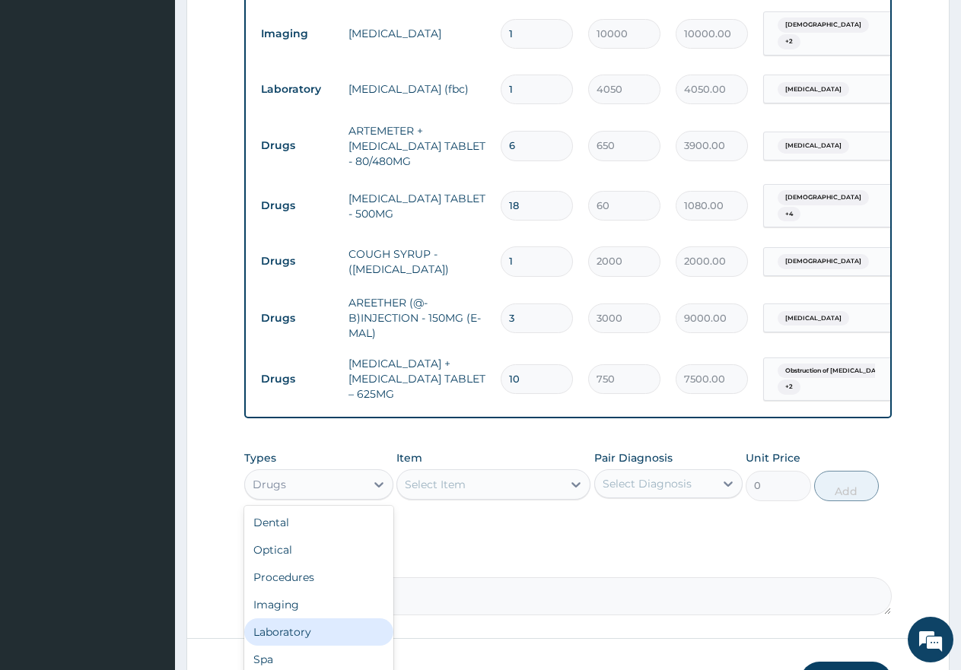
click at [294, 619] on div "Laboratory" at bounding box center [318, 632] width 149 height 27
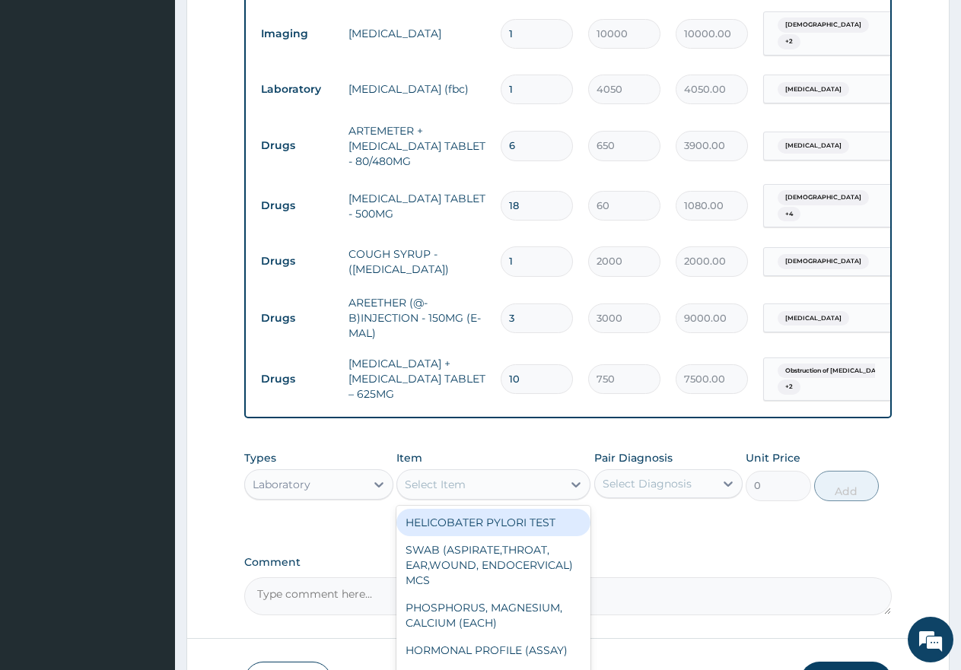
click at [490, 472] on div "Select Item" at bounding box center [479, 484] width 165 height 24
click at [502, 509] on div "HELICOBATER PYLORI TEST" at bounding box center [493, 522] width 194 height 27
type input "7000"
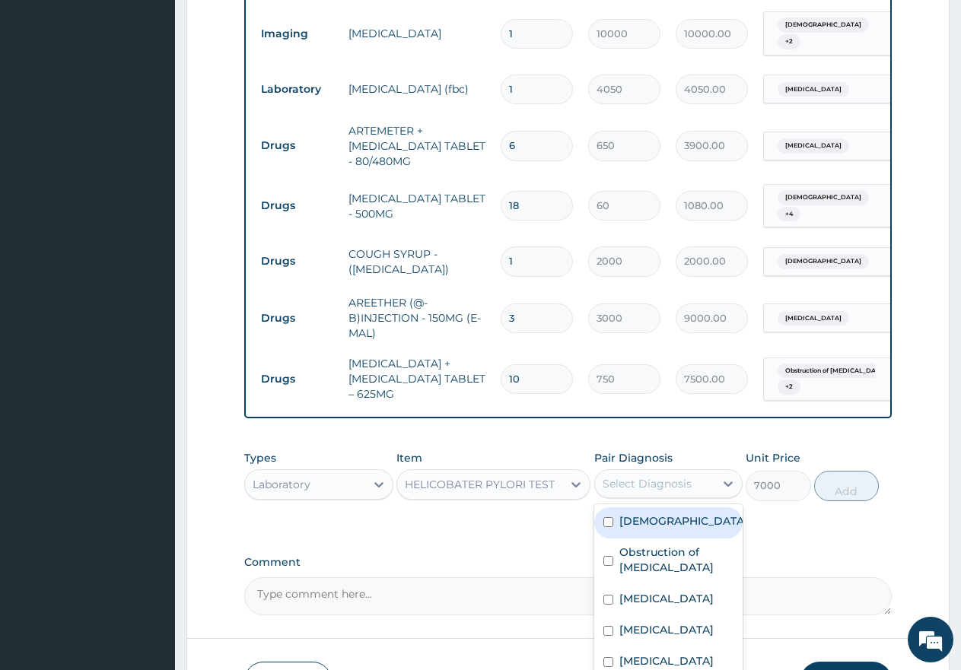
click at [651, 476] on div "Select Diagnosis" at bounding box center [647, 483] width 89 height 15
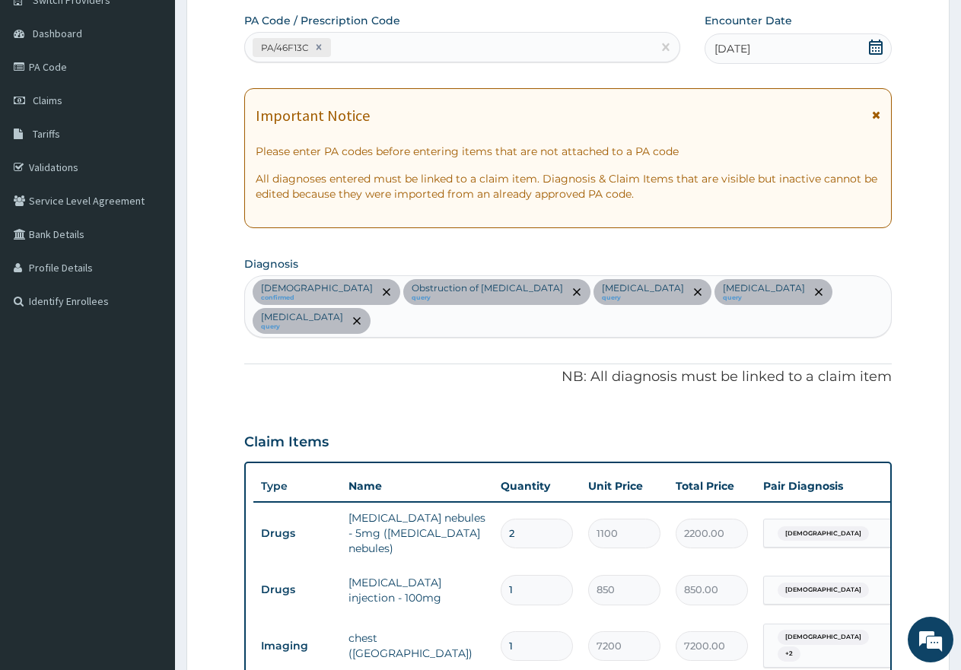
scroll to position [131, 0]
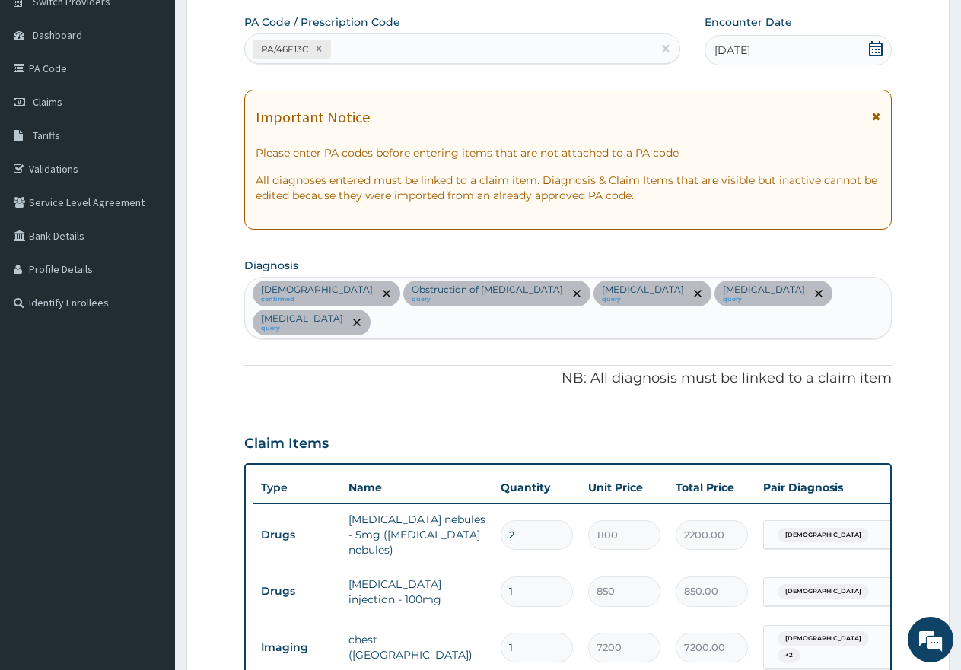
click at [722, 297] on div "Asthma confirmed Obstruction of bronchus query Chest pain query Malaria query S…" at bounding box center [568, 308] width 646 height 61
type input "pud"
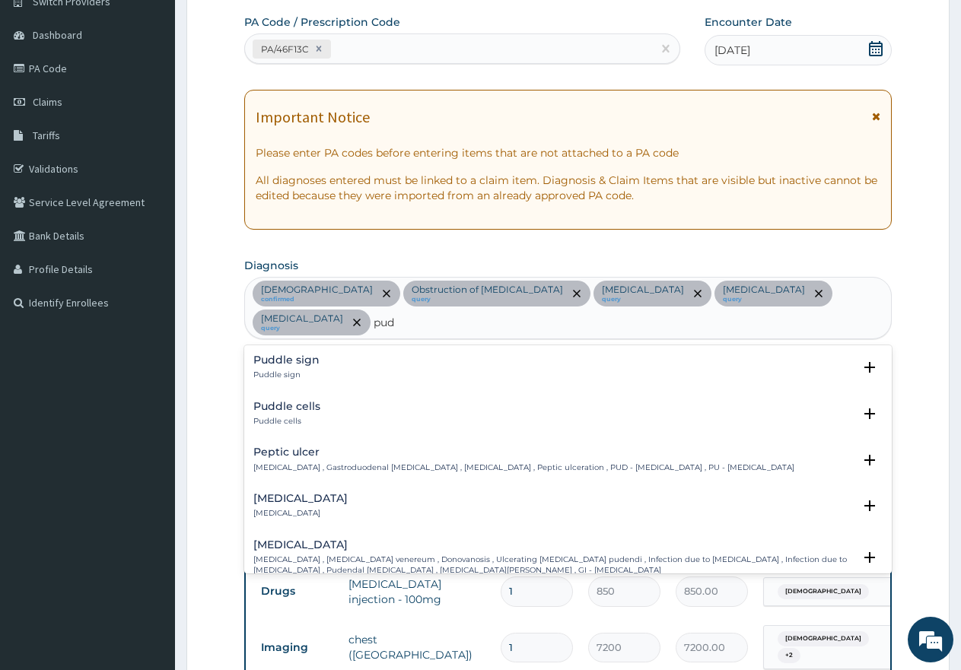
click at [283, 447] on h4 "Peptic ulcer" at bounding box center [523, 452] width 541 height 11
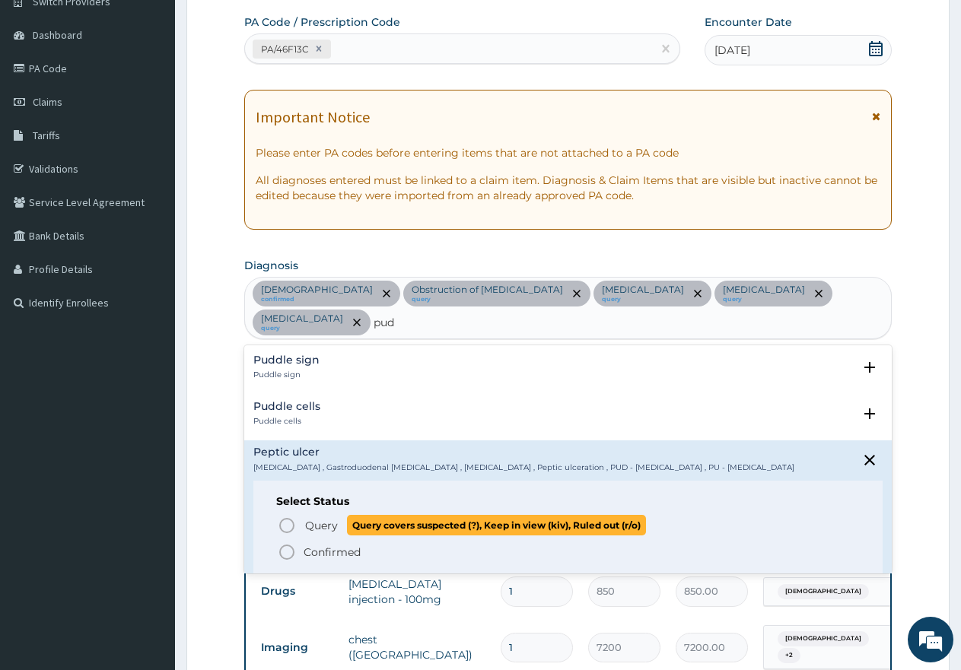
click at [291, 517] on icon "status option query" at bounding box center [287, 526] width 18 height 18
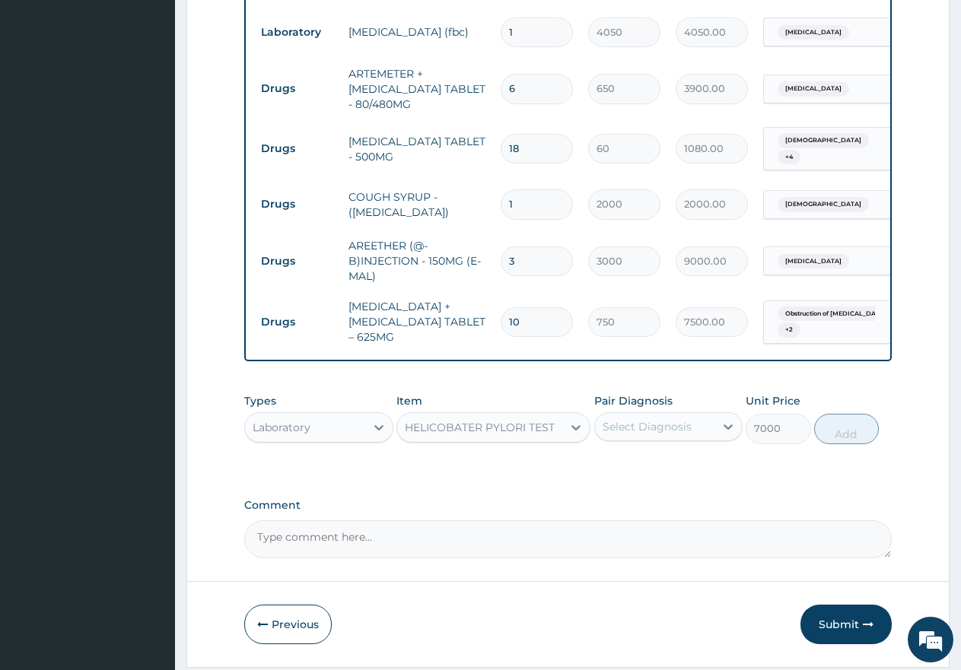
scroll to position [1029, 0]
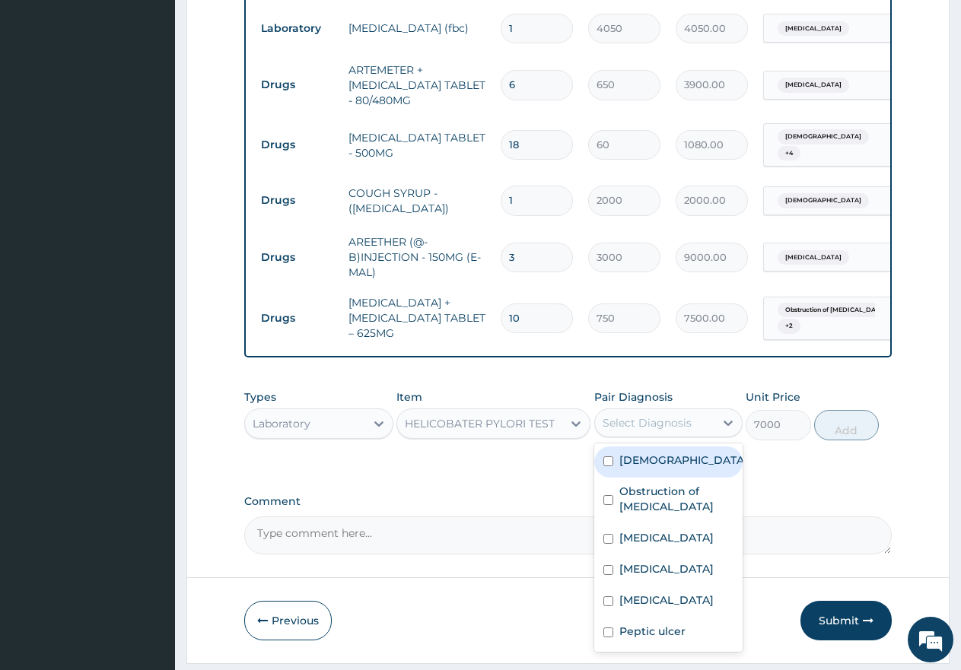
click at [650, 415] on div "Select Diagnosis" at bounding box center [647, 422] width 89 height 15
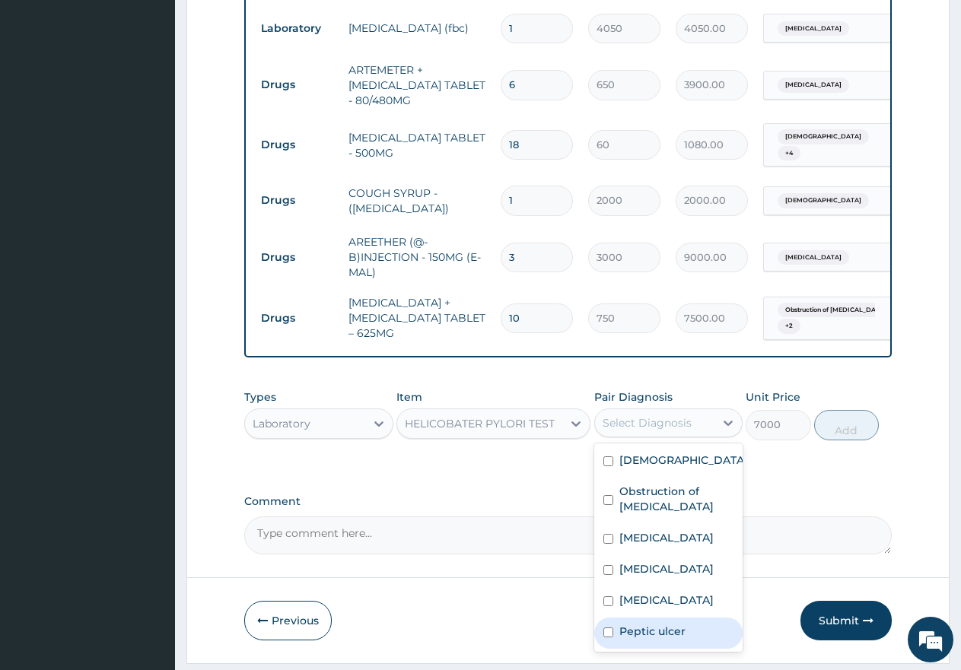
drag, startPoint x: 607, startPoint y: 588, endPoint x: 762, endPoint y: 501, distance: 177.1
click at [612, 628] on input "checkbox" at bounding box center [608, 633] width 10 height 10
checkbox input "true"
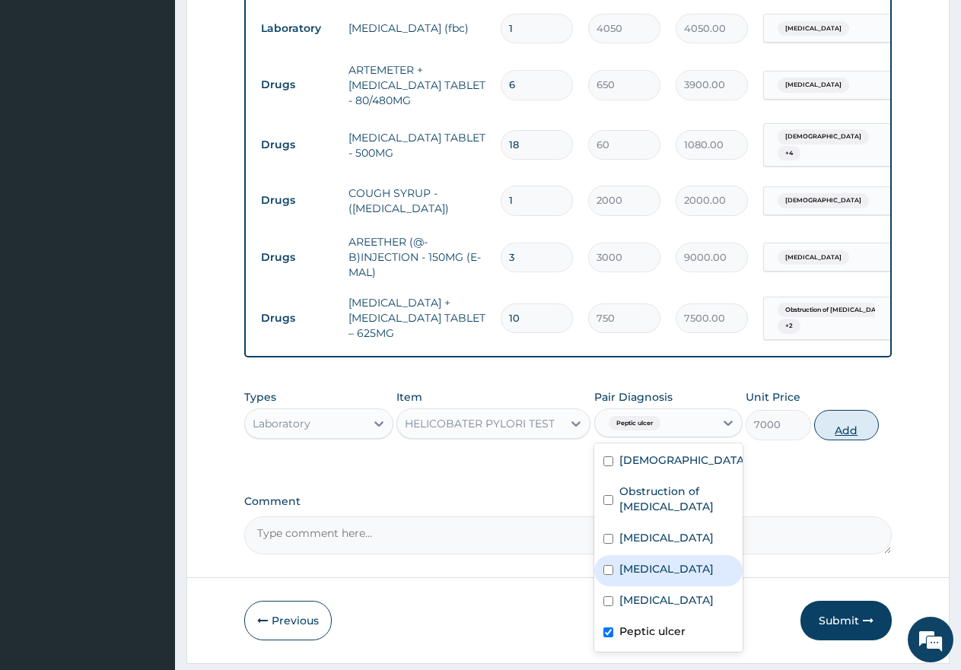
click at [853, 410] on button "Add" at bounding box center [846, 425] width 65 height 30
type input "0"
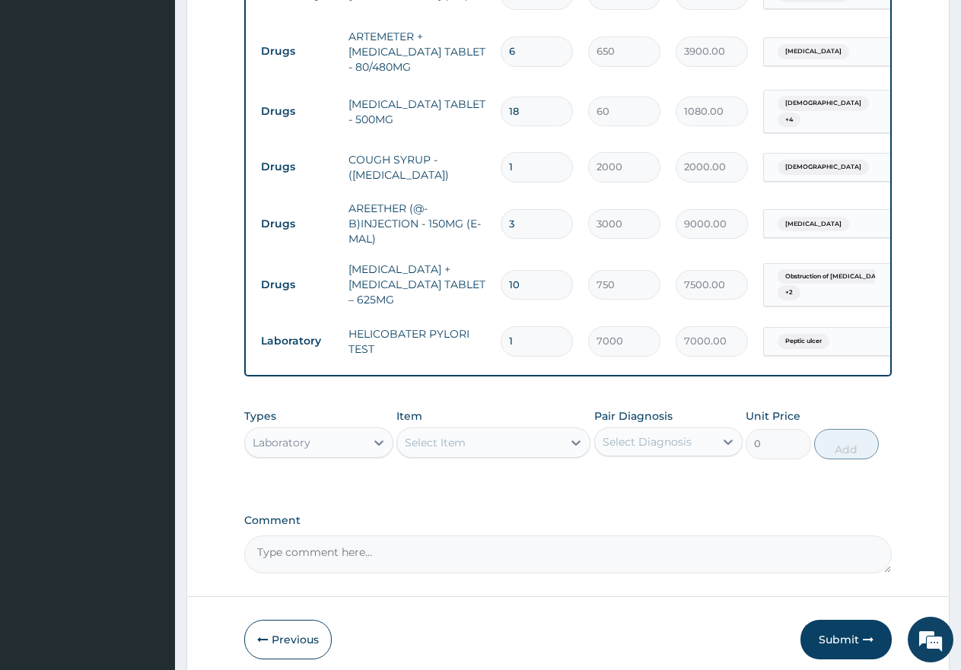
scroll to position [1081, 0]
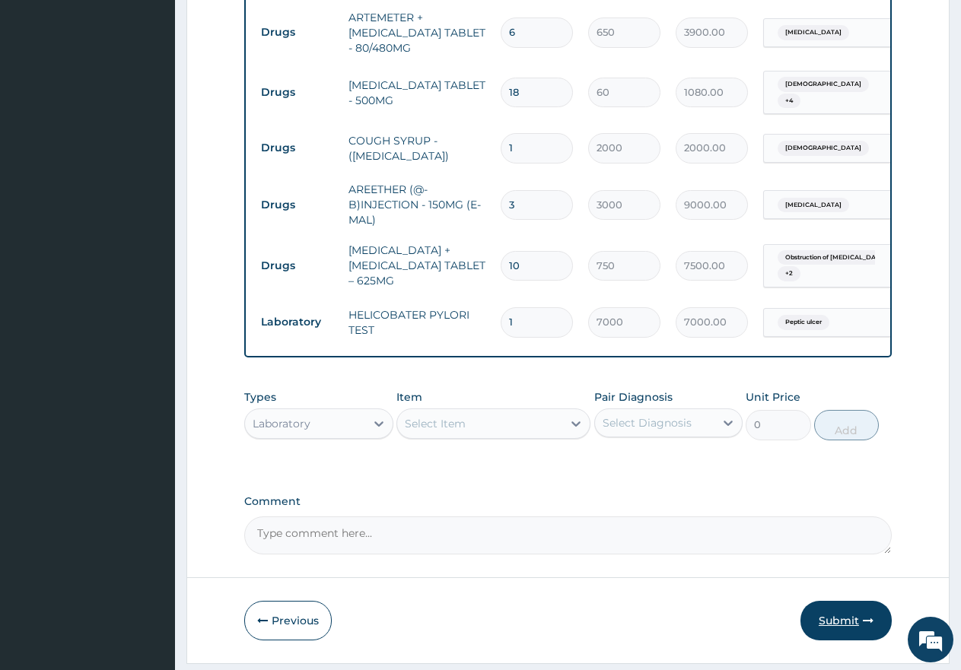
click at [842, 601] on button "Submit" at bounding box center [845, 621] width 91 height 40
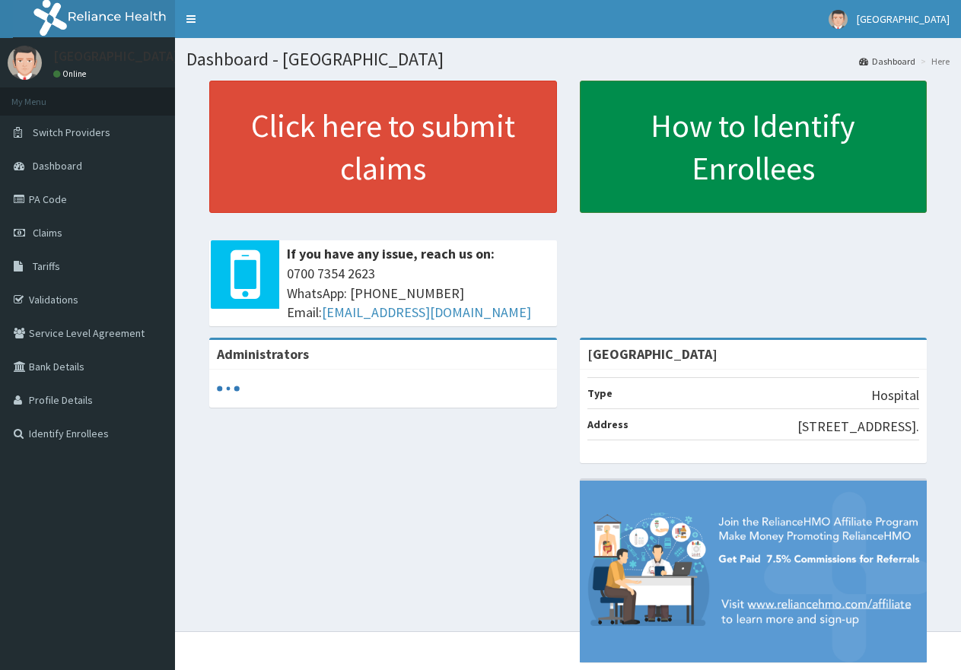
click at [52, 234] on span "Claims" at bounding box center [48, 233] width 30 height 14
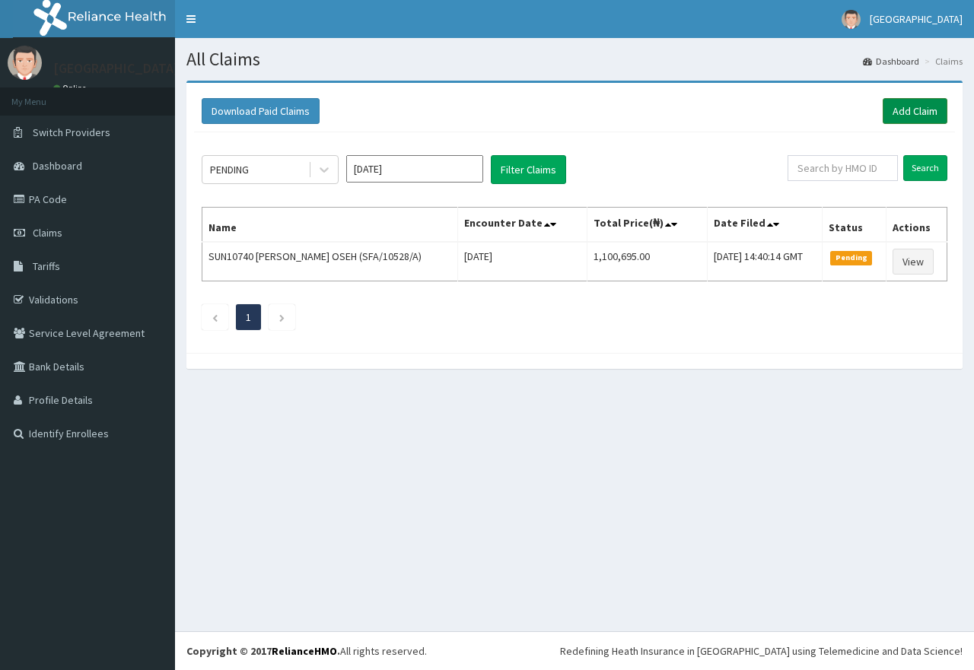
click at [918, 109] on link "Add Claim" at bounding box center [915, 111] width 65 height 26
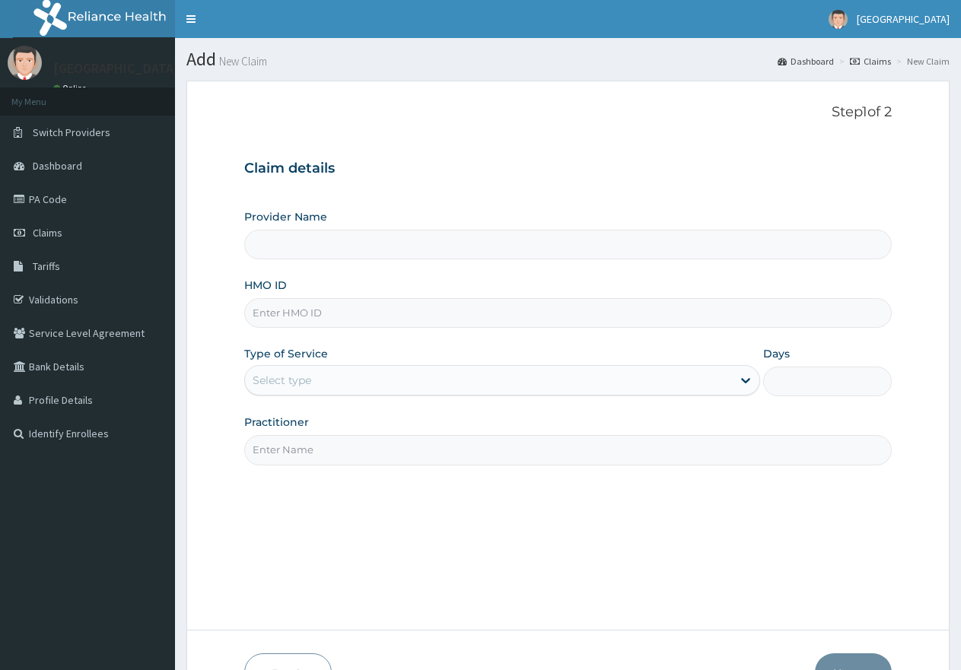
type input "EDE/10043/F"
type input "[GEOGRAPHIC_DATA]"
type input "EDE/10043/F"
click at [446, 377] on div "Select type" at bounding box center [488, 380] width 486 height 24
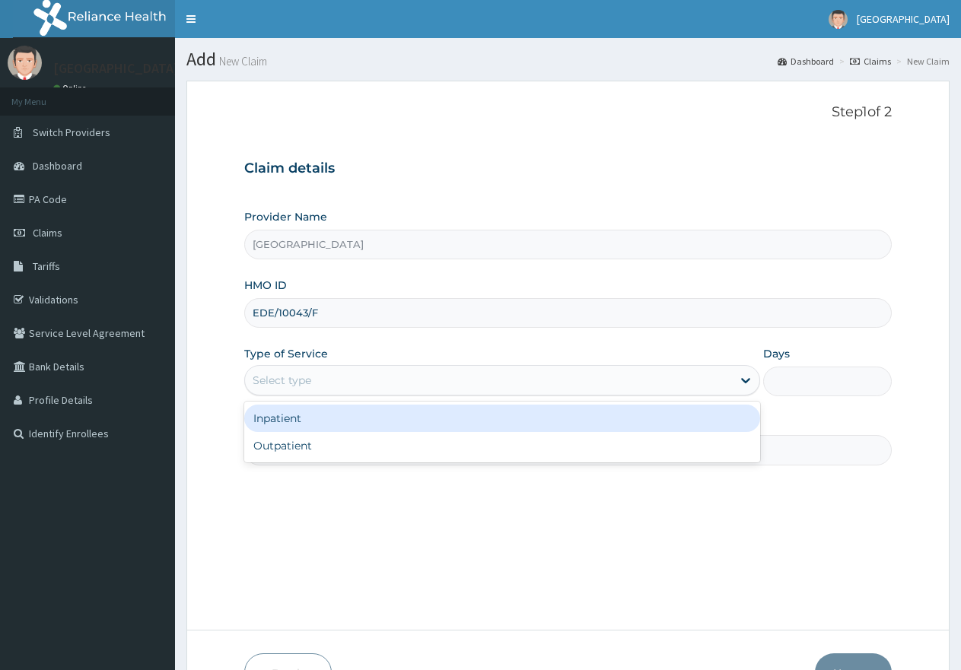
click at [441, 384] on div "Select type" at bounding box center [488, 380] width 486 height 24
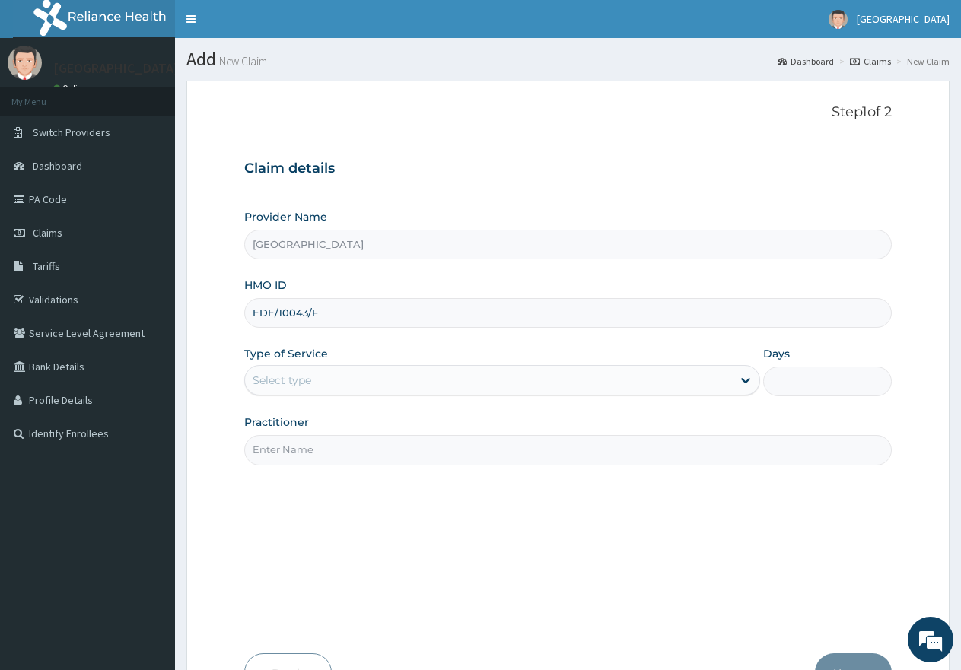
click at [413, 375] on div "Select type" at bounding box center [488, 380] width 486 height 24
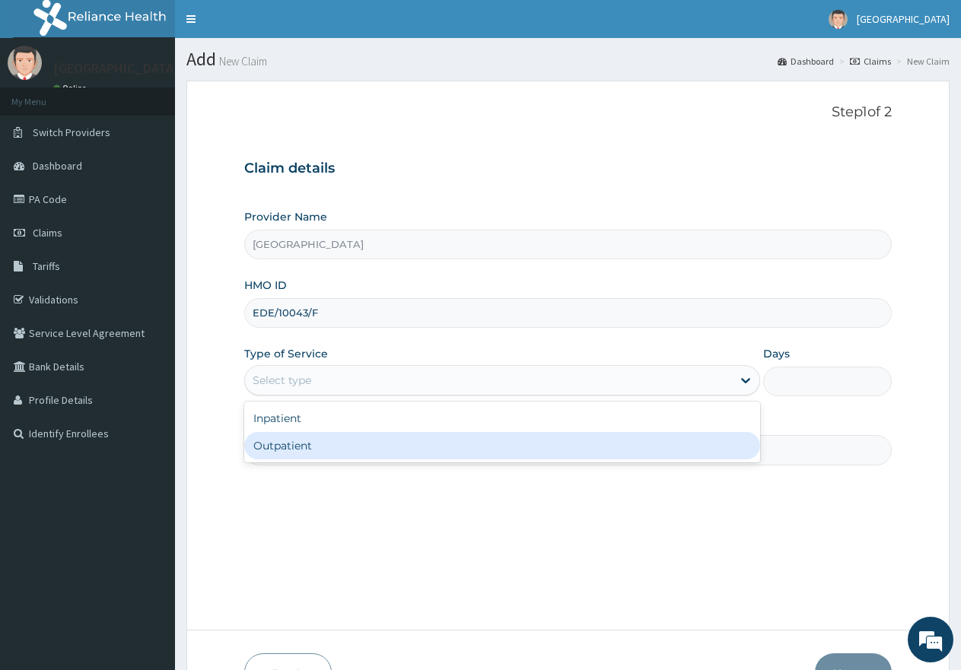
click at [367, 450] on div "Outpatient" at bounding box center [501, 445] width 515 height 27
type input "1"
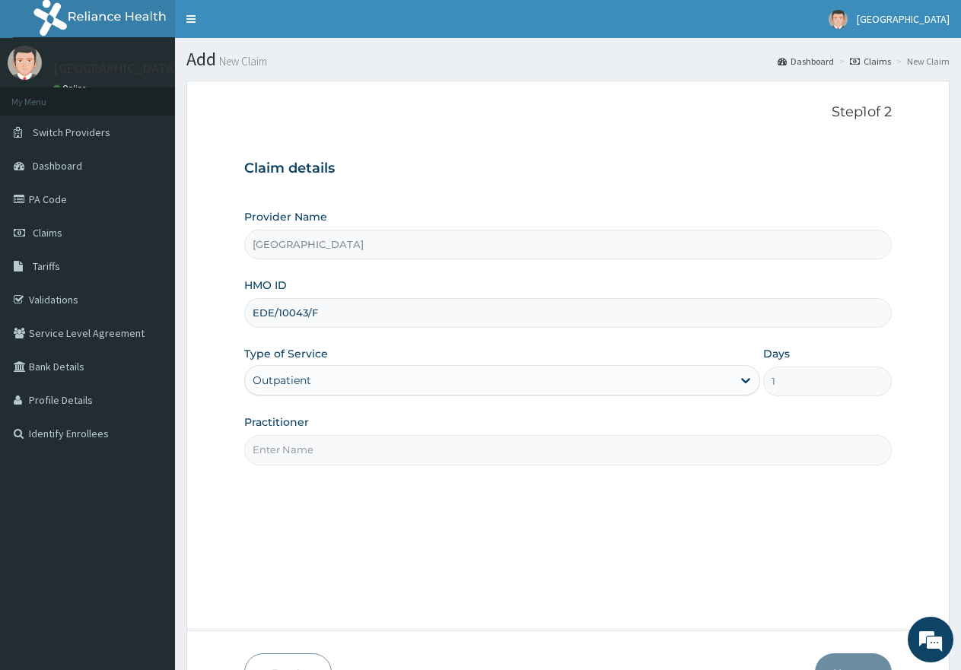
click at [367, 450] on input "Practitioner" at bounding box center [567, 450] width 647 height 30
type input "gp"
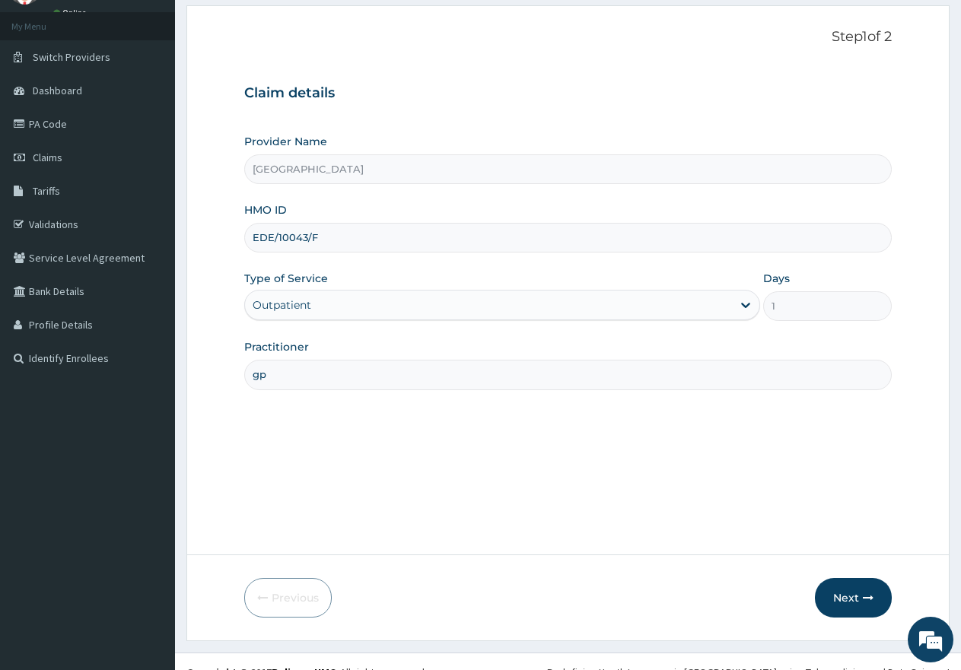
scroll to position [97, 0]
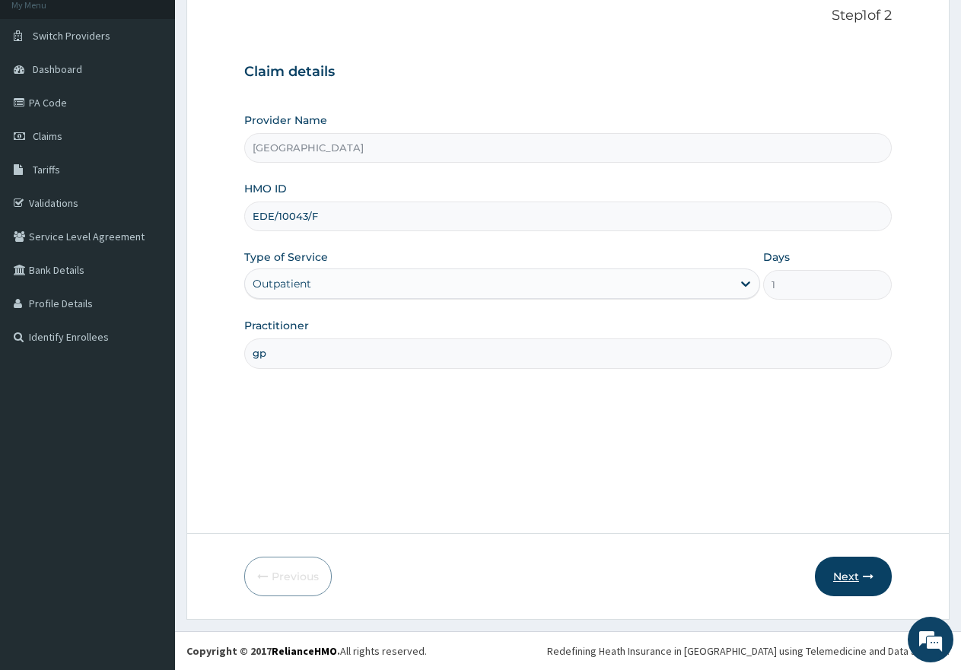
click at [846, 576] on button "Next" at bounding box center [853, 577] width 77 height 40
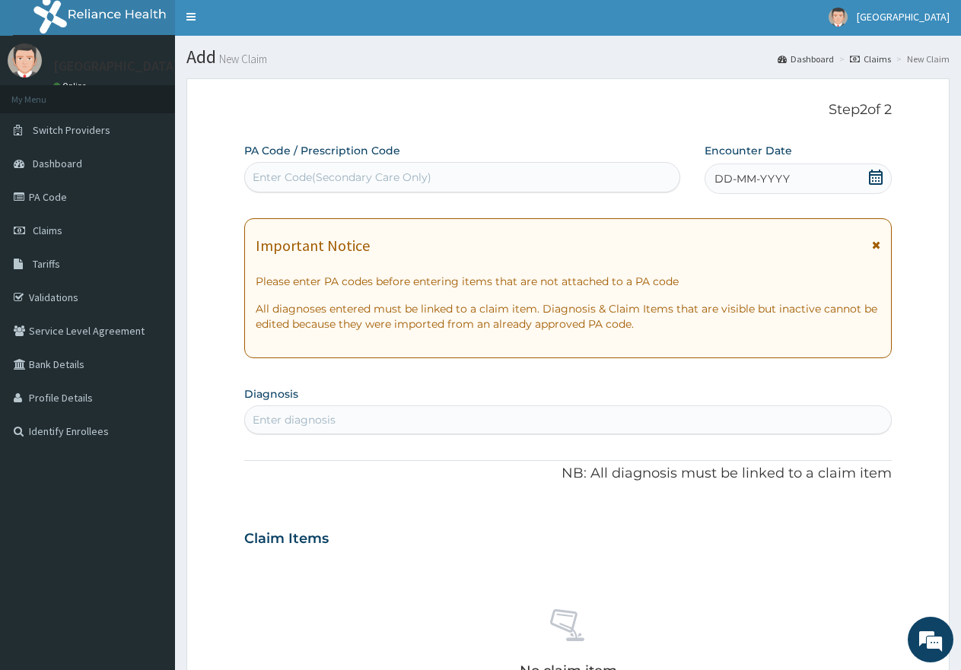
scroll to position [0, 0]
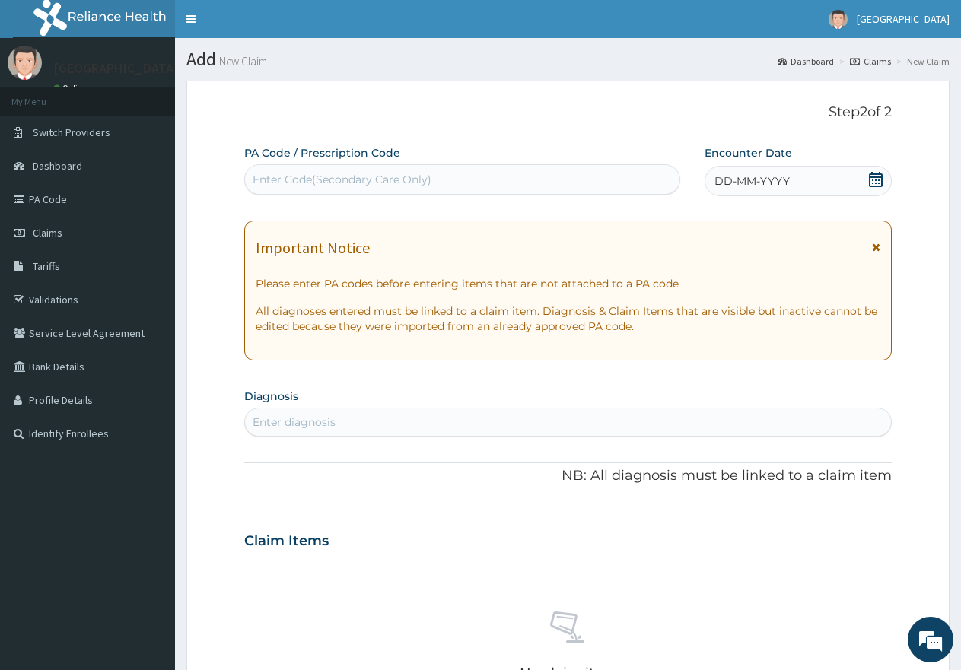
click at [876, 180] on icon at bounding box center [876, 179] width 14 height 15
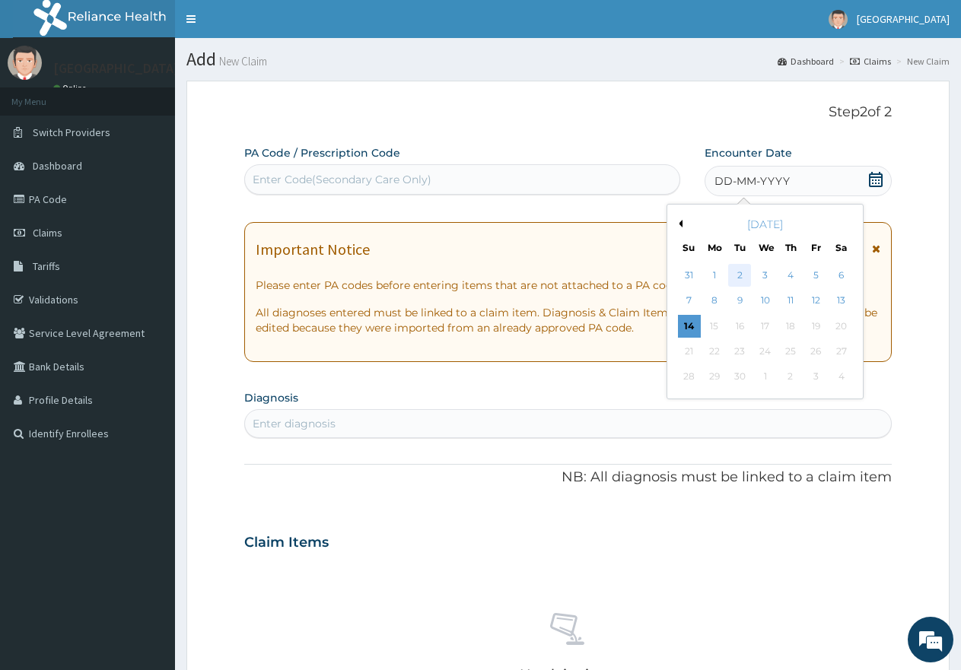
click at [740, 275] on div "2" at bounding box center [740, 275] width 23 height 23
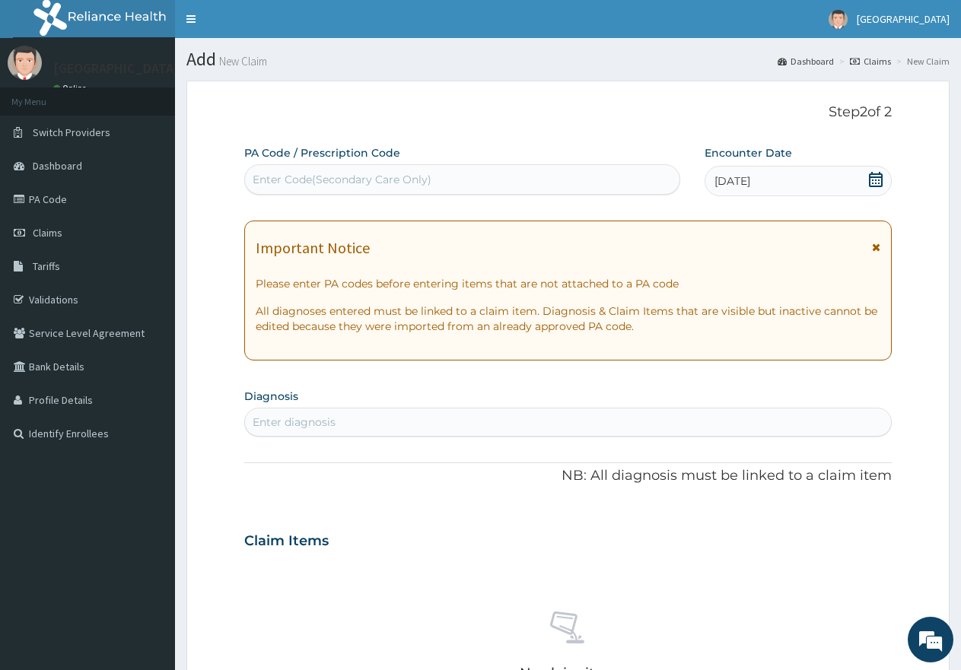
click at [432, 173] on div "Enter Code(Secondary Care Only)" at bounding box center [462, 179] width 434 height 24
paste input "PA/67FD0F"
type input "PA/67FD0F"
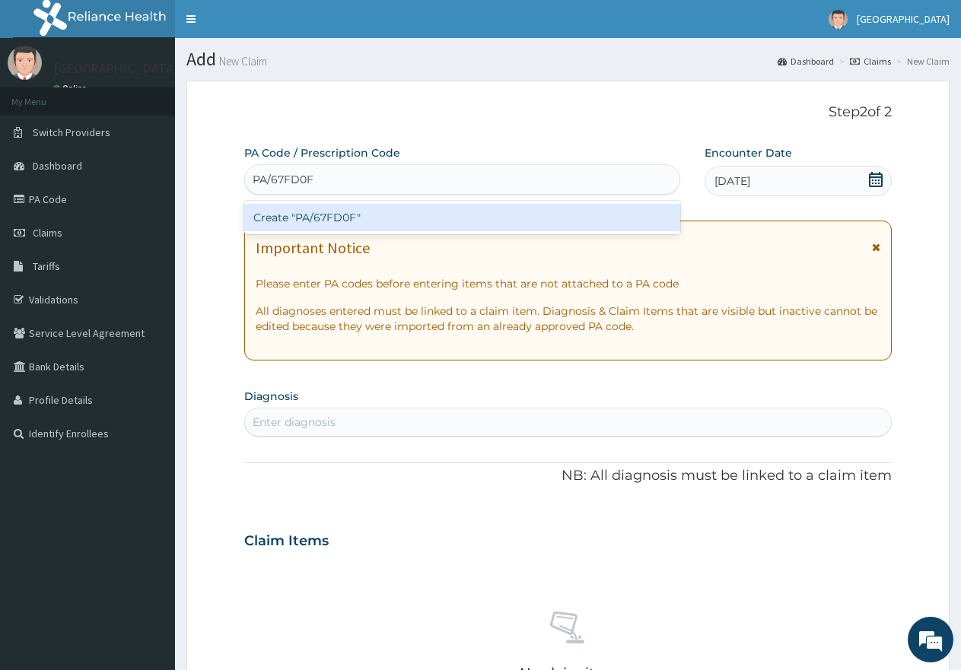
click at [347, 219] on div "Create "PA/67FD0F"" at bounding box center [462, 217] width 436 height 27
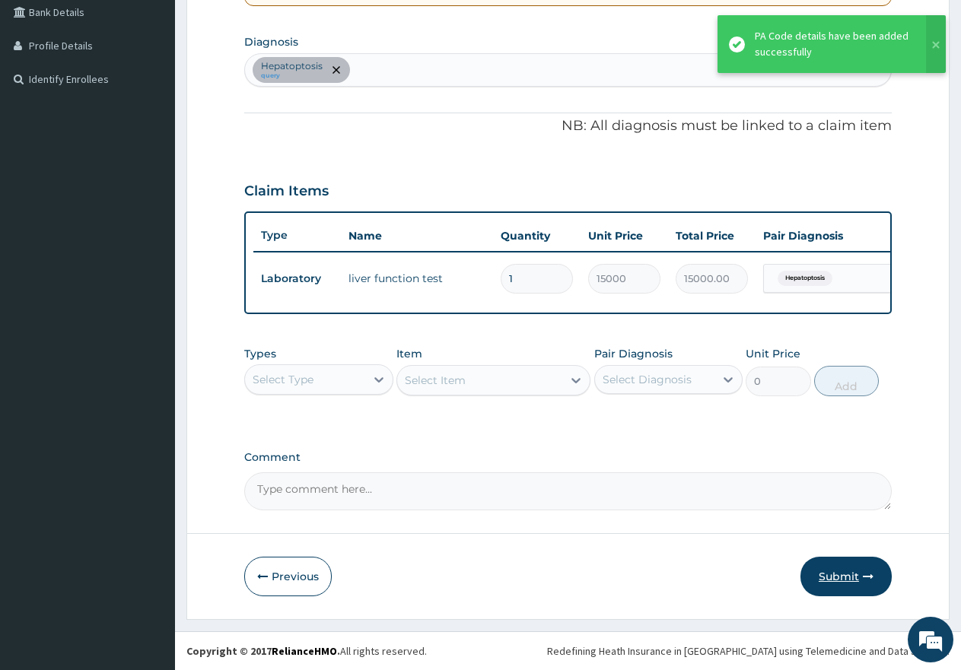
click at [829, 572] on button "Submit" at bounding box center [845, 577] width 91 height 40
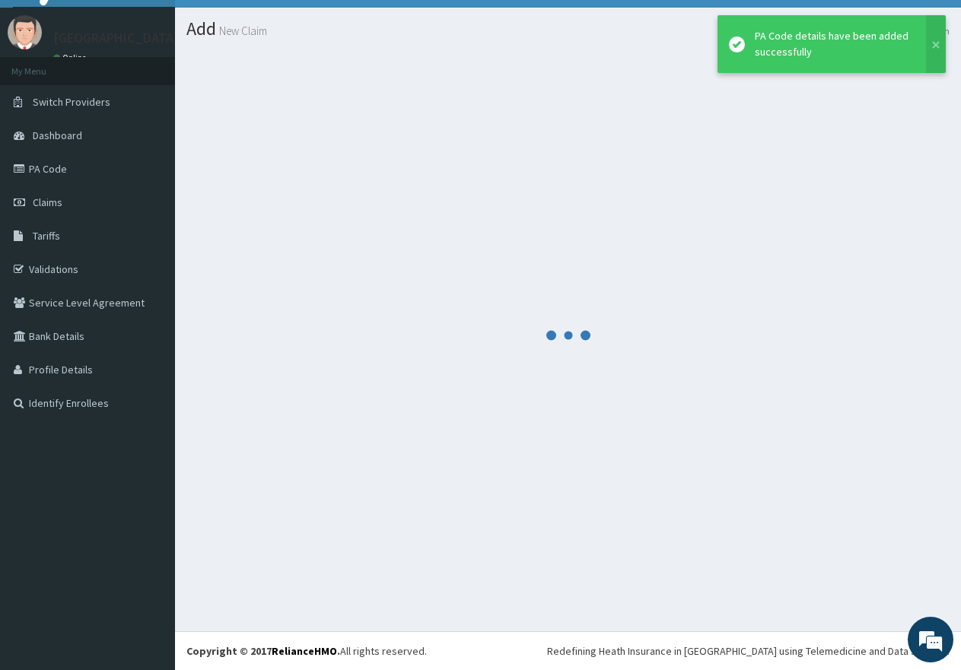
scroll to position [30, 0]
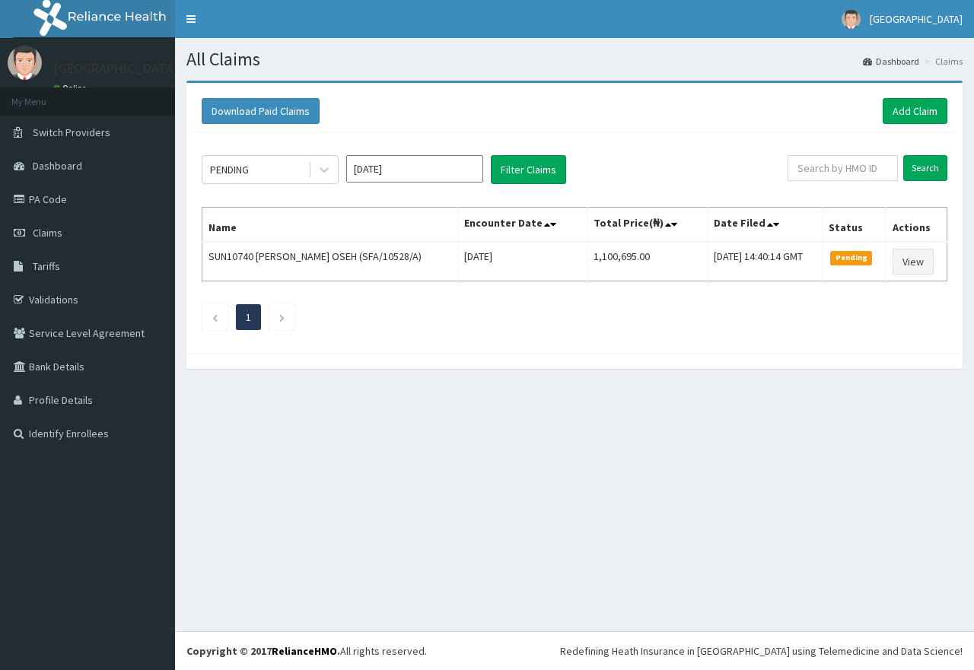
click at [885, 167] on input "text" at bounding box center [842, 168] width 110 height 26
type input "EDE/10043/F"
click at [923, 166] on input "Search" at bounding box center [925, 168] width 44 height 26
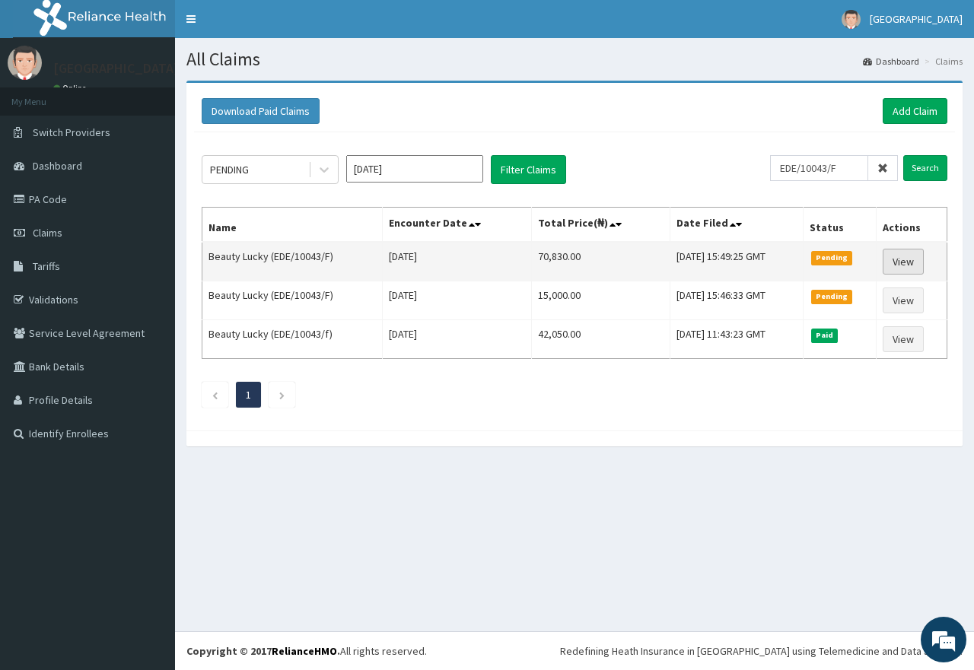
click at [908, 257] on link "View" at bounding box center [903, 262] width 41 height 26
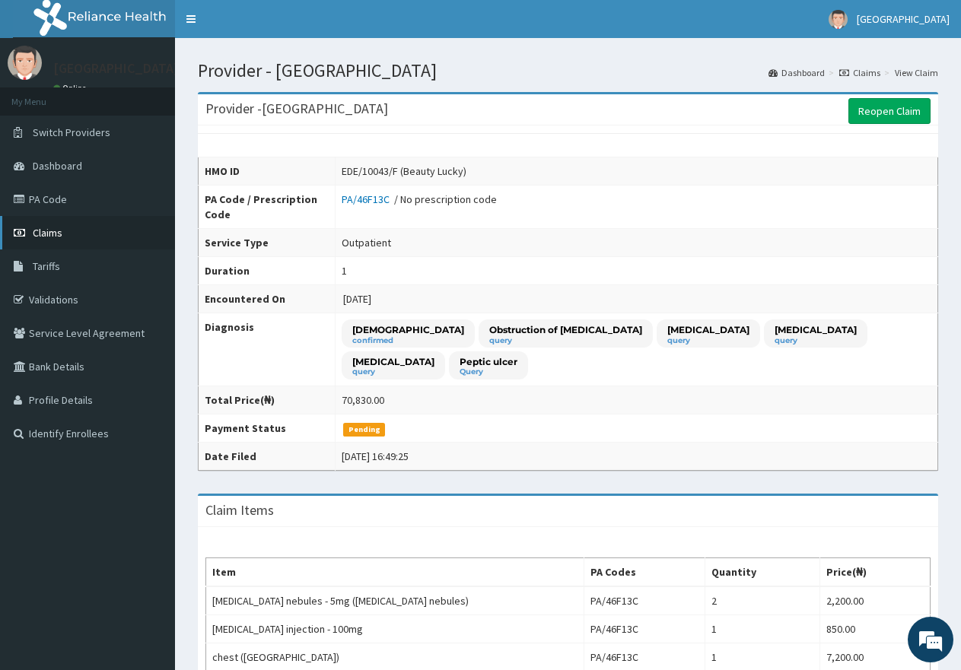
click at [57, 236] on span "Claims" at bounding box center [48, 233] width 30 height 14
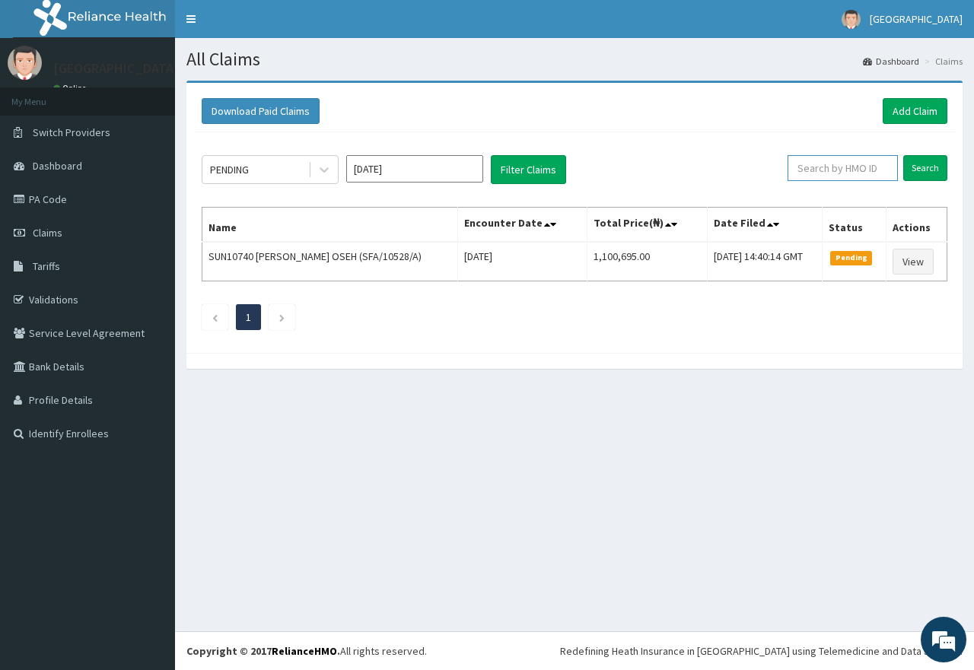
paste input "EDE/10043/F"
type input "EDE/10043/F"
click at [926, 166] on input "Search" at bounding box center [925, 168] width 44 height 26
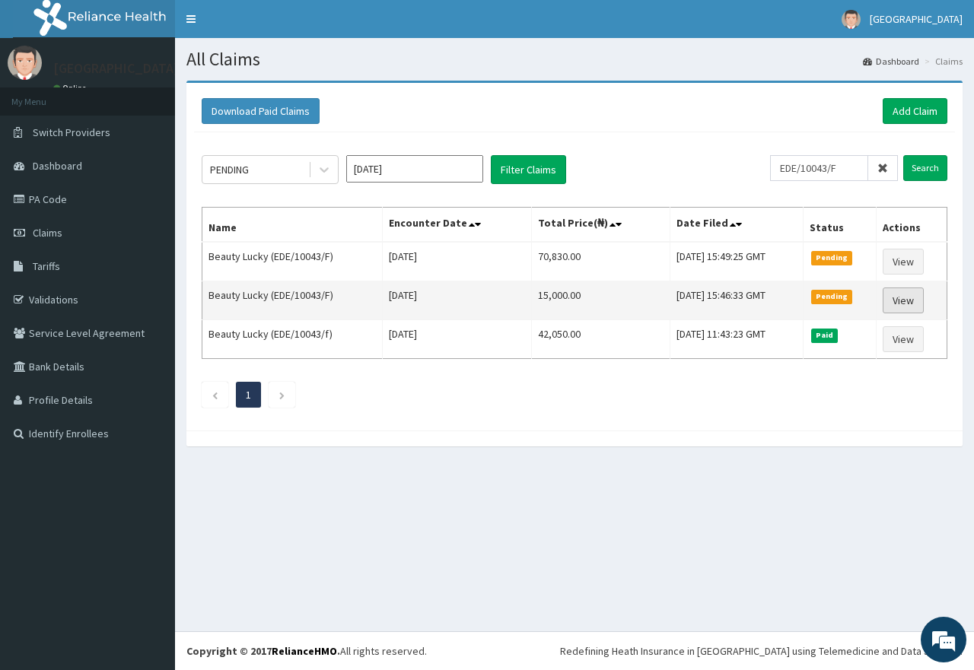
click at [903, 301] on link "View" at bounding box center [903, 301] width 41 height 26
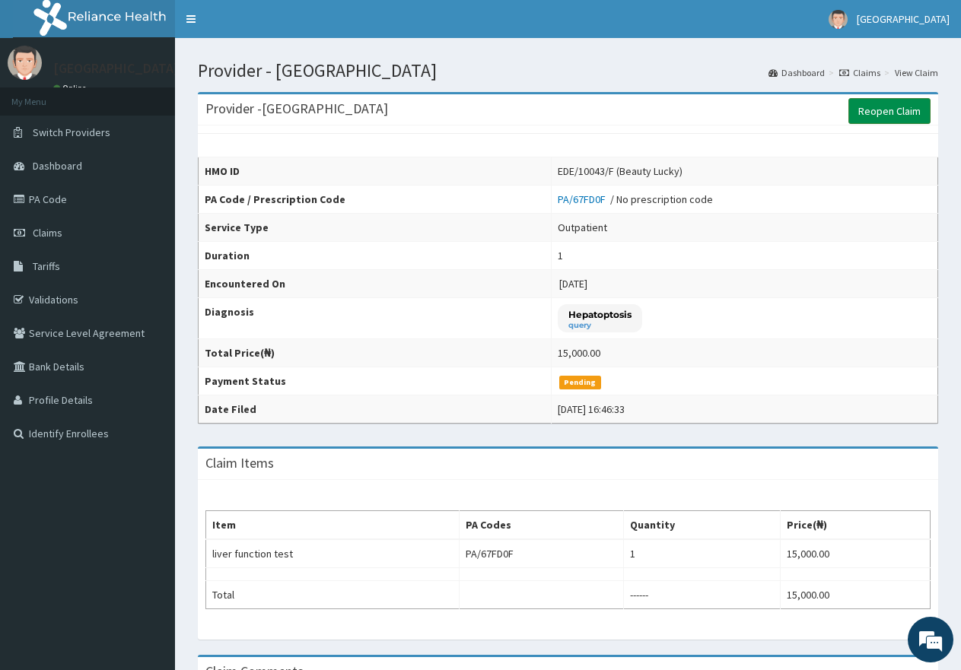
click at [890, 110] on link "Reopen Claim" at bounding box center [889, 111] width 82 height 26
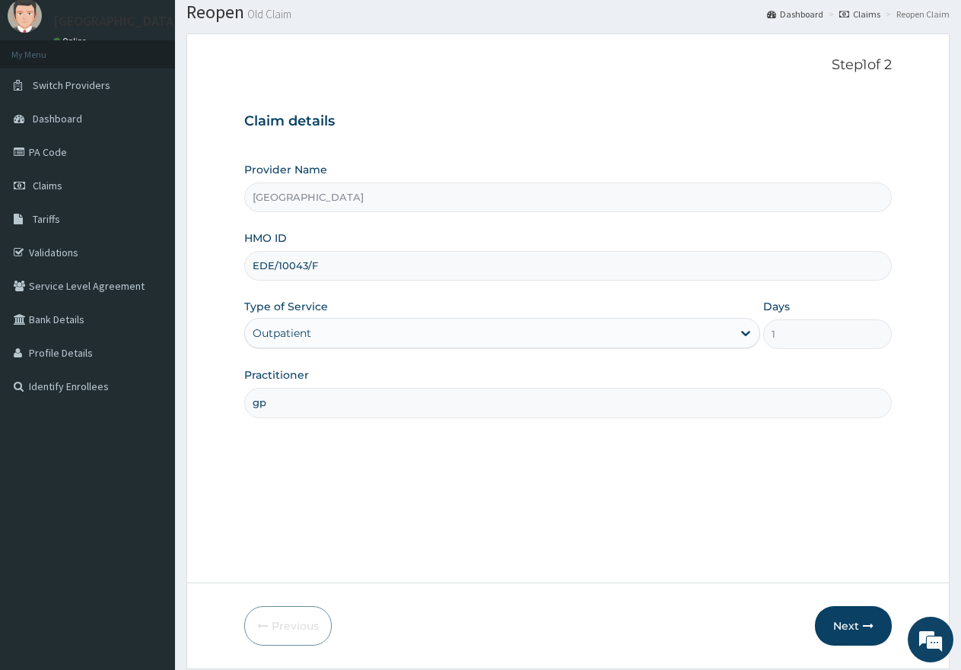
scroll to position [97, 0]
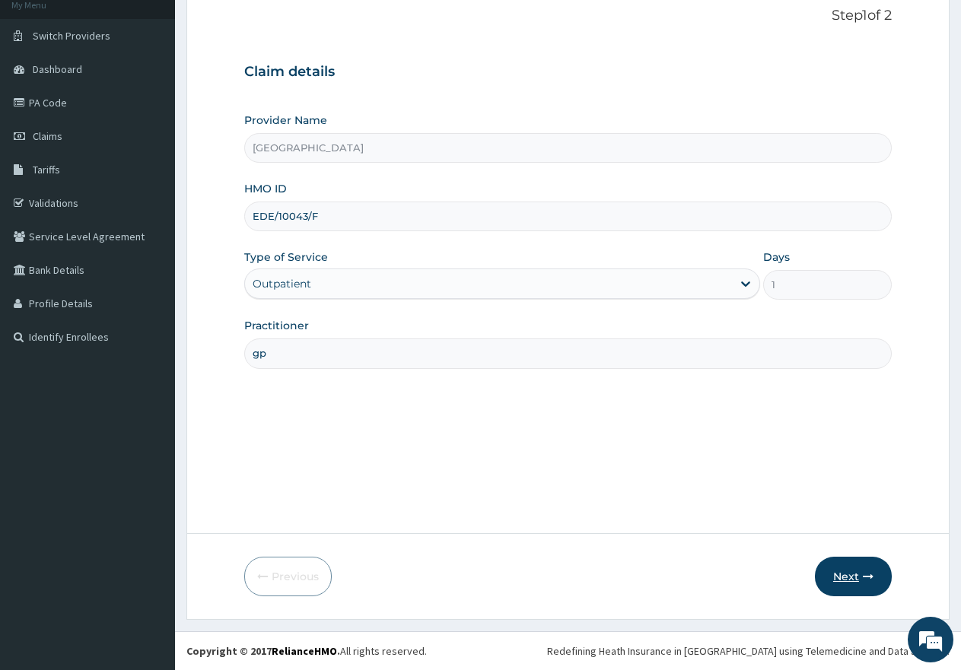
click at [836, 578] on button "Next" at bounding box center [853, 577] width 77 height 40
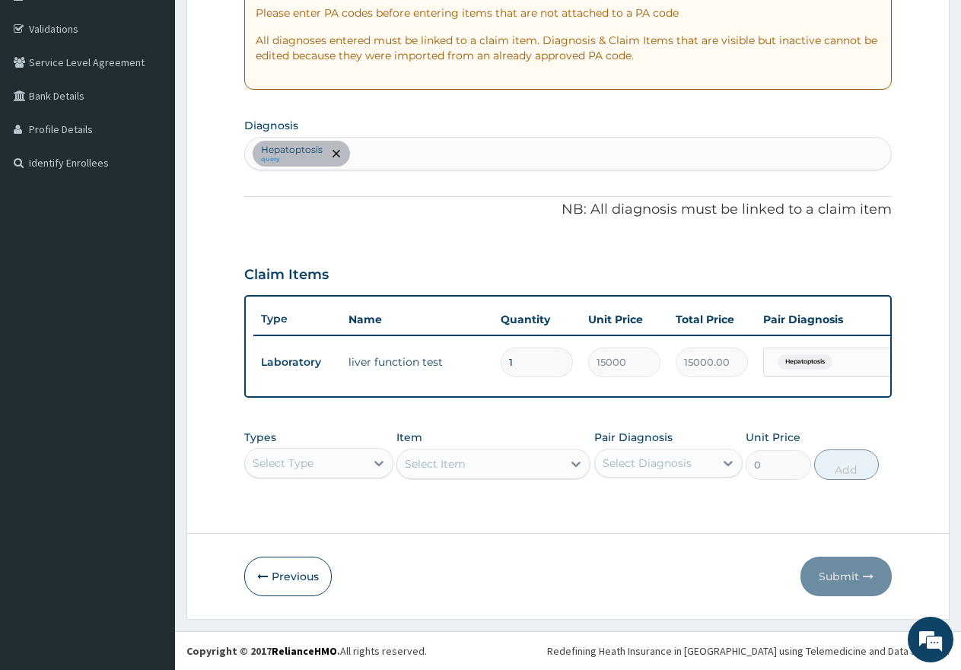
scroll to position [43, 0]
click at [319, 460] on div "Select Type" at bounding box center [318, 463] width 149 height 30
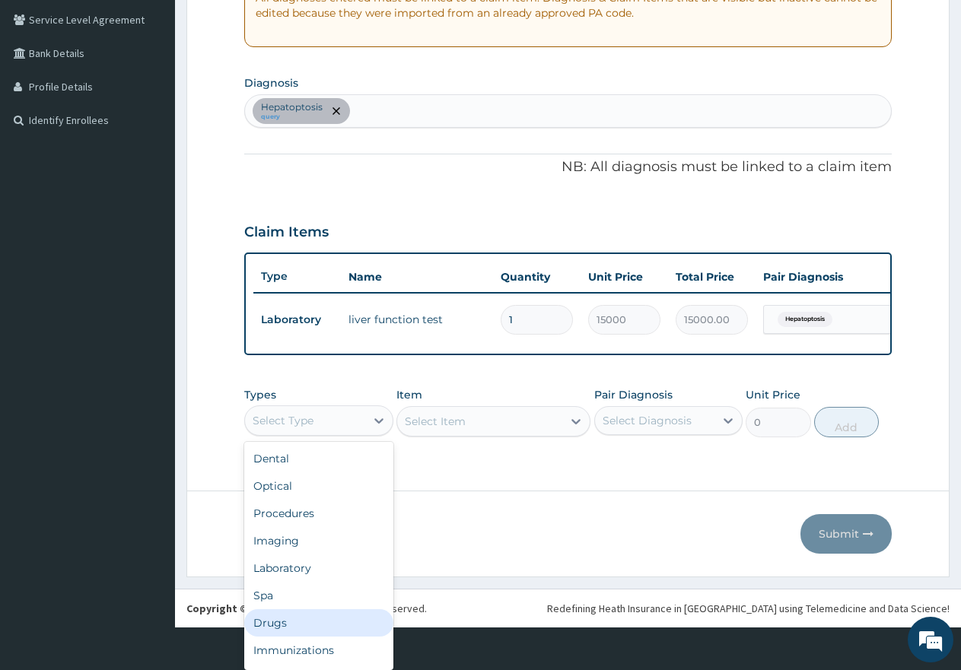
click at [273, 623] on div "Drugs" at bounding box center [318, 622] width 149 height 27
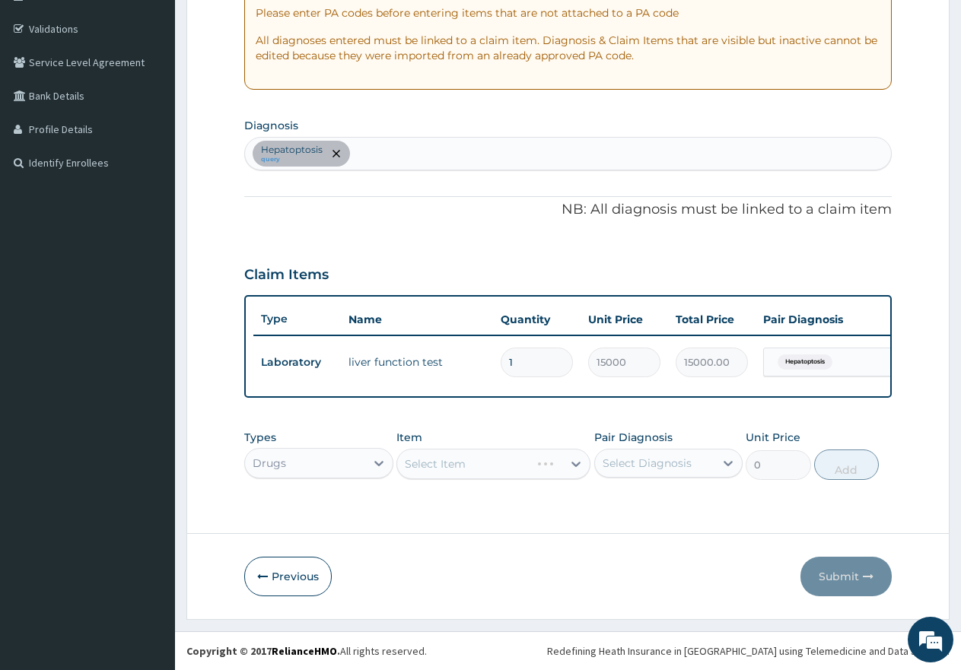
scroll to position [0, 0]
click at [431, 140] on div "Hepatoptosis query" at bounding box center [568, 154] width 646 height 32
type input "asthma"
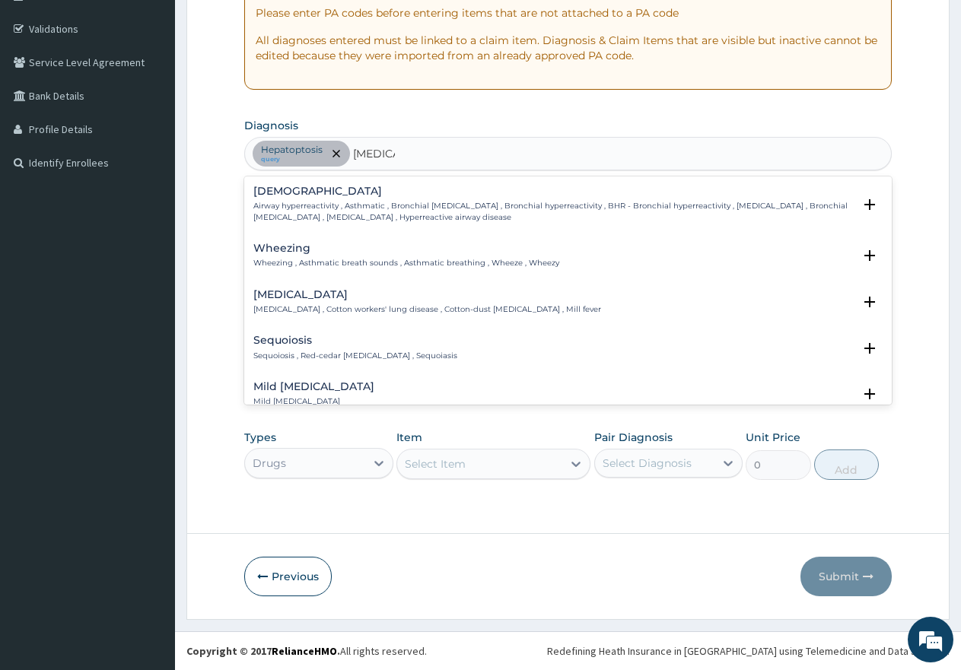
click at [304, 201] on p "Airway hyperreactivity , Asthmatic , Bronchial asthma , Bronchial hyperreactivi…" at bounding box center [553, 212] width 600 height 22
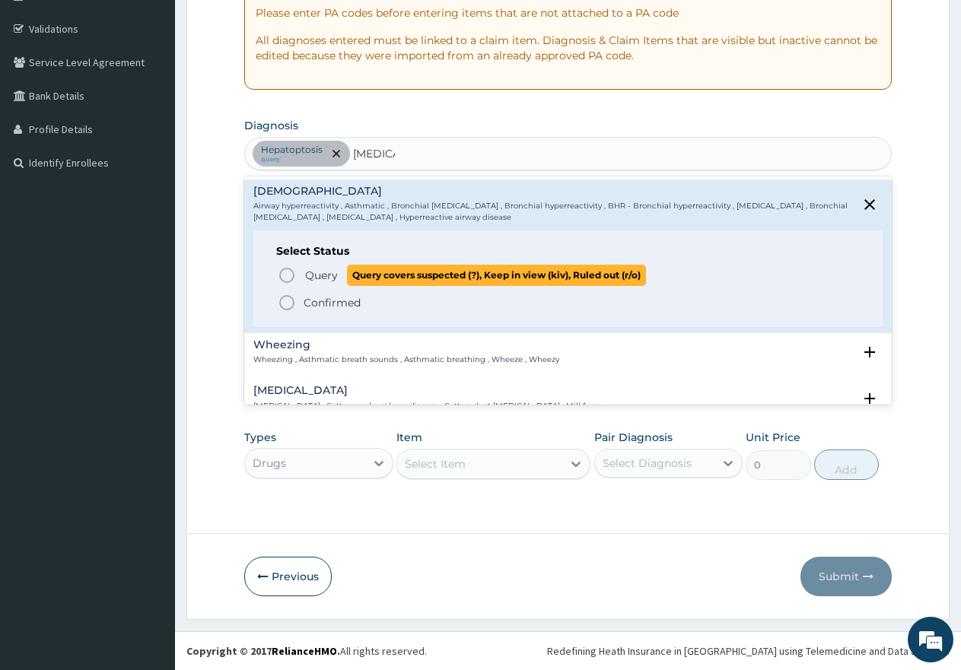
drag, startPoint x: 286, startPoint y: 263, endPoint x: 373, endPoint y: 231, distance: 92.7
click at [288, 266] on icon "status option query" at bounding box center [287, 275] width 18 height 18
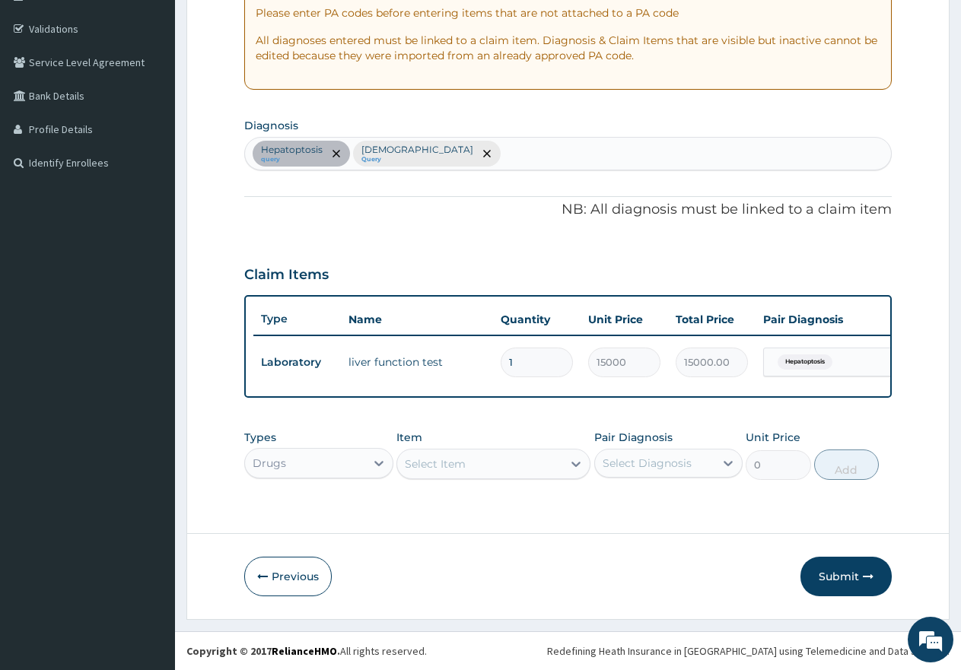
click at [480, 457] on div "Select Item" at bounding box center [479, 464] width 165 height 24
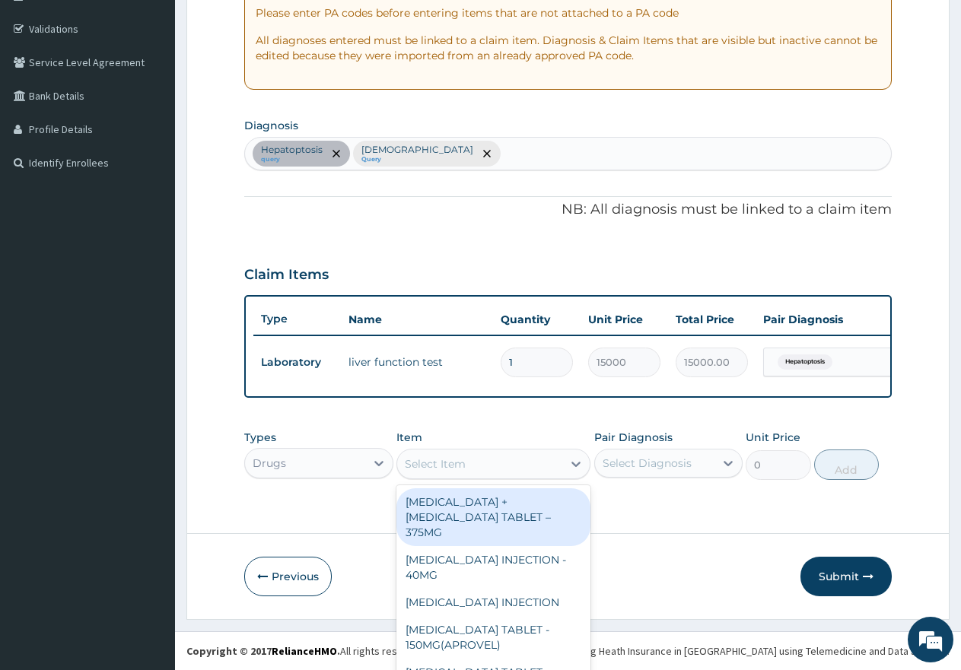
scroll to position [43, 0]
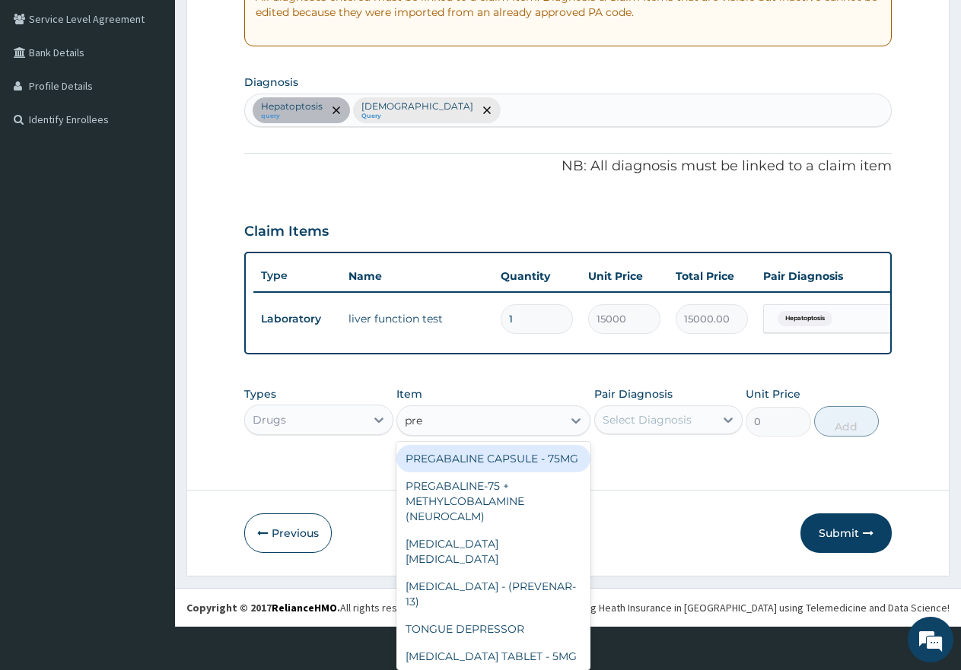
type input "pred"
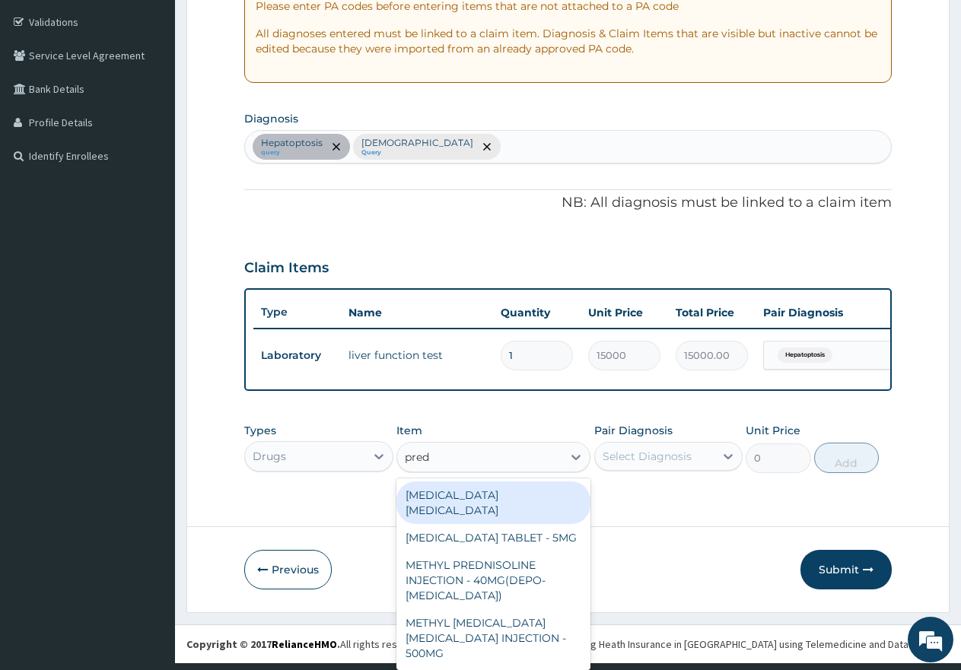
scroll to position [0, 0]
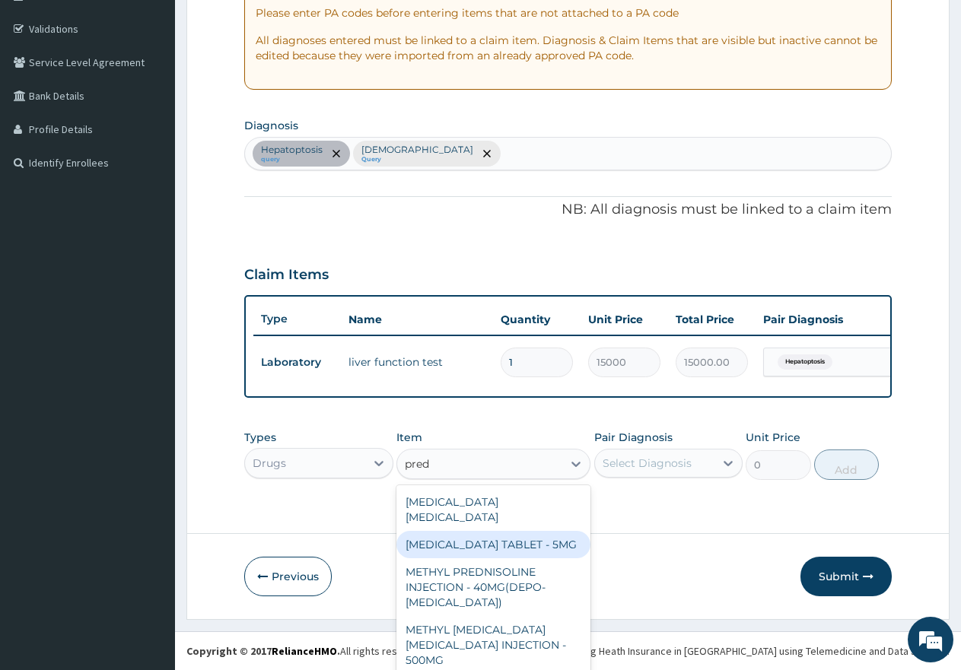
click at [505, 531] on div "[MEDICAL_DATA] TABLET - 5MG" at bounding box center [493, 544] width 194 height 27
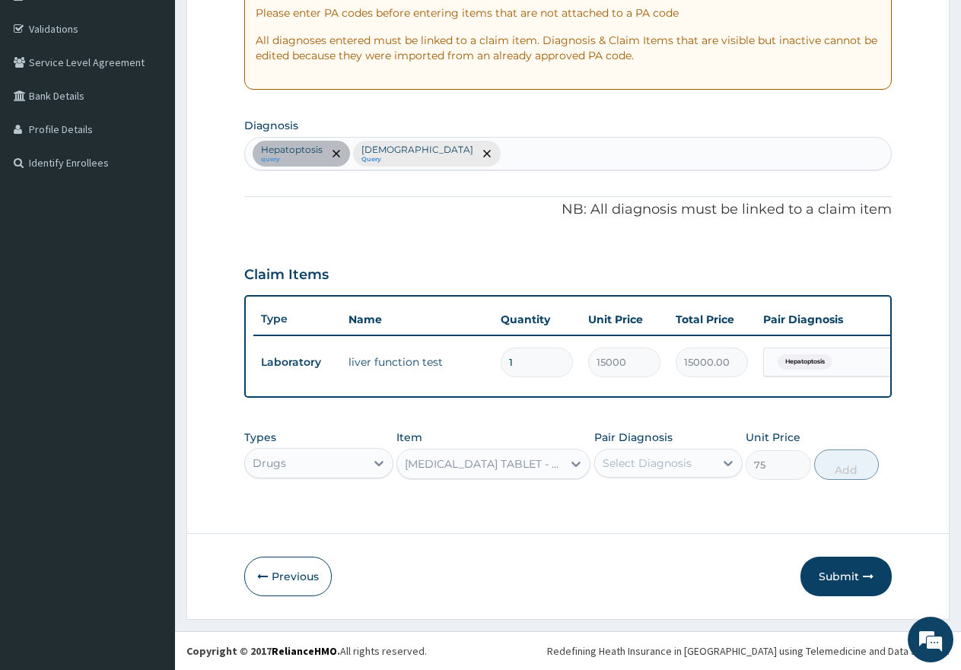
type input "75"
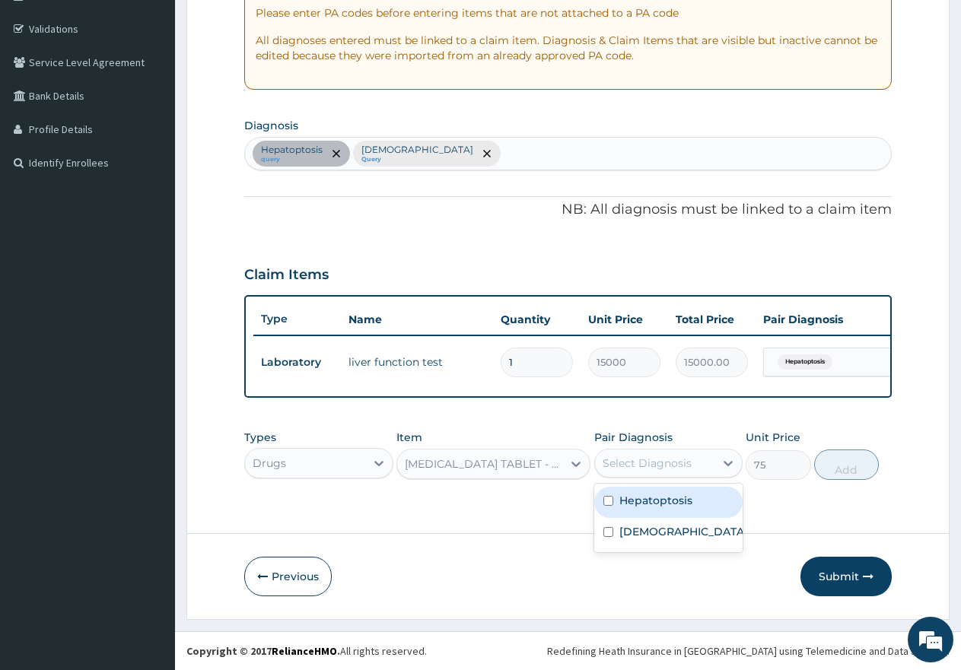
click at [641, 464] on div "Select Diagnosis" at bounding box center [647, 463] width 89 height 15
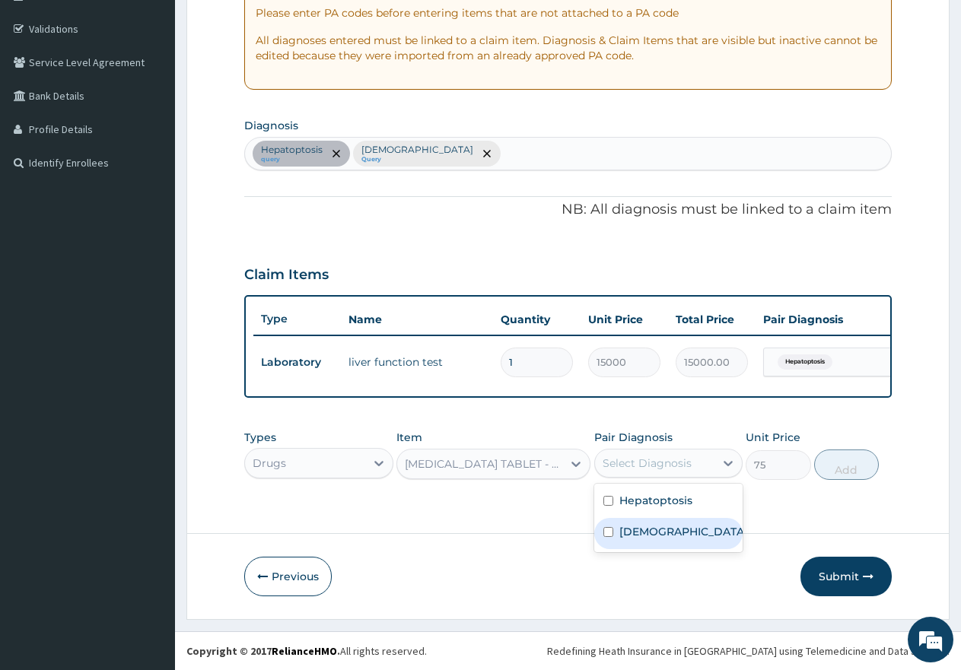
drag, startPoint x: 609, startPoint y: 532, endPoint x: 660, endPoint y: 523, distance: 52.4
click at [609, 533] on input "checkbox" at bounding box center [608, 532] width 10 height 10
checkbox input "true"
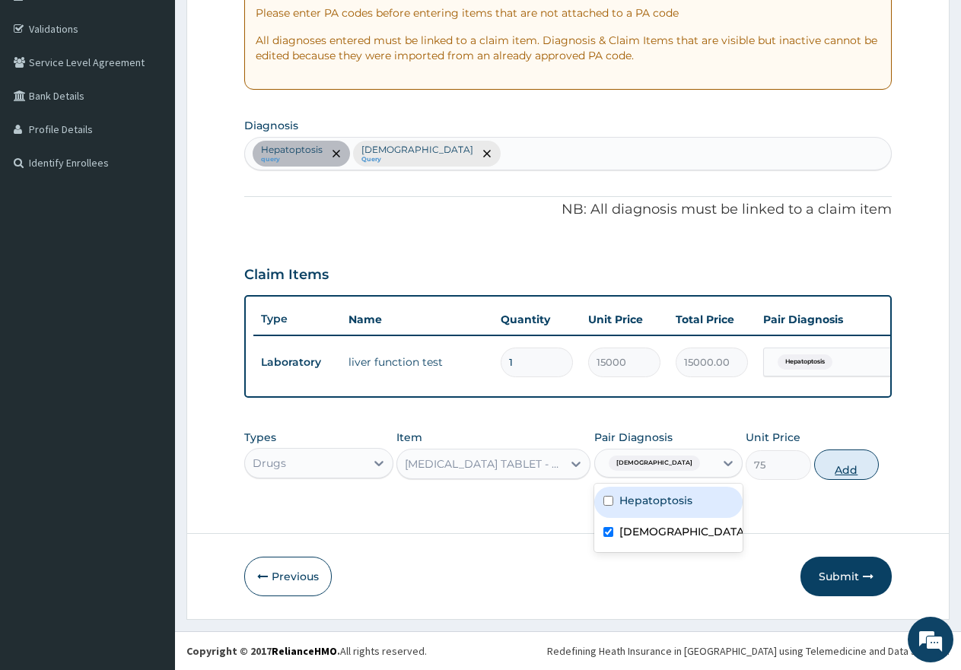
click at [857, 471] on button "Add" at bounding box center [846, 465] width 65 height 30
type input "0"
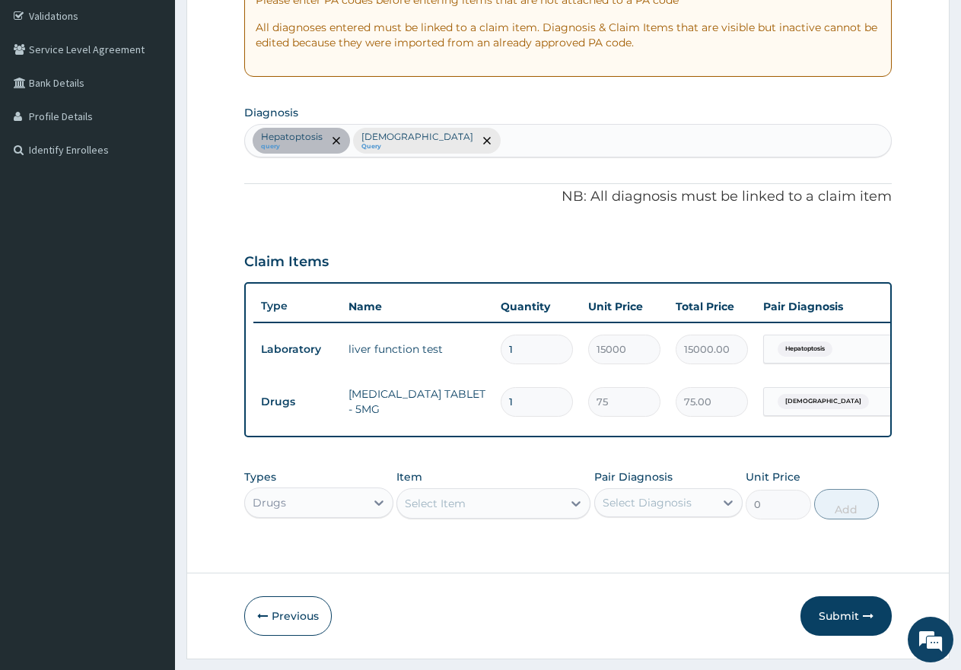
type input "0.00"
type input "3"
type input "225.00"
type input "30"
type input "2250.00"
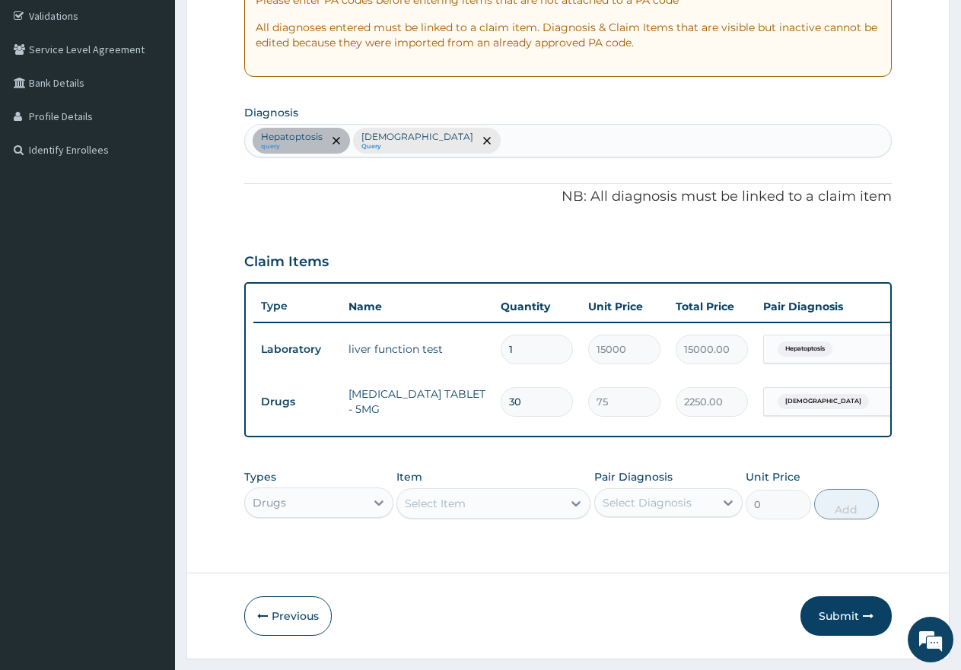
type input "30"
click at [512, 514] on div "Select Item" at bounding box center [493, 503] width 194 height 30
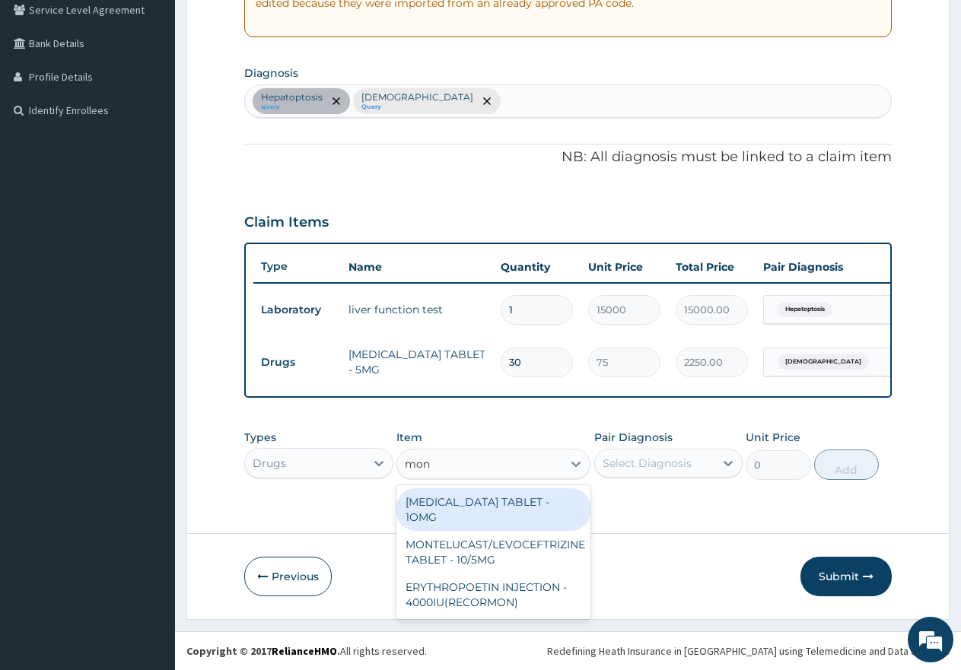
type input "mont"
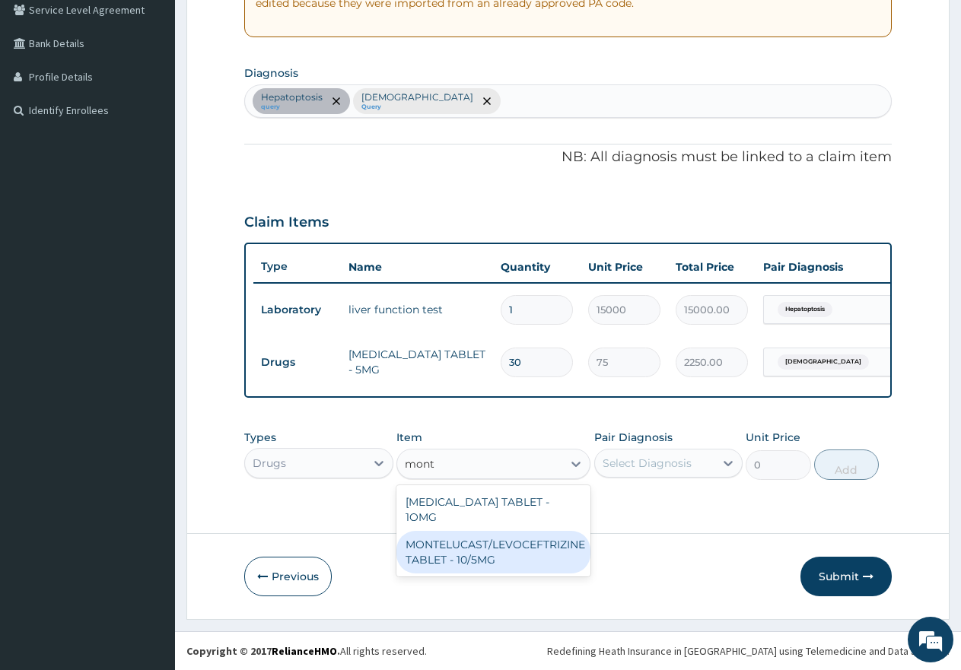
click at [519, 539] on div "MONTELUCAST/LEVOCEFTRIZINE TABLET - 10/5MG" at bounding box center [493, 552] width 194 height 43
type input "275"
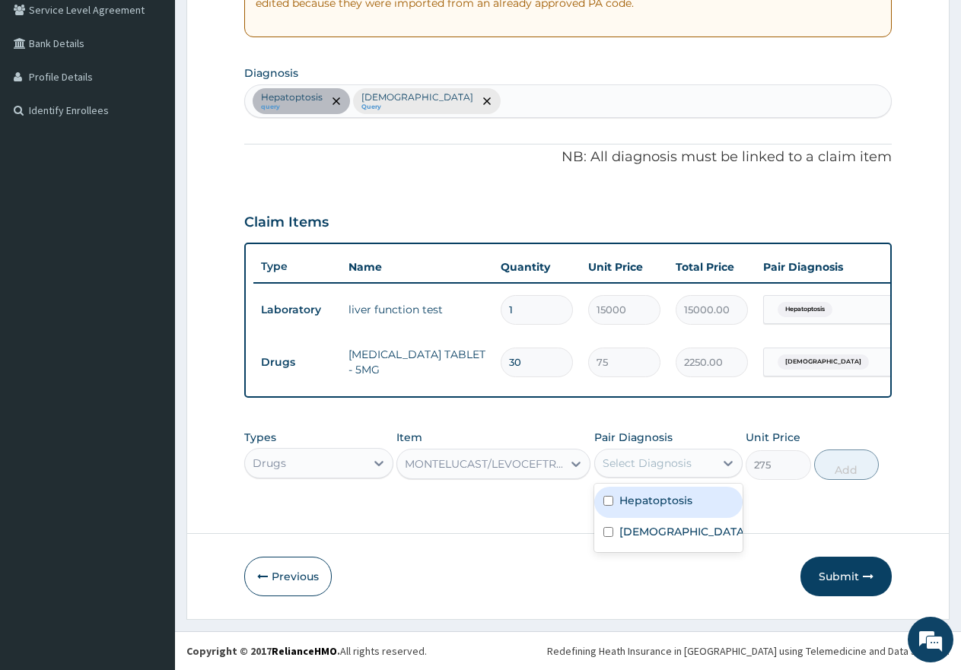
click at [648, 469] on div "Select Diagnosis" at bounding box center [647, 463] width 89 height 15
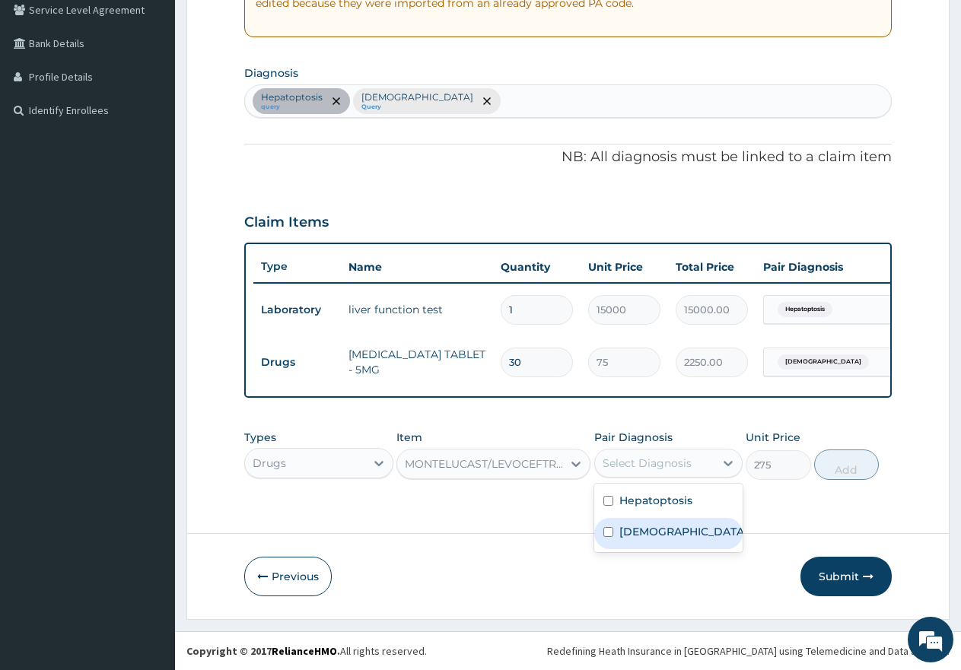
drag, startPoint x: 607, startPoint y: 540, endPoint x: 628, endPoint y: 536, distance: 21.0
click at [608, 537] on input "checkbox" at bounding box center [608, 532] width 10 height 10
checkbox input "true"
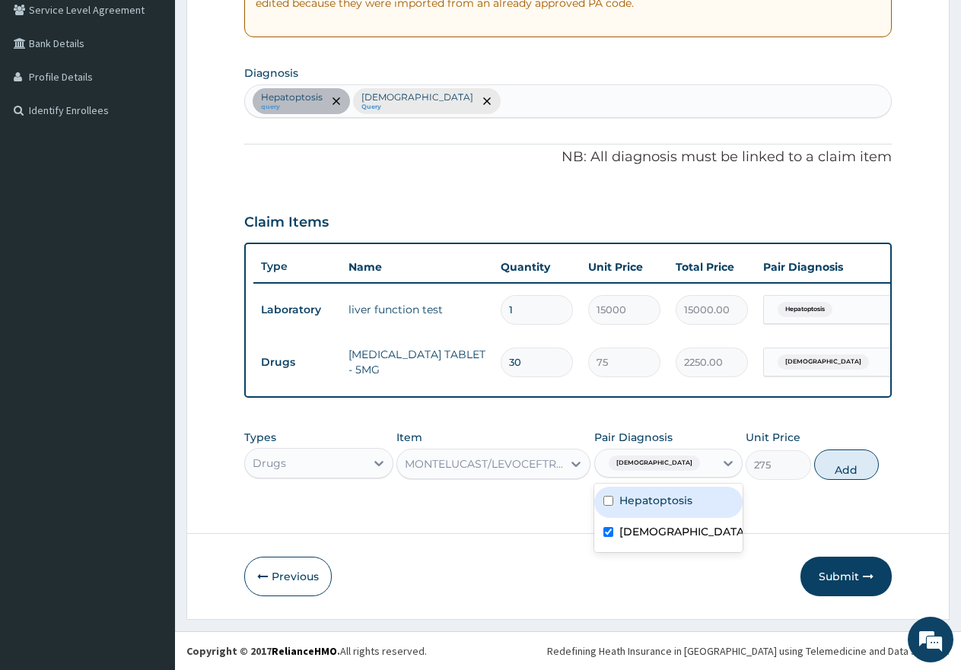
click at [849, 476] on button "Add" at bounding box center [846, 465] width 65 height 30
type input "0"
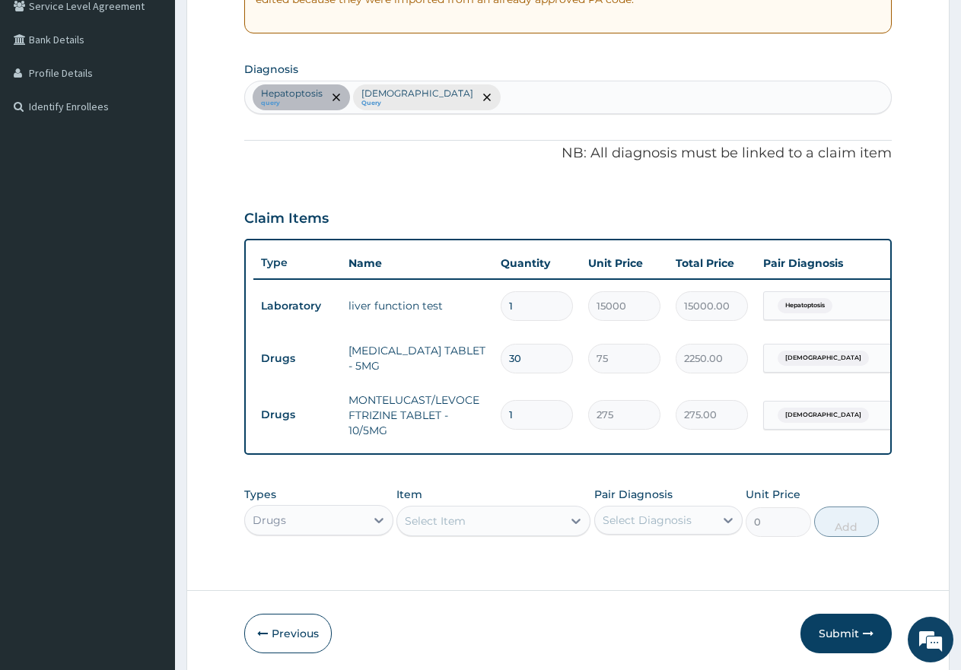
click at [476, 523] on div "Select Item" at bounding box center [493, 521] width 194 height 30
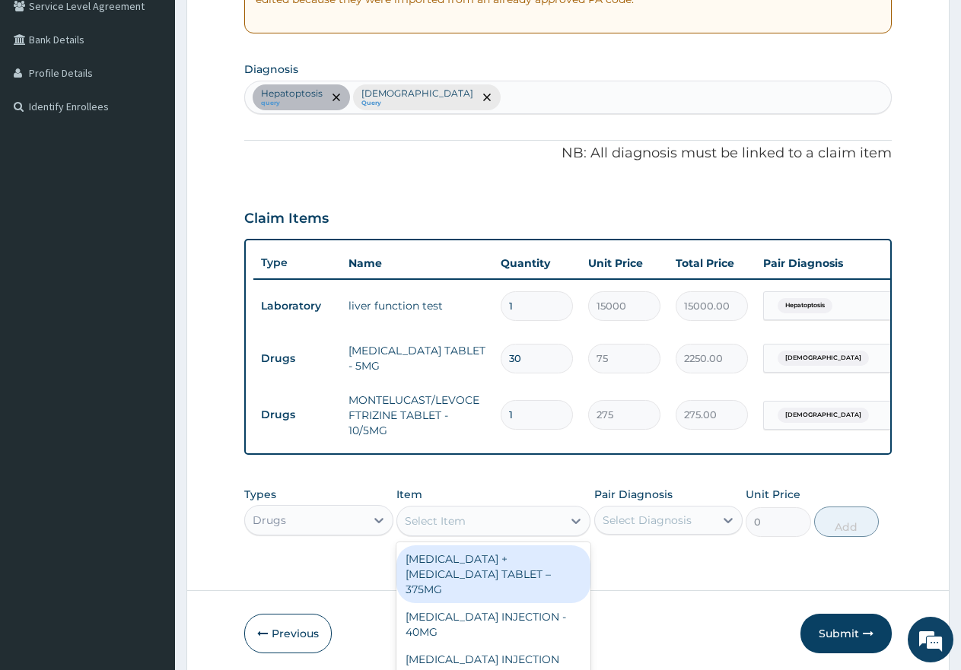
scroll to position [43, 0]
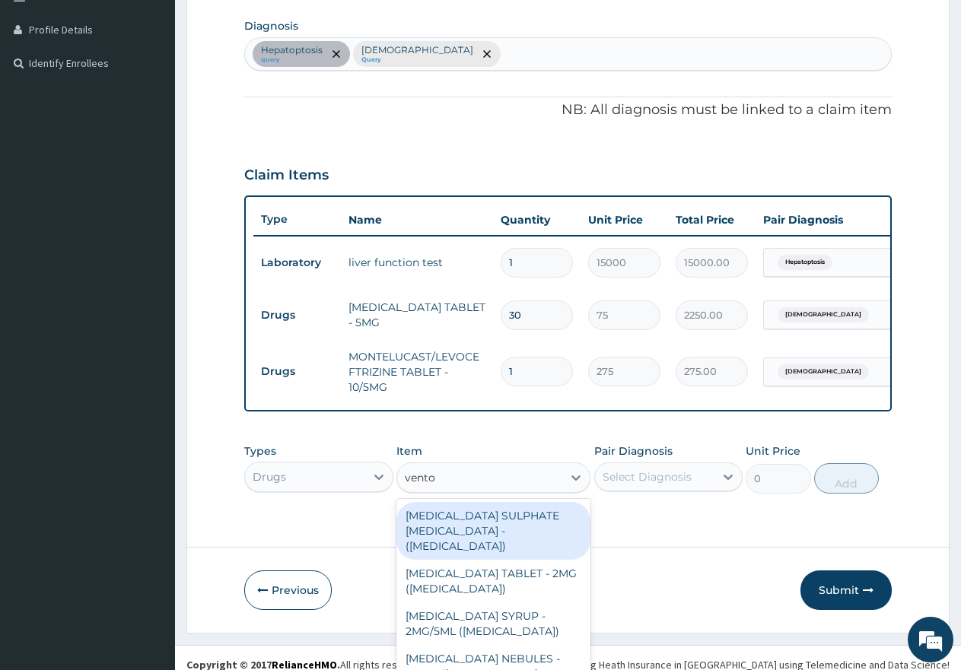
type input "ventol"
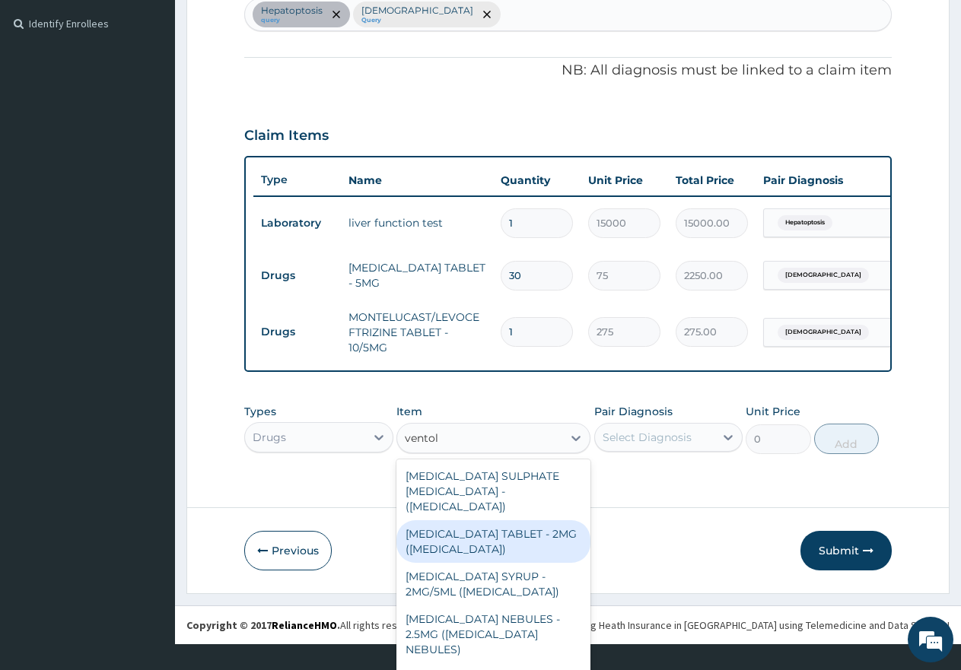
scroll to position [389, 0]
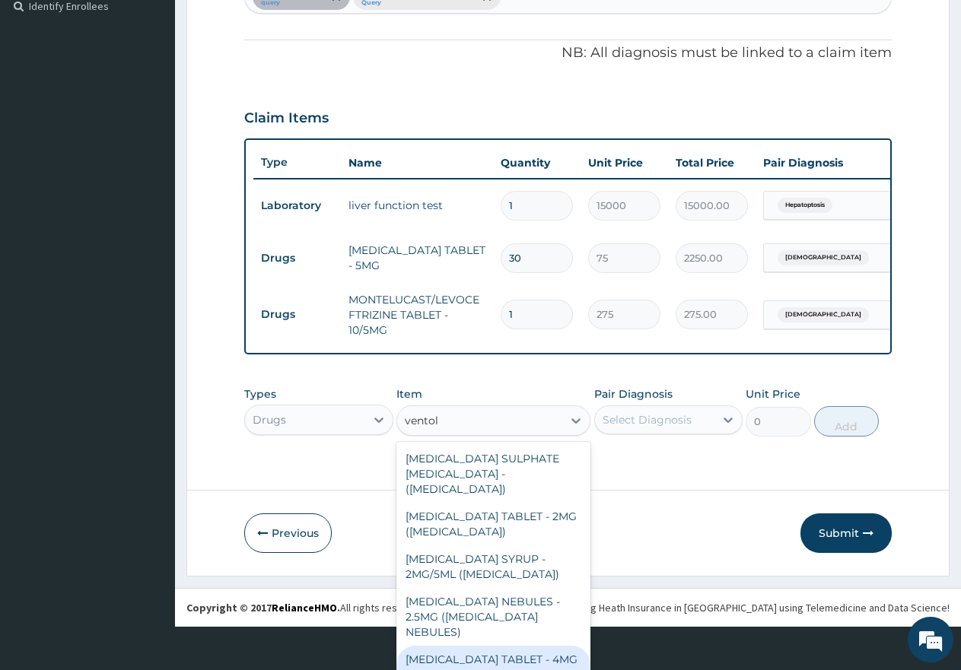
drag, startPoint x: 446, startPoint y: 631, endPoint x: 474, endPoint y: 596, distance: 44.9
click at [450, 646] on div "[MEDICAL_DATA] TABLET - 4MG ([MEDICAL_DATA])" at bounding box center [493, 667] width 194 height 43
type input "100"
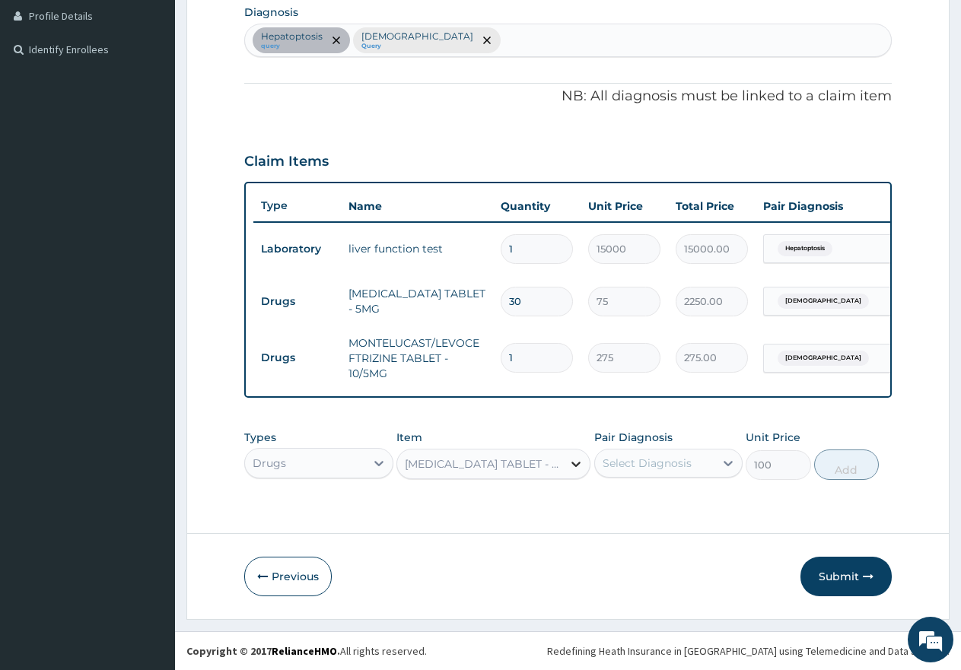
scroll to position [0, 0]
click at [620, 463] on div "Select Diagnosis" at bounding box center [647, 463] width 89 height 15
drag, startPoint x: 608, startPoint y: 531, endPoint x: 640, endPoint y: 529, distance: 32.0
click at [614, 531] on div "Asthma" at bounding box center [668, 533] width 149 height 31
checkbox input "true"
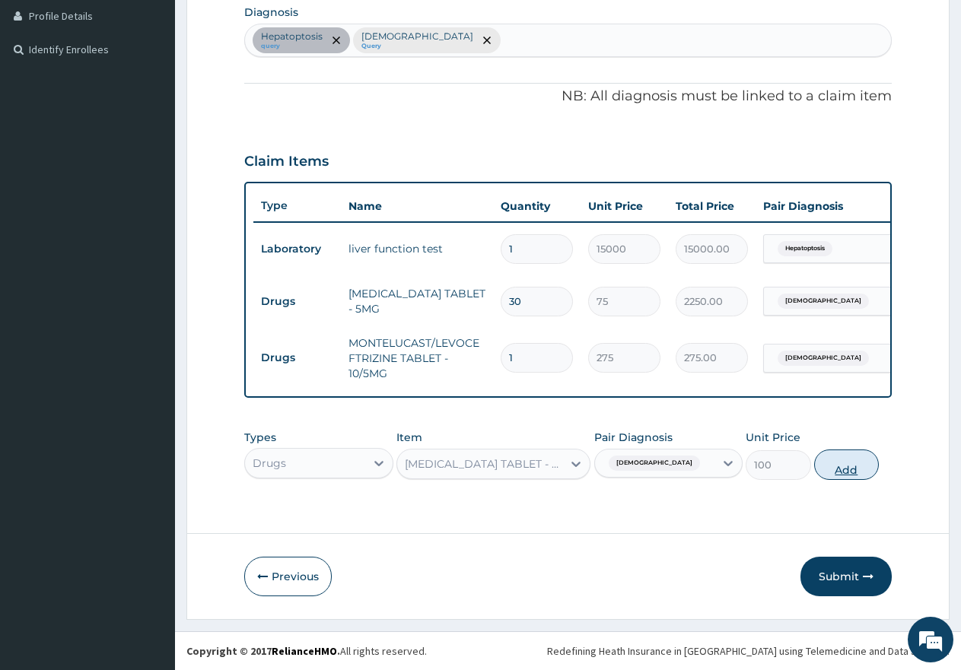
click at [849, 469] on button "Add" at bounding box center [846, 465] width 65 height 30
type input "0"
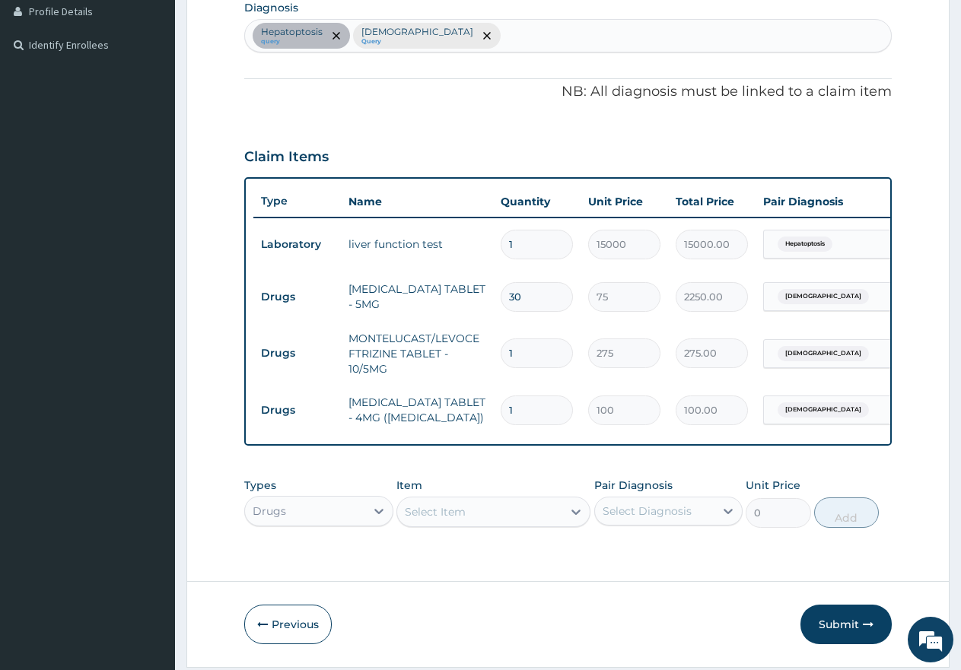
click at [466, 518] on div "Types Drugs Item Select Item Pair Diagnosis Select Diagnosis Unit Price 0 Add" at bounding box center [567, 502] width 647 height 65
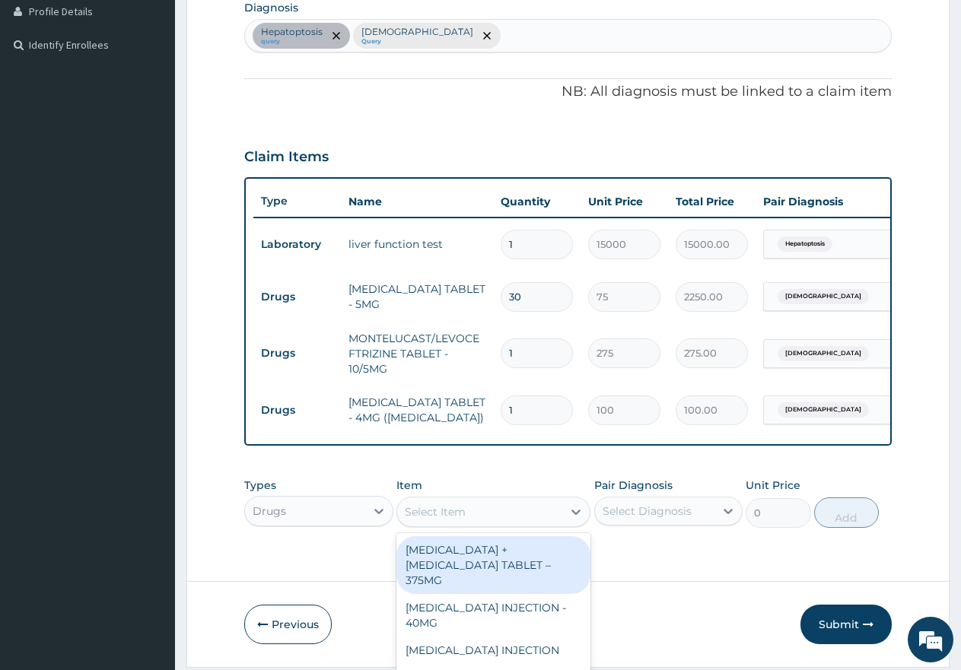
scroll to position [43, 0]
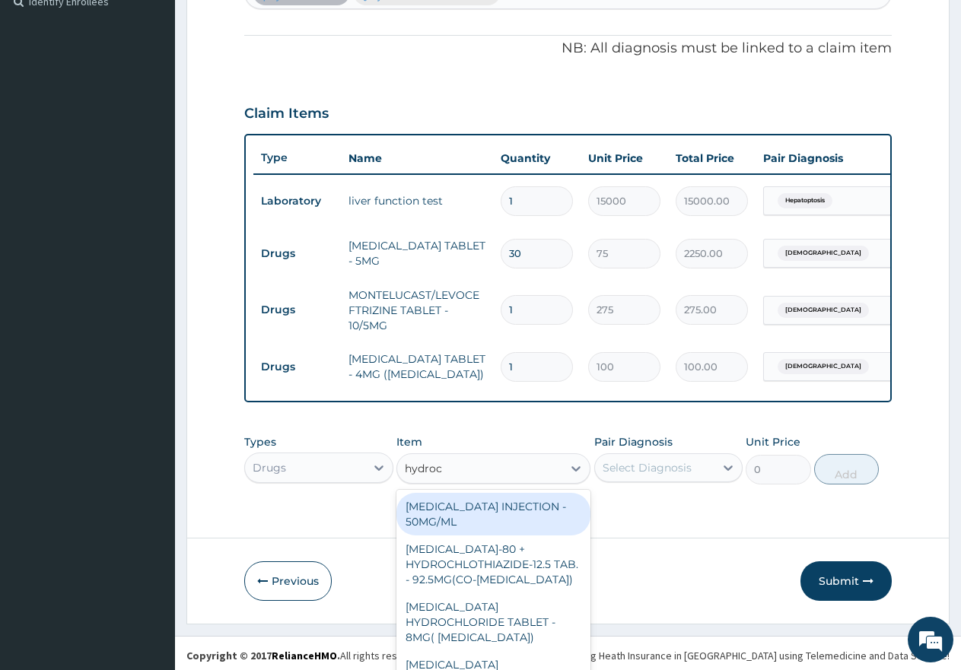
type input "hydroco"
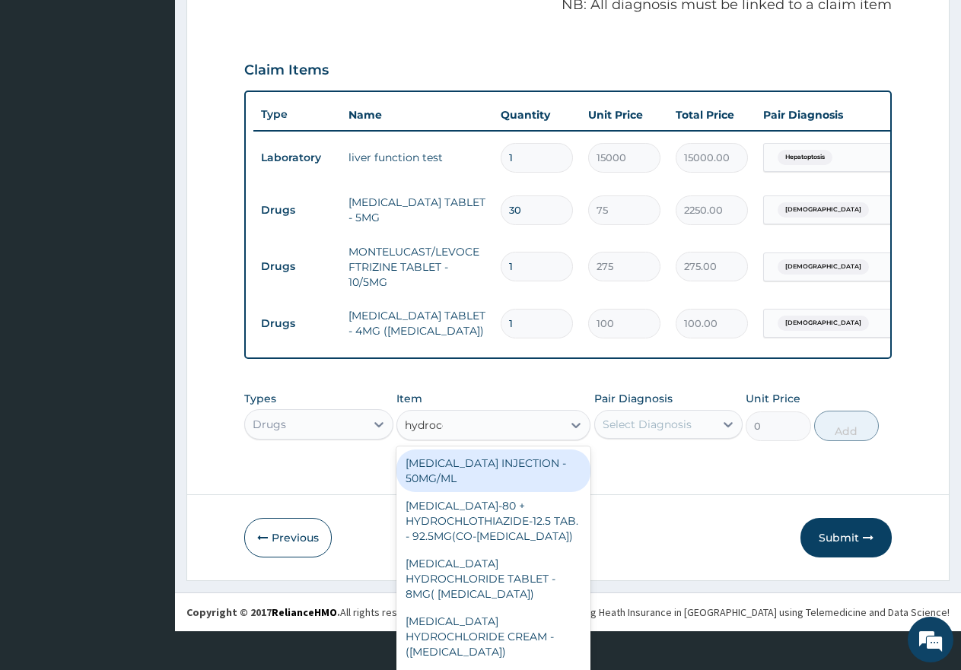
scroll to position [0, 0]
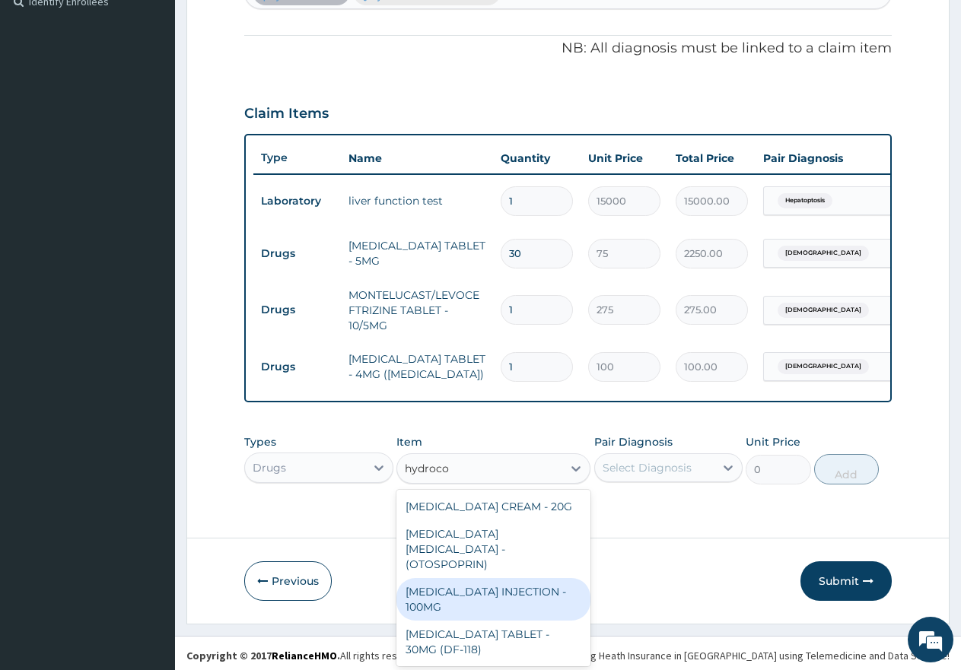
drag, startPoint x: 528, startPoint y: 597, endPoint x: 557, endPoint y: 565, distance: 43.7
click at [528, 596] on div "HYDROCORTISONE INJECTION - 100MG" at bounding box center [493, 599] width 194 height 43
type input "1500"
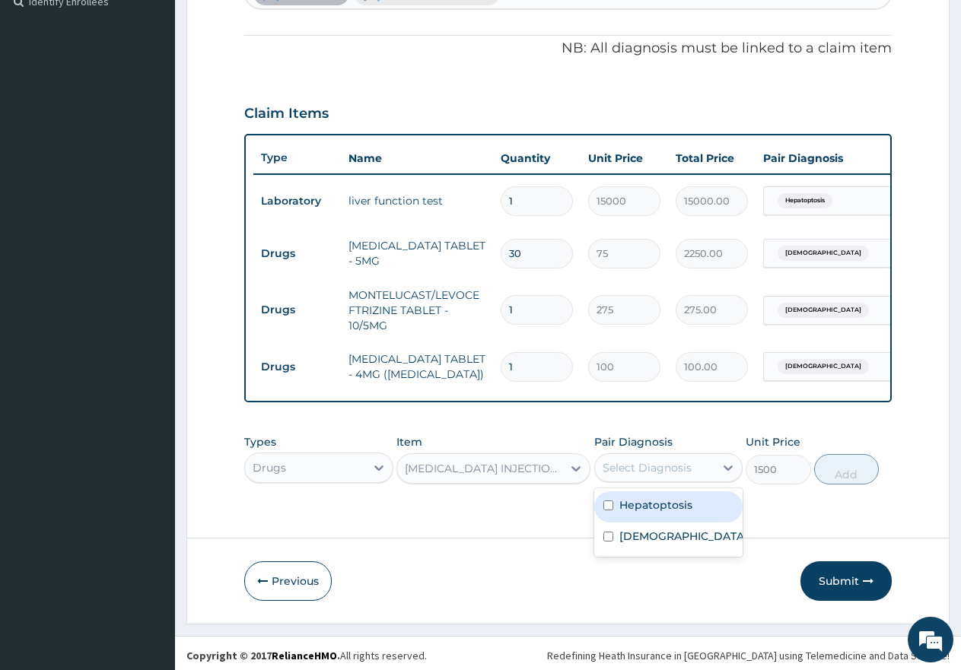
click at [631, 469] on div "Select Diagnosis" at bounding box center [647, 467] width 89 height 15
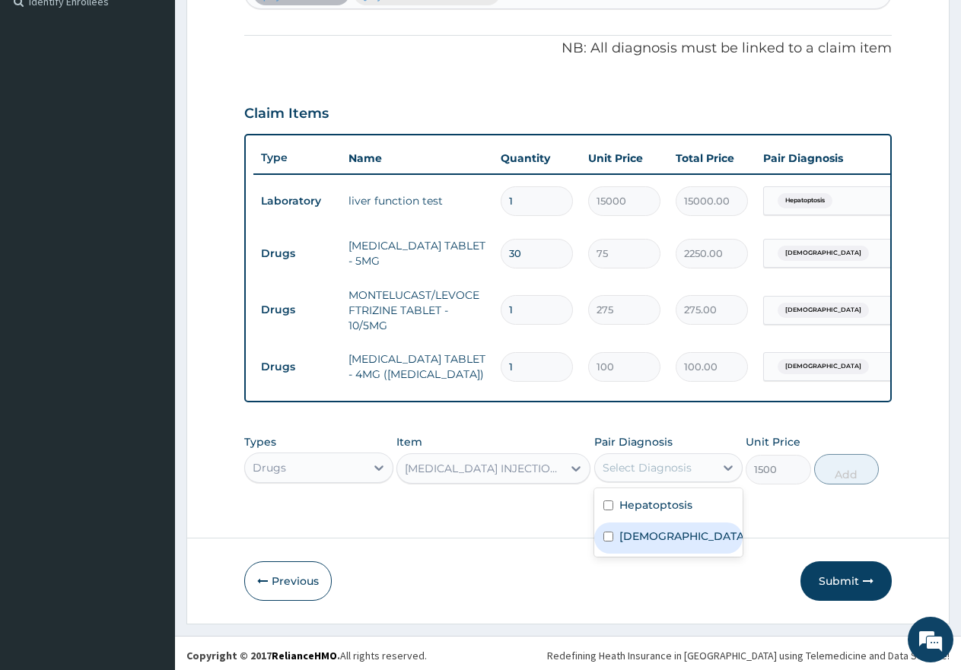
drag, startPoint x: 605, startPoint y: 537, endPoint x: 632, endPoint y: 532, distance: 27.9
click at [611, 536] on input "checkbox" at bounding box center [608, 537] width 10 height 10
checkbox input "true"
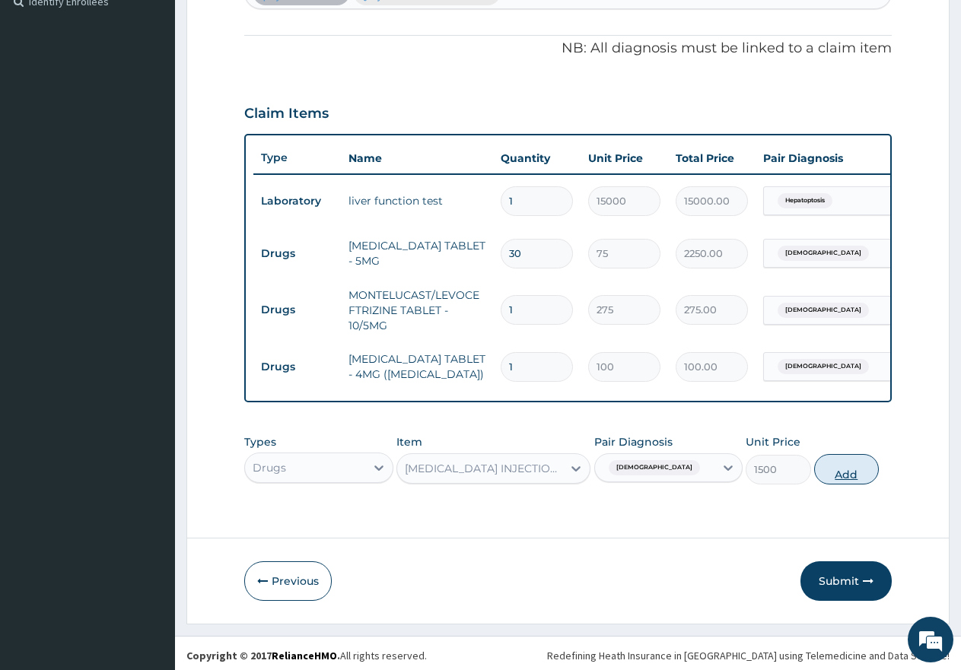
click at [842, 472] on button "Add" at bounding box center [846, 469] width 65 height 30
type input "0"
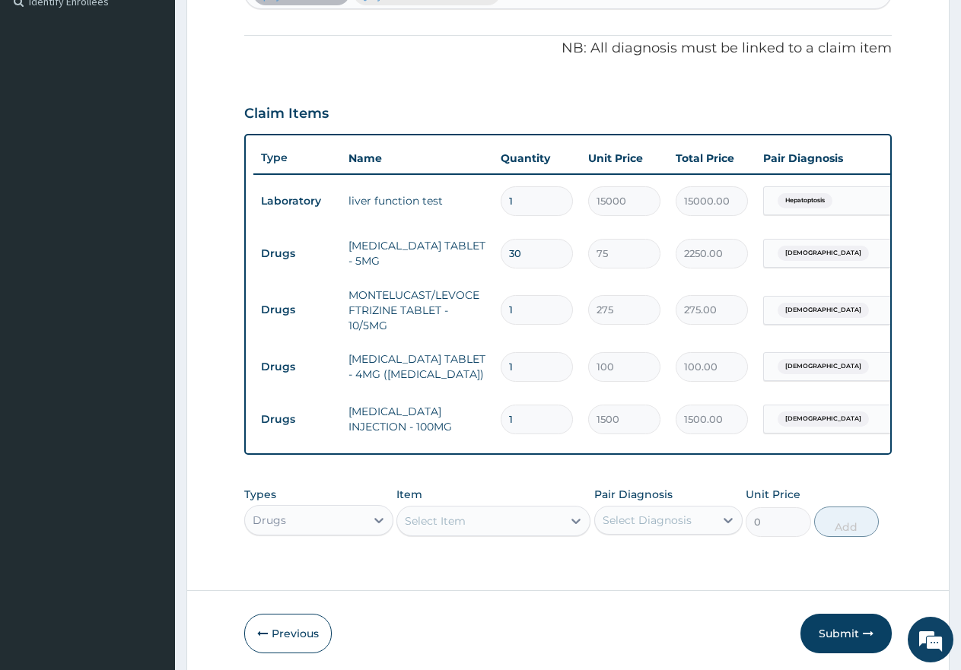
click at [542, 301] on input "1" at bounding box center [537, 310] width 72 height 30
type input "14"
type input "3850.00"
type input "14"
drag, startPoint x: 517, startPoint y: 355, endPoint x: 484, endPoint y: 345, distance: 34.7
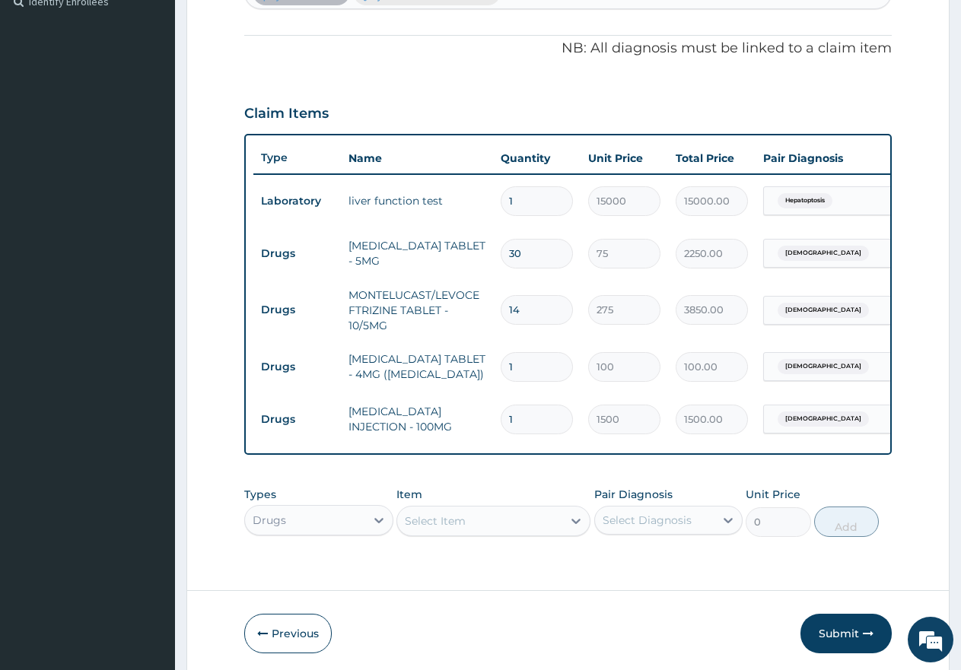
click at [484, 345] on tr "Drugs SALBUTAMOL TABLET - 4MG (VENTOLIN) 1 100 100.00 Asthma Delete" at bounding box center [626, 367] width 746 height 52
type input "3"
type input "300.00"
type input "30"
type input "3000.00"
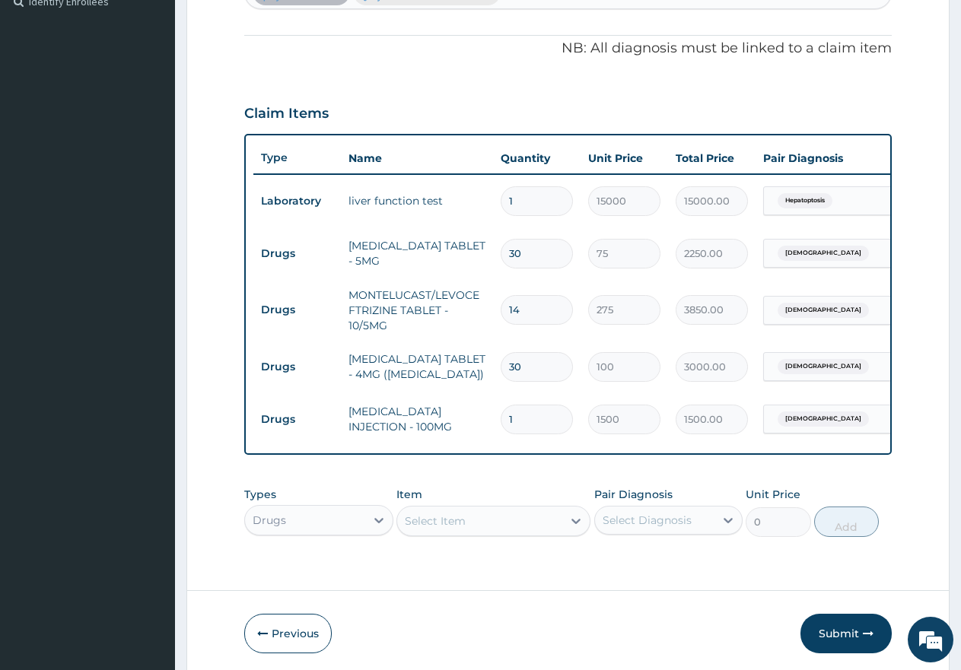
type input "30"
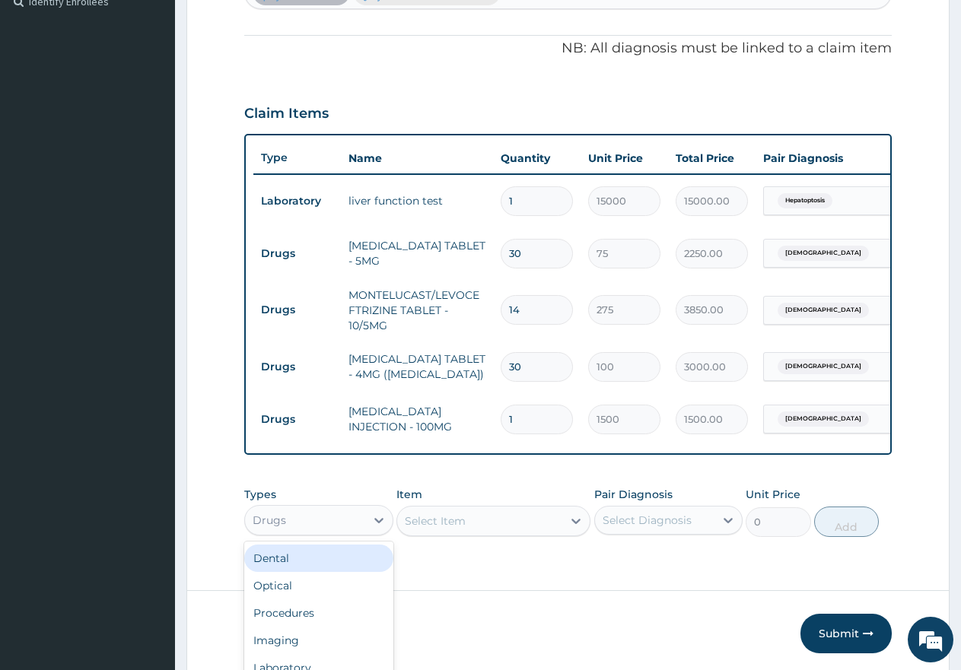
click at [312, 526] on div "option Drugs, selected. option Dental focused, 1 of 10. 10 results available. U…" at bounding box center [318, 520] width 149 height 30
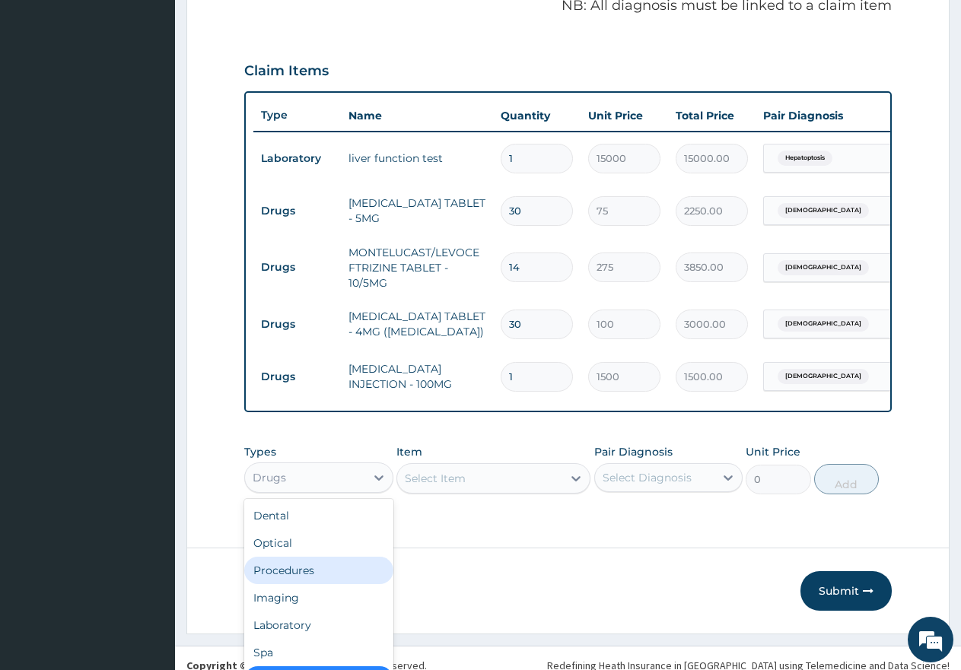
click at [315, 574] on div "Procedures" at bounding box center [318, 570] width 149 height 27
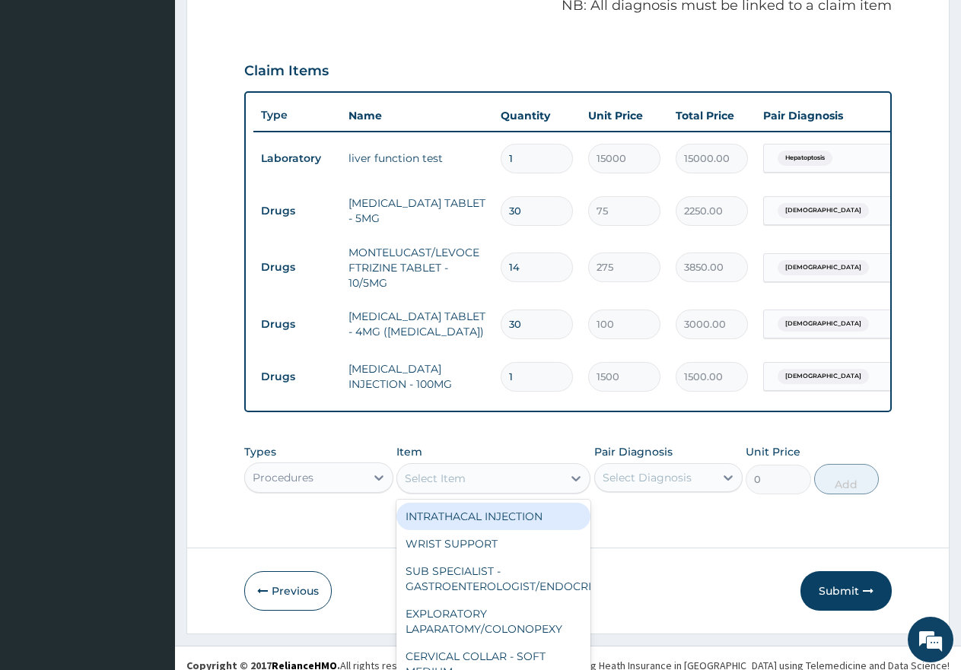
scroll to position [43, 0]
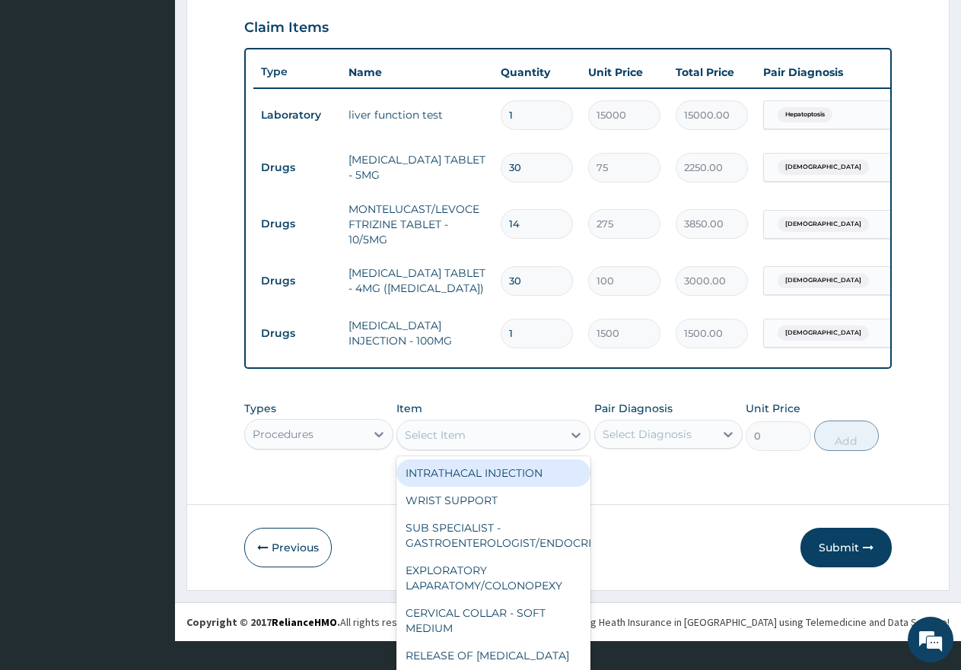
click at [487, 450] on div "option HYDROCORTISONE INJECTION - 100MG, selected. option INTRATHACAL INJECTION…" at bounding box center [493, 435] width 194 height 30
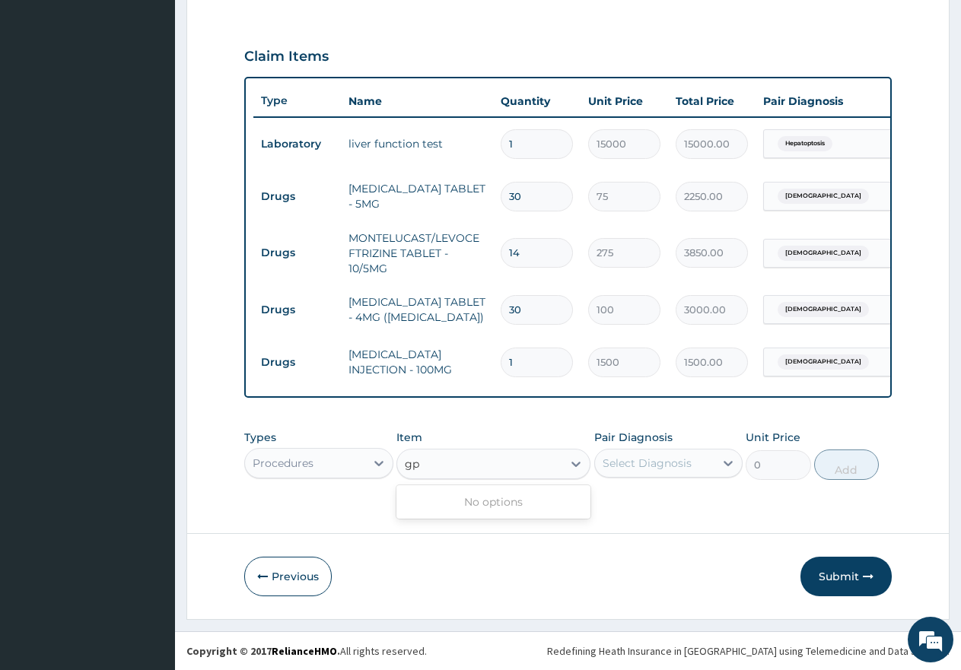
scroll to position [0, 0]
type input "g"
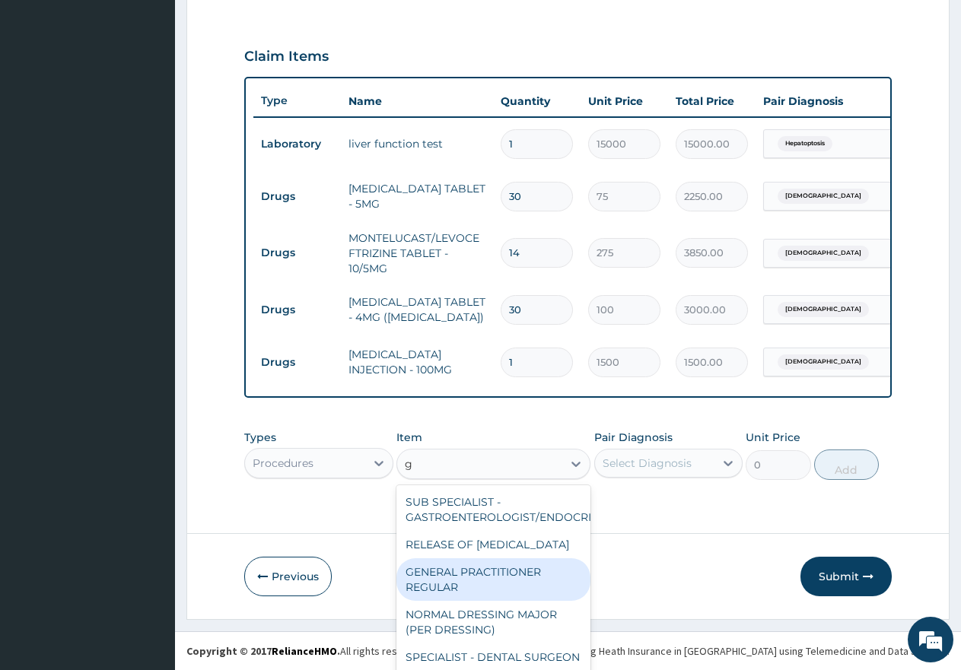
click at [457, 574] on div "GENERAL PRACTITIONER REGULAR" at bounding box center [493, 579] width 194 height 43
type input "2500"
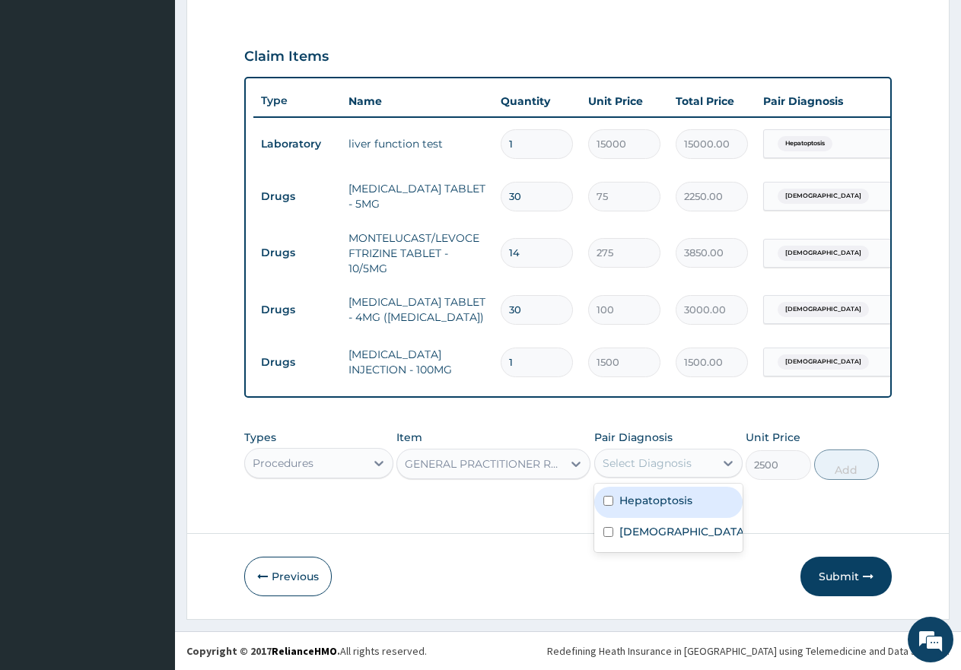
click at [646, 462] on div "Select Diagnosis" at bounding box center [647, 463] width 89 height 15
click at [612, 507] on div "Hepatoptosis" at bounding box center [668, 502] width 149 height 31
checkbox input "true"
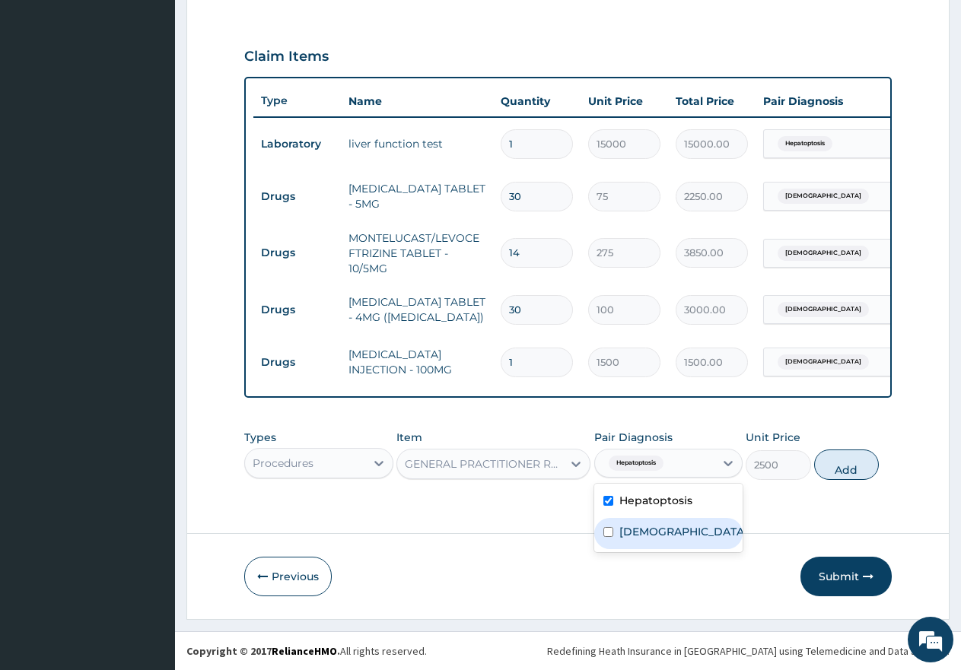
click at [609, 534] on input "checkbox" at bounding box center [608, 532] width 10 height 10
checkbox input "true"
click at [850, 476] on button "Add" at bounding box center [846, 465] width 65 height 30
type input "0"
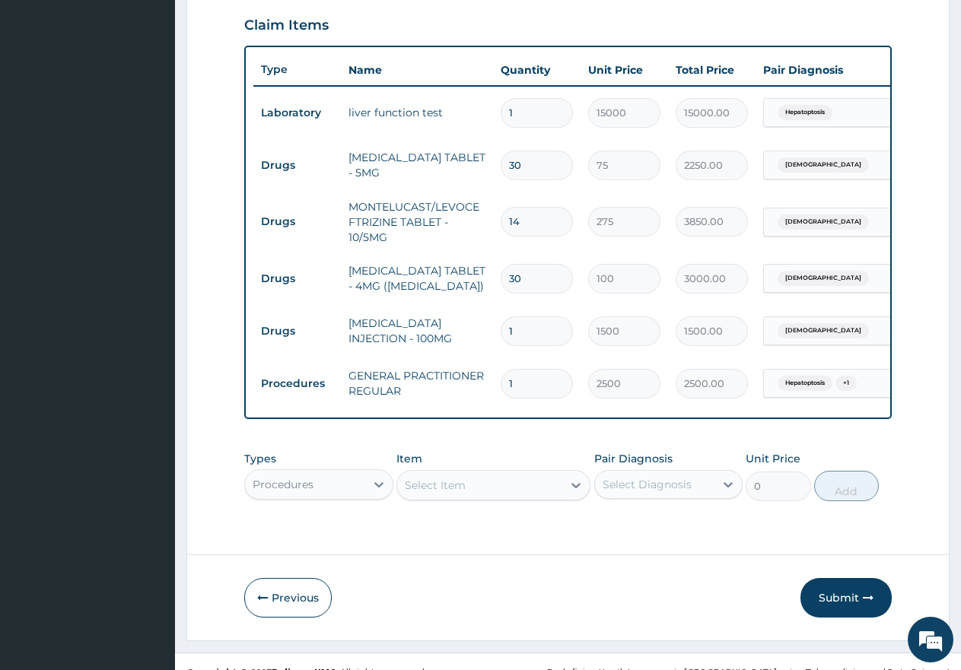
scroll to position [546, 0]
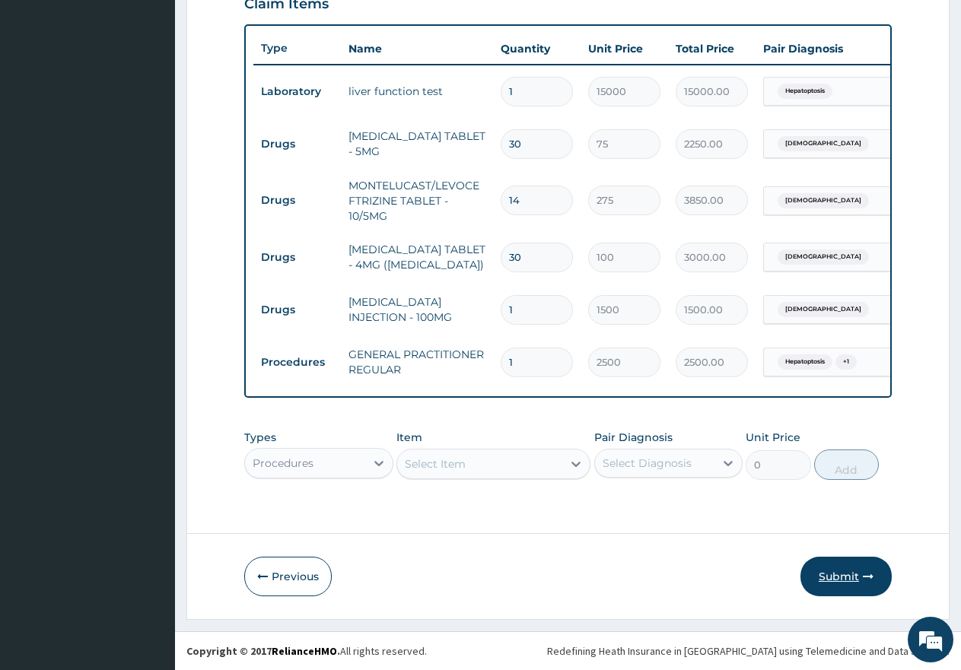
click at [842, 587] on button "Submit" at bounding box center [845, 577] width 91 height 40
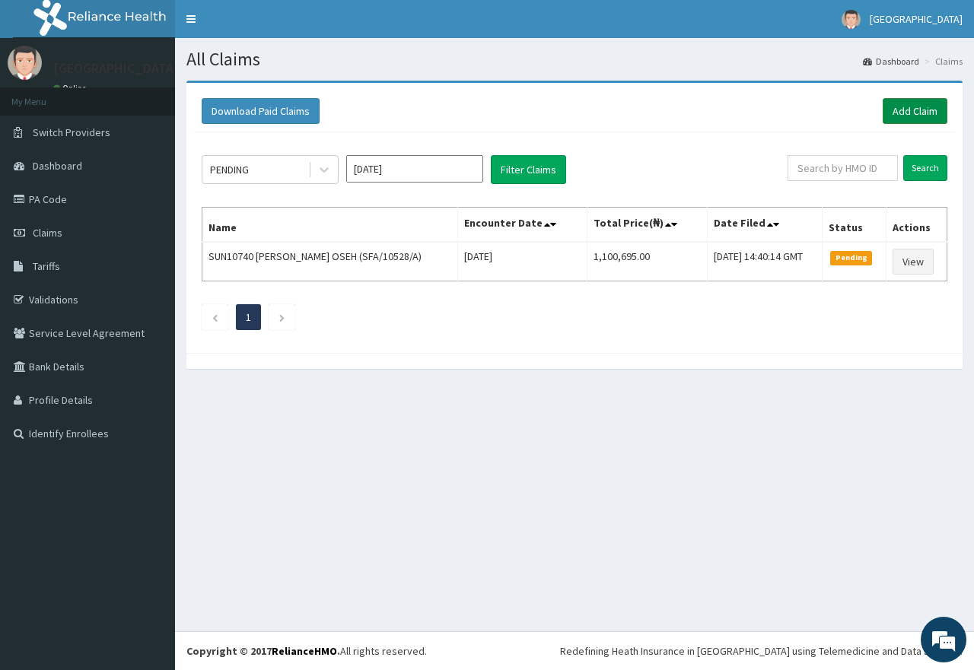
click at [913, 115] on link "Add Claim" at bounding box center [915, 111] width 65 height 26
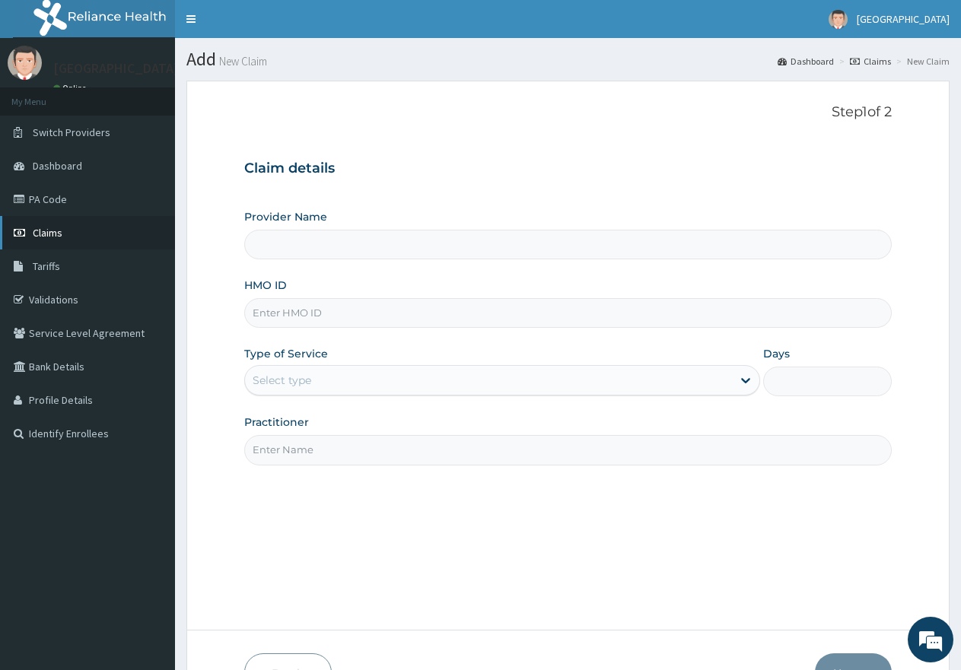
type input "[GEOGRAPHIC_DATA]"
click at [319, 316] on input "HMO ID" at bounding box center [567, 313] width 647 height 30
paste input "EDE/10043/B"
type input "EDE/10043/B"
click at [298, 383] on div "Select type" at bounding box center [282, 380] width 59 height 15
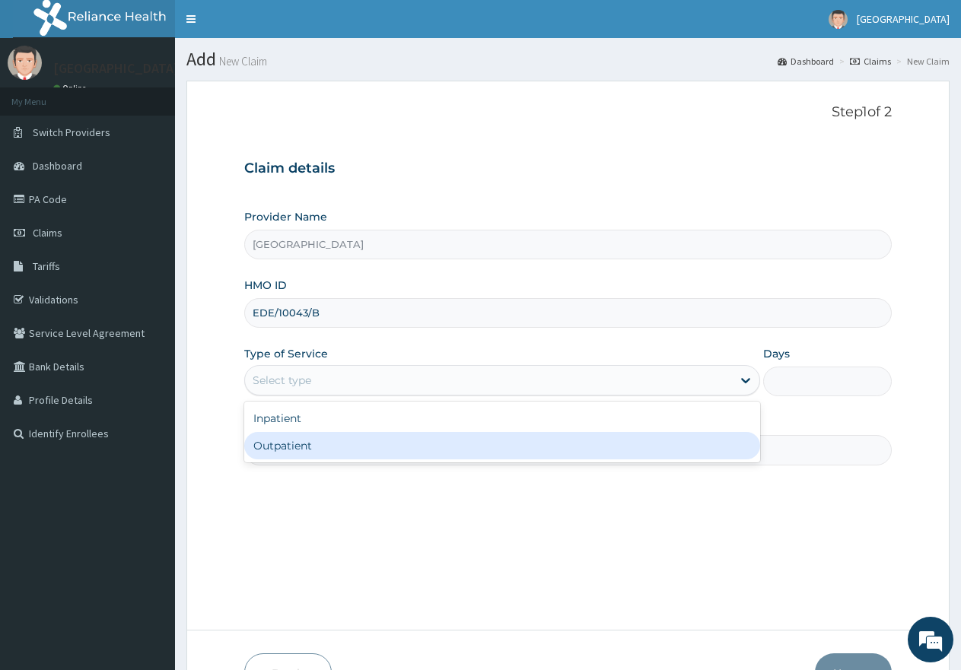
click at [305, 444] on div "Outpatient" at bounding box center [501, 445] width 515 height 27
type input "1"
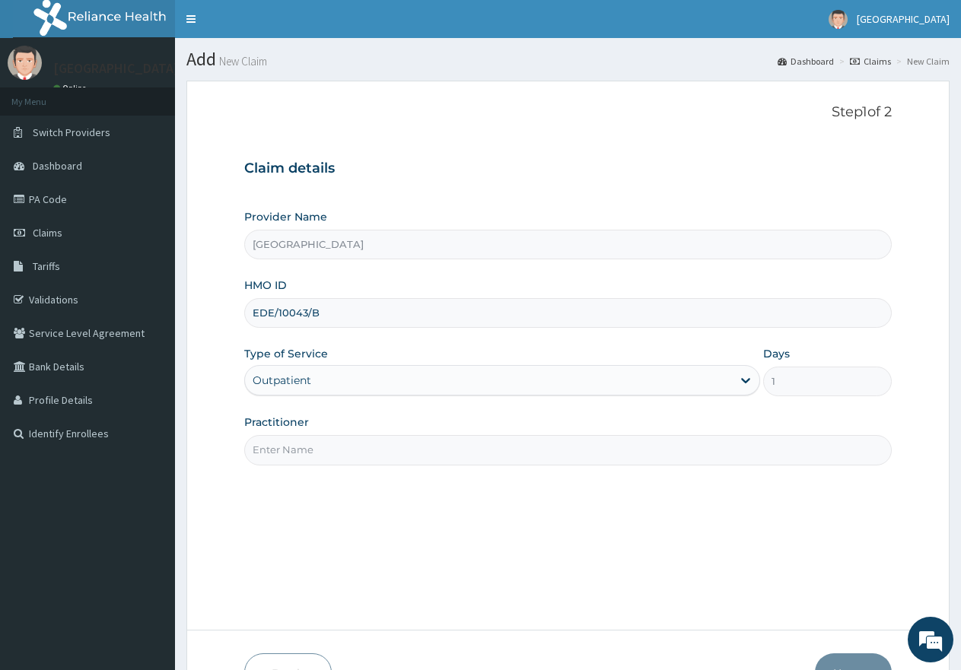
click at [313, 445] on input "Practitioner" at bounding box center [567, 450] width 647 height 30
type input "gp"
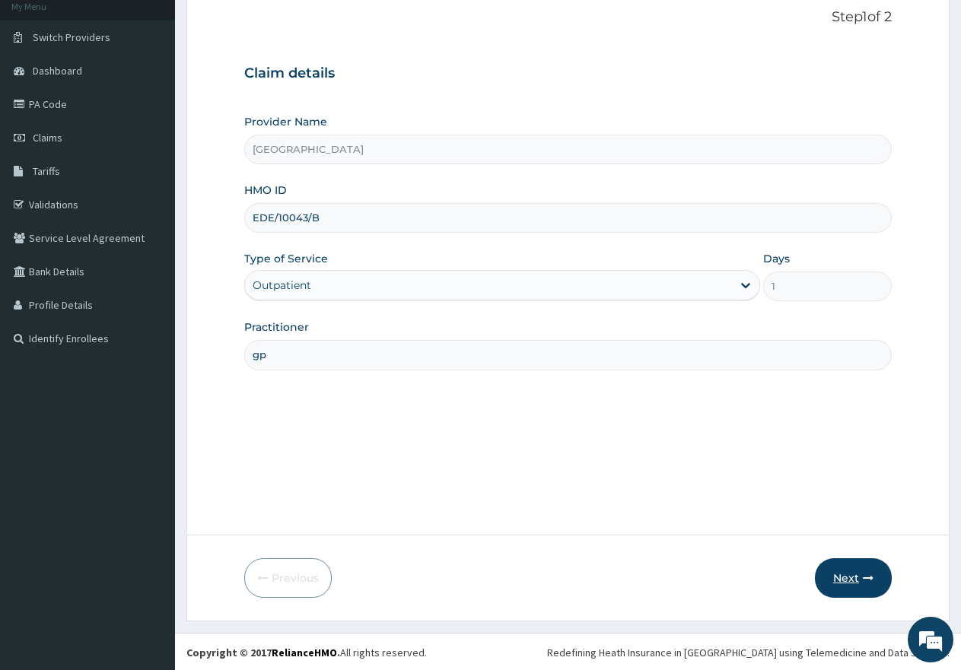
scroll to position [97, 0]
click at [844, 577] on button "Next" at bounding box center [853, 577] width 77 height 40
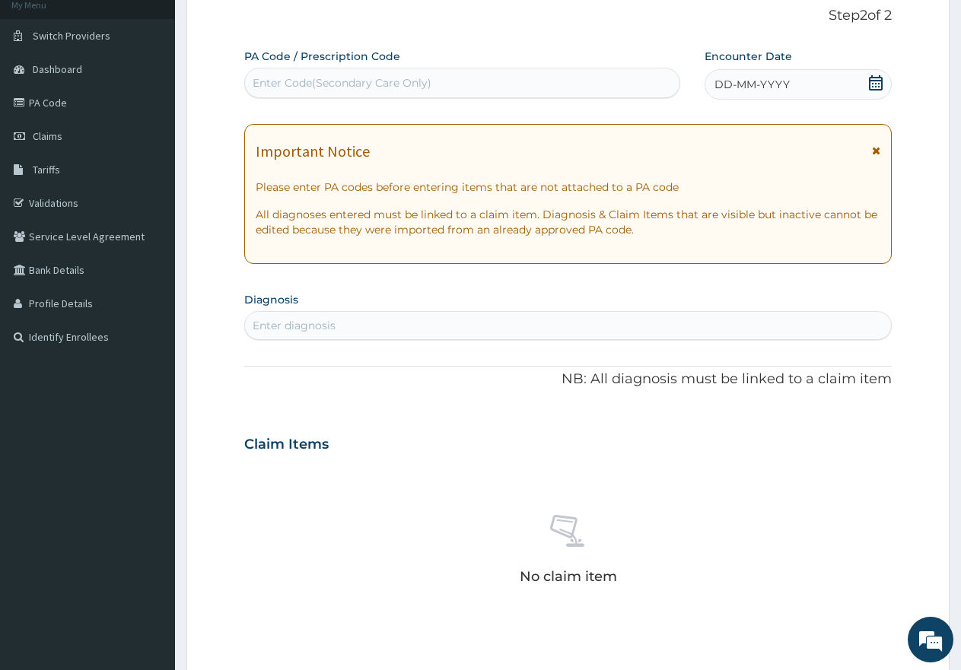
scroll to position [0, 0]
click at [873, 78] on icon at bounding box center [876, 82] width 14 height 15
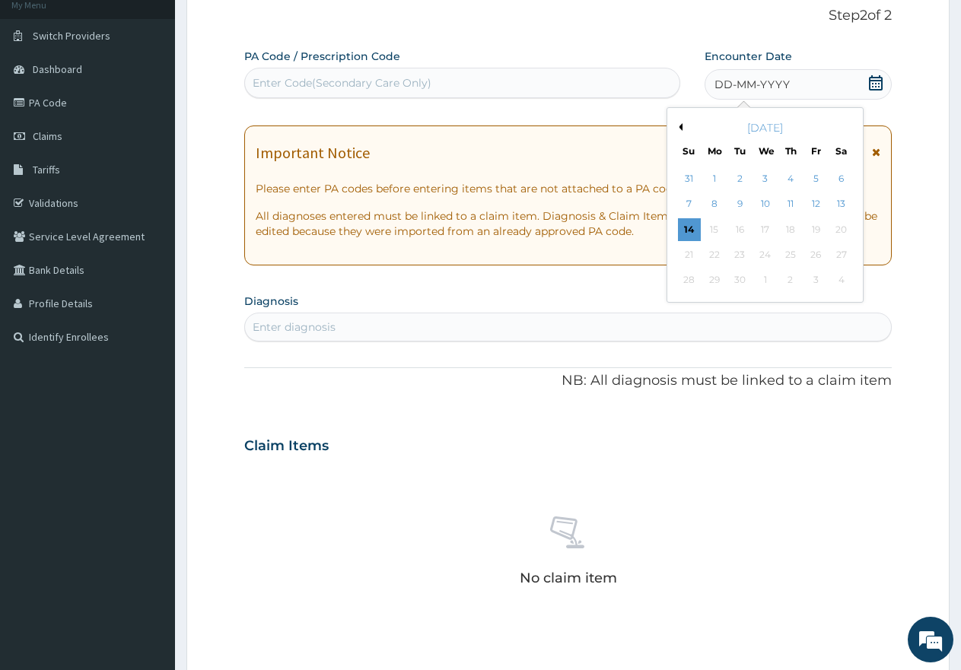
click at [679, 125] on button "Previous Month" at bounding box center [679, 127] width 8 height 8
click at [816, 175] on div "1" at bounding box center [815, 178] width 23 height 23
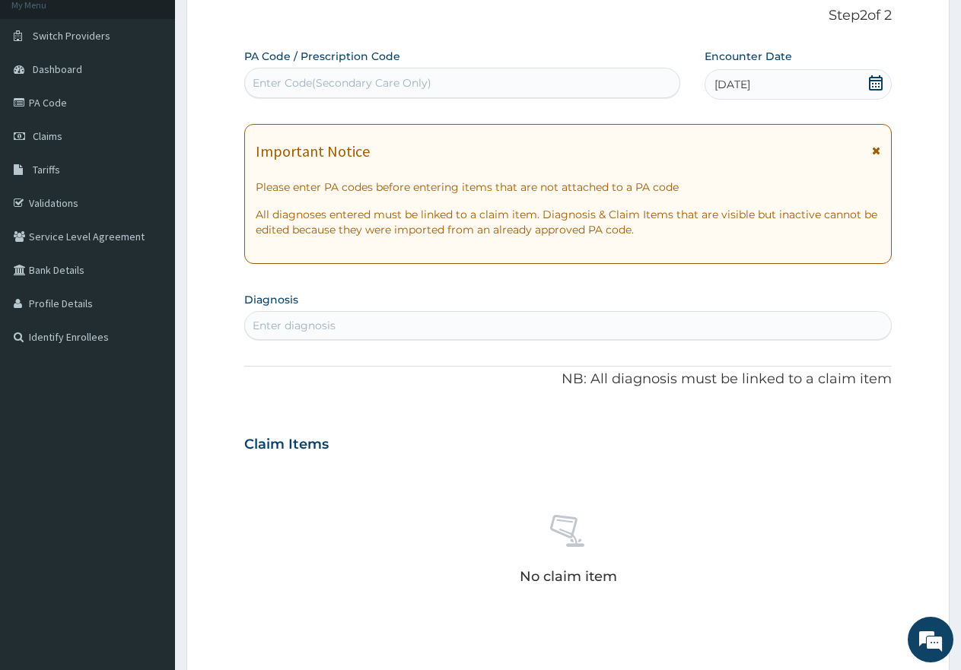
click at [457, 331] on div "Enter diagnosis" at bounding box center [568, 325] width 646 height 24
type input "malari"
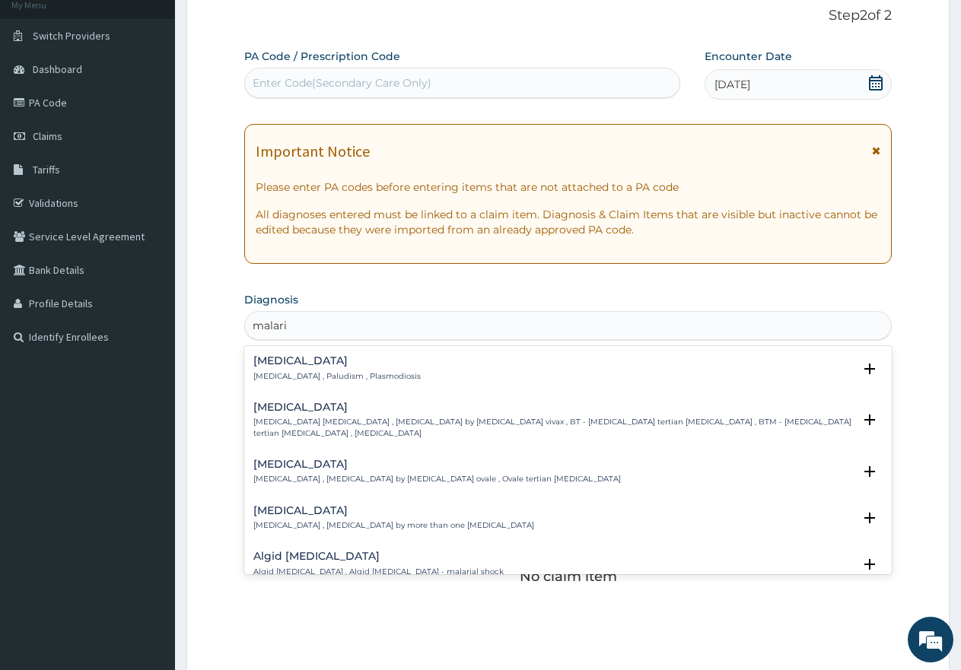
click at [296, 367] on div "[MEDICAL_DATA] [MEDICAL_DATA] , Paludism , Plasmodiosis" at bounding box center [336, 368] width 167 height 27
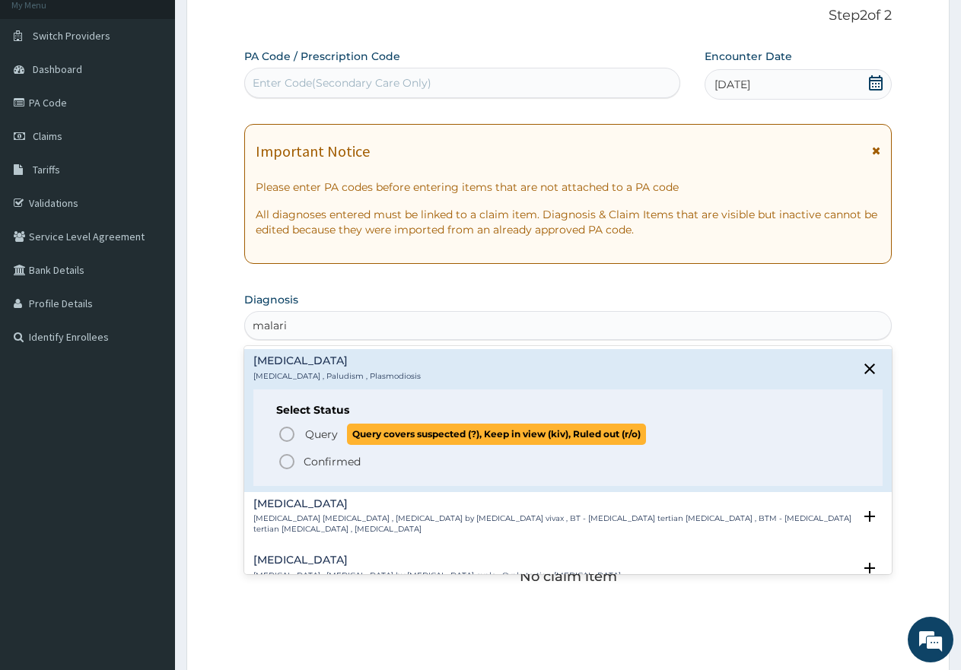
drag, startPoint x: 279, startPoint y: 437, endPoint x: 291, endPoint y: 422, distance: 19.0
click at [280, 437] on icon "status option query" at bounding box center [287, 434] width 18 height 18
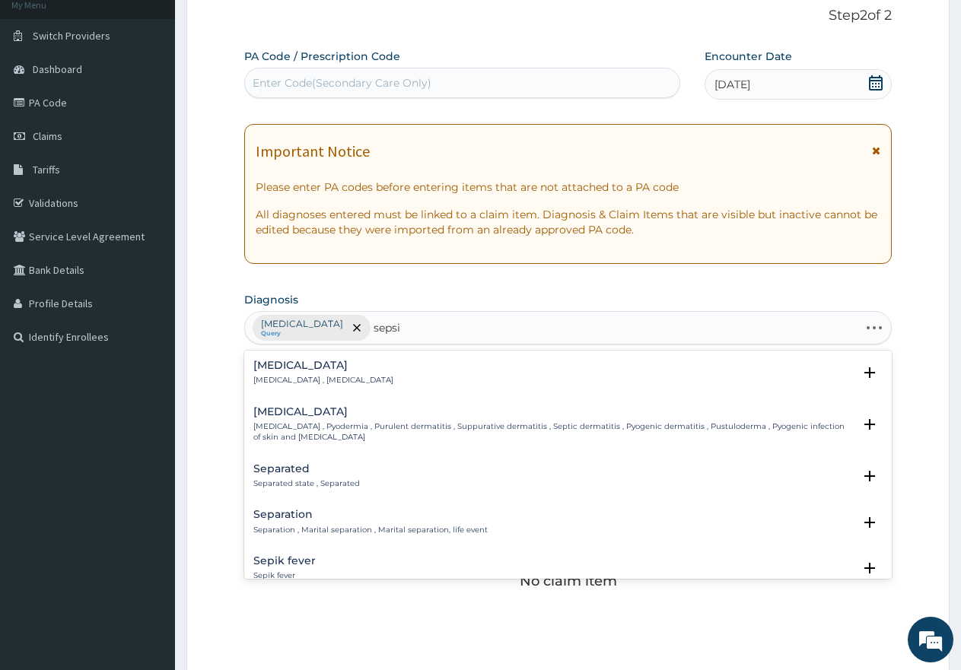
type input "[MEDICAL_DATA]"
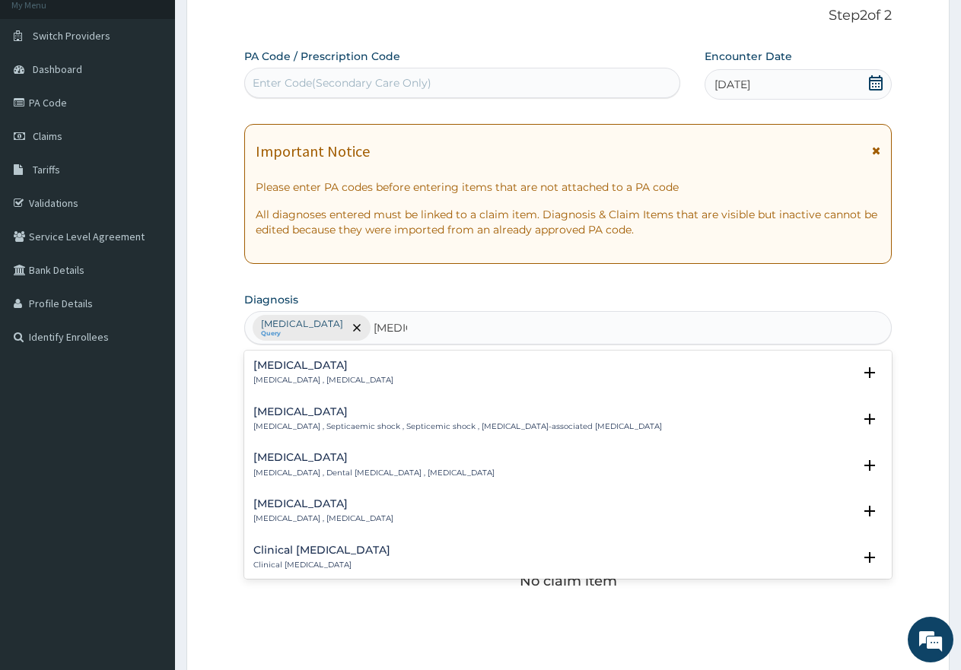
click at [272, 377] on p "[MEDICAL_DATA] , [MEDICAL_DATA]" at bounding box center [323, 380] width 140 height 11
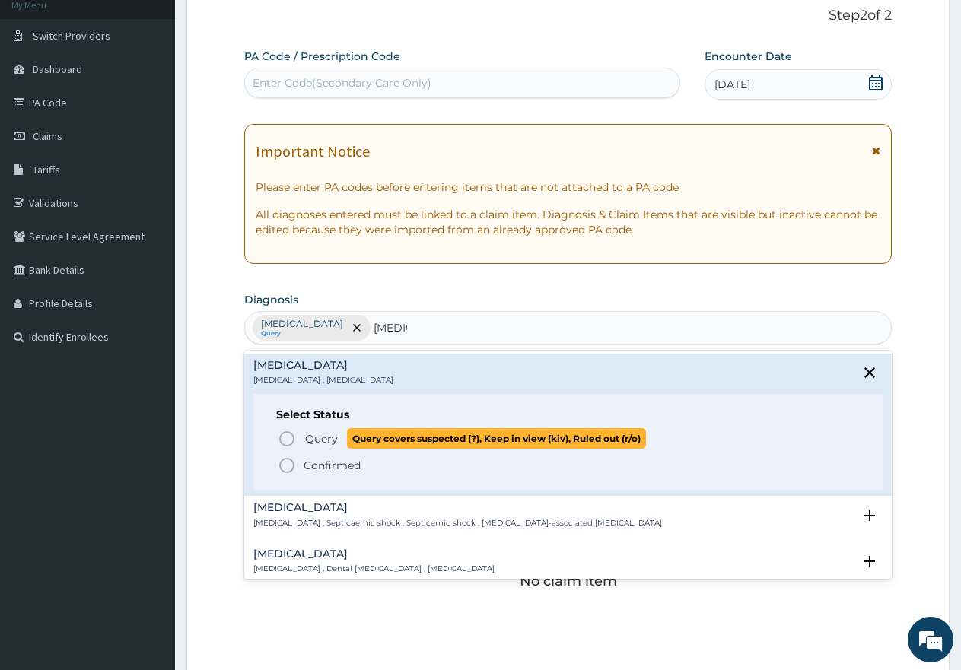
click at [292, 441] on icon "status option query" at bounding box center [287, 439] width 18 height 18
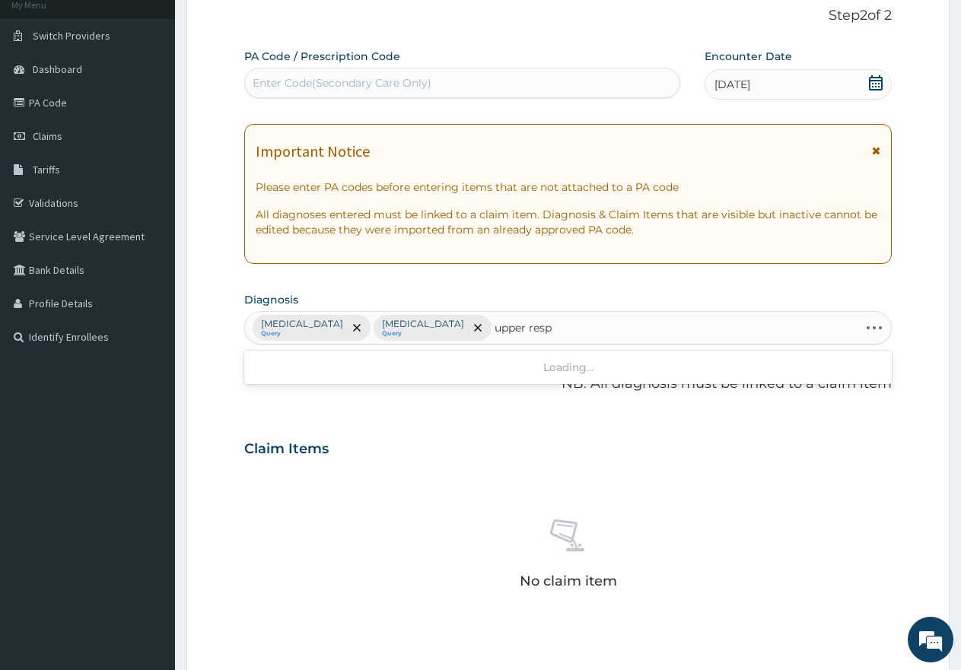
type input "upper respi"
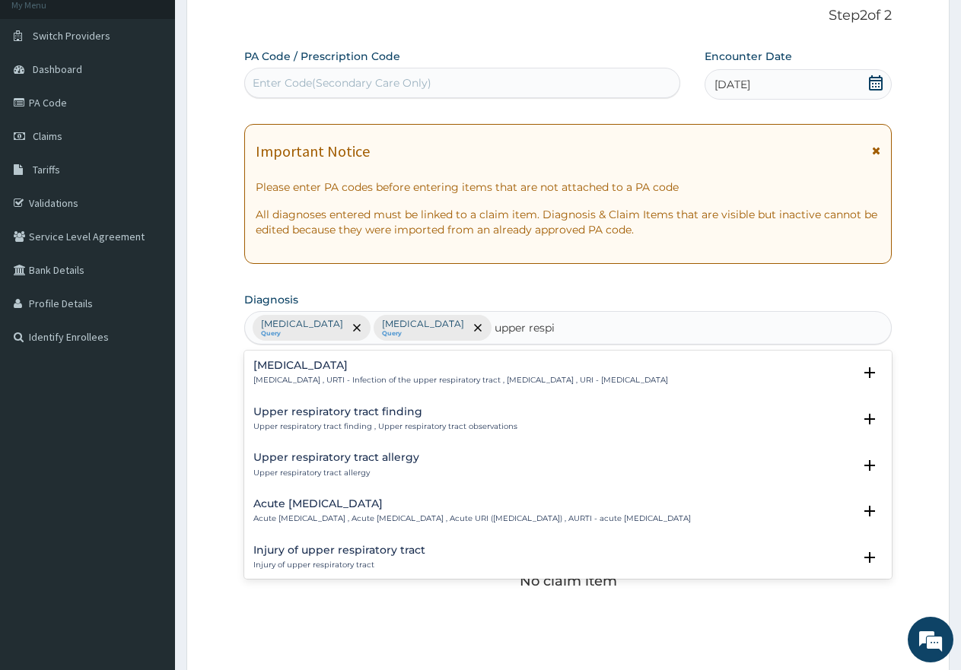
click at [358, 363] on h4 "[MEDICAL_DATA]" at bounding box center [460, 365] width 415 height 11
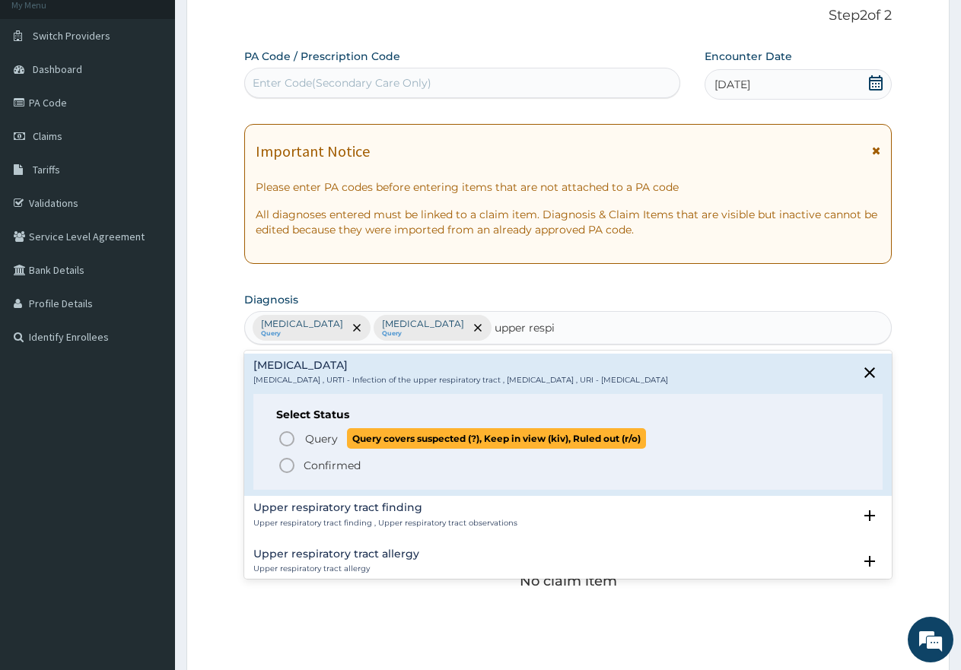
click at [287, 436] on icon "status option query" at bounding box center [287, 439] width 18 height 18
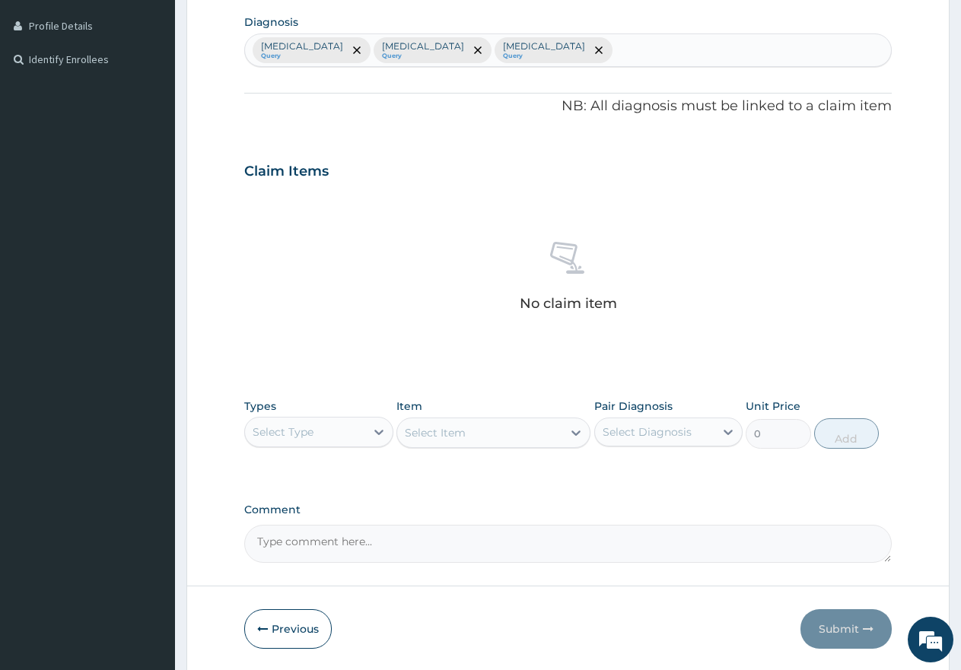
scroll to position [427, 0]
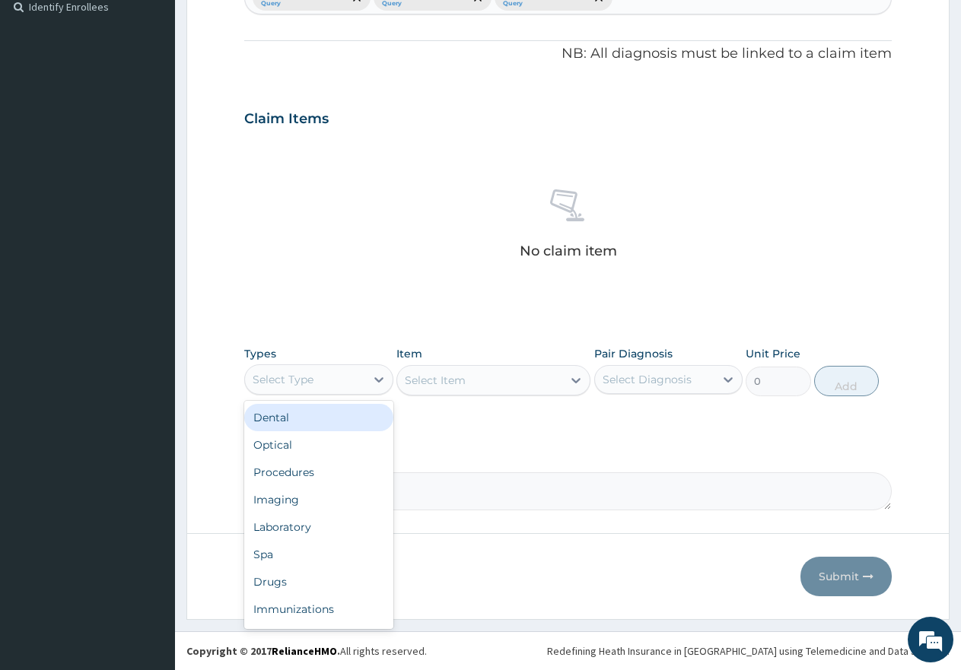
drag, startPoint x: 342, startPoint y: 375, endPoint x: 344, endPoint y: 360, distance: 15.3
click at [342, 372] on div "Select Type" at bounding box center [305, 379] width 120 height 24
click at [306, 472] on div "Procedures" at bounding box center [318, 472] width 149 height 27
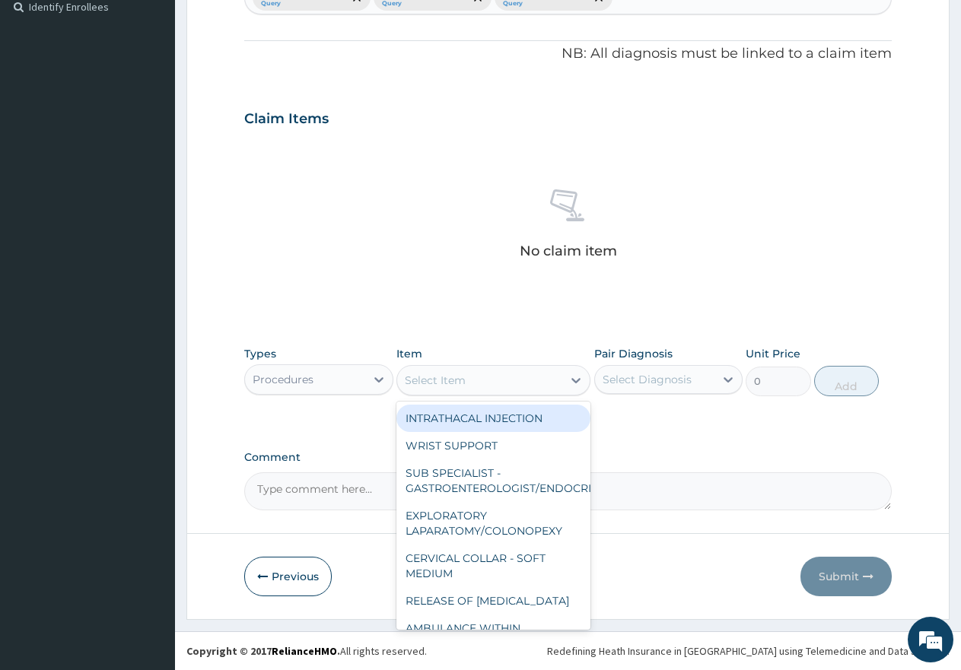
click at [490, 382] on div "Select Item" at bounding box center [479, 380] width 165 height 24
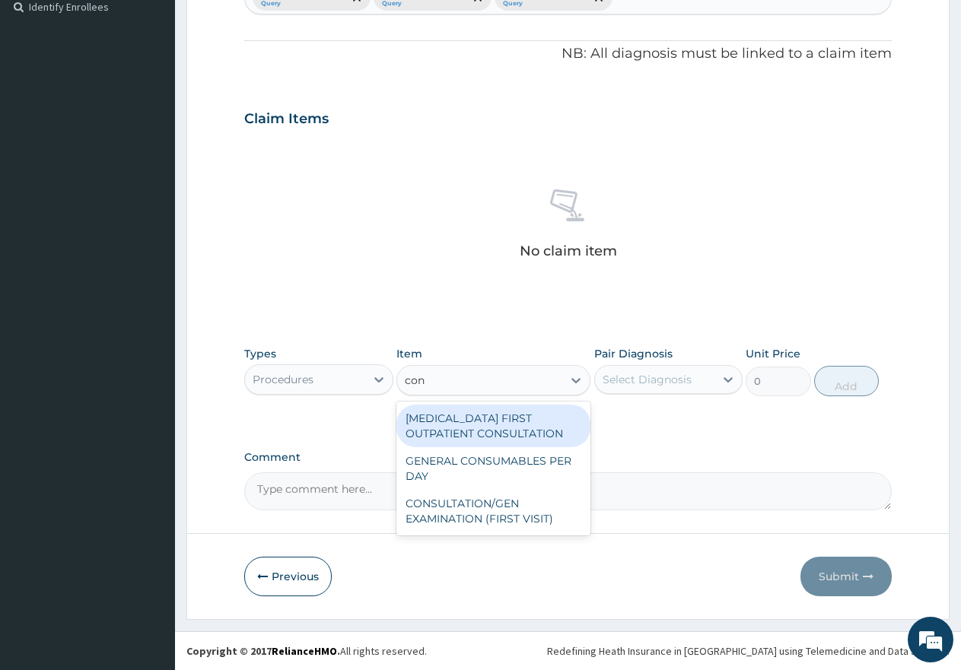
type input "cons"
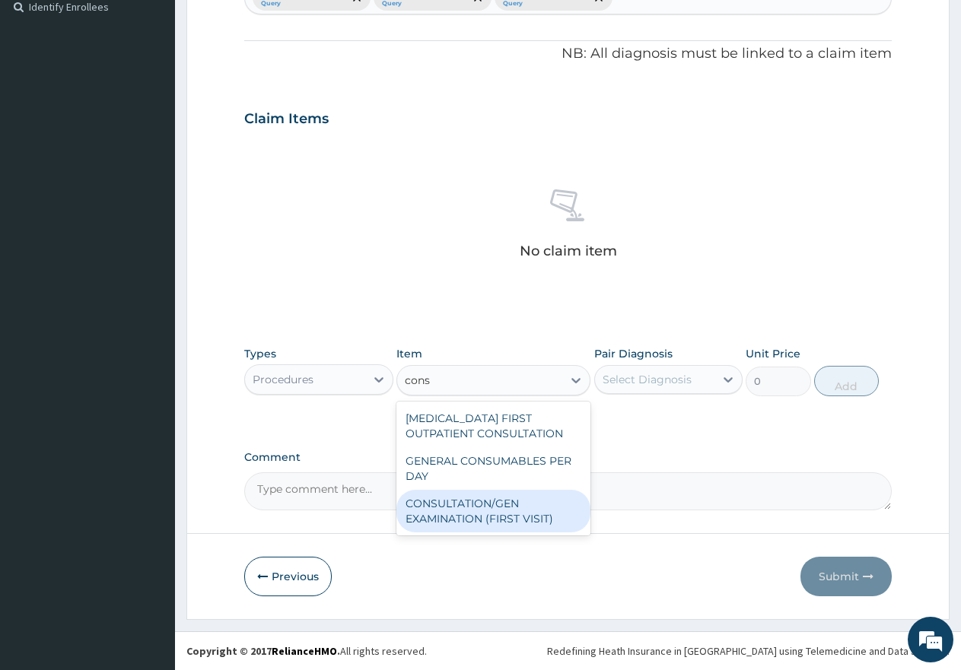
click at [466, 510] on div "CONSULTATION/GEN EXAMINATION (FIRST VISIT)" at bounding box center [493, 511] width 194 height 43
type input "5000"
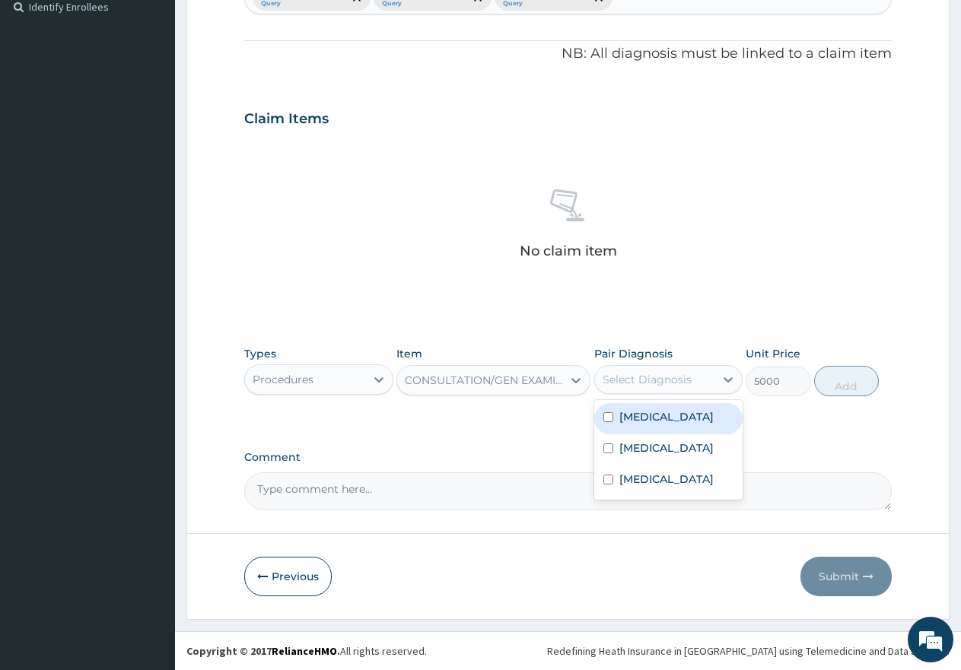
click at [654, 377] on div "Select Diagnosis" at bounding box center [647, 379] width 89 height 15
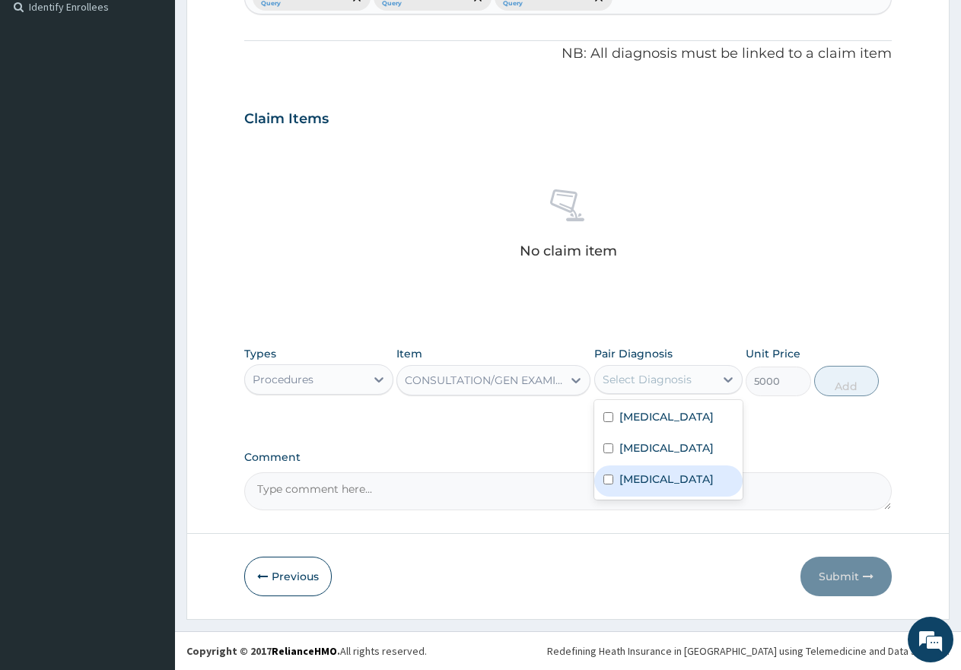
drag, startPoint x: 607, startPoint y: 483, endPoint x: 613, endPoint y: 457, distance: 26.6
click at [608, 480] on div "[MEDICAL_DATA]" at bounding box center [668, 481] width 149 height 31
checkbox input "true"
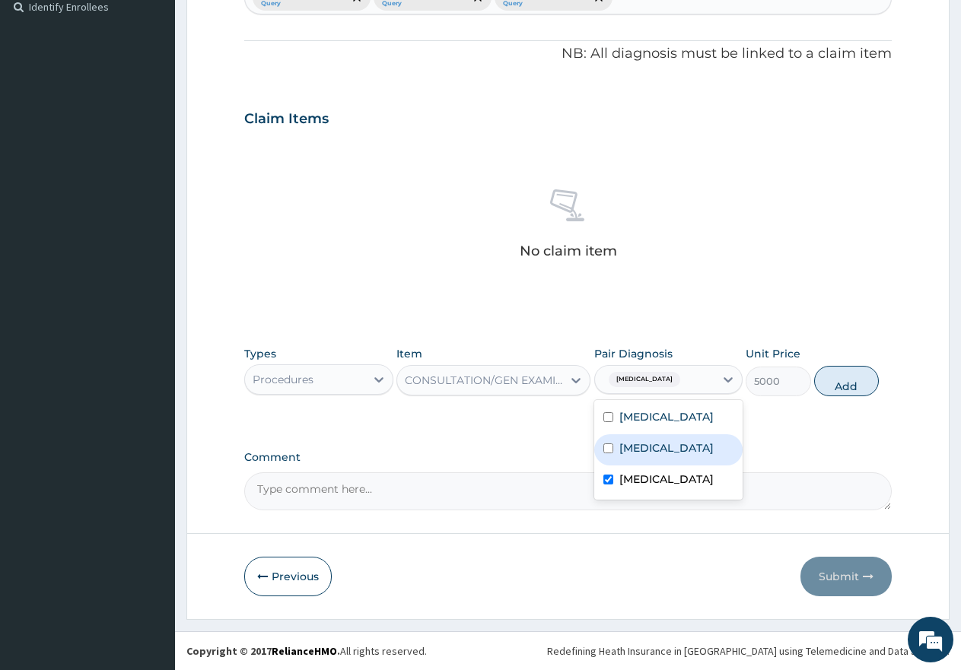
drag, startPoint x: 613, startPoint y: 454, endPoint x: 613, endPoint y: 430, distance: 24.3
click at [614, 454] on div "[MEDICAL_DATA]" at bounding box center [668, 449] width 149 height 31
checkbox input "true"
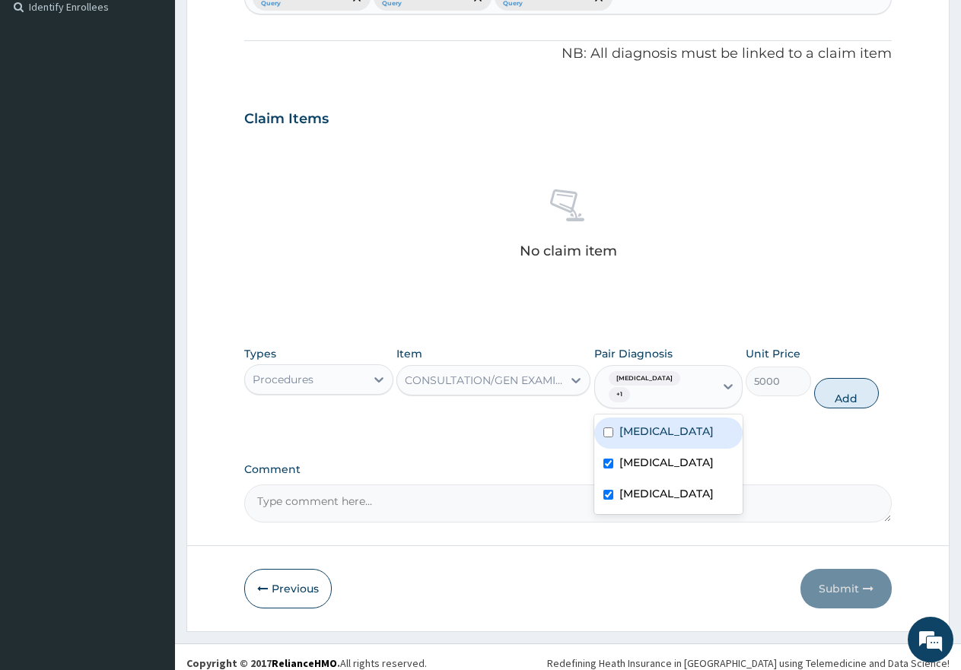
click at [613, 428] on div "[MEDICAL_DATA]" at bounding box center [668, 433] width 149 height 31
checkbox input "true"
click at [868, 399] on button "Add" at bounding box center [846, 393] width 65 height 30
type input "0"
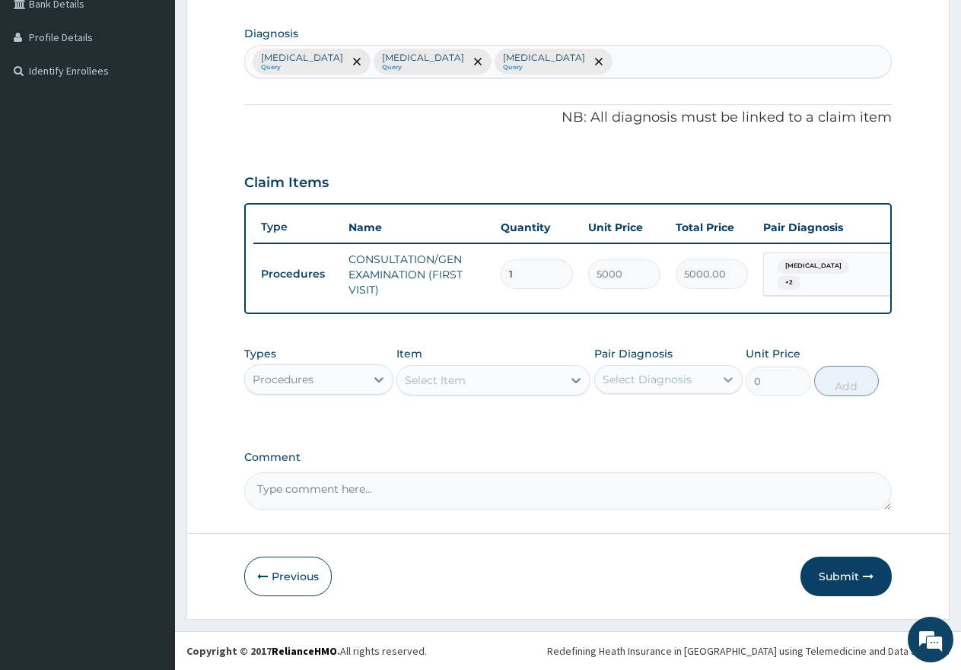
scroll to position [376, 0]
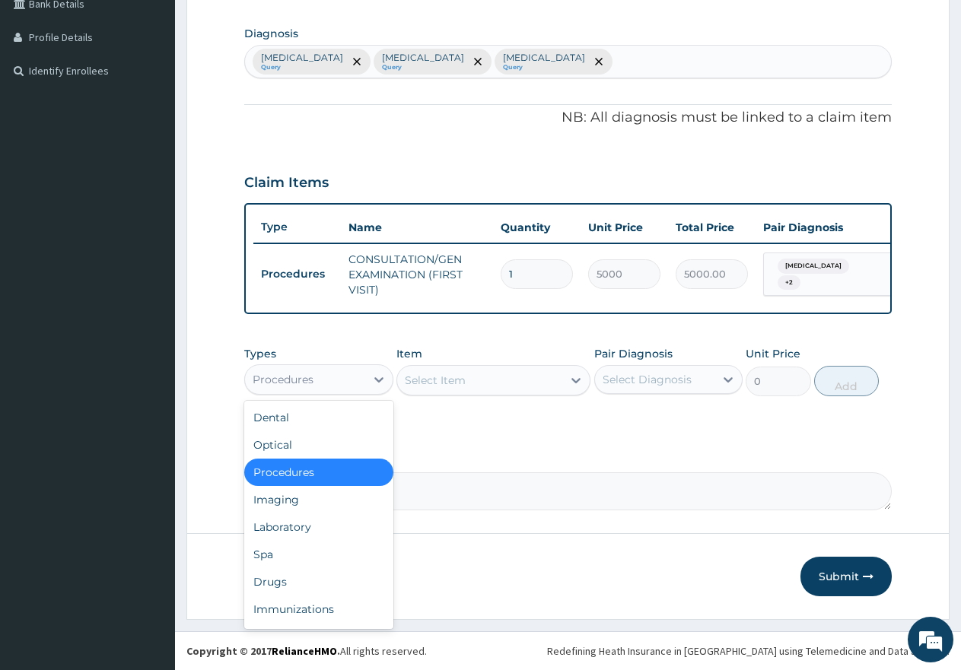
click at [341, 371] on div "Procedures" at bounding box center [305, 379] width 120 height 24
click at [290, 533] on div "Laboratory" at bounding box center [318, 527] width 149 height 27
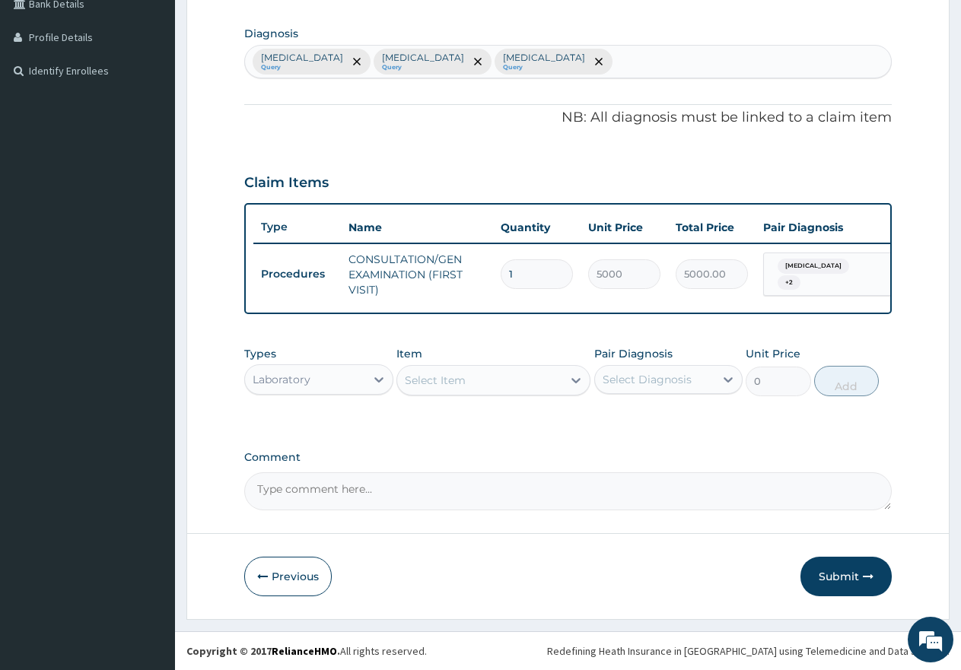
click at [525, 382] on div "Select Item" at bounding box center [479, 380] width 165 height 24
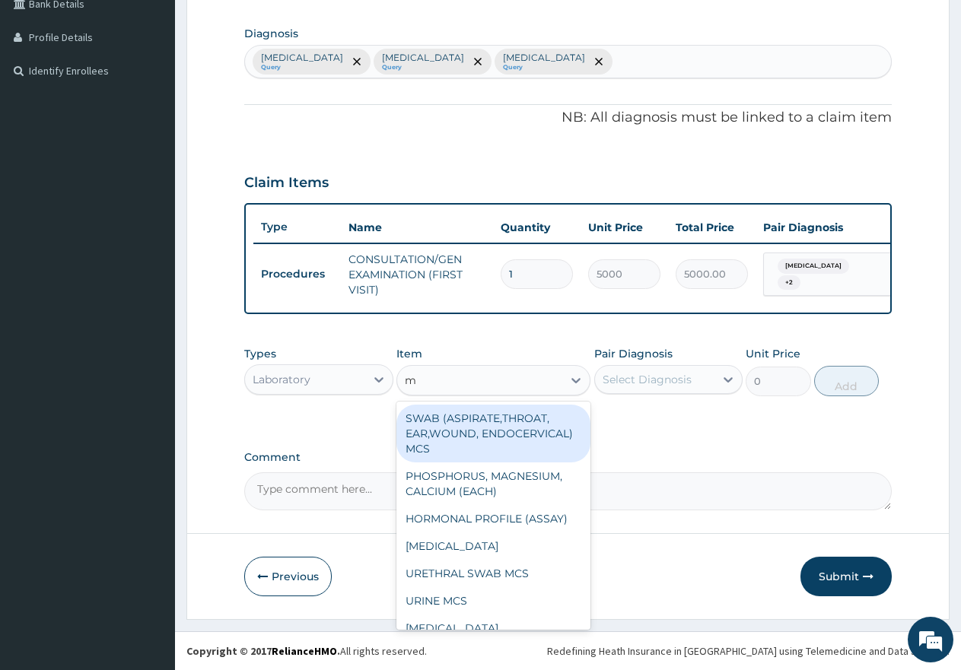
type input "mp"
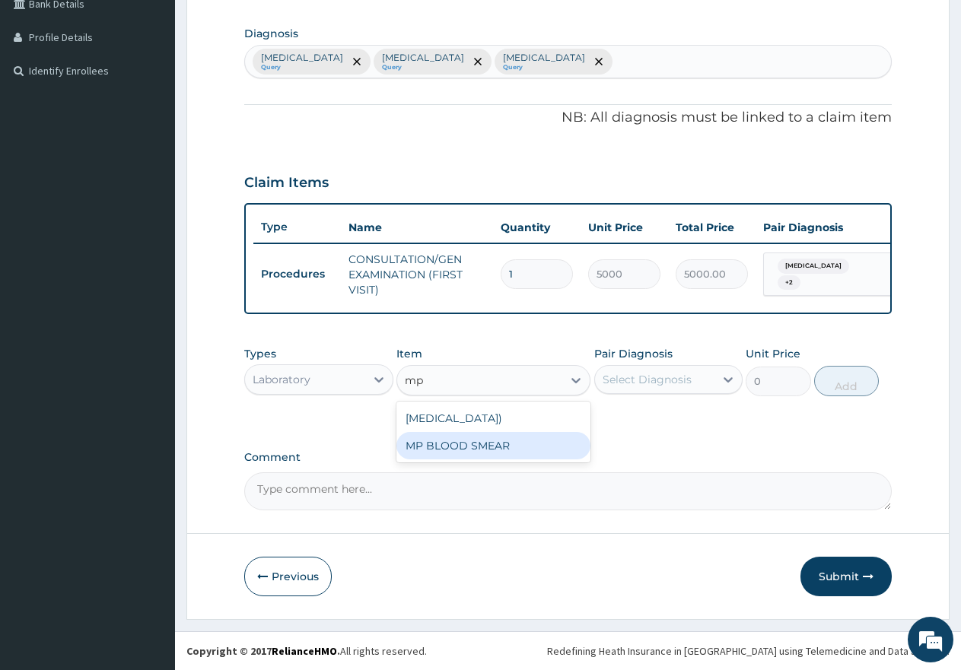
drag, startPoint x: 450, startPoint y: 463, endPoint x: 535, endPoint y: 427, distance: 92.4
click at [453, 460] on div "MP BLOOD SMEAR" at bounding box center [493, 445] width 194 height 27
type input "2500"
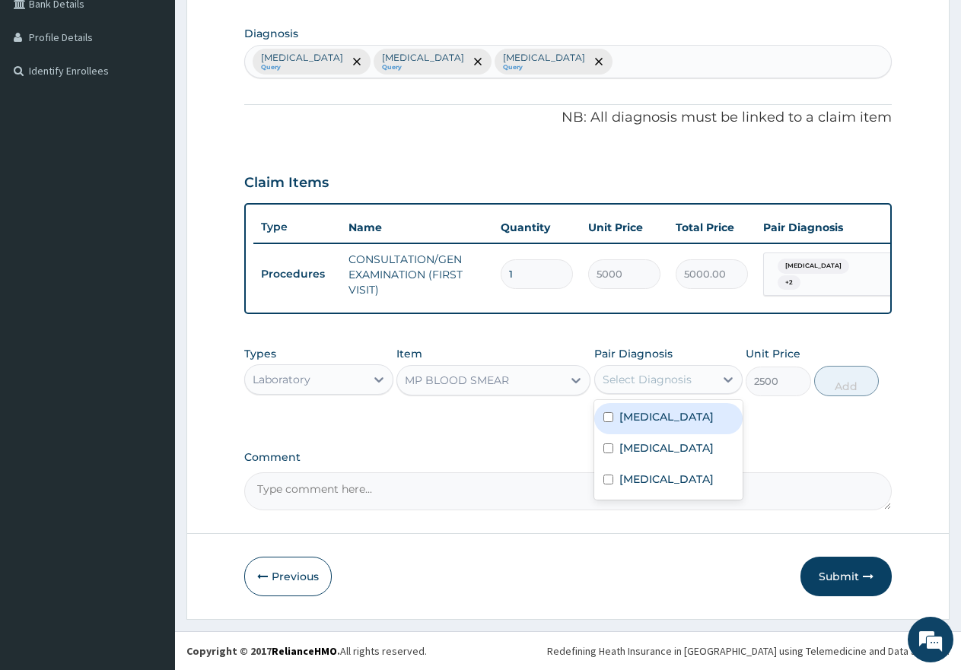
click at [627, 376] on div "Select Diagnosis" at bounding box center [647, 379] width 89 height 15
click at [609, 419] on input "checkbox" at bounding box center [608, 417] width 10 height 10
checkbox input "true"
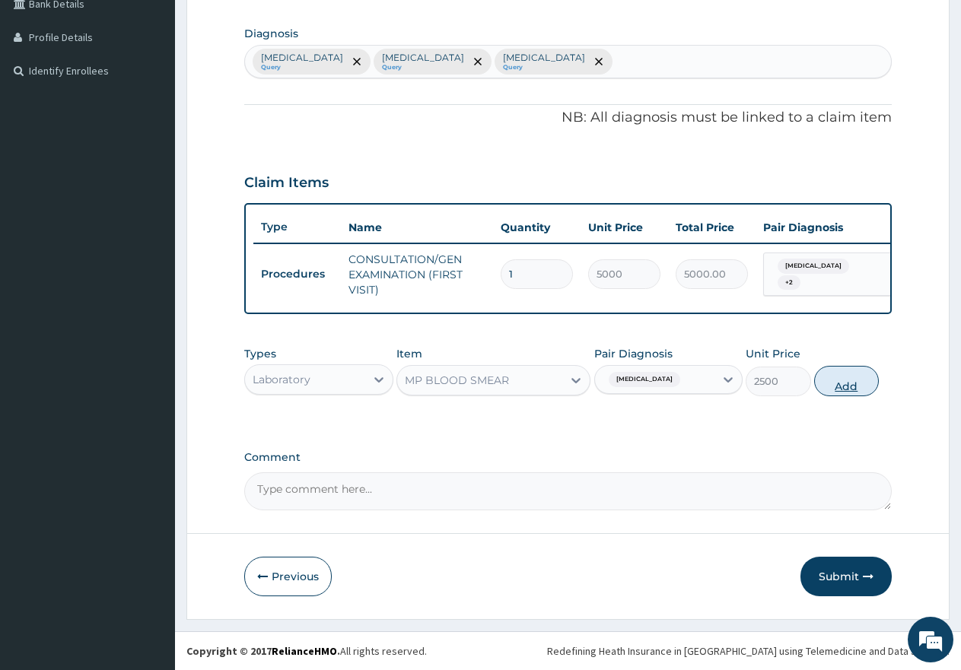
click at [851, 387] on button "Add" at bounding box center [846, 381] width 65 height 30
type input "0"
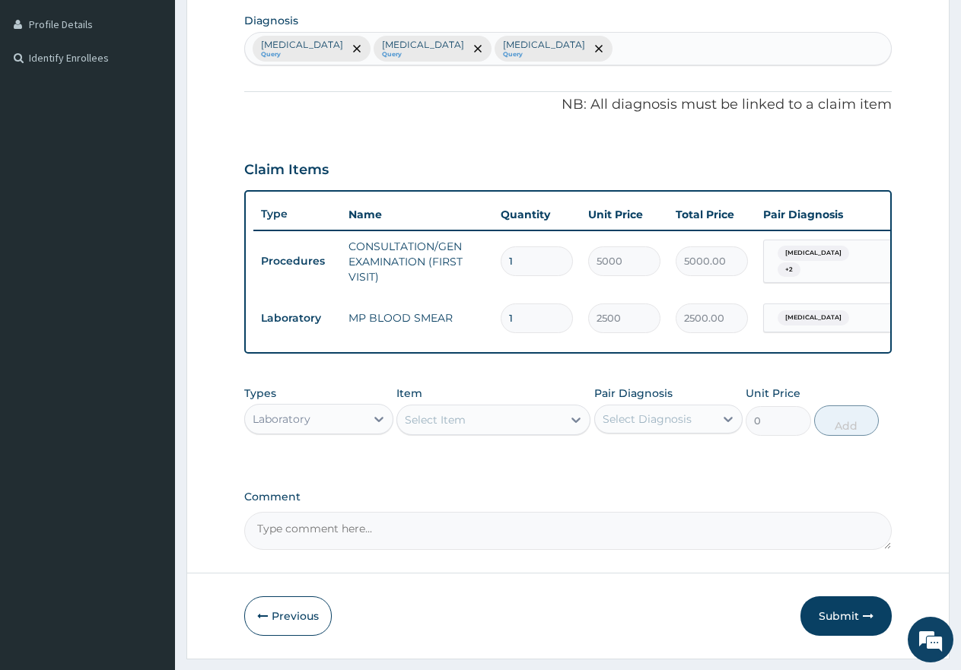
click at [511, 429] on div "Select Item" at bounding box center [479, 420] width 165 height 24
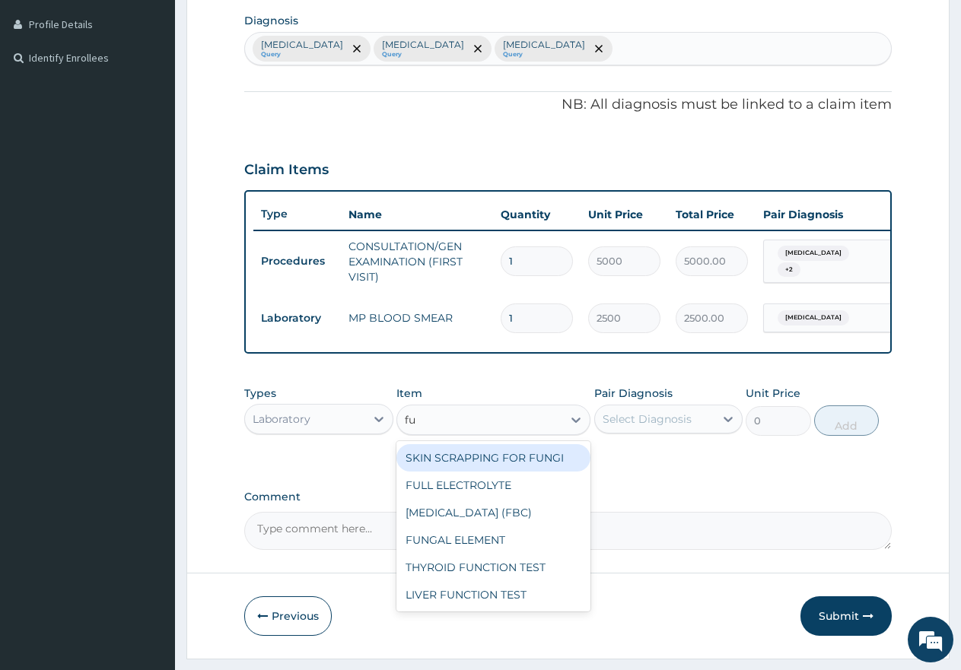
type input "ful"
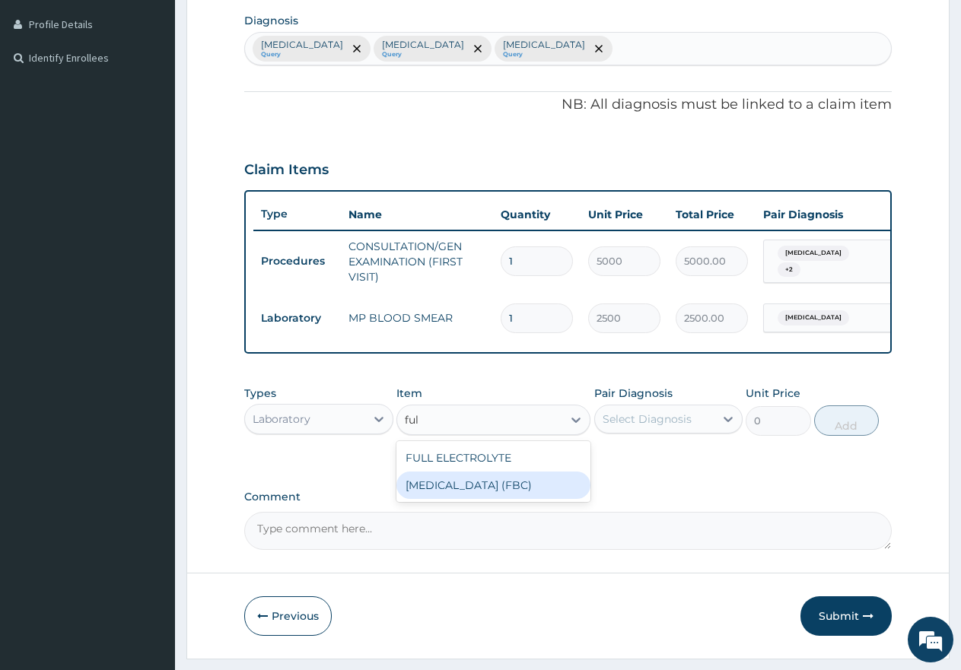
click at [459, 494] on div "FULL BLOOD COUNT (FBC)" at bounding box center [493, 485] width 194 height 27
type input "7000"
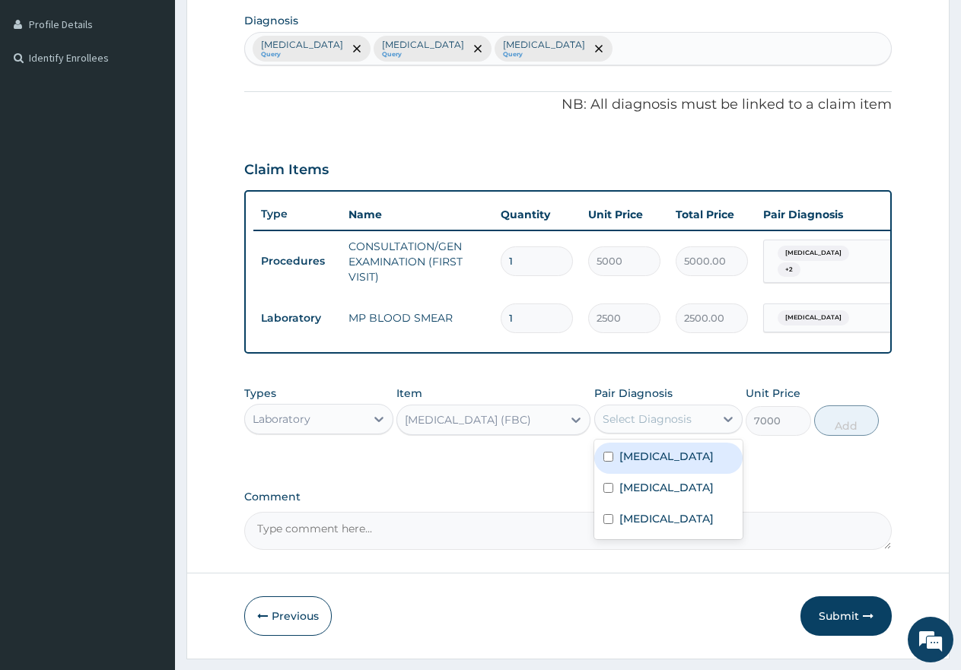
click at [636, 427] on div "Select Diagnosis" at bounding box center [647, 419] width 89 height 15
drag, startPoint x: 608, startPoint y: 504, endPoint x: 676, endPoint y: 488, distance: 69.6
click at [608, 493] on input "checkbox" at bounding box center [608, 488] width 10 height 10
checkbox input "true"
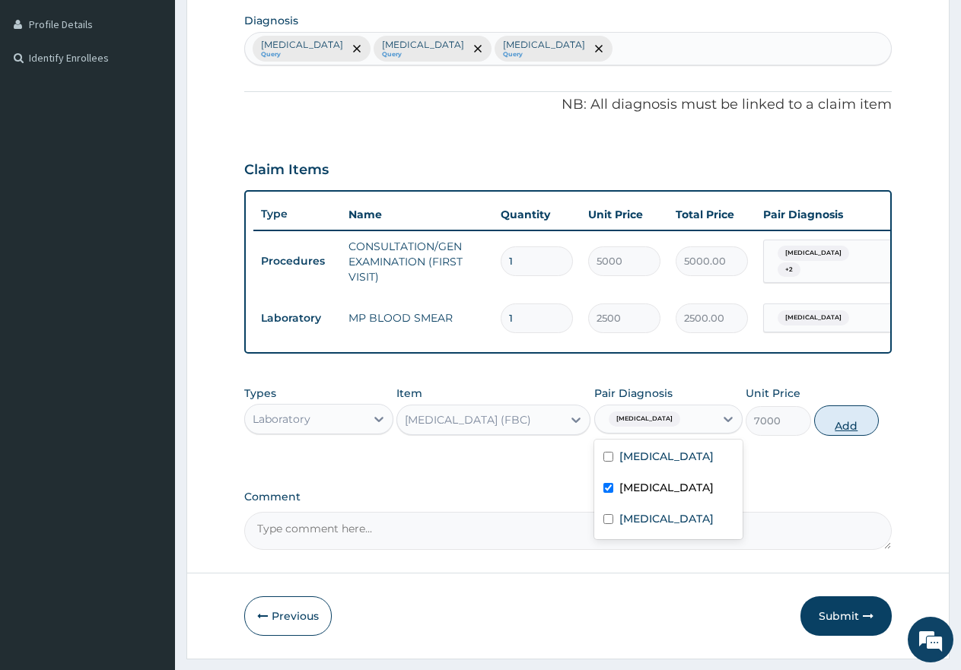
click at [851, 436] on button "Add" at bounding box center [846, 421] width 65 height 30
type input "0"
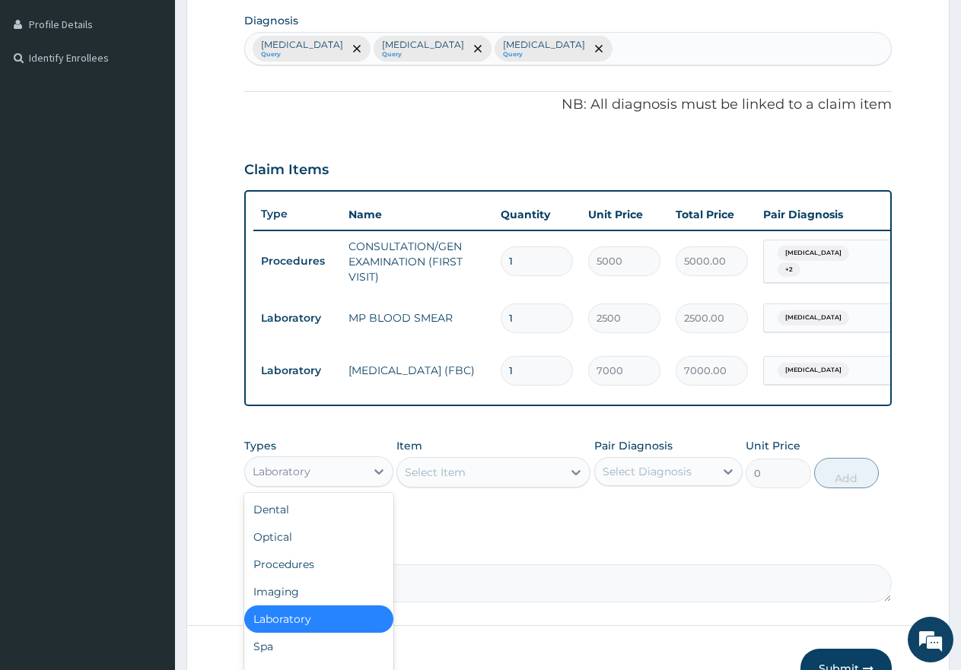
click at [326, 481] on div "Laboratory" at bounding box center [305, 472] width 120 height 24
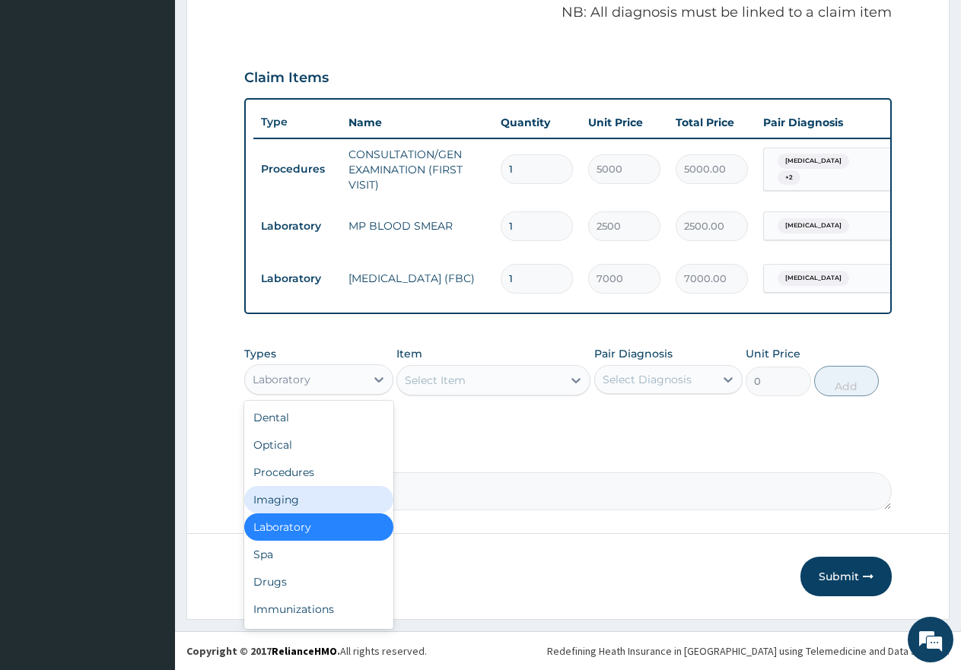
scroll to position [481, 0]
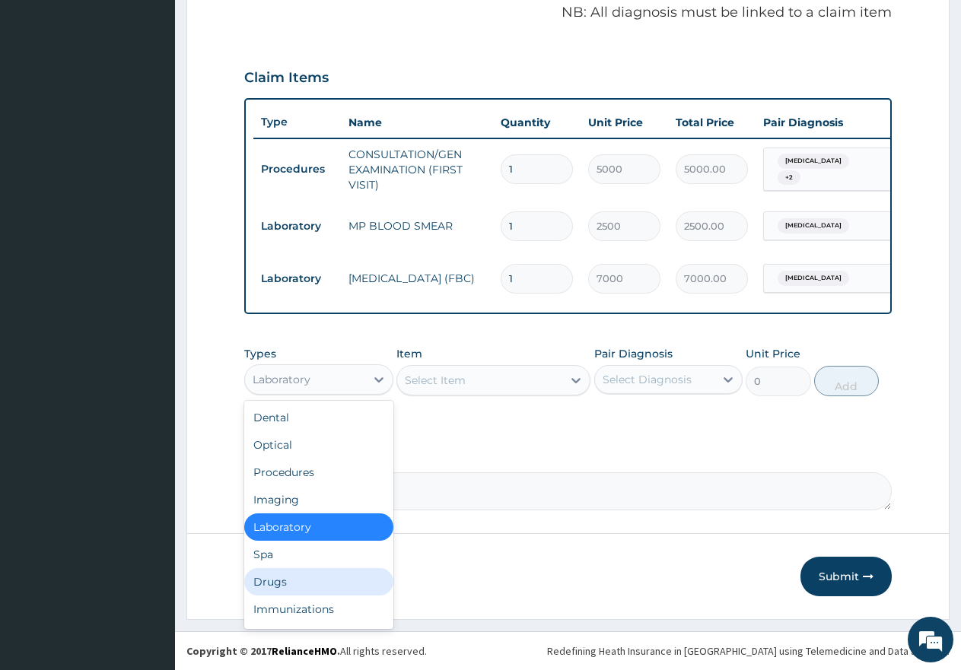
click at [297, 579] on div "Drugs" at bounding box center [318, 581] width 149 height 27
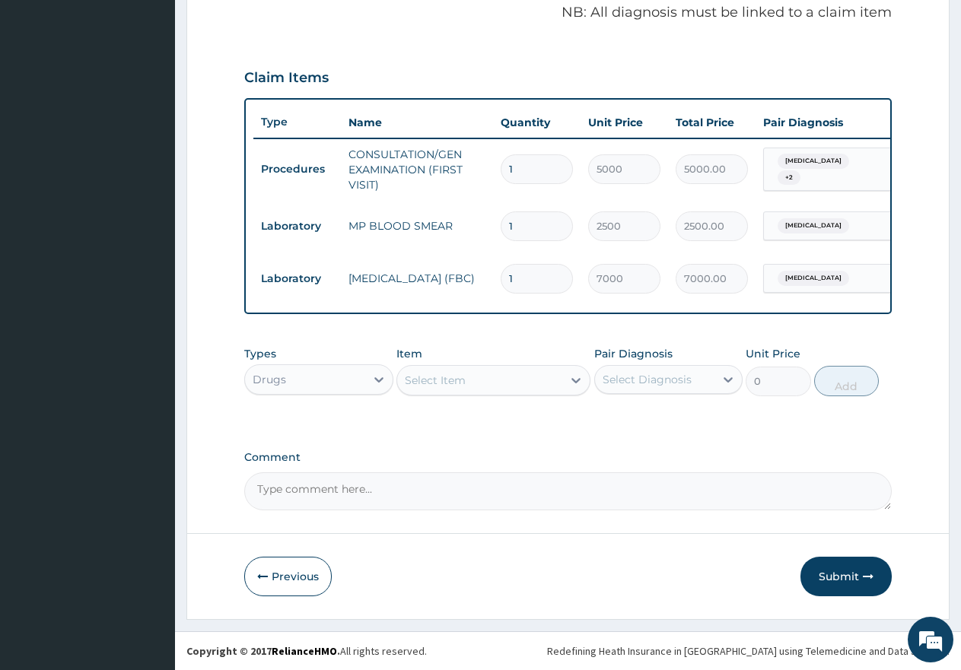
click at [469, 378] on div "Select Item" at bounding box center [479, 380] width 165 height 24
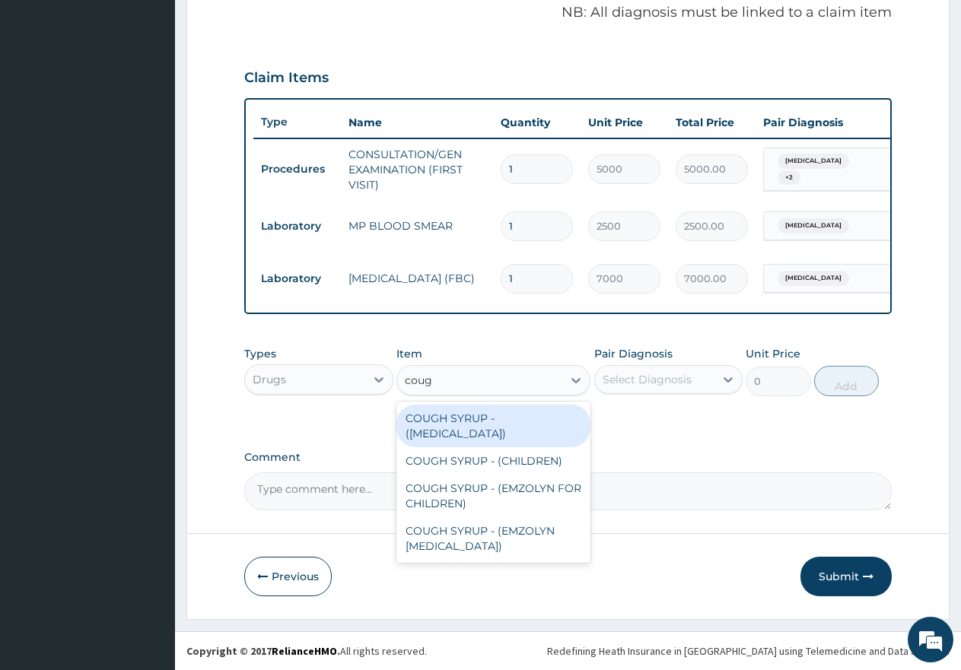
type input "cough"
drag, startPoint x: 446, startPoint y: 437, endPoint x: 479, endPoint y: 422, distance: 36.1
click at [451, 432] on div "COUGH SYRUP - ([MEDICAL_DATA])" at bounding box center [493, 426] width 194 height 43
type input "2000"
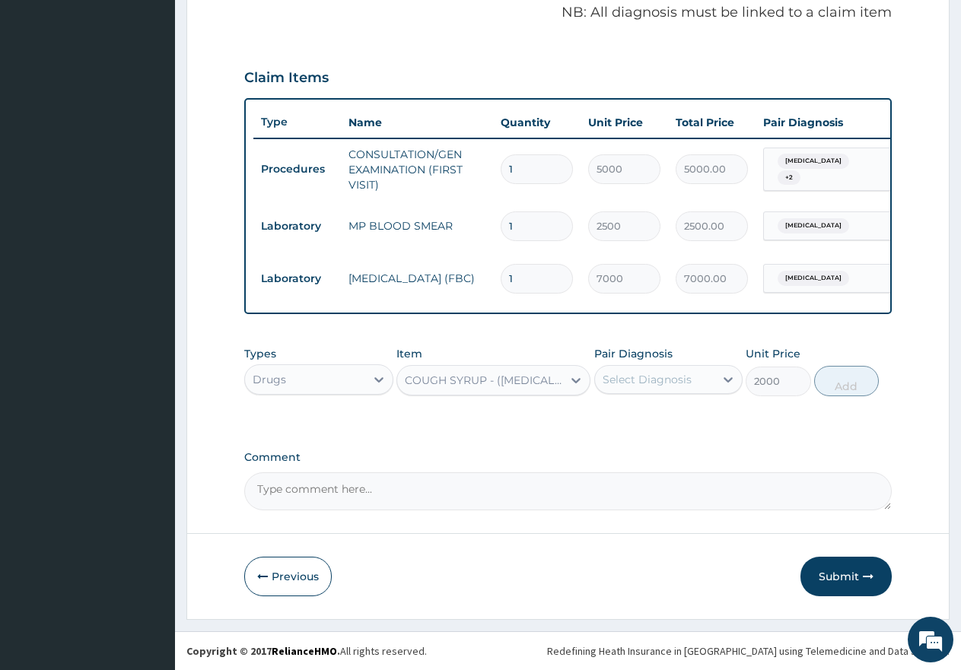
click at [638, 377] on div "Select Diagnosis" at bounding box center [647, 379] width 89 height 15
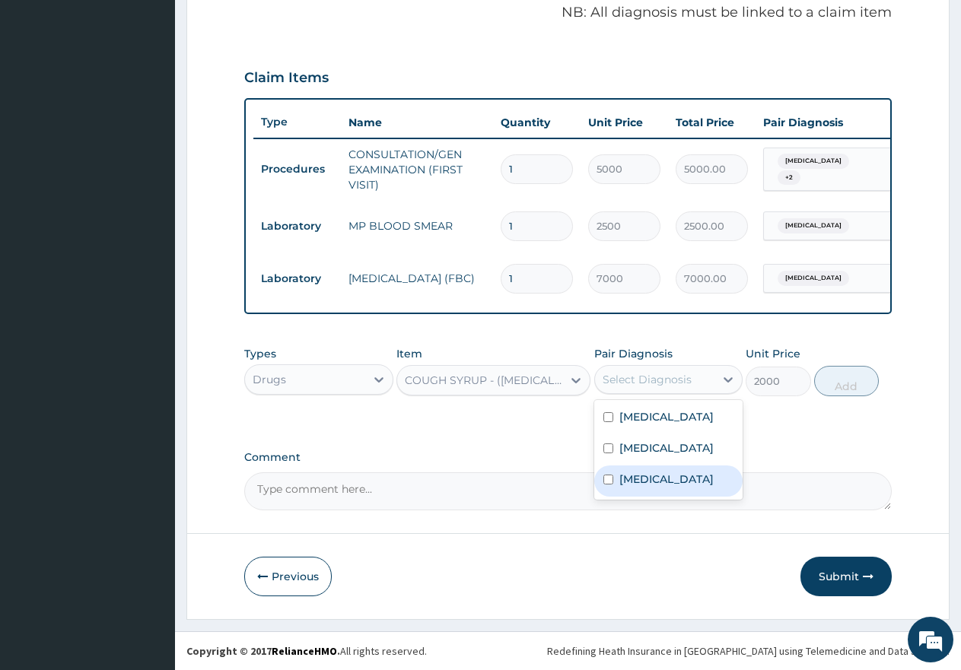
drag, startPoint x: 609, startPoint y: 482, endPoint x: 702, endPoint y: 459, distance: 95.8
click at [622, 481] on div "[MEDICAL_DATA]" at bounding box center [668, 481] width 149 height 31
checkbox input "true"
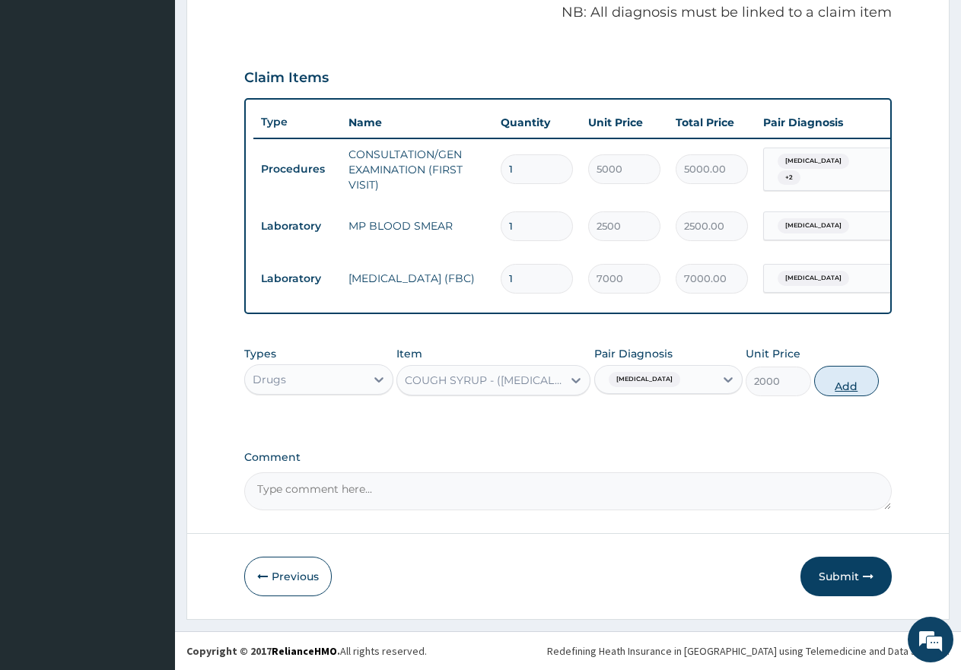
click at [834, 393] on button "Add" at bounding box center [846, 381] width 65 height 30
type input "0"
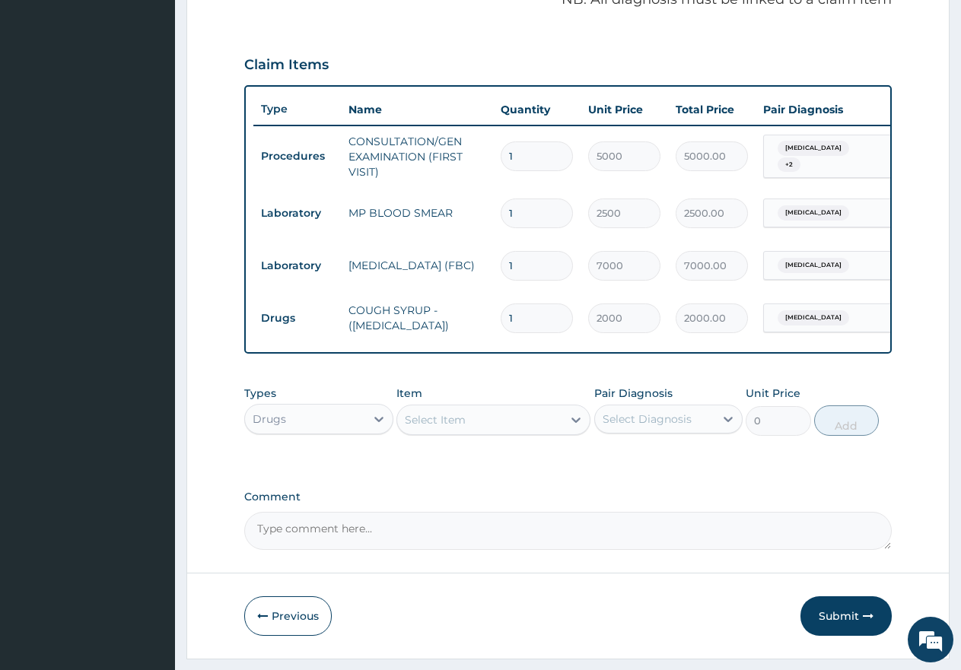
click at [527, 432] on div "Select Item" at bounding box center [479, 420] width 165 height 24
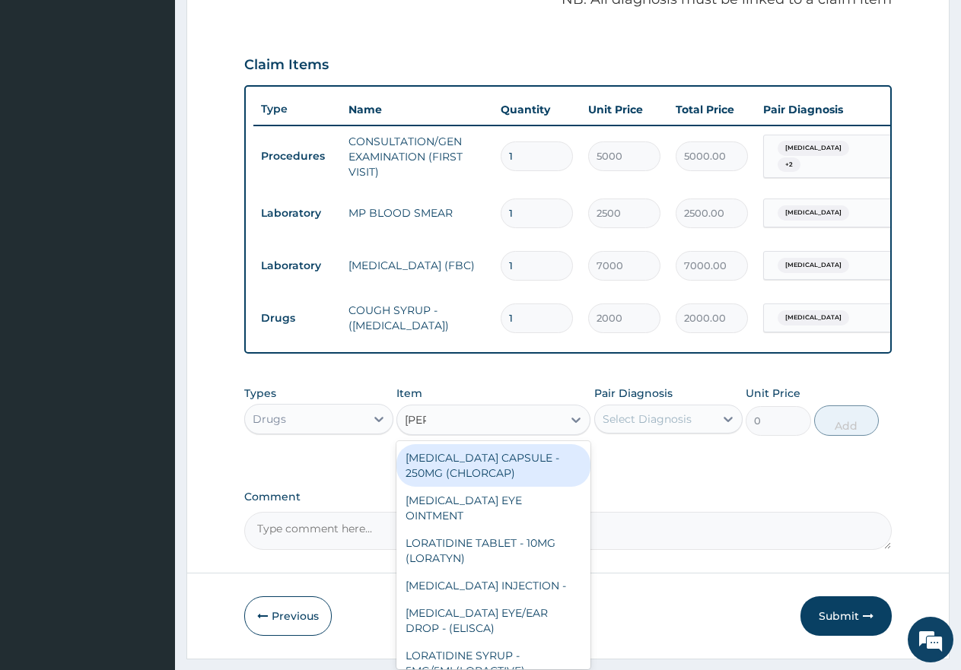
type input "lorat"
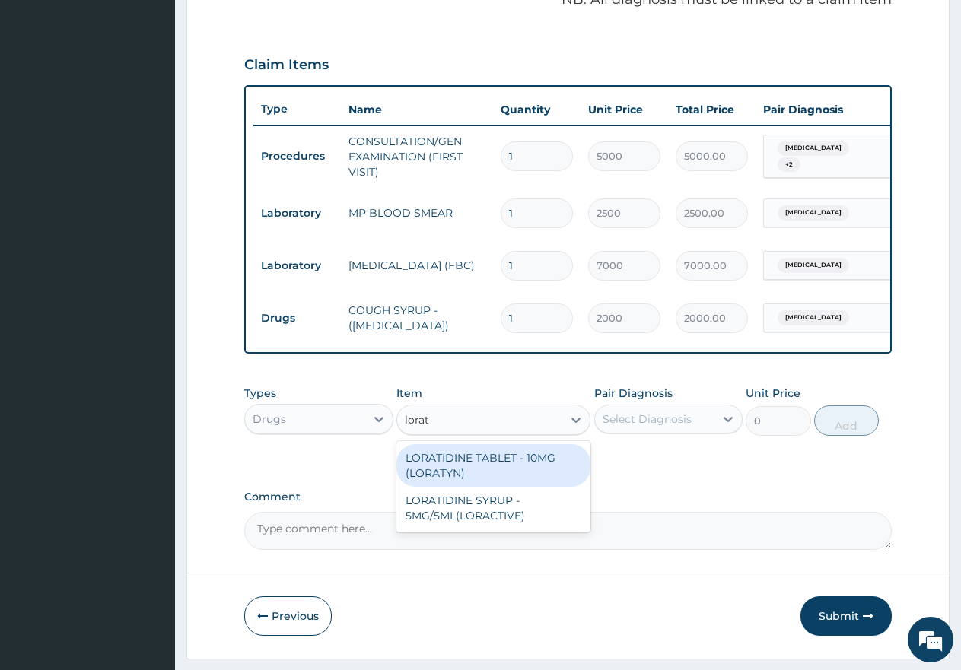
click at [507, 472] on div "LORATIDINE TABLET - 10MG (LORATYN)" at bounding box center [493, 465] width 194 height 43
type input "175"
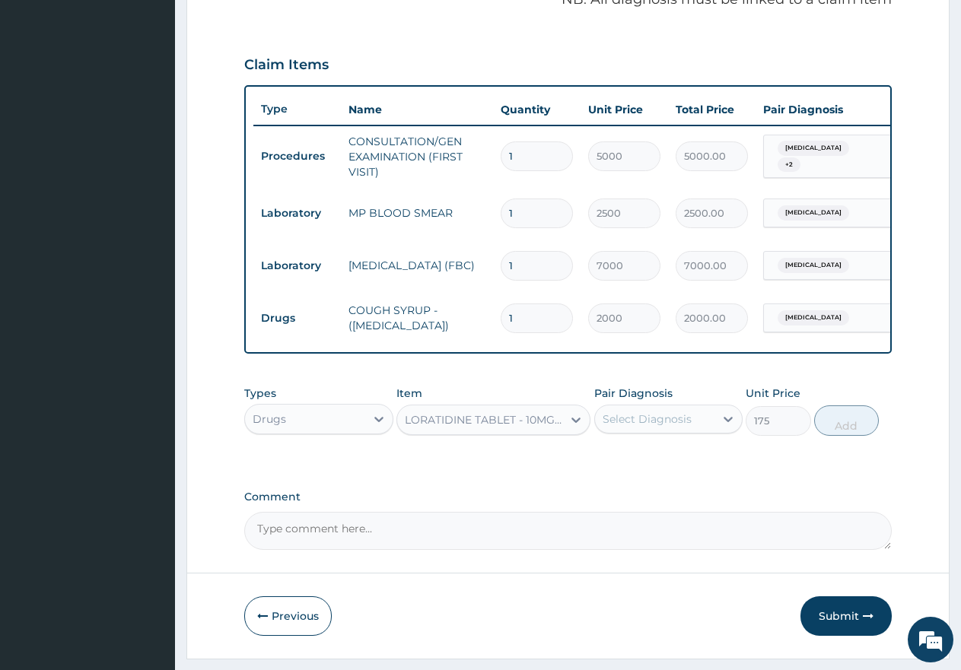
click at [627, 427] on div "Select Diagnosis" at bounding box center [647, 419] width 89 height 15
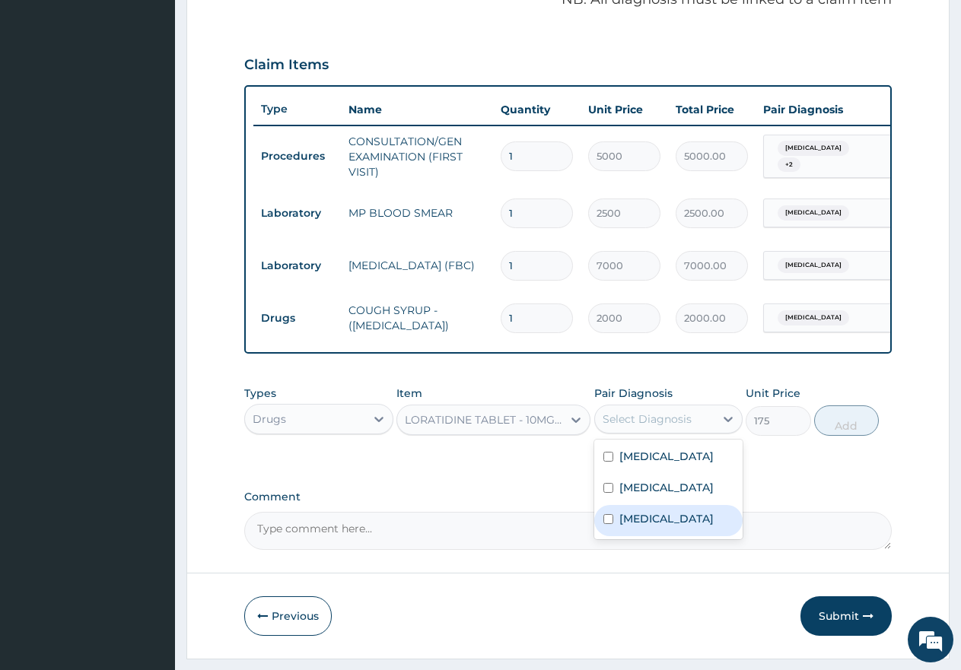
drag, startPoint x: 612, startPoint y: 540, endPoint x: 666, endPoint y: 540, distance: 54.0
click at [627, 536] on div "[MEDICAL_DATA]" at bounding box center [668, 520] width 149 height 31
checkbox input "true"
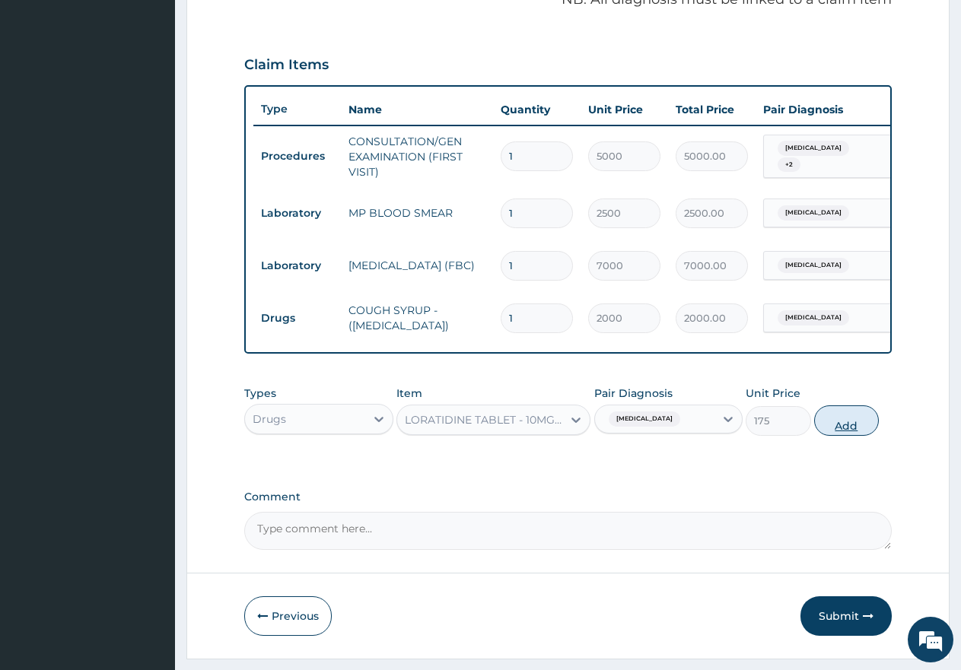
click at [849, 436] on button "Add" at bounding box center [846, 421] width 65 height 30
type input "0"
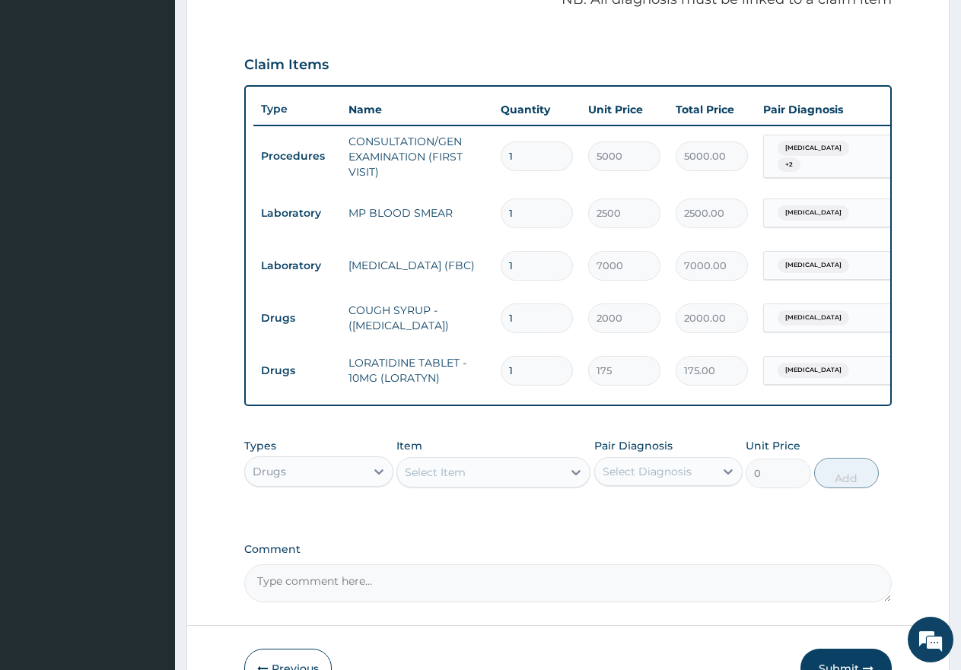
click at [463, 480] on div "Select Item" at bounding box center [435, 472] width 61 height 15
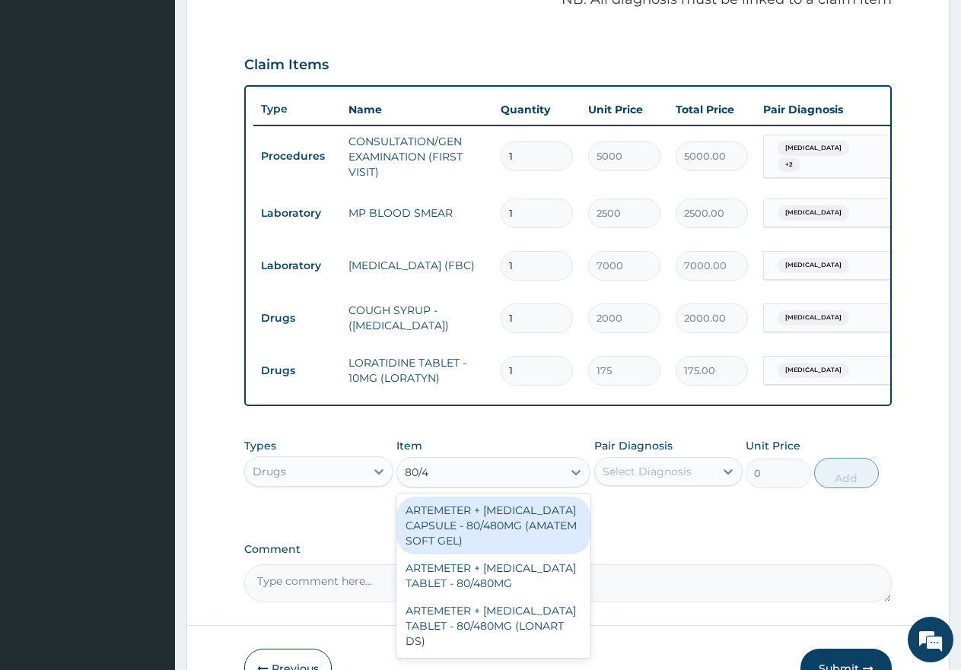
type input "80/48"
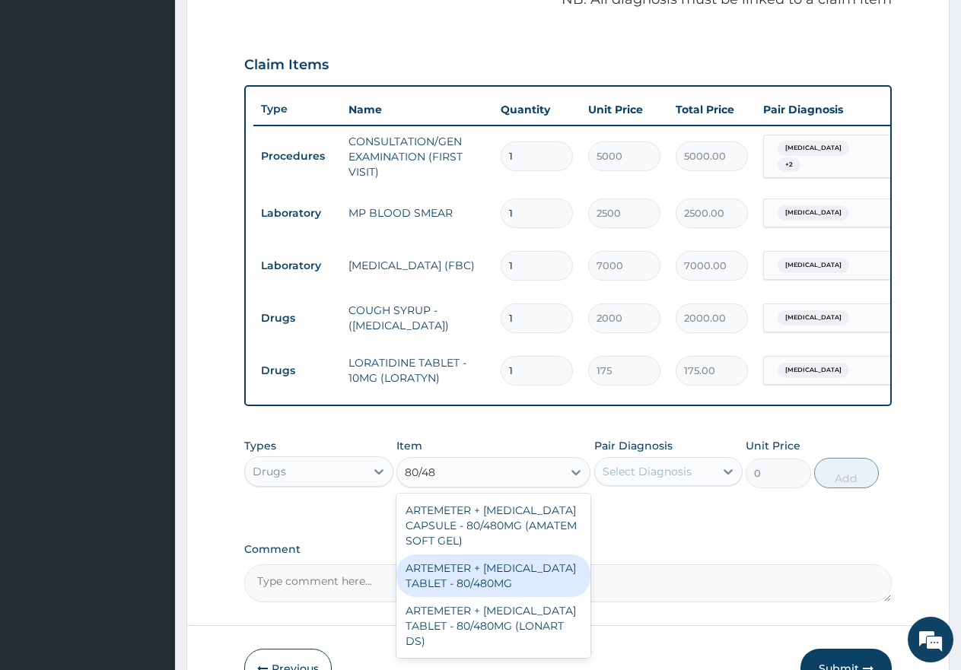
drag, startPoint x: 476, startPoint y: 585, endPoint x: 486, endPoint y: 579, distance: 12.3
click at [477, 585] on div "ARTEMETER + [MEDICAL_DATA] TABLET - 80/480MG" at bounding box center [493, 576] width 194 height 43
type input "650"
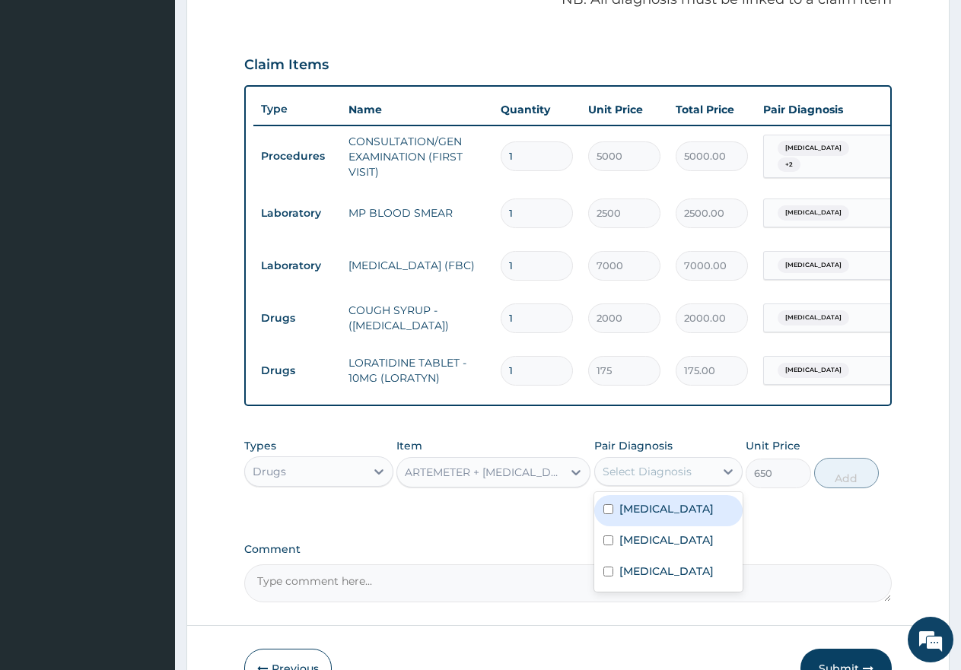
click at [638, 479] on div "Select Diagnosis" at bounding box center [647, 471] width 89 height 15
click at [610, 514] on input "checkbox" at bounding box center [608, 509] width 10 height 10
checkbox input "true"
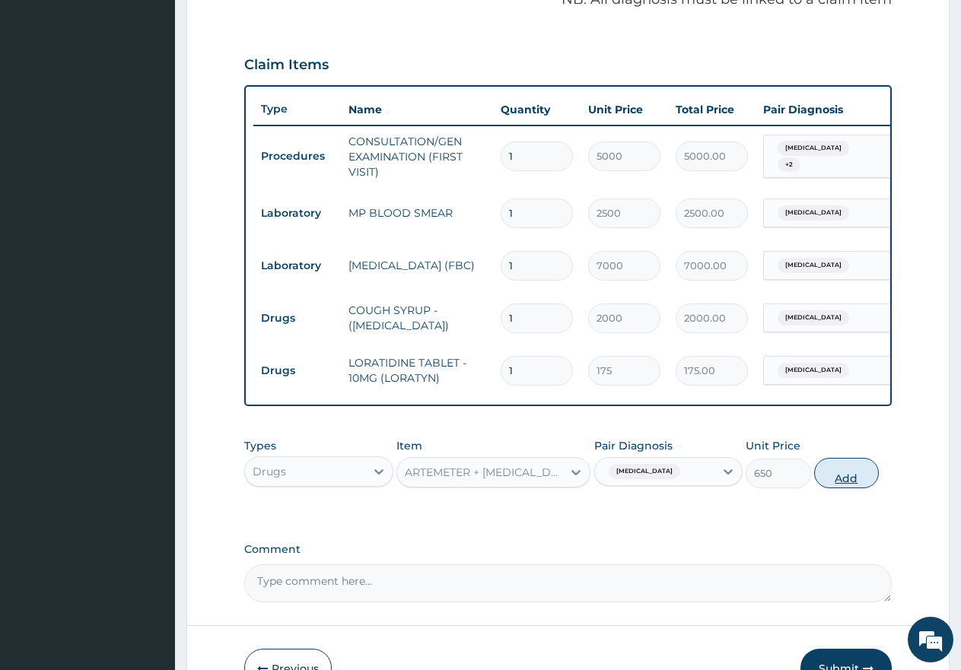
click at [855, 488] on button "Add" at bounding box center [846, 473] width 65 height 30
type input "0"
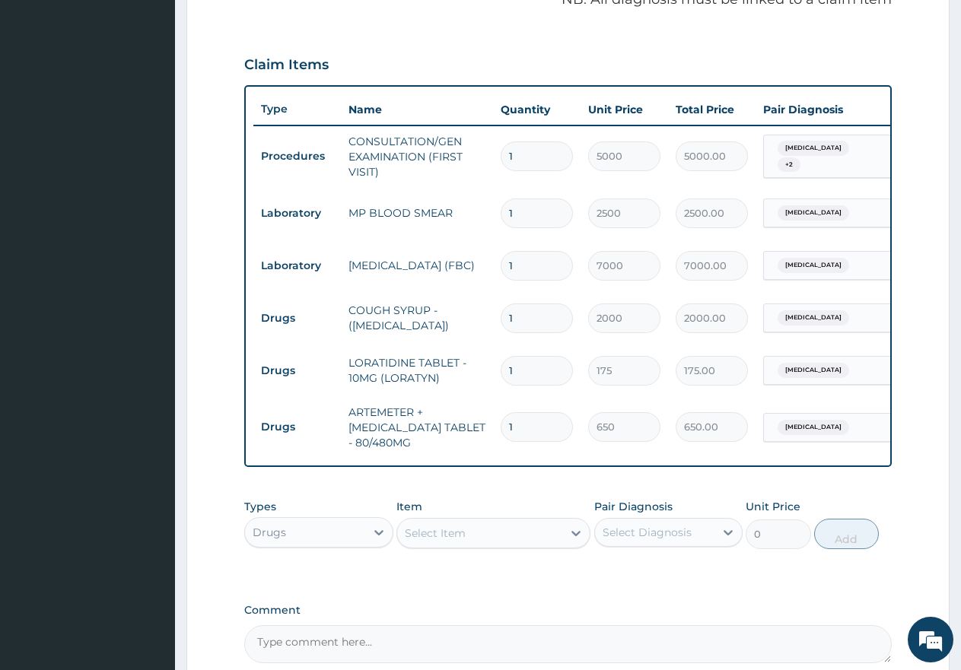
click at [434, 541] on div "Select Item" at bounding box center [435, 533] width 61 height 15
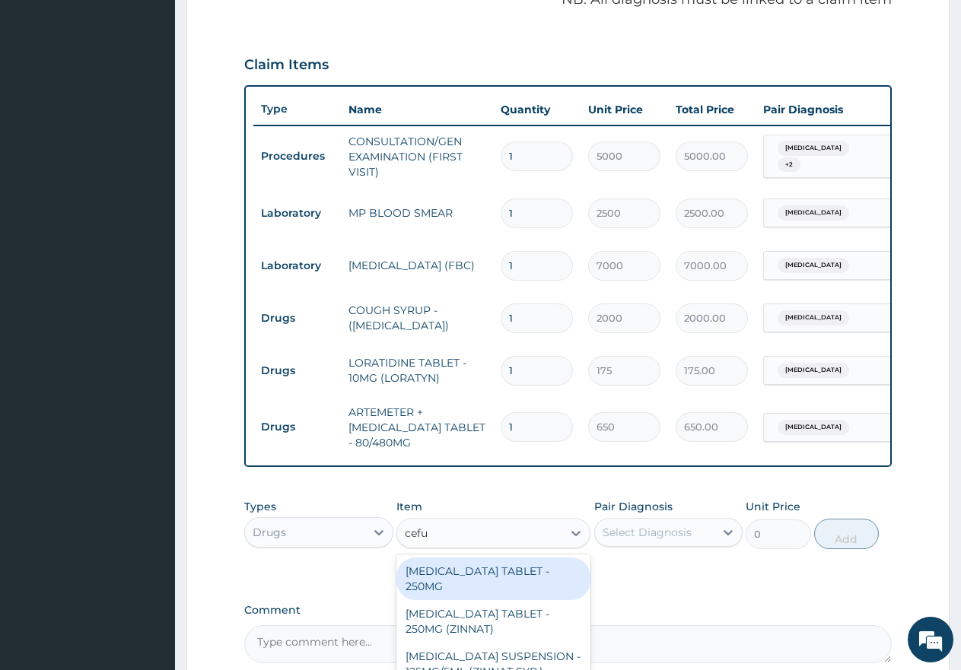
type input "cefur"
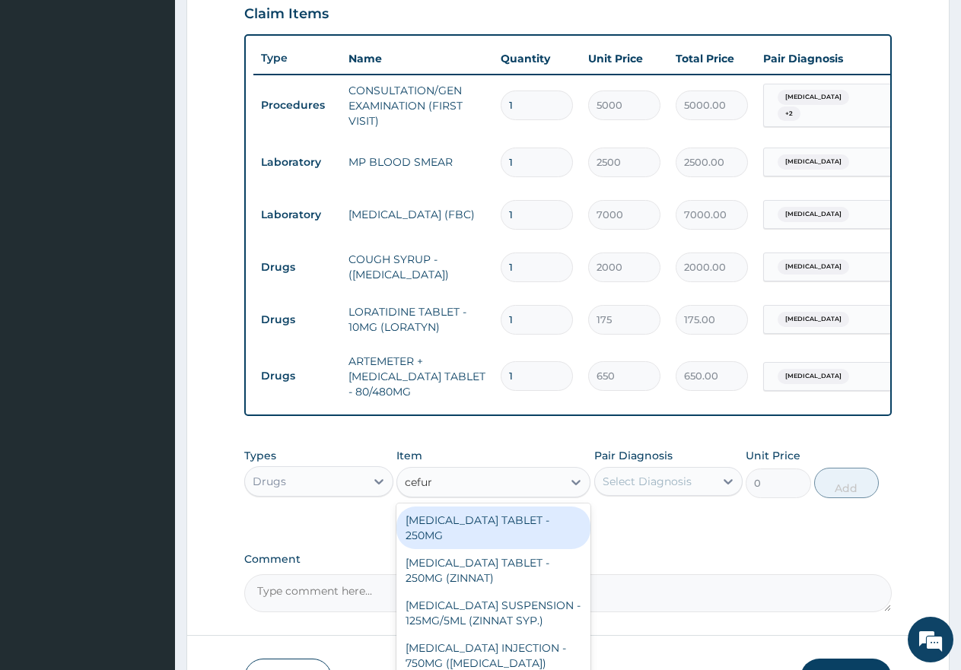
scroll to position [633, 0]
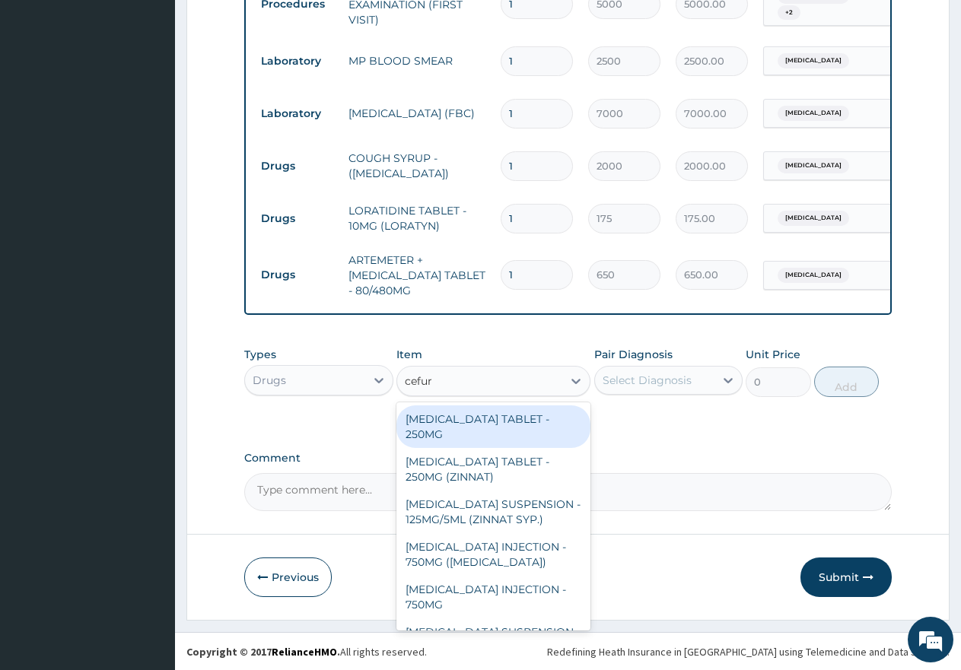
click at [492, 431] on div "[MEDICAL_DATA] TABLET - 250MG" at bounding box center [493, 427] width 194 height 43
type input "750"
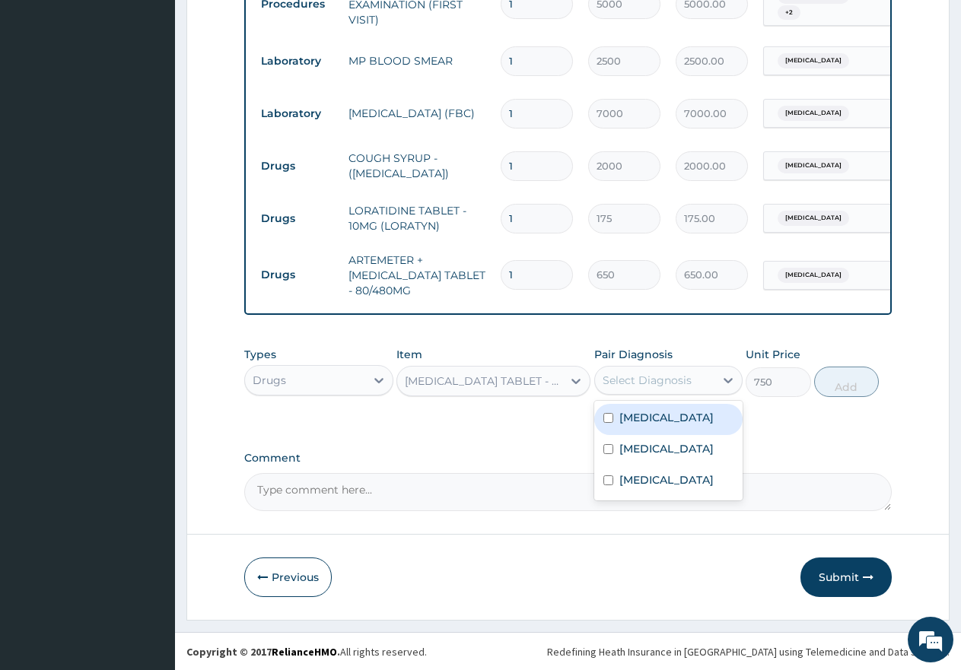
click at [641, 388] on div "Select Diagnosis" at bounding box center [647, 380] width 89 height 15
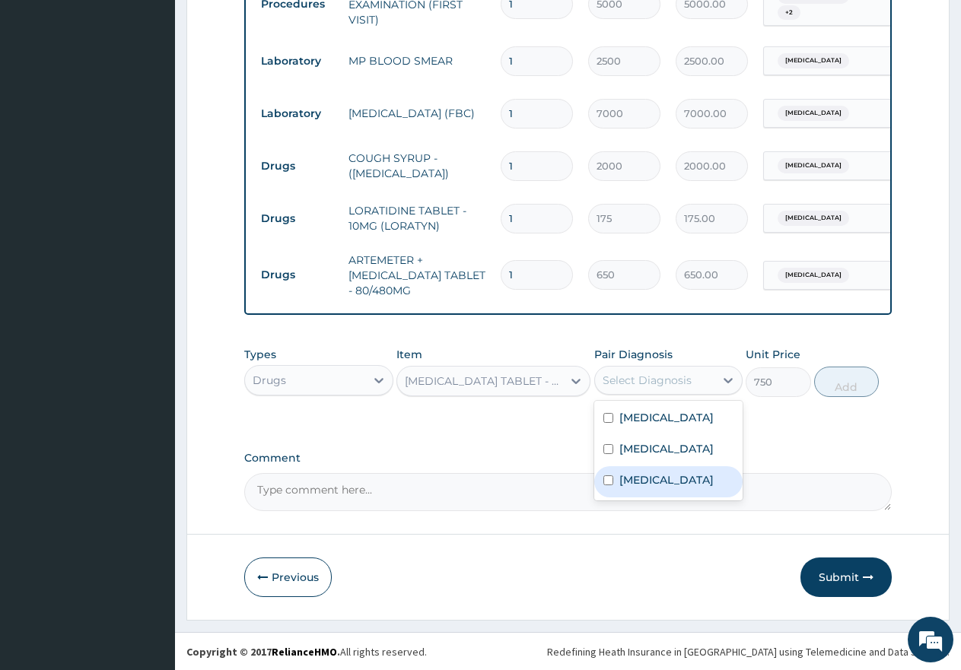
drag, startPoint x: 602, startPoint y: 501, endPoint x: 617, endPoint y: 496, distance: 15.9
click at [606, 498] on div "[MEDICAL_DATA]" at bounding box center [668, 481] width 149 height 31
checkbox input "true"
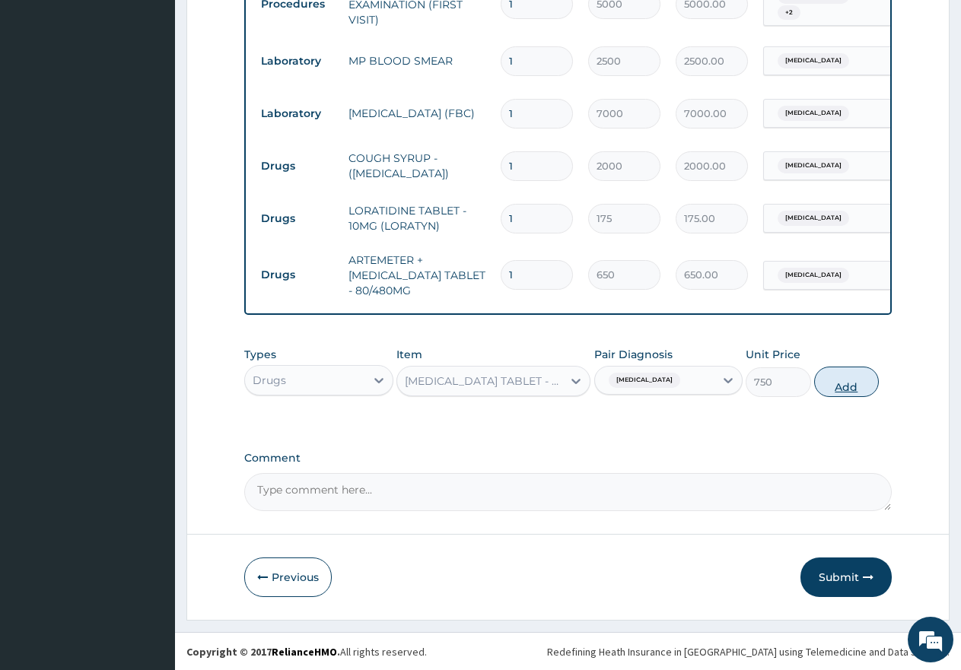
click at [841, 397] on button "Add" at bounding box center [846, 382] width 65 height 30
type input "0"
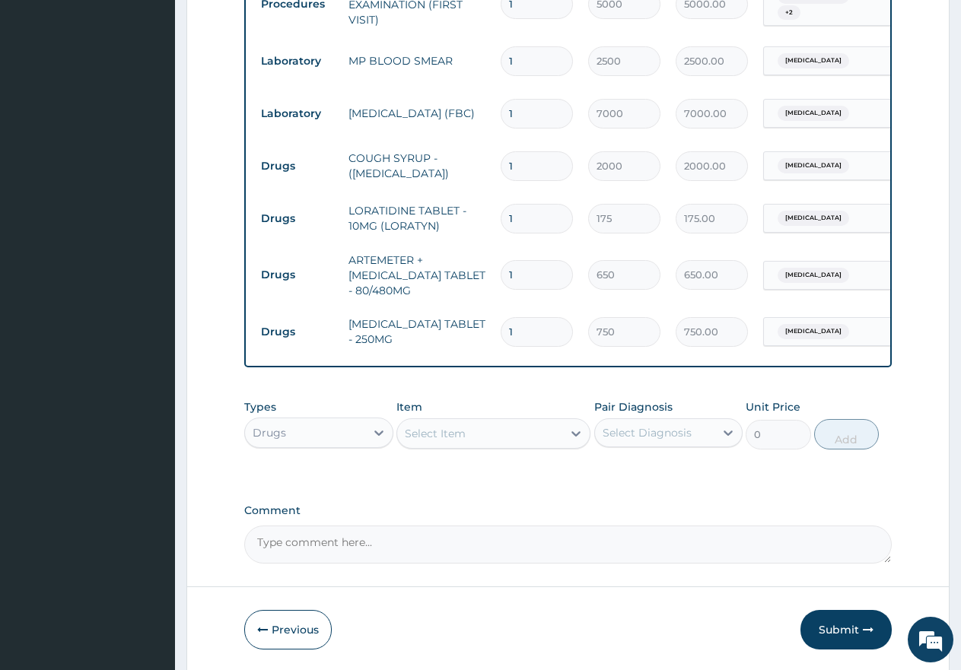
drag, startPoint x: 536, startPoint y: 269, endPoint x: 492, endPoint y: 266, distance: 44.3
click at [492, 266] on tr "Drugs ARTEMETER + LUMEFANTRINE TABLET - 80/480MG 1 650 650.00 Malaria Delete" at bounding box center [626, 275] width 746 height 61
type input "6"
type input "3900.00"
type input "6"
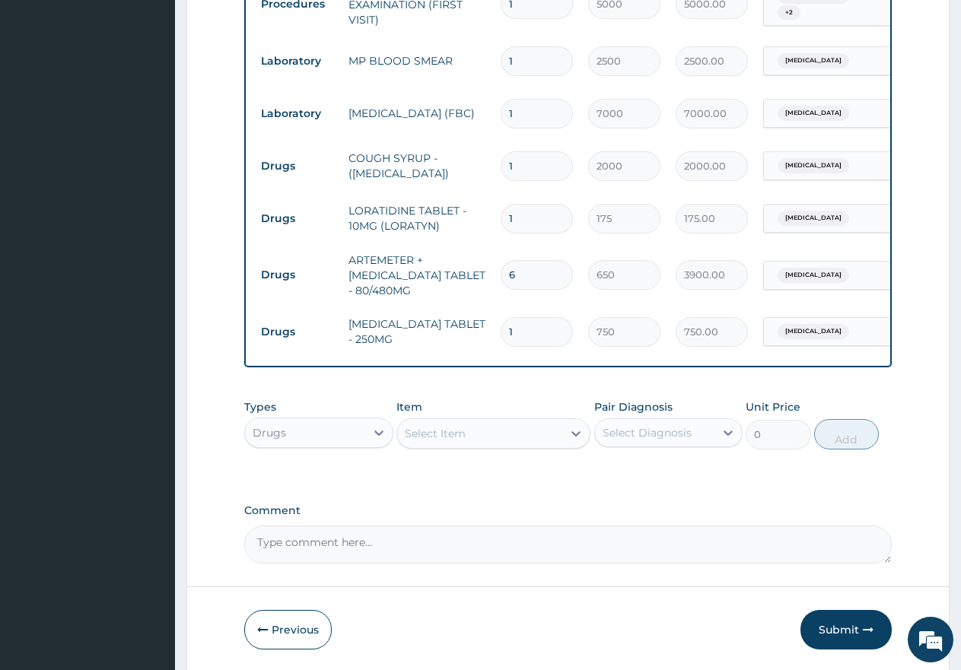
drag, startPoint x: 521, startPoint y: 218, endPoint x: 485, endPoint y: 215, distance: 35.9
click at [485, 215] on tr "Drugs LORATIDINE TABLET - 10MG (LORATYN) 1 175 175.00 Upper respiratory infecti…" at bounding box center [626, 218] width 746 height 52
type input "5"
type input "875.00"
type input "5"
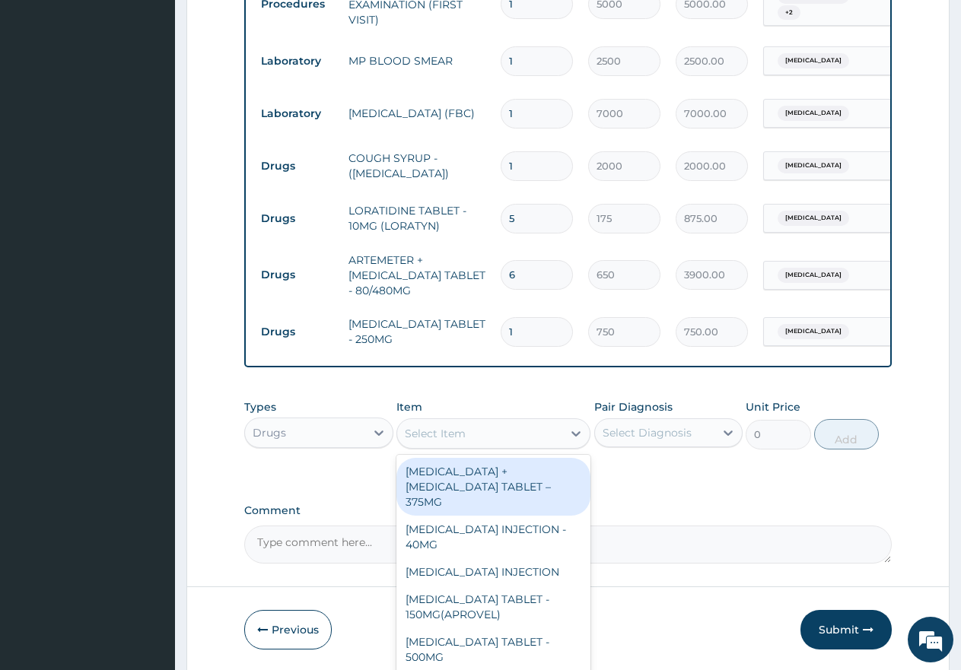
click at [463, 441] on div "Select Item" at bounding box center [435, 433] width 61 height 15
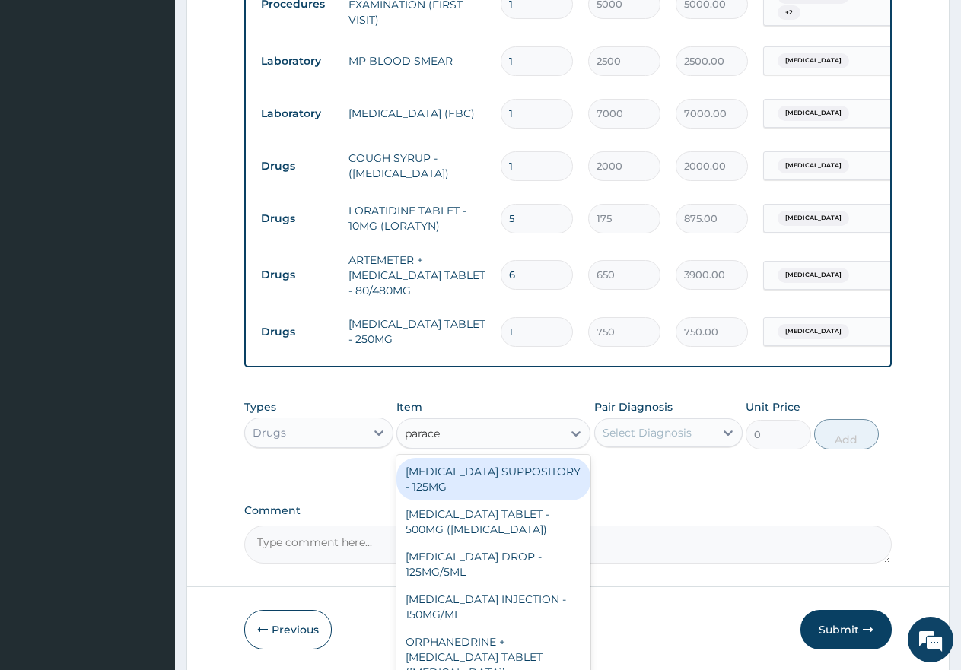
type input "paracet"
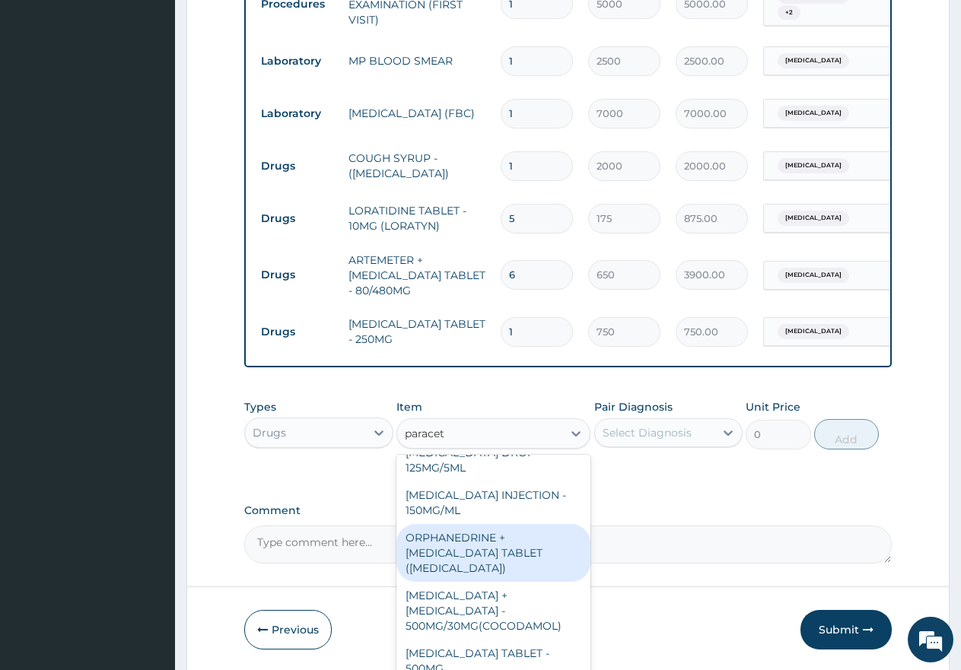
scroll to position [152, 0]
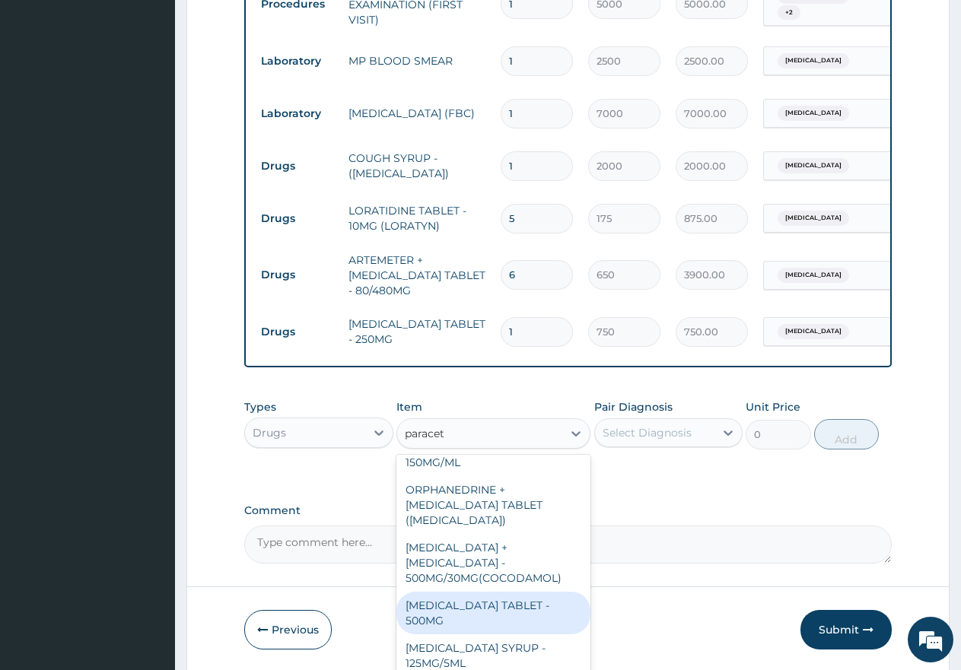
drag, startPoint x: 495, startPoint y: 607, endPoint x: 525, endPoint y: 564, distance: 52.5
click at [496, 605] on div "[MEDICAL_DATA] TABLET - 500MG" at bounding box center [493, 613] width 194 height 43
type input "60"
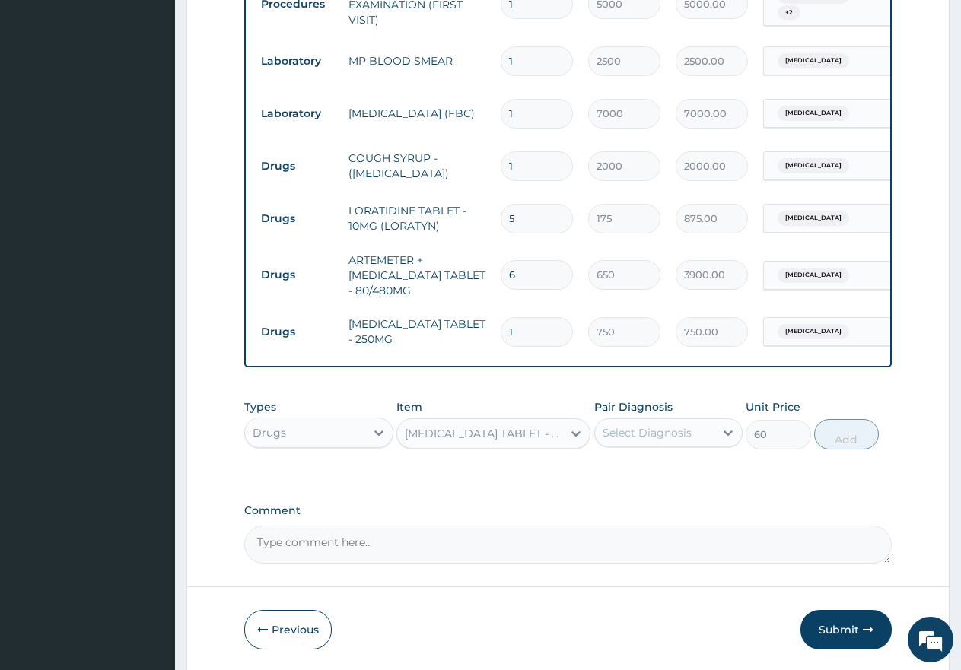
click at [642, 441] on div "Select Diagnosis" at bounding box center [647, 432] width 89 height 15
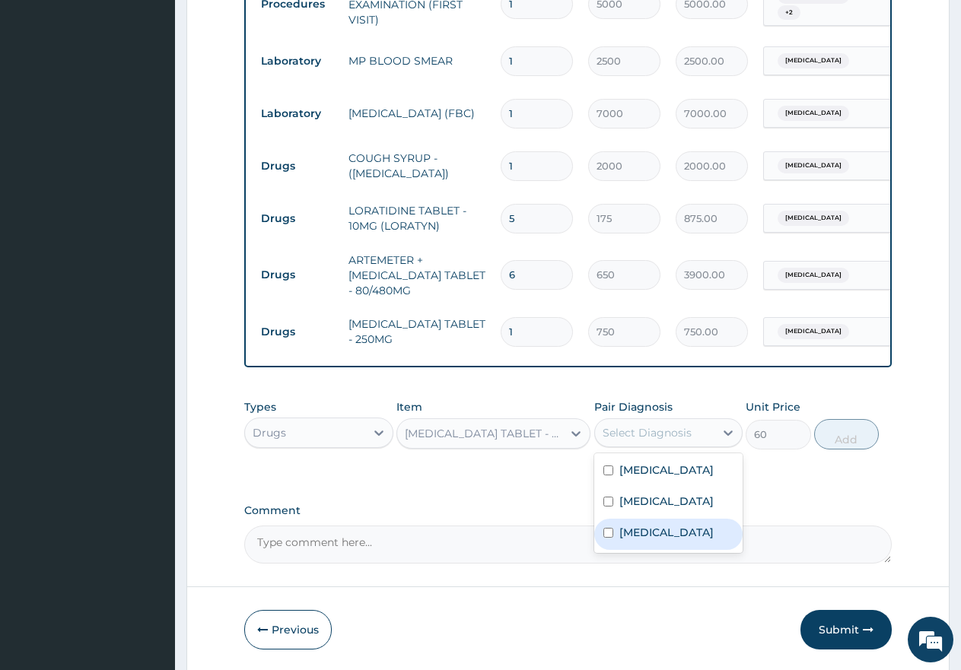
click at [615, 550] on div "[MEDICAL_DATA]" at bounding box center [668, 534] width 149 height 31
checkbox input "true"
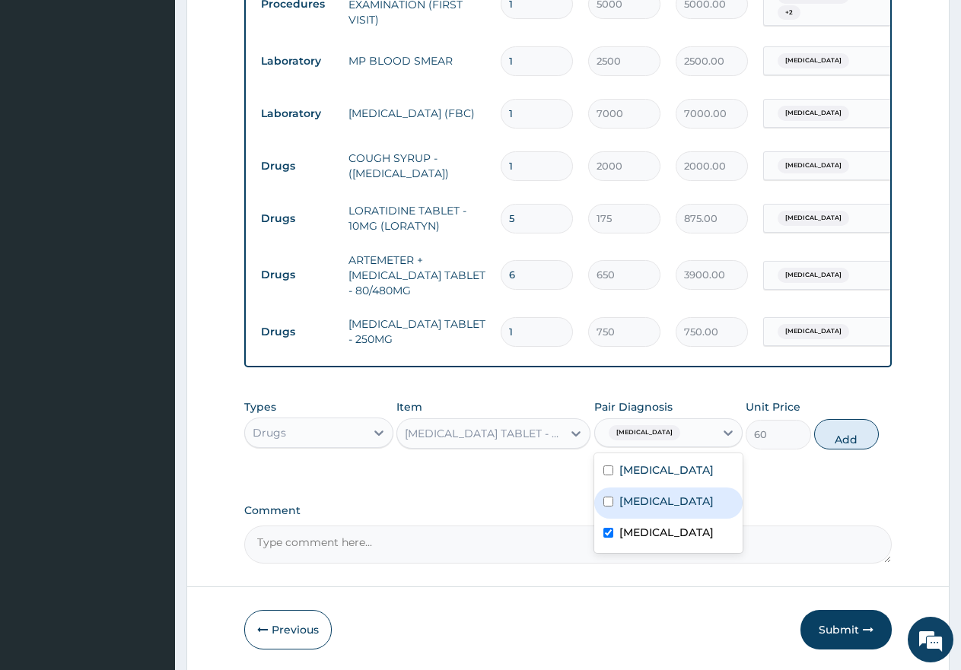
click at [615, 517] on div "Sepsis" at bounding box center [668, 503] width 149 height 31
checkbox input "true"
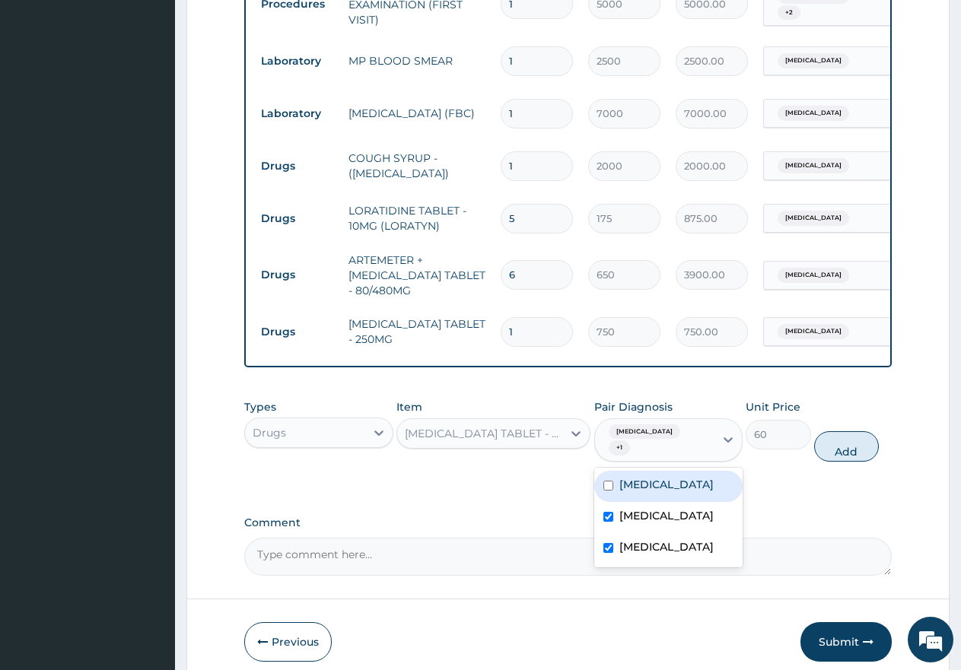
drag, startPoint x: 606, startPoint y: 487, endPoint x: 617, endPoint y: 498, distance: 16.1
click at [606, 486] on div "[MEDICAL_DATA]" at bounding box center [668, 486] width 149 height 31
checkbox input "true"
click at [861, 462] on button "Add" at bounding box center [846, 446] width 65 height 30
type input "0"
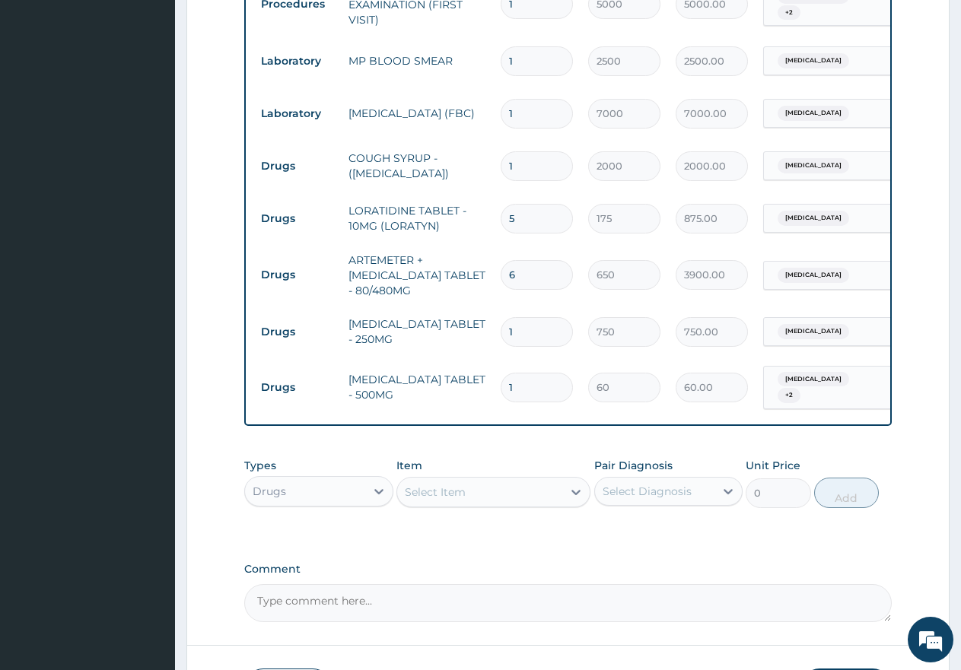
type input "18"
type input "1080.00"
type input "18"
click at [537, 326] on input "1" at bounding box center [537, 332] width 72 height 30
type input "10"
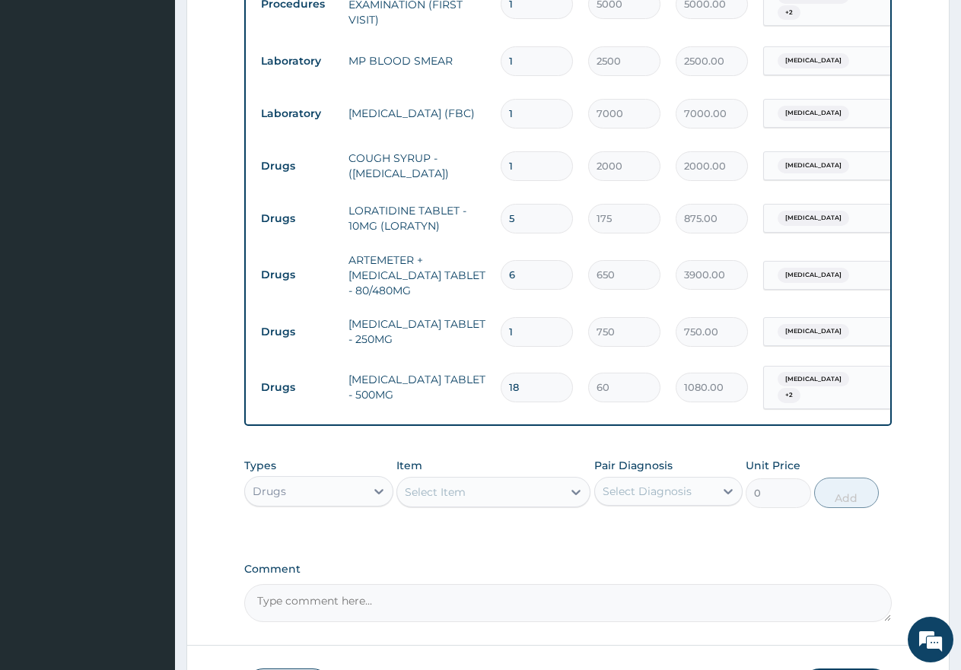
type input "7500.00"
type input "1000"
type input "750000.00"
type input "10000"
type input "7500000.00"
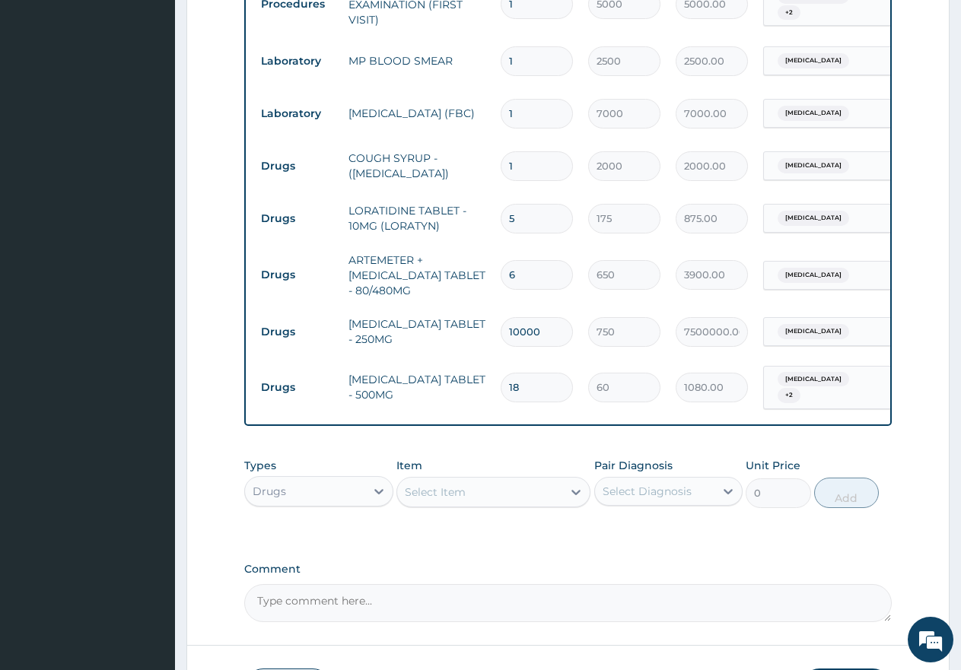
type input "100000"
type input "75000000.00"
type input "1000000"
type input "750000000.00"
type input "10000000"
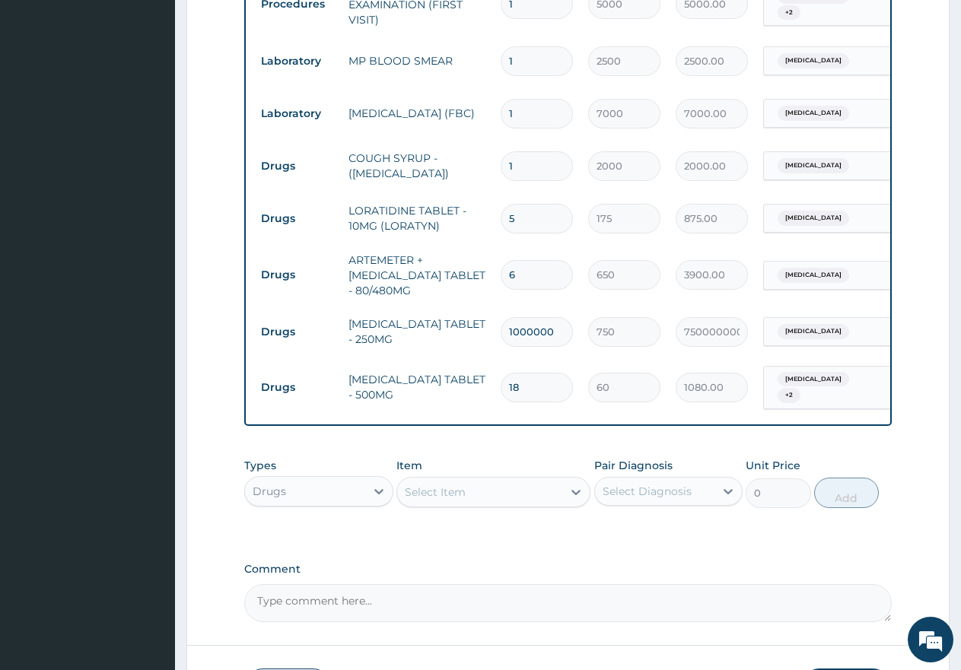
type input "7500000000.00"
type input "1000000000"
type input "750000000000.00"
type input "10000000000"
type input "7500000000000.00"
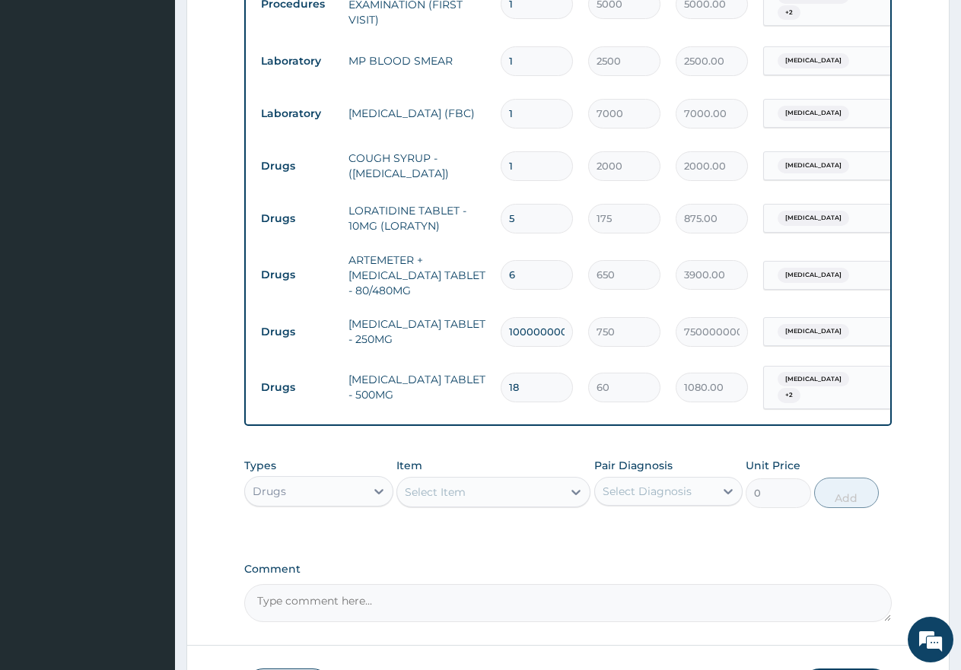
type input "100000000000"
type input "75000000000000.00"
type input "1000000000000"
type input "750000000000000.00"
type input "10000000000000"
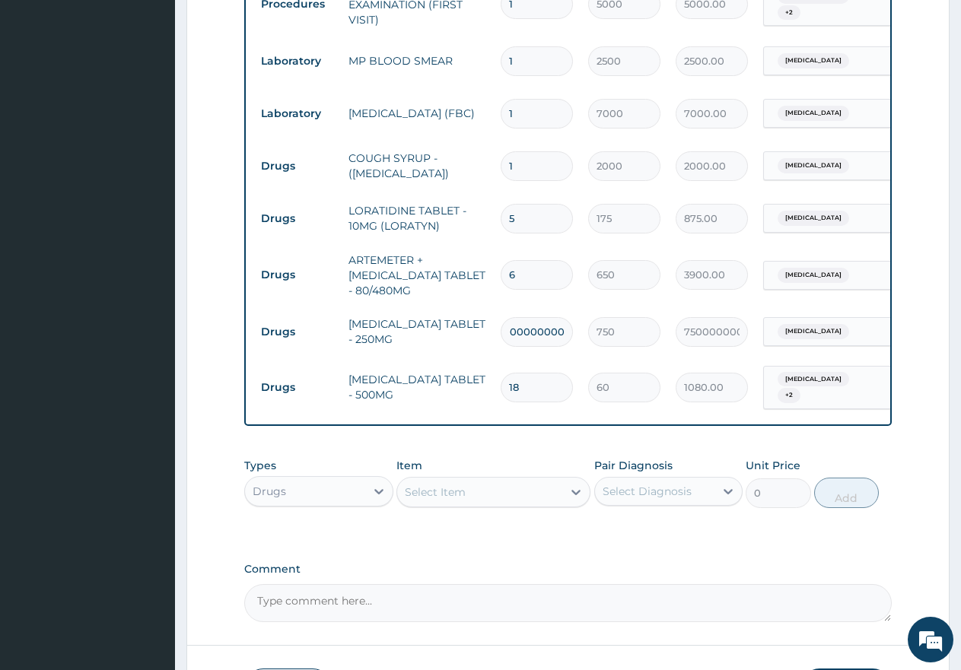
type input "7500000000000000.00"
type input "1000000000000"
type input "750000000000000.00"
type input "100000000000"
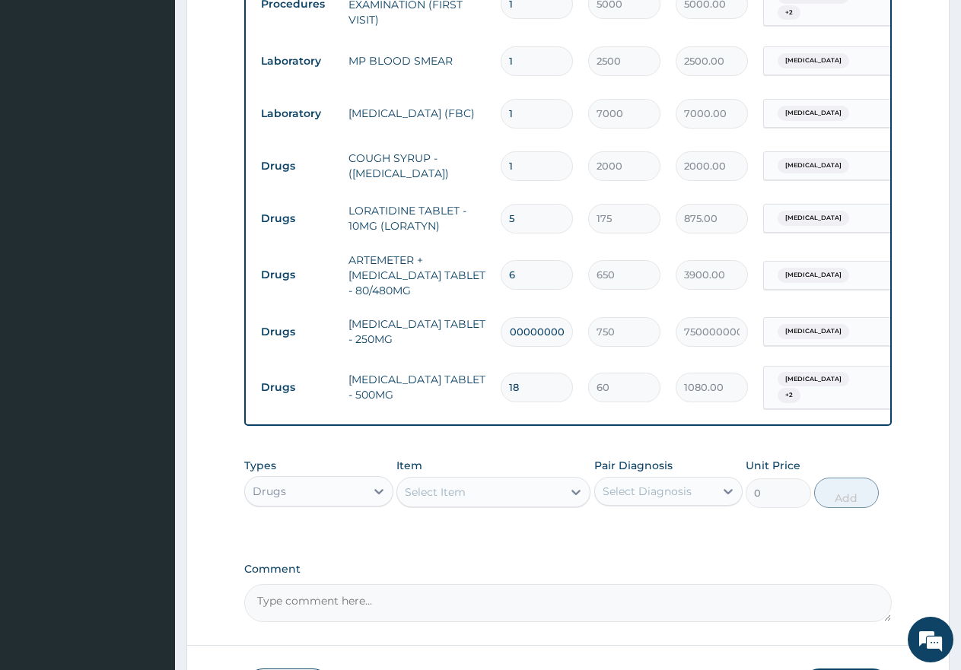
type input "75000000000000.00"
type input "10000000000"
type input "7500000000000.00"
type input "1000000000"
type input "750000000000.00"
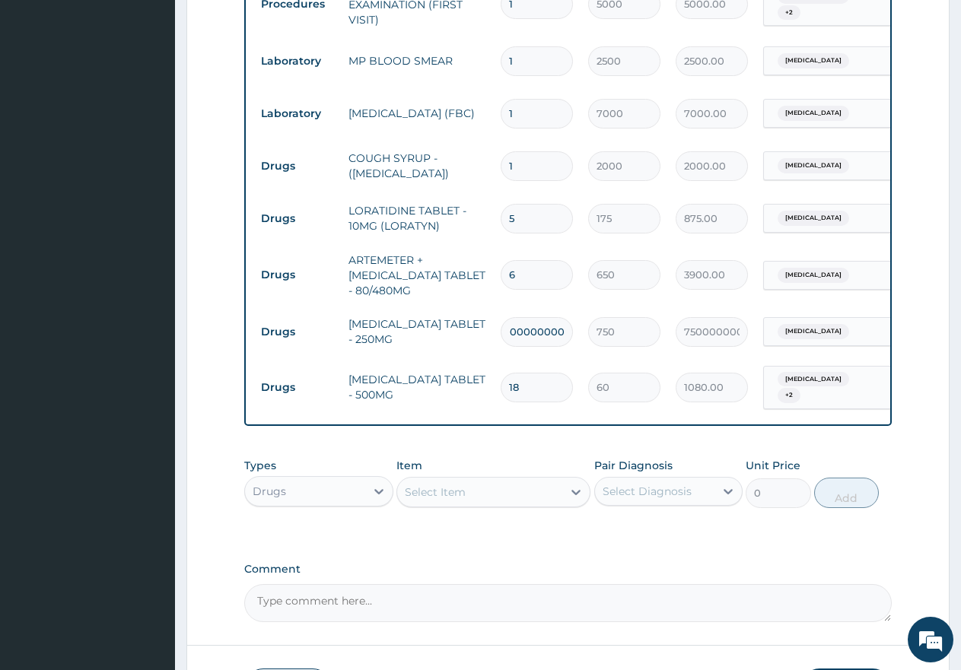
type input "100000000"
type input "75000000000.00"
type input "10000000"
type input "7500000000.00"
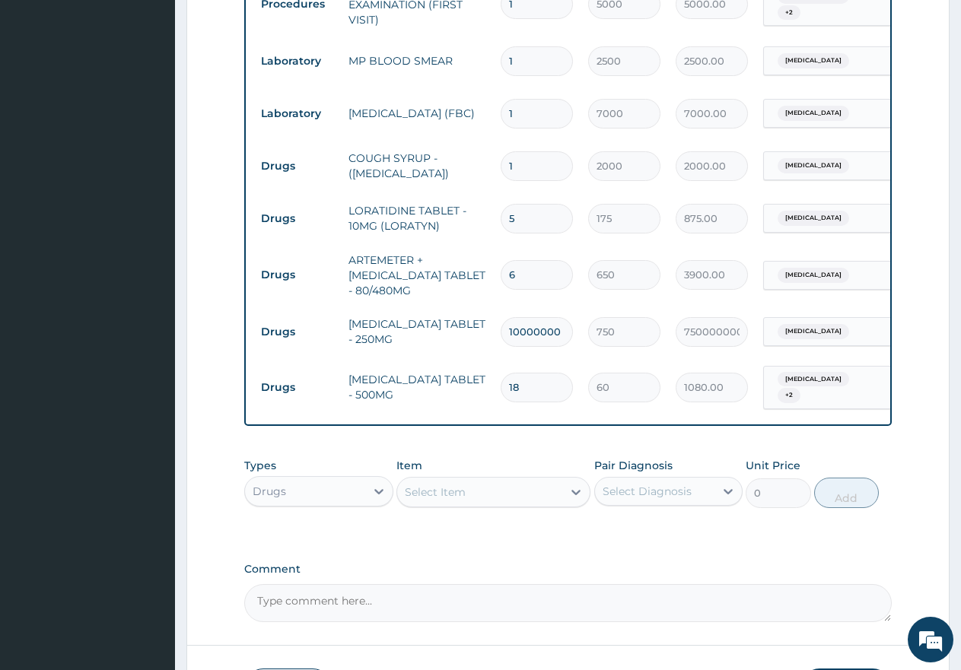
scroll to position [0, 0]
type input "1000000"
type input "750000000.00"
type input "100000"
type input "75000000.00"
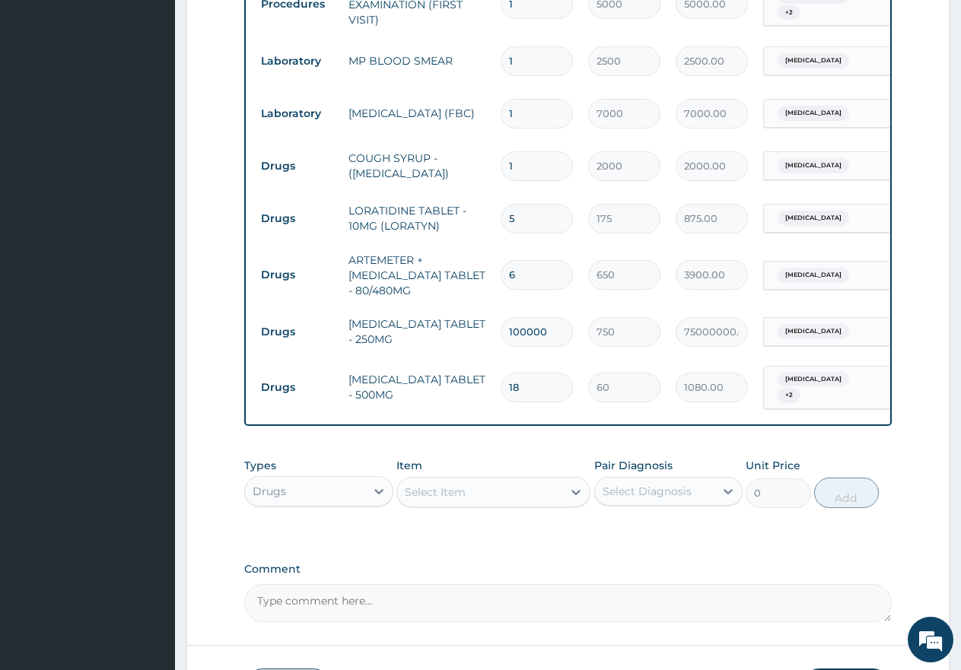
type input "10000"
type input "7500000.00"
type input "1000"
type input "750000.00"
type input "100"
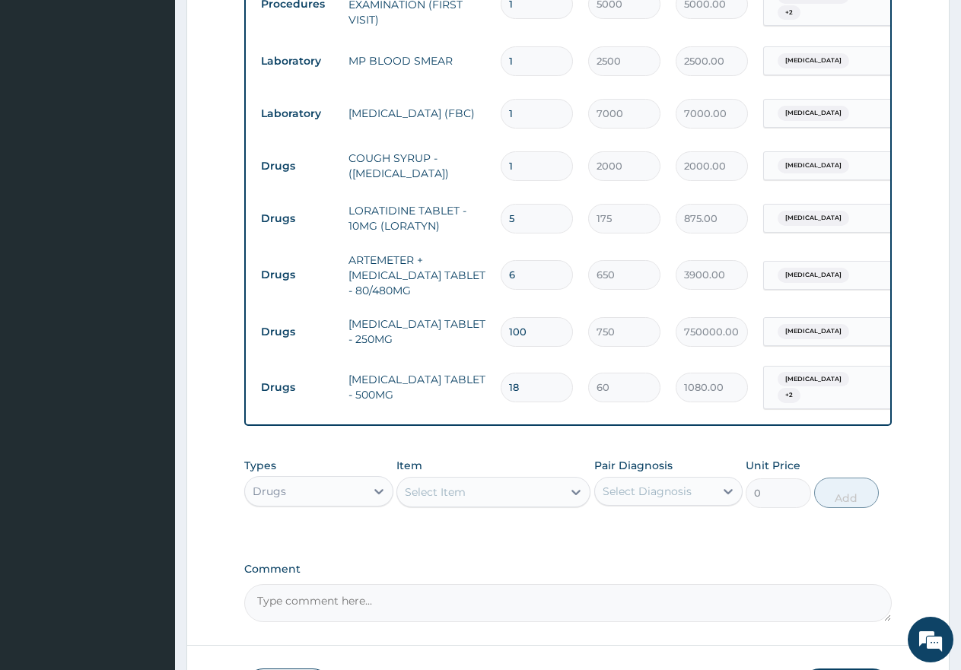
type input "75000.00"
type input "10"
type input "7500.00"
type input "10"
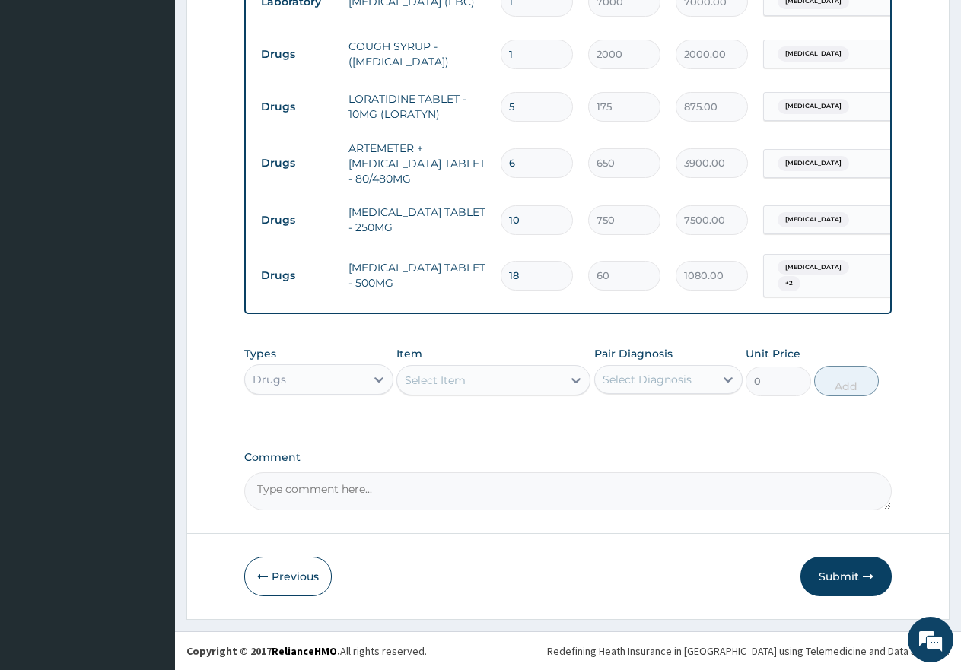
scroll to position [758, 0]
click at [848, 580] on button "Submit" at bounding box center [845, 577] width 91 height 40
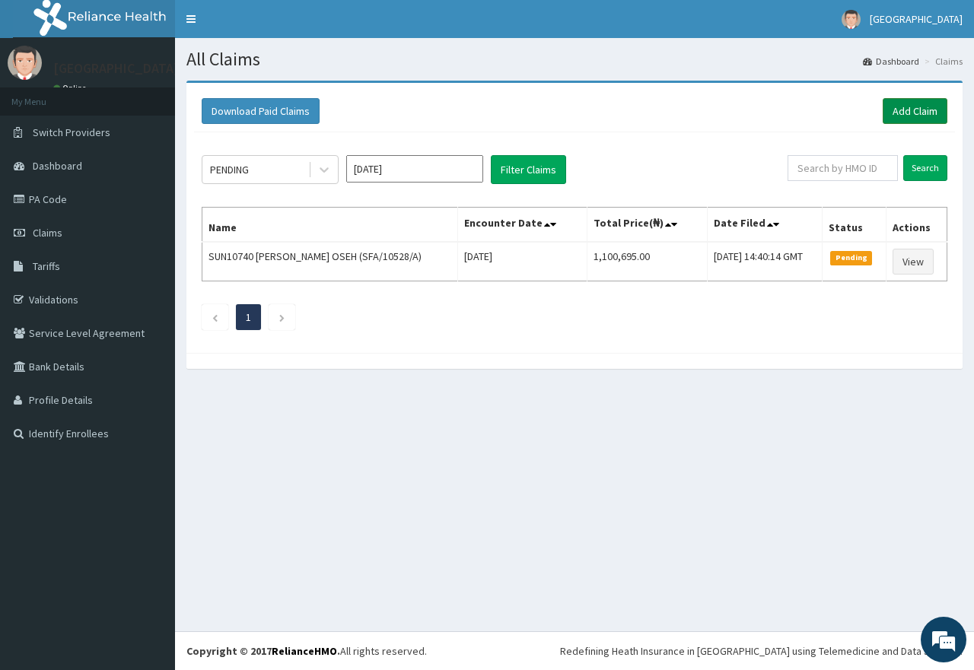
click at [897, 111] on link "Add Claim" at bounding box center [915, 111] width 65 height 26
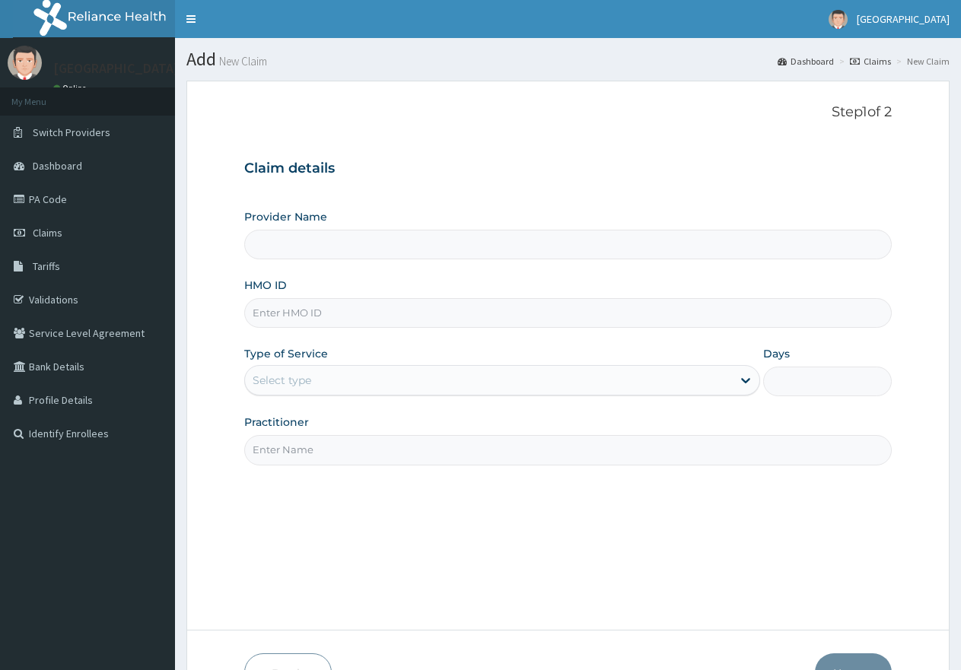
click at [365, 304] on input "HMO ID" at bounding box center [567, 313] width 647 height 30
type input "[GEOGRAPHIC_DATA]"
paste input "EDE/10025/A"
type input "EDE/10025/A"
click at [339, 371] on div "Select type" at bounding box center [488, 380] width 486 height 24
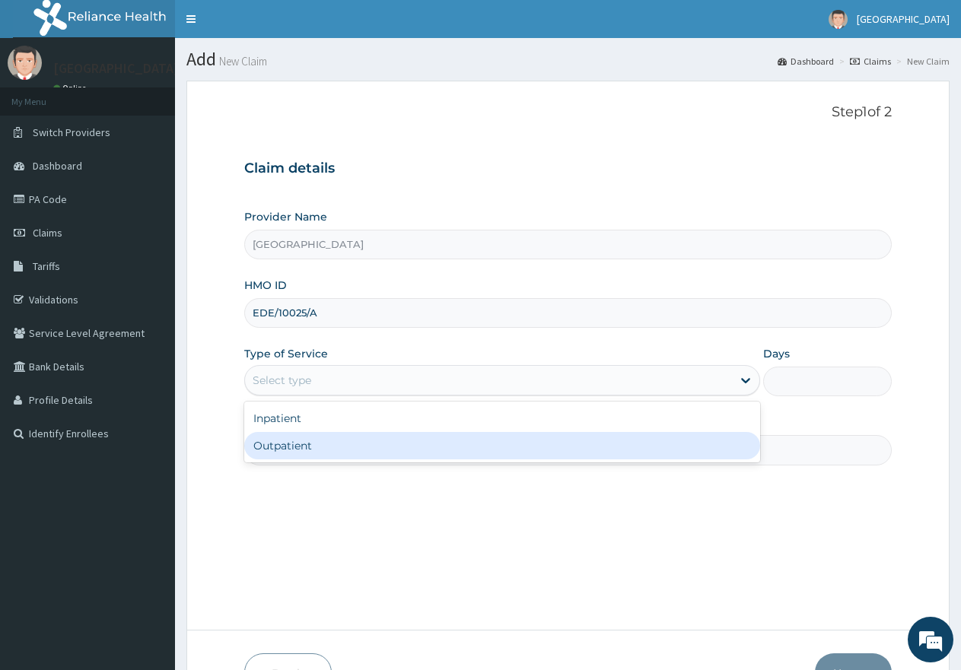
click at [312, 444] on div "Outpatient" at bounding box center [501, 445] width 515 height 27
type input "1"
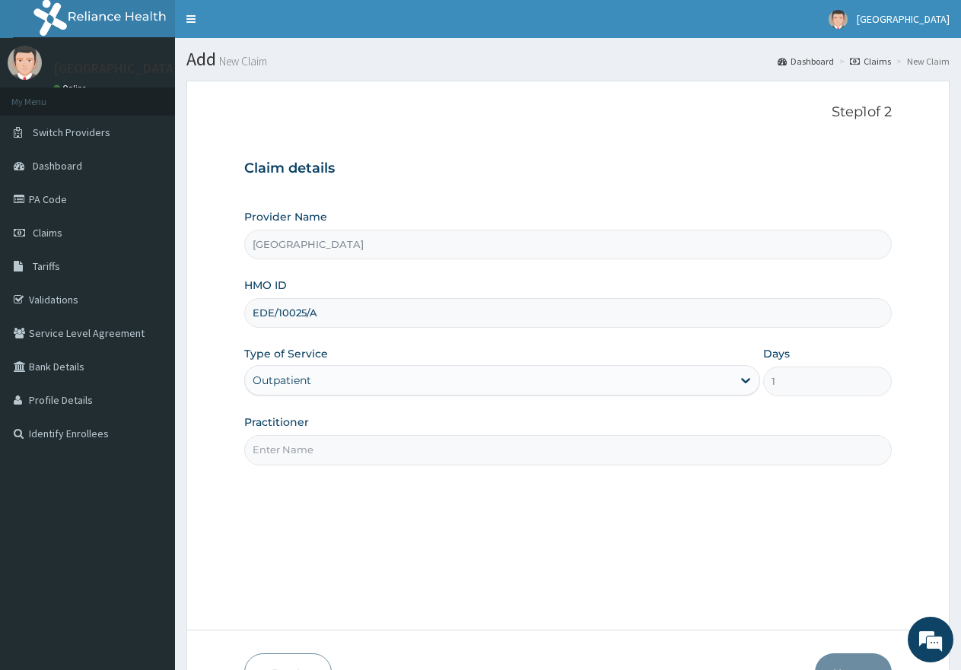
click at [322, 461] on input "Practitioner" at bounding box center [567, 450] width 647 height 30
type input "gp"
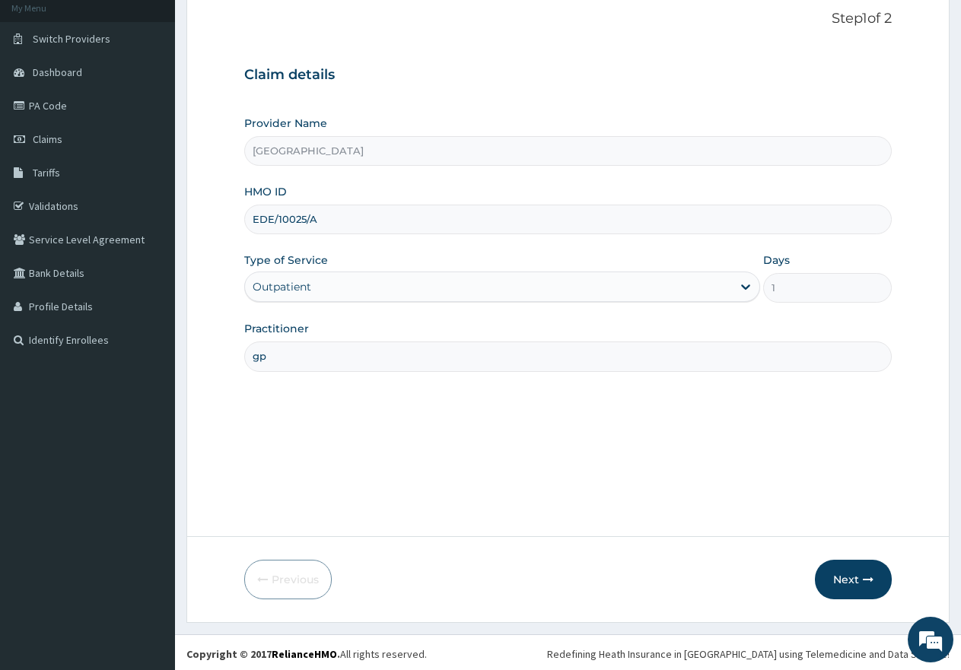
scroll to position [97, 0]
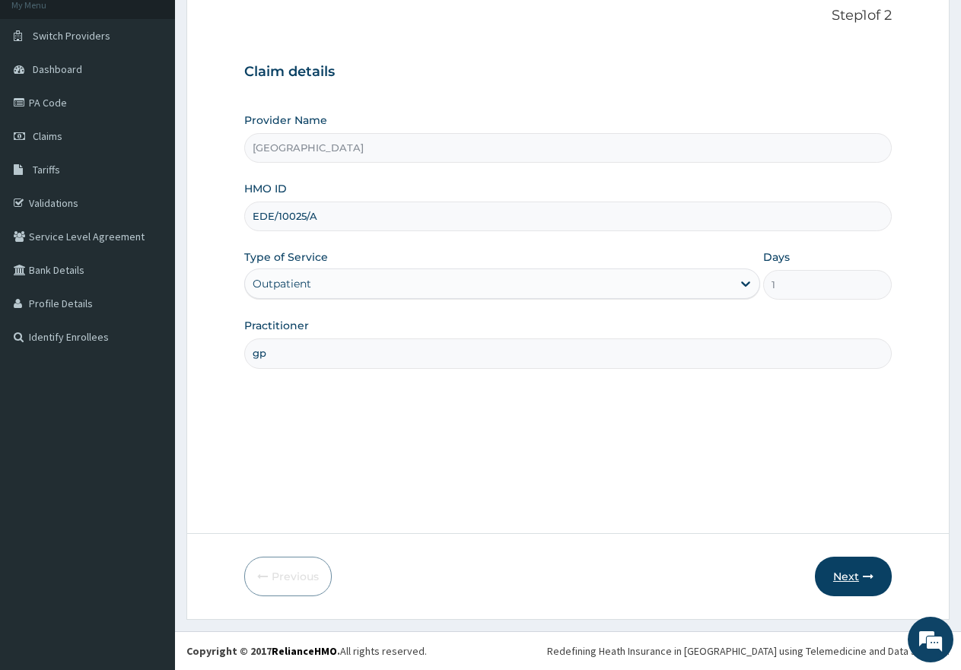
click at [856, 576] on button "Next" at bounding box center [853, 577] width 77 height 40
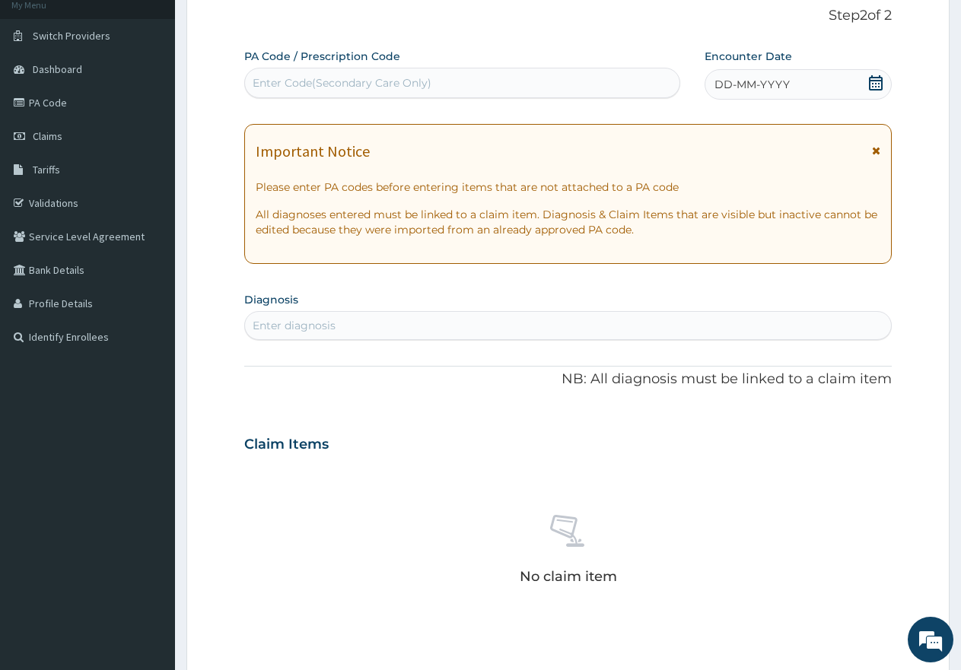
scroll to position [0, 0]
click at [406, 80] on div "Enter Code(Secondary Care Only)" at bounding box center [342, 82] width 179 height 15
paste input "PA/8EFA3A"
type input "PA/8EFA3A"
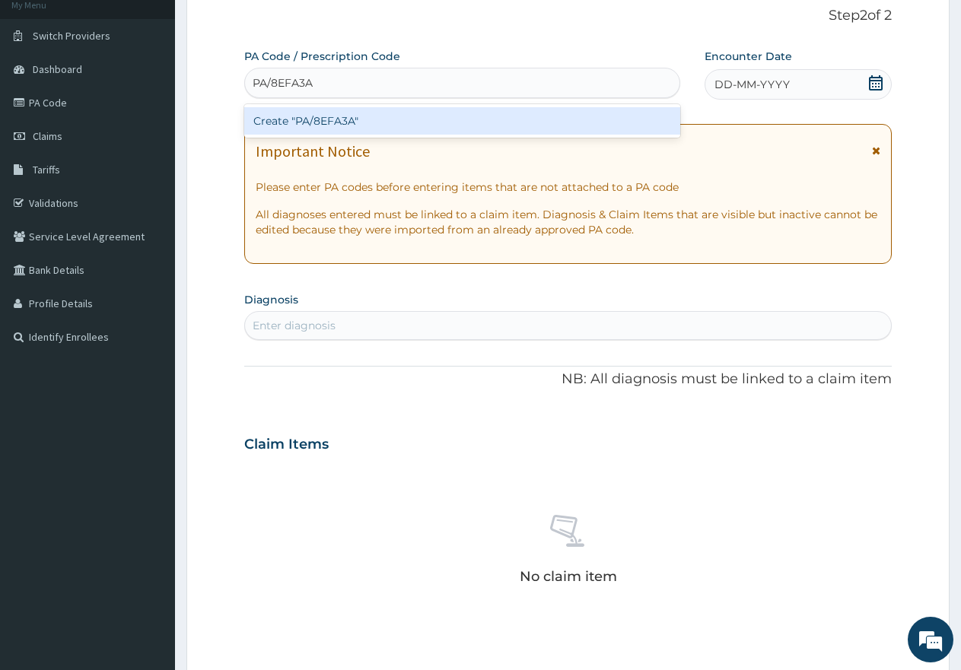
click at [385, 122] on div "Create "PA/8EFA3A"" at bounding box center [462, 120] width 436 height 27
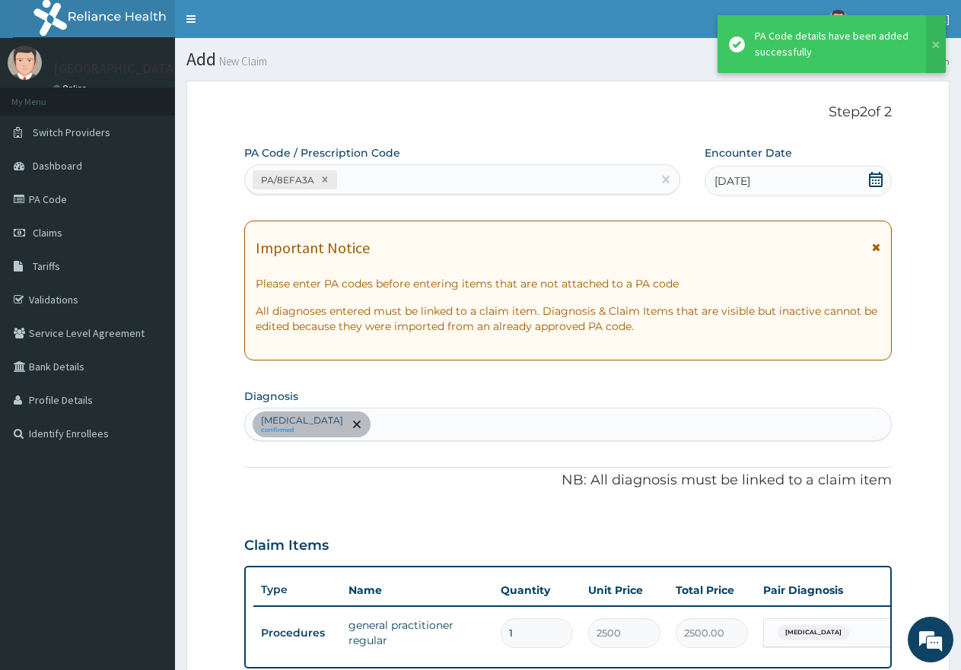
click at [394, 173] on div "PA/8EFA3A" at bounding box center [448, 179] width 407 height 25
paste input "PA/3861CE"
type input "PA/3861CE"
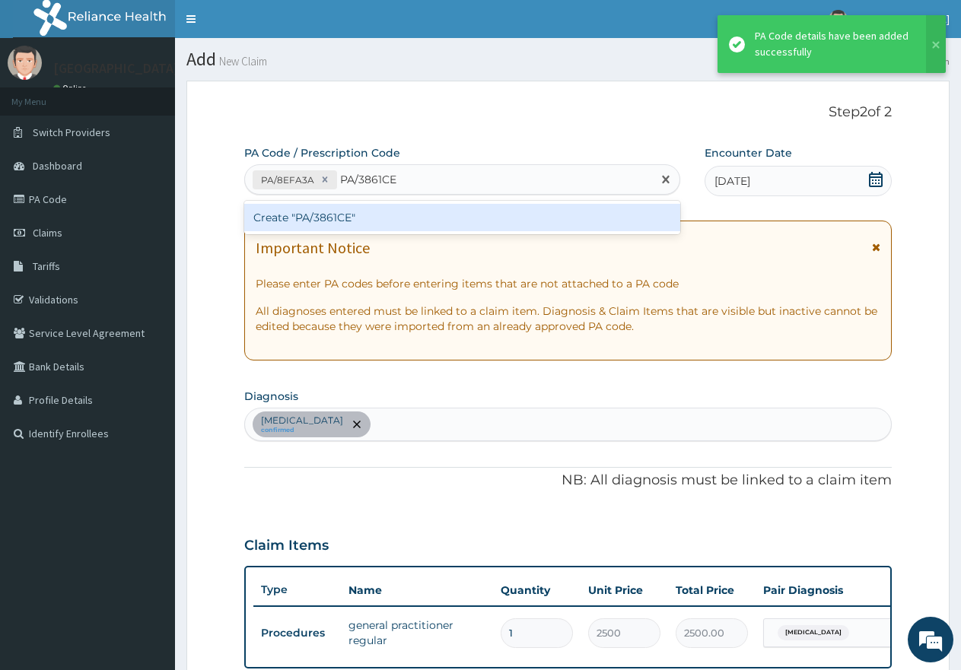
click at [410, 216] on div "Create "PA/3861CE"" at bounding box center [462, 217] width 436 height 27
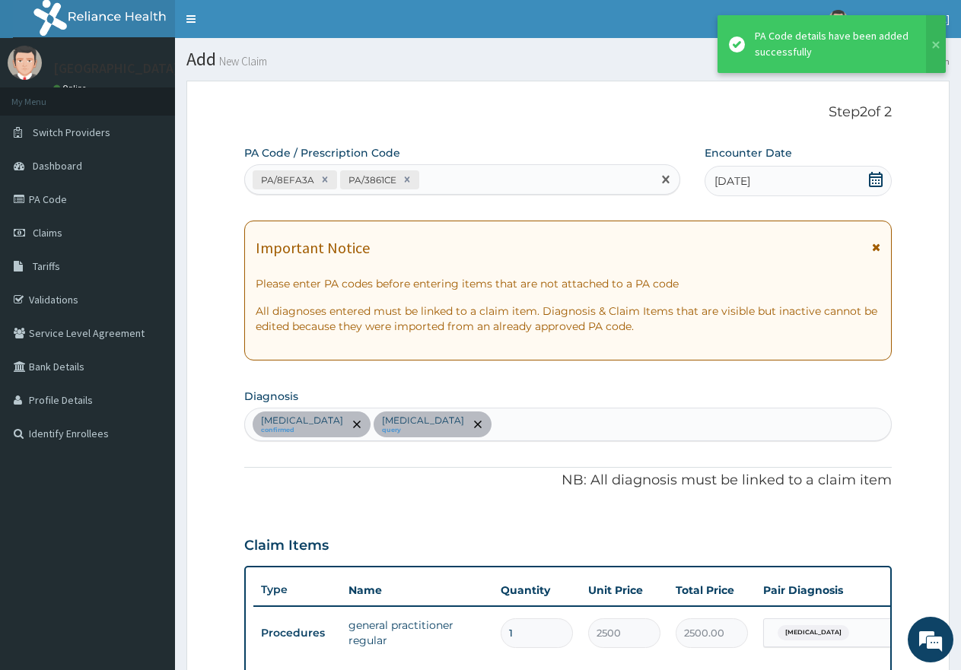
click at [476, 182] on div "PA/8EFA3A PA/3861CE" at bounding box center [448, 179] width 407 height 25
paste input "PA/3ECB19"
type input "PA/3ECB19"
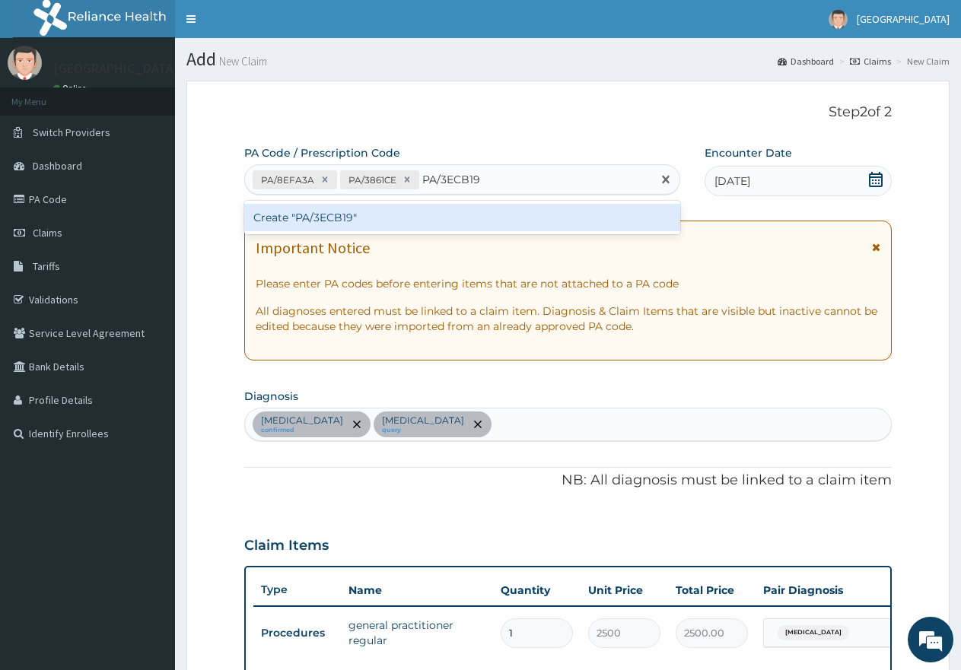
click at [396, 219] on div "Create "PA/3ECB19"" at bounding box center [462, 217] width 436 height 27
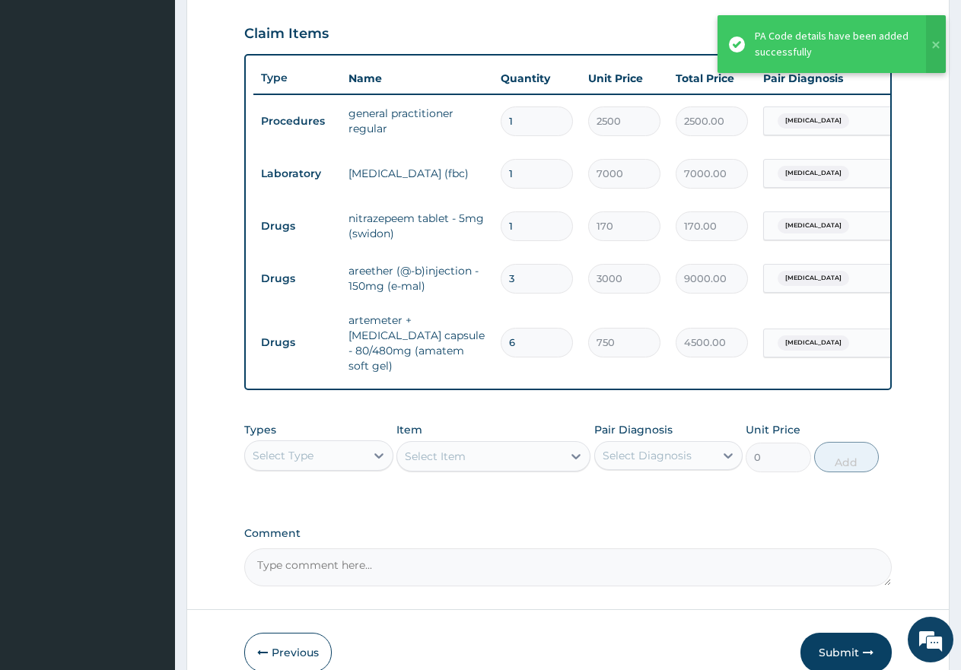
scroll to position [586, 0]
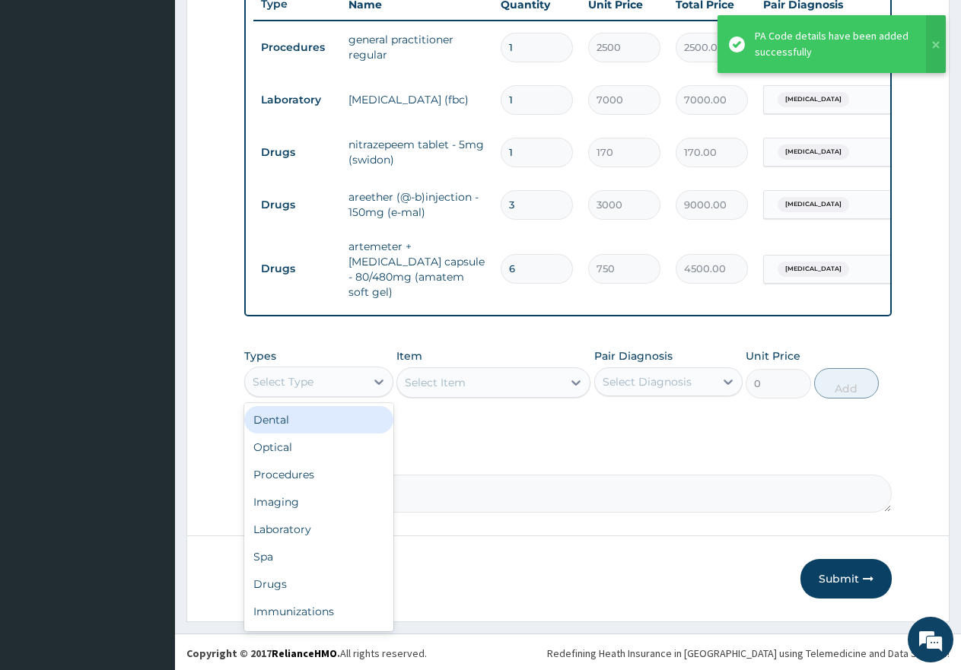
click at [323, 370] on div "Select Type" at bounding box center [305, 382] width 120 height 24
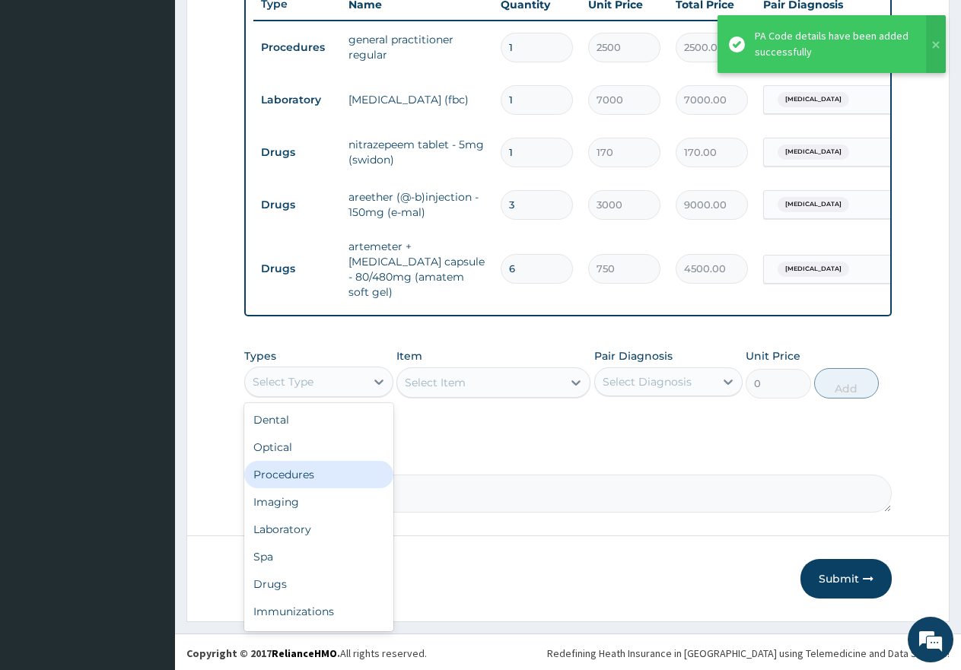
drag, startPoint x: 308, startPoint y: 469, endPoint x: 393, endPoint y: 429, distance: 94.0
click at [310, 468] on div "Procedures" at bounding box center [318, 474] width 149 height 27
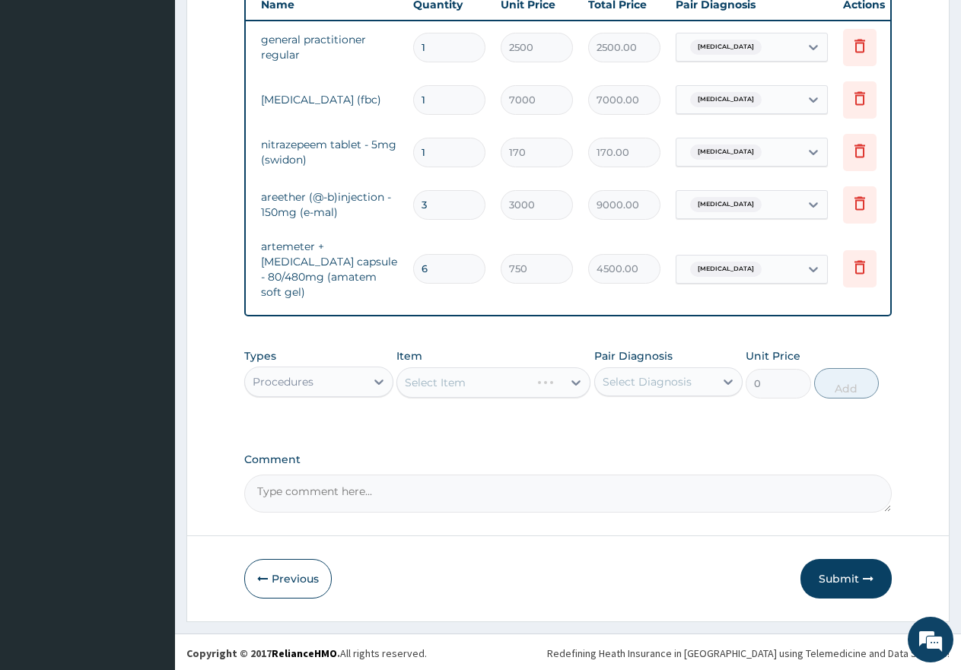
scroll to position [0, 116]
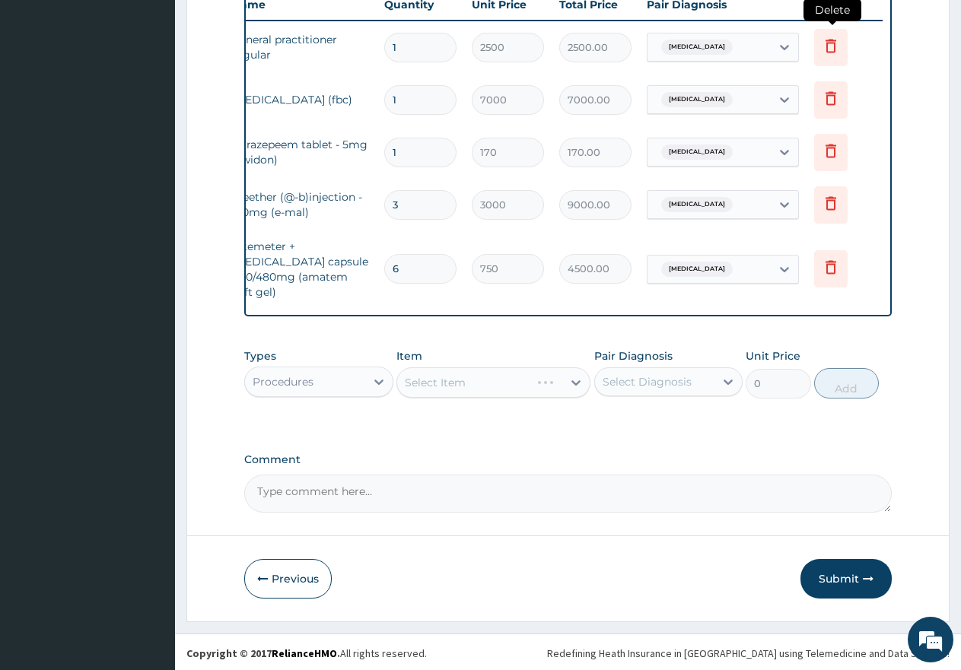
click at [832, 46] on icon at bounding box center [831, 46] width 18 height 18
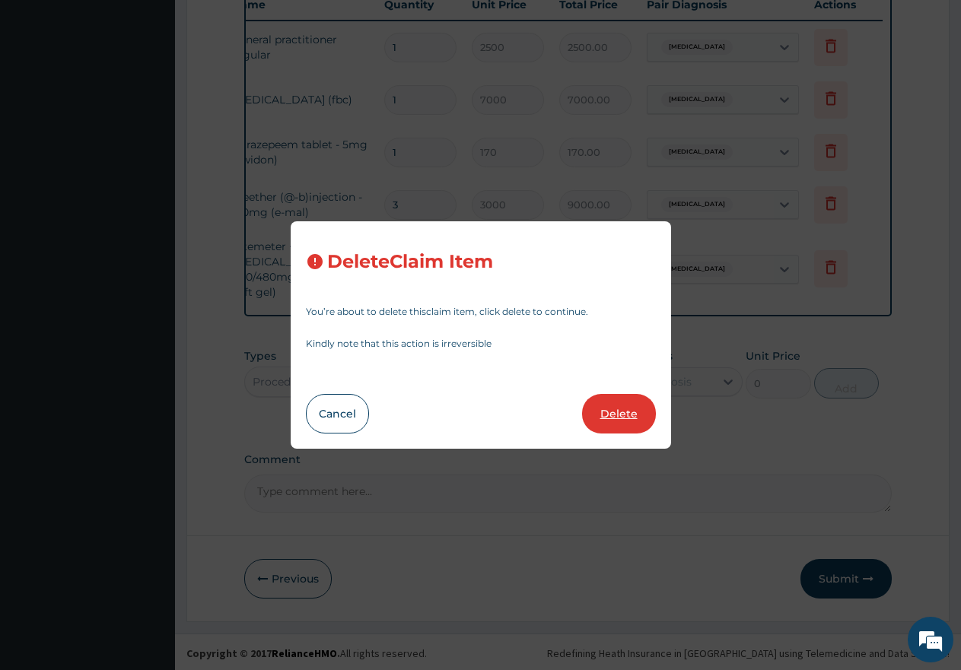
click at [624, 409] on button "Delete" at bounding box center [619, 414] width 74 height 40
type input "7000"
type input "7000.00"
type input "170"
type input "170.00"
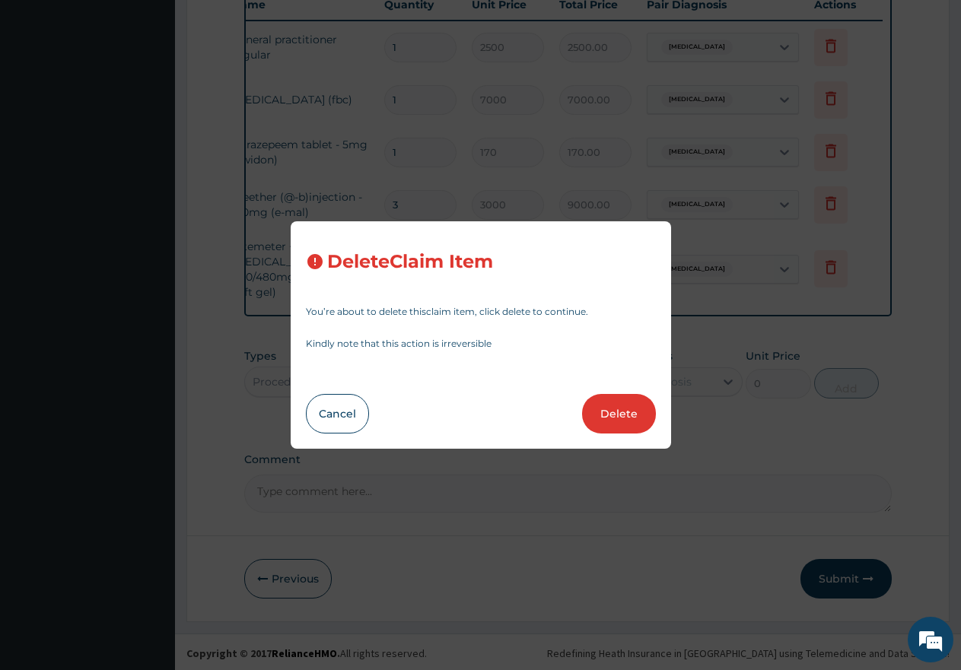
type input "3"
type input "3000"
type input "9000.00"
type input "6"
type input "750"
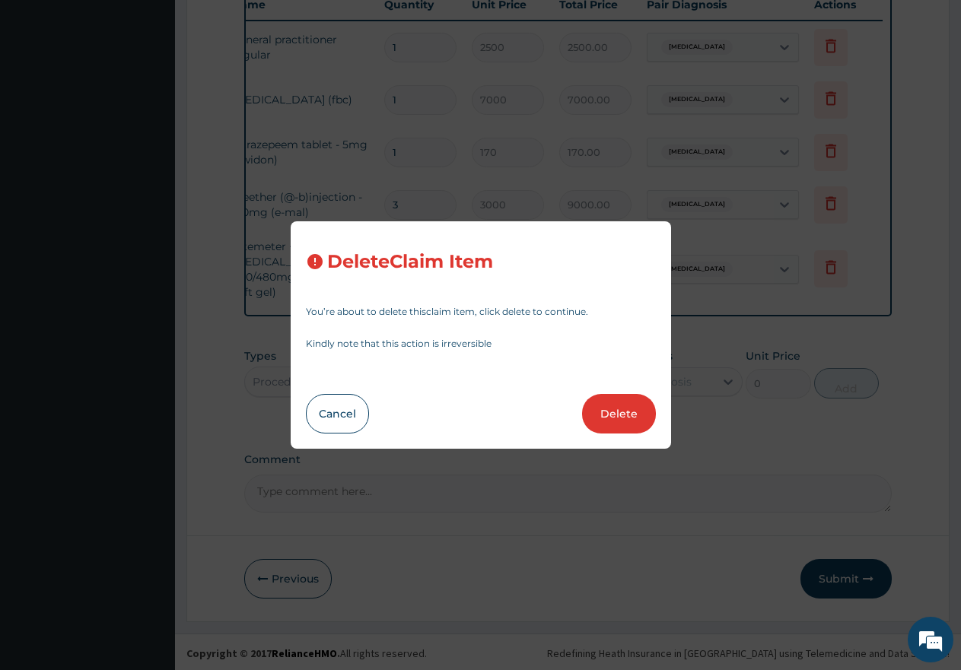
type input "4500.00"
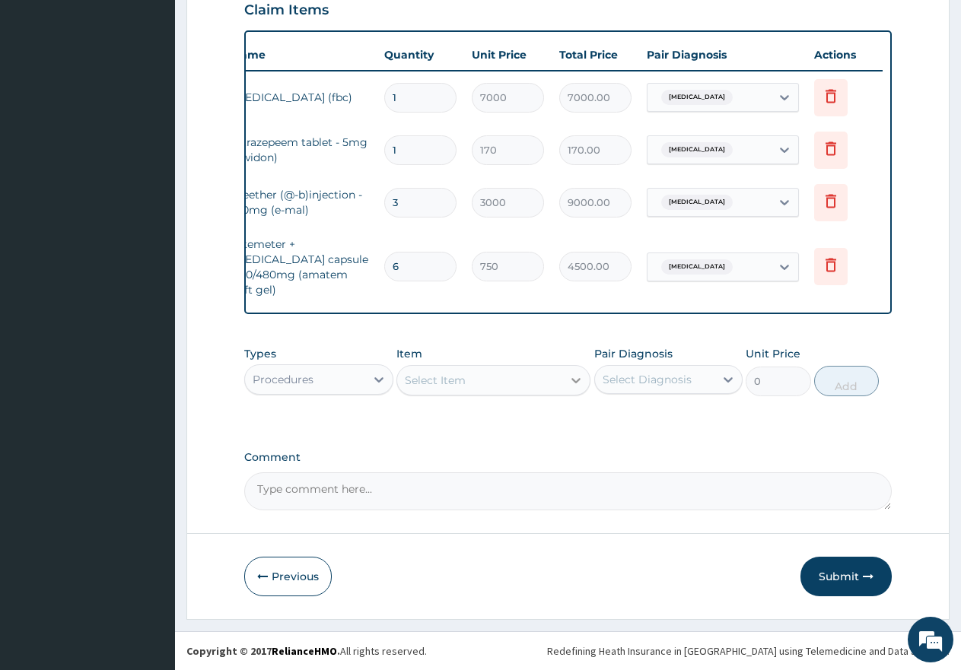
scroll to position [533, 0]
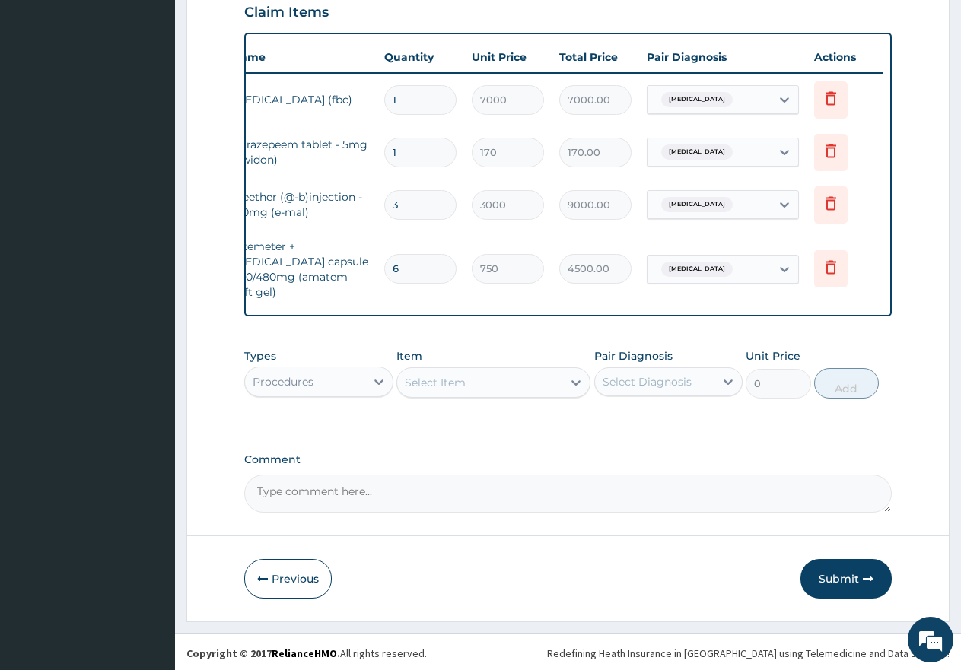
click at [426, 377] on div "Select Item" at bounding box center [435, 382] width 61 height 15
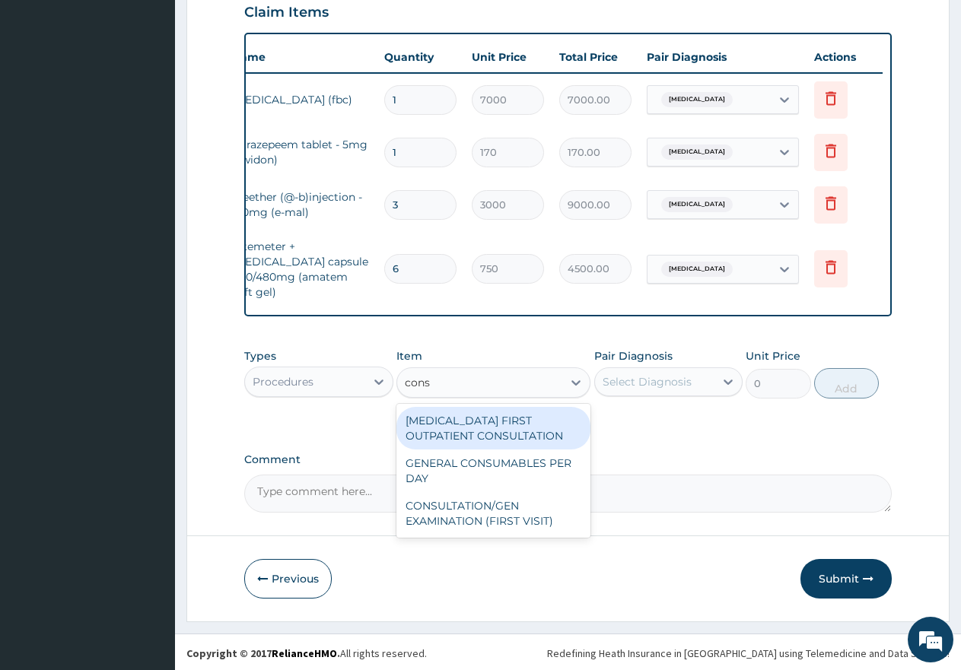
type input "consu"
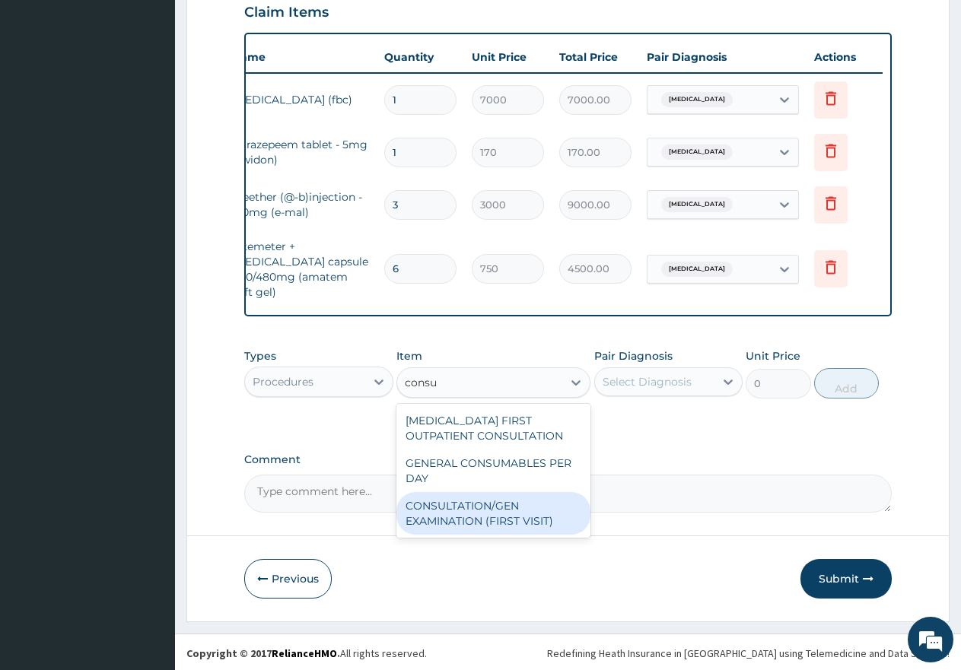
click at [463, 516] on div "CONSULTATION/GEN EXAMINATION (FIRST VISIT)" at bounding box center [493, 513] width 194 height 43
type input "5000"
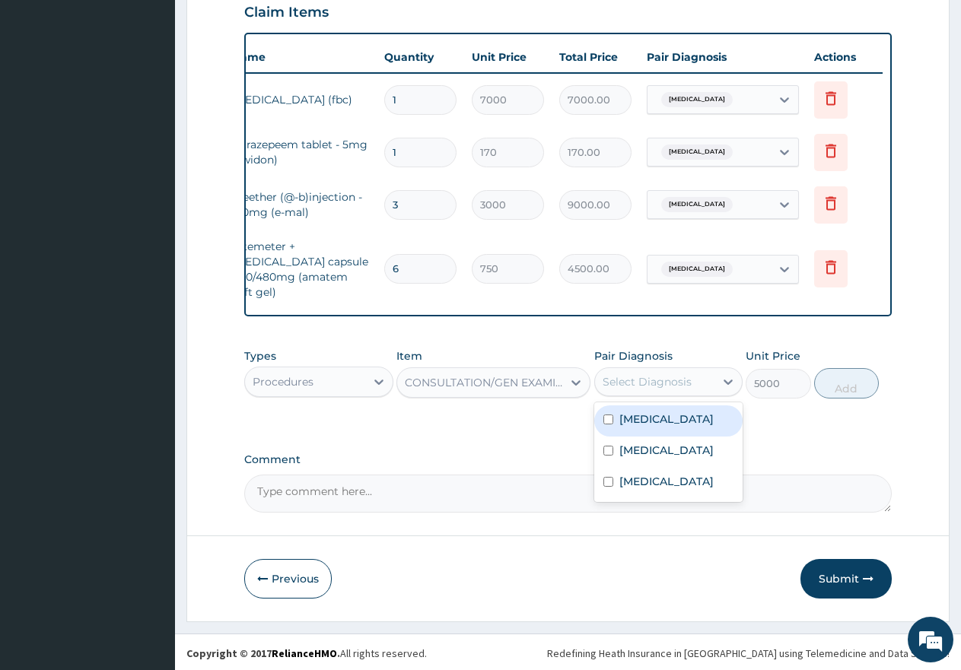
click at [657, 374] on div "Select Diagnosis" at bounding box center [647, 381] width 89 height 15
click at [606, 415] on input "checkbox" at bounding box center [608, 420] width 10 height 10
checkbox input "true"
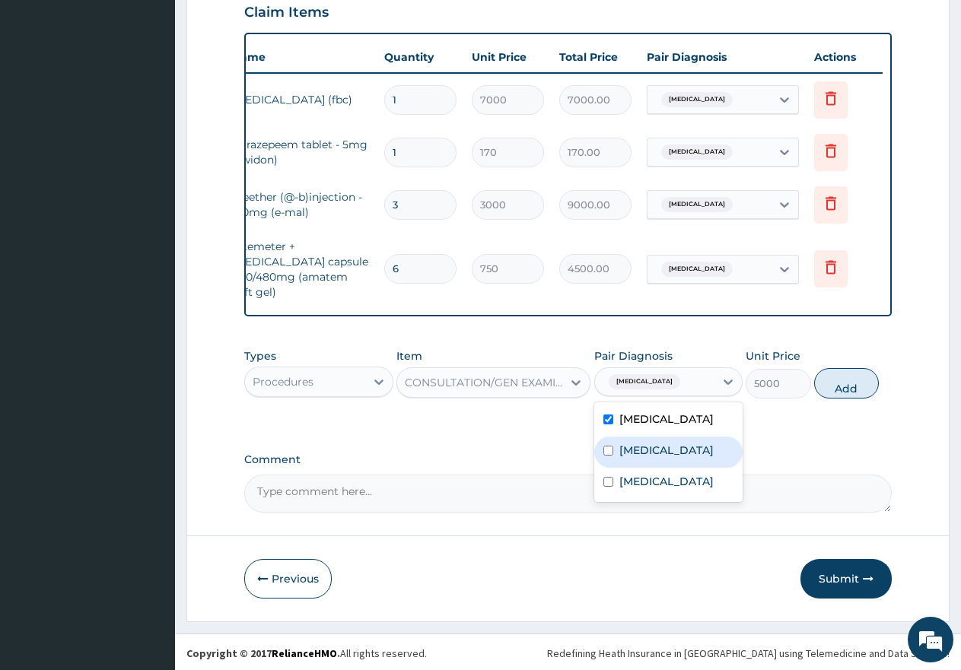
click at [612, 451] on input "checkbox" at bounding box center [608, 451] width 10 height 10
checkbox input "true"
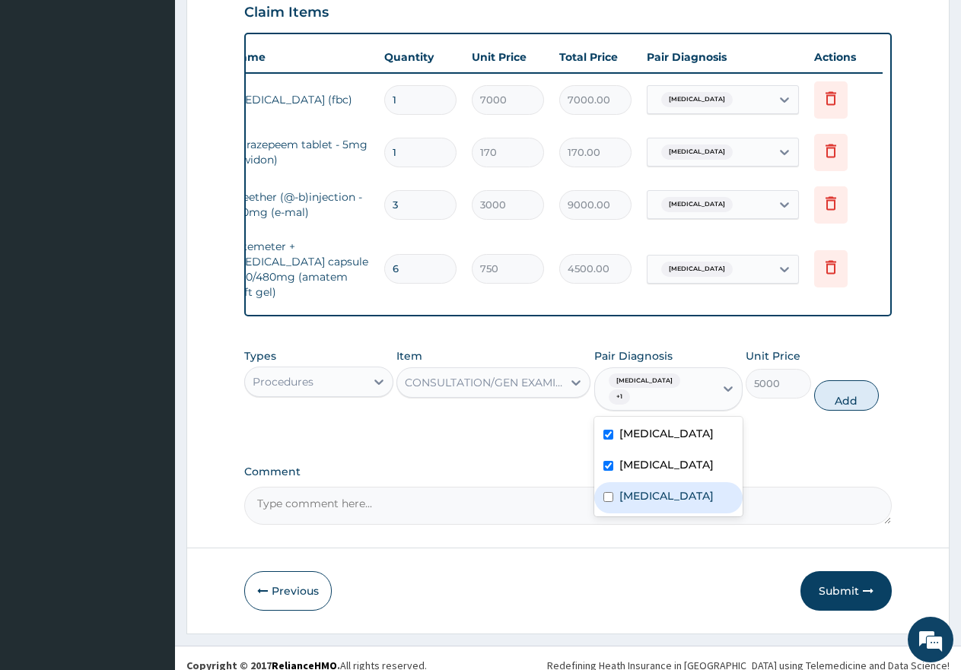
click at [614, 492] on div "[MEDICAL_DATA]" at bounding box center [668, 497] width 149 height 31
checkbox input "true"
click at [845, 389] on button "Add" at bounding box center [846, 395] width 65 height 30
type input "0"
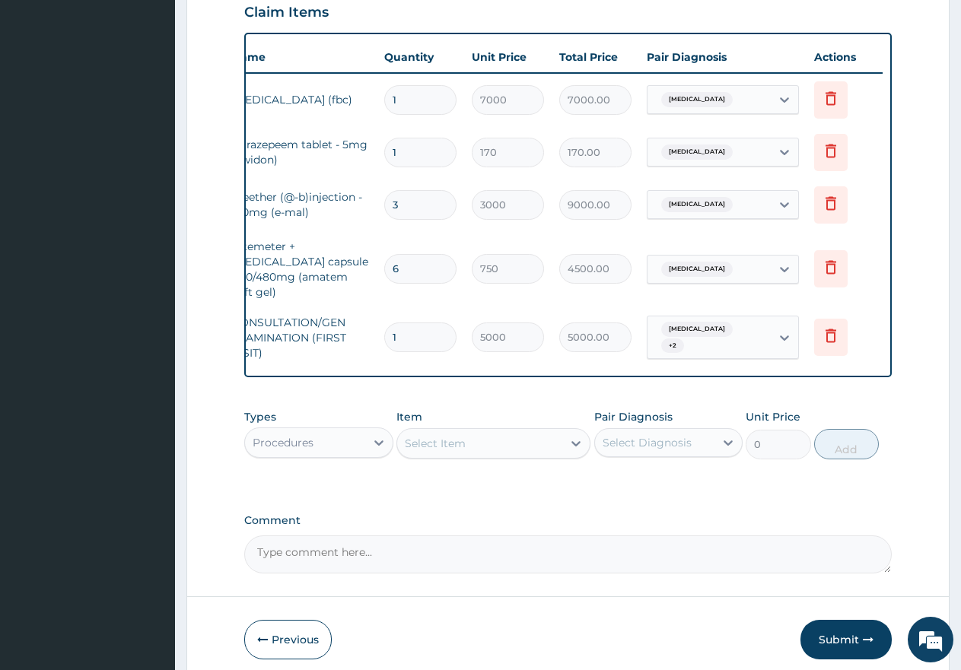
scroll to position [0, 0]
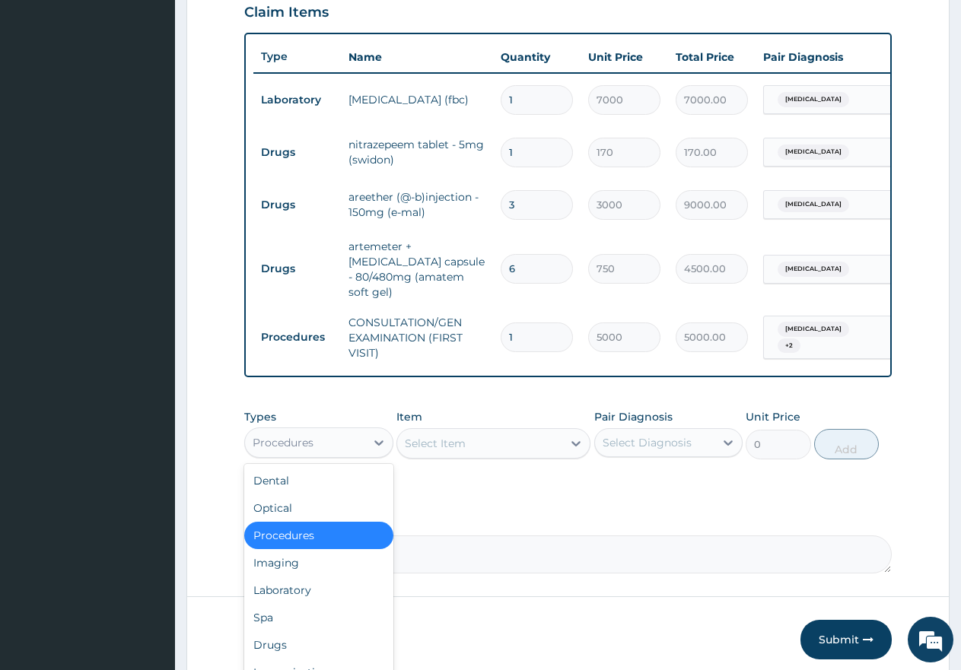
click at [338, 440] on div "Procedures" at bounding box center [305, 443] width 120 height 24
click at [301, 590] on div "Laboratory" at bounding box center [318, 590] width 149 height 27
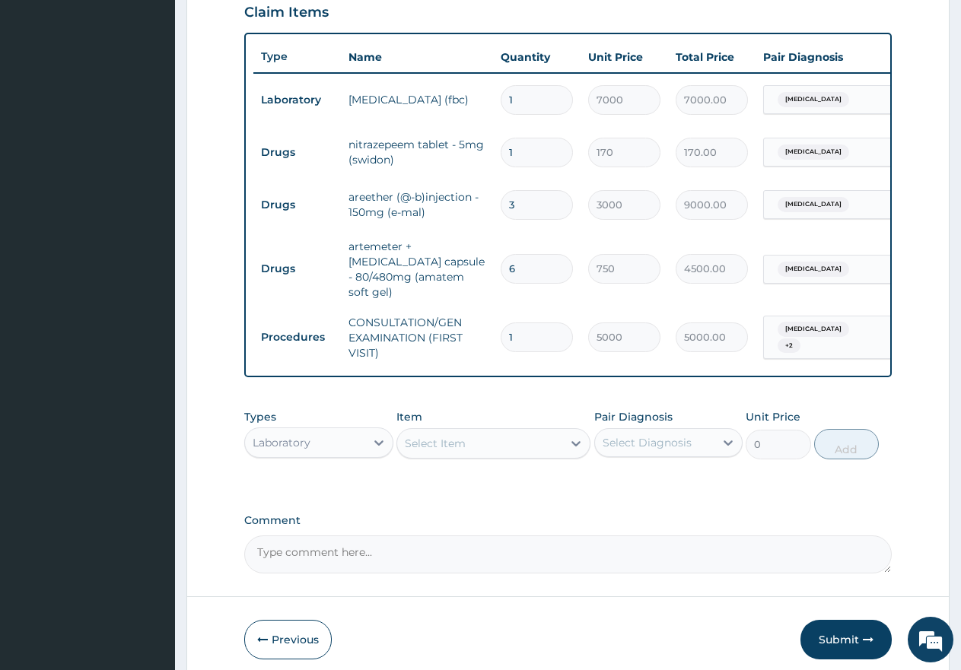
click at [460, 442] on div "Select Item" at bounding box center [435, 443] width 61 height 15
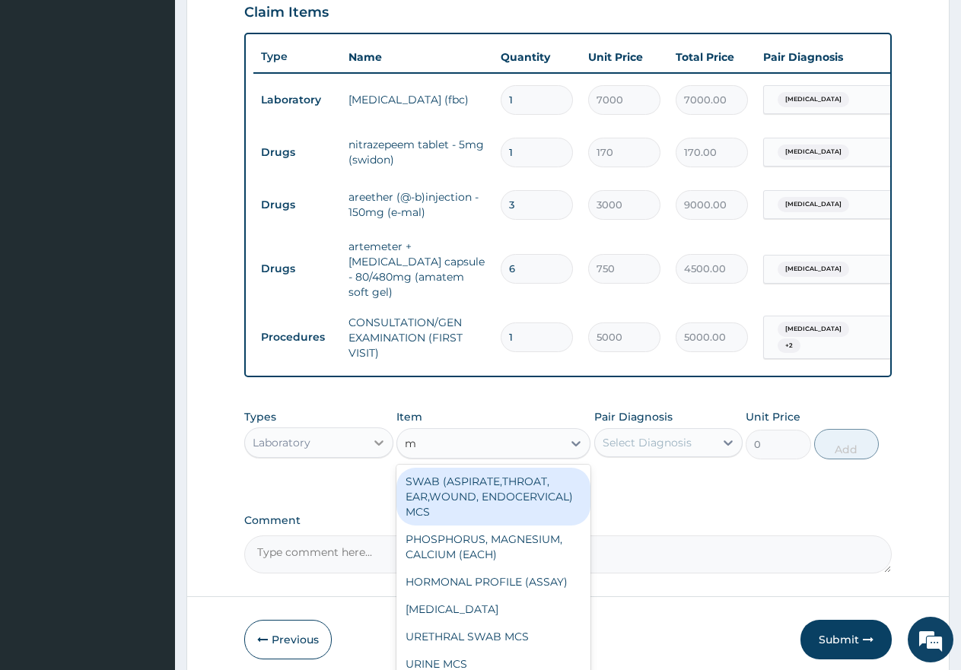
type input "mp"
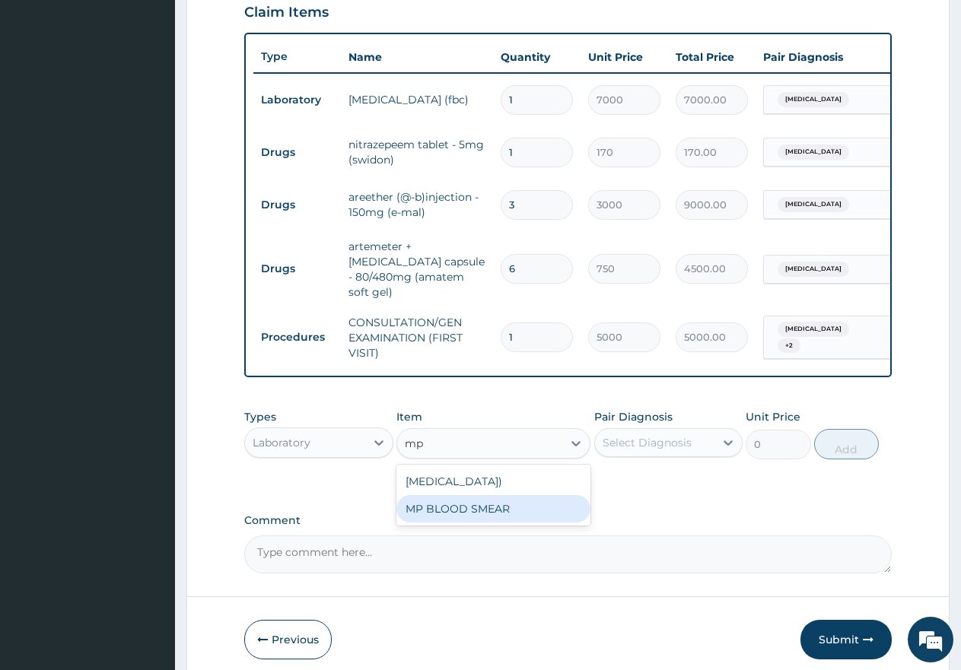
click at [467, 523] on div "MP BLOOD SMEAR" at bounding box center [493, 508] width 194 height 27
type input "2500"
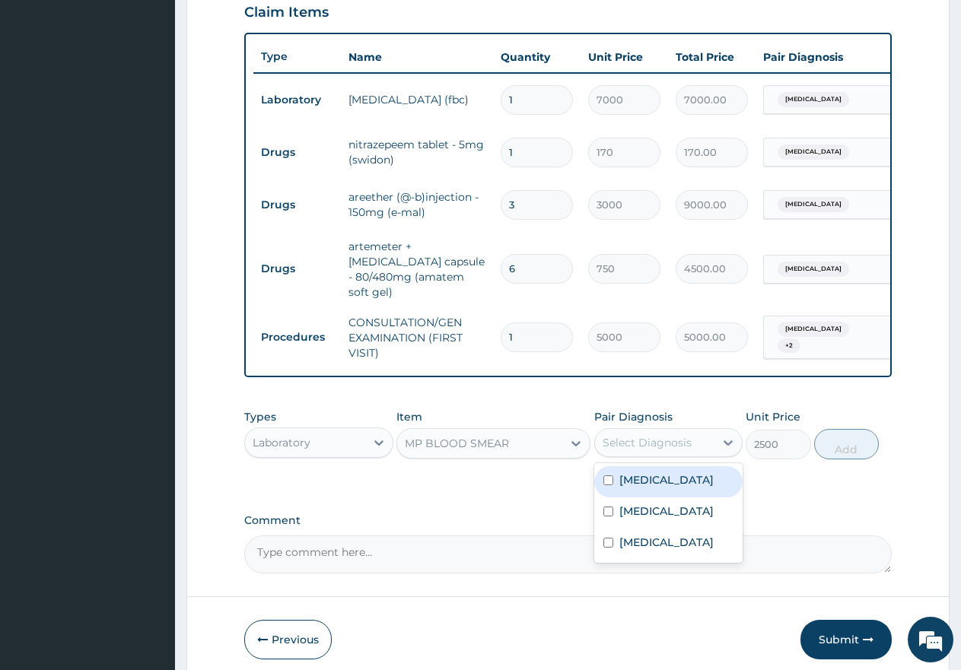
click at [632, 440] on div "Select Diagnosis" at bounding box center [647, 442] width 89 height 15
click at [606, 476] on input "checkbox" at bounding box center [608, 481] width 10 height 10
checkbox input "true"
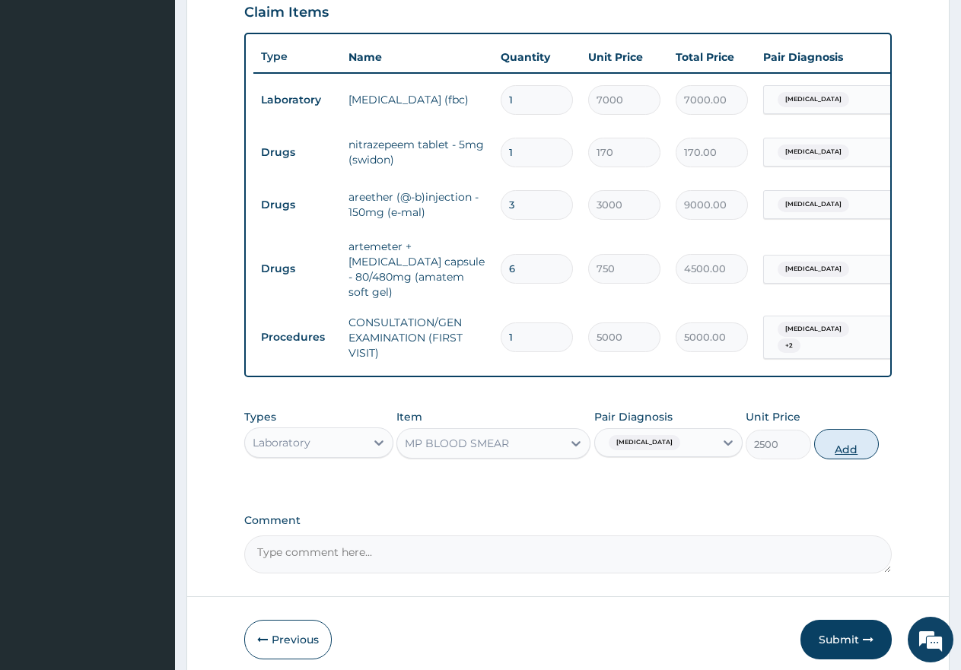
click at [835, 455] on button "Add" at bounding box center [846, 444] width 65 height 30
type input "0"
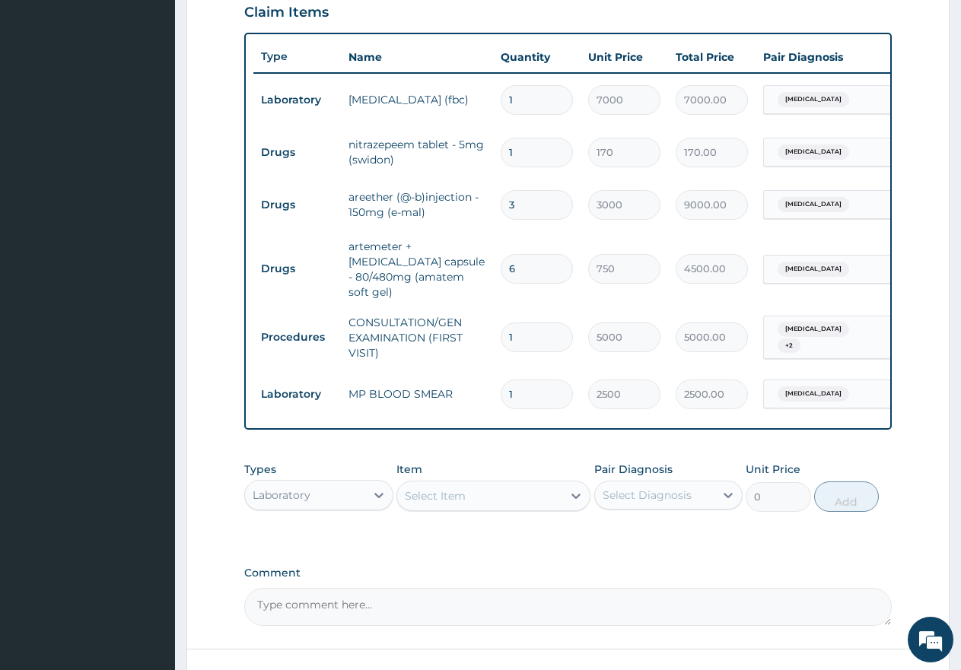
click at [345, 495] on div "Laboratory" at bounding box center [305, 495] width 120 height 24
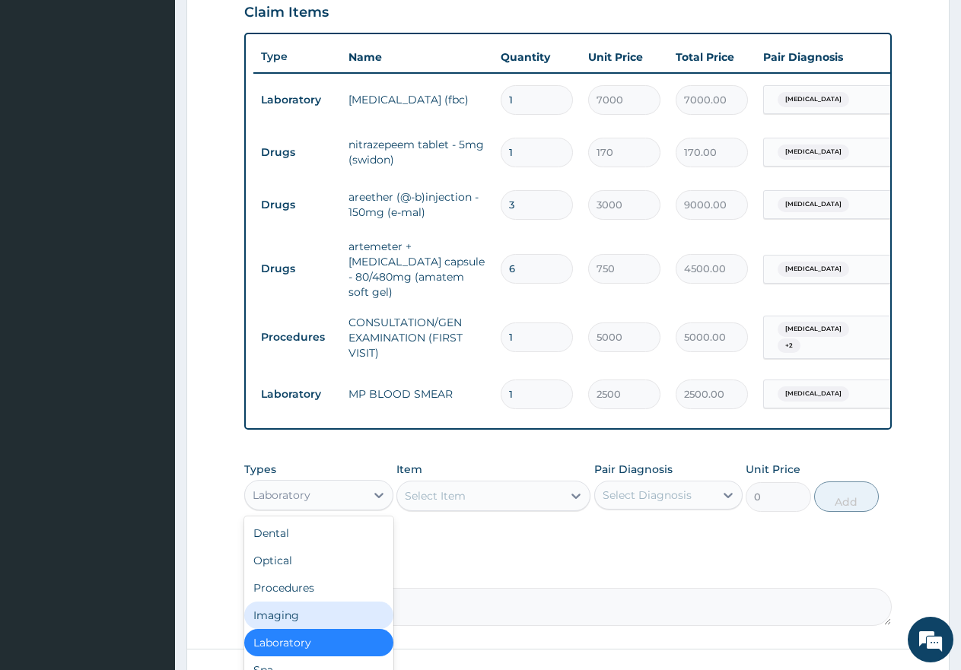
scroll to position [52, 0]
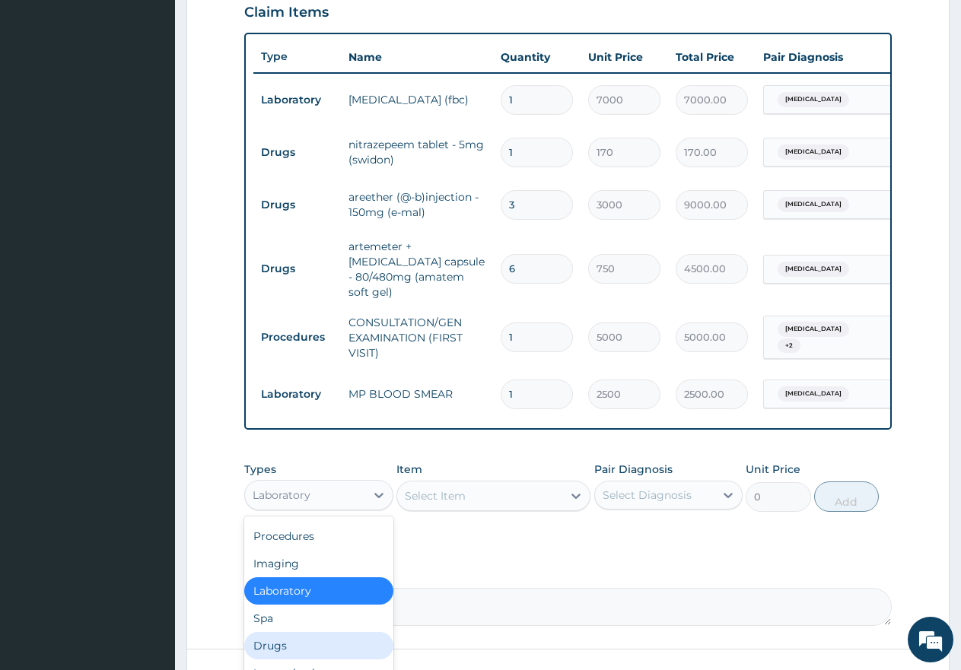
click at [296, 641] on div "Drugs" at bounding box center [318, 645] width 149 height 27
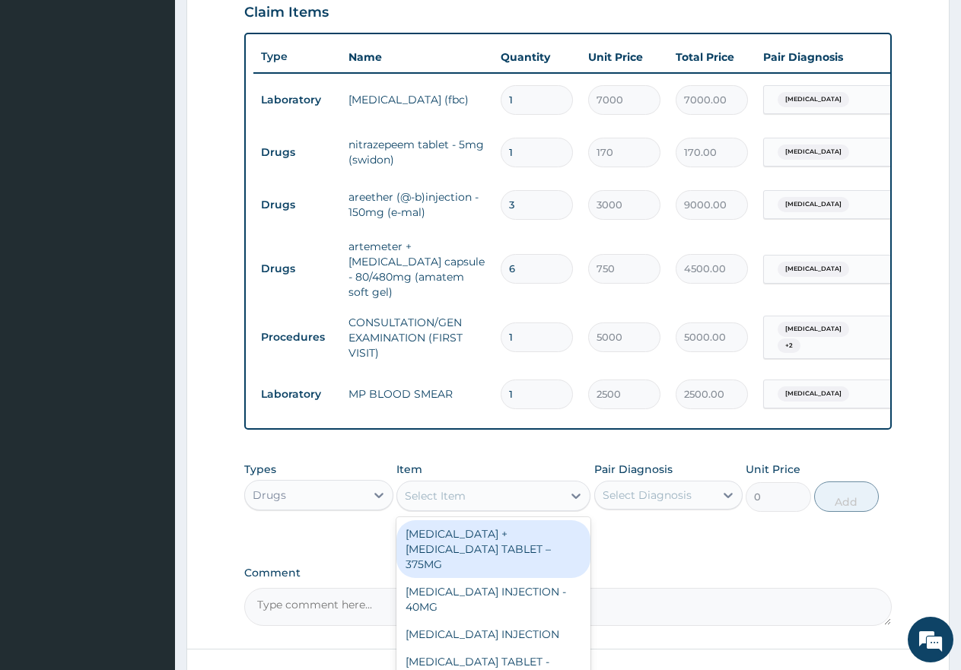
click at [465, 494] on div "Select Item" at bounding box center [435, 495] width 61 height 15
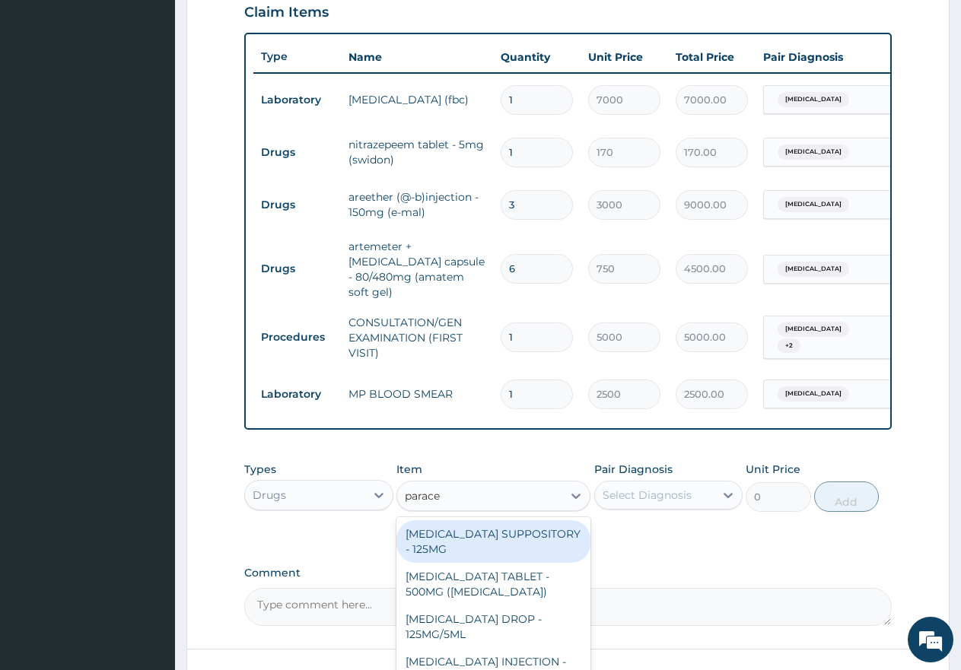
type input "paracet"
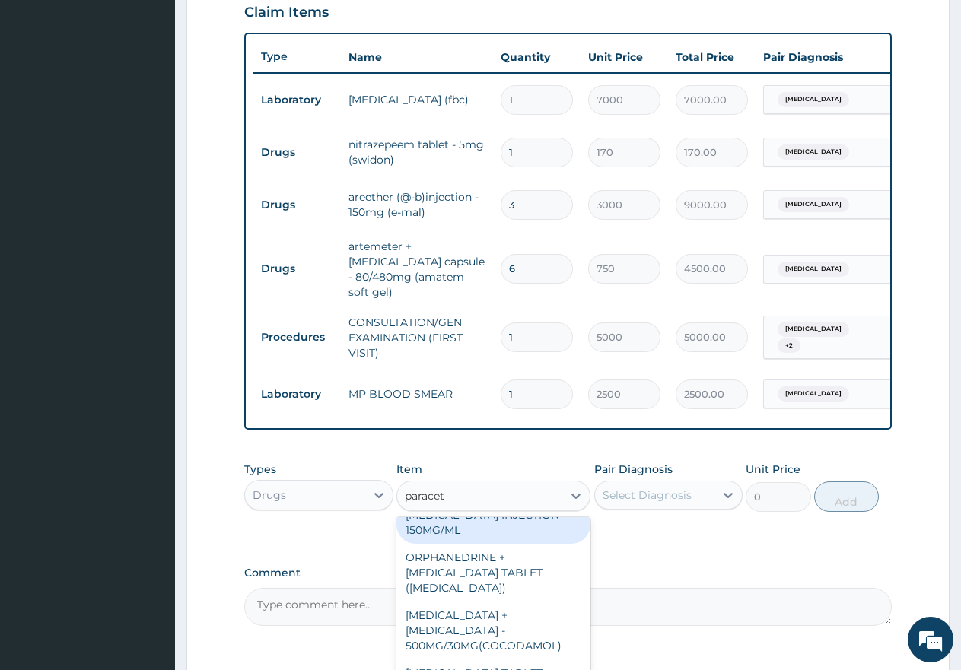
scroll to position [177, 0]
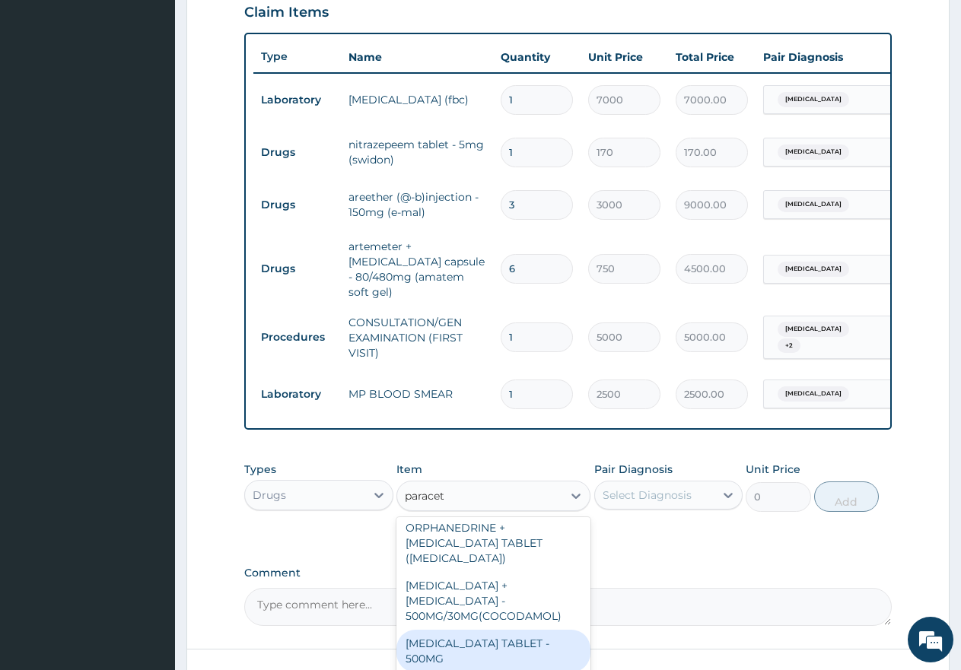
click at [480, 630] on div "[MEDICAL_DATA] TABLET - 500MG" at bounding box center [493, 651] width 194 height 43
type input "60"
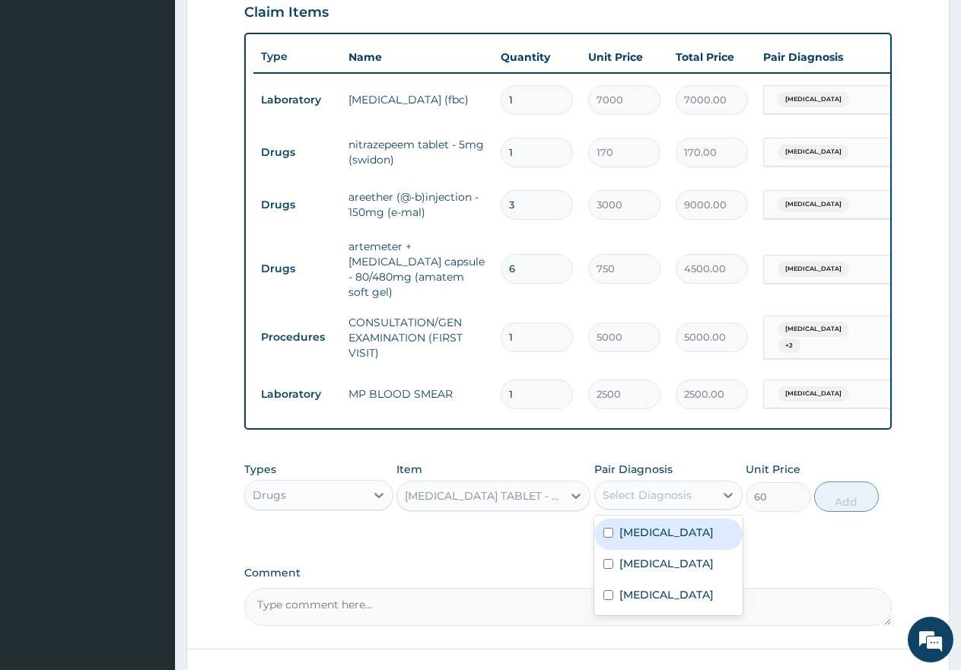
click at [636, 489] on div "Select Diagnosis" at bounding box center [647, 495] width 89 height 15
click at [611, 531] on input "checkbox" at bounding box center [608, 533] width 10 height 10
checkbox input "true"
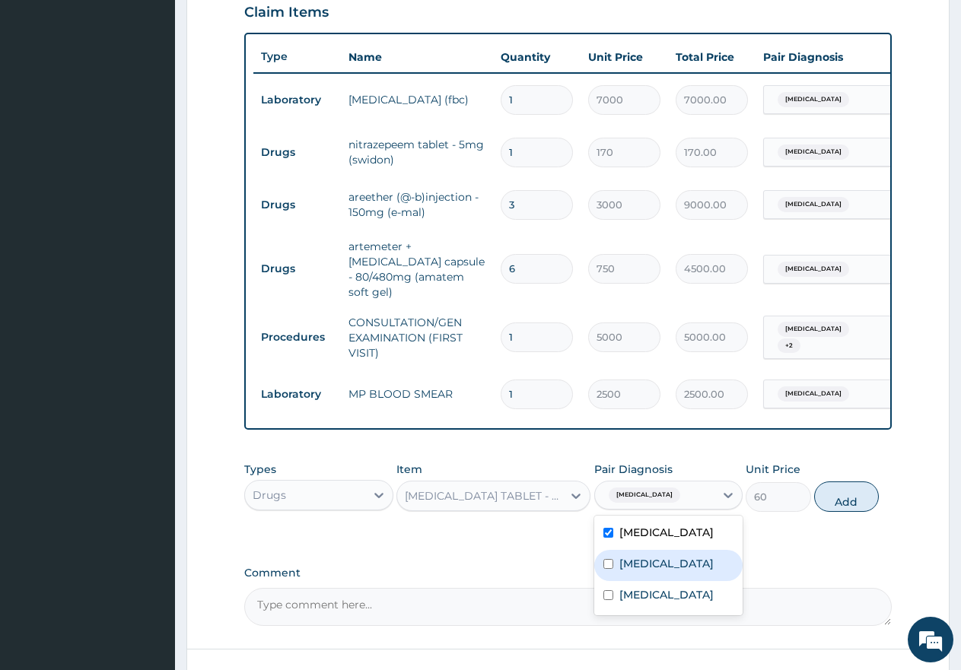
drag, startPoint x: 607, startPoint y: 572, endPoint x: 603, endPoint y: 587, distance: 15.7
click at [606, 569] on input "checkbox" at bounding box center [608, 564] width 10 height 10
checkbox input "true"
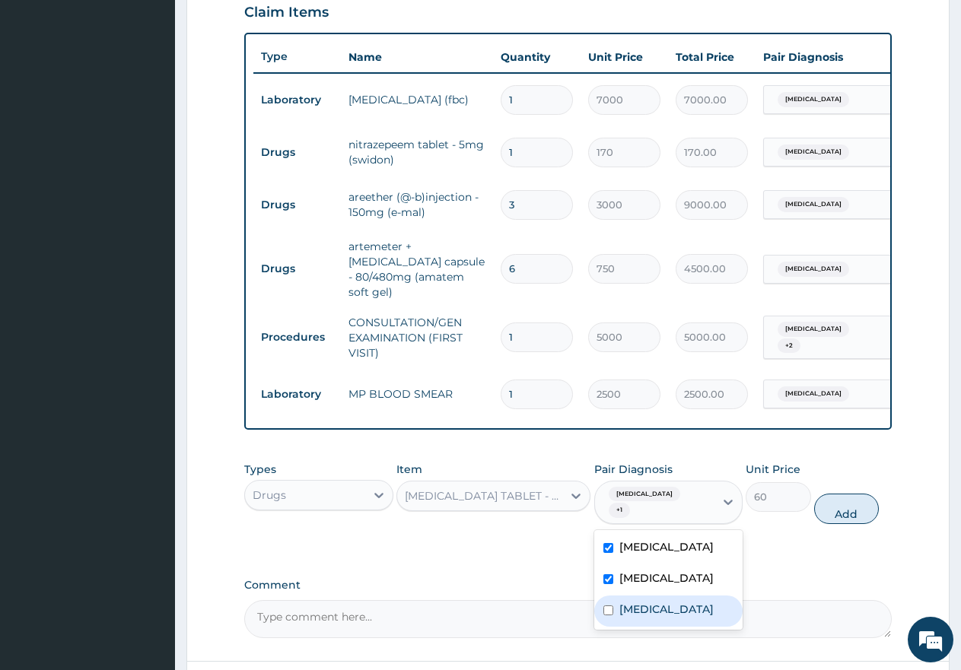
drag, startPoint x: 616, startPoint y: 618, endPoint x: 630, endPoint y: 603, distance: 21.0
click at [620, 613] on div "[MEDICAL_DATA]" at bounding box center [668, 611] width 149 height 31
checkbox input "true"
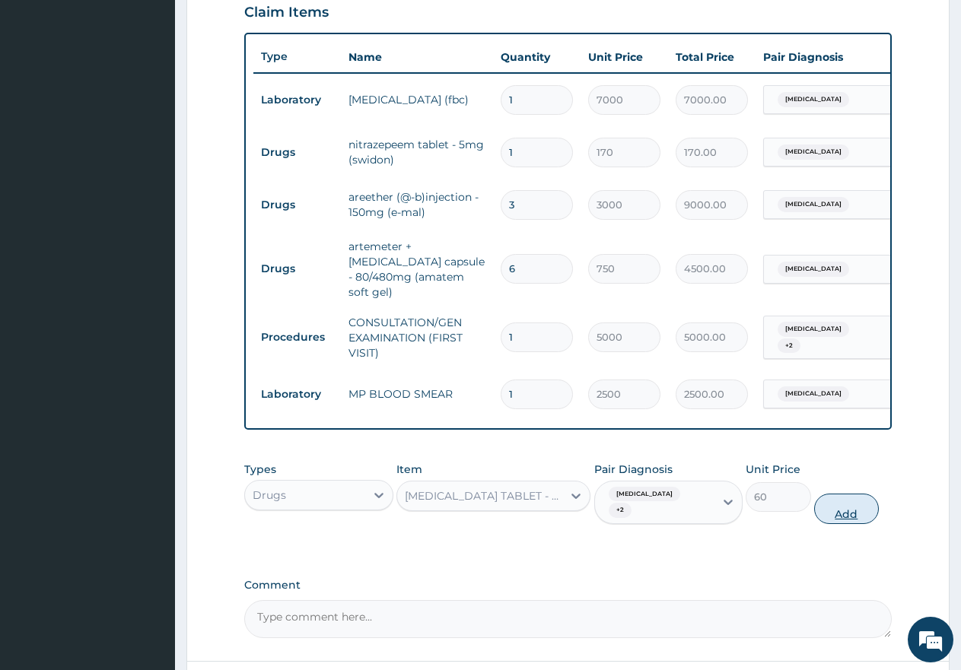
click at [853, 494] on button "Add" at bounding box center [846, 509] width 65 height 30
type input "0"
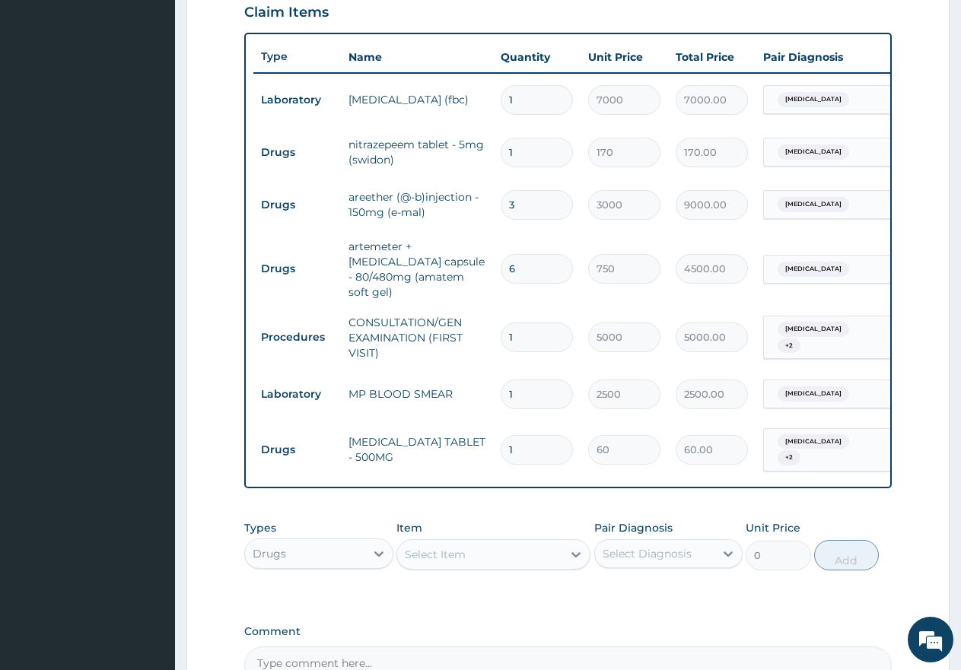
type input "18"
type input "1080.00"
type input "18"
click at [467, 542] on div "Select Item" at bounding box center [479, 554] width 165 height 24
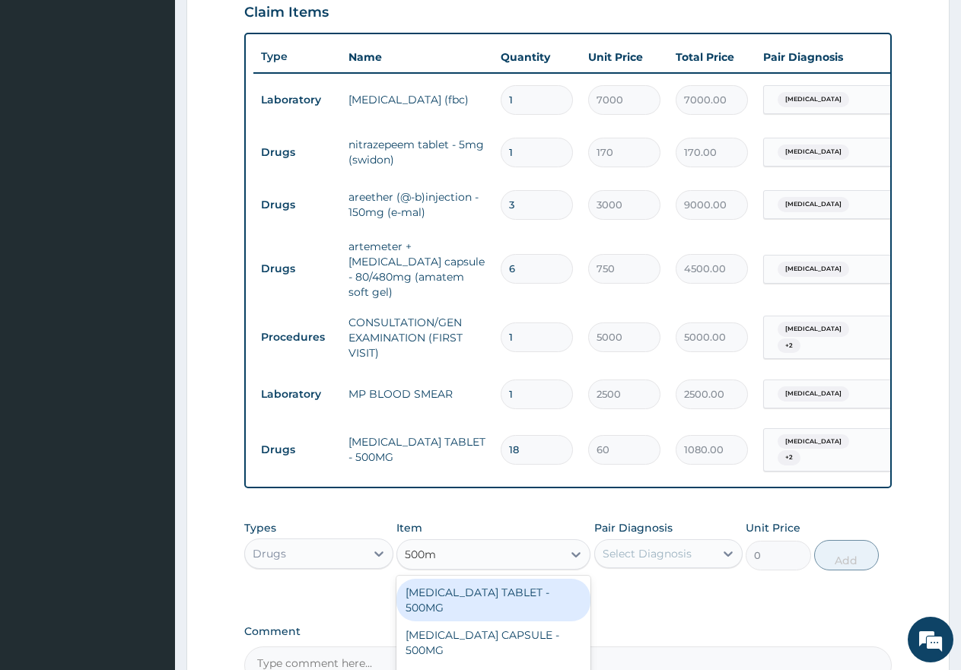
type input "500mg"
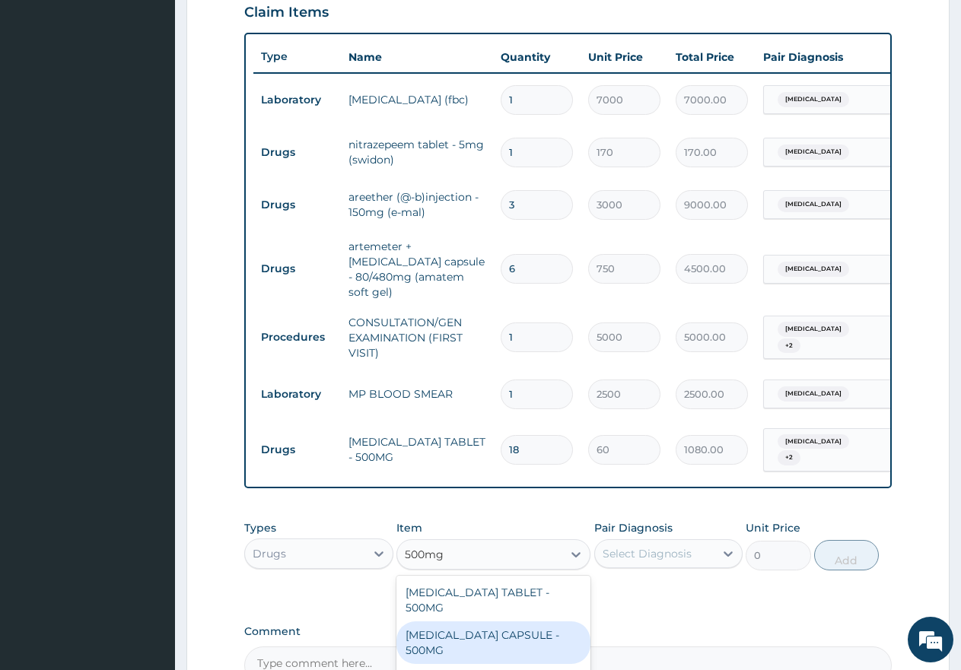
click at [458, 634] on div "[MEDICAL_DATA] CAPSULE - 500MG" at bounding box center [493, 643] width 194 height 43
type input "200"
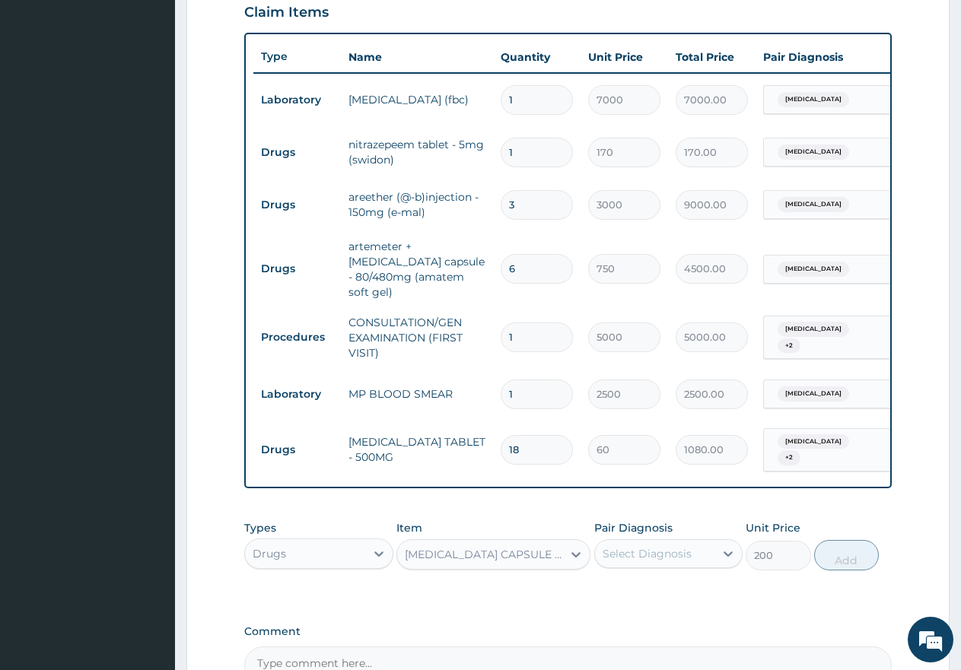
click at [661, 546] on div "Select Diagnosis" at bounding box center [647, 553] width 89 height 15
drag, startPoint x: 607, startPoint y: 621, endPoint x: 705, endPoint y: 605, distance: 98.7
click at [616, 619] on div "[MEDICAL_DATA]" at bounding box center [668, 624] width 149 height 31
checkbox input "true"
click at [844, 557] on button "Add" at bounding box center [846, 555] width 65 height 30
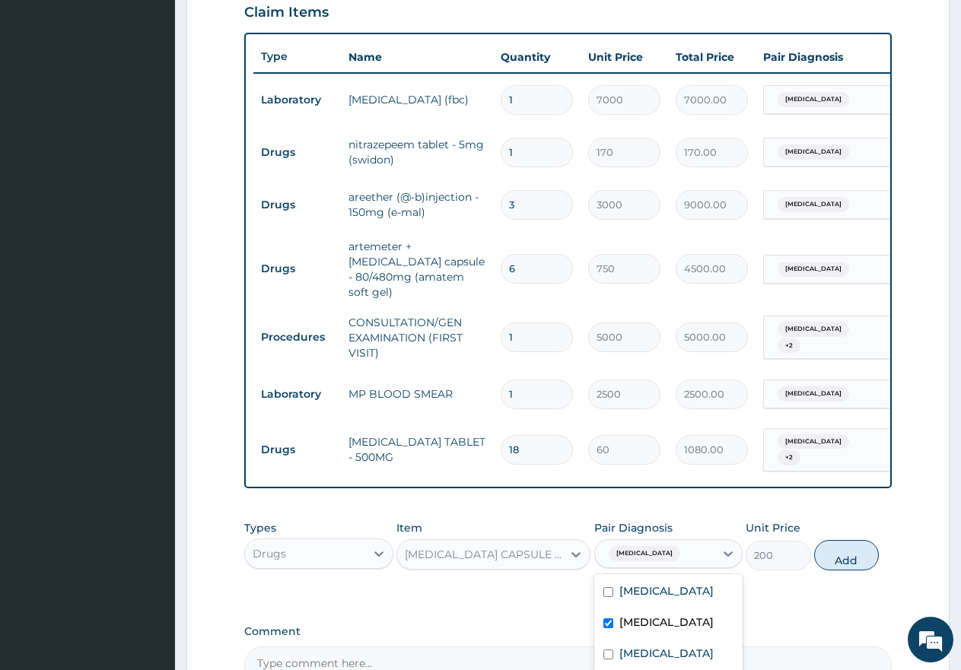
type input "0"
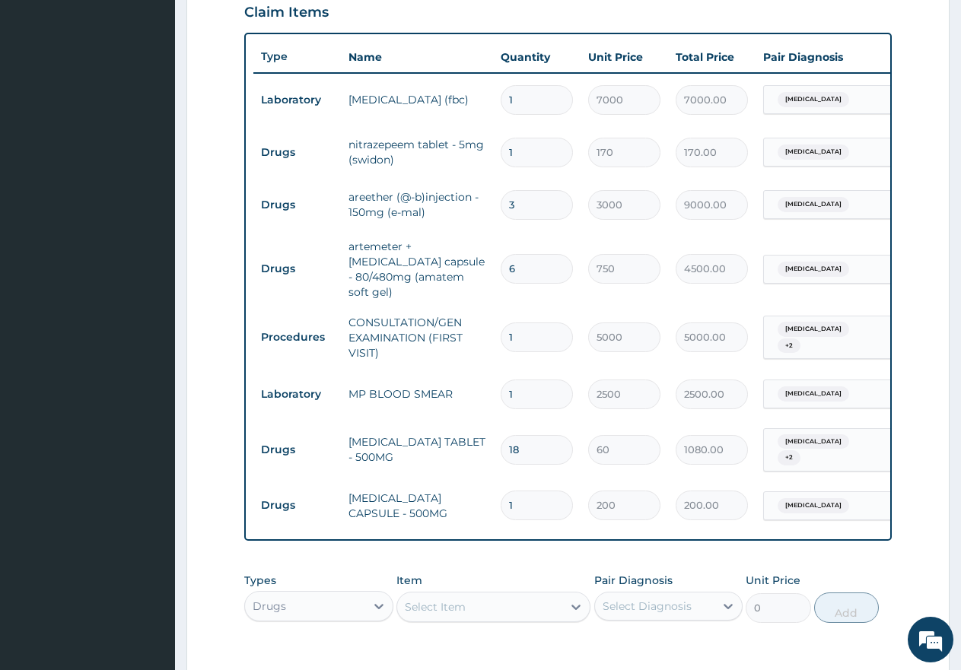
type input "15"
type input "3000.00"
type input "15"
click at [463, 600] on div "Select Item" at bounding box center [435, 607] width 61 height 15
type input "lorat"
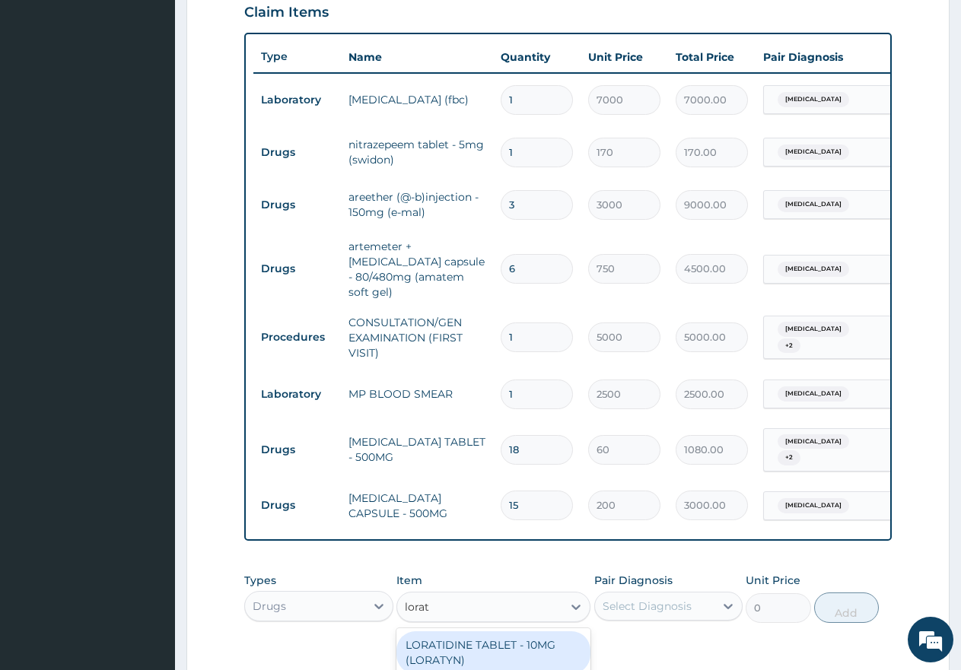
click at [483, 641] on div "LORATIDINE TABLET - 10MG (LORATYN)" at bounding box center [493, 653] width 194 height 43
type input "175"
click at [653, 599] on div "Select Diagnosis" at bounding box center [647, 606] width 89 height 15
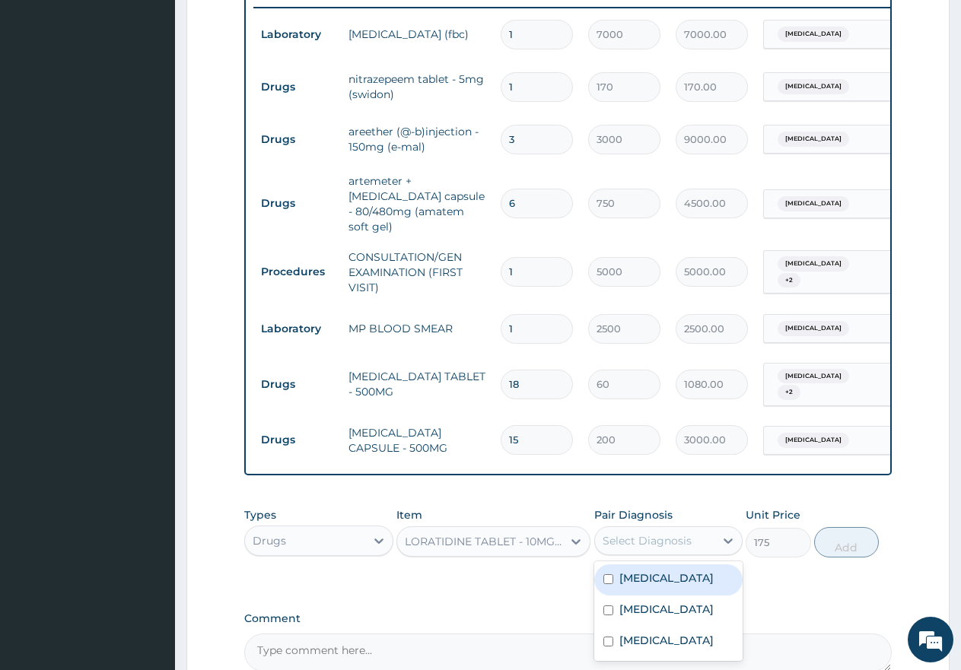
scroll to position [686, 0]
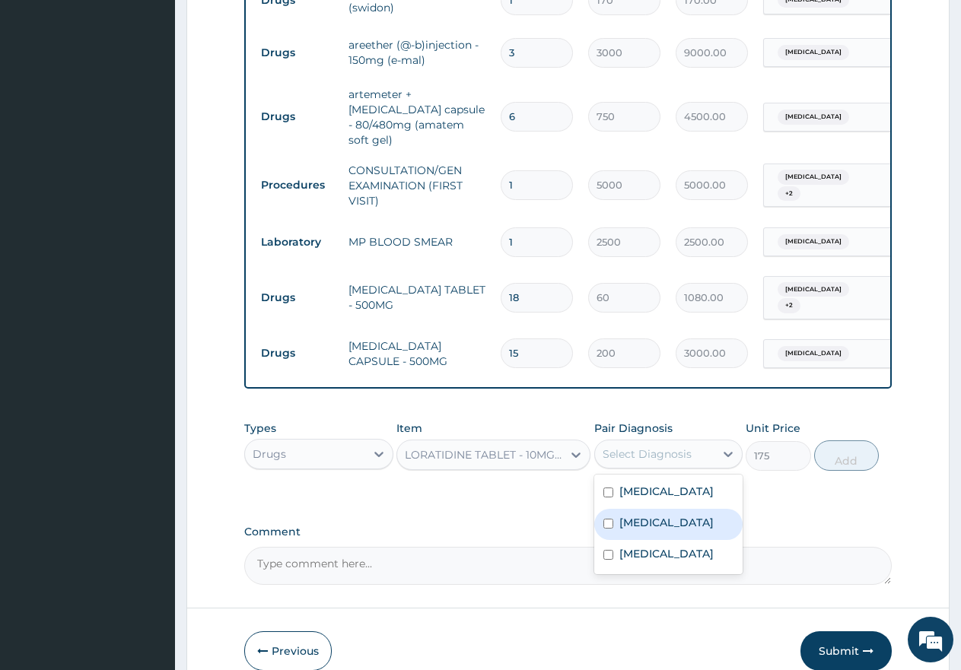
click at [614, 522] on div "[MEDICAL_DATA]" at bounding box center [668, 524] width 149 height 31
checkbox input "true"
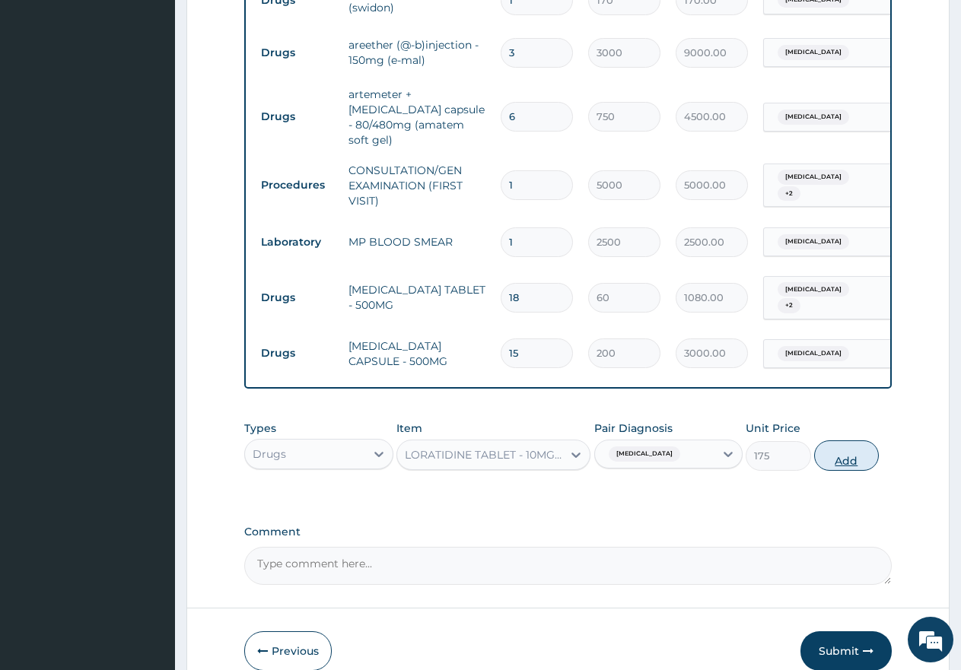
click at [855, 453] on button "Add" at bounding box center [846, 456] width 65 height 30
type input "0"
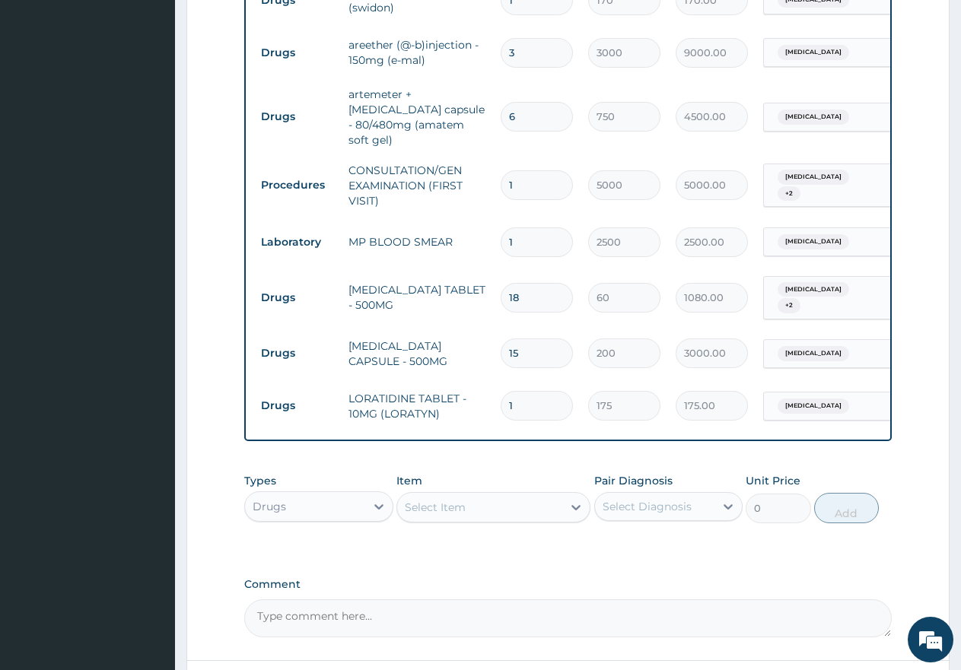
type input "0.00"
type input "5"
type input "875.00"
type input "5"
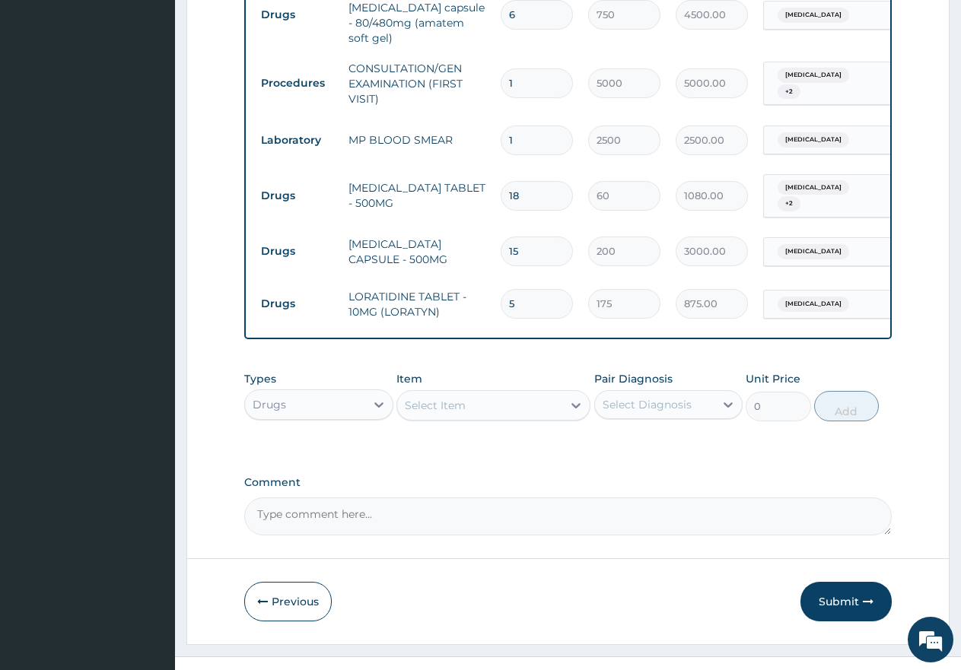
scroll to position [804, 0]
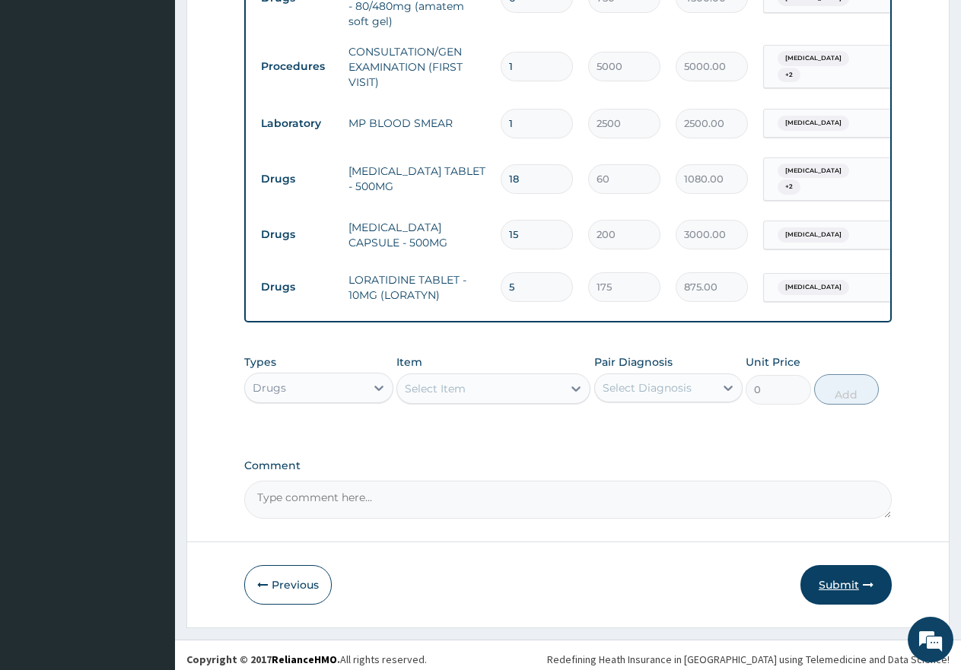
click at [846, 581] on button "Submit" at bounding box center [845, 585] width 91 height 40
